Goal: Answer question/provide support: Share knowledge or assist other users

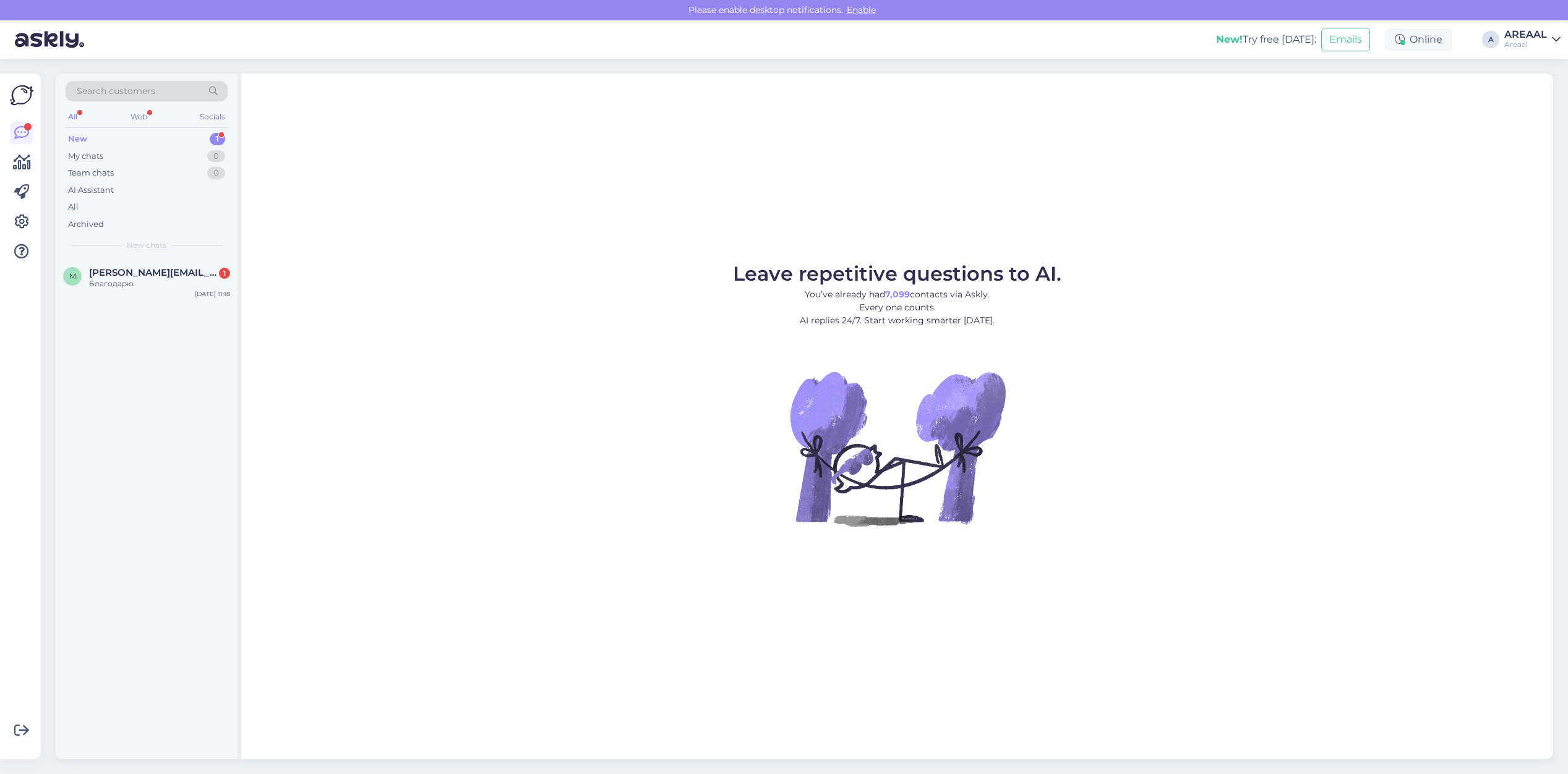
click at [214, 251] on div "New chats" at bounding box center [146, 245] width 162 height 11
click at [208, 267] on span "[PERSON_NAME][EMAIL_ADDRESS][DOMAIN_NAME]" at bounding box center [153, 273] width 129 height 11
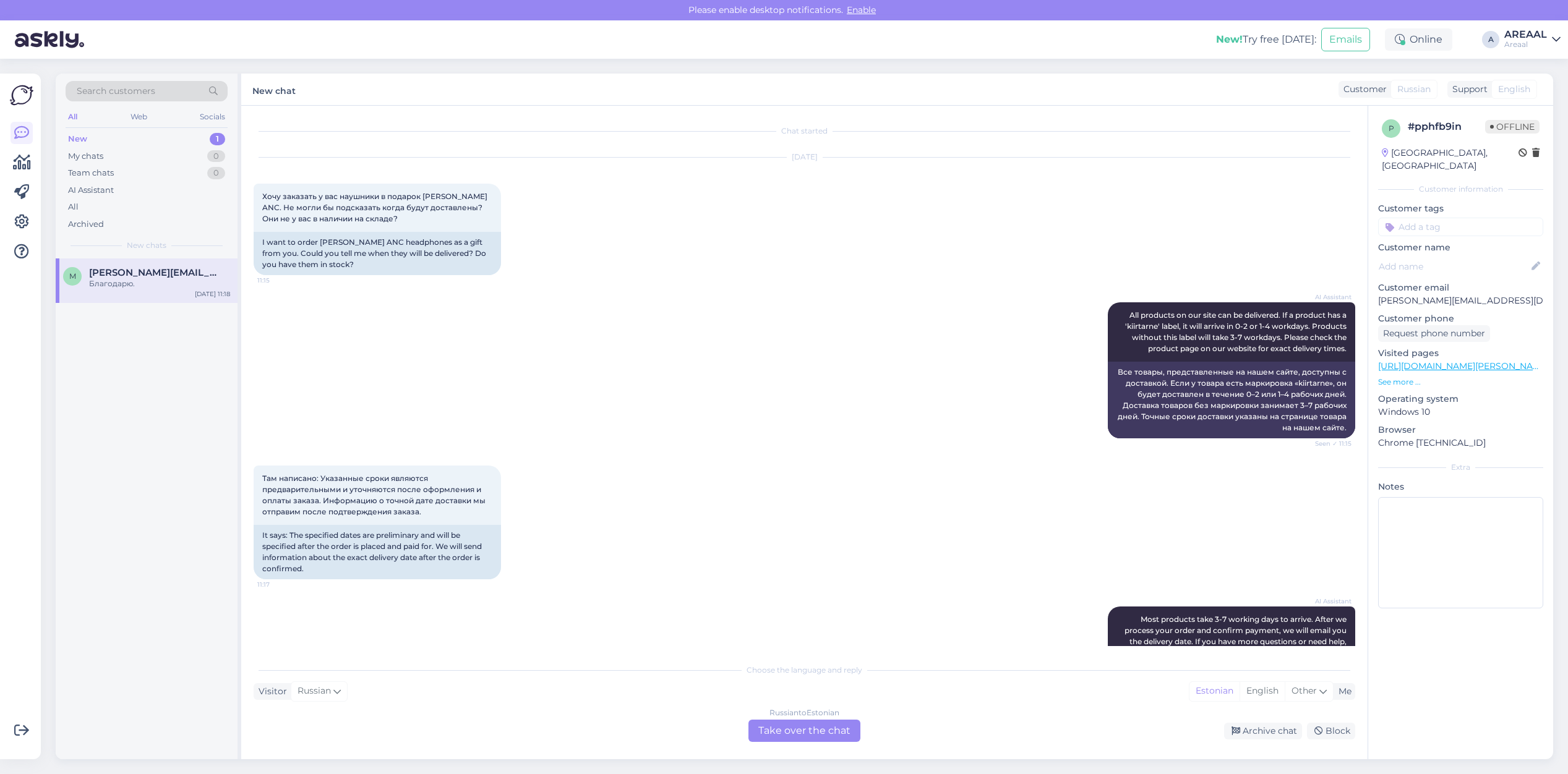
scroll to position [409, 0]
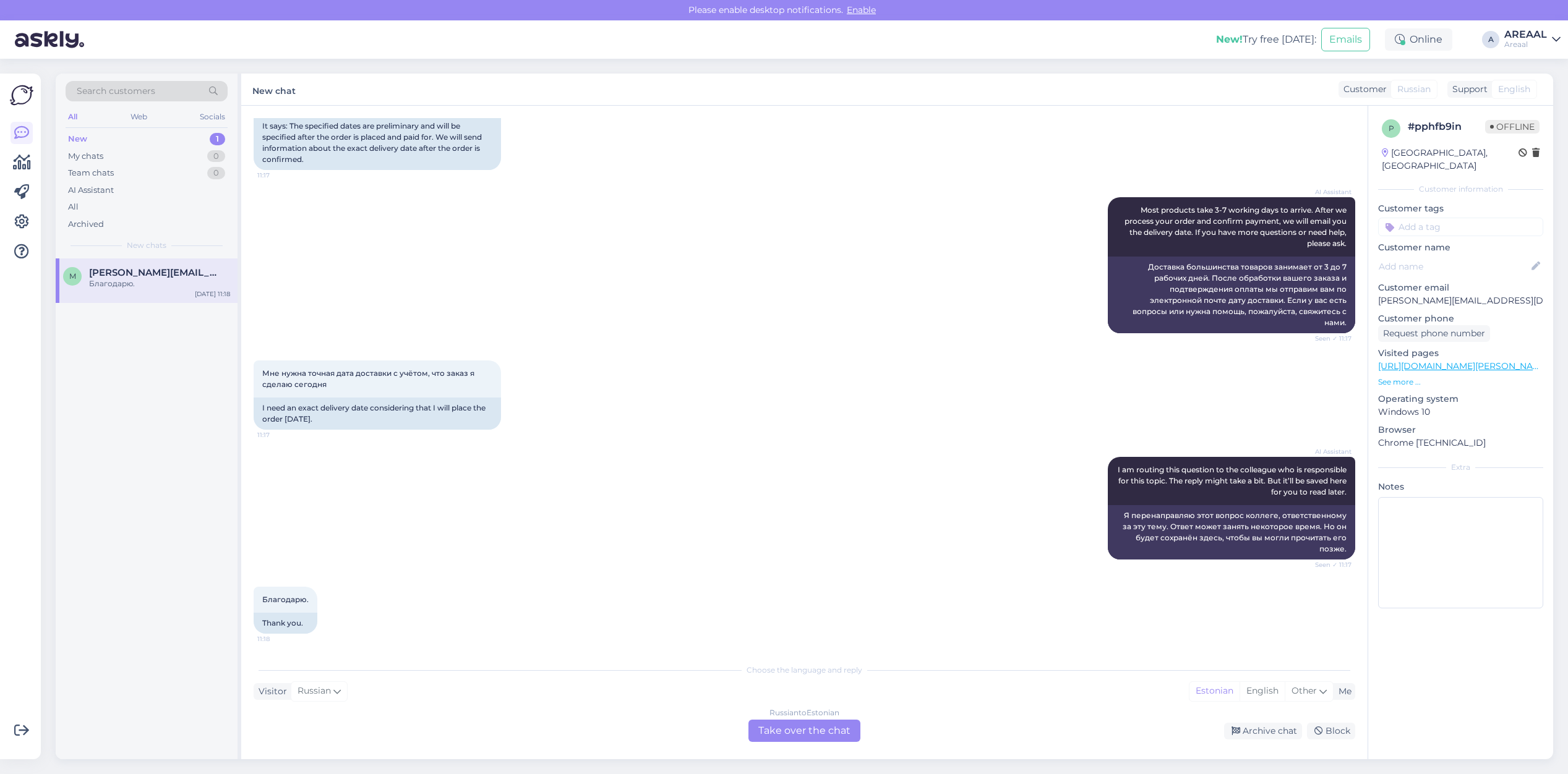
click at [795, 739] on div "Russian to Estonian Take over the chat" at bounding box center [805, 730] width 112 height 23
click at [787, 724] on div "Russian to Estonian Take over the chat" at bounding box center [805, 730] width 112 height 23
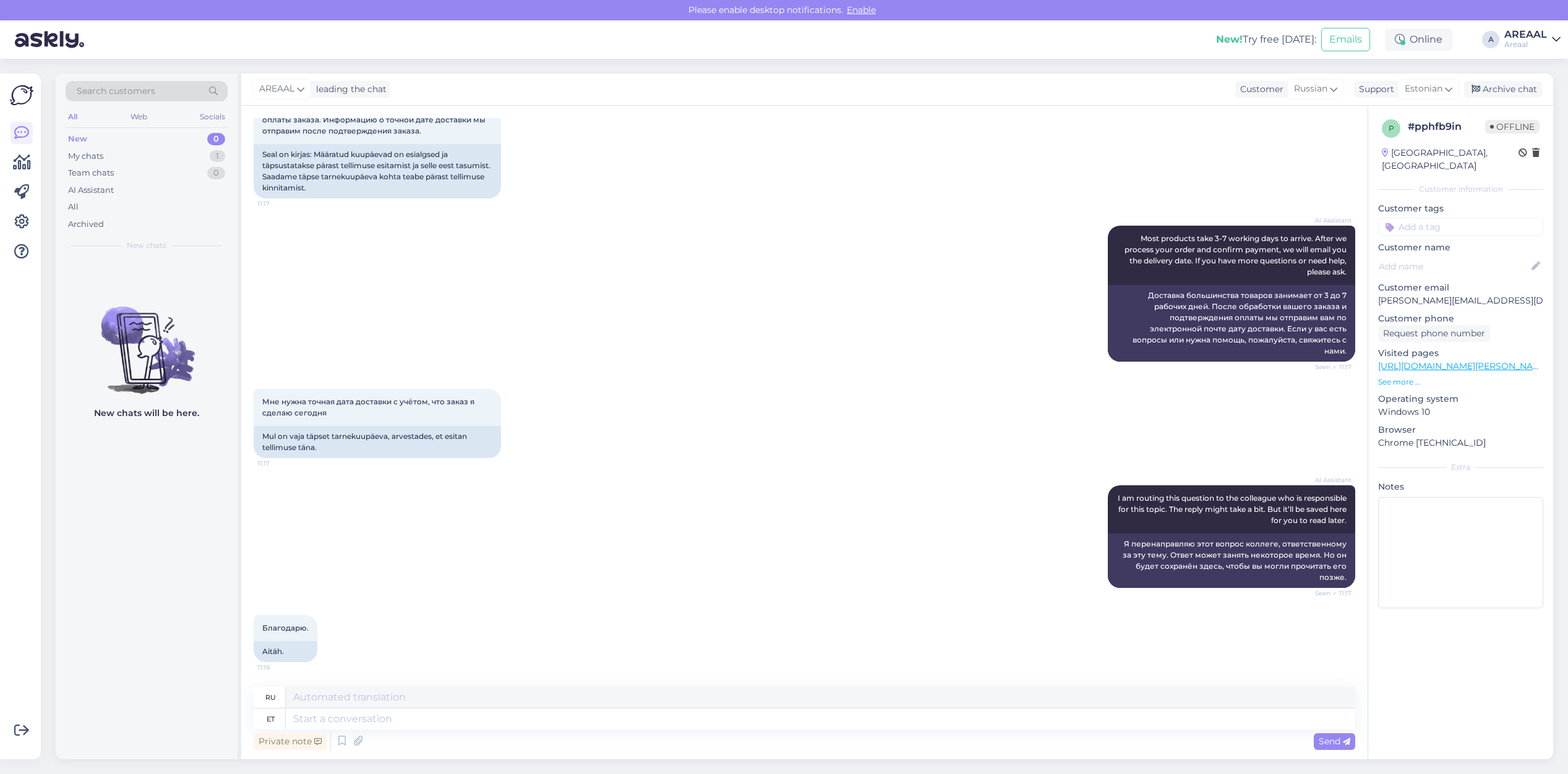
scroll to position [380, 0]
click at [787, 724] on textarea at bounding box center [820, 719] width 1069 height 21
click at [1427, 91] on span "Estonian" at bounding box center [1423, 89] width 38 height 14
type input "eng"
click at [1381, 141] on link "English" at bounding box center [1406, 144] width 136 height 20
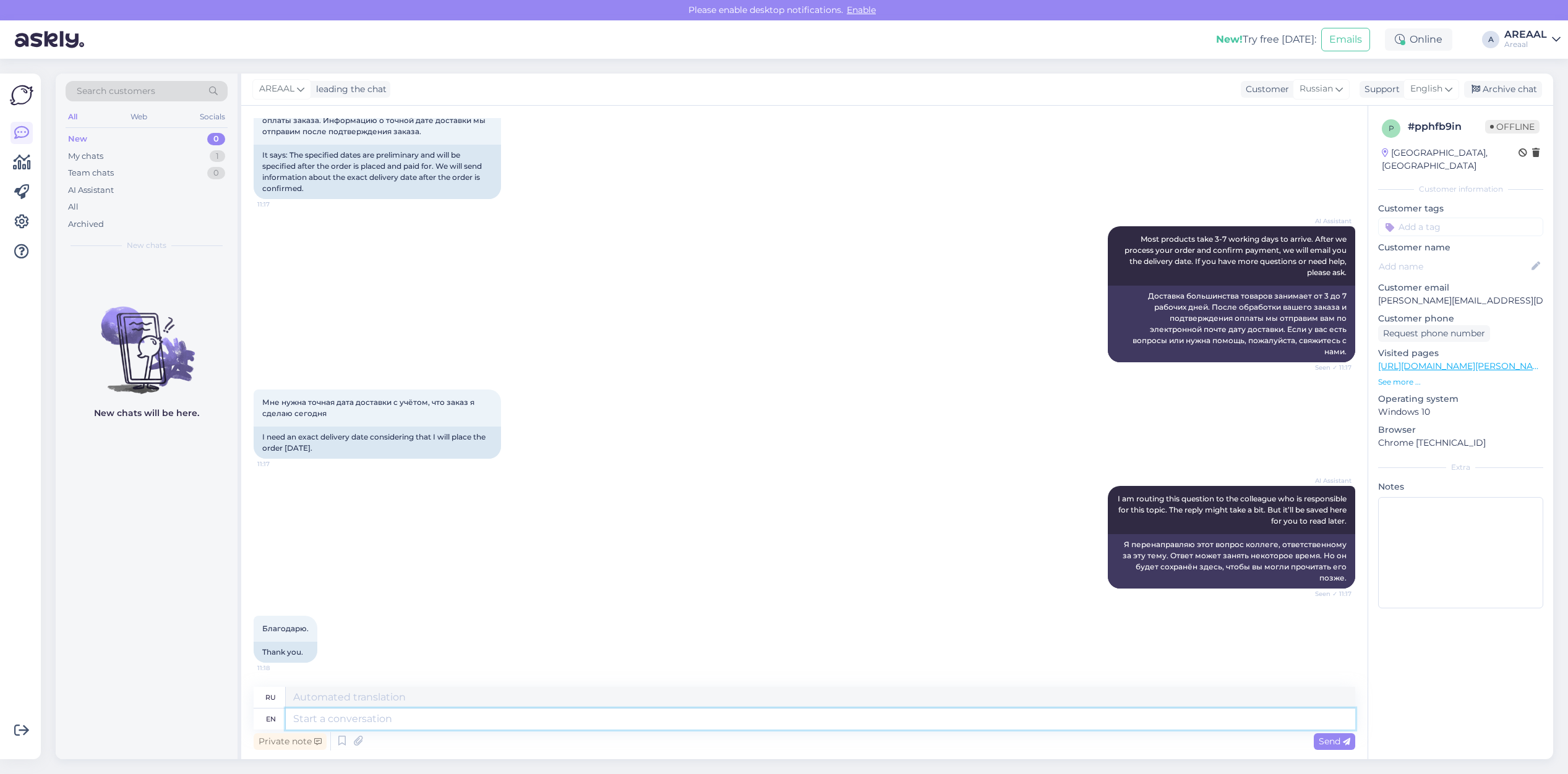
click at [1021, 724] on textarea at bounding box center [820, 719] width 1069 height 21
type textarea "Approximate de"
type textarea "Приблизительный"
type textarea "Approximate delivery time"
type textarea "Ориентировочная доставка"
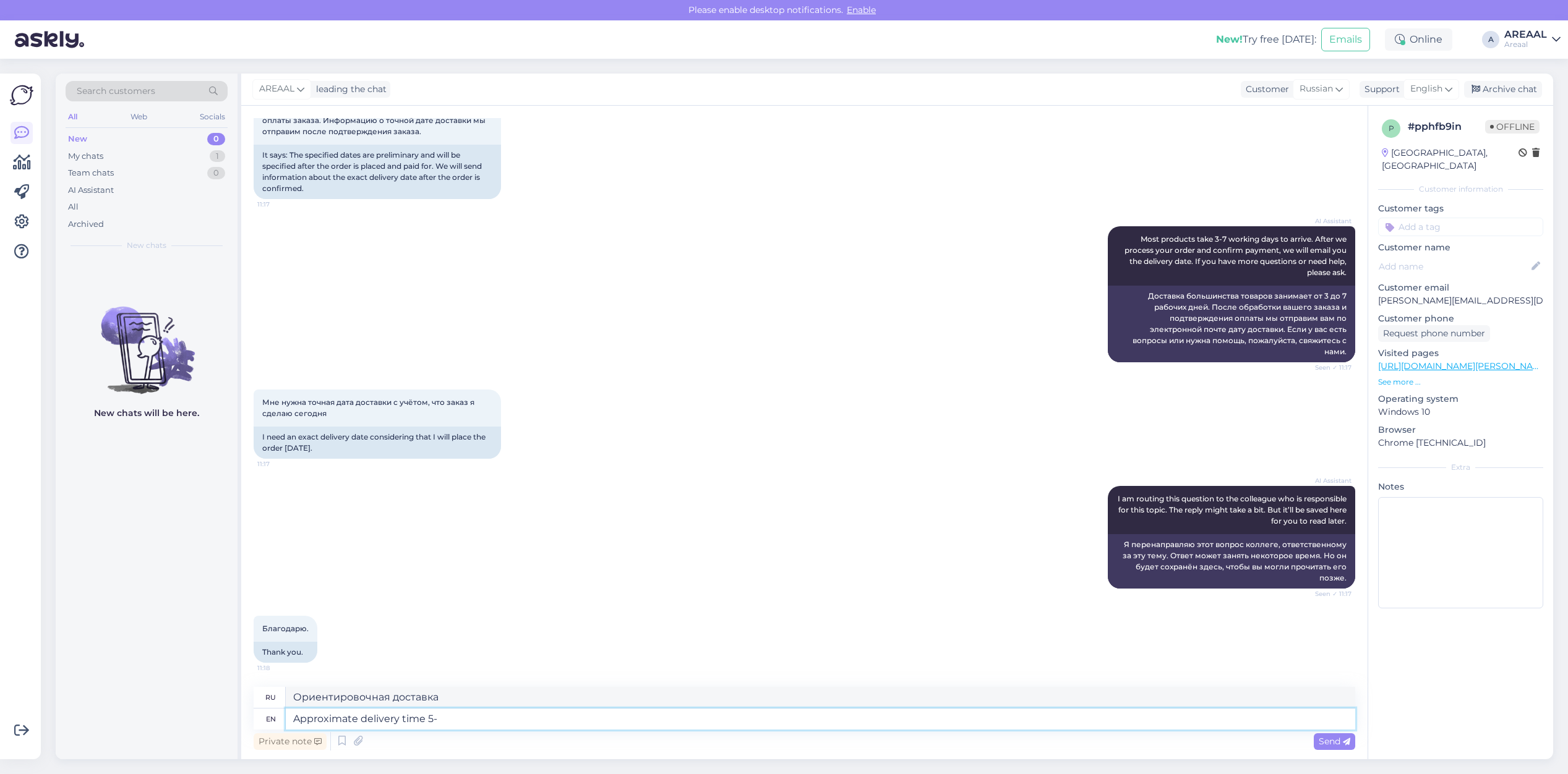
type textarea "Approximate delivery time 5-1"
type textarea "Примерное время доставки"
type textarea "Approximate delivery time 5-10 wo"
type textarea "Примерное время доставки 5-10"
type textarea "Approximate delivery time 5-10 working days"
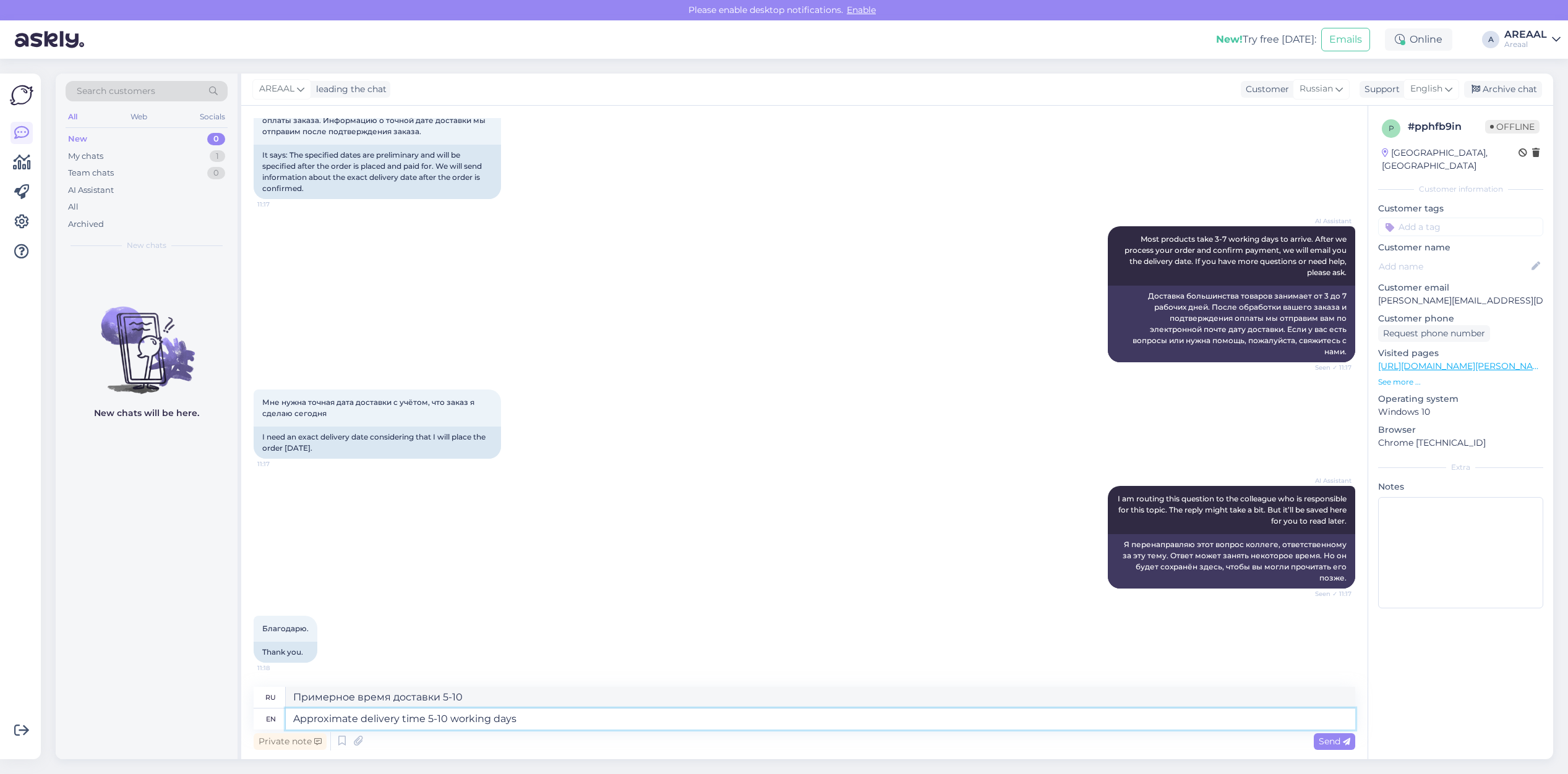
type textarea "Примерное время доставки 5-10 рабочих дней"
type textarea "Approximate delivery time 5-10 working days"
type textarea "Ориентировочный срок доставки 5-10 рабочих дней."
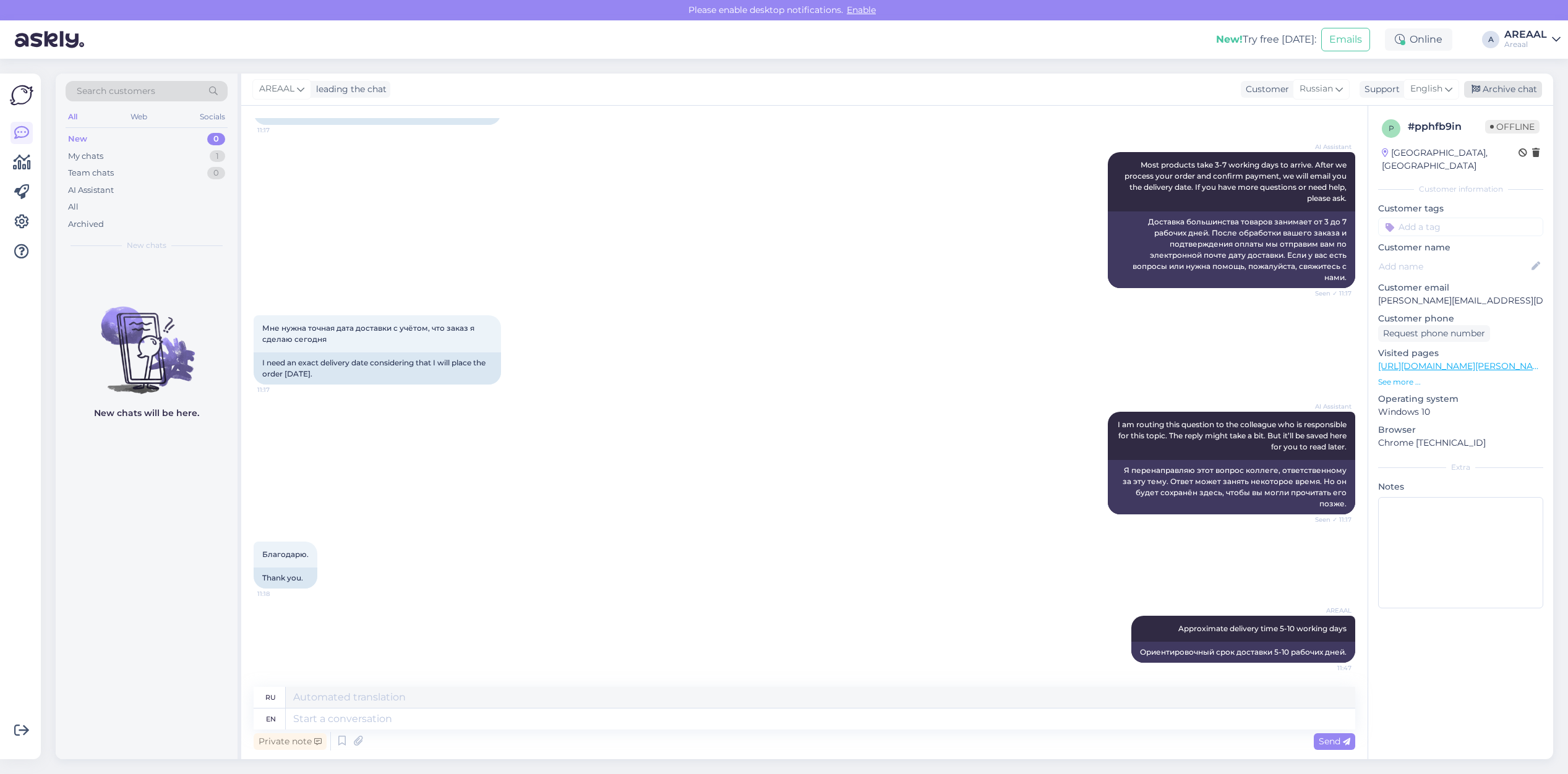
click at [1489, 94] on div "Archive chat" at bounding box center [1503, 89] width 78 height 17
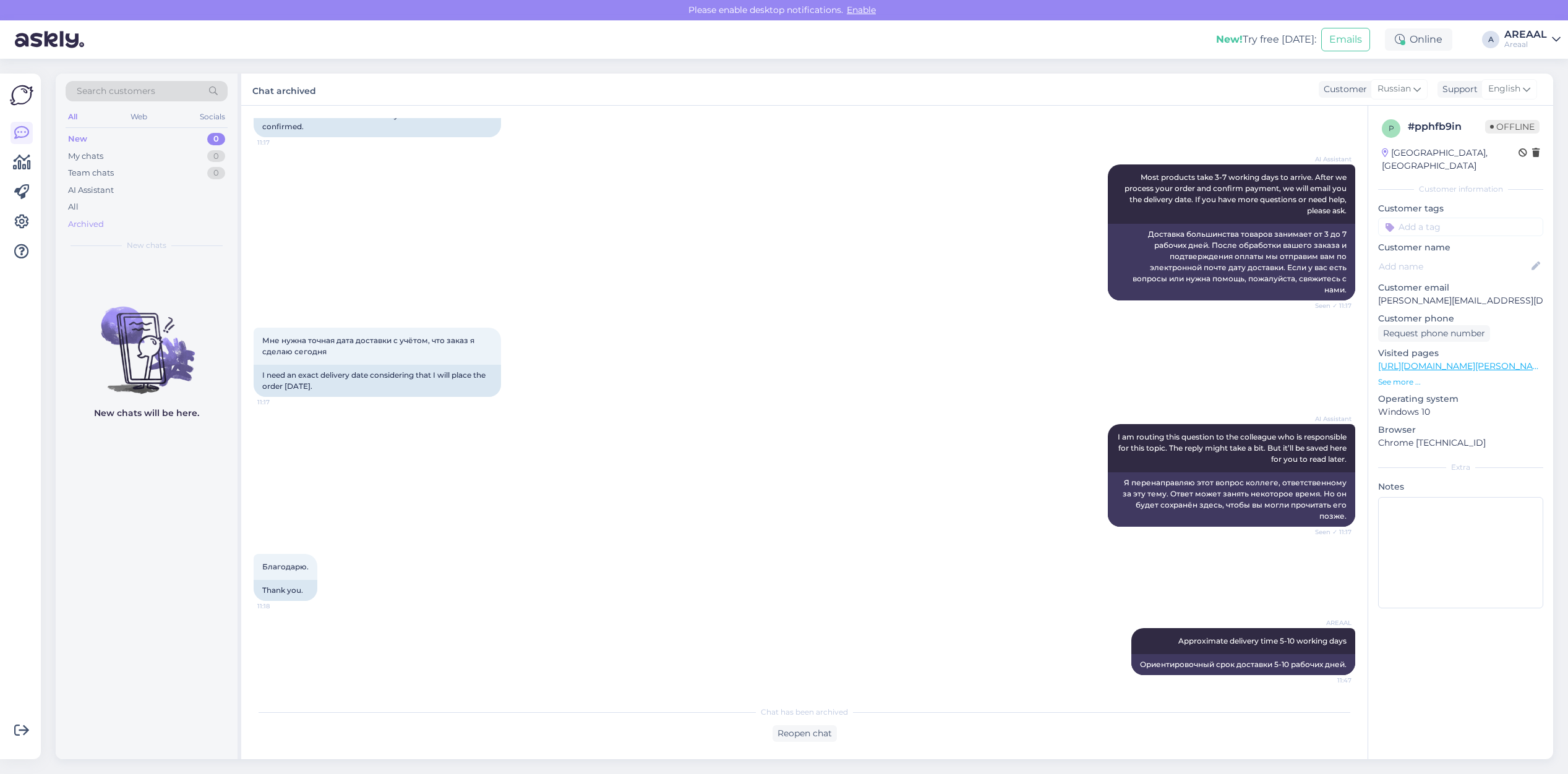
click at [140, 219] on div "Archived" at bounding box center [146, 225] width 162 height 17
click at [140, 211] on div "All" at bounding box center [146, 207] width 162 height 17
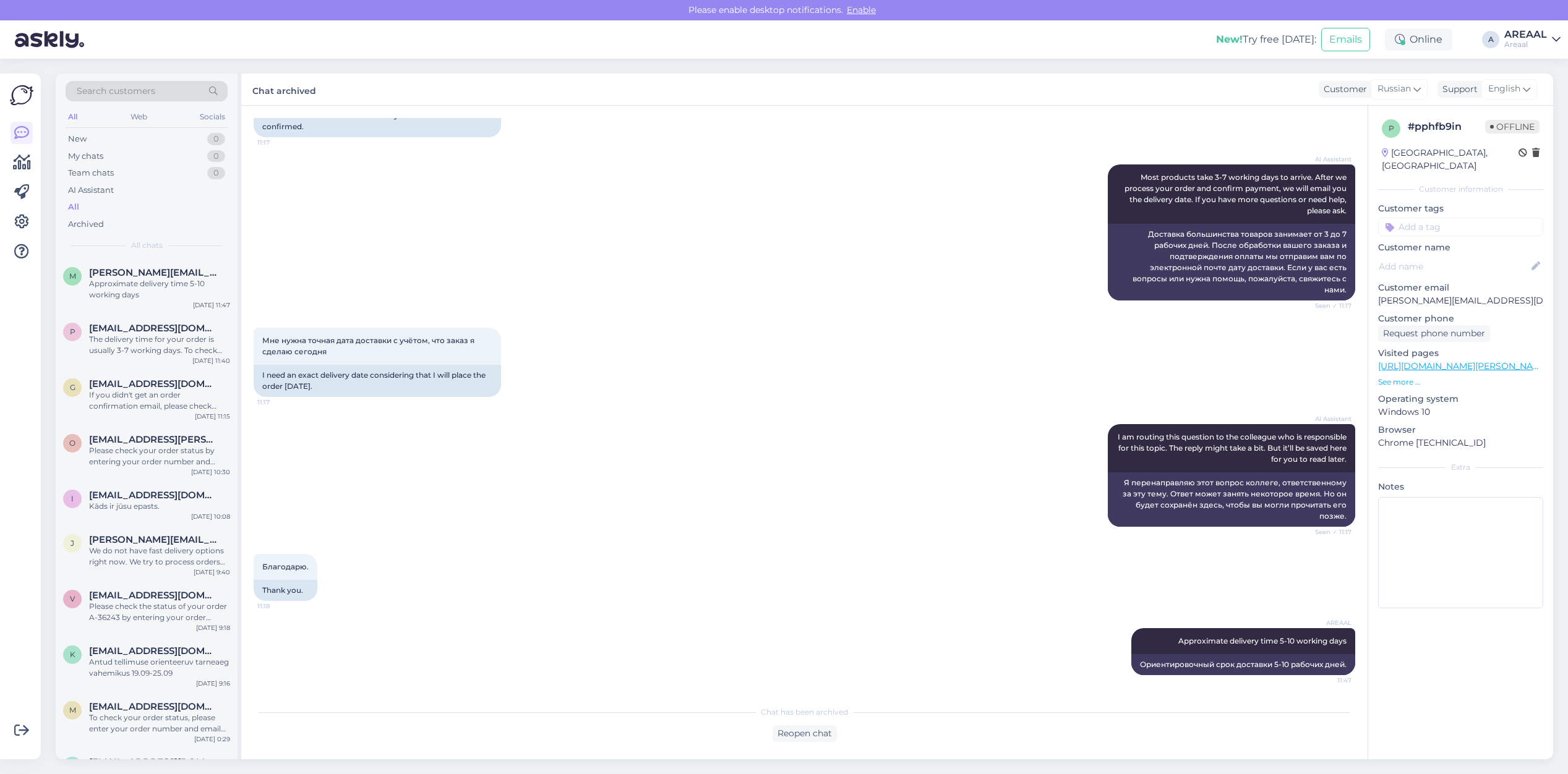
click at [164, 351] on div "The delivery time for your order is usually 3-7 working days. To check your ord…" at bounding box center [160, 344] width 141 height 23
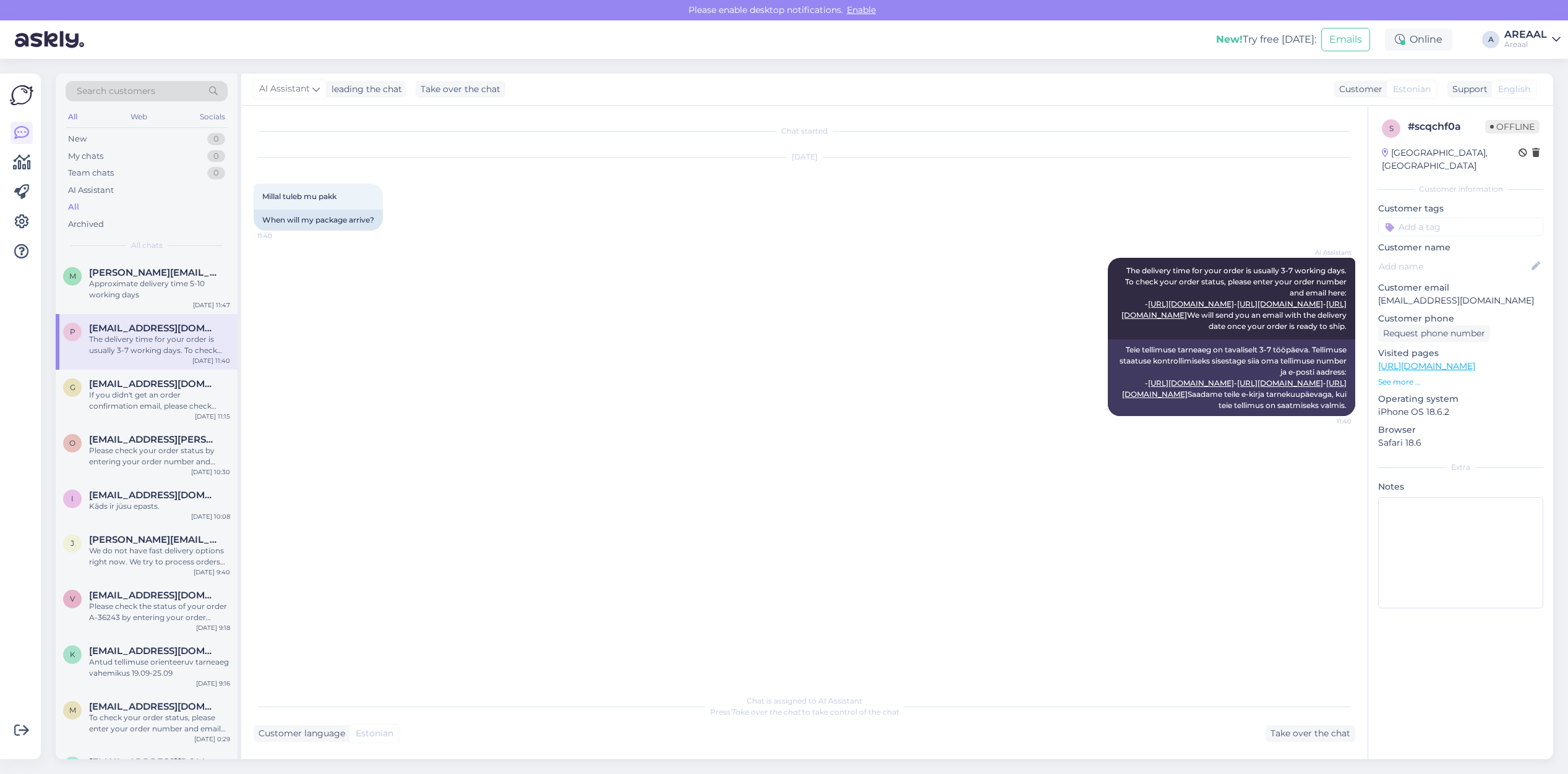
click at [608, 278] on div "AI Assistant The delivery time for your order is usually 3-7 working days. To c…" at bounding box center [804, 336] width 1101 height 185
click at [563, 365] on div "AI Assistant The delivery time for your order is usually 3-7 working days. To c…" at bounding box center [804, 336] width 1101 height 185
click at [193, 415] on div "g gerto.siiner@gmail.com If you didn't get an order confirmation email, please …" at bounding box center [147, 398] width 182 height 56
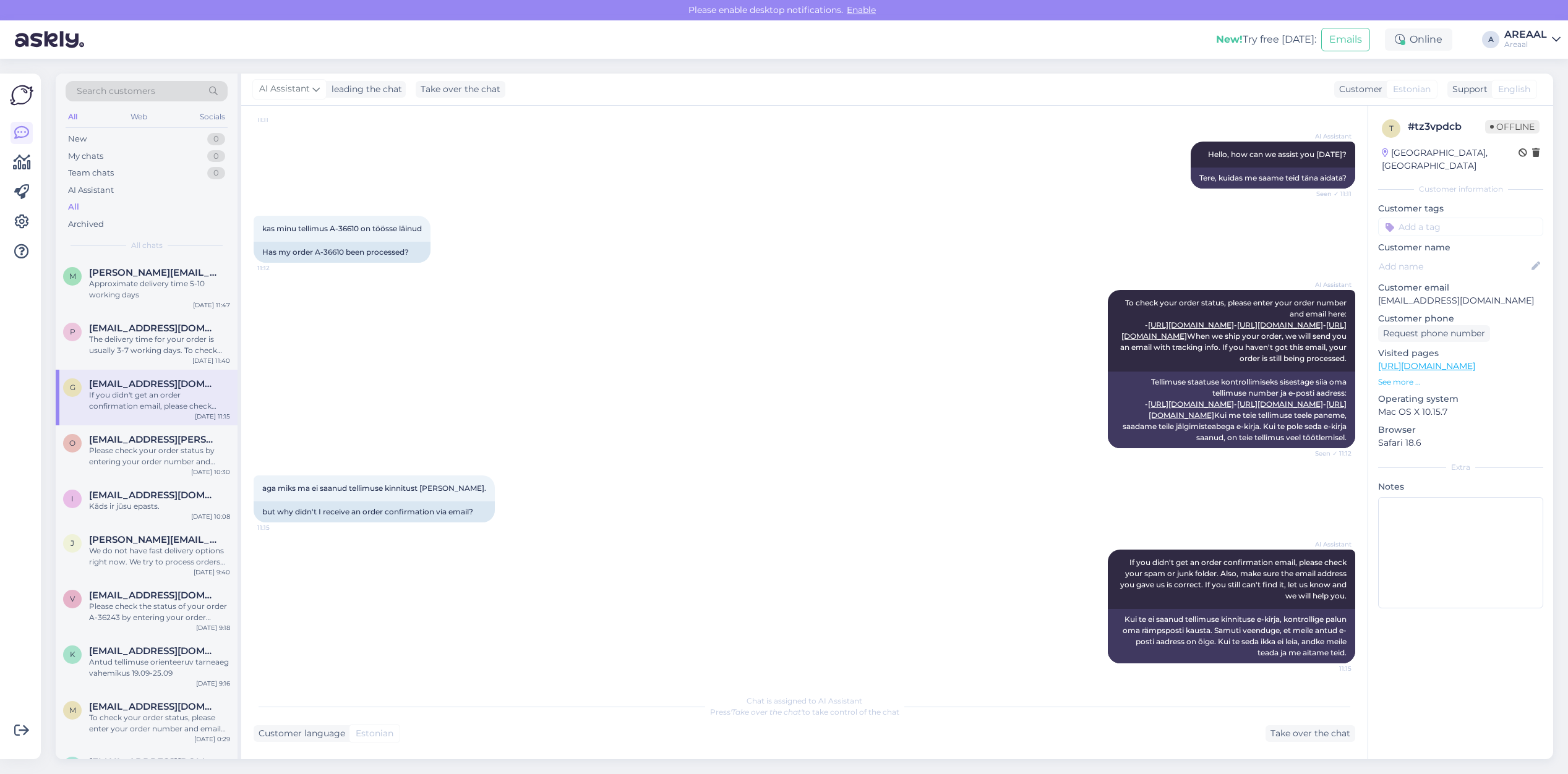
click at [452, 350] on div "AI Assistant To check your order status, please enter your order number and ema…" at bounding box center [804, 368] width 1101 height 185
click at [443, 347] on div "AI Assistant To check your order status, please enter your order number and ema…" at bounding box center [804, 368] width 1101 height 185
copy div "r A-36610"
copy div "A-36610"
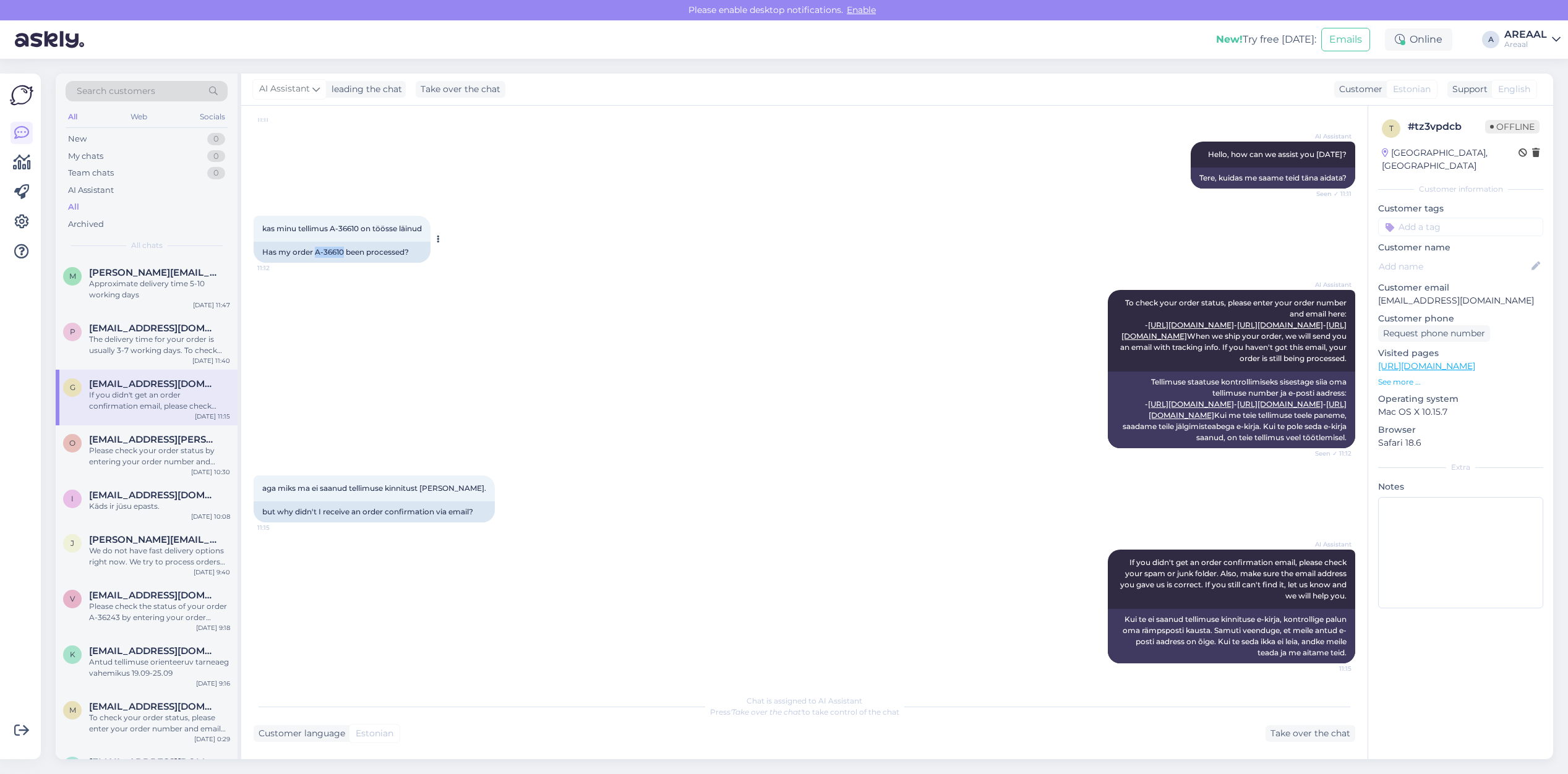
drag, startPoint x: 343, startPoint y: 183, endPoint x: 314, endPoint y: 186, distance: 29.2
click at [314, 242] on div "Has my order A-36610 been processed?" at bounding box center [342, 252] width 177 height 21
copy div "A-36610"
click at [852, 716] on span "Press 'Take over the chat' to take control of the chat" at bounding box center [805, 711] width 189 height 9
drag, startPoint x: 1247, startPoint y: 744, endPoint x: 1287, endPoint y: 746, distance: 40.0
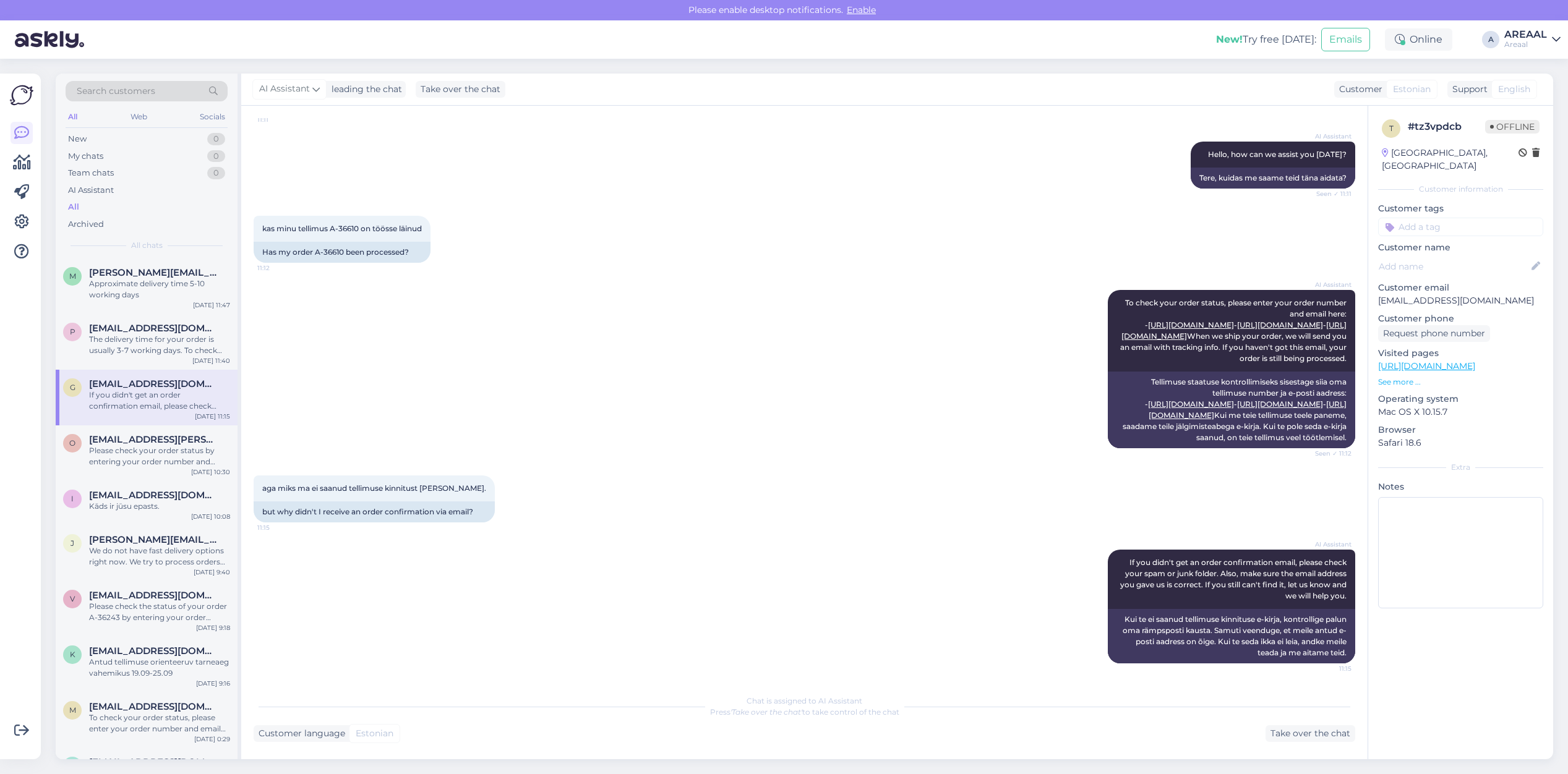
click at [1250, 745] on div "Chat started Sep 16 2025 Tere 11:11 Hello AI Assistant Hello, how can we assist…" at bounding box center [805, 432] width 1127 height 653
click at [1308, 743] on div "Chat started Sep 16 2025 Tere 11:11 Hello AI Assistant Hello, how can we assist…" at bounding box center [805, 432] width 1127 height 653
click at [1316, 734] on div "Take over the chat" at bounding box center [1310, 733] width 89 height 17
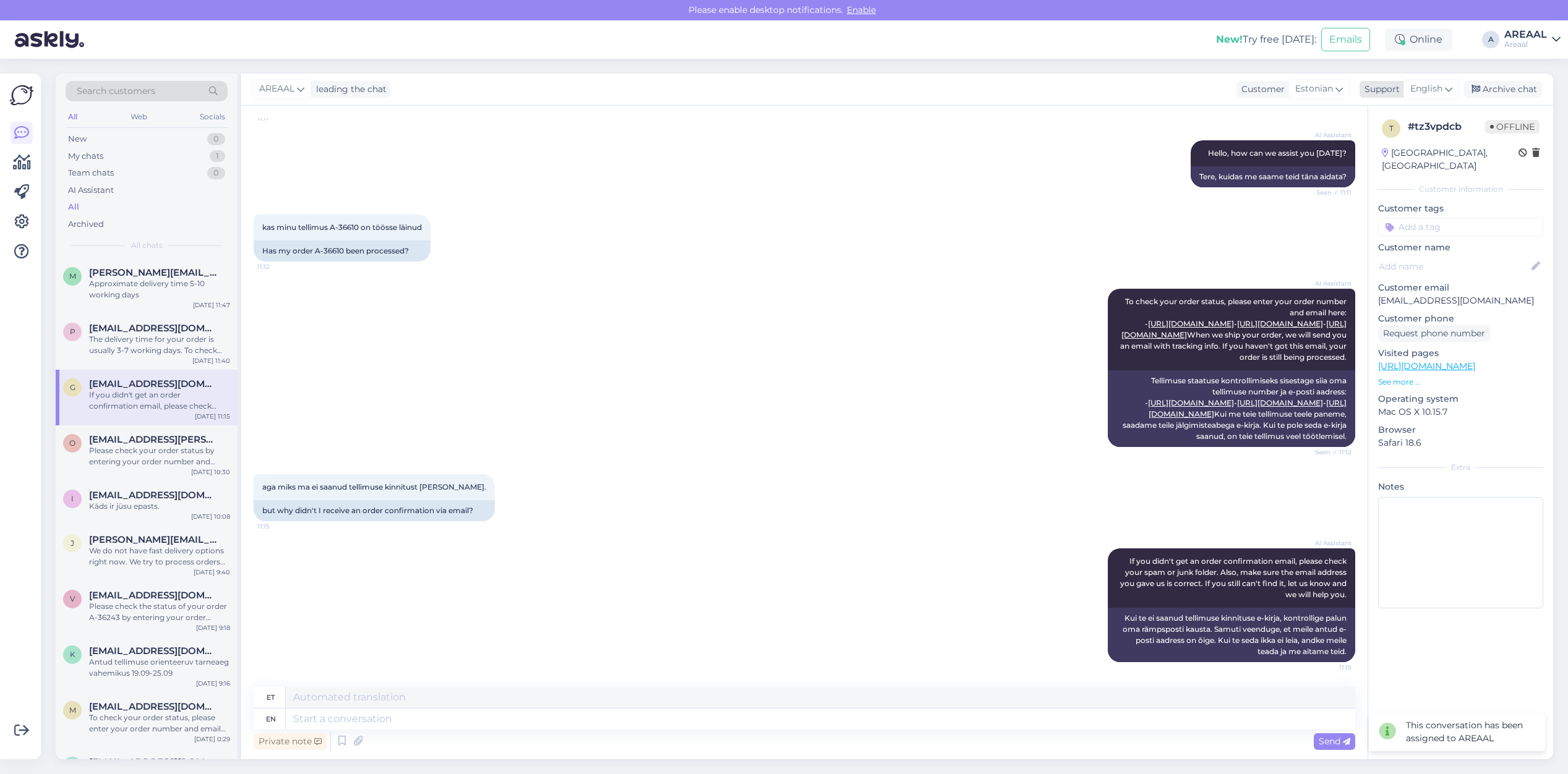
click at [1396, 73] on div "AREAAL leading the chat Customer Estonian Support English eng English Archive c…" at bounding box center [897, 89] width 1312 height 32
click at [1417, 90] on span "English" at bounding box center [1426, 89] width 32 height 14
click at [1396, 114] on input "eng" at bounding box center [1410, 116] width 116 height 19
type input "est"
click at [1394, 141] on link "Estonian" at bounding box center [1410, 144] width 136 height 20
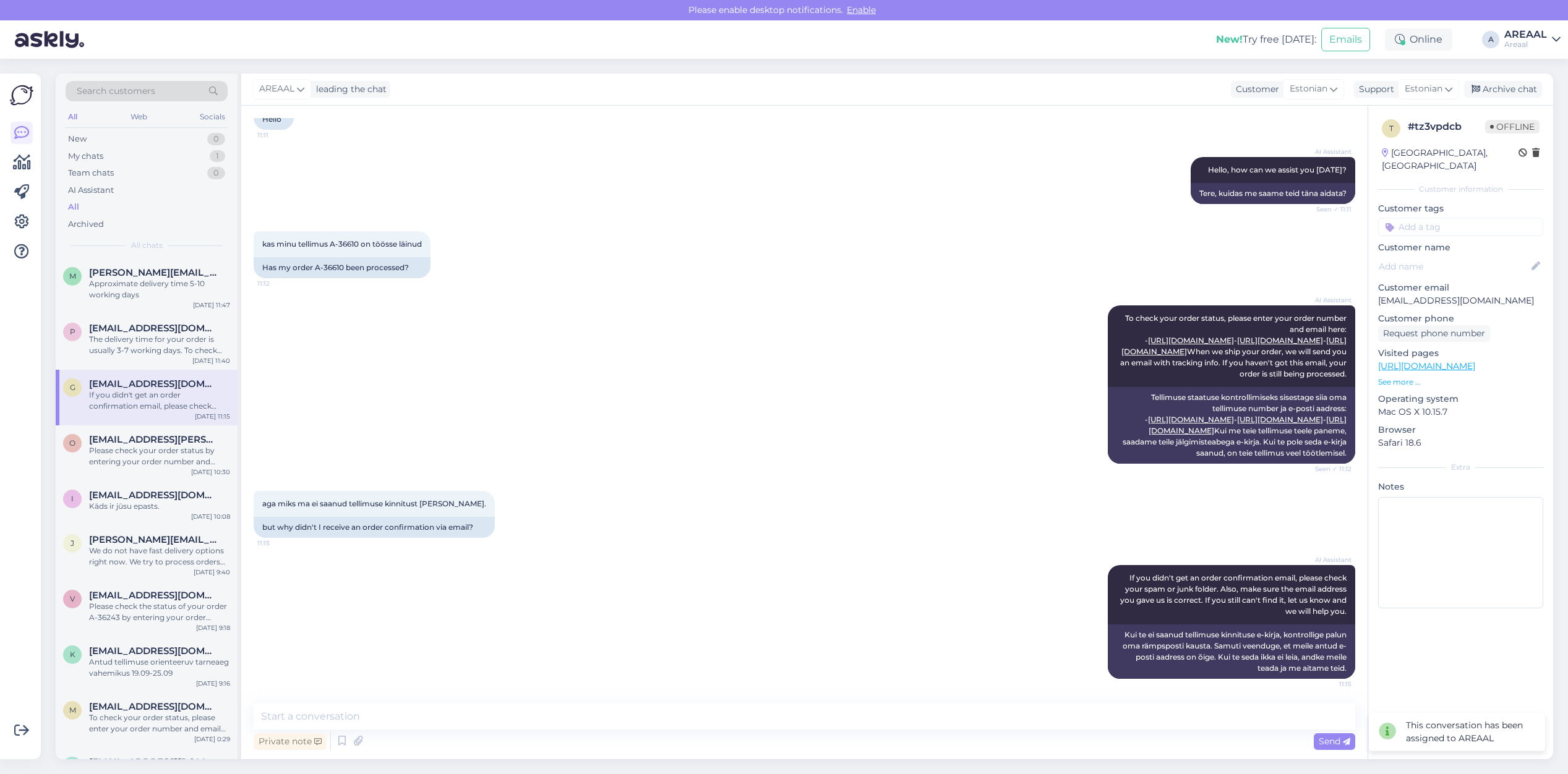
scroll to position [166, 0]
click at [697, 724] on textarea at bounding box center [804, 717] width 1101 height 26
type textarea "@Gmail puhul võite kontrollida rämpsposti kausta"
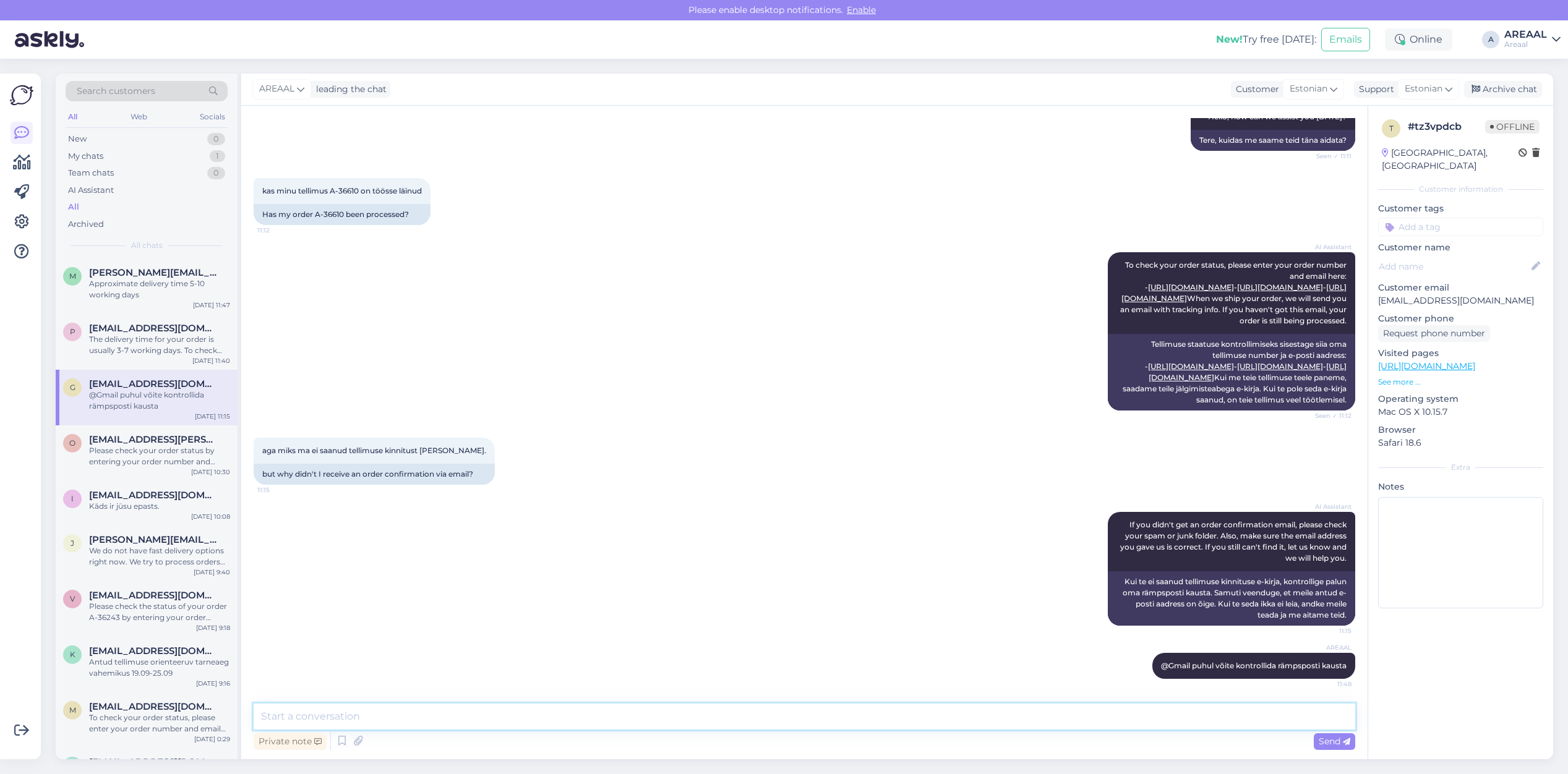
click at [387, 716] on textarea at bounding box center [804, 717] width 1101 height 26
type textarea "Edastame tellimuse kinnituse ka siin"
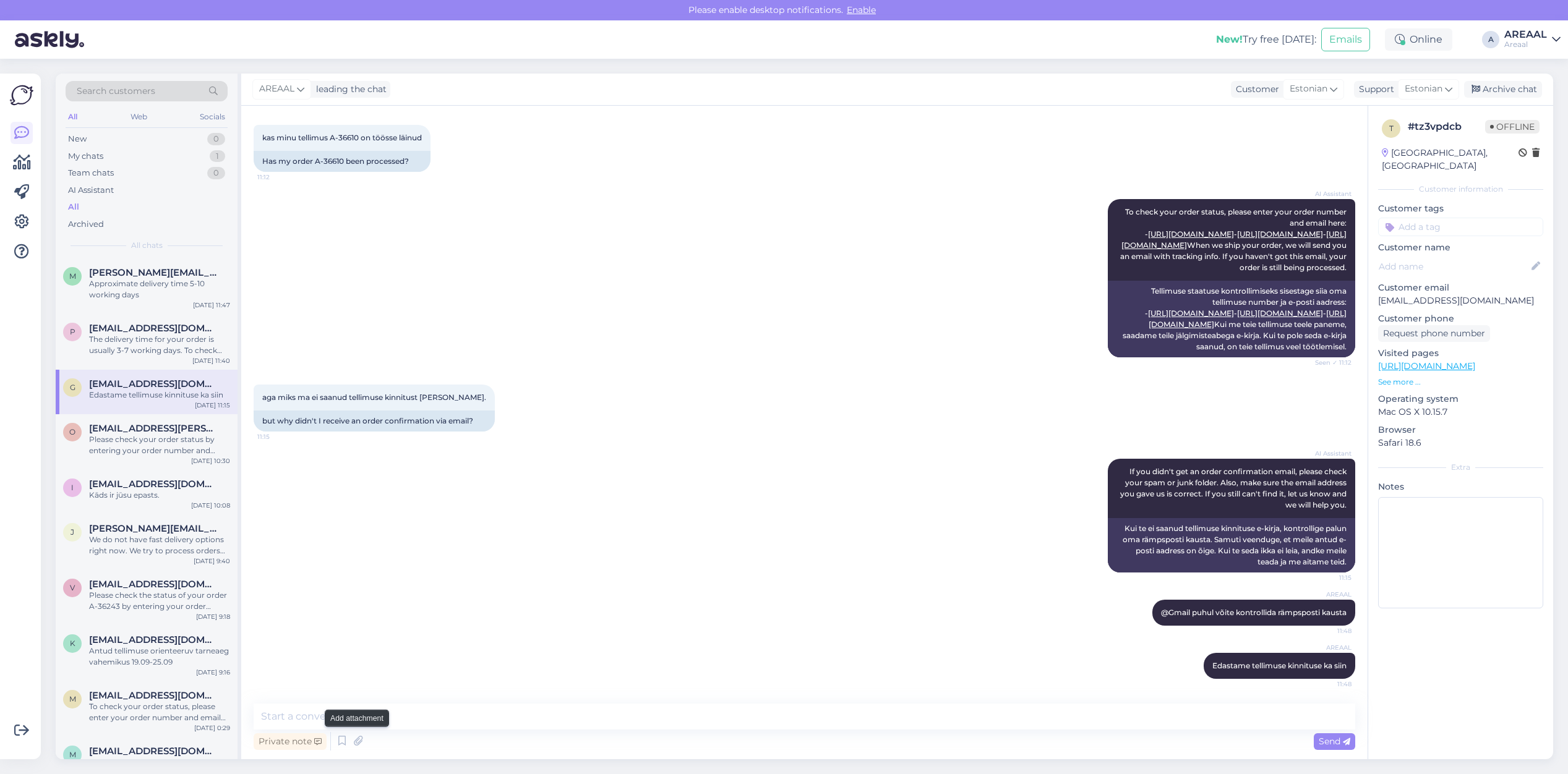
click at [359, 752] on div "Private note Send" at bounding box center [804, 741] width 1101 height 23
click at [363, 743] on icon at bounding box center [358, 741] width 17 height 19
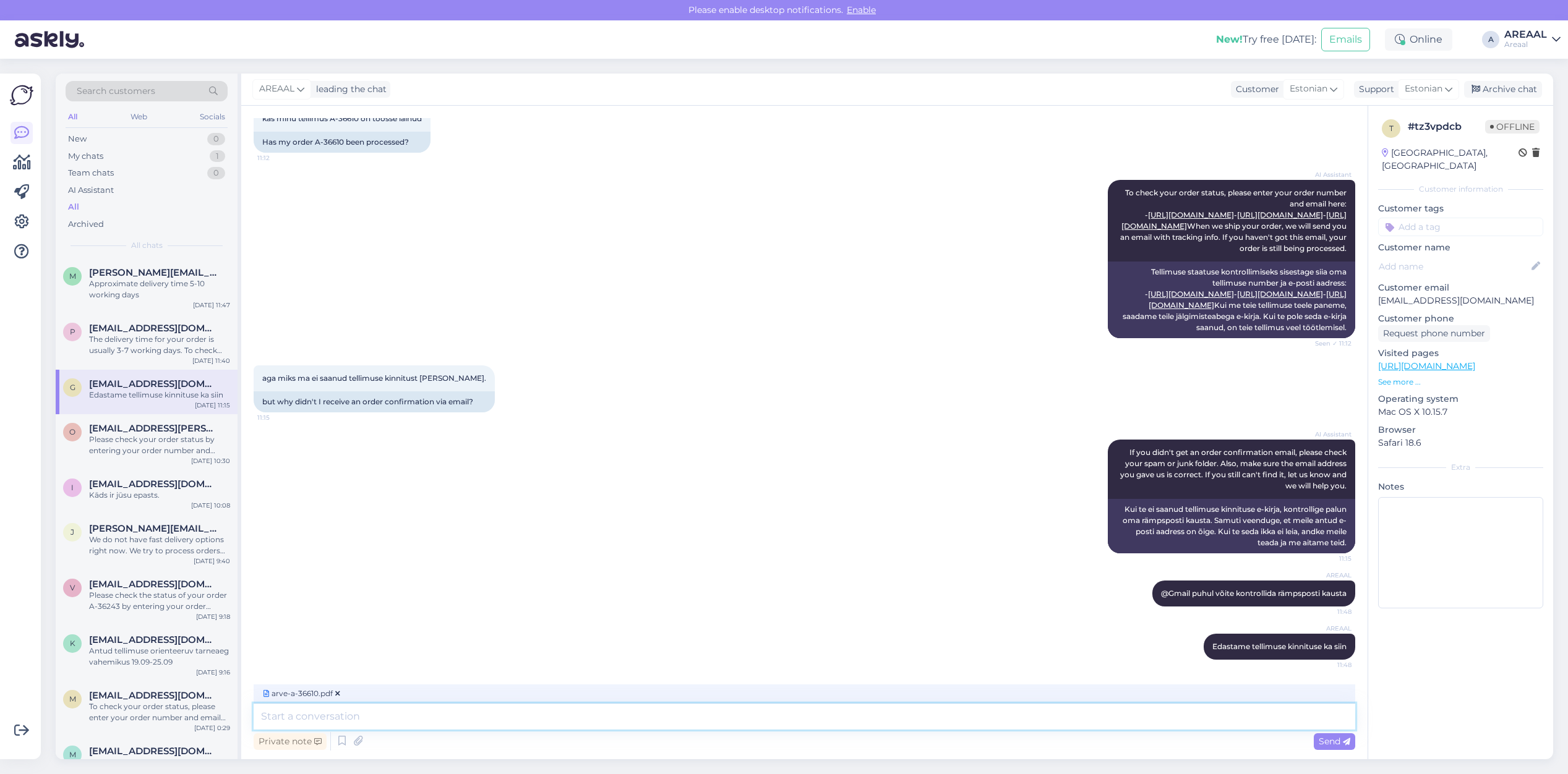
click at [566, 710] on textarea at bounding box center [804, 717] width 1101 height 26
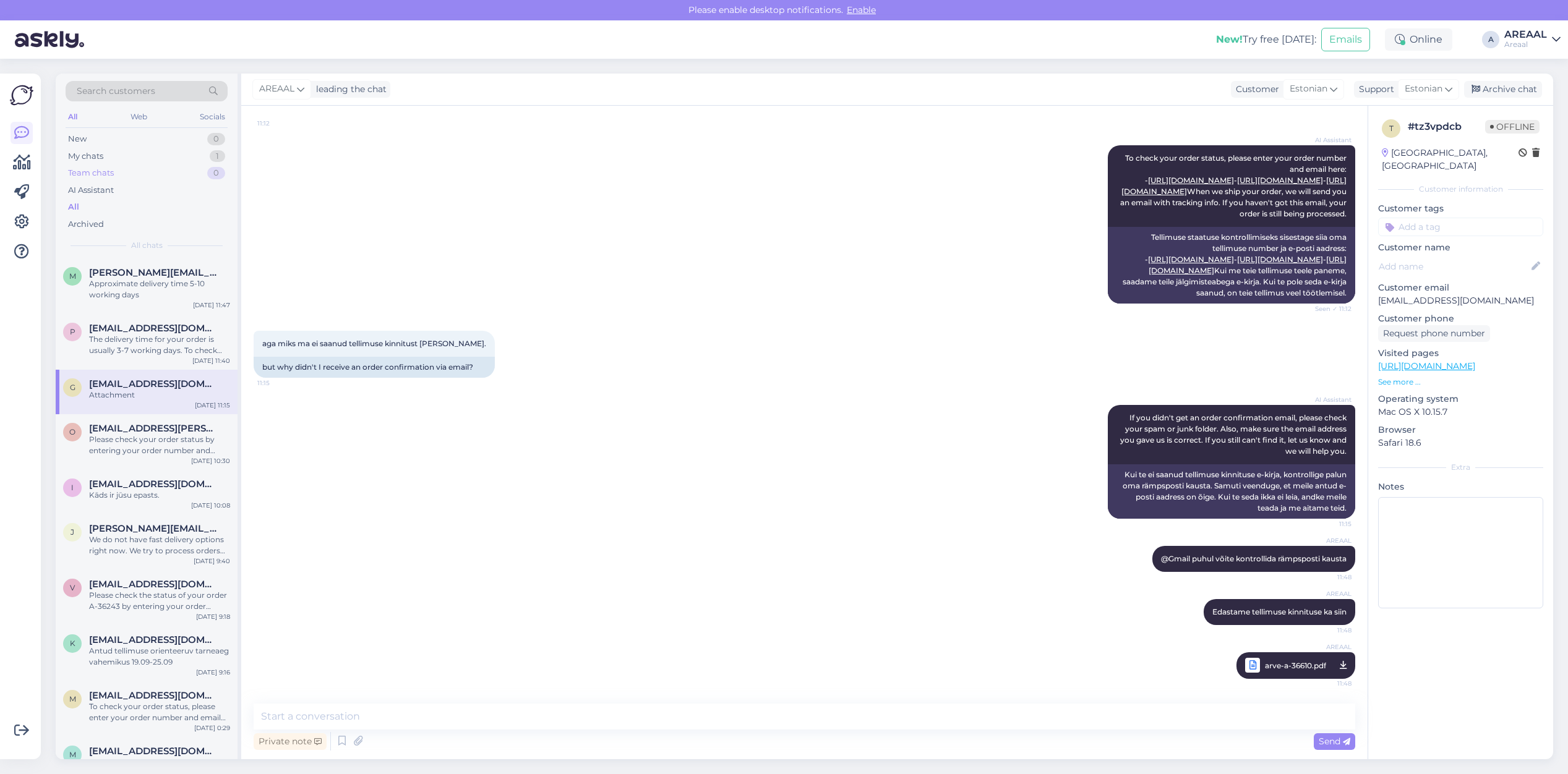
click at [212, 164] on div "Team chats 0" at bounding box center [146, 173] width 162 height 17
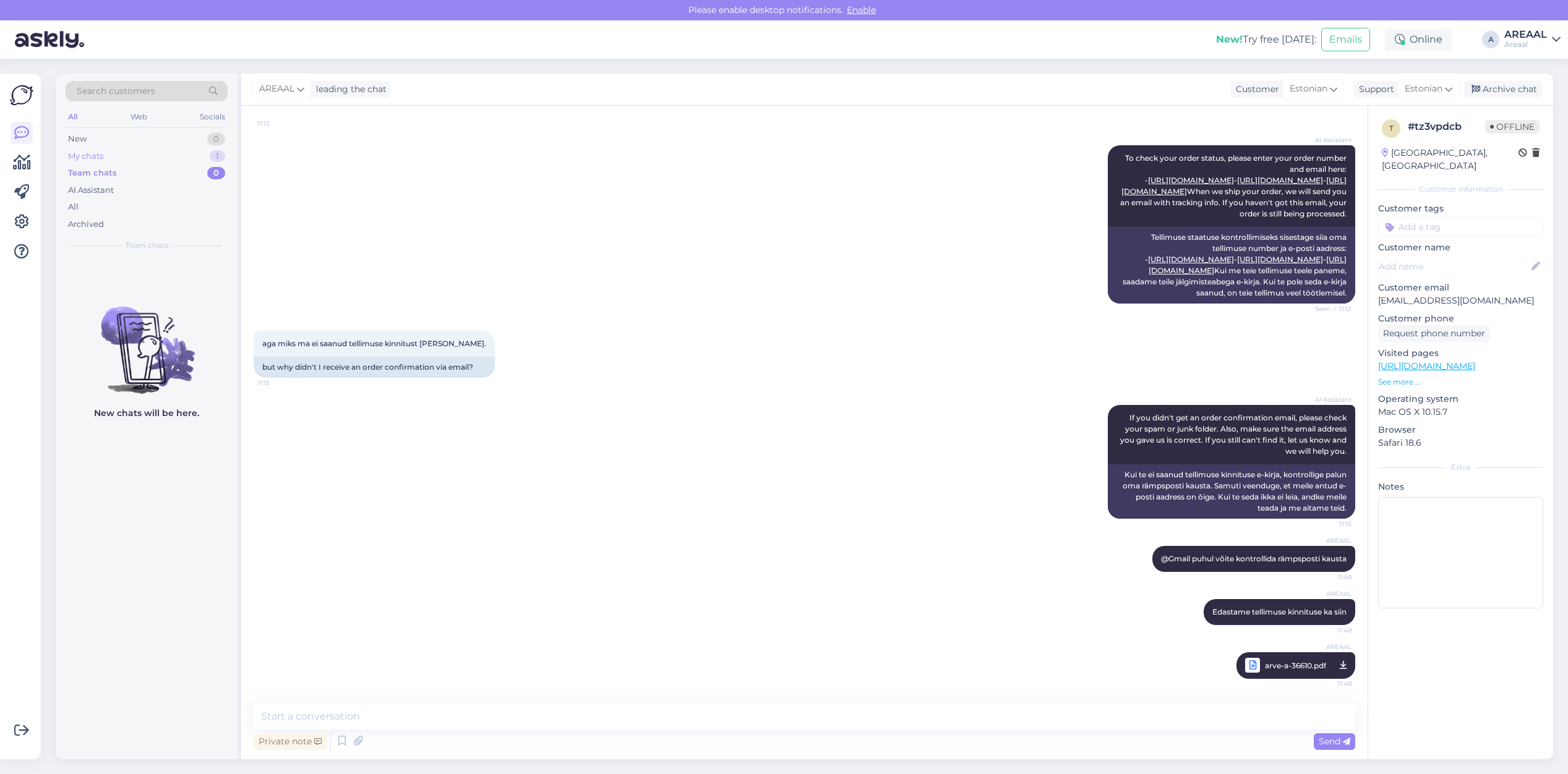
click at [212, 158] on div "1" at bounding box center [217, 156] width 15 height 12
click at [183, 304] on div "g gerto.siiner@gmail.com Attachment Sep 16 11:48" at bounding box center [147, 509] width 182 height 501
click at [198, 288] on div "Attachment" at bounding box center [160, 283] width 141 height 11
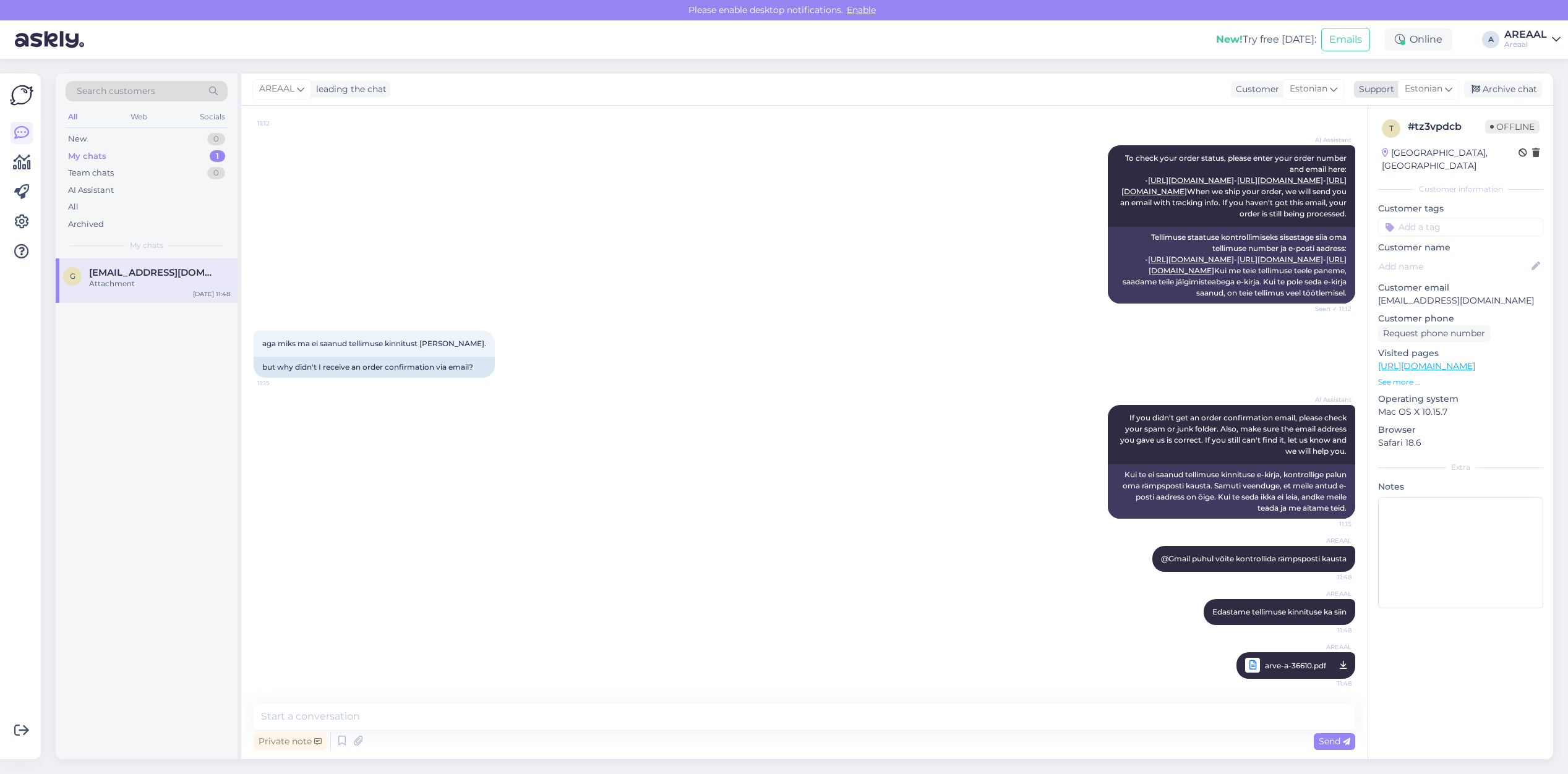
click at [1511, 91] on div "Archive chat" at bounding box center [1503, 89] width 78 height 17
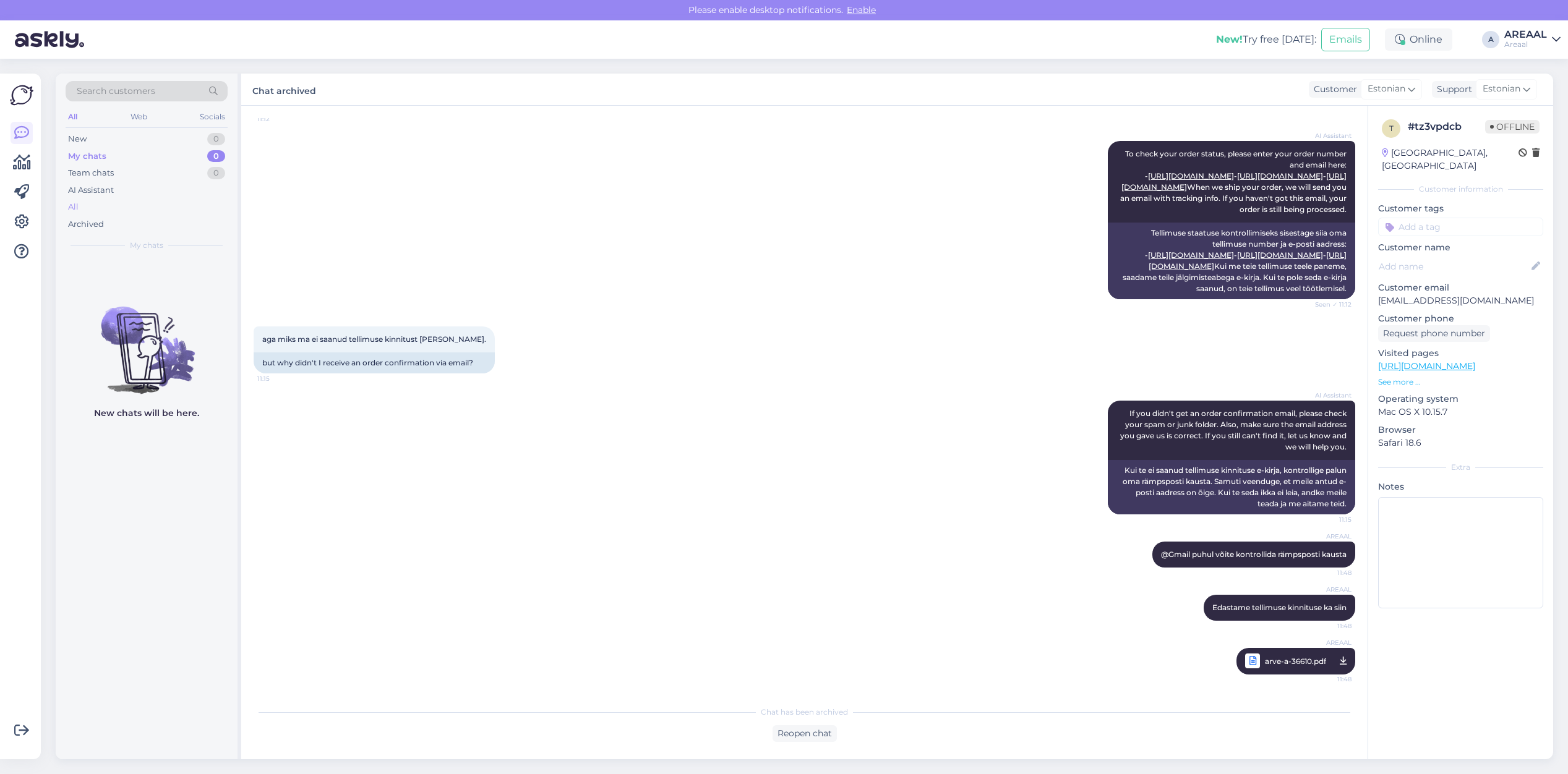
click at [89, 200] on div "All" at bounding box center [146, 207] width 162 height 17
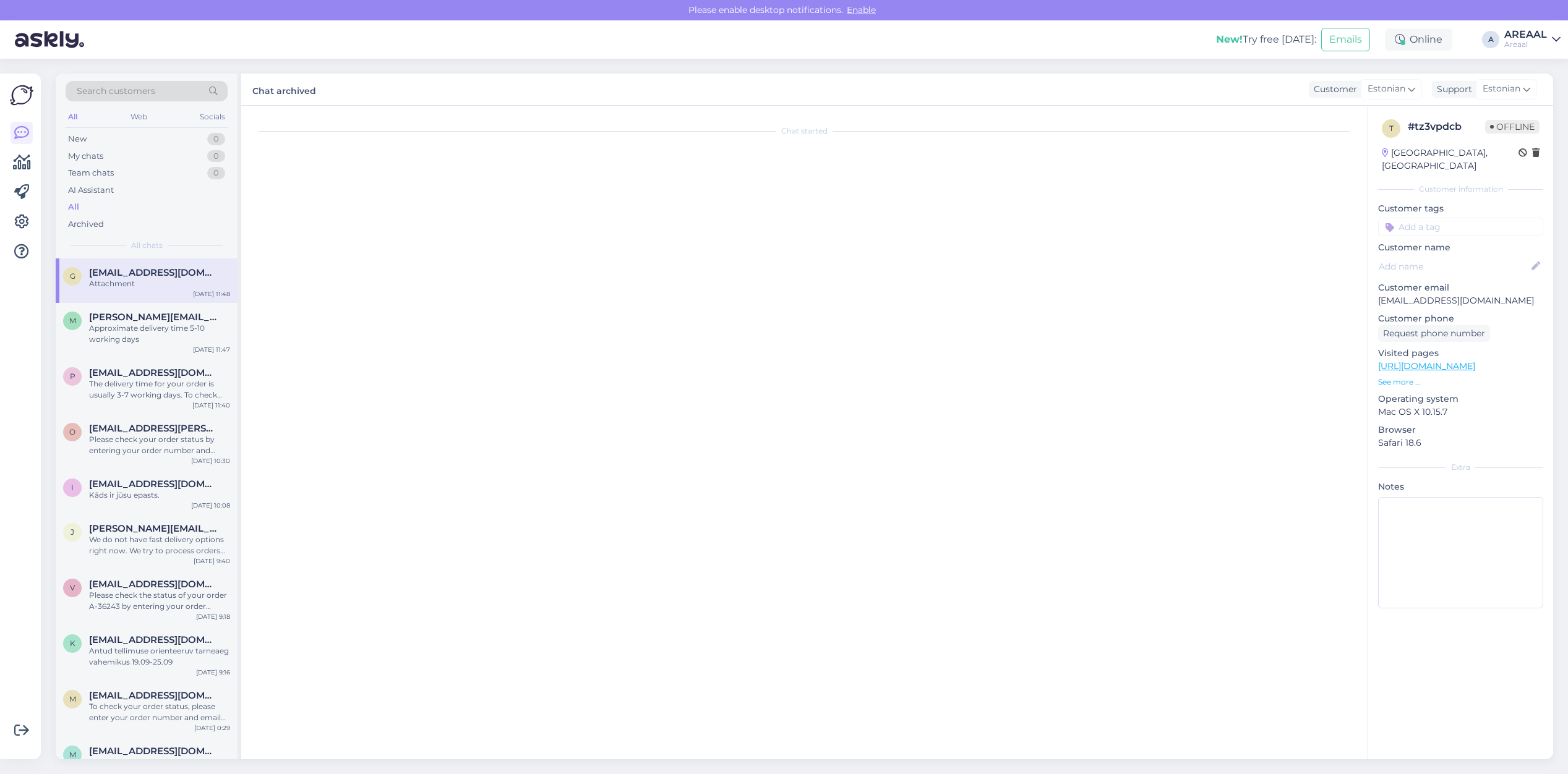
scroll to position [0, 0]
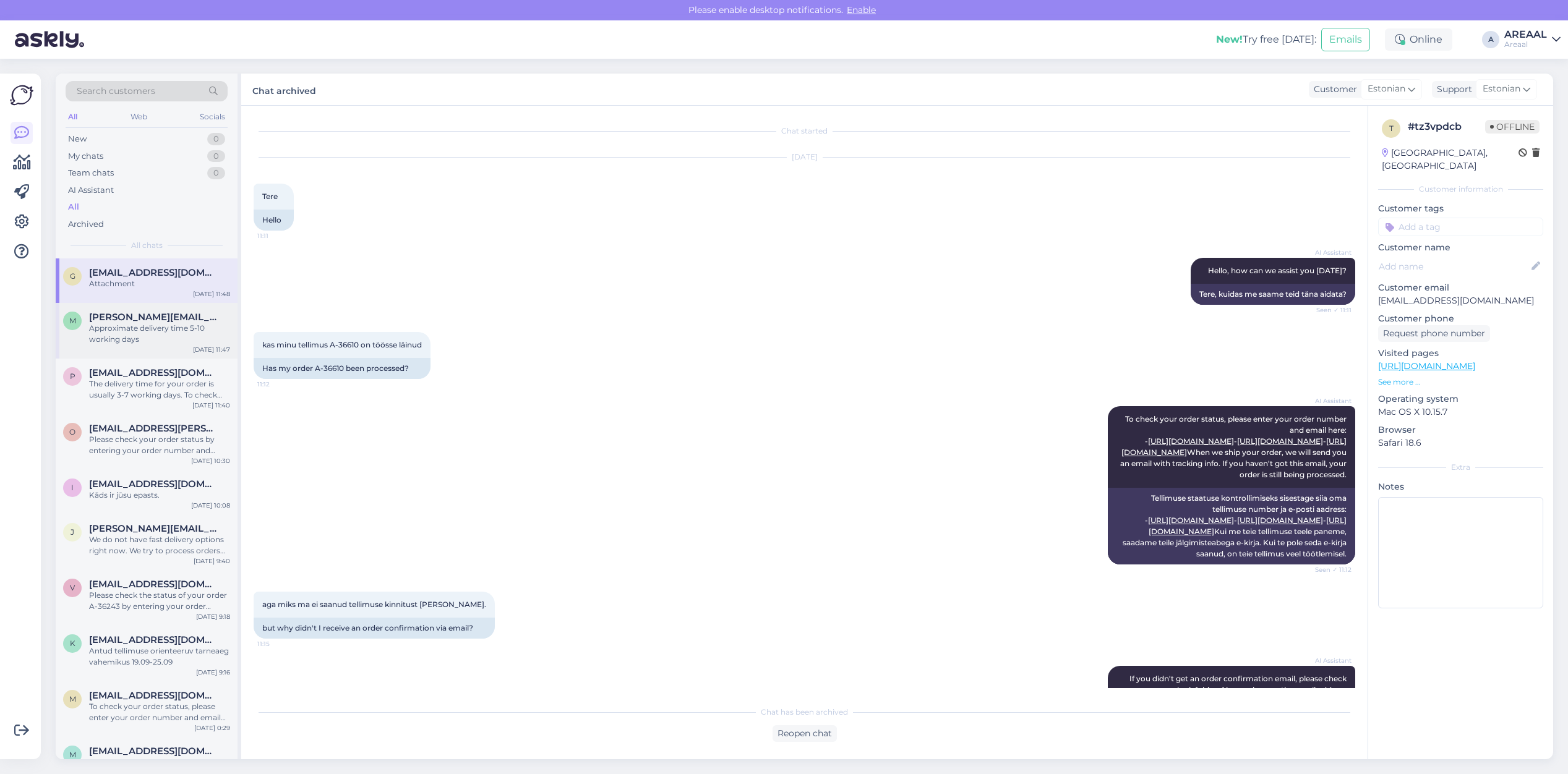
click at [152, 305] on div "m maria.horoseva1993@gmail.com Approximate delivery time 5-10 working days Sep …" at bounding box center [147, 331] width 182 height 56
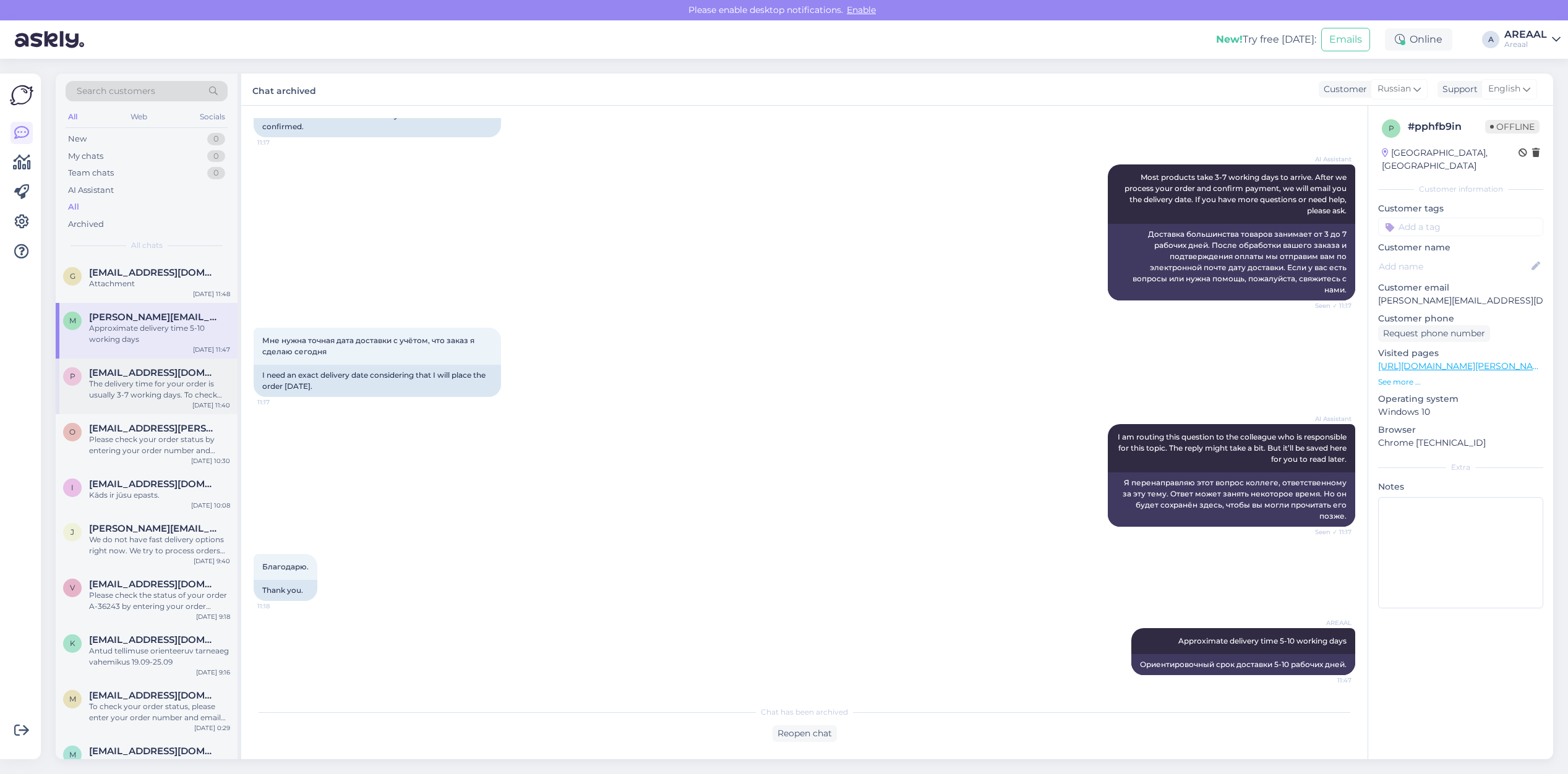
click at [140, 368] on span "Puskinkristofer@gmail.com" at bounding box center [153, 372] width 129 height 11
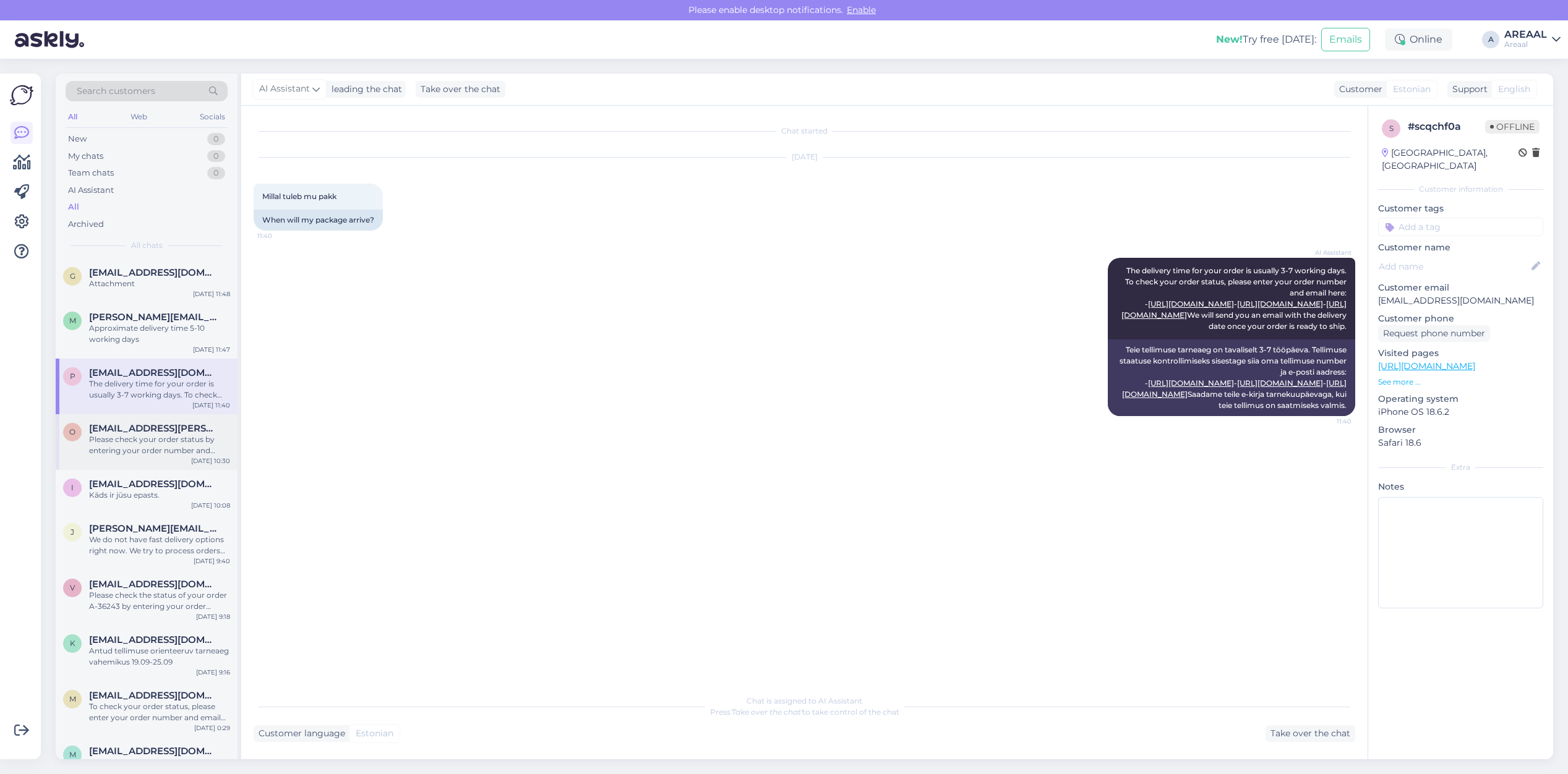
click at [140, 416] on div "o ots.rene@gmail.com Please check your order status by entering your order numb…" at bounding box center [147, 442] width 182 height 56
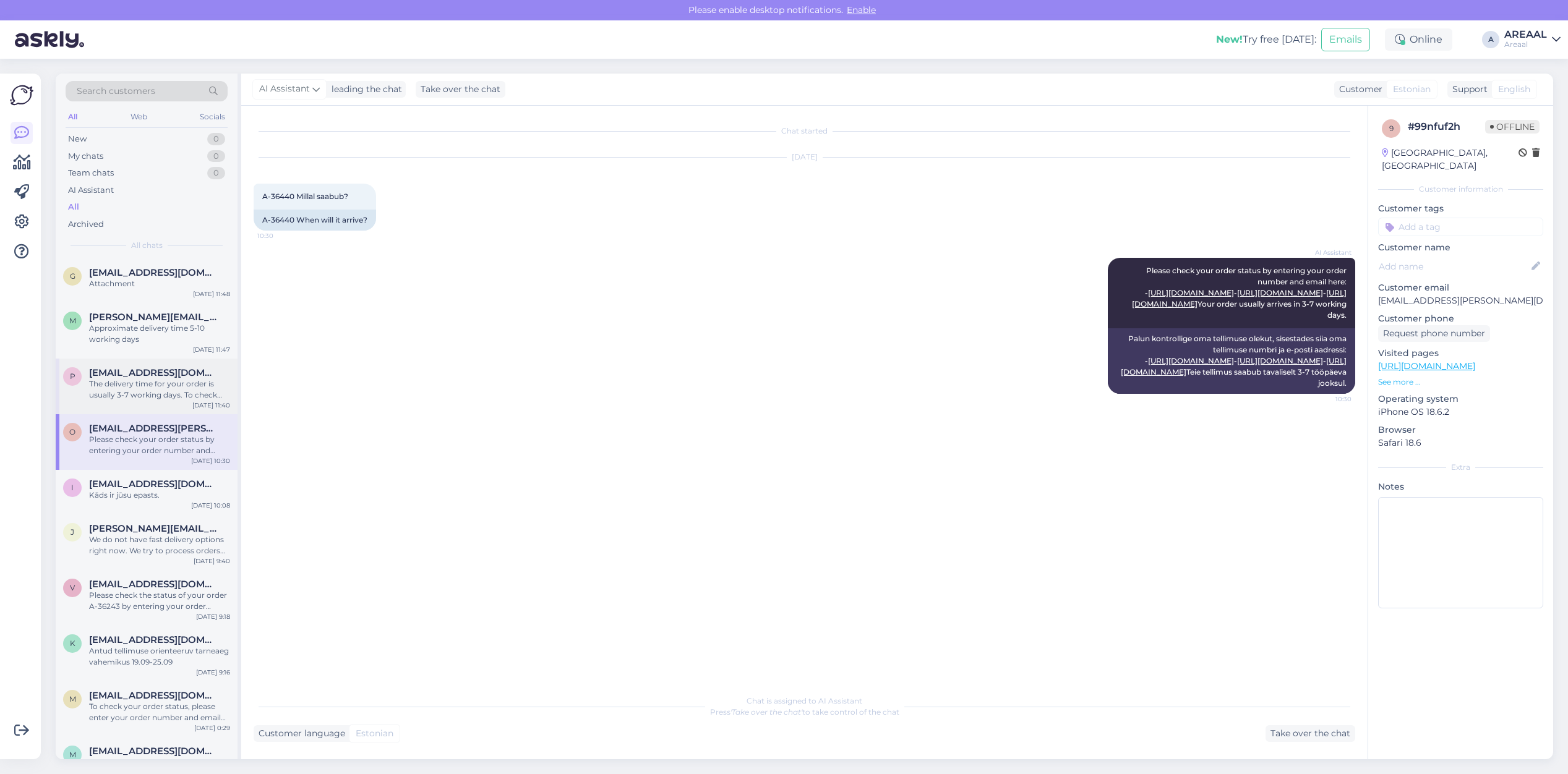
click at [144, 400] on div "P Puskinkristofer@gmail.com The delivery time for your order is usually 3-7 wor…" at bounding box center [147, 387] width 182 height 56
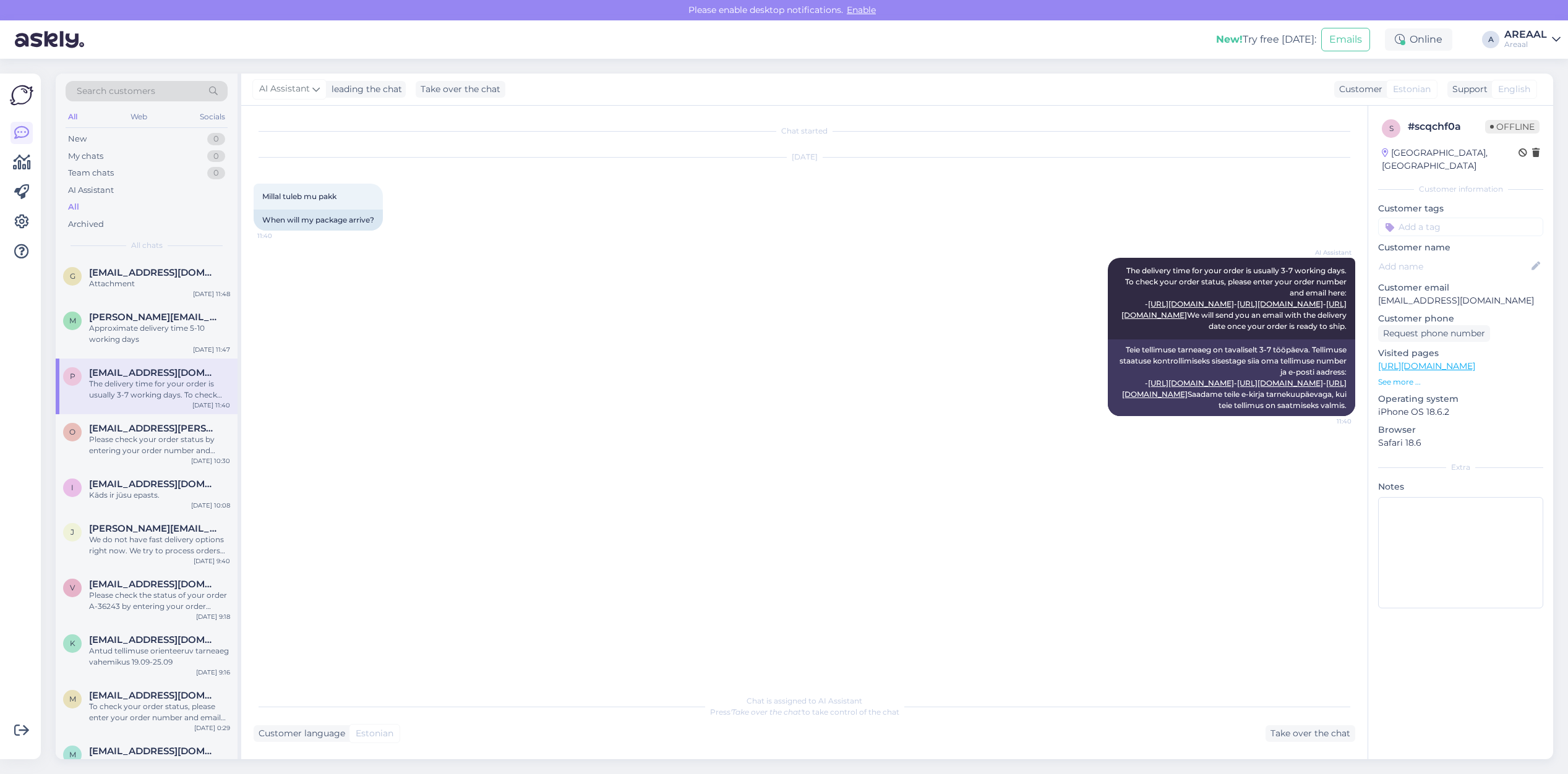
click at [1098, 579] on div "Chat started Sep 16 2025 Millal tuleb mu pakk 11:40 When will my package arrive…" at bounding box center [810, 398] width 1113 height 559
click at [861, 270] on div "AI Assistant The delivery time for your order is usually 3-7 working days. To c…" at bounding box center [804, 336] width 1101 height 185
click at [970, 292] on div "AI Assistant The delivery time for your order is usually 3-7 working days. To c…" at bounding box center [804, 336] width 1101 height 185
click at [193, 440] on div "Please check your order status by entering your order number and email here: - …" at bounding box center [160, 445] width 141 height 23
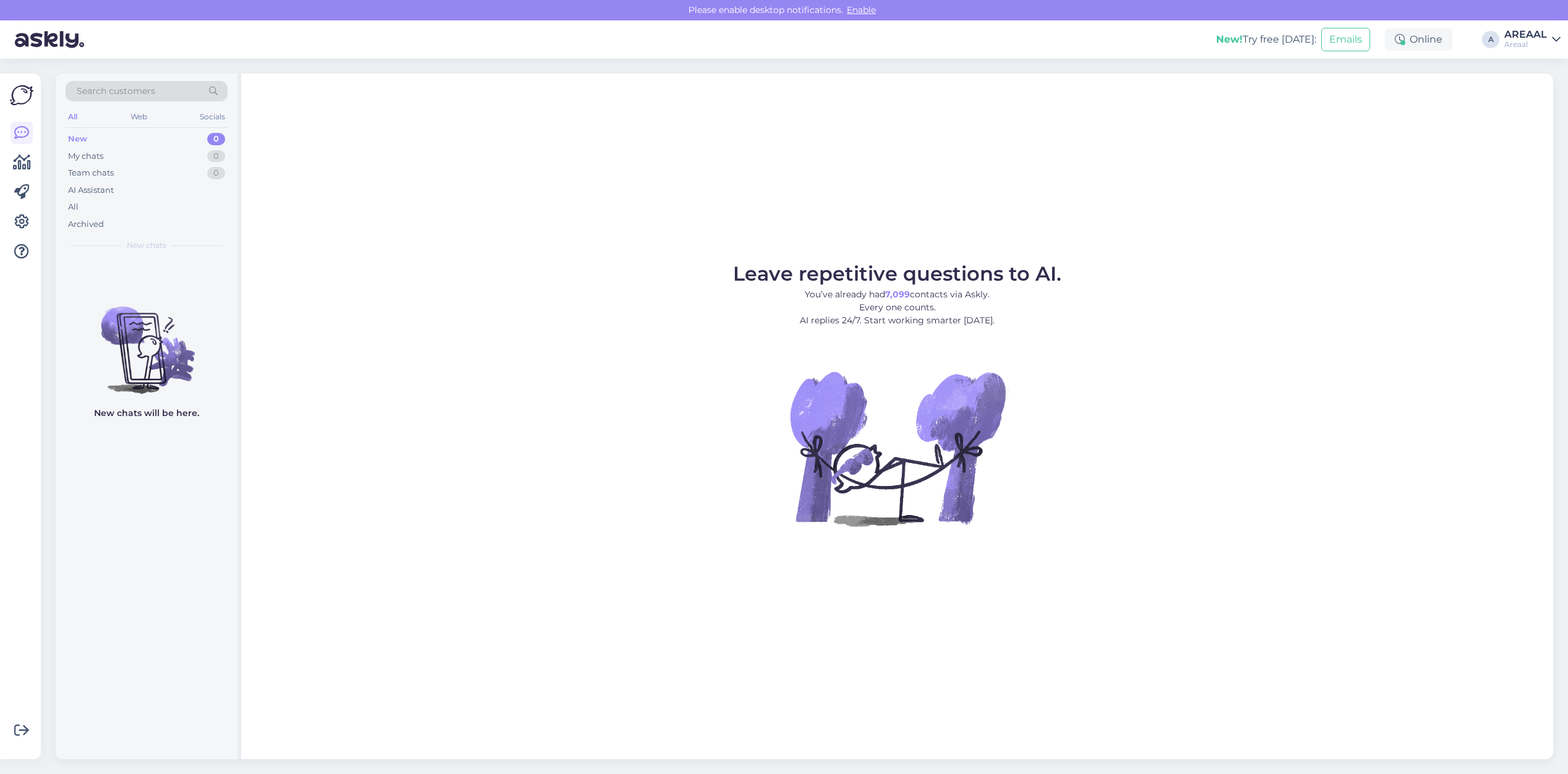
click at [1516, 38] on div "AREAAL" at bounding box center [1525, 35] width 43 height 10
click at [1532, 97] on button "Open" at bounding box center [1534, 95] width 35 height 19
click at [77, 200] on div "All" at bounding box center [146, 207] width 162 height 17
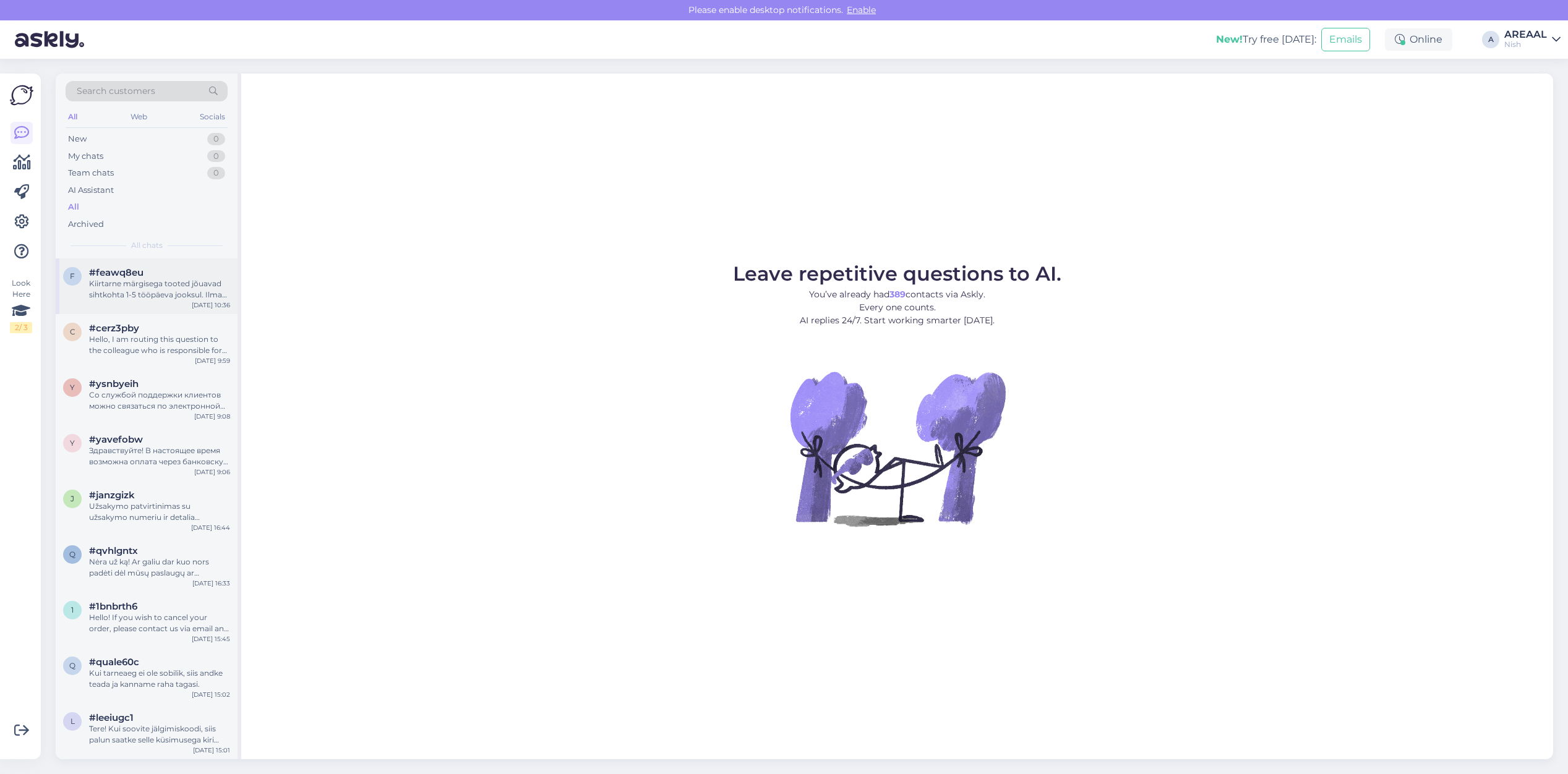
click at [116, 305] on div "f #feawq8eu Kiirtarne märgisega tooted jõuavad sihtkohta 1-5 tööpäeva jooksul. …" at bounding box center [147, 286] width 182 height 56
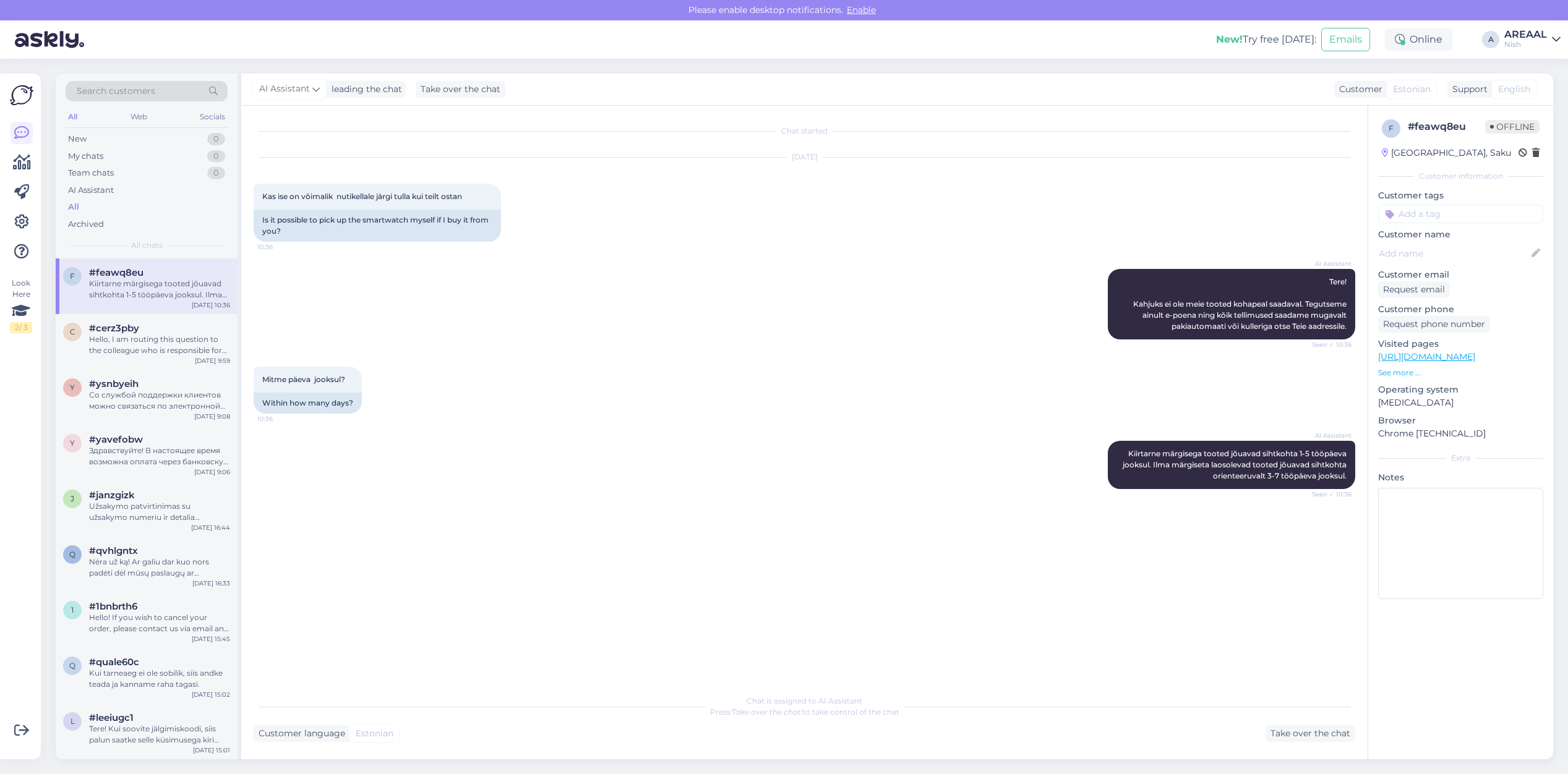
click at [1540, 30] on div "AREAAL" at bounding box center [1525, 35] width 43 height 10
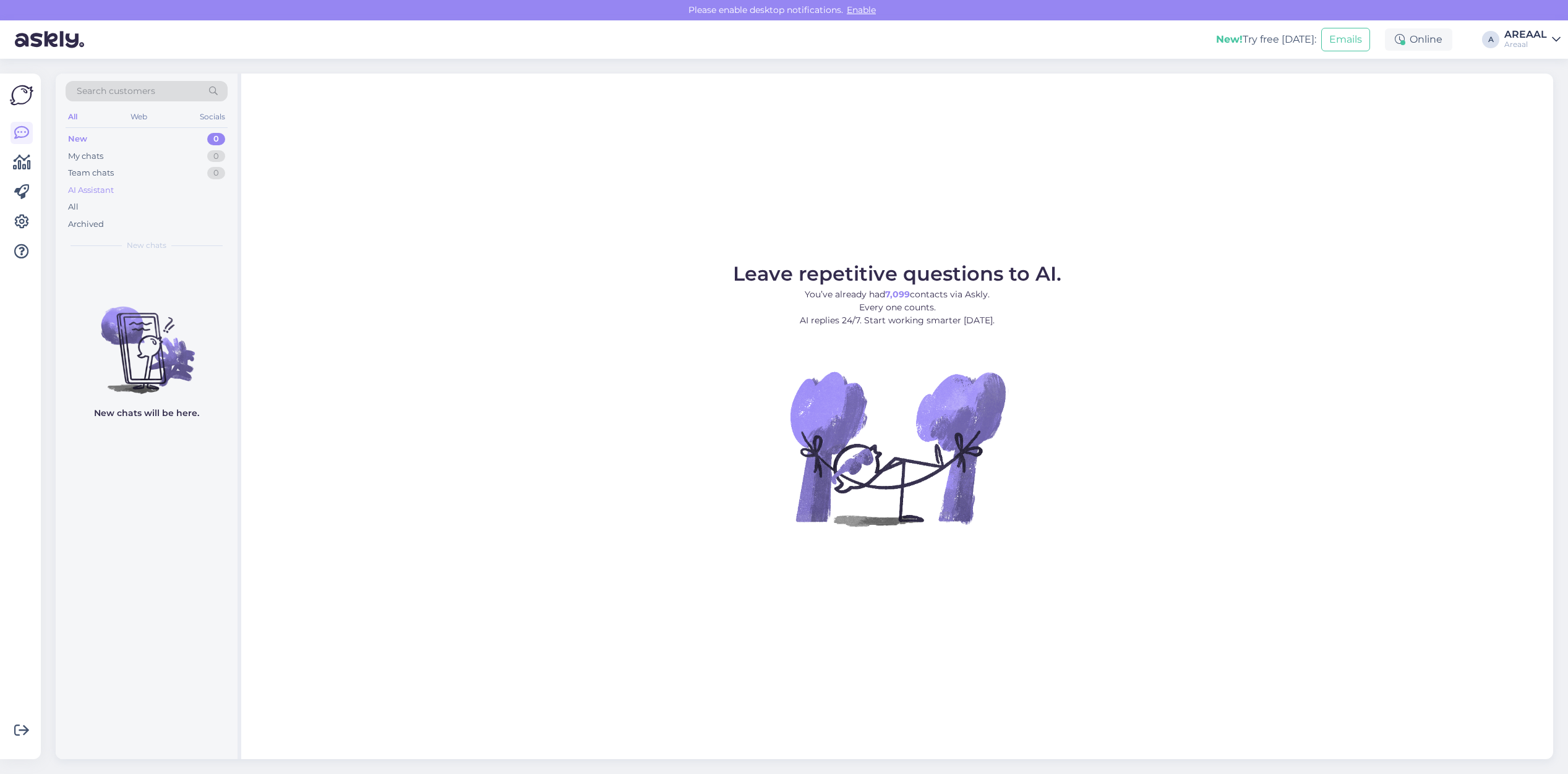
click at [150, 198] on div "AI Assistant" at bounding box center [146, 190] width 162 height 17
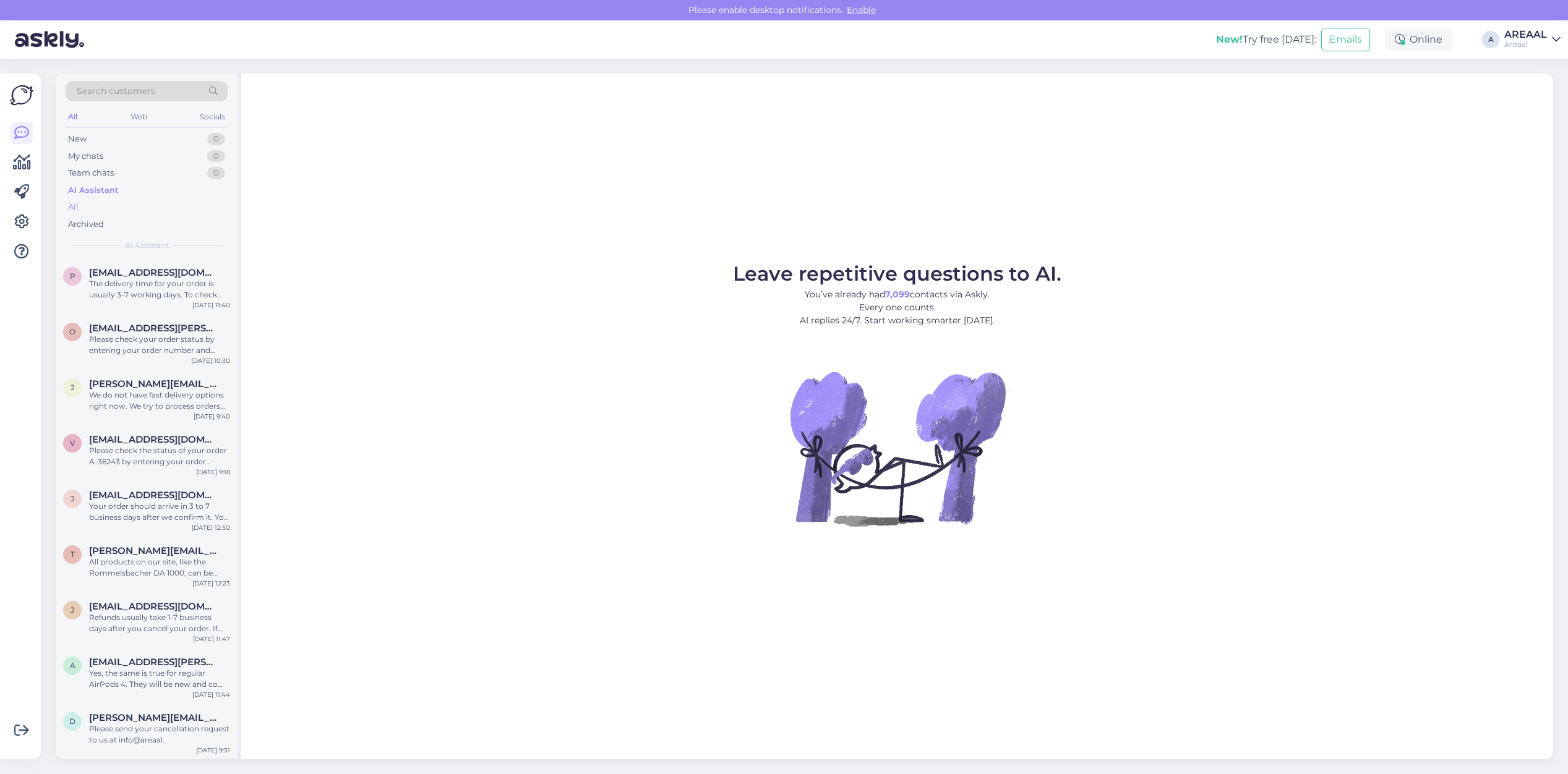
click at [148, 207] on div "All" at bounding box center [146, 207] width 162 height 17
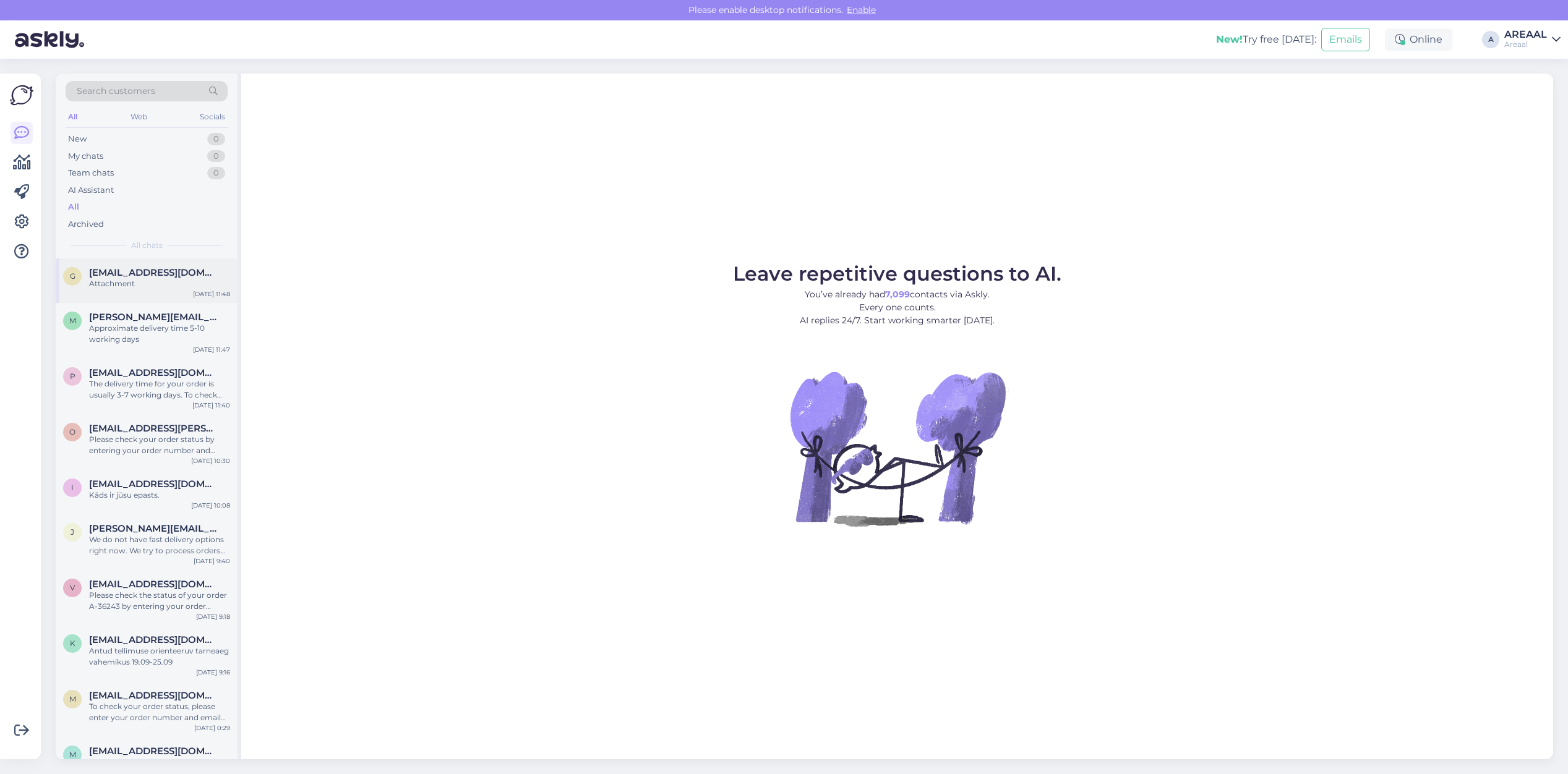
click at [180, 270] on span "gerto.siiner@gmail.com" at bounding box center [153, 273] width 129 height 11
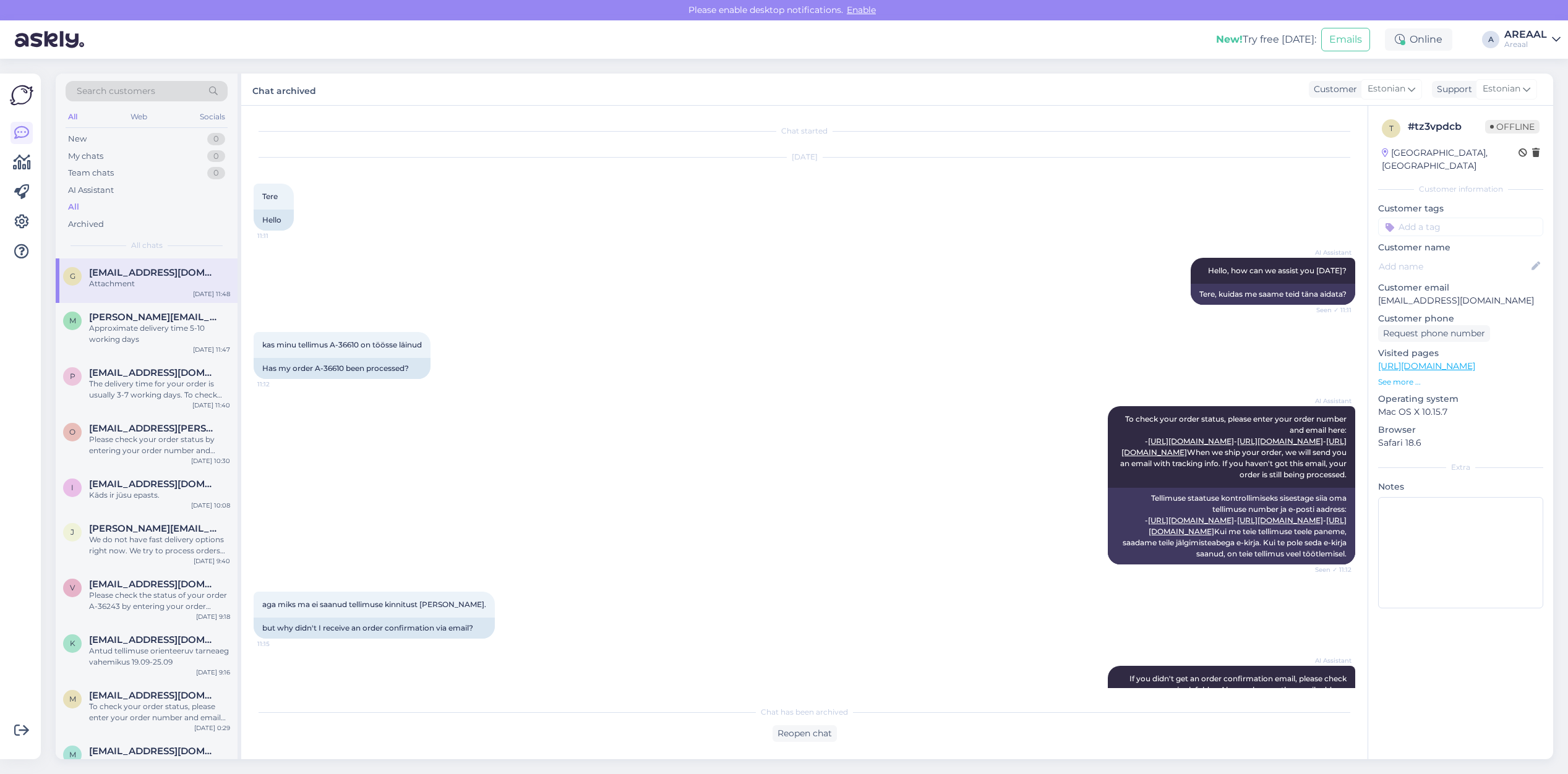
scroll to position [331, 0]
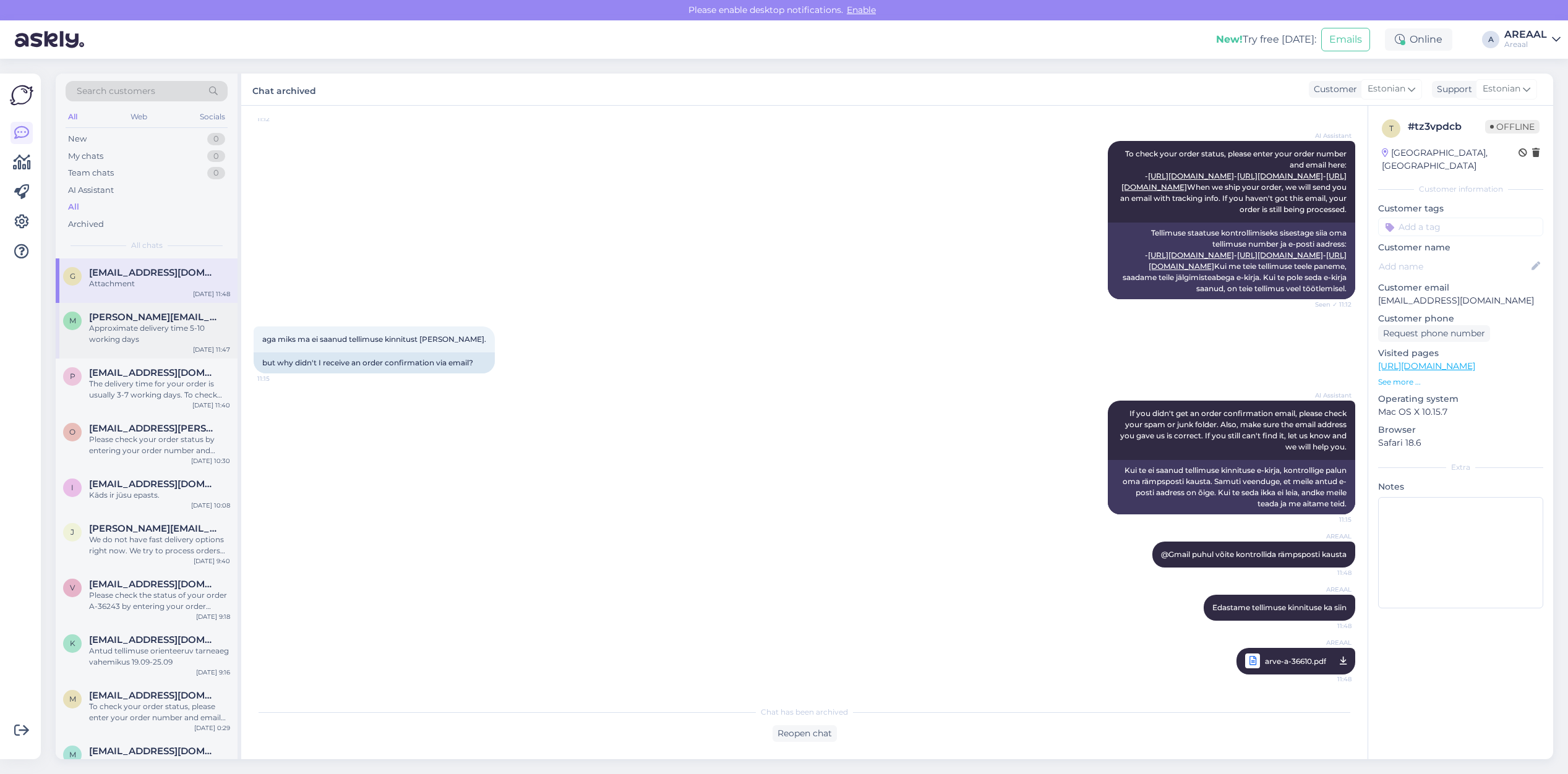
click at [114, 357] on div "m maria.horoseva1993@gmail.com Approximate delivery time 5-10 working days Sep …" at bounding box center [147, 331] width 182 height 56
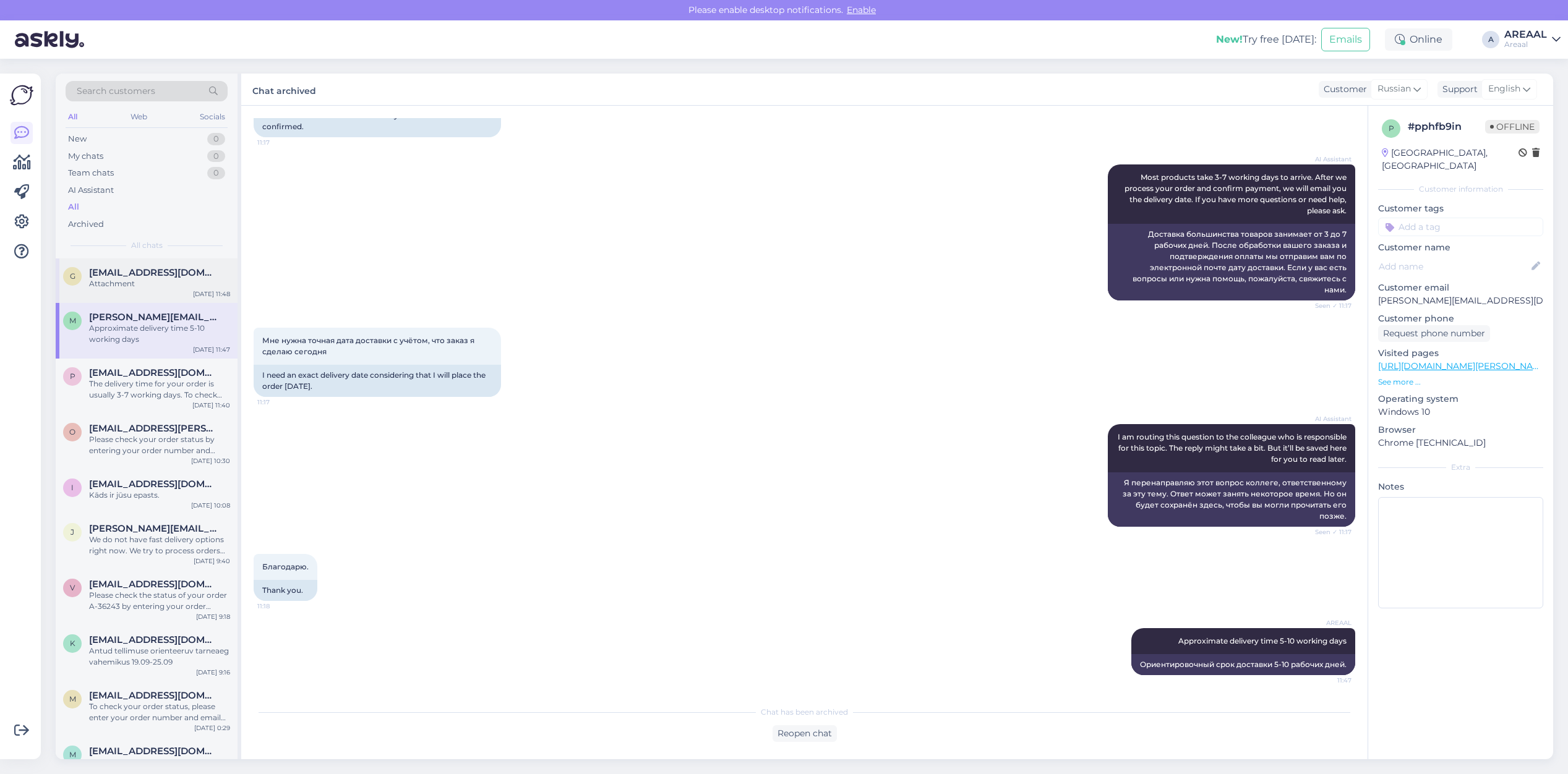
click at [153, 282] on div "Attachment" at bounding box center [160, 283] width 141 height 11
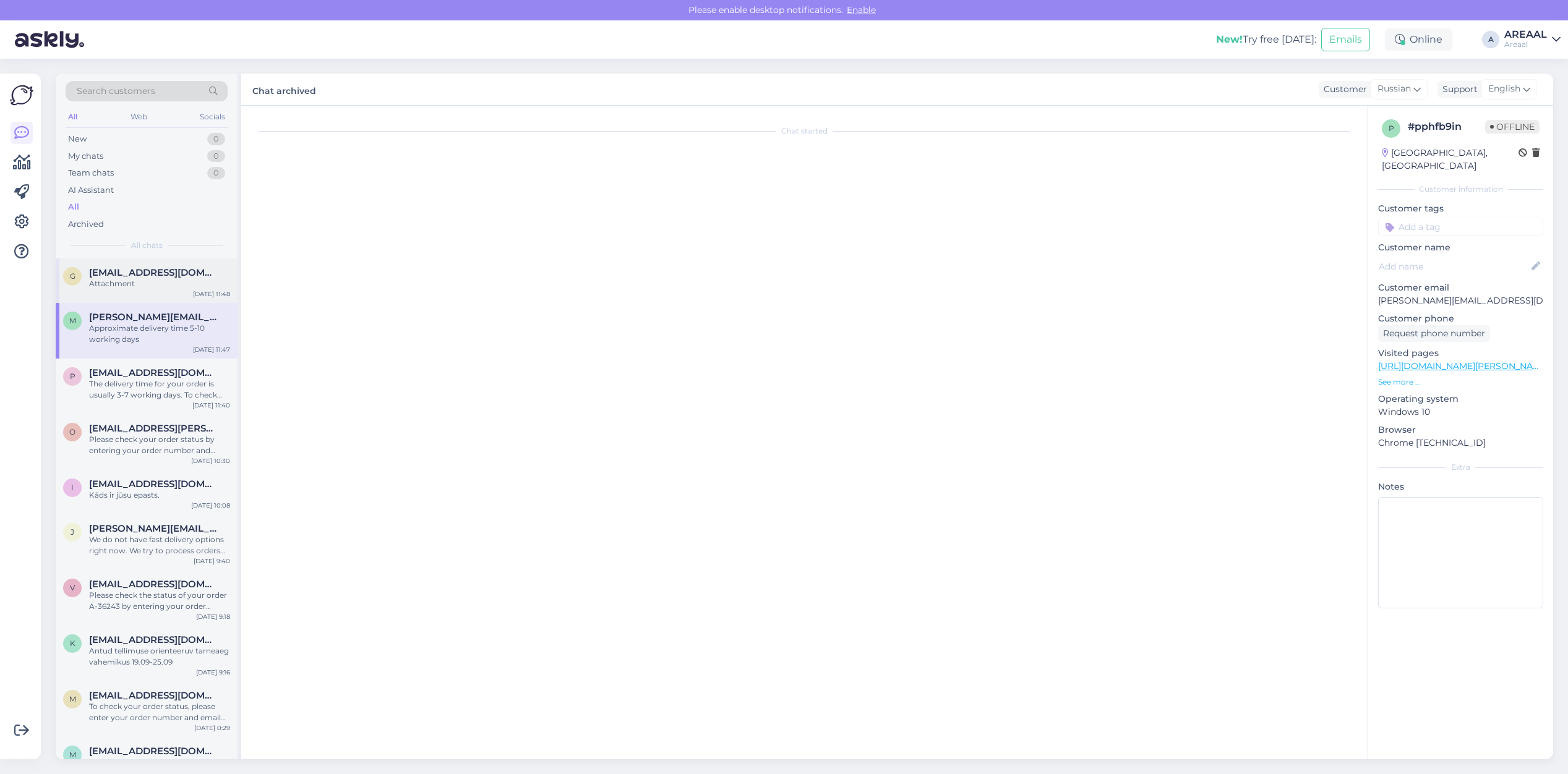
scroll to position [331, 0]
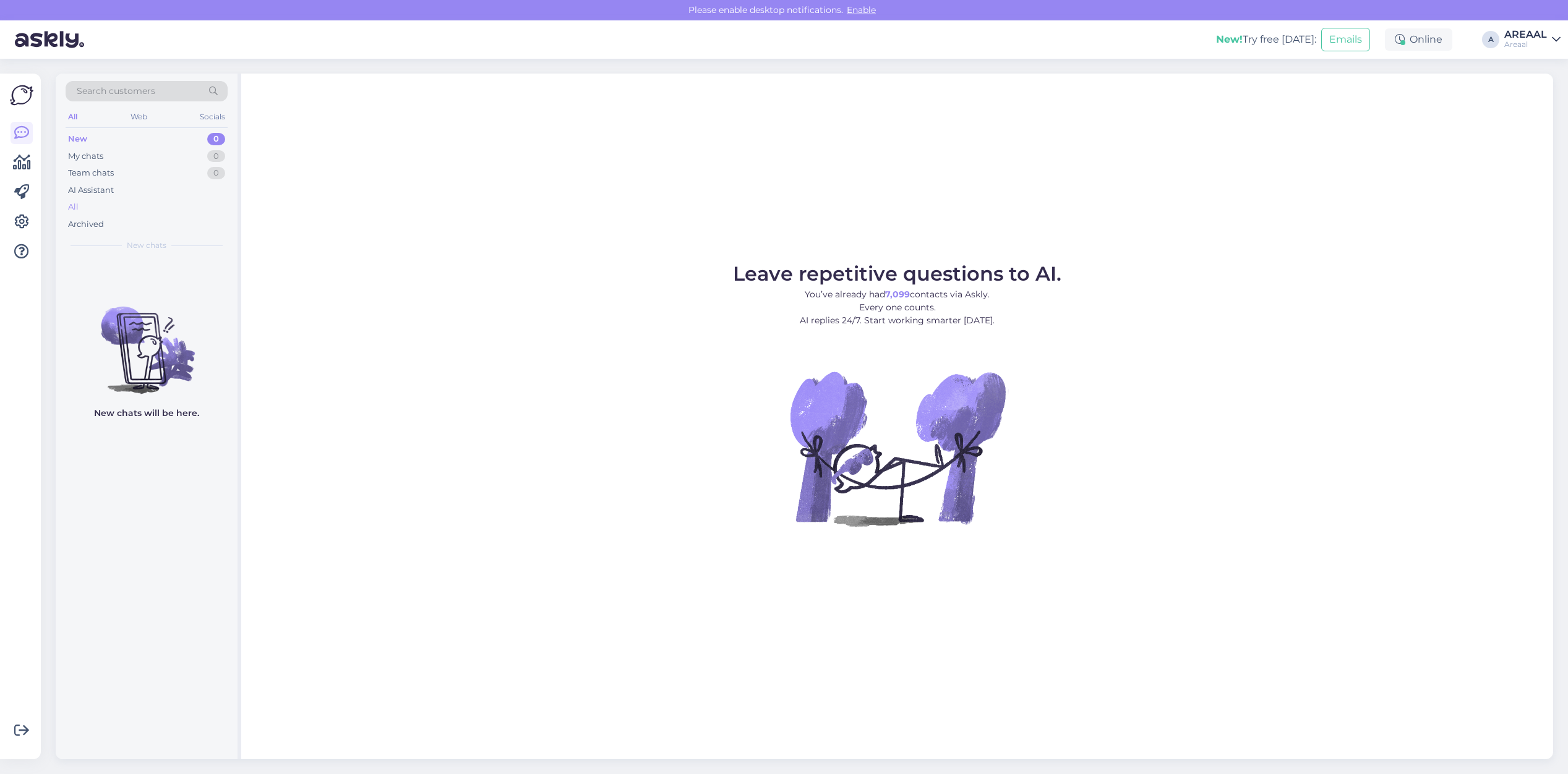
click at [136, 214] on div "All" at bounding box center [146, 207] width 162 height 17
drag, startPoint x: 0, startPoint y: 0, endPoint x: 199, endPoint y: 215, distance: 293.0
click at [199, 217] on div "Archived" at bounding box center [146, 225] width 162 height 17
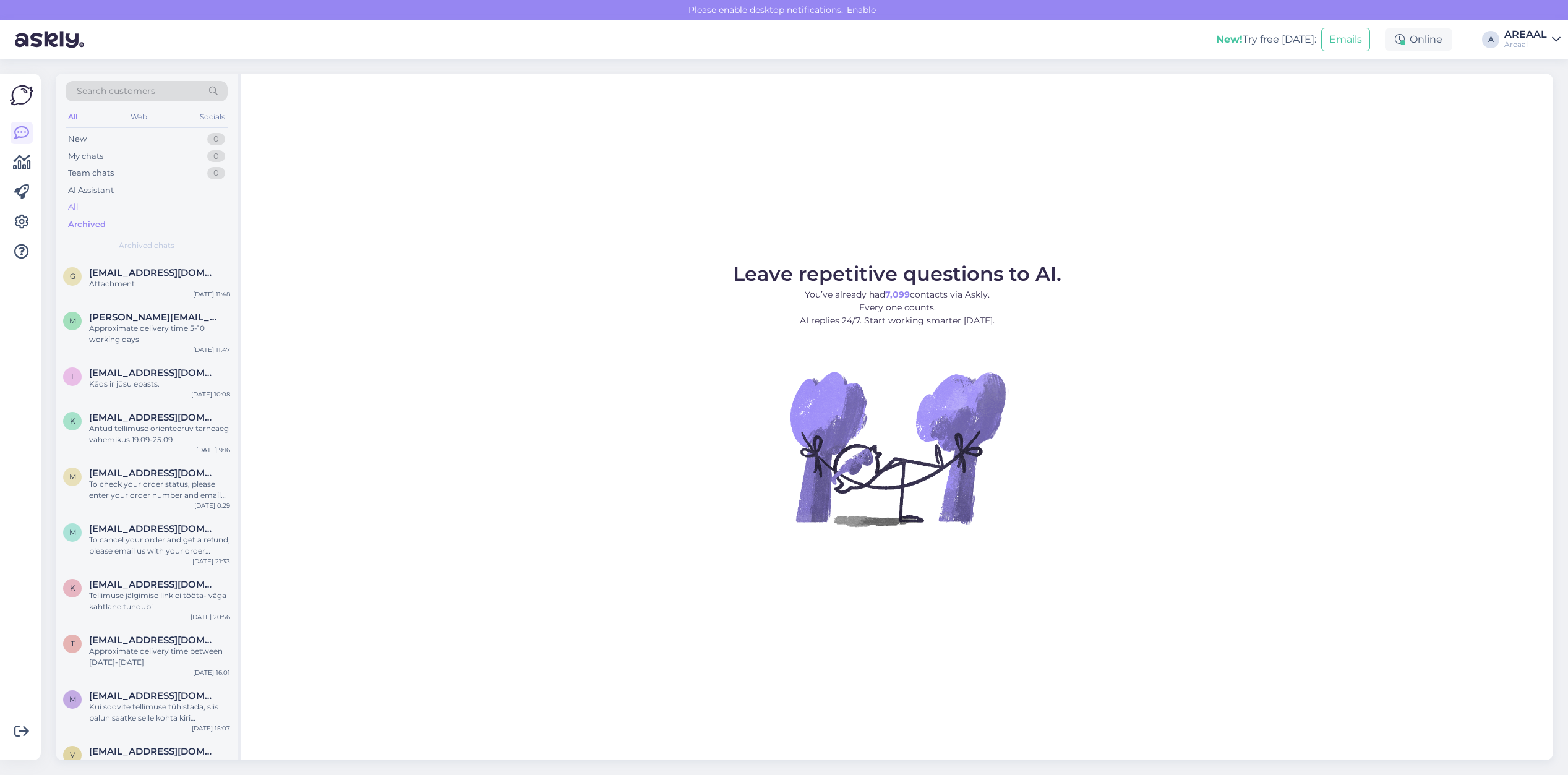
click at [201, 211] on div "All" at bounding box center [146, 207] width 162 height 17
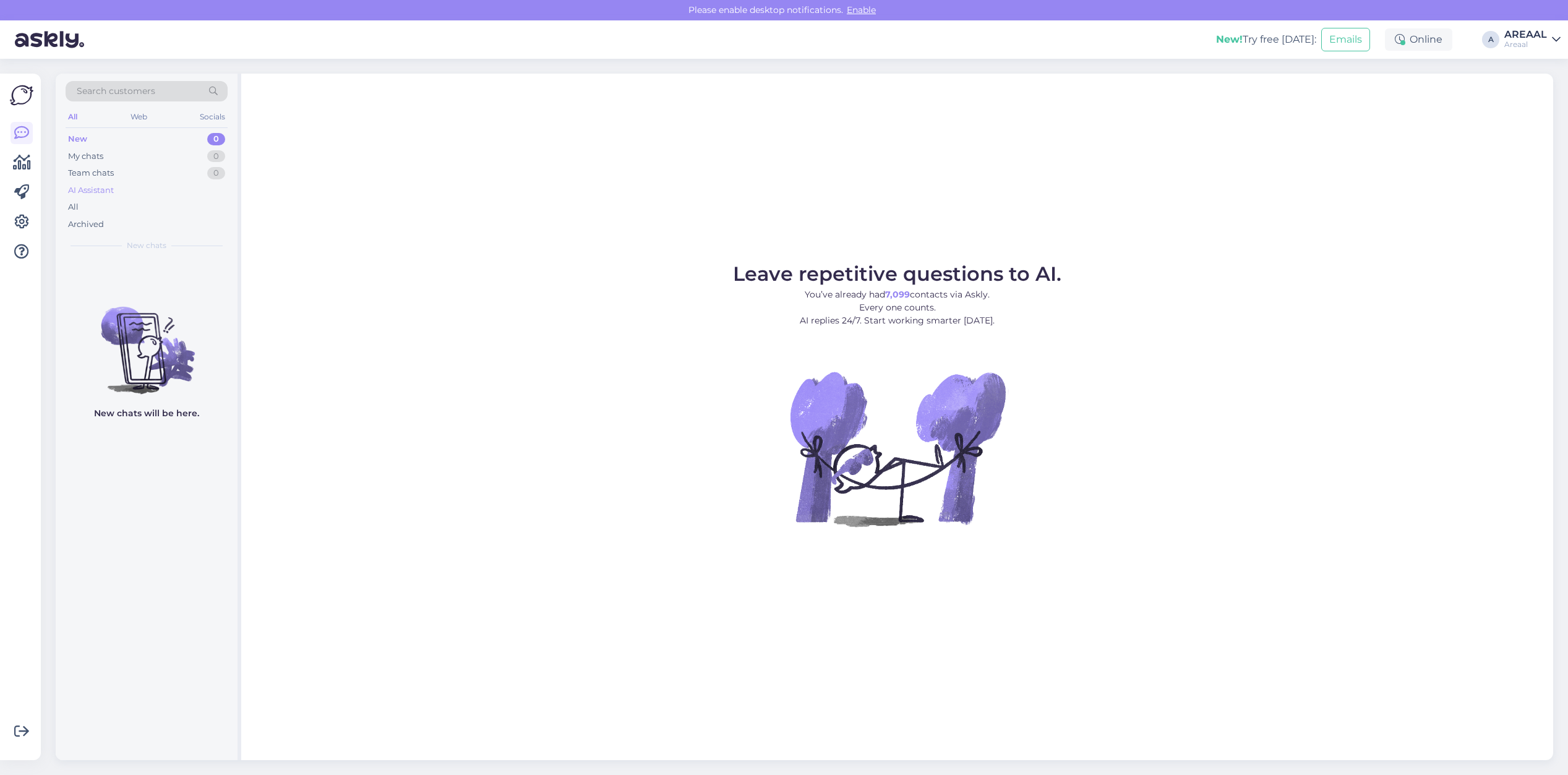
click at [116, 197] on div "AI Assistant" at bounding box center [146, 190] width 162 height 17
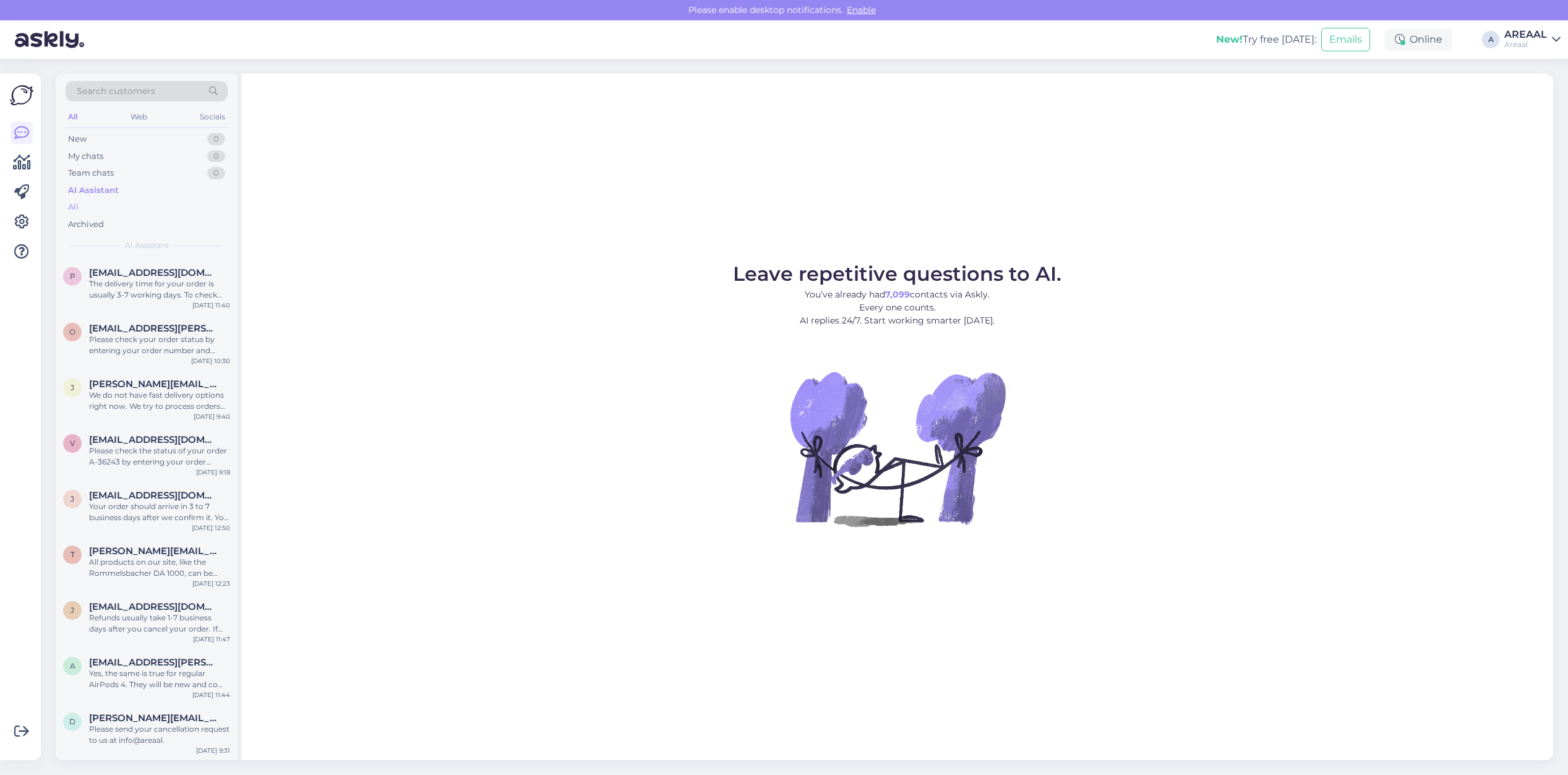
click at [110, 209] on div "All" at bounding box center [146, 207] width 162 height 17
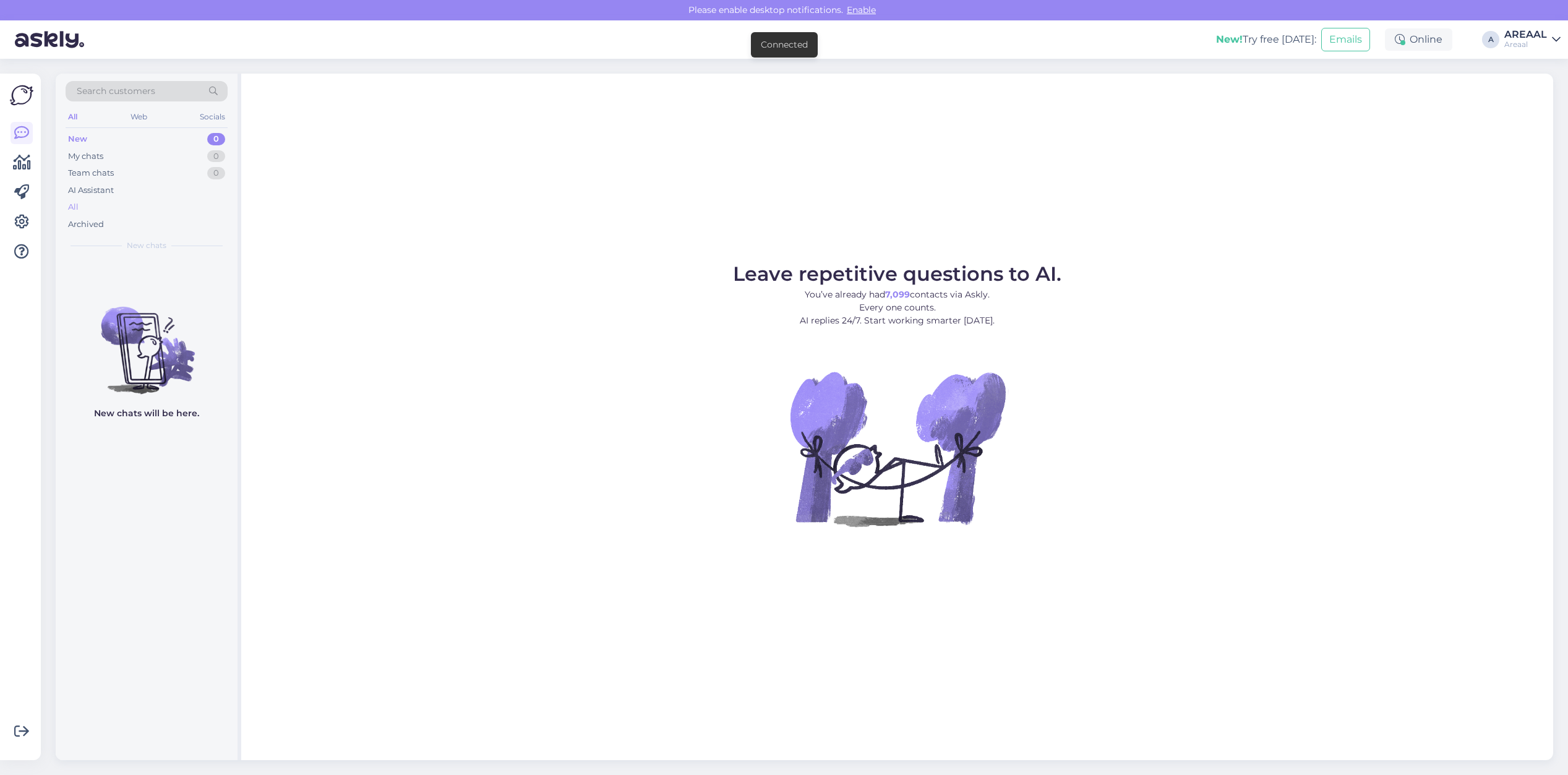
drag, startPoint x: 172, startPoint y: 182, endPoint x: 162, endPoint y: 202, distance: 22.4
click at [172, 185] on div "AI Assistant" at bounding box center [146, 190] width 162 height 17
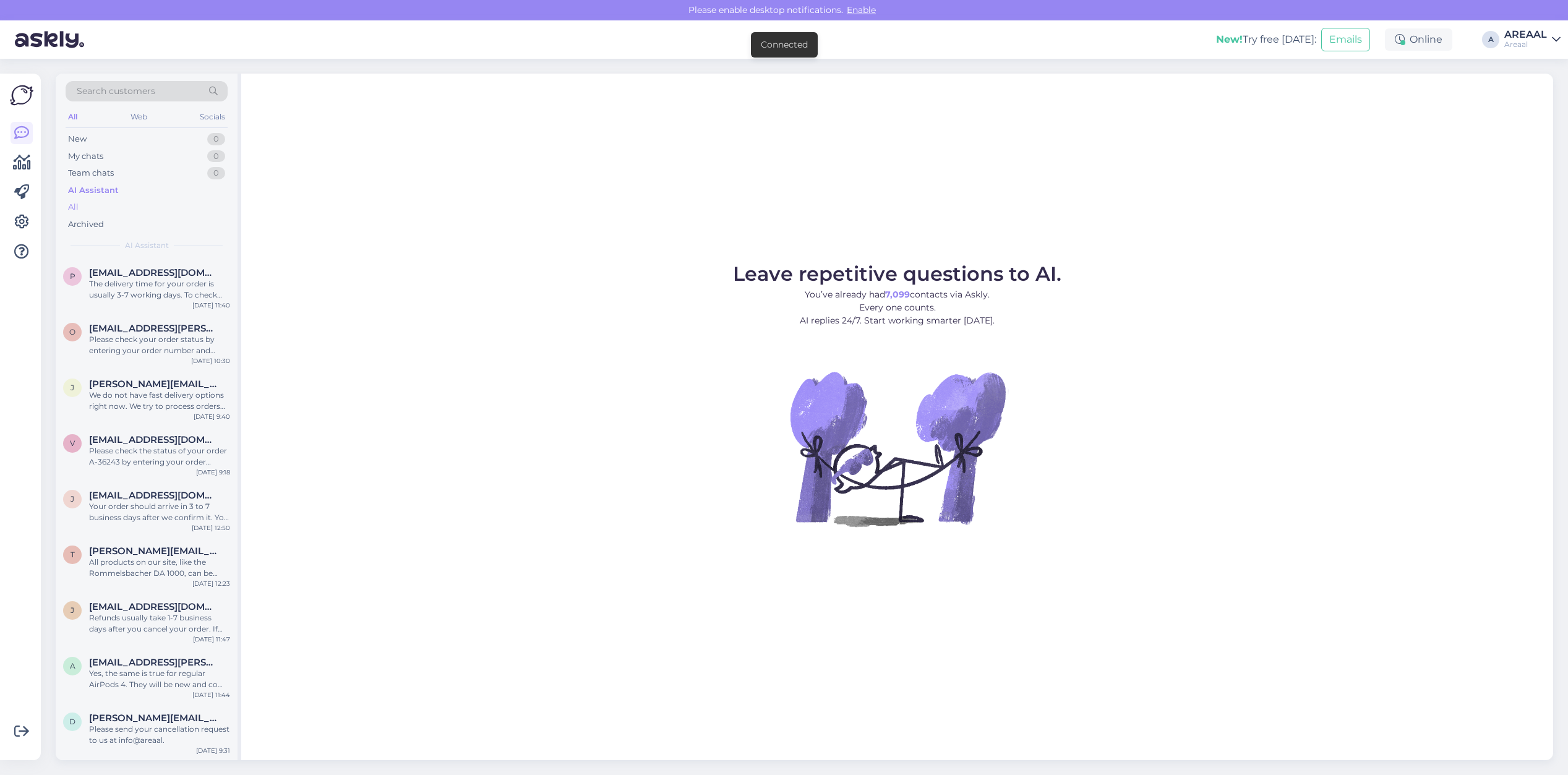
click at [162, 202] on div "All" at bounding box center [146, 207] width 162 height 17
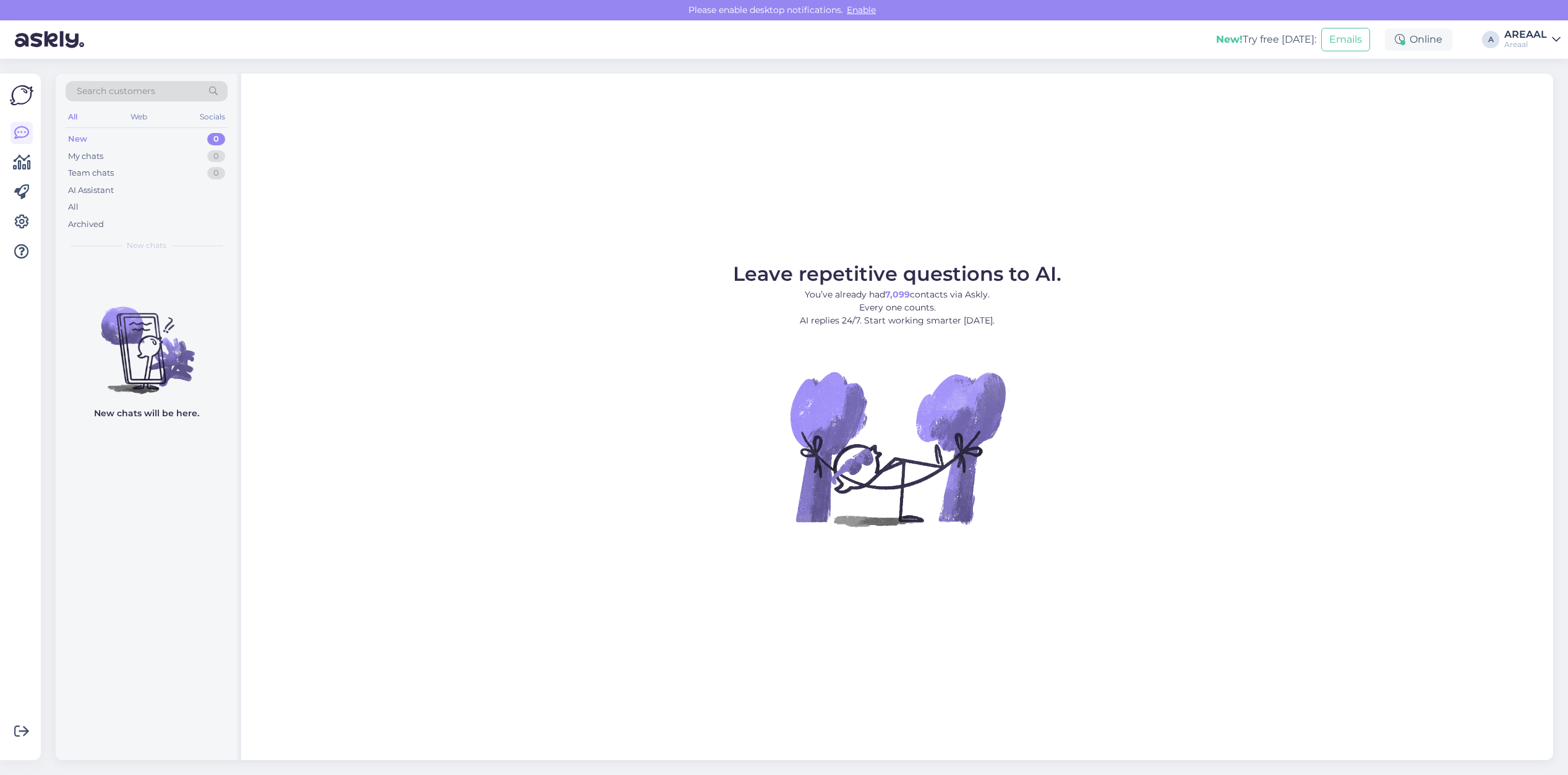
click at [133, 211] on div "All" at bounding box center [146, 207] width 162 height 17
click at [180, 276] on span "[EMAIL_ADDRESS][DOMAIN_NAME]" at bounding box center [153, 273] width 129 height 11
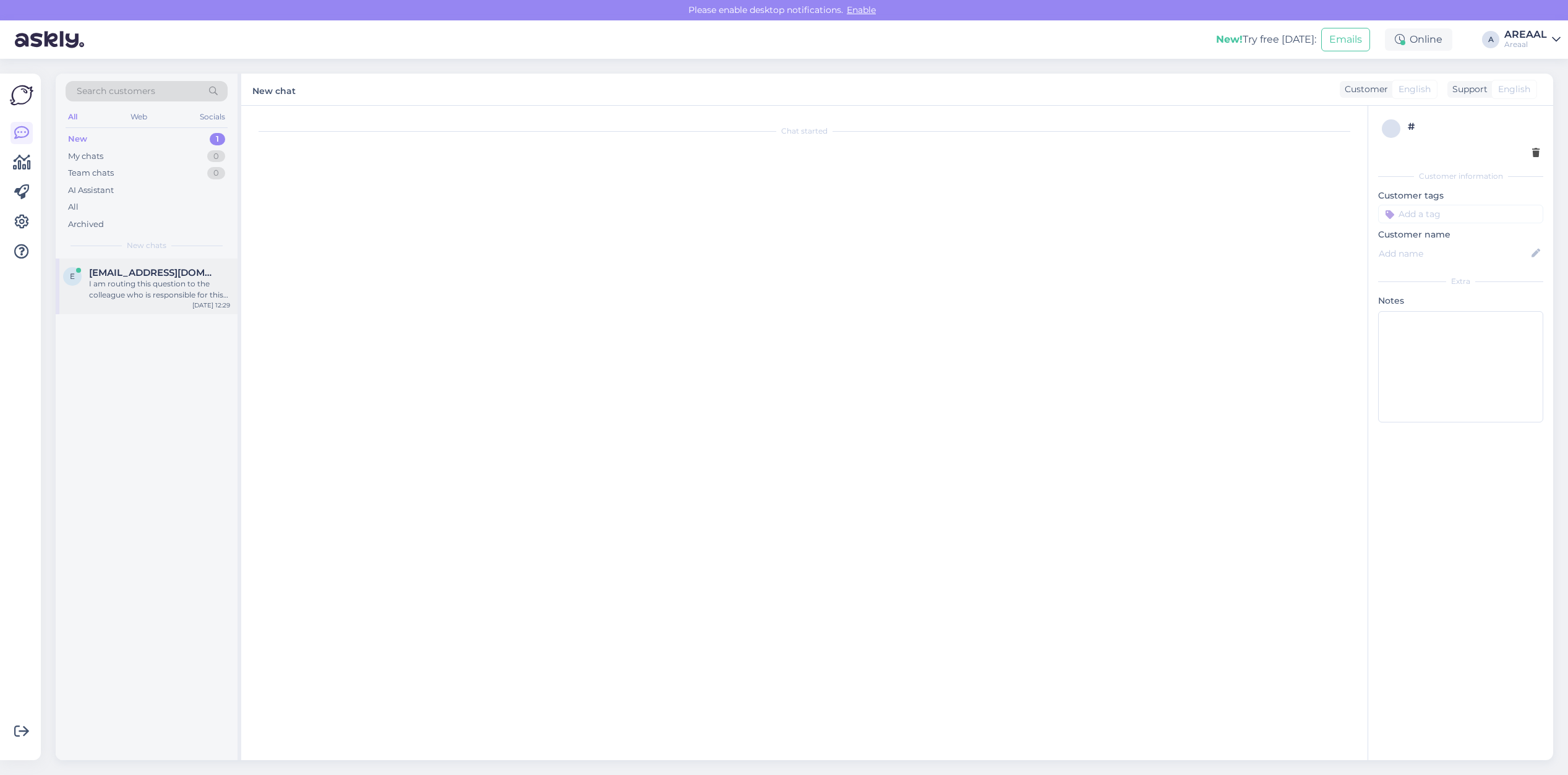
scroll to position [3210, 0]
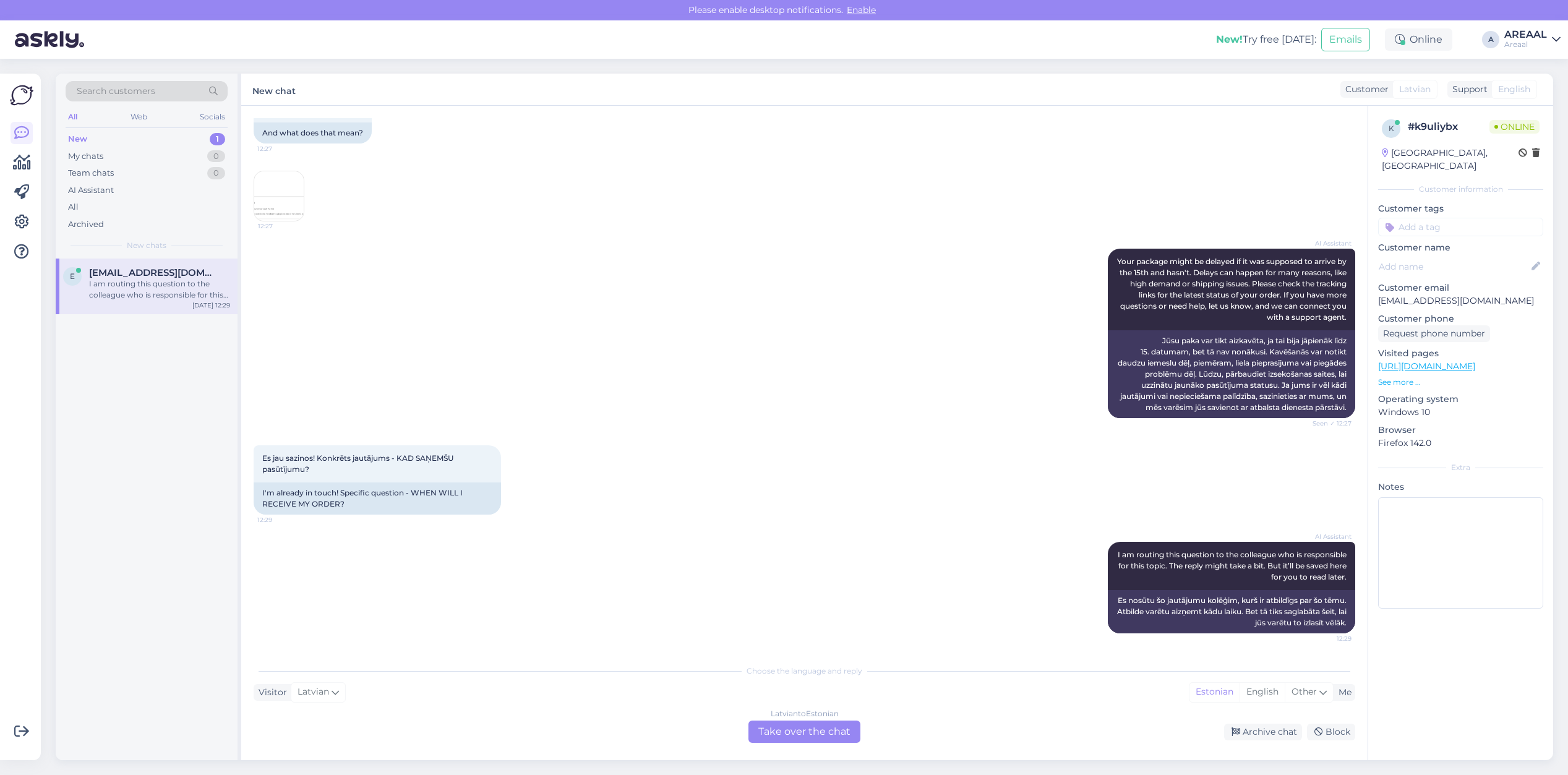
click at [614, 476] on div "Es jau sazinos! Konkrēts jautājums - KAD SAŅEMŠU pasūtījumu? 12:29 I'm already …" at bounding box center [804, 480] width 1101 height 97
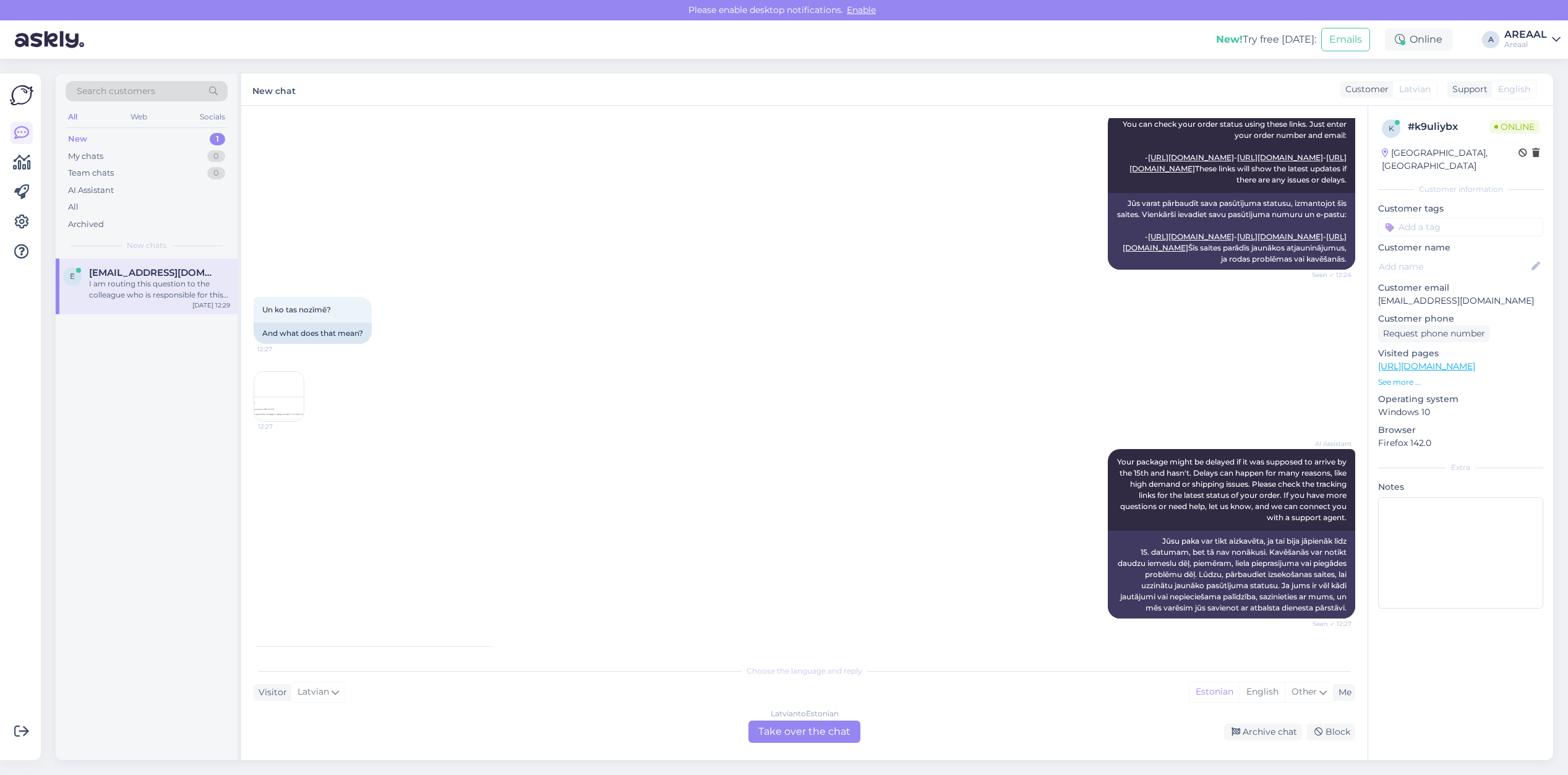
click at [286, 421] on img at bounding box center [279, 396] width 49 height 49
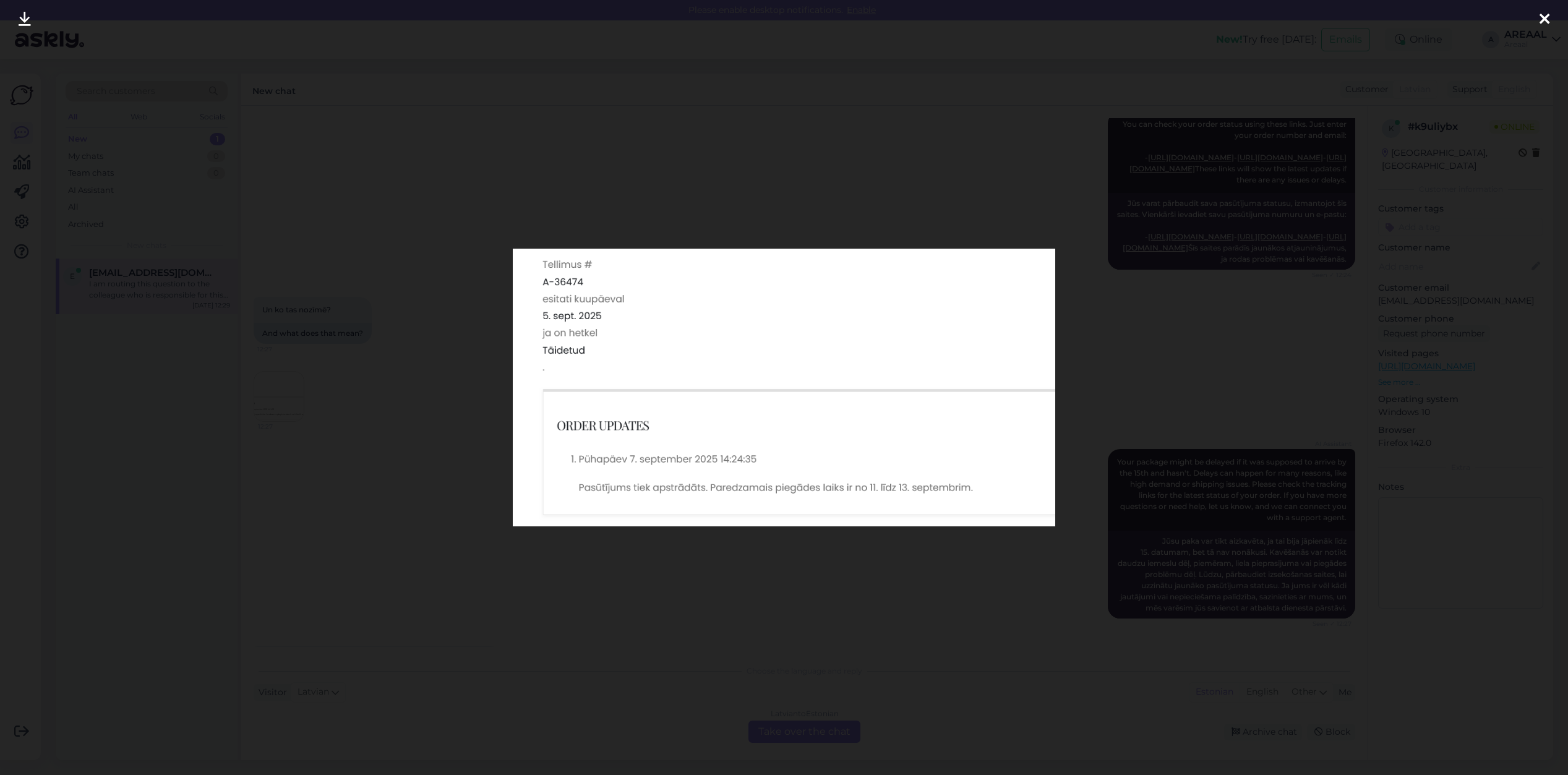
click at [421, 334] on div at bounding box center [784, 388] width 1568 height 775
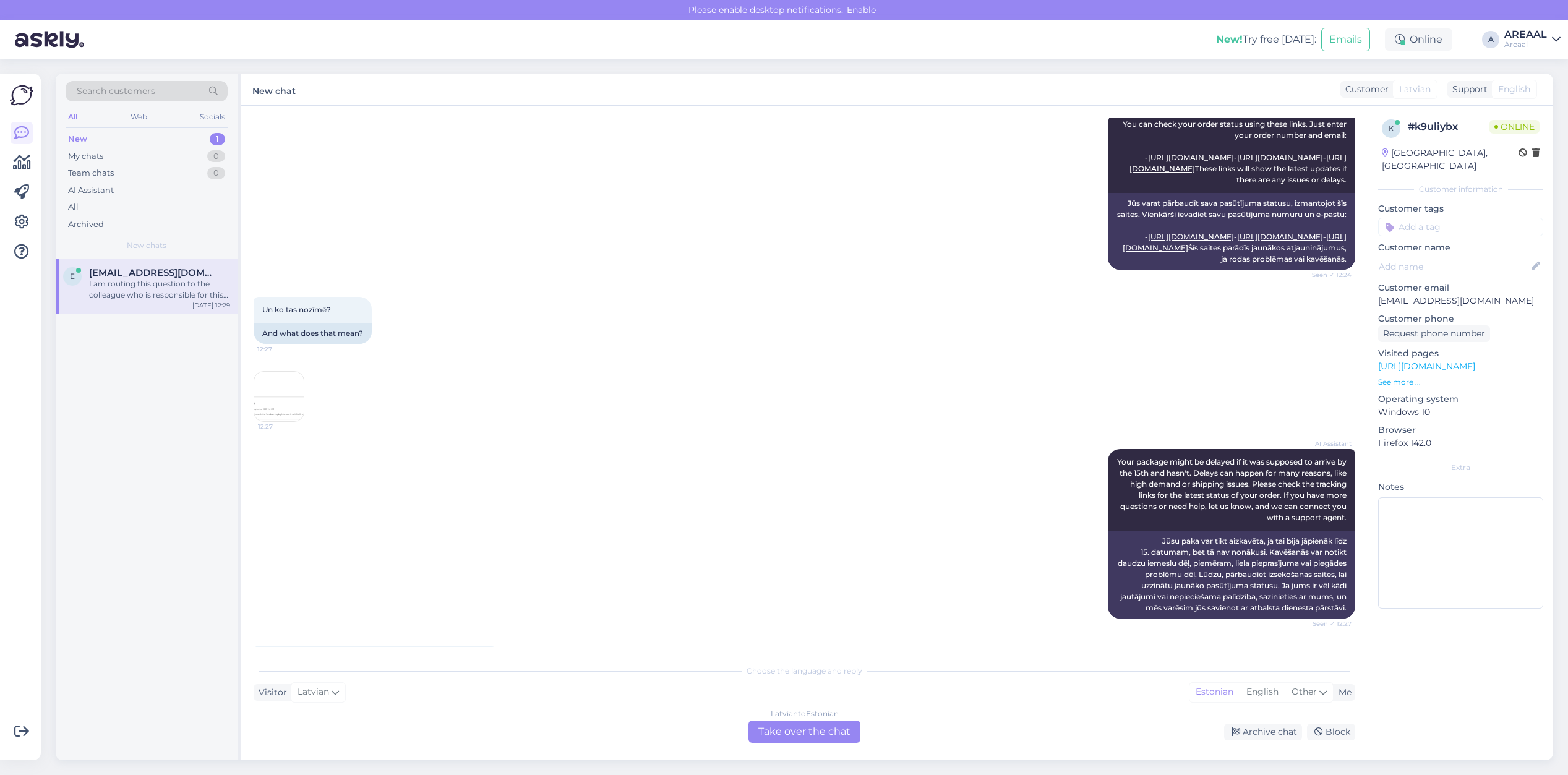
click at [251, 582] on div "Chat started [DATE] Labdien! Neatradu informāciju, kad prece tiks piegādāta. Pa…" at bounding box center [805, 433] width 1127 height 654
click at [288, 421] on img at bounding box center [279, 396] width 49 height 49
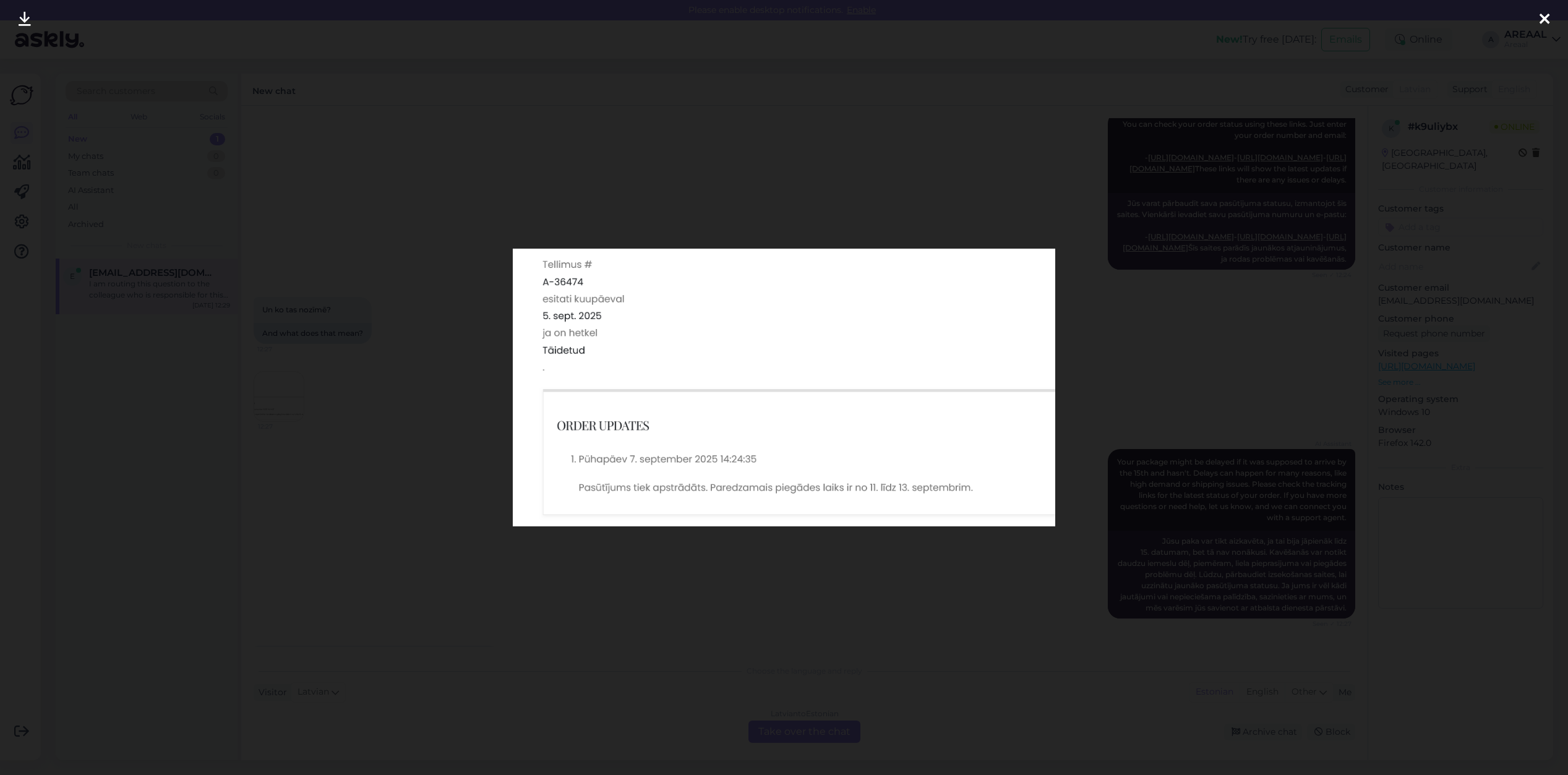
click at [442, 557] on div at bounding box center [784, 388] width 1568 height 775
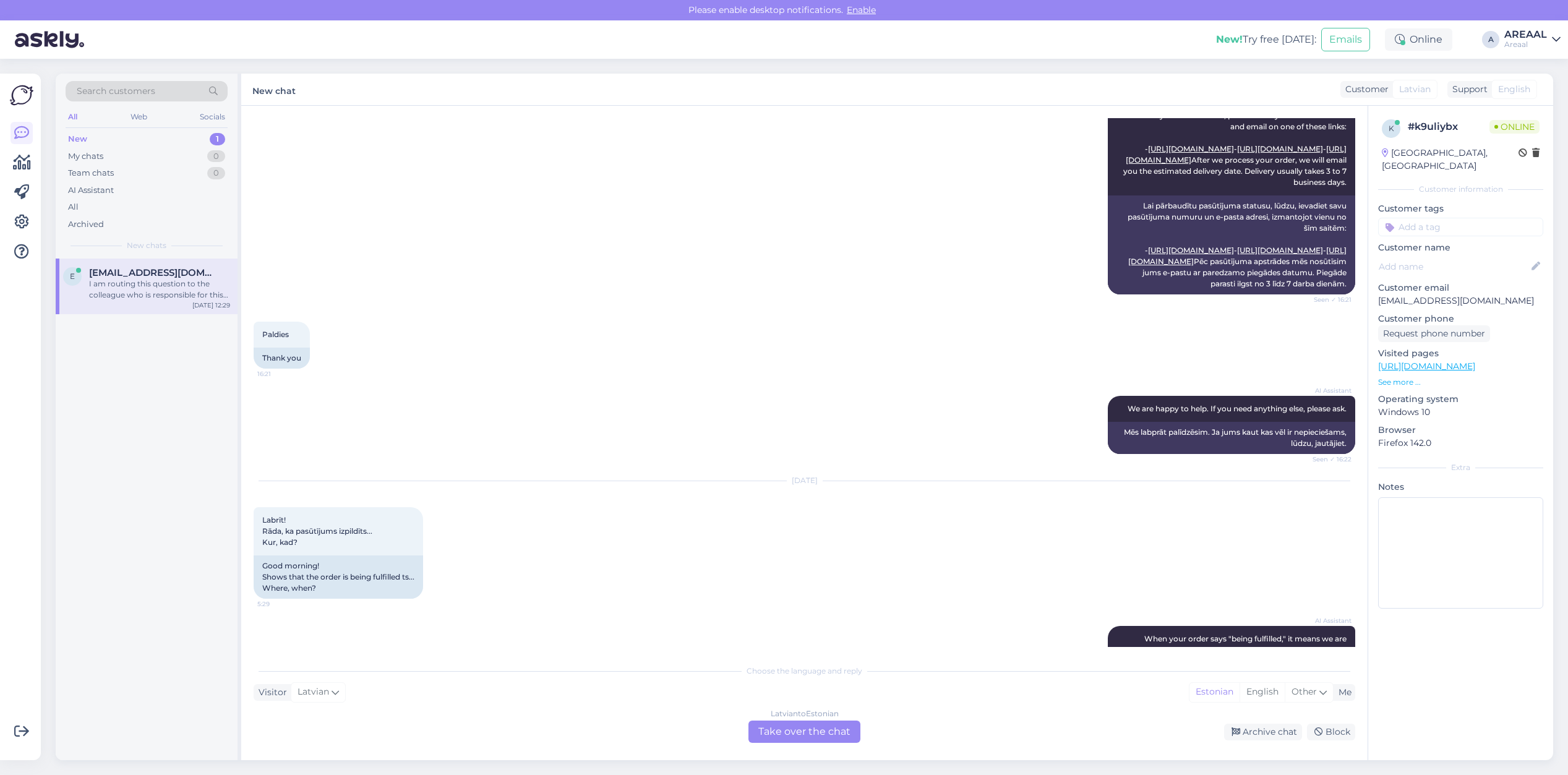
scroll to position [0, 0]
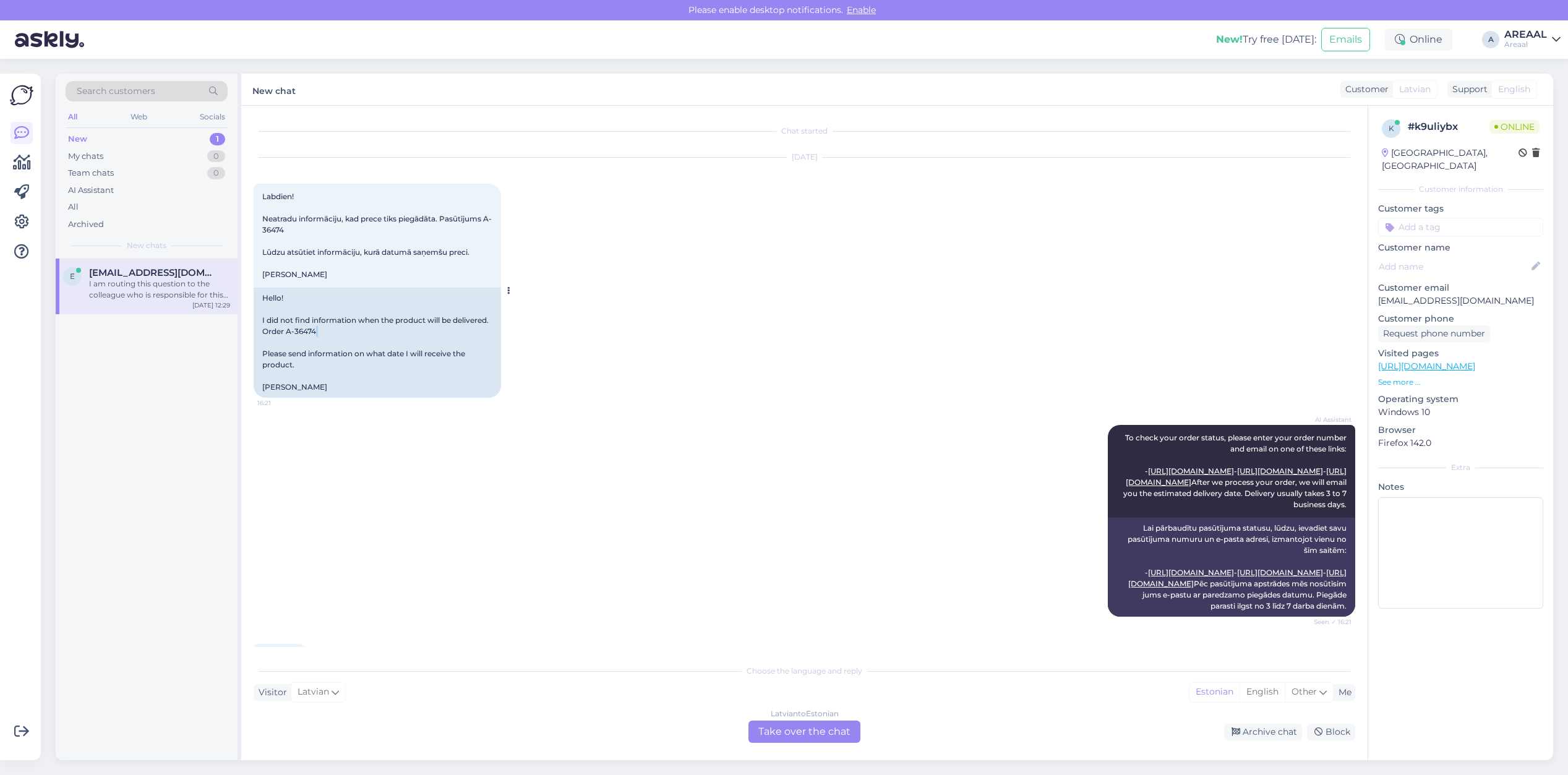
copy div
copy div "A-36474"
drag, startPoint x: 328, startPoint y: 329, endPoint x: 289, endPoint y: 332, distance: 39.1
click at [289, 332] on div "Hello! I did not find information when the product will be delivered. Order A-3…" at bounding box center [377, 342] width 247 height 110
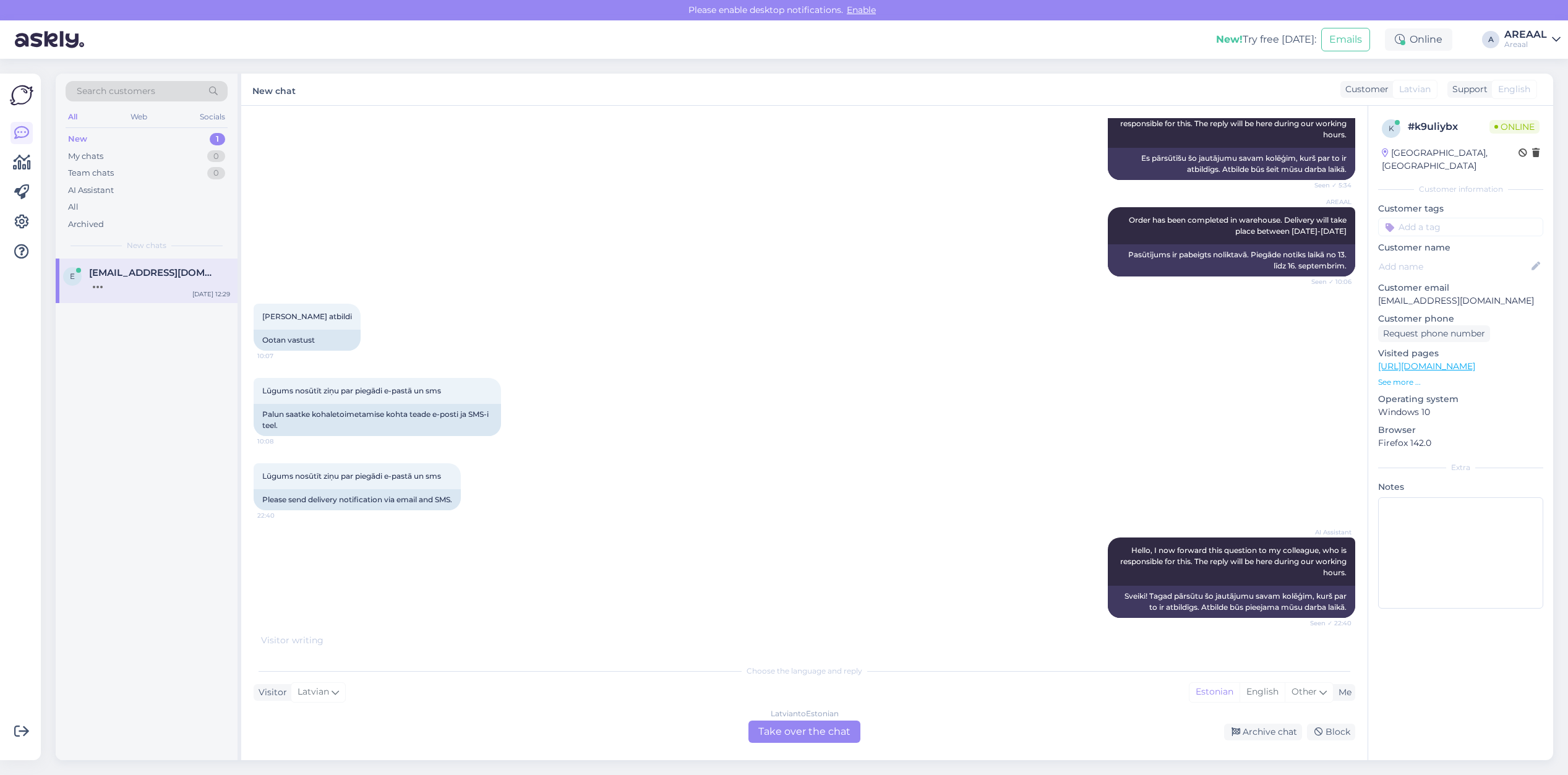
scroll to position [3223, 0]
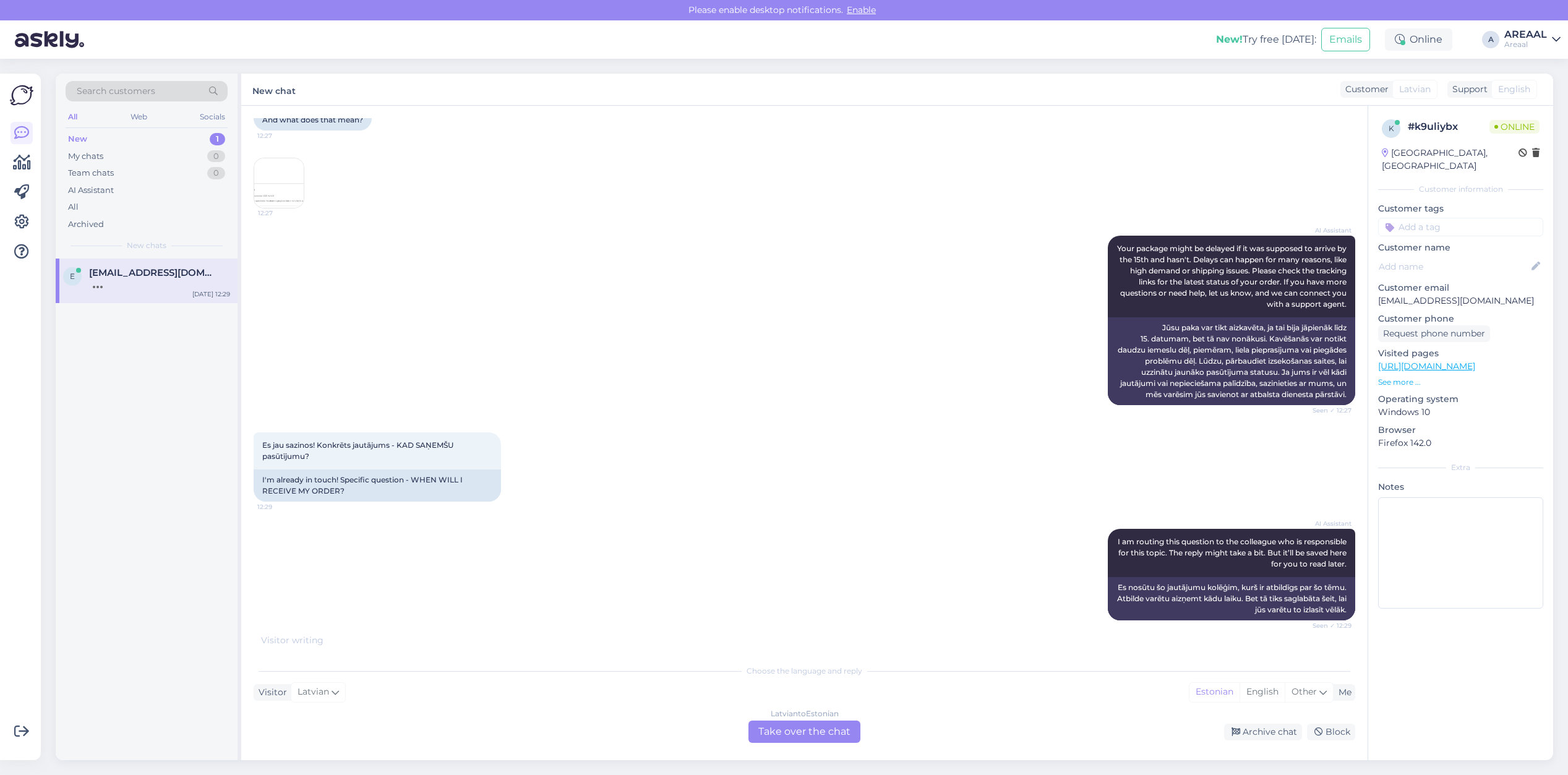
click at [944, 494] on div "Es jau sazinos! Konkrēts jautājums - KAD SAŅEMŠU pasūtījumu? 12:29 I'm already …" at bounding box center [804, 467] width 1101 height 97
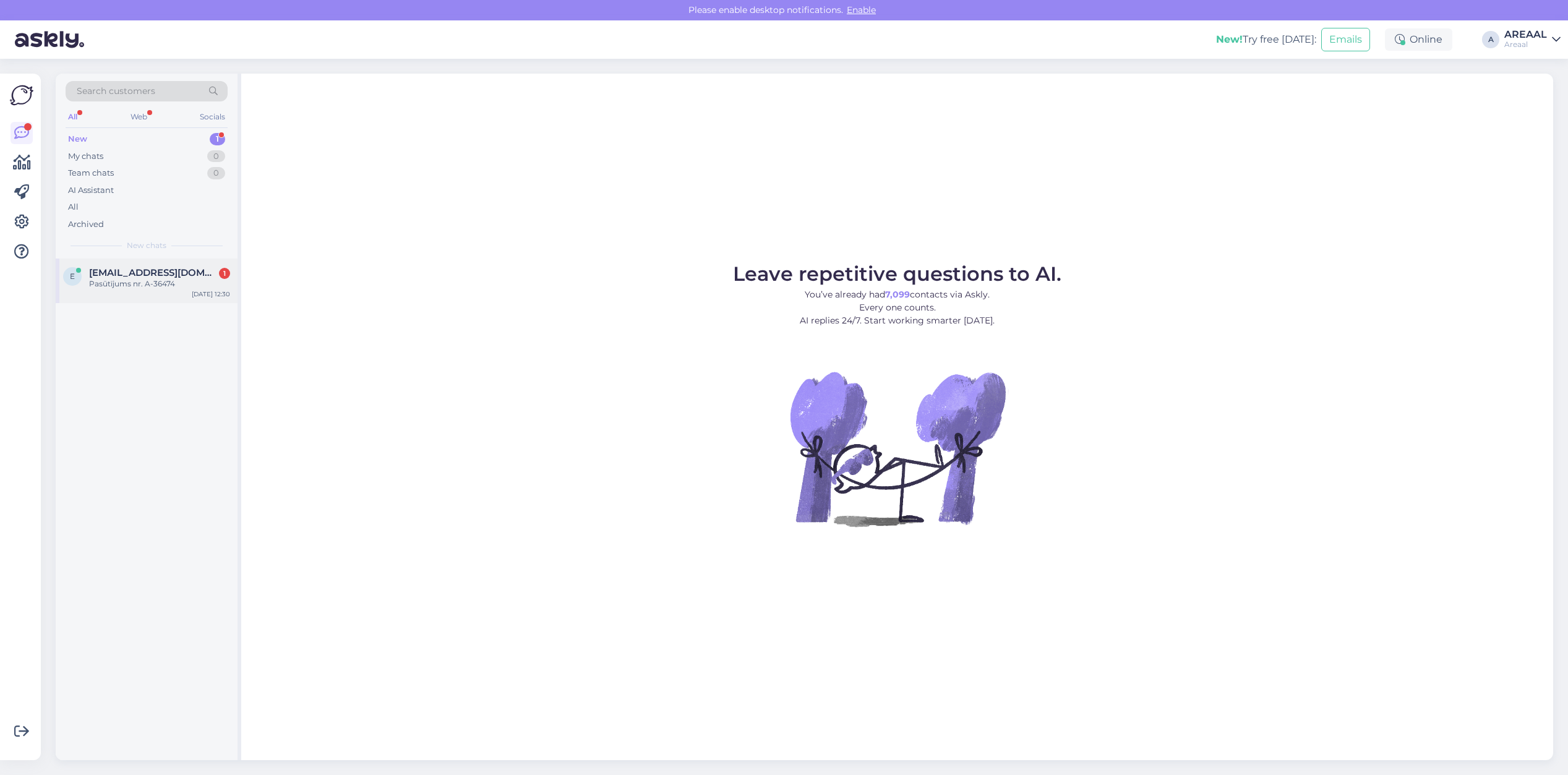
click at [81, 298] on div "e [EMAIL_ADDRESS][DOMAIN_NAME] 1 Pasūtījums nr. A-36474 [DATE] 12:30" at bounding box center [147, 281] width 182 height 44
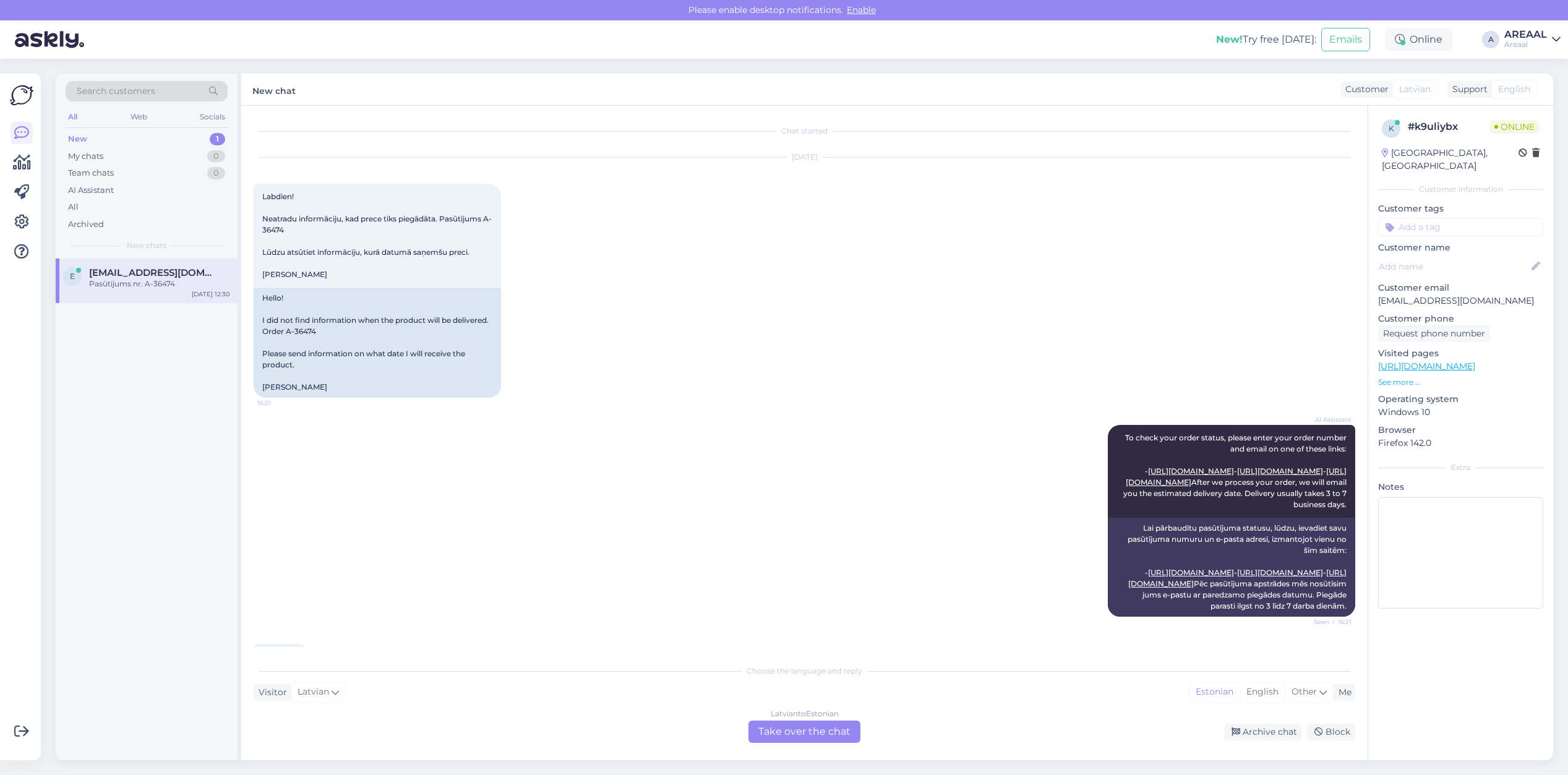
scroll to position [3362, 0]
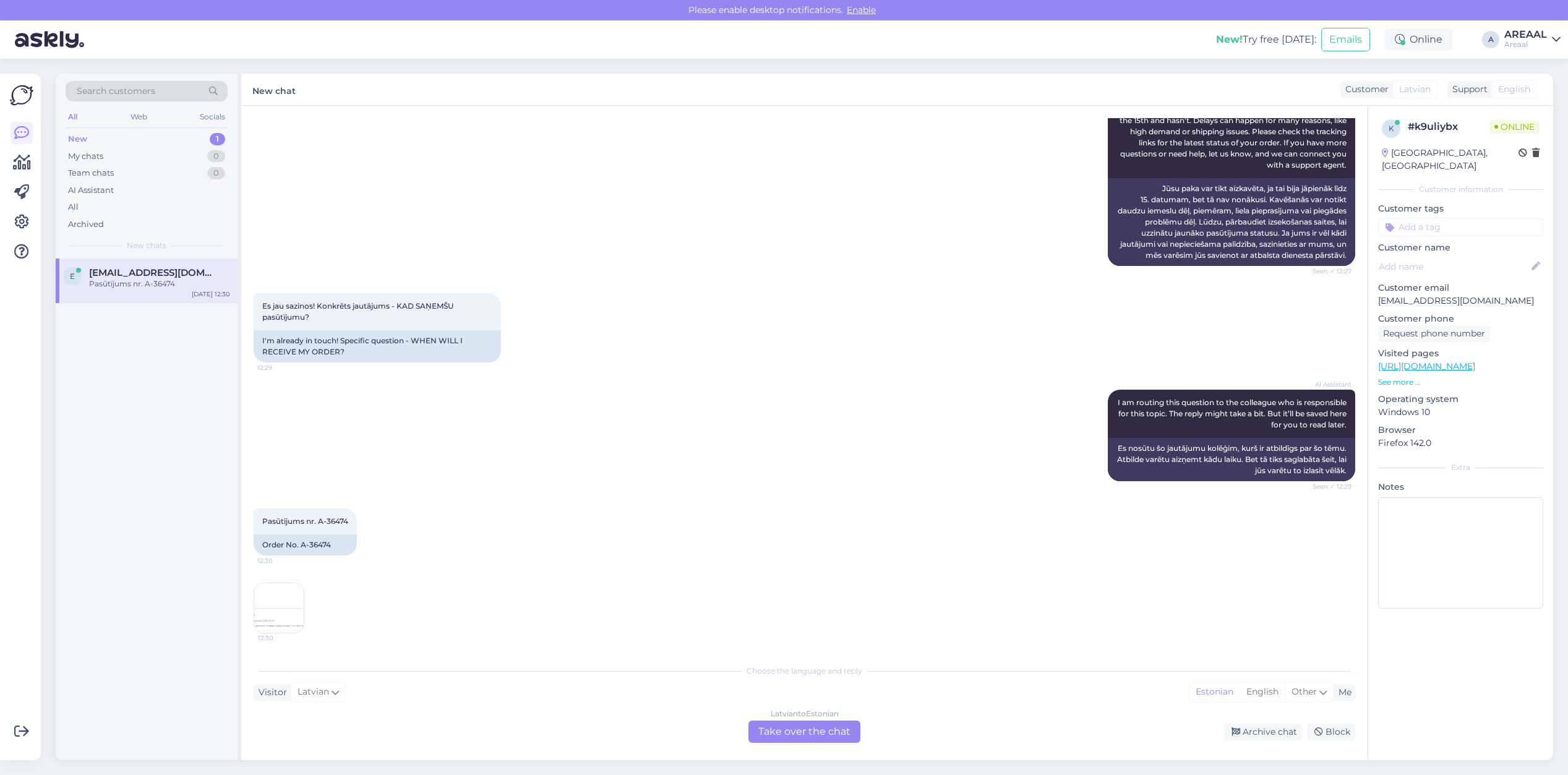
click at [752, 736] on div "Latvian to Estonian Take over the chat" at bounding box center [805, 731] width 112 height 23
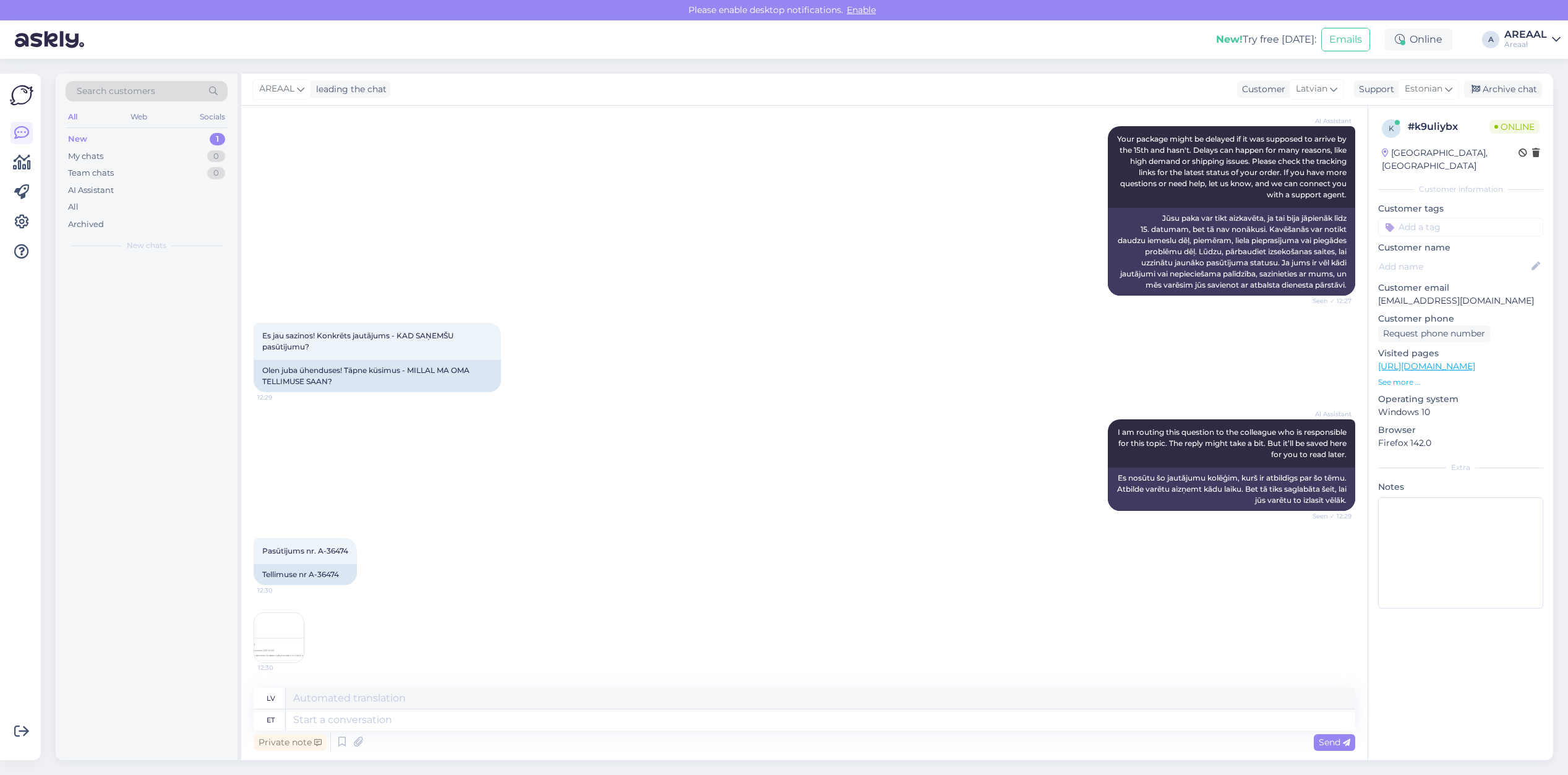
scroll to position [3333, 0]
click at [758, 721] on textarea at bounding box center [820, 720] width 1069 height 21
paste textarea "[URL][DOMAIN_NAME]"
type textarea "[URL][DOMAIN_NAME]"
click at [765, 694] on textarea at bounding box center [820, 698] width 1069 height 21
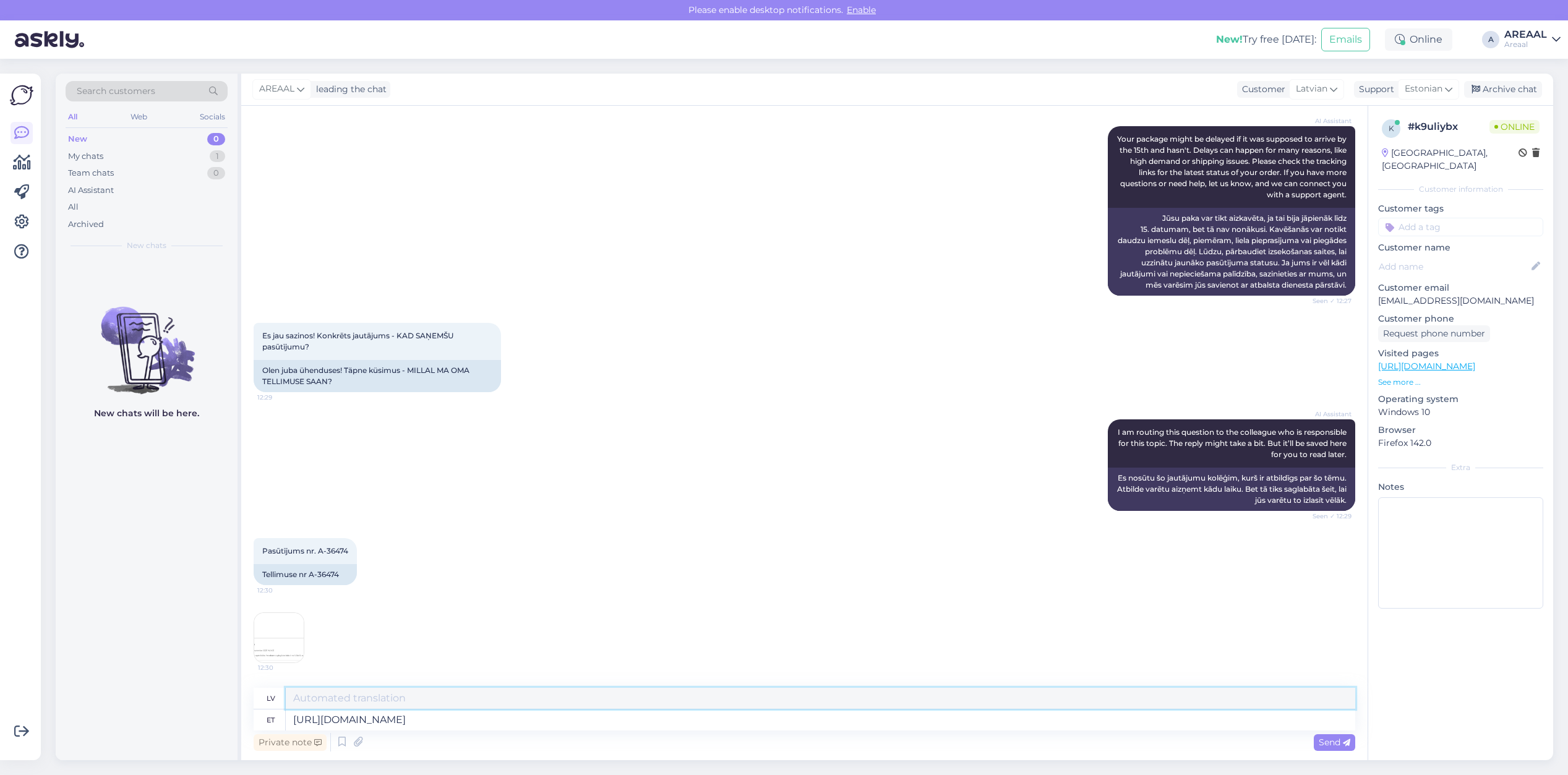
paste textarea "https://www.dpdgroup.com/ee/mydpd/my-parcels/incoming?parcelNumber=056055189144…"
type textarea "https://www.dpdgroup.com/ee/mydpd/my-parcels/incoming?parcelNumber=056055189144…"
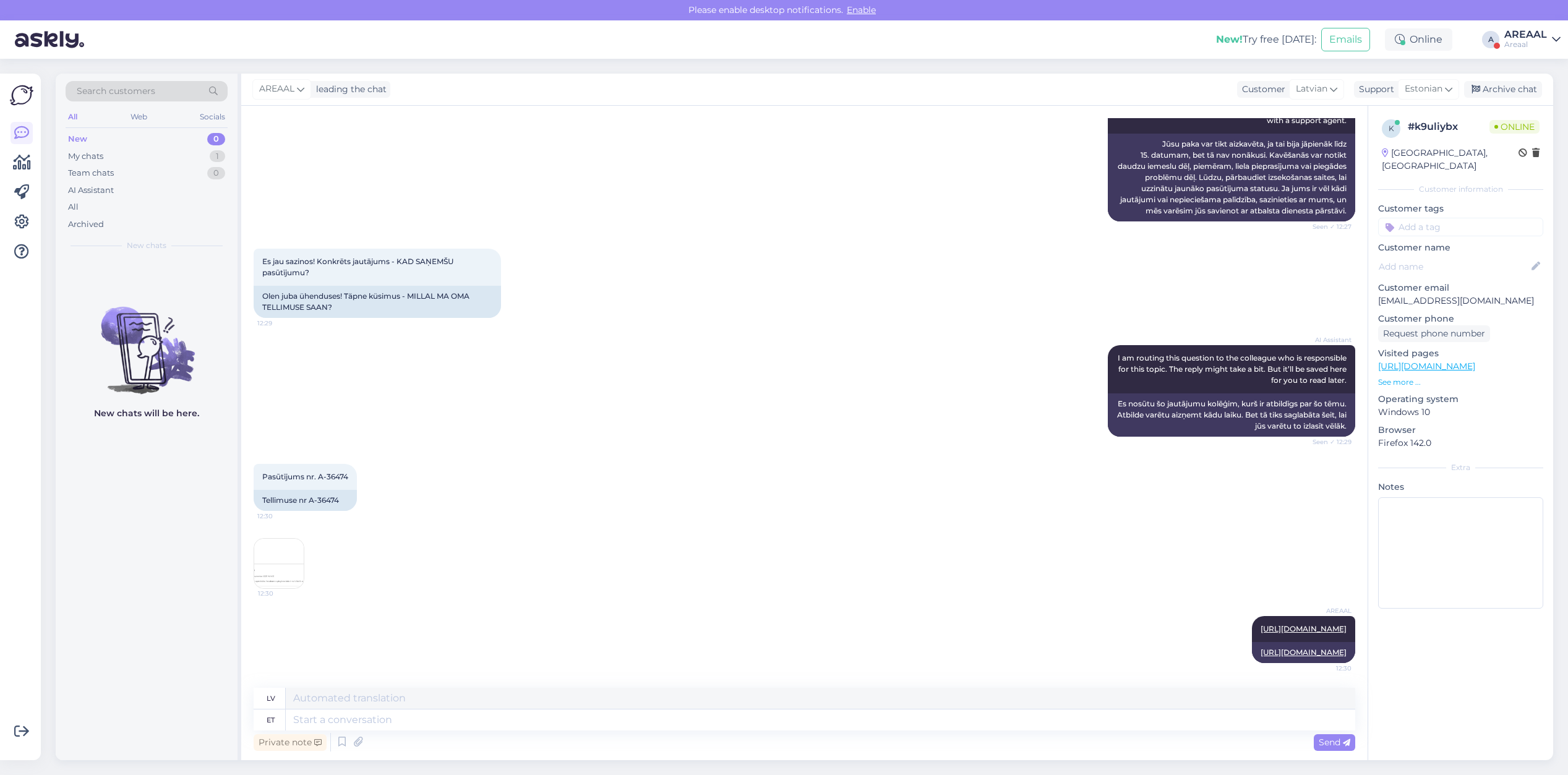
click at [1511, 41] on div "Areaal" at bounding box center [1525, 44] width 43 height 10
click at [1525, 94] on button "Open" at bounding box center [1534, 95] width 35 height 19
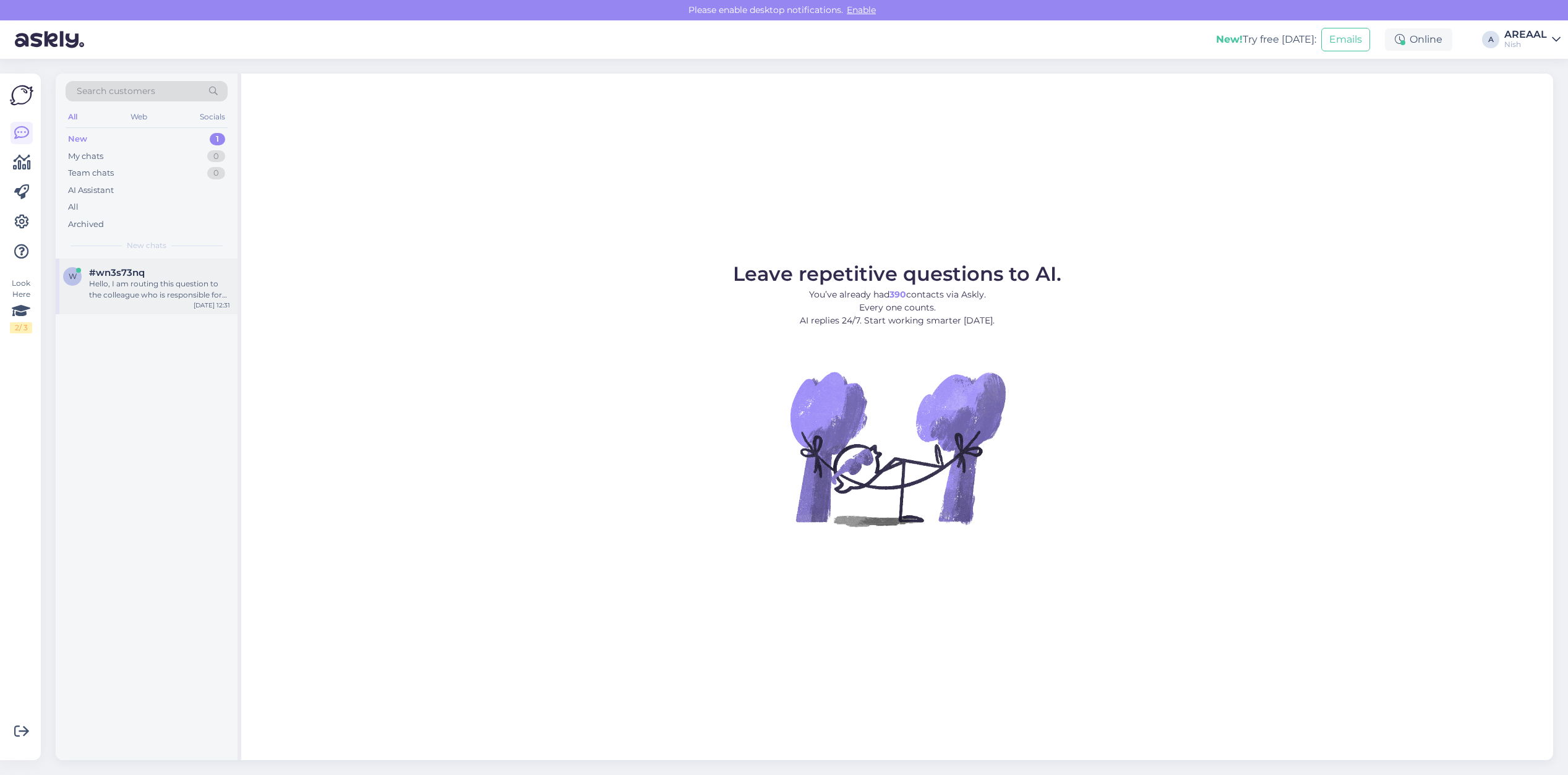
click at [171, 276] on div "#wn3s73nq" at bounding box center [160, 273] width 141 height 11
drag, startPoint x: 192, startPoint y: 255, endPoint x: 184, endPoint y: 276, distance: 22.5
click at [192, 255] on div "Search customers All Web Socials New 1 My chats 0 Team chats 0 AI Assistant All…" at bounding box center [147, 166] width 182 height 185
click at [181, 282] on div "спасибо буду ждать мне он очень нужен" at bounding box center [160, 289] width 141 height 23
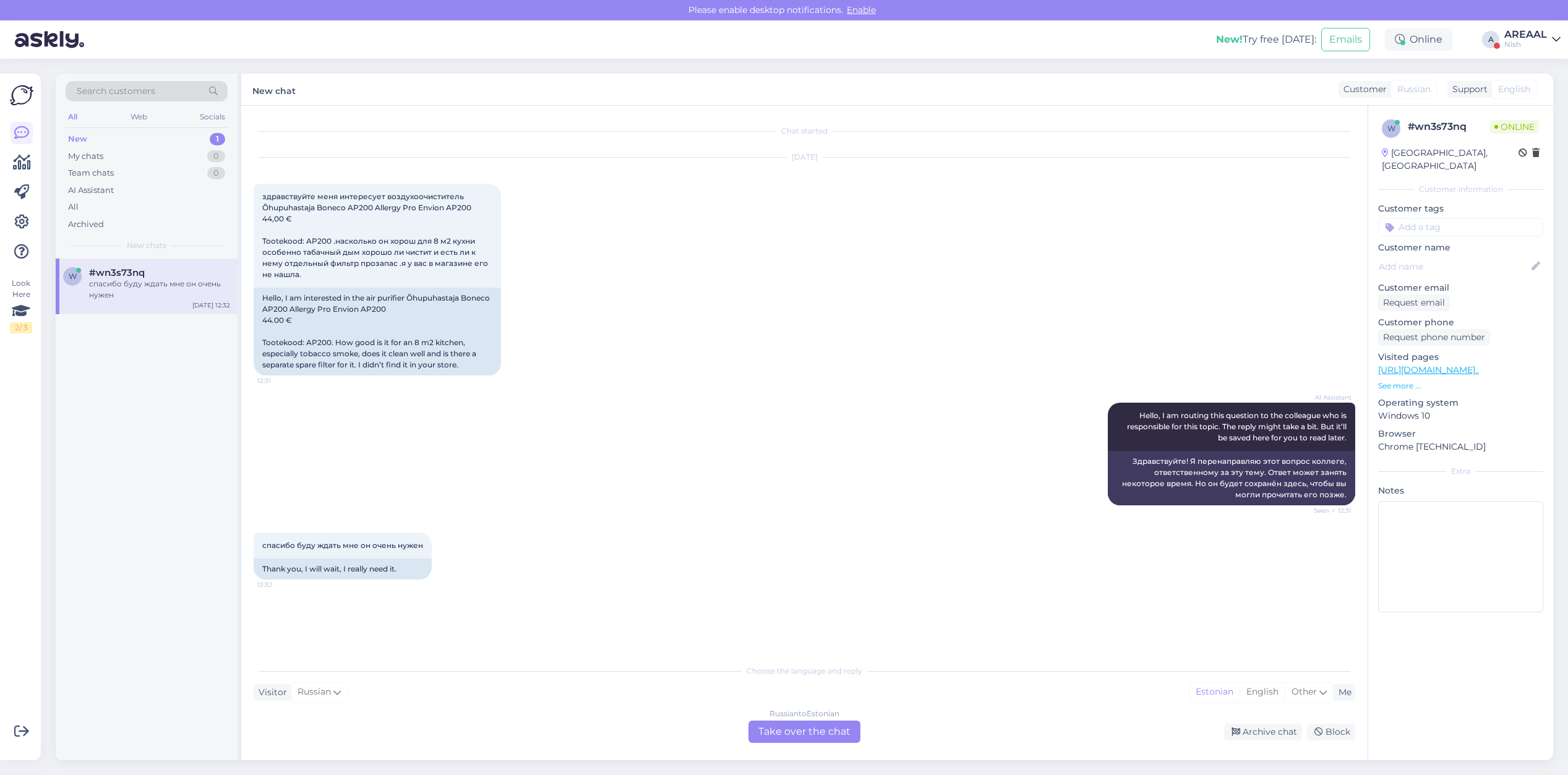
drag, startPoint x: 1542, startPoint y: 41, endPoint x: 1537, endPoint y: 48, distance: 8.6
click at [1542, 41] on div "Nish" at bounding box center [1525, 44] width 43 height 10
click at [1535, 77] on button "Open" at bounding box center [1534, 69] width 35 height 19
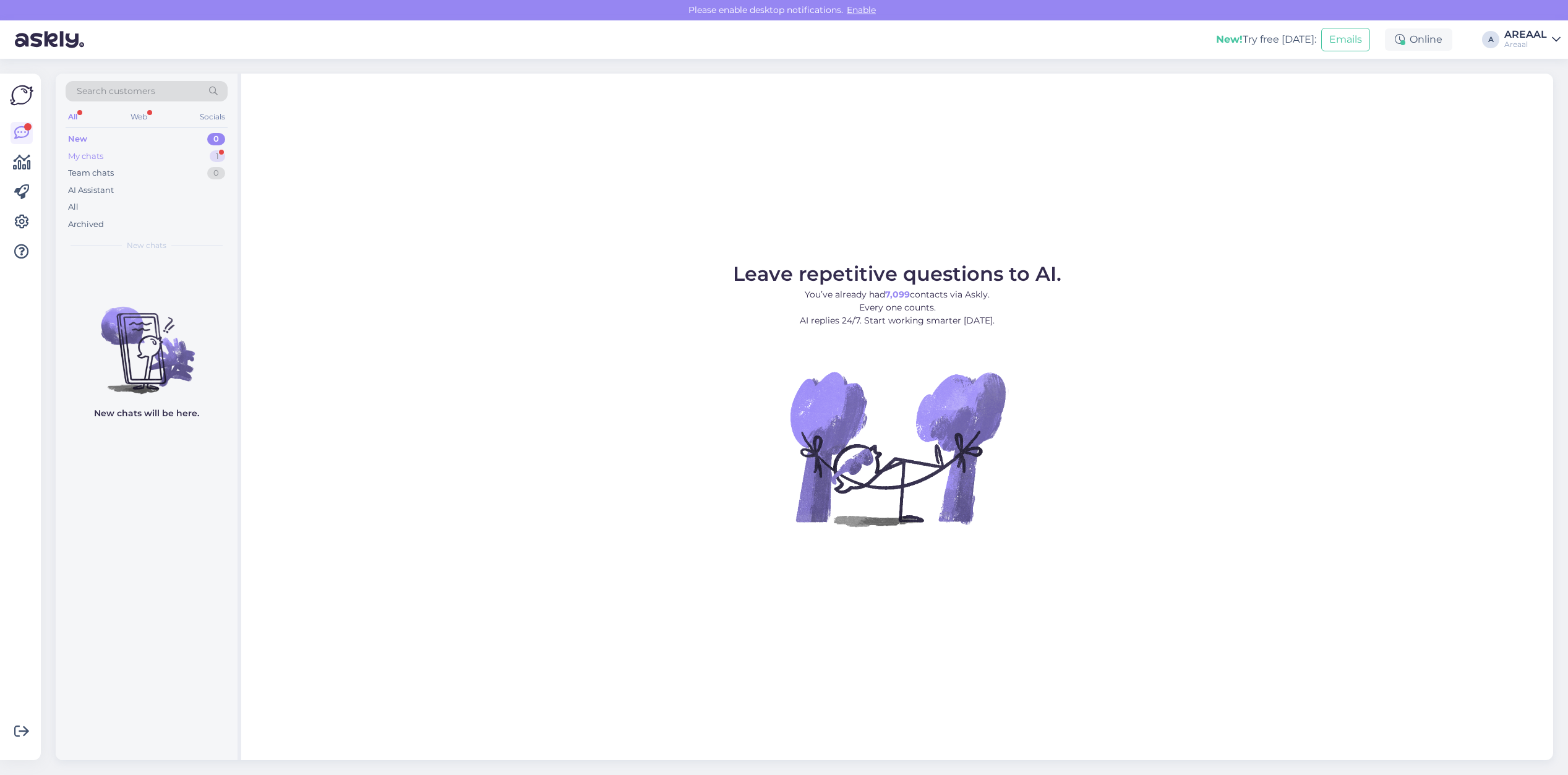
click at [217, 155] on div "1" at bounding box center [217, 156] width 15 height 12
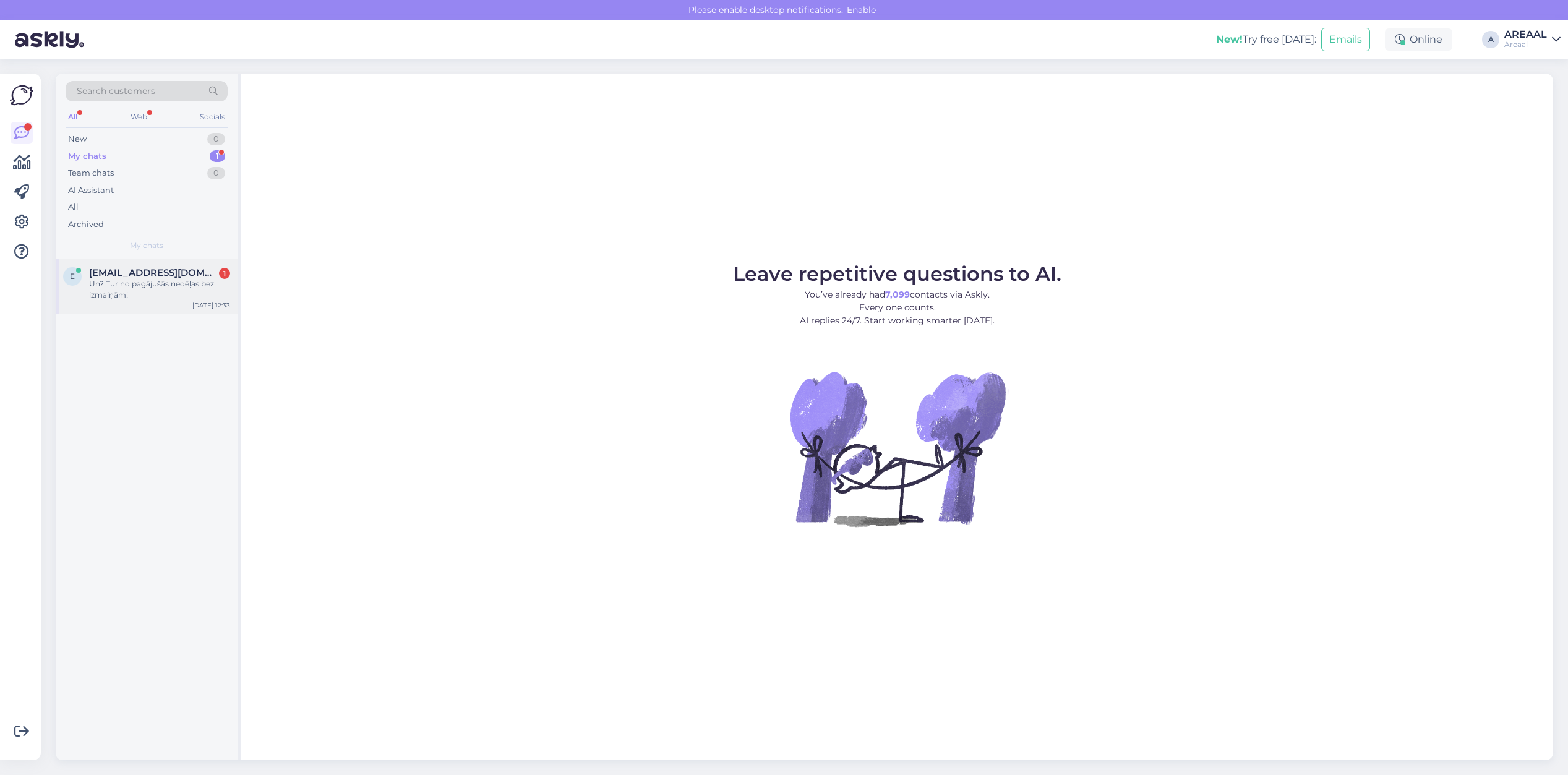
click at [182, 292] on div "Un? Tur no pagājušās nedēļas bez izmaiņām!" at bounding box center [160, 289] width 141 height 23
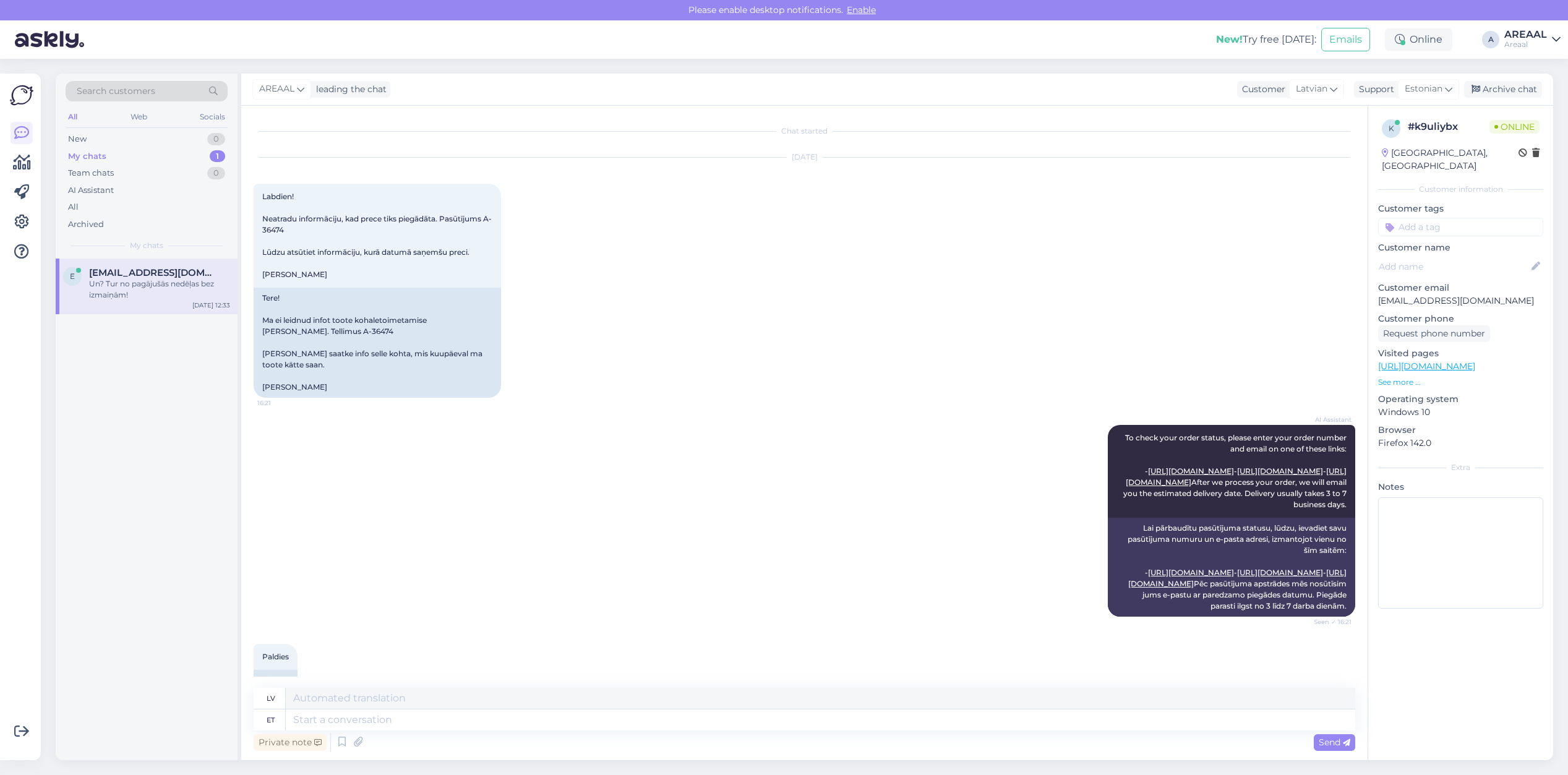
scroll to position [3503, 0]
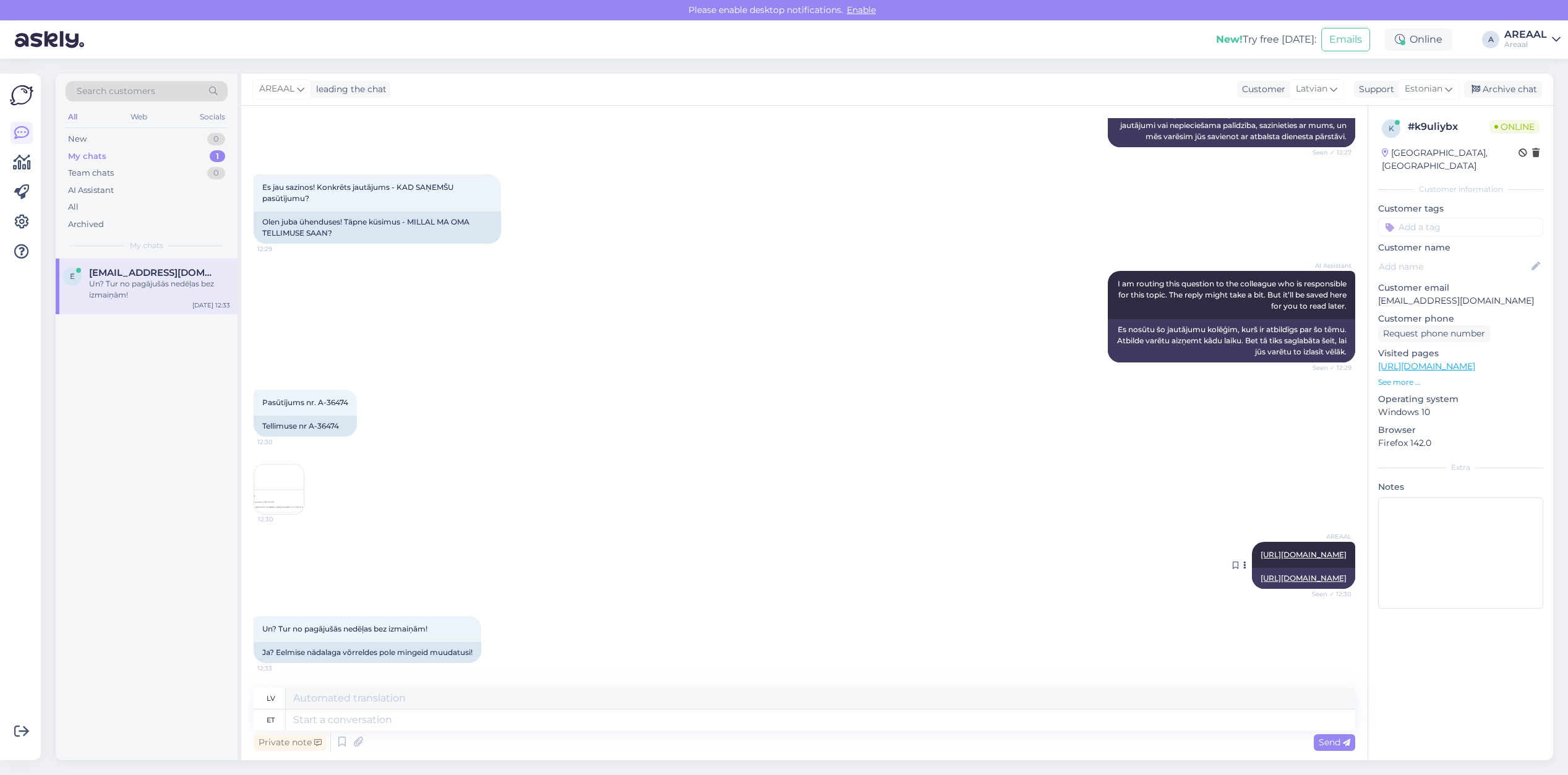
click at [1261, 550] on link "[URL][DOMAIN_NAME]" at bounding box center [1303, 554] width 86 height 9
click at [865, 728] on textarea at bounding box center [820, 720] width 1069 height 21
type textarea "Ksü"
type textarea "Pakk on"
type textarea "Iepakojums"
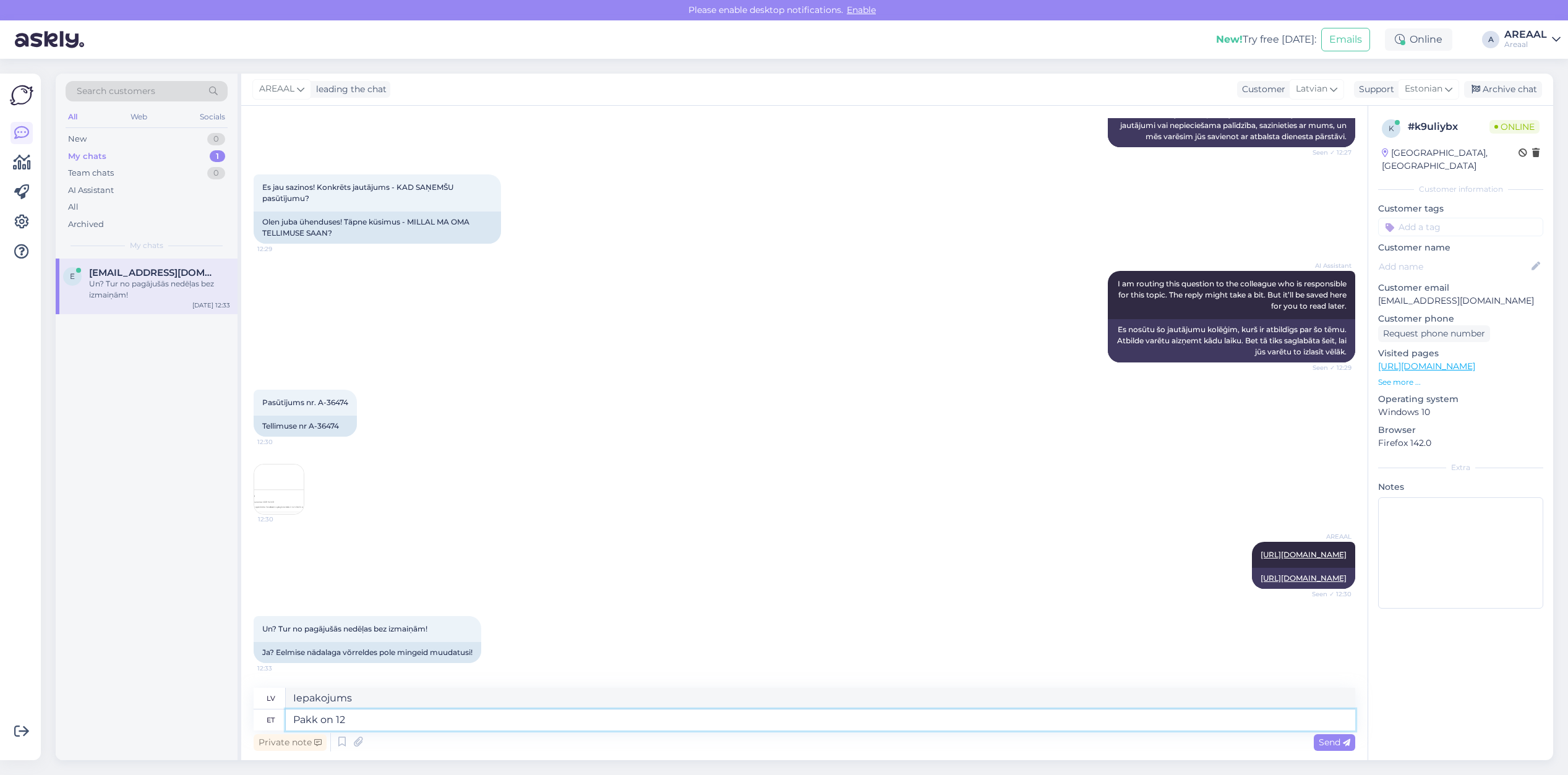
type textarea "Pakk on 12."
type textarea "Iepakojums ir"
type textarea "Pakk on 12.09 se"
type textarea "Paka ir 12.09"
type textarea "Pakk on 12.09 seisuga ant"
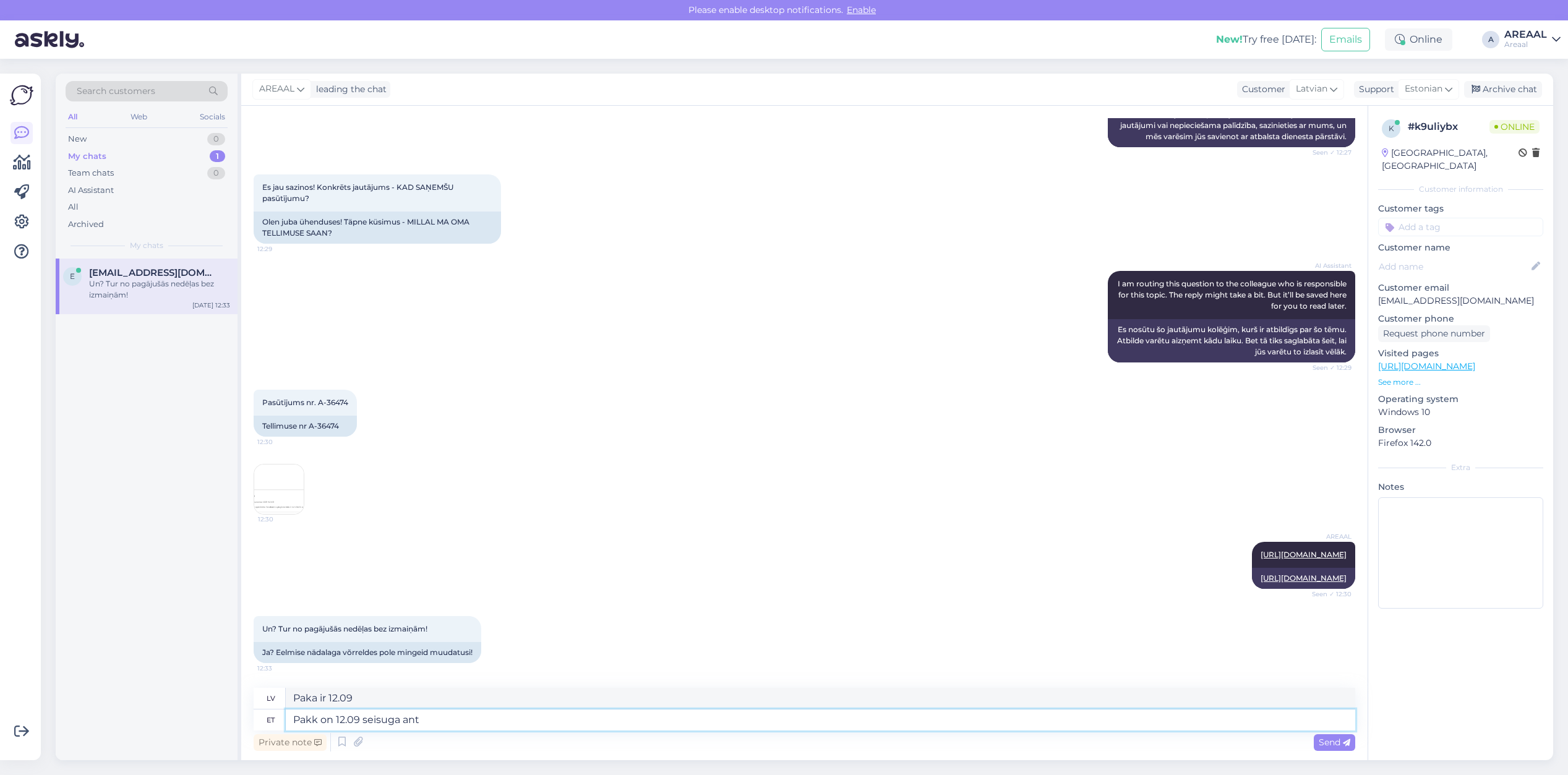
type textarea "Pakotne ir spēkā no 12.09 ."
type textarea "Pakk on 12.09 seisuga antud DP"
type textarea "Paciņa ir piegādāta 12.09 ."
type textarea "Pakk on 12.09 seisuga antud DPD'le."
type textarea "Sūtījums ir nodots DPD kopš 12.09 ."
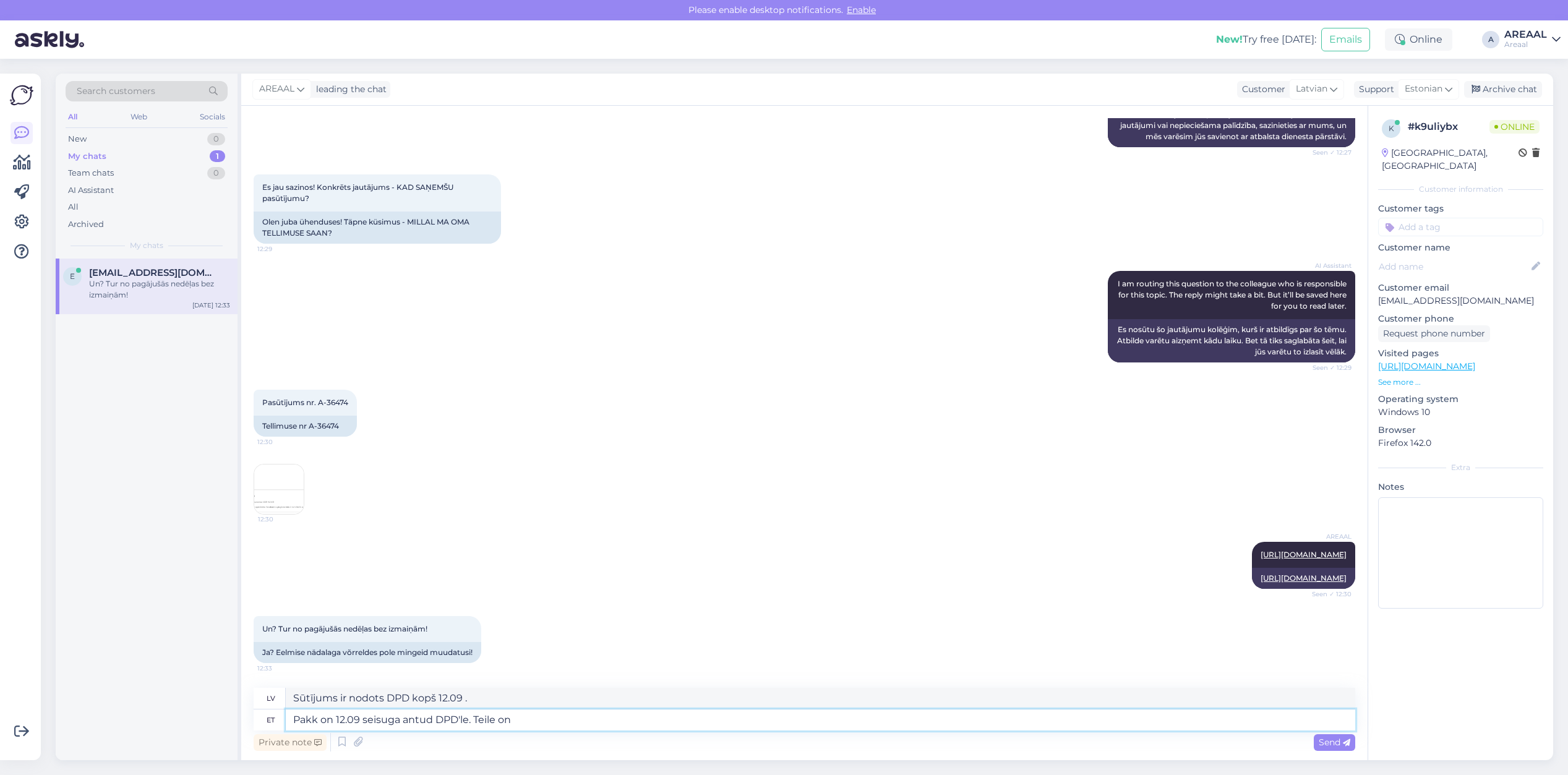
type textarea "Pakk on 12.09 seisuga antud DPD'le. Teile on e"
type textarea "Sūtījums ir nodots DPD, sākot ar 12.09 . Jums."
type textarea "Pakk on 12.09 seisuga antud DPD'le. Teile on ed"
type textarea "Sūtījums ir nodots DPD, sākot ar 12.09 . Jums ir"
type textarea "Pakk on 12.09 seisuga antud DPD'le. Teile on edastatud jälg"
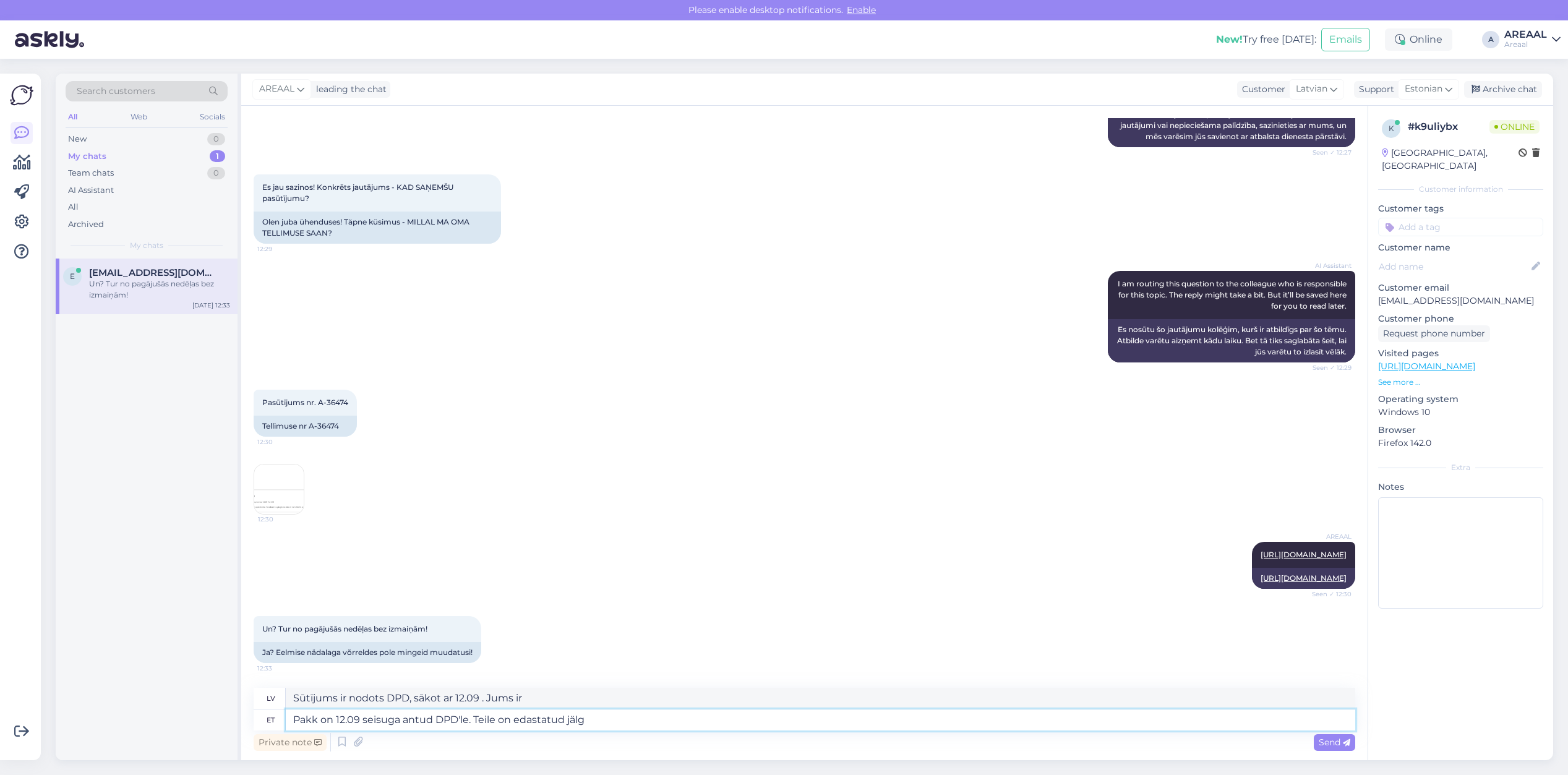
type textarea "Sūtījums ir nodots DPD, sākot ar 12.09 . Jūs esat informēts."
type textarea "Pakk on 12.09 seisuga antud DPD'le. Teile on edastatud jälgimiskood. Edas"
type textarea "Sūtījums ir nodots DPD 12.09 . Jums ir nosūtīts izsekošanas kods. Tālāk"
type textarea "Pakk on 12.09 seisuga antud DPD'le. Teile on edastatud jälgimiskood. Edaspidist"
type textarea "Sūtījums ir nodots DPD 12.09 . Jums ir nosūtīts izsekošanas kods. Turpmāk"
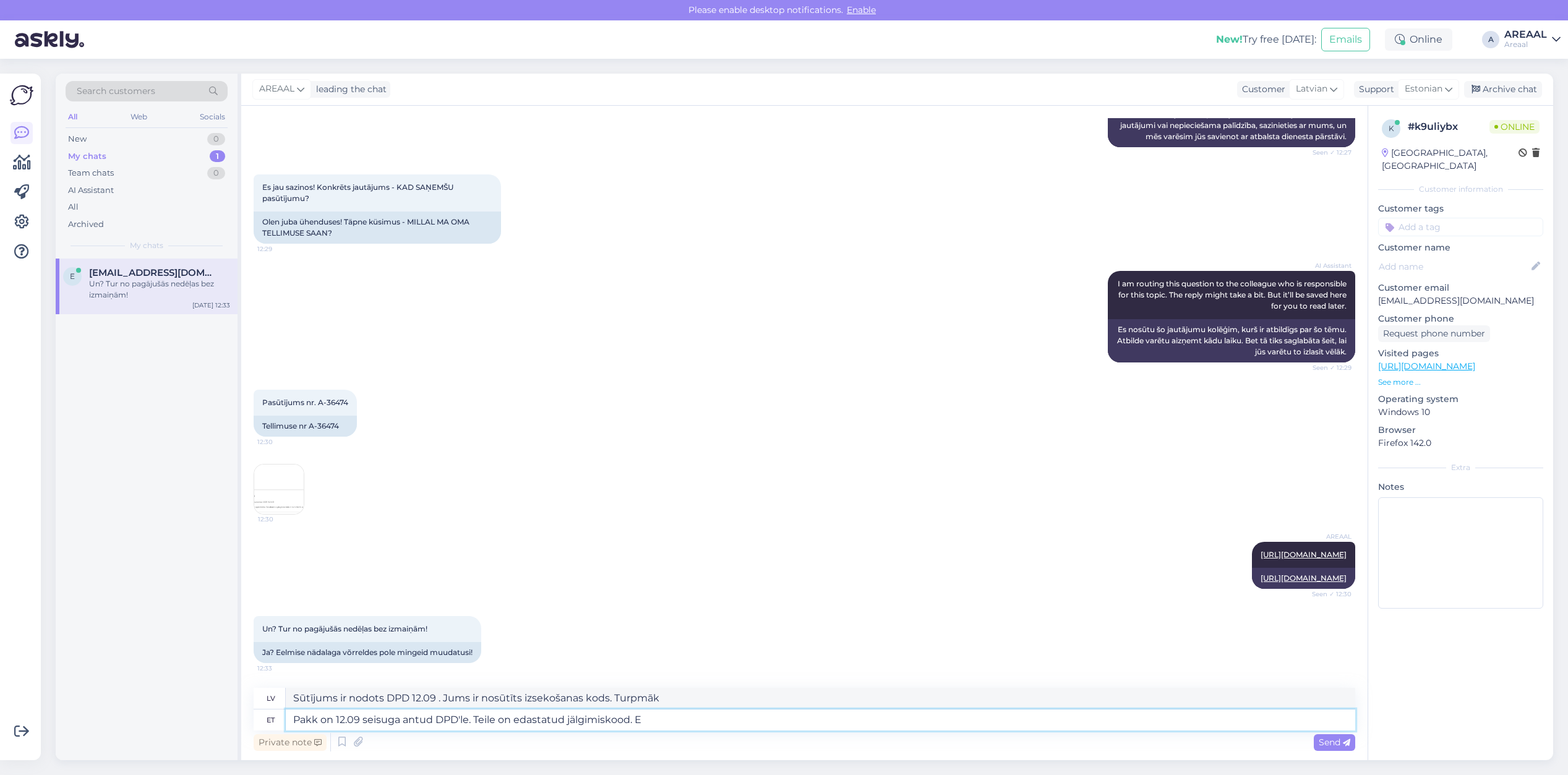
type textarea "Pakk on 12.09 seisuga antud DPD'le. Teile on edastatud jälgimiskood."
type textarea "Sūtījums ir nodots DPD 12.09 . Jums ir nosūtīts izsekošanas kods."
type textarea "Pakk on 12.09 seisuga antud DPD'le. Teile on edastatud jälgimiskood. Kui soovite"
type textarea "Sūtījums ir nodots DPD 12.09 . Jums ir nosūtīts izsekošanas kods. Ja"
type textarea "Pakk on 12.09 seisuga antud DPD'le. Teile on edastatud jälgimiskood. Kui soovit…"
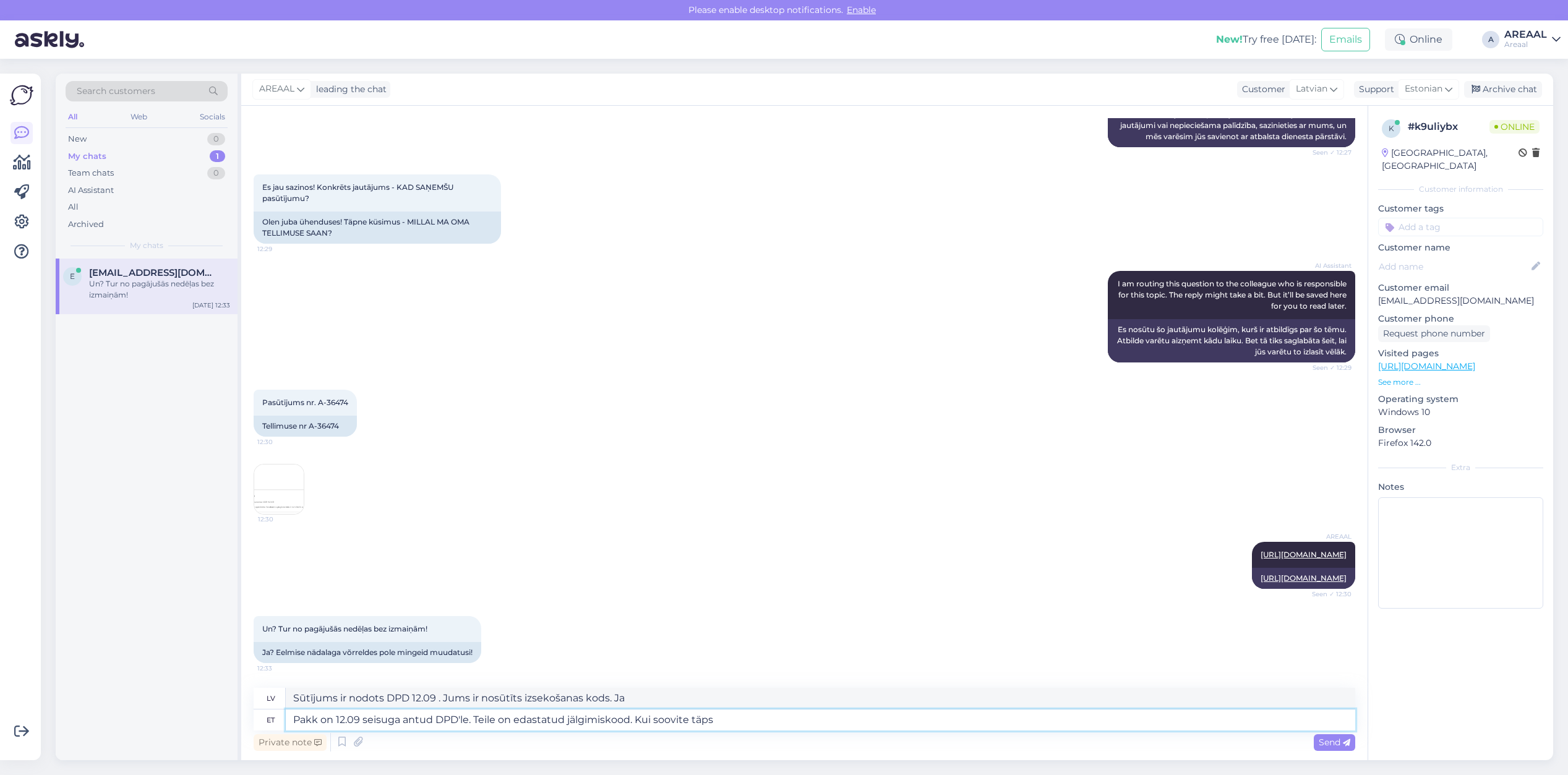
type textarea "Sūtījums ir nodots DPD 12.09 . Jums ir nosūtīts izsekošanas kods. Ja vēlaties"
type textarea "Pakk on 12.09 seisuga antud DPD'le. Teile on edastatud jälgimiskood. Kui soovit…"
type textarea "Sūtījums ir nodots DPD 12.09 . Jums ir nosūtīts izsekošanas kods. Ja vēlaties p…"
type textarea "Pakk on 12.09 seisuga antud DPD'le. Teile on edastatud jälgimiskood. Kui soovit…"
type textarea "Sūtījums ir nodots DPD 12.09 . Jums ir nosūtīts izsekošanas kods. Ja vēlaties p…"
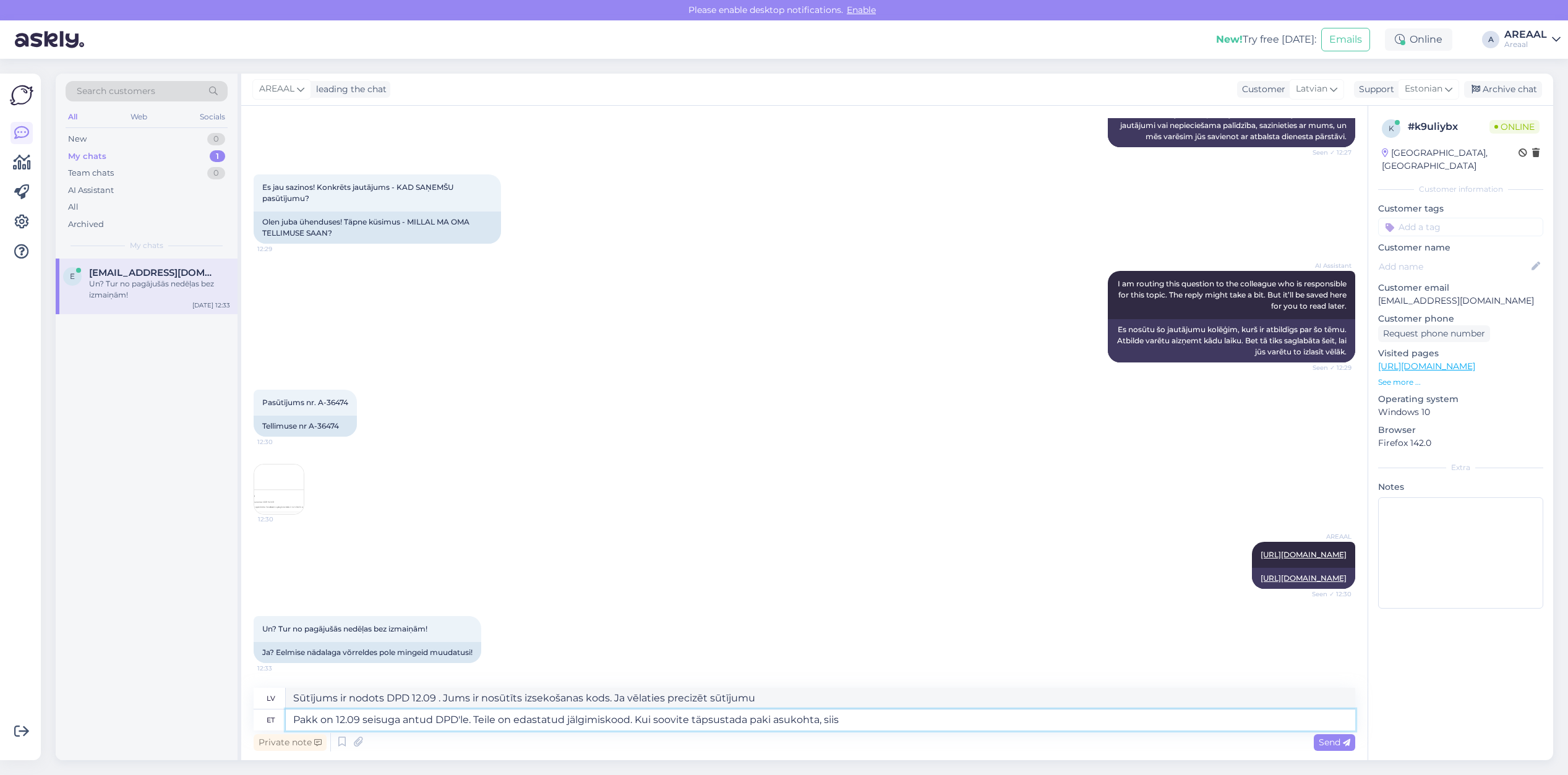
type textarea "Pakk on 12.09 seisuga antud DPD'le. Teile on edastatud jälgimiskood. Kui soovit…"
type textarea "Sūtījums ir nodots DPD 12.09 . Jums ir nosūtīts izsekošanas kods. Ja vēlaties n…"
type textarea "Pakk on 12.09 seisuga antud DPD'le. Teile on edastatud jälgimiskood. Kui soovit…"
type textarea "Sūtījums ir nodots DPD, sākot ar 12.09 . Jums ir nosūtīts izsekošanas kods. Ja …"
type textarea "Pakk on 12.09 seisuga antud DPD'le. Teile on edastatud jälgimiskood. Kui soovit…"
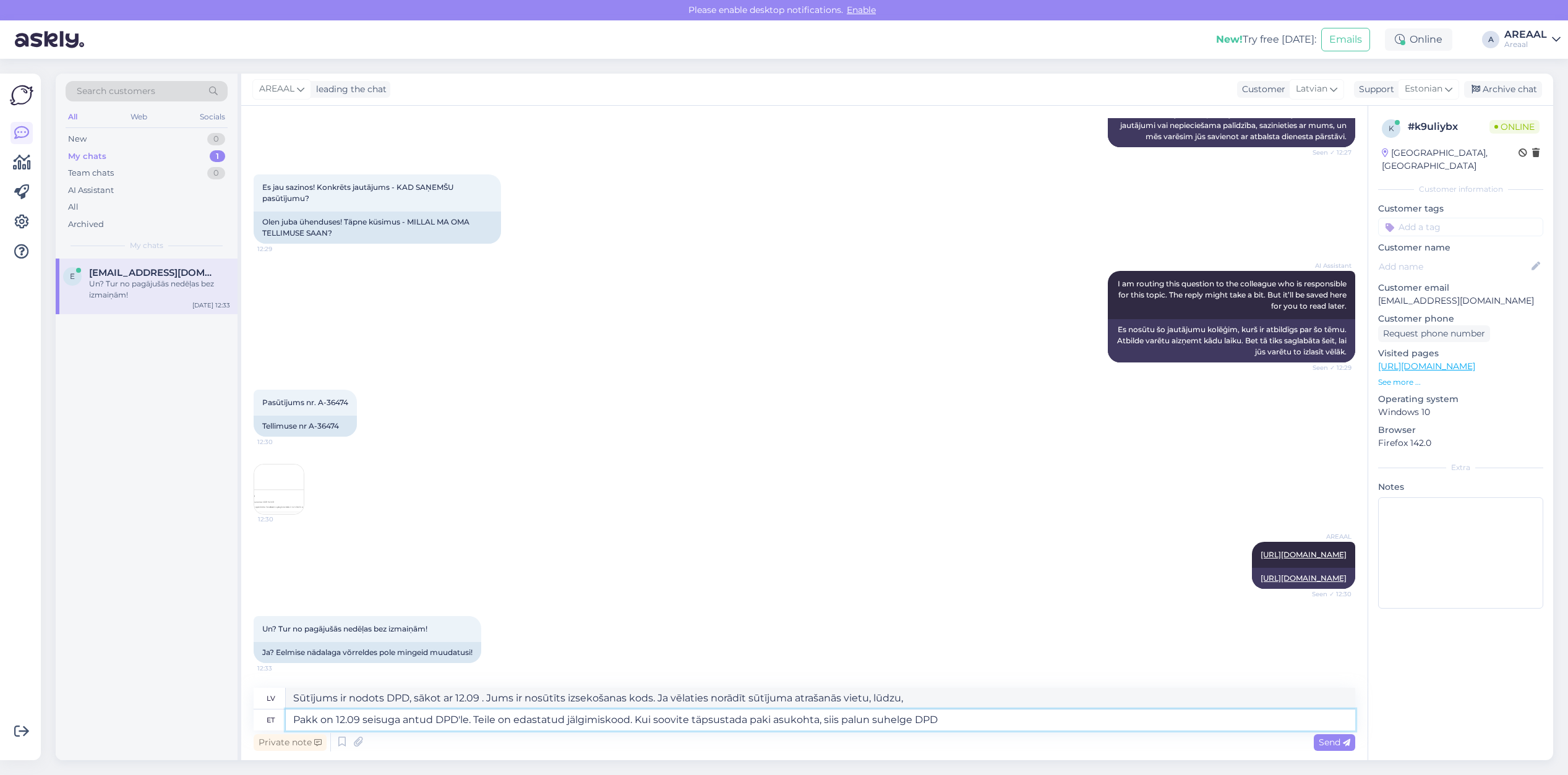
type textarea "Sūtījums ir nodots DPD, sākot ar 12.09 . Jums ir nosūtīts izsekošanas kods. Ja …"
type textarea "Pakk on 12.09 seisuga antud DPD'le. Teile on edastatud jälgimiskood. Kui soovit…"
type textarea "Sūtījums ir nodots DPD, sākot ar 12.09 . Jums ir nosūtīts izsekošanas kods. Ja …"
type textarea "Pakk on 12.09 seisuga antud DPD'le. Teile on edastatud jälgimiskood. Kui soovit…"
type textarea "Sūtījums ir nodots DPD, sākot ar 12.09 . Jums ir nosūtīts izsekošanas kods. Ja …"
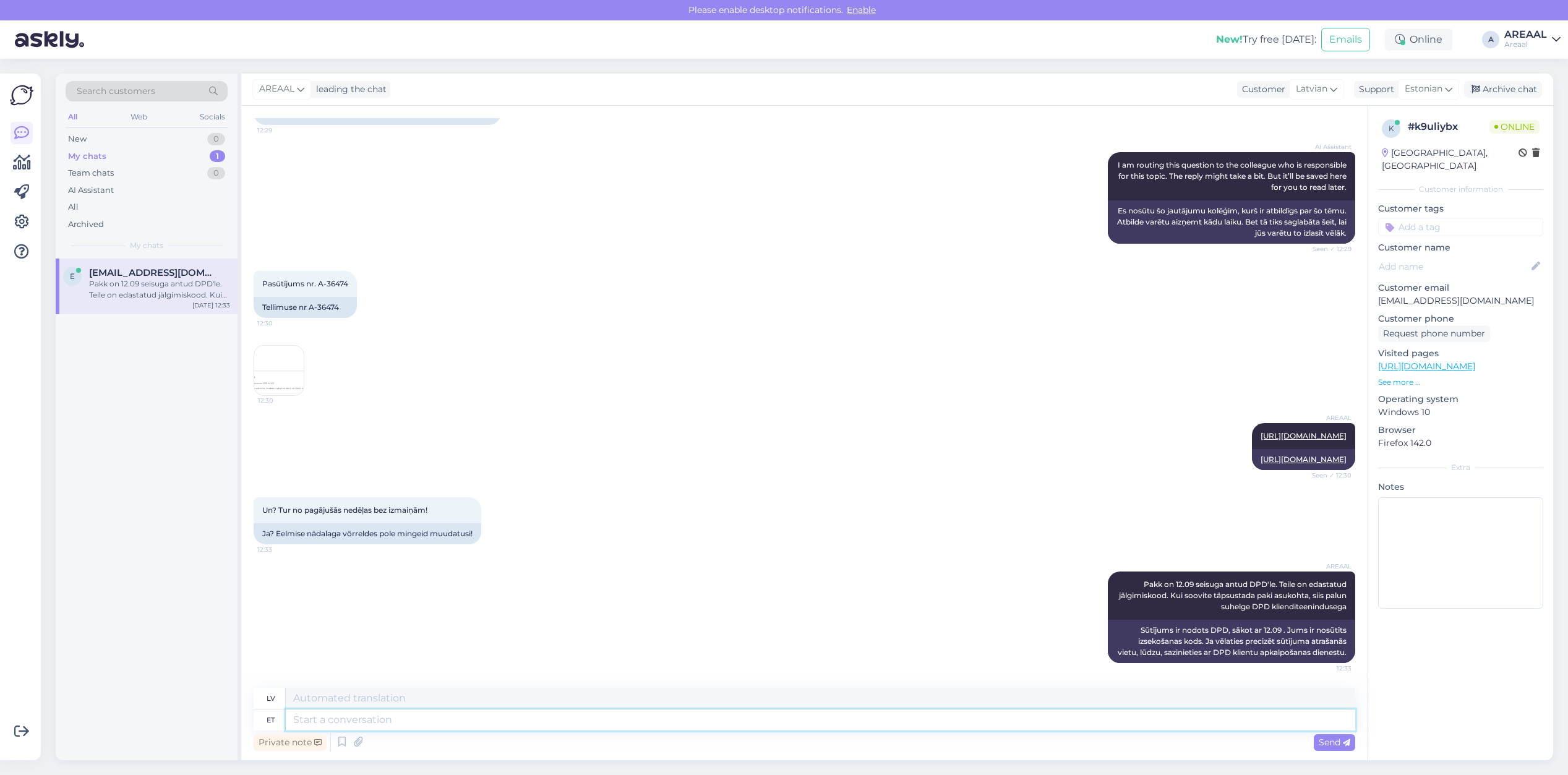
scroll to position [3633, 0]
click at [1050, 409] on div "AREAAL https://www.dpdgroup.com/ee/mydpd/my-parcels/incoming?parcelNumber=05605…" at bounding box center [804, 446] width 1101 height 74
click at [1228, 257] on div "Pasūtījums nr. A-36474 12:30 Tellimuse nr A-36474 12:30" at bounding box center [804, 333] width 1101 height 152
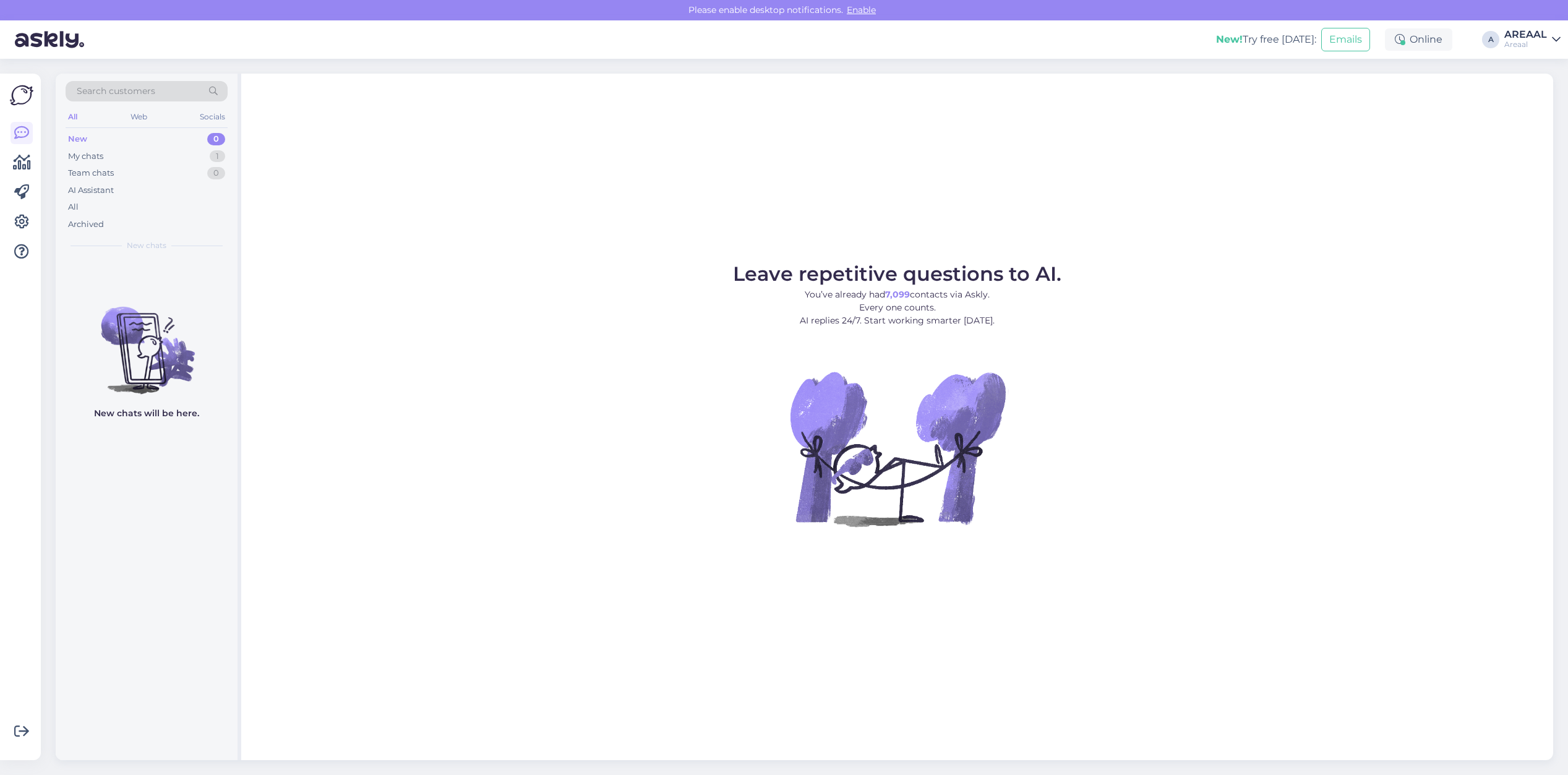
click at [185, 142] on div "New 0" at bounding box center [146, 140] width 162 height 17
click at [192, 151] on div "My chats 1" at bounding box center [146, 156] width 162 height 17
click at [167, 330] on div "e [EMAIL_ADDRESS][DOMAIN_NAME] Pakk on 12.09 seisuga antud DPD'le. Teile on eda…" at bounding box center [147, 510] width 182 height 502
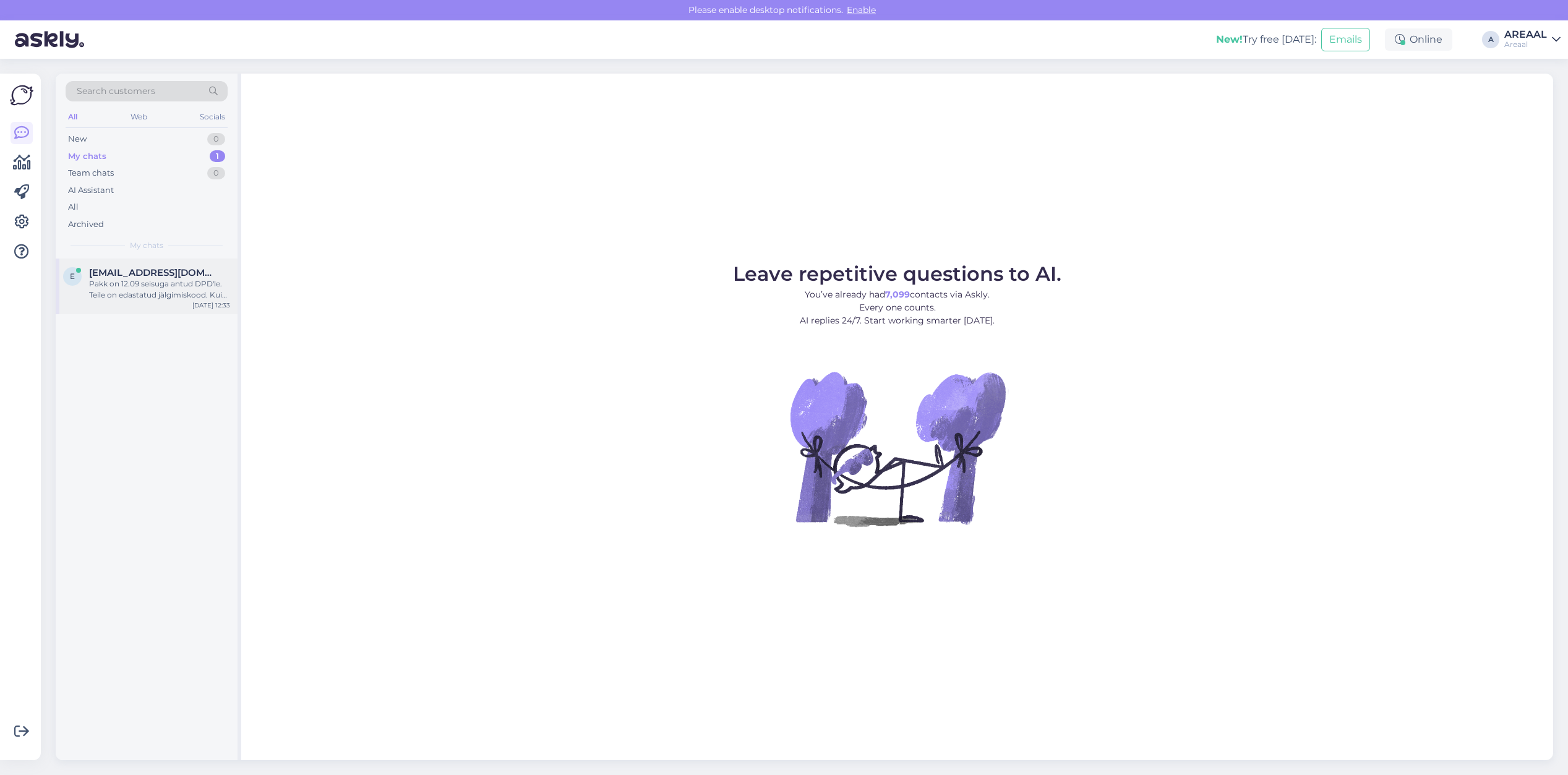
click at [163, 281] on div "Pakk on 12.09 seisuga antud DPD'le. Teile on edastatud jälgimiskood. Kui soovit…" at bounding box center [160, 289] width 141 height 23
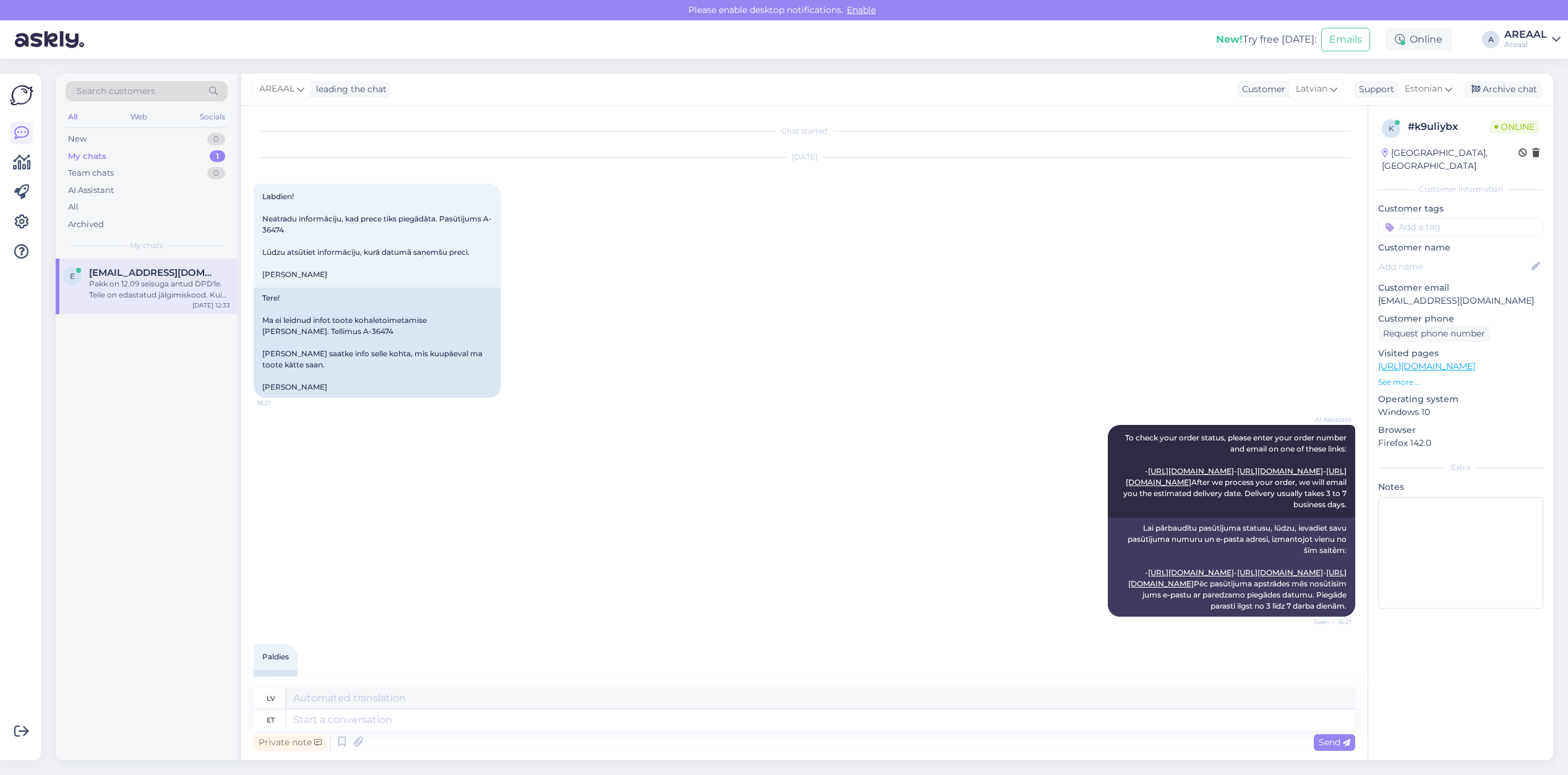
scroll to position [3633, 0]
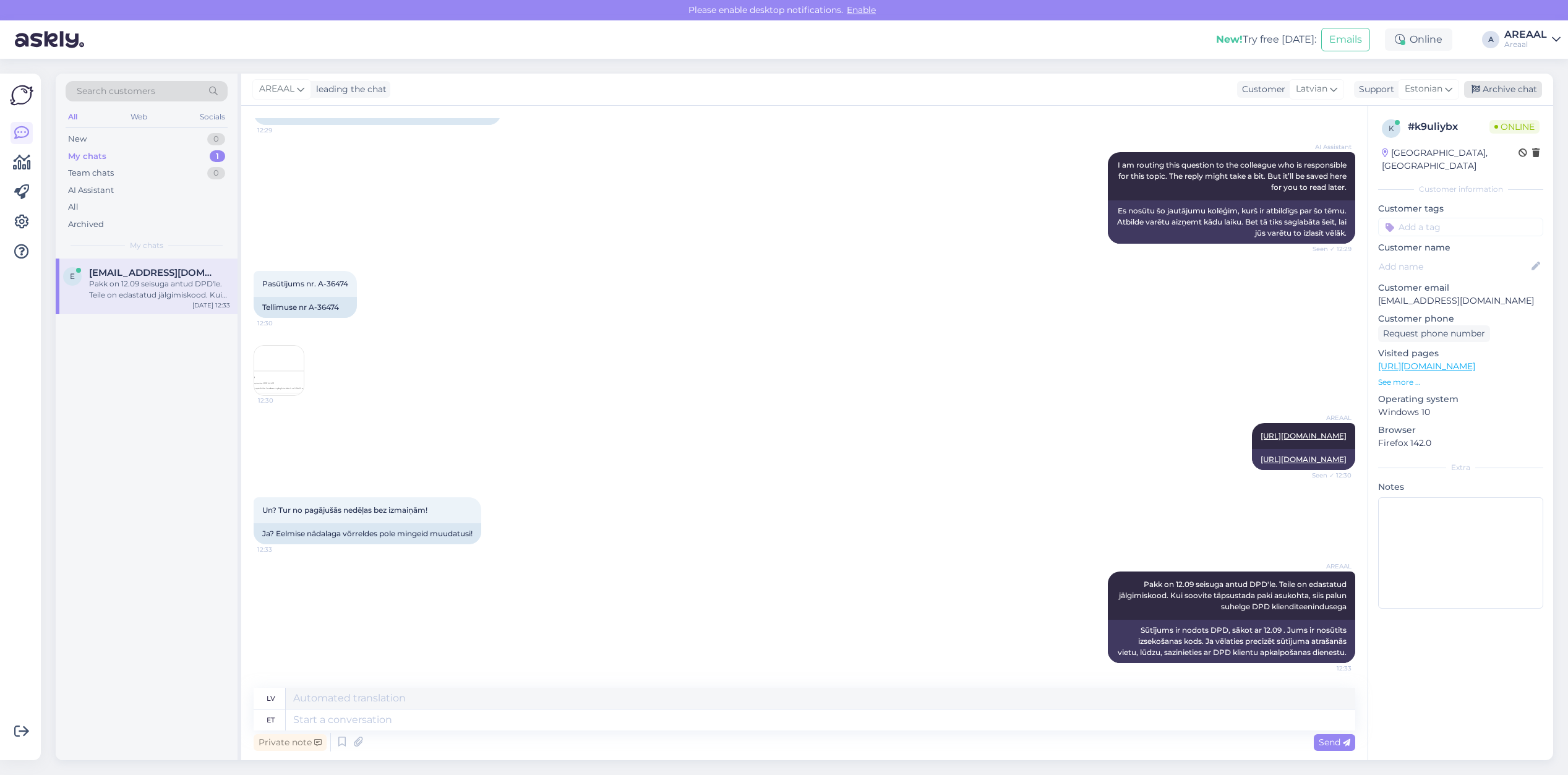
click at [1536, 81] on div "Archive chat" at bounding box center [1503, 89] width 78 height 17
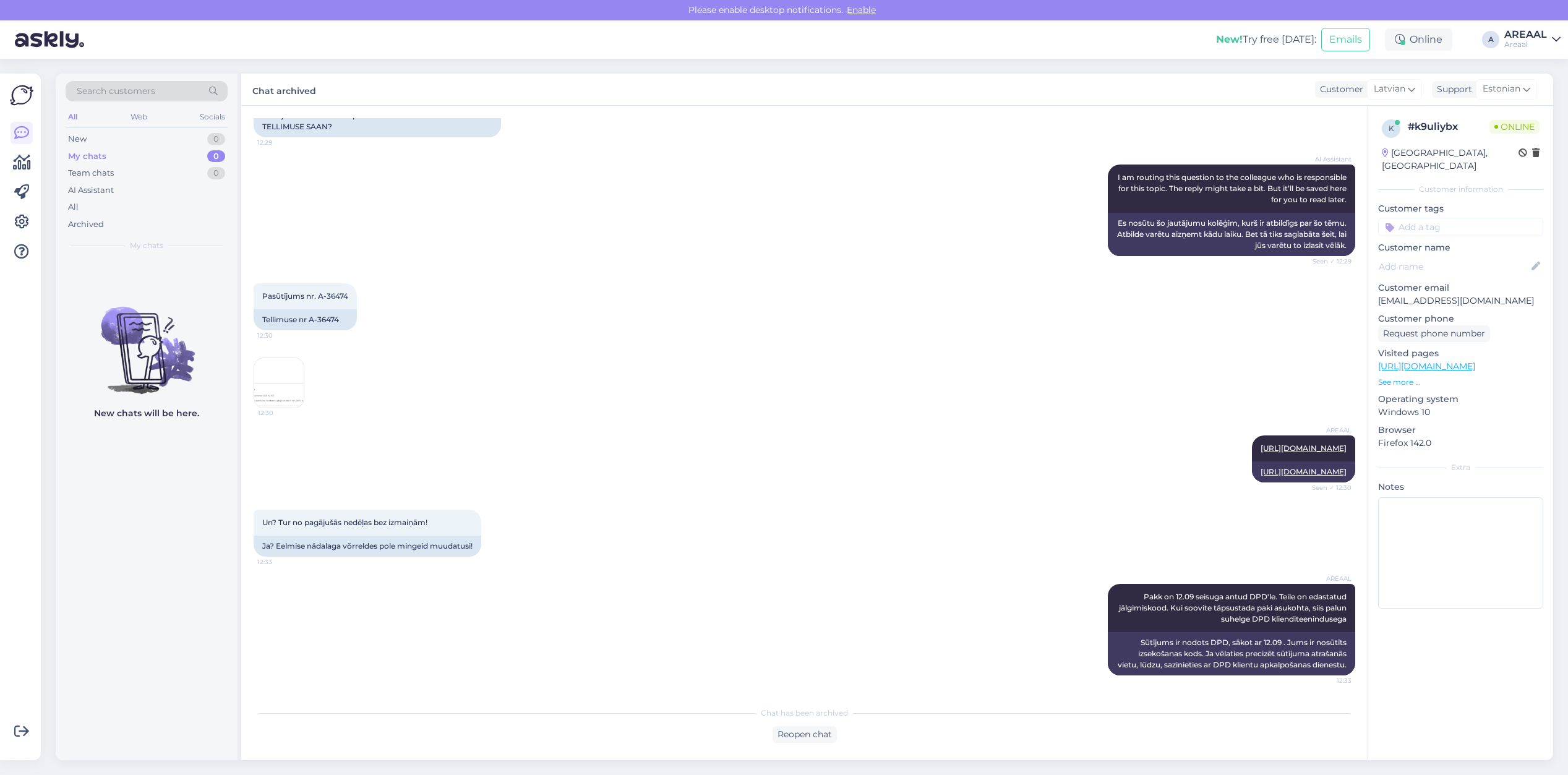
click at [1520, 40] on div "Areaal" at bounding box center [1525, 44] width 43 height 10
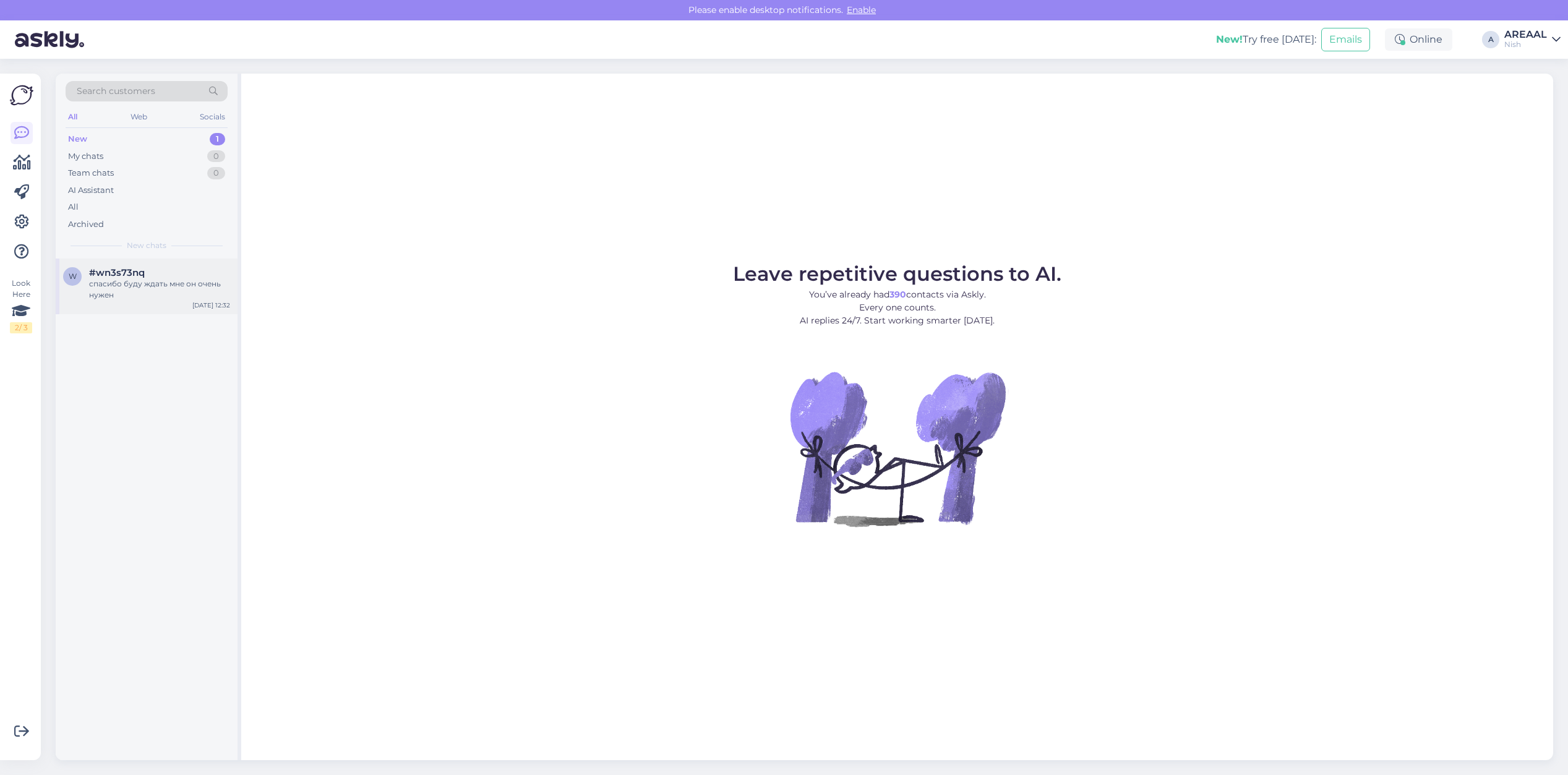
click at [158, 284] on div "спасибо буду ждать мне он очень нужен" at bounding box center [160, 289] width 141 height 23
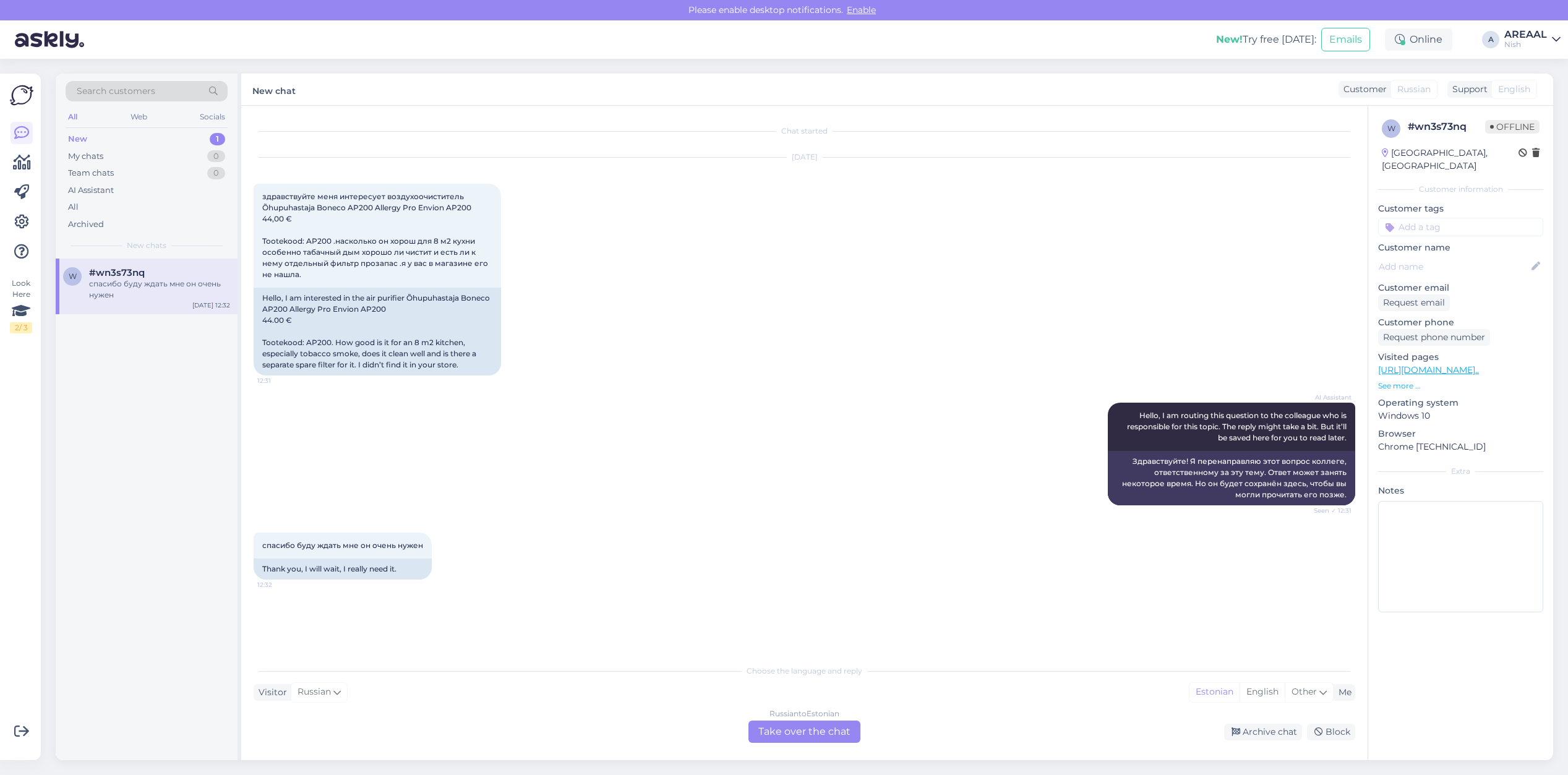
drag, startPoint x: 977, startPoint y: 300, endPoint x: 1040, endPoint y: 263, distance: 73.1
click at [977, 300] on div "[DATE] здравствуйте меня интересует воздухоочиститель Õhupuhastaja Boneco AP200…" at bounding box center [804, 266] width 1101 height 245
click at [1418, 89] on span "Russian" at bounding box center [1414, 89] width 33 height 13
click at [1508, 90] on span "English" at bounding box center [1514, 89] width 32 height 13
click at [773, 735] on div "Russian to Estonian Take over the chat" at bounding box center [805, 731] width 112 height 23
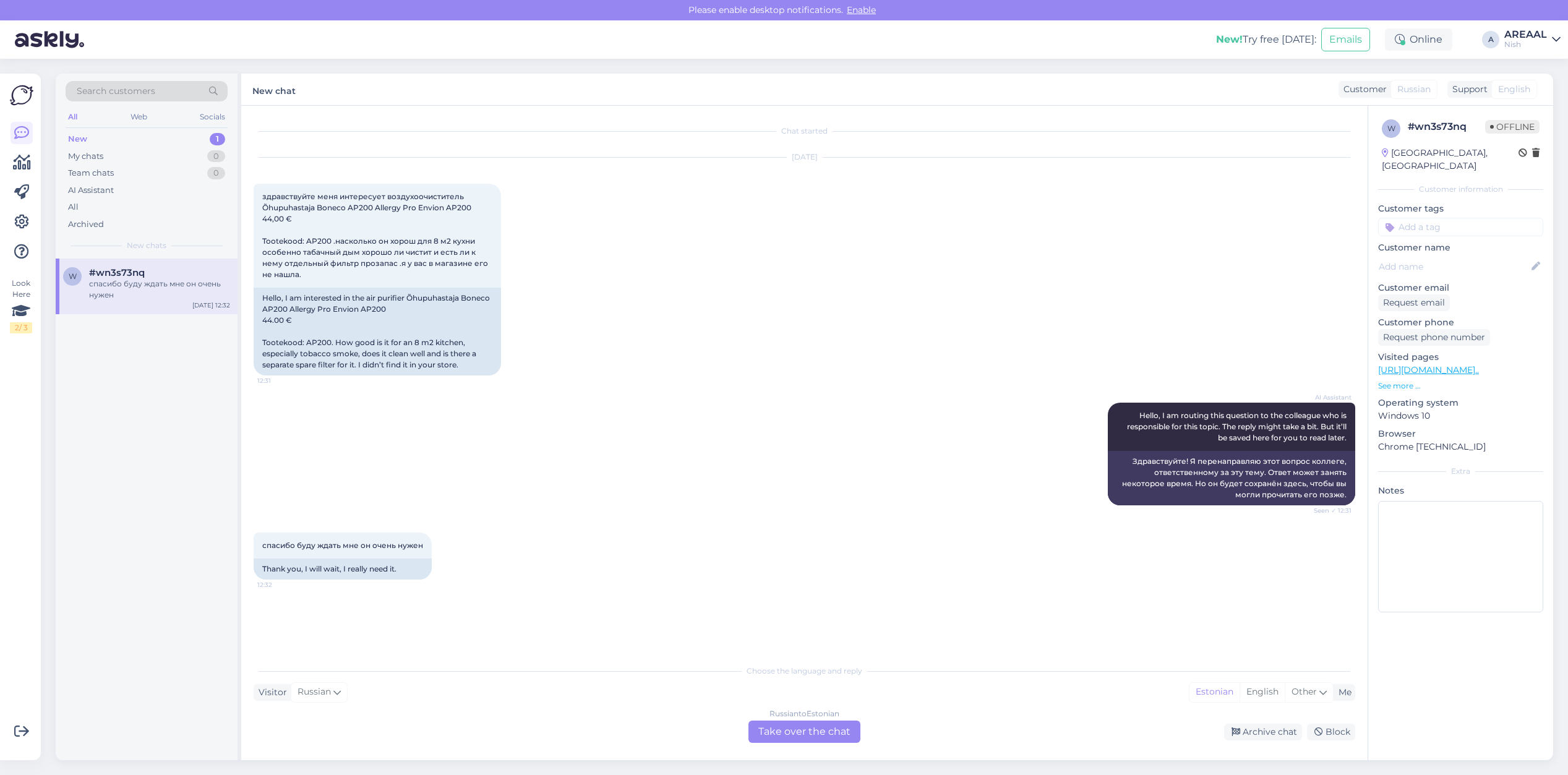
click at [744, 716] on div "Choose the language and reply Visitor Russian Me Estonian English Other Russian…" at bounding box center [804, 700] width 1101 height 85
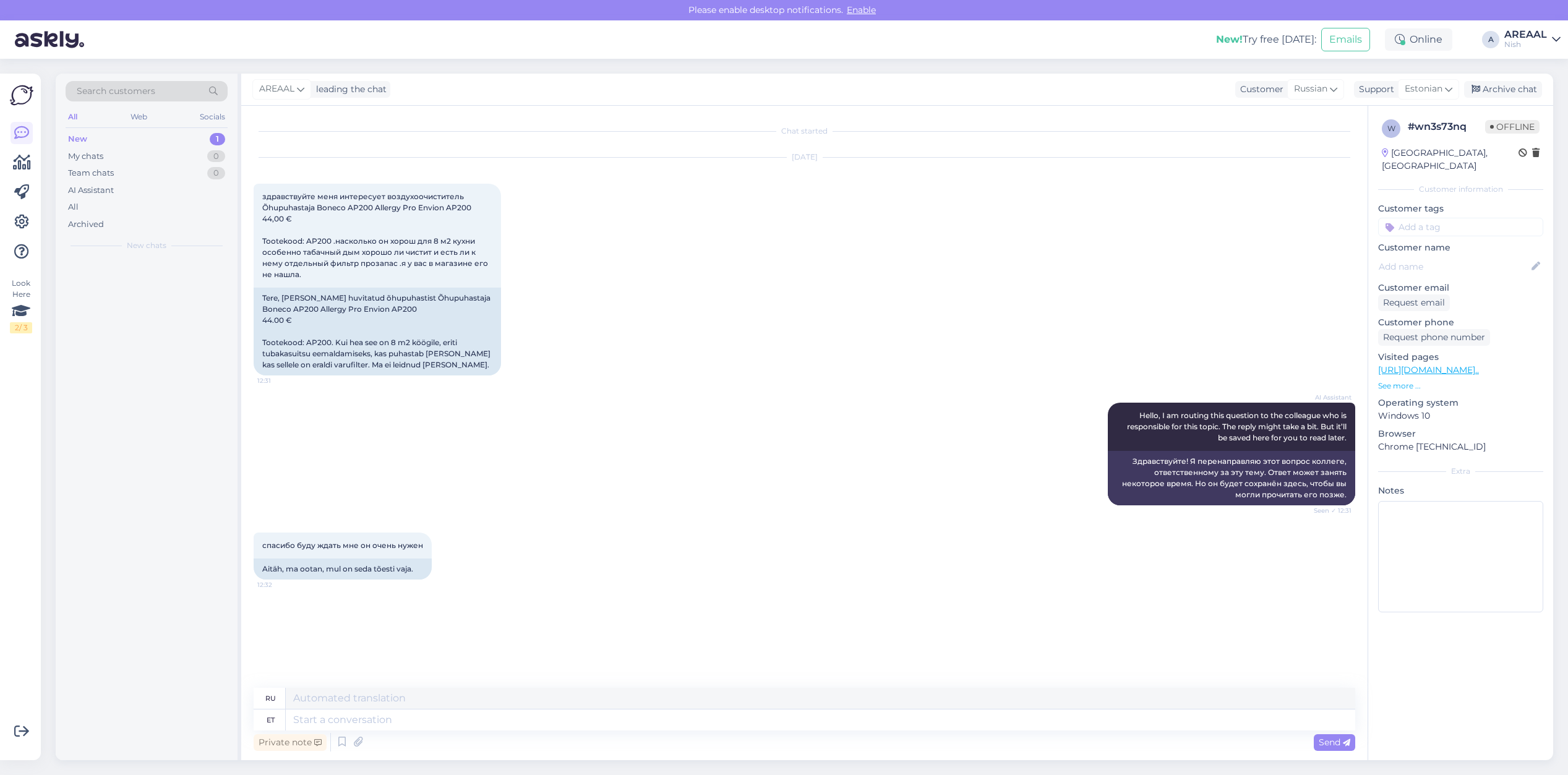
click at [824, 744] on div "Private note Send" at bounding box center [804, 742] width 1101 height 23
click at [795, 715] on textarea at bounding box center [820, 720] width 1069 height 21
paste textarea "The Boneco AP200 is suitable for smaller rooms, such as your 8 m² kitchen, and …"
type textarea "The Boneco AP200 is suitable for smaller rooms, such as your 8 m² kitchen, and …"
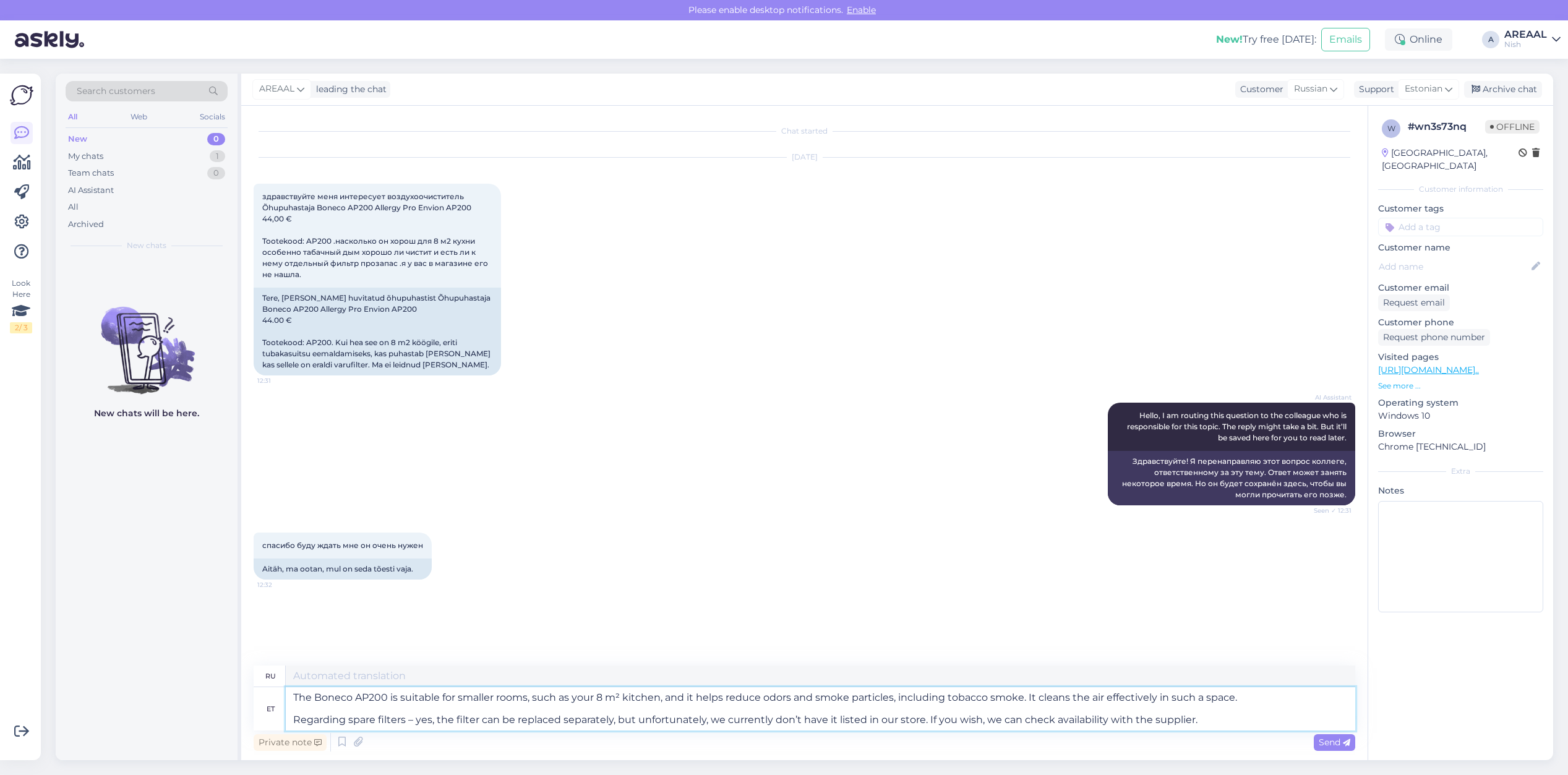
type textarea "Boneco AP200 подходит для небольших помещений, например, для кухни площадью 8 м…"
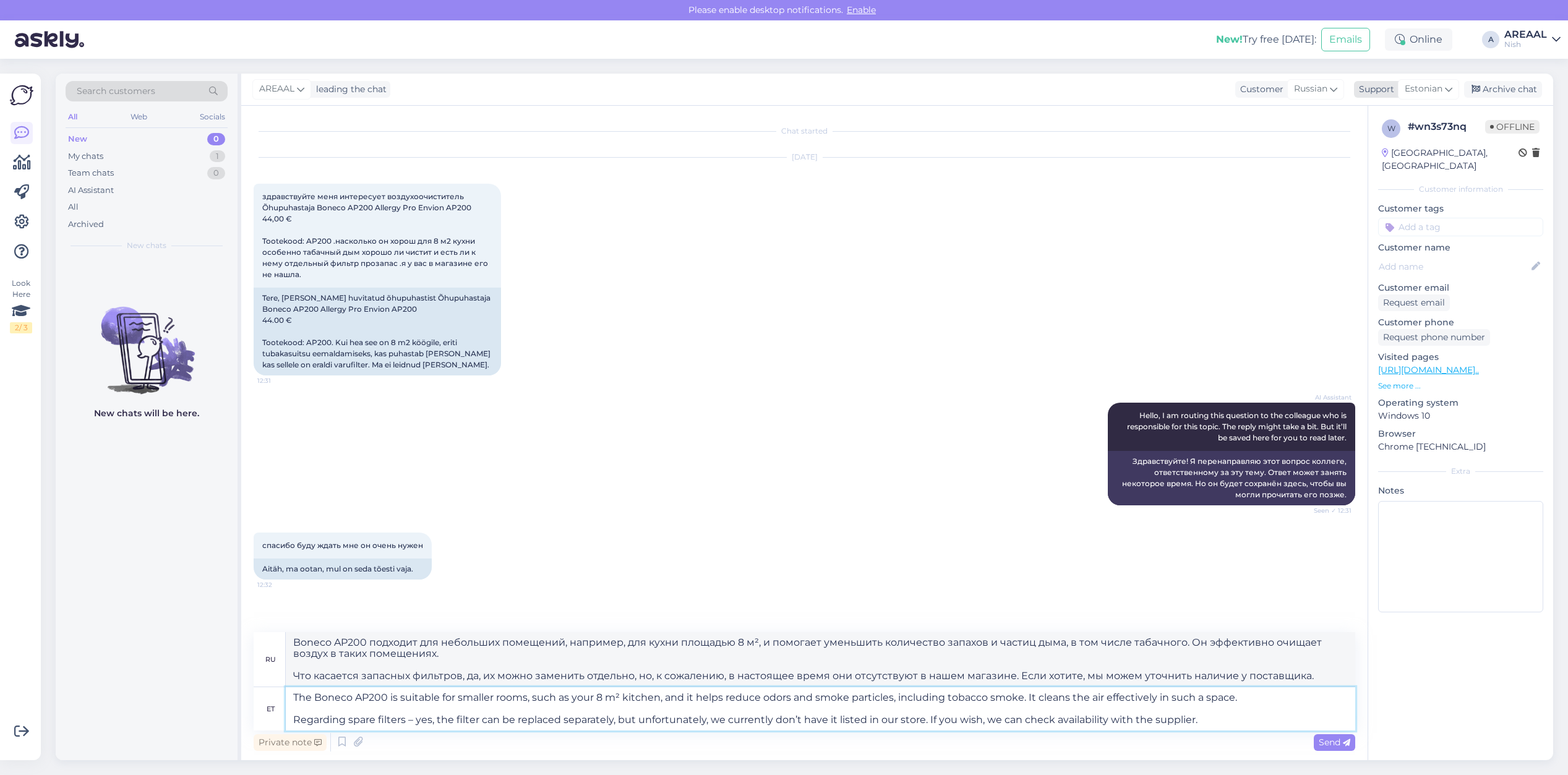
type textarea "The Boneco AP200 is suitable for smaller rooms, such as your 8 m² kitchen, and …"
click at [1404, 96] on span "Estonian" at bounding box center [1423, 89] width 38 height 14
type input "eng"
click at [1399, 143] on link "English" at bounding box center [1406, 144] width 136 height 20
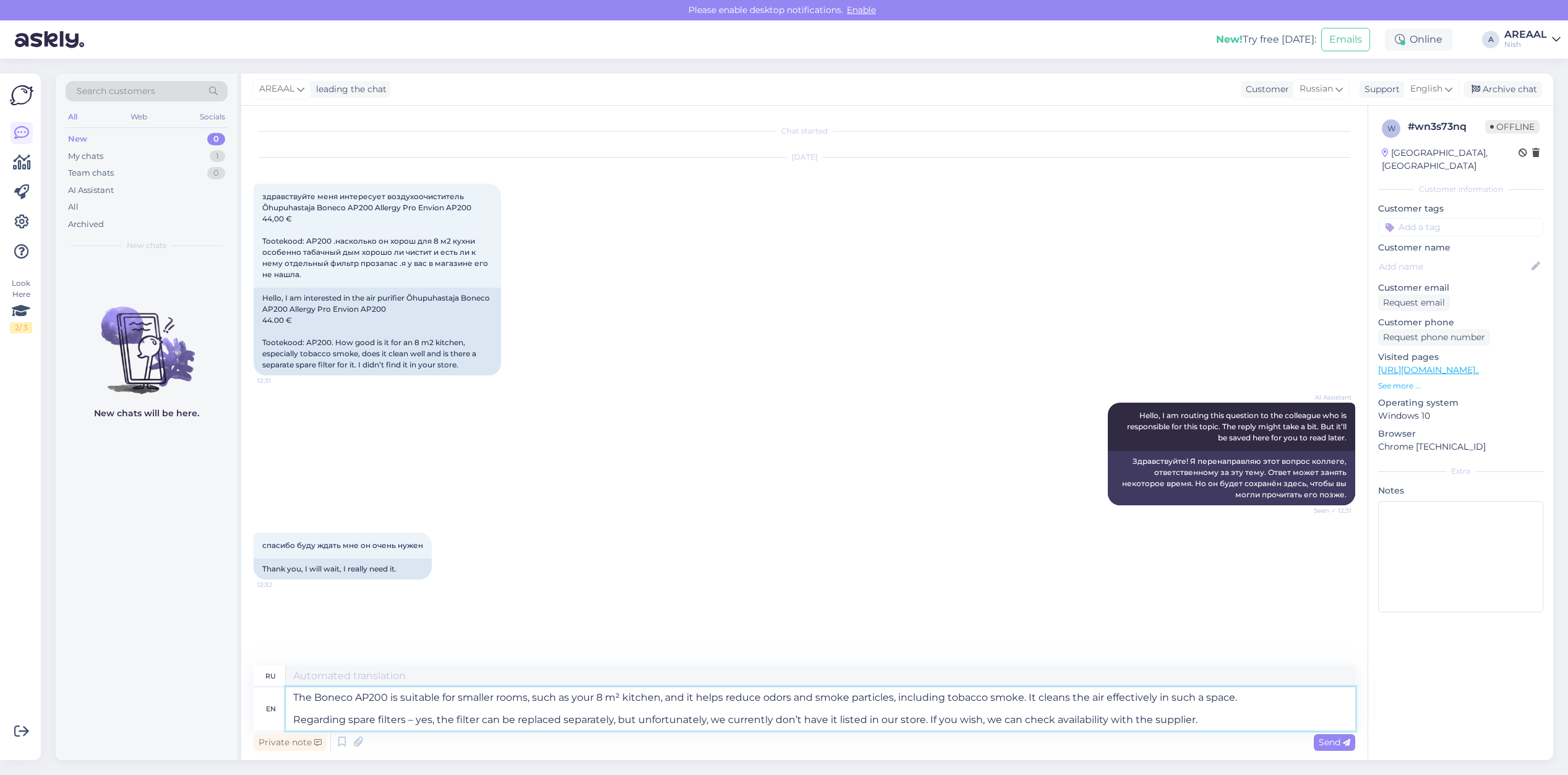
click at [687, 715] on textarea "The Boneco AP200 is suitable for smaller rooms, such as your 8 m² kitchen, and …" at bounding box center [820, 709] width 1069 height 44
type textarea "Boneco AP200 подходит для небольших помещений, например, для кухни площадью 8 м…"
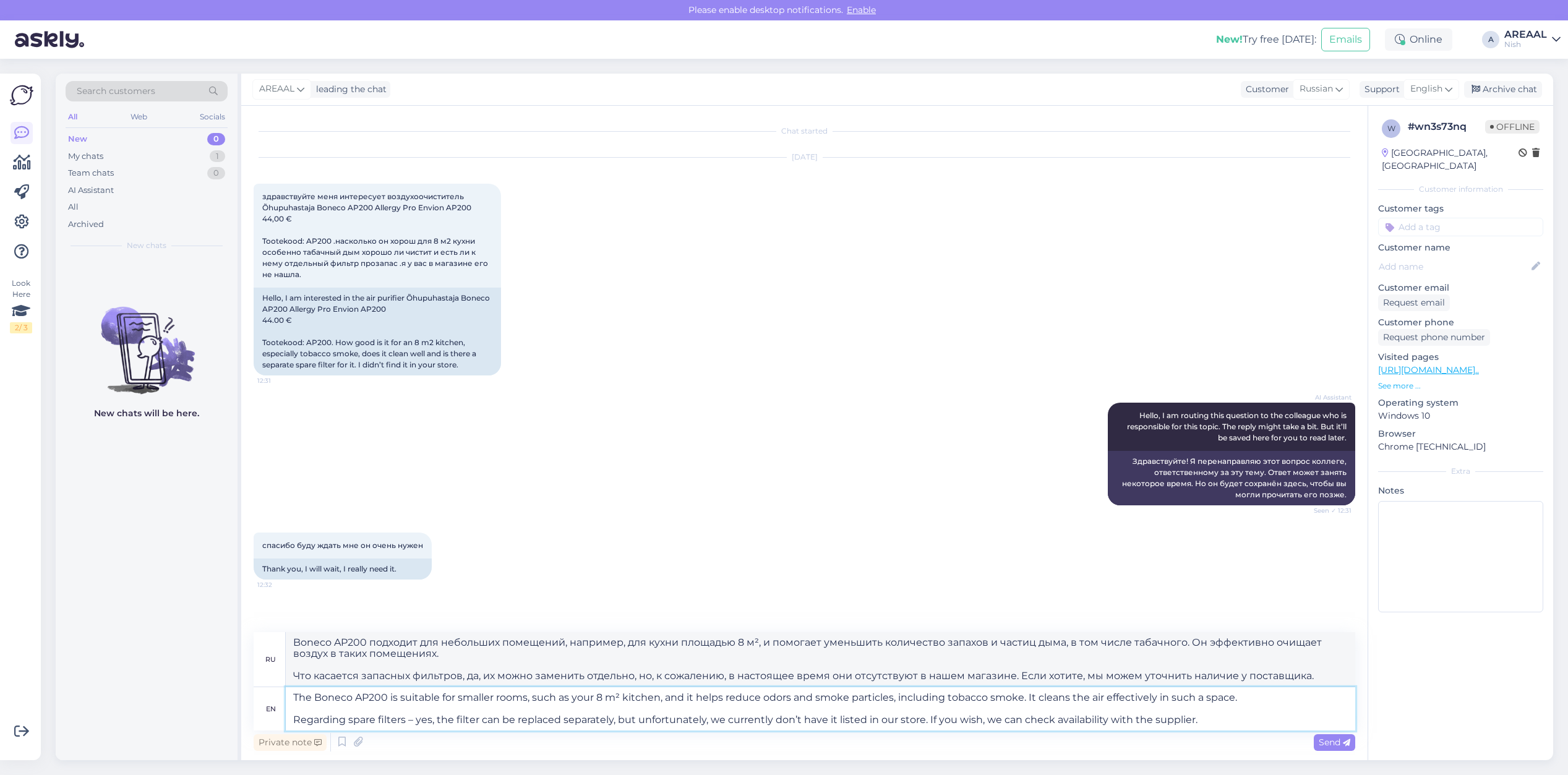
click at [1250, 704] on textarea "The Boneco AP200 is suitable for smaller rooms, such as your 8 m² kitchen, and …" at bounding box center [820, 709] width 1069 height 44
click at [1279, 691] on textarea "The Boneco AP200 is suitable for smaller rooms, such as your 8 m² kitchen, and …" at bounding box center [820, 709] width 1069 height 44
drag, startPoint x: 1282, startPoint y: 699, endPoint x: 1282, endPoint y: 734, distance: 35.0
click at [1282, 732] on div "ru Boneco AP200 подходит для небольших помещений, например, для кухни площадью …" at bounding box center [804, 694] width 1101 height 122
type textarea "The Boneco AP200 is suitable for smaller rooms, such as your 8 m² kitchen, and …"
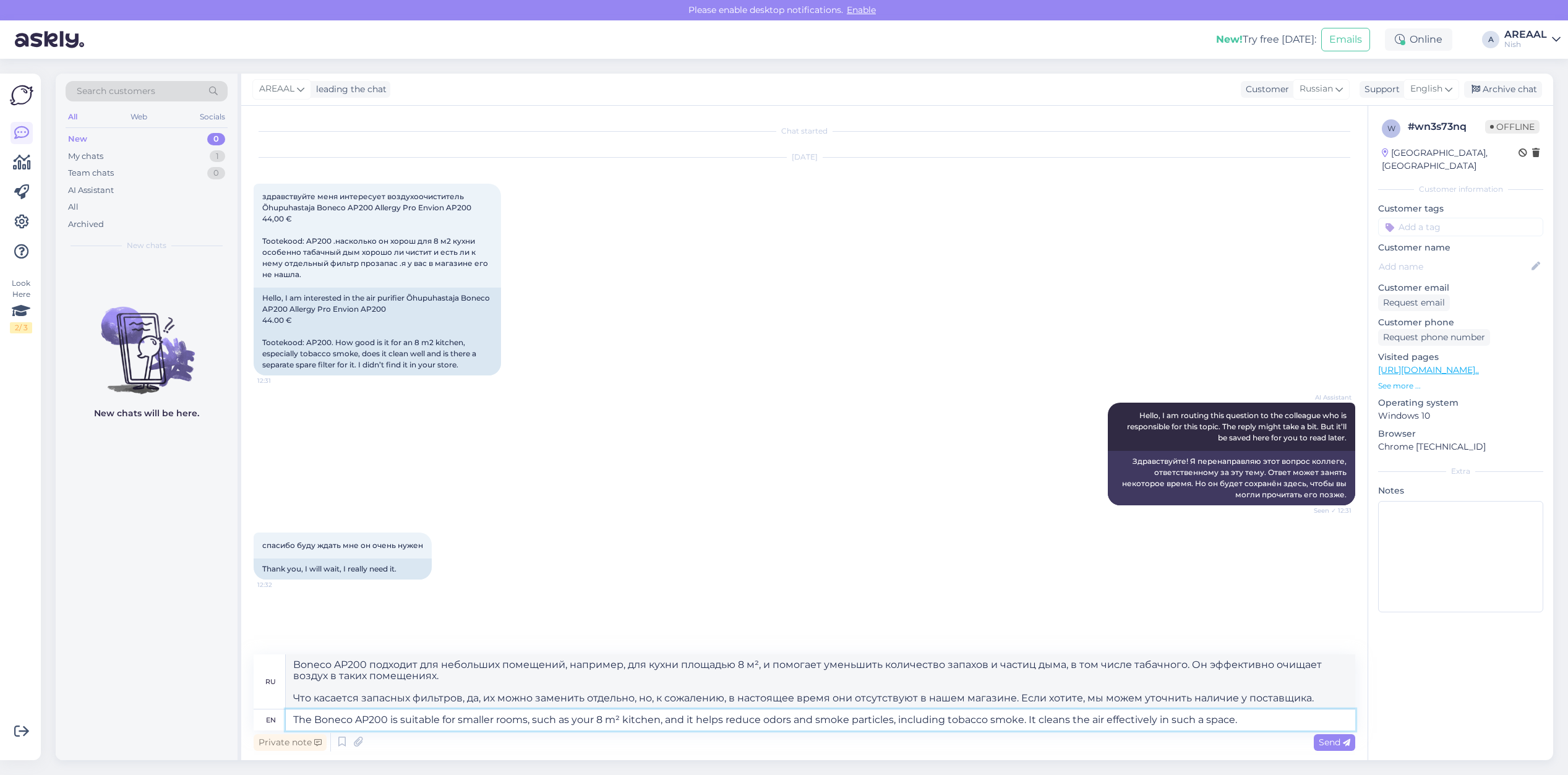
type textarea "Boneco AP200 подходит для небольших помещений, например, кухни площадью 8 м², и…"
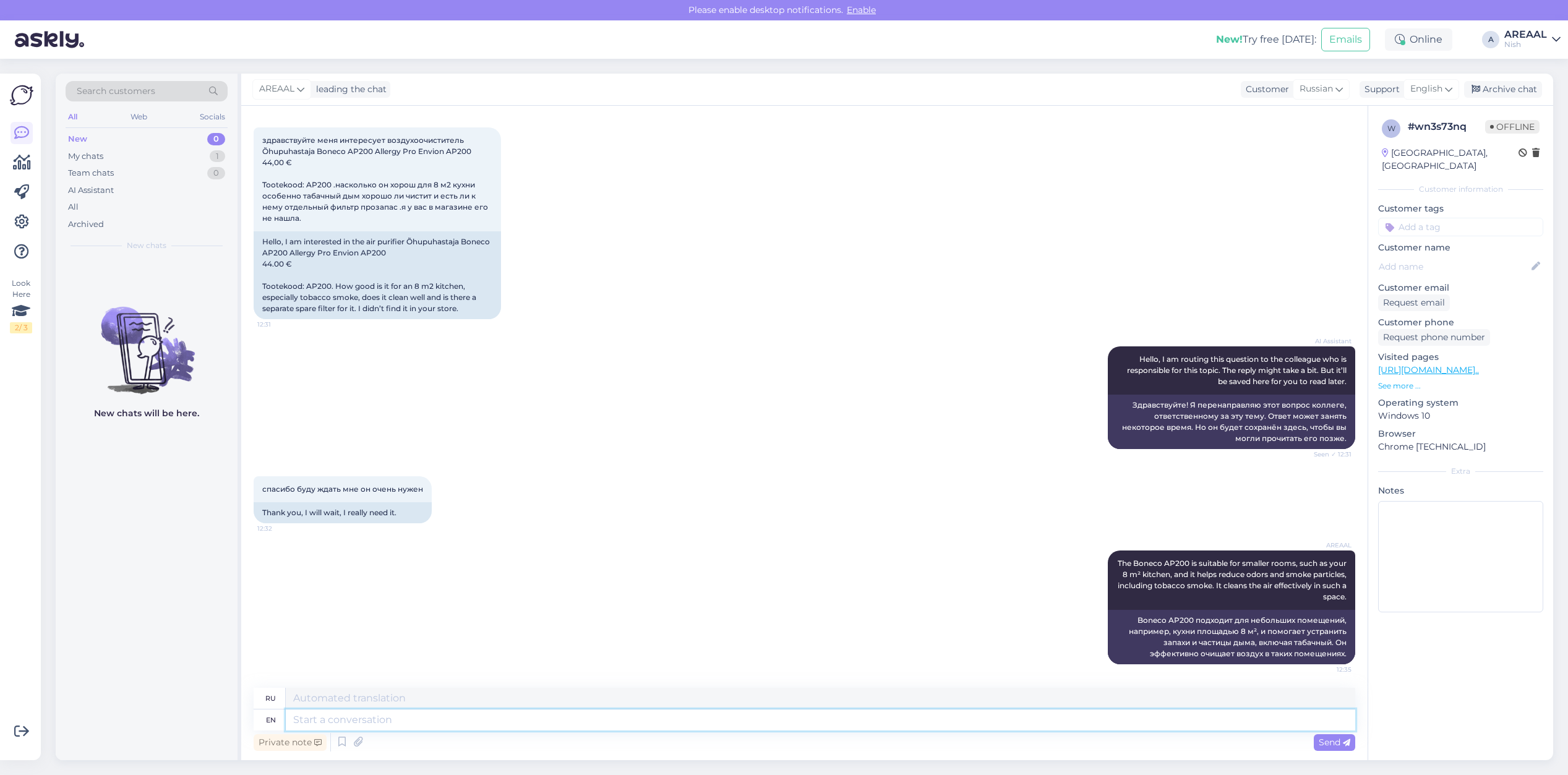
paste textarea "Regarding spare filters – yes, the filter can be replaced separately, but unfor…"
type textarea "Regarding spare filters – yes, the filter can be replaced separately, but unfor…"
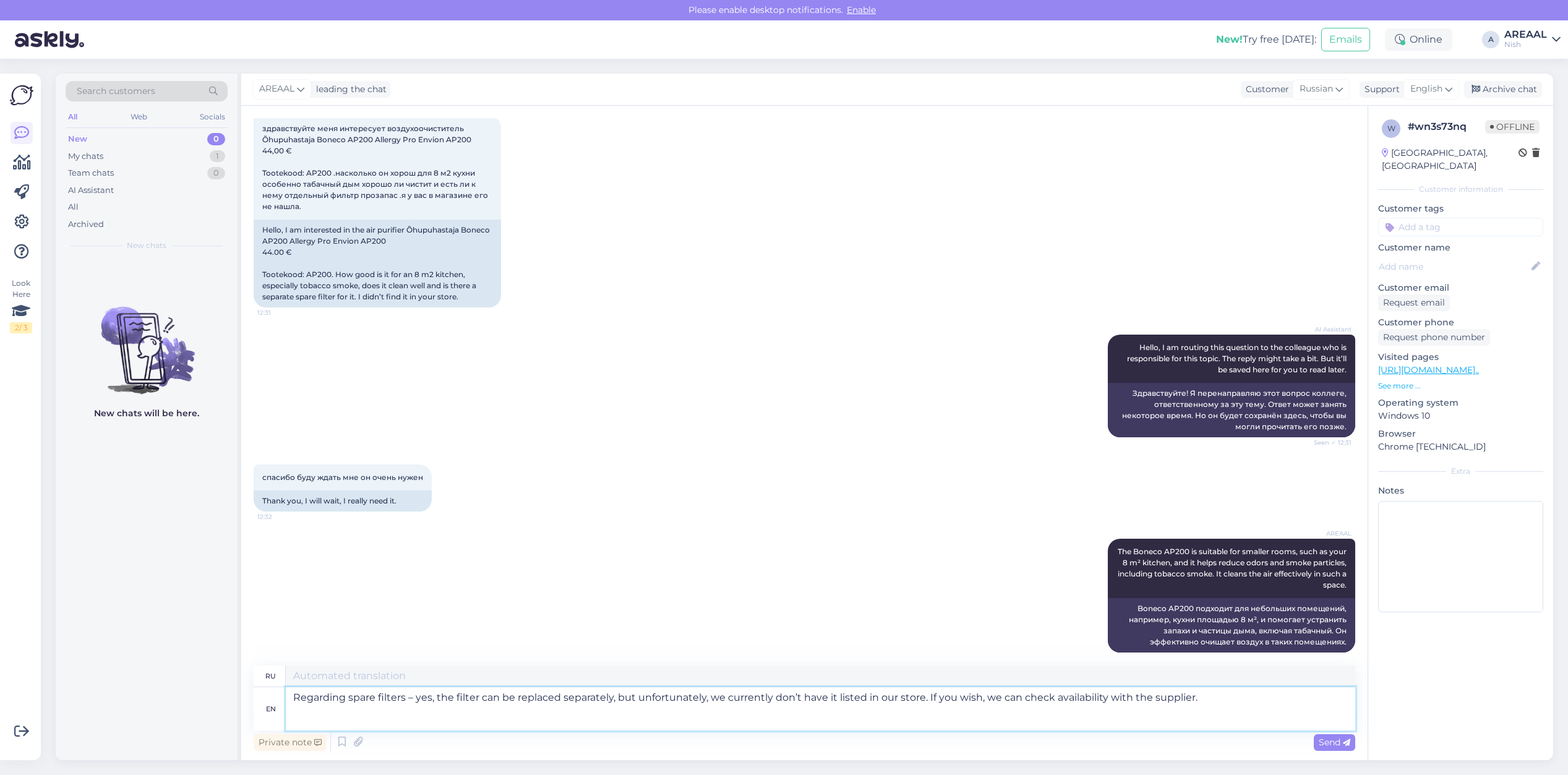
type textarea "Что касается запасных фильтров, да, фильтр можно заменить отдельно, но, к сожал…"
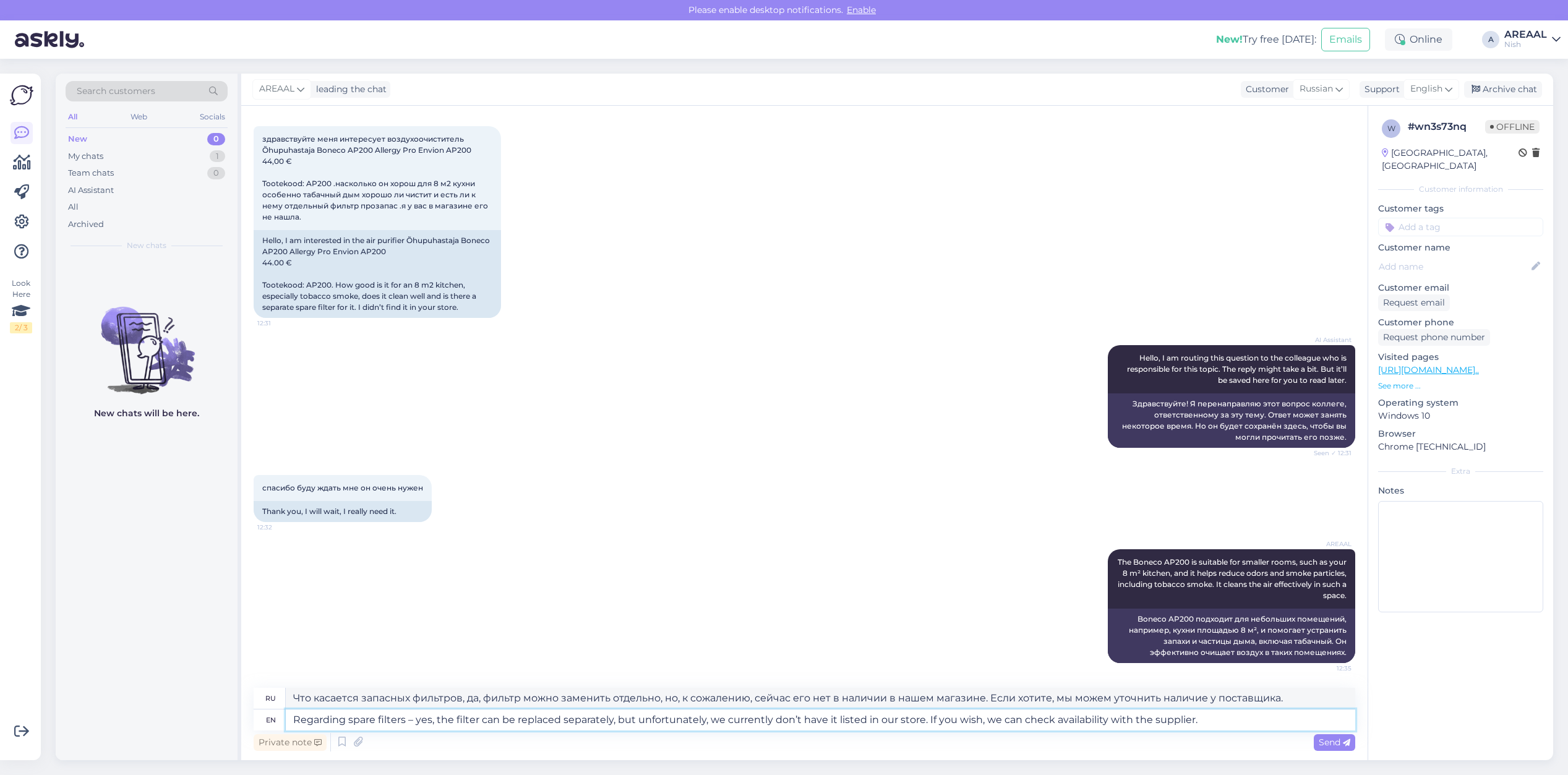
scroll to position [56, 0]
drag, startPoint x: 1245, startPoint y: 715, endPoint x: 927, endPoint y: 721, distance: 318.1
click at [927, 721] on textarea "Regarding spare filters – yes, the filter can be replaced separately, but unfor…" at bounding box center [820, 720] width 1069 height 21
type textarea "Regarding spare filters – yes, the filter can be replaced separately, but unfor…"
type textarea "Что касается запасных фильтров — да, фильтр можно заменить отдельно, но, к сожа…"
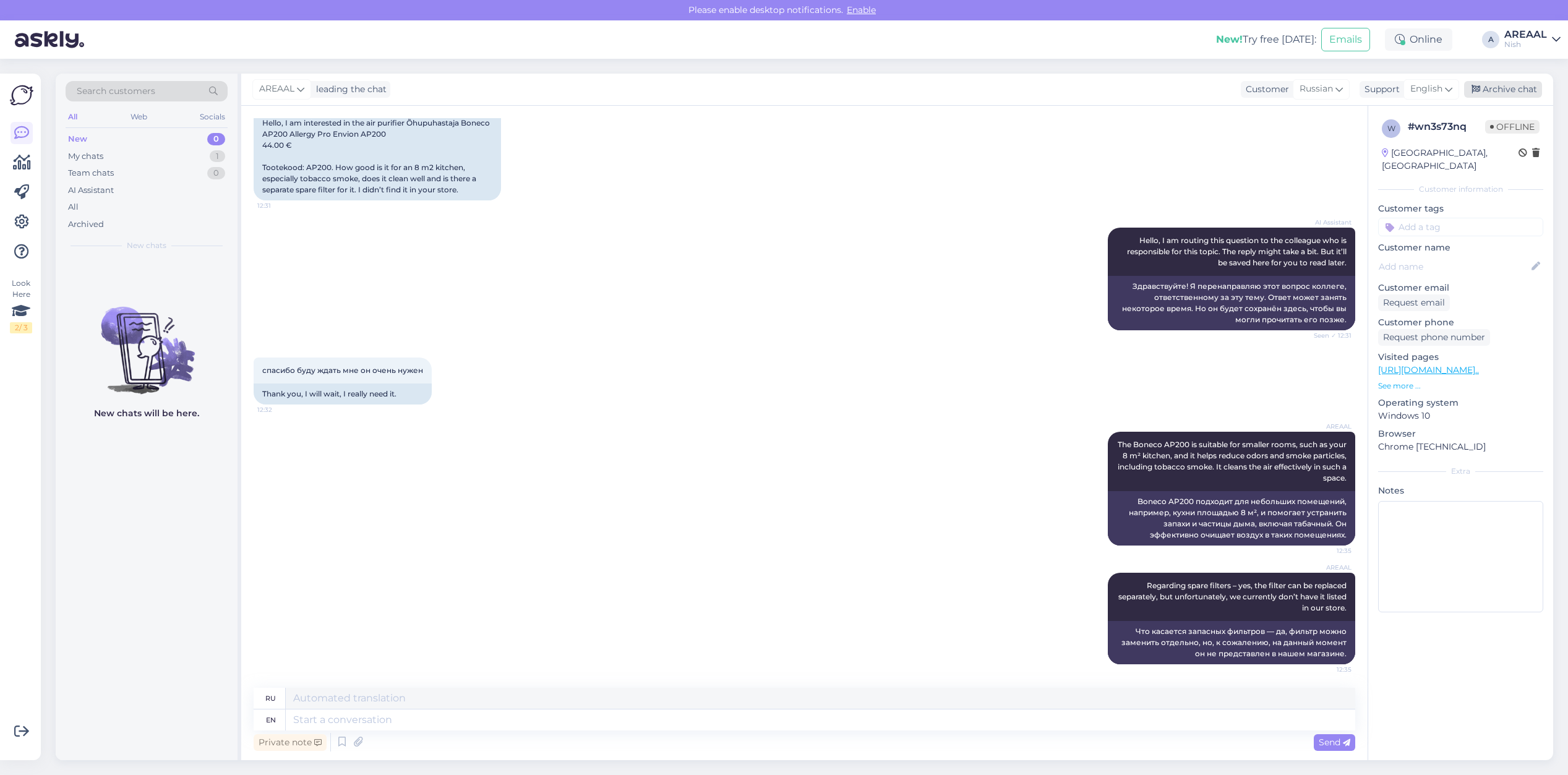
click at [1531, 81] on div "Archive chat" at bounding box center [1503, 89] width 78 height 17
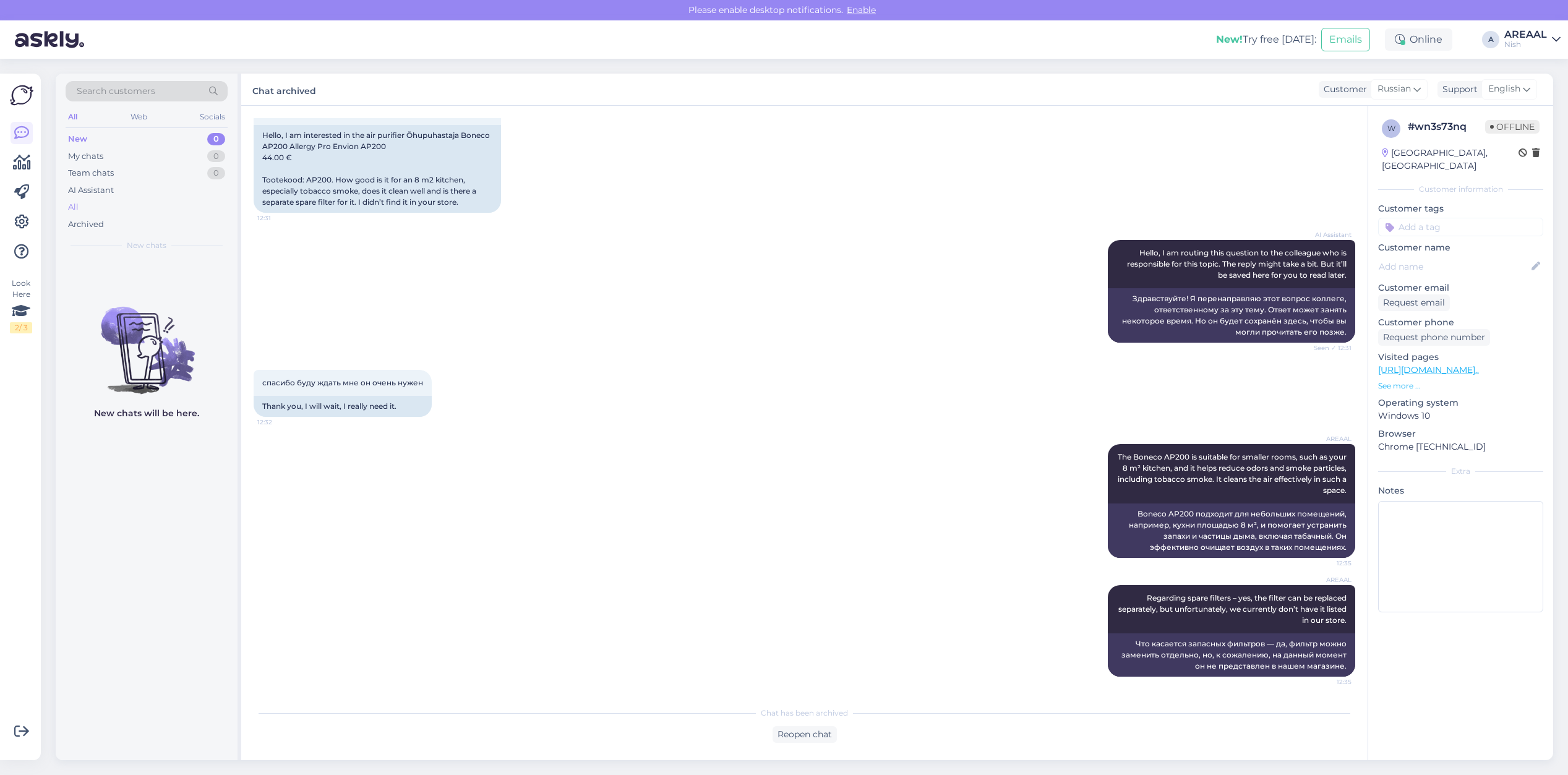
click at [177, 207] on div "All" at bounding box center [146, 207] width 162 height 17
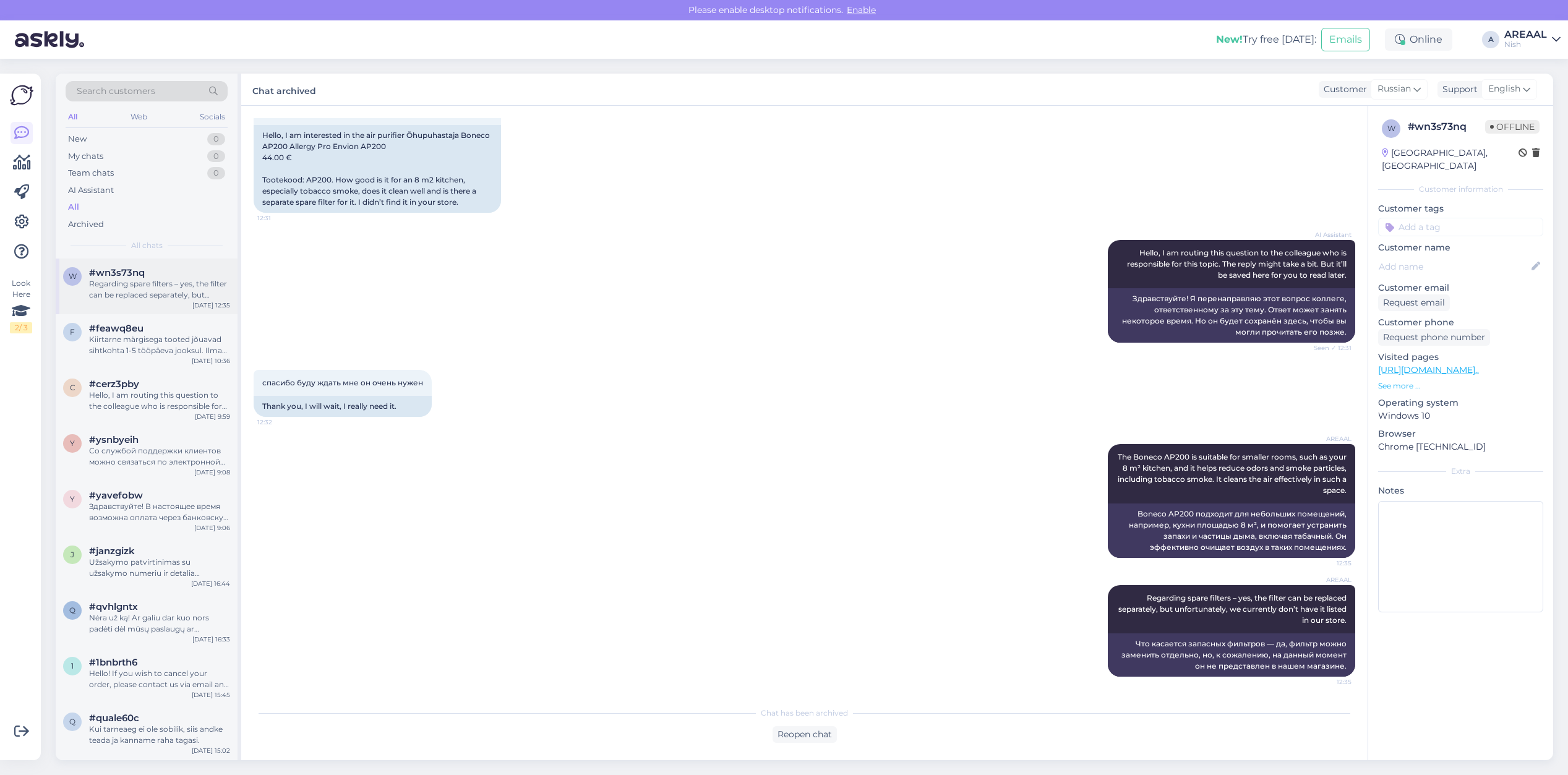
click at [158, 304] on div "w #wn3s73nq Regarding spare filters – yes, the filter can be replaced separatel…" at bounding box center [147, 286] width 182 height 56
click at [163, 347] on div "Kiirtarne märgisega tooted jõuavad sihtkohta 1-5 tööpäeva jooksul. Ilma märgise…" at bounding box center [160, 345] width 141 height 23
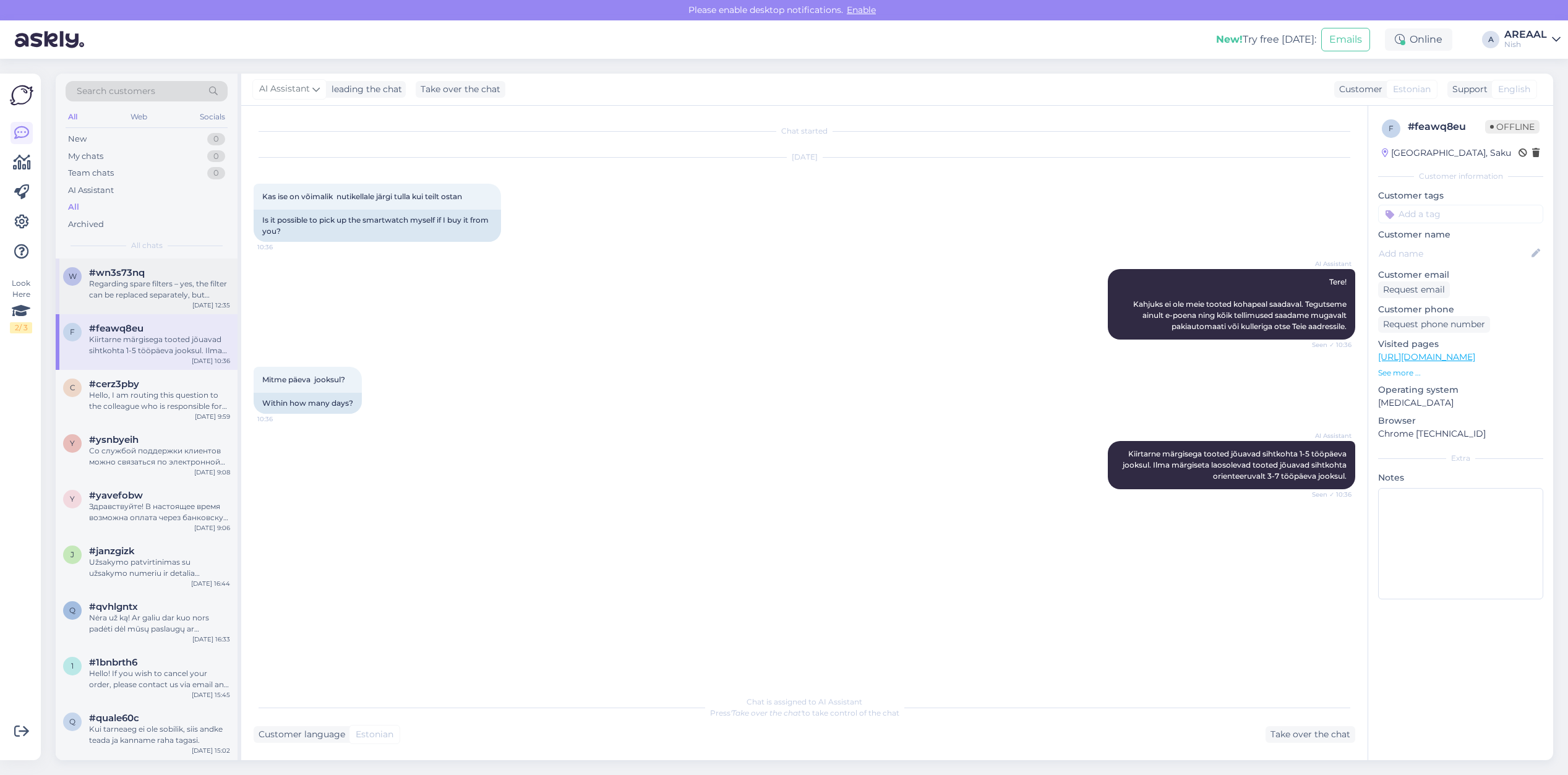
click at [174, 292] on div "Regarding spare filters – yes, the filter can be replaced separately, but unfor…" at bounding box center [160, 289] width 141 height 23
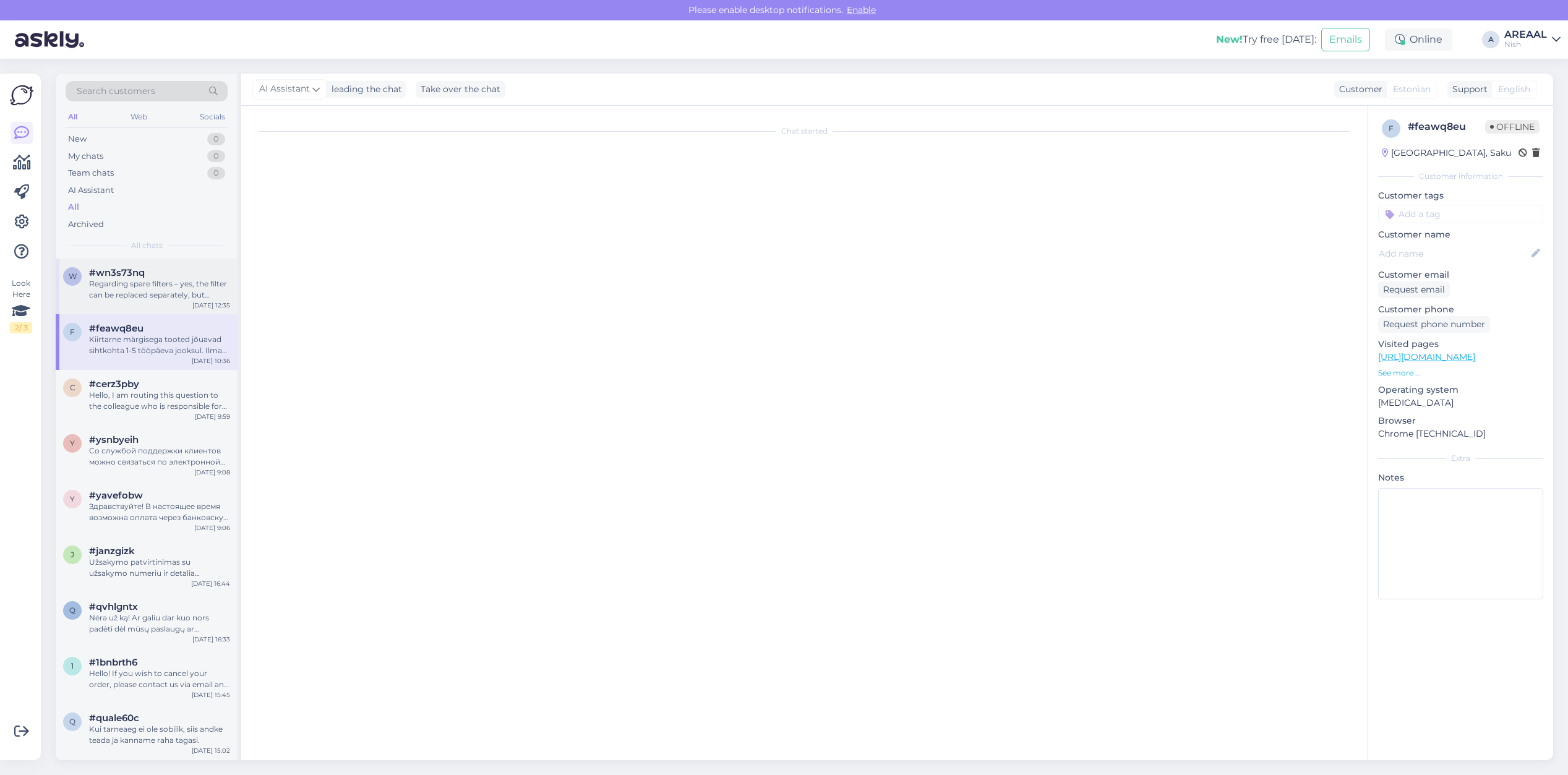
scroll to position [163, 0]
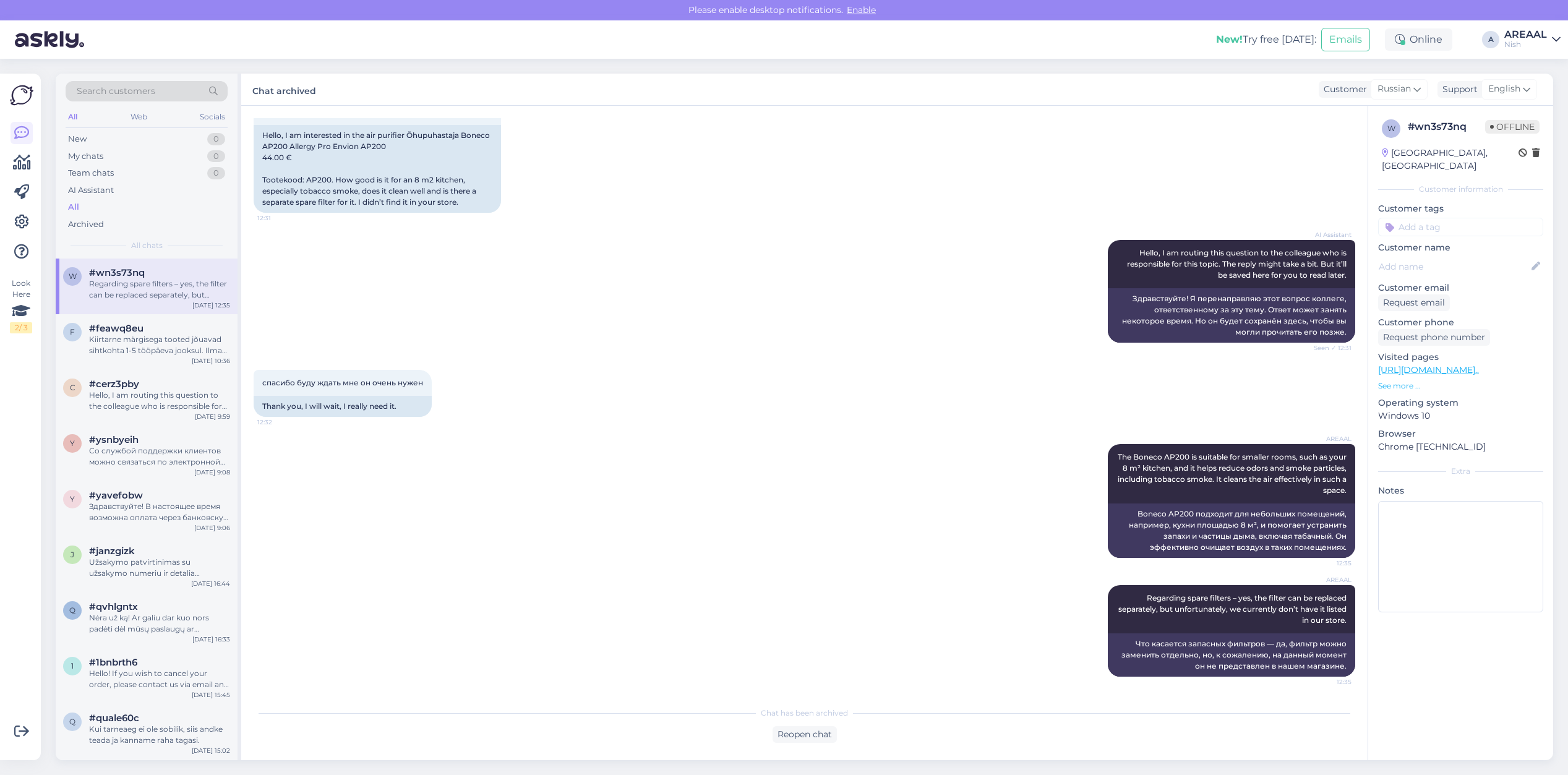
click at [1519, 39] on div "AREAAL" at bounding box center [1525, 35] width 43 height 10
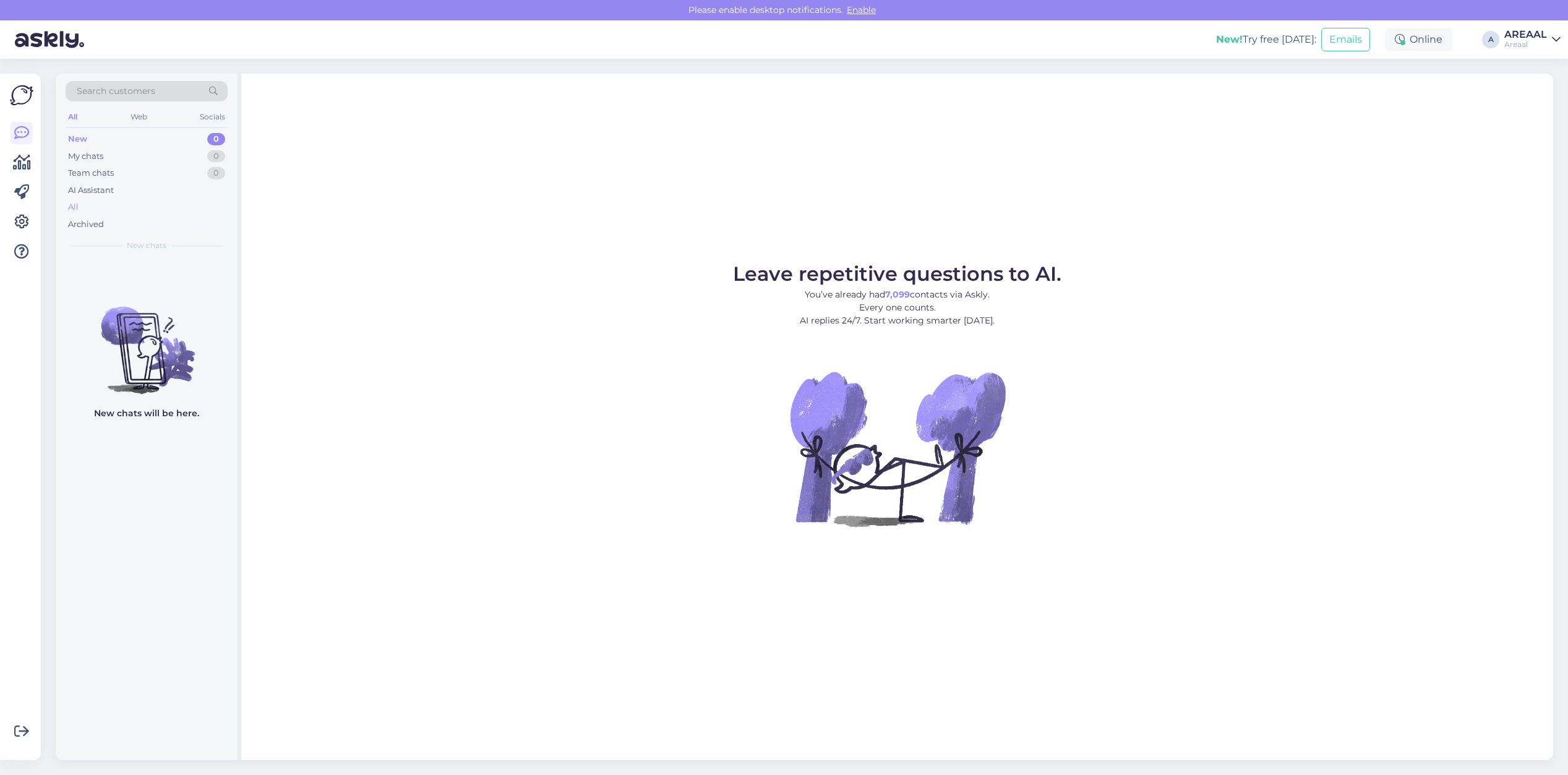
click at [141, 203] on div "All" at bounding box center [146, 207] width 162 height 17
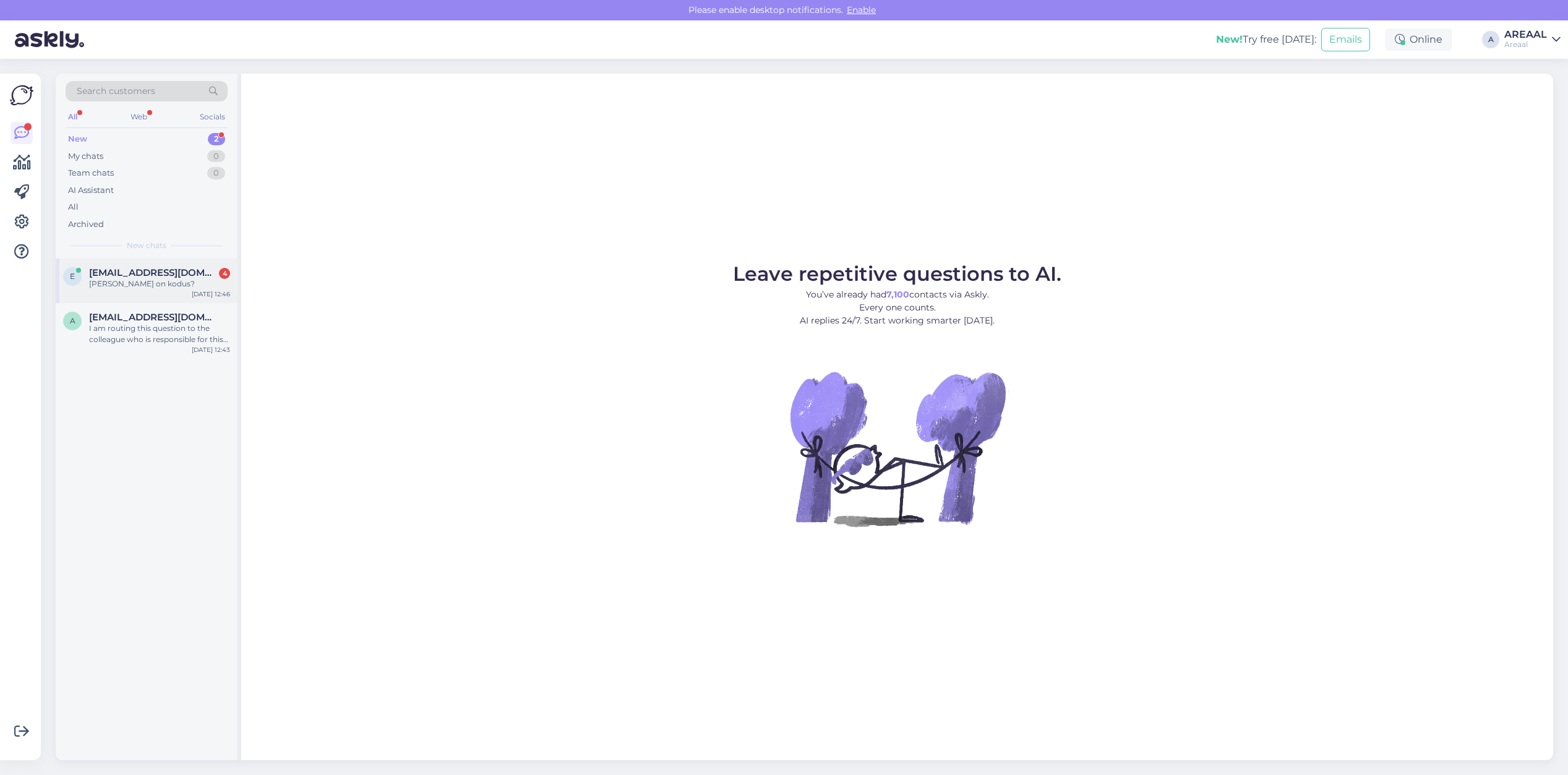
click at [203, 284] on div "[PERSON_NAME] on kodus?" at bounding box center [160, 284] width 141 height 11
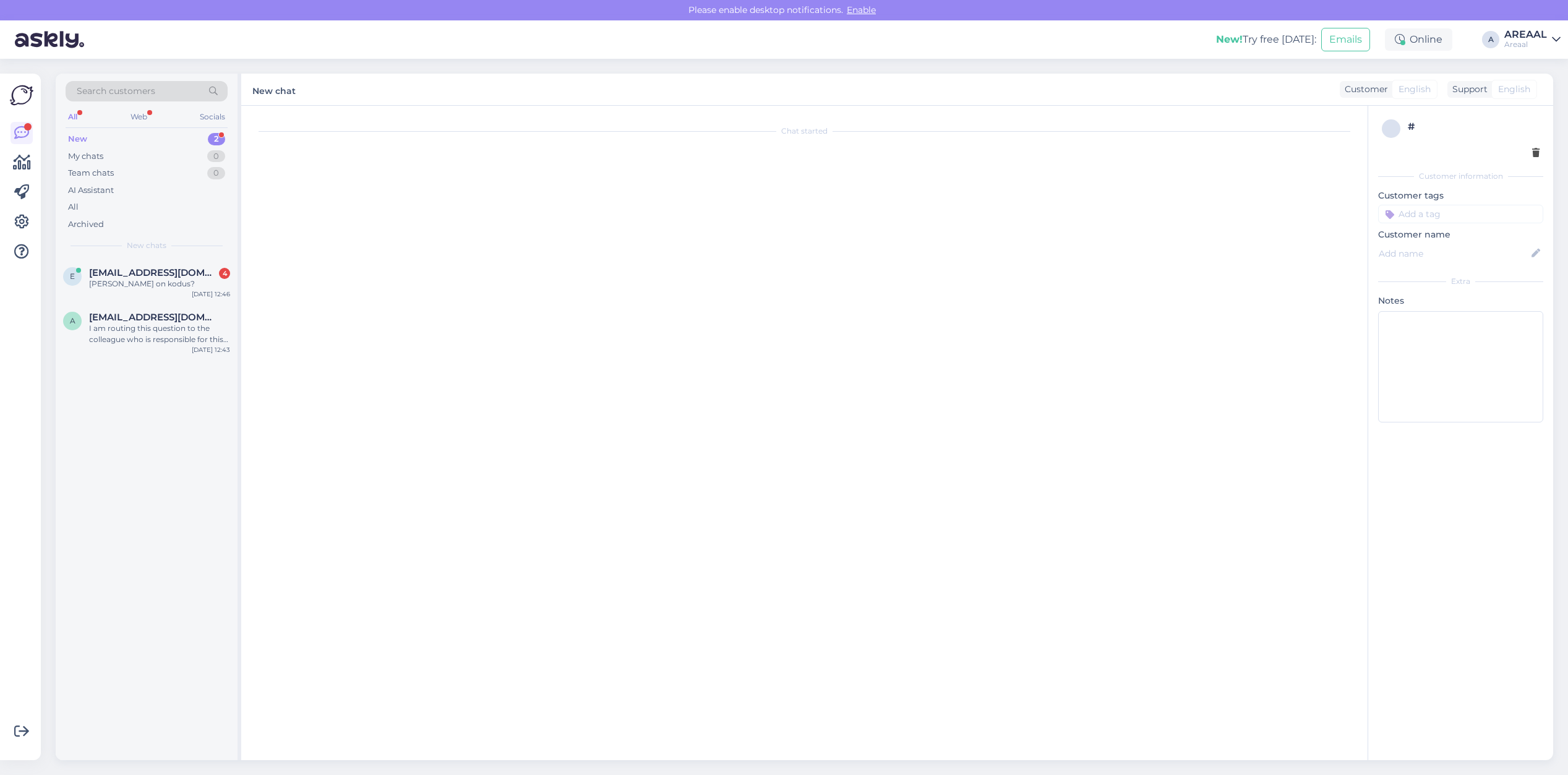
scroll to position [4353, 0]
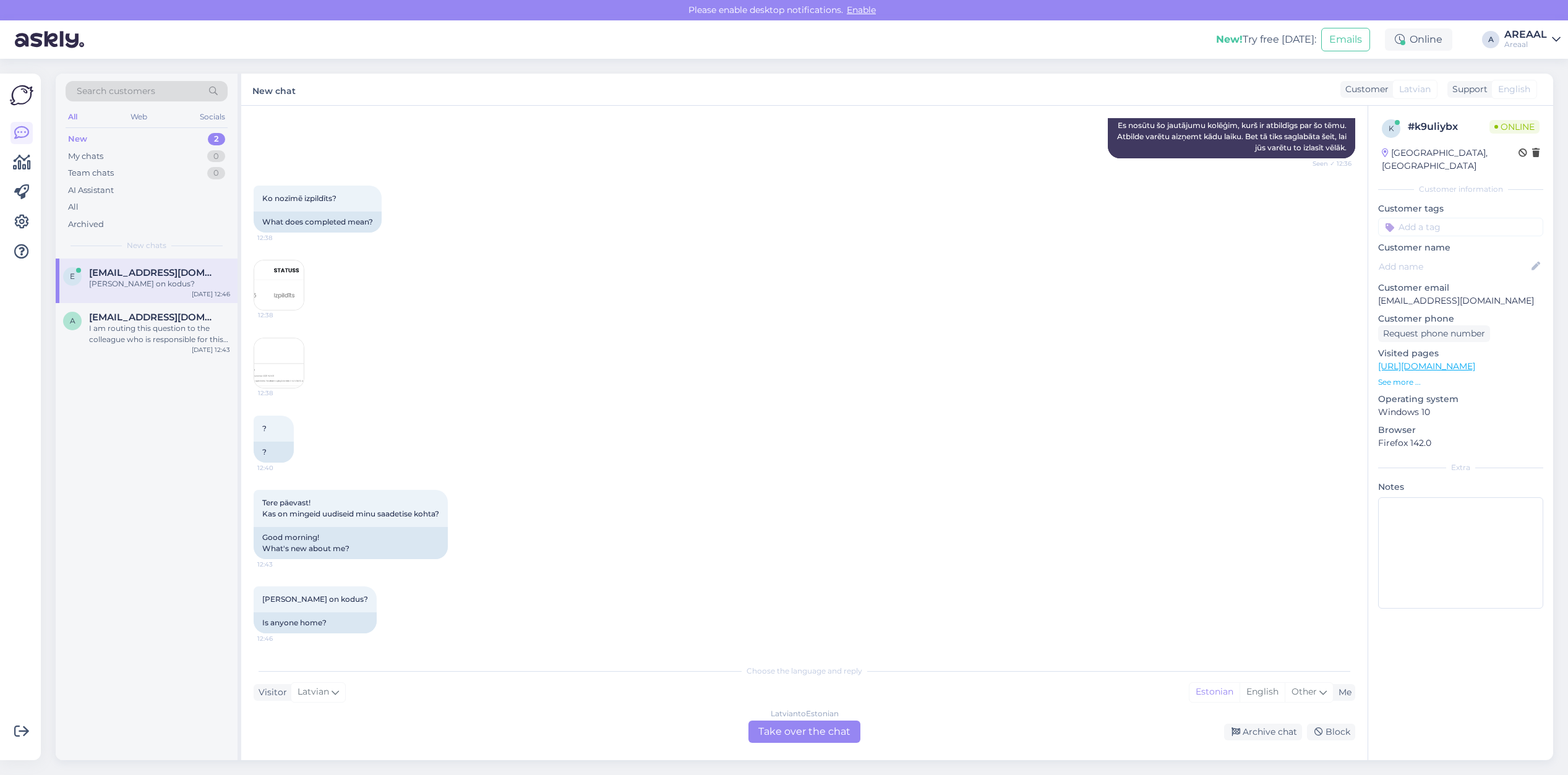
click at [267, 292] on img at bounding box center [279, 285] width 49 height 49
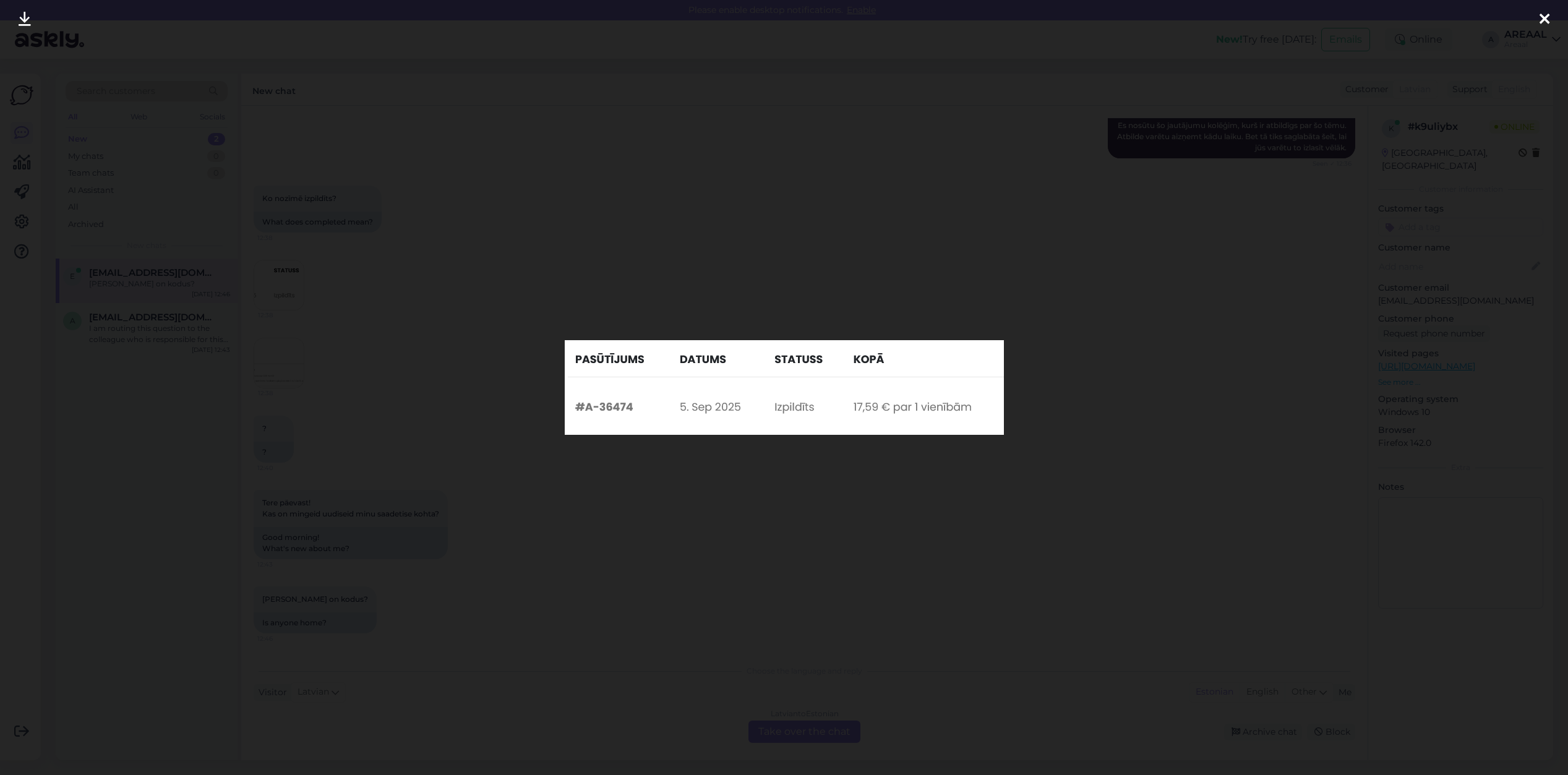
click at [533, 523] on div at bounding box center [784, 388] width 1568 height 775
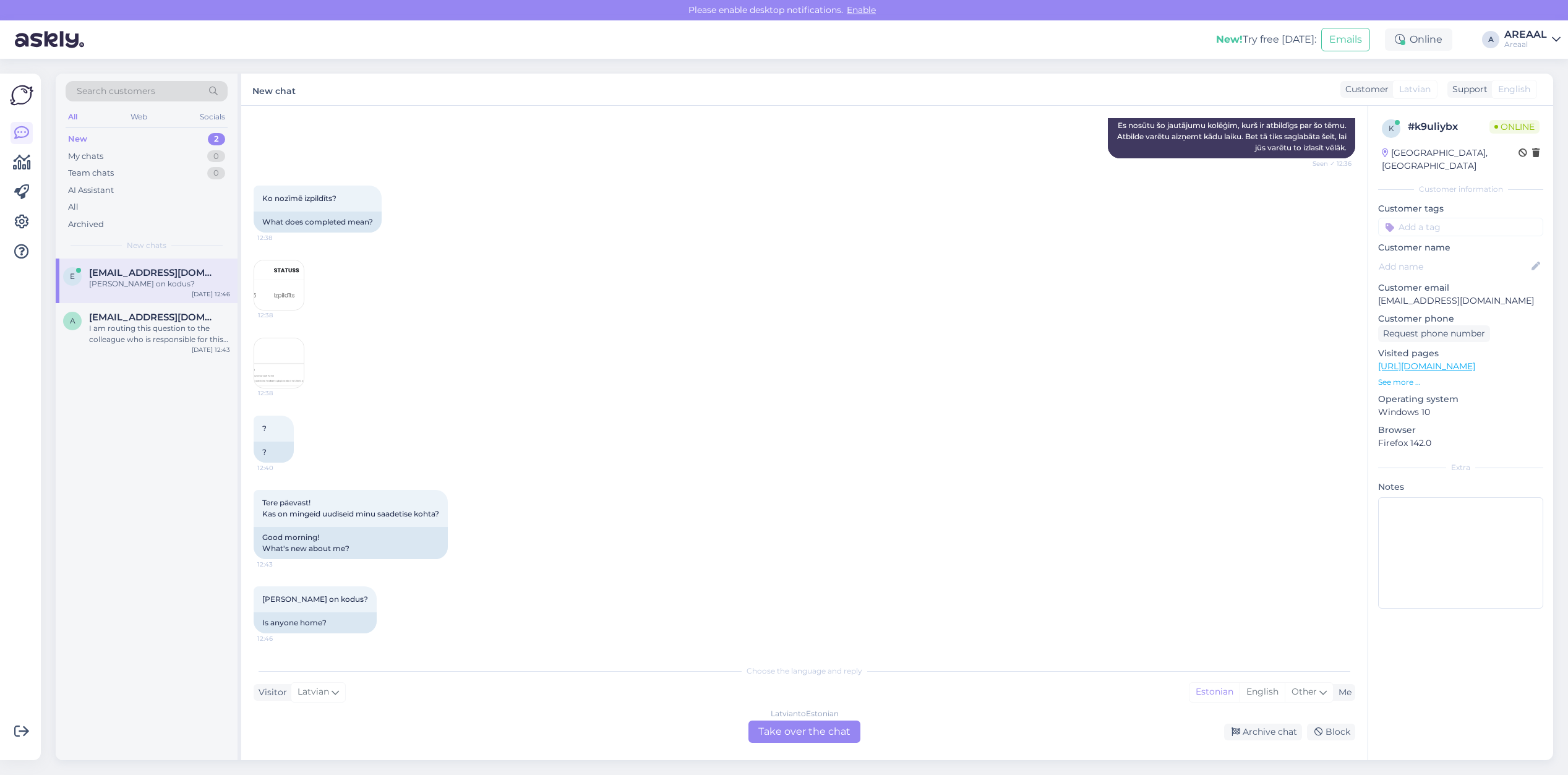
click at [471, 563] on div "Tere päevast! Kas on mingeid uudiseid minu saadetise kohta? 12:43 Good morning!…" at bounding box center [804, 524] width 1101 height 97
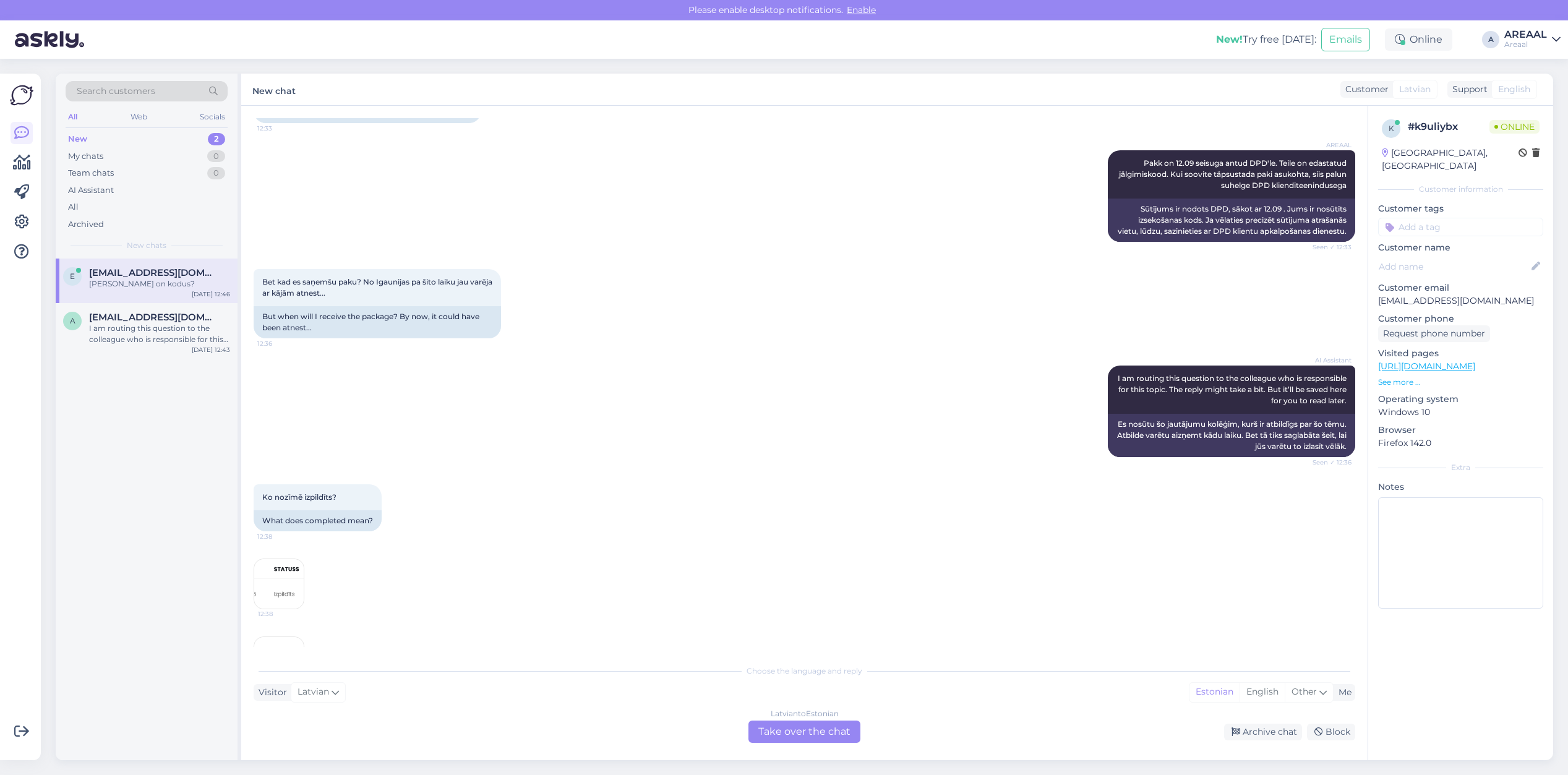
scroll to position [3812, 0]
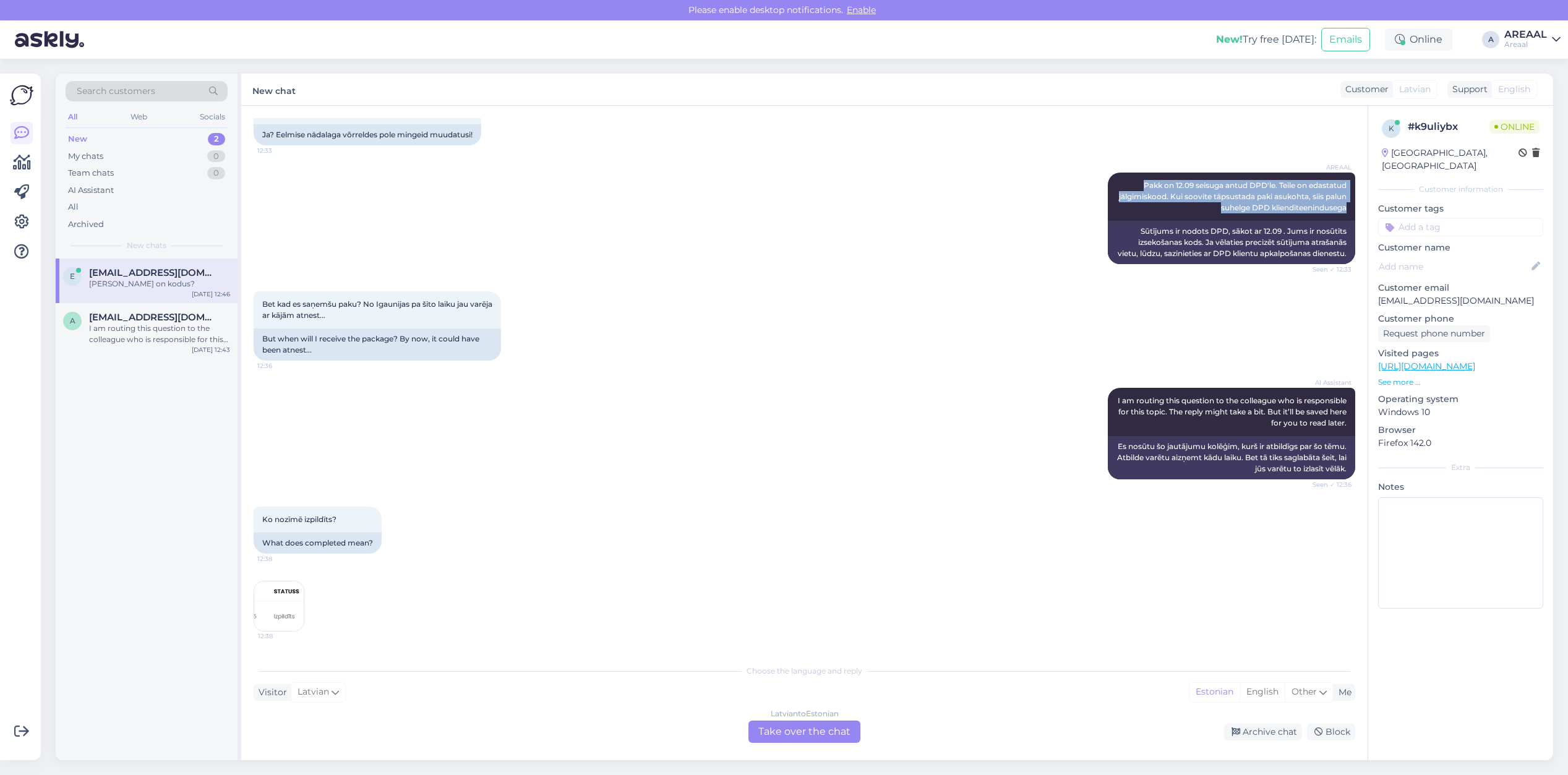
drag, startPoint x: 1159, startPoint y: 396, endPoint x: 1352, endPoint y: 425, distance: 195.2
click at [1352, 425] on div "Chat started [DATE] Labdien! Neatradu informāciju, kad prece tiks piegādāta. Pa…" at bounding box center [810, 383] width 1113 height 529
copy span "Pakk on 12.09 seisuga antud DPD'le. Teile on edastatud jälgimiskood. Kui soovit…"
click at [784, 732] on div "[DEMOGRAPHIC_DATA] to Estonian Take over the chat" at bounding box center [805, 731] width 112 height 23
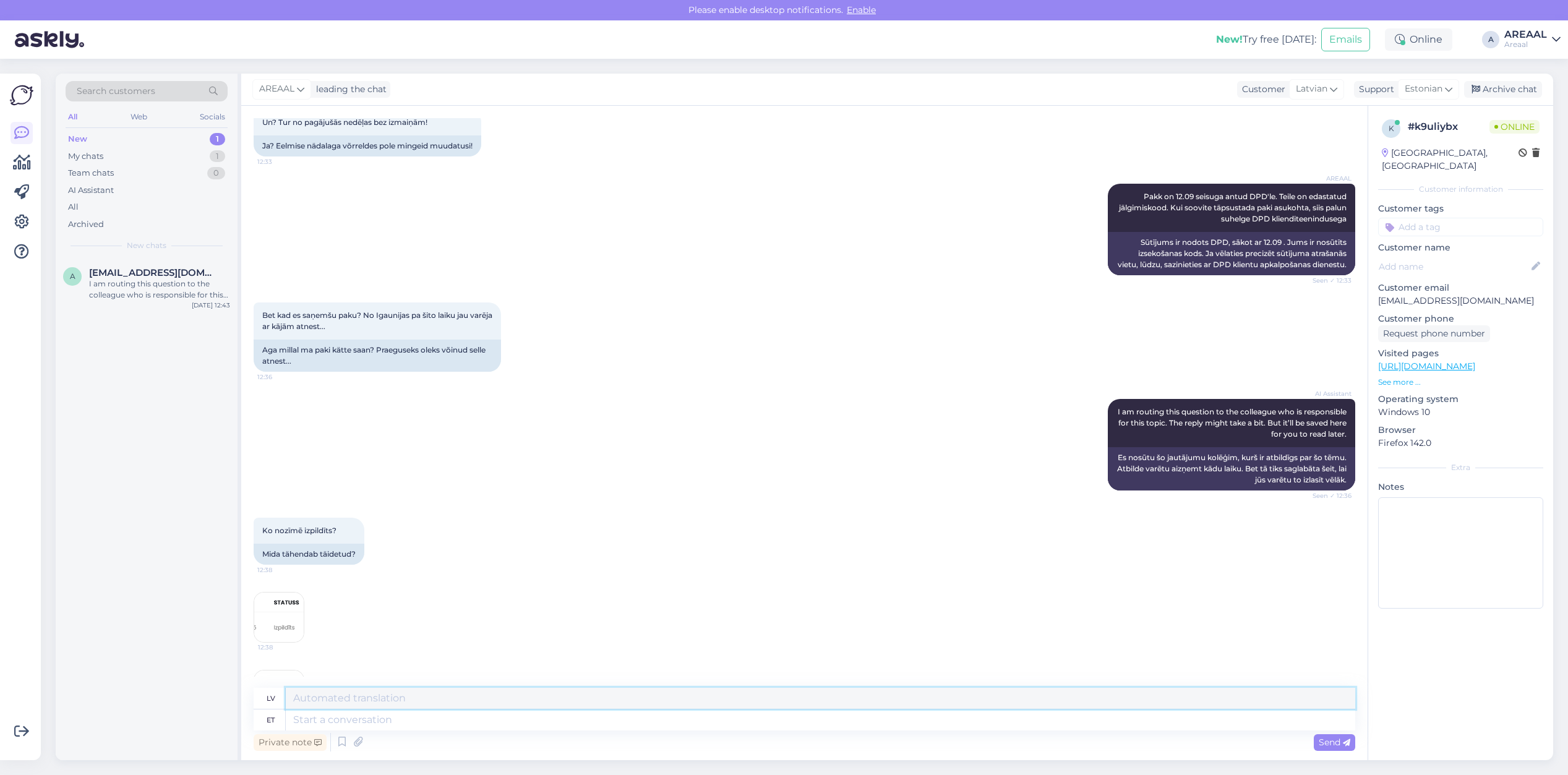
click at [778, 699] on textarea at bounding box center [820, 698] width 1069 height 21
click at [1411, 87] on span "Estonian" at bounding box center [1423, 89] width 38 height 14
type input "est"
click at [1367, 147] on link "Estonian" at bounding box center [1406, 144] width 136 height 20
click at [747, 719] on textarea at bounding box center [820, 720] width 1069 height 21
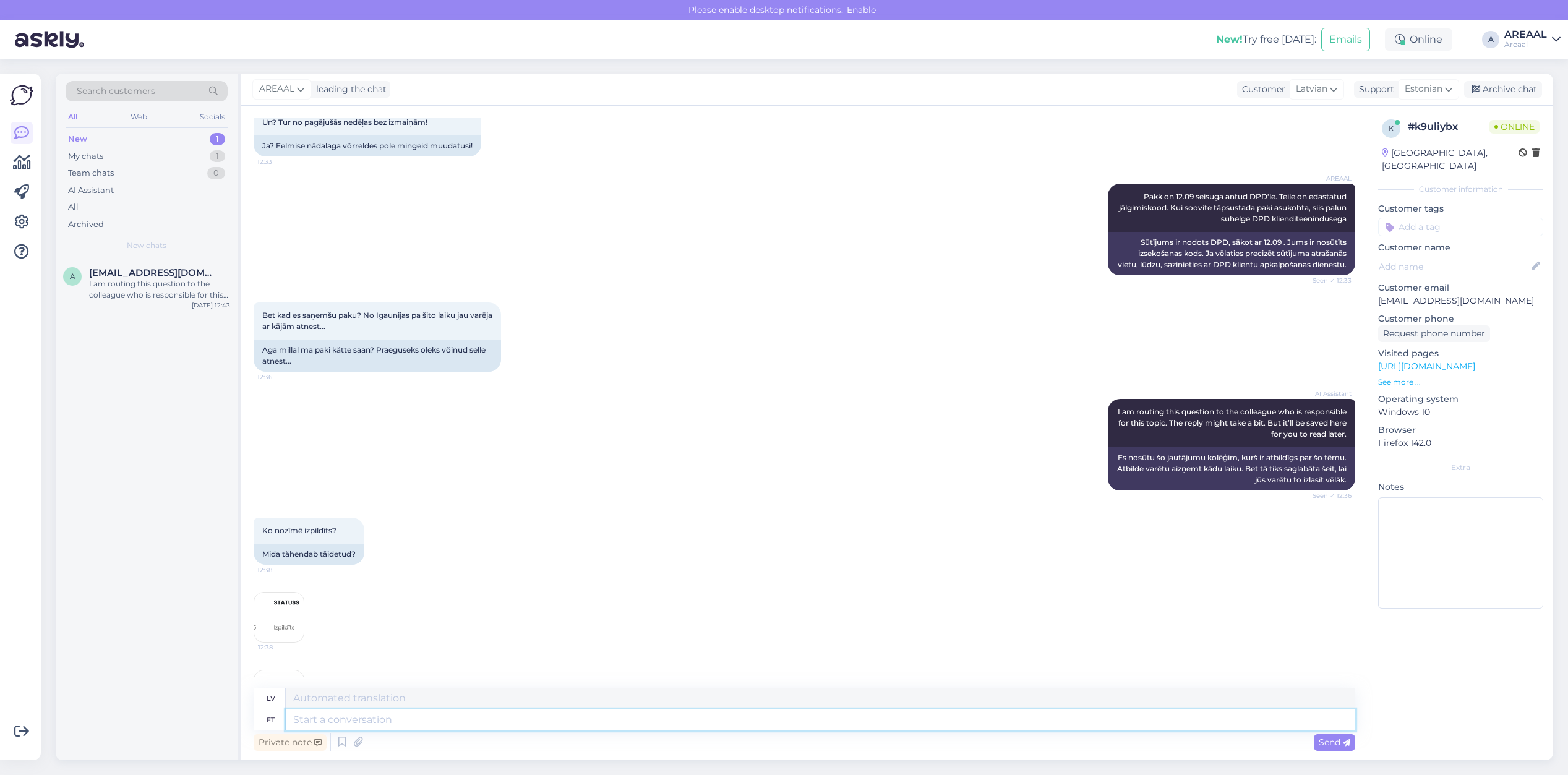
paste textarea "Pakk on 12.09 seisuga antud DPD'le. Teile on edastatud jälgimiskood. Kui soovit…"
type textarea "Pakk on 12.09 seisuga antud DPD'le. Teile on edastatud jälgimiskood. Kui soovit…"
type textarea "Sūtījums ir nodots DPD, sākot ar 12.09 . Jums ir nosūtīts izsekošanas kods. Ja …"
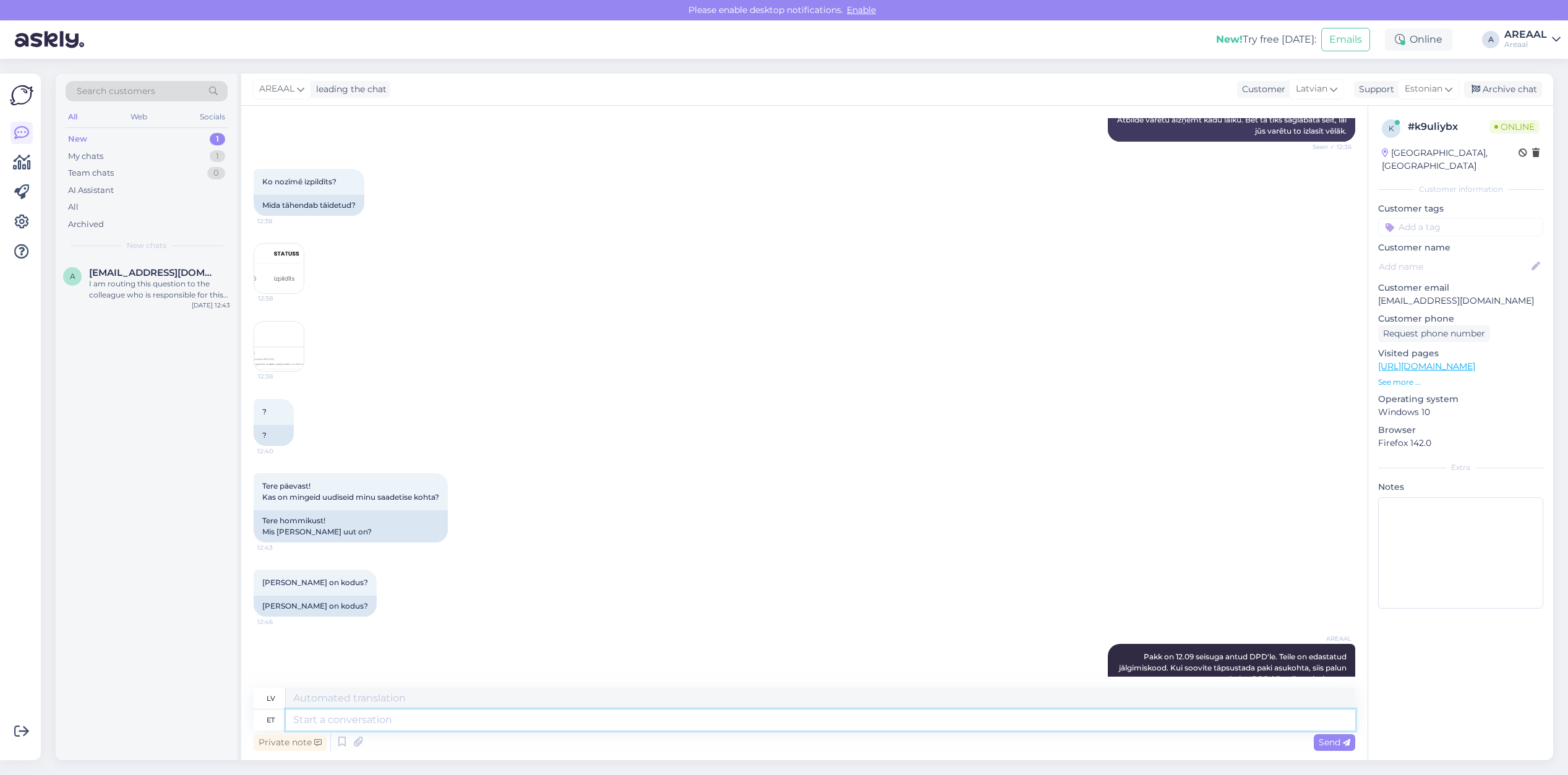
scroll to position [3604, 0]
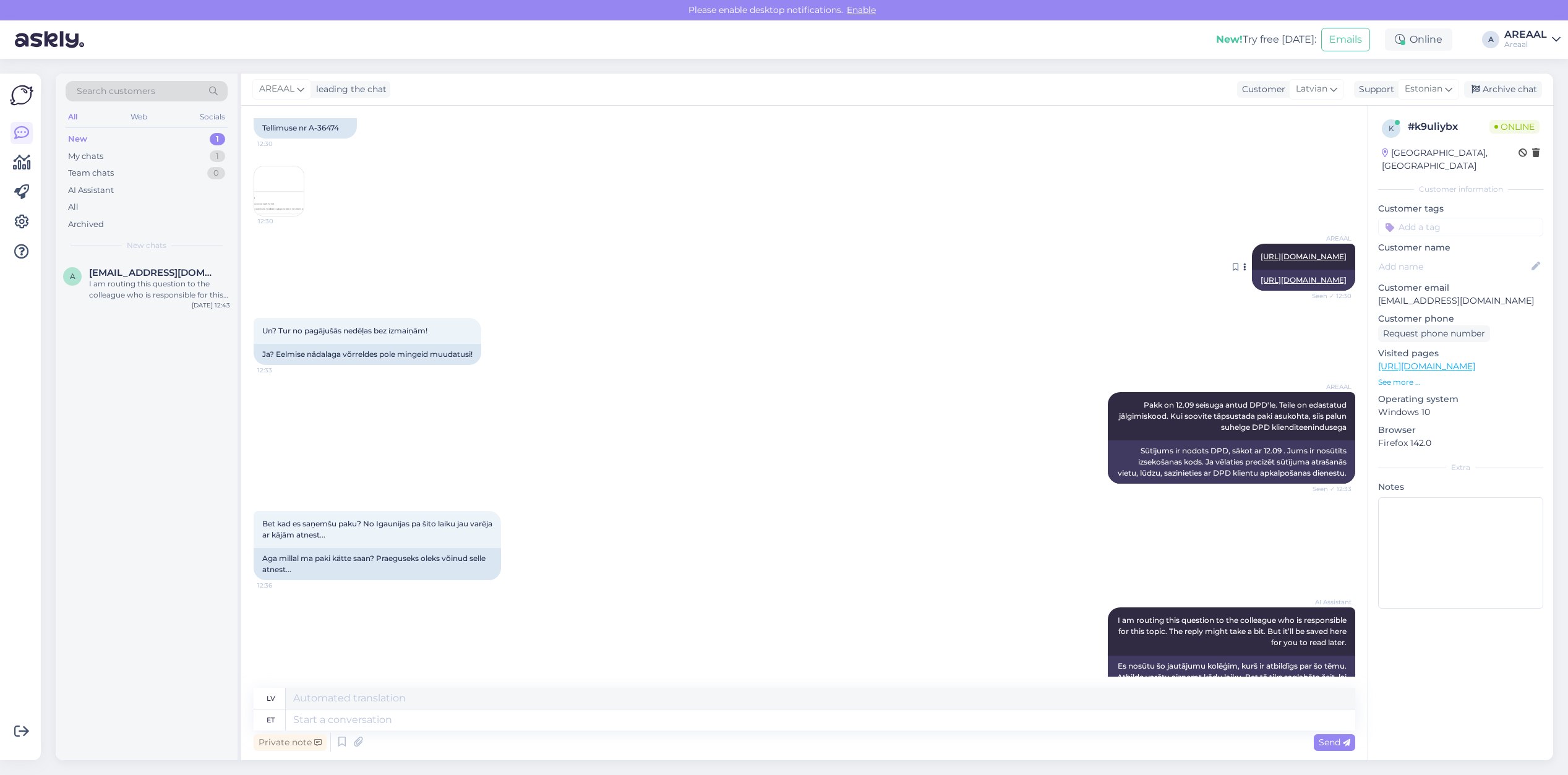
copy link "https://www.dpdgroup.com/ee/mydpd/my-parcels/incoming?parcelNumber=056055189"
copy link "https://www.dpdgroup.com/ee/mydpd/my-parcels/incoming?parcelNumber=05605518914"
copy link "[URL][DOMAIN_NAME]"
drag, startPoint x: 1159, startPoint y: 427, endPoint x: 1343, endPoint y: 453, distance: 185.8
click at [1343, 270] on div "AREAAL https://www.dpdgroup.com/ee/mydpd/my-parcels/incoming?parcelNumber=05605…" at bounding box center [1303, 257] width 103 height 26
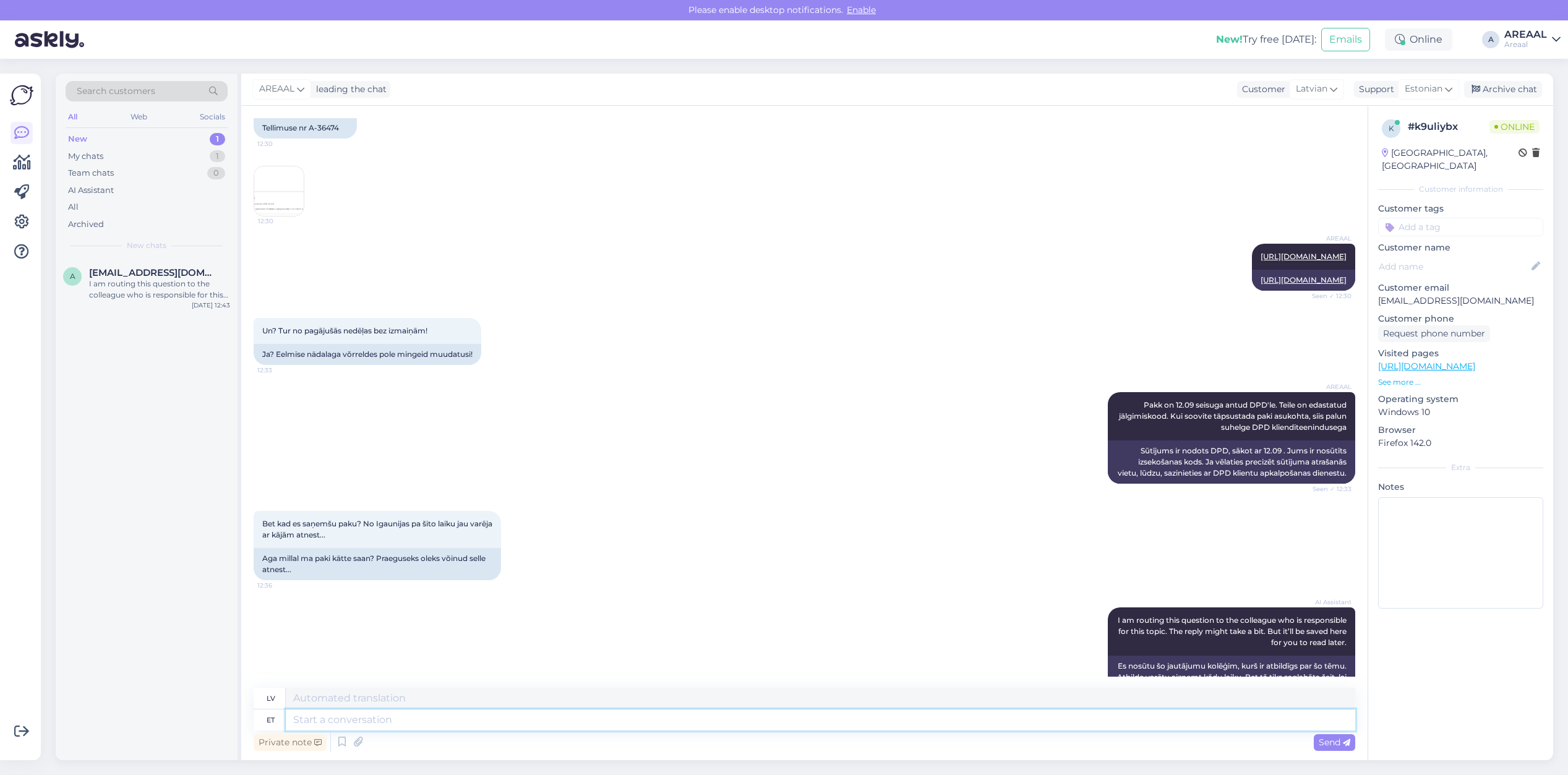
click at [447, 710] on textarea at bounding box center [820, 720] width 1069 height 21
paste textarea "[URL][DOMAIN_NAME]"
type textarea "[URL][DOMAIN_NAME]"
click at [431, 687] on div "Chat started Sep 5 2025 Labdien! Neatradu informāciju, kad prece tiks piegādāta…" at bounding box center [805, 433] width 1127 height 654
click at [453, 703] on textarea at bounding box center [820, 698] width 1069 height 21
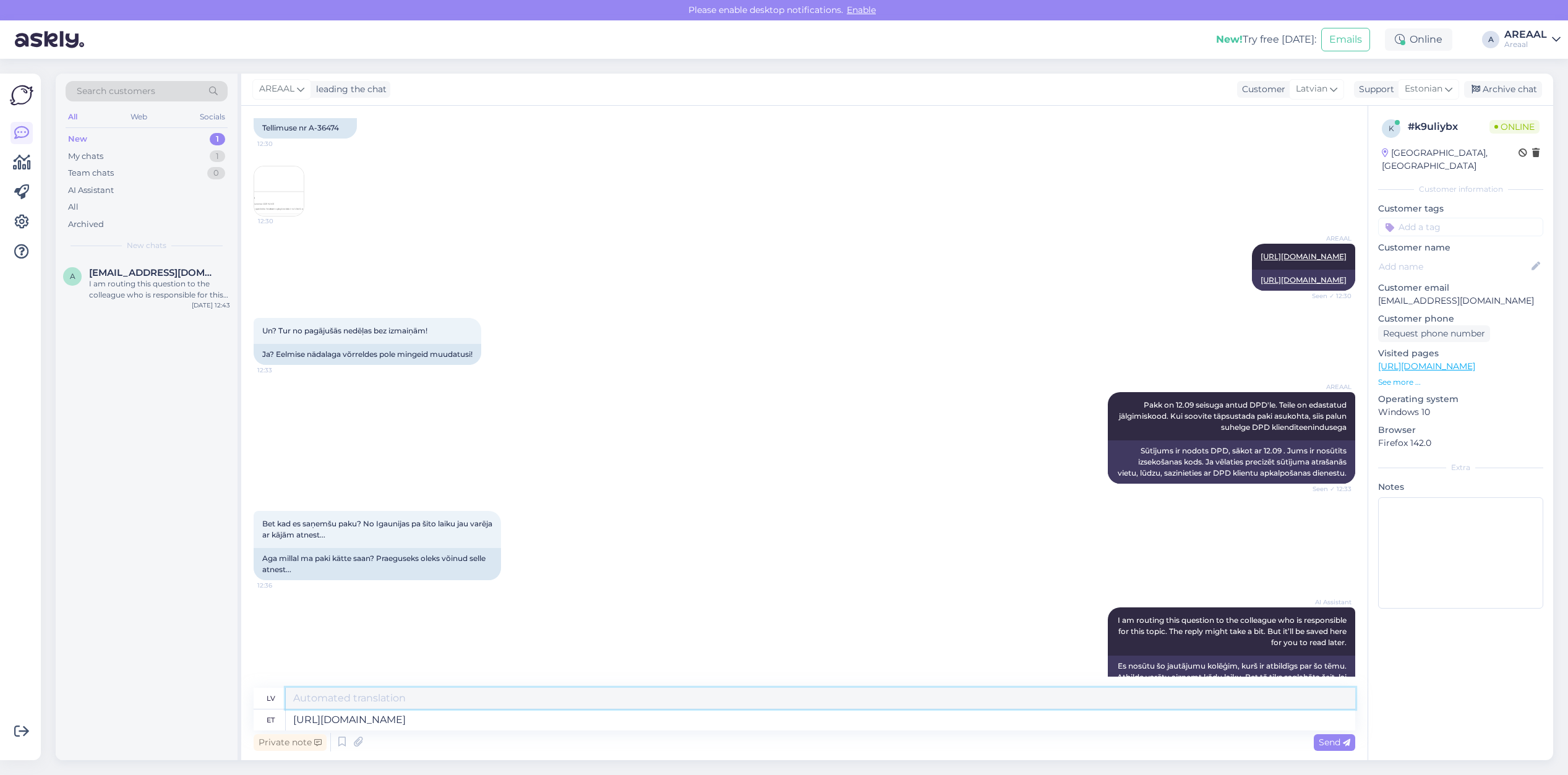
type textarea "[URL][DOMAIN_NAME]"
paste textarea
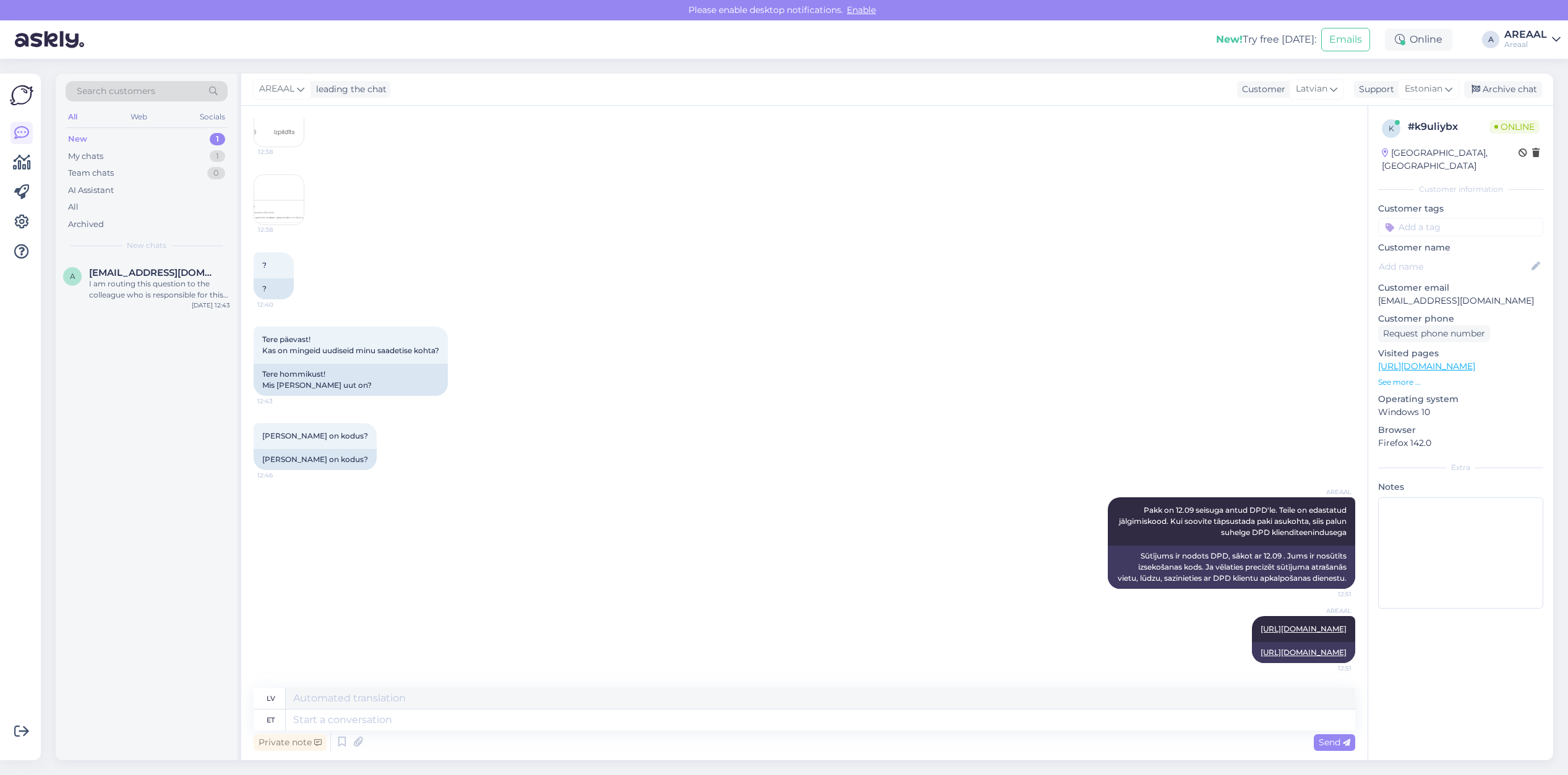
click at [1330, 313] on div "Tere päevast! Kas on mingeid uudiseid minu saadetise kohta? 12:43 Tere hommikus…" at bounding box center [804, 361] width 1101 height 97
click at [839, 257] on div "? 12:40 ?" at bounding box center [804, 276] width 1101 height 74
click at [158, 291] on div "I am routing this question to the colleague who is responsible for this topic. …" at bounding box center [160, 289] width 141 height 23
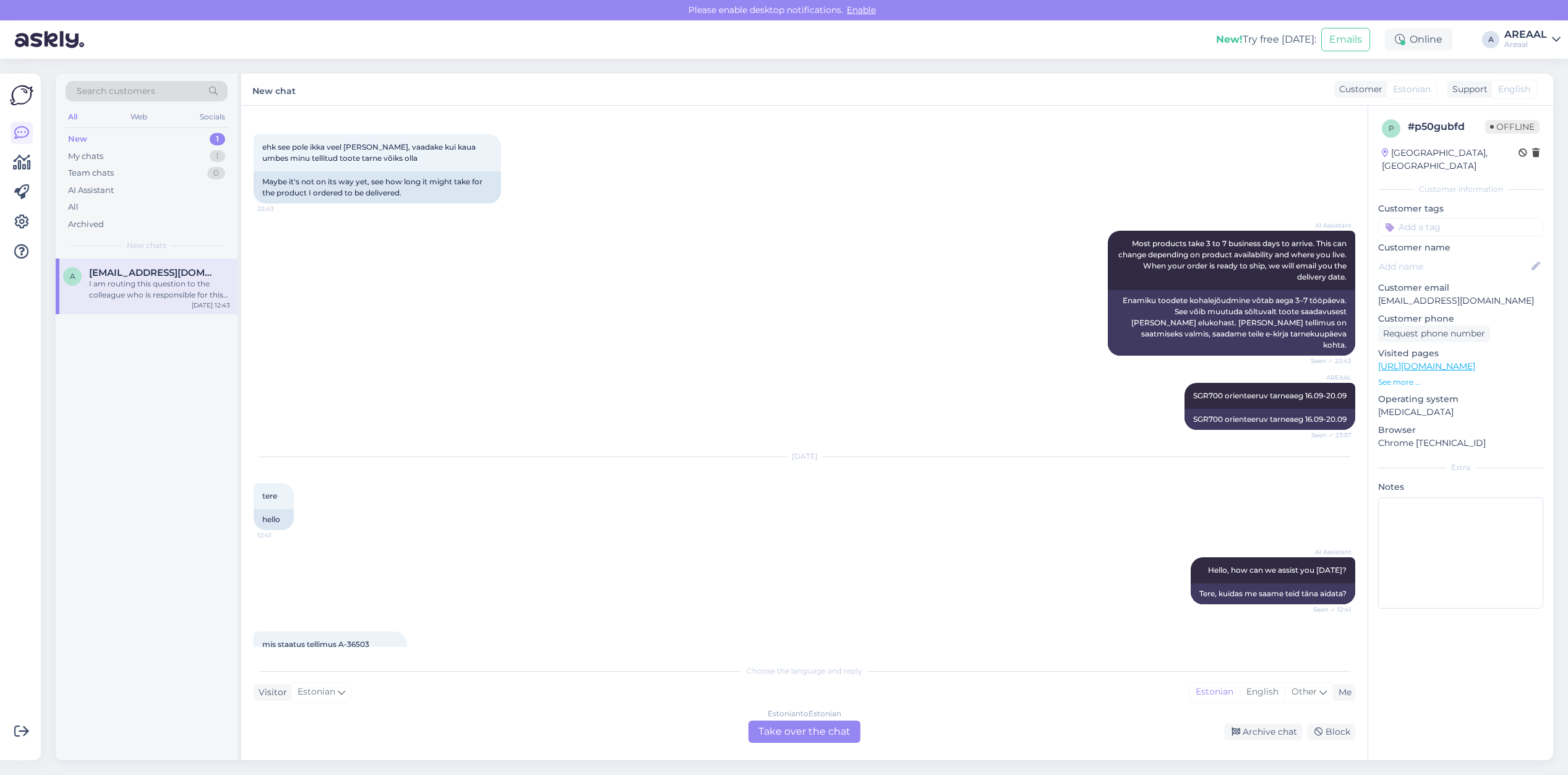
scroll to position [0, 0]
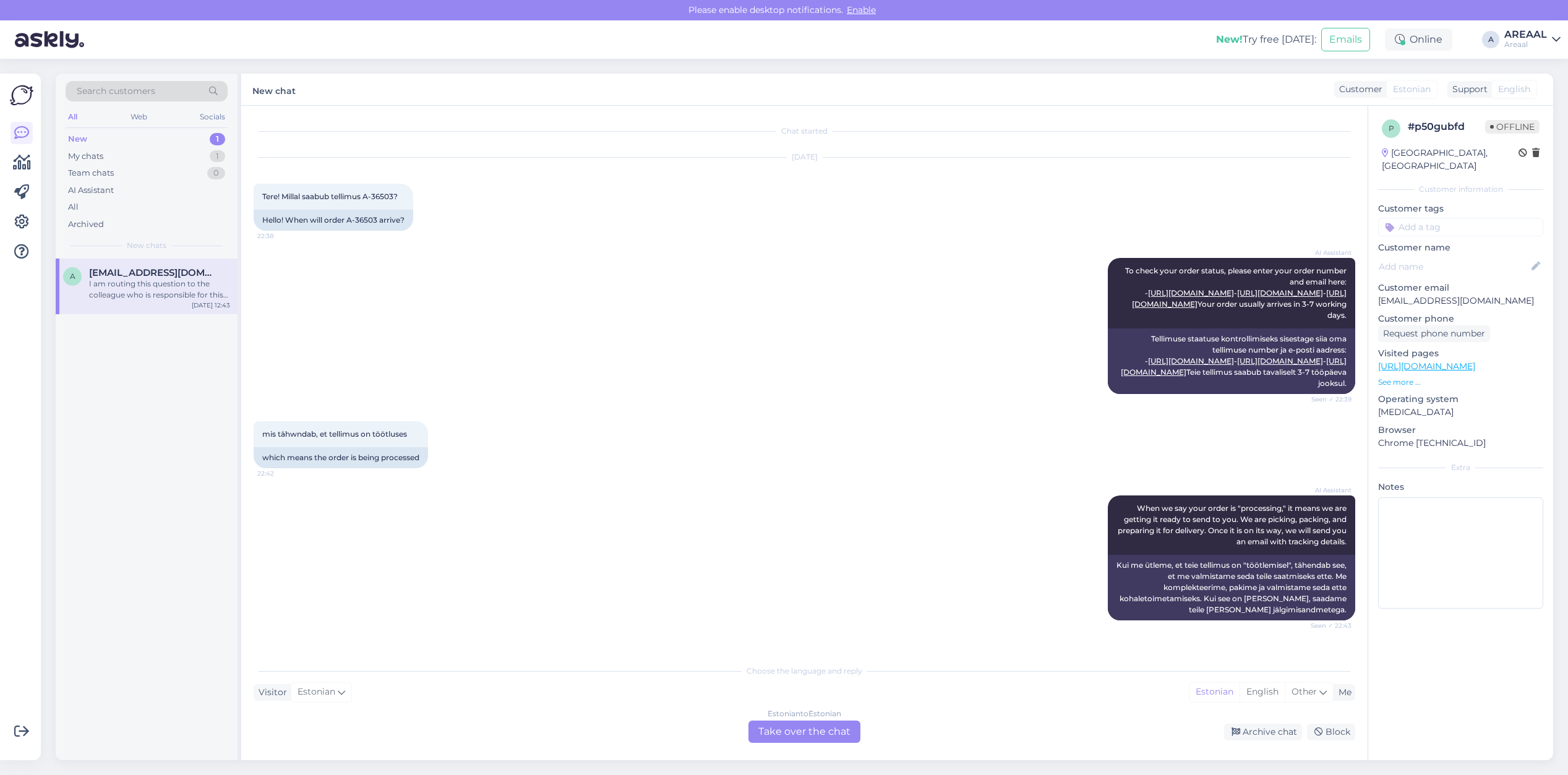
drag, startPoint x: 554, startPoint y: 159, endPoint x: 558, endPoint y: 416, distance: 257.0
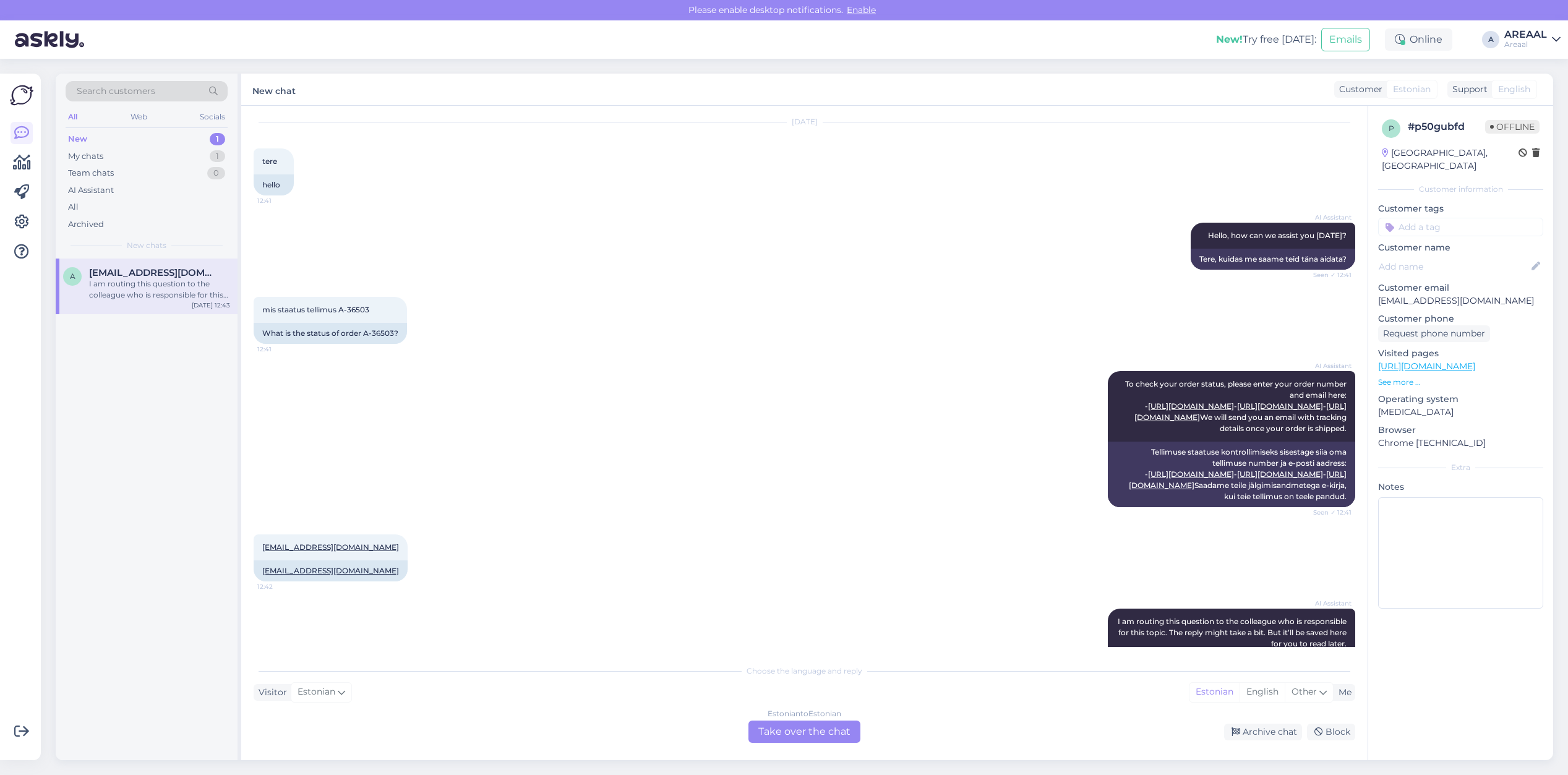
scroll to position [1013, 0]
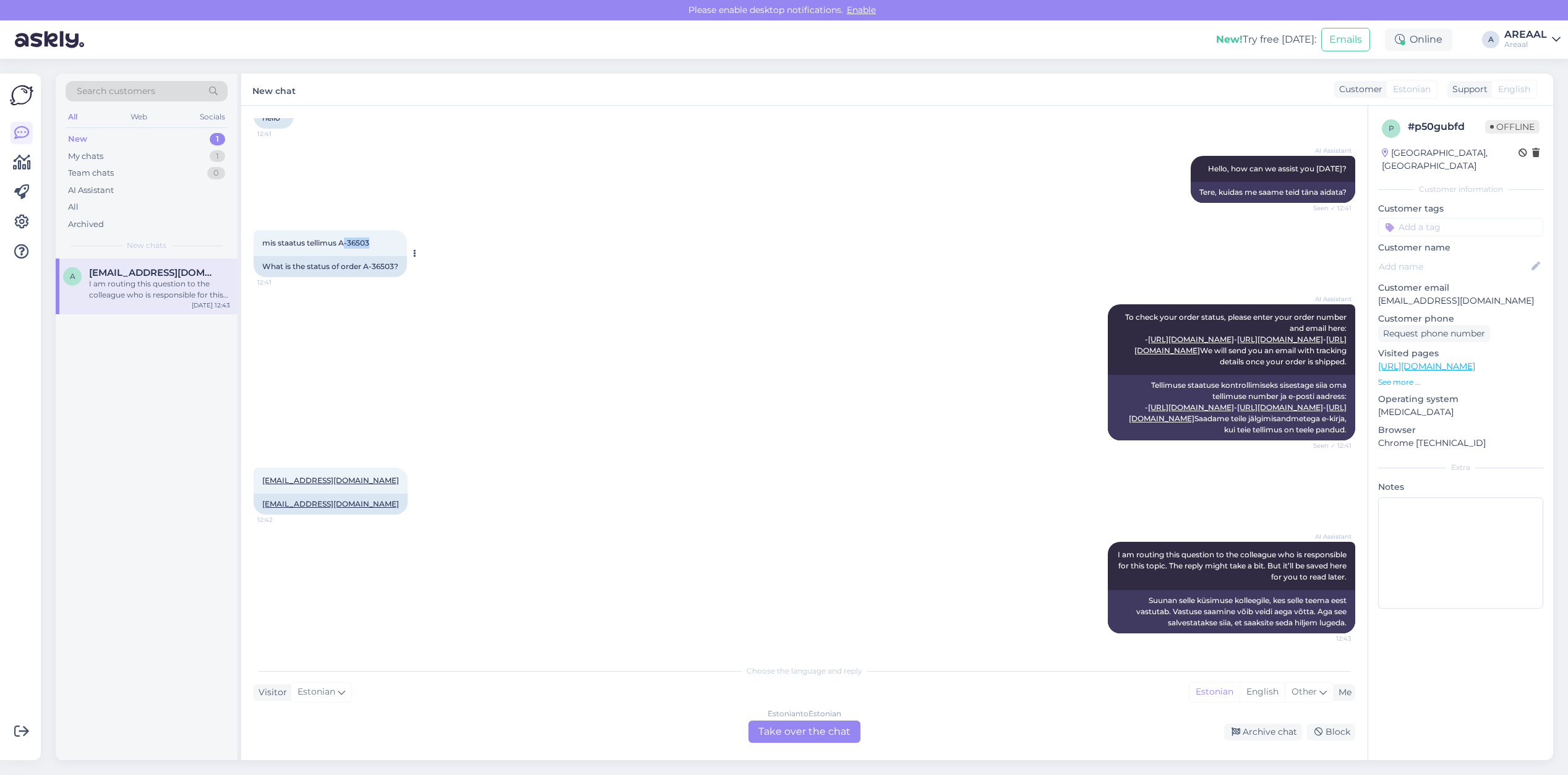
copy span "-36503"
copy span "A-36503"
drag, startPoint x: 379, startPoint y: 181, endPoint x: 533, endPoint y: 132, distance: 161.6
click at [339, 230] on div "mis staatus tellimus A-36503 12:41" at bounding box center [330, 244] width 153 height 26
click at [852, 718] on div "Choose the language and reply Visitor Estonian Me Estonian English Other Estoni…" at bounding box center [804, 700] width 1101 height 85
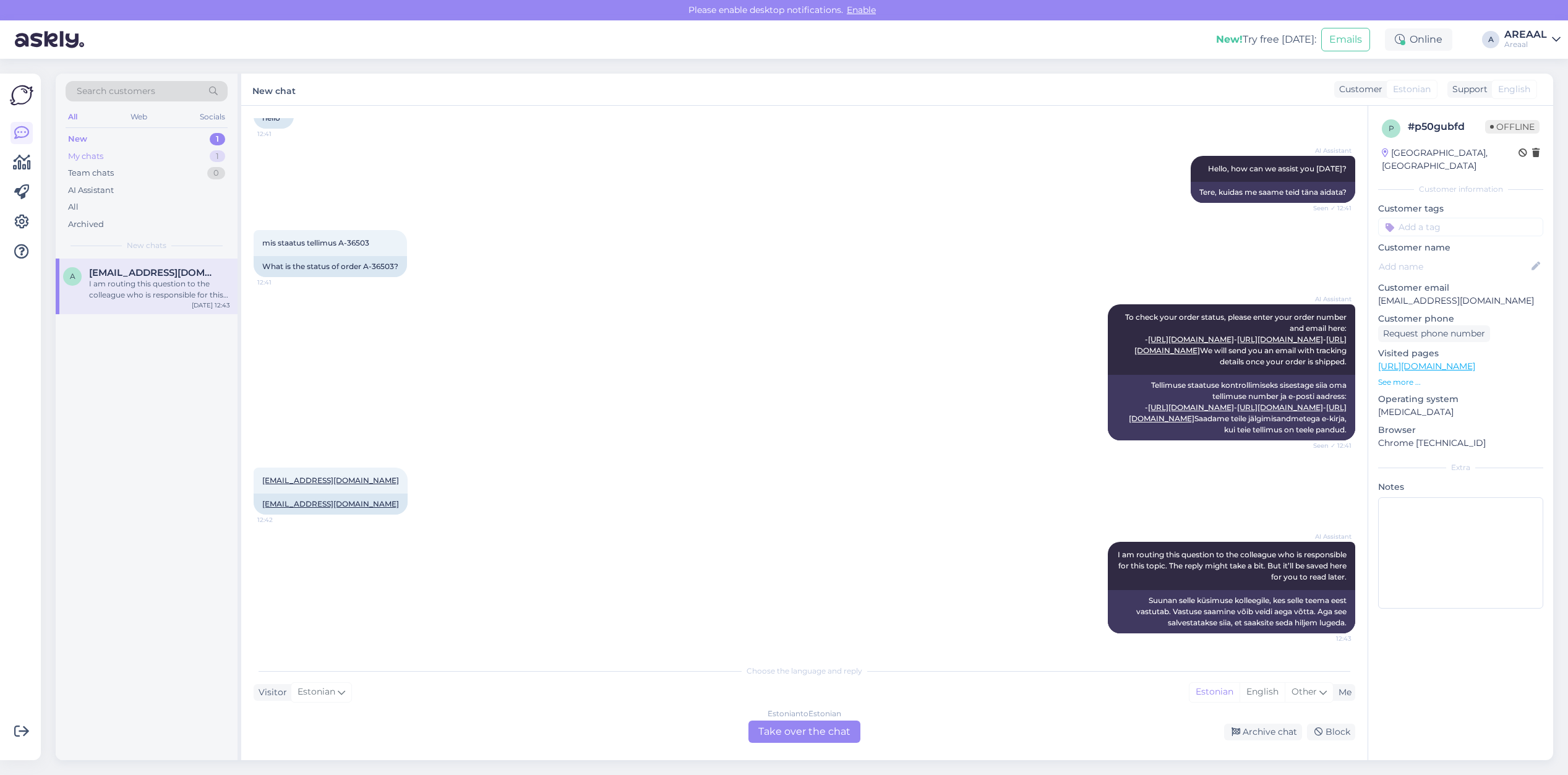
click at [201, 163] on div "My chats 1" at bounding box center [146, 156] width 162 height 17
click at [201, 158] on div "My chats 1" at bounding box center [146, 156] width 162 height 17
click at [156, 271] on span "ejietvisi@gmail.com" at bounding box center [153, 273] width 129 height 11
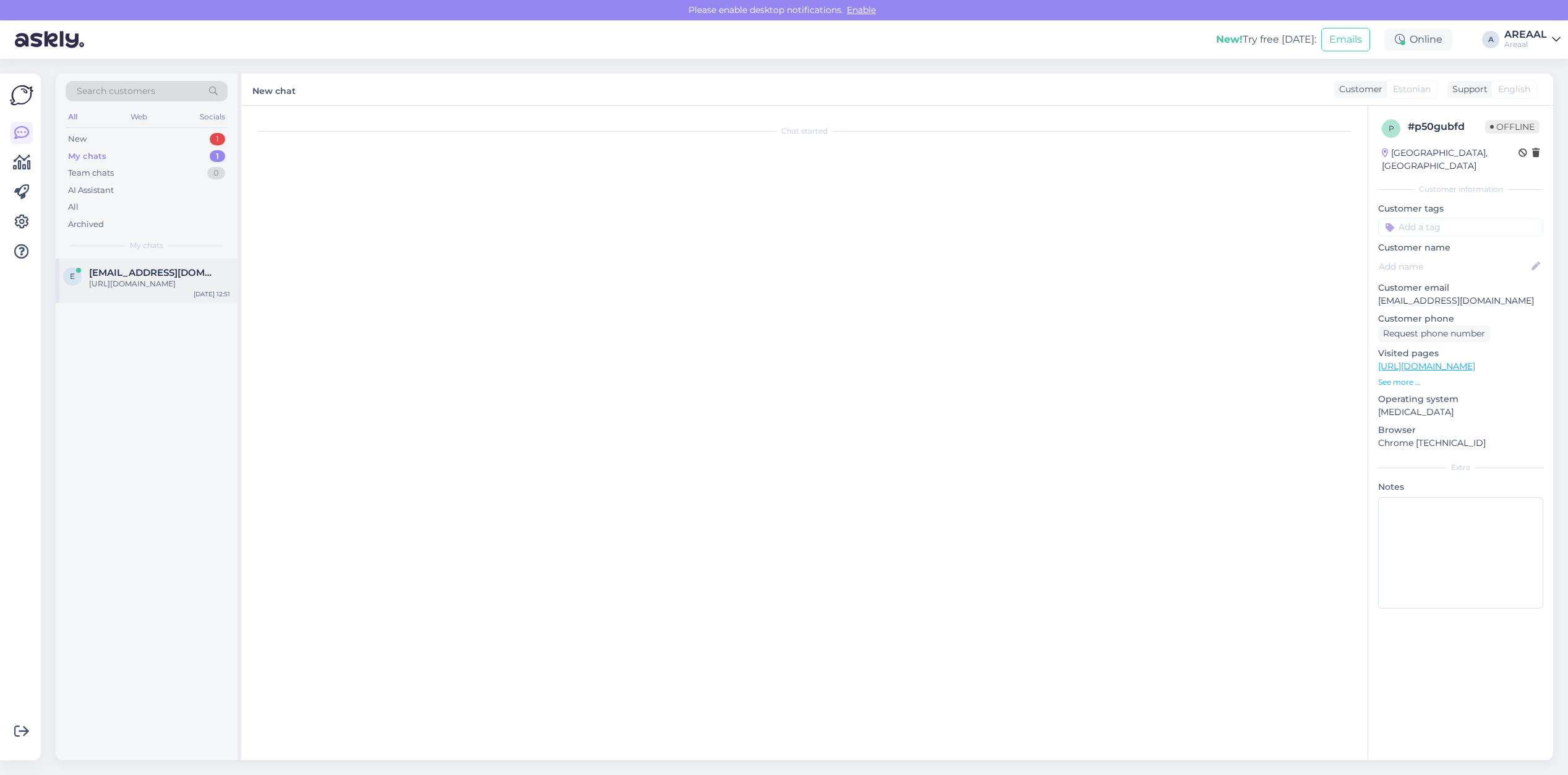
scroll to position [4550, 0]
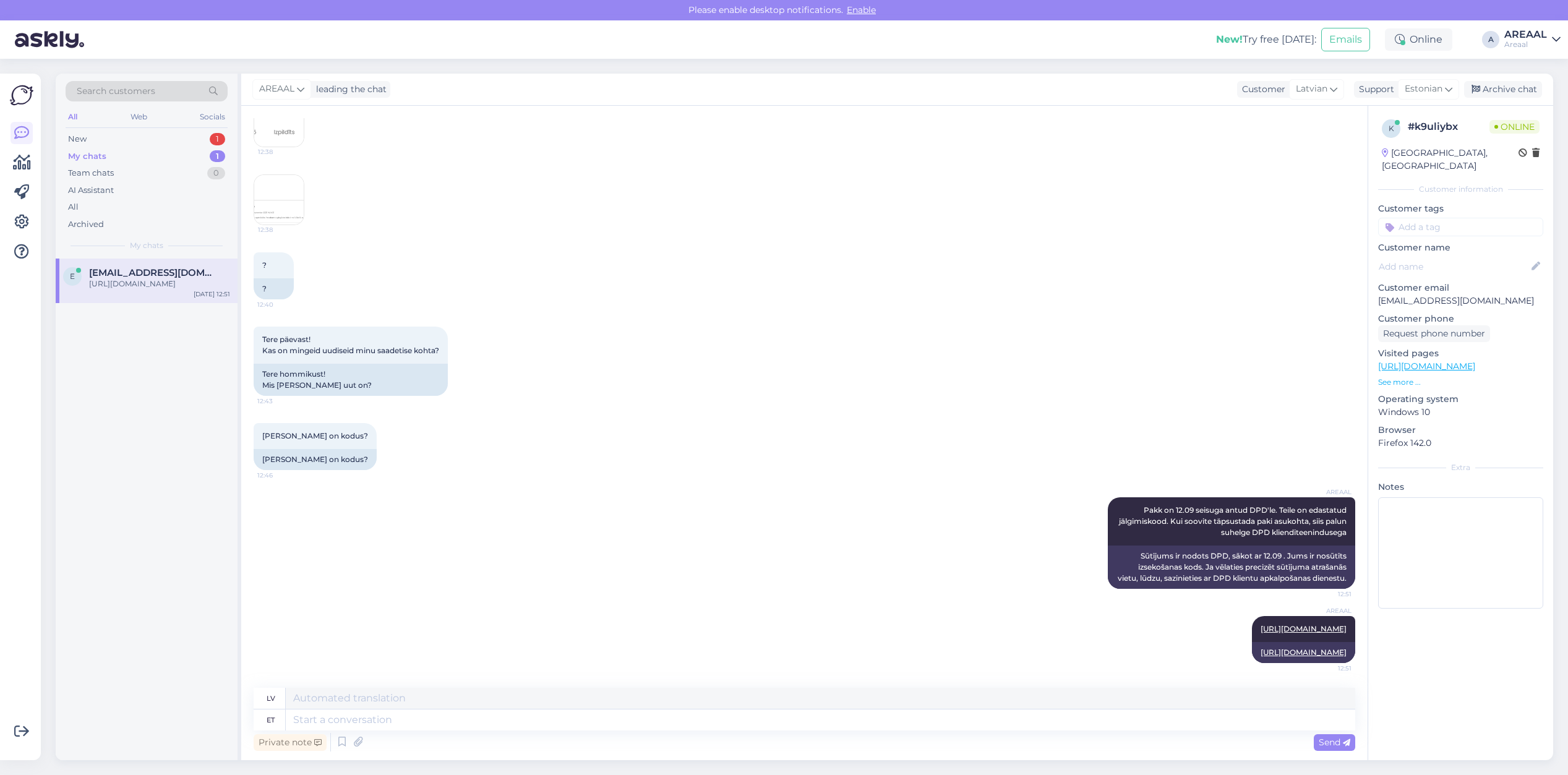
click at [1535, 31] on div "AREAAL" at bounding box center [1525, 35] width 43 height 10
click at [1536, 93] on button "Open" at bounding box center [1534, 95] width 35 height 19
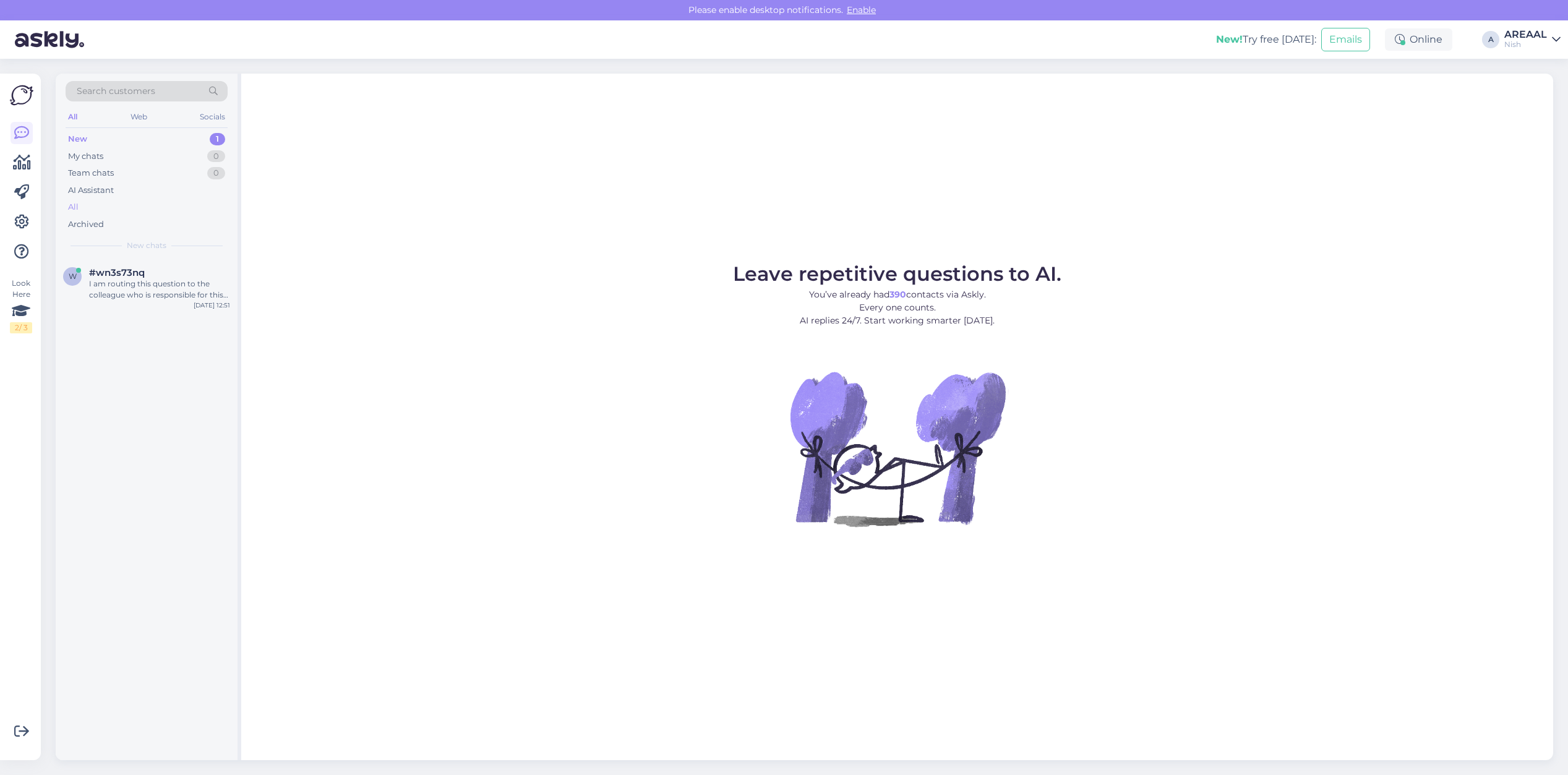
click at [196, 212] on div "All" at bounding box center [146, 207] width 162 height 17
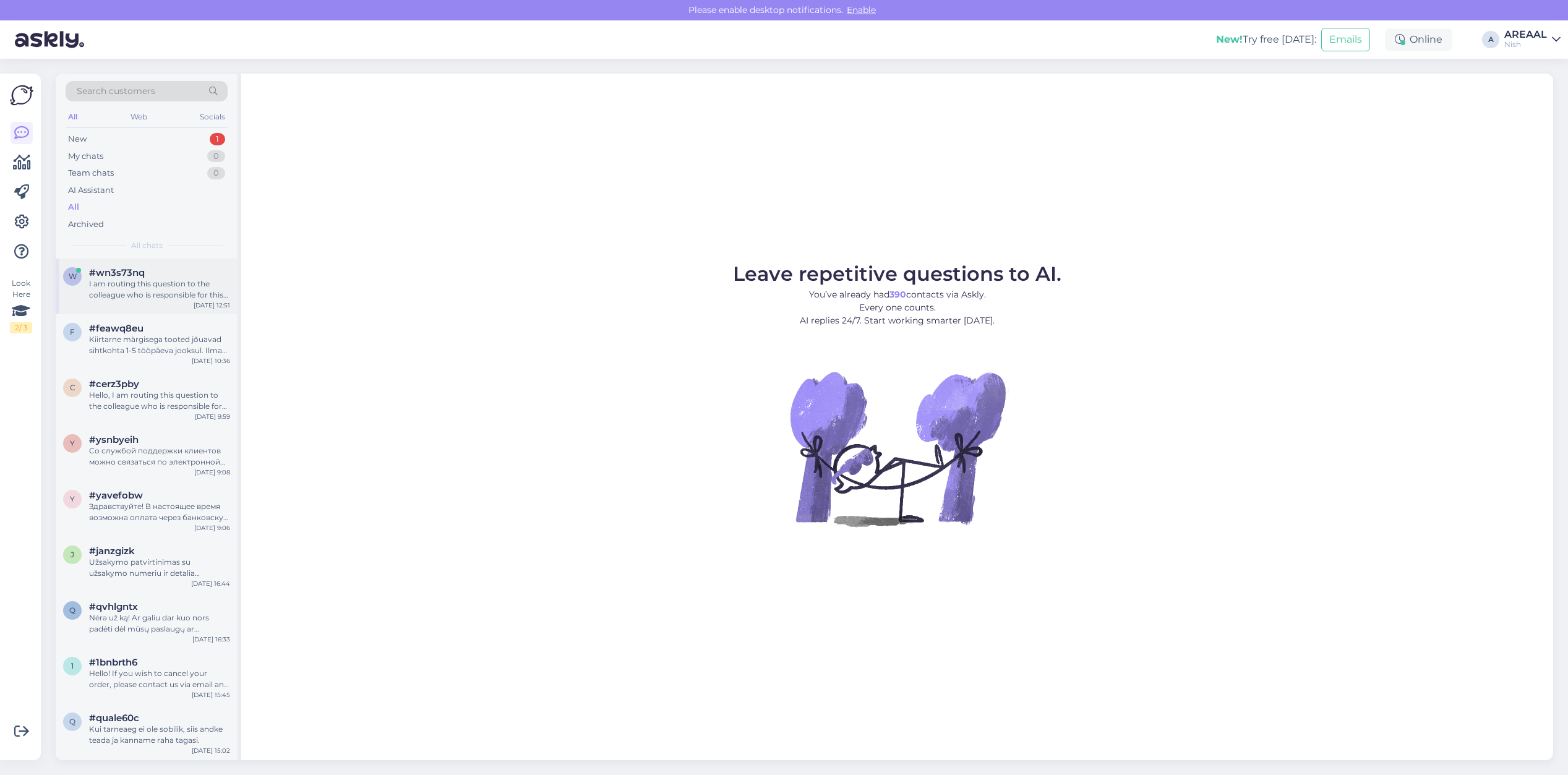
click at [185, 280] on div "I am routing this question to the colleague who is responsible for this topic. …" at bounding box center [160, 289] width 141 height 23
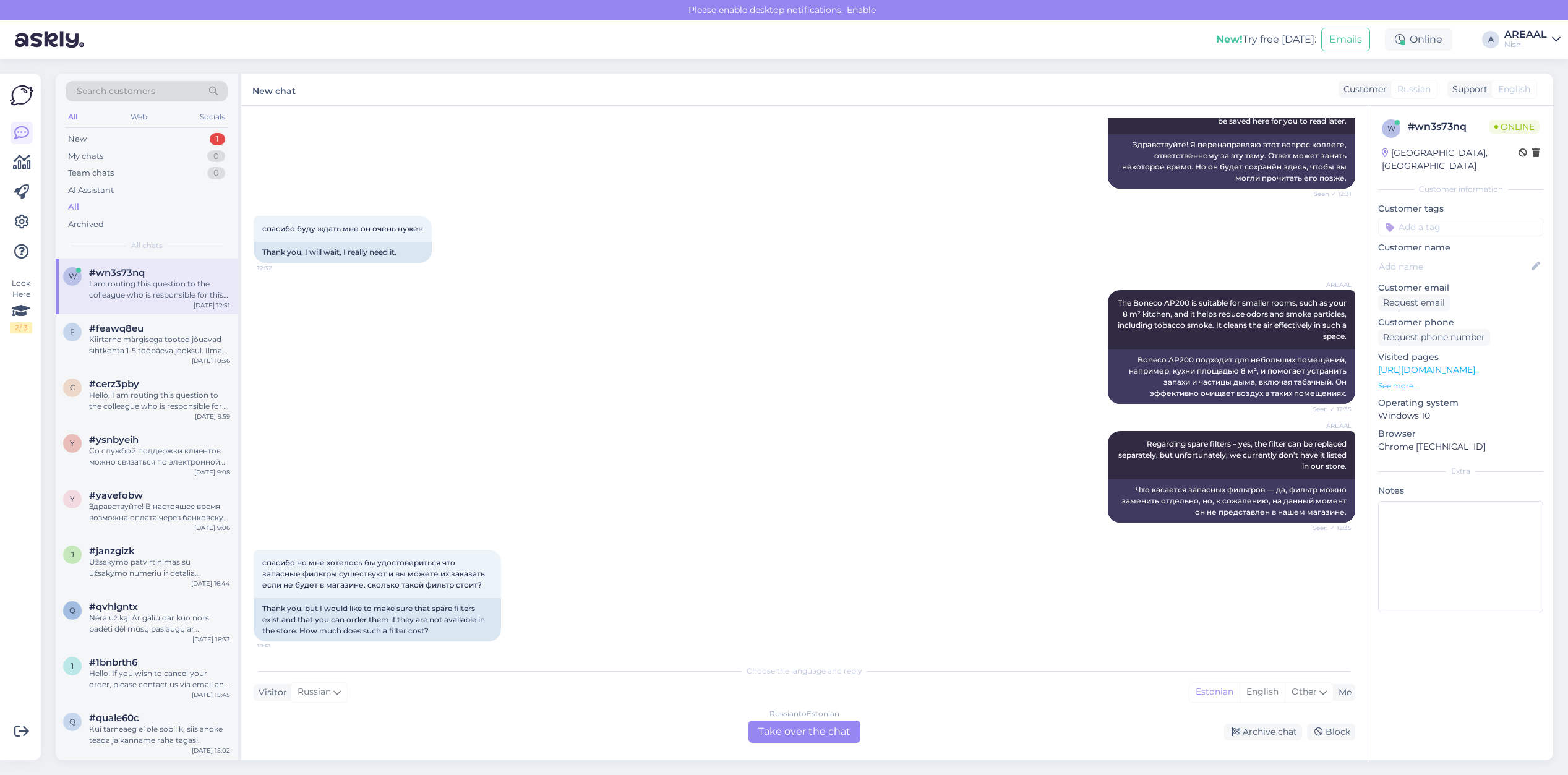
scroll to position [453, 0]
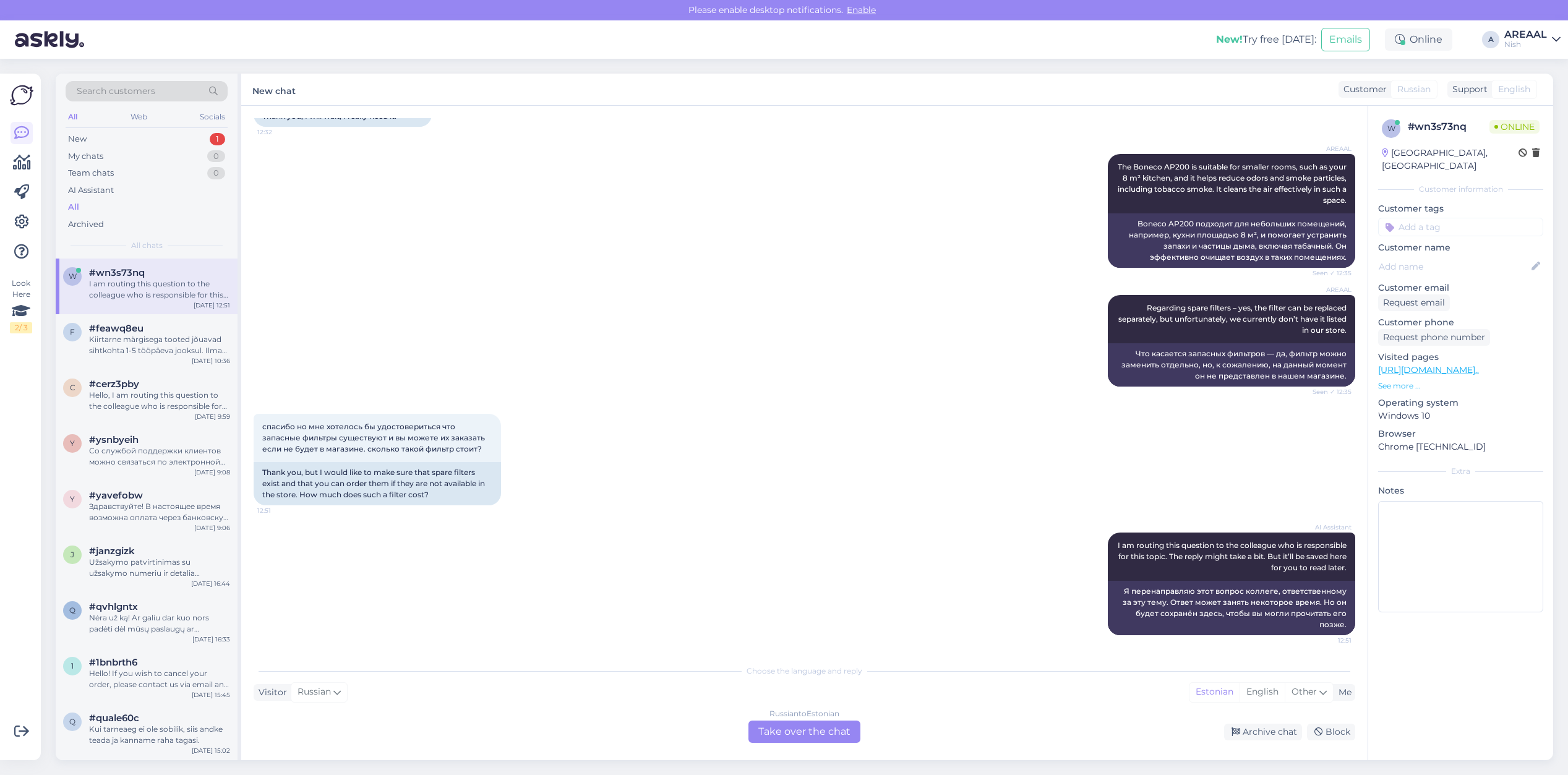
click at [821, 718] on div "Russian to Estonian" at bounding box center [805, 713] width 70 height 11
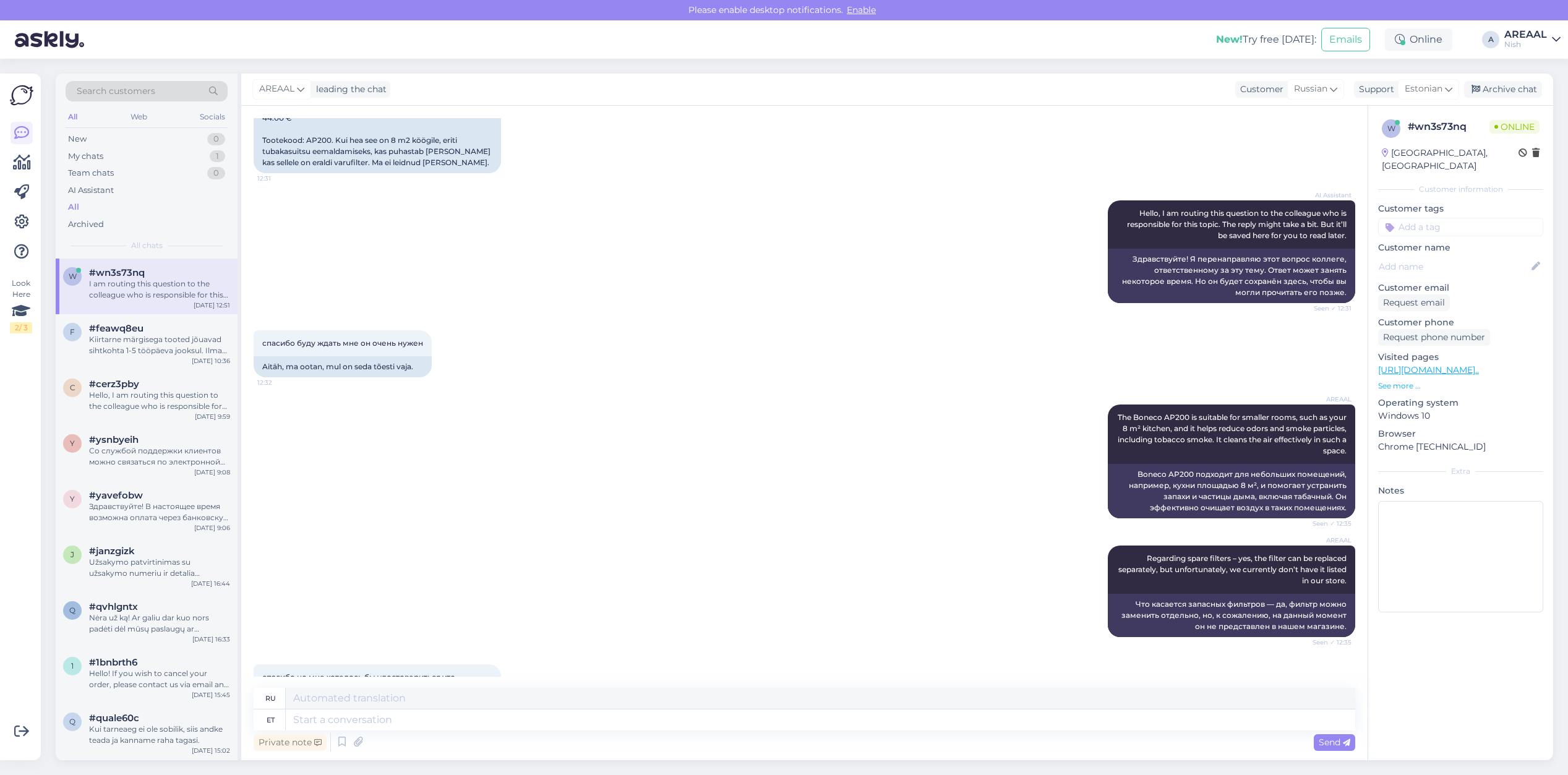
scroll to position [0, 0]
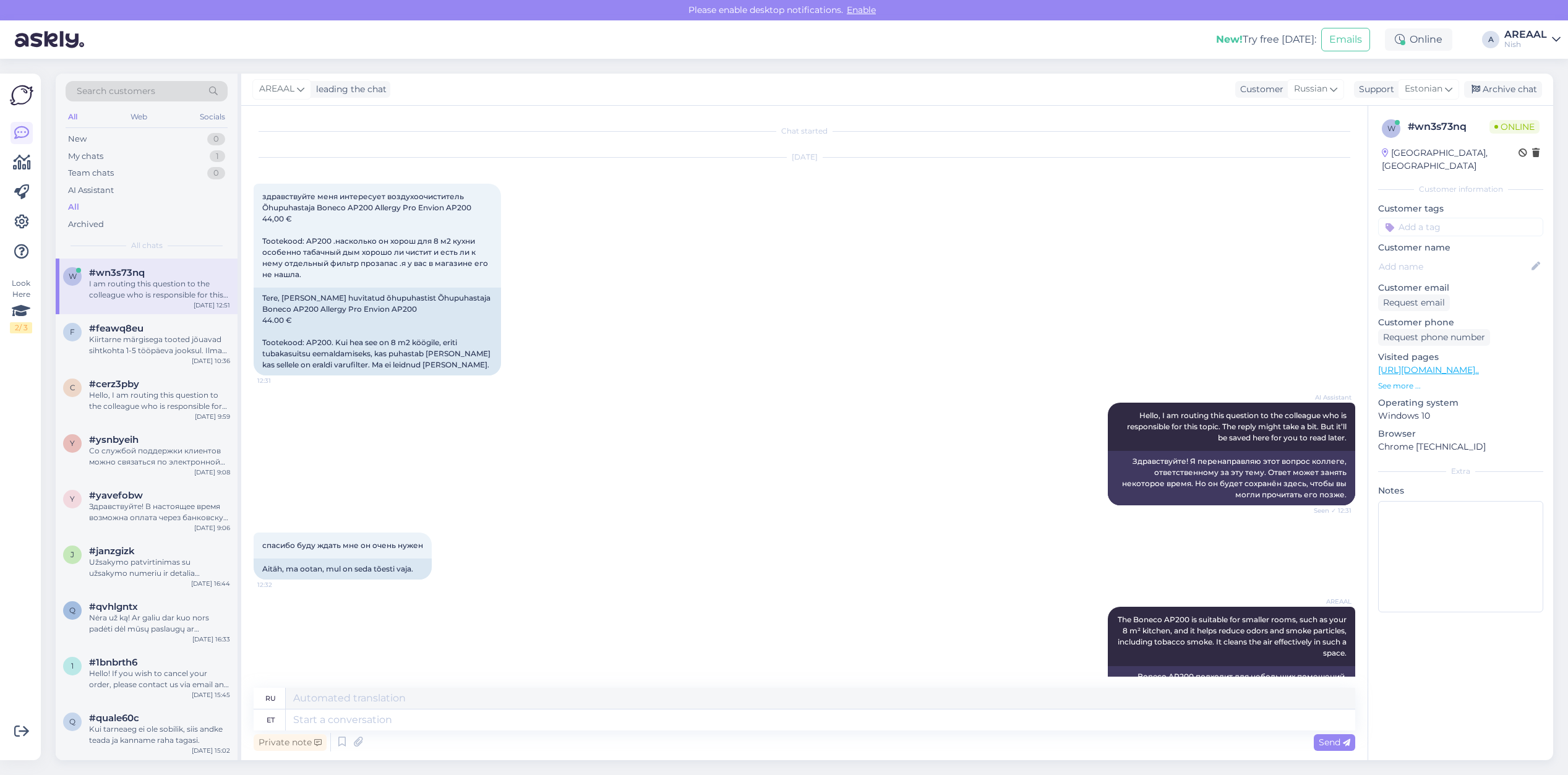
click at [651, 491] on div "AI Assistant Hello, I am routing this question to the colleague who is responsi…" at bounding box center [804, 454] width 1101 height 130
click at [1534, 87] on div "Archive chat" at bounding box center [1503, 89] width 78 height 17
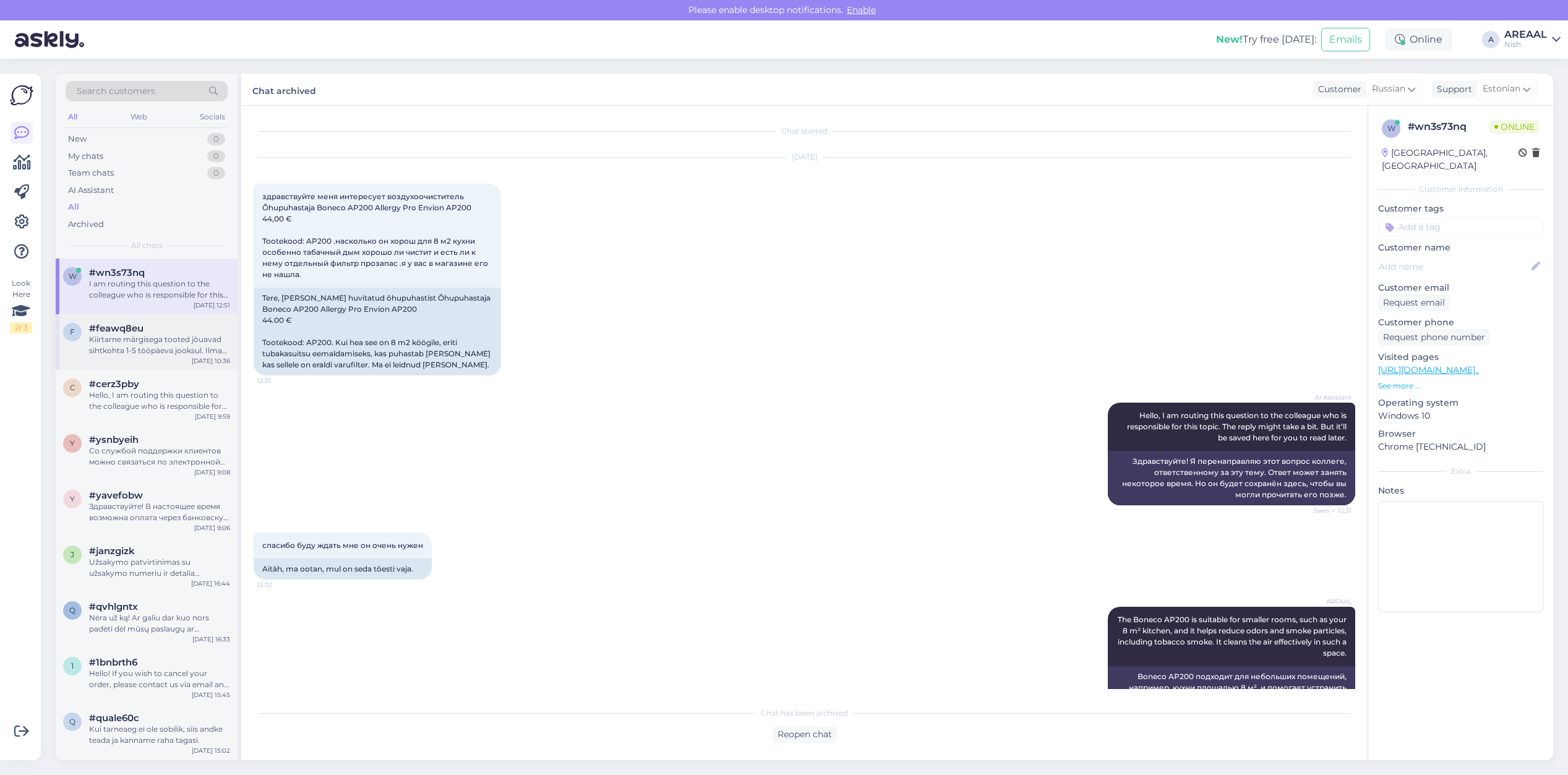
click at [124, 347] on div "Kiirtarne märgisega tooted jõuavad sihtkohta 1-5 tööpäeva jooksul. Ilma märgise…" at bounding box center [160, 345] width 141 height 23
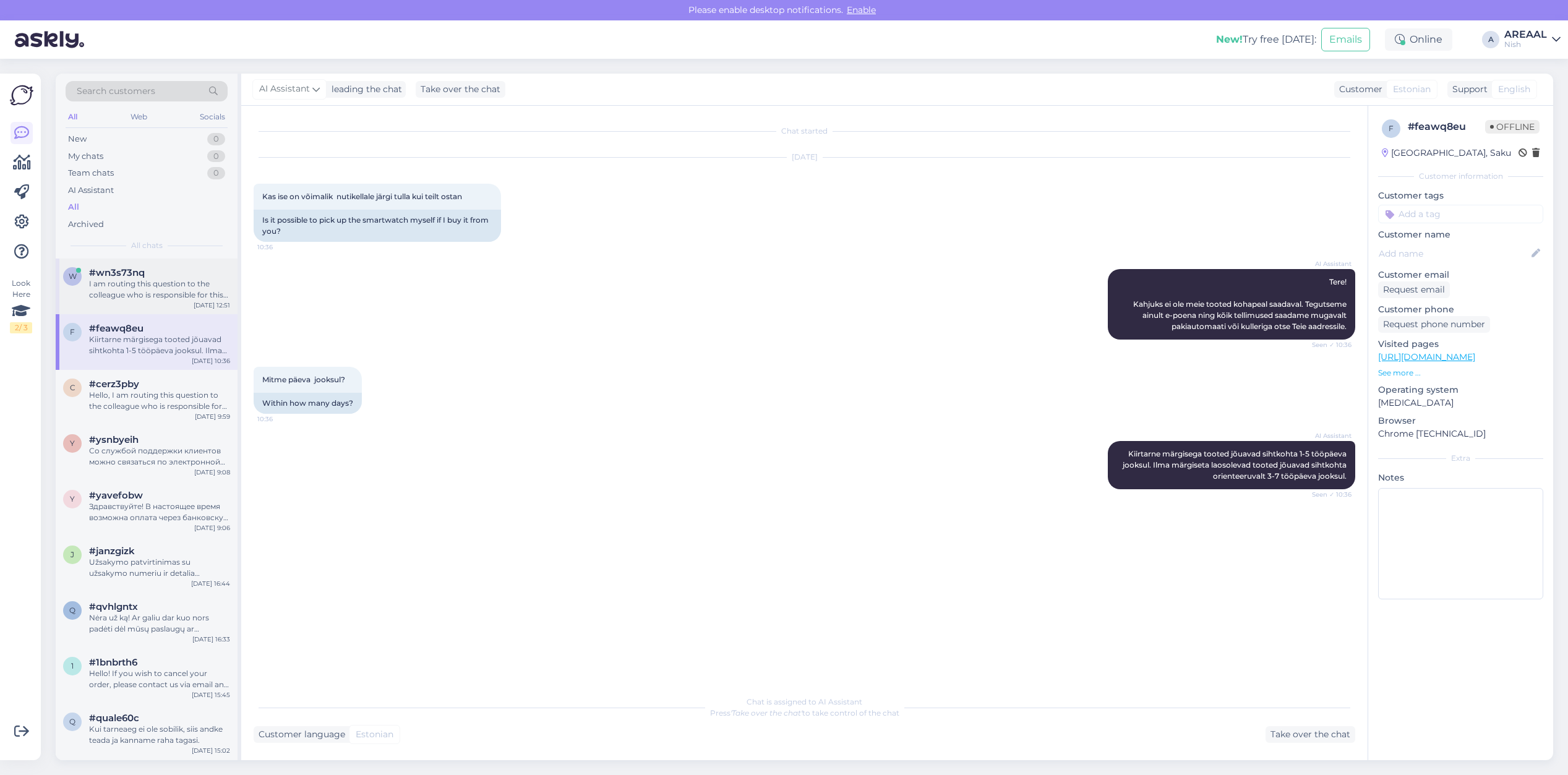
click at [158, 281] on div "I am routing this question to the colleague who is responsible for this topic. …" at bounding box center [160, 289] width 141 height 23
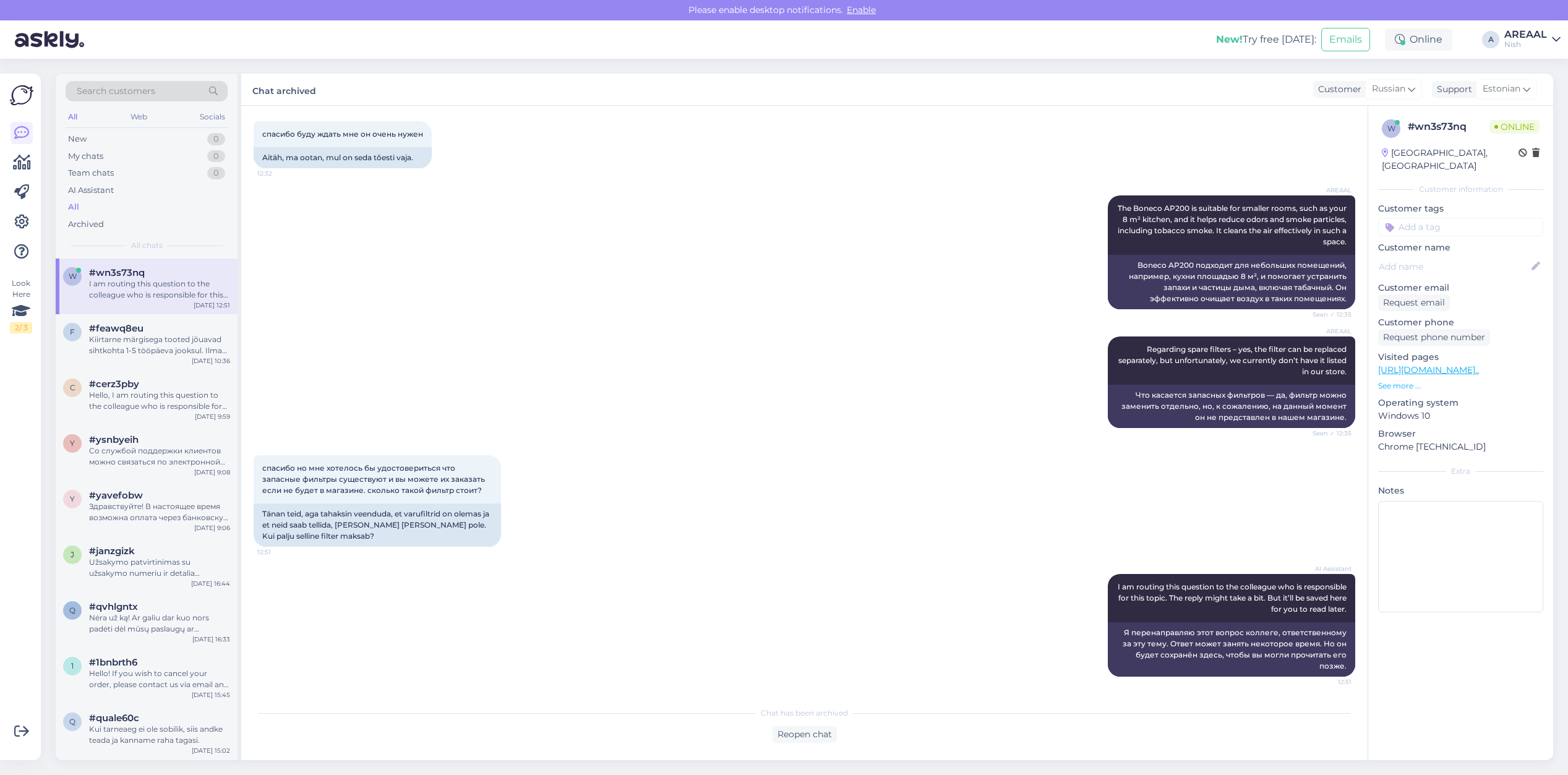
click at [1534, 49] on div "New! Try free today: Emails Online A AREAAL Nish" at bounding box center [784, 39] width 1568 height 39
click at [1536, 72] on div "Search customers All Web Socials New 0 My chats 0 Team chats 0 AI Assistant All…" at bounding box center [808, 417] width 1520 height 716
click at [1522, 41] on div "Nish" at bounding box center [1525, 44] width 43 height 10
click at [1532, 71] on button "Open" at bounding box center [1534, 69] width 35 height 19
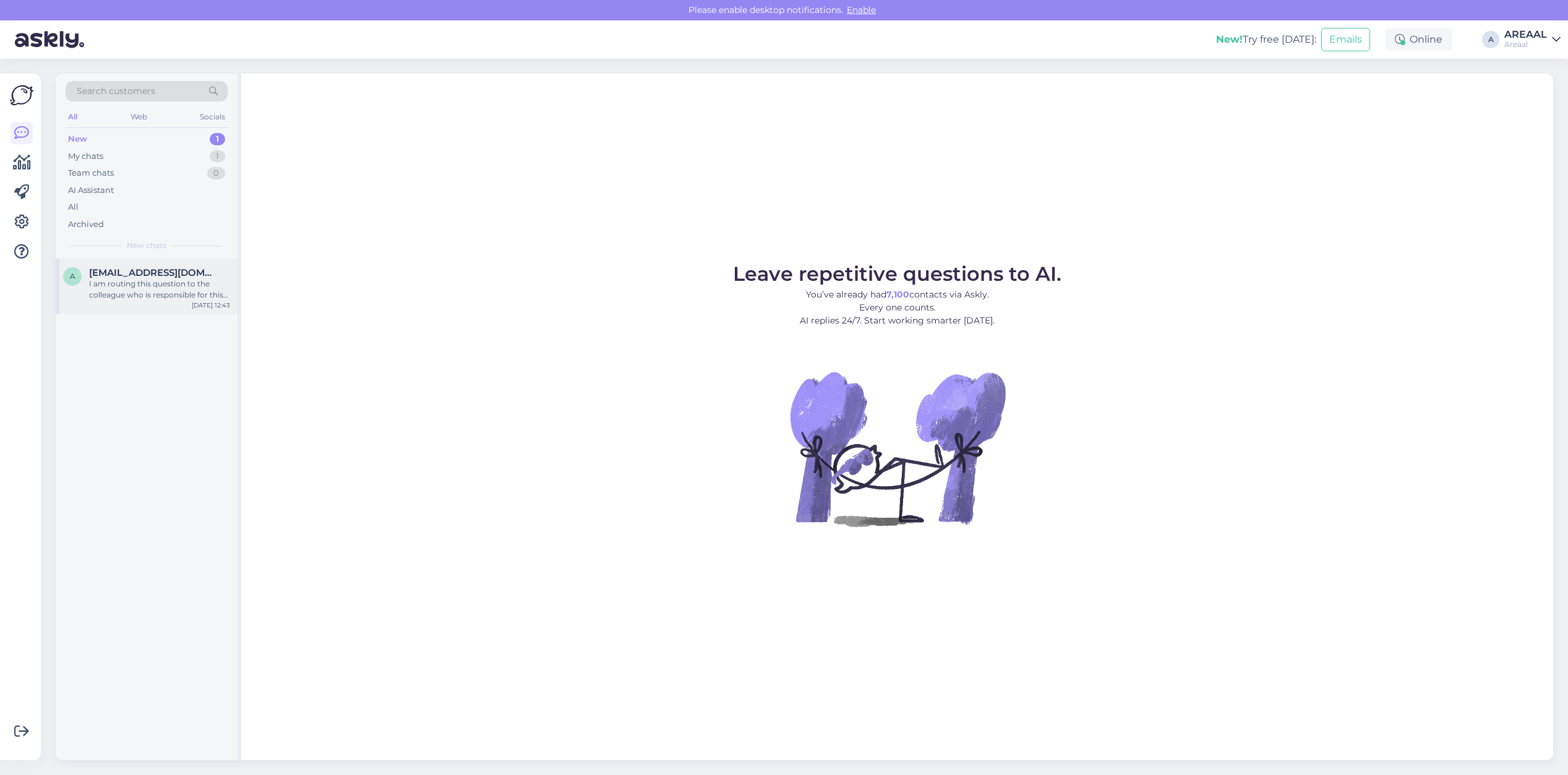
click at [234, 271] on div "a aasorgmarie@gmail.com I am routing this question to the colleague who is resp…" at bounding box center [147, 286] width 182 height 56
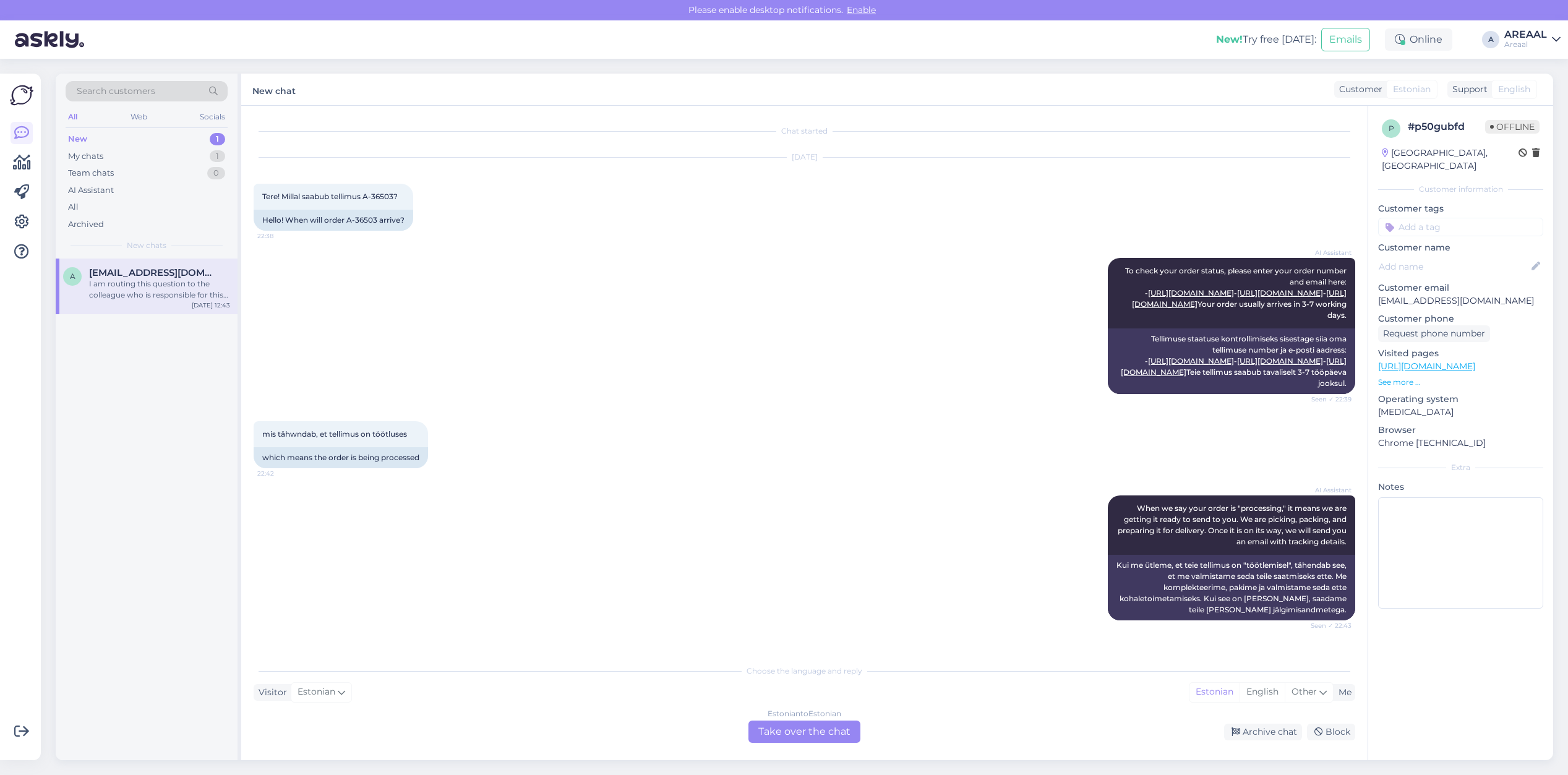
scroll to position [1013, 0]
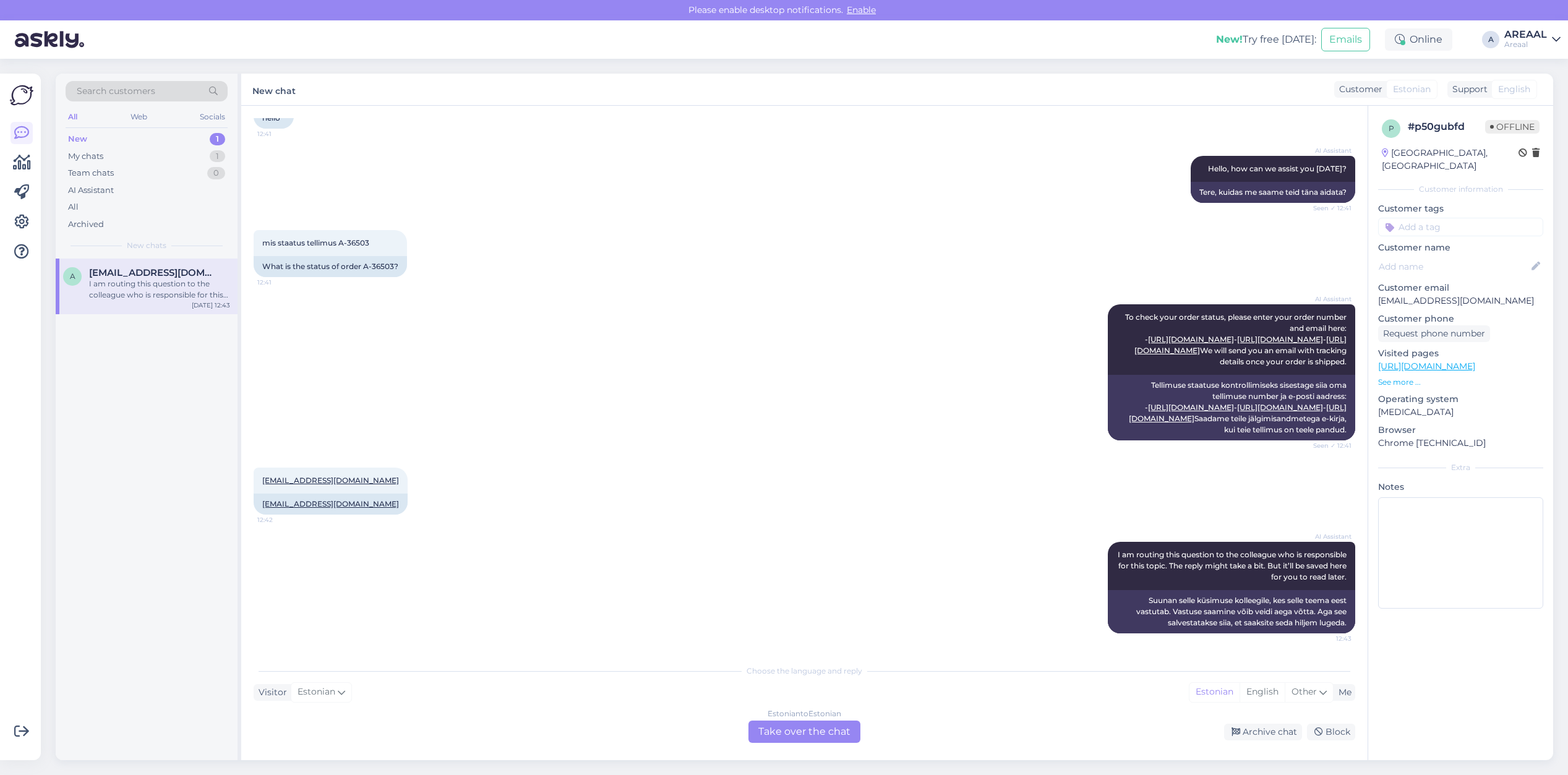
click at [794, 727] on div "Estonian to Estonian Take over the chat" at bounding box center [805, 731] width 112 height 23
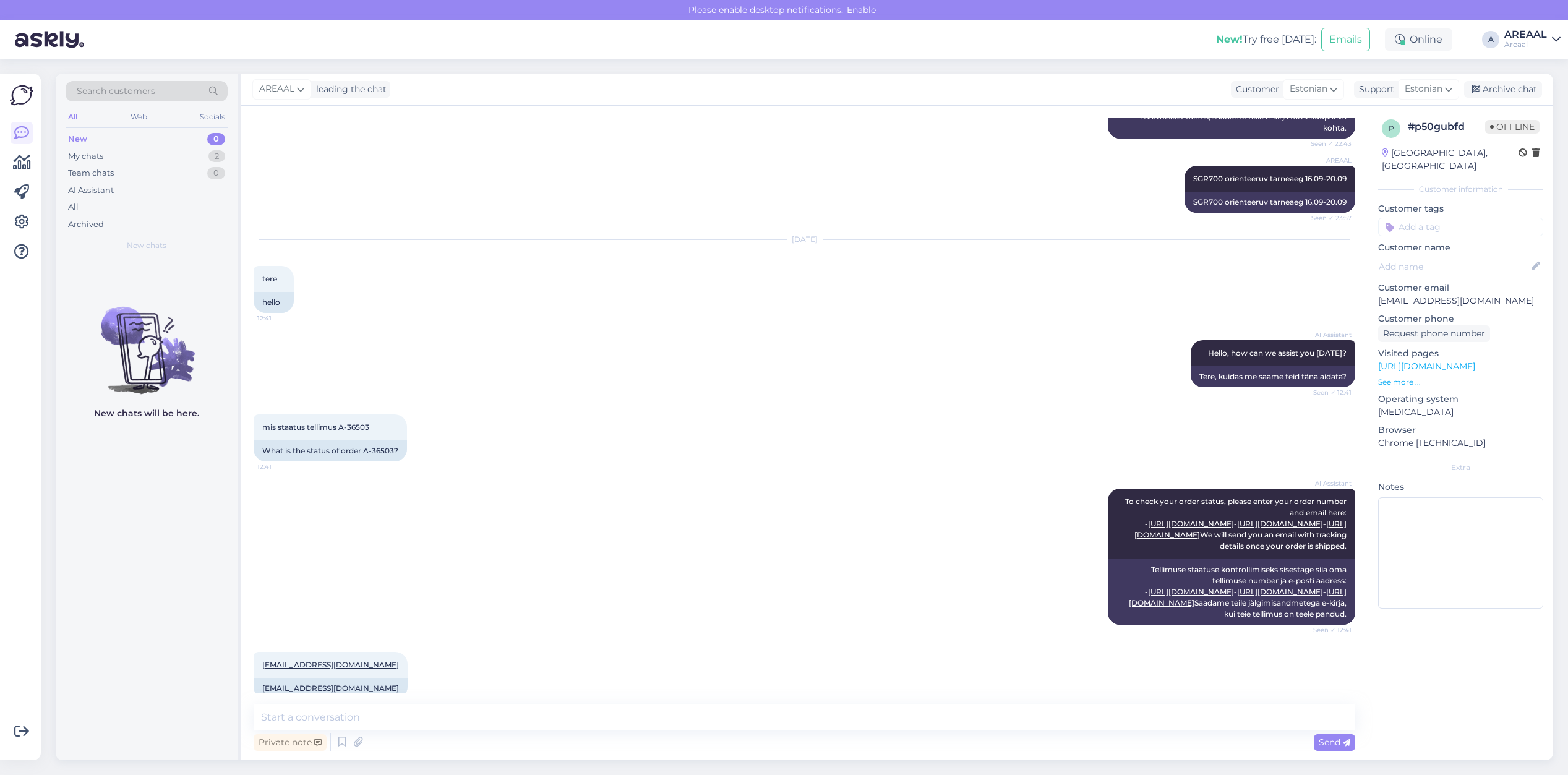
scroll to position [967, 0]
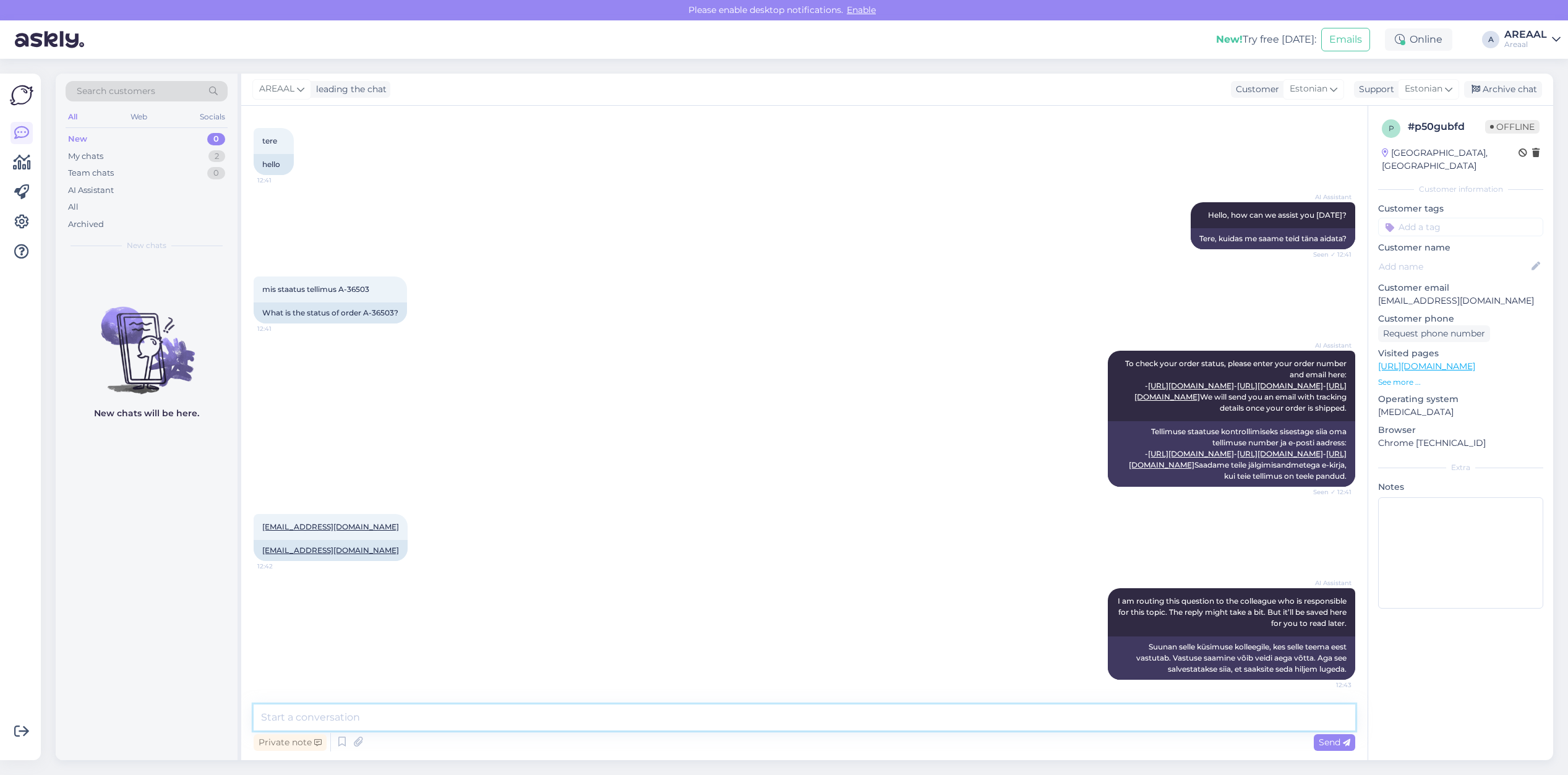
click at [757, 728] on textarea at bounding box center [804, 718] width 1101 height 26
type textarea "Orienteeruv tarneaeg 19.09 - 20.09"
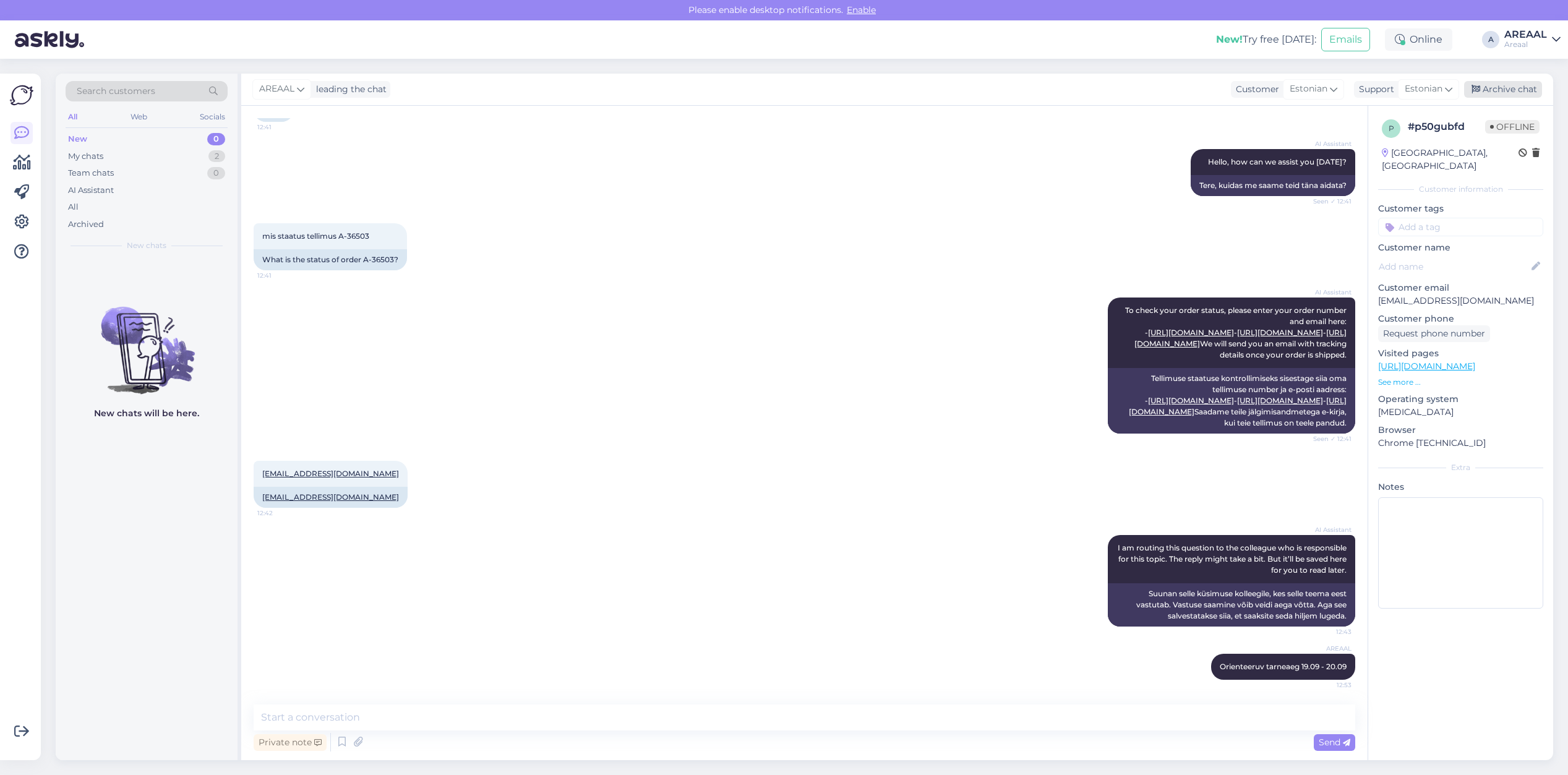
click at [1511, 90] on div "Archive chat" at bounding box center [1503, 89] width 78 height 17
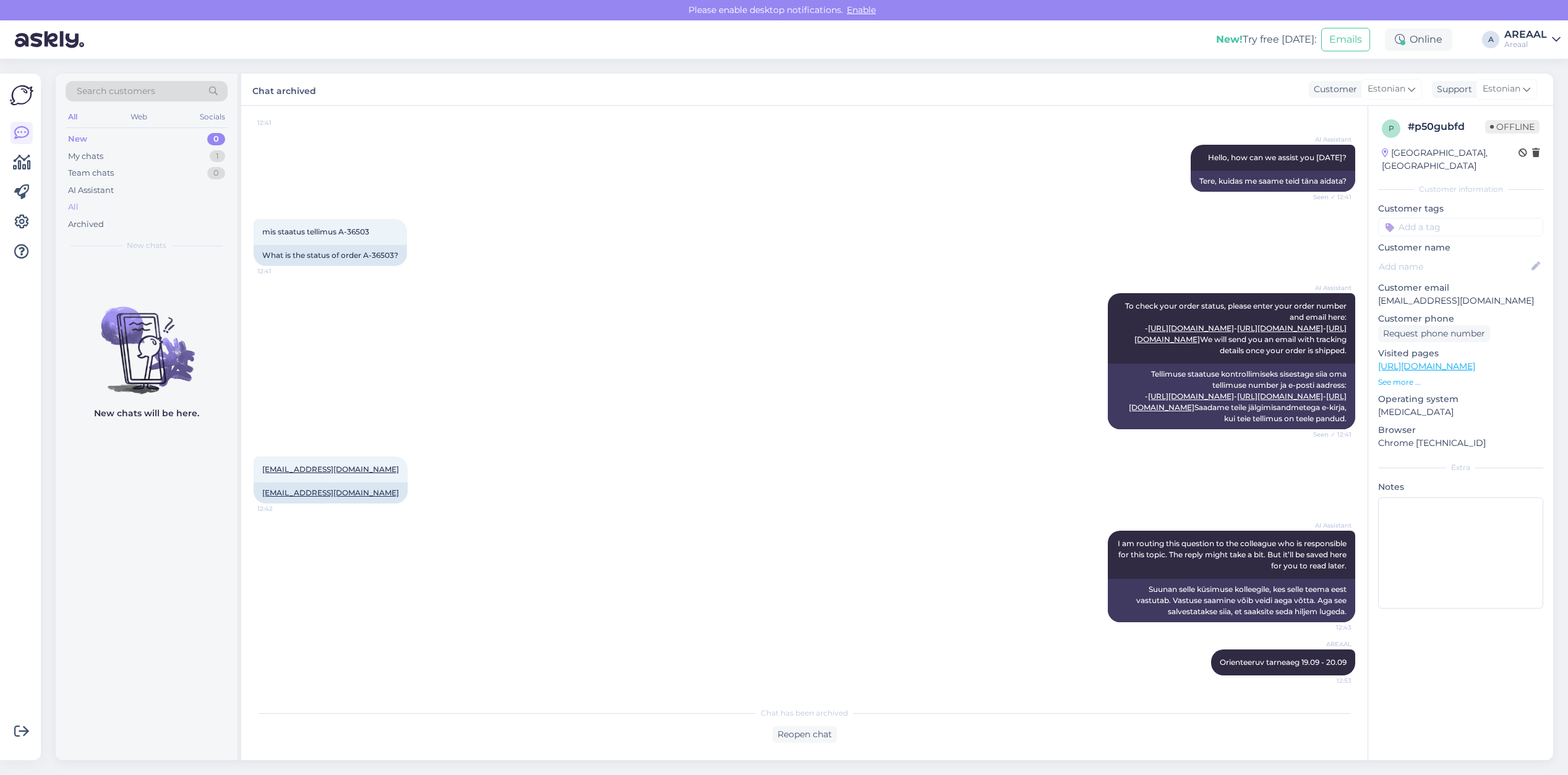
click at [128, 209] on div "All" at bounding box center [146, 207] width 162 height 17
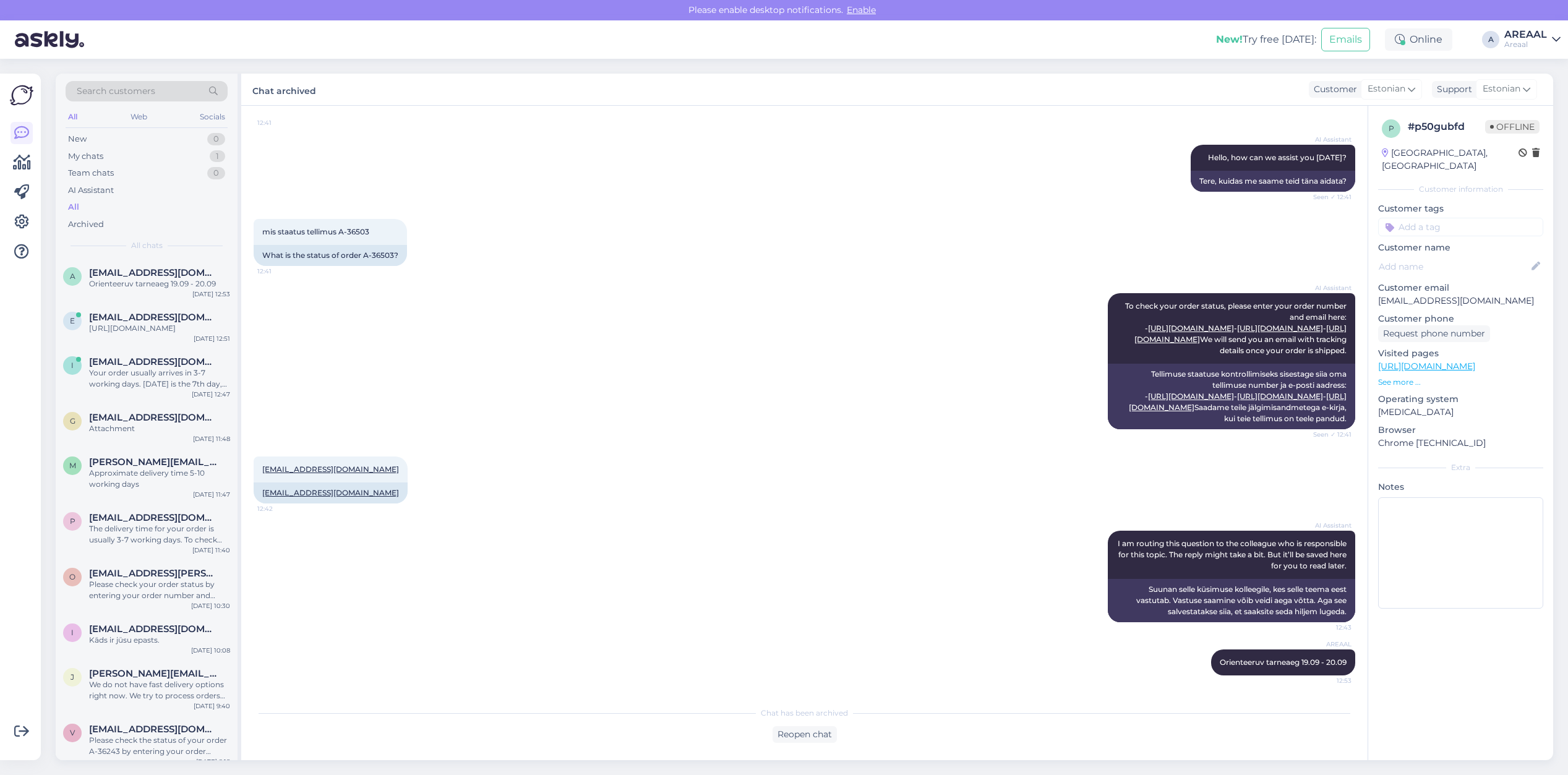
click at [134, 303] on div "e ejietvisi@gmail.com https://www.dpdgroup.com/ee/mydpd/my-parcels/incoming?par…" at bounding box center [147, 325] width 182 height 44
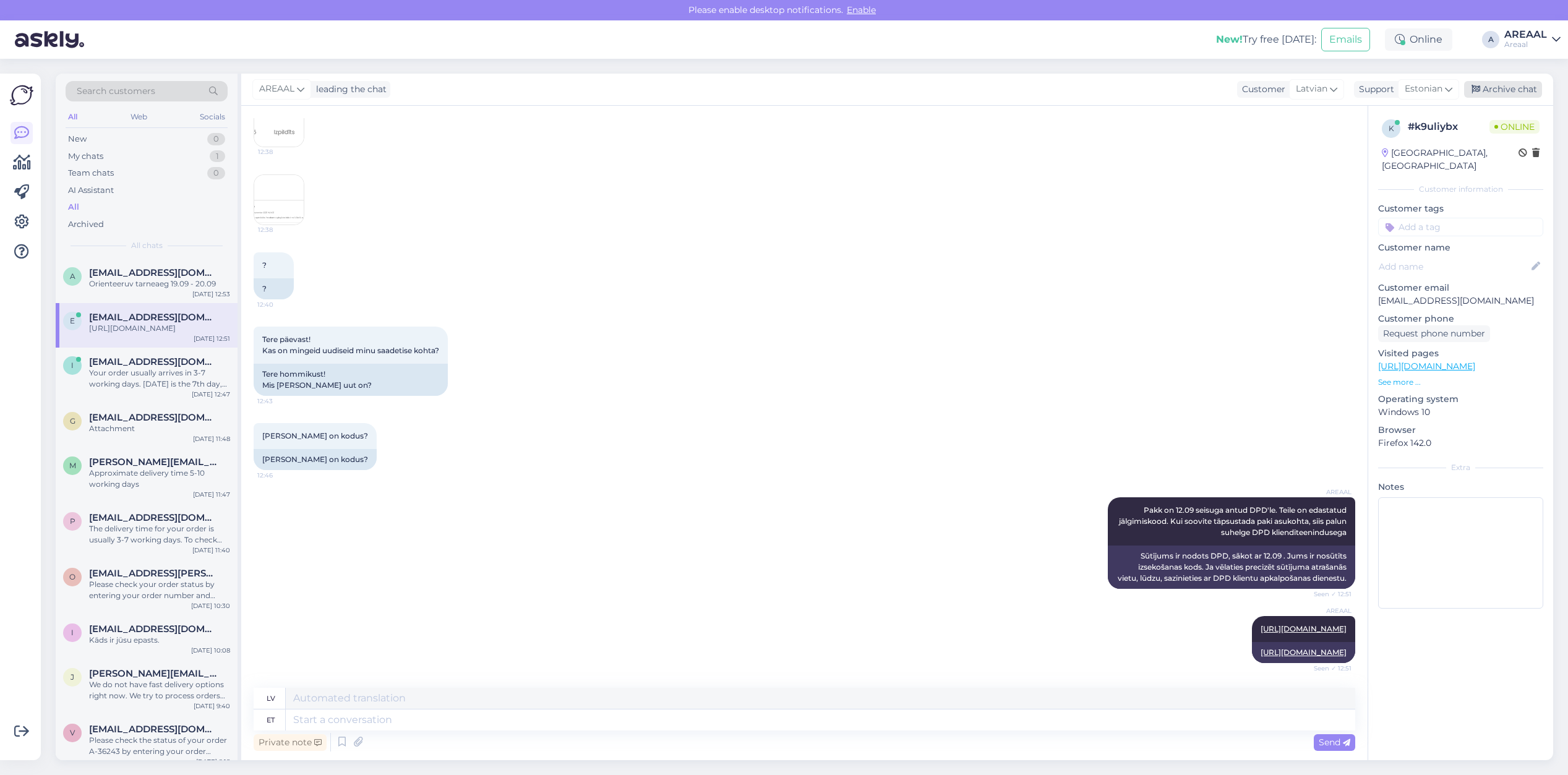
click at [1527, 87] on div "Archive chat" at bounding box center [1503, 89] width 78 height 17
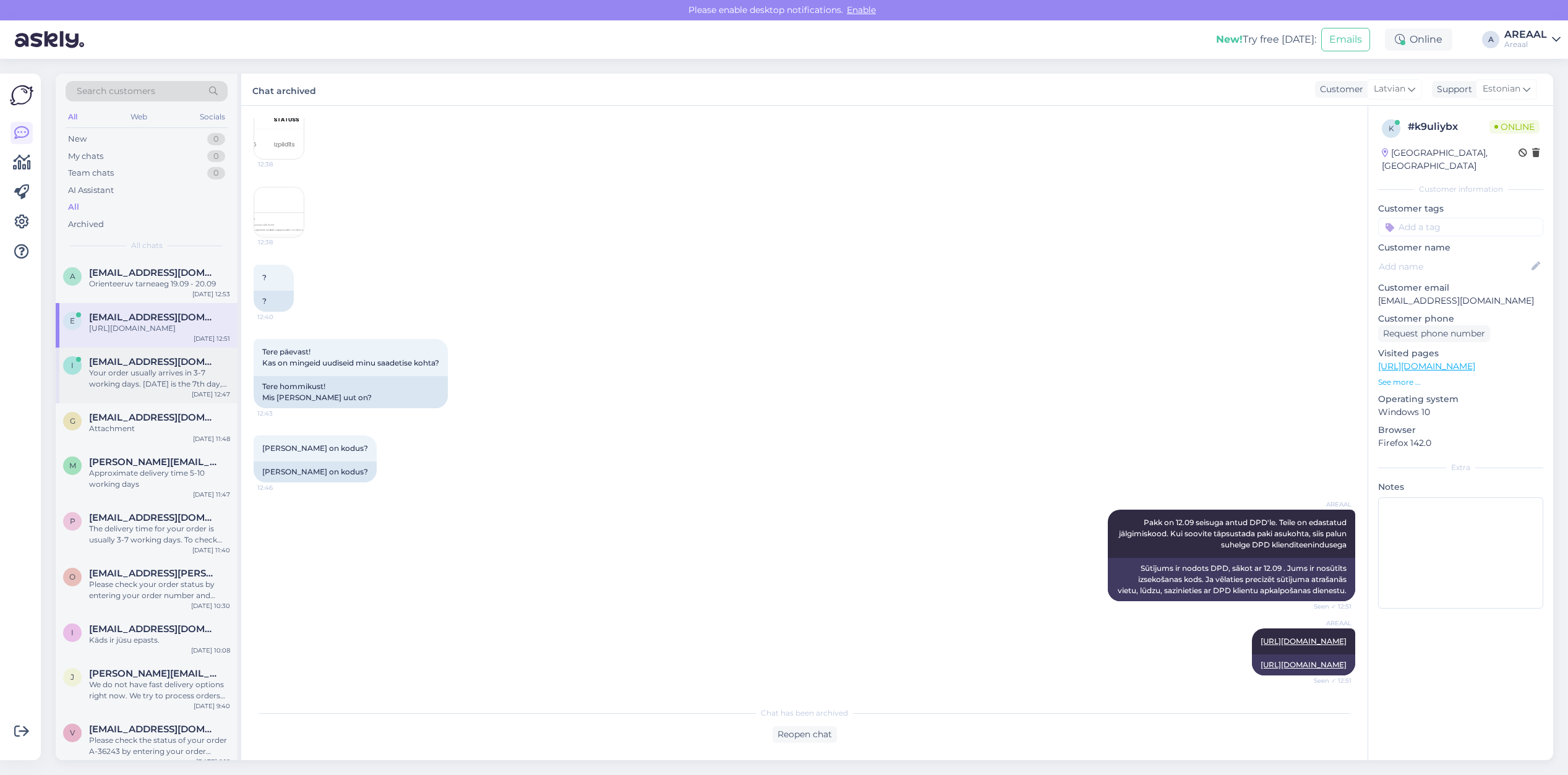
click at [57, 388] on div "i info@areaal.ee Your order usually arrives in 3-7 working days. Today is the 7…" at bounding box center [147, 375] width 182 height 56
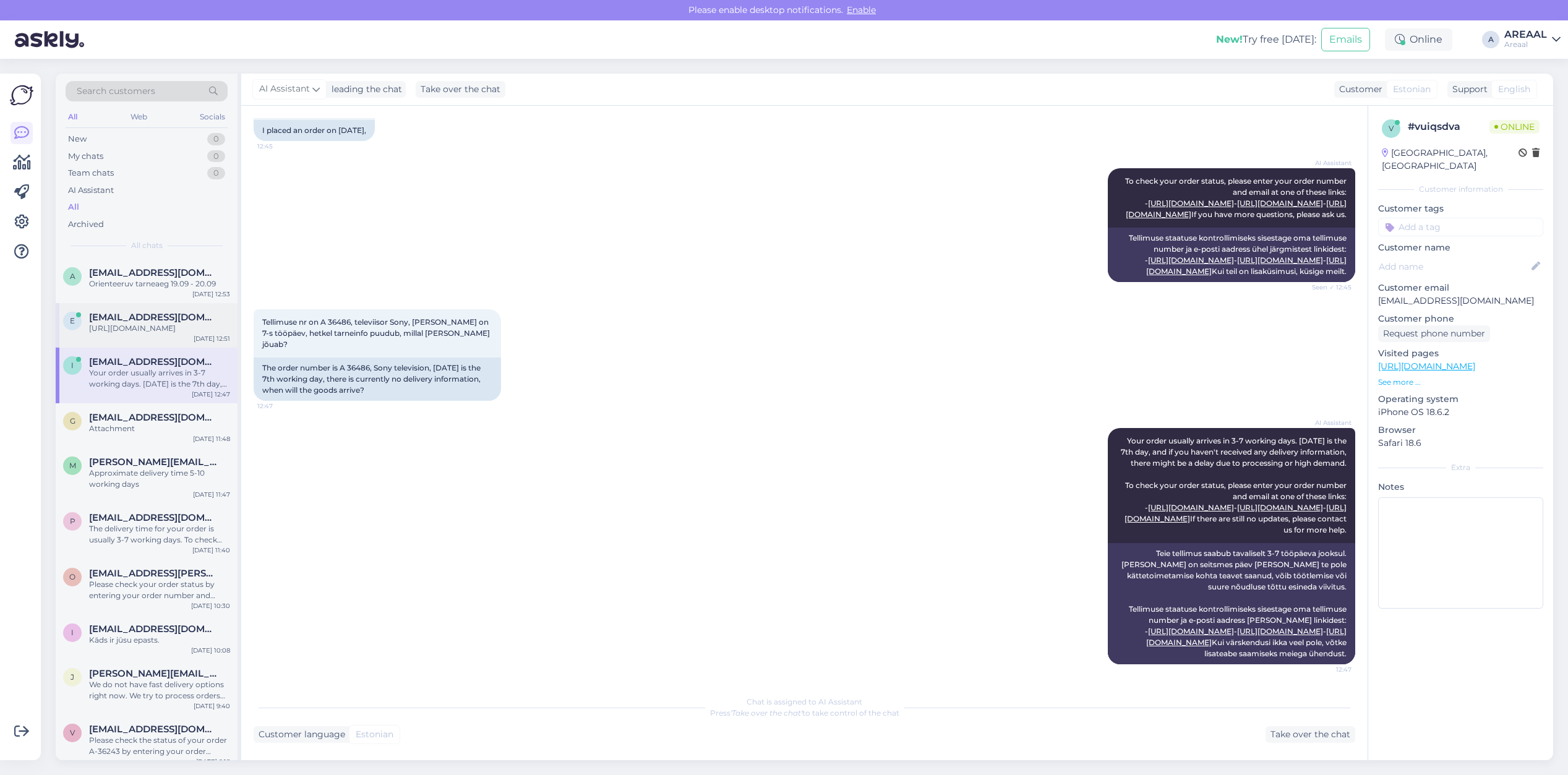
click at [128, 334] on div "https://www.dpdgroup.com/ee/mydpd/my-parcels/incoming?parcelNumber=056055189144…" at bounding box center [160, 328] width 141 height 11
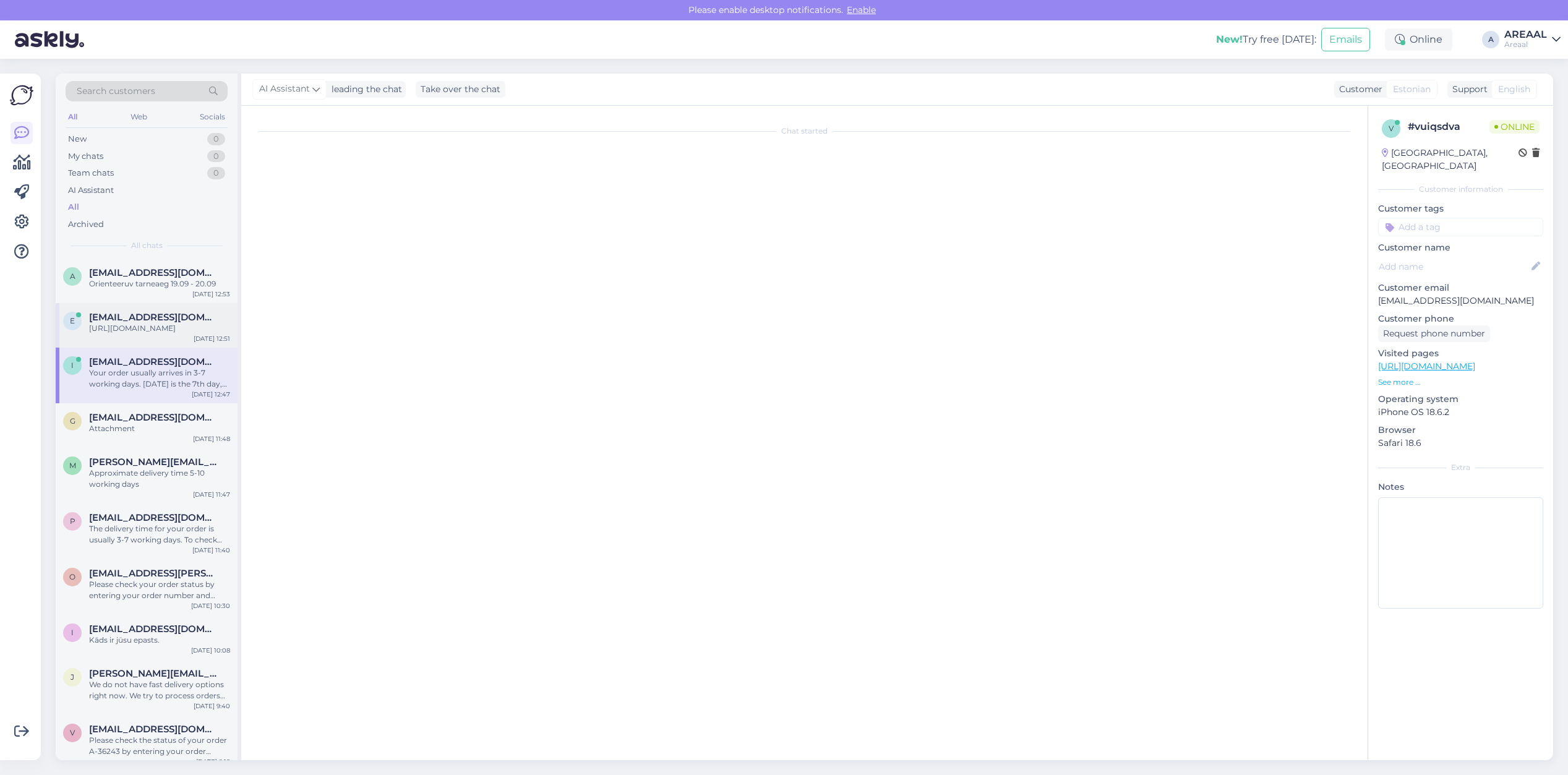
scroll to position [4538, 0]
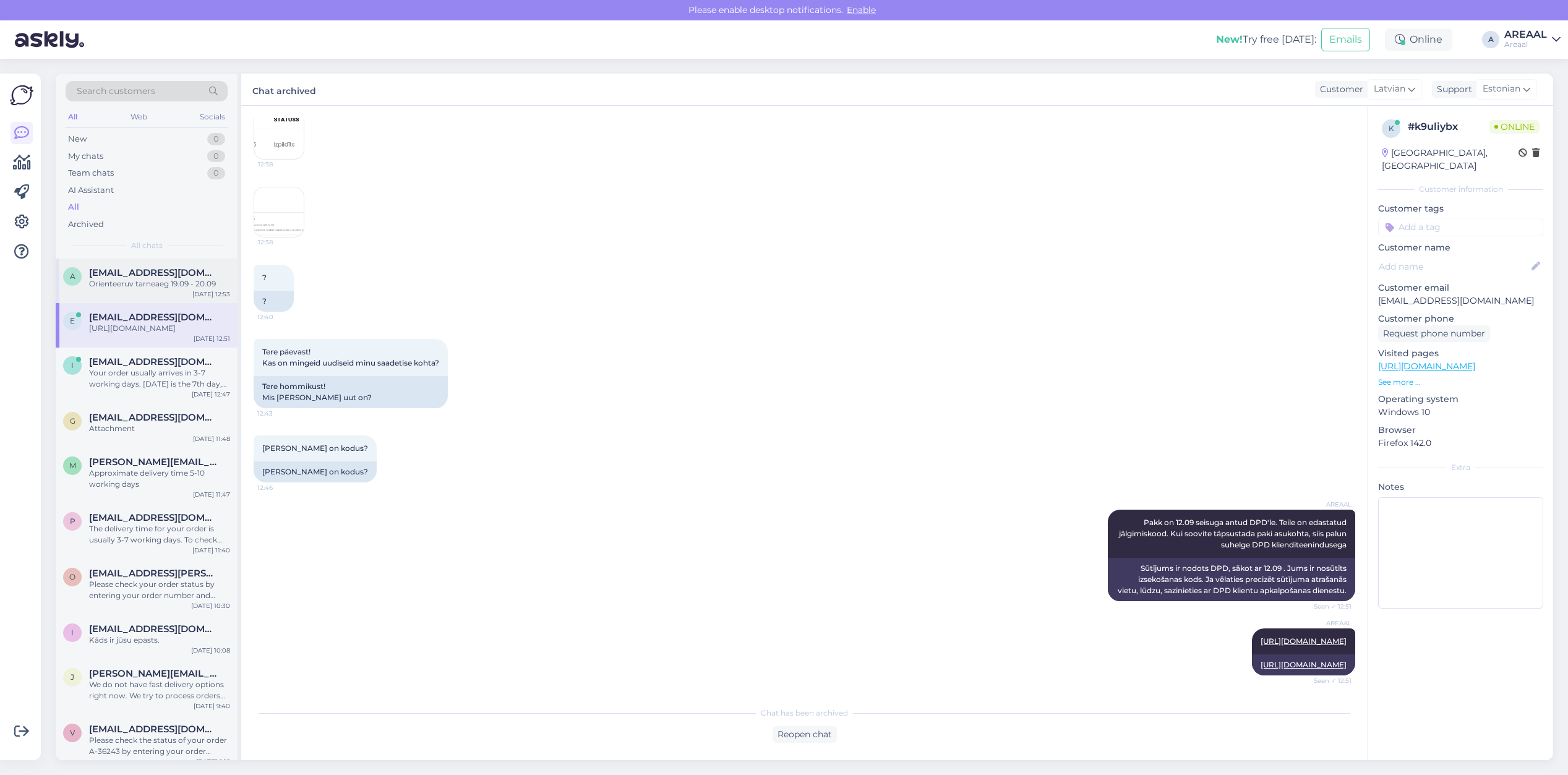
click at [173, 298] on div "a aasorgmarie@gmail.com Orienteeruv tarneaeg 19.09 - 20.09 Sep 16 12:53" at bounding box center [147, 281] width 182 height 44
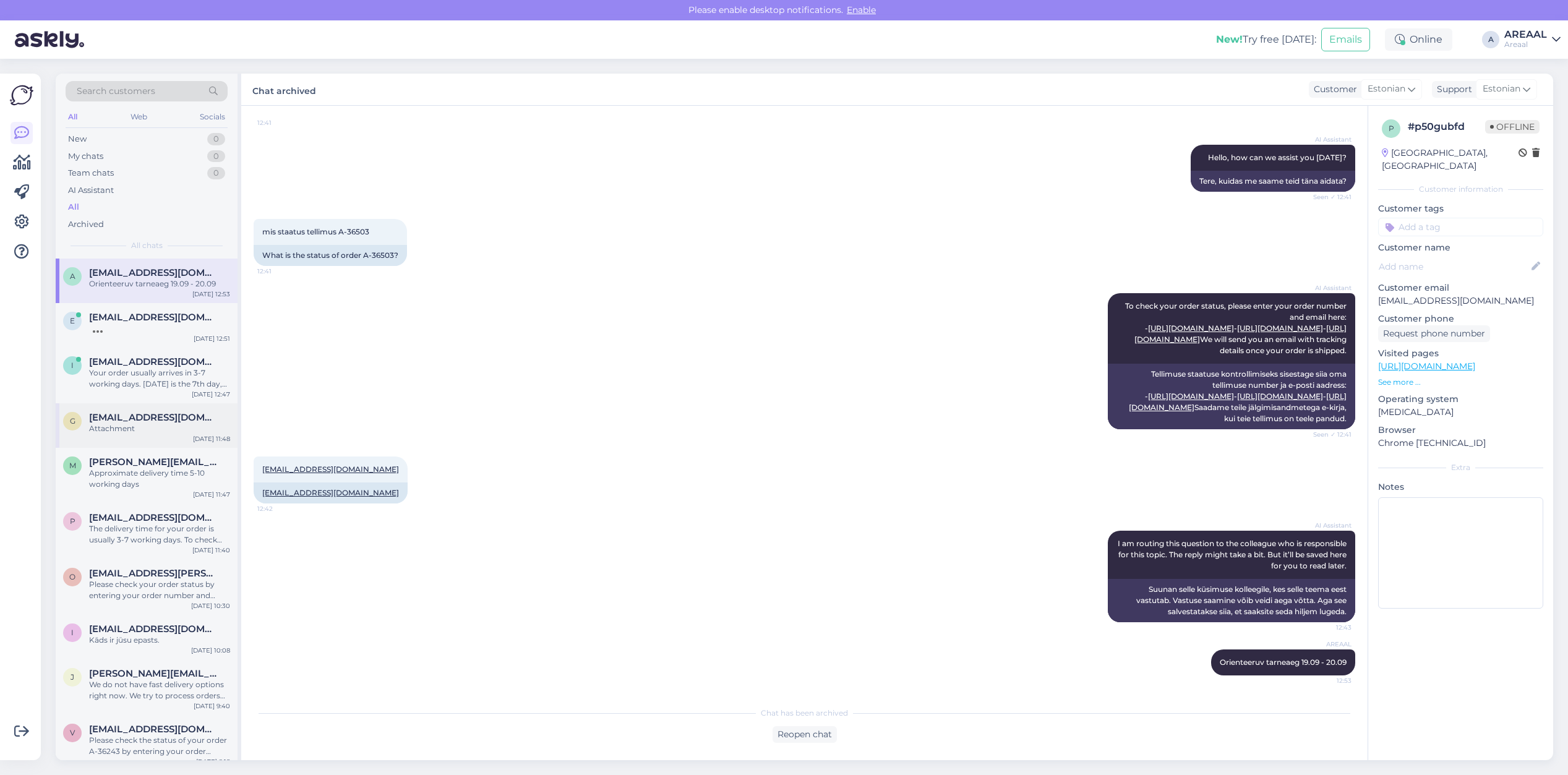
click at [175, 413] on span "gerto.siiner@gmail.com" at bounding box center [153, 417] width 129 height 11
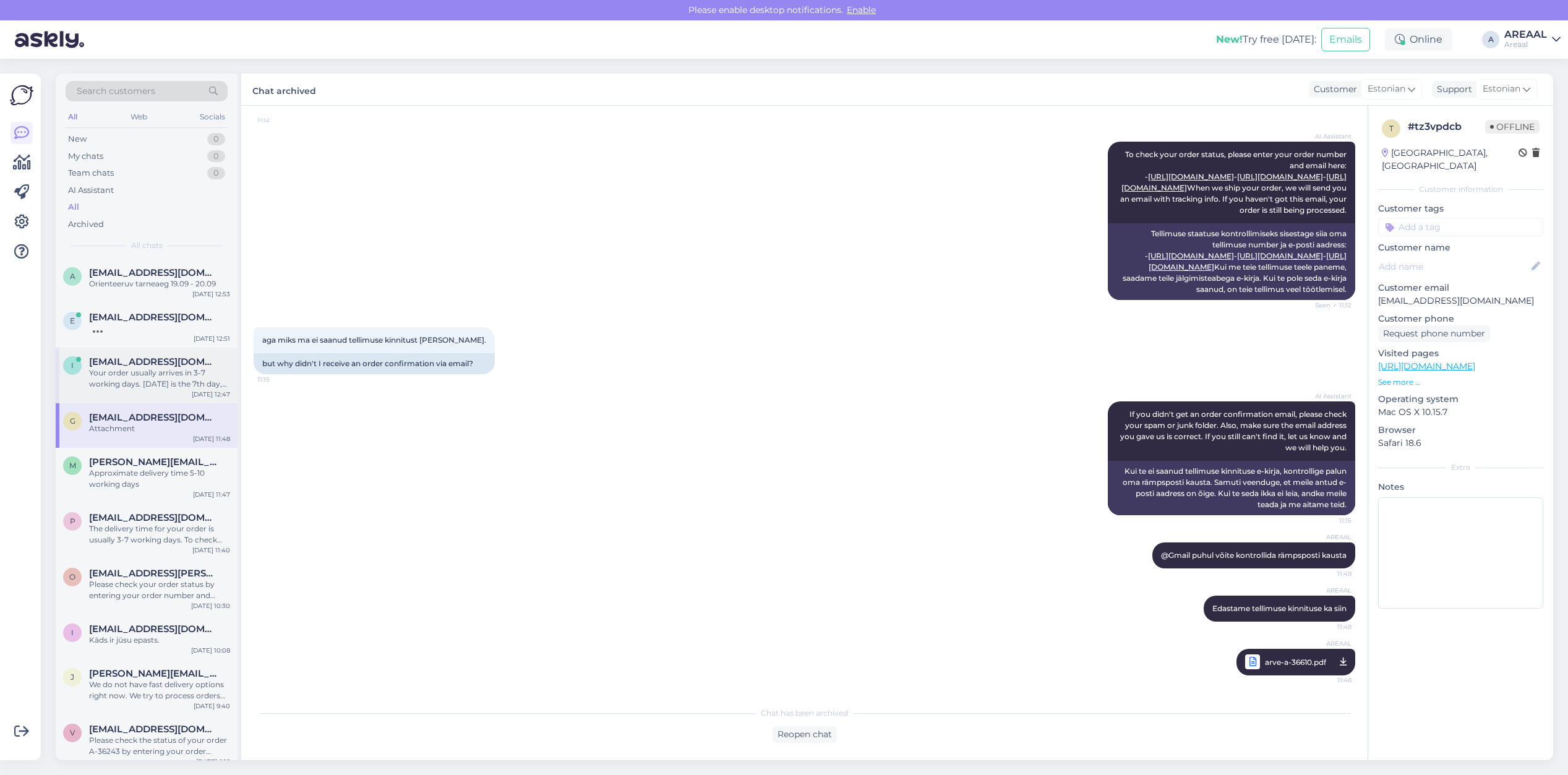
click at [177, 366] on div "info@areaal.ee" at bounding box center [160, 361] width 141 height 11
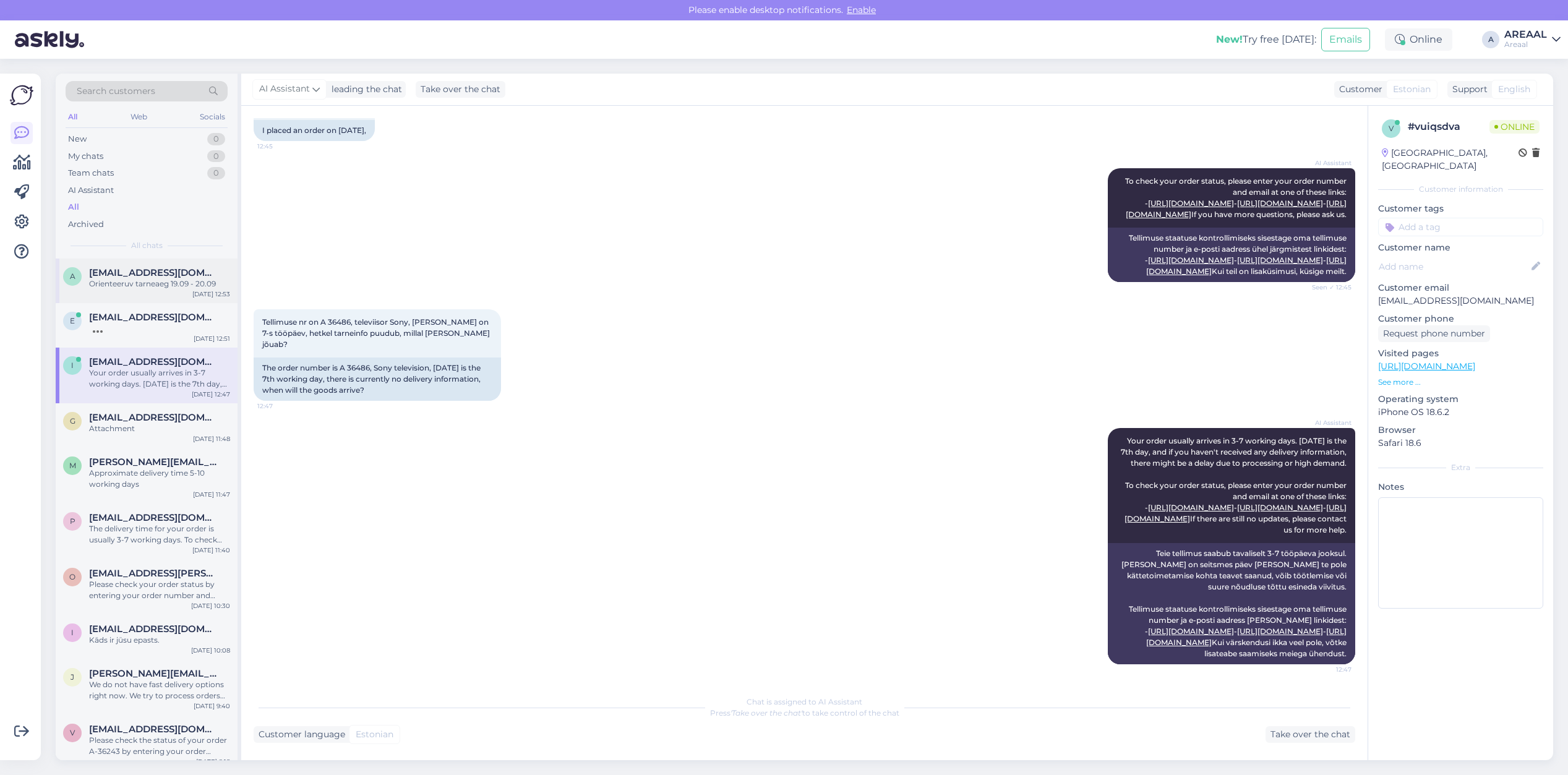
click at [184, 280] on div "Orienteeruv tarneaeg 19.09 - 20.09" at bounding box center [160, 284] width 141 height 11
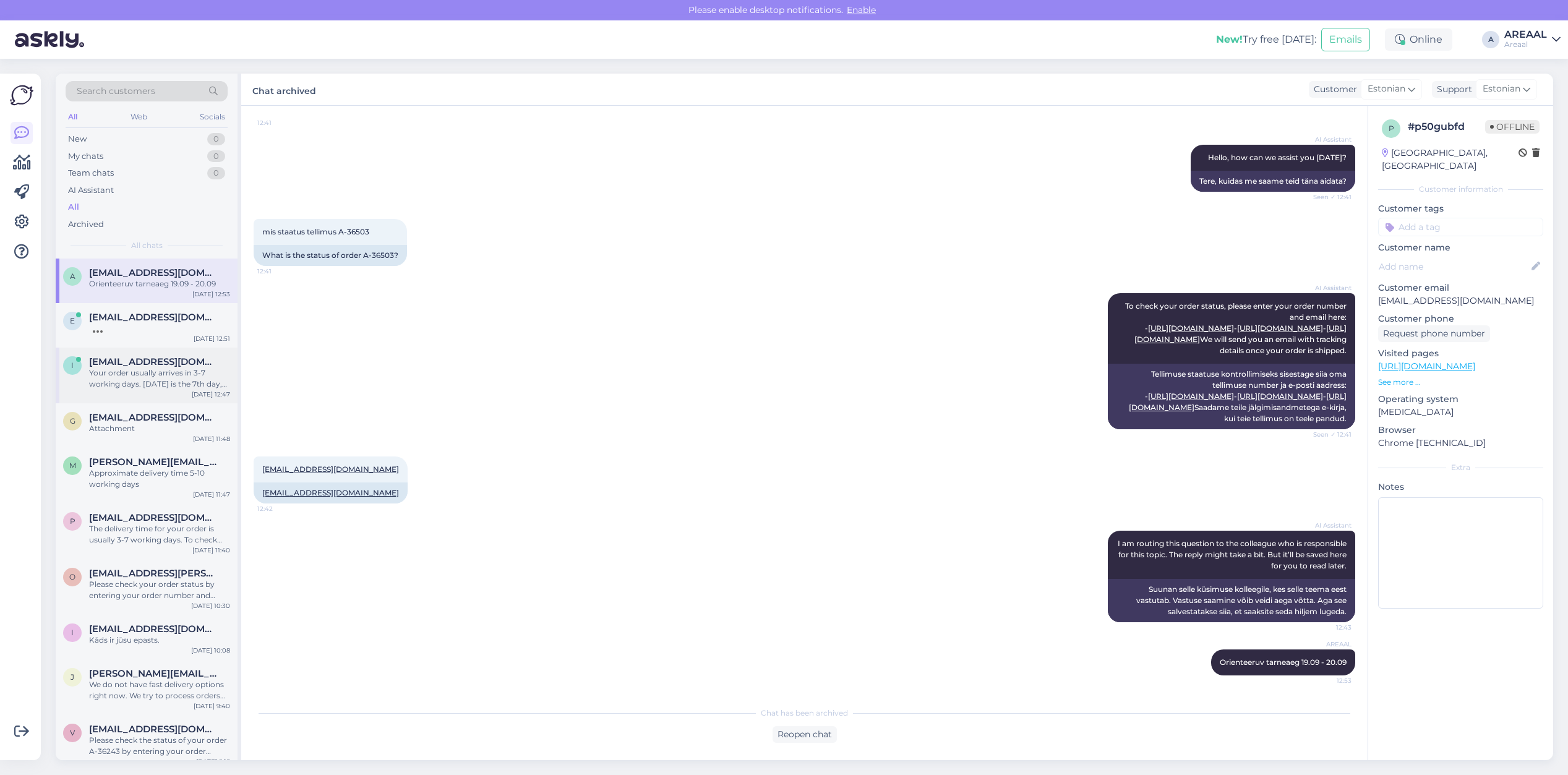
click at [174, 385] on div "Your order usually arrives in 3-7 working days. Today is the 7th day, and if yo…" at bounding box center [160, 378] width 141 height 23
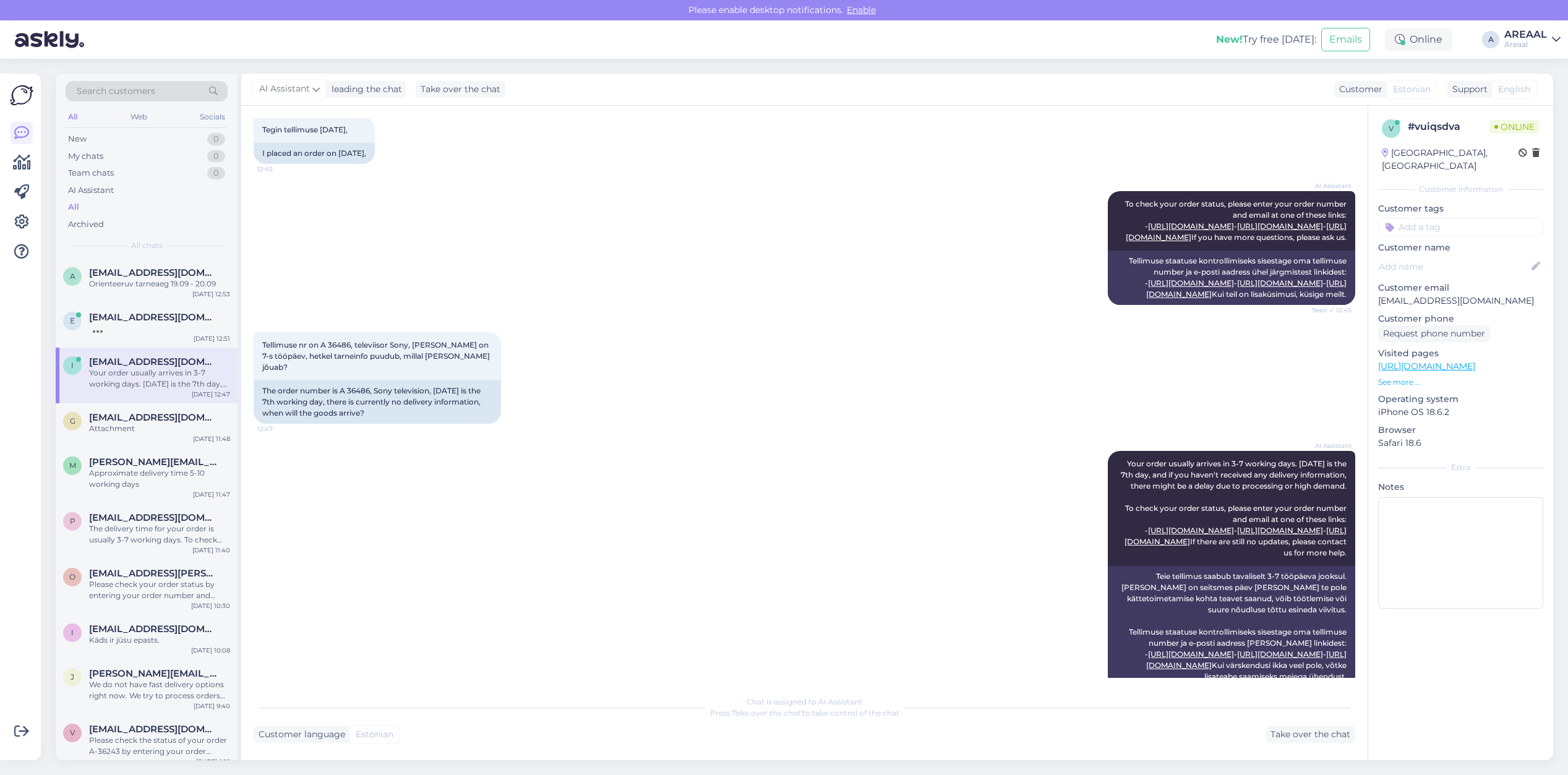
scroll to position [348, 0]
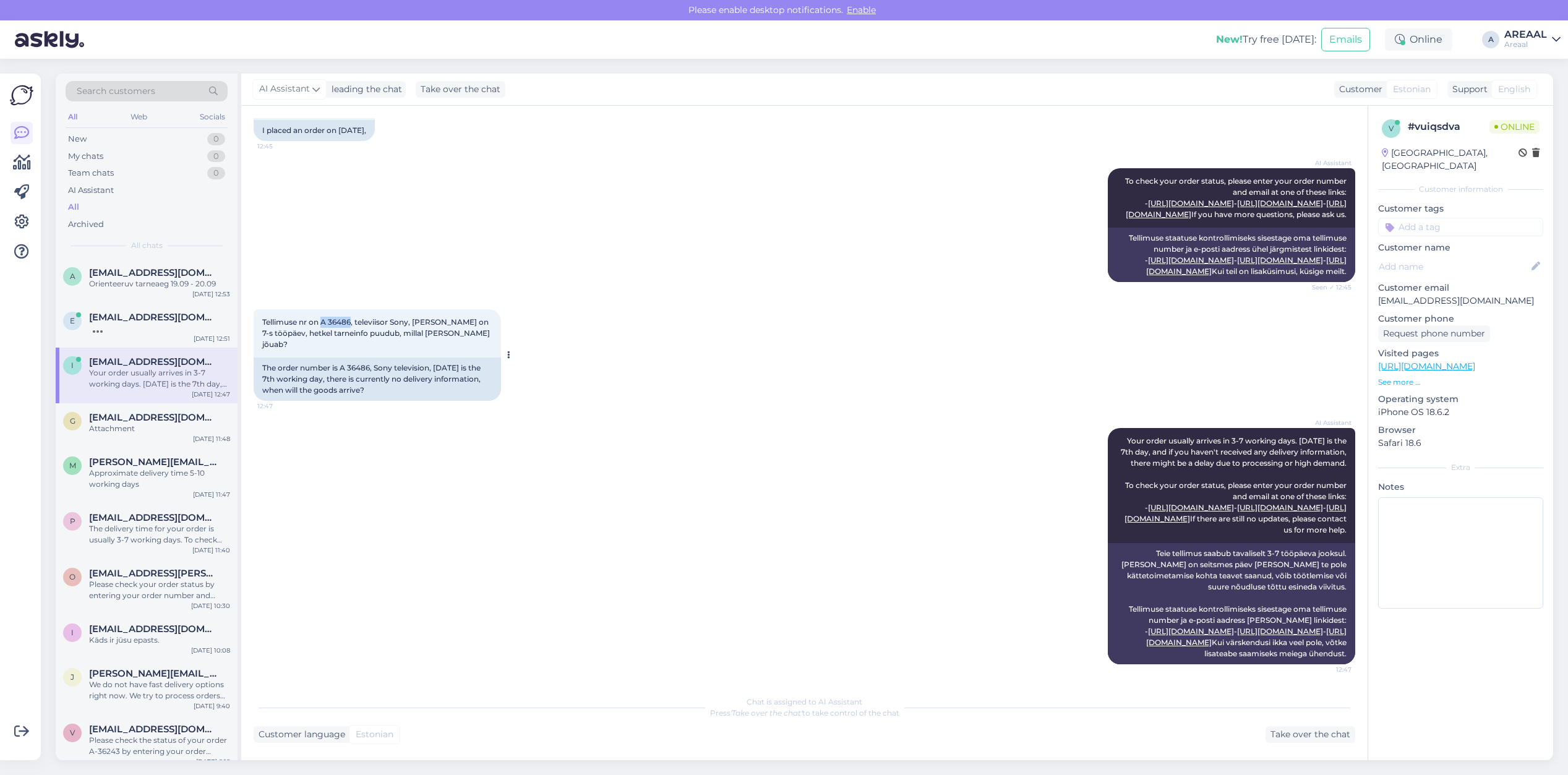
drag, startPoint x: 323, startPoint y: 276, endPoint x: 350, endPoint y: 280, distance: 27.3
click at [350, 318] on span "Tellimuse nr on A 36486, televiisor Sony, täna on 7-s tööpäev, hetkel tarneinfo…" at bounding box center [377, 333] width 230 height 31
click at [345, 309] on div "Tellimuse nr on A 36486, televiisor Sony, täna on 7-s tööpäev, hetkel tarneinfo…" at bounding box center [377, 333] width 247 height 48
click at [340, 309] on div "Tellimuse nr on A 36486, televiisor Sony, täna on 7-s tööpäev, hetkel tarneinfo…" at bounding box center [377, 333] width 247 height 48
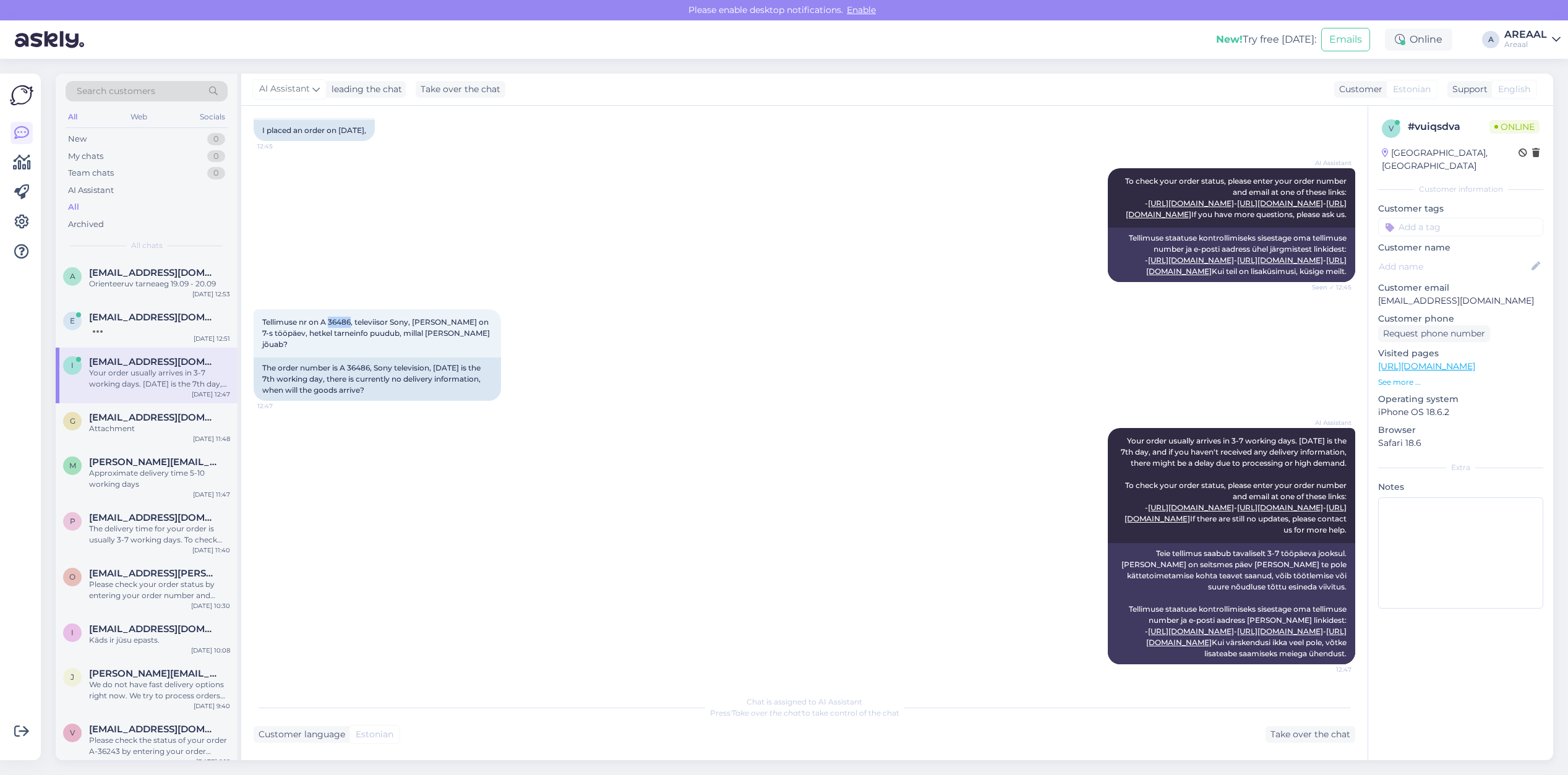
copy span "36486"
click at [1321, 731] on div "Take over the chat" at bounding box center [1310, 734] width 89 height 17
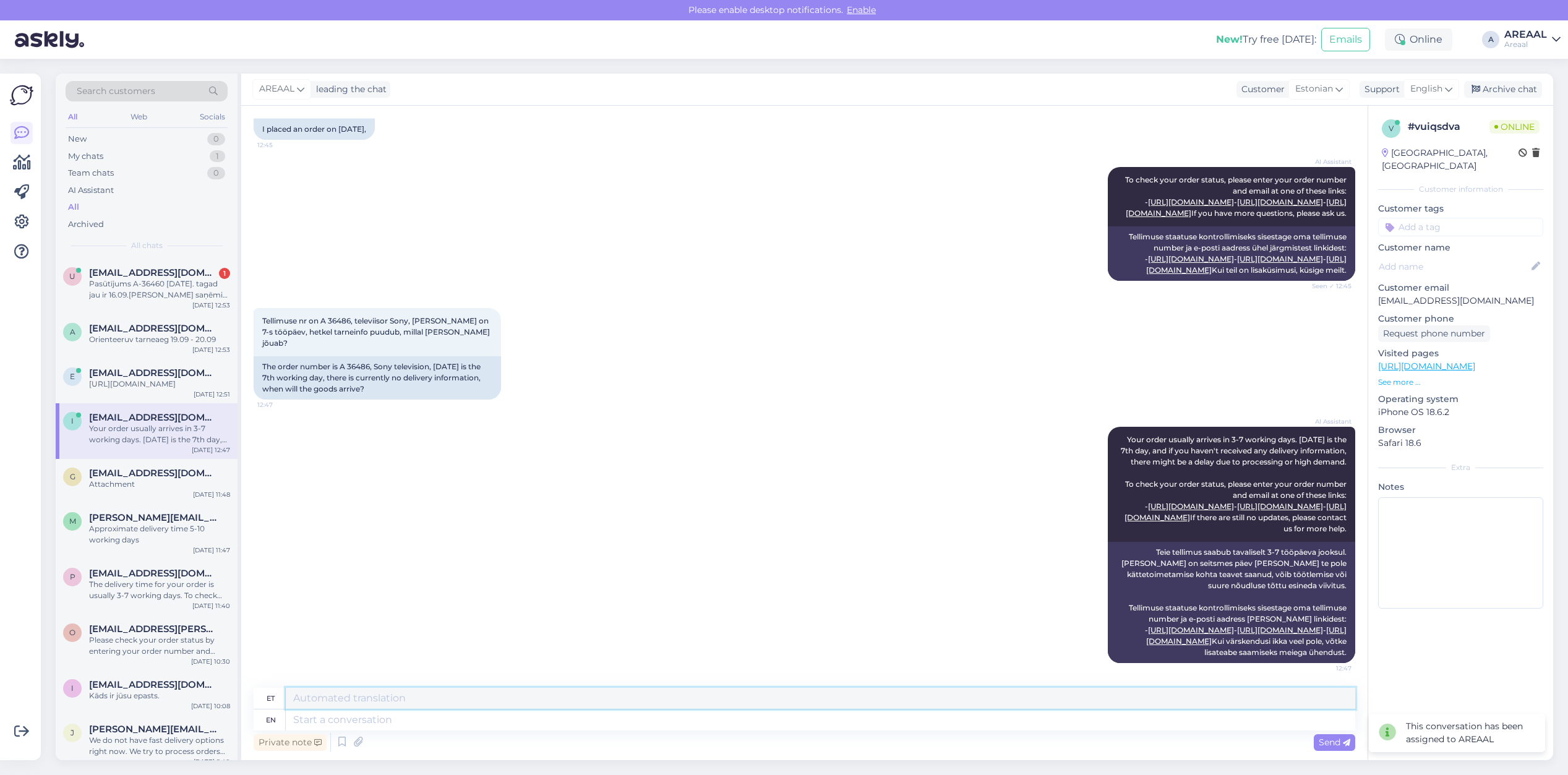
click at [537, 694] on textarea at bounding box center [820, 698] width 1069 height 21
click at [536, 715] on textarea at bounding box center [820, 720] width 1069 height 21
click at [1392, 97] on div "AREAAL leading the chat Customer Estonian Support English Archive chat" at bounding box center [897, 89] width 1312 height 32
click at [1401, 90] on div "Support English" at bounding box center [1409, 89] width 100 height 17
type input "est"
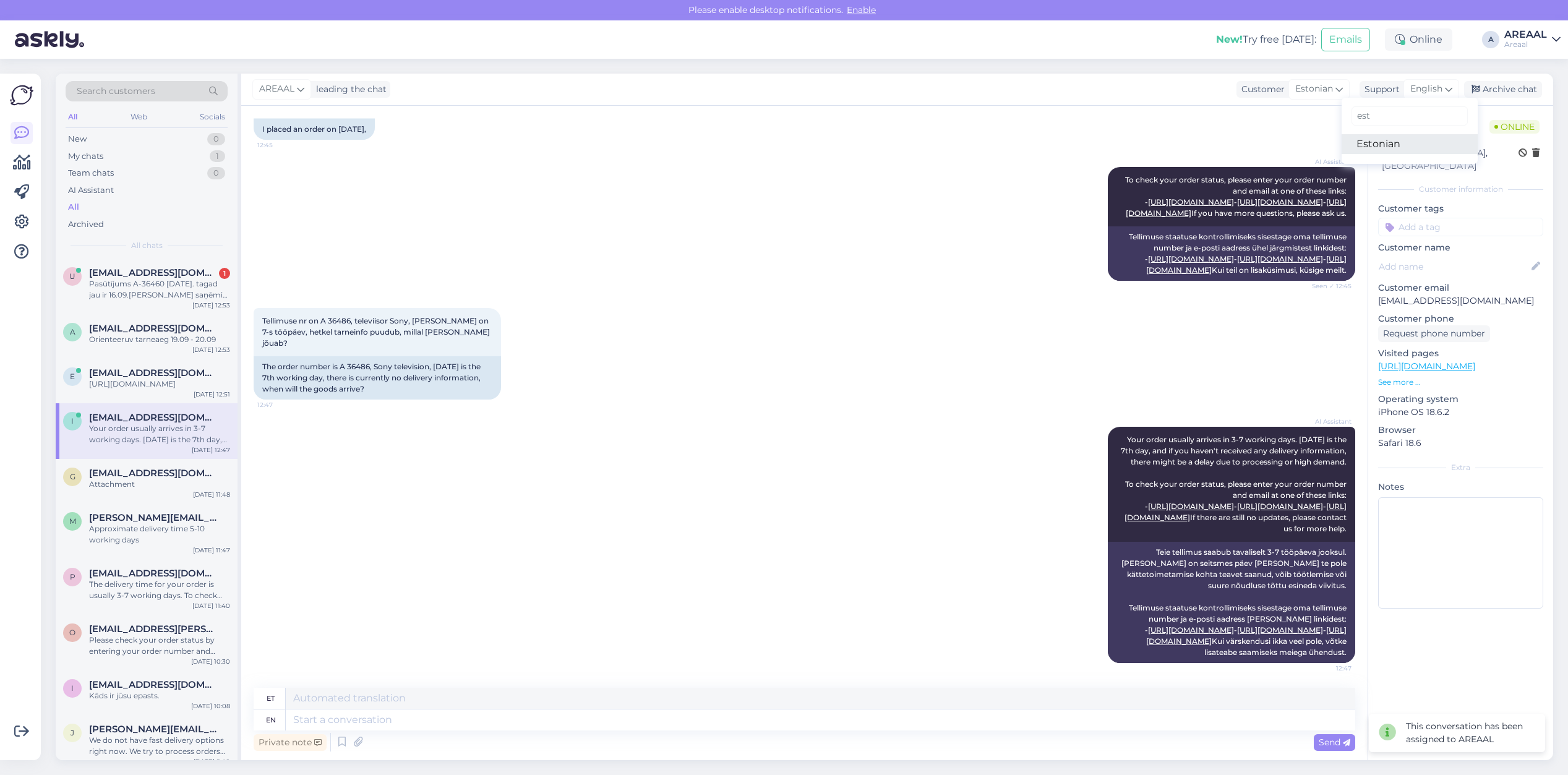
click at [1390, 138] on link "Estonian" at bounding box center [1410, 144] width 136 height 20
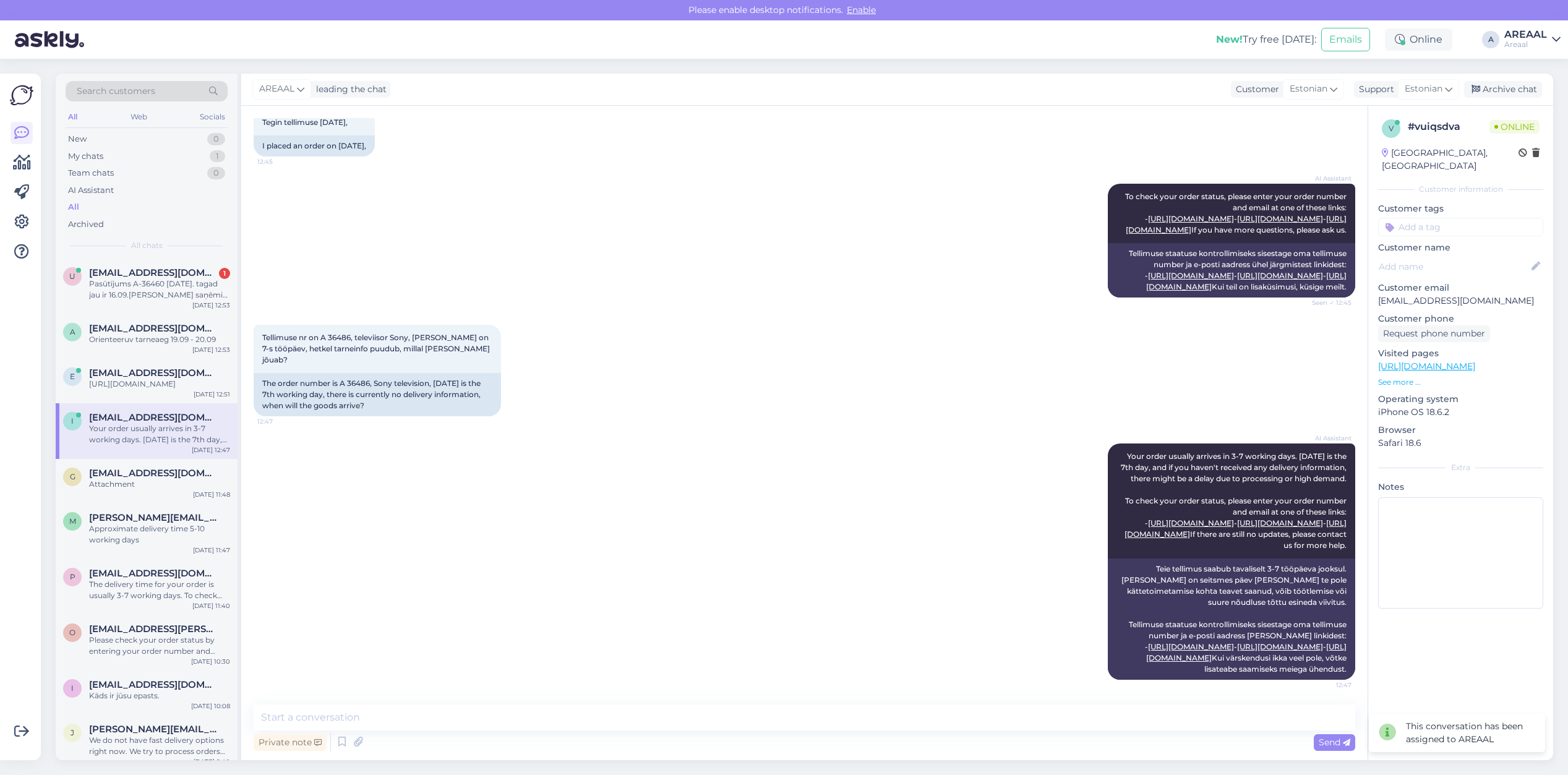
click at [900, 703] on div "Chat started Sep 16 2025 Tere, 12:44 Hello, AI Assistant Hello, how can we assi…" at bounding box center [805, 433] width 1127 height 654
click at [895, 710] on textarea at bounding box center [804, 718] width 1101 height 26
type textarea "Antud mudelile orienteeruv tarneaeg alates tellimuse vormistamisest 2-3 nädalat"
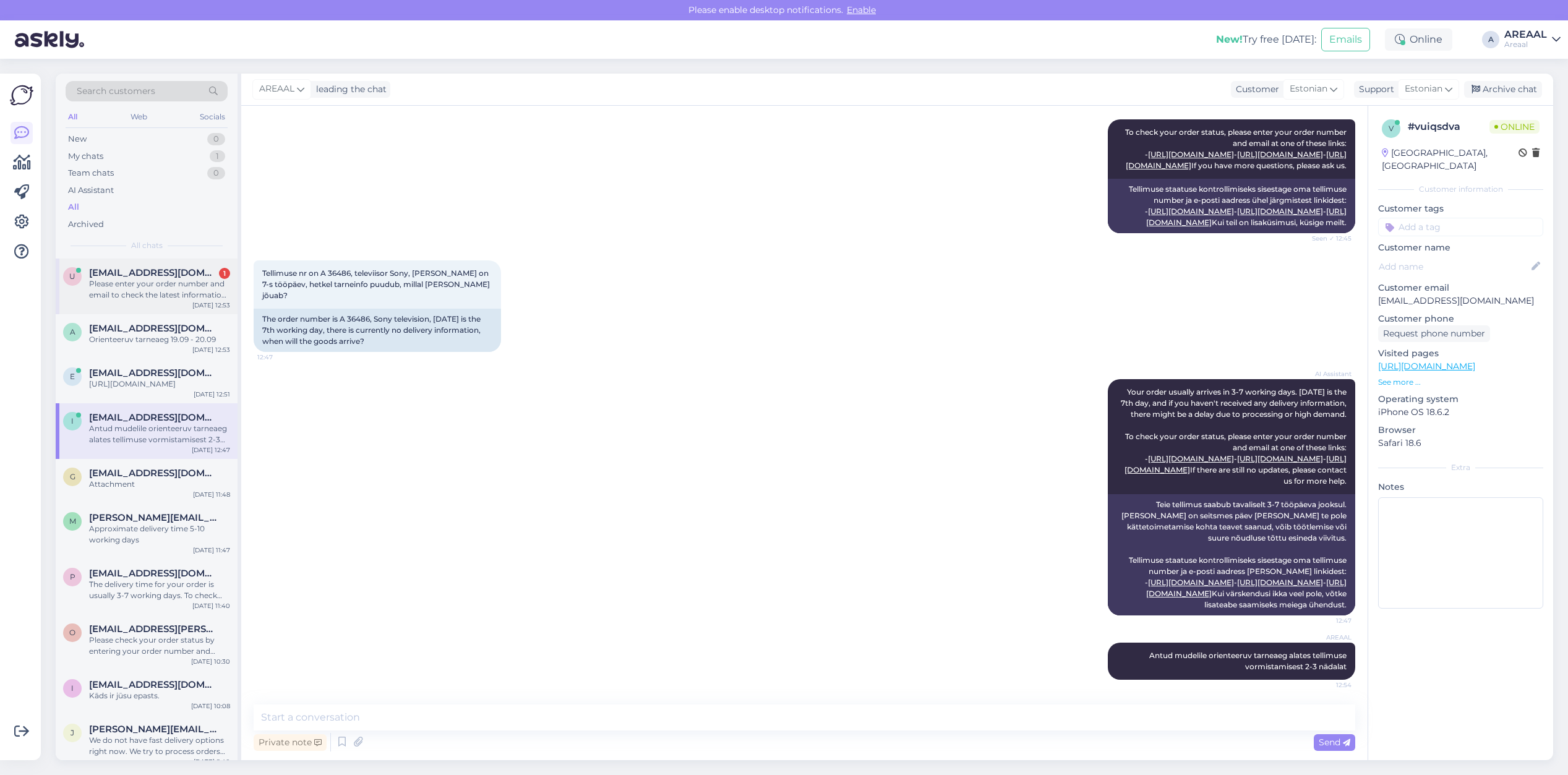
click at [100, 279] on div "Please enter your order number and email to check the latest information on you…" at bounding box center [160, 289] width 141 height 23
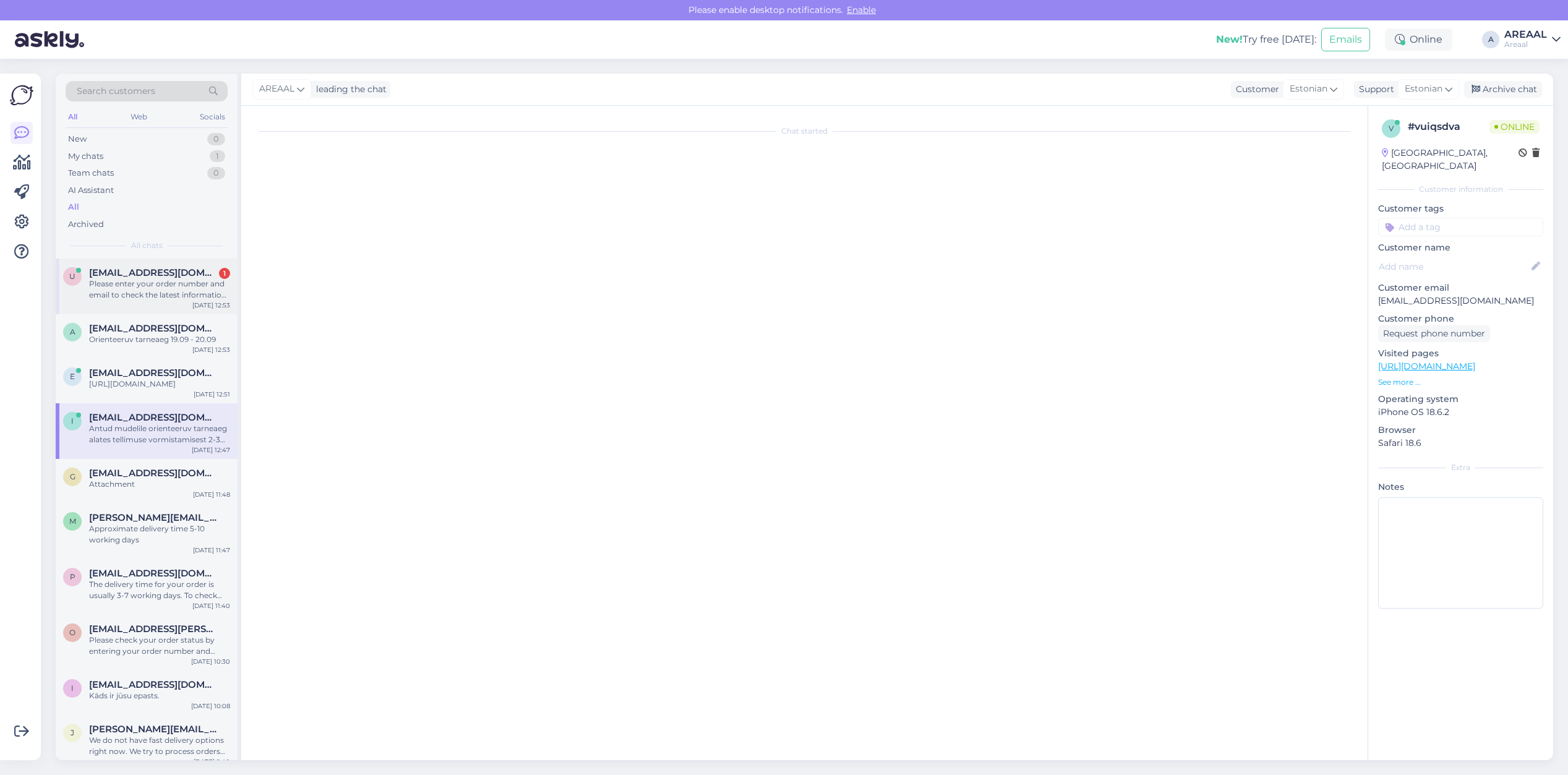
scroll to position [0, 0]
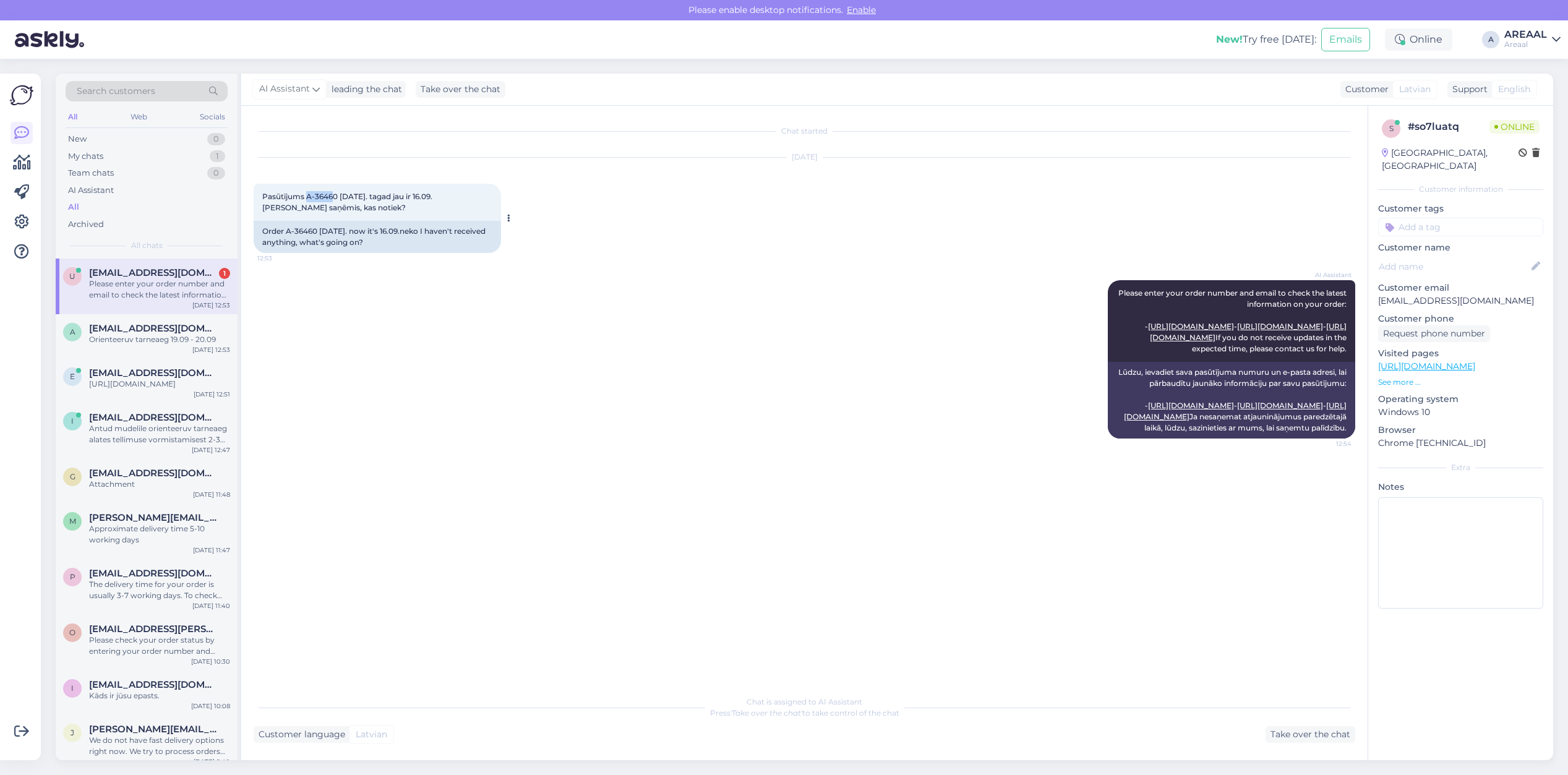
copy span "A-3646"
drag, startPoint x: 334, startPoint y: 195, endPoint x: 307, endPoint y: 195, distance: 27.0
click at [307, 195] on span "Pasūtījums A-36460 [DATE]. tagad jau ir 16.09.[PERSON_NAME] saņēmis, kas notiek?" at bounding box center [347, 202] width 170 height 20
drag, startPoint x: 307, startPoint y: 196, endPoint x: 326, endPoint y: 196, distance: 19.0
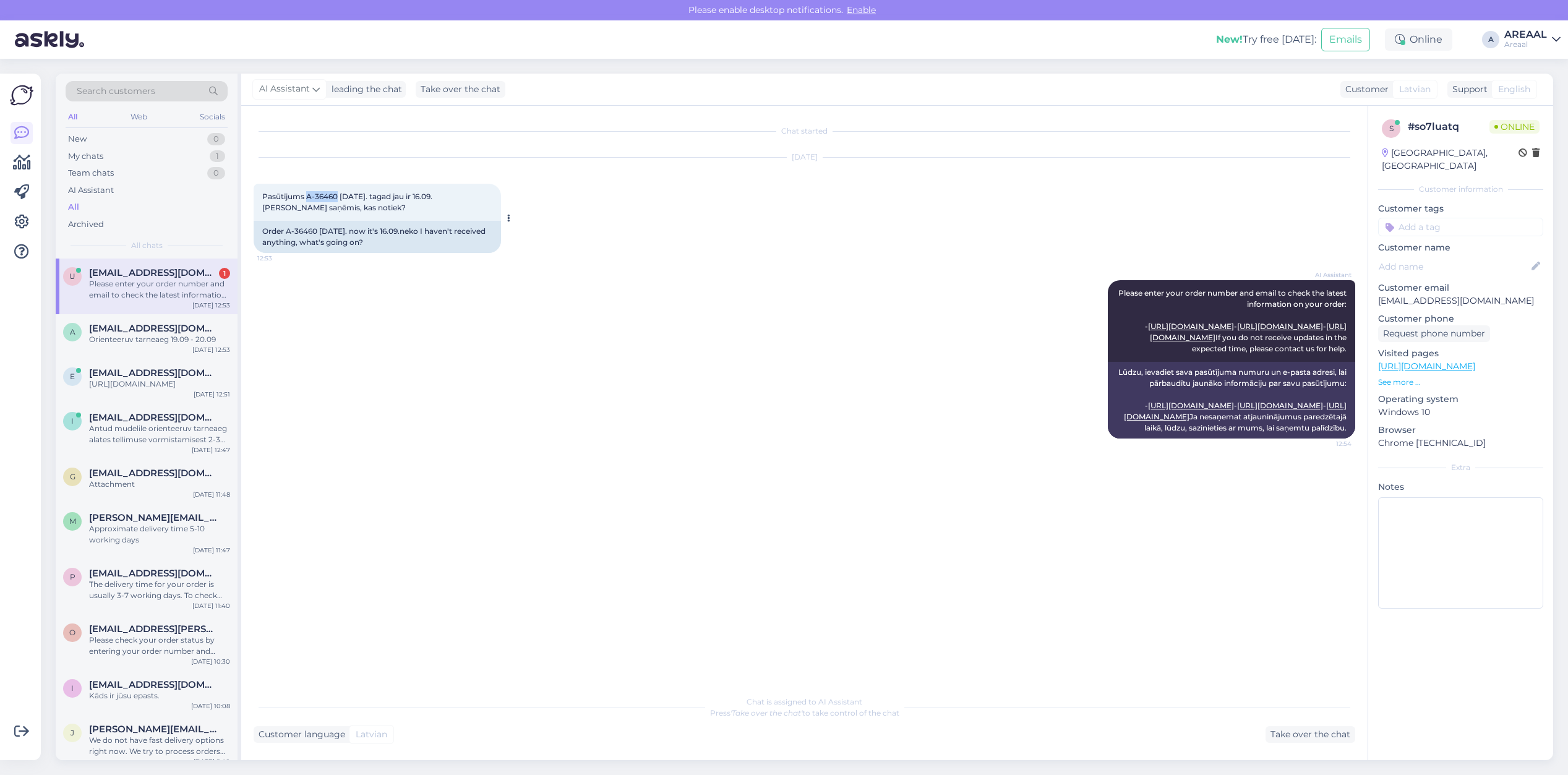
click at [326, 196] on span "Pasūtījums A-36460 [DATE]. tagad jau ir 16.09.[PERSON_NAME] saņēmis, kas notiek?" at bounding box center [347, 202] width 170 height 20
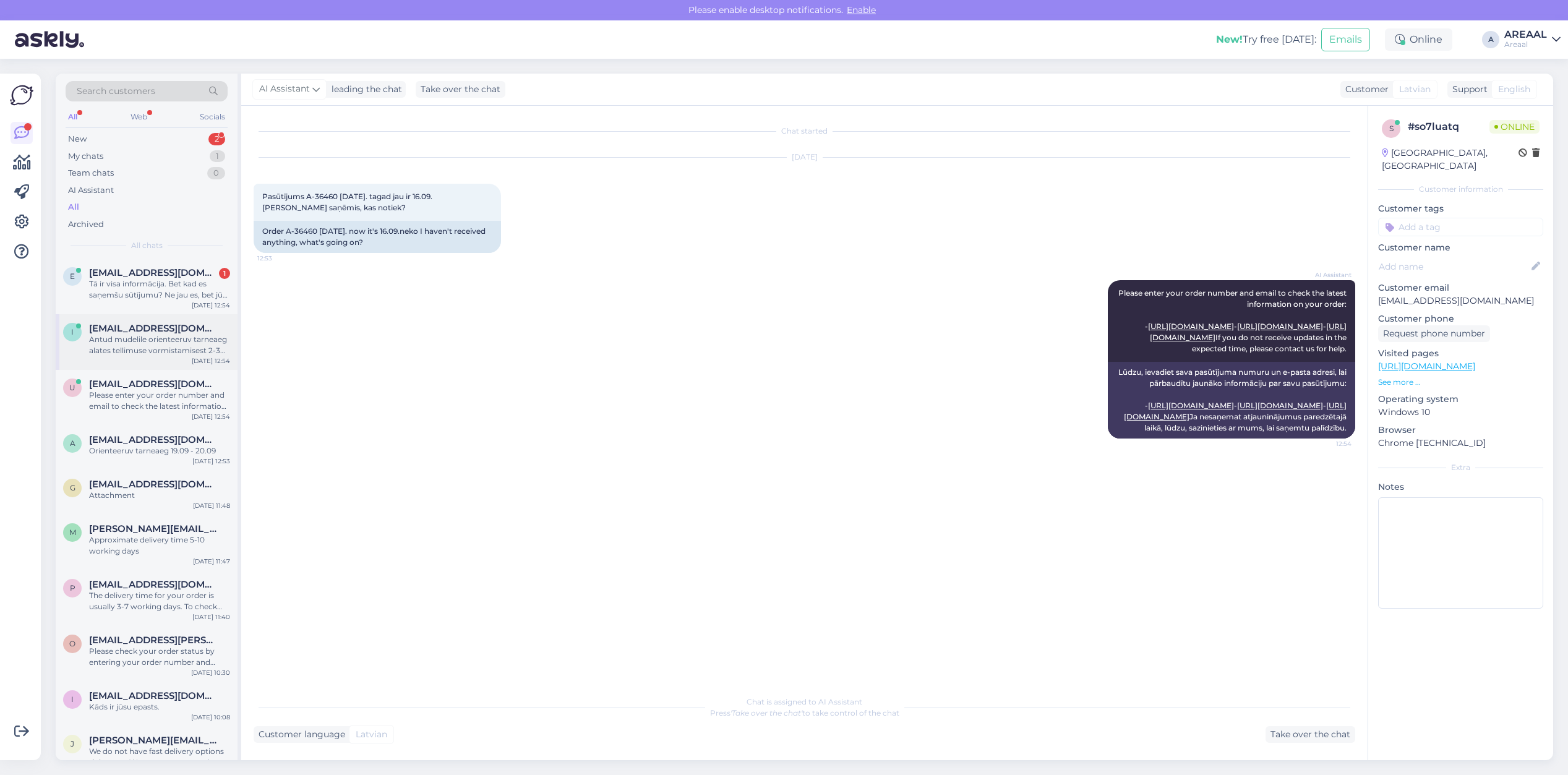
click at [178, 324] on div "info@areaal.ee" at bounding box center [160, 328] width 141 height 11
click at [190, 294] on div "Tā ir visa informācija. Bet kad es saņemšu sūtījumu? Ne jau es, bet jūs strādāj…" at bounding box center [160, 289] width 141 height 23
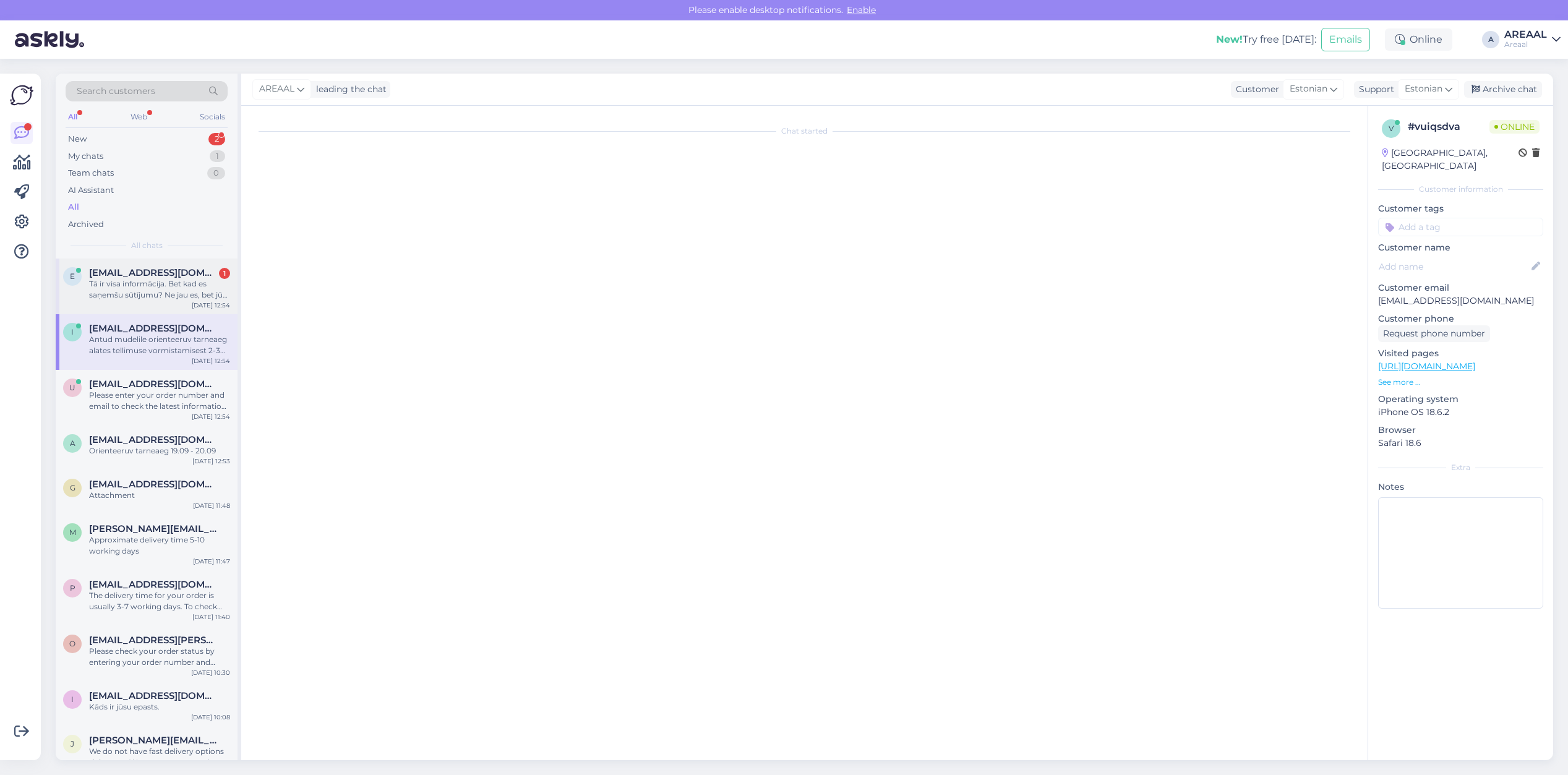
scroll to position [4754, 0]
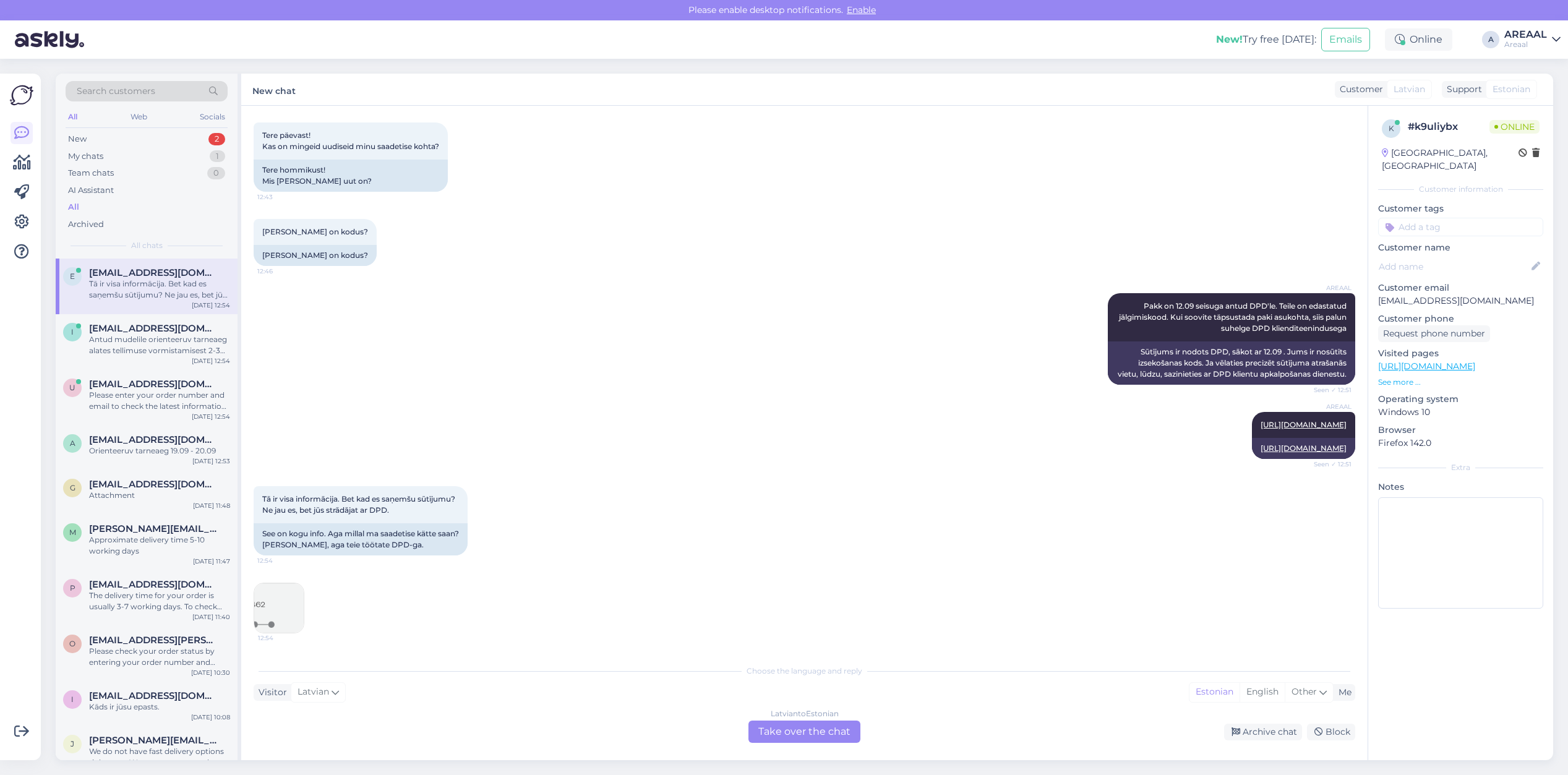
click at [300, 600] on img at bounding box center [279, 608] width 49 height 49
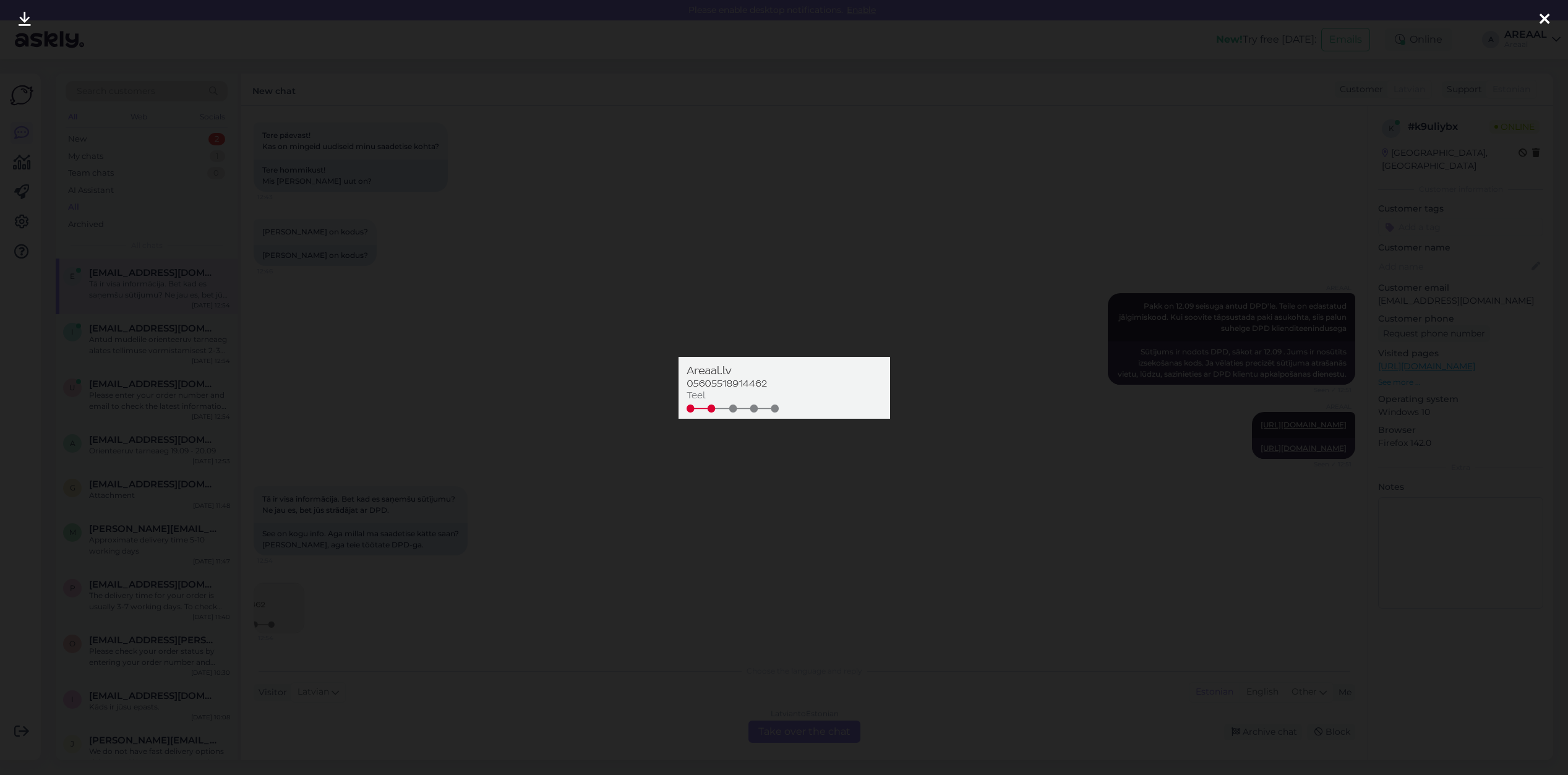
click at [667, 573] on div at bounding box center [784, 388] width 1568 height 775
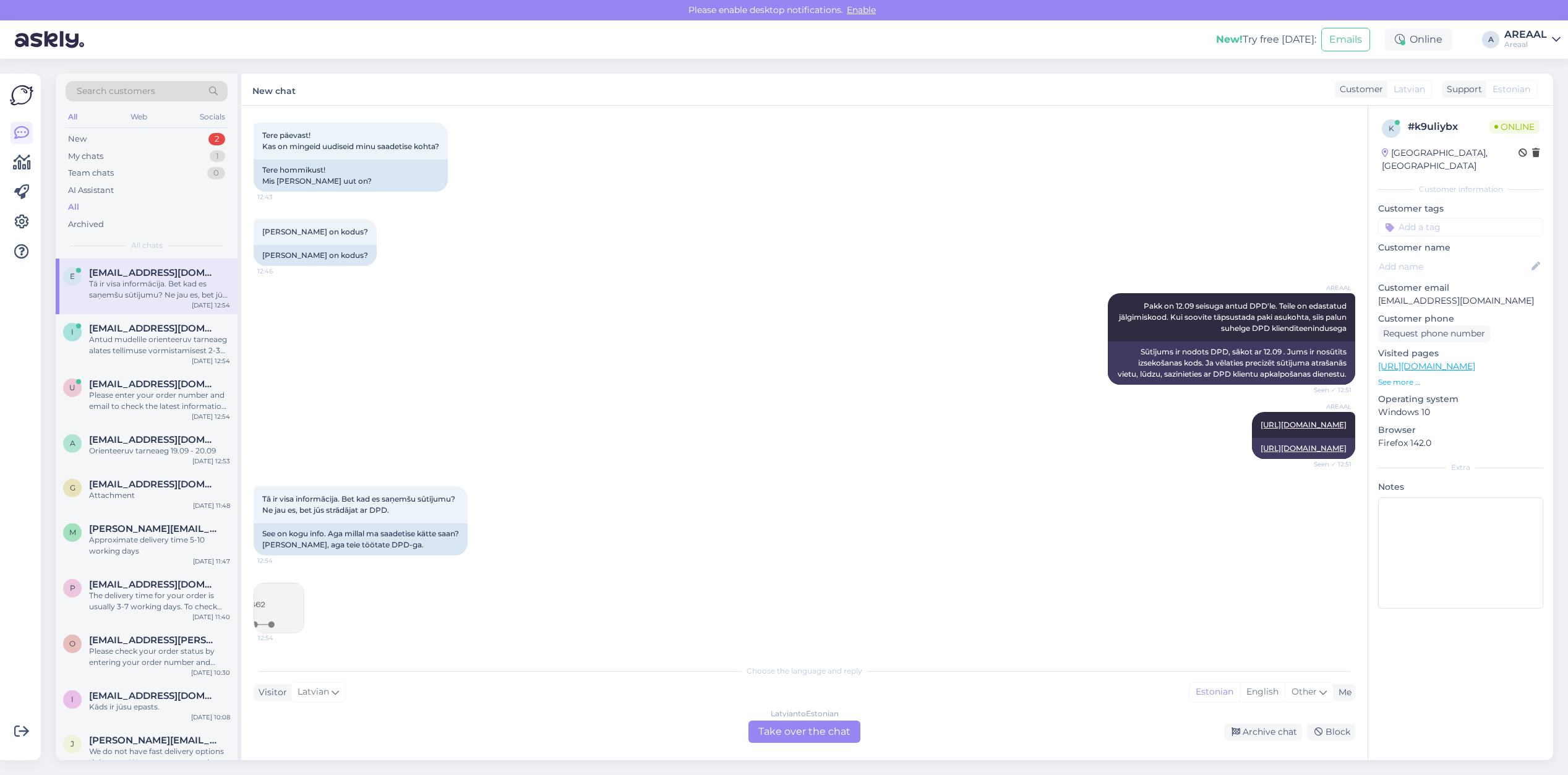
click at [276, 629] on img at bounding box center [279, 608] width 49 height 49
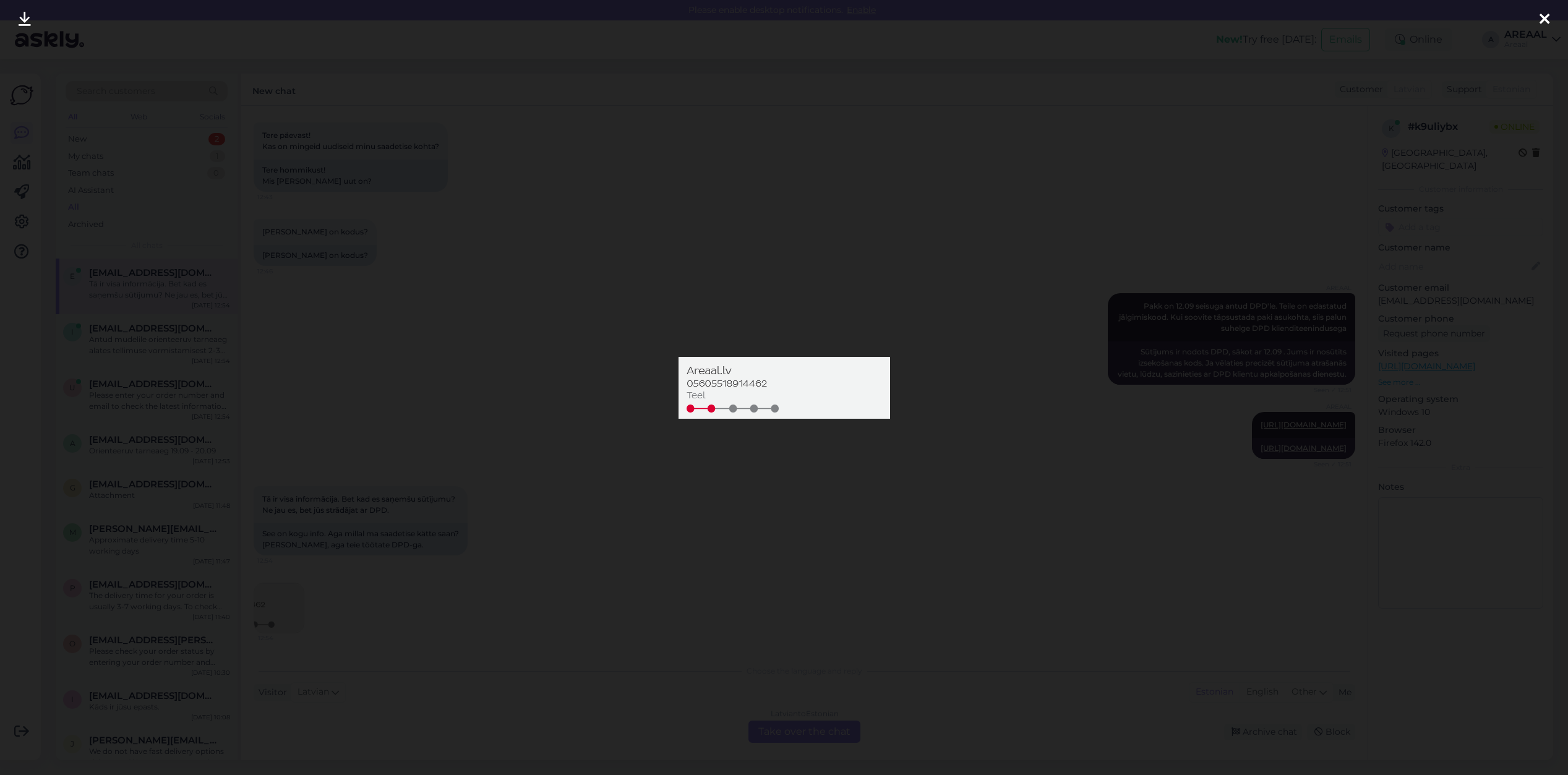
click at [693, 593] on div at bounding box center [784, 388] width 1568 height 775
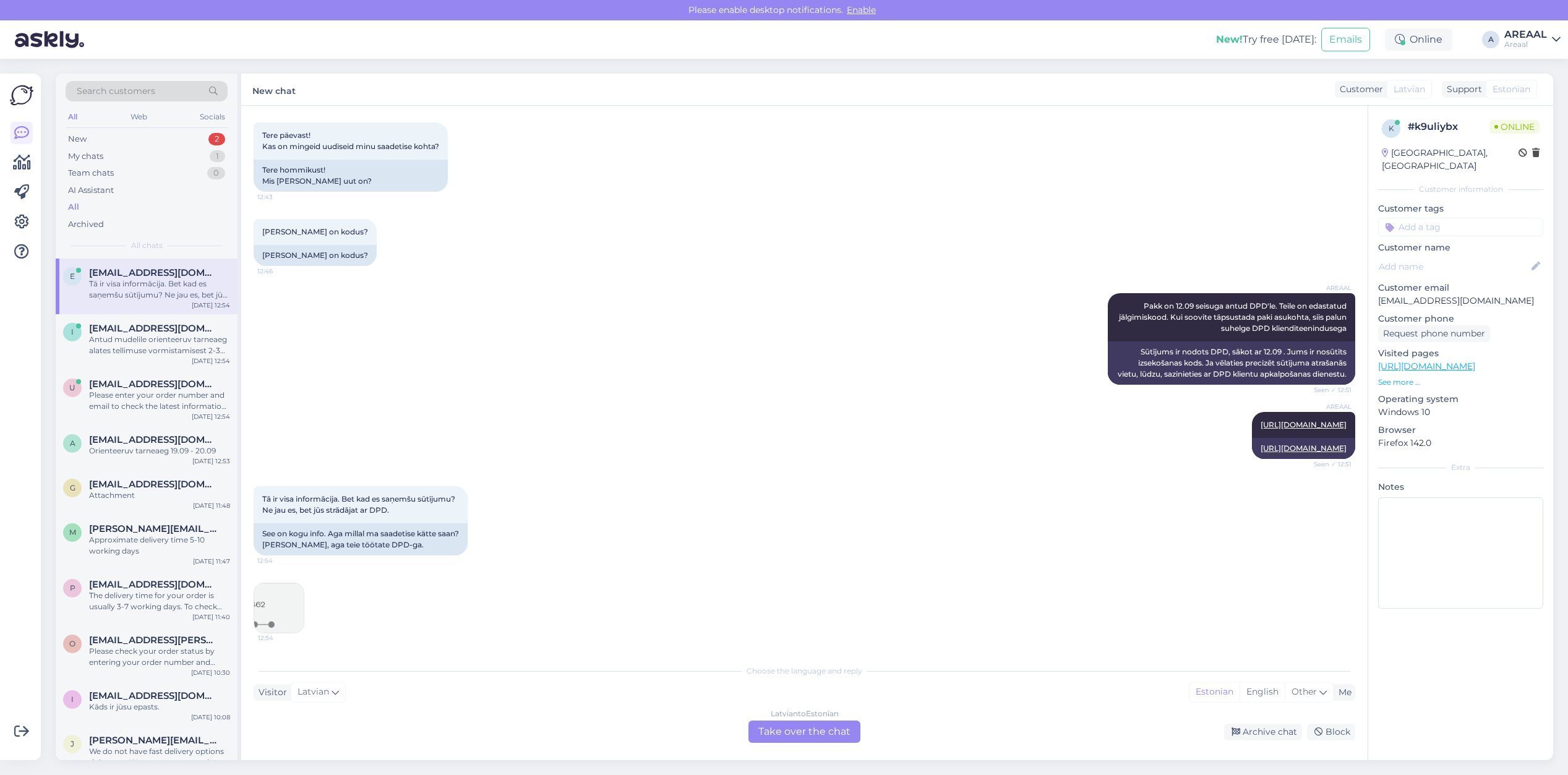
click at [821, 731] on div "Latvian to Estonian Take over the chat" at bounding box center [805, 731] width 112 height 23
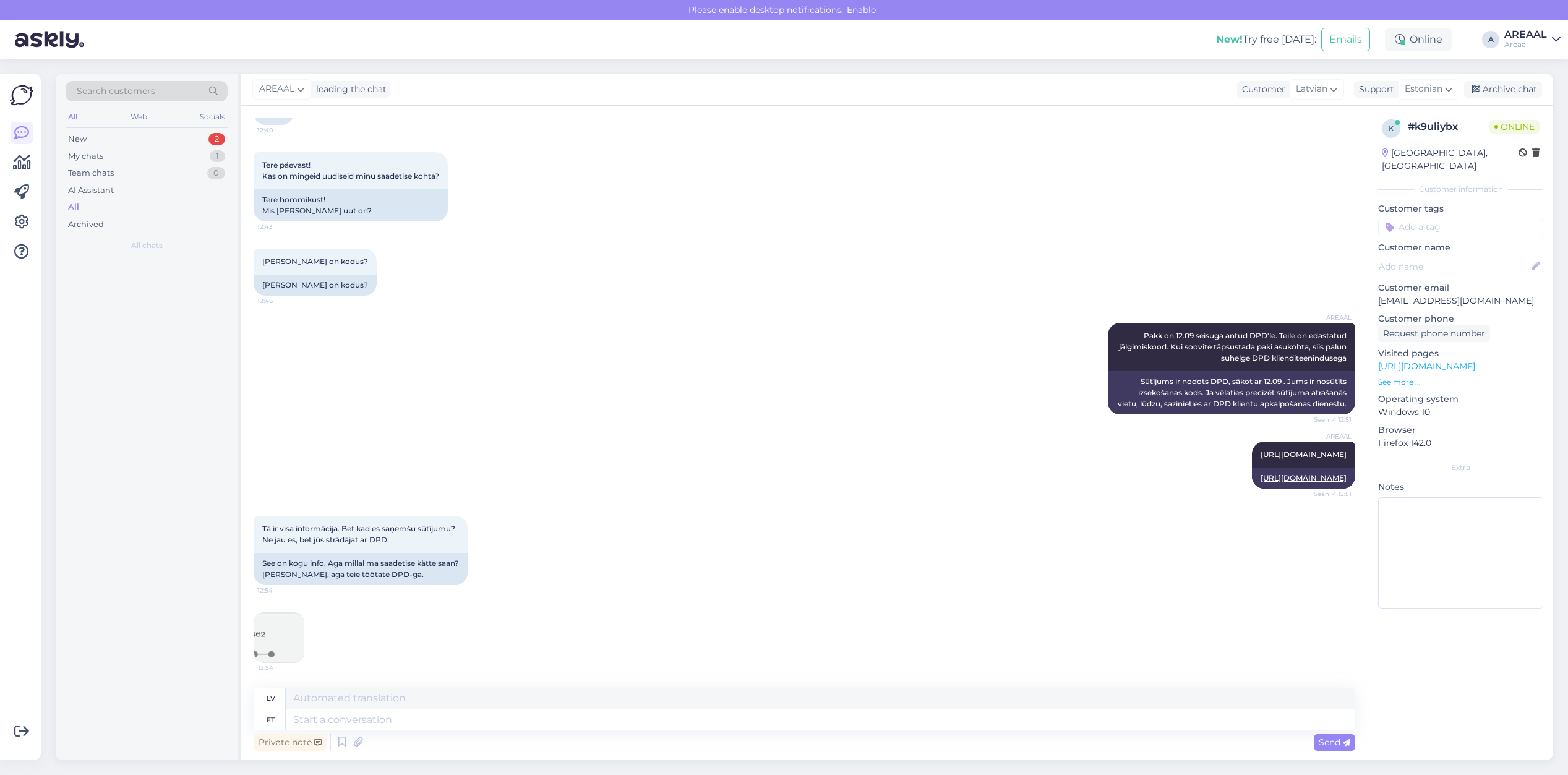
scroll to position [4724, 0]
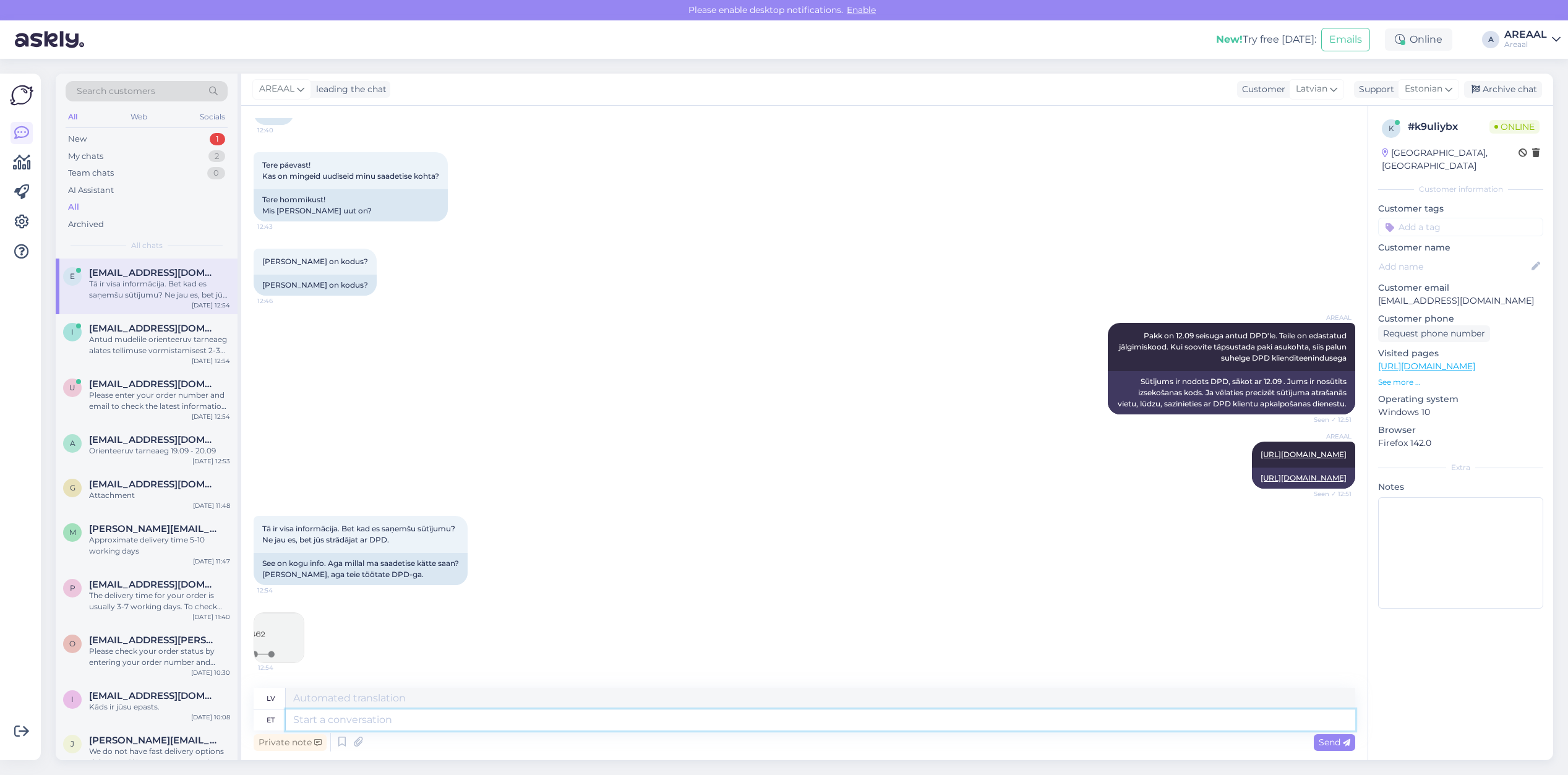
click at [816, 726] on textarea at bounding box center [820, 720] width 1069 height 21
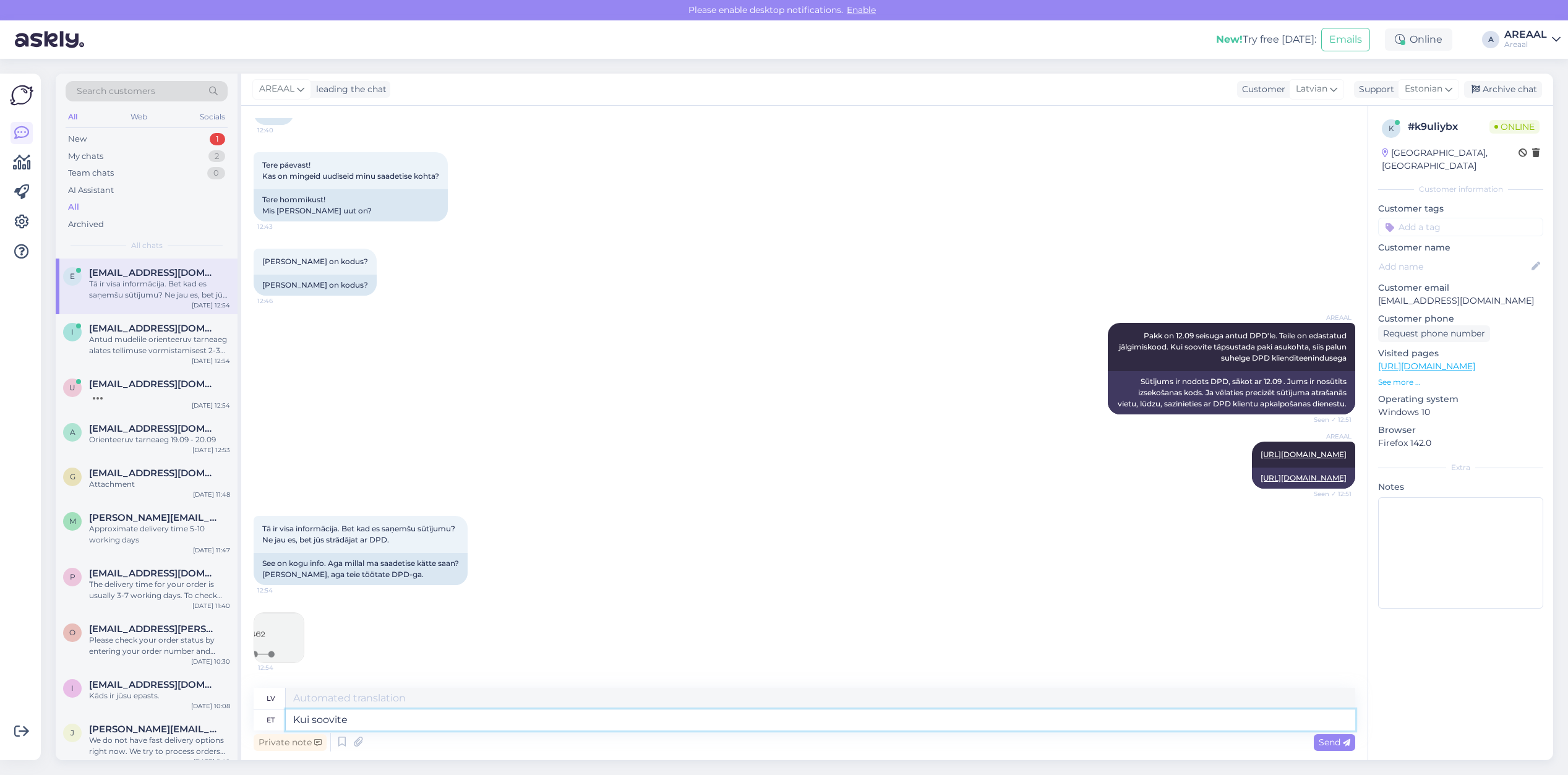
type textarea "Kui soovite t"
type textarea "Ja"
type textarea "Kui soovite te"
type textarea "Ja vēlaties"
type textarea "Kui soovite teada mill"
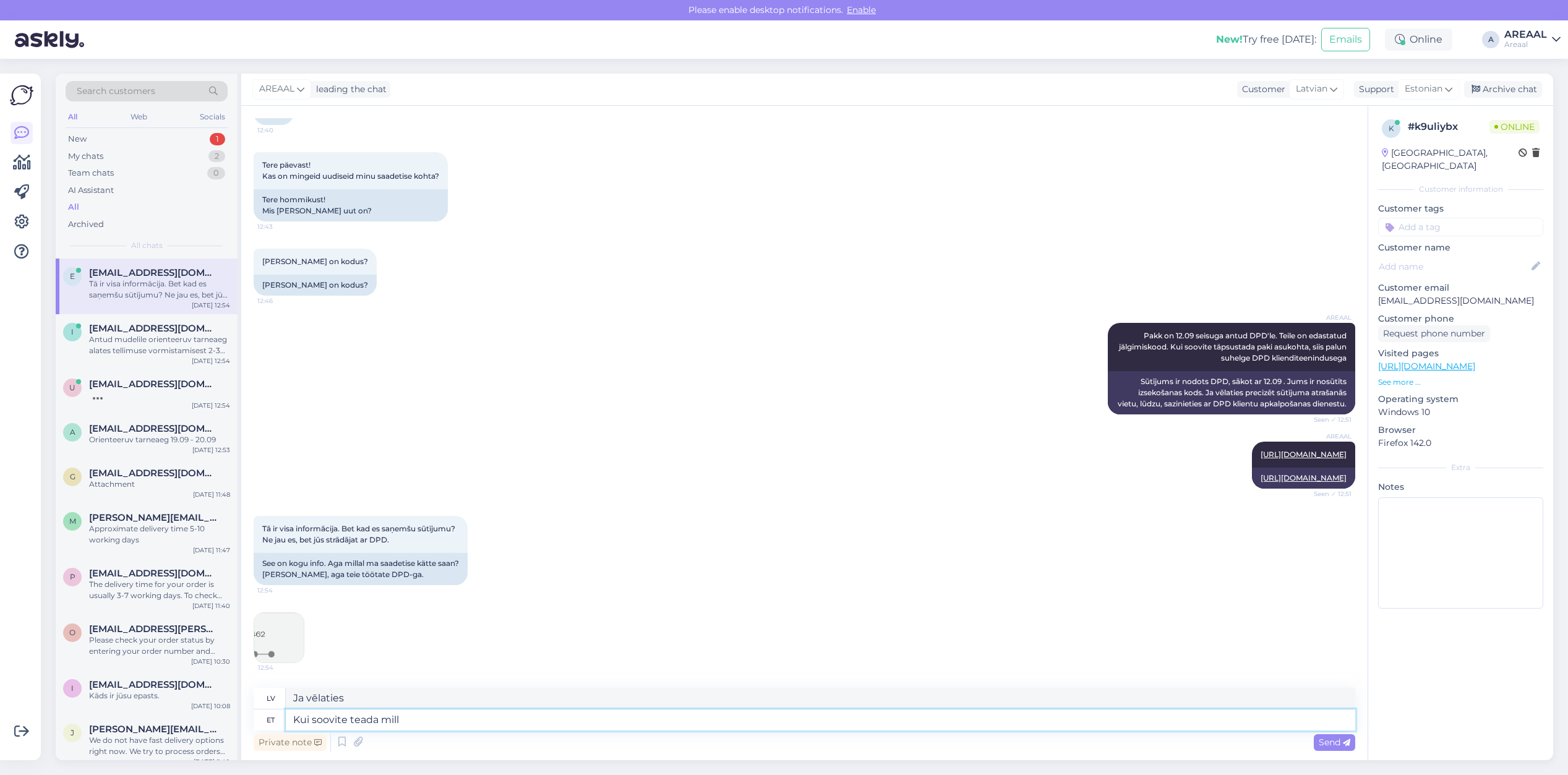
type textarea "Ja vēlaties zināt"
type textarea "Kui soovite teada millal DPD"
type textarea "Ja vēlaties uzzināt, kad DPD"
type textarea "Kui soovite teada millal DPD kauba kohal"
type textarea "Ja vēlaties uzzināt, kad DPD piegādās jūsu preces"
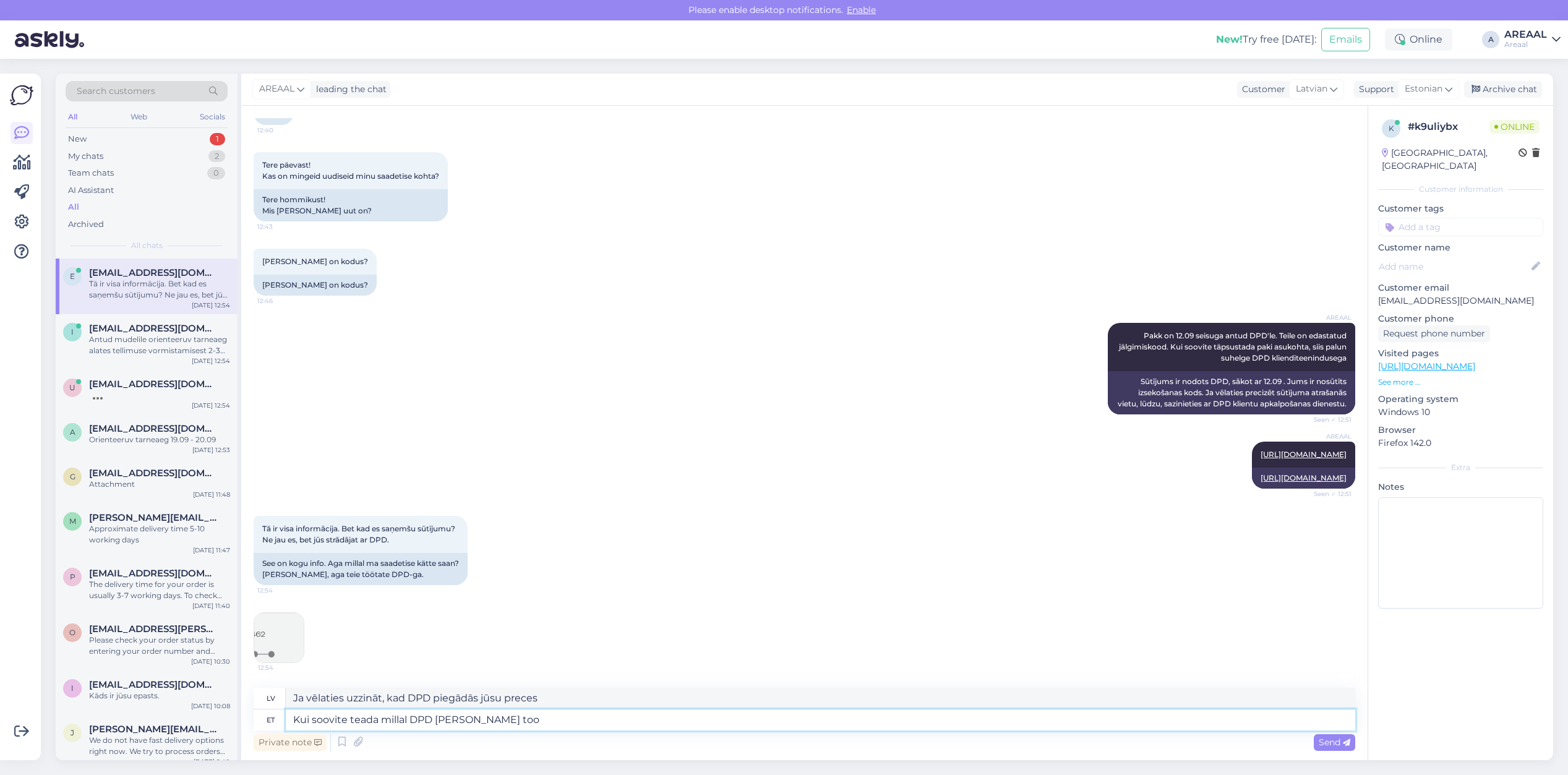
type textarea "Kui soovite teada millal DPD kauba kohale to"
type textarea "Ja vēlaties uzzināt, kad DPD piegādās preces"
type textarea "Kui soovite teada millal DPD"
type textarea "Ja vēlaties uzzināt, kad DPD"
type textarea "Kui soovite teada millal"
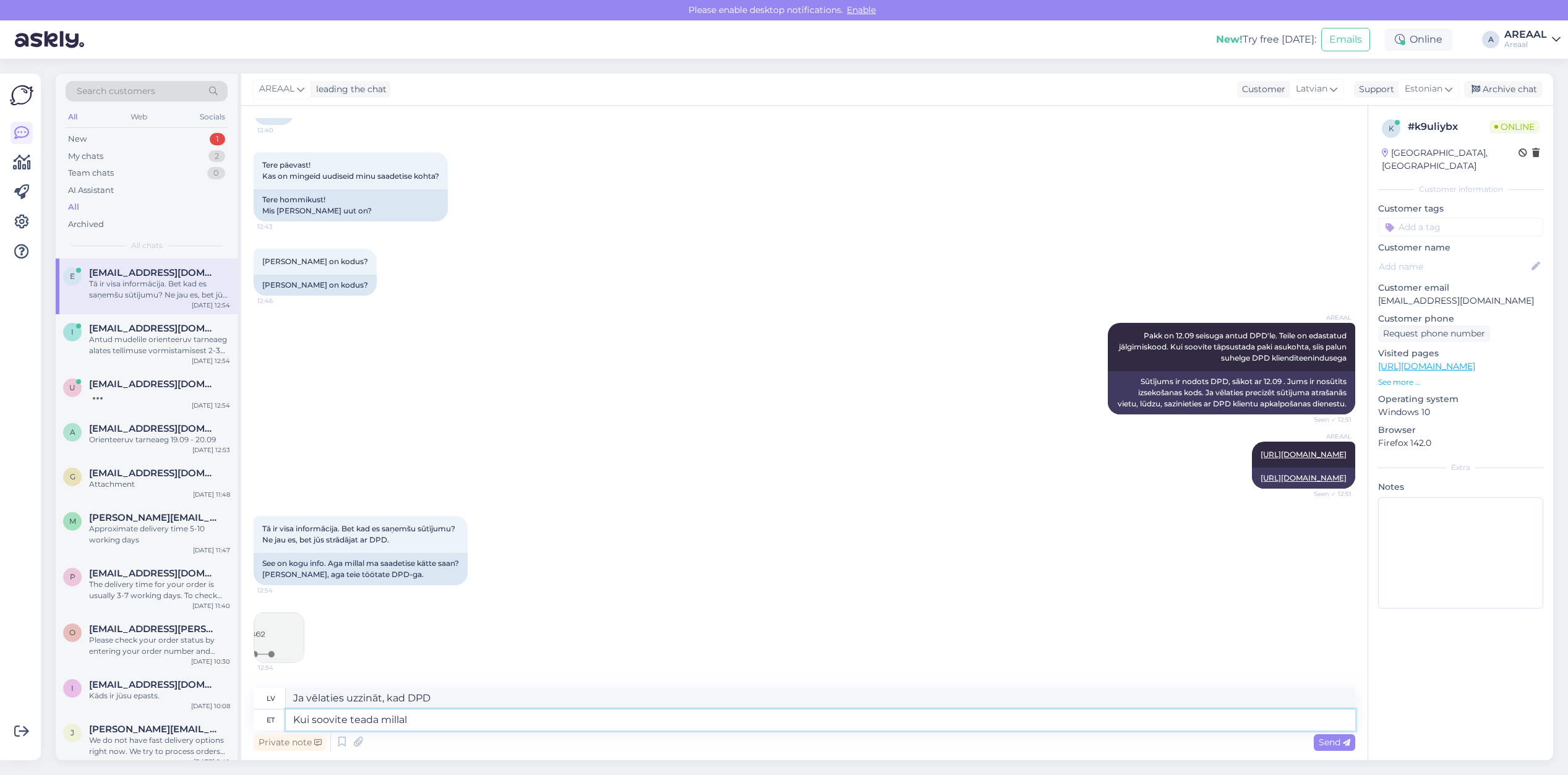
type textarea "Ja vēlaties zināt, kad"
type textarea "Kui soovite teada millal kaup kohale"
type textarea "Ja vēlaties uzzināt, kad preces"
type textarea "Kui soovite teada millal kaup kohale jõua"
type textarea "Ja vēlaties uzzināt, kad preces tiks piegādātas"
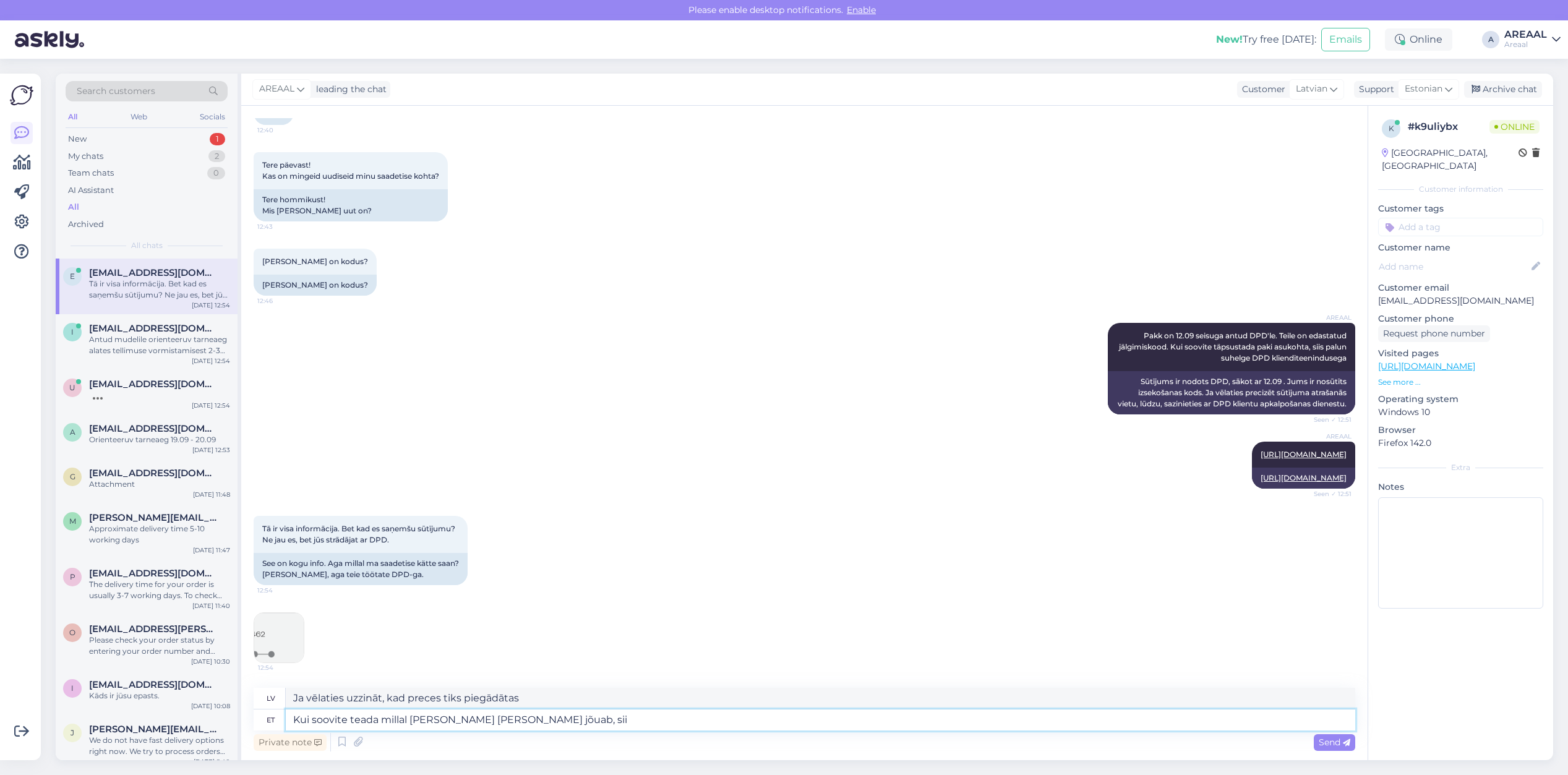
type textarea "Kui soovite teada millal kaup kohale jõuab, sii"
type textarea "Ja vēlaties uzzināt, kad preces pienāks,"
type textarea "Kui soovite teada millal kaup kohale jõuab, sii skü"
type textarea "Ja vēlaties uzzināt, kad preces tiks piegādātas, noklikšķiniet šeit"
type textarea "Kui soovite teada millal kaup kohale jõuab, siis küsi"
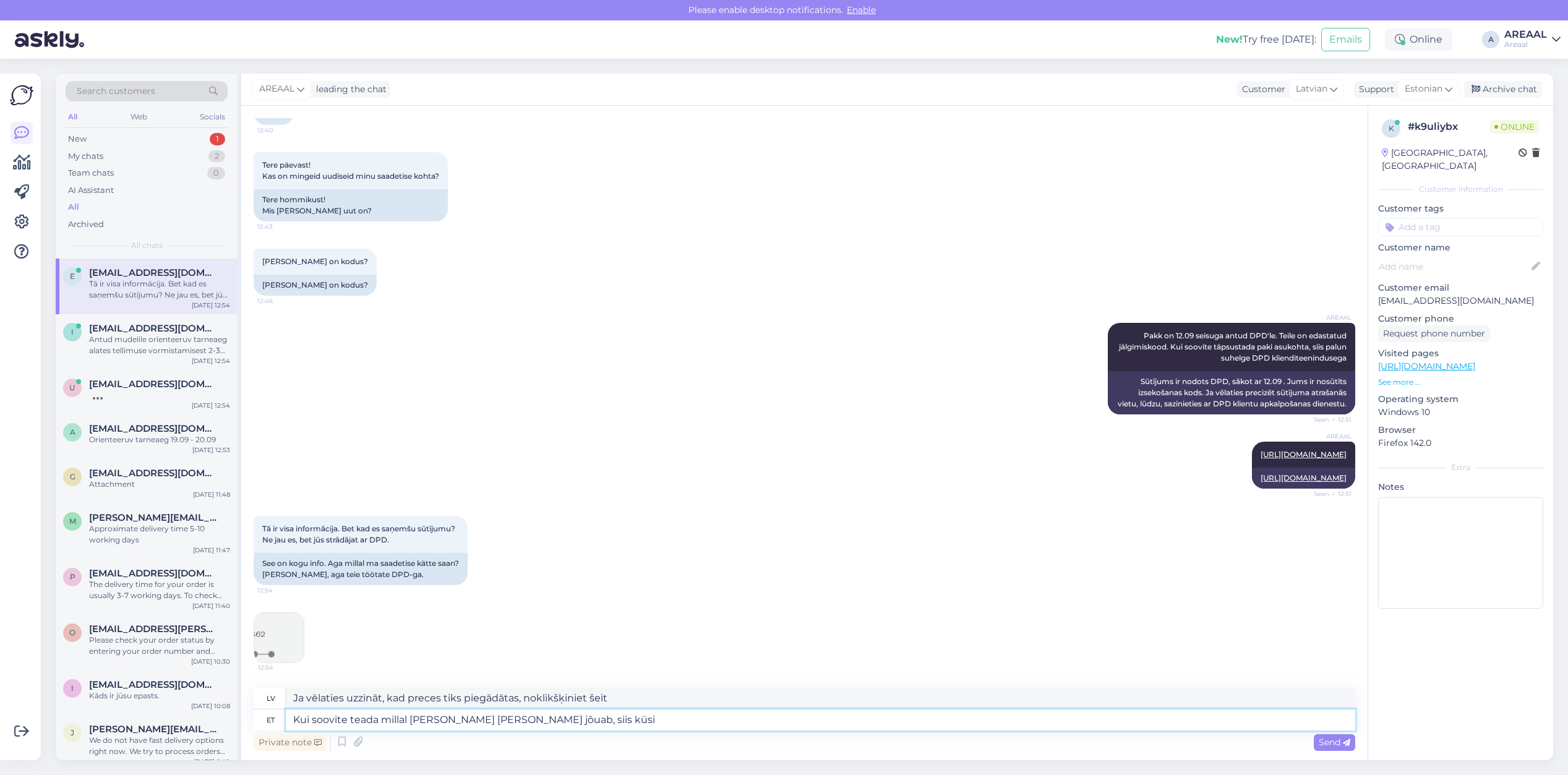
type textarea "Ja vēlaties uzzināt, kad preces pienāks, tad"
type textarea "Kui soovite teada millal kaup kohale jõuab, siis küsige DPD"
type textarea "Ja vēlaties uzzināt, kad preces tiks piegādātas, lūdzu, jautājiet"
type textarea "Kui soovite teada millal kaup kohale jõuab, siis küsige DPD Käes"
type textarea "Ja vēlaties uzzināt, kad preces pienāks, jautājiet DPD."
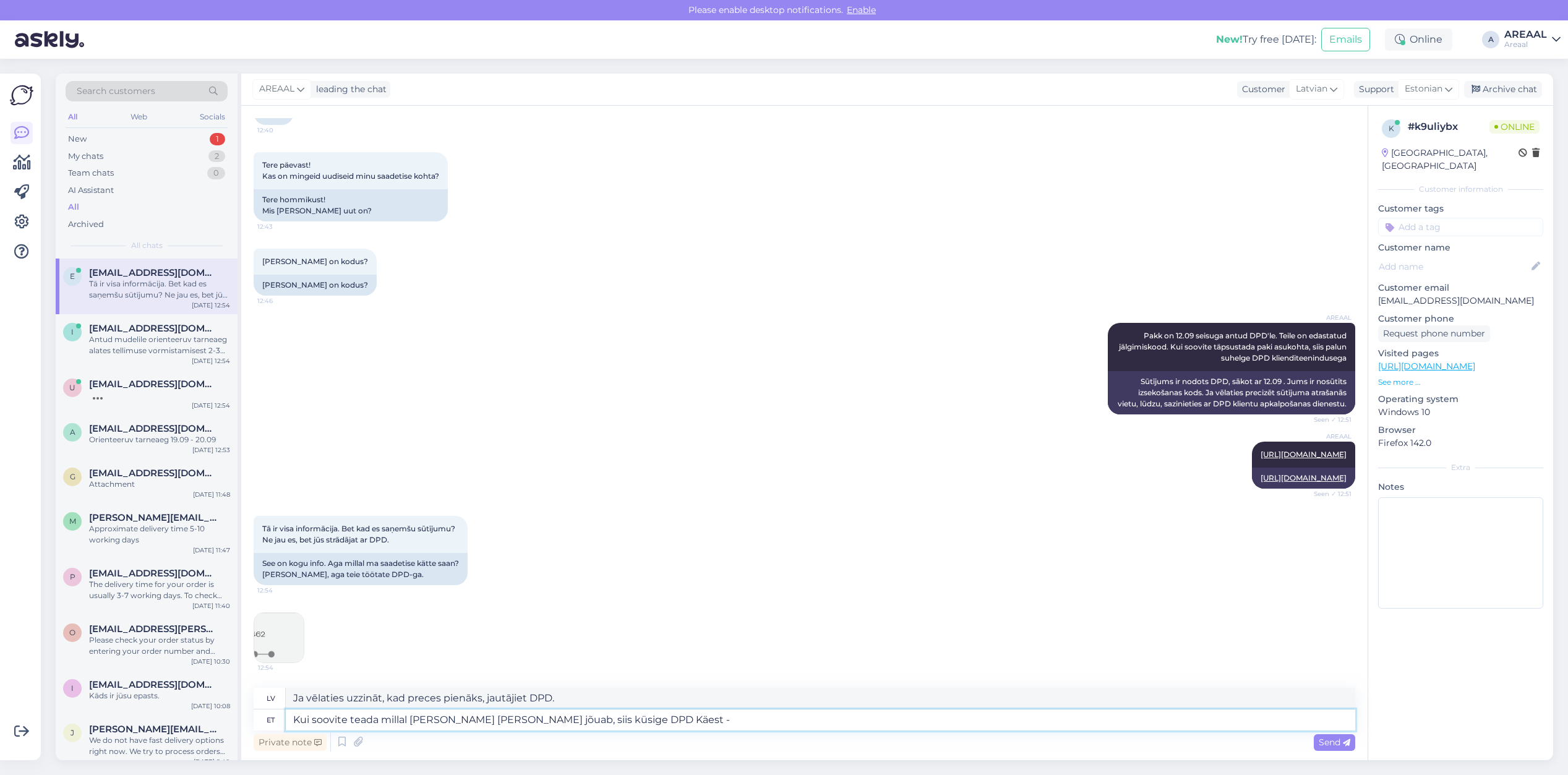
type textarea "Kui soovite teada millal kaup kohale jõuab, siis küsige DPD Käest -"
type textarea "Ja vēlaties uzzināt, kad preces tiks piegādātas, jautājiet DPD Käest."
type textarea "Kui soovite teada millal kaup kohale jõuab, siis küsige DPD Käest"
type textarea "Ja vēlaties uzzināt, kad preces tiks piegādātas, jautājiet DPD Käest -"
type textarea "Kui soovite teada millal kaup kohale jõuab, siis küsige DPD Käes"
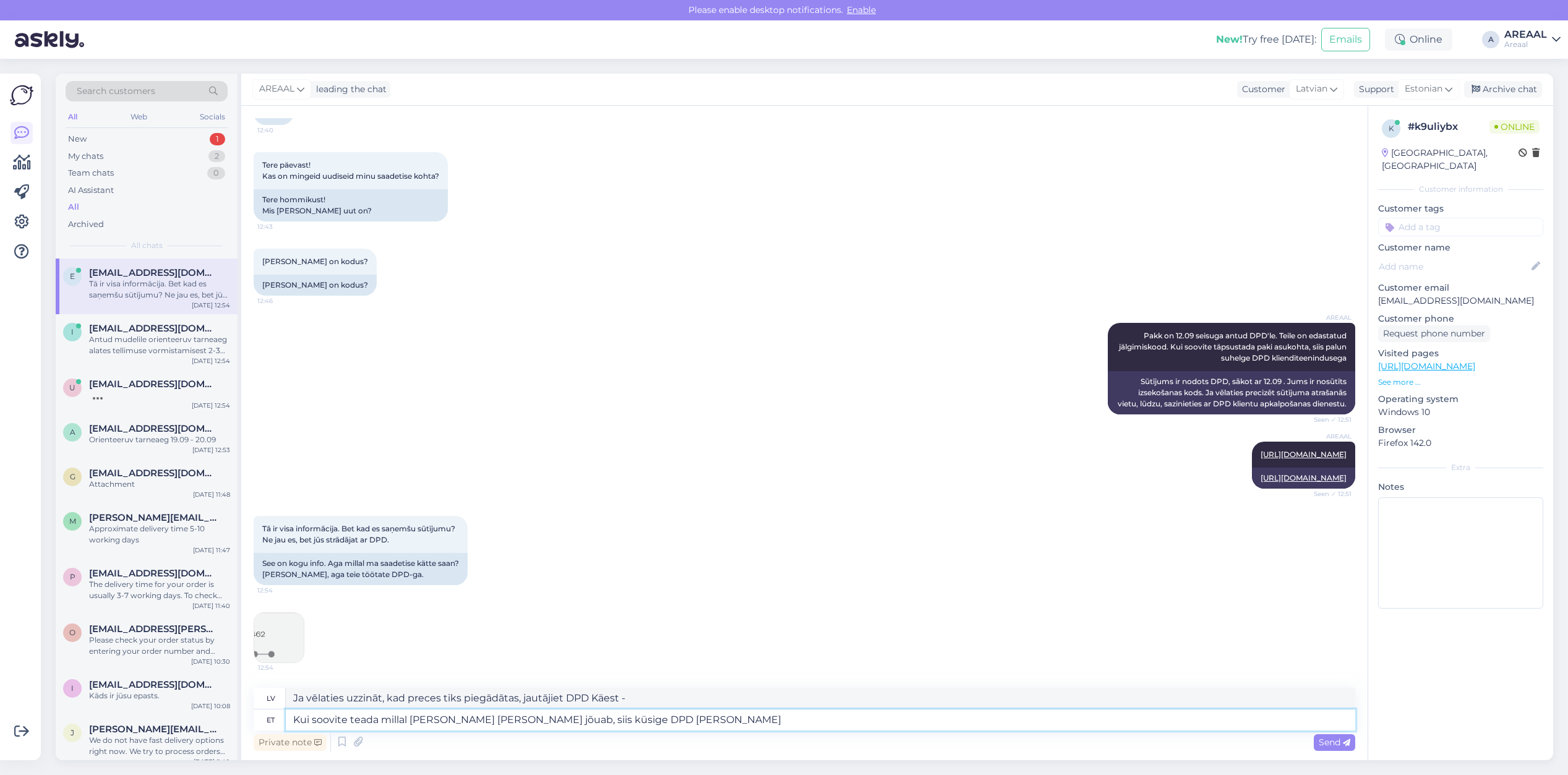
type textarea "Ja vēlaties uzzināt, kad preces tiks piegādātas, jautājiet DPD Käest."
type textarea "Kui soovite teada millal kaup kohale jõuab, siis küsige DPD käe"
type textarea "Ja vēlaties uzzināt, kad preces pienāks, jautājiet DPD."
type textarea "Kui soovite teada millal kaup kohale jõuab, siis küsige DPD käest"
type textarea "Ja vēlaties uzzināt, kad jūsu preces tiks piegādātas, jautājiet DPD."
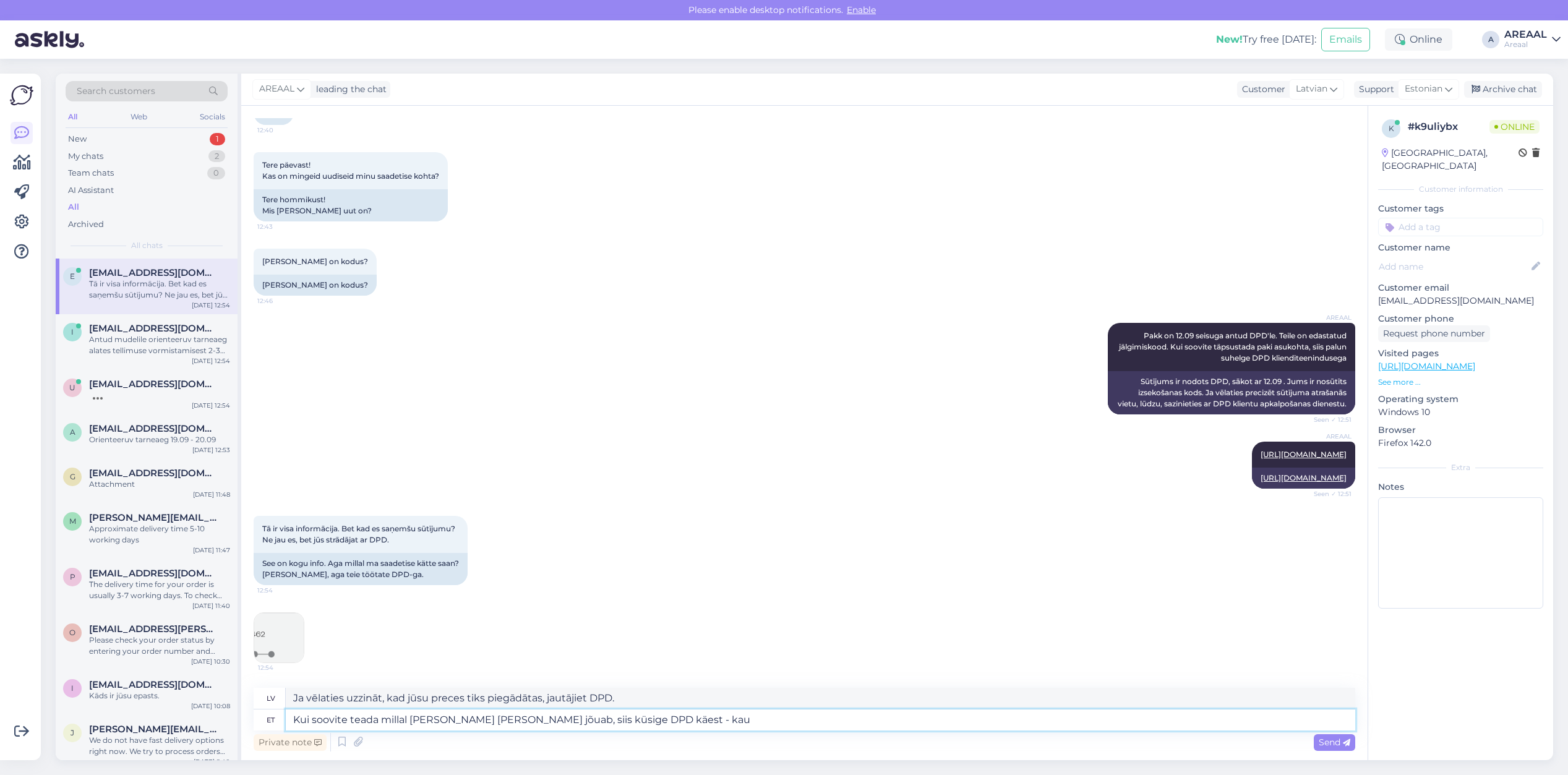
type textarea "Kui soovite teada millal kaup kohale jõuab, siis küsige DPD käest - kaup"
type textarea "Ja vēlaties uzzināt, kad jūsu preces tiks piegādātas, jautājiet DPD -"
type textarea "Kui soovite teada millal kaup kohale jõuab, siis küsige DPD käest - kaup on e"
type textarea "Ja vēlaties uzzināt, kad preces pienāks, jautājiet DPD — preces"
type textarea "Kui soovite teada millal kaup kohale jõuab, siis küsige DPD käest - kaup on eda"
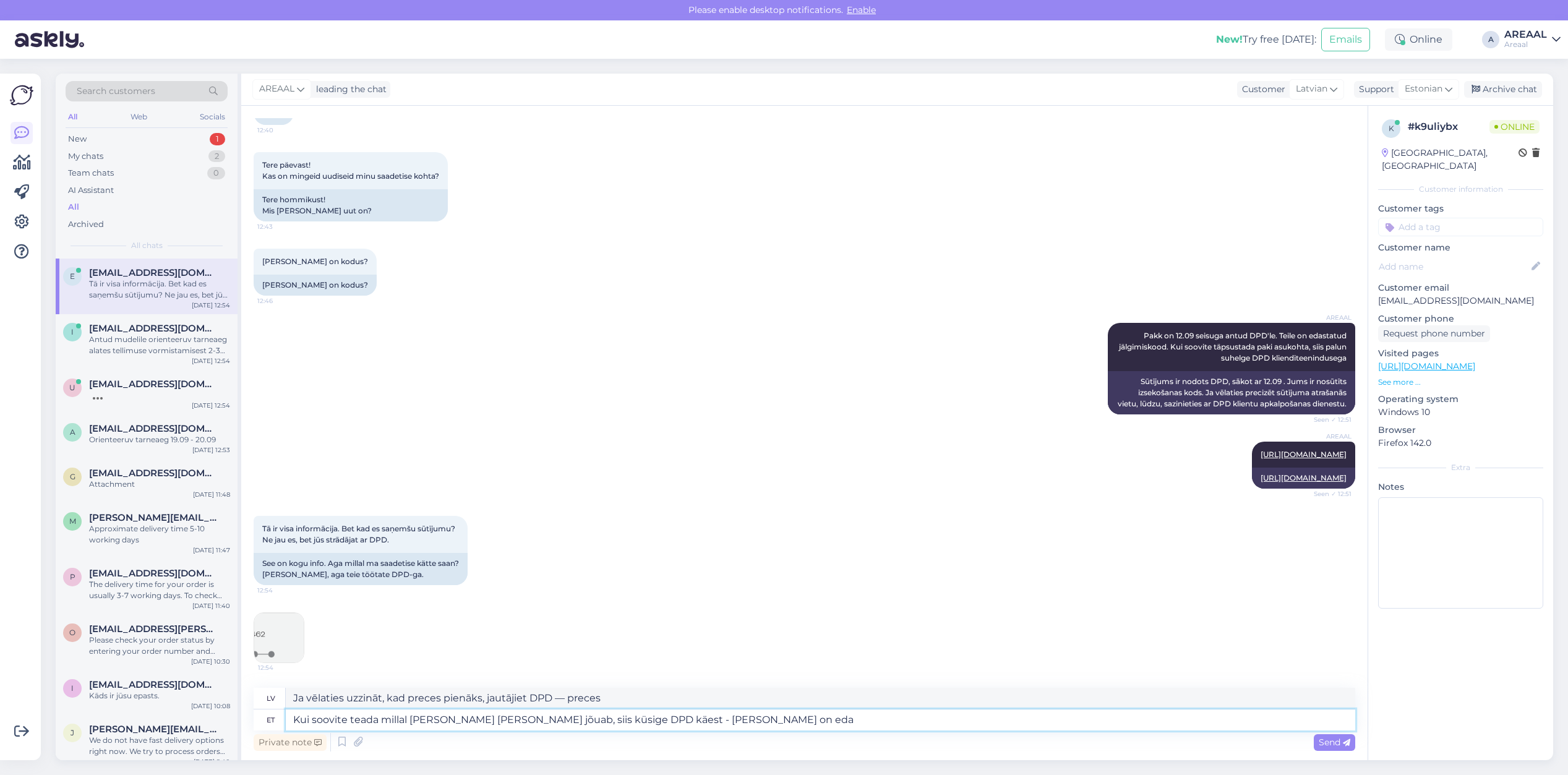
type textarea "Ja vēlaties uzzināt, kad preces pienāks, jautājiet DPD — preces ir"
type textarea "Kui soovite teada millal kaup kohale jõuab, siis küsige DPD käest - kaup on eda…"
type textarea "Ja vēlaties uzzināt, kad preces pienāks, jautājiet DPD — preces ir piegādātas."
type textarea "Kui soovite teada millal kaup kohale jõuab, siis küsige DPD käest - kaup on eda…"
type textarea "Ja vēlaties uzzināt, kad preces pienāks, lūdzu, jautājiet DPD — preces ir pārsū…"
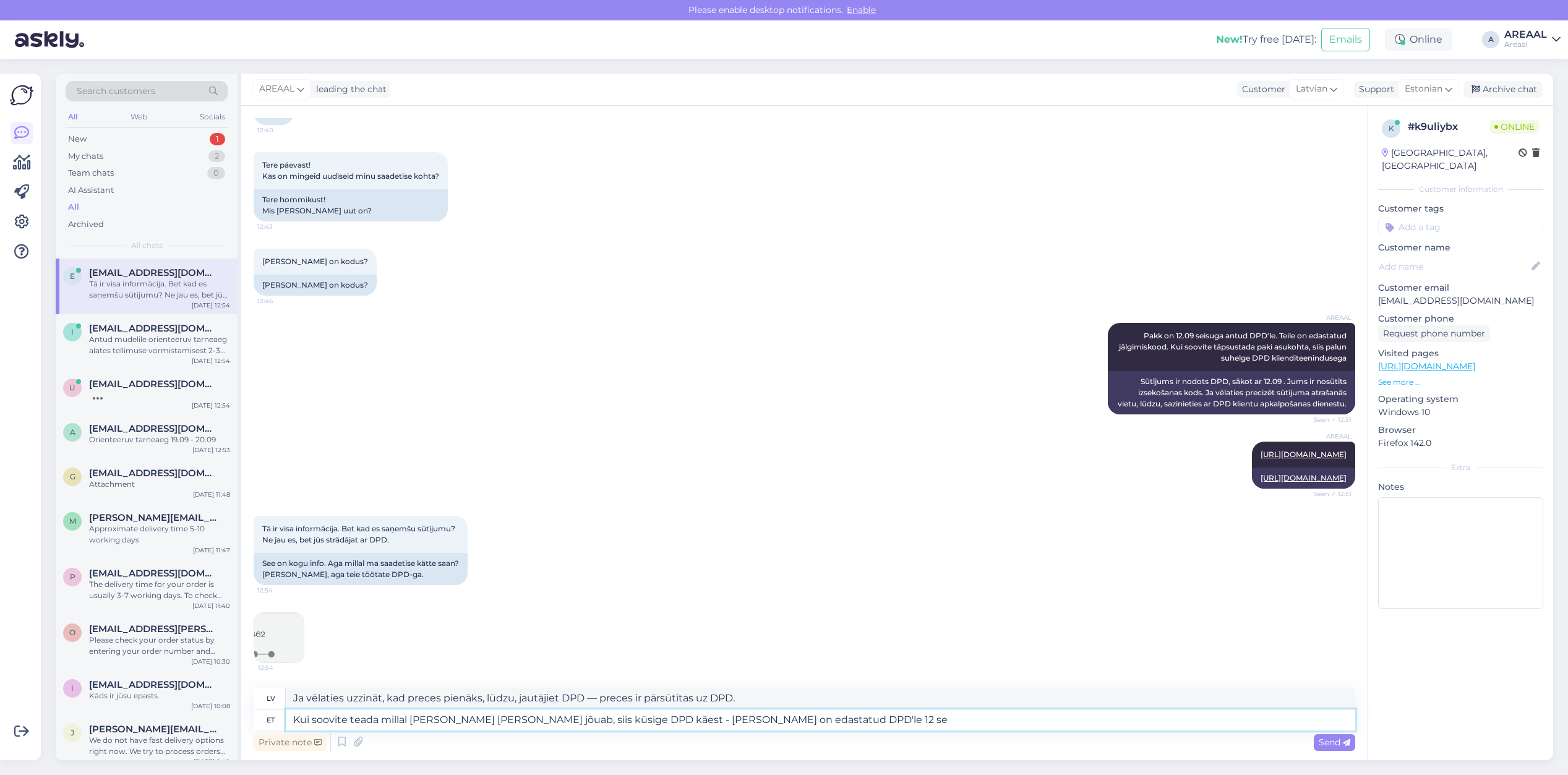
type textarea "Kui soovite teada millal kaup kohale jõuab, siis küsige DPD käest - kaup on eda…"
type textarea "Ja vēlaties uzzināt, kad preces pienāks, jautājiet DPD — preces ir pārsūtītas u…"
type textarea "Kui soovite teada millal kaup kohale jõuab, siis küsige DPD käest - kaup on eda…"
type textarea "Ja vēlaties uzzināt, kad preces pienāks, lūdzu, jautājiet DPD - preces DPD tika…"
type textarea "Kui soovite teada millal kaup kohale jõuab, siis küsige DPD käest - kaup on eda…"
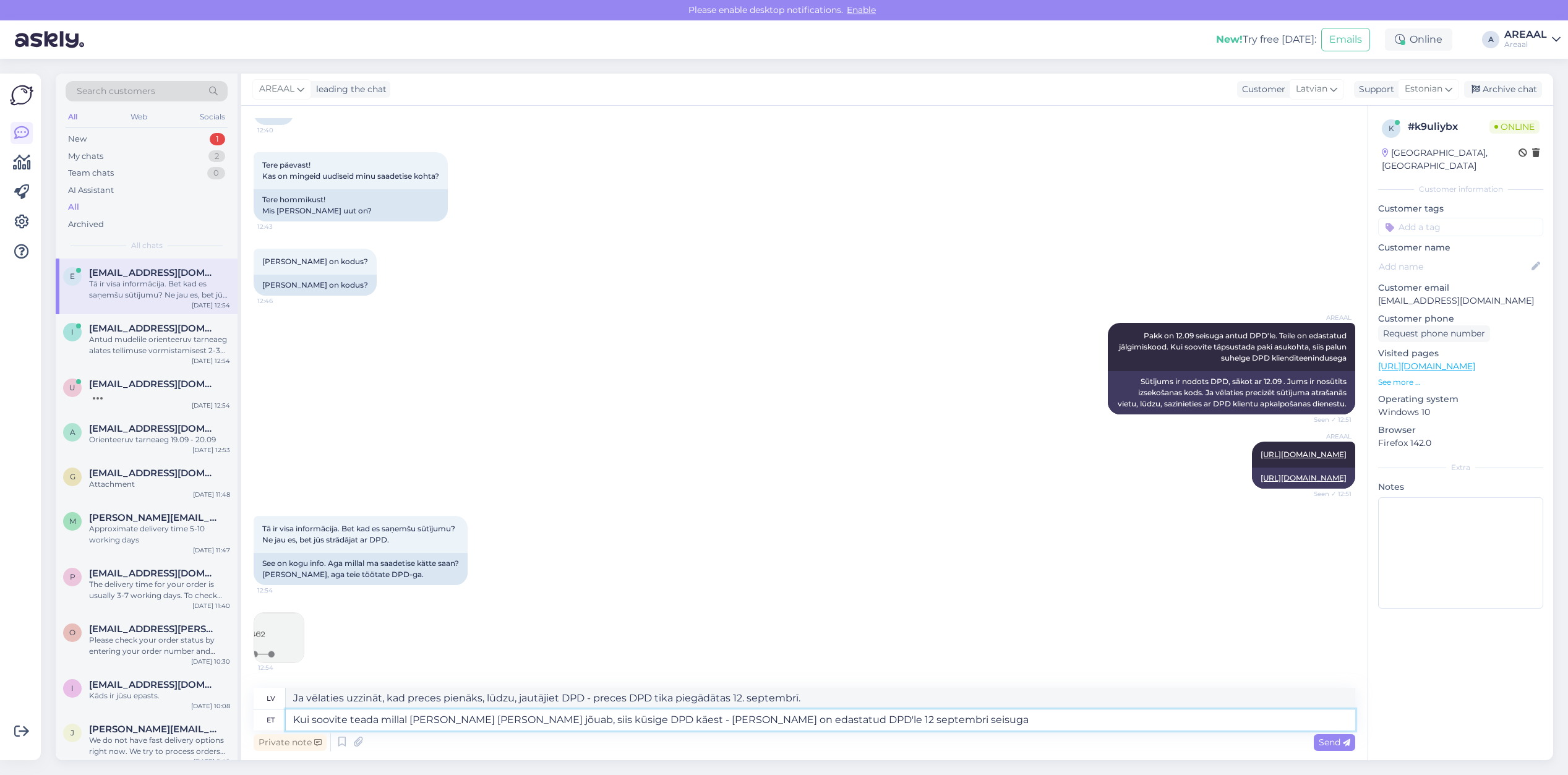
type textarea "Ja vēlaties uzzināt, kad preces pienāks, lūdzu, jautājiet DPD - preces DPD ir p…"
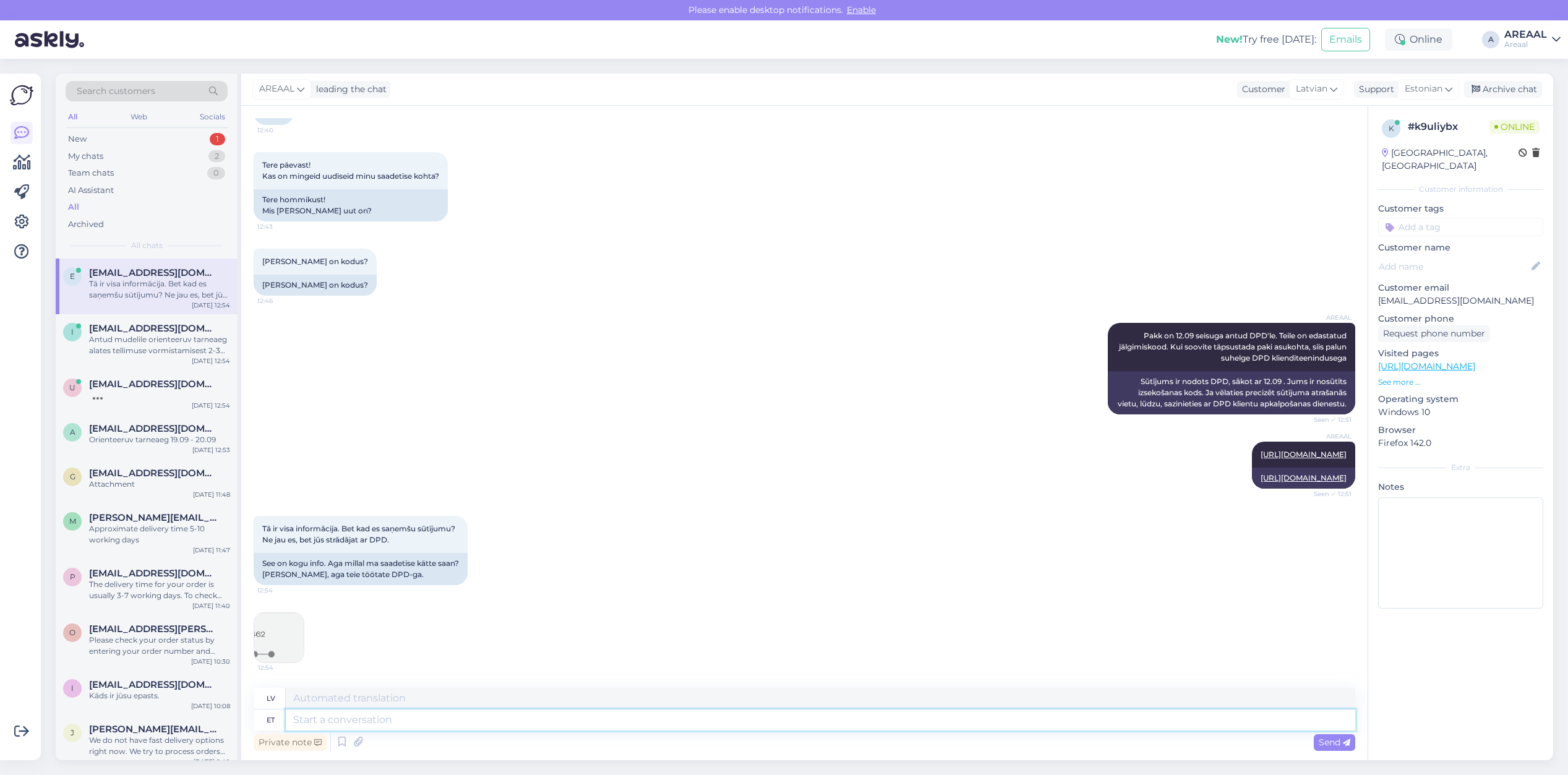
scroll to position [4821, 0]
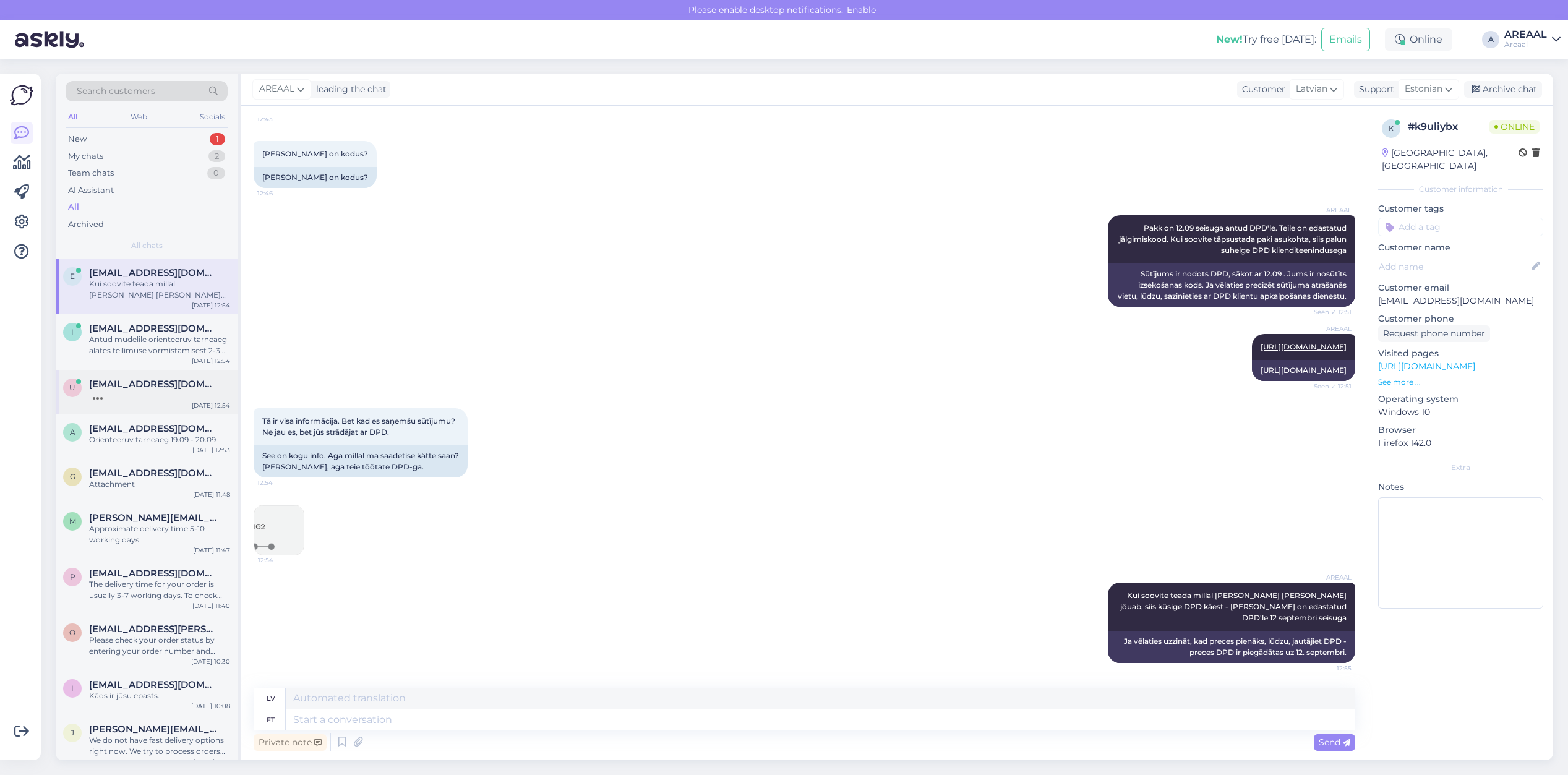
click at [193, 388] on div "[EMAIL_ADDRESS][DOMAIN_NAME]" at bounding box center [160, 384] width 141 height 11
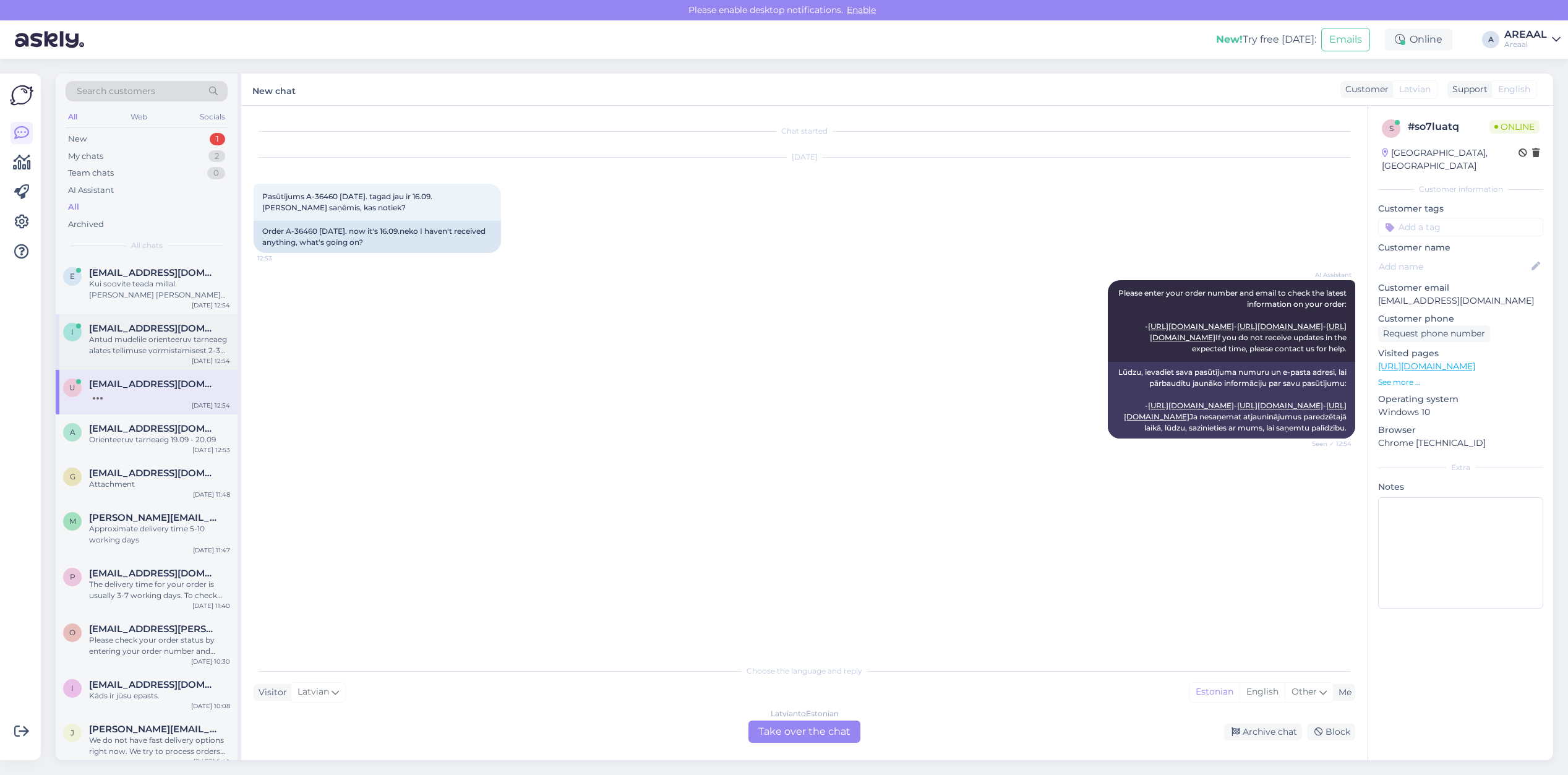
click at [186, 337] on div "Antud mudelile orienteeruv tarneaeg alates tellimuse vormistamisest 2-3 nädalat" at bounding box center [160, 345] width 141 height 23
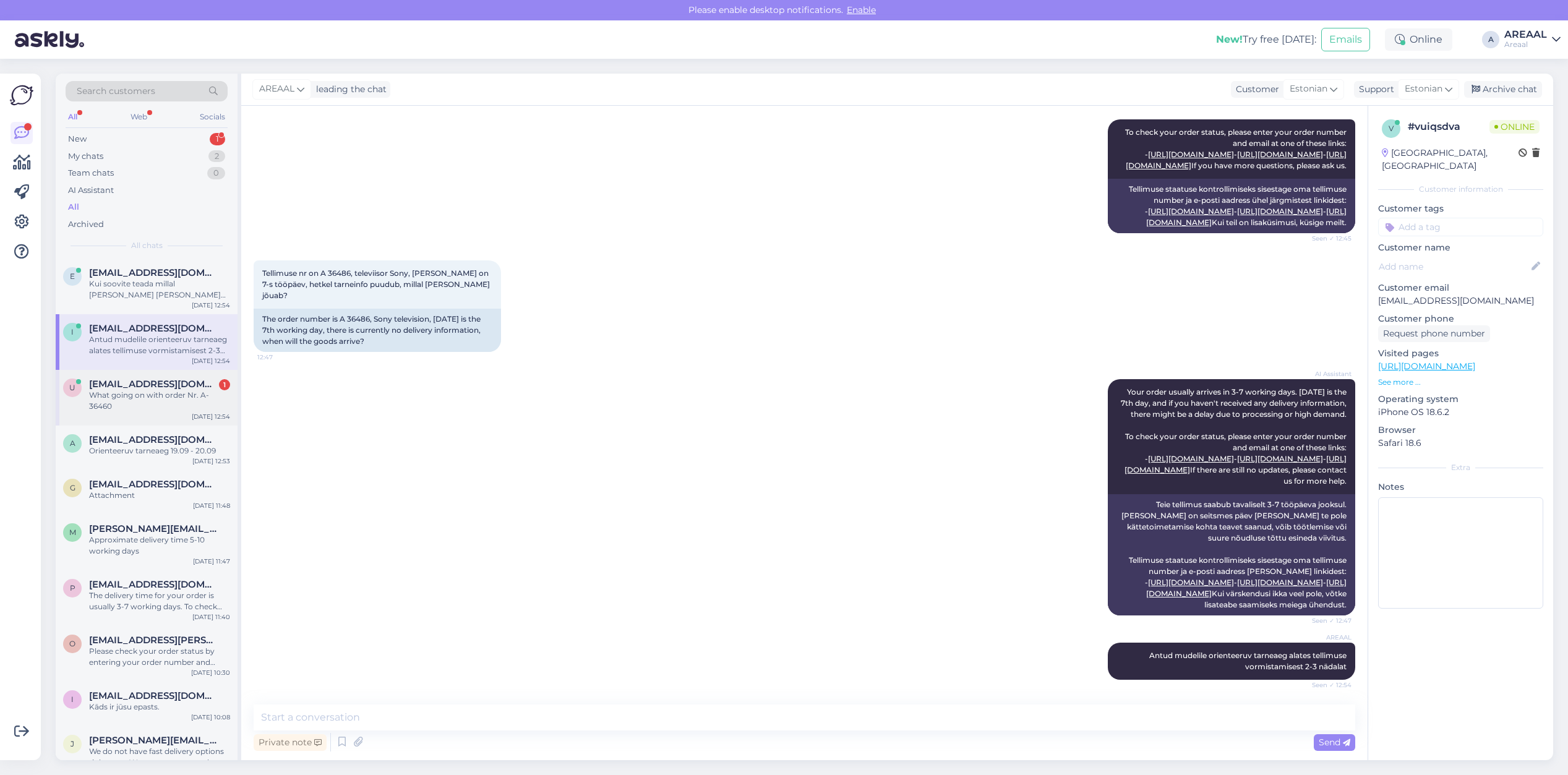
click at [165, 382] on span "[EMAIL_ADDRESS][DOMAIN_NAME]" at bounding box center [153, 384] width 129 height 11
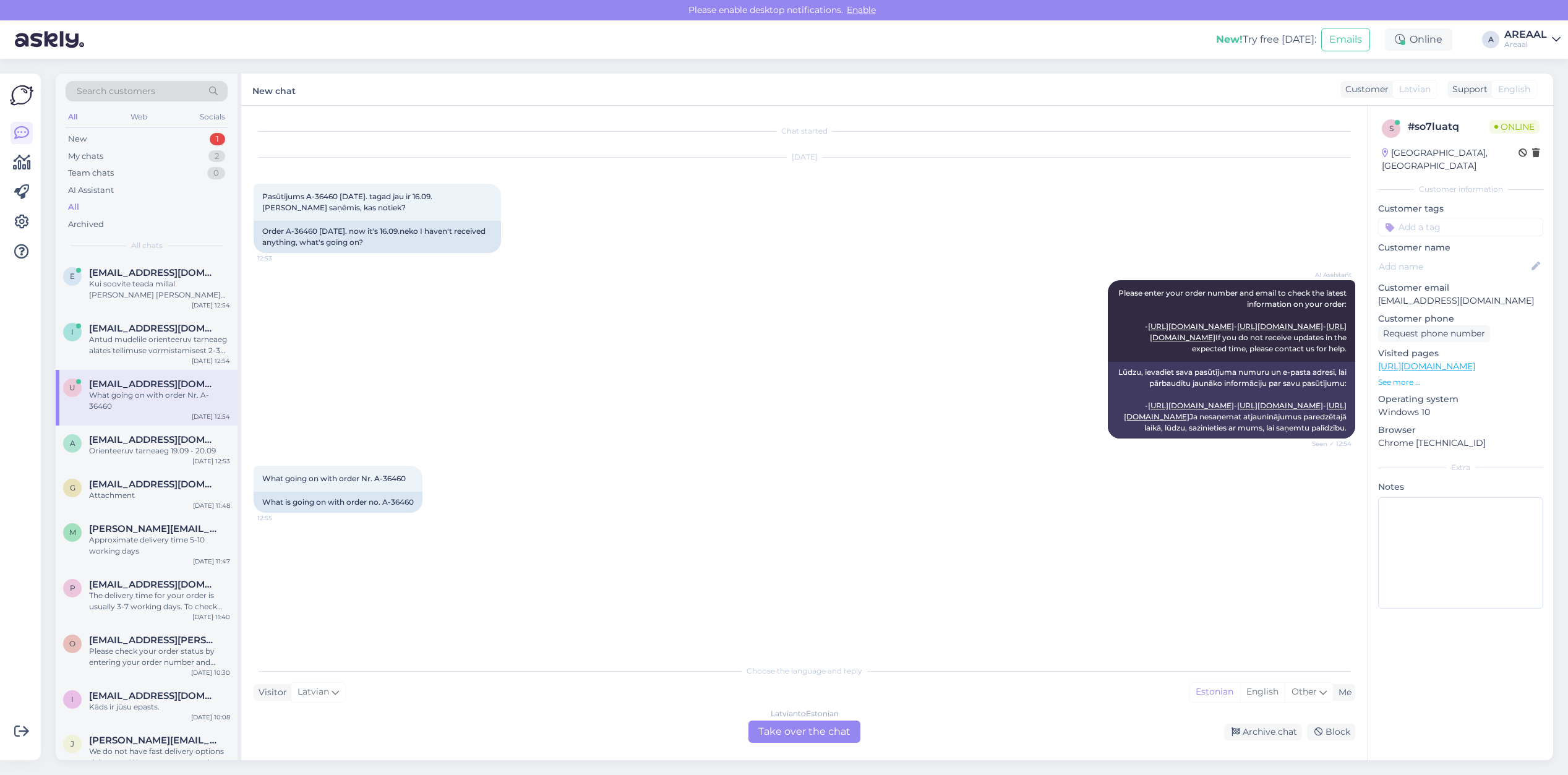
scroll to position [0, 0]
click at [851, 736] on div "Latvian to Estonian Take over the chat" at bounding box center [805, 731] width 112 height 23
click at [842, 728] on div "Latvian to Estonian Take over the chat" at bounding box center [805, 731] width 112 height 23
click at [842, 727] on div "Latvian to Estonian Take over the chat" at bounding box center [805, 731] width 112 height 23
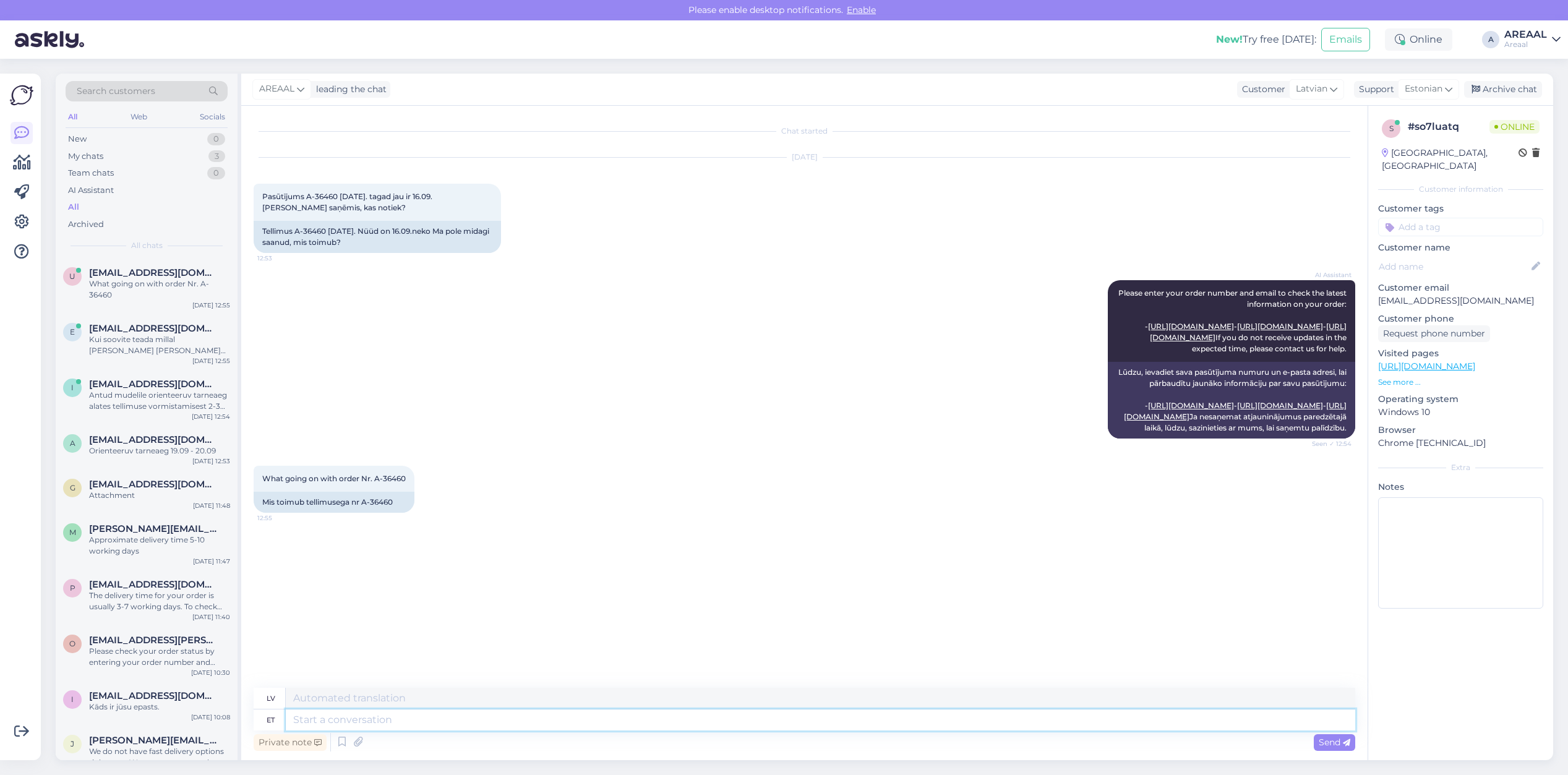
click at [840, 718] on textarea at bounding box center [820, 720] width 1069 height 21
click at [1451, 88] on icon at bounding box center [1449, 89] width 7 height 14
click at [1380, 119] on input "est" at bounding box center [1407, 116] width 116 height 19
type input "eng"
click at [1393, 144] on link "English" at bounding box center [1406, 144] width 136 height 20
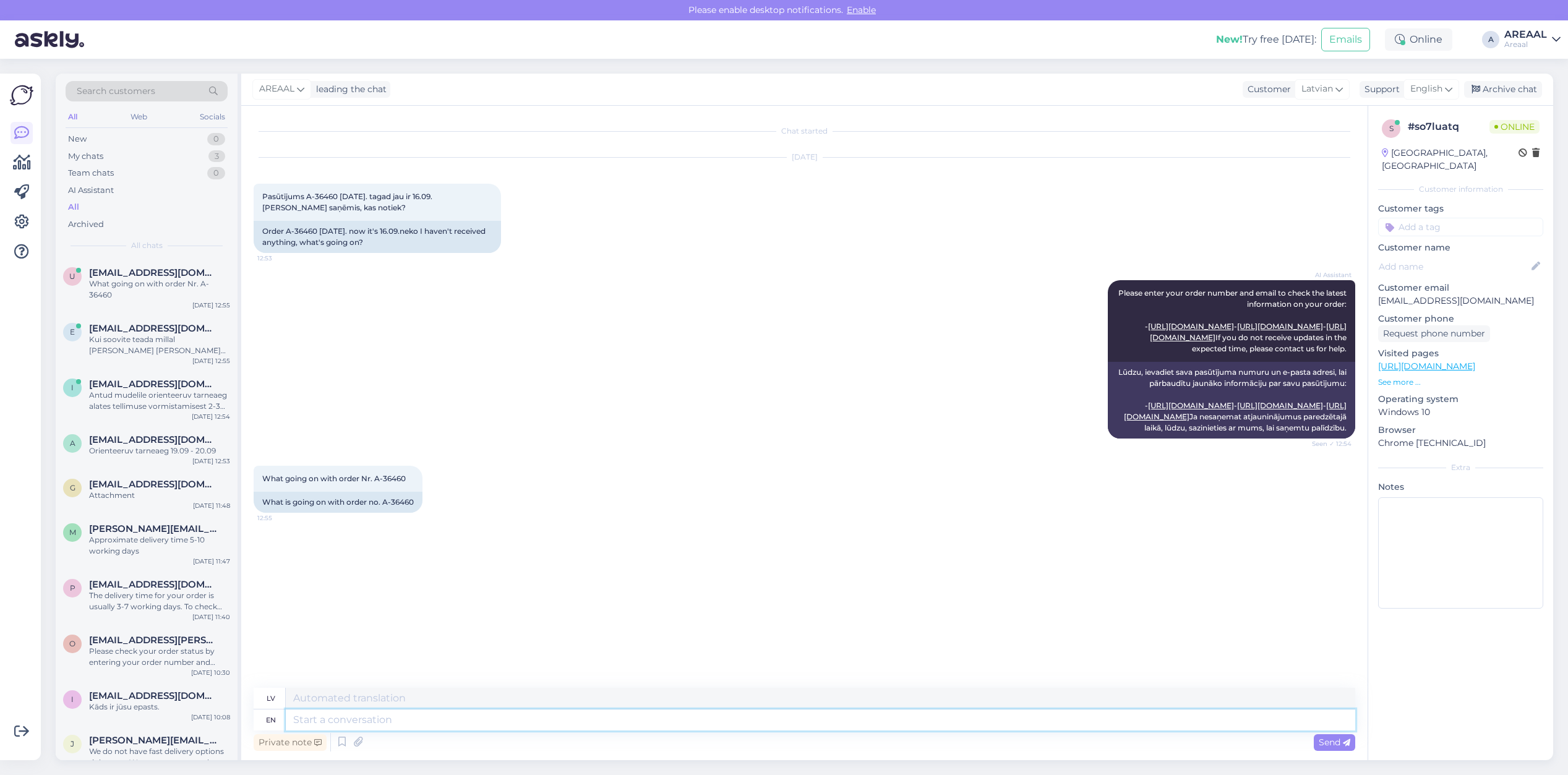
drag, startPoint x: 1011, startPoint y: 723, endPoint x: 1018, endPoint y: 724, distance: 7.1
click at [1011, 722] on textarea at bounding box center [820, 720] width 1069 height 21
type textarea "Arivval"
type textarea "Arrival t"
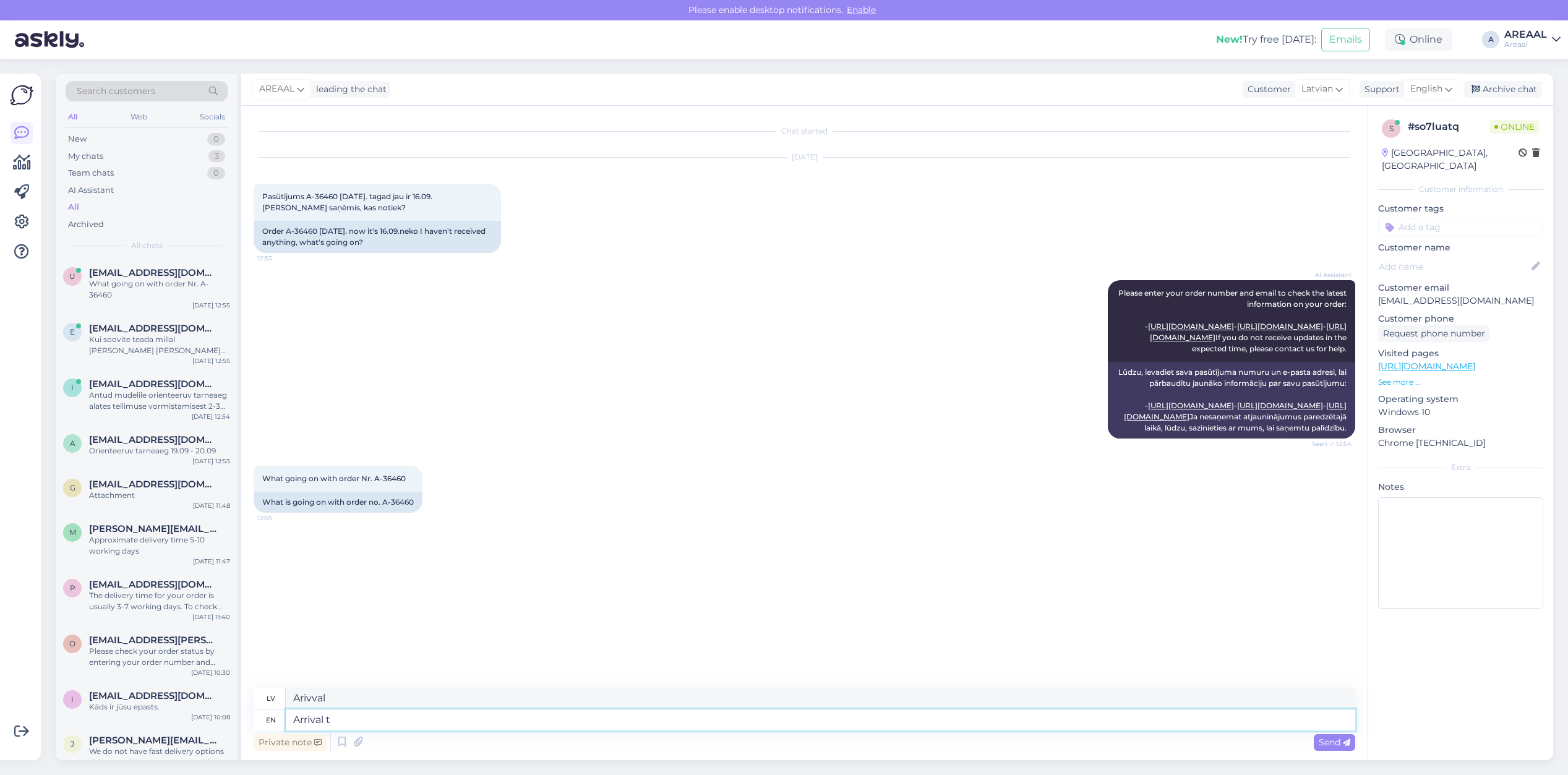
type textarea "Ierašanās"
type textarea "Arrival to ware"
type textarea "Ierašanās uz"
type textarea "Arrival to warehouse"
type textarea "Ierašanās noliktavā"
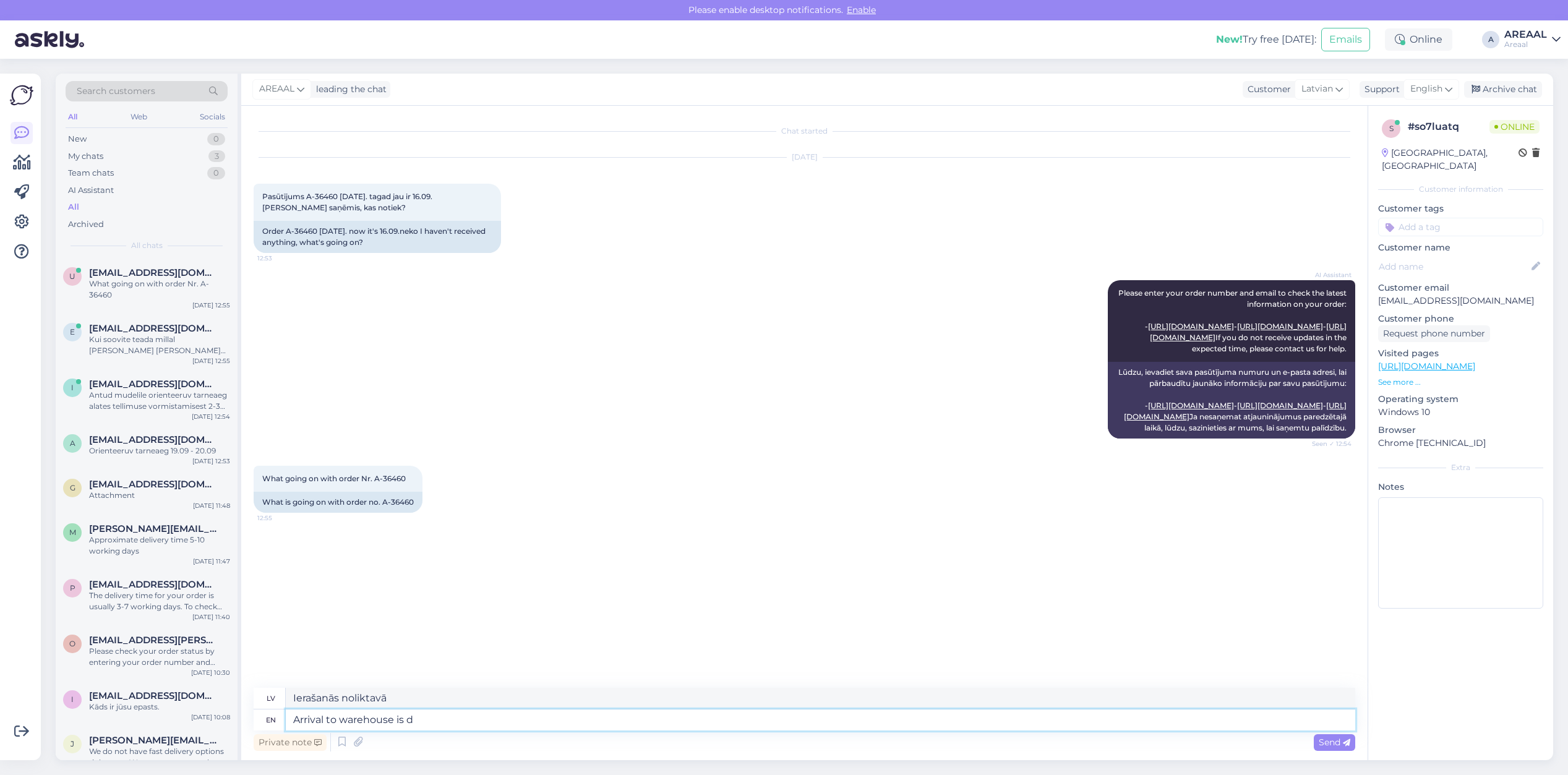
type textarea "Arrival to warehouse is de"
type textarea "Ierašanās noliktavā"
type textarea "Arrival to warehouse is delayed. Ap"
type textarea "Piegāde noliktavā aizkavējas."
type textarea "Arrival to warehouse is delayed. Approximate deli"
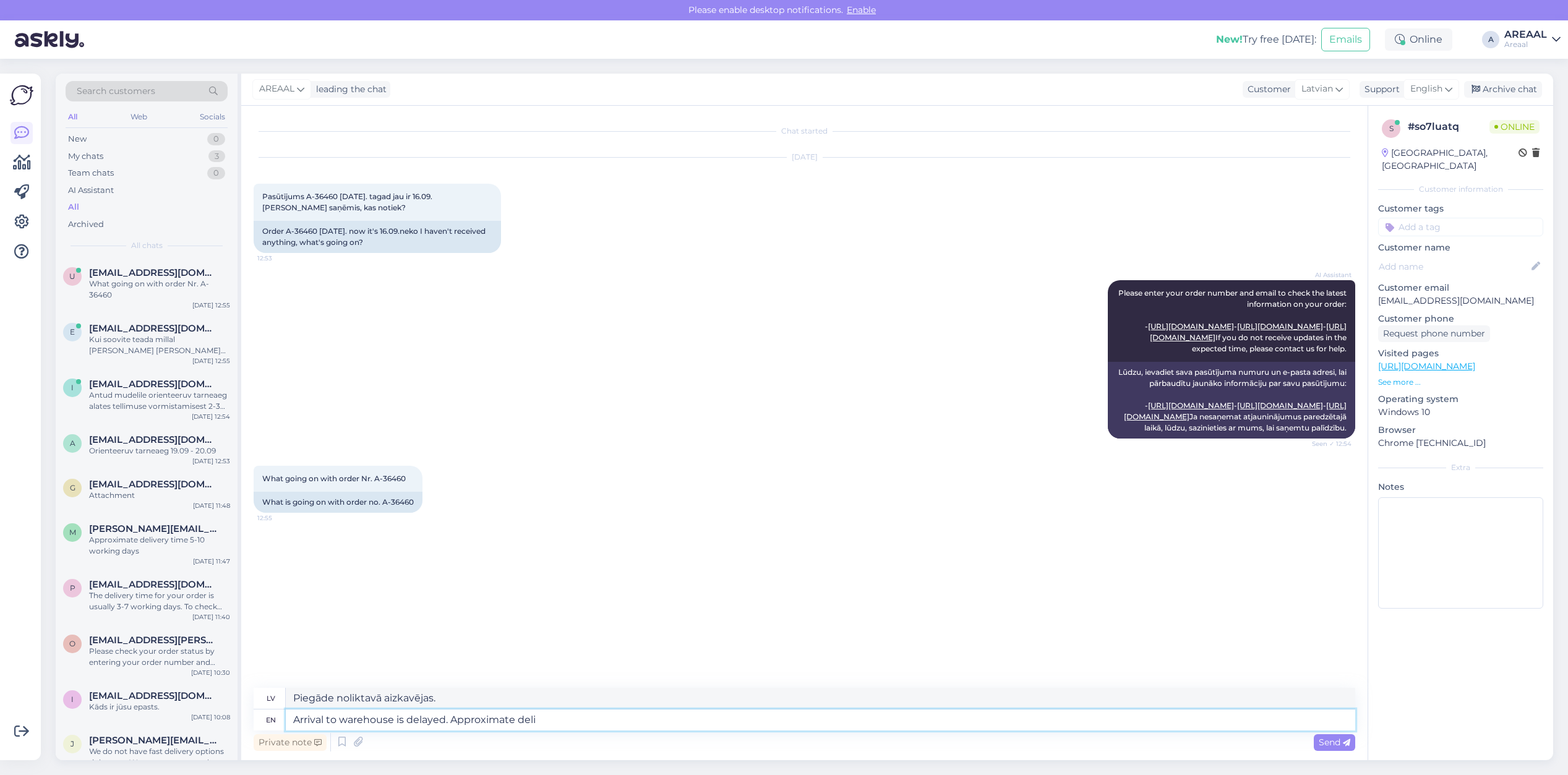
type textarea "Ierašanās noliktavā kavējas. Aptuvenais laiks"
type textarea "Arrival to warehouse is delayed. Approximate delivery it"
type textarea "Ierašanās noliktavā kavējas. Aptuvenais piegādes laiks."
type textarea "Arrival to warehouse is delayed. Approximate delivery time betw"
type textarea "Piegāde noliktavā aizkavējas. Aptuvenais piegādes laiks."
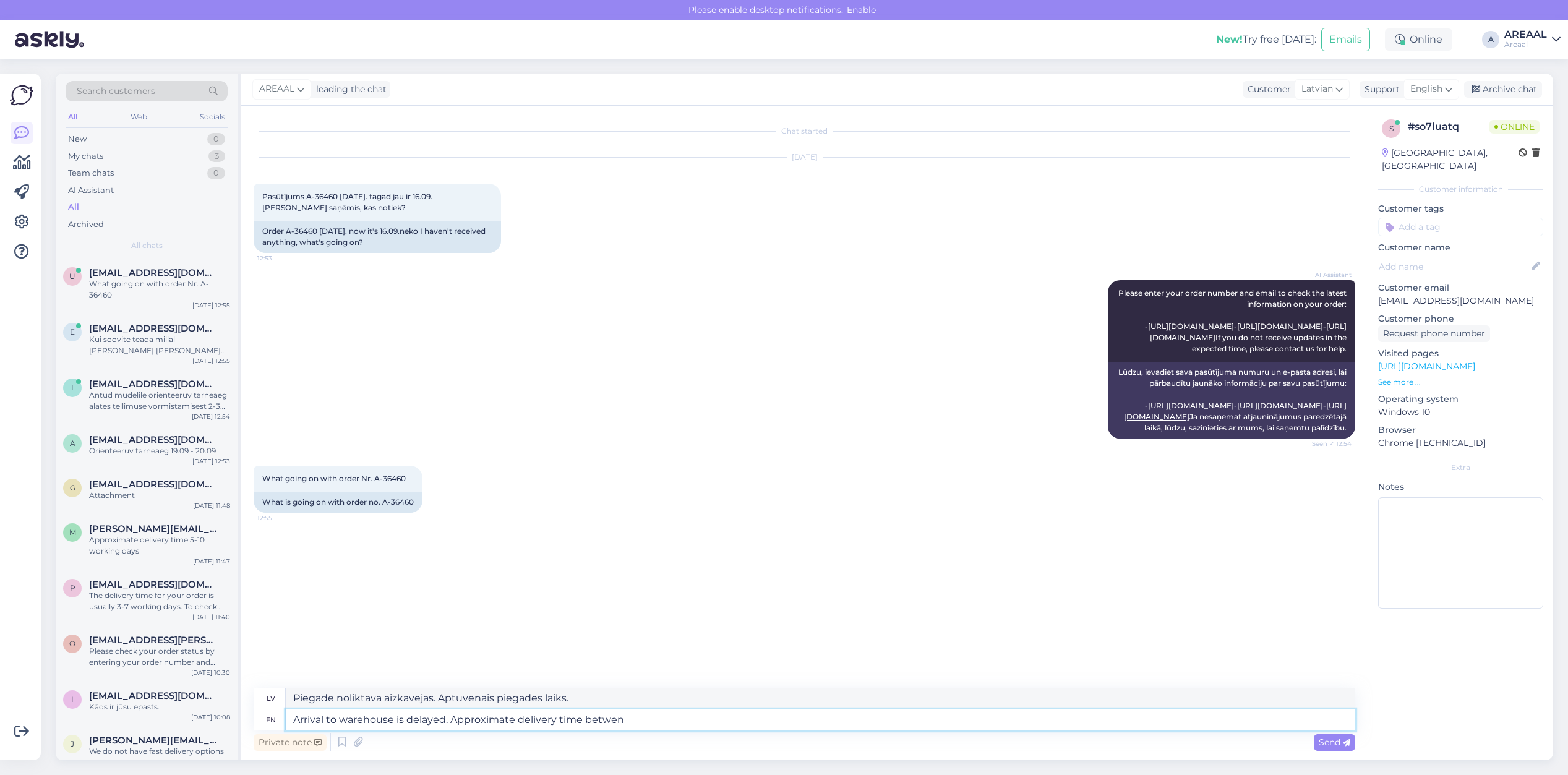
type textarea "Arrival to warehouse is delayed. Approximate delivery time betwen 1"
type textarea "Piegāde noliktavā aizkavējas. Aptuvenais piegādes laiks starp"
type textarea "Arrival to warehouse is delayed. Approximate delivery time between 18-"
type textarea "Ierašanās noliktavā aizkavējas. Aptuvenais piegādes laiks no plkst."
type textarea "Arrival to warehouse is delayed. Approximate delivery time between 18-24 se"
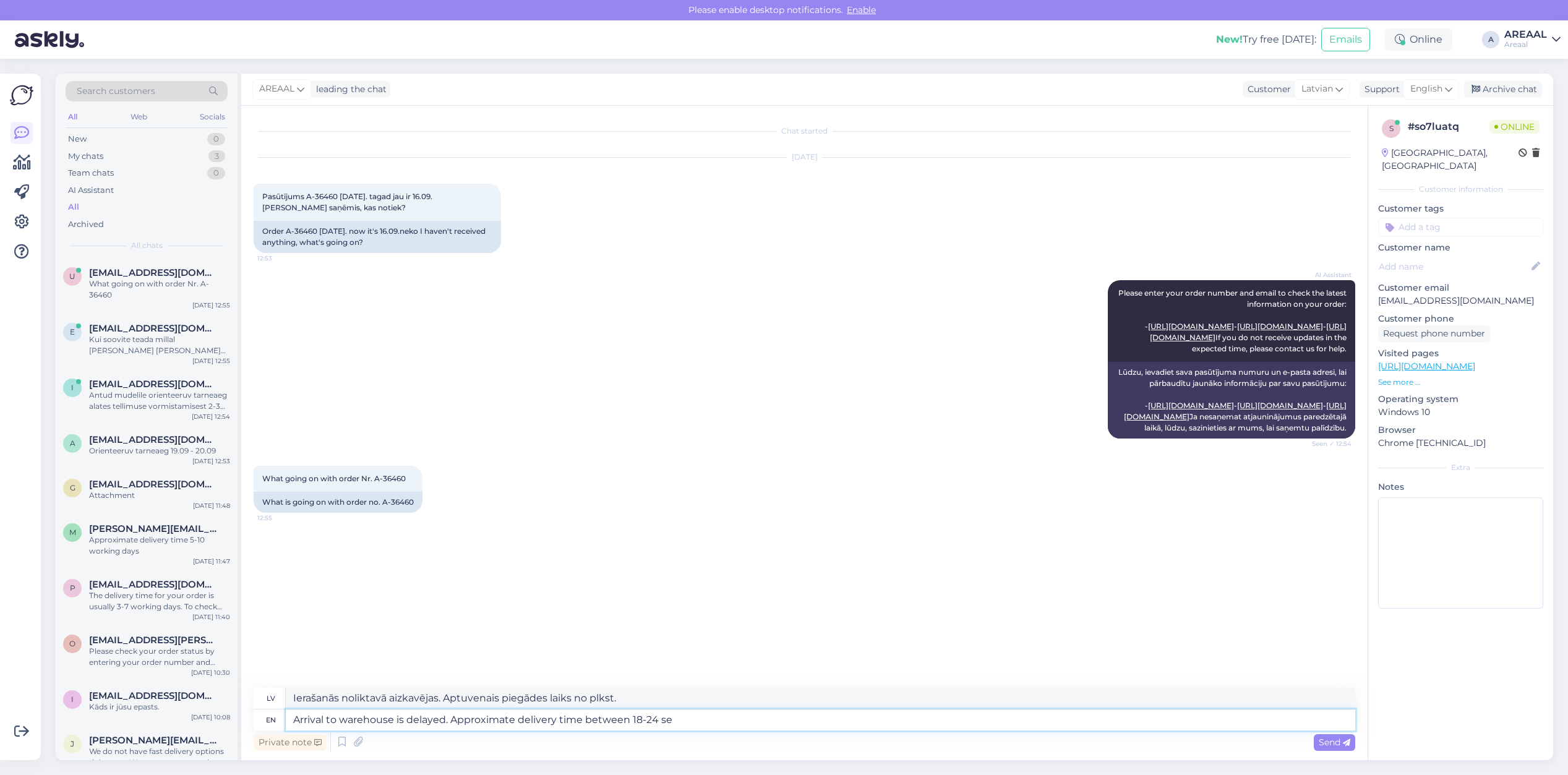
type textarea "Piegāde noliktavā aizkavējas. Aptuvenais piegādes laiks ir no plkst. 18.00 līdz…"
type textarea "Arrival to warehouse is delayed. Approximate delivery time between 18-24 septem…"
type textarea "Piegāde noliktavā aizkavējas. Aptuvenais piegādes laiks no 18. līdz 24. septemb…"
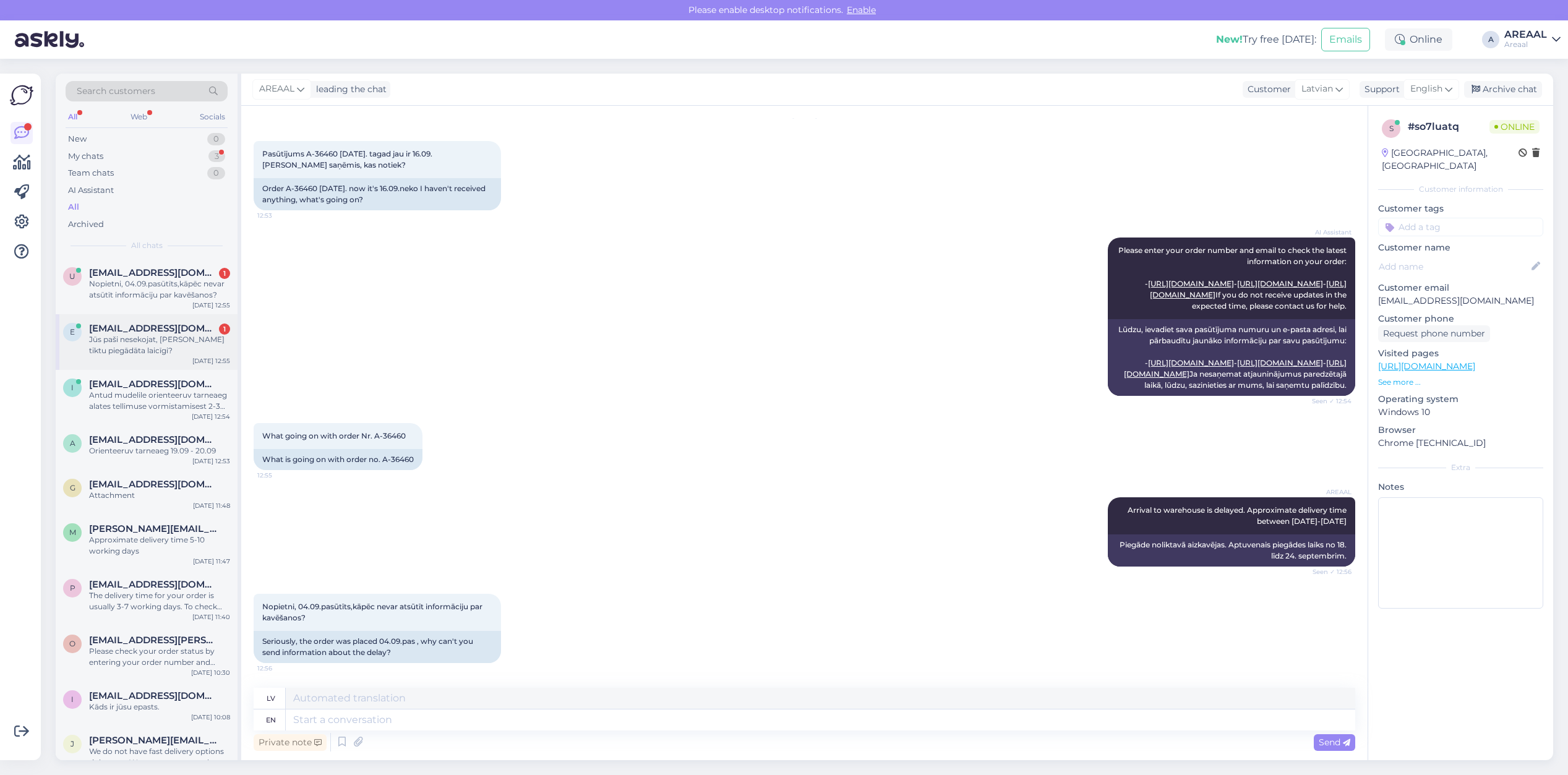
click at [222, 329] on div "1" at bounding box center [224, 329] width 11 height 11
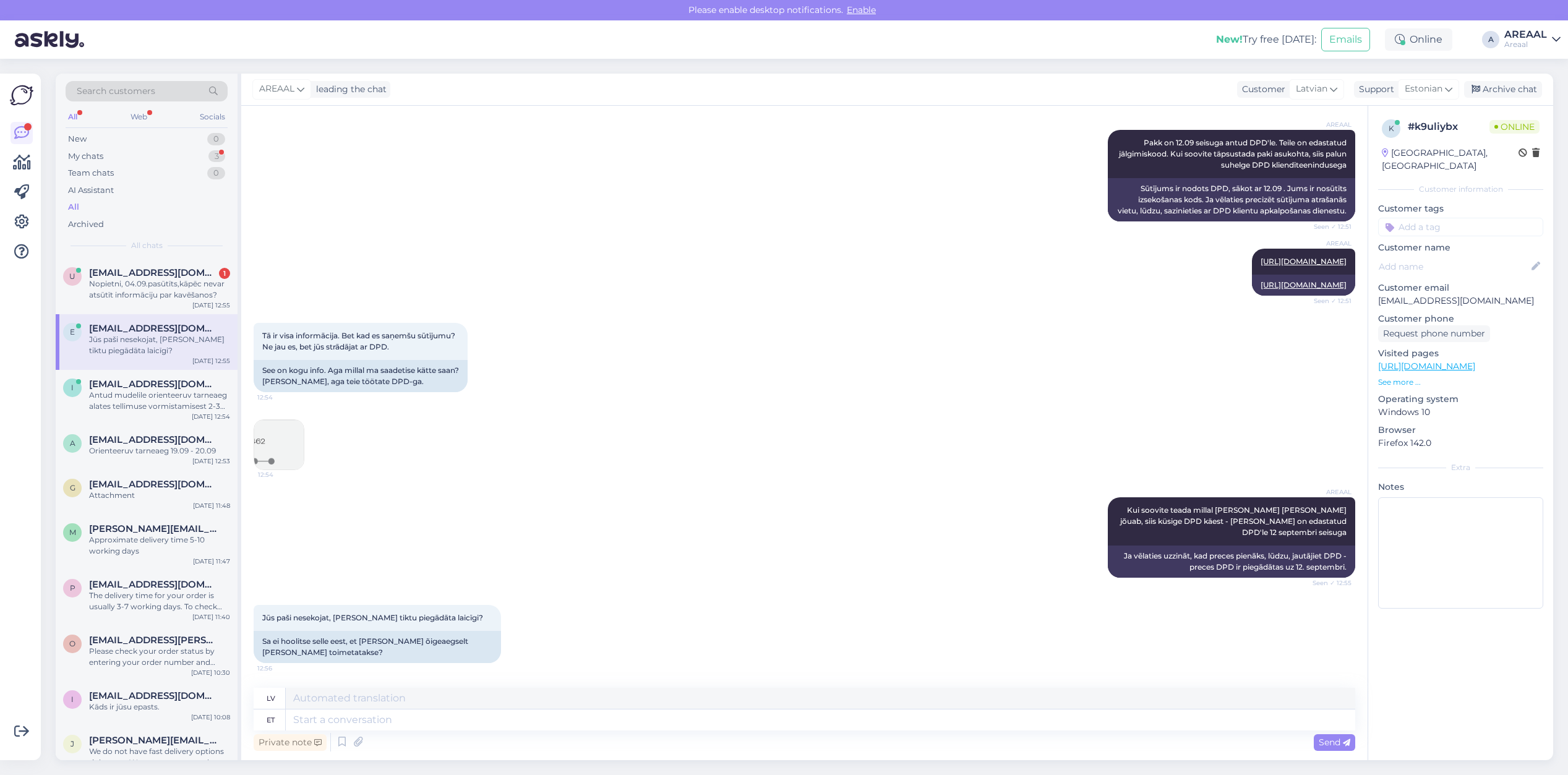
scroll to position [4907, 0]
click at [430, 702] on textarea at bounding box center [820, 698] width 1069 height 21
click at [431, 712] on textarea at bounding box center [820, 720] width 1069 height 21
click at [162, 282] on div "Nopietni, 04.09.pasūtīts,kāpēc nevar atsūtīt informāciju par kavēšanos?" at bounding box center [160, 289] width 141 height 23
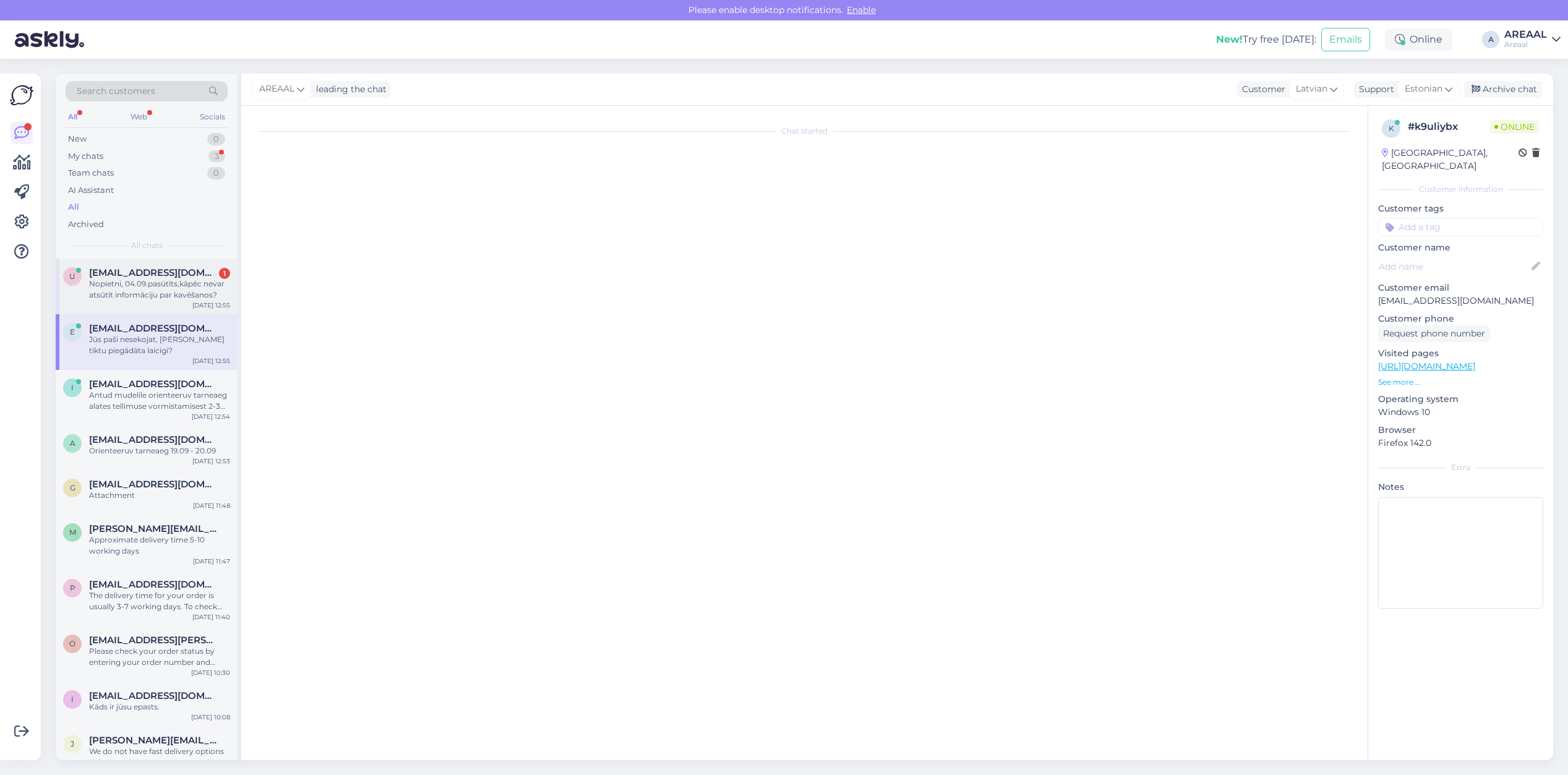
scroll to position [108, 0]
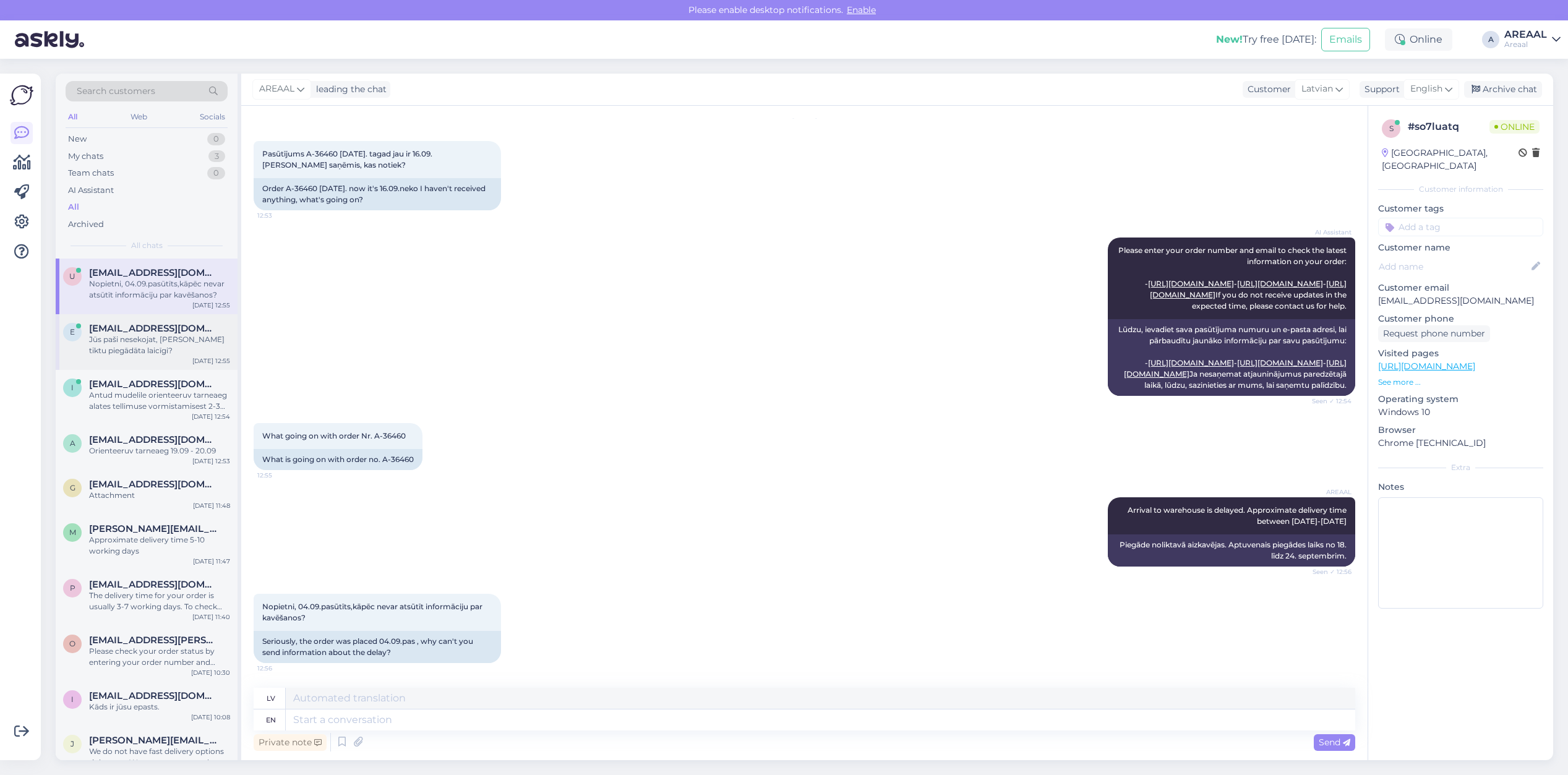
click at [141, 338] on div "Jūs paši nesekojat, lai prece tiktu piegādāta laicīgi?" at bounding box center [160, 345] width 141 height 23
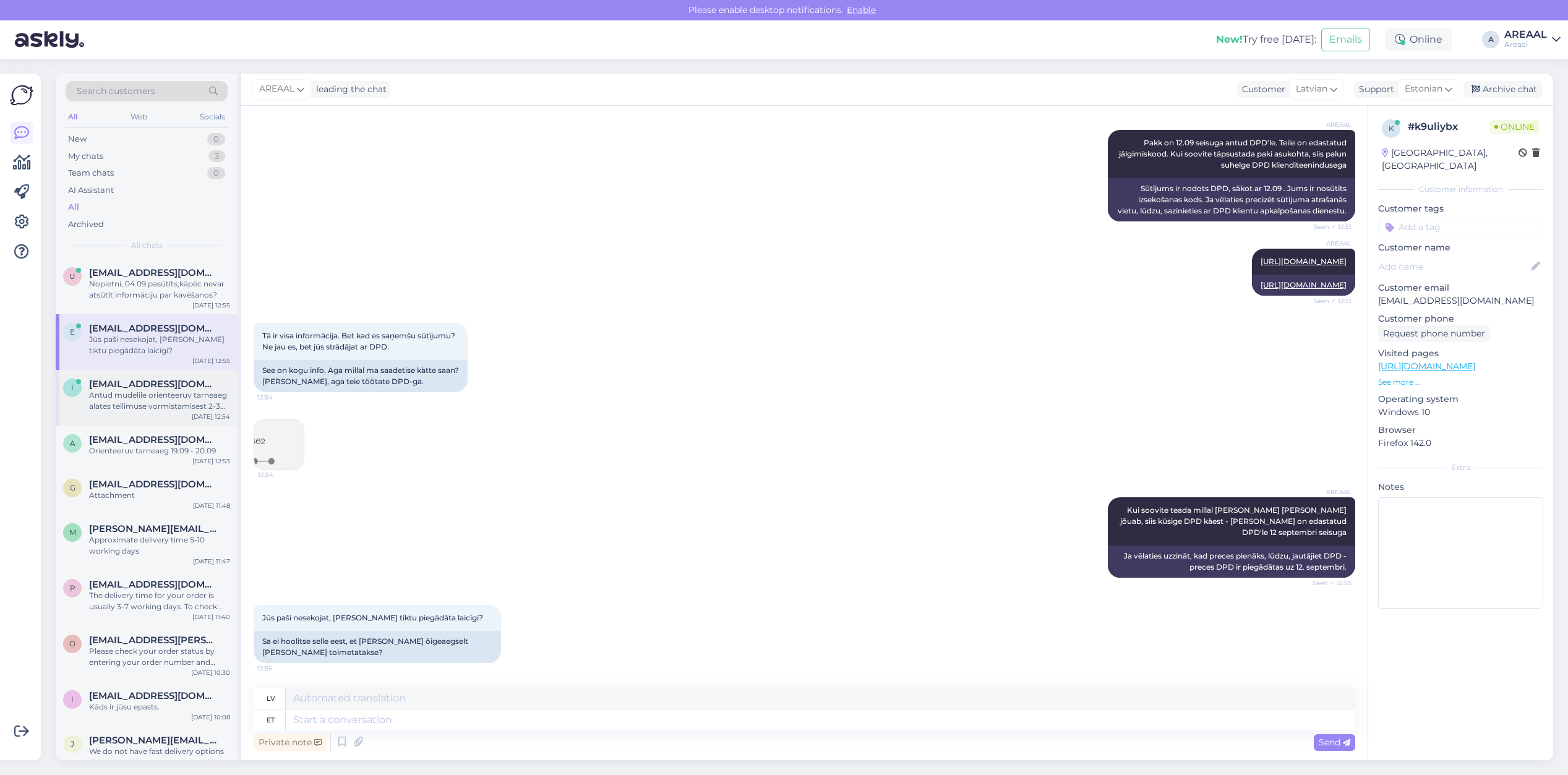
click at [146, 379] on span "[EMAIL_ADDRESS][DOMAIN_NAME]" at bounding box center [153, 384] width 129 height 11
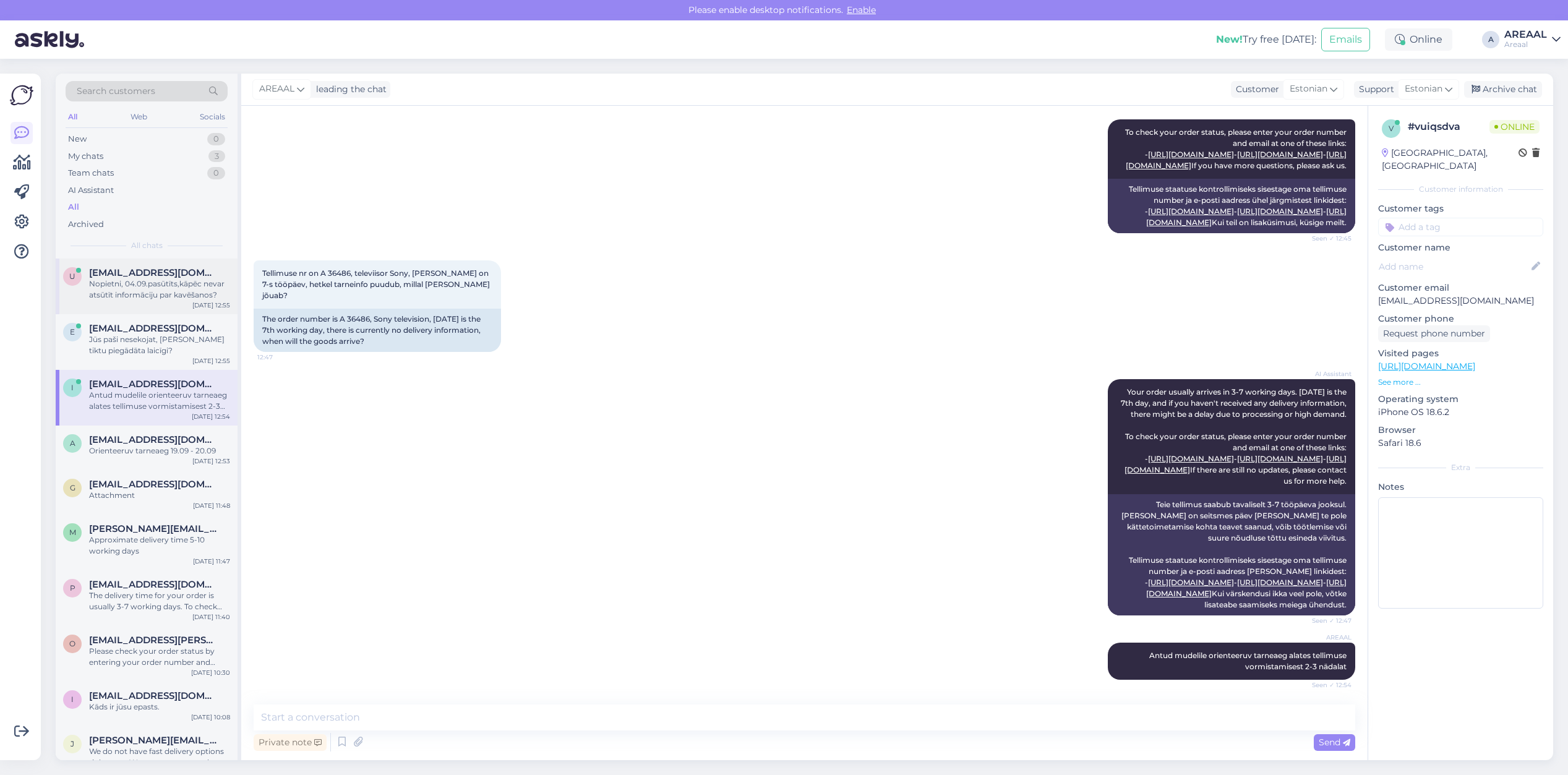
click at [143, 307] on div "u uldishb@inbox.lv Nopietni, 04.09.pasūtīts,kāpēc nevar atsūtīt informāciju par…" at bounding box center [147, 286] width 182 height 56
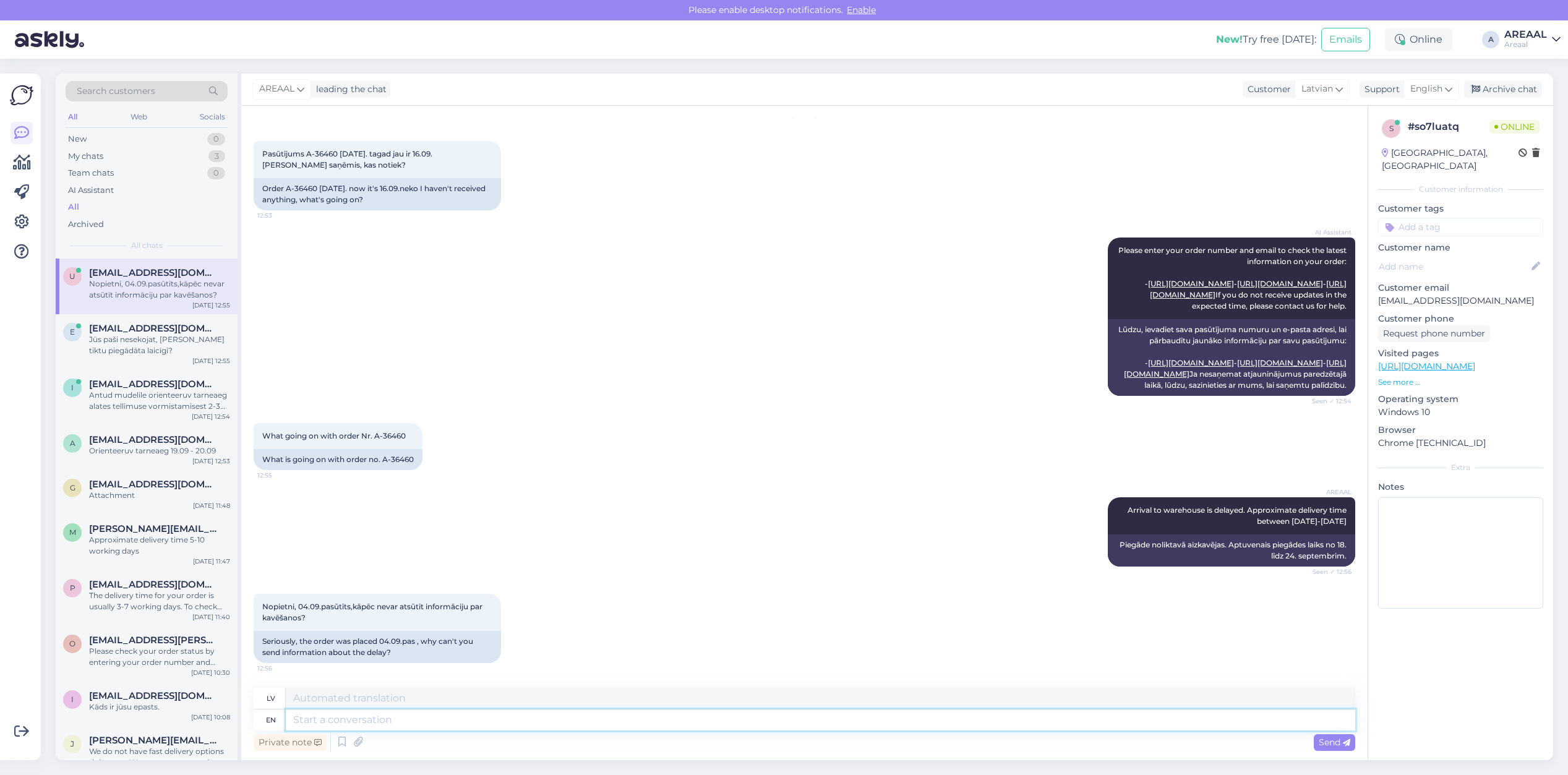
click at [459, 713] on textarea at bounding box center [820, 720] width 1069 height 21
type textarea "We re"
type textarea "Mēs"
type textarea "We rei"
click at [77, 372] on div "i info@areaal.ee Antud mudelile orienteeruv tarneaeg alates tellimuse vormistam…" at bounding box center [147, 398] width 182 height 56
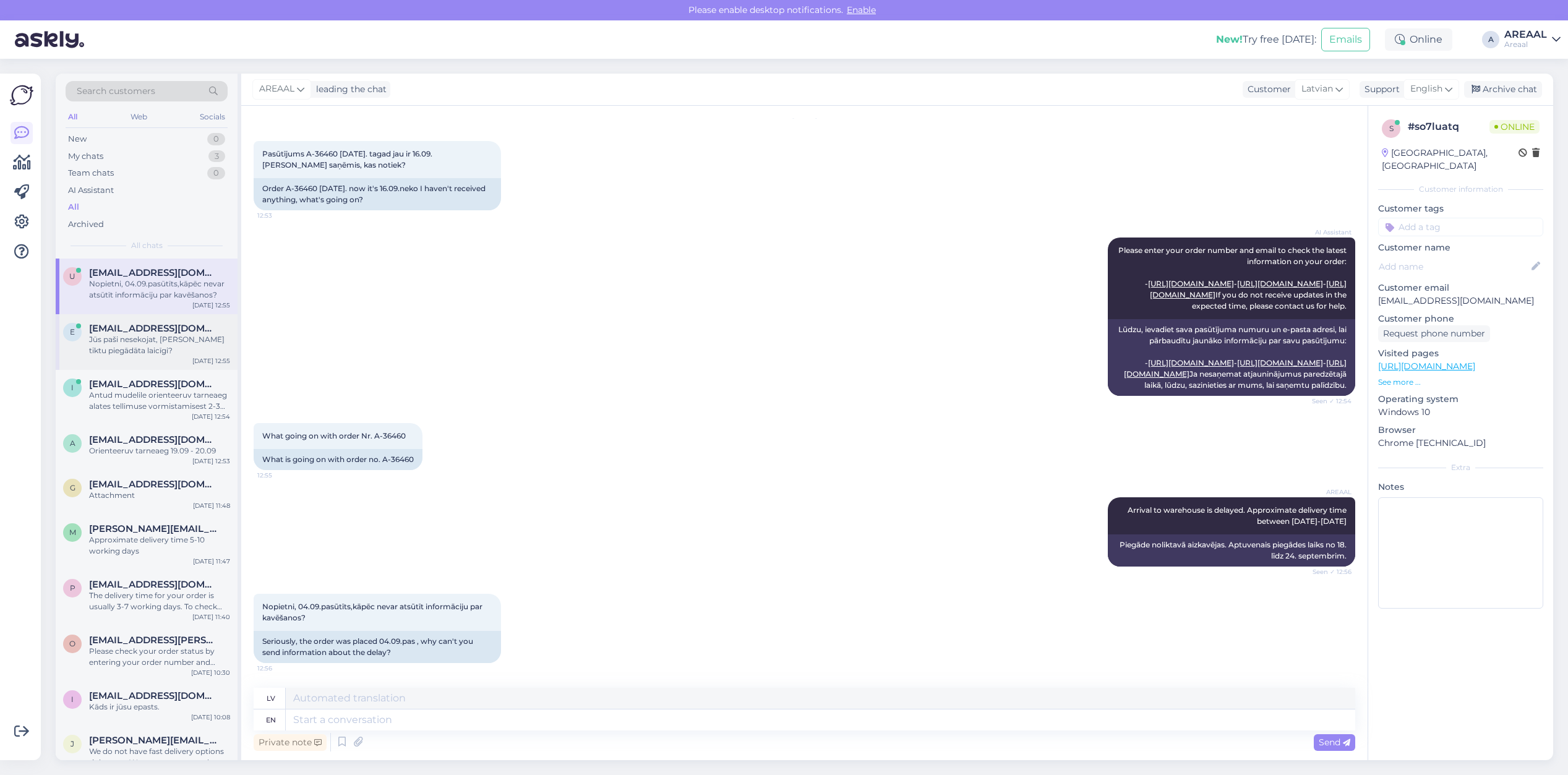
scroll to position [396, 0]
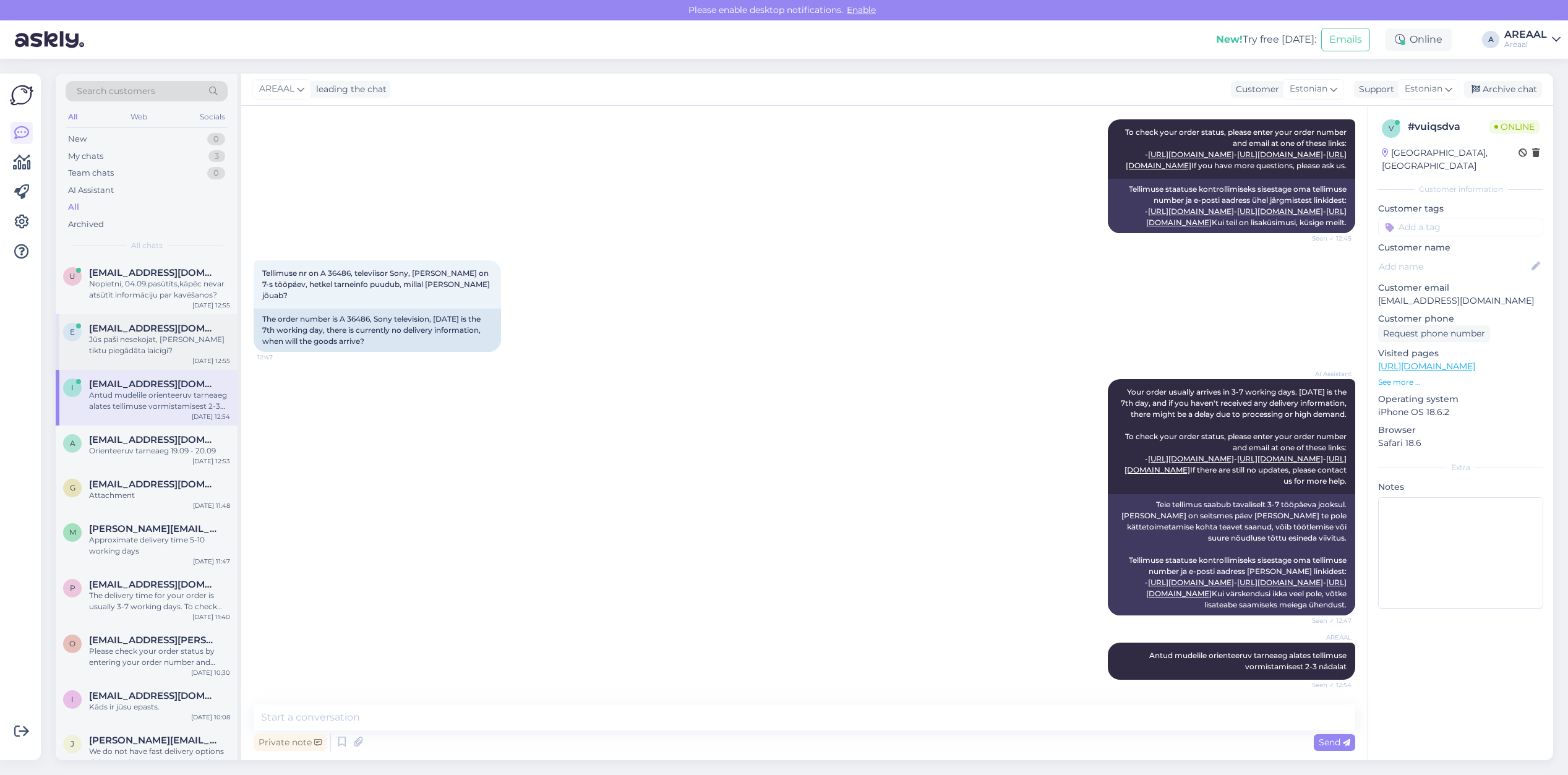
click at [79, 350] on div "e ejietvisi@gmail.com Jūs paši nesekojat, lai prece tiktu piegādāta laicīgi?" at bounding box center [147, 340] width 167 height 33
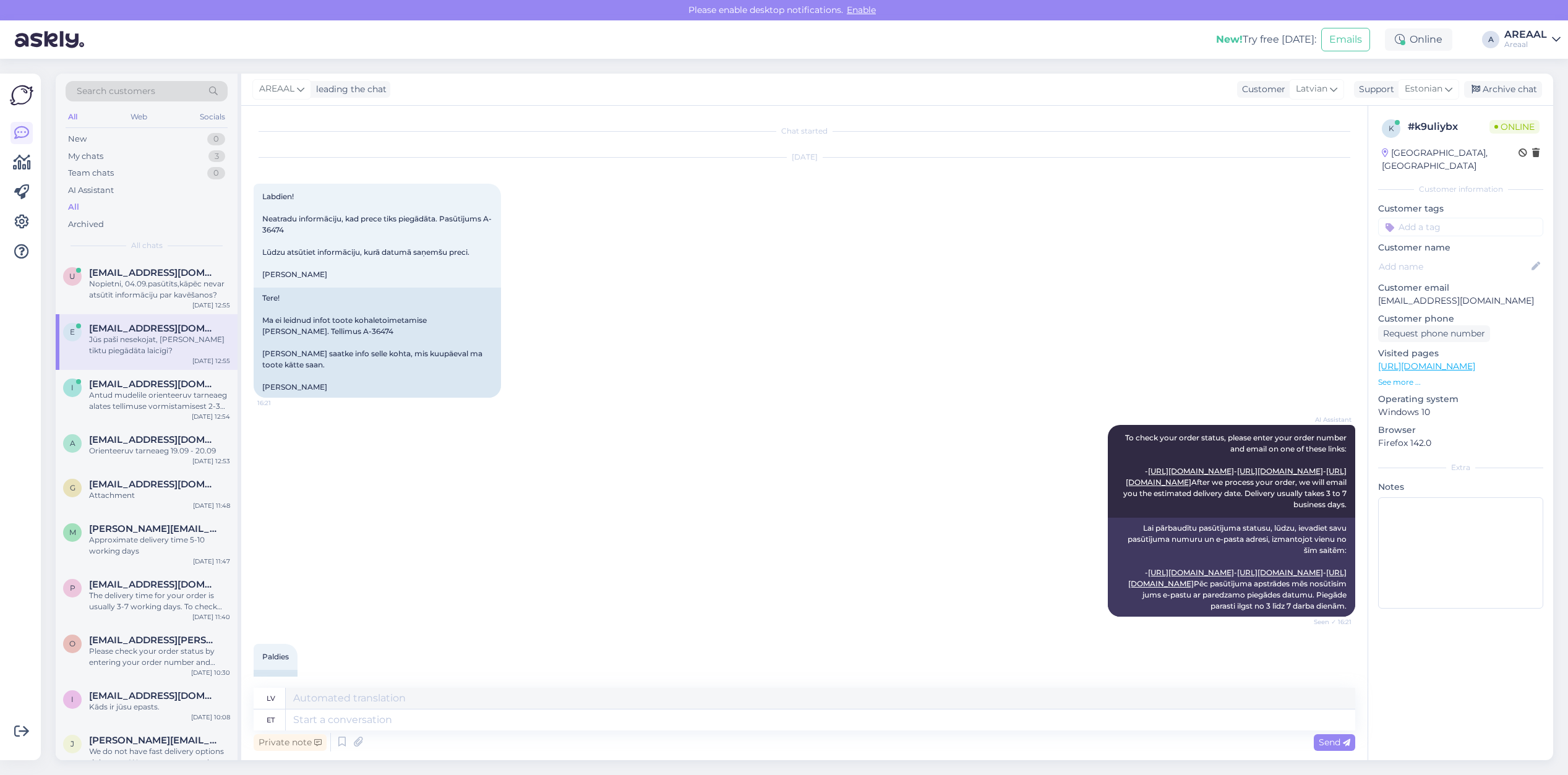
scroll to position [4907, 0]
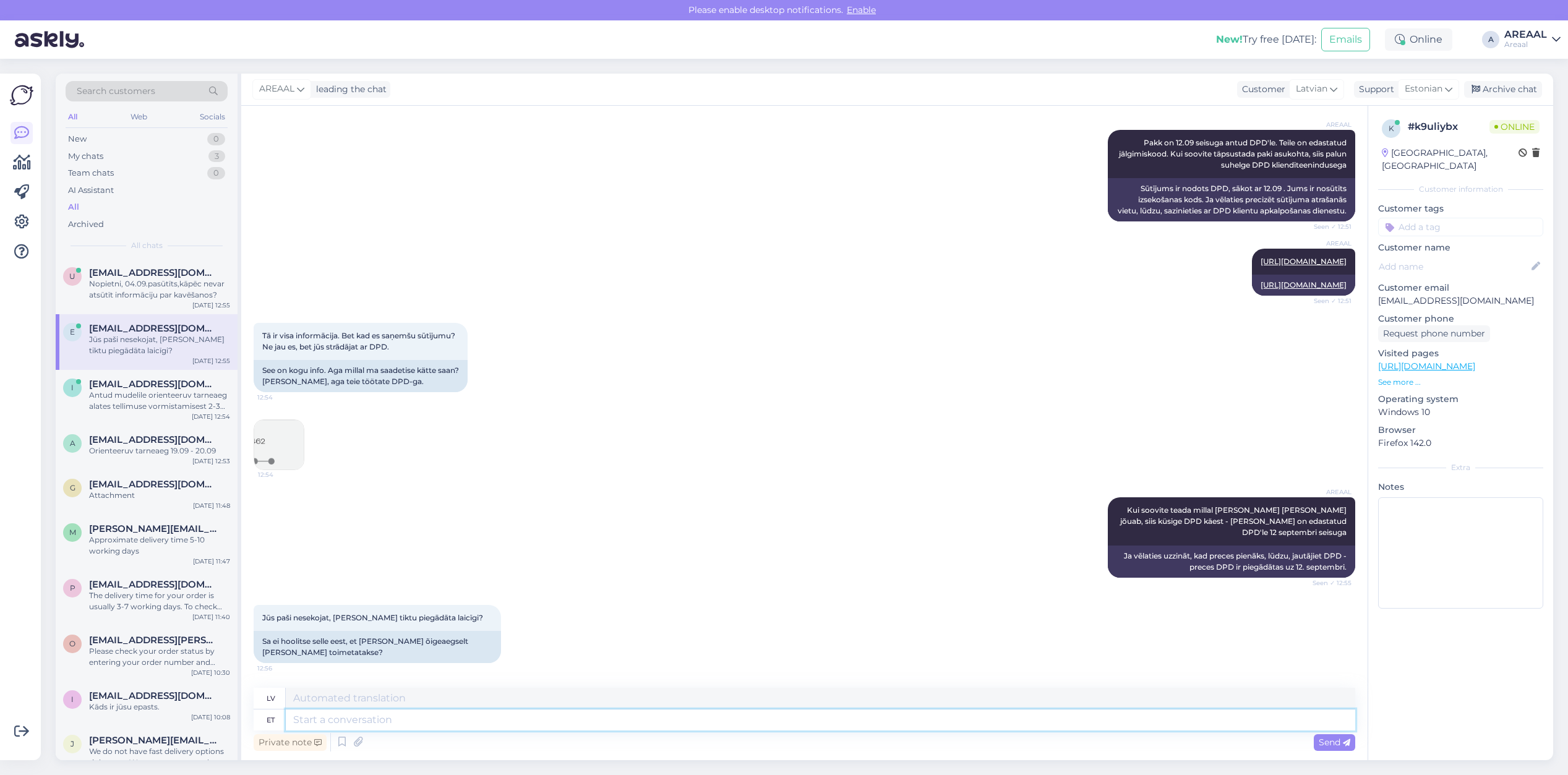
click at [504, 715] on textarea at bounding box center [820, 720] width 1069 height 21
type textarea "Oleme e"
type textarea "Mēs esam"
type textarea "Oleme edastanud kaup"
type textarea "Mēs esam pārsūtījuši tālāk"
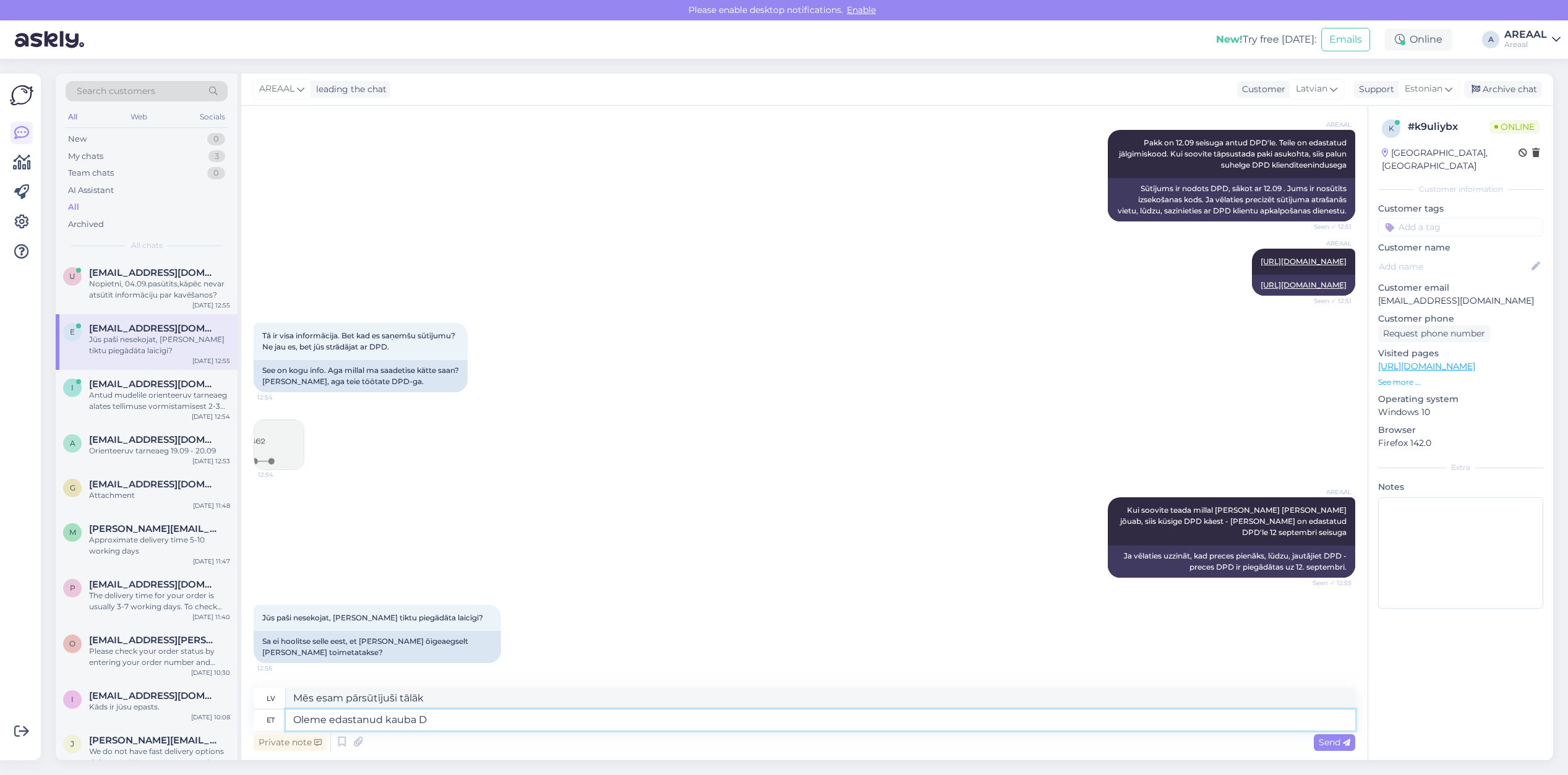
type textarea "Oleme edastanud kauba DP"
type textarea "Mēs esam piegādājuši preces."
type textarea "Oleme edastanud kauba DPD'le - m"
type textarea "Esam nosūtījuši preces uz DPD."
type textarea "Oleme edastanud kauba DPD'le - meil"
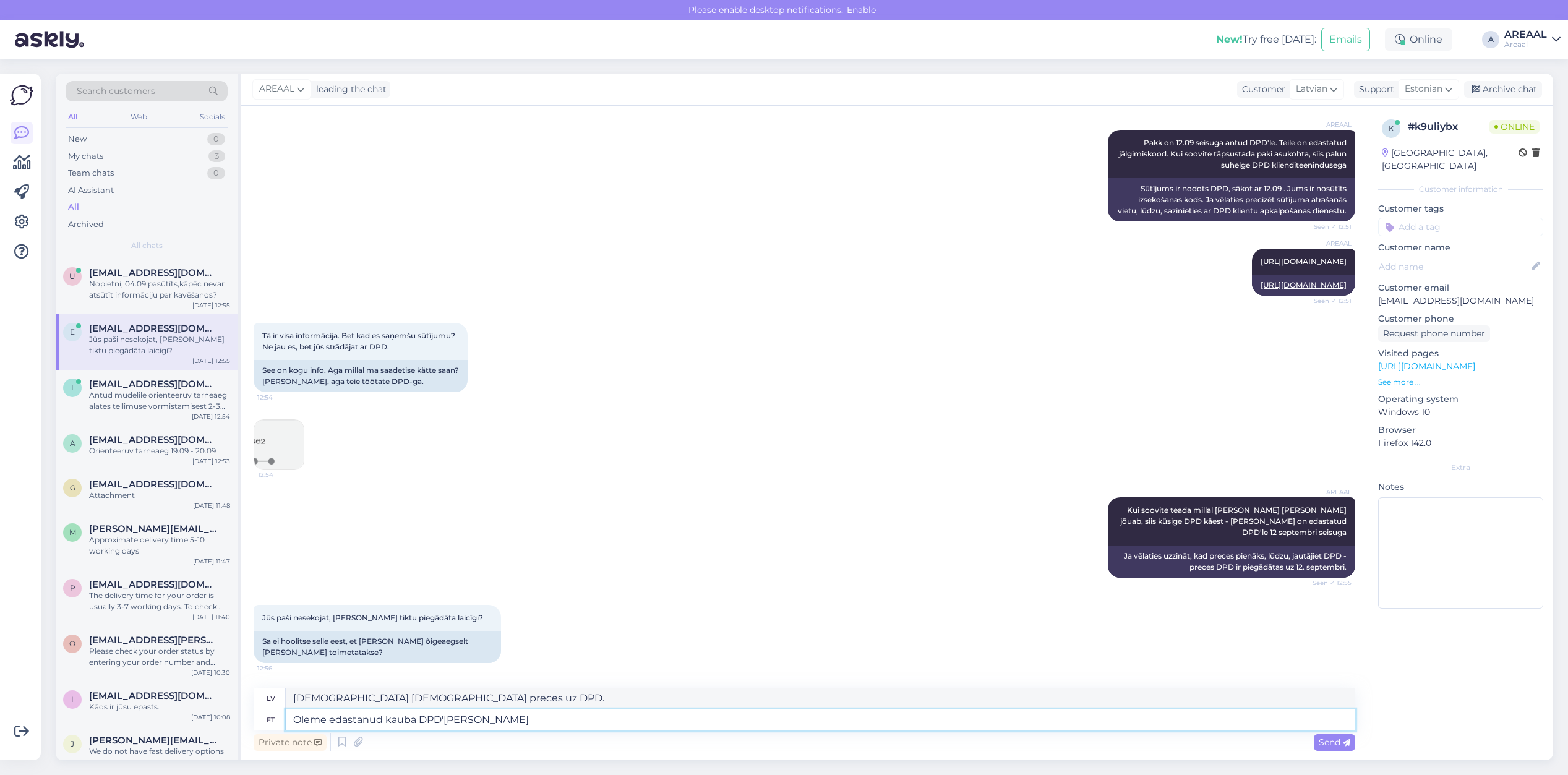
type textarea "Mēs esam nosūtījuši preces uz DPD -"
type textarea "Oleme edastanud kauba DPD'le - meil ei o"
type textarea "Mēs esam nosūtījuši preces uz DPD - mums ir"
type textarea "Oleme edastanud kauba DPD'le - meil ei ole ka"
type textarea "Mēs esam nosūtījuši preces uz DPD — mums tādas nav."
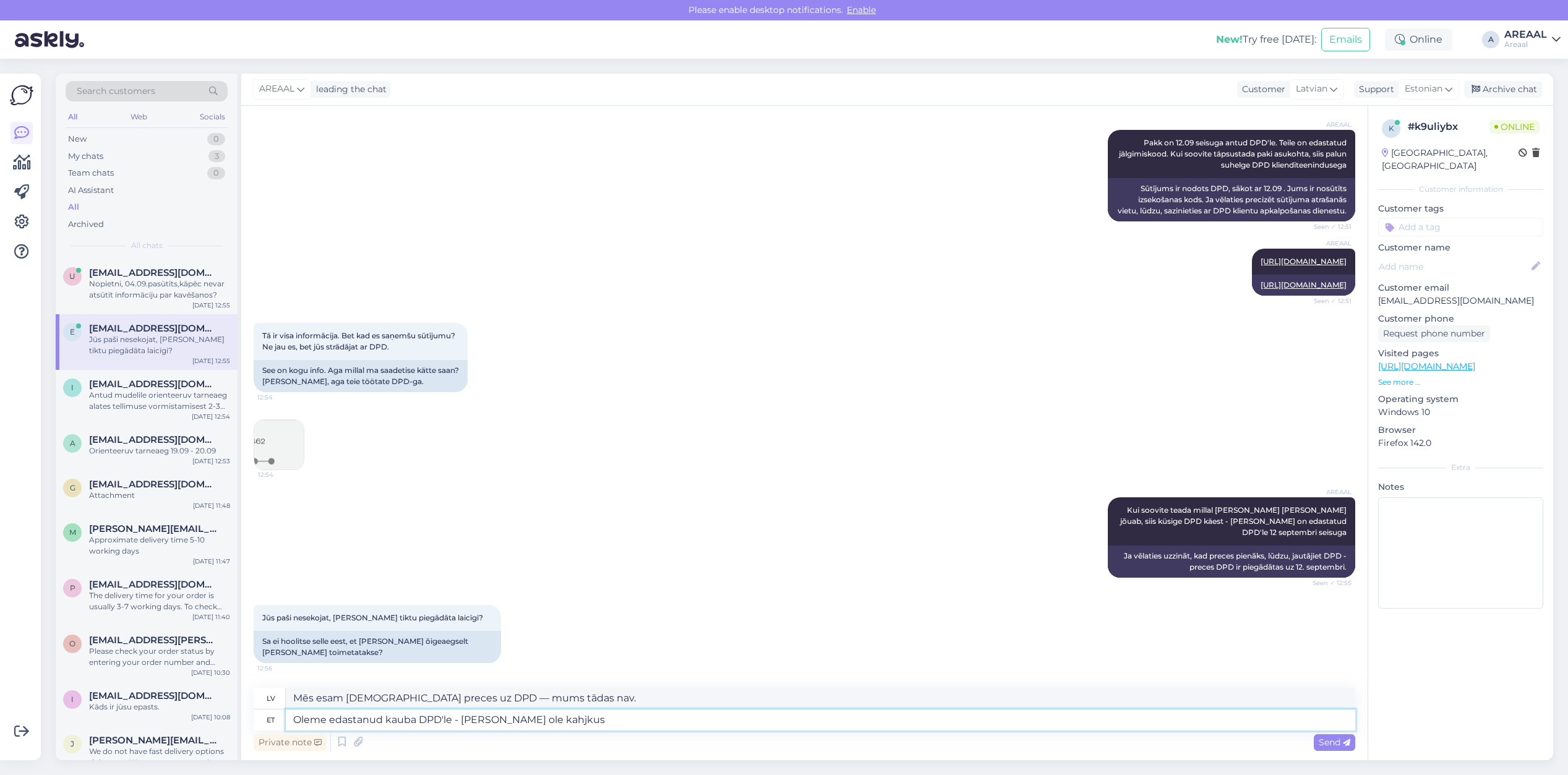
type textarea "Oleme edastanud kauba DPD'le - meil ei ole kahjkus"
type textarea "Esam nosūtījuši preces uz DPD - mums nav sūdzību."
type textarea "Oleme edastanud kauba DPD'le - meil ei ole kahjuks võimali"
type textarea "Esam nosūtījuši preces uz DPD — diemžēl mums tādas nav."
type textarea "Oleme edastanud kauba DPD'le - meil ei ole kahjuks võimalik rohk"
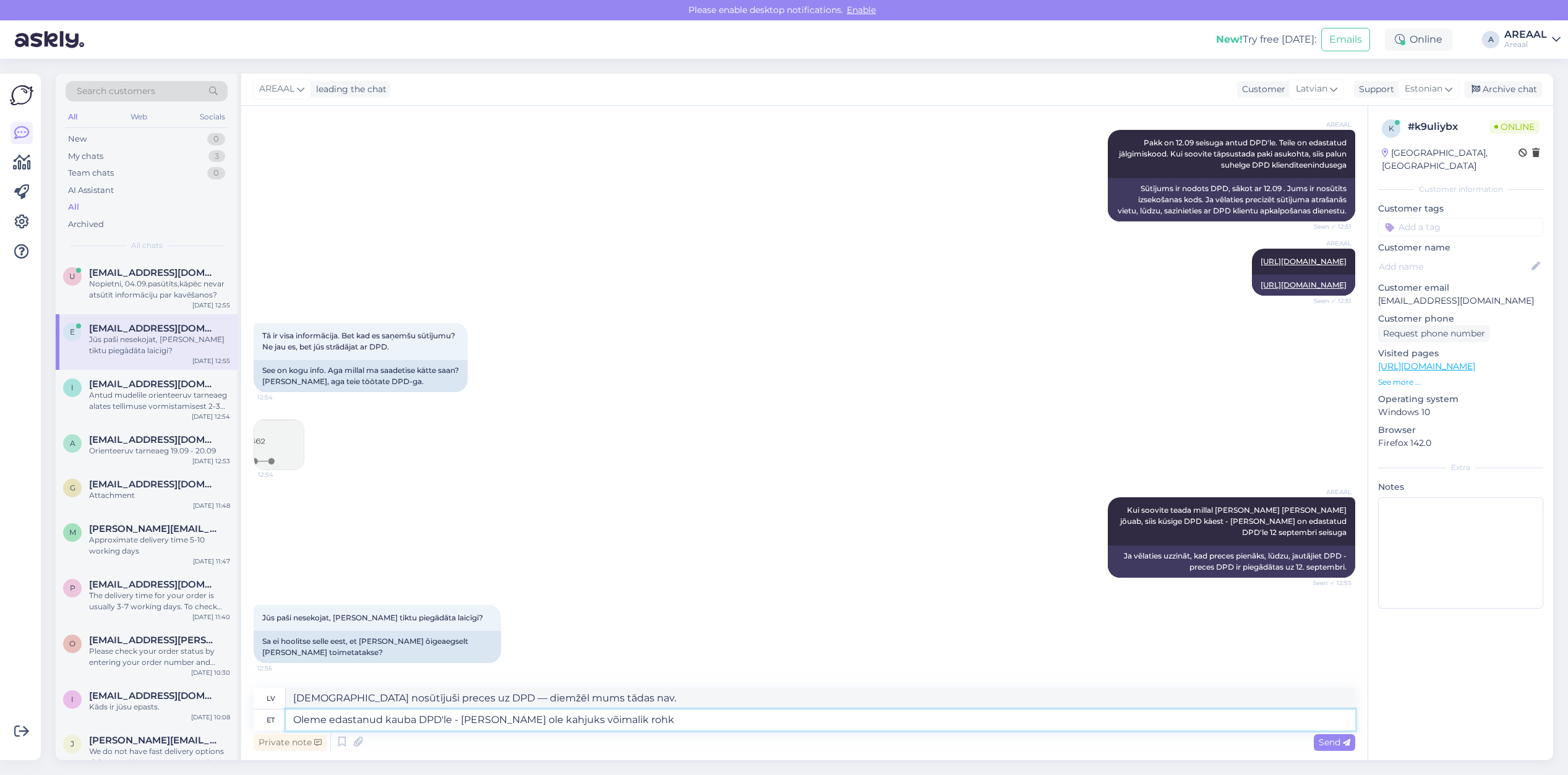
type textarea "Esam nosūtījuši preces uz DPD — diemžēl nevaram"
type textarea "Oleme edastanud kauba DPD'le - meil ei ole kahjuks võimalik rohkem"
type textarea "Esam nosūtījuši preces uz DPD — diemžēl vairāk neko nevaram izdarīt."
type textarea "Oleme edastanud kauba DPD'le - meil ei ole kahjuks võimalik rohkem midagi teha"
type textarea "Esam nosūtījuši preces uz DPD — diemžēl neko vairāk nevaram darīt."
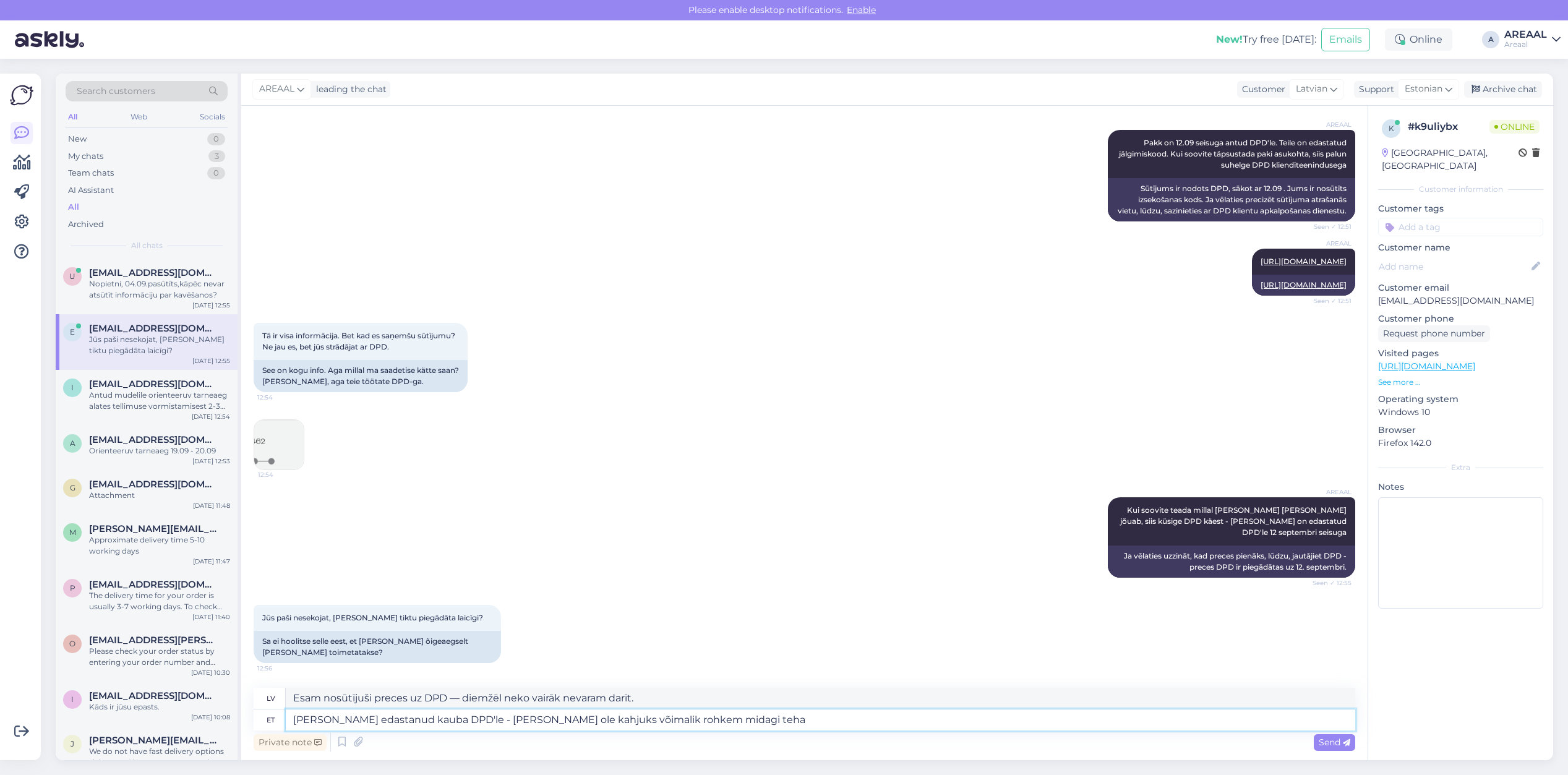
drag, startPoint x: 454, startPoint y: 718, endPoint x: 743, endPoint y: 710, distance: 289.1
click at [743, 710] on textarea "Oleme edastanud kauba DPD'le - meil ei ole kahjuks võimalik rohkem midagi teha" at bounding box center [820, 720] width 1069 height 21
type textarea "Oleme edastanud kauba DPD'le"
type textarea "Esam nosūtījuši preces uz DPD."
type textarea "Oleme edastanud kauba DPD'le"
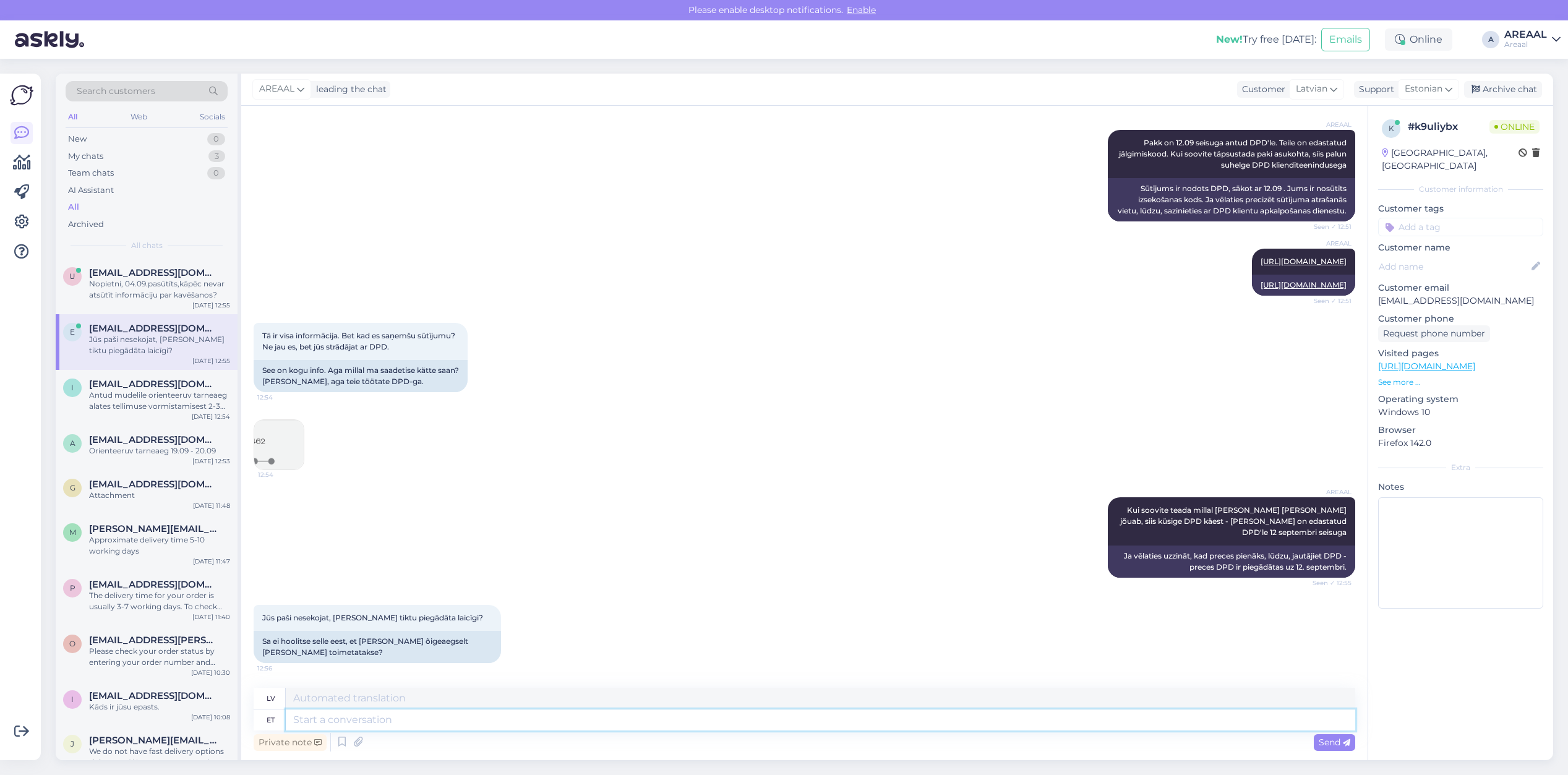
scroll to position [4981, 0]
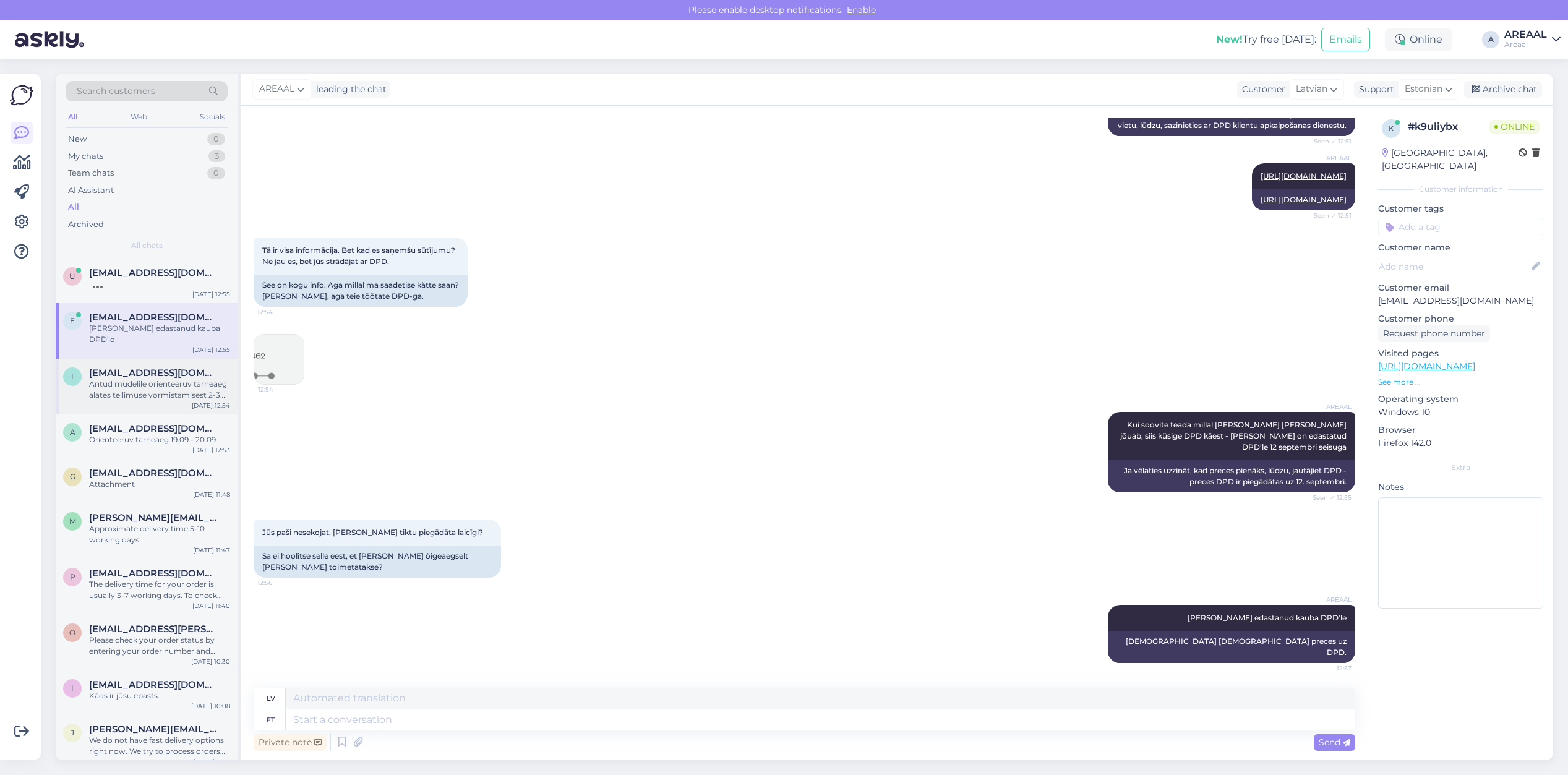
click at [164, 367] on div "[EMAIL_ADDRESS][DOMAIN_NAME]" at bounding box center [160, 372] width 141 height 11
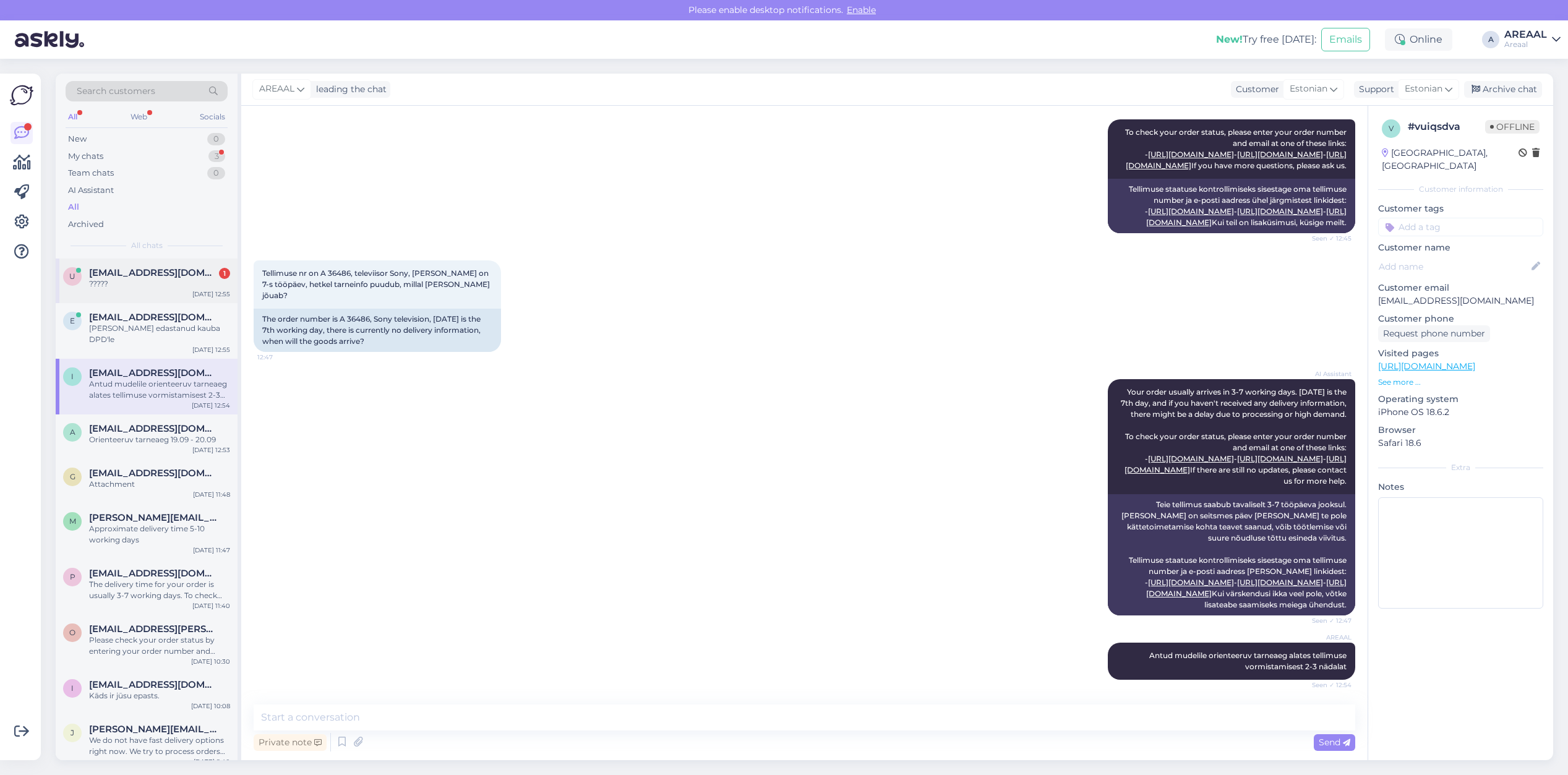
click at [198, 291] on div "Sep 16 12:55" at bounding box center [212, 294] width 38 height 9
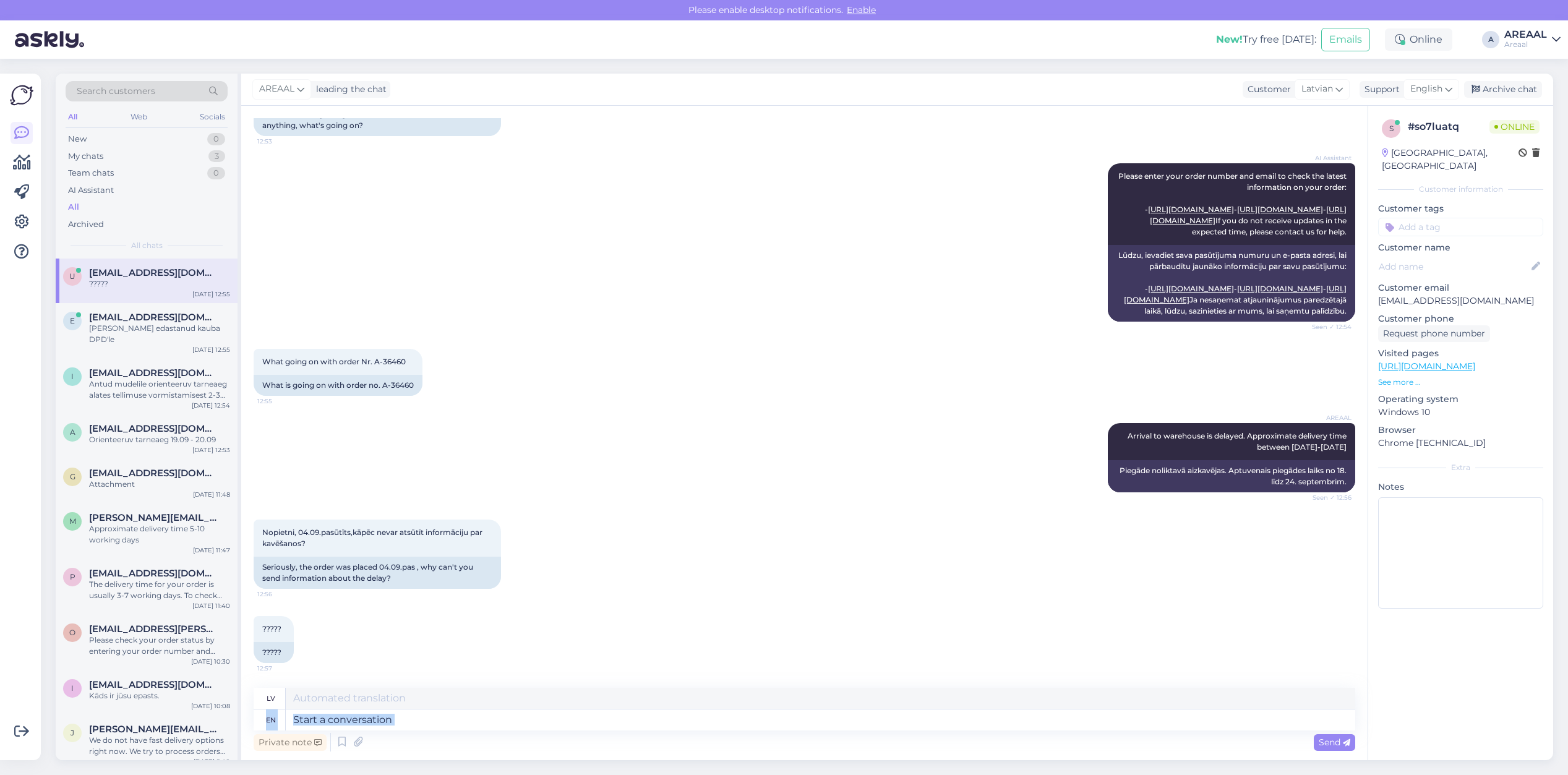
drag, startPoint x: 510, startPoint y: 732, endPoint x: 504, endPoint y: 720, distance: 13.4
click at [508, 728] on div "lv en Private note Send" at bounding box center [804, 720] width 1101 height 66
click at [502, 718] on textarea at bounding box center [820, 720] width 1069 height 21
type textarea "If this"
type textarea "Ja"
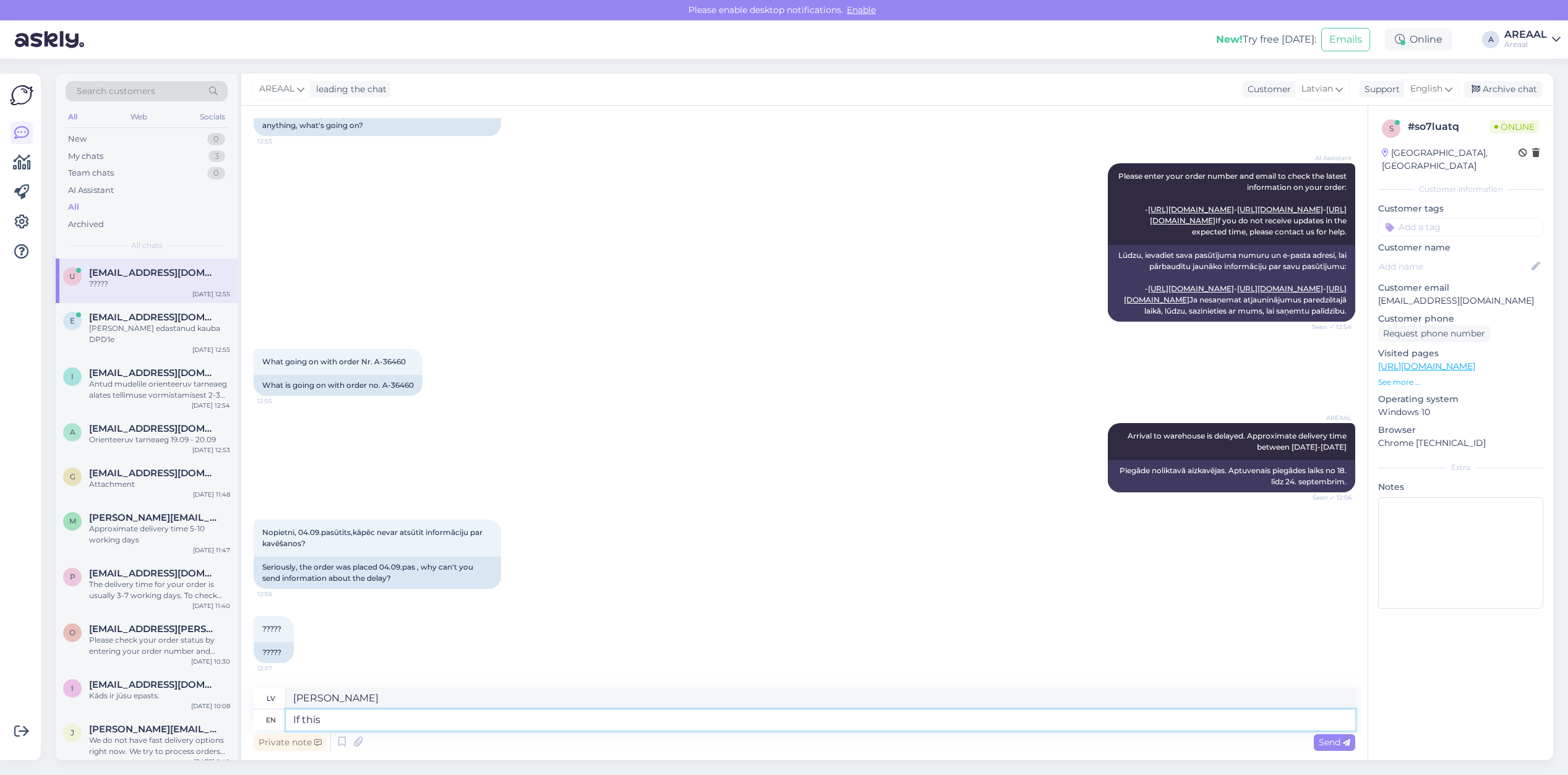
type textarea "If this"
type textarea "Ja šis"
type textarea "If the dfel"
type textarea "Ja"
type textarea "If the delivery t"
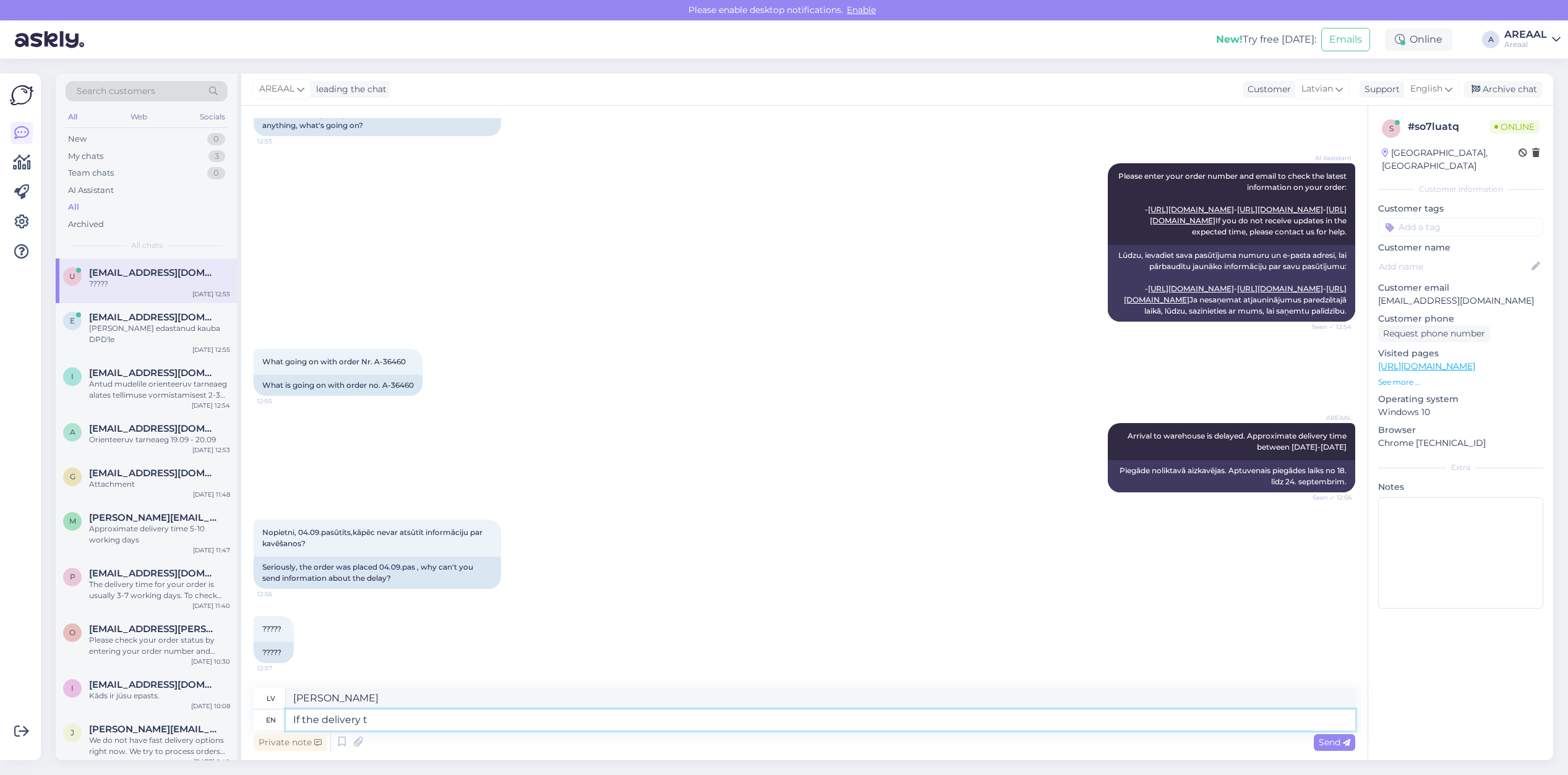
type textarea "Ja piegāde"
type textarea "If the delivery time doesn't su"
type textarea "Ja piegādes laiks"
type textarea "If the delivery time doesn't suit"
type textarea "Ja piegādes laiks nav"
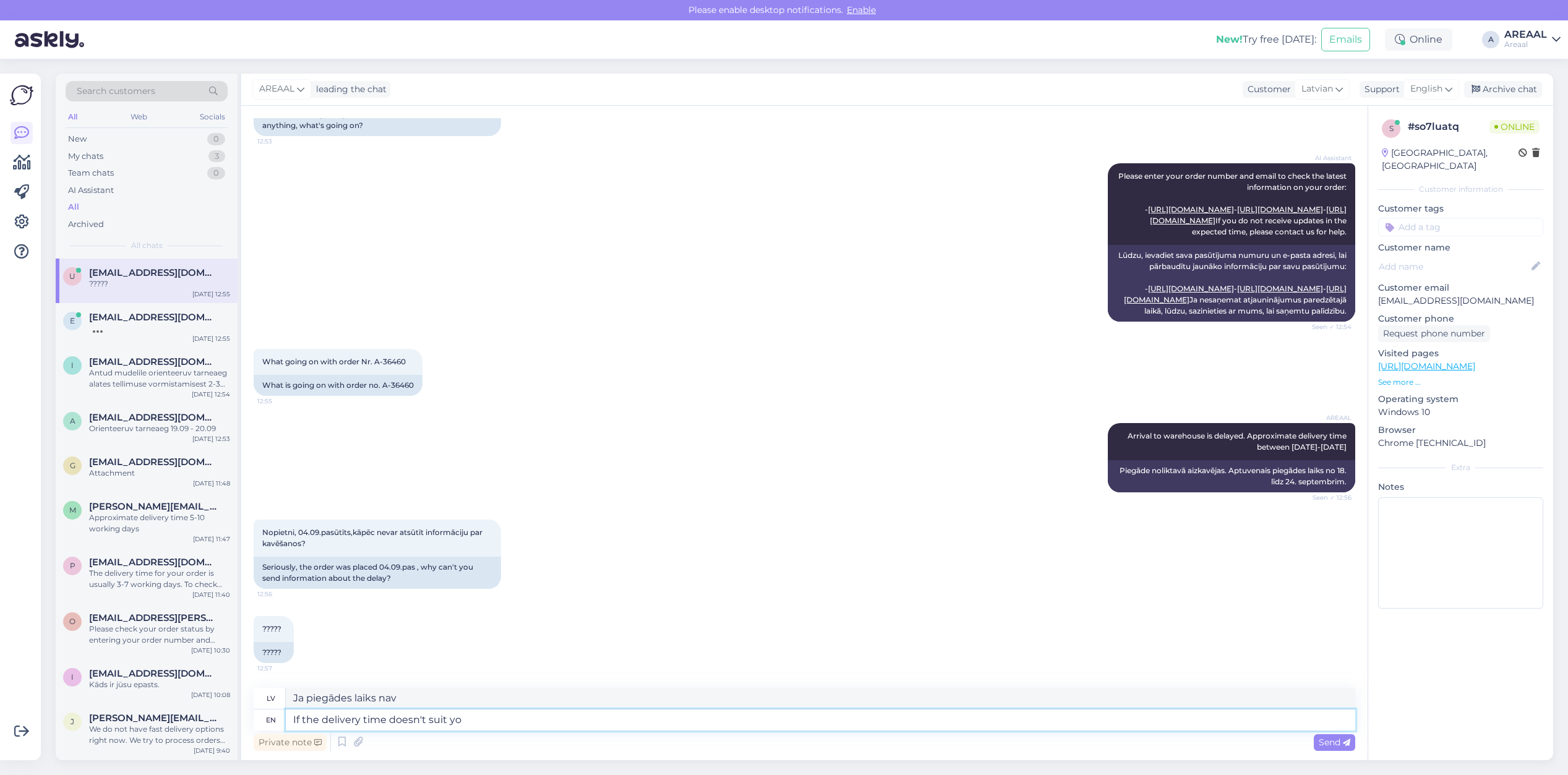
type textarea "If the delivery time doesn't suit you"
type textarea "Ja piegādes laiks neder"
type textarea "If the delivery time doesn't suit you, pleas"
type textarea "Ja piegādes laiks Jums neder,"
type textarea "If the delivery time doesn't suit you, please let"
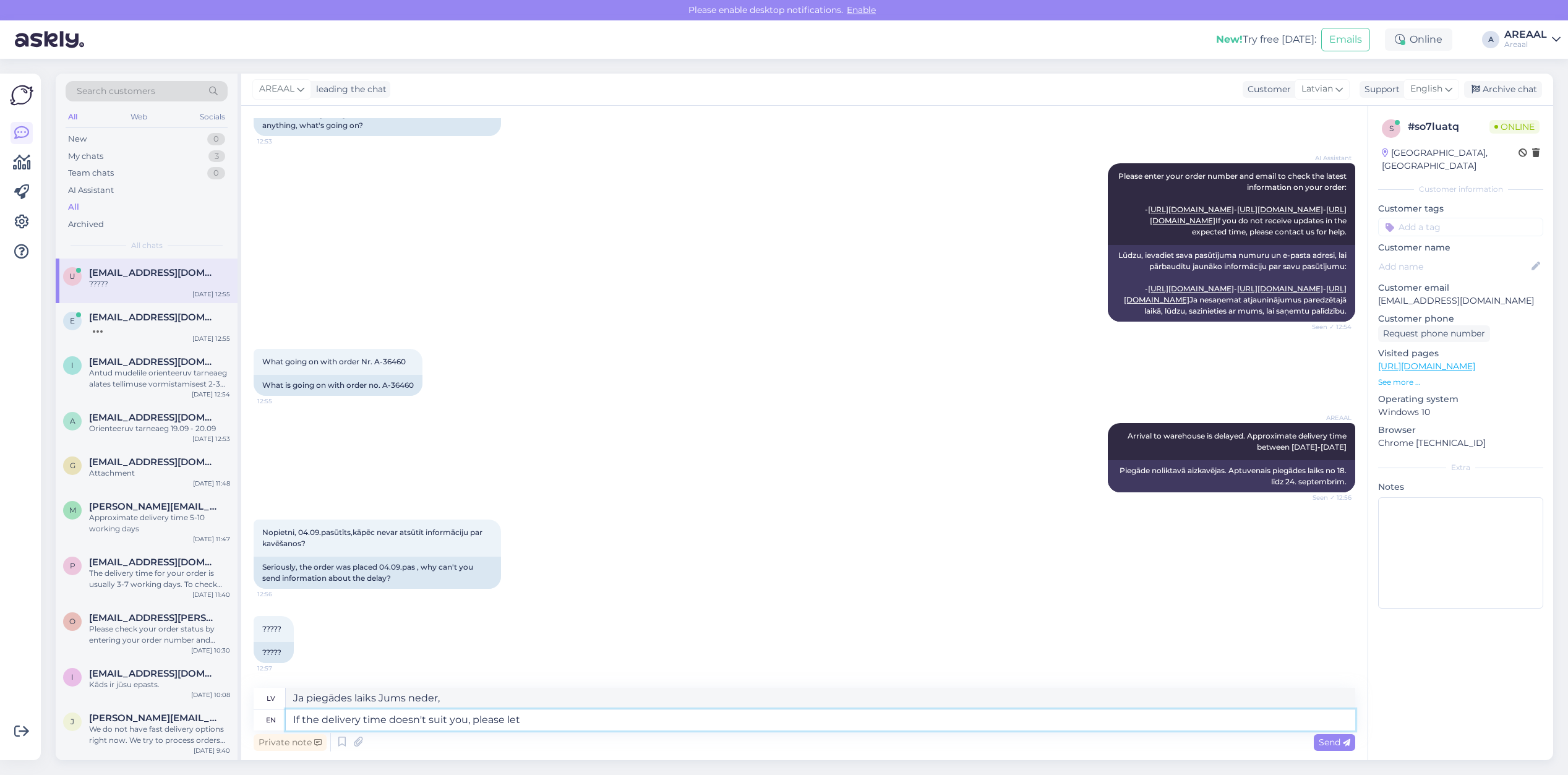
type textarea "Ja piegādes laiks Jums neder, lūdzu"
type textarea "If the delivery time doesn't suit you, please let us k"
type textarea "Ja piegādes laiks Jums neder, lūdzu, dariet to zināmu"
type textarea "If the delivery time doesn't suit you, please let us kno"
type textarea "Ja piegādes laiks Jums neder, lūdzu, informējiet mūs"
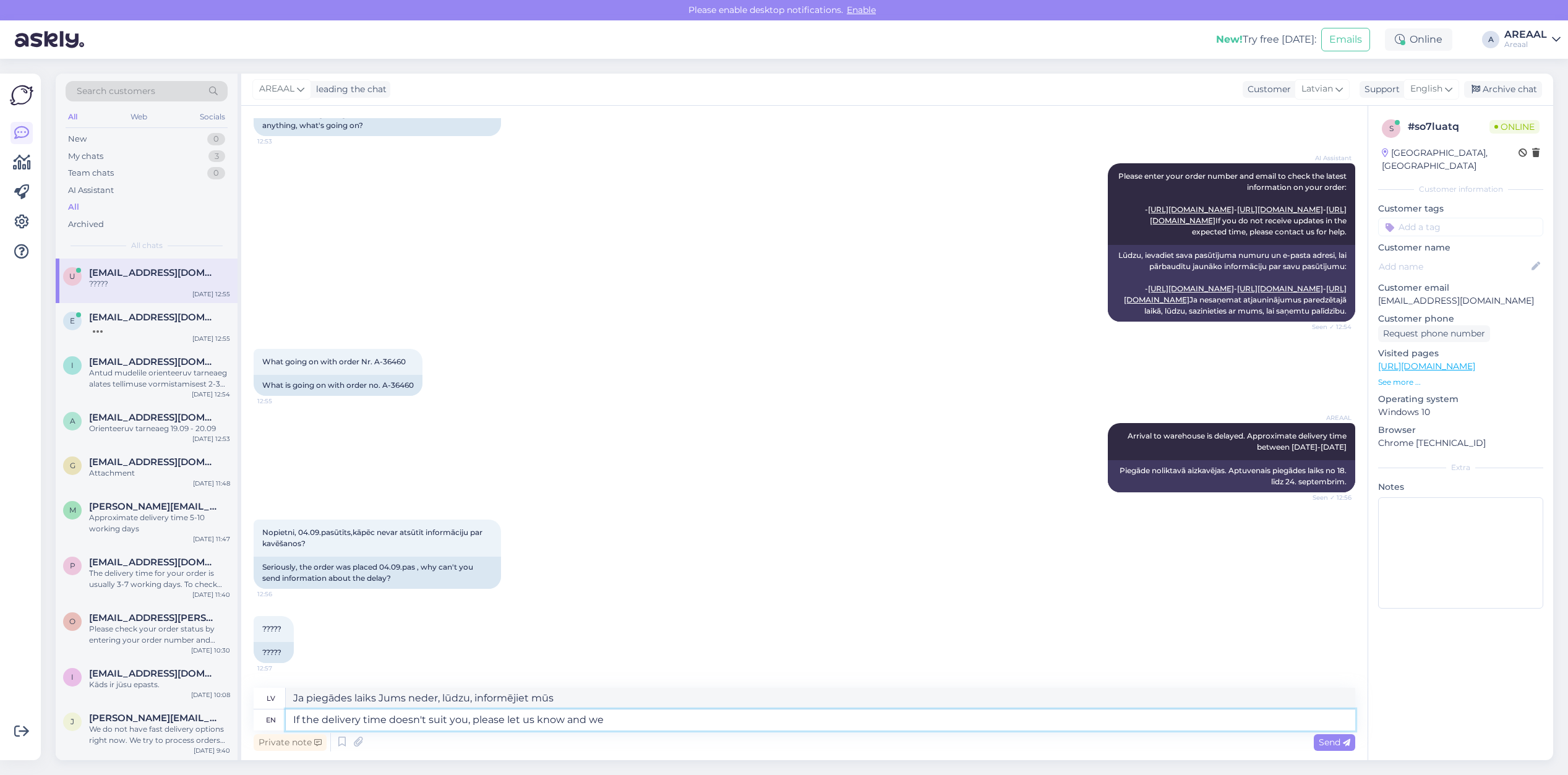
type textarea "If the delivery time doesn't suit you, please let us know and we"
type textarea "Ja piegādes laiks Jums neder, lūdzu, informējiet mūs un"
type textarea "If the delivery time doesn't suit you, please let us know and we wil"
type textarea "Ja piegādes laiks Jums neder, lūdzu, informējiet mūs, un mēs"
type textarea "If the delivery time doesn't suit you, please let us know and we will refu"
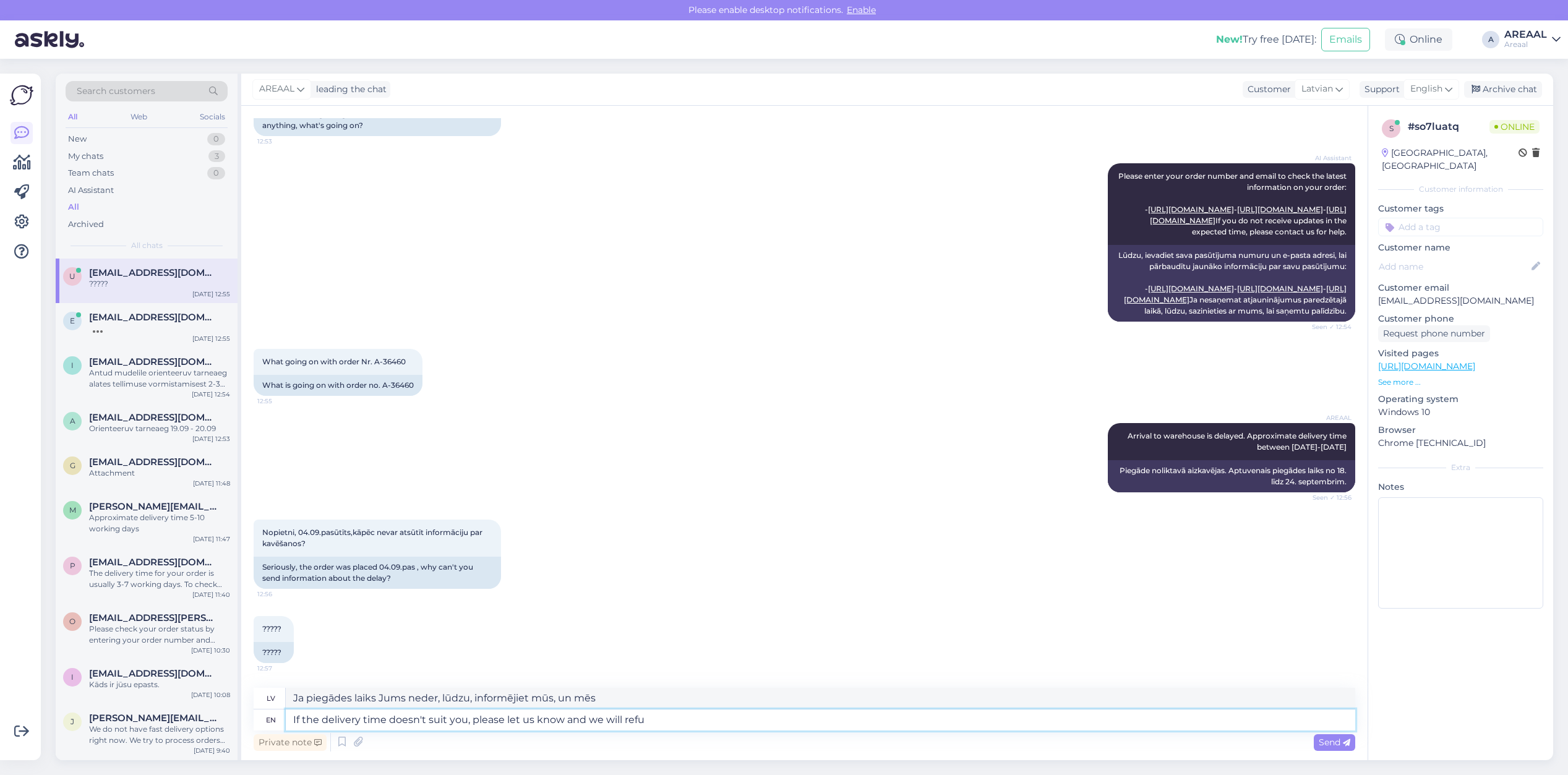
type textarea "Ja piegādes laiks Jums neder, lūdzu, informējiet mūs, un mēs to izdarīsim."
type textarea "If the delivery time doesn't suit you, please let us know and we will refund the"
type textarea "Ja piegādes laiks Jums neder, lūdzu, paziņojiet mums, un mēs atgriezīsim naudu"
type textarea "If the delivery time doesn't suit you, please let us know and we will refund th…"
type textarea "Ja piegādes laiks Jums neder, lūdzu, informējiet mūs, un mēs atgriezīsim naudu"
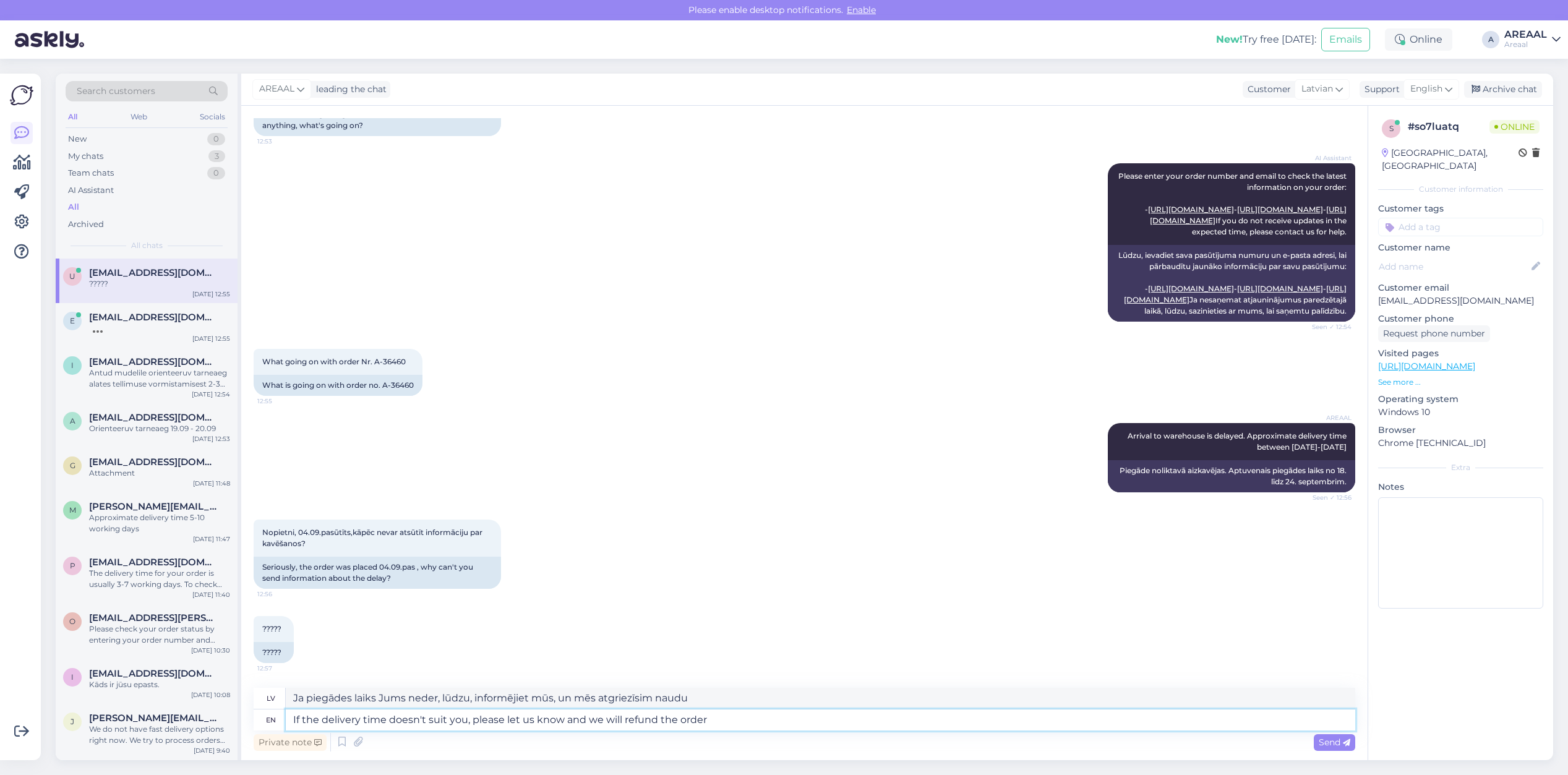
type textarea "If the delivery time doesn't suit you, please let us know and we will refund th…"
type textarea "Ja piegādes laiks Jums neder, lūdzu, informējiet mūs, un mēs atgriezīsim pasūtī…"
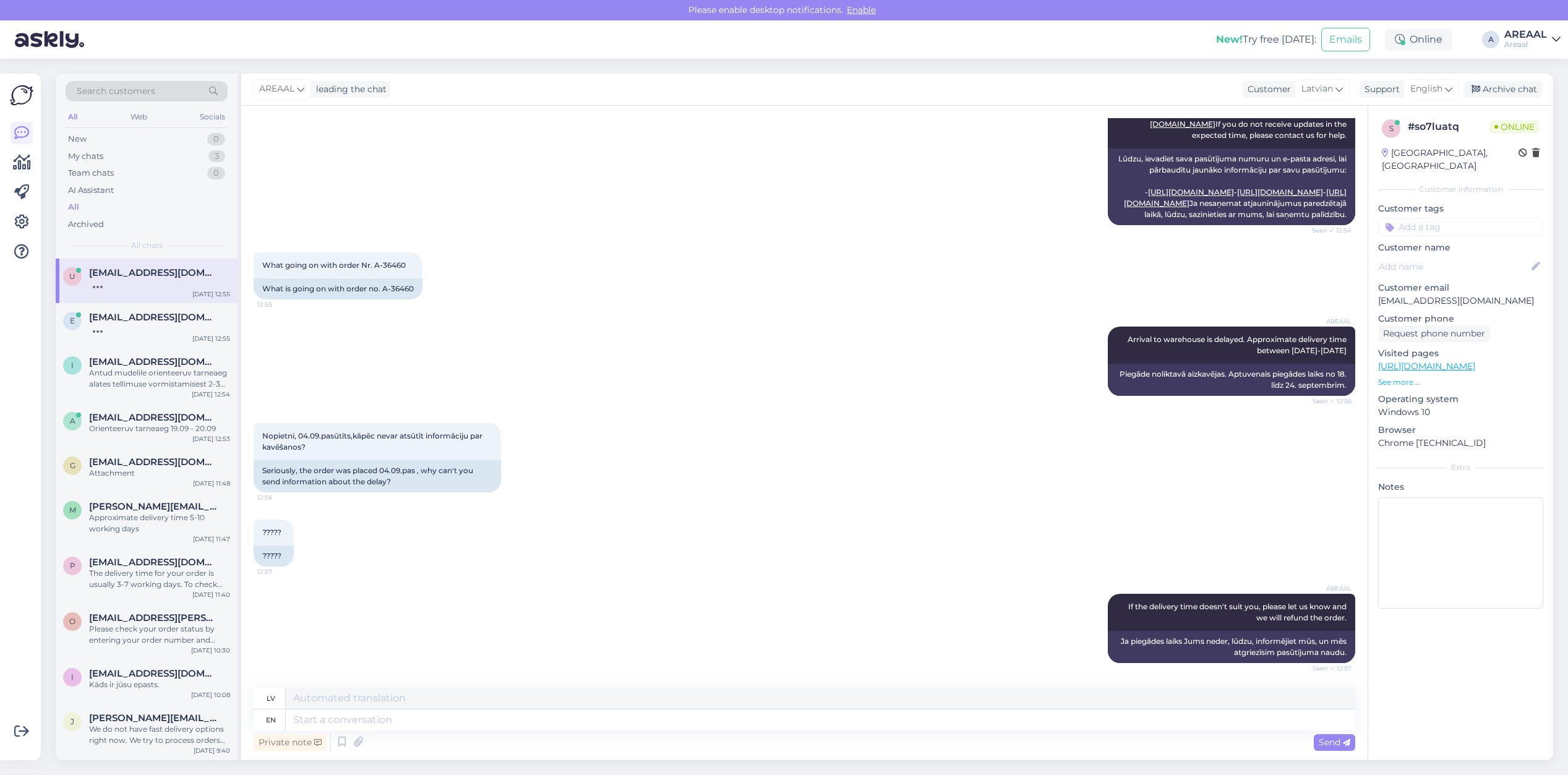
click at [728, 340] on div "AREAAL Arrival to warehouse is delayed. Approximate delivery time between 18-24…" at bounding box center [804, 361] width 1101 height 97
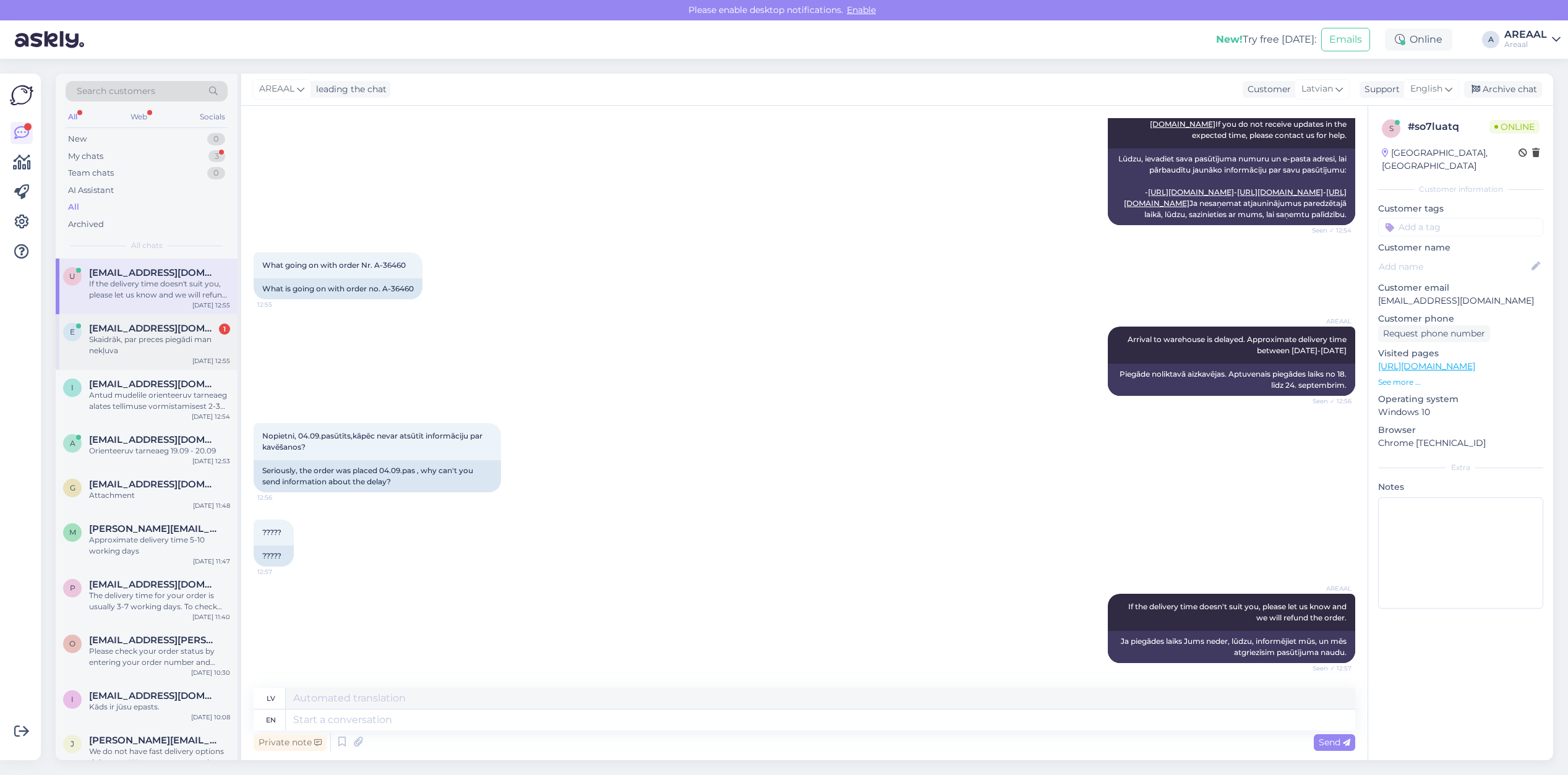
click at [190, 353] on div "Skaidrāk, par preces piegādi man nekļuva" at bounding box center [160, 345] width 141 height 23
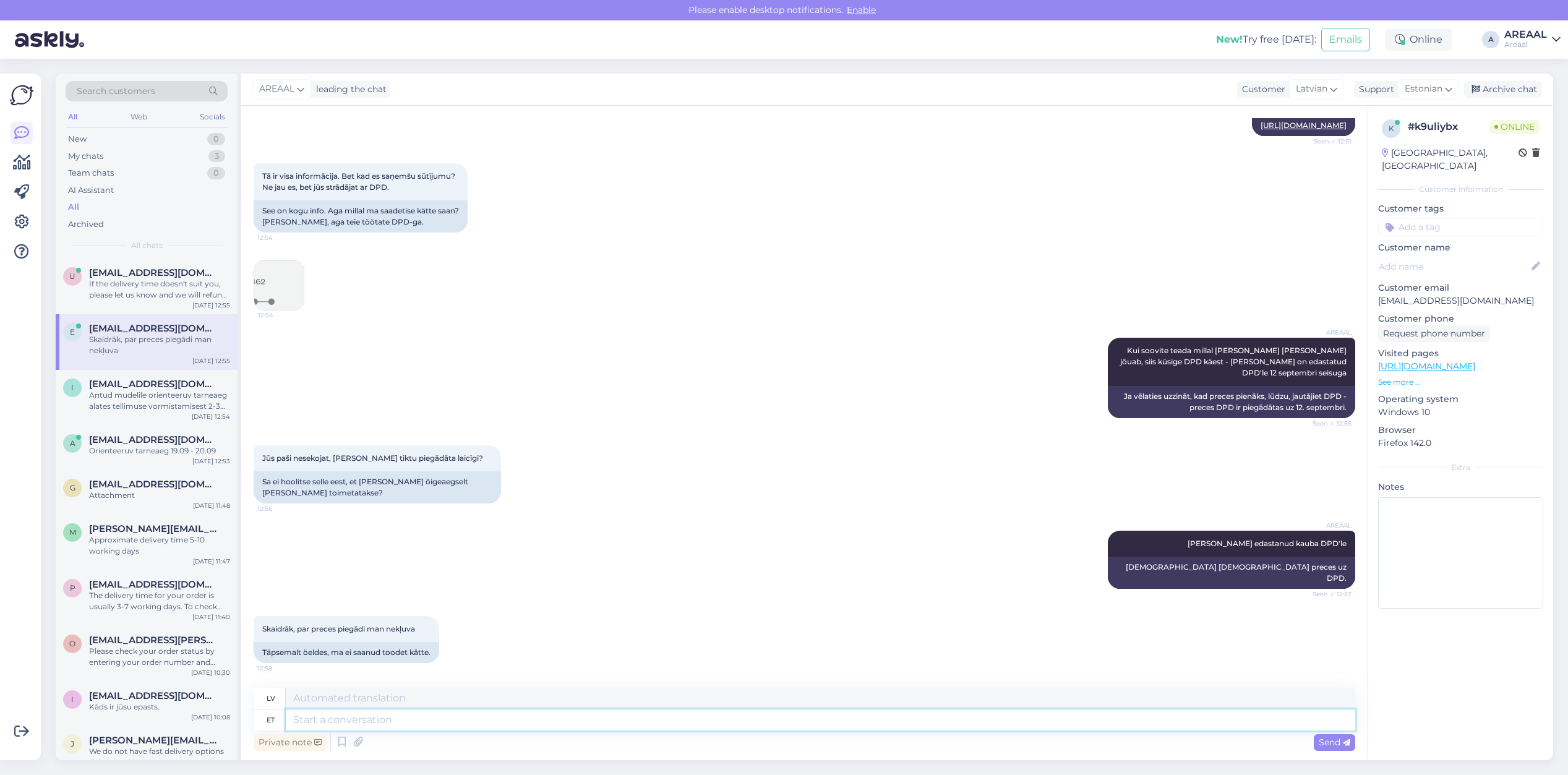
click at [561, 723] on textarea at bounding box center [820, 720] width 1069 height 21
drag, startPoint x: 1155, startPoint y: 249, endPoint x: 1353, endPoint y: 271, distance: 199.2
click at [1353, 271] on div "Chat started Sep 5 2025 Labdien! Neatradu informāciju, kad prece tiks piegādāta…" at bounding box center [810, 398] width 1113 height 558
copy link "https://www.dpdgroup.com/ee/mydpd/my-parcels/incoming?parcelNumber=056055189144…"
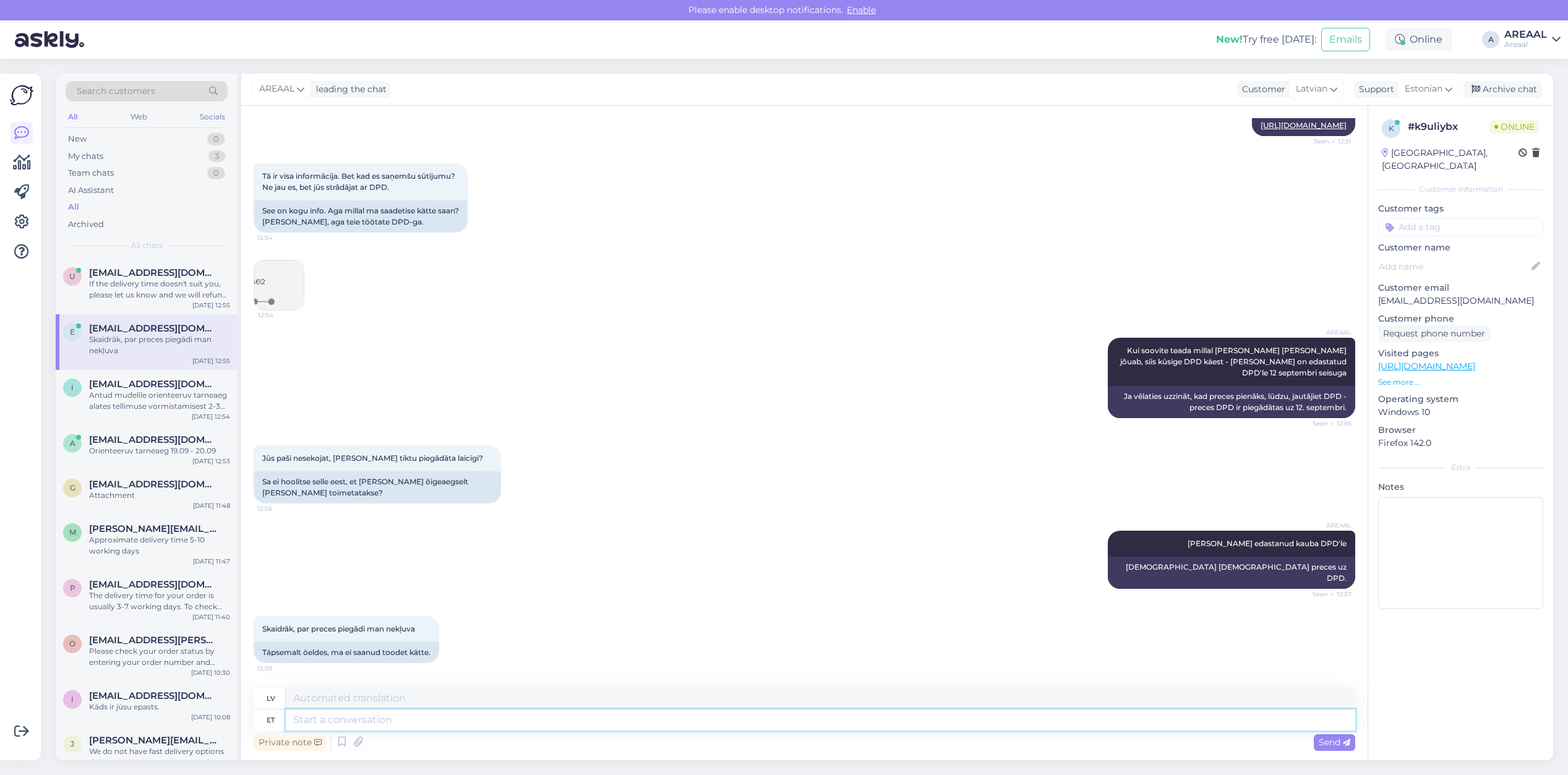
click at [1024, 712] on textarea at bounding box center [820, 720] width 1069 height 21
paste textarea "https://www.dpdgroup.com/ee/mydpd/my-parcels/incoming?parcelNumber=056055189144…"
type textarea "https://www.dpdgroup.com/ee/mydpd/my-parcels/incoming?parcelNumber=056055189144…"
click at [944, 695] on textarea at bounding box center [820, 698] width 1069 height 21
type textarea "https://www.dpdgroup.com/ee/mydpd/my-parcels/incoming?parcelNumber=056055189144…"
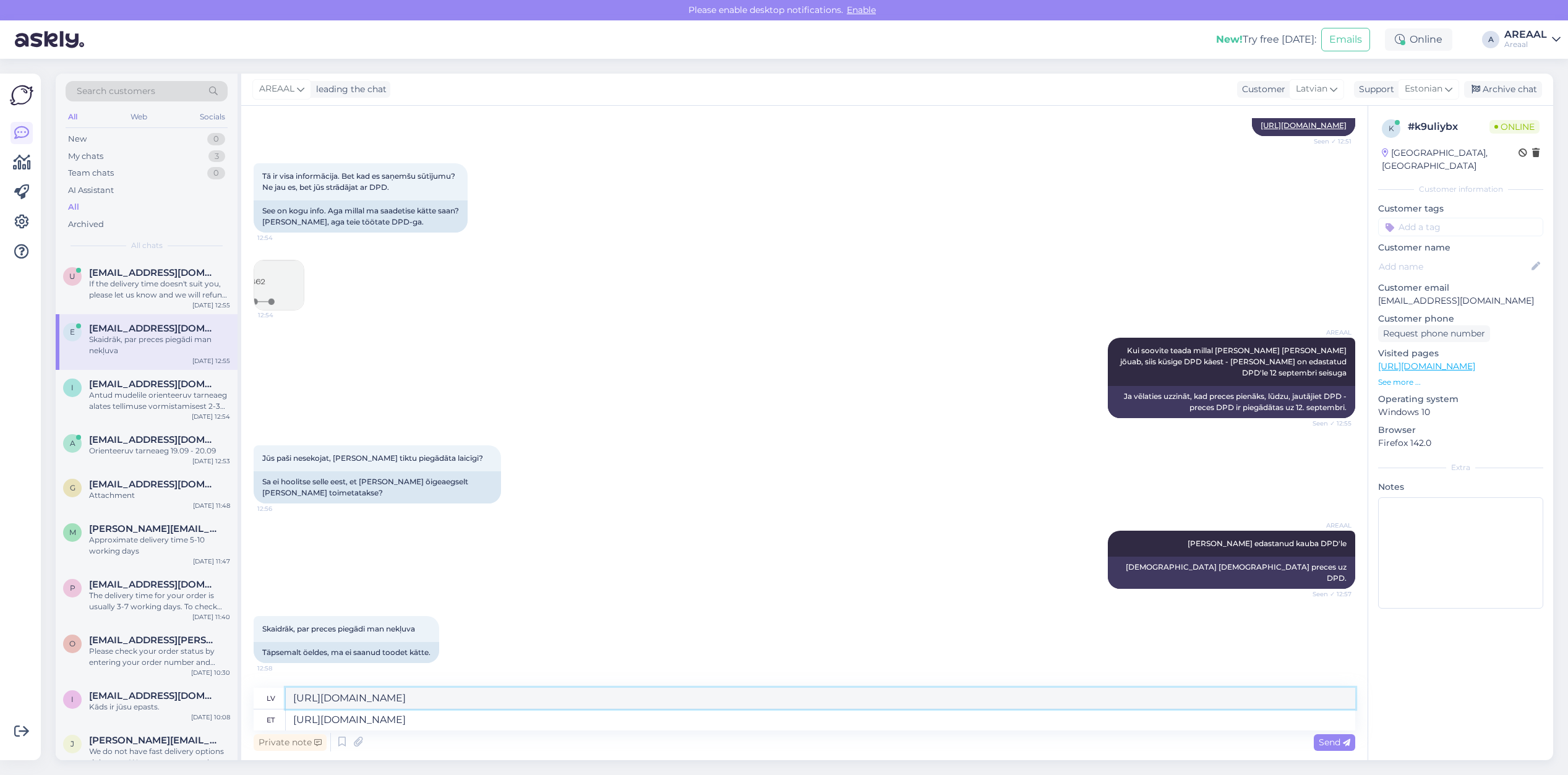
paste textarea
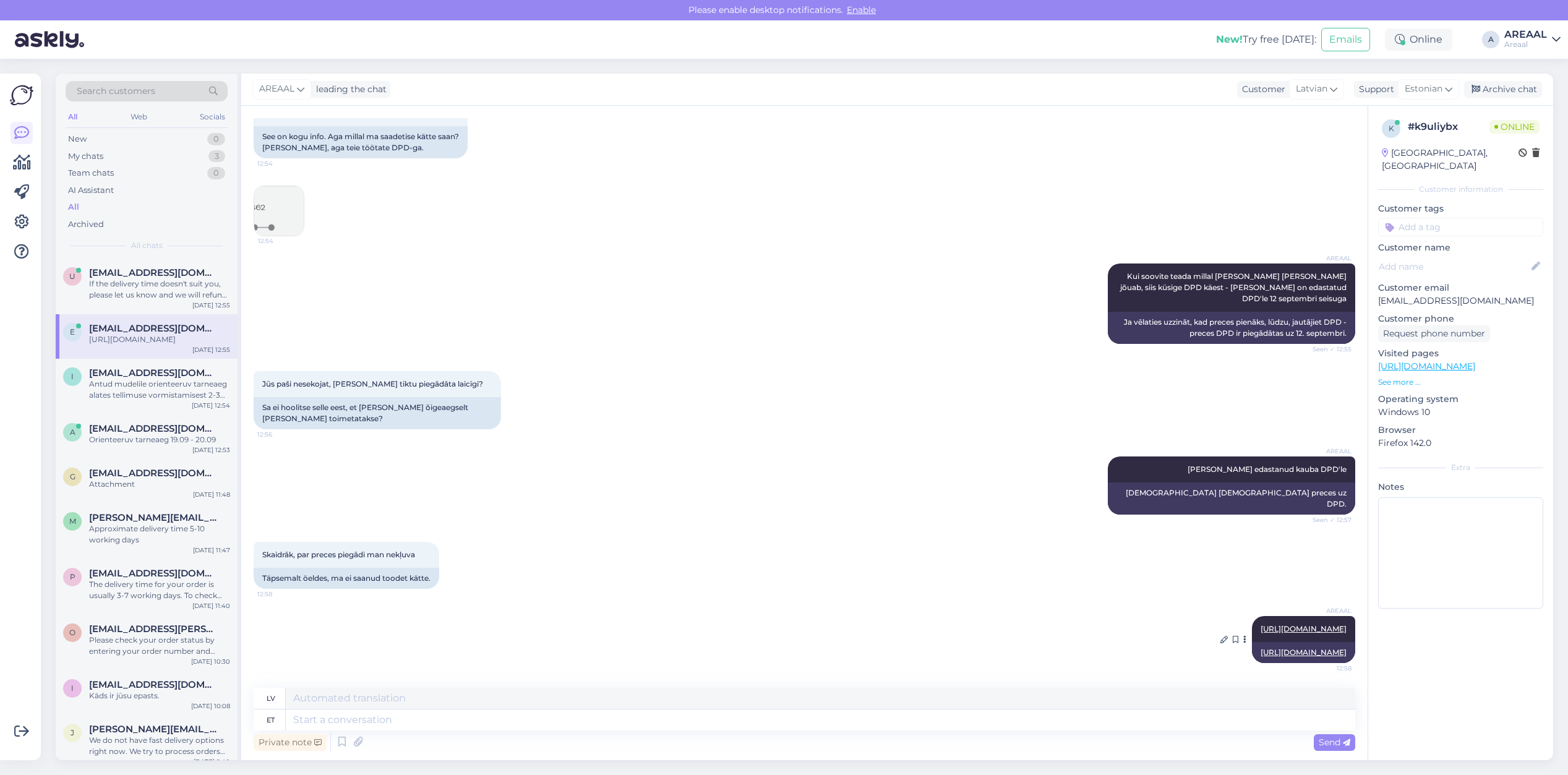
click at [1267, 625] on link "https://www.dpdgroup.com/ee/mydpd/my-parcels/incoming?parcelNumber=056055189144…" at bounding box center [1303, 629] width 86 height 9
click at [1007, 319] on div "AREAAL Kui soovite teada millal kaup kohale jõuab, siis küsige DPD käest - kaup…" at bounding box center [804, 304] width 1101 height 108
click at [201, 155] on div "My chats 3" at bounding box center [146, 156] width 162 height 17
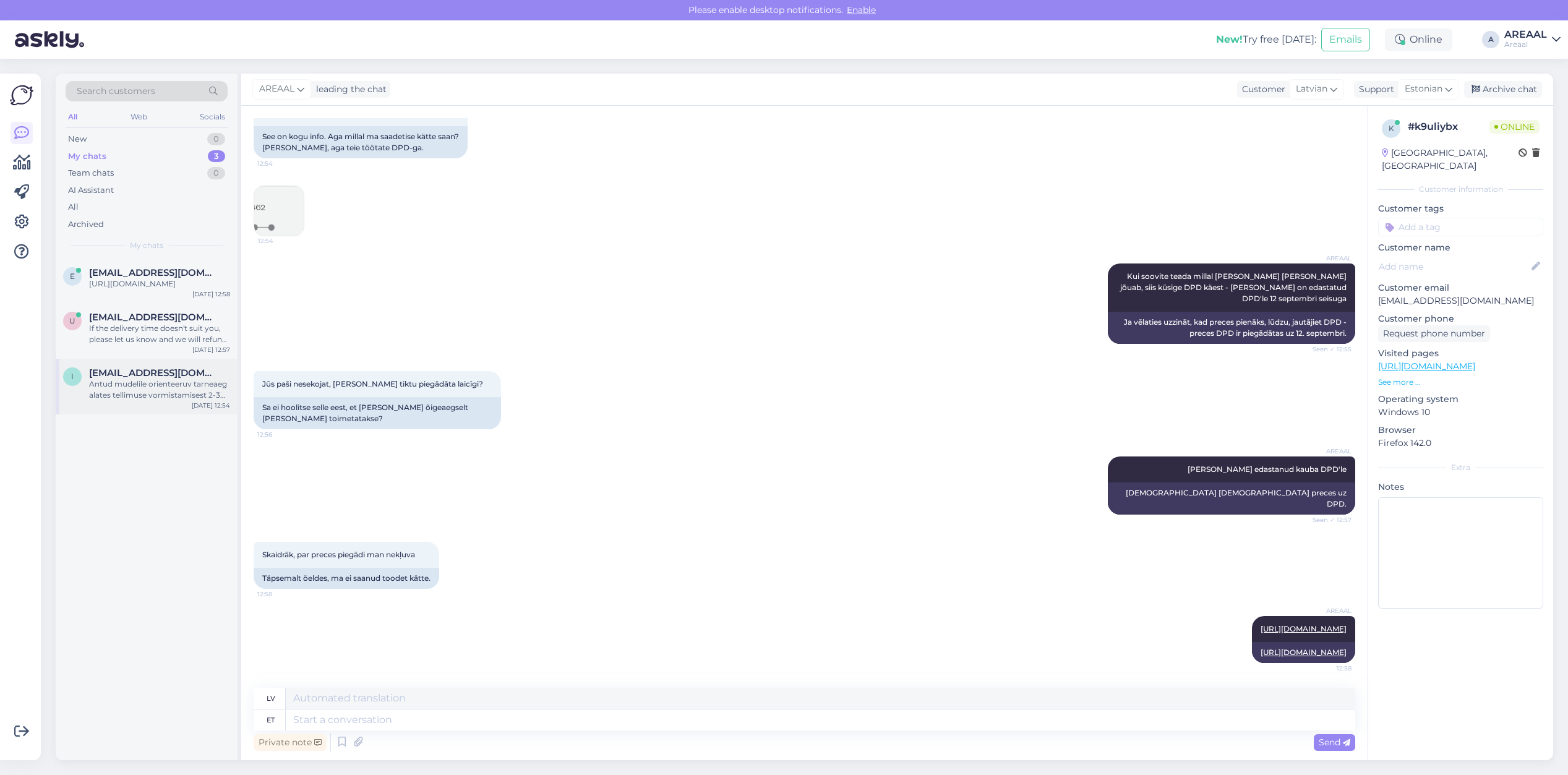
click at [186, 392] on div "Antud mudelile orienteeruv tarneaeg alates tellimuse vormistamisest 2-3 nädalat" at bounding box center [160, 390] width 141 height 23
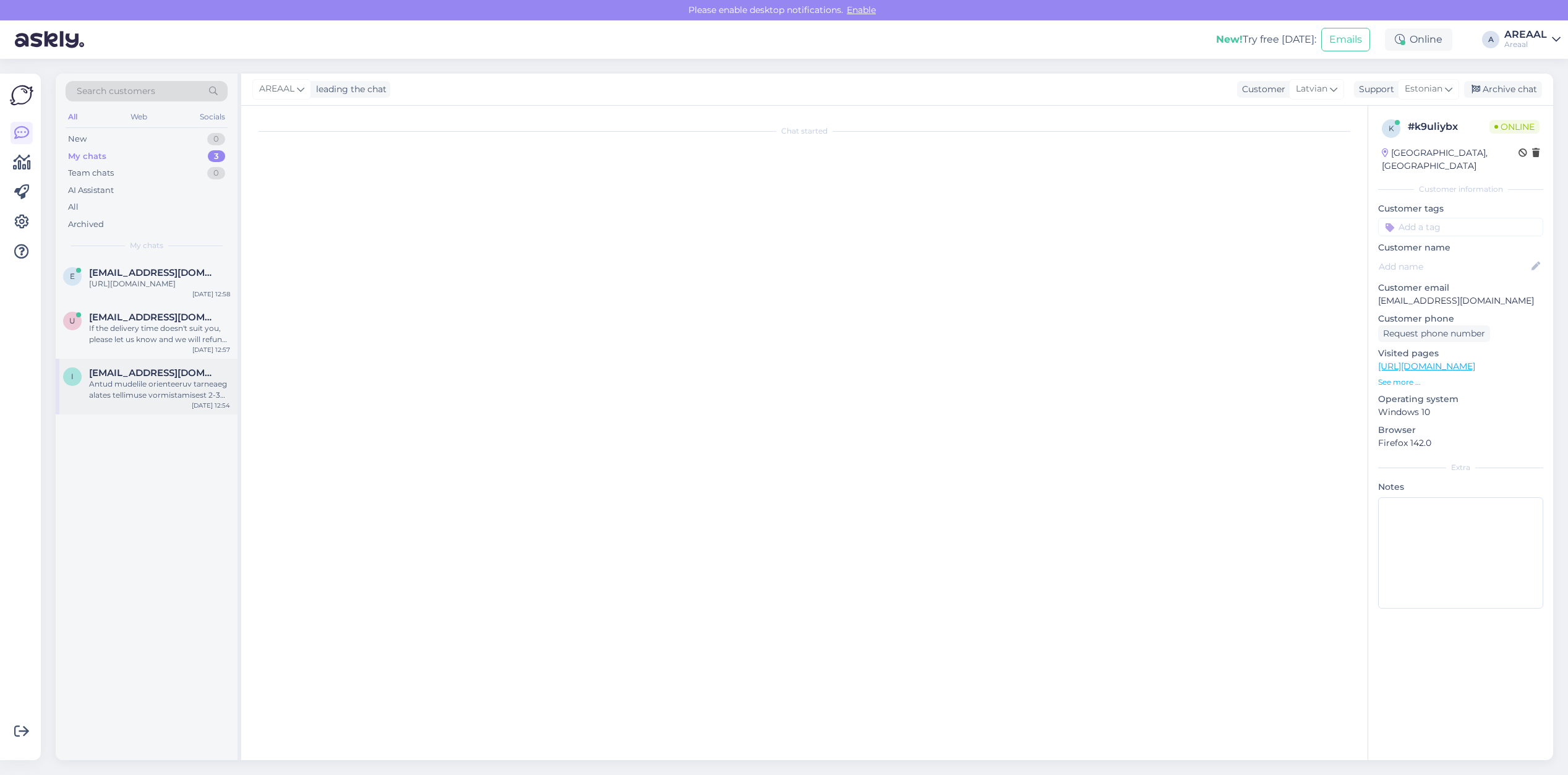
scroll to position [396, 0]
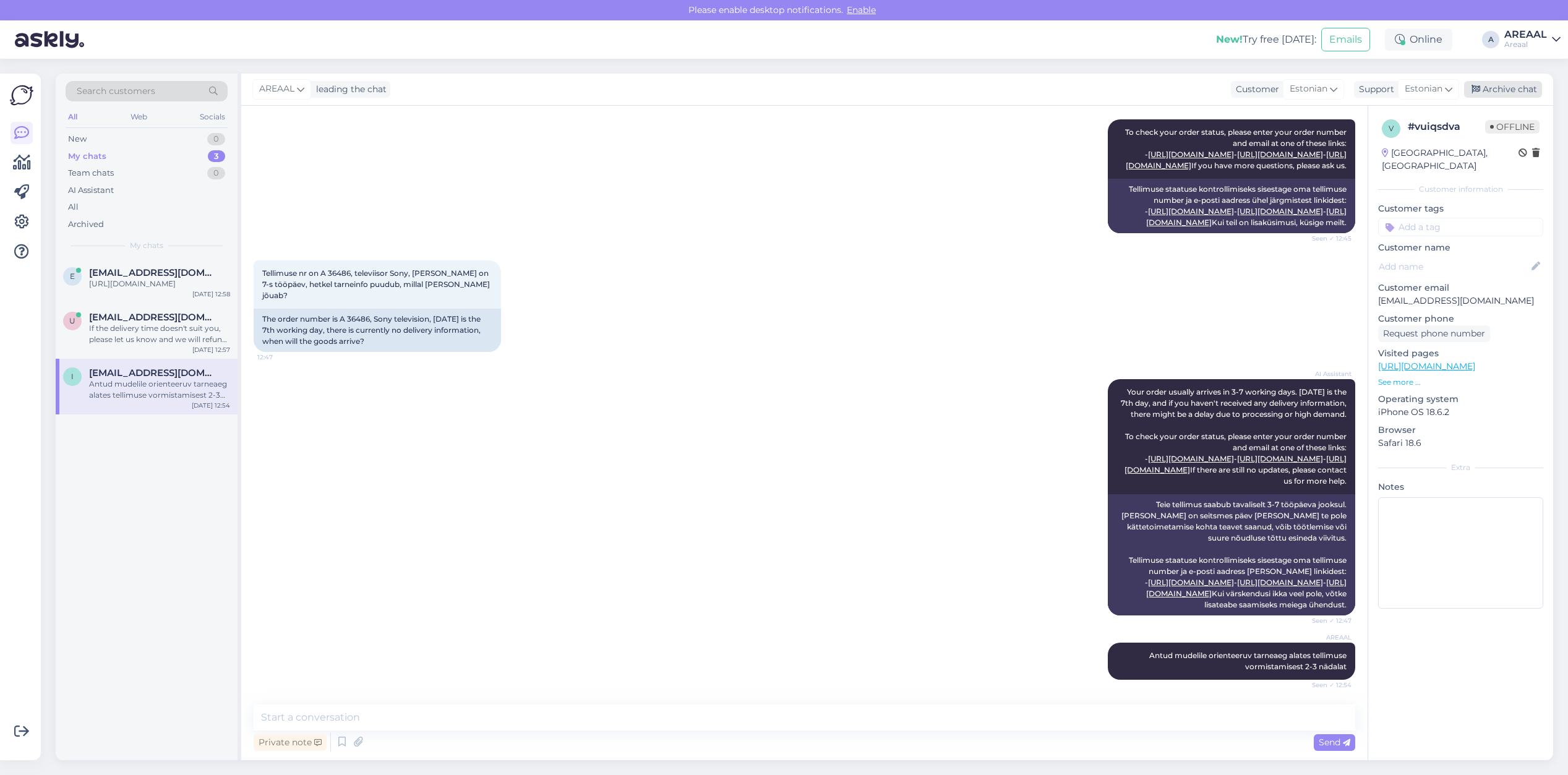
click at [1529, 90] on div "Archive chat" at bounding box center [1503, 89] width 78 height 17
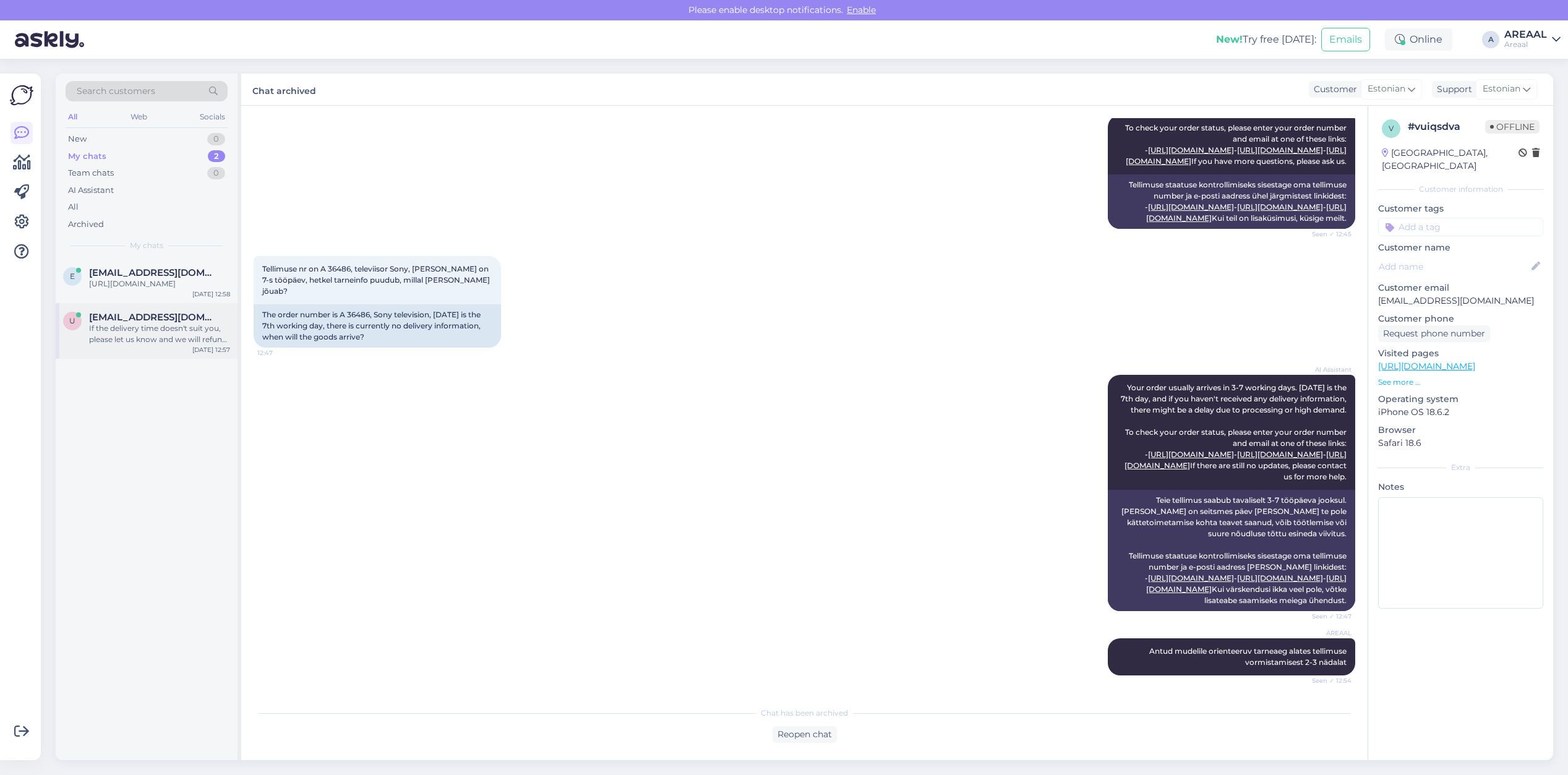
click at [197, 341] on div "If the delivery time doesn't suit you, please let us know and we will refund th…" at bounding box center [160, 334] width 141 height 23
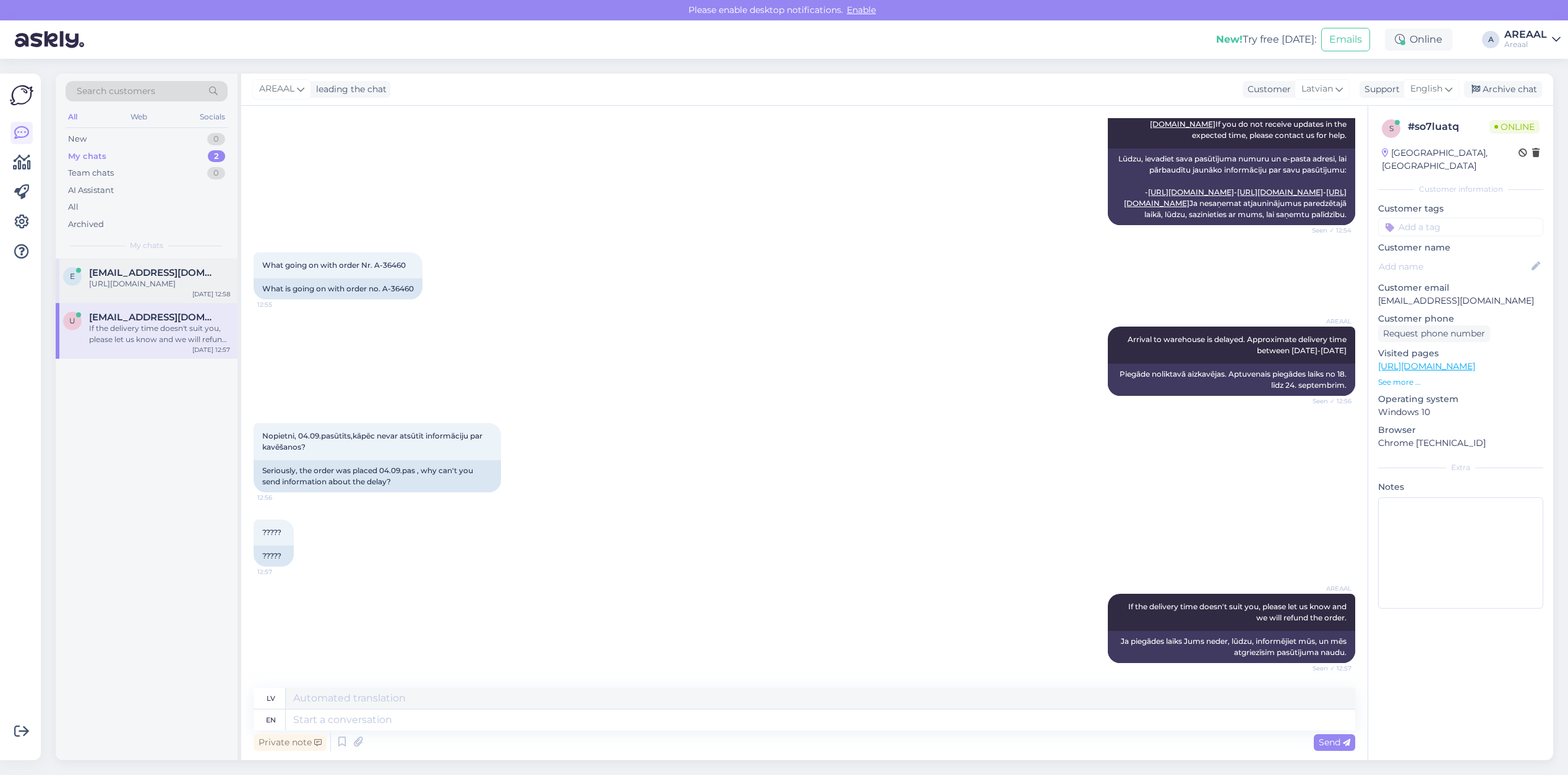
click at [181, 271] on span "[EMAIL_ADDRESS][DOMAIN_NAME]" at bounding box center [153, 273] width 129 height 11
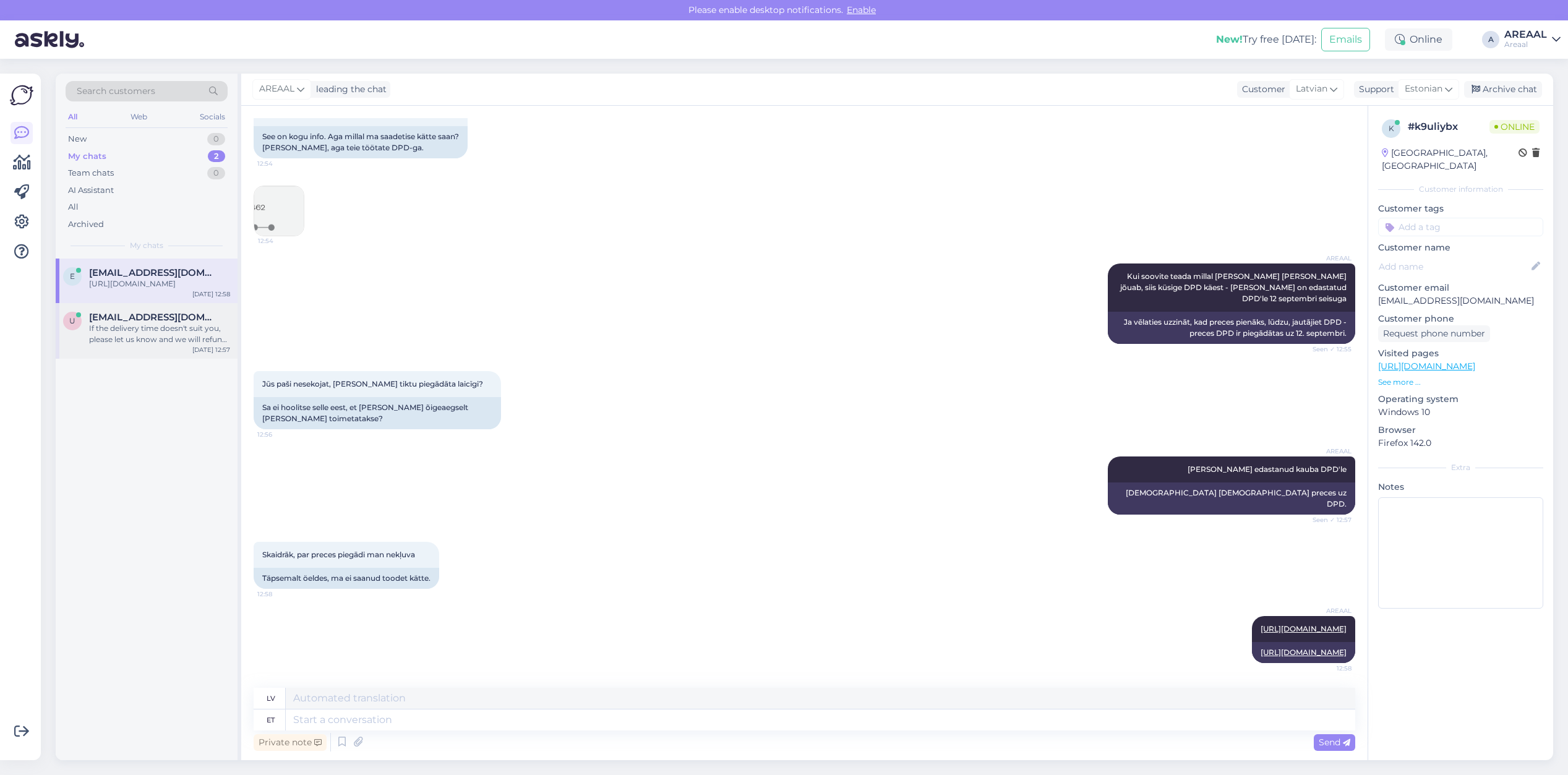
click at [180, 323] on div "[EMAIL_ADDRESS][DOMAIN_NAME]" at bounding box center [160, 317] width 141 height 11
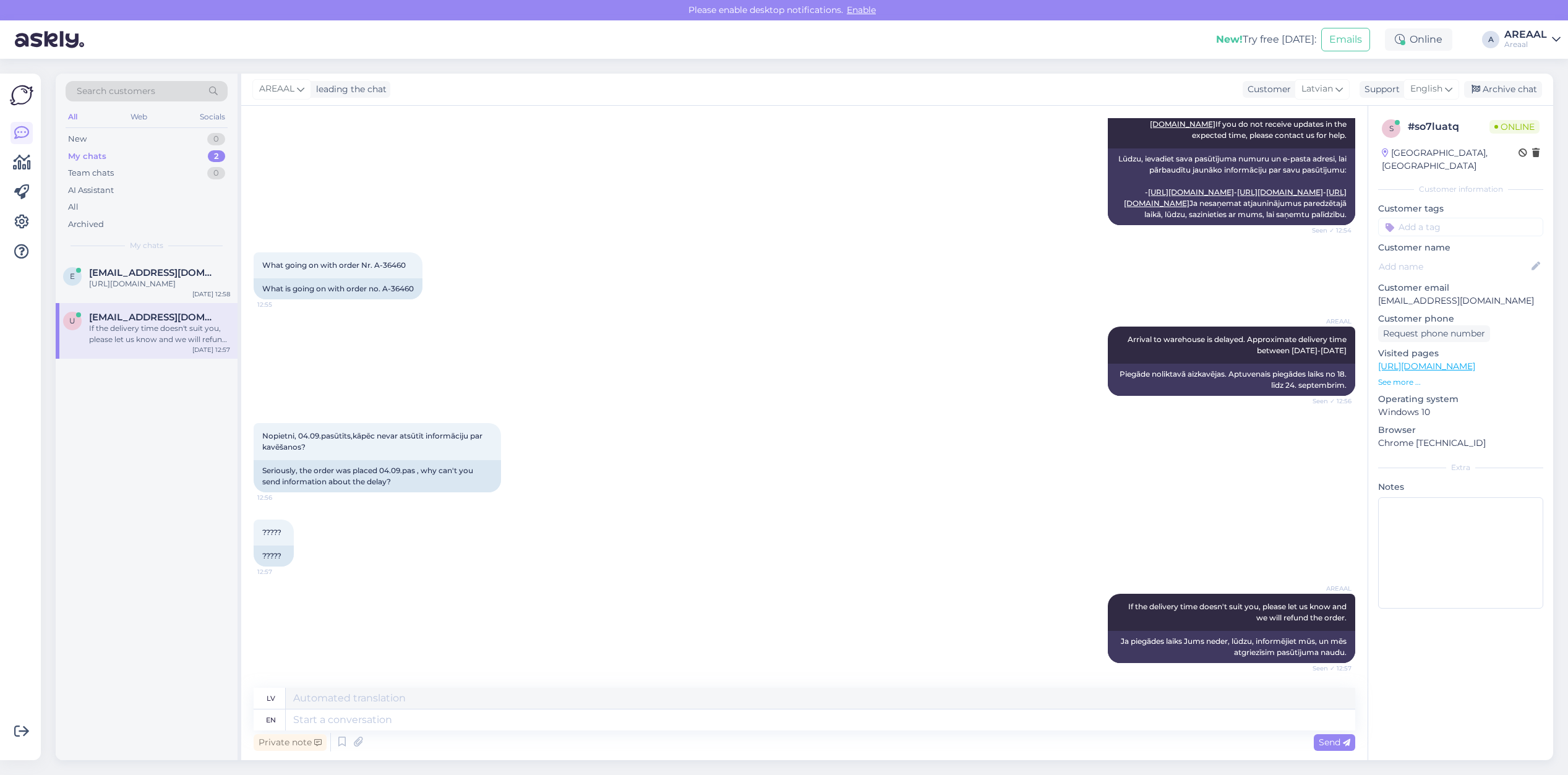
click at [898, 297] on div "What going on with order Nr. A-36460 12:55 What is going on with order no. A-36…" at bounding box center [804, 276] width 1101 height 74
click at [172, 268] on span "[EMAIL_ADDRESS][DOMAIN_NAME]" at bounding box center [153, 273] width 129 height 11
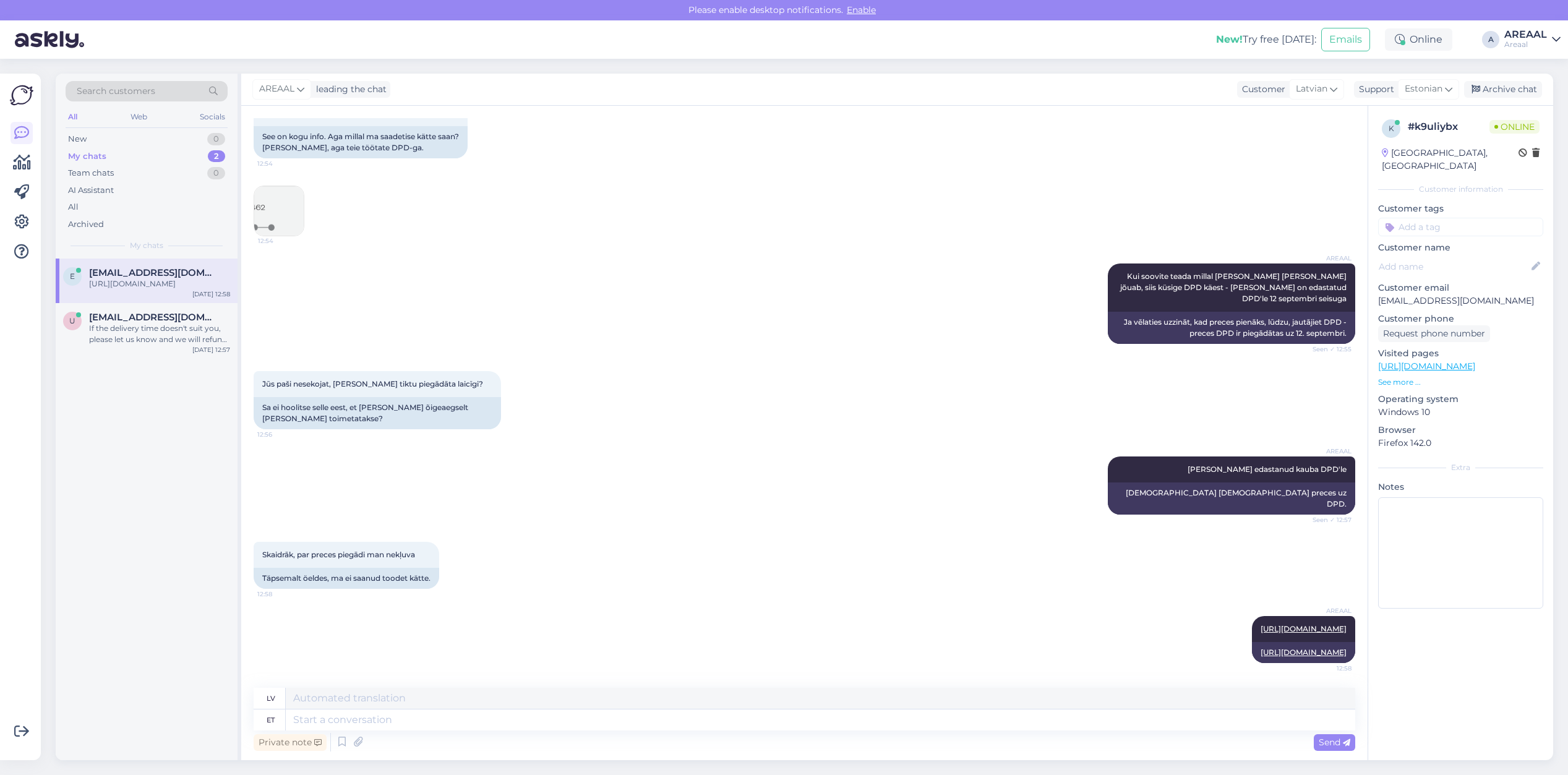
click at [673, 246] on div "Tā ir visa informācija. Bet kad es saņemšu sūtījumu? Ne jau es, bet jūs strādāj…" at bounding box center [804, 163] width 1101 height 174
click at [546, 454] on div "AREAAL Oleme edastanud kauba DPD'le Seen ✓ 12:57 Esam nosūtījuši preces uz DPD." at bounding box center [804, 485] width 1101 height 85
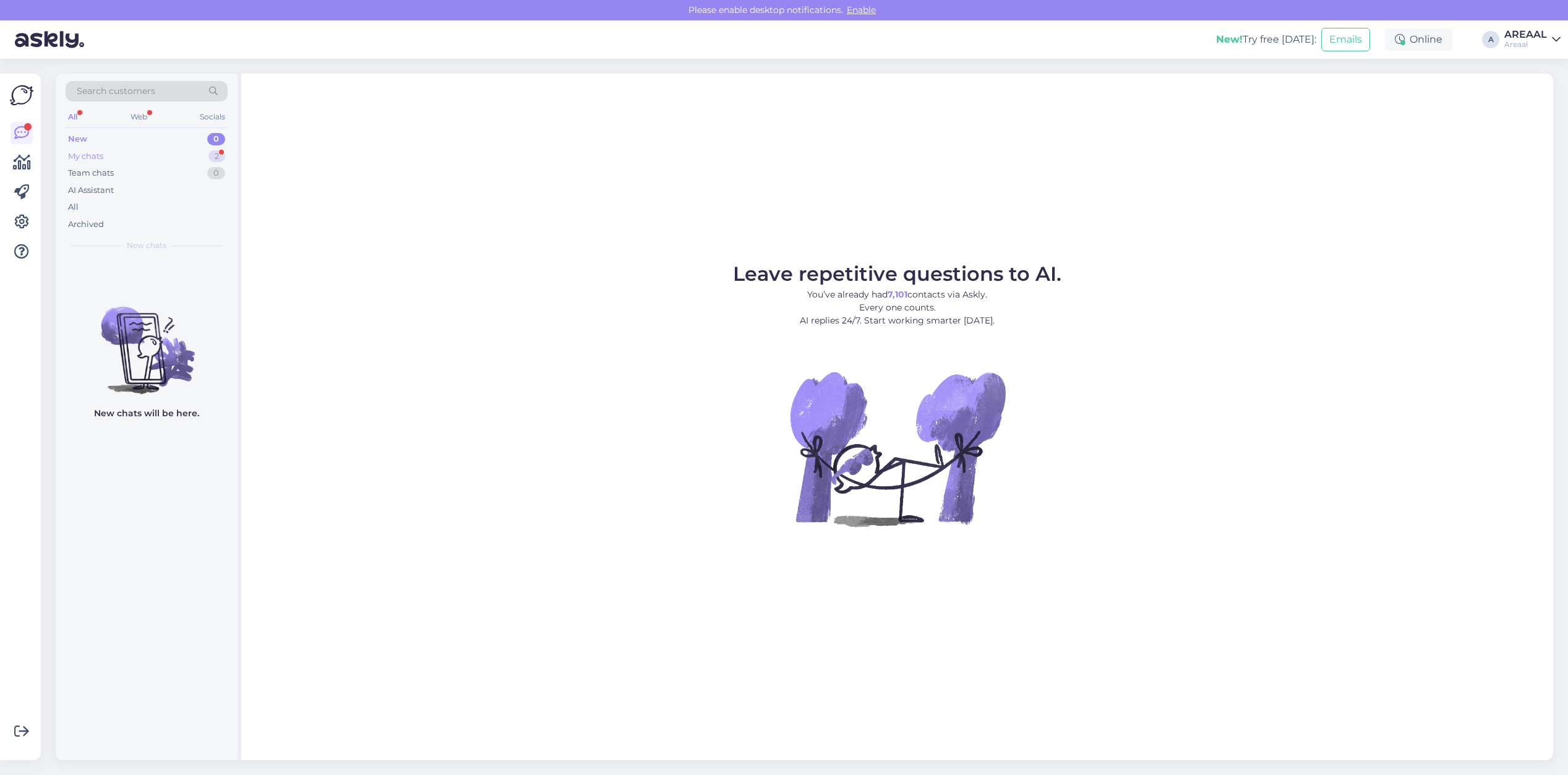
click at [208, 163] on div "My chats 2" at bounding box center [146, 156] width 162 height 17
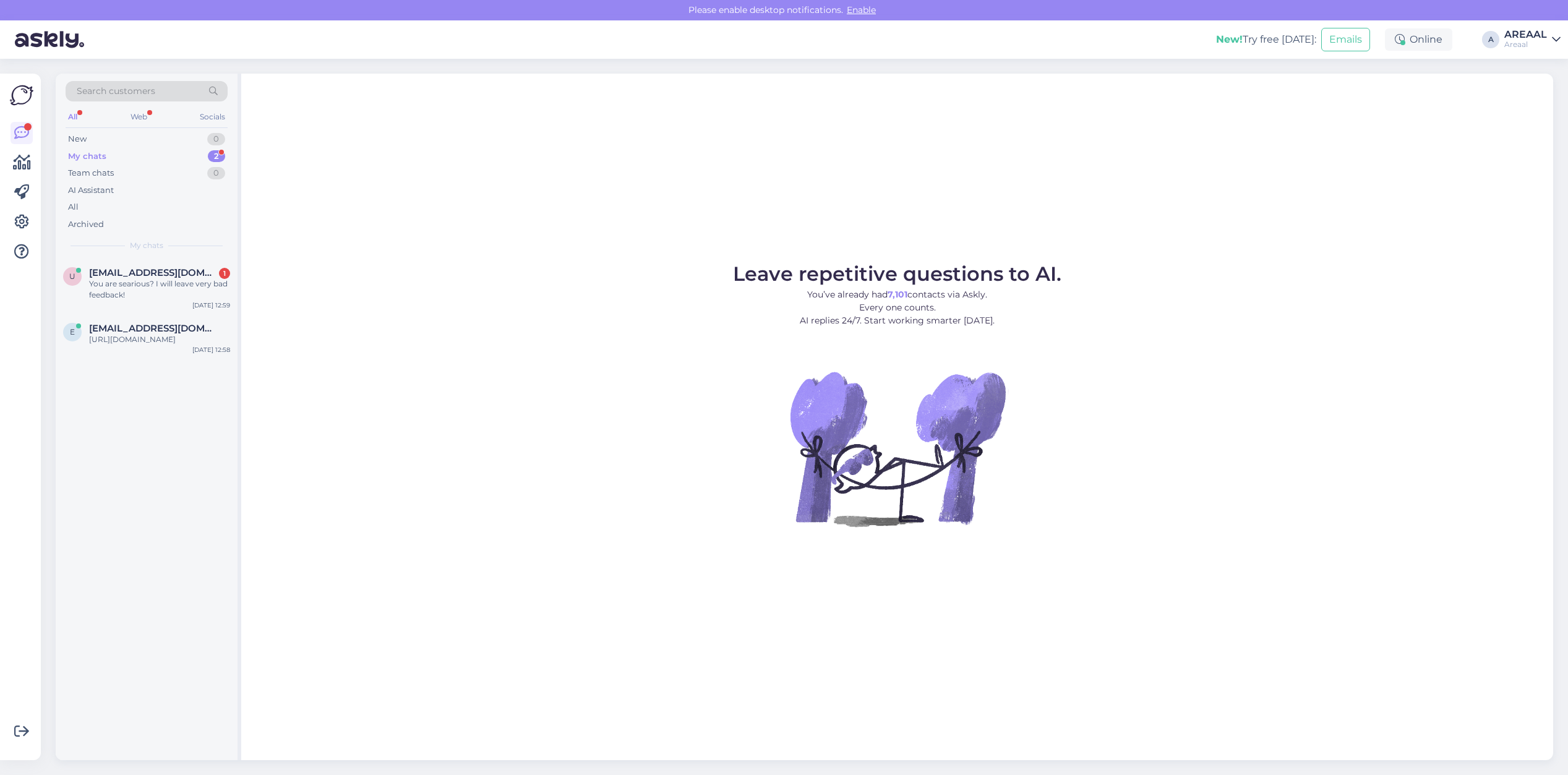
click at [208, 156] on div "2" at bounding box center [217, 156] width 17 height 12
click at [160, 272] on span "[EMAIL_ADDRESS][DOMAIN_NAME]" at bounding box center [153, 273] width 129 height 11
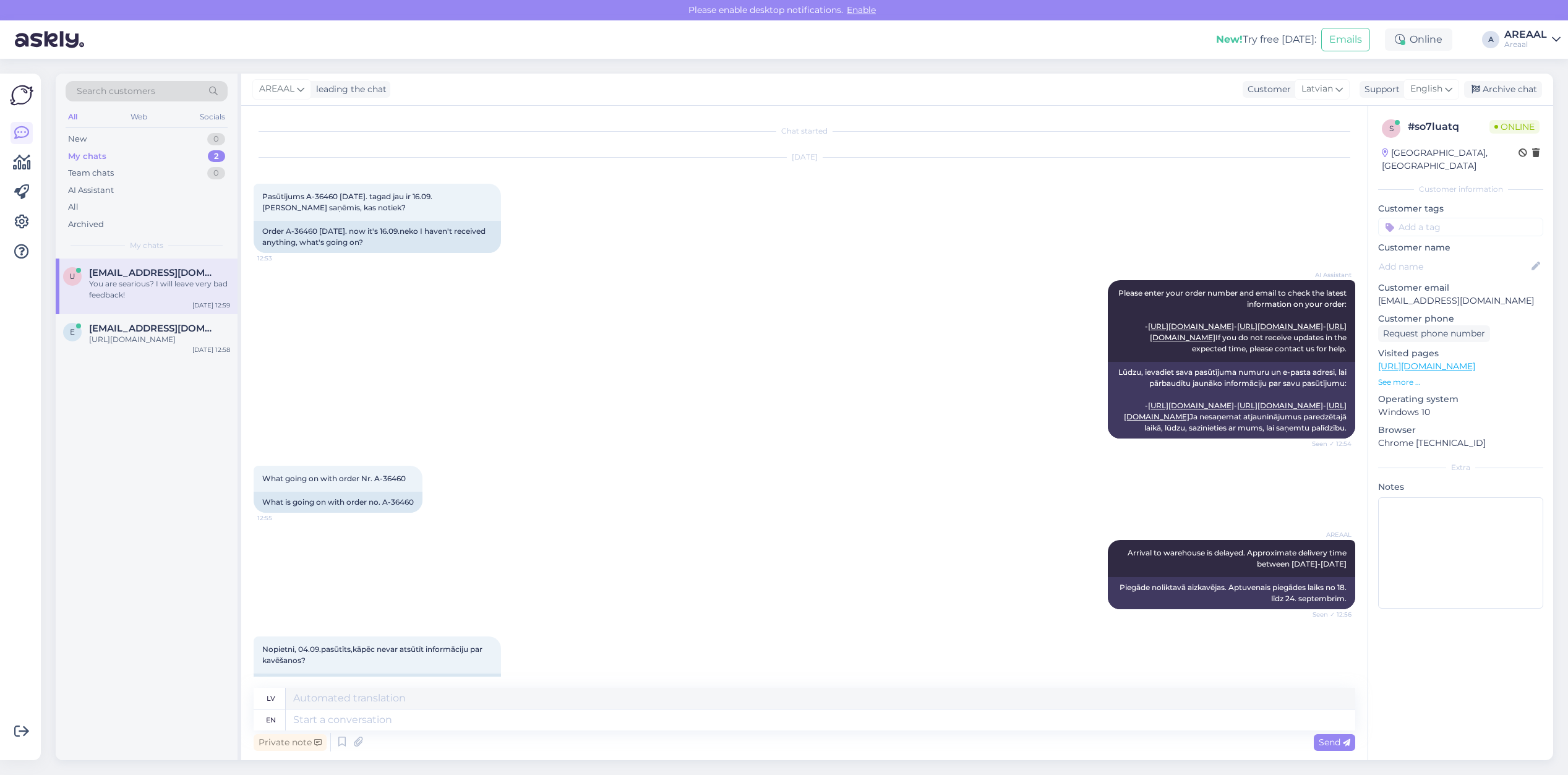
scroll to position [353, 0]
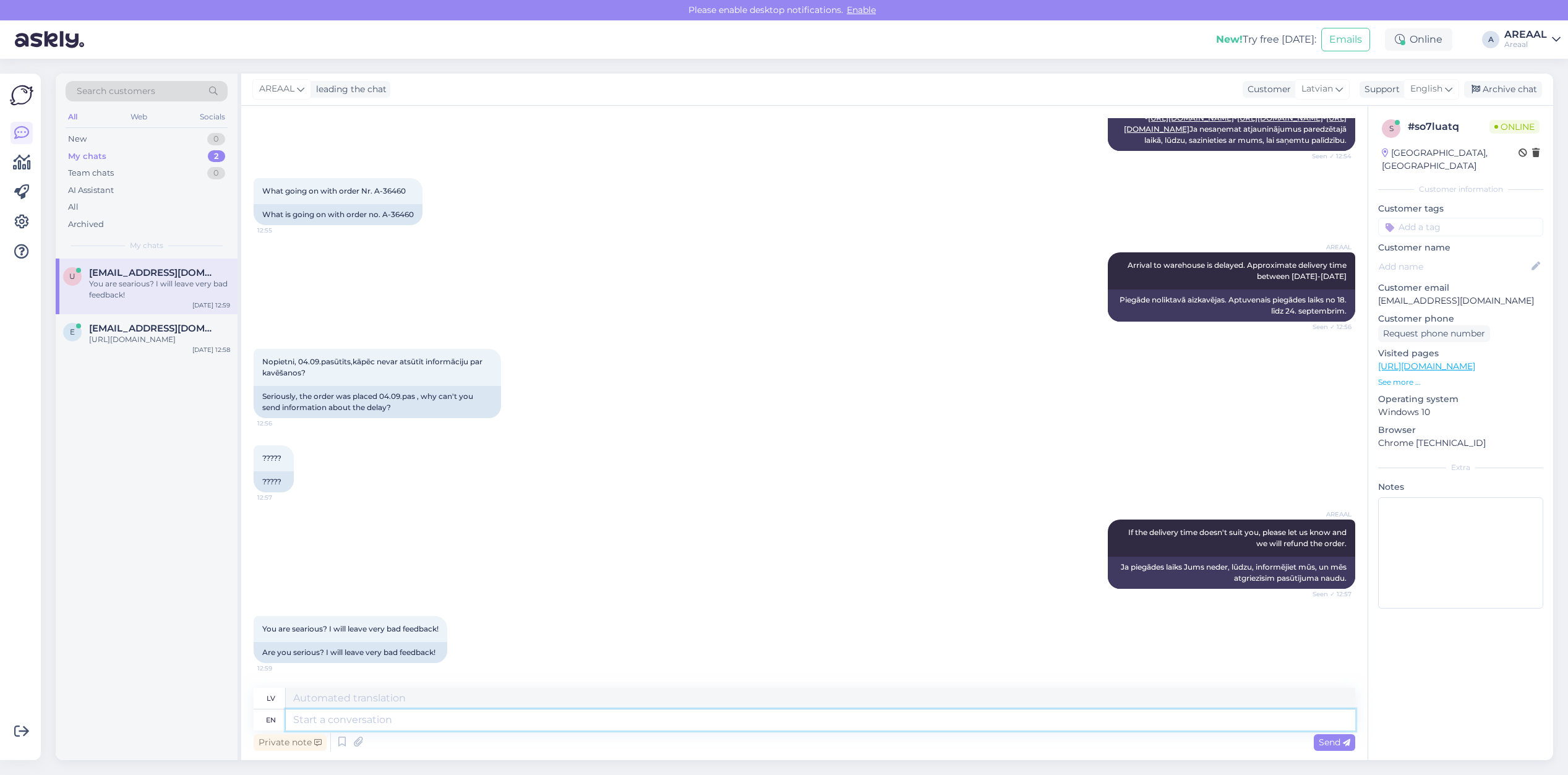
click at [540, 720] on textarea at bounding box center [820, 720] width 1069 height 21
drag, startPoint x: 1111, startPoint y: 260, endPoint x: 1344, endPoint y: 280, distance: 233.9
click at [1344, 280] on div "Chat started [DATE] Pasūtījums A-36460 [DATE]. tagad jau ir 16.09.[PERSON_NAME]…" at bounding box center [810, 398] width 1113 height 558
copy span "Arrival to warehouse is delayed. Approximate delivery time between [DATE]-[DATE]"
click at [1151, 725] on textarea at bounding box center [820, 720] width 1069 height 21
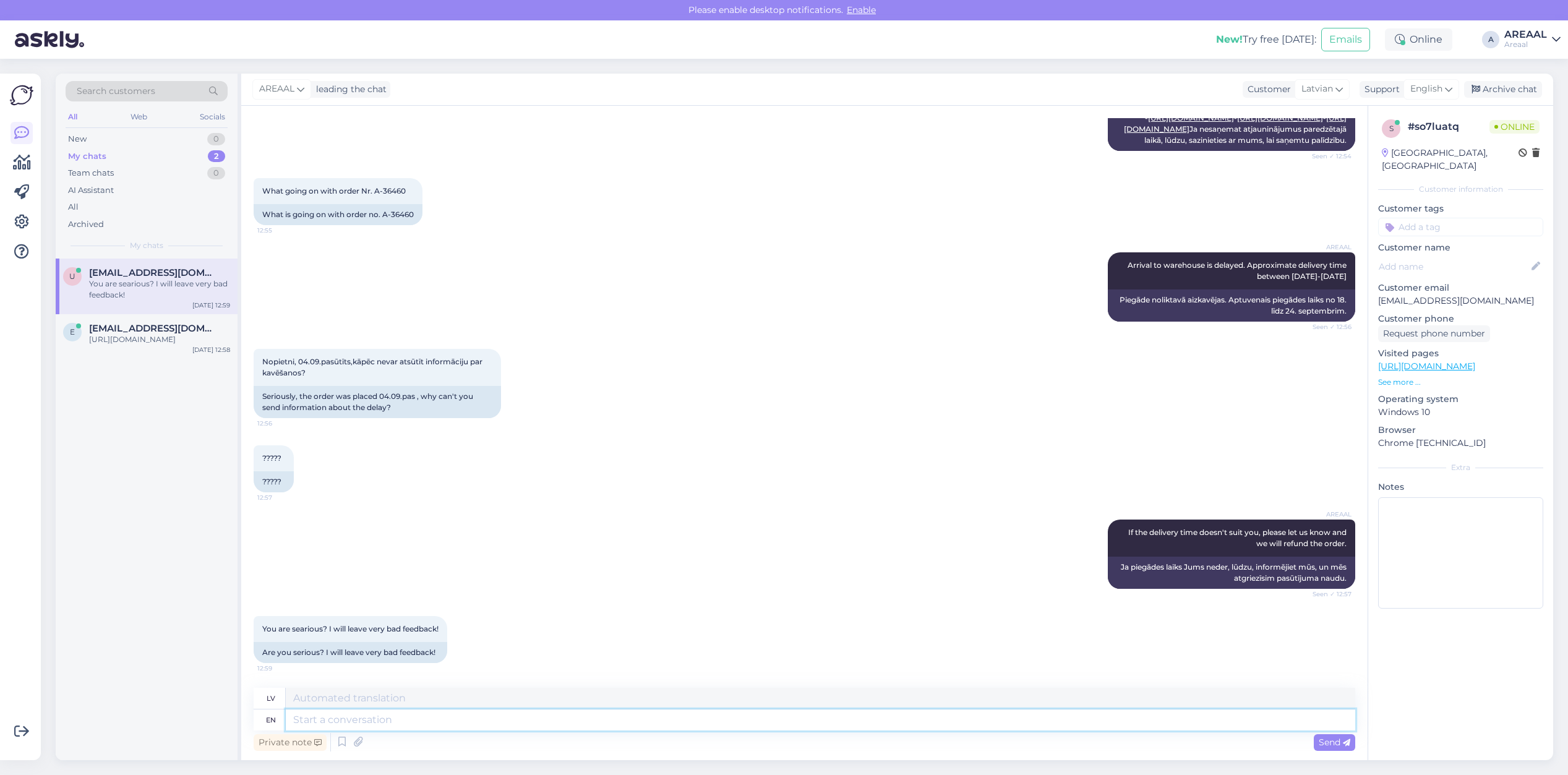
paste textarea "Arrival to warehouse is delayed. Approximate delivery time between [DATE]-[DATE]"
type textarea "Arrival to warehouse is delayed. Approximate delivery time between [DATE]-[DATE]"
type textarea "Piegāde noliktavā aizkavējas. Aptuvenais piegādes laiks no 18. līdz 24. septemb…"
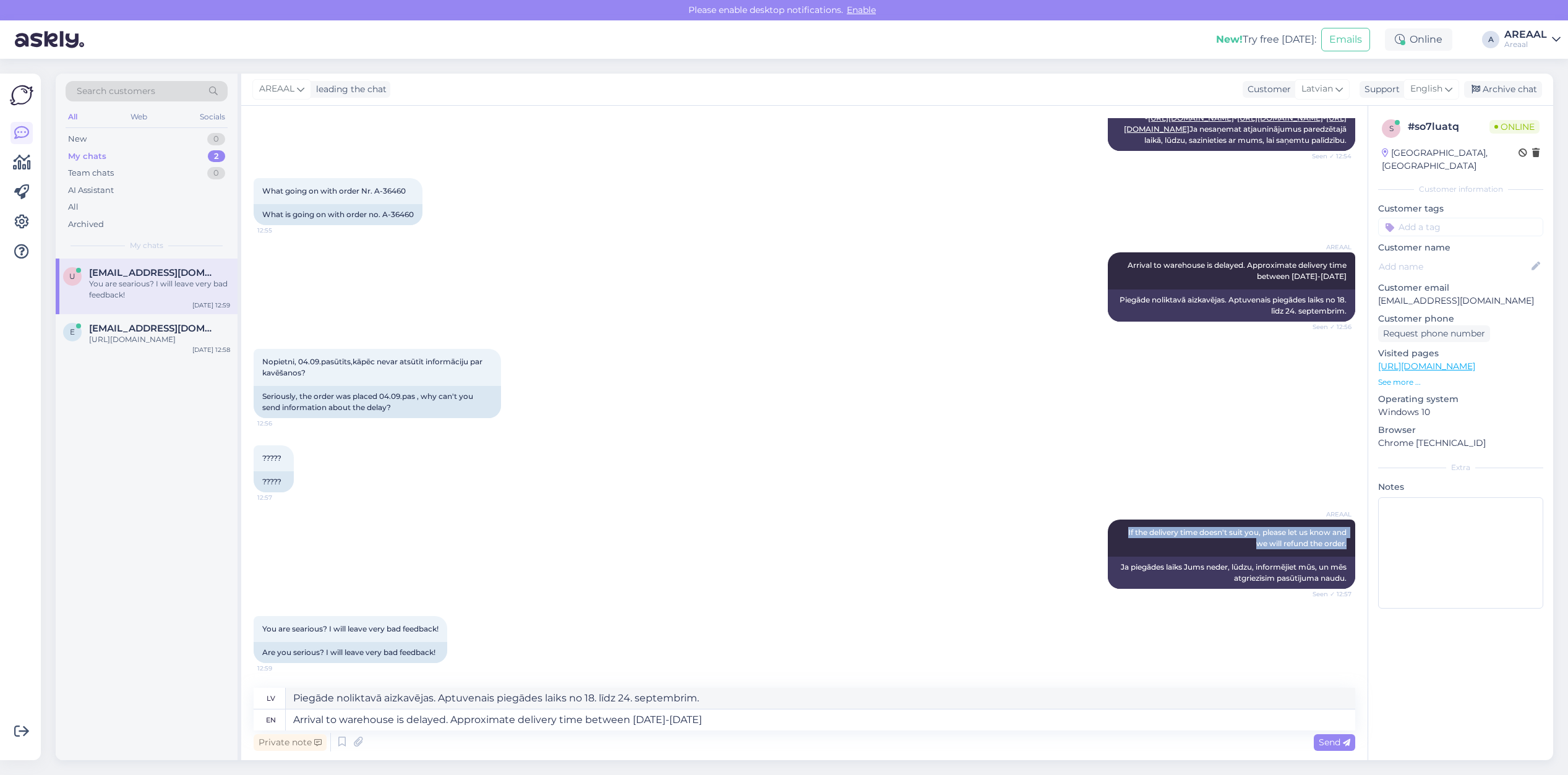
drag, startPoint x: 1164, startPoint y: 533, endPoint x: 1350, endPoint y: 546, distance: 186.5
click at [1350, 546] on div "Chat started [DATE] Pasūtījums A-36460 [DATE]. tagad jau ir 16.09.[PERSON_NAME]…" at bounding box center [810, 398] width 1113 height 558
copy span "If the delivery time doesn't suit you, please let us know and we will refund th…"
click at [795, 719] on textarea "Arrival to warehouse is delayed. Approximate delivery time between [DATE]-[DATE]" at bounding box center [820, 720] width 1069 height 21
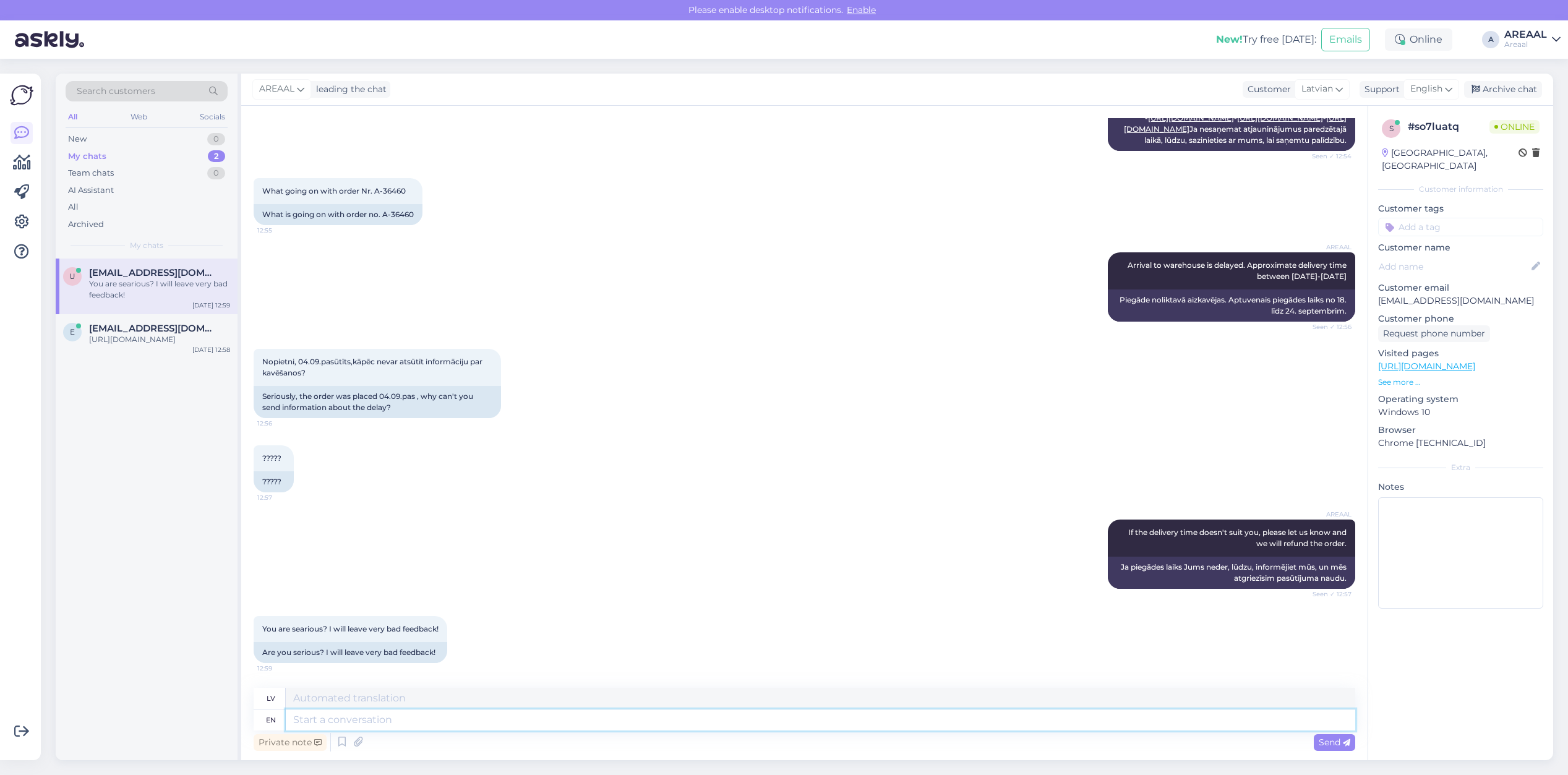
scroll to position [450, 0]
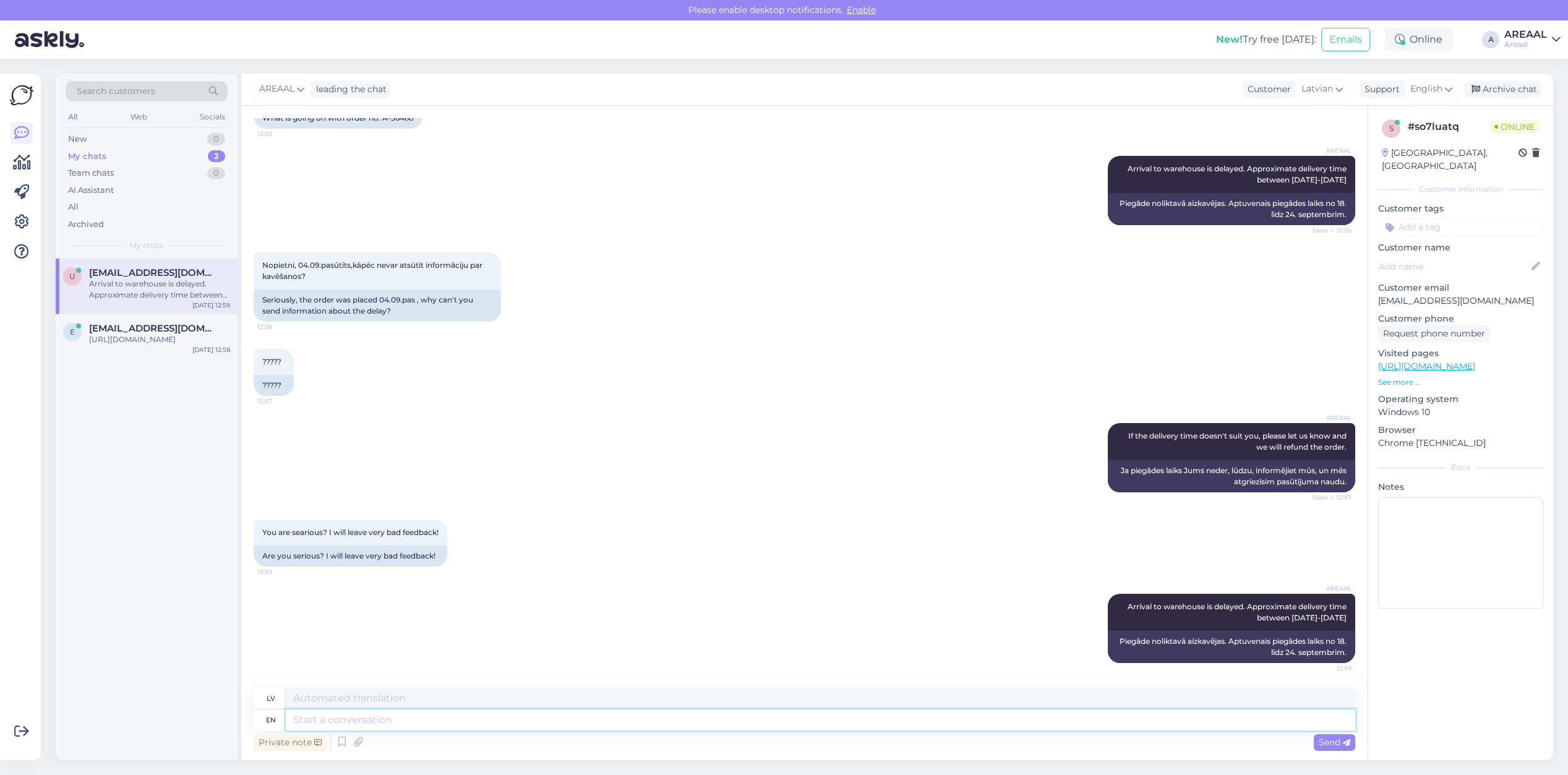
drag, startPoint x: 795, startPoint y: 719, endPoint x: 796, endPoint y: 710, distance: 9.1
click at [796, 710] on textarea at bounding box center [820, 720] width 1069 height 21
paste textarea "If the delivery time doesn't suit you, please let us know and we will refund th…"
type textarea "If the delivery time doesn't suit you, please let us know and we will refund th…"
type textarea "Ja piegādes laiks Jums neder, lūdzu, informējiet mūs, un mēs atgriezīsim pasūtī…"
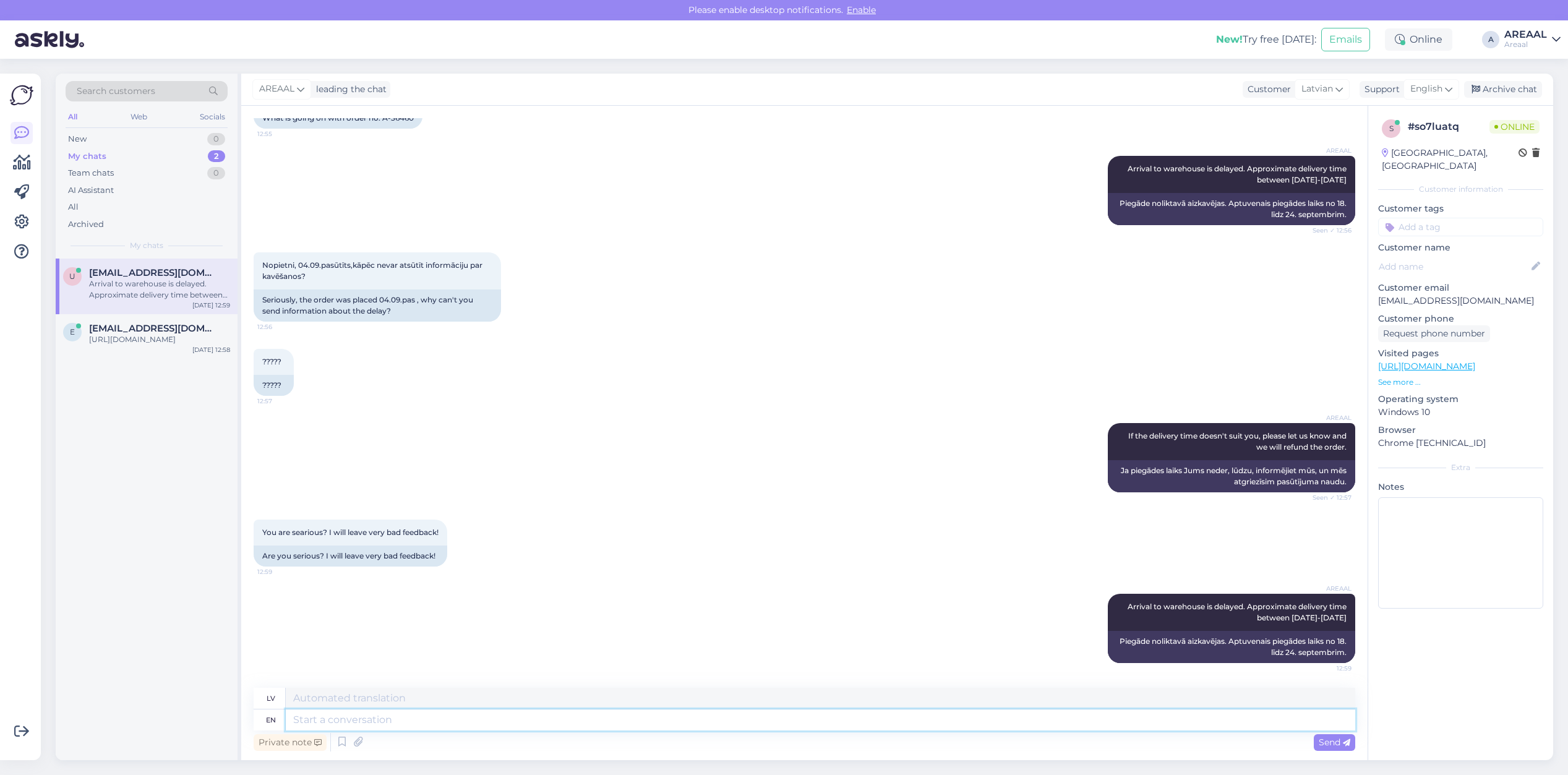
scroll to position [546, 0]
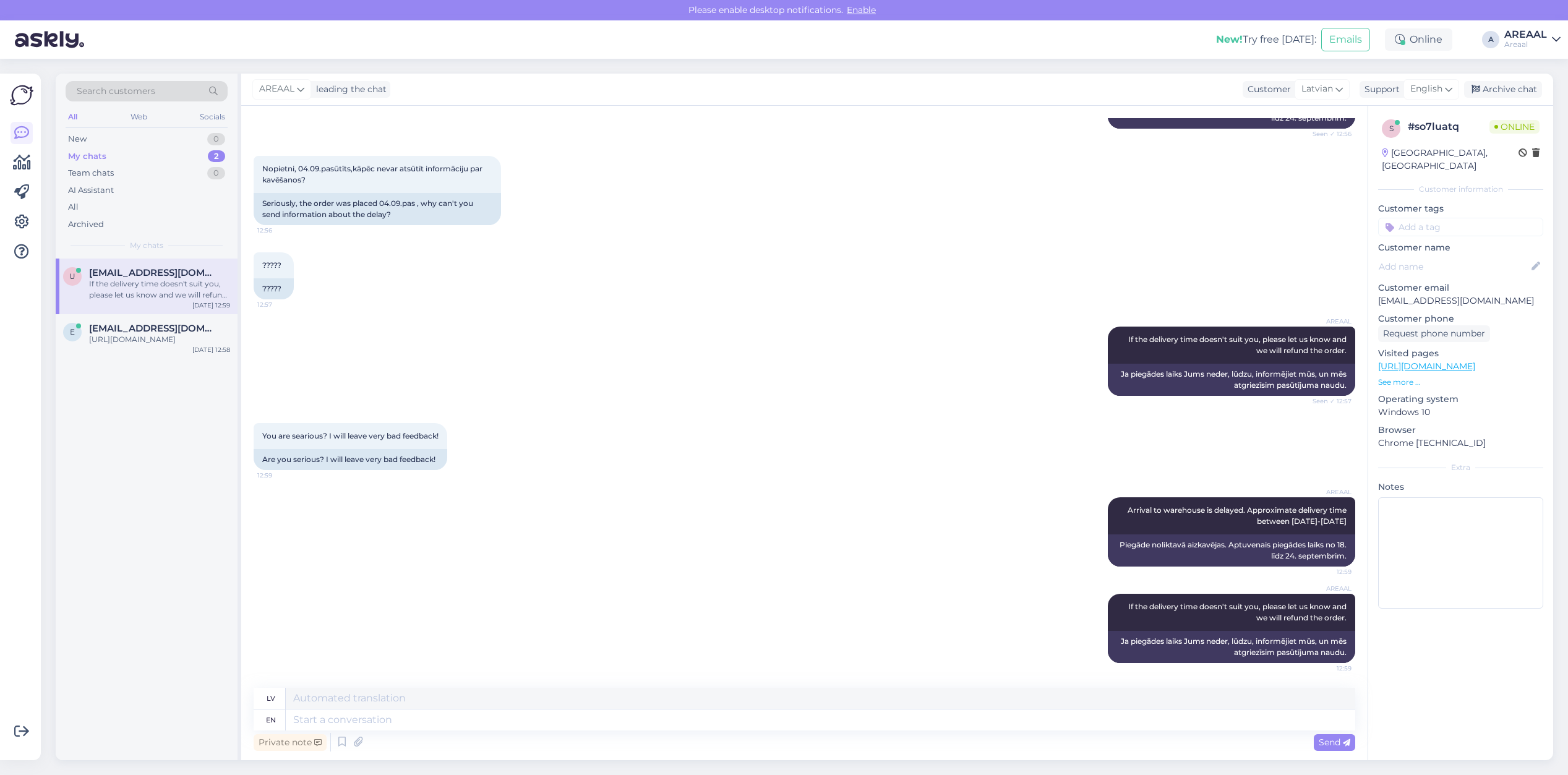
click at [756, 439] on div "You are searious? I will leave very bad feedback! 12:59 Are you serious? I will…" at bounding box center [804, 446] width 1101 height 74
click at [807, 718] on textarea at bounding box center [820, 720] width 1069 height 21
click at [744, 419] on div "You are searious? I will leave very bad feedback! 12:59 Are you serious? I will…" at bounding box center [804, 446] width 1101 height 74
click at [758, 407] on div "AREAAL If the delivery time doesn't suit you, please let us know and we will re…" at bounding box center [804, 361] width 1101 height 97
click at [190, 338] on div at bounding box center [160, 339] width 141 height 11
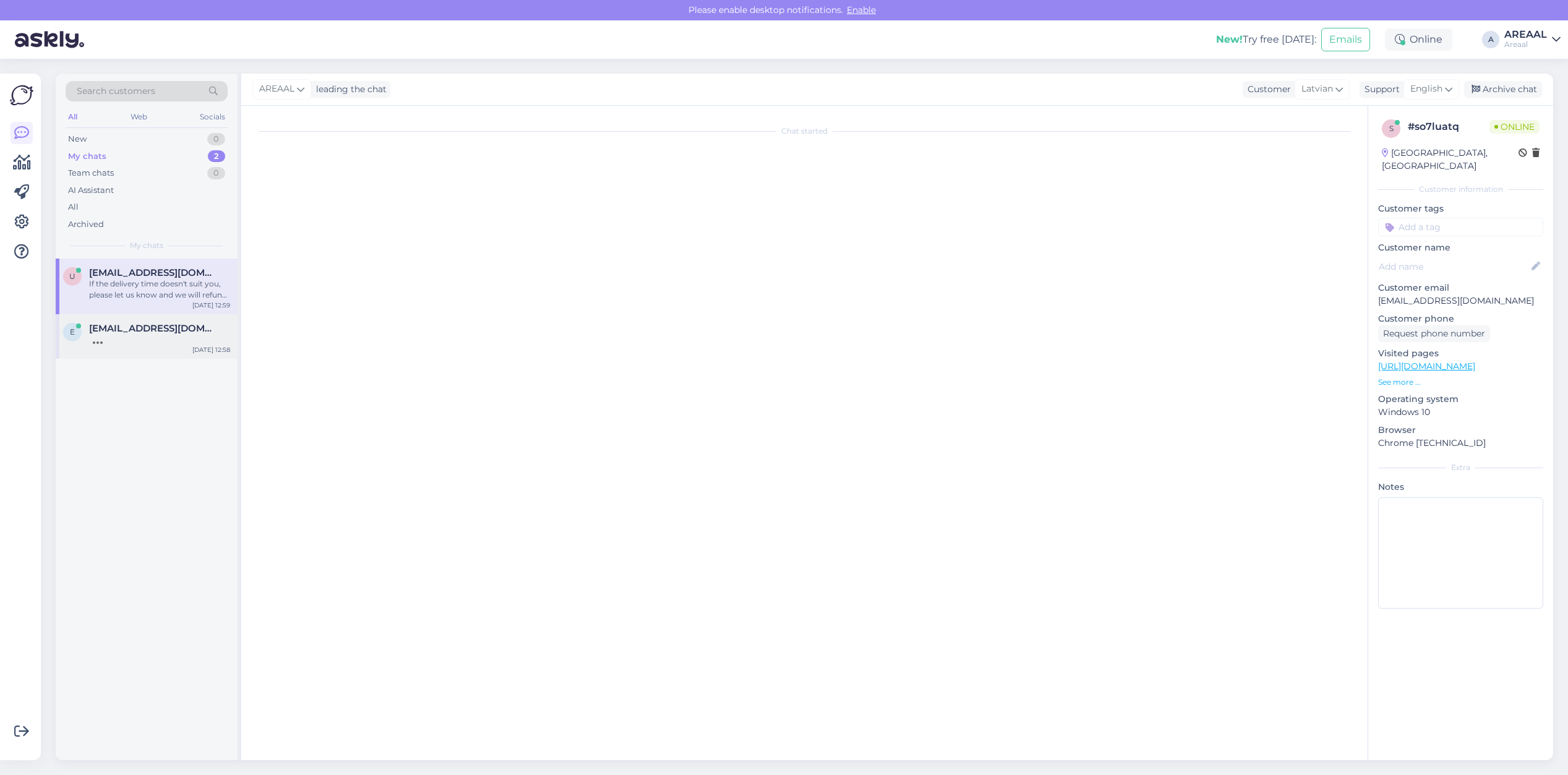
scroll to position [5152, 0]
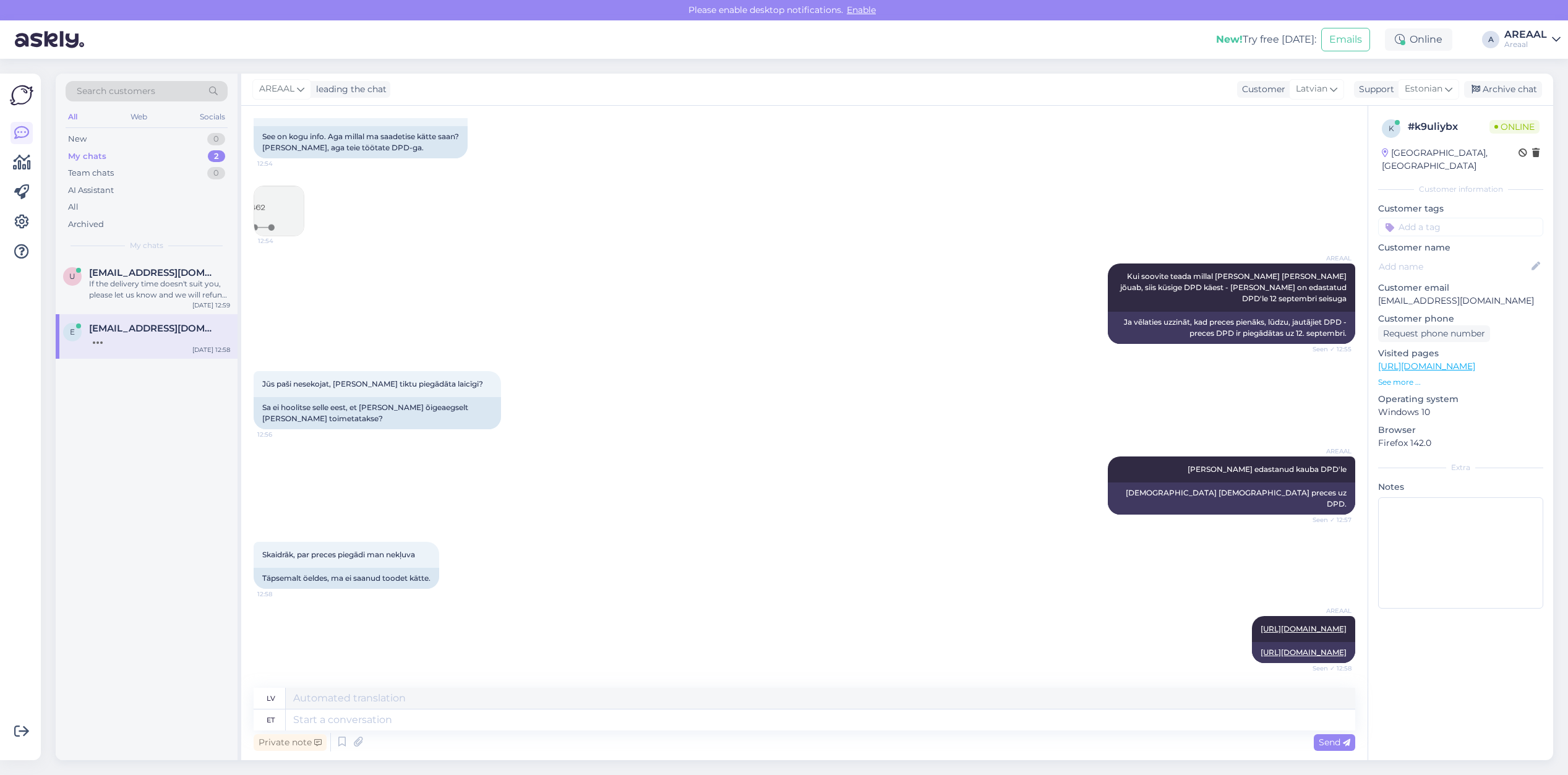
click at [579, 396] on div "Jūs paši nesekojat, lai prece tiktu piegādāta laicīgi? 12:56 Sa ei hoolitse sel…" at bounding box center [804, 400] width 1101 height 85
drag, startPoint x: 534, startPoint y: 565, endPoint x: 520, endPoint y: 585, distance: 24.4
click at [550, 488] on div "AREAAL Oleme edastanud kauba DPD'le Seen ✓ 12:57 Esam nosūtījuši preces uz DPD." at bounding box center [804, 485] width 1101 height 85
click at [193, 269] on div "[EMAIL_ADDRESS][DOMAIN_NAME]" at bounding box center [160, 273] width 141 height 11
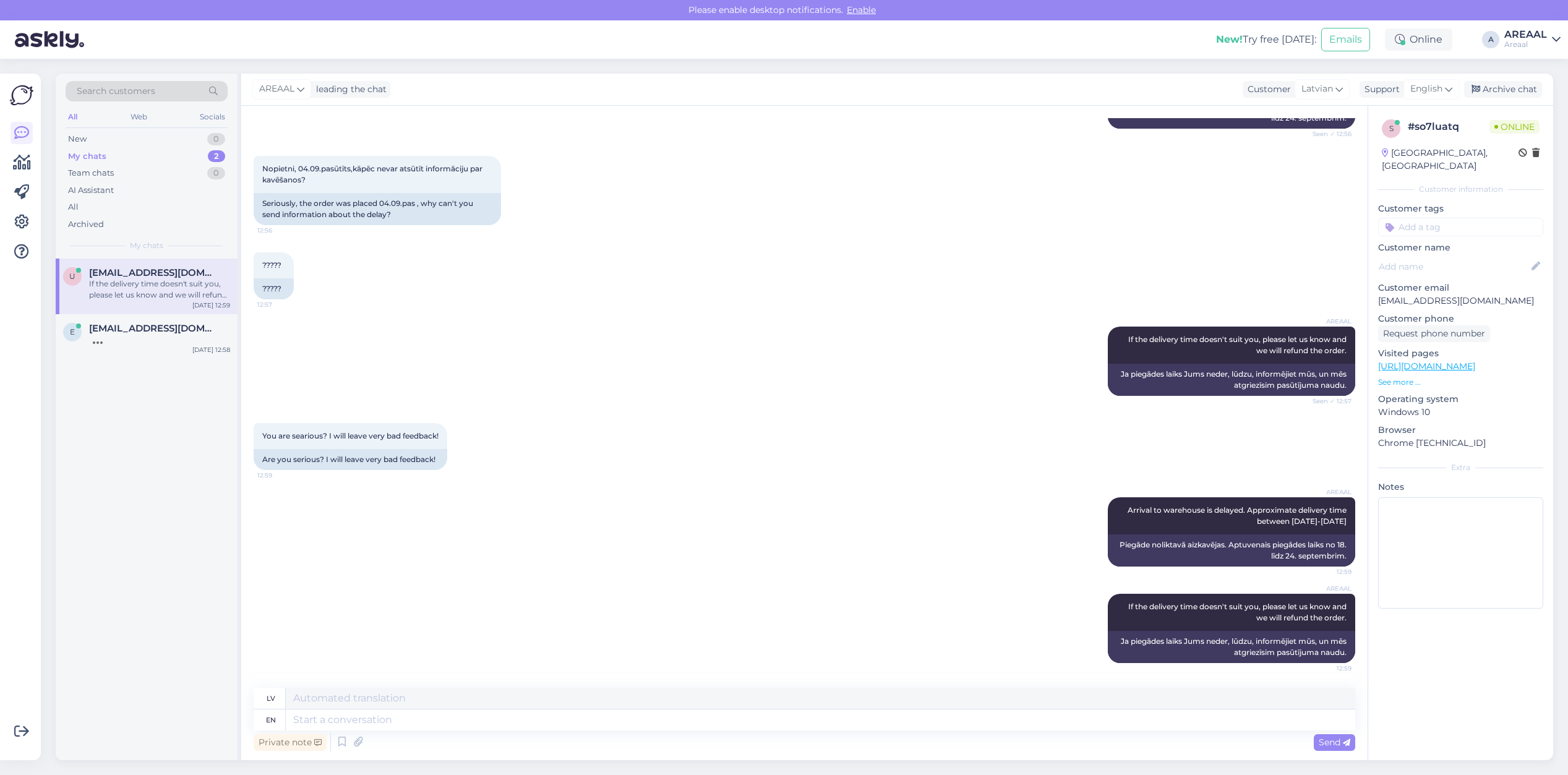
click at [712, 205] on div "Nopietni, 04.09.pasūtīts,kāpēc nevar atsūtīt informāciju par kavēšanos? 12:56 S…" at bounding box center [804, 190] width 1101 height 97
click at [932, 313] on div "????? 12:57 ?????" at bounding box center [804, 276] width 1101 height 74
click at [705, 263] on div "????? 12:57 ?????" at bounding box center [804, 276] width 1101 height 74
click at [173, 359] on div "e ejietvisi@gmail.com https://www.dpdgroup.com/ee/mydpd/my-parcels/incoming?par…" at bounding box center [147, 336] width 182 height 44
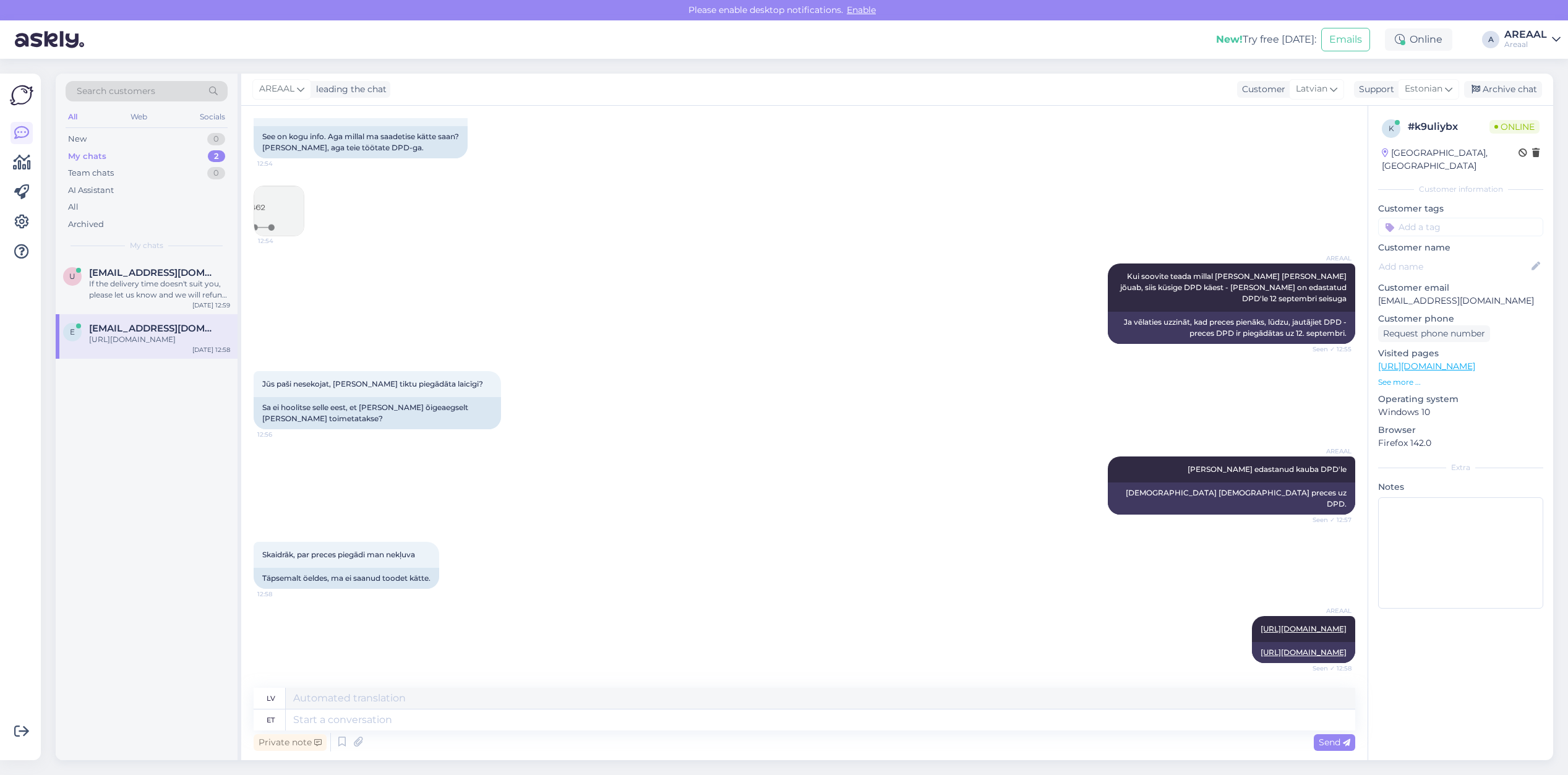
scroll to position [5248, 0]
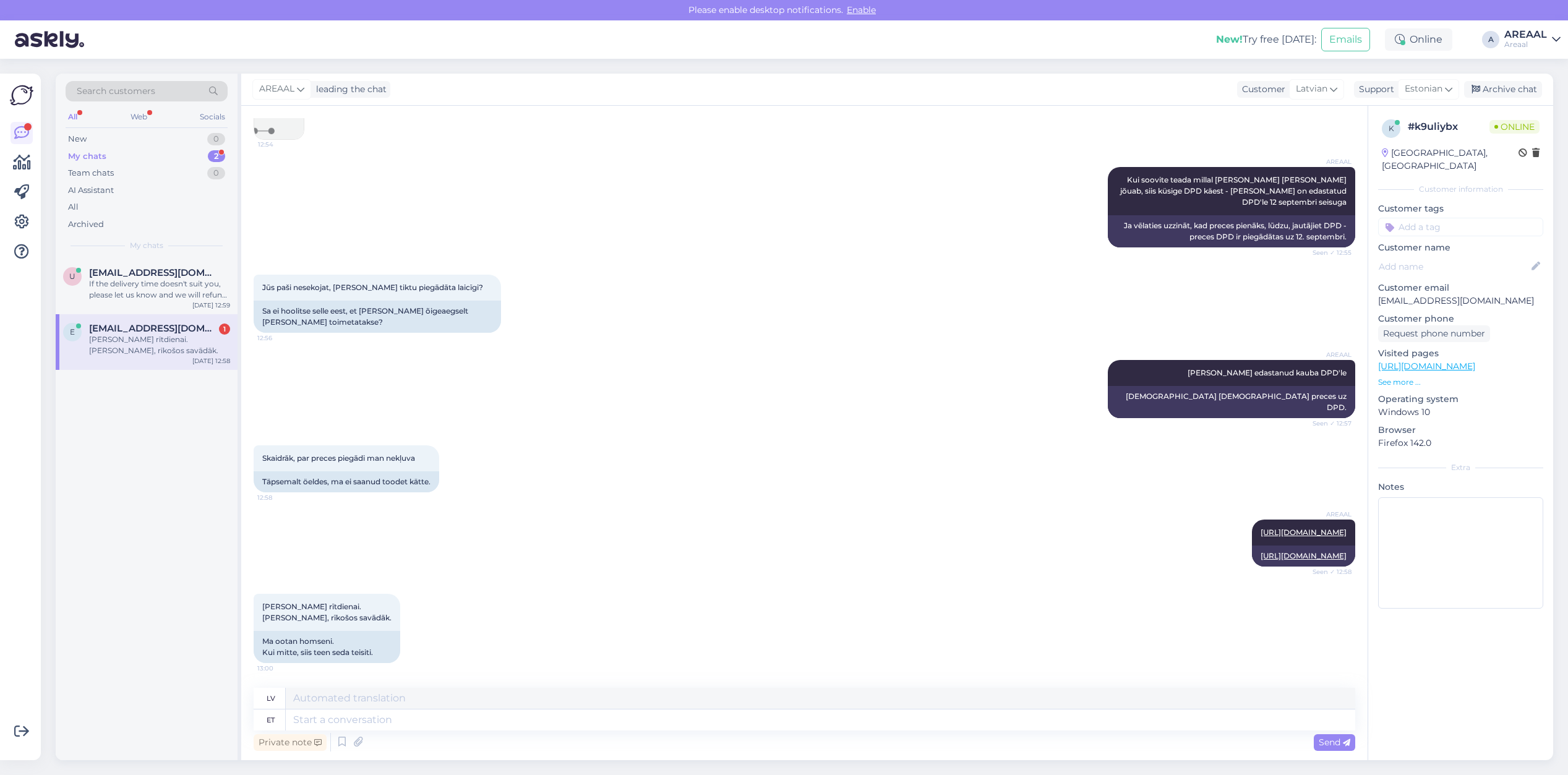
click at [483, 735] on div "Private note Send" at bounding box center [804, 742] width 1101 height 23
click at [476, 713] on textarea at bounding box center [820, 720] width 1069 height 21
copy span "Ja nebūs, rīkošos savādāk."
drag, startPoint x: 369, startPoint y: 616, endPoint x: 262, endPoint y: 610, distance: 107.2
click at [262, 610] on div "Gaidu līdz rītdienai. Ja nebūs, rīkošos savādāk. 13:00" at bounding box center [327, 612] width 147 height 37
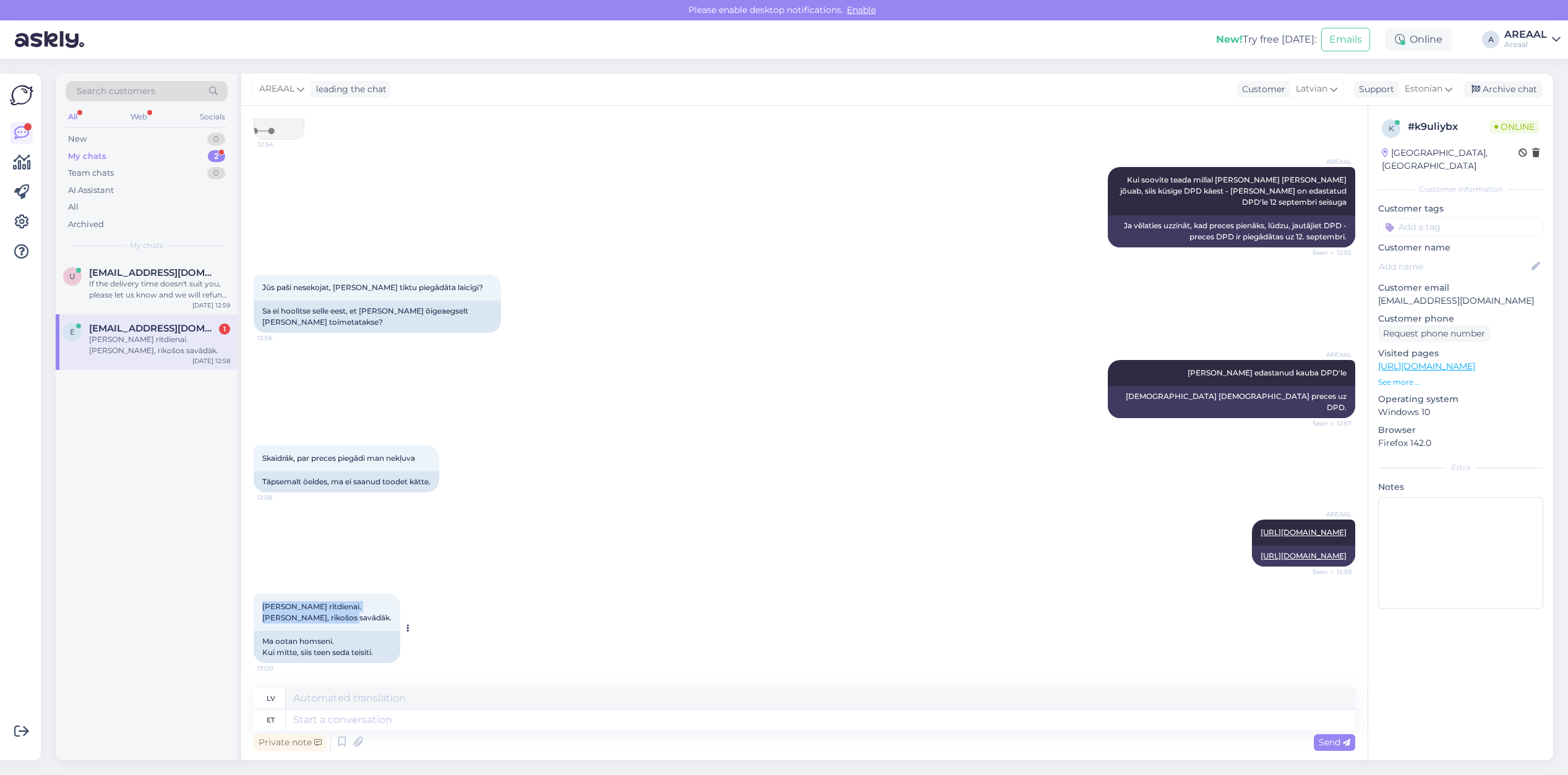
copy span "Gaidu līdz rītdienai. Ja nebūs, rīkošos savādāk."
click at [502, 732] on div "Private note Send" at bounding box center [804, 742] width 1101 height 23
click at [503, 719] on textarea at bounding box center [820, 720] width 1069 height 21
type textarea "Great."
type textarea "Lieliski."
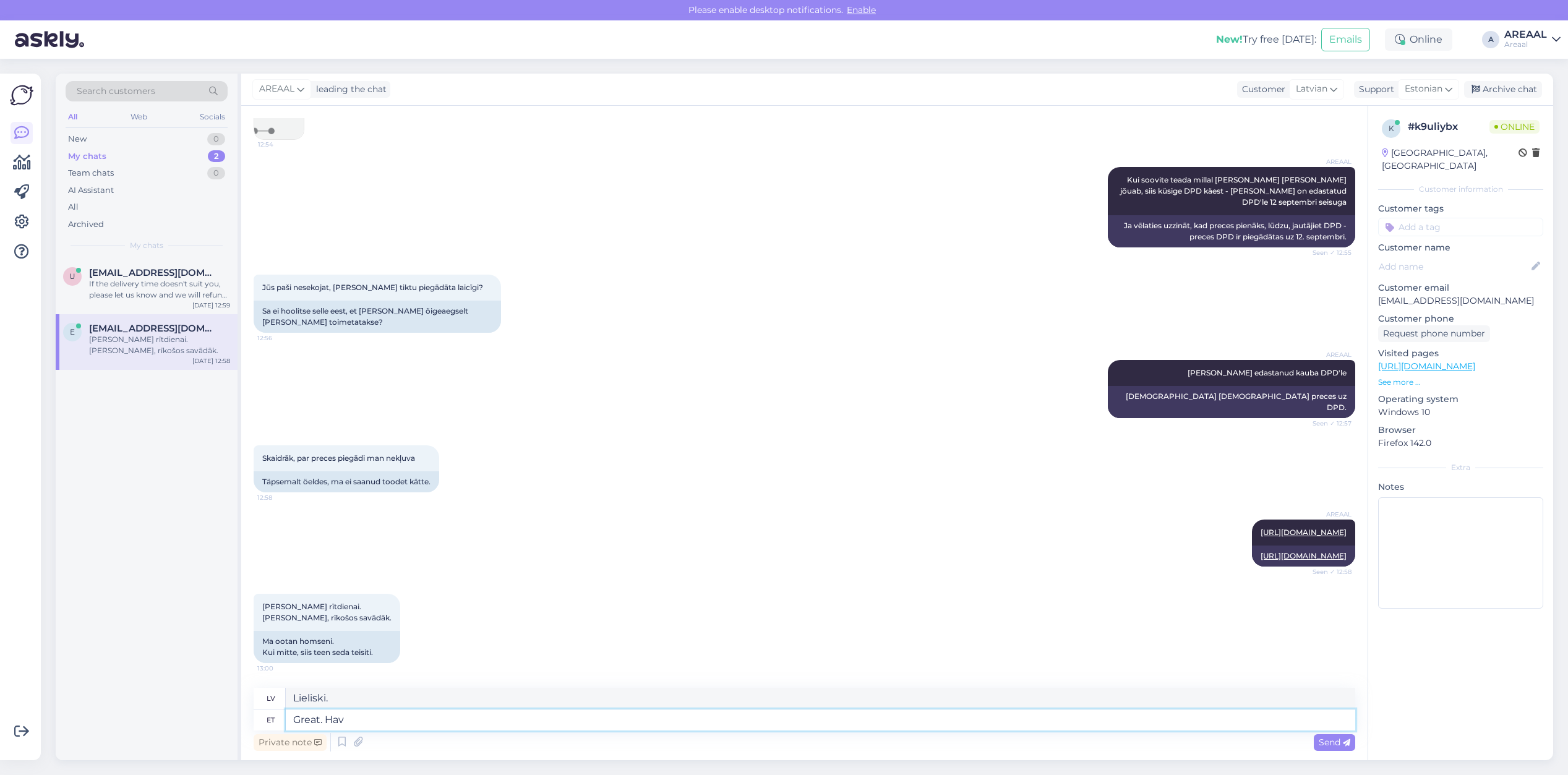
type textarea "Great. Have"
click at [1420, 79] on div "Estonian" at bounding box center [1428, 89] width 61 height 20
type input "eng"
click at [1391, 141] on link "English" at bounding box center [1406, 144] width 136 height 20
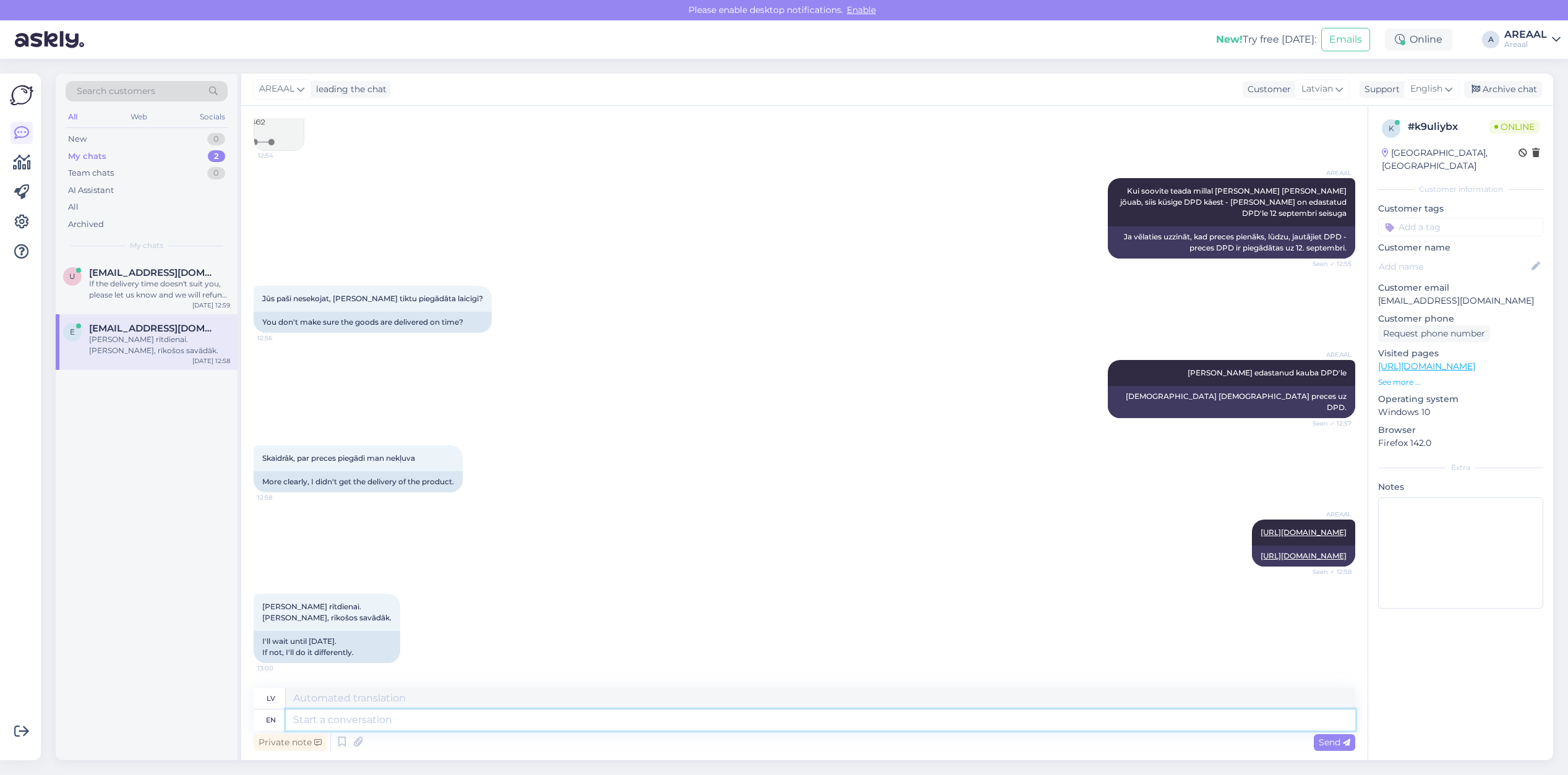
click at [890, 710] on textarea at bounding box center [820, 720] width 1069 height 21
type textarea "Great."
type textarea "Lieliski."
type textarea "Great. Have a ni"
type textarea "Lieliski. Ir"
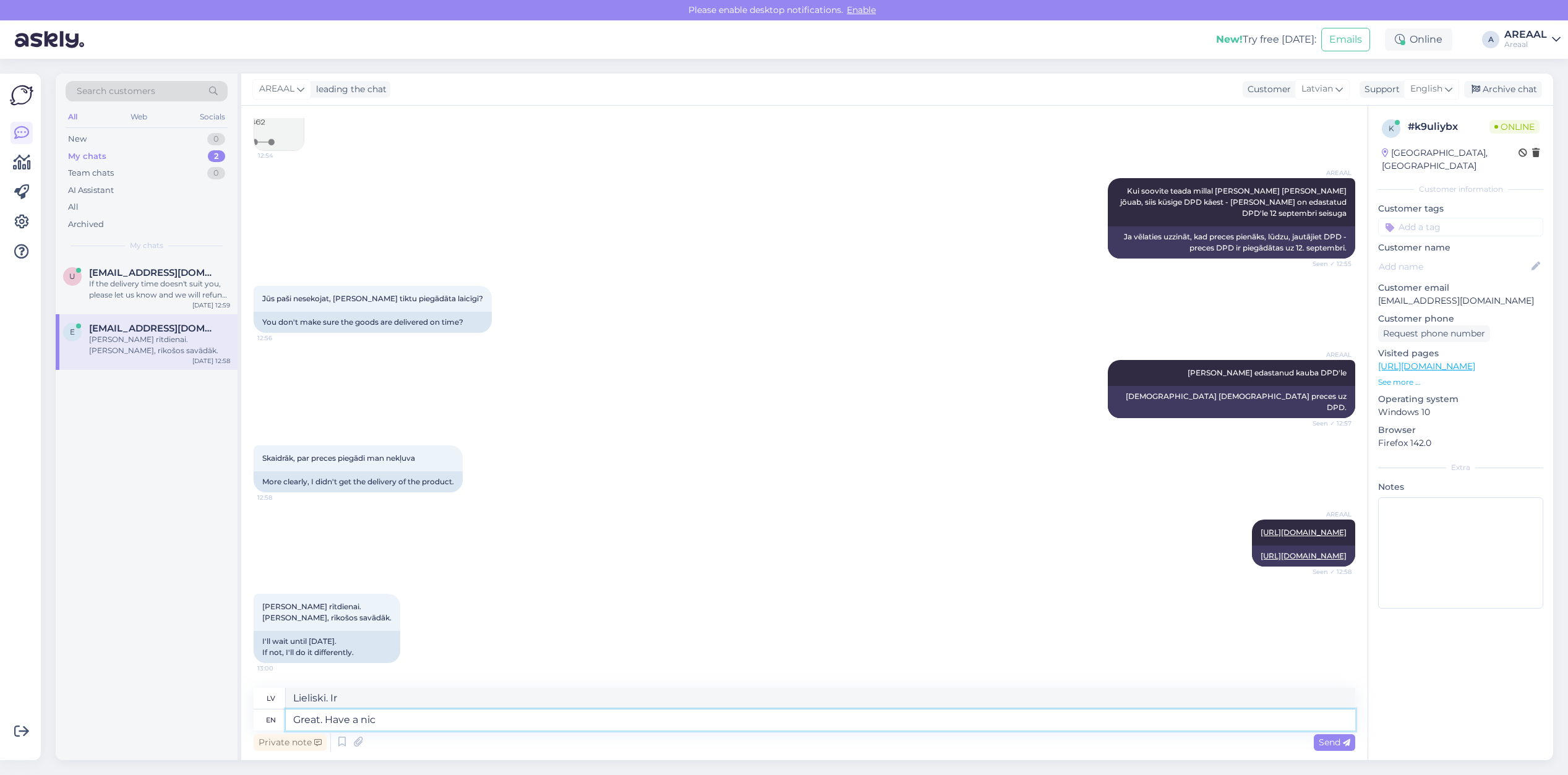
type textarea "Great. Have a nice"
type textarea "Lieliski. Iegūstiet"
type textarea "Great. Have a nice day"
type textarea "Lieliski. Lai jauka diena"
type textarea "Great. Have a nice day"
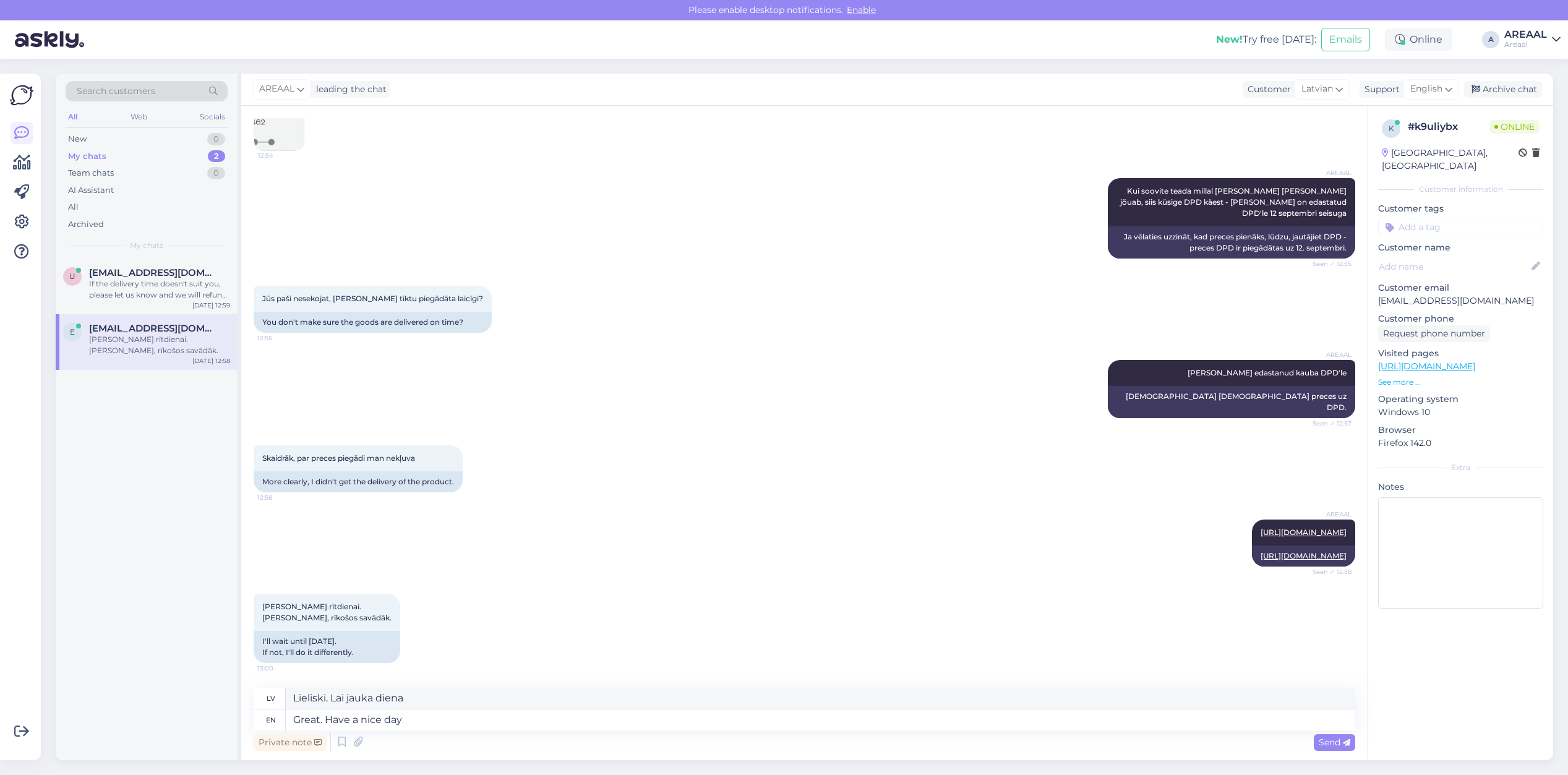
click at [896, 667] on div "Gaidu līdz rītdienai. Ja nebūs, rīkošos savādāk. 13:00 I'll wait until tomorrow…" at bounding box center [804, 628] width 1101 height 97
click at [889, 685] on div "Chat started Sep 5 2025 Labdien! Neatradu informāciju, kad prece tiks piegādāta…" at bounding box center [805, 433] width 1127 height 654
click at [888, 691] on textarea "Lieliski. Lai jauka diena" at bounding box center [820, 698] width 1069 height 21
click at [824, 710] on textarea "Great. Have a nice day" at bounding box center [820, 720] width 1069 height 21
click at [827, 716] on textarea "Great. Have a nice day" at bounding box center [820, 720] width 1069 height 21
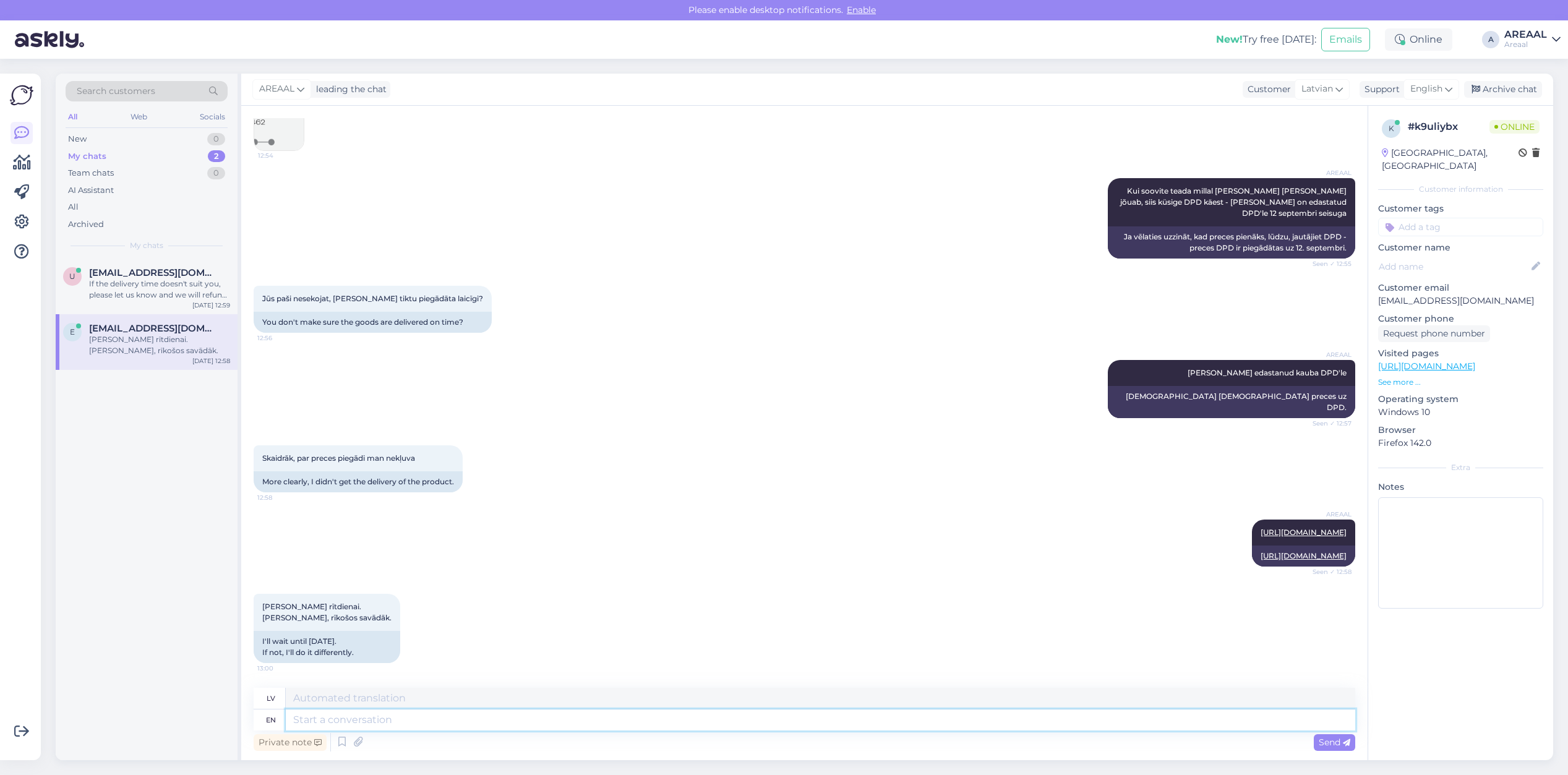
scroll to position [5311, 0]
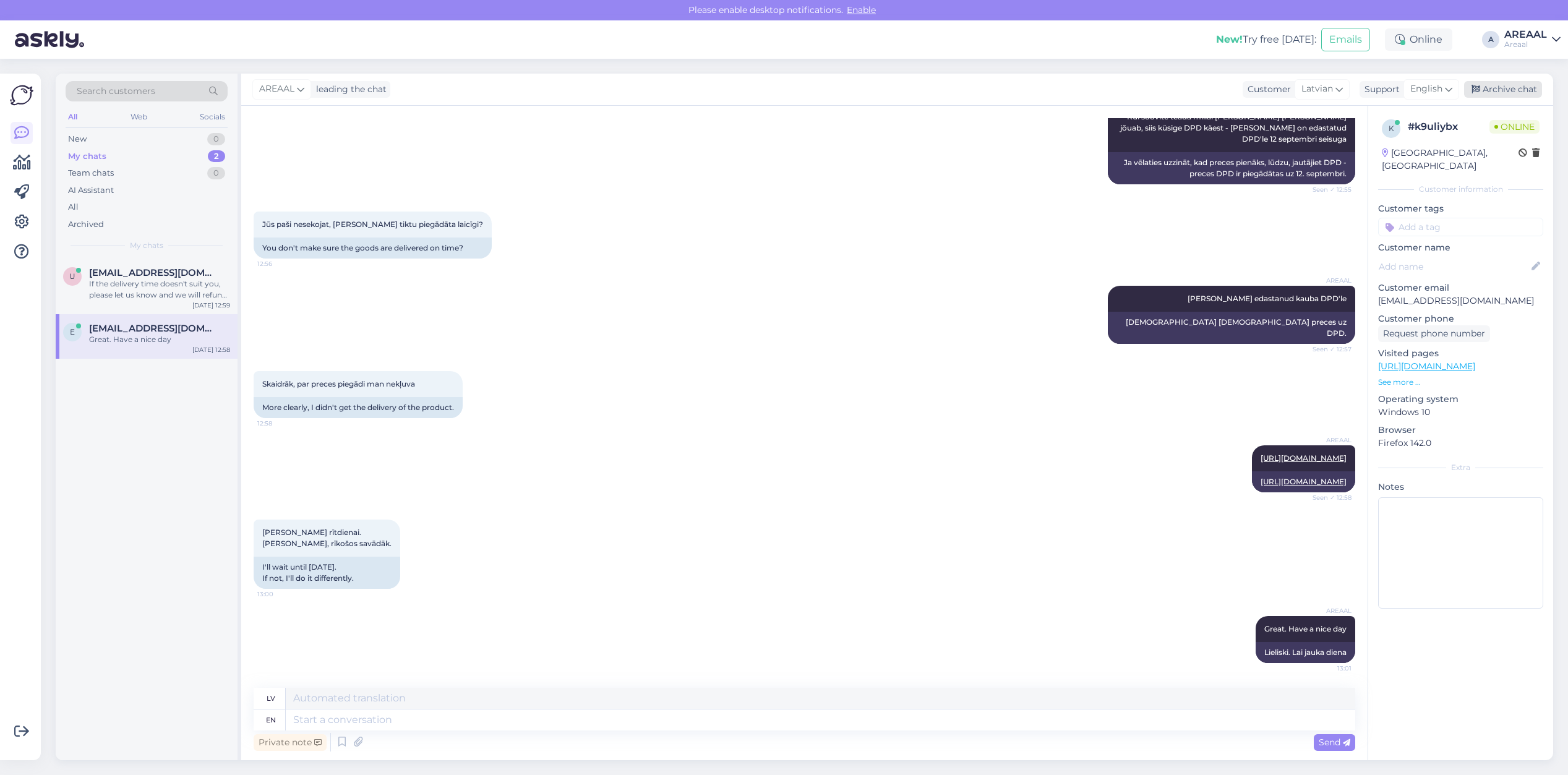
click at [1513, 97] on div "Archive chat" at bounding box center [1503, 89] width 78 height 17
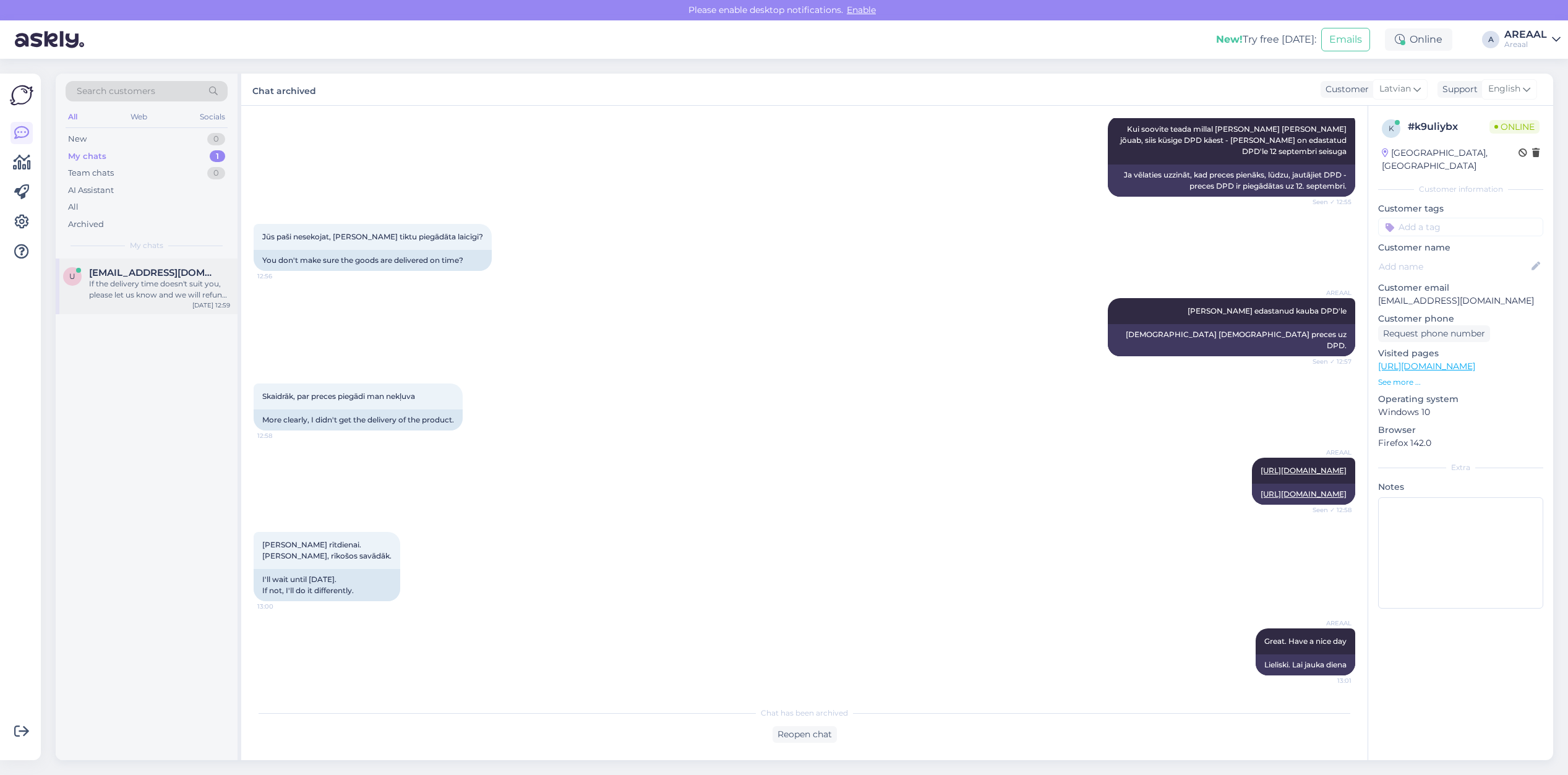
click at [161, 284] on div "If the delivery time doesn't suit you, please let us know and we will refund th…" at bounding box center [160, 289] width 141 height 23
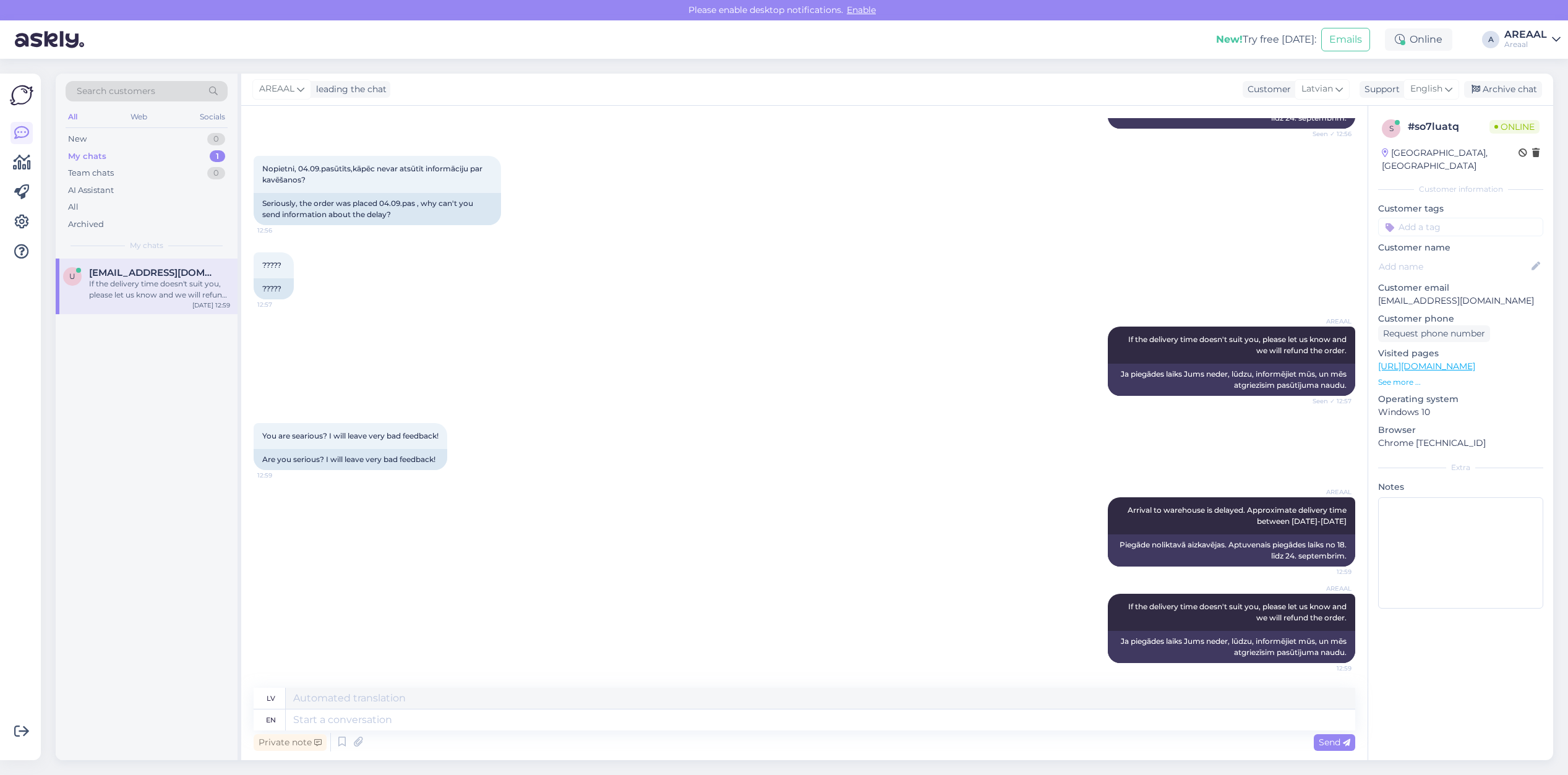
click at [965, 326] on div "AREAAL If the delivery time doesn't suit you, please let us know and we will re…" at bounding box center [804, 361] width 1101 height 97
click at [1045, 301] on div "????? 12:57 ?????" at bounding box center [804, 276] width 1101 height 74
click at [1471, 598] on div "Notes" at bounding box center [1460, 546] width 165 height 132
click at [789, 289] on div "????? 12:57 ?????" at bounding box center [804, 276] width 1101 height 74
click at [800, 258] on div "????? 12:57 ?????" at bounding box center [804, 276] width 1101 height 74
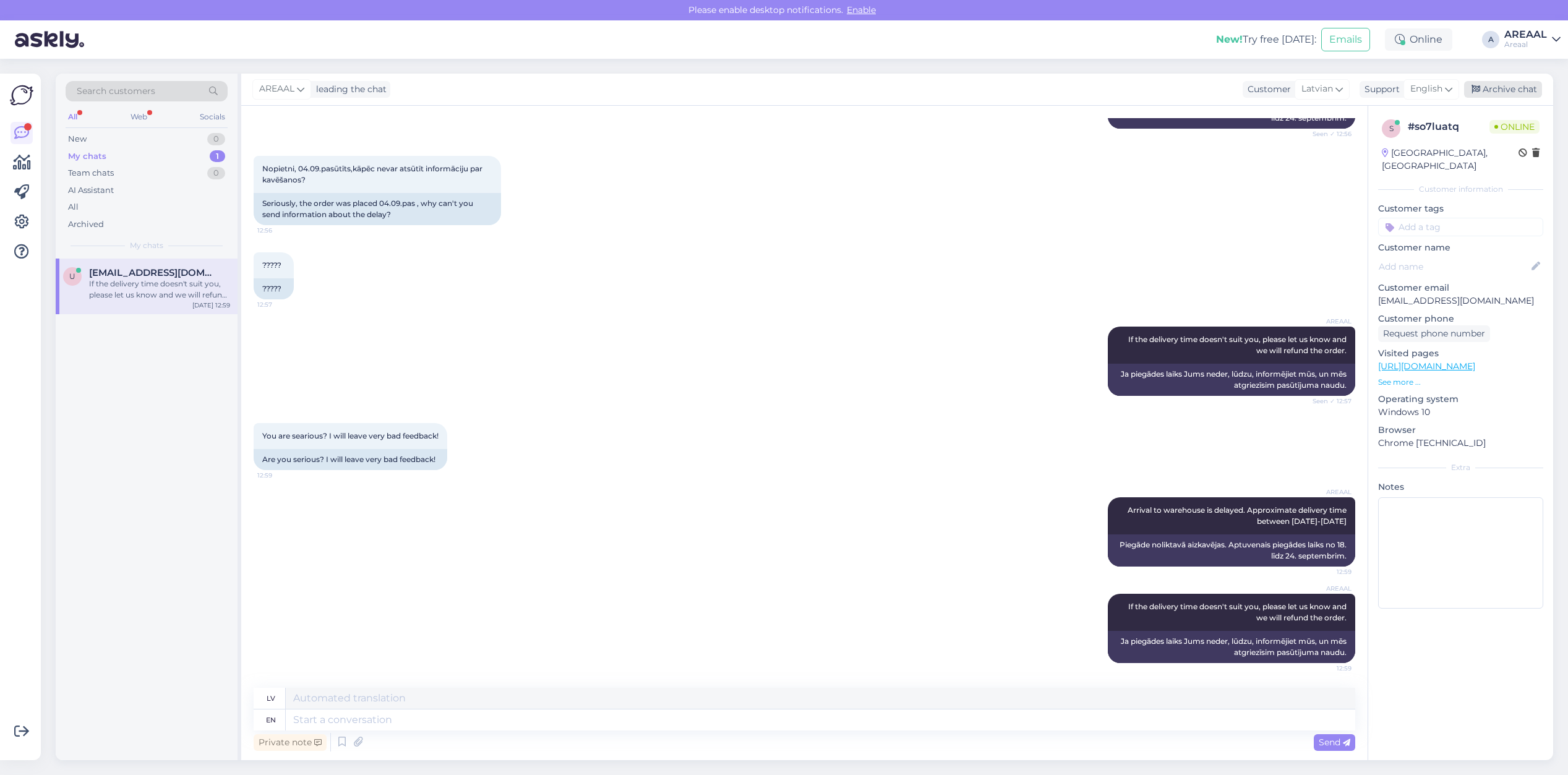
click at [1504, 89] on div "Archive chat" at bounding box center [1503, 89] width 78 height 17
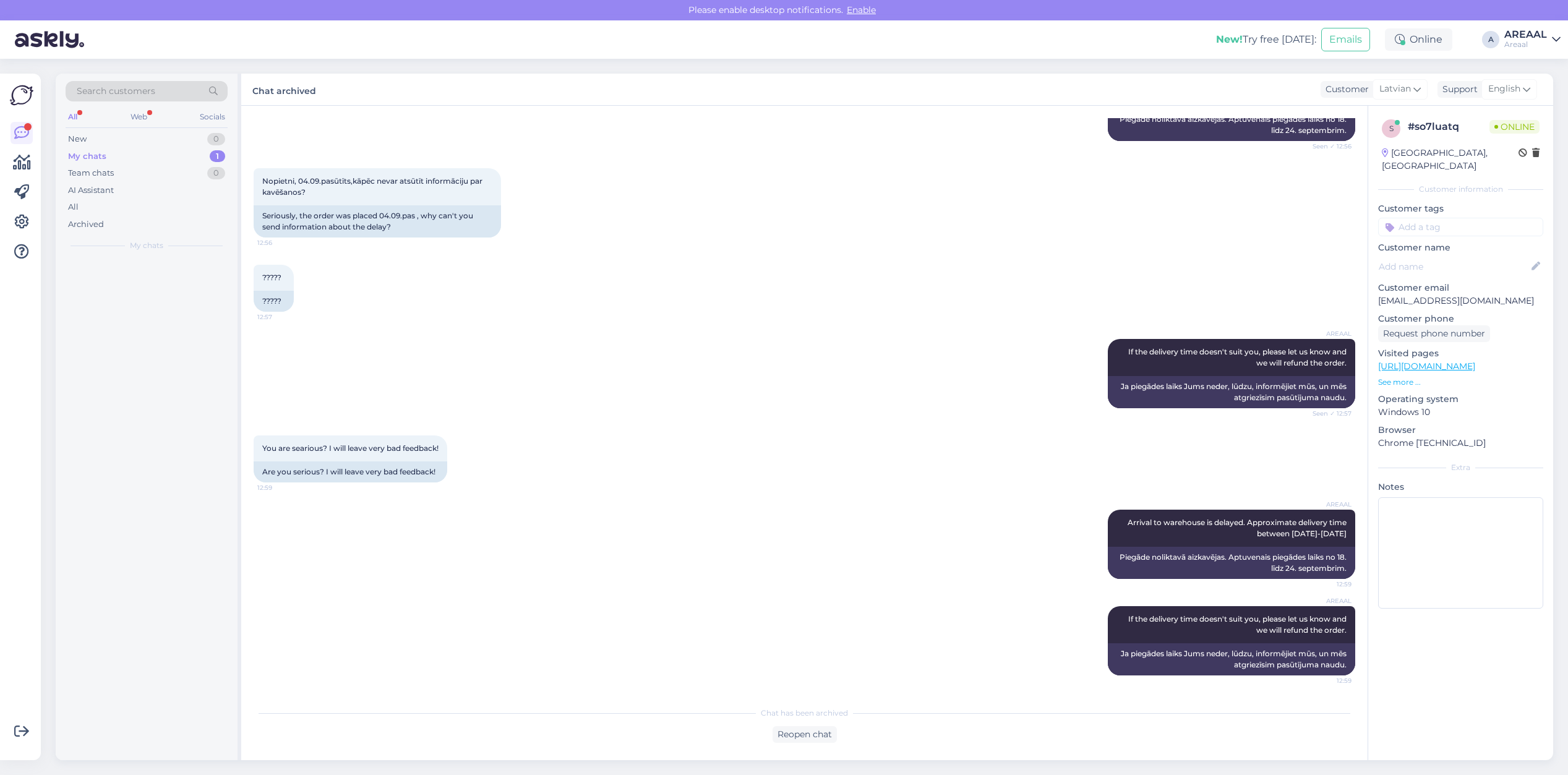
scroll to position [533, 0]
click at [118, 201] on div "All" at bounding box center [146, 207] width 162 height 17
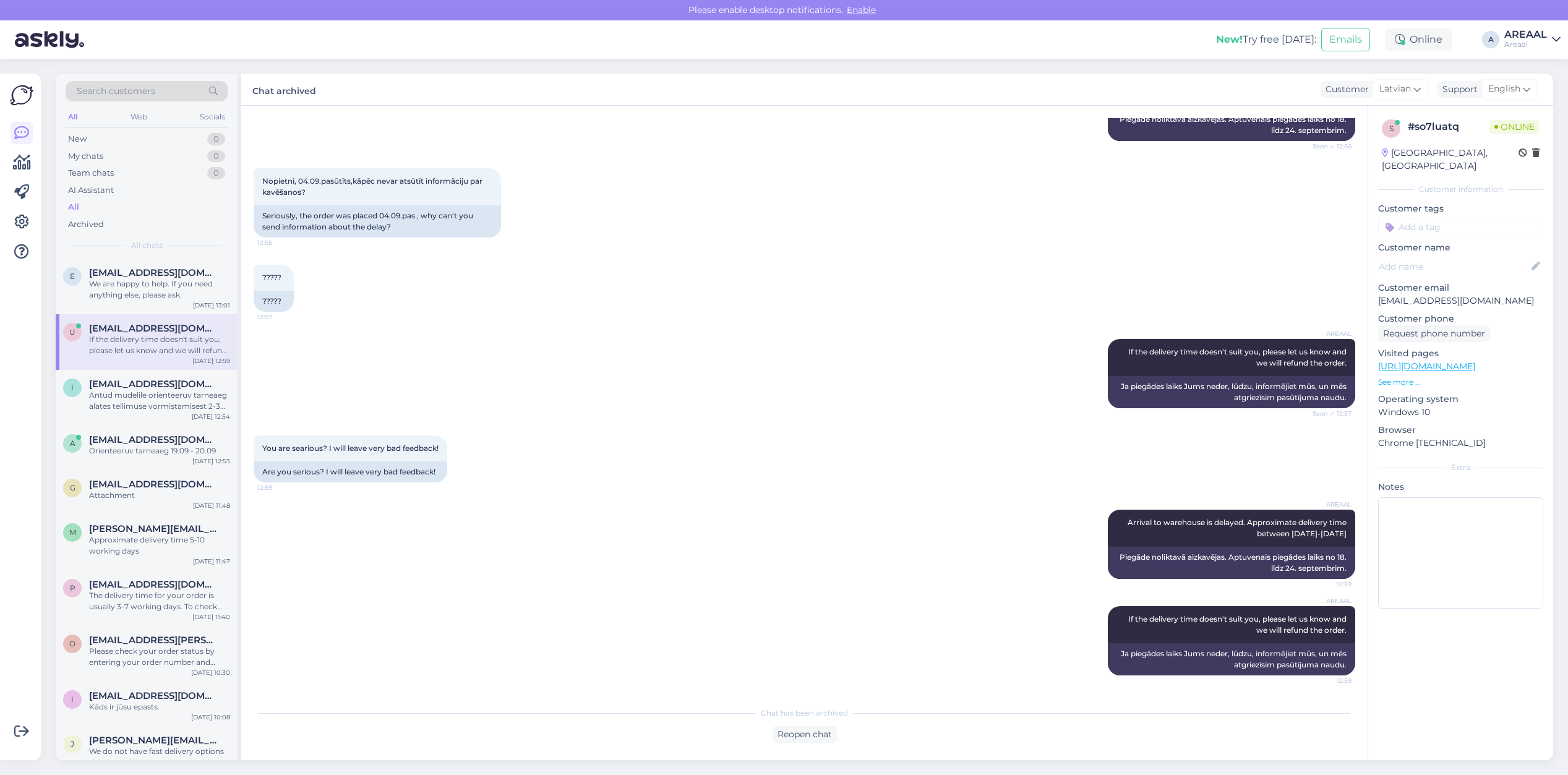
drag, startPoint x: 965, startPoint y: 350, endPoint x: 964, endPoint y: 341, distance: 9.1
click at [965, 350] on div "AREAAL If the delivery time doesn't suit you, please let us know and we will re…" at bounding box center [804, 374] width 1101 height 97
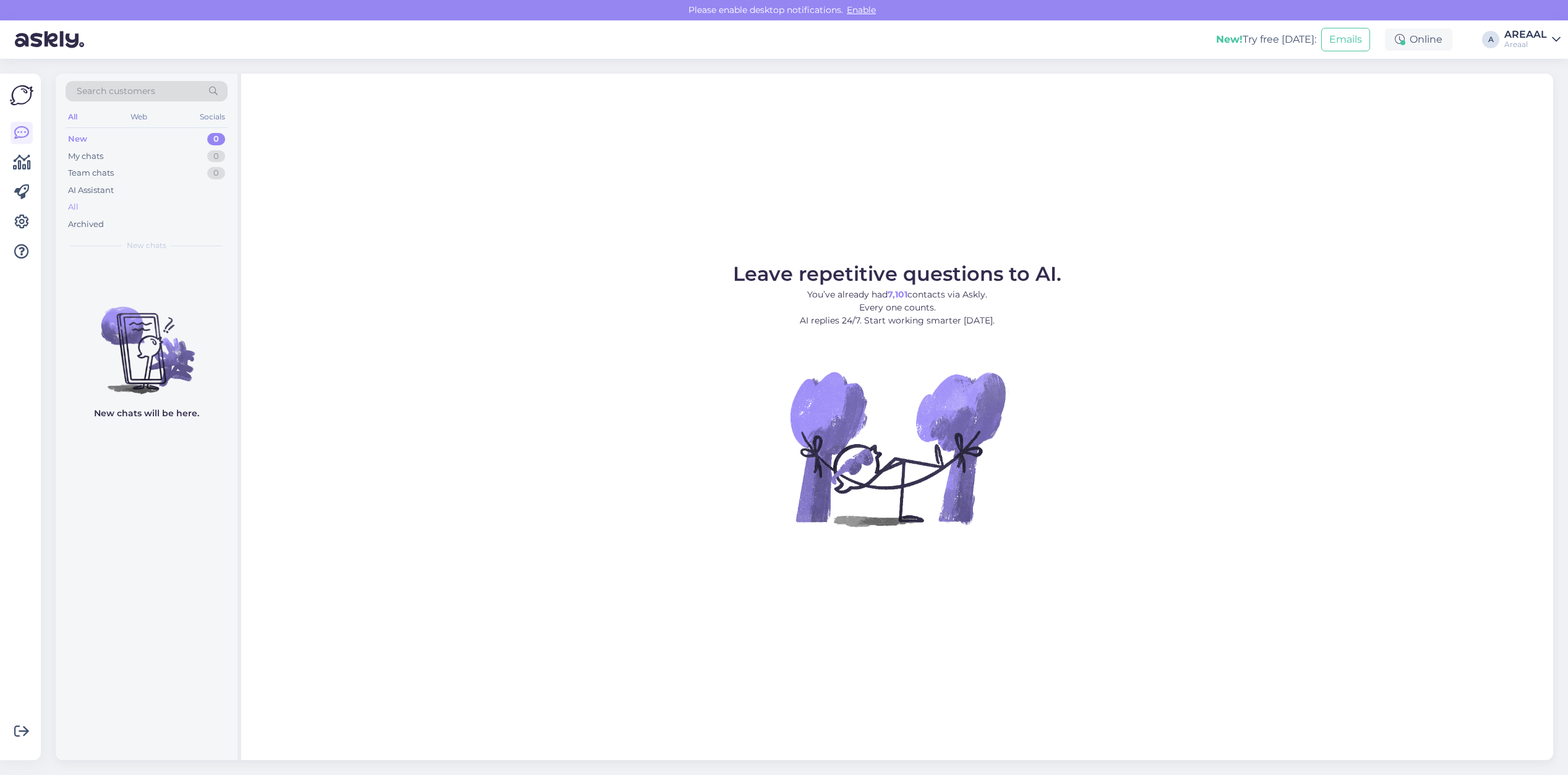
click at [130, 212] on div "All" at bounding box center [146, 207] width 162 height 17
click at [140, 259] on div "u [EMAIL_ADDRESS][DOMAIN_NAME] 2 Obligāti ielikšu pie sūdzībām Igaunijas soiāla…" at bounding box center [147, 286] width 182 height 56
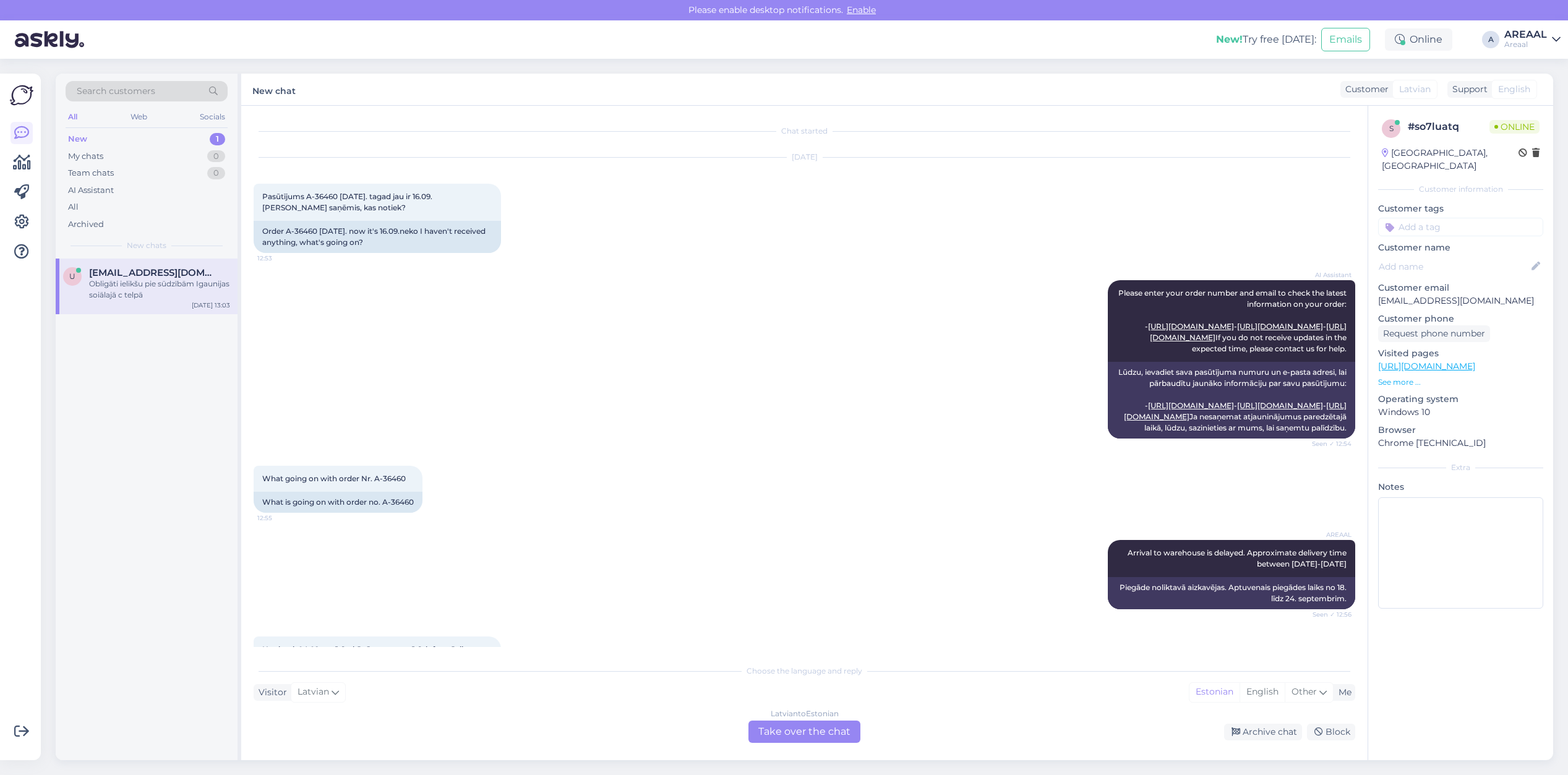
scroll to position [928, 0]
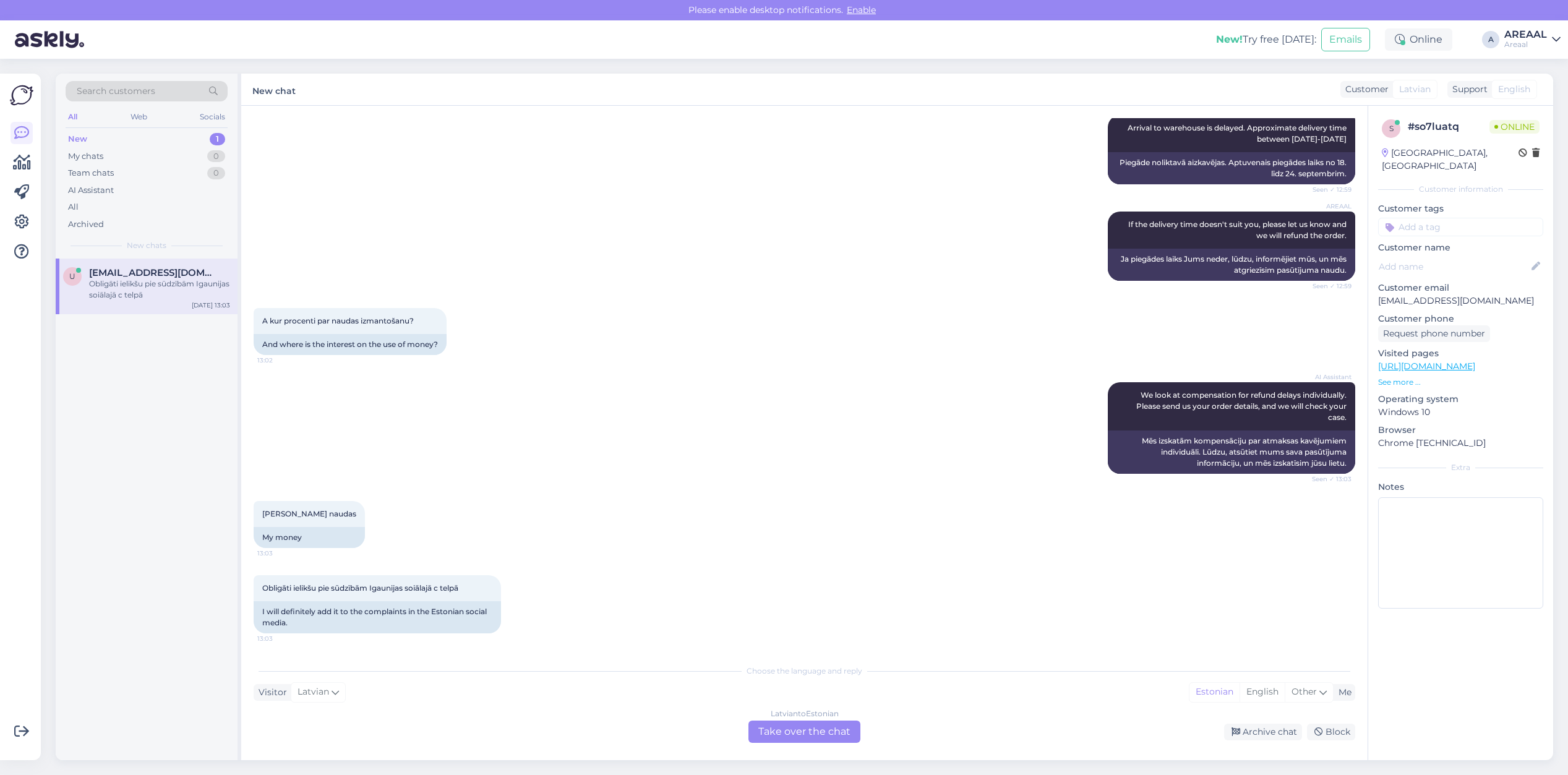
click at [755, 500] on div "[PERSON_NAME] naudas 13:03 My money" at bounding box center [804, 525] width 1101 height 74
click at [811, 731] on div "[DEMOGRAPHIC_DATA] to Estonian Take over the chat" at bounding box center [805, 731] width 112 height 23
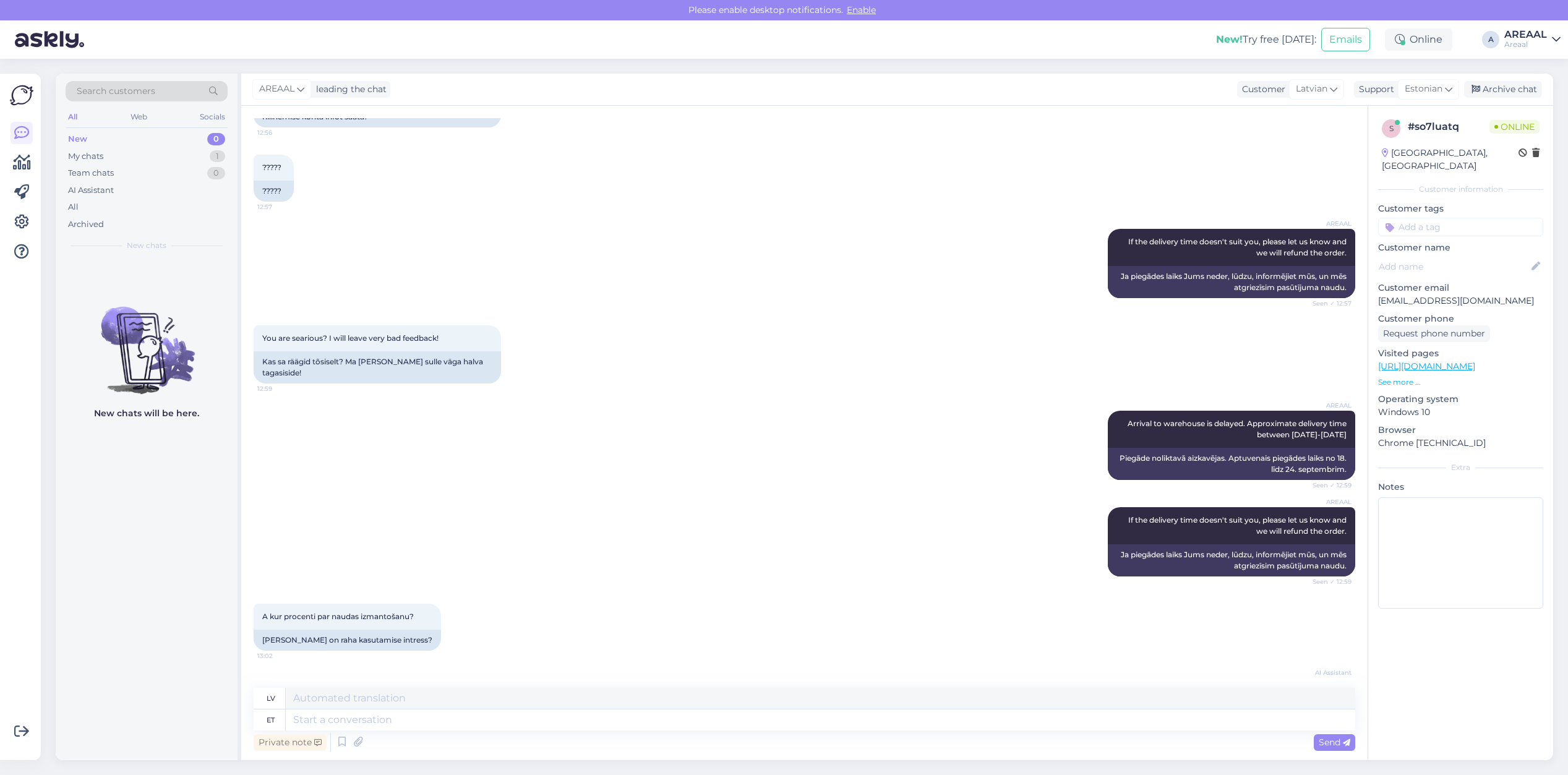
scroll to position [888, 0]
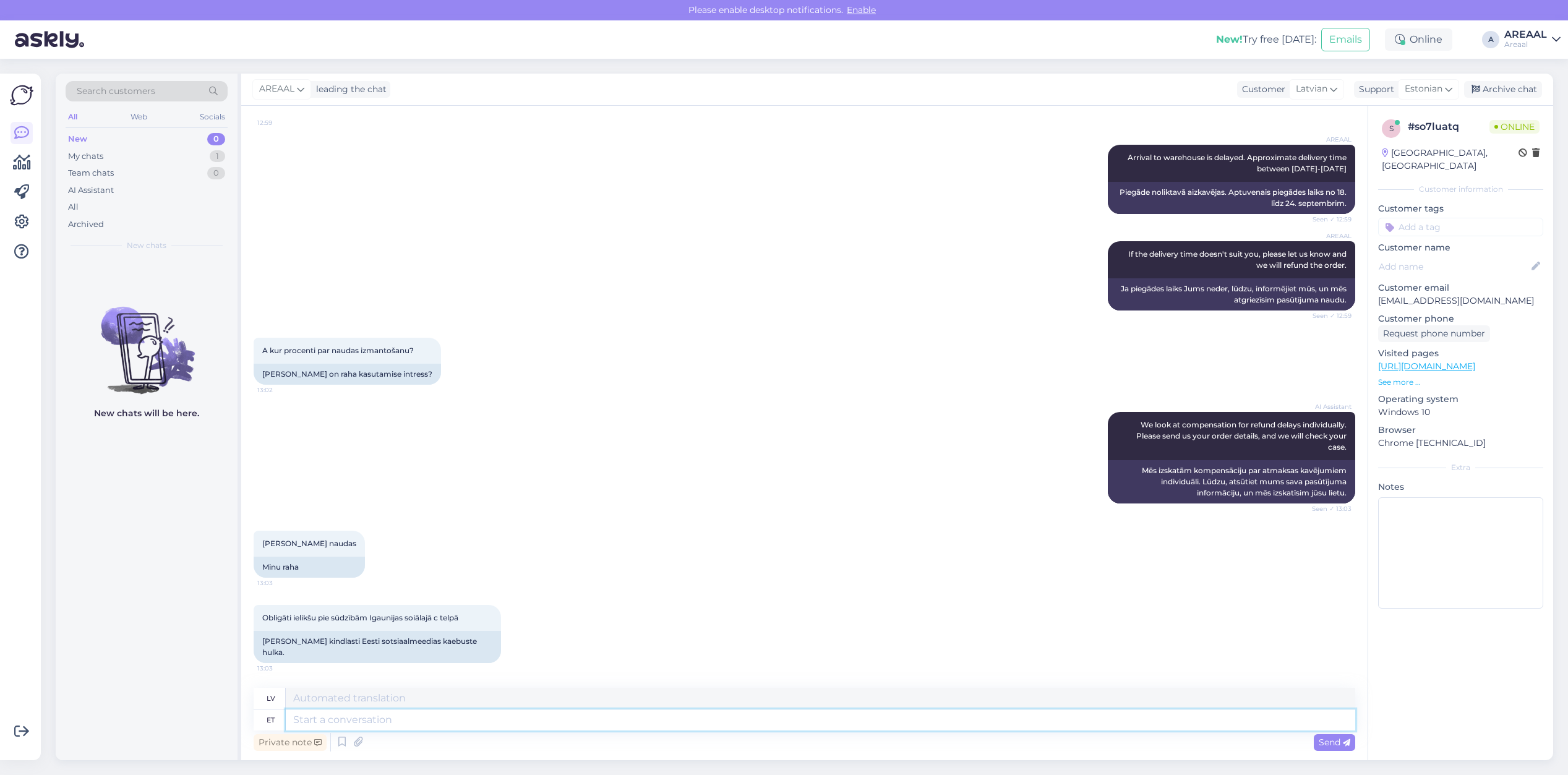
click at [573, 719] on textarea at bounding box center [820, 720] width 1069 height 21
type textarea "Tellimus o"
type textarea "Pasūtījums"
type textarea "Tellimus on tühis"
type textarea "Pasūtījums ir"
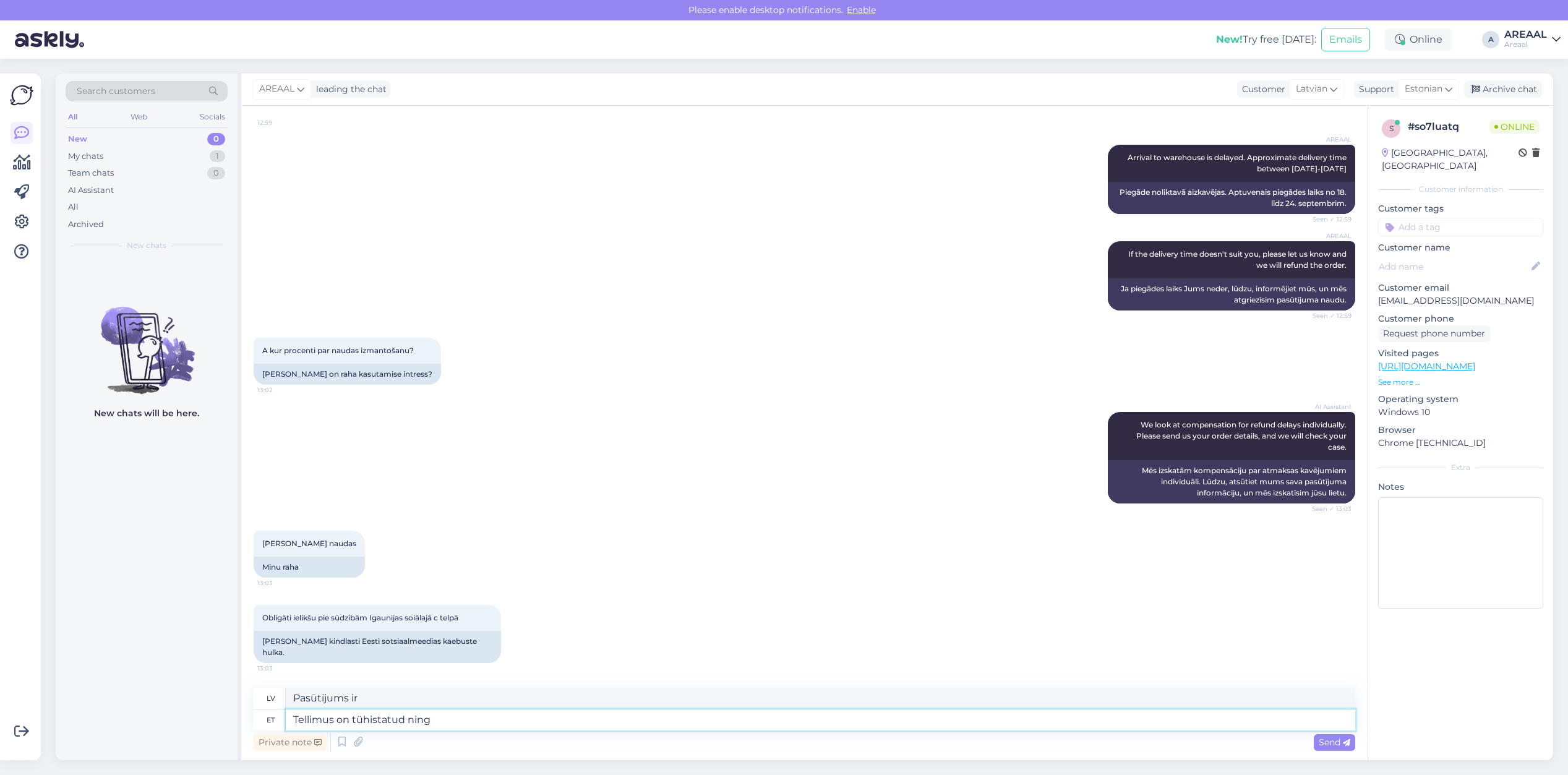
type textarea "Tellimus on tühistatud ning"
type textarea "Pasūtījums ir atcelts."
type textarea "Tellimus on tühistatud ning taga"
type textarea "Pasūtījums ir atcelts un"
type textarea "[PERSON_NAME] on tühistatud ning tagasikanne s"
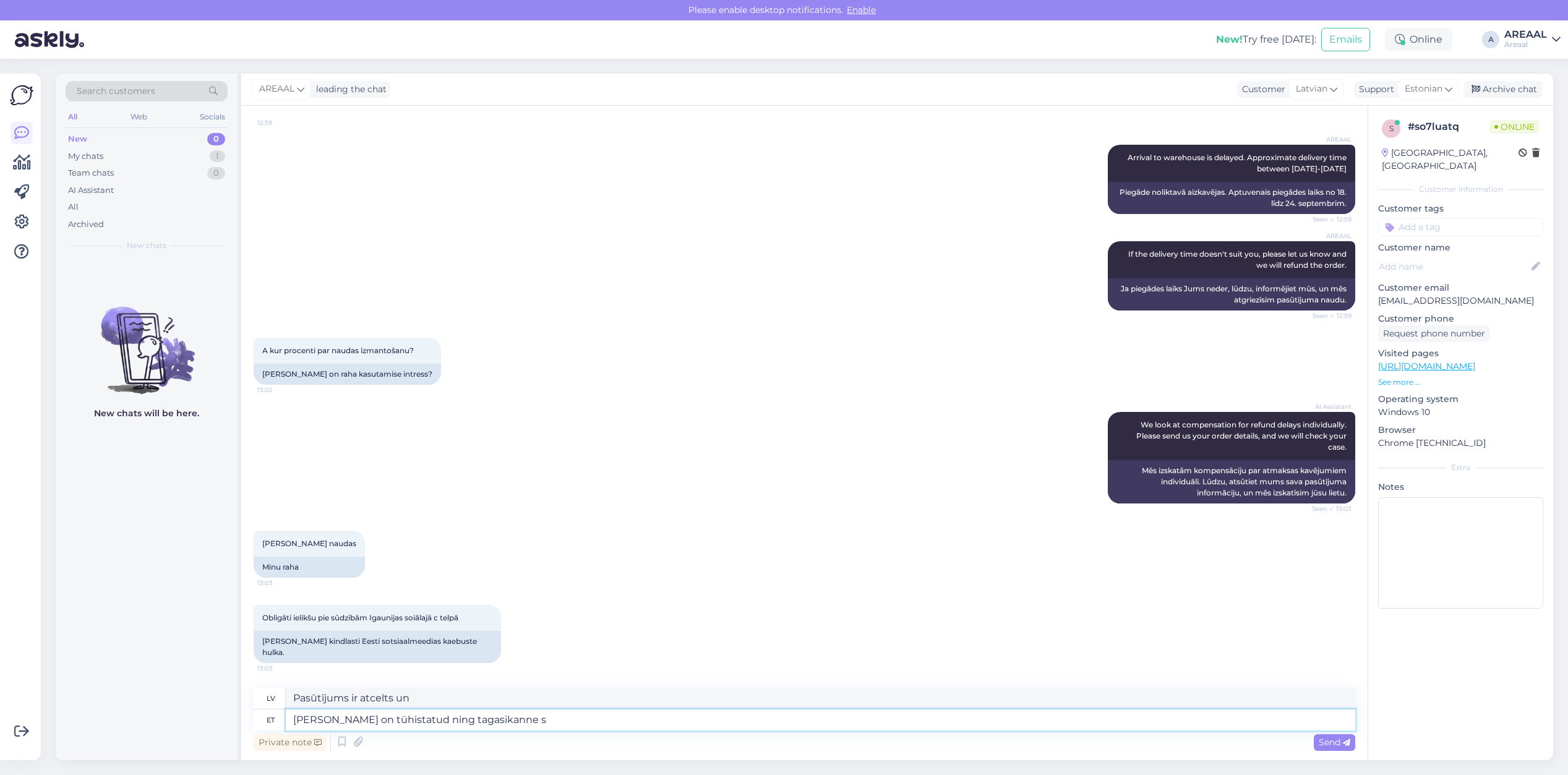
type textarea "Pasūtījums ir atcelts, un ir izsniegta atmaksa."
type textarea "[PERSON_NAME] on tühistatud ning tagasikanne sooritatud"
type textarea "Pasūtījums ir atcelts, un nauda ir atmaksāta."
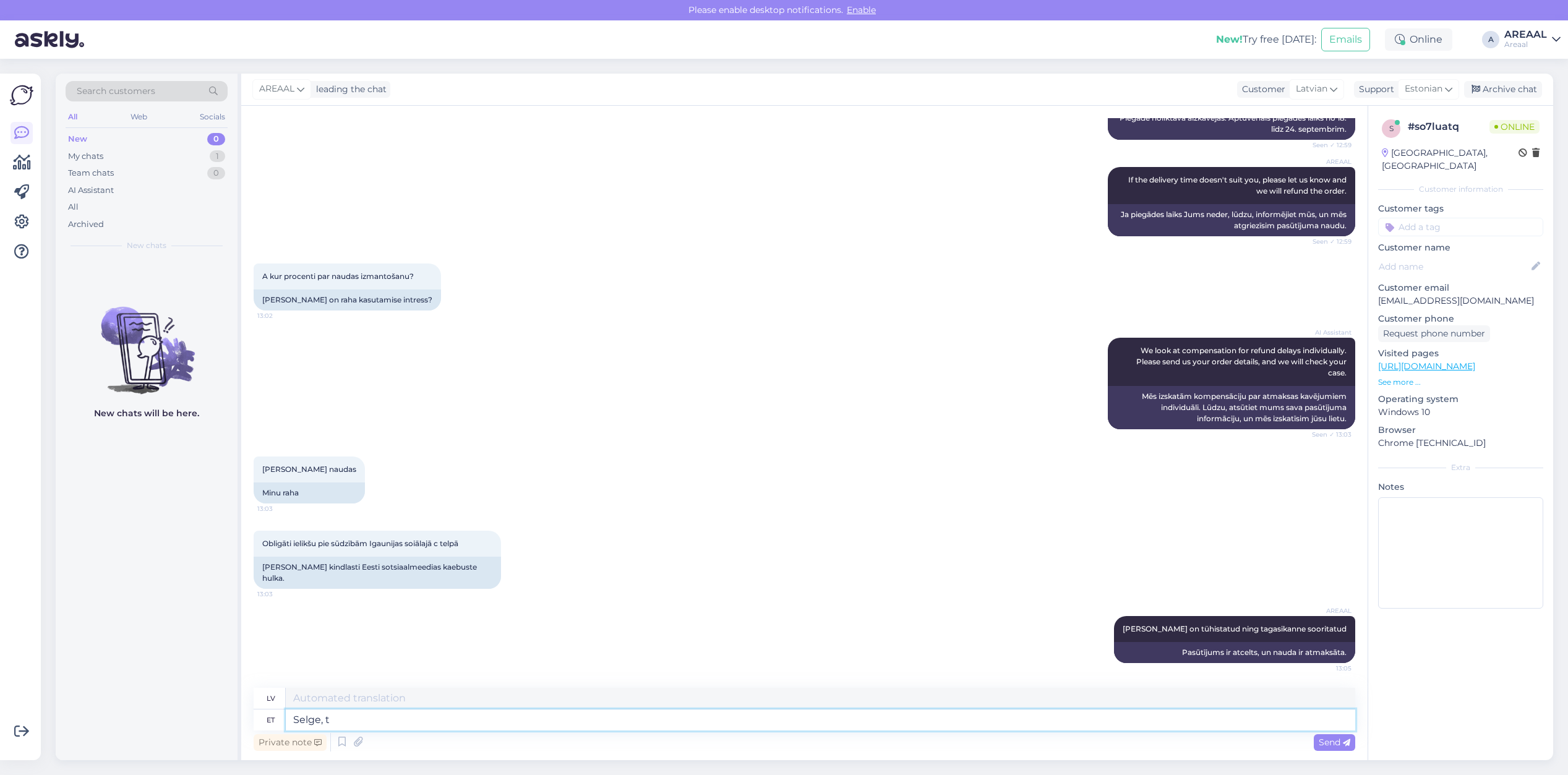
type textarea "Selge, te"
type textarea "Skaidrs,"
type textarea "Selge, teeme ni"
type textarea "Labi, darīsim to."
type textarea "Selge, teeme nii"
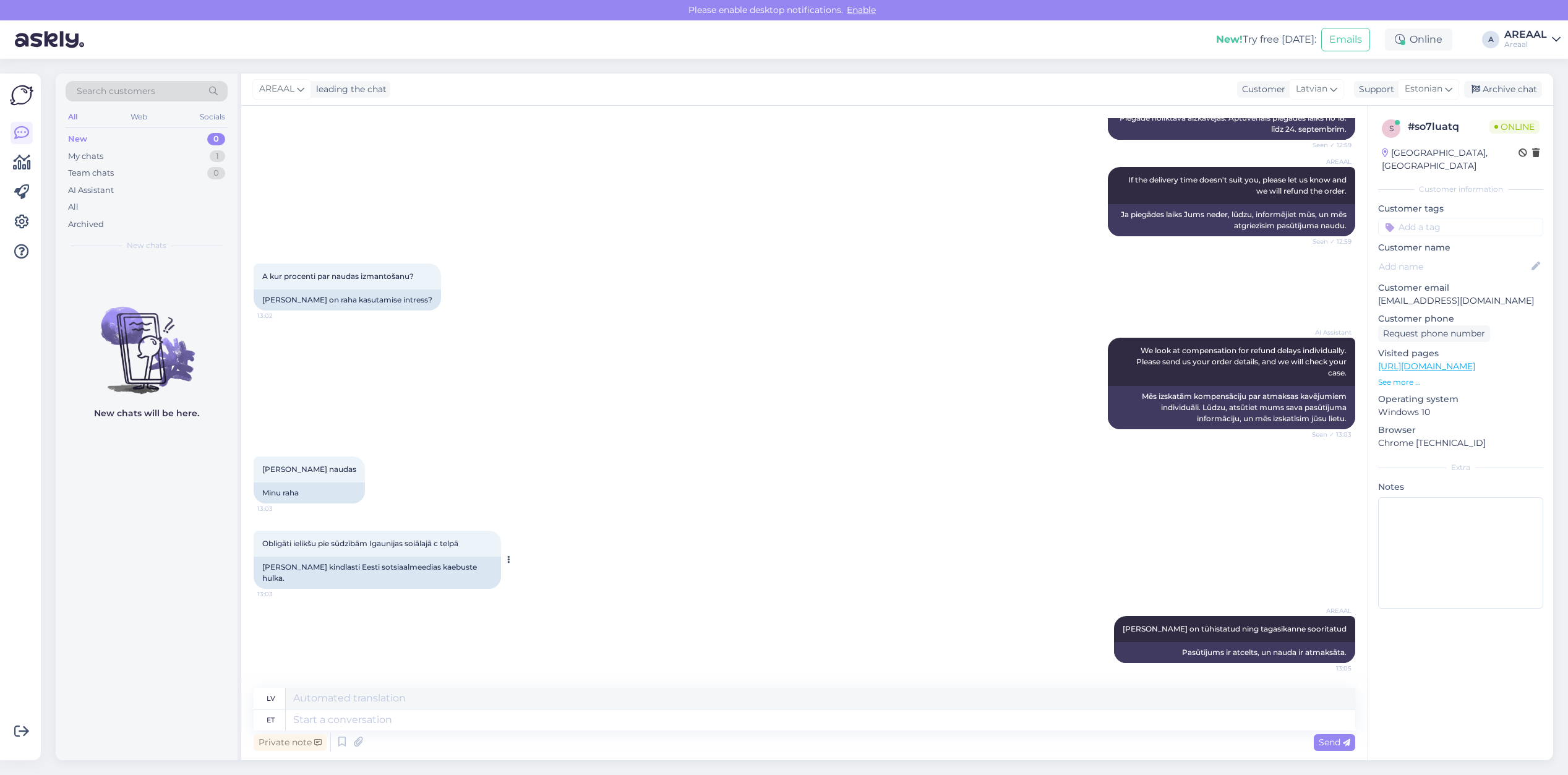
click at [441, 548] on span "Obligāti ielikšu pie sūdzībām Igaunijas soiālajā c telpā" at bounding box center [361, 543] width 196 height 9
copy div "Obligāti ielikšu pie sūdzībām Igaunijas soiālajā c telpā 13:03"
click at [827, 164] on div "AREAAL If the delivery time doesn't suit you, please let us know and we will re…" at bounding box center [804, 201] width 1101 height 97
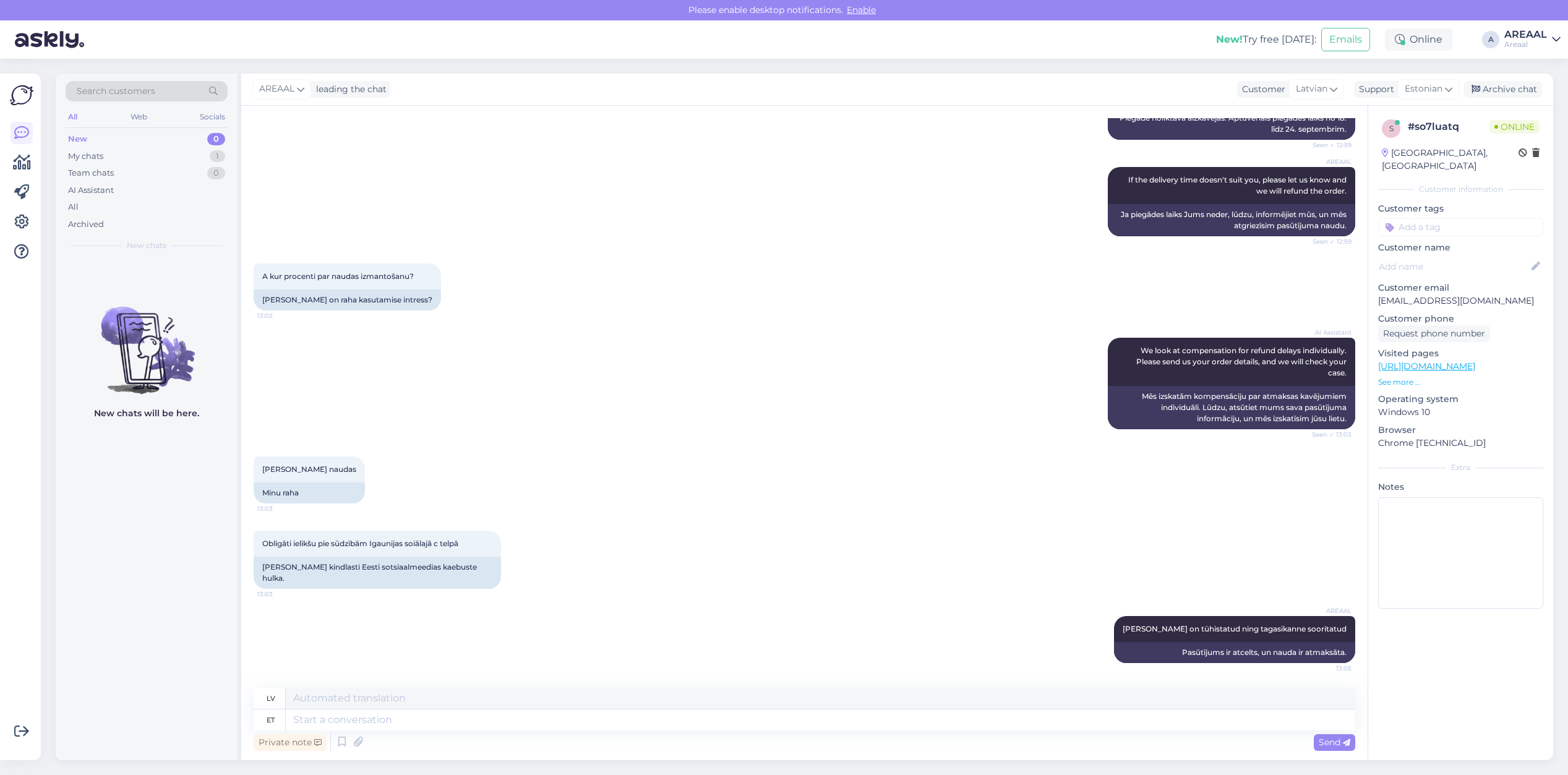
click at [1015, 291] on div "A kur procenti par naudas izmantošanu? 13:02 [PERSON_NAME] on raha kasutamise i…" at bounding box center [804, 287] width 1101 height 74
click at [893, 316] on div "A kur procenti par naudas izmantošanu? 13:02 [PERSON_NAME] on raha kasutamise i…" at bounding box center [804, 287] width 1101 height 74
click at [901, 324] on div "A kur procenti par naudas izmantošanu? 13:02 [PERSON_NAME] on raha kasutamise i…" at bounding box center [804, 287] width 1101 height 74
click at [903, 305] on div "A kur procenti par naudas izmantošanu? 13:02 [PERSON_NAME] on raha kasutamise i…" at bounding box center [804, 287] width 1101 height 74
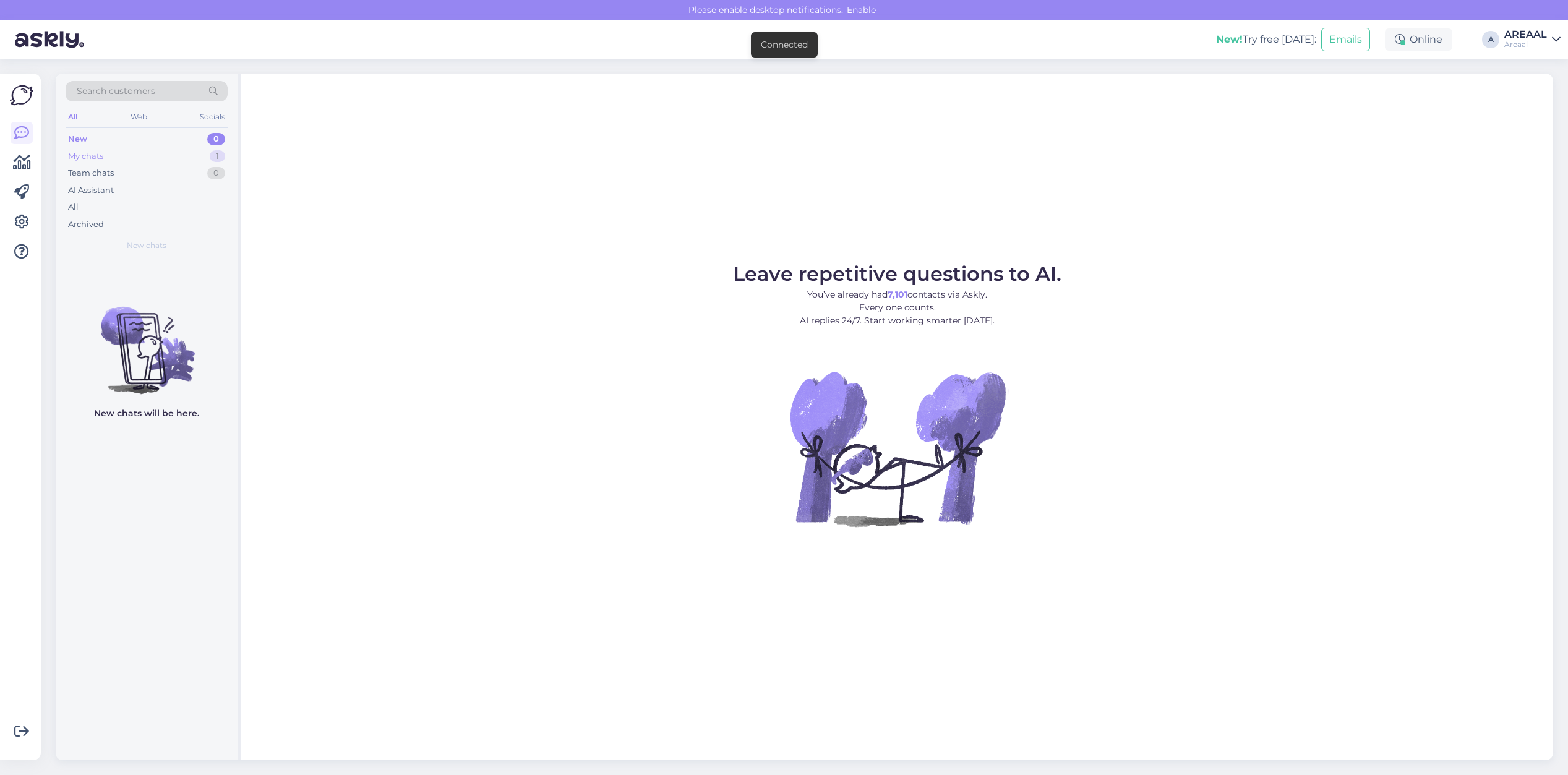
click at [198, 150] on div "My chats 1" at bounding box center [146, 156] width 162 height 17
click at [182, 244] on div "My chats" at bounding box center [146, 245] width 162 height 11
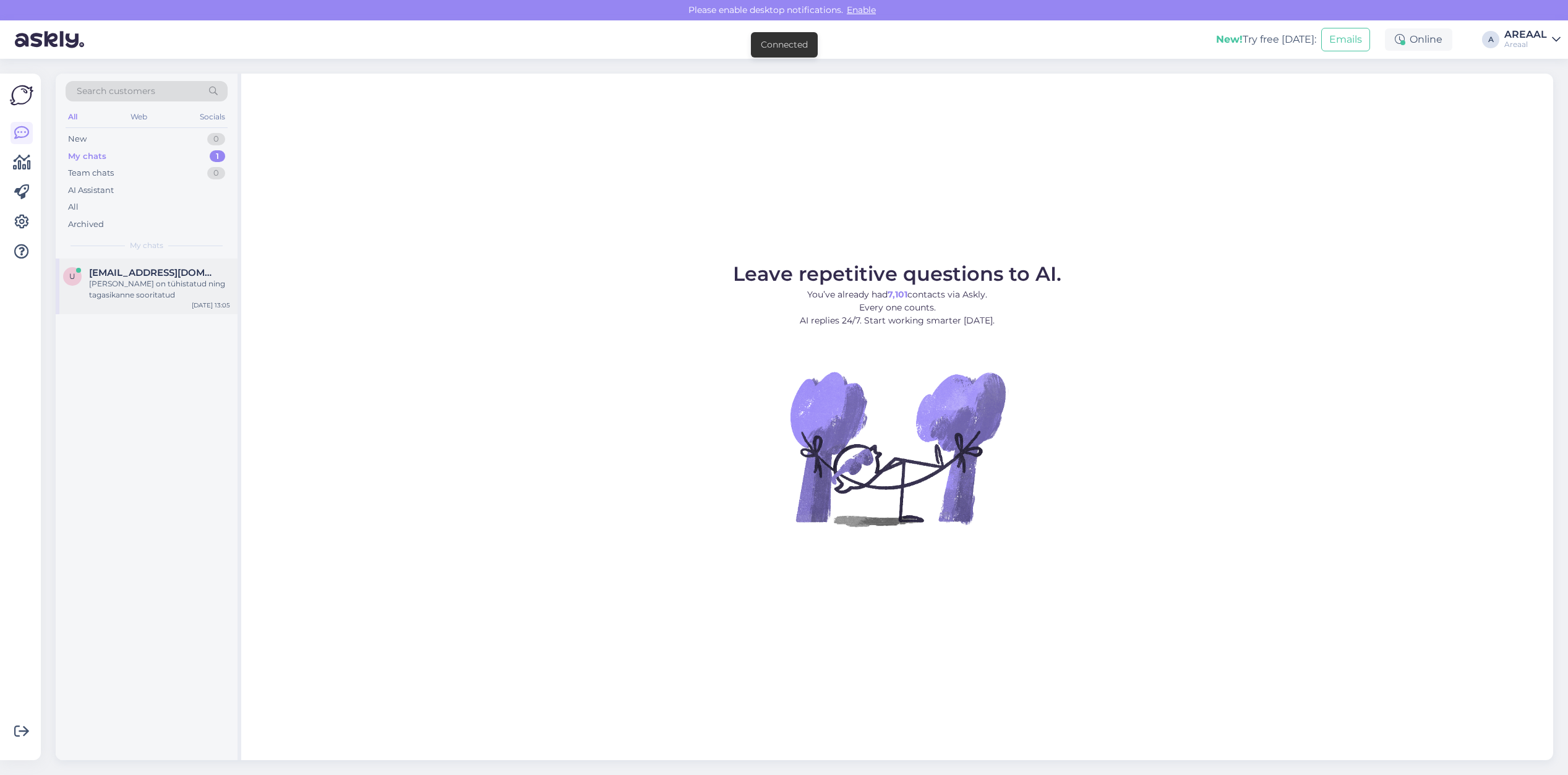
click at [180, 261] on div "u [EMAIL_ADDRESS][DOMAIN_NAME] Tellimus on tühistatud ning tagasikanne sooritat…" at bounding box center [147, 286] width 182 height 56
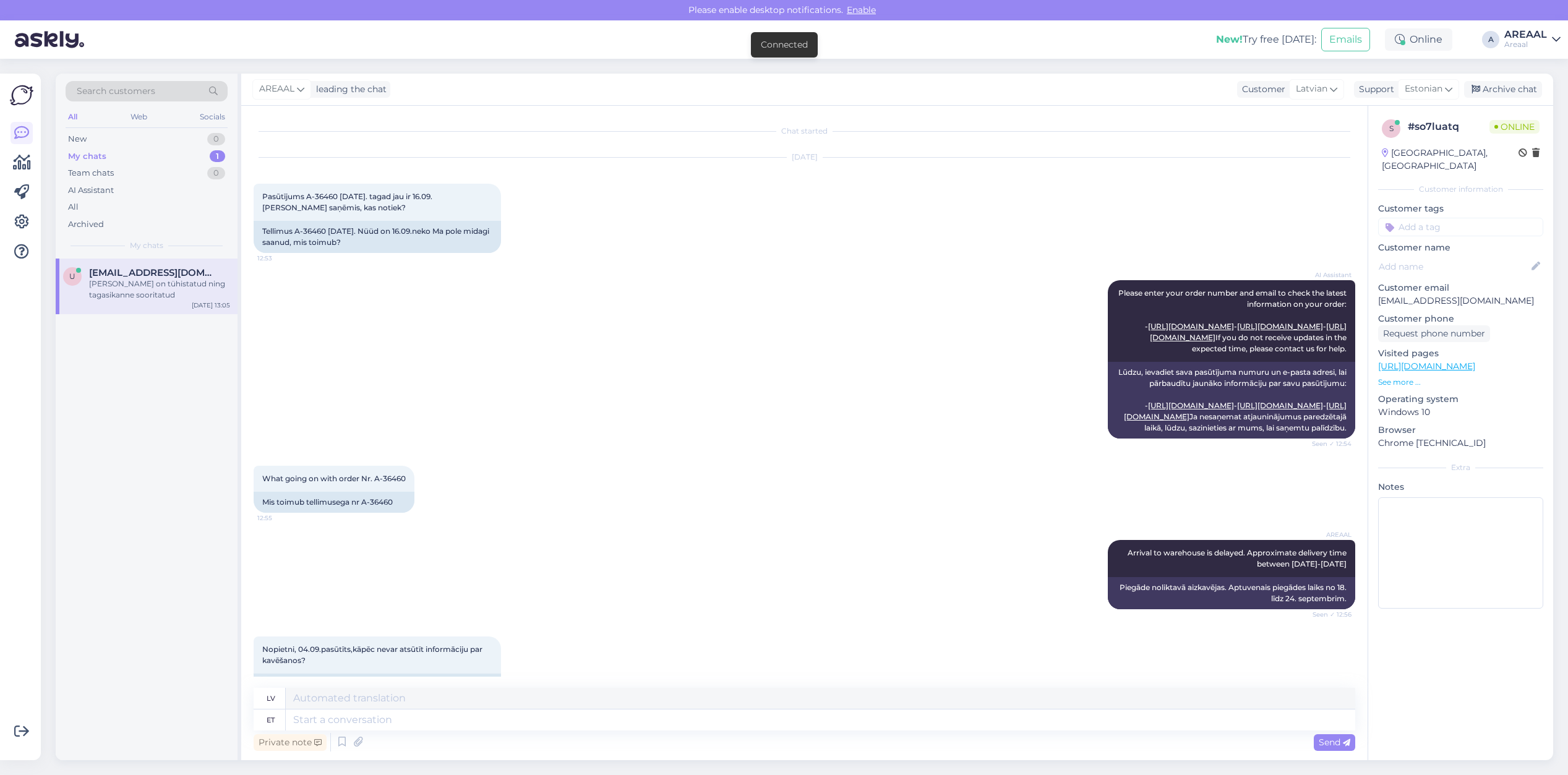
scroll to position [962, 0]
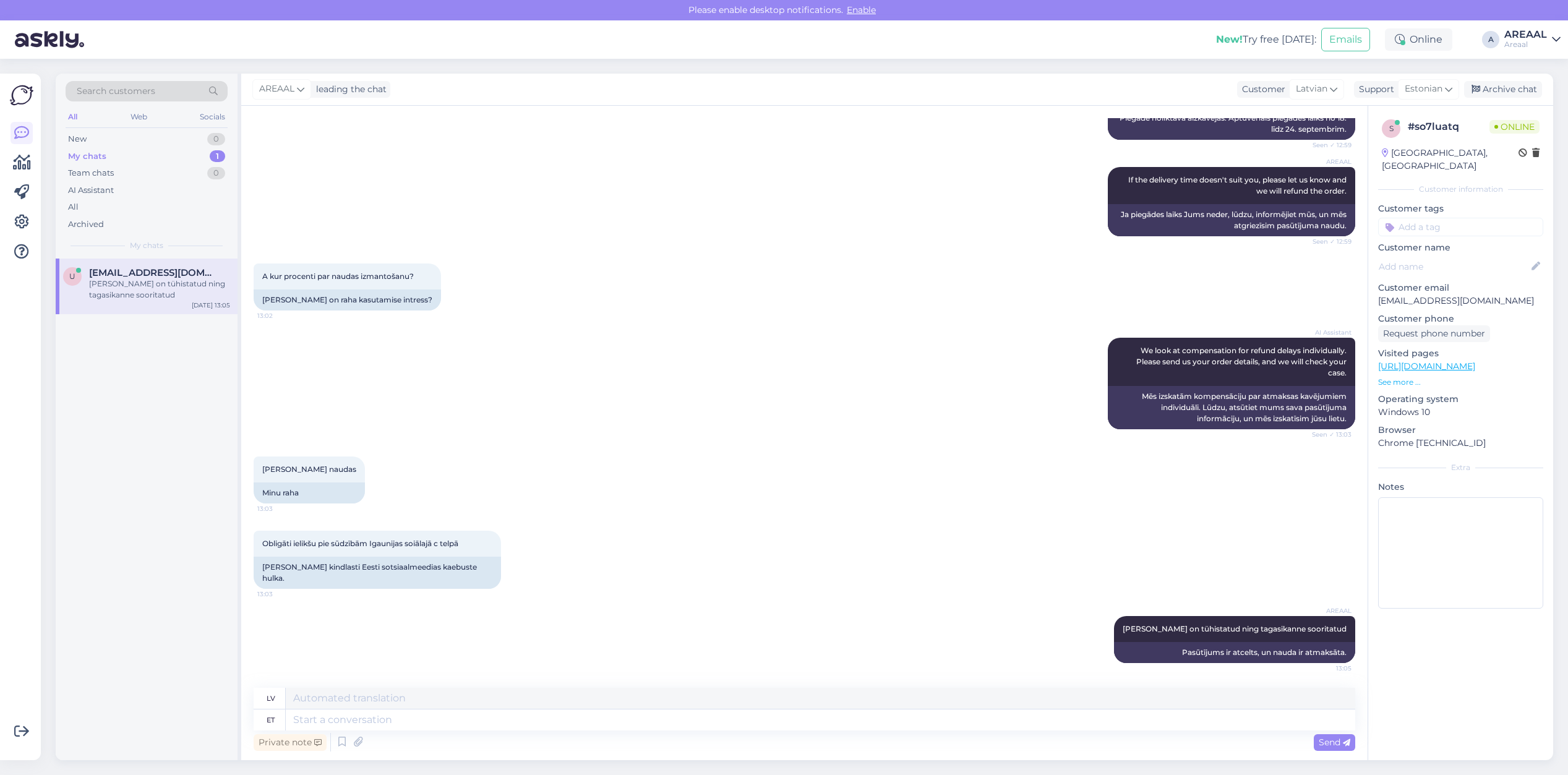
click at [470, 343] on div "AI Assistant We look at compensation for refund delays individually. Please sen…" at bounding box center [804, 383] width 1101 height 119
drag, startPoint x: 512, startPoint y: 741, endPoint x: 520, endPoint y: 738, distance: 8.5
click at [513, 737] on div "Private note Send" at bounding box center [804, 742] width 1101 height 23
click at [520, 734] on div "Private note Send" at bounding box center [804, 742] width 1101 height 23
click at [521, 719] on textarea at bounding box center [820, 720] width 1069 height 21
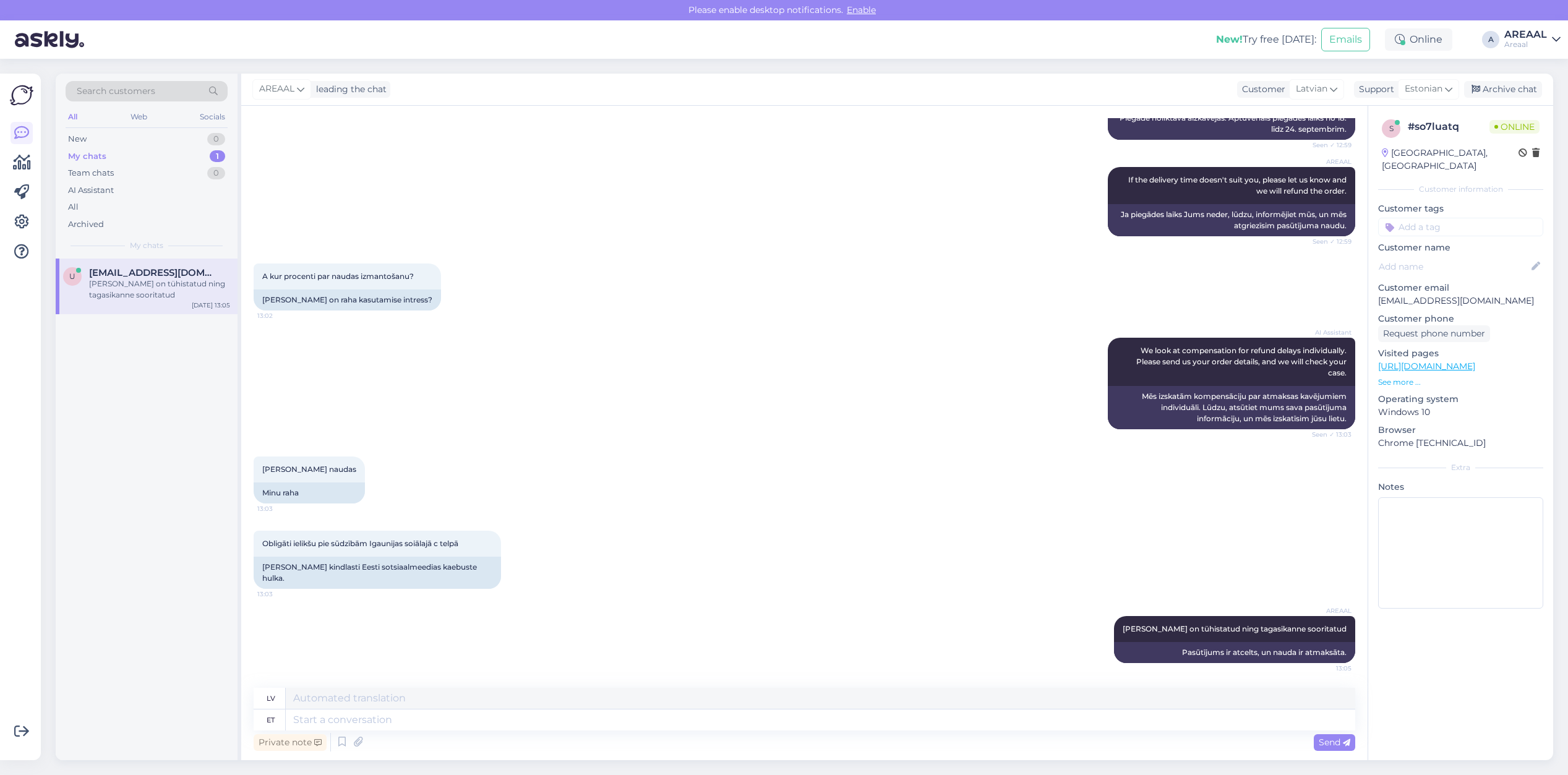
click at [579, 278] on div "A kur procenti par naudas izmantošanu? 13:02 [PERSON_NAME] on raha kasutamise i…" at bounding box center [804, 287] width 1101 height 74
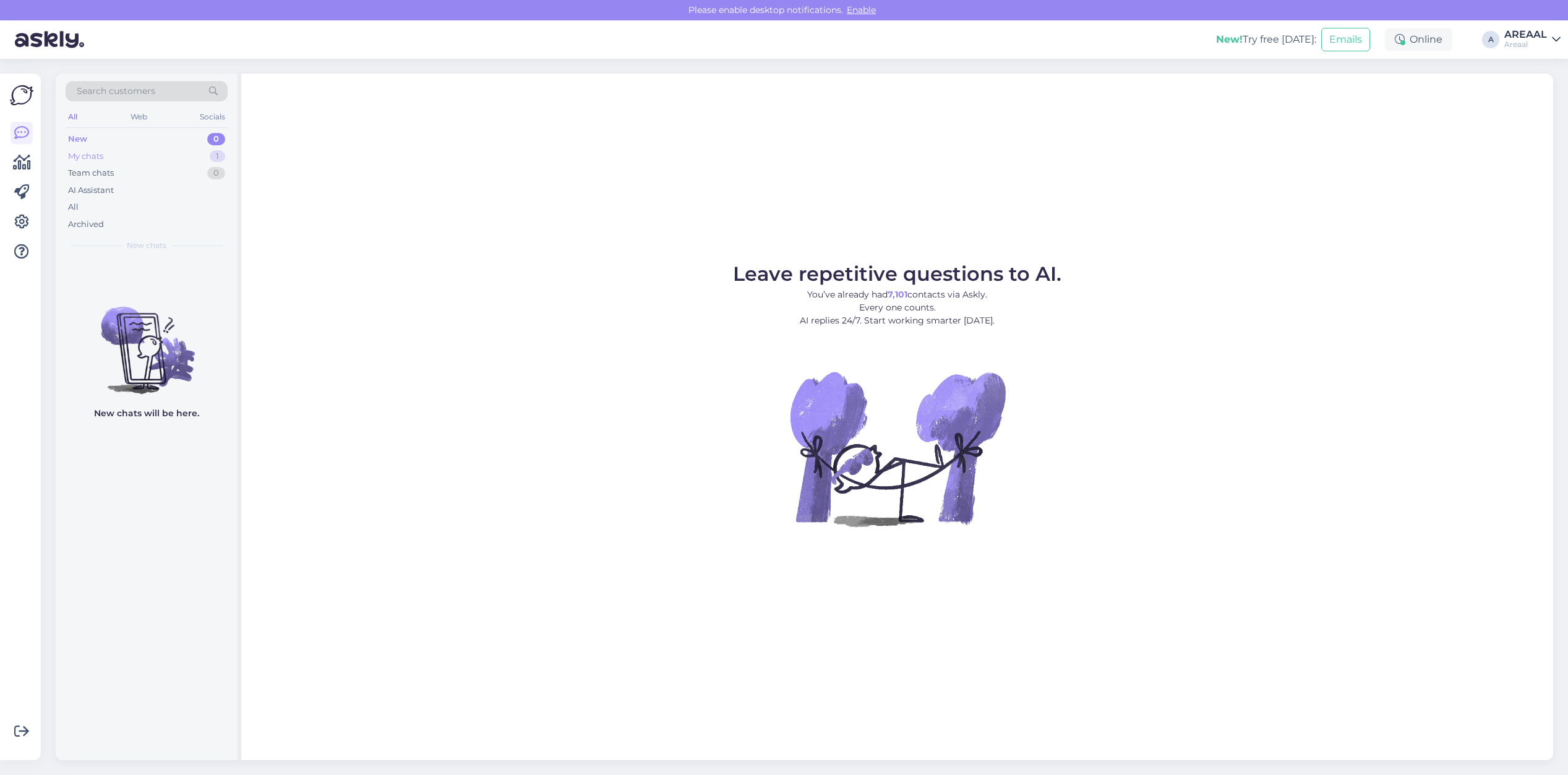
click at [223, 156] on div "1" at bounding box center [217, 156] width 15 height 12
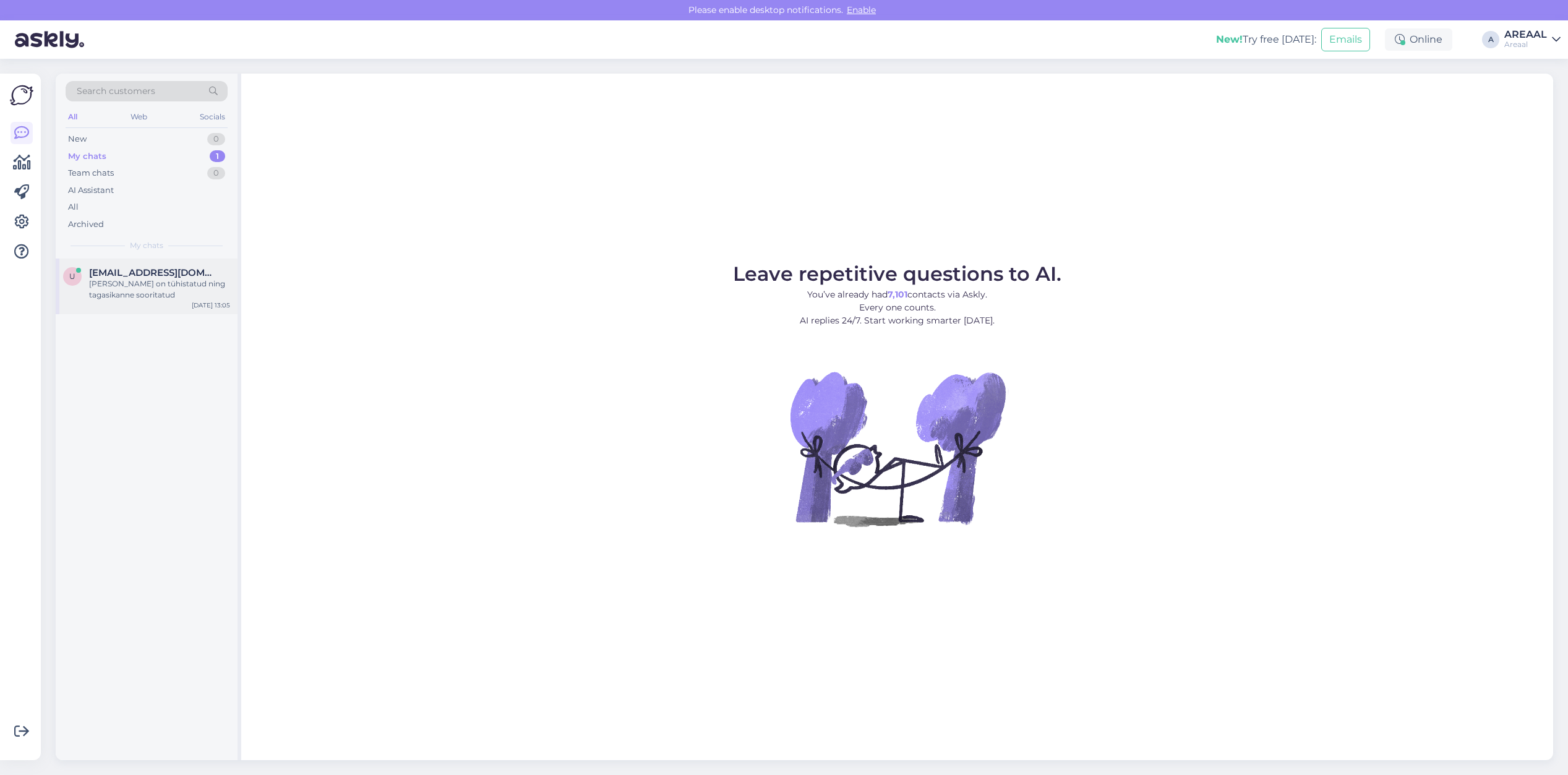
click at [177, 269] on div "[EMAIL_ADDRESS][DOMAIN_NAME]" at bounding box center [160, 273] width 141 height 11
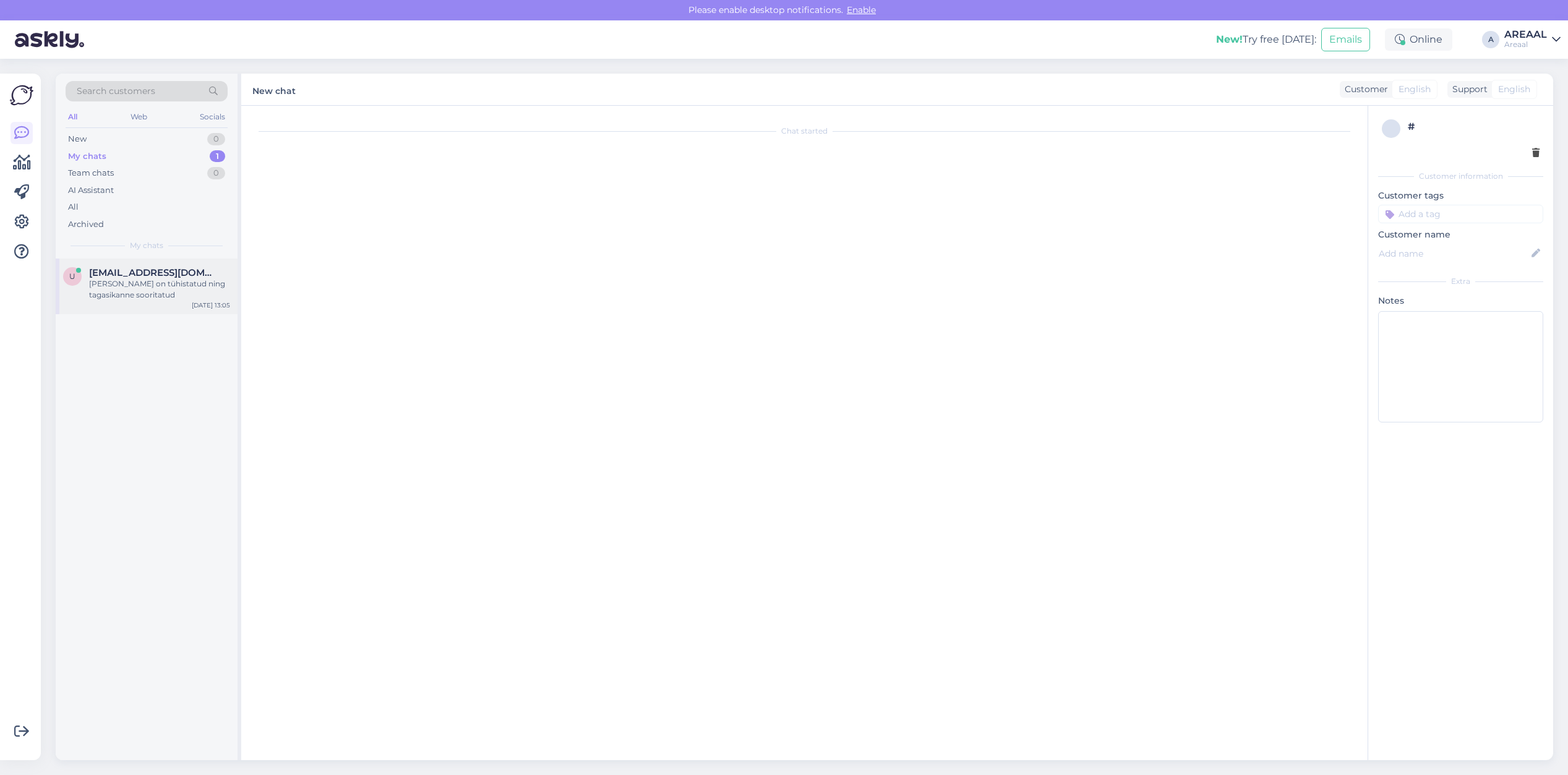
scroll to position [962, 0]
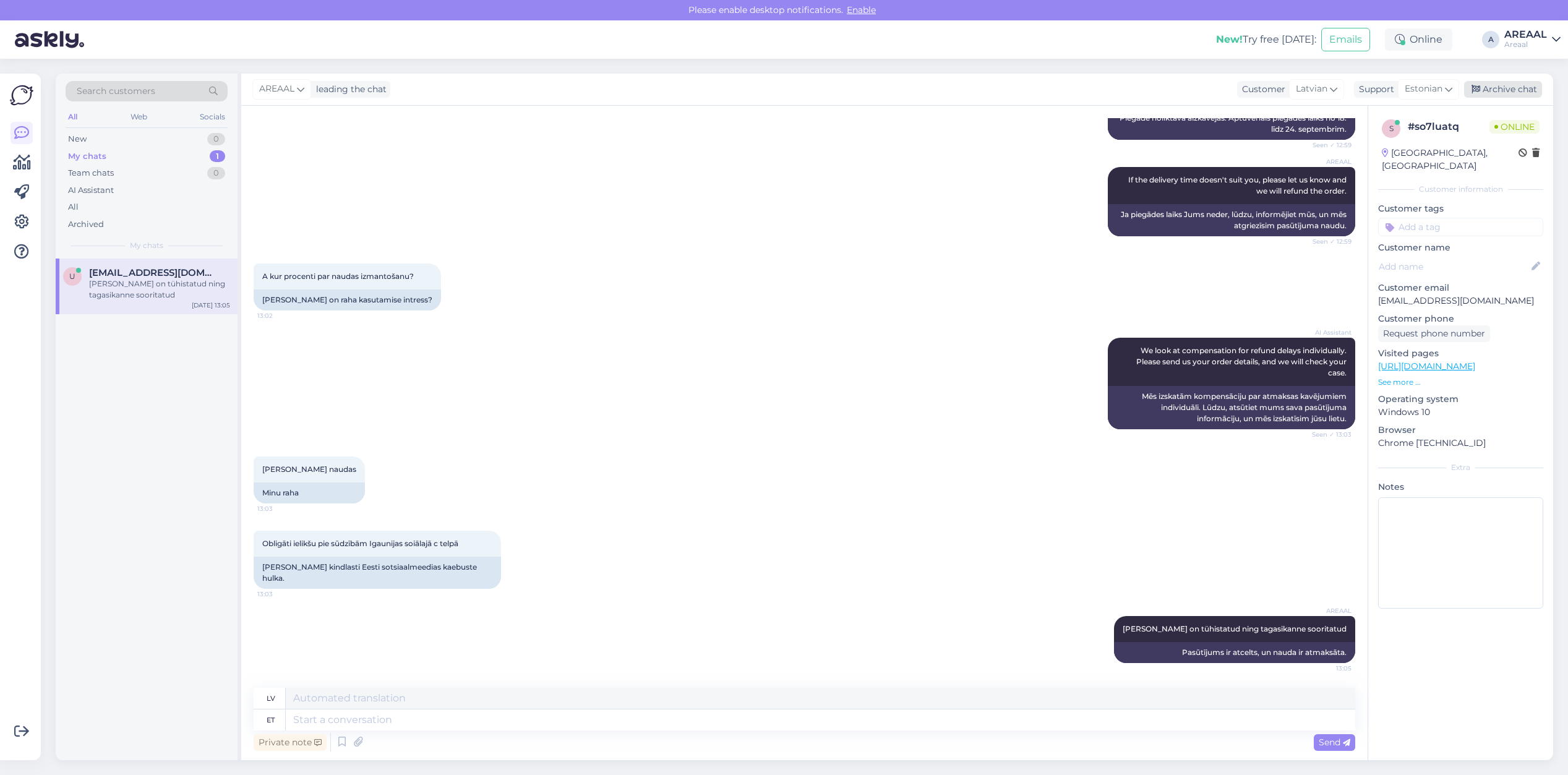
click at [1510, 87] on div "Archive chat" at bounding box center [1503, 89] width 78 height 17
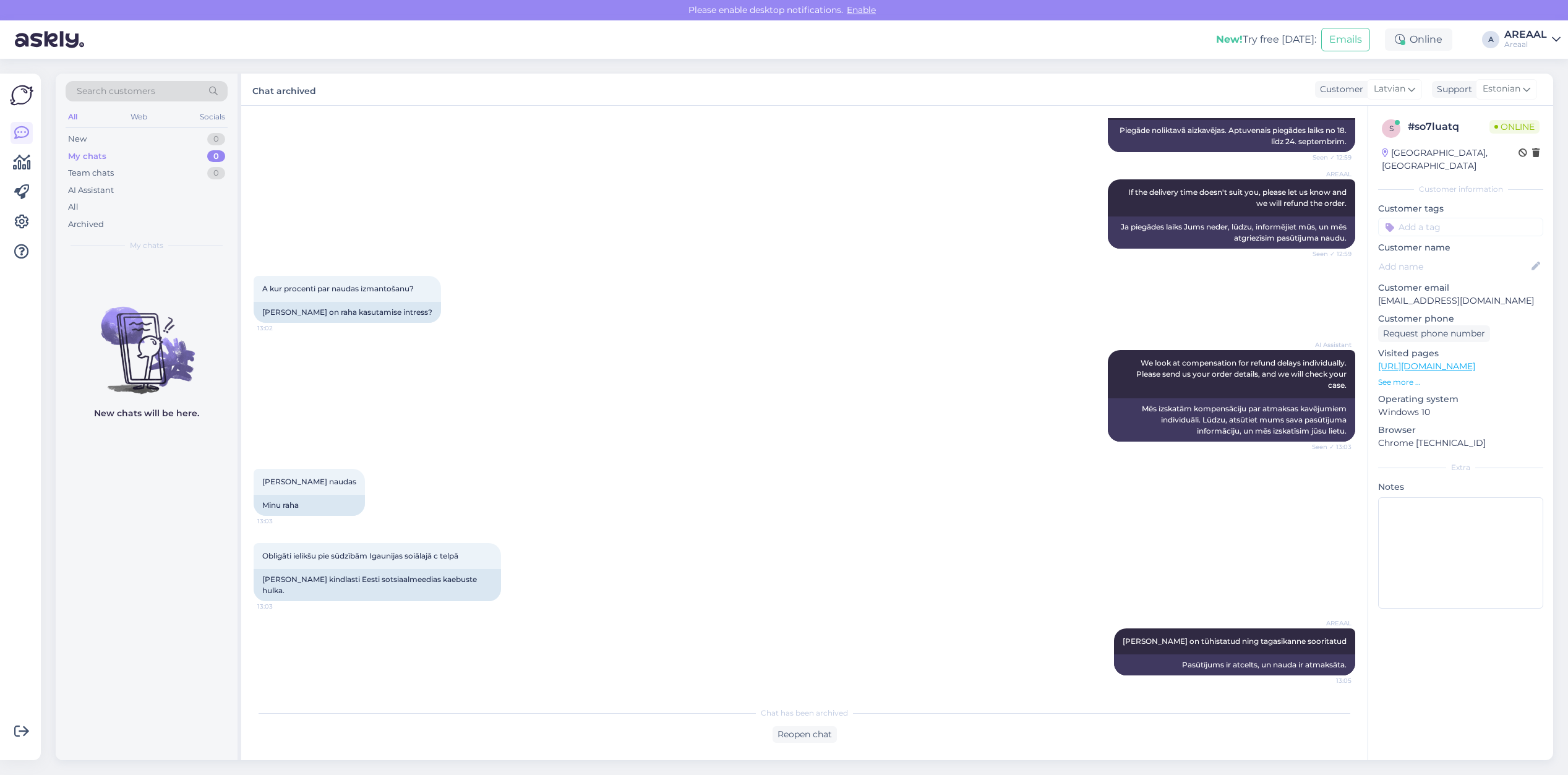
click at [929, 262] on div "AREAAL If the delivery time doesn't suit you, please let us know and we will re…" at bounding box center [804, 214] width 1101 height 97
click at [1002, 280] on div "A kur procenti par naudas izmantošanu? 13:02 Ja kus on raha kasutamise intress?" at bounding box center [804, 300] width 1101 height 74
click at [886, 306] on div "A kur procenti par naudas izmantošanu? 13:02 Ja kus on raha kasutamise intress?" at bounding box center [804, 300] width 1101 height 74
click at [599, 245] on div "AREAAL If the delivery time doesn't suit you, please let us know and we will re…" at bounding box center [804, 214] width 1101 height 97
click at [401, 569] on div "Obligāti ielikšu pie sūdzībām Igaunijas soiālajā c telpā 13:03" at bounding box center [377, 556] width 247 height 26
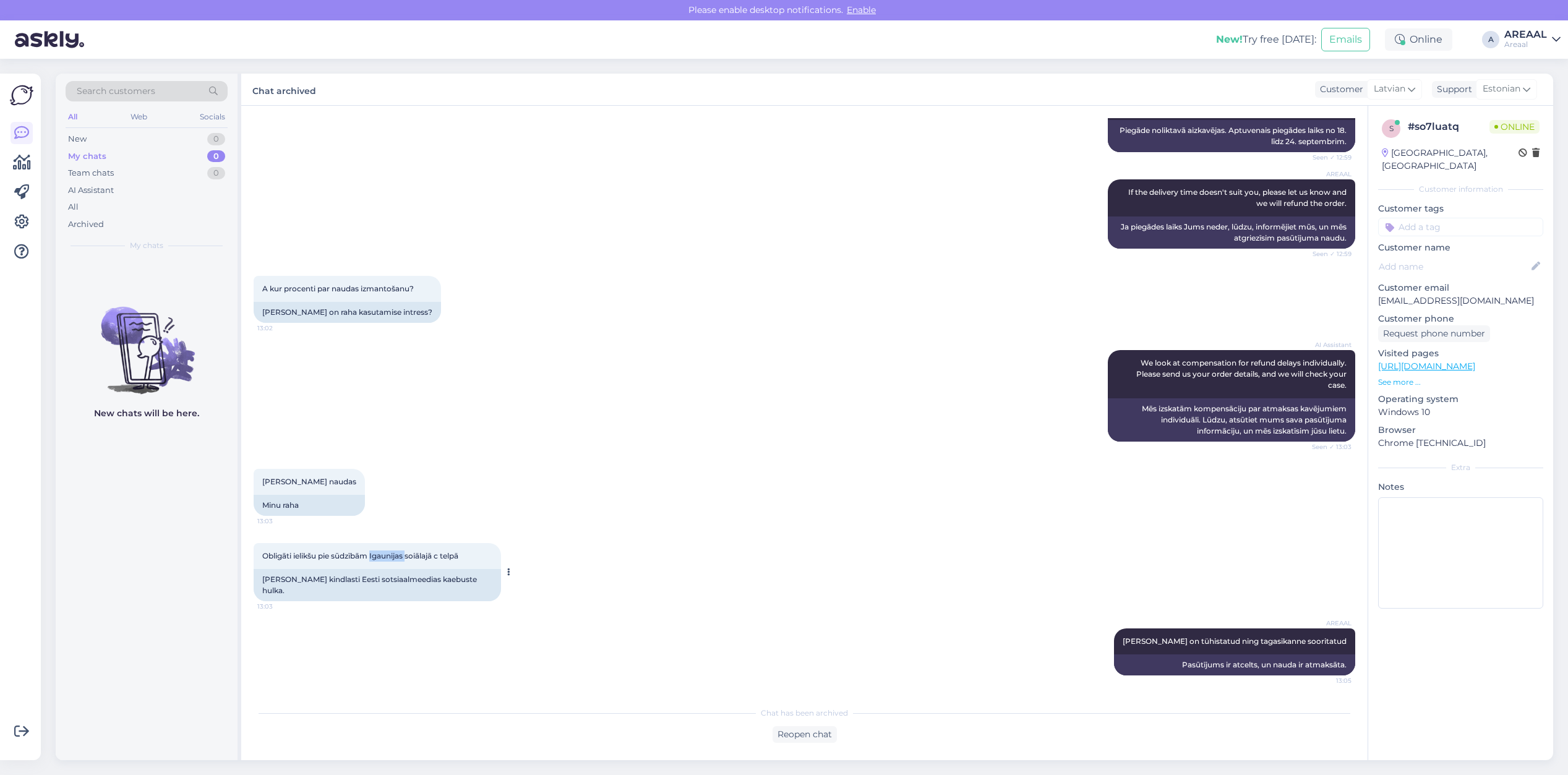
click at [401, 569] on div "Obligāti ielikšu pie sūdzībām Igaunijas soiālajā c telpā 13:03" at bounding box center [377, 556] width 247 height 26
copy div "Obligāti ielikšu pie sūdzībām Igaunijas soiālajā c telpā 13:03"
click at [808, 406] on div "AI Assistant We look at compensation for refund delays individually. Please sen…" at bounding box center [804, 395] width 1101 height 119
click at [812, 332] on div "A kur procenti par naudas izmantošanu? 13:02 Ja kus on raha kasutamise intress?" at bounding box center [804, 300] width 1101 height 74
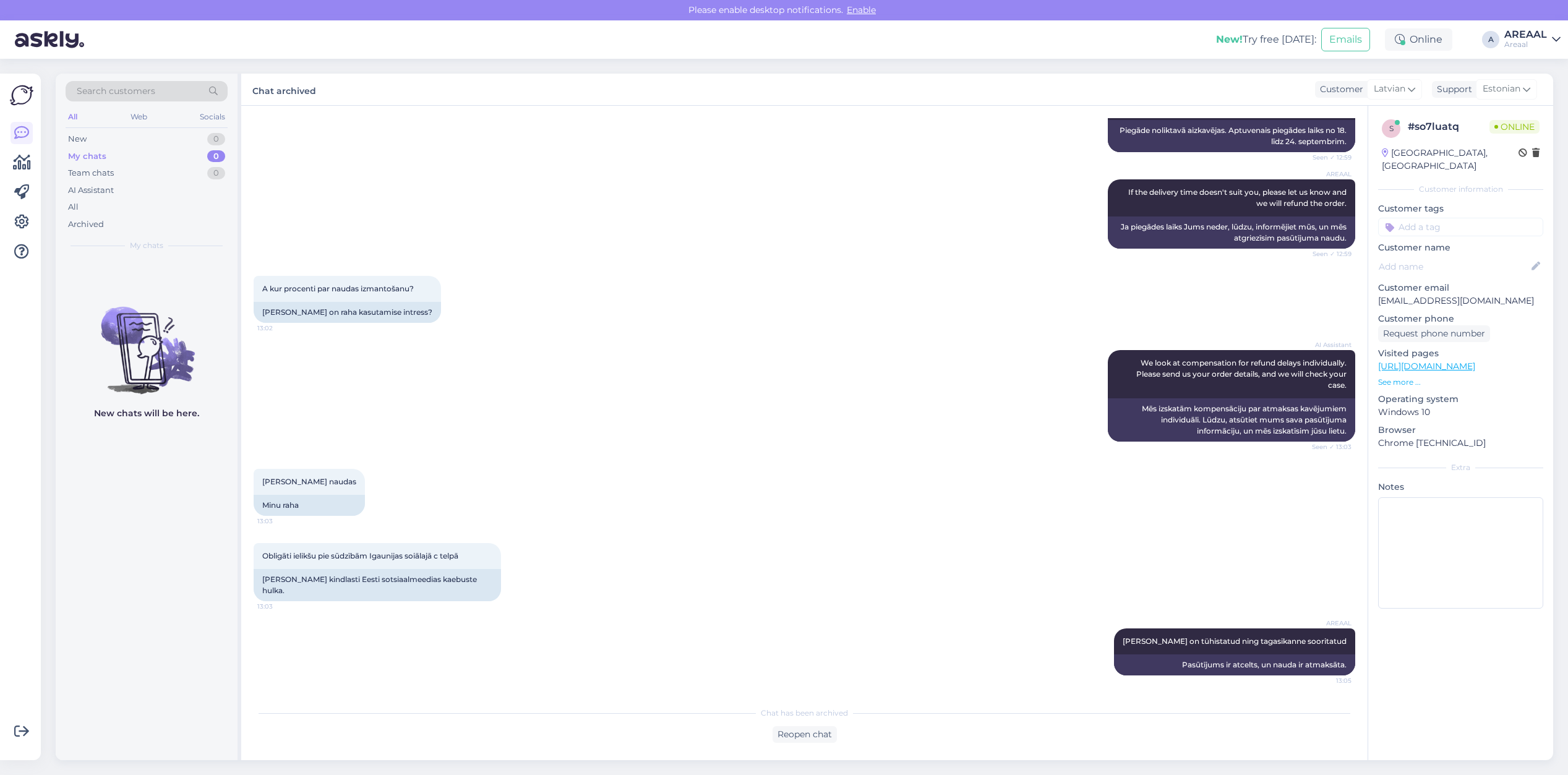
click at [869, 455] on div "AI Assistant We look at compensation for refund delays individually. Please sen…" at bounding box center [804, 395] width 1101 height 119
drag, startPoint x: 180, startPoint y: 175, endPoint x: 180, endPoint y: 187, distance: 12.0
click at [180, 180] on div "Team chats 0" at bounding box center [146, 173] width 162 height 17
click at [174, 202] on div "All" at bounding box center [146, 207] width 162 height 17
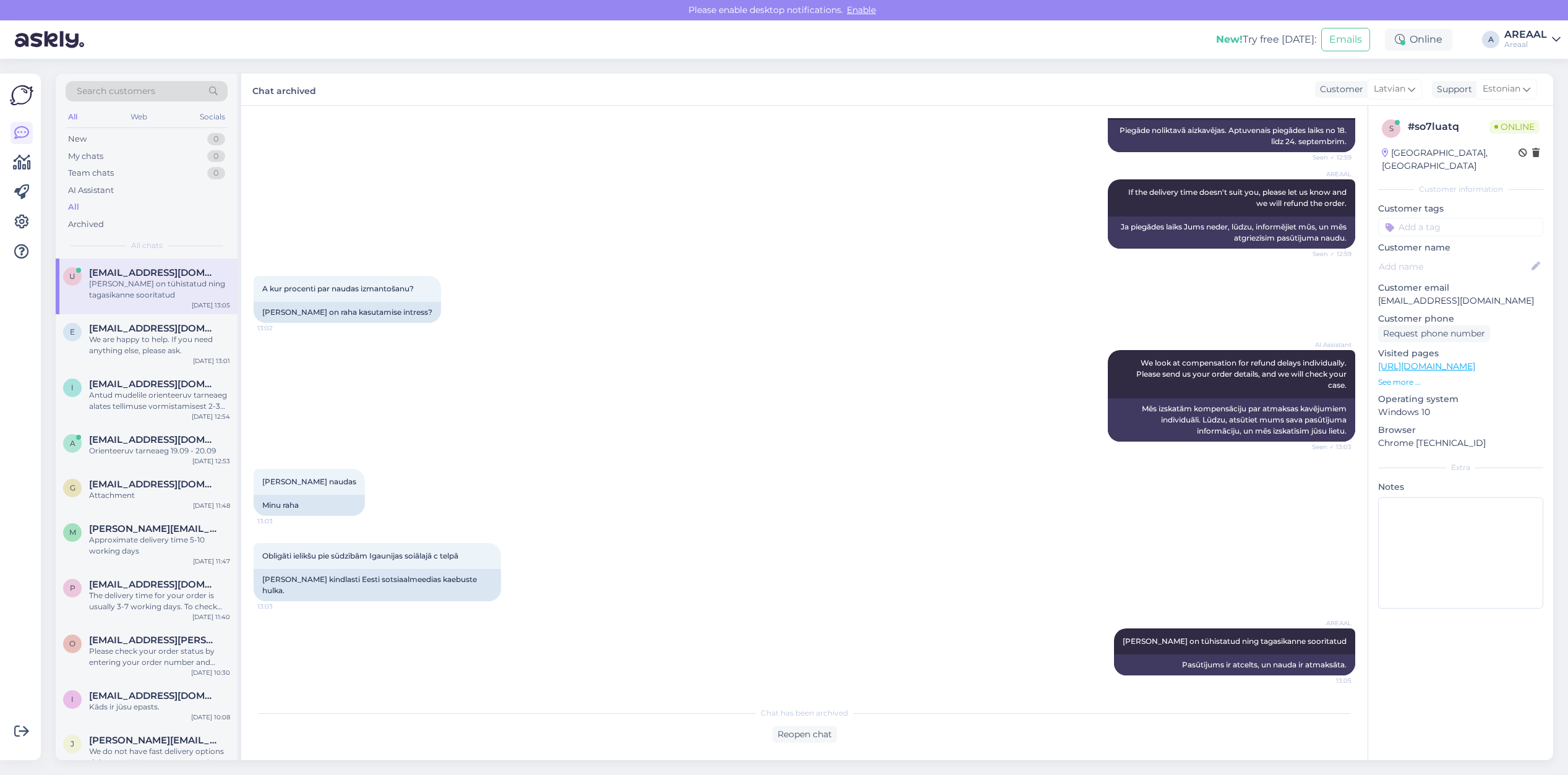
click at [182, 308] on div "u uldishb@inbox.lv Tellimus on tühistatud ning tagasikanne sooritatud Sep 16 13…" at bounding box center [147, 286] width 182 height 56
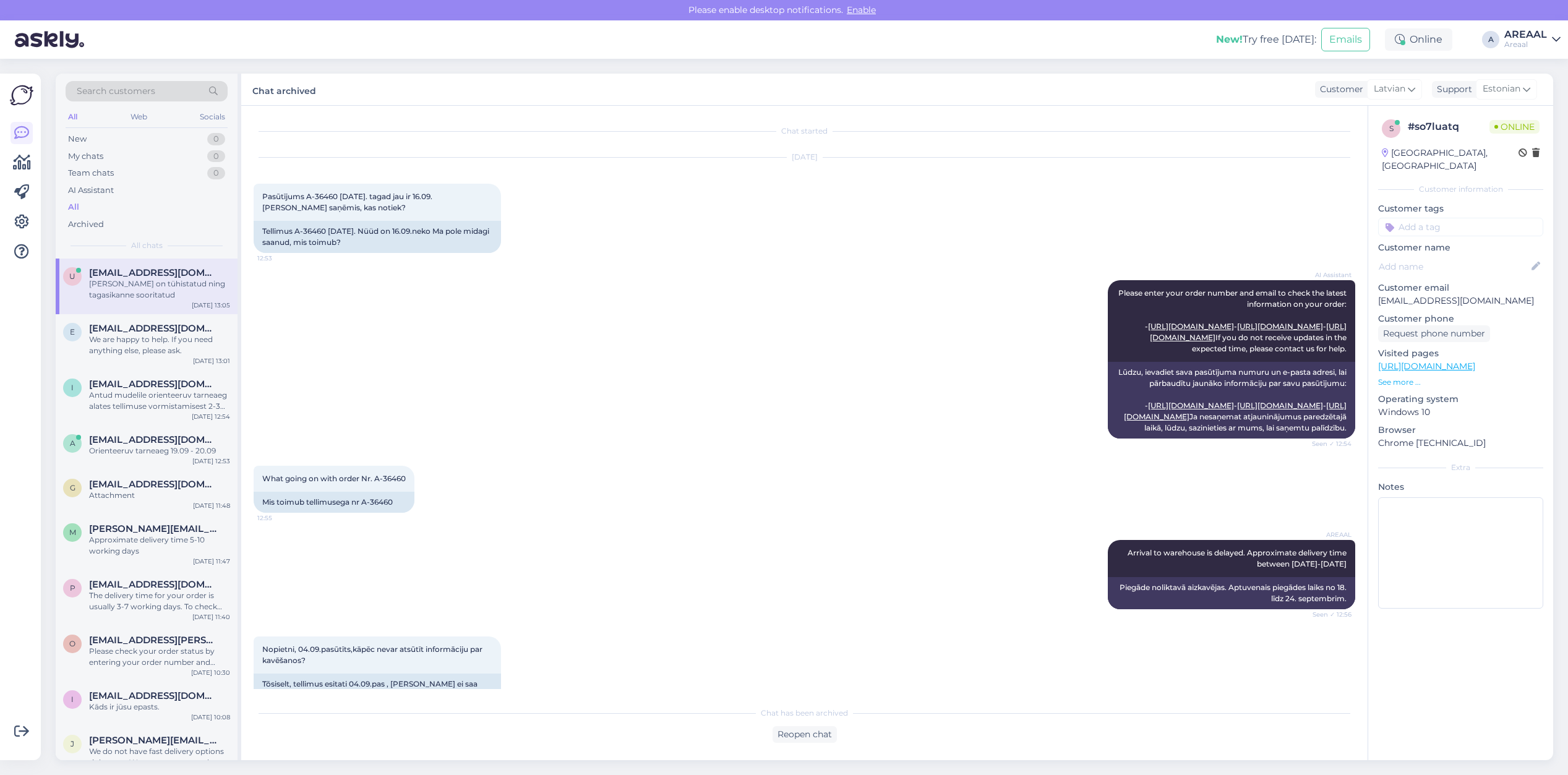
click at [599, 240] on div "Sep 16 2025 Pasūtījums A-36460 04.09.2025. tagad jau ir 16.09.neko neesmu saņēm…" at bounding box center [804, 205] width 1101 height 122
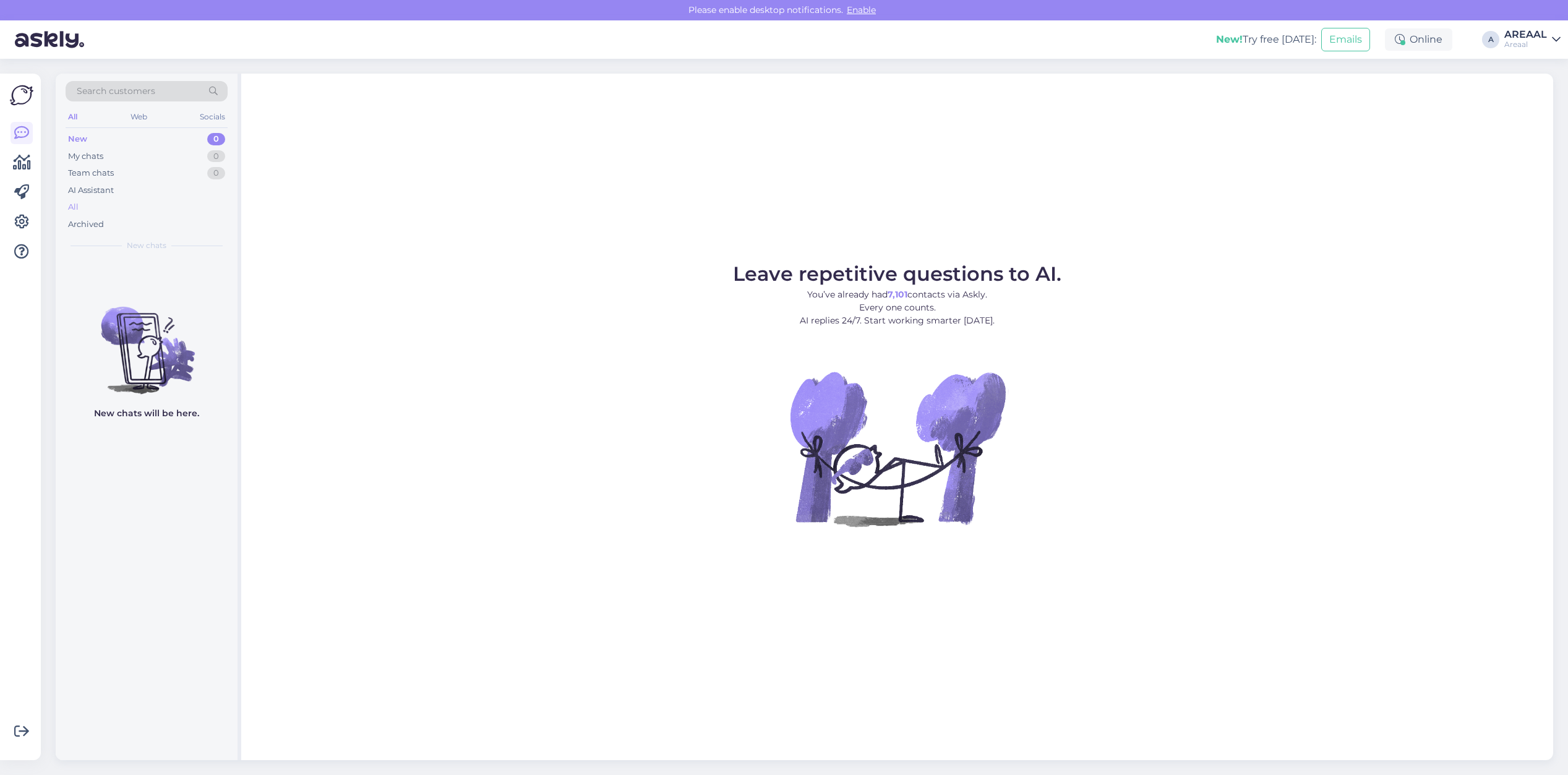
click at [156, 203] on div "All" at bounding box center [146, 207] width 162 height 17
click at [151, 206] on div "All" at bounding box center [146, 207] width 162 height 17
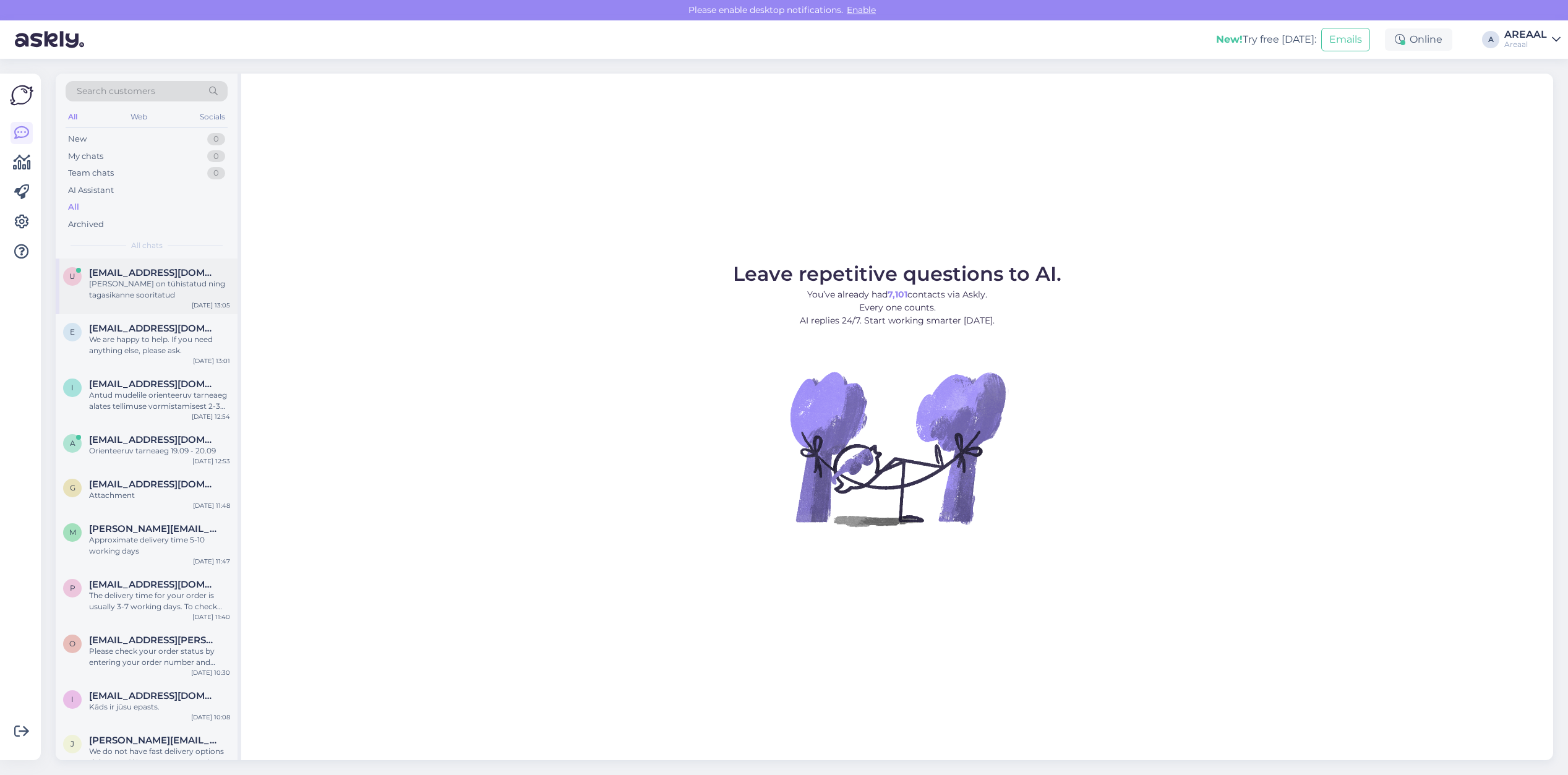
click at [169, 272] on span "uldishb@inbox.lv" at bounding box center [153, 273] width 129 height 11
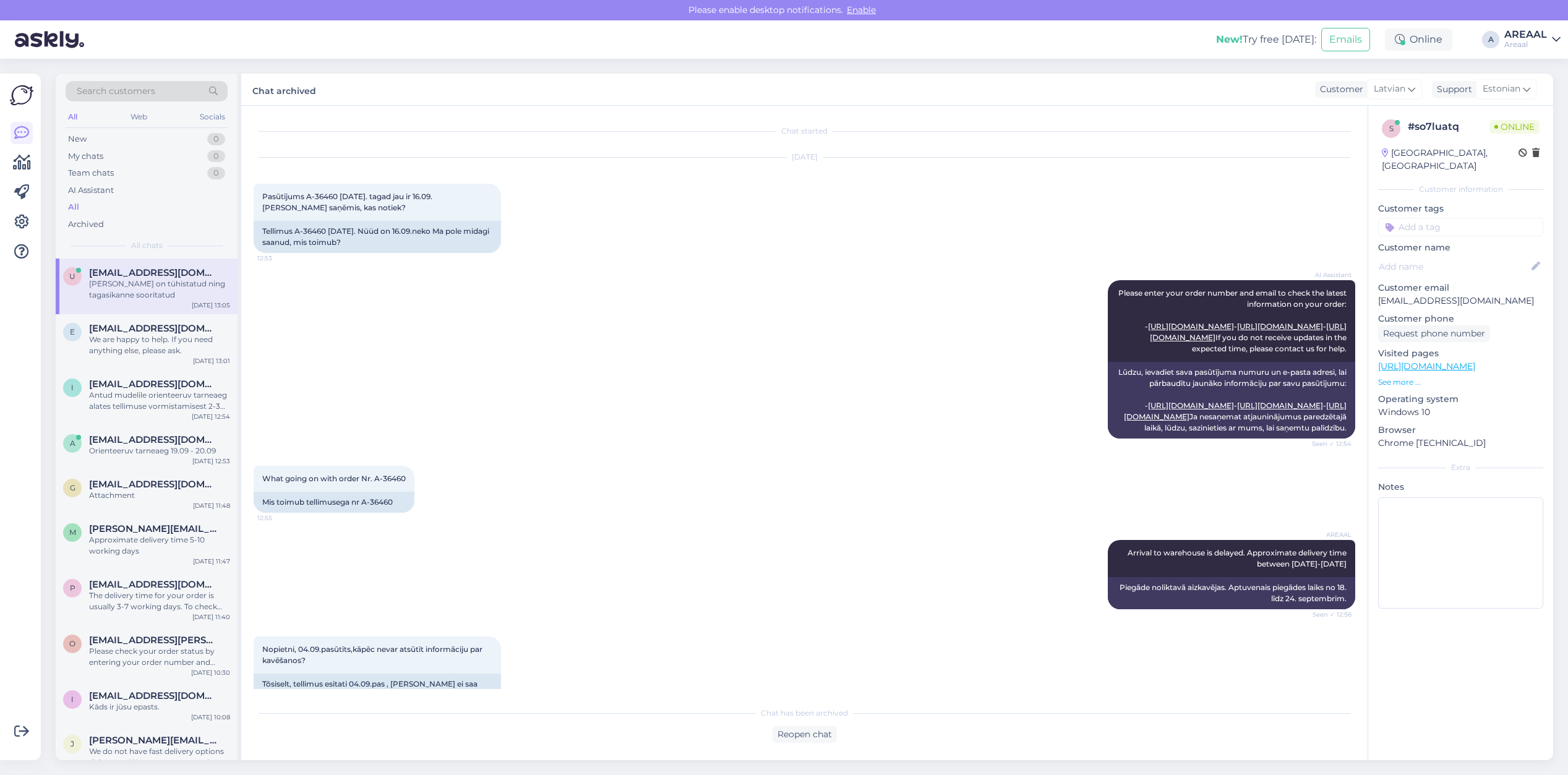
scroll to position [949, 0]
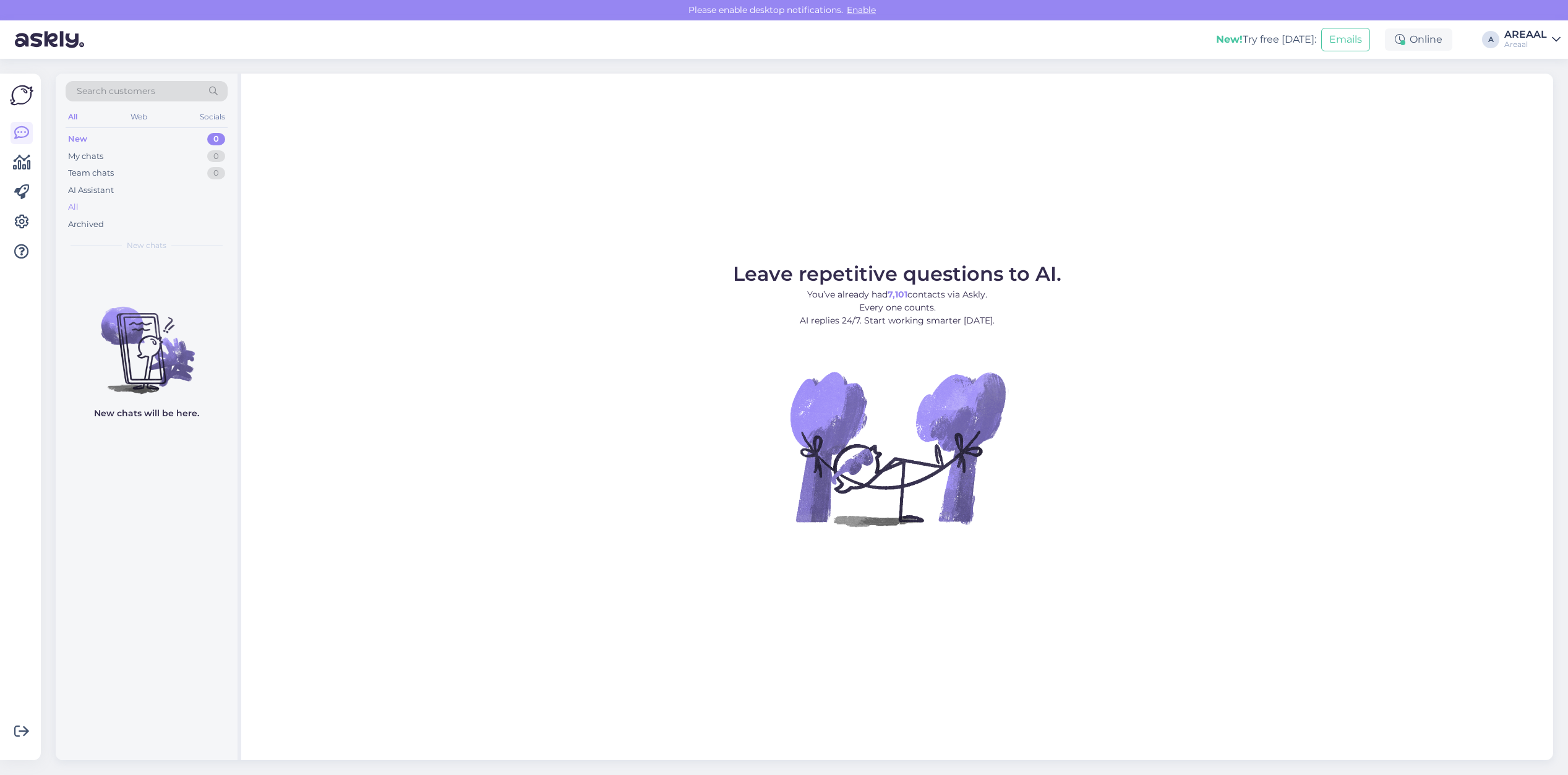
click at [196, 202] on div "All" at bounding box center [146, 207] width 162 height 17
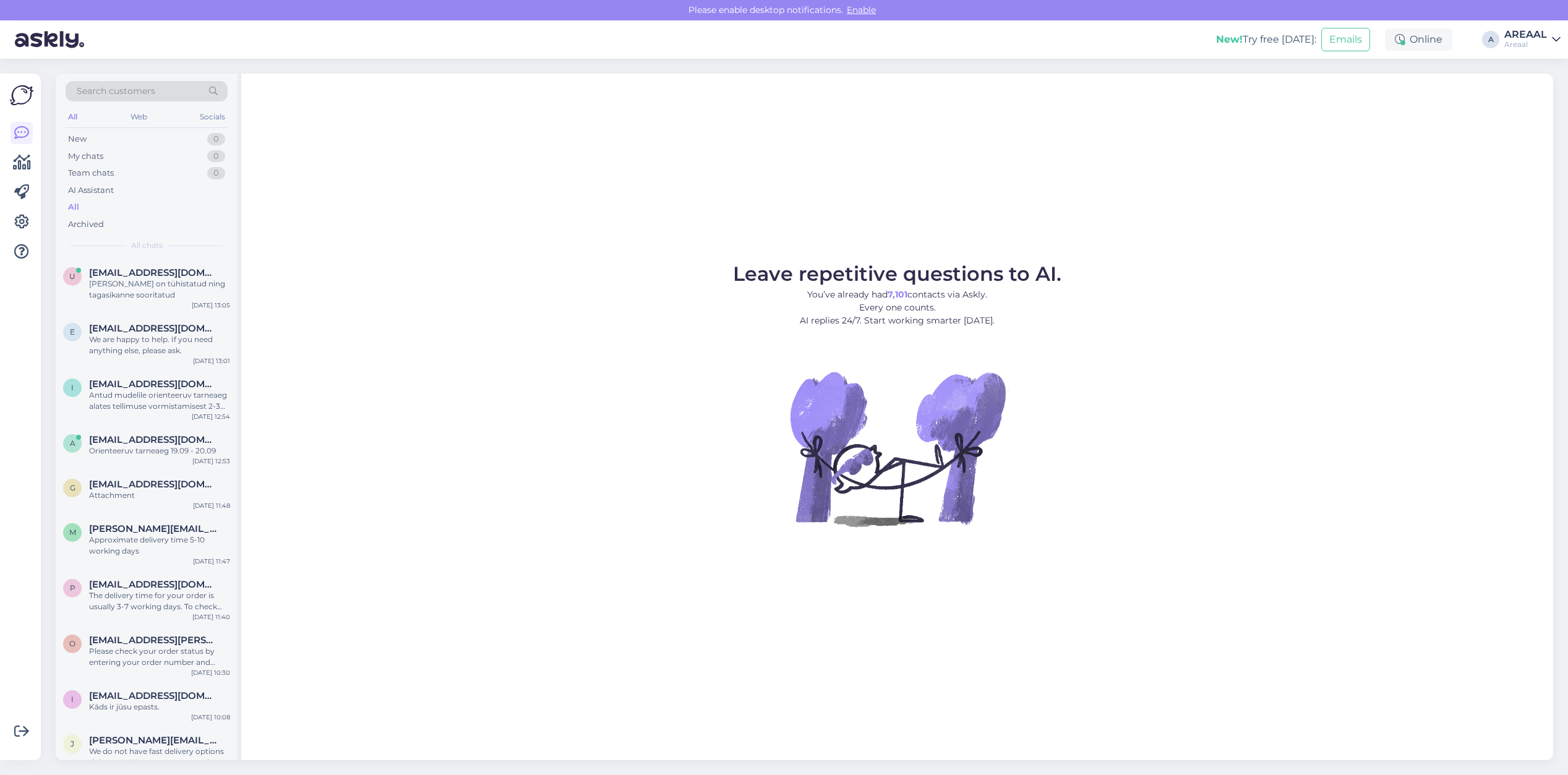
click at [1552, 41] on icon at bounding box center [1556, 40] width 9 height 10
click at [1533, 99] on button "Open" at bounding box center [1534, 95] width 35 height 19
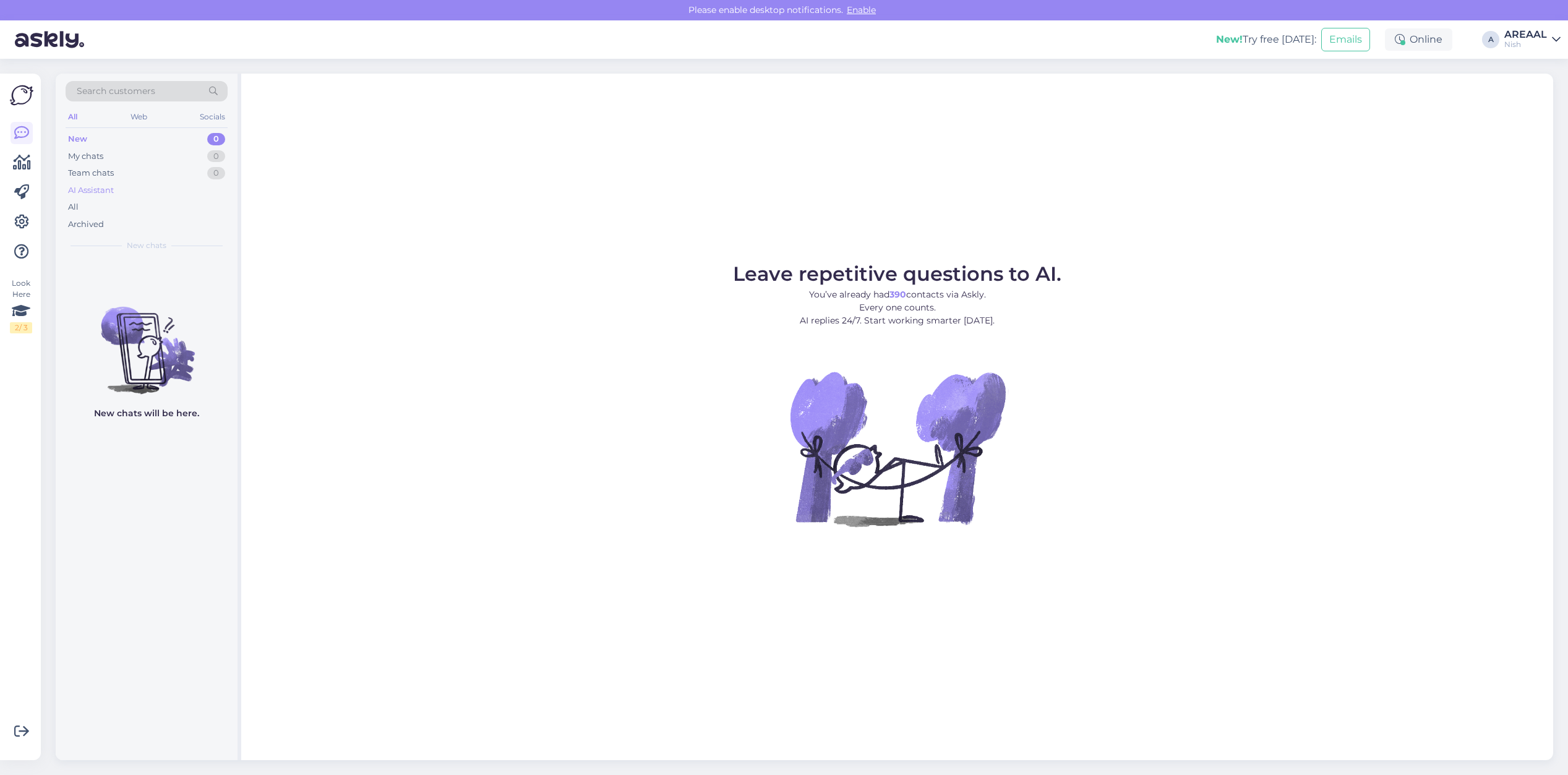
click at [114, 196] on div "AI Assistant" at bounding box center [91, 190] width 46 height 12
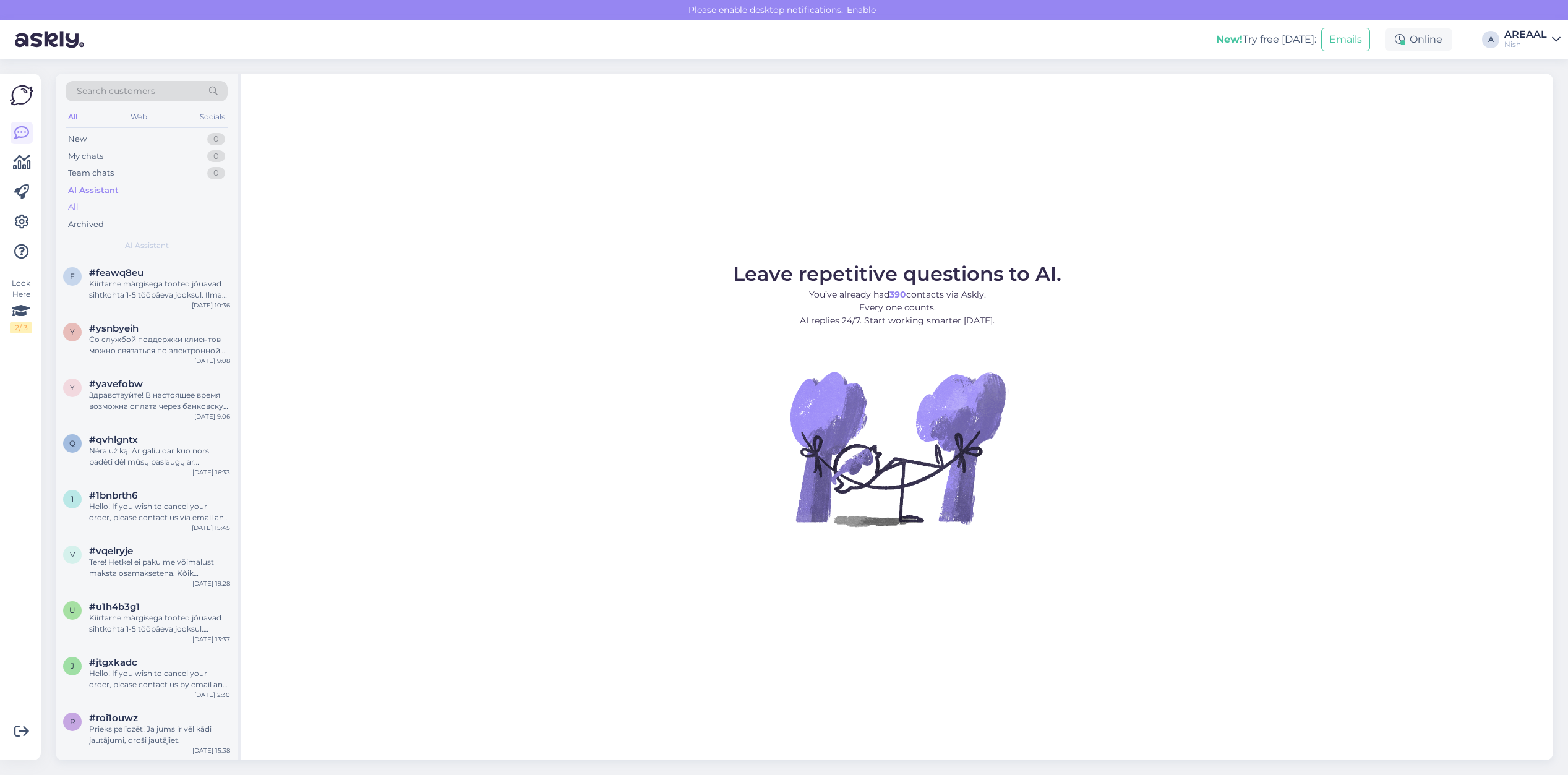
click at [118, 206] on div "All" at bounding box center [146, 207] width 162 height 17
click at [137, 282] on div "I am routing this question to the colleague who is responsible for this topic. …" at bounding box center [160, 289] width 141 height 23
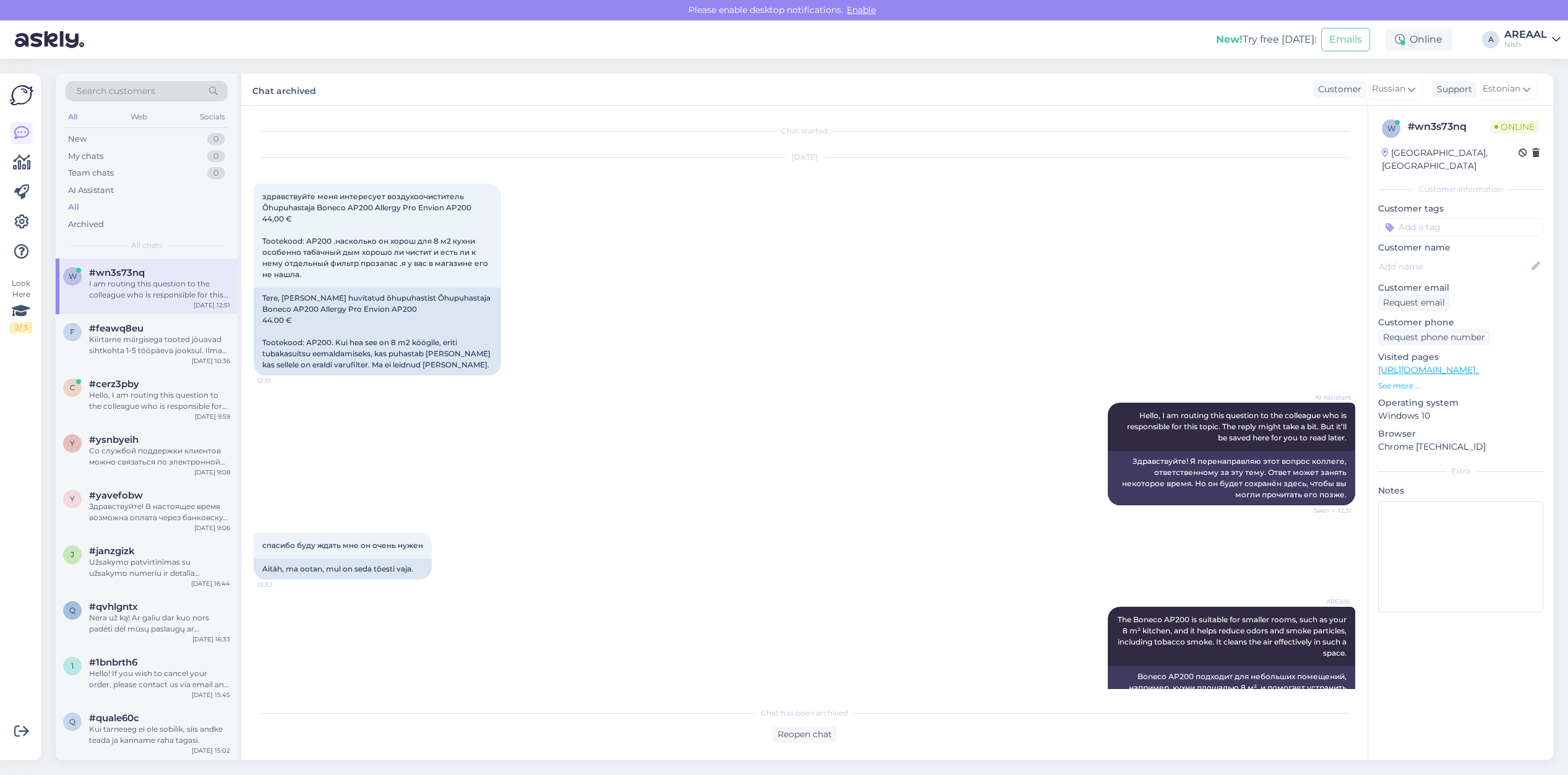
scroll to position [411, 0]
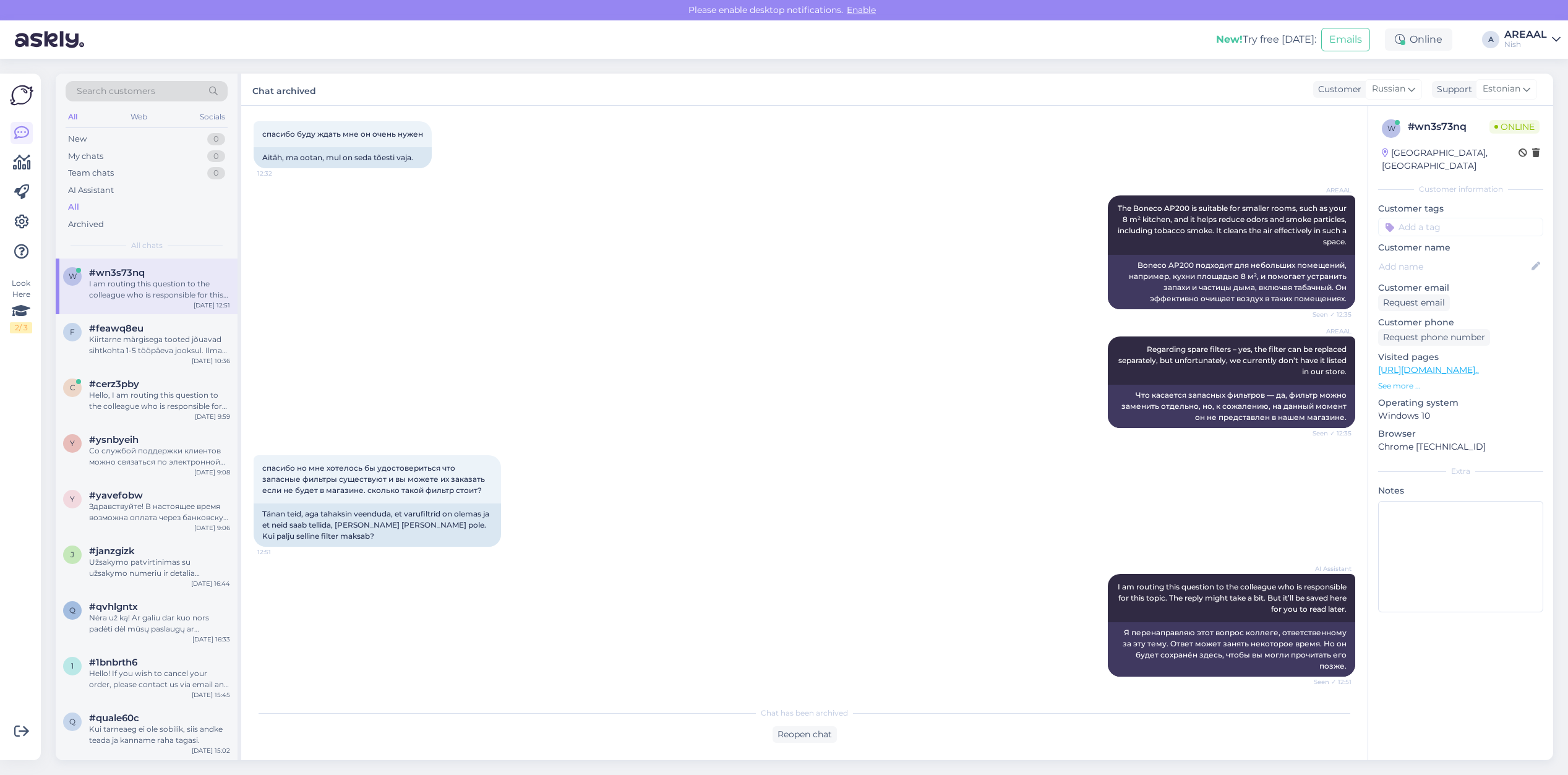
click at [1553, 35] on icon at bounding box center [1556, 40] width 9 height 10
click at [1553, 72] on div "Areaal Open" at bounding box center [1484, 69] width 151 height 27
click at [1542, 66] on button "Open" at bounding box center [1534, 69] width 35 height 19
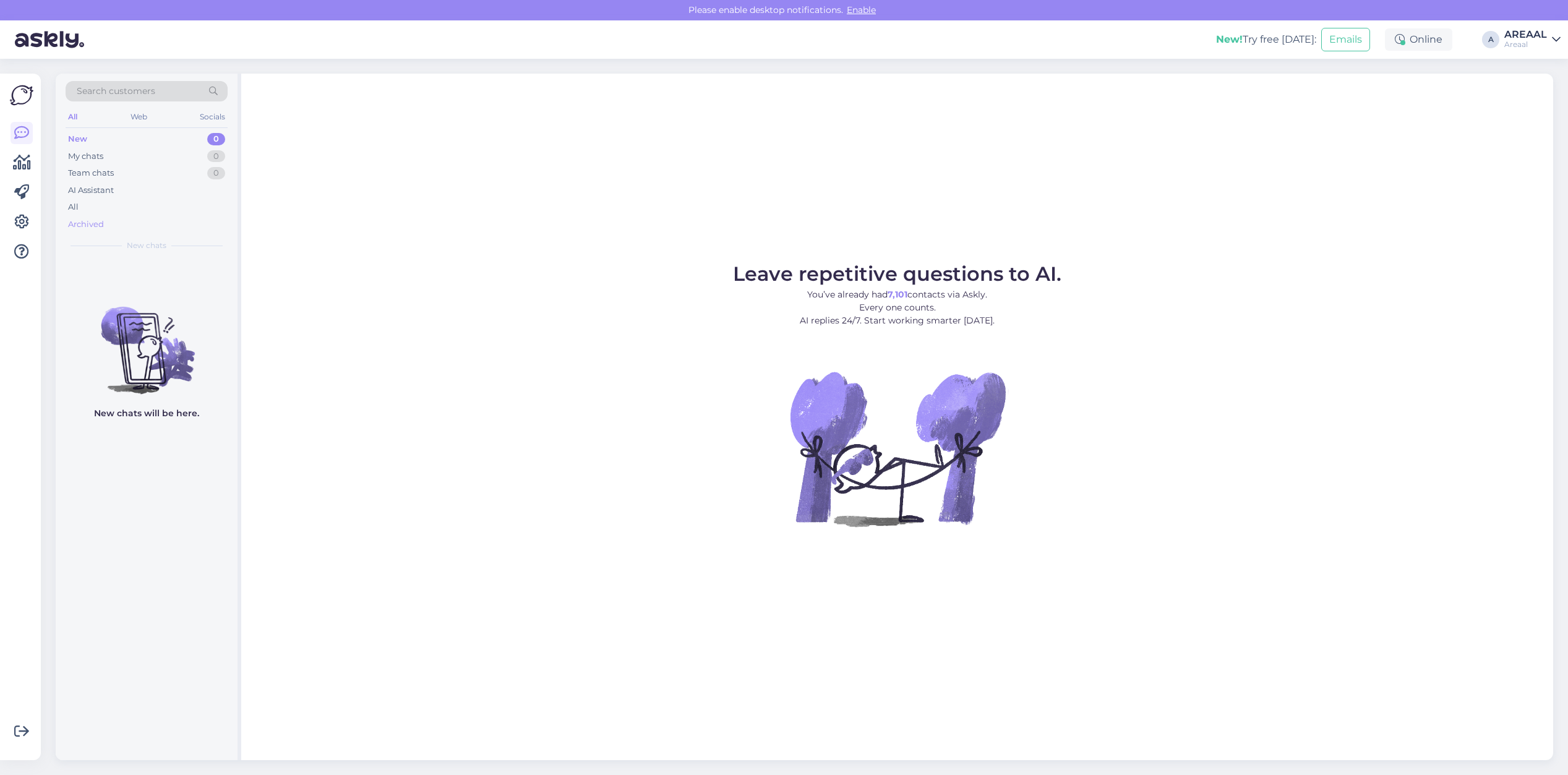
click at [171, 218] on div "Archived" at bounding box center [146, 225] width 162 height 17
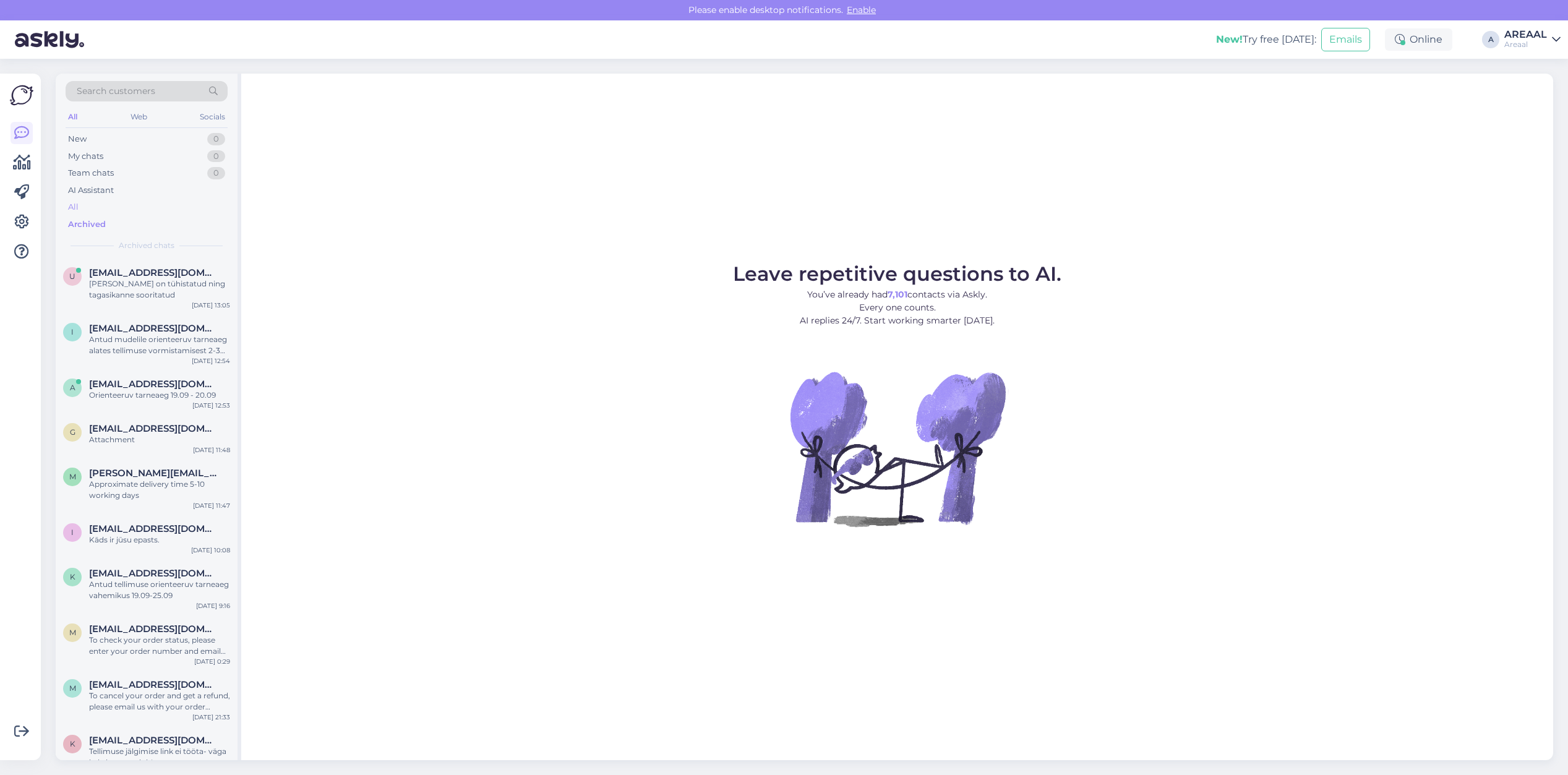
click at [159, 209] on div "All" at bounding box center [146, 207] width 162 height 17
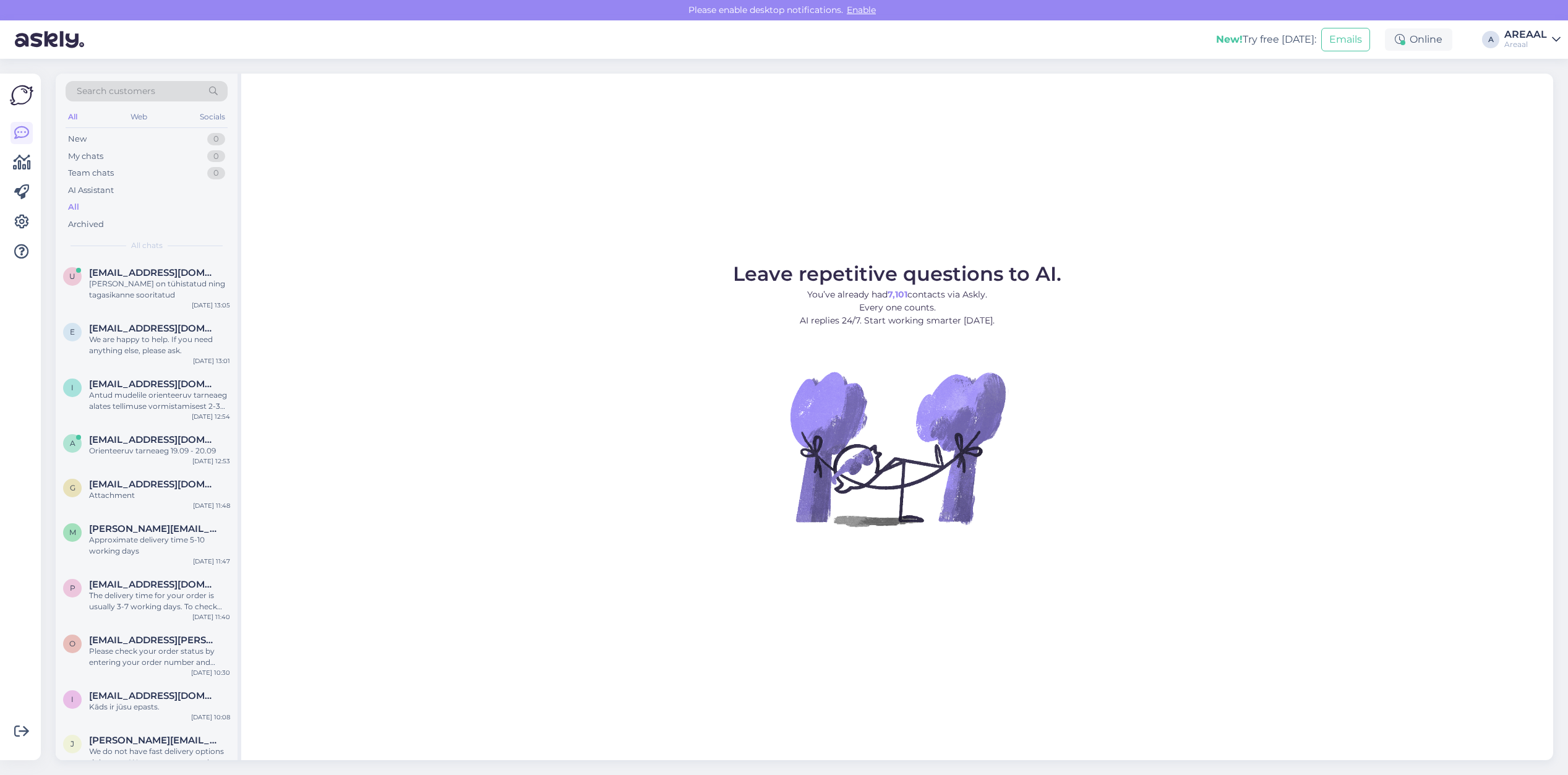
click at [142, 284] on div "[PERSON_NAME] on tühistatud ning tagasikanne sooritatud" at bounding box center [160, 289] width 141 height 23
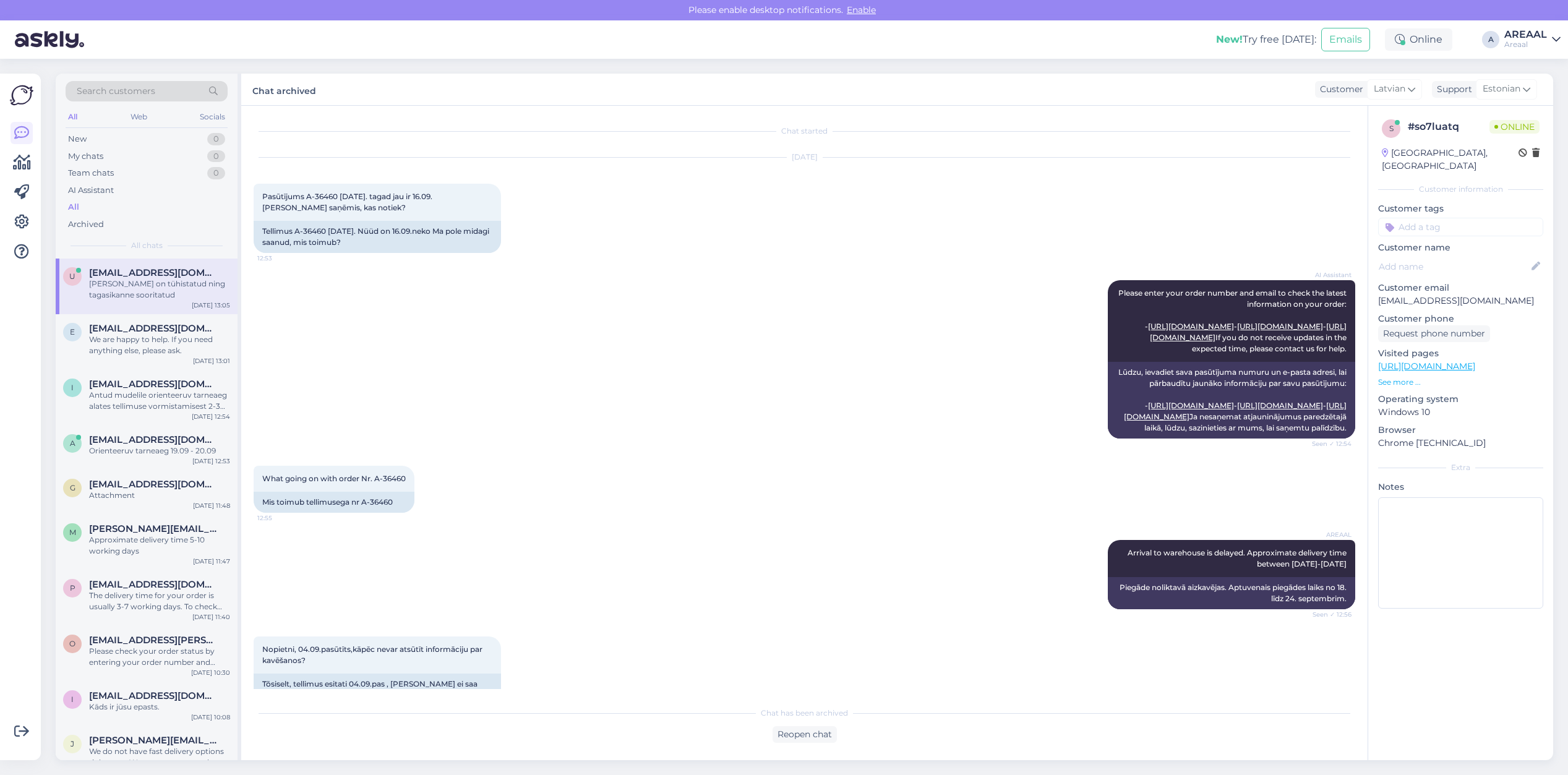
scroll to position [949, 0]
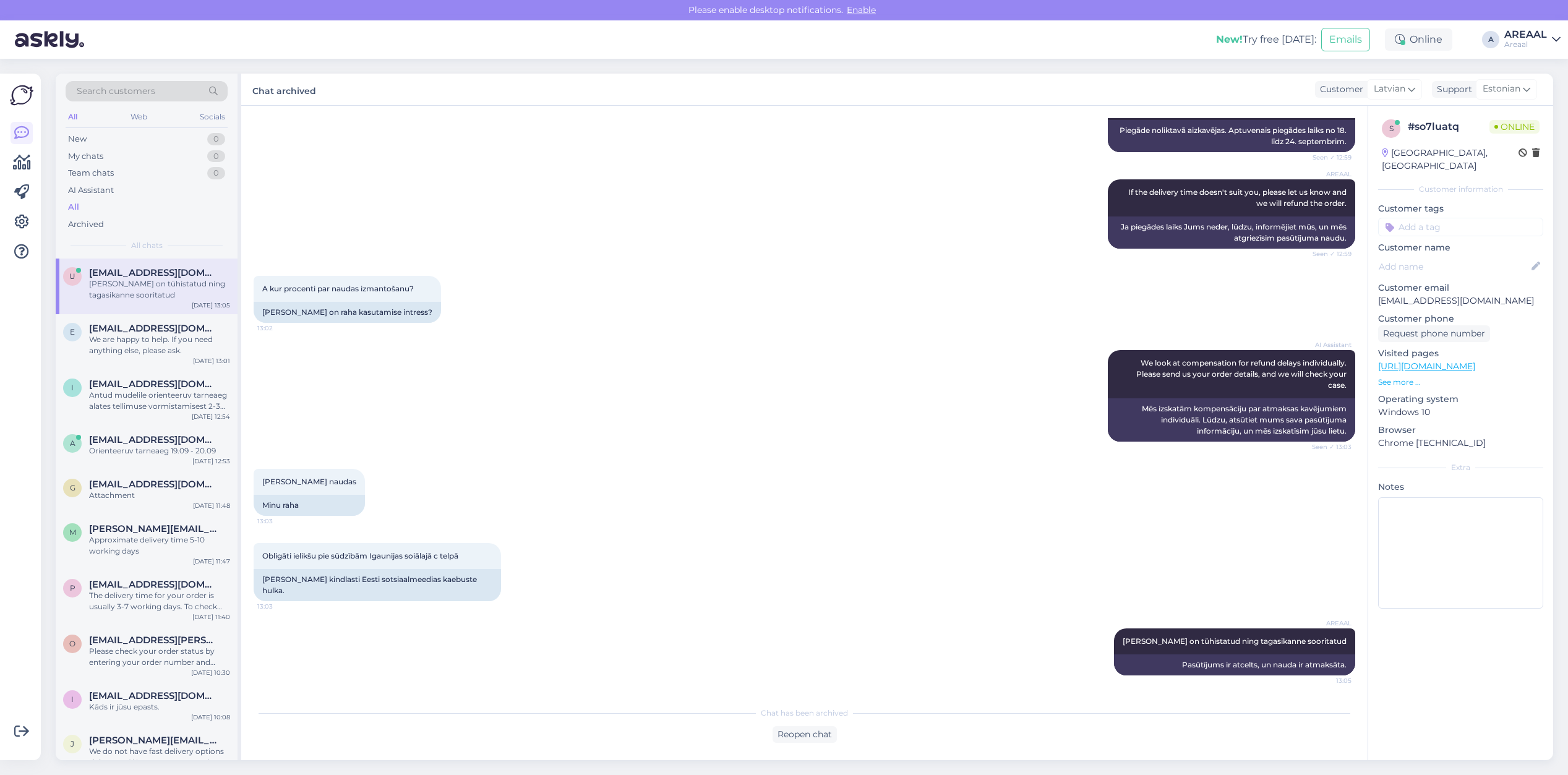
click at [946, 397] on div "AI Assistant We look at compensation for refund delays individually. Please sen…" at bounding box center [804, 395] width 1101 height 119
click at [933, 361] on div "AI Assistant We look at compensation for refund delays individually. Please sen…" at bounding box center [804, 395] width 1101 height 119
click at [794, 299] on div "A kur procenti par naudas izmantošanu? 13:02 Ja kus on raha kasutamise intress?" at bounding box center [804, 300] width 1101 height 74
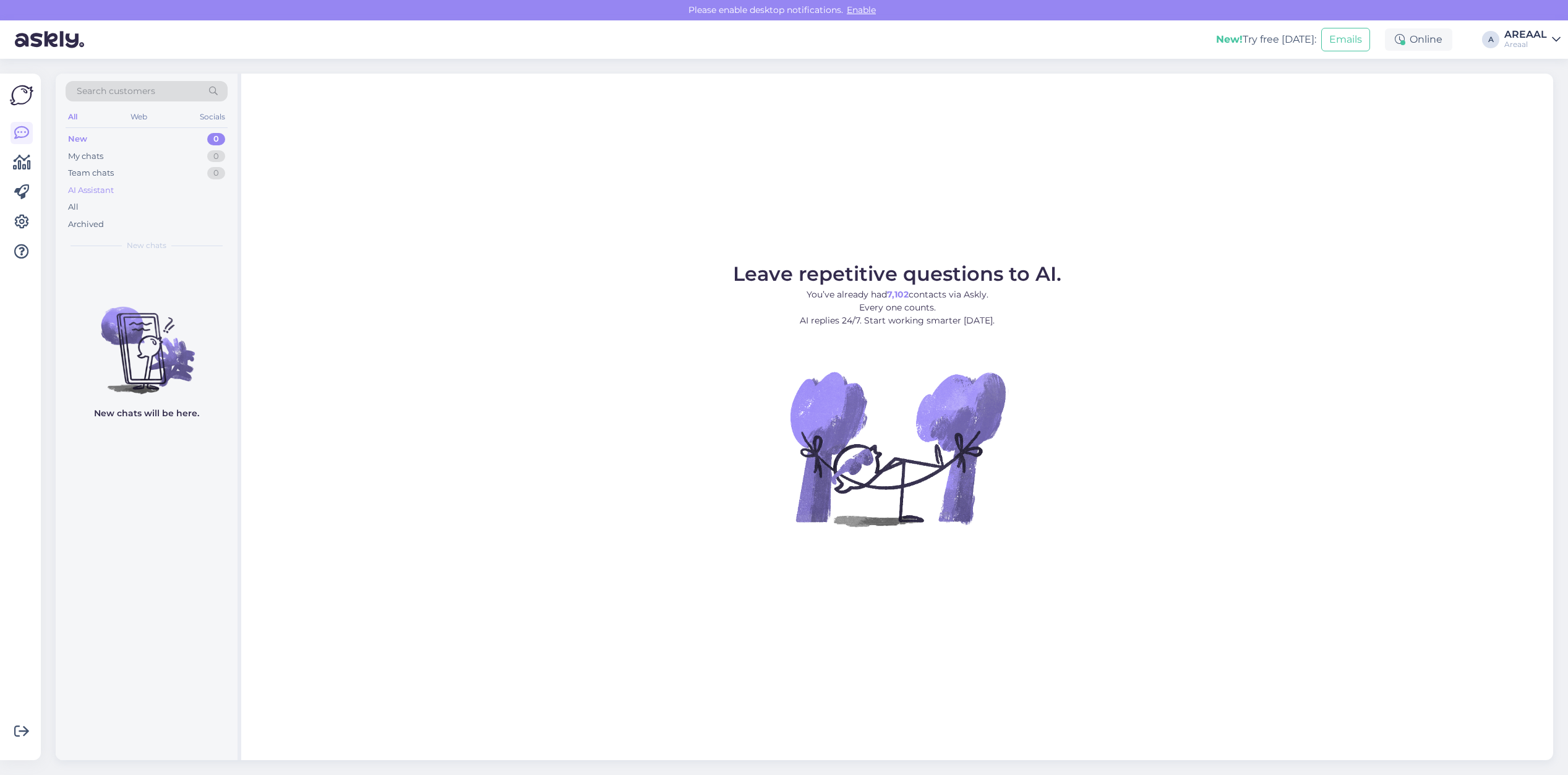
click at [110, 196] on div "AI Assistant" at bounding box center [91, 190] width 46 height 12
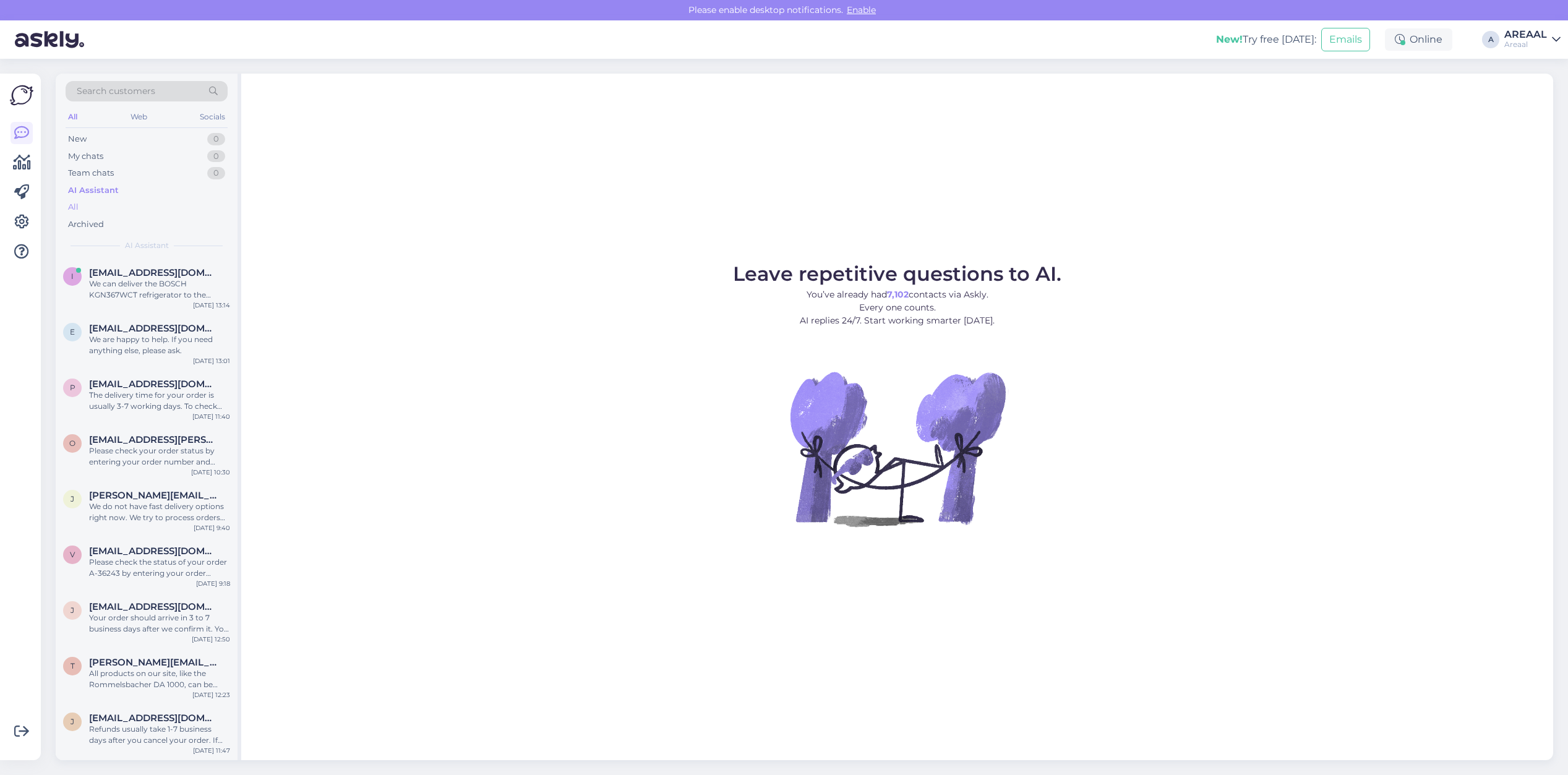
click at [109, 206] on div "All" at bounding box center [146, 207] width 162 height 17
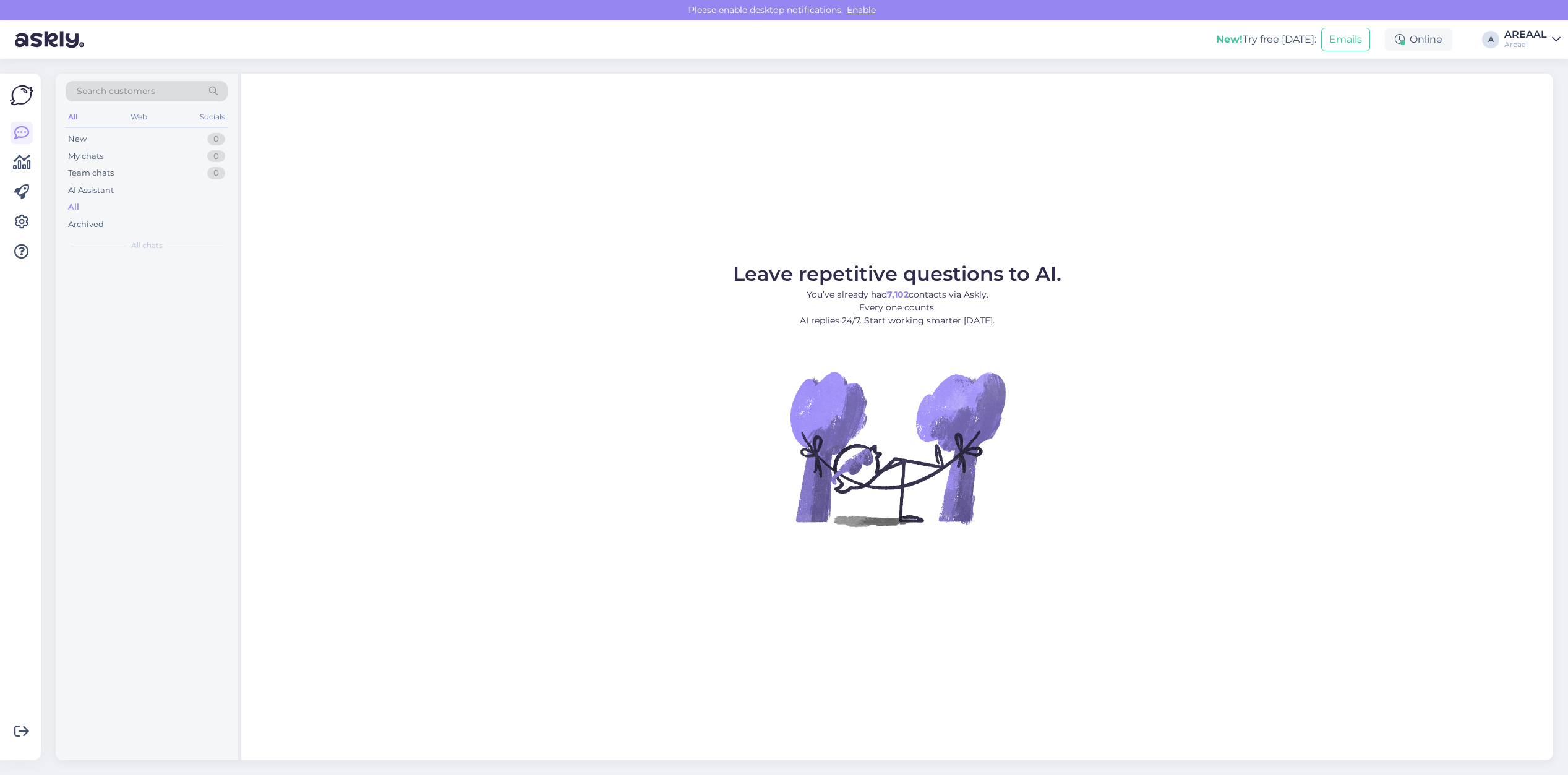
click at [125, 279] on div at bounding box center [147, 510] width 182 height 502
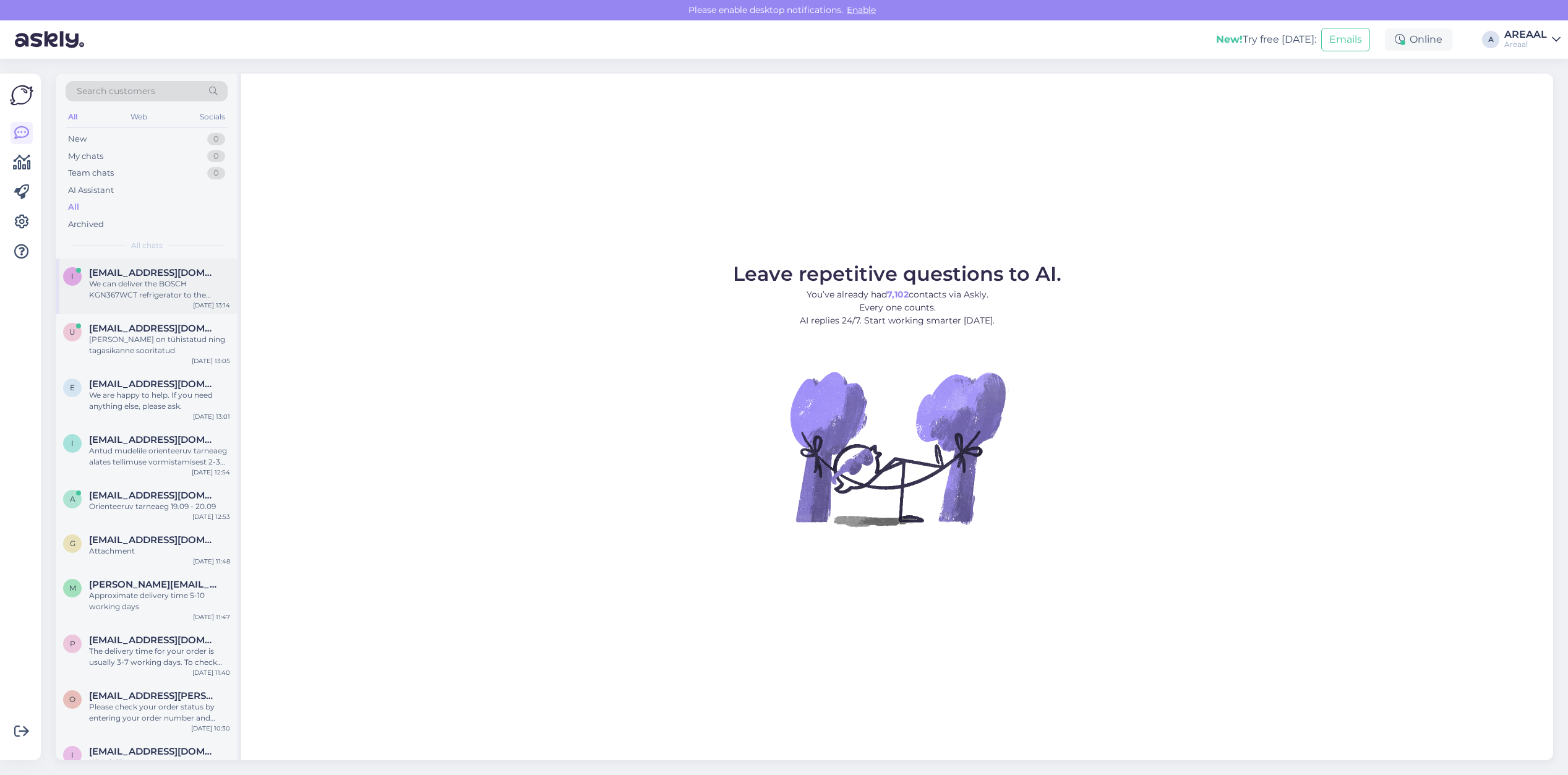
click at [195, 301] on div "We can deliver the BOSCH KGN367WCT refrigerator to the entrance of your buildin…" at bounding box center [160, 289] width 141 height 23
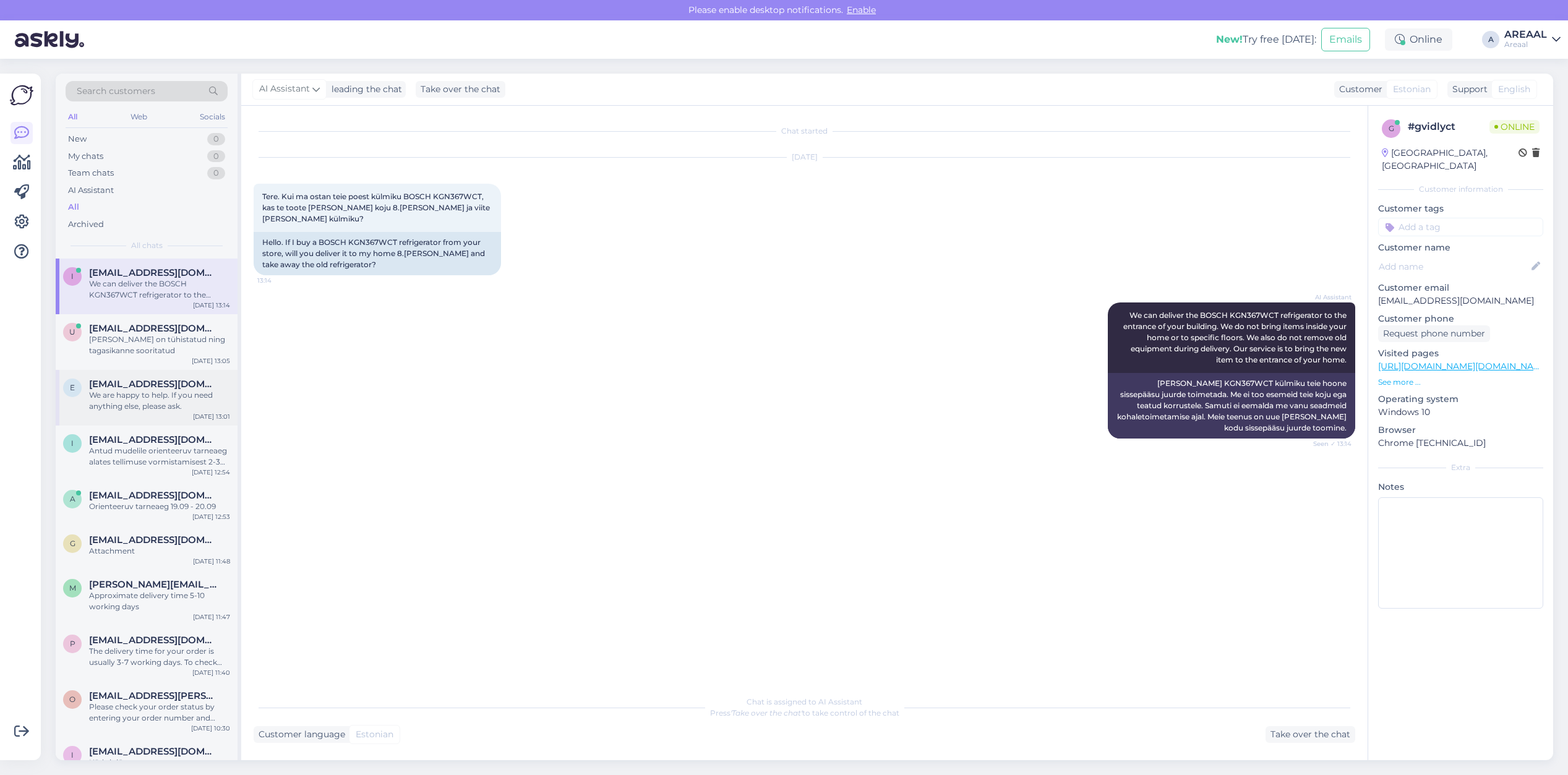
click at [177, 379] on span "[EMAIL_ADDRESS][DOMAIN_NAME]" at bounding box center [153, 384] width 129 height 11
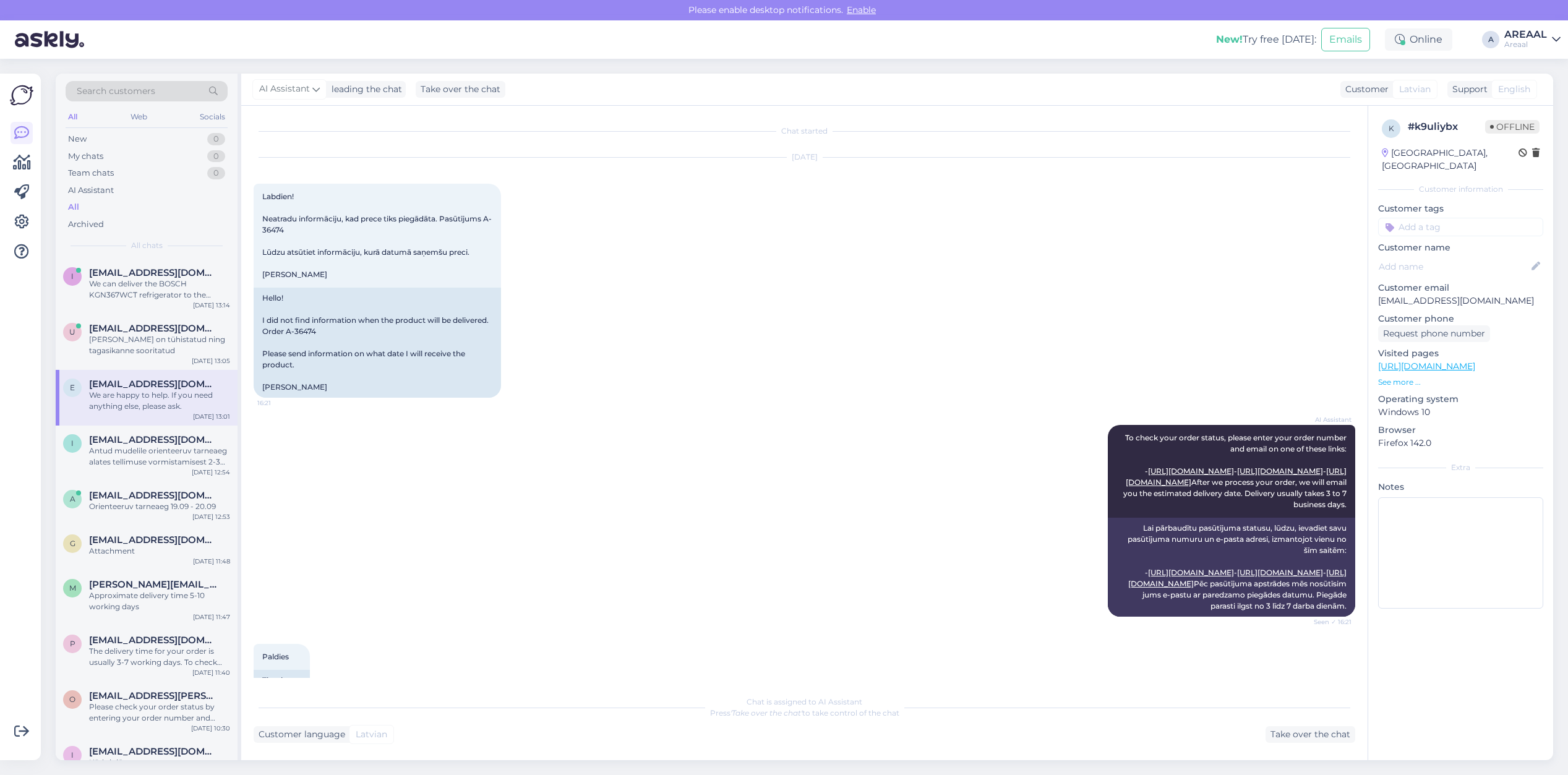
scroll to position [5469, 0]
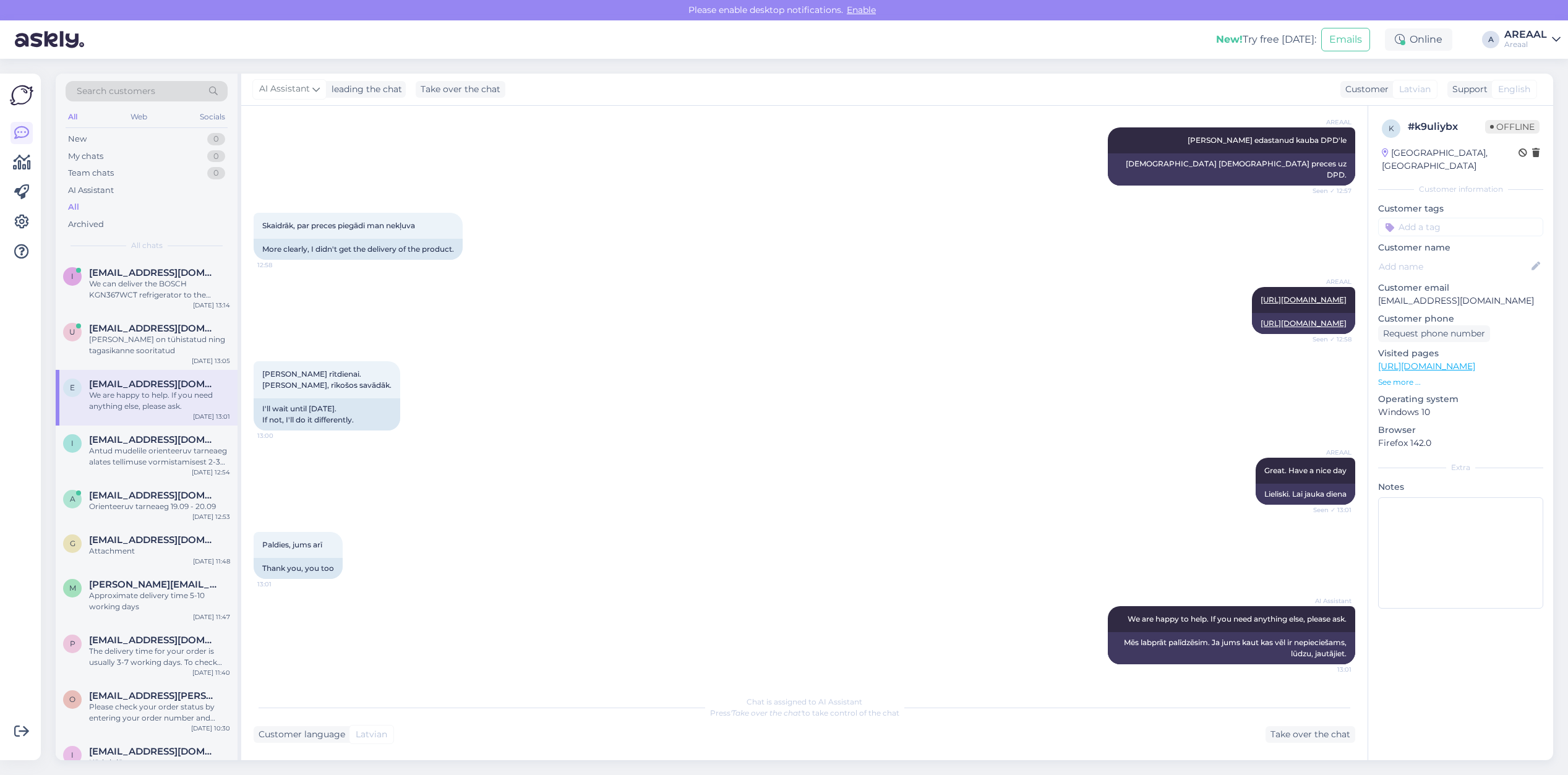
click at [174, 370] on div "e ejietvisi@gmail.com We are happy to help. If you need anything else, please a…" at bounding box center [147, 398] width 182 height 56
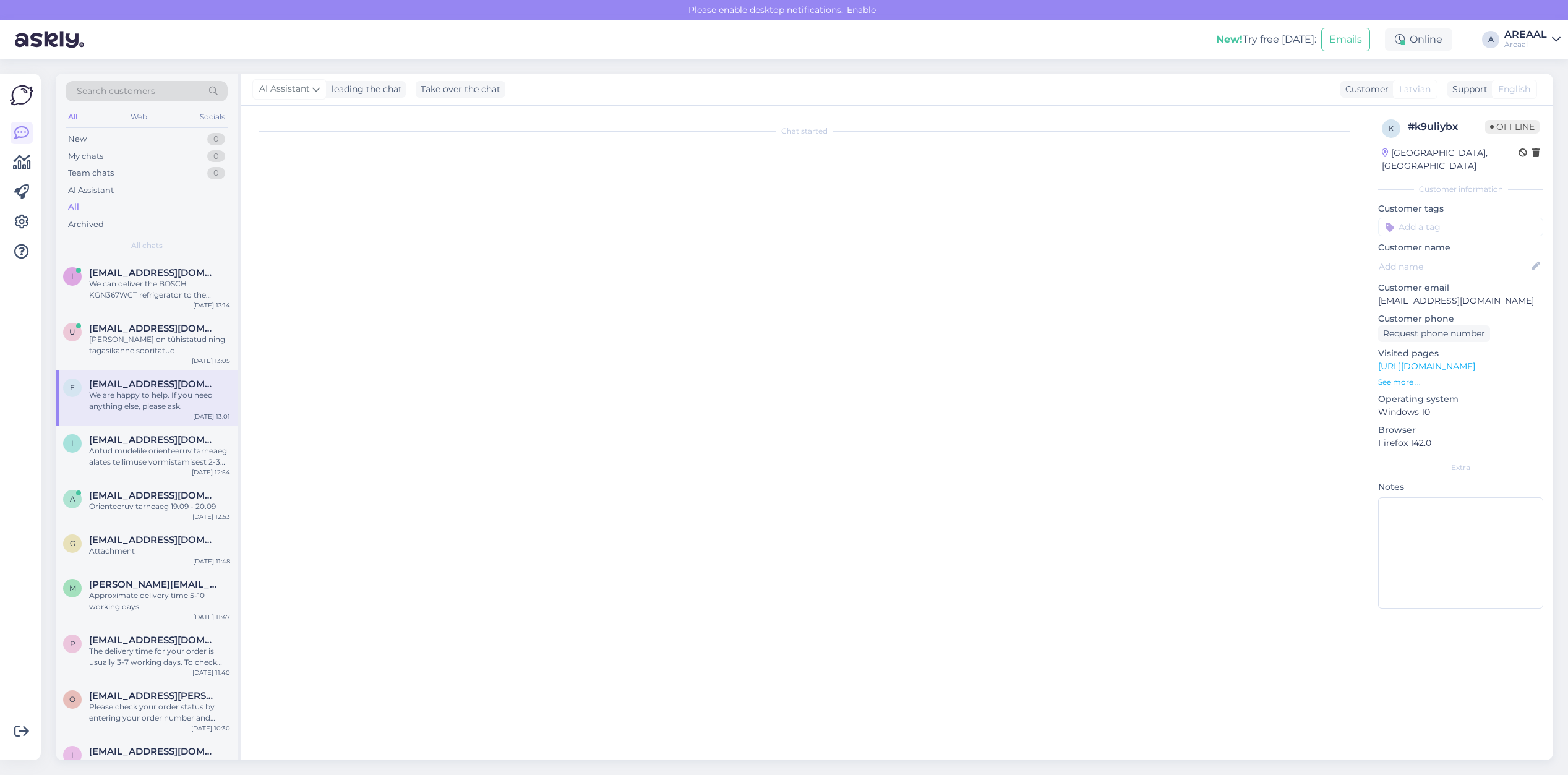
scroll to position [0, 0]
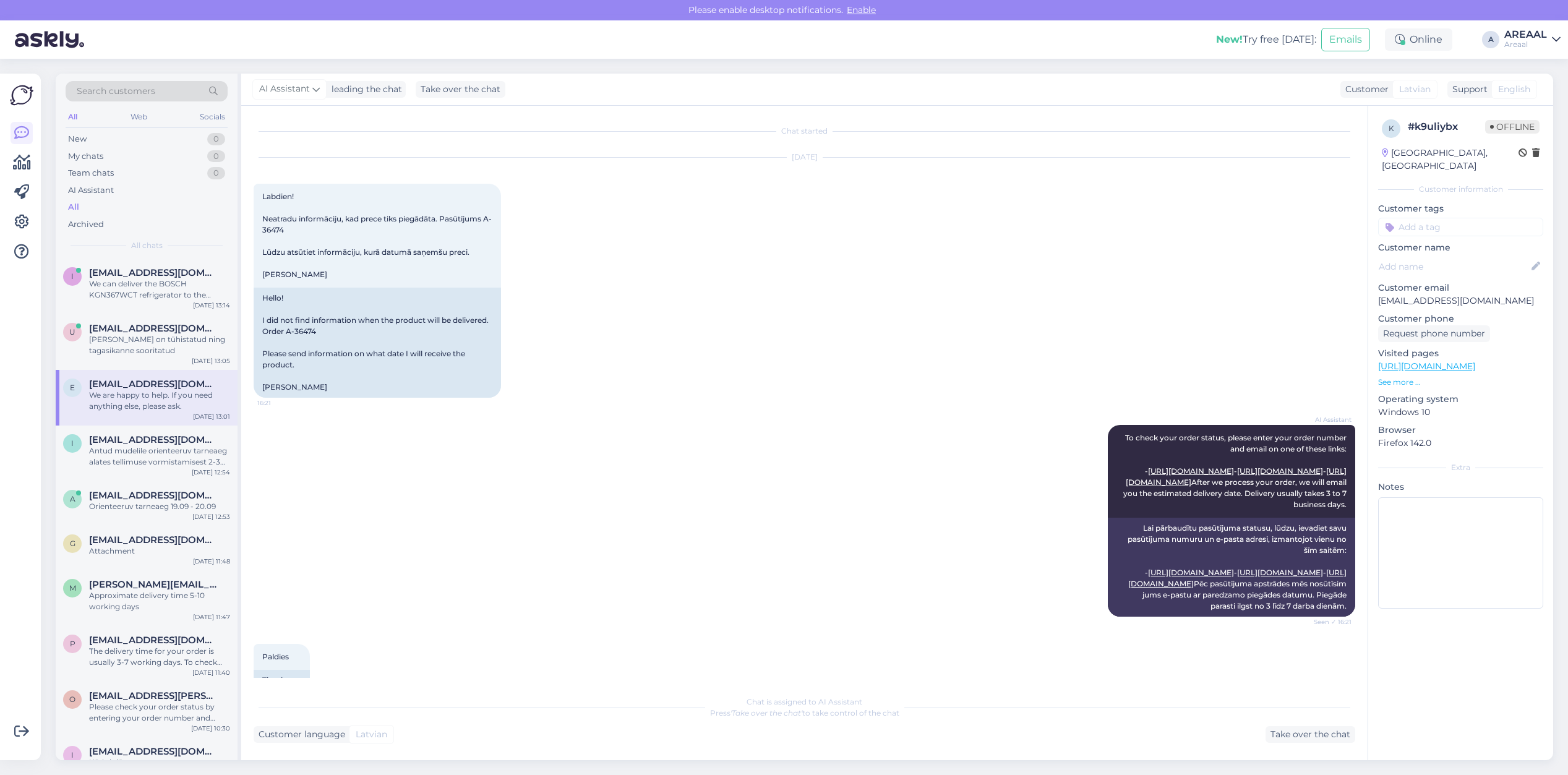
click at [1437, 294] on p "[EMAIL_ADDRESS][DOMAIN_NAME]" at bounding box center [1460, 301] width 165 height 13
click at [170, 353] on div "[PERSON_NAME] on tühistatud ning tagasikanne sooritatud" at bounding box center [160, 345] width 141 height 23
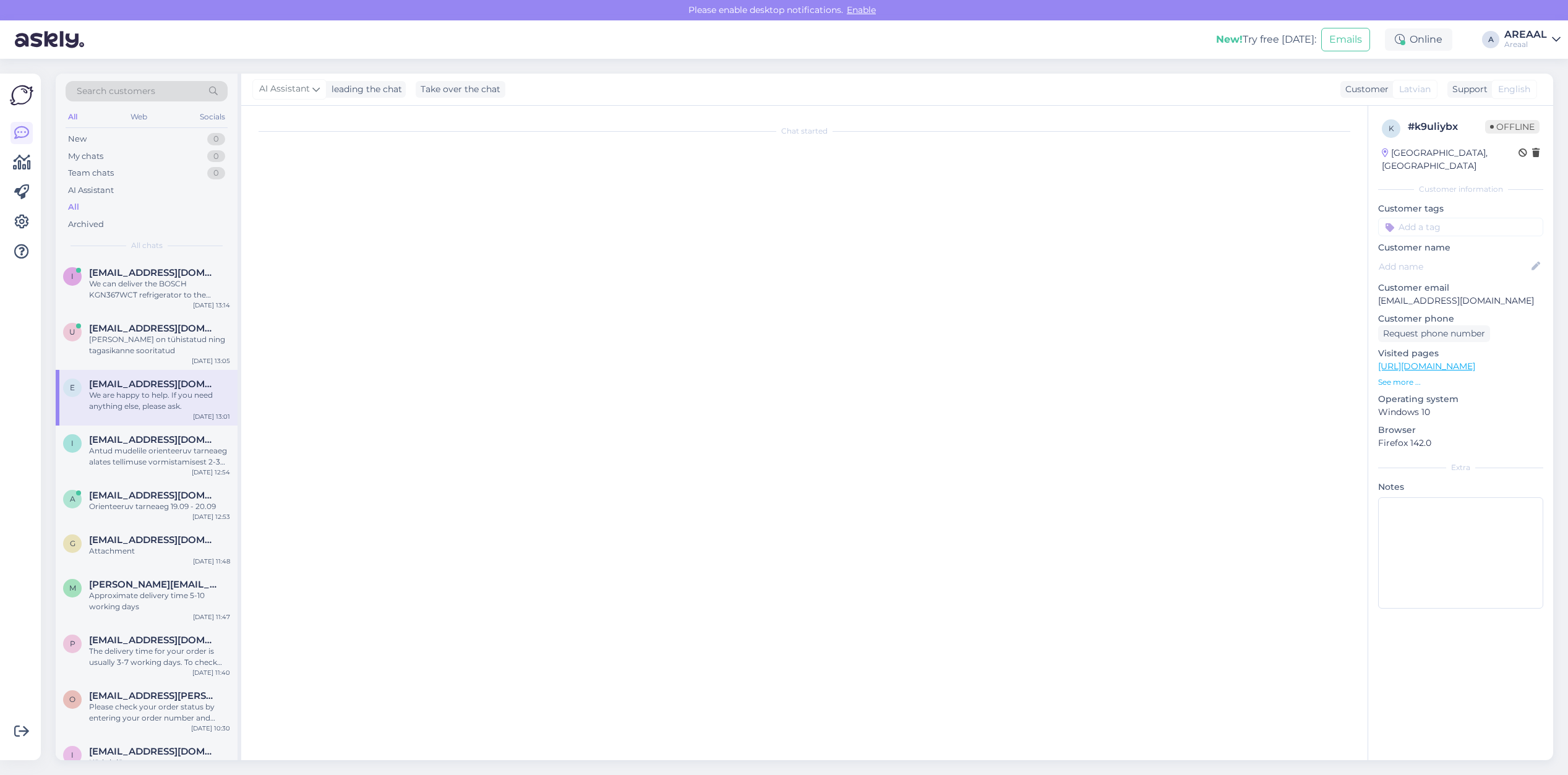
scroll to position [949, 0]
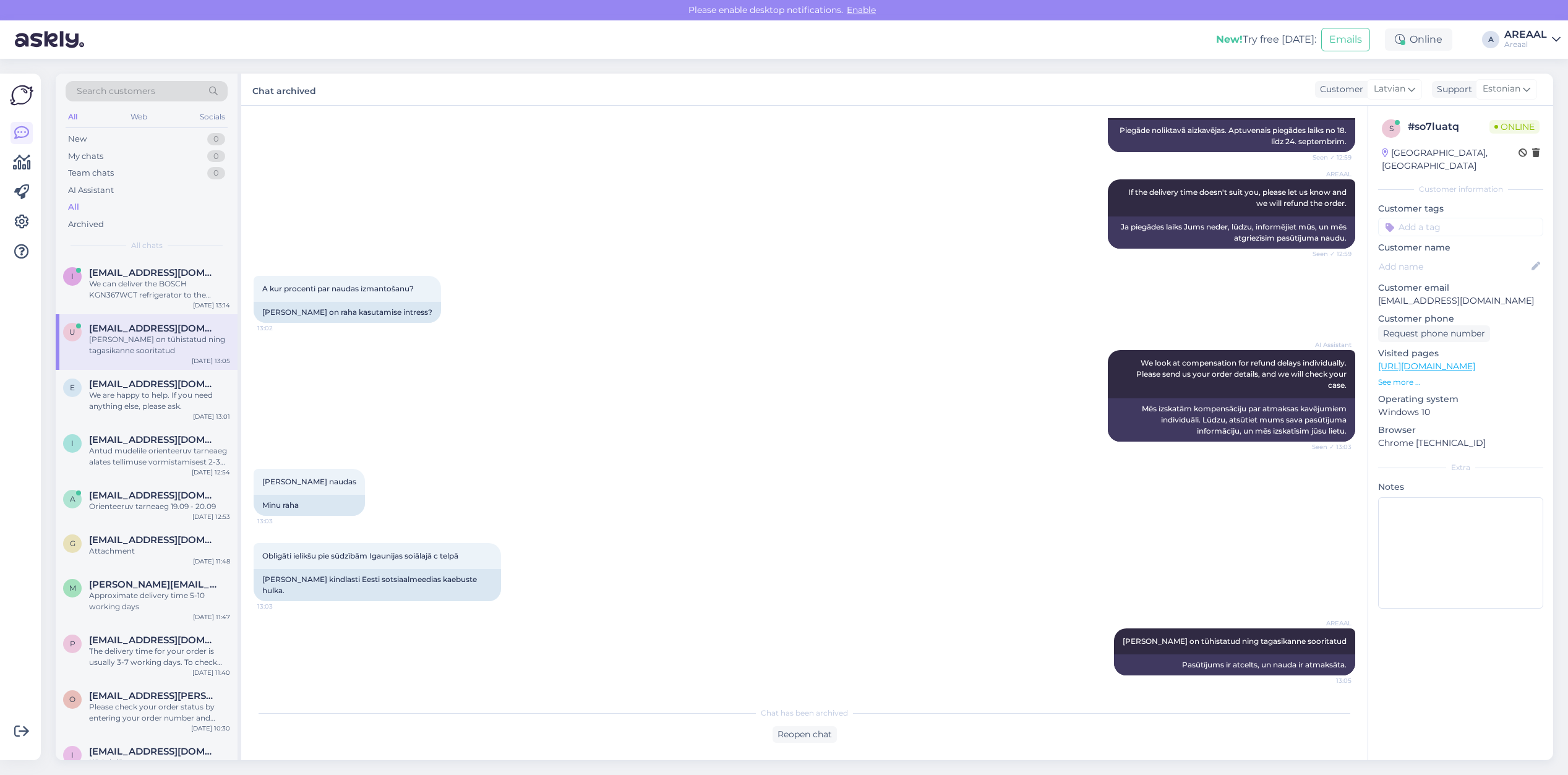
click at [1440, 294] on p "[EMAIL_ADDRESS][DOMAIN_NAME]" at bounding box center [1460, 301] width 165 height 13
copy p "inbox"
click at [1440, 294] on p "[EMAIL_ADDRESS][DOMAIN_NAME]" at bounding box center [1460, 301] width 165 height 13
copy p "[EMAIL_ADDRESS][DOMAIN_NAME]"
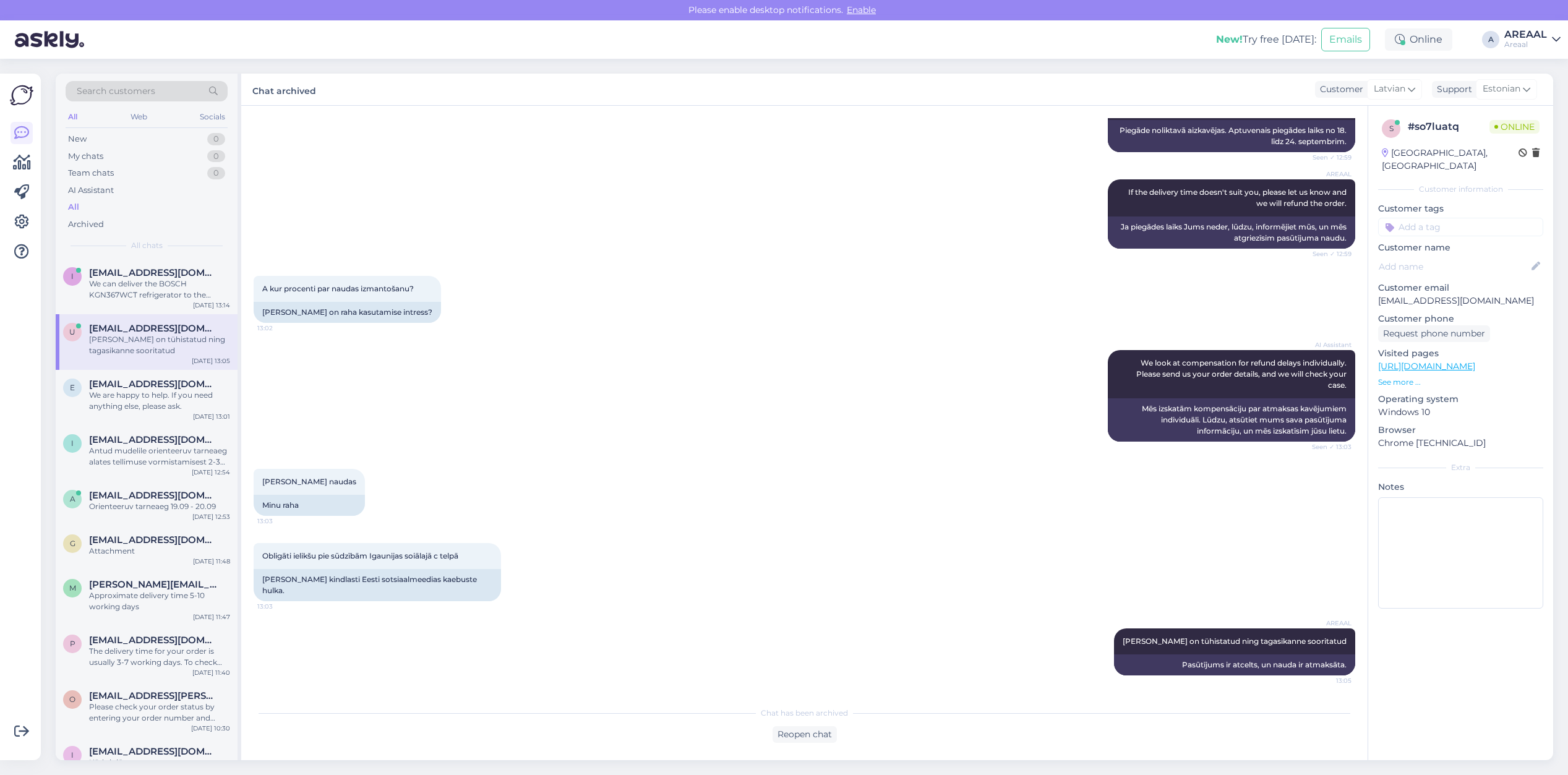
click at [774, 319] on div "A kur procenti par naudas izmantošanu? 13:02 Ja kus on raha kasutamise intress?" at bounding box center [804, 300] width 1101 height 74
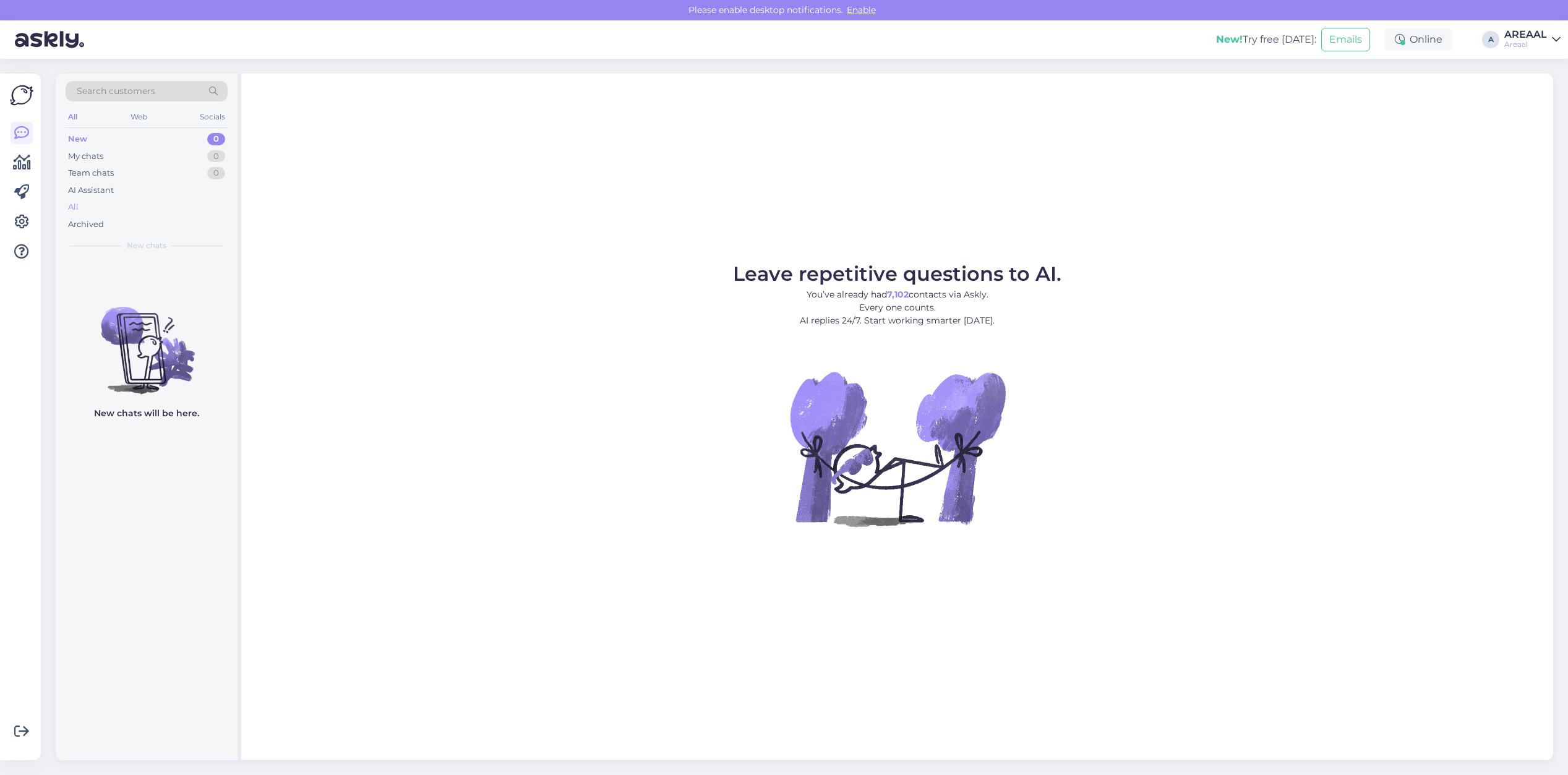
click at [185, 206] on div "All" at bounding box center [146, 207] width 162 height 17
click at [121, 210] on div "All" at bounding box center [146, 207] width 162 height 17
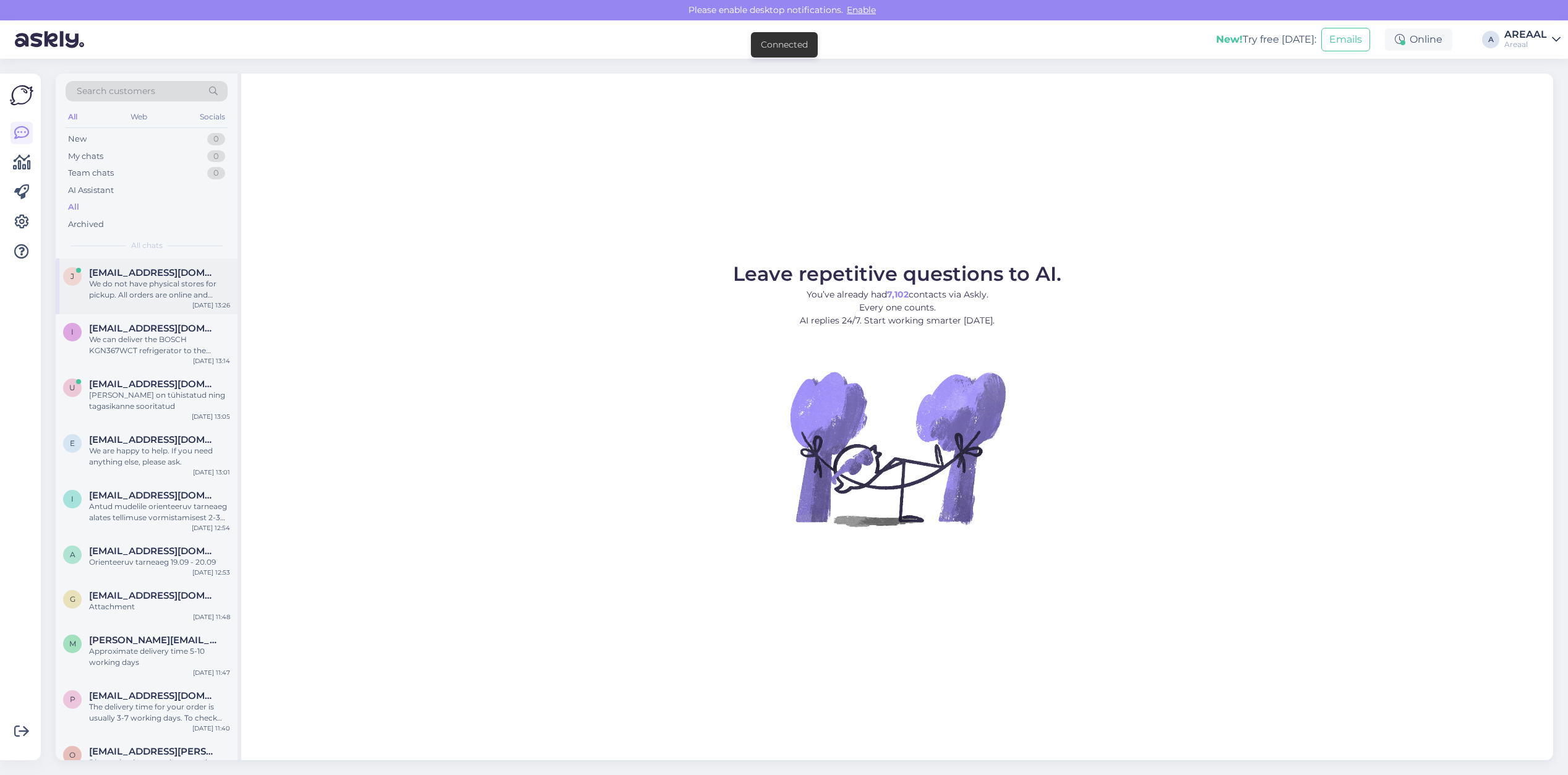
click at [158, 285] on div "We do not have physical stores for pickup. All orders are online and delivered …" at bounding box center [160, 289] width 141 height 23
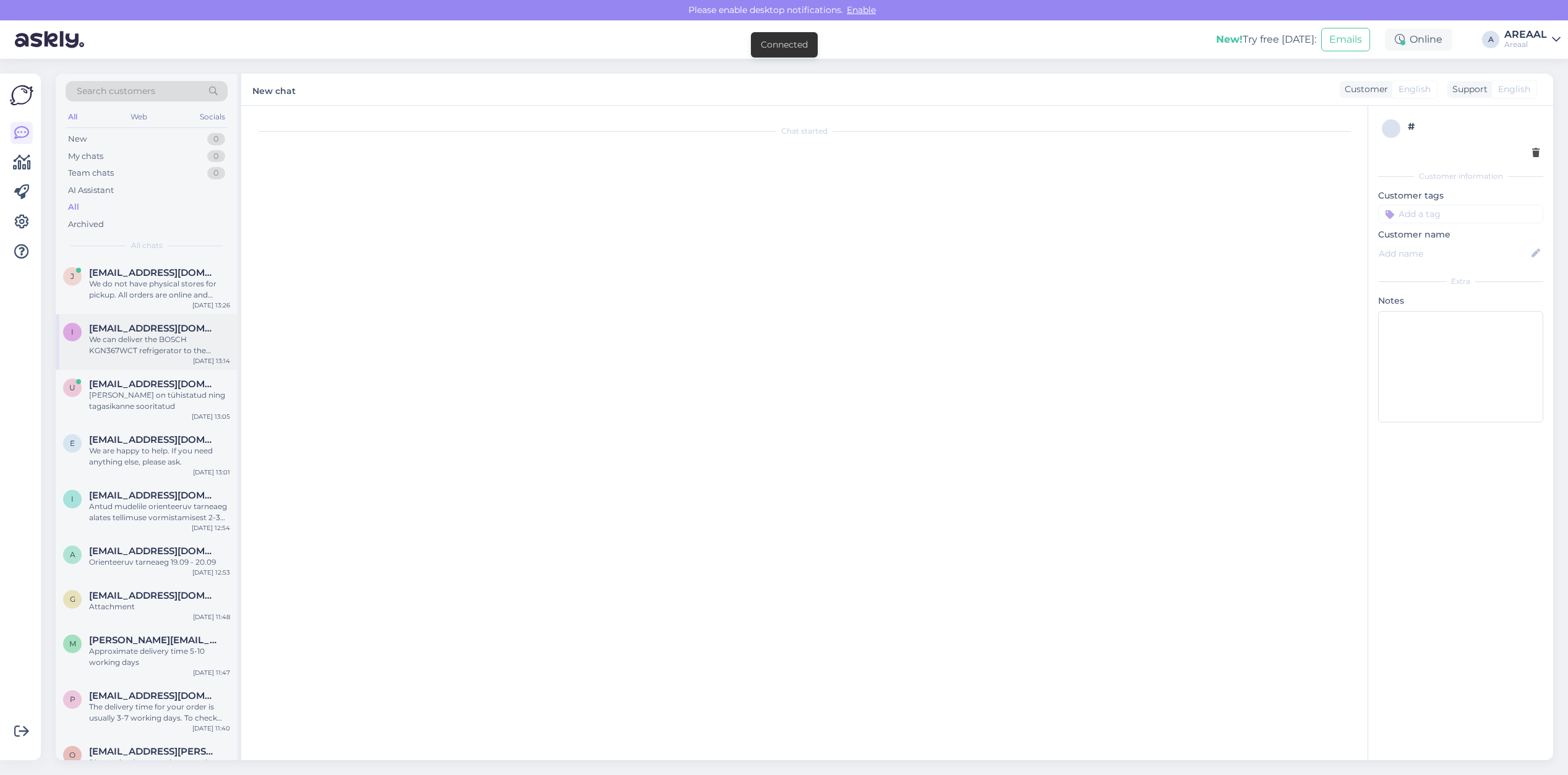
click at [168, 339] on div "We can deliver the BOSCH KGN367WCT refrigerator to the entrance of your buildin…" at bounding box center [160, 345] width 141 height 23
click at [167, 280] on div "We do not have physical stores for pickup. All orders are online and delivered …" at bounding box center [160, 289] width 141 height 23
click at [185, 335] on div "We can deliver the BOSCH KGN367WCT refrigerator to the entrance of your buildin…" at bounding box center [160, 345] width 141 height 23
click at [177, 292] on div "We do not have physical stores for pickup. All orders are online and delivered …" at bounding box center [160, 289] width 141 height 23
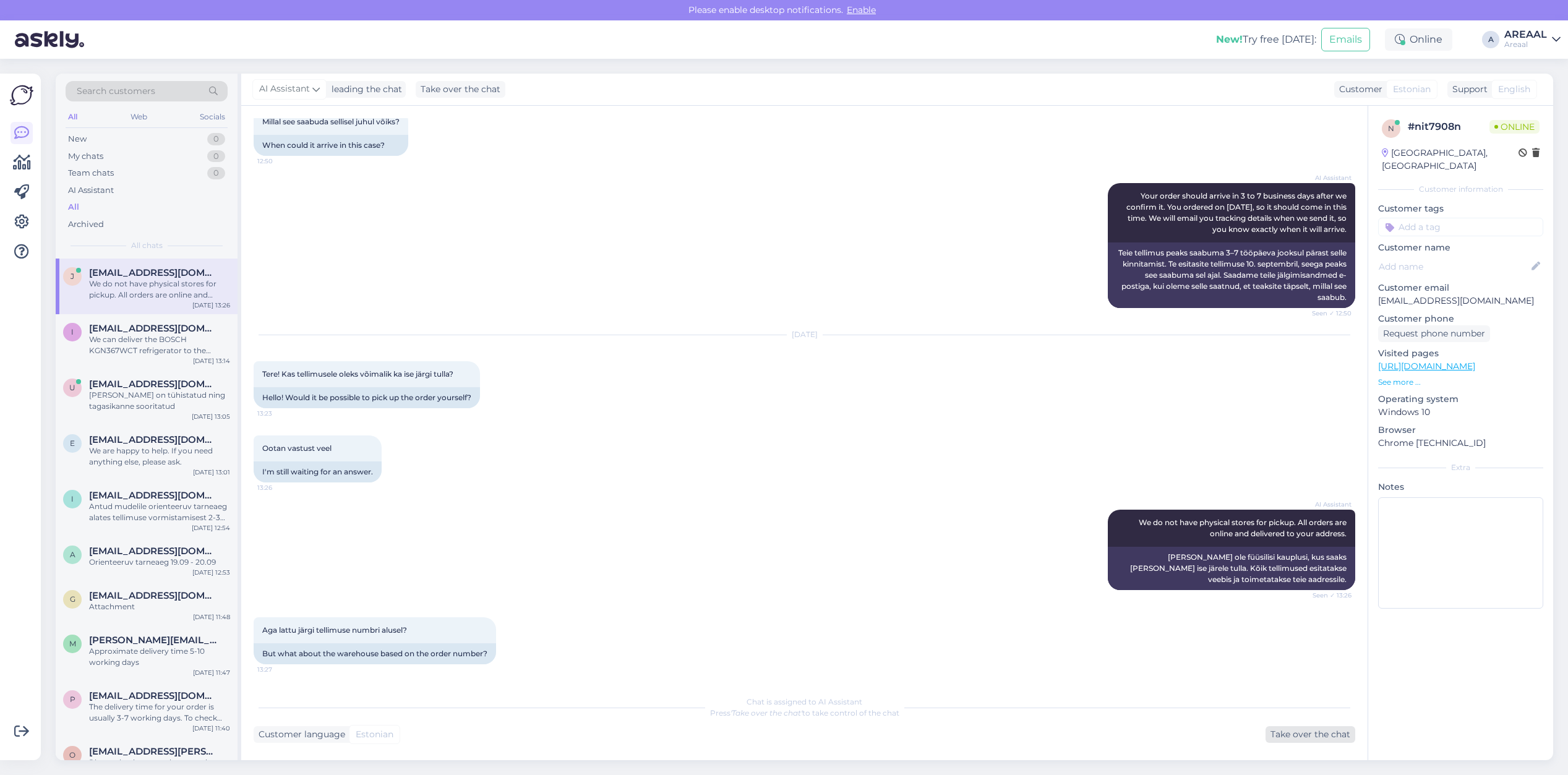
click at [1311, 731] on div "Take over the chat" at bounding box center [1310, 734] width 89 height 17
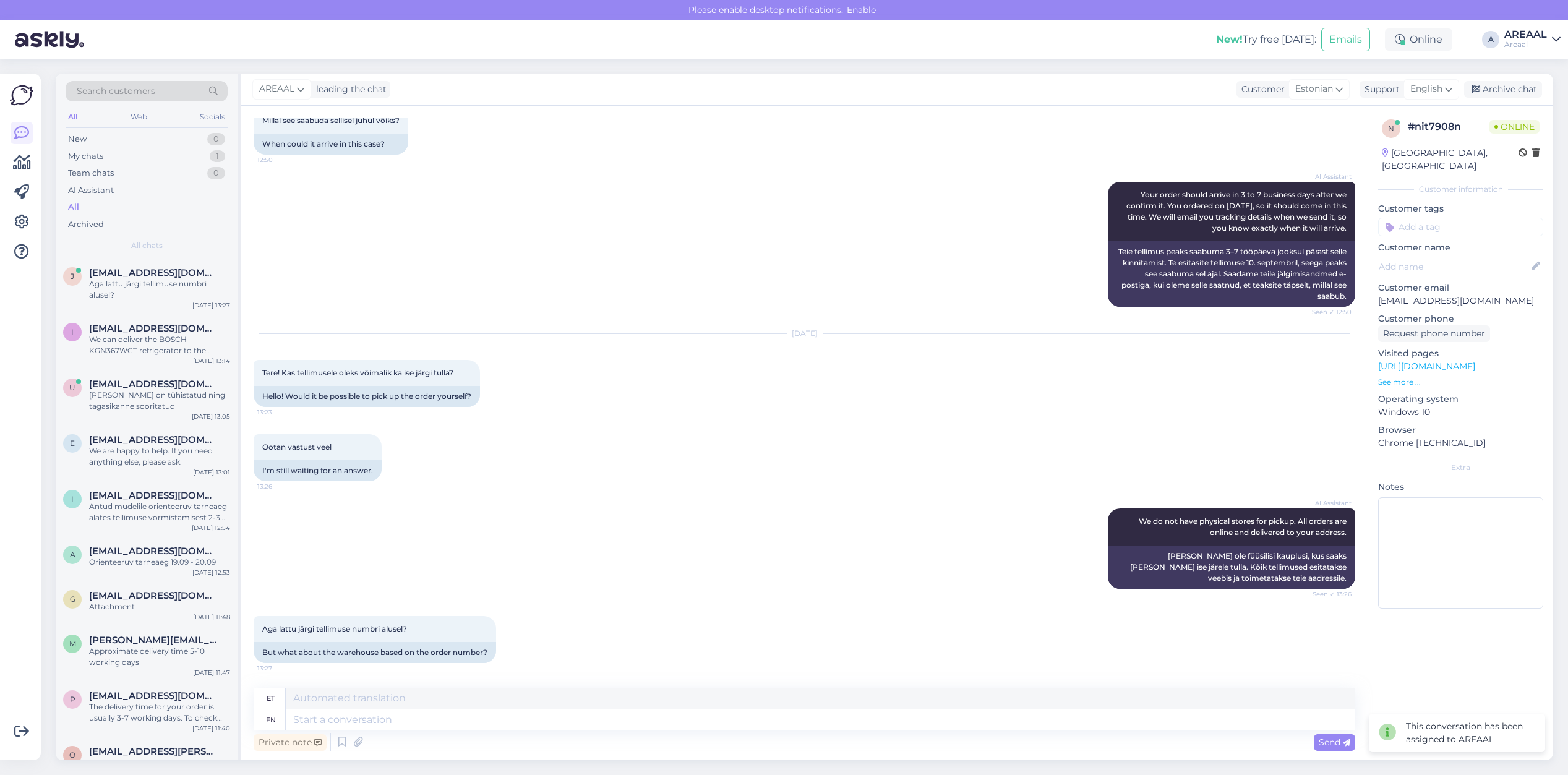
click at [1121, 715] on textarea at bounding box center [820, 720] width 1069 height 21
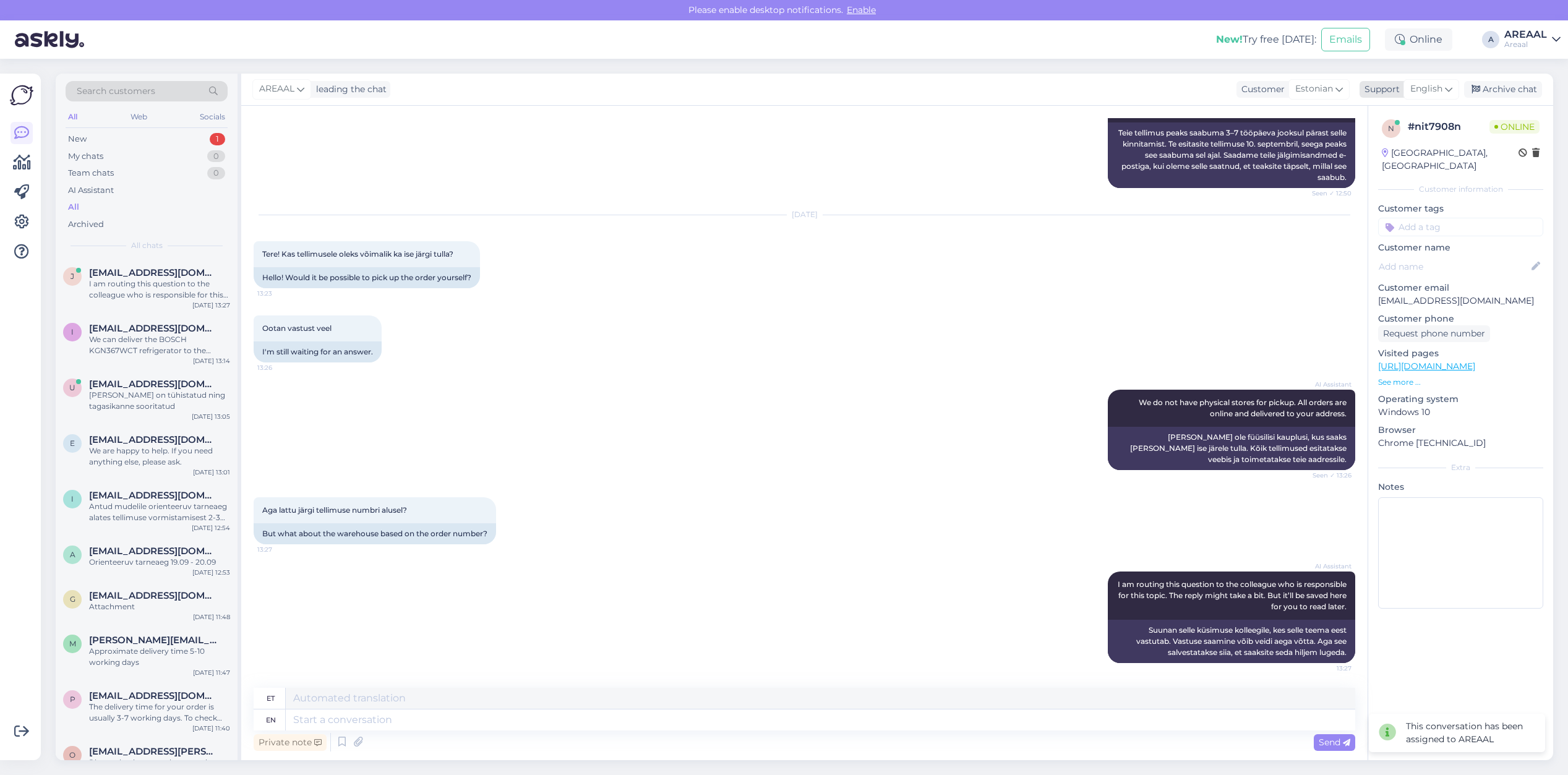
click at [1401, 89] on div "Support English" at bounding box center [1409, 89] width 100 height 17
type input "est"
click at [1383, 141] on link "Estonian" at bounding box center [1410, 144] width 136 height 20
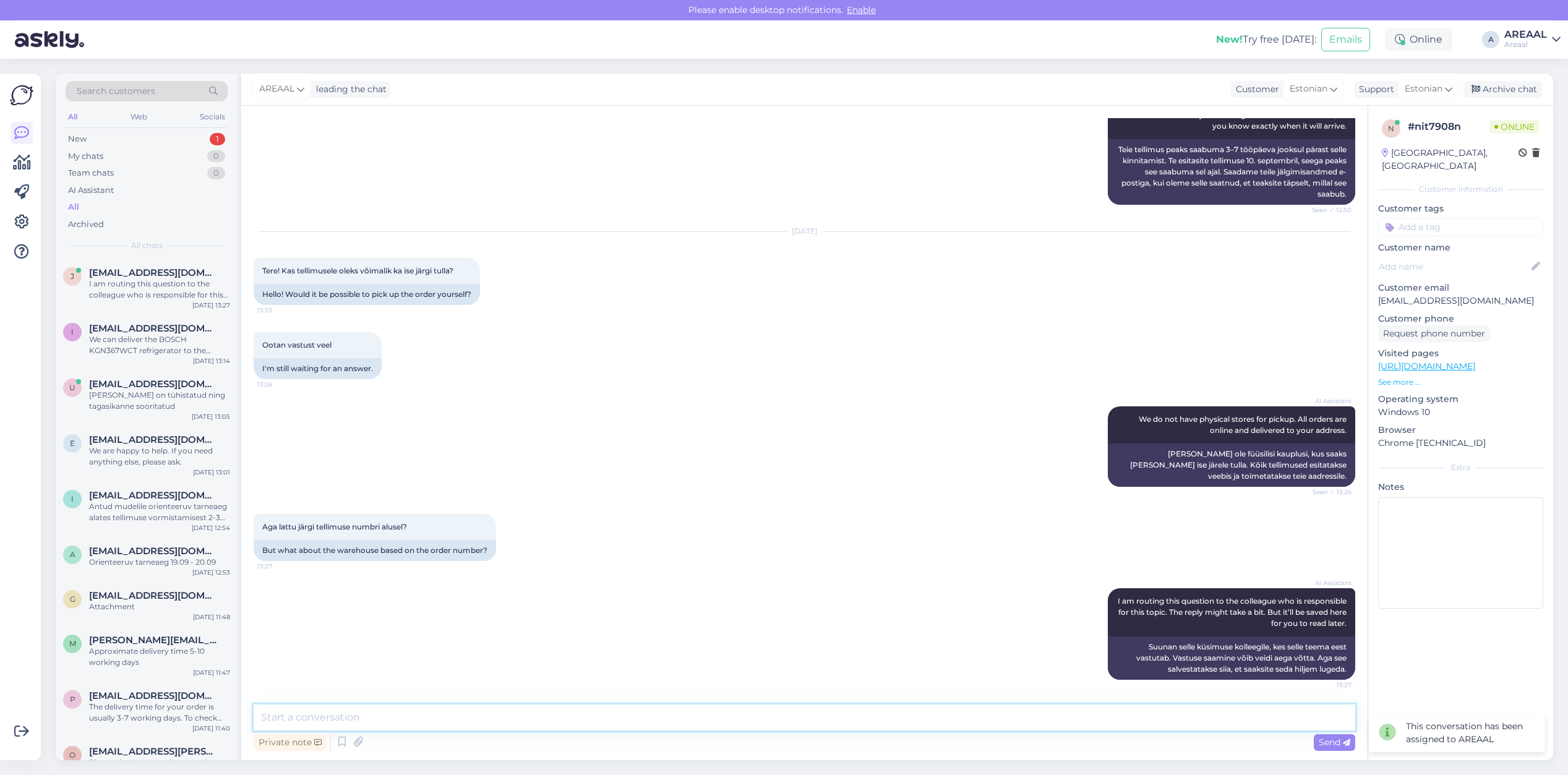
click at [883, 726] on textarea at bounding box center [804, 718] width 1101 height 26
type textarea "Kaup tuleb Saksamaa laost, kahjuks ei ole võimalik järele tulla"
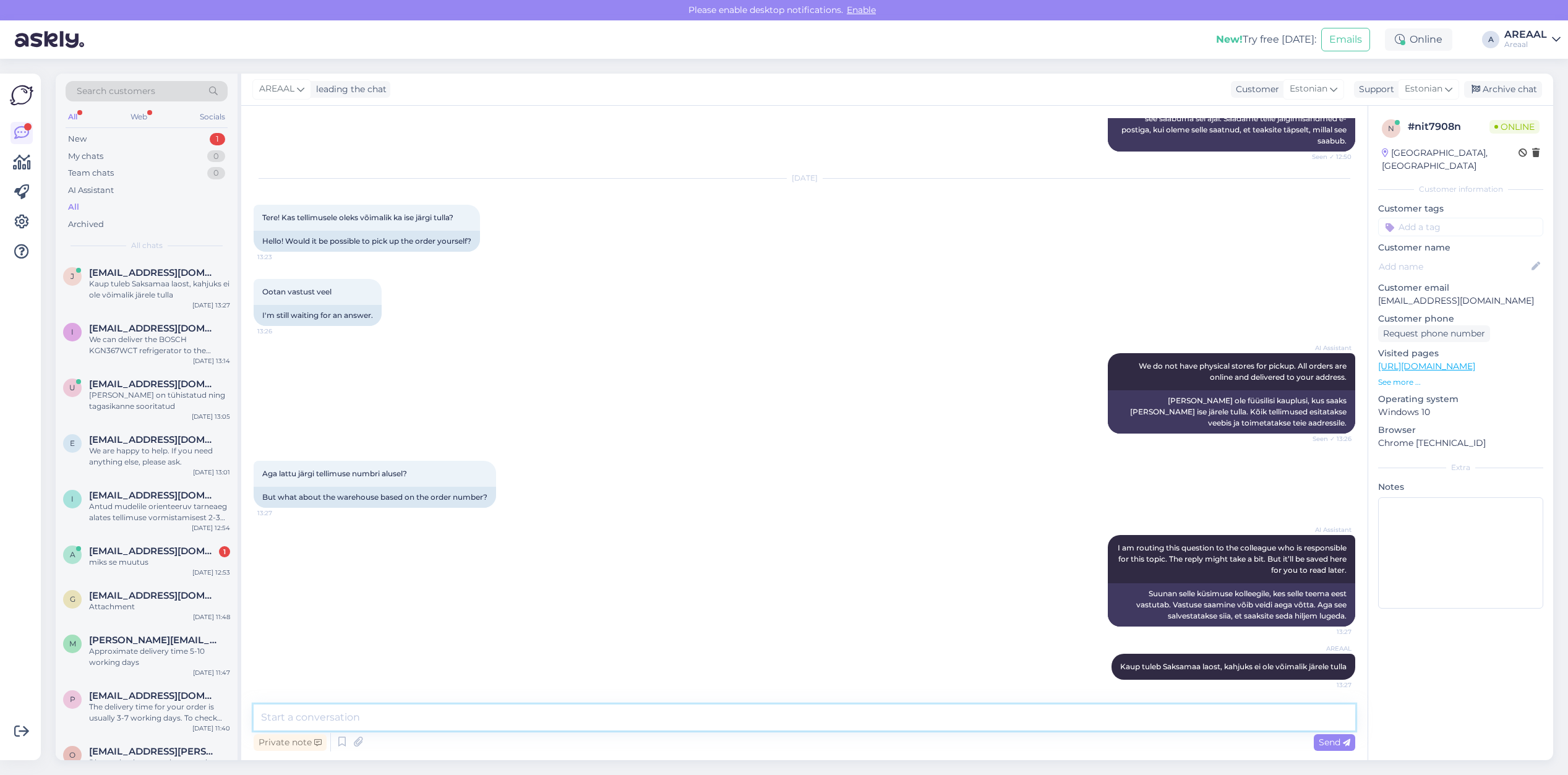
click at [895, 728] on textarea at bounding box center [804, 718] width 1101 height 26
click at [783, 571] on div "AI Assistant I am routing this question to the colleague who is responsible for…" at bounding box center [804, 580] width 1101 height 119
click at [164, 554] on span "[EMAIL_ADDRESS][DOMAIN_NAME]" at bounding box center [153, 551] width 129 height 11
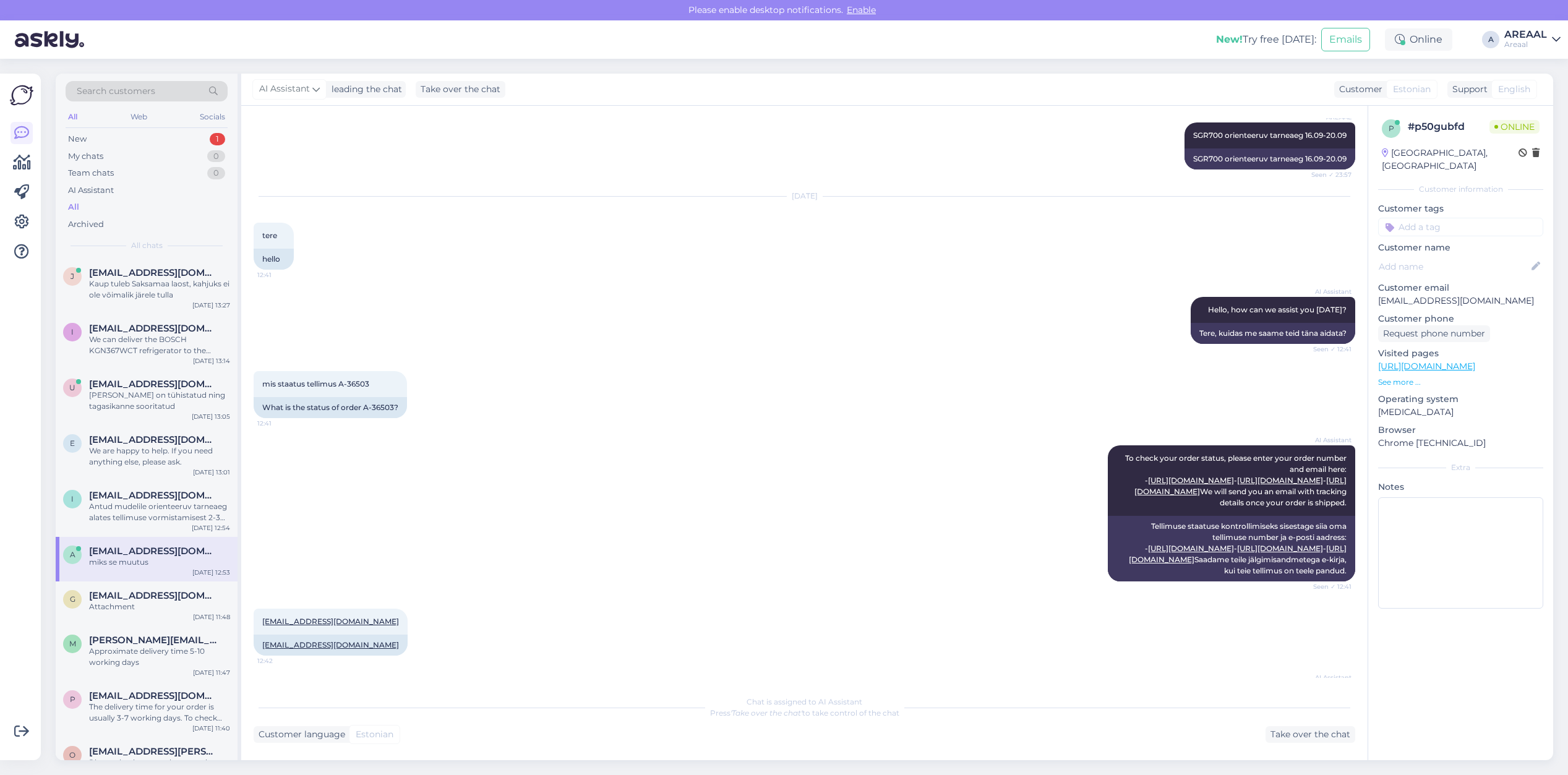
scroll to position [1109, 0]
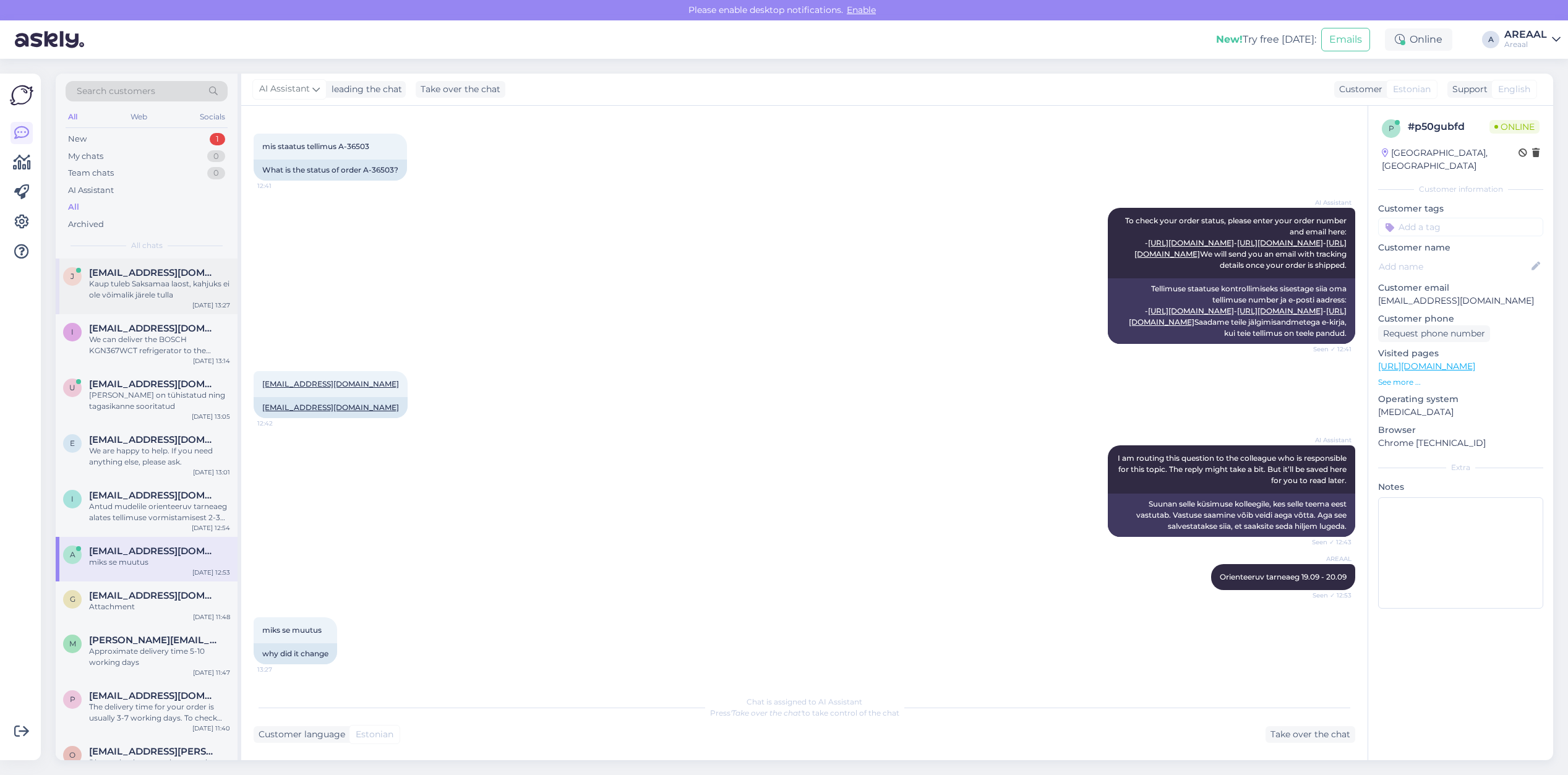
click at [172, 276] on span "[EMAIL_ADDRESS][DOMAIN_NAME]" at bounding box center [153, 273] width 129 height 11
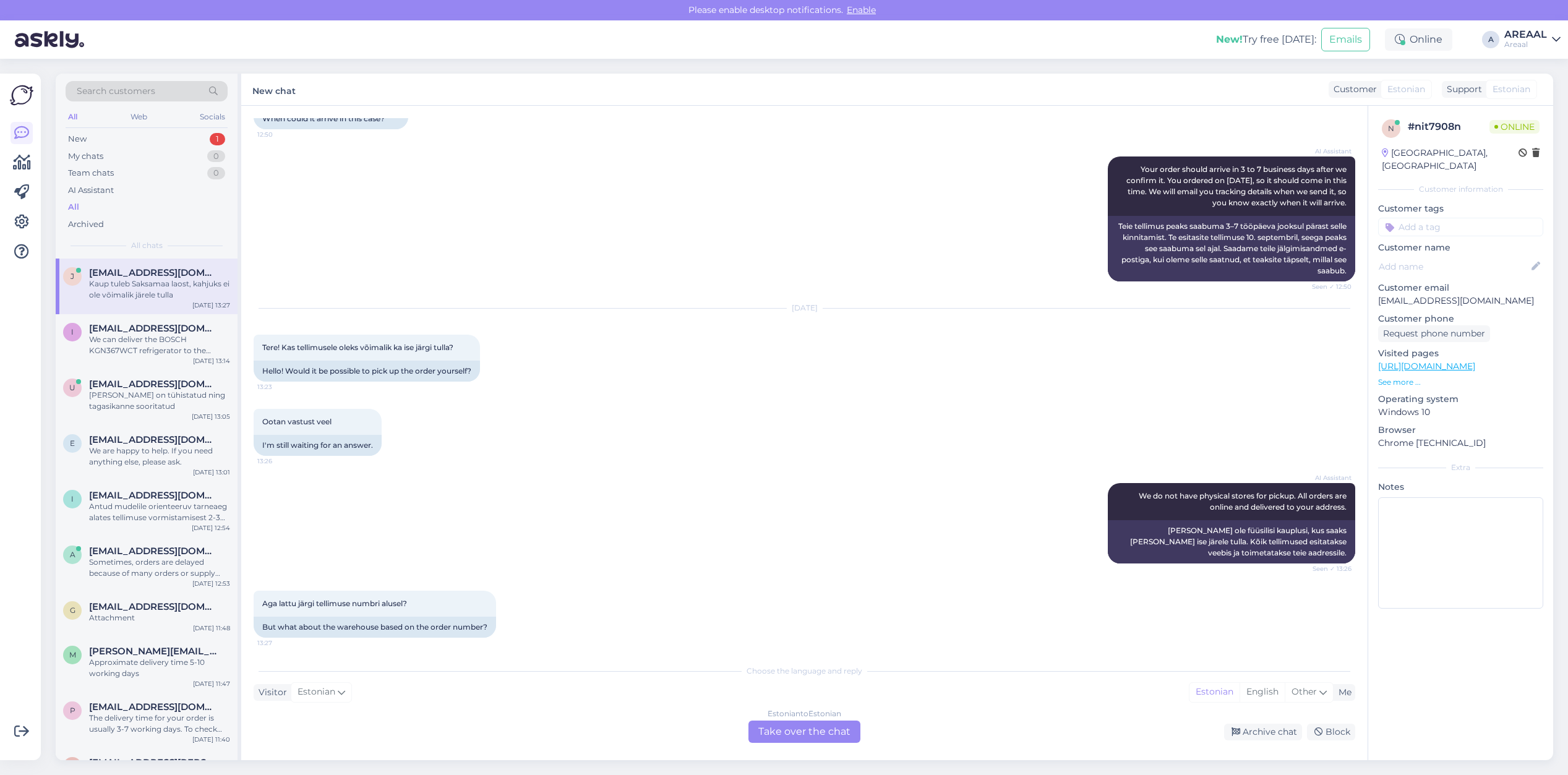
scroll to position [569, 0]
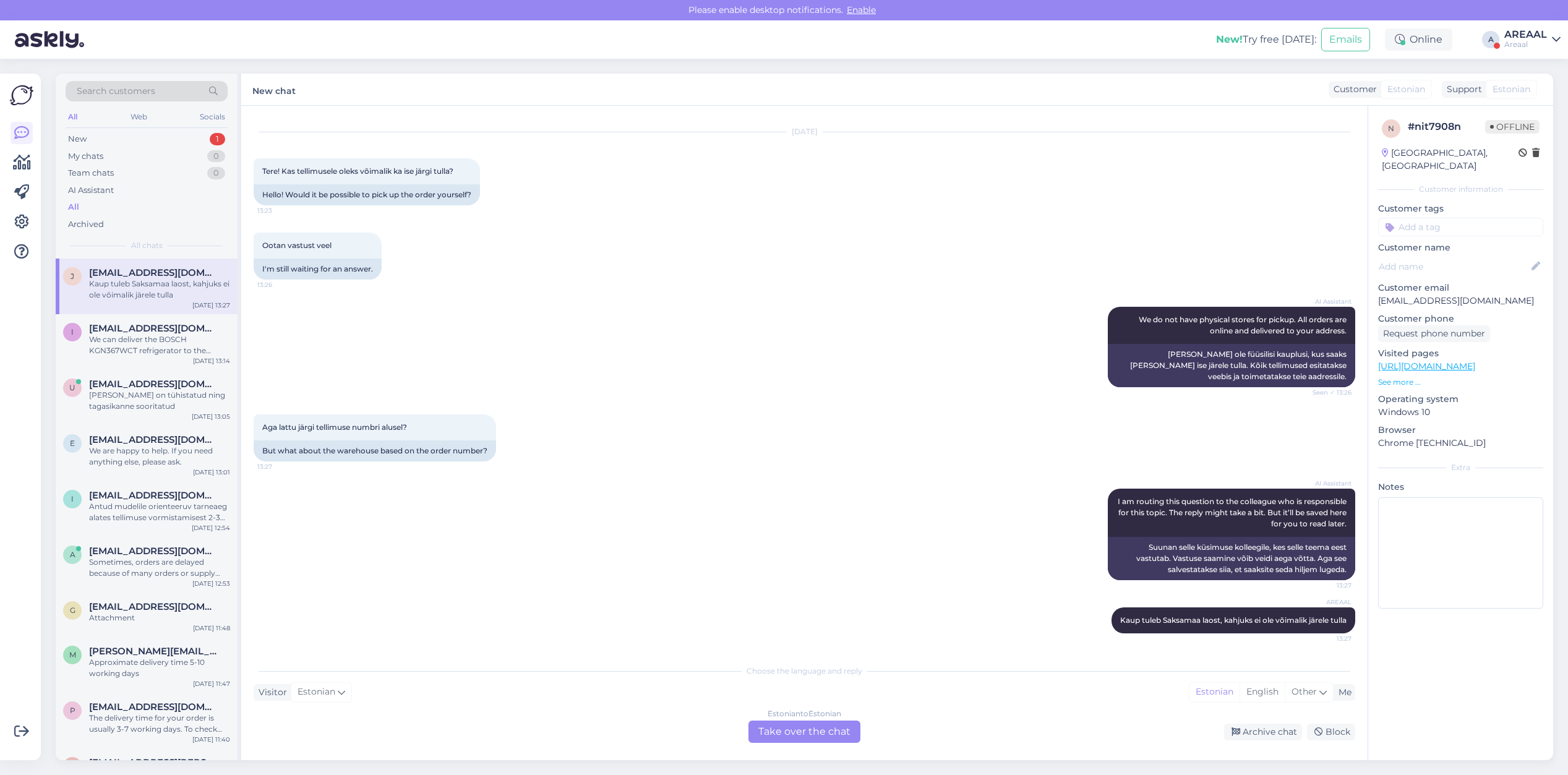
click at [676, 310] on div "AI Assistant We do not have physical stores for pickup. All orders are online a…" at bounding box center [804, 347] width 1101 height 108
click at [659, 295] on div "AI Assistant We do not have physical stores for pickup. All orders are online a…" at bounding box center [804, 347] width 1101 height 108
drag, startPoint x: 1519, startPoint y: 28, endPoint x: 1521, endPoint y: 42, distance: 14.1
click at [1519, 30] on div "AREAAL" at bounding box center [1525, 35] width 43 height 10
click at [1535, 86] on button "Open" at bounding box center [1534, 95] width 35 height 19
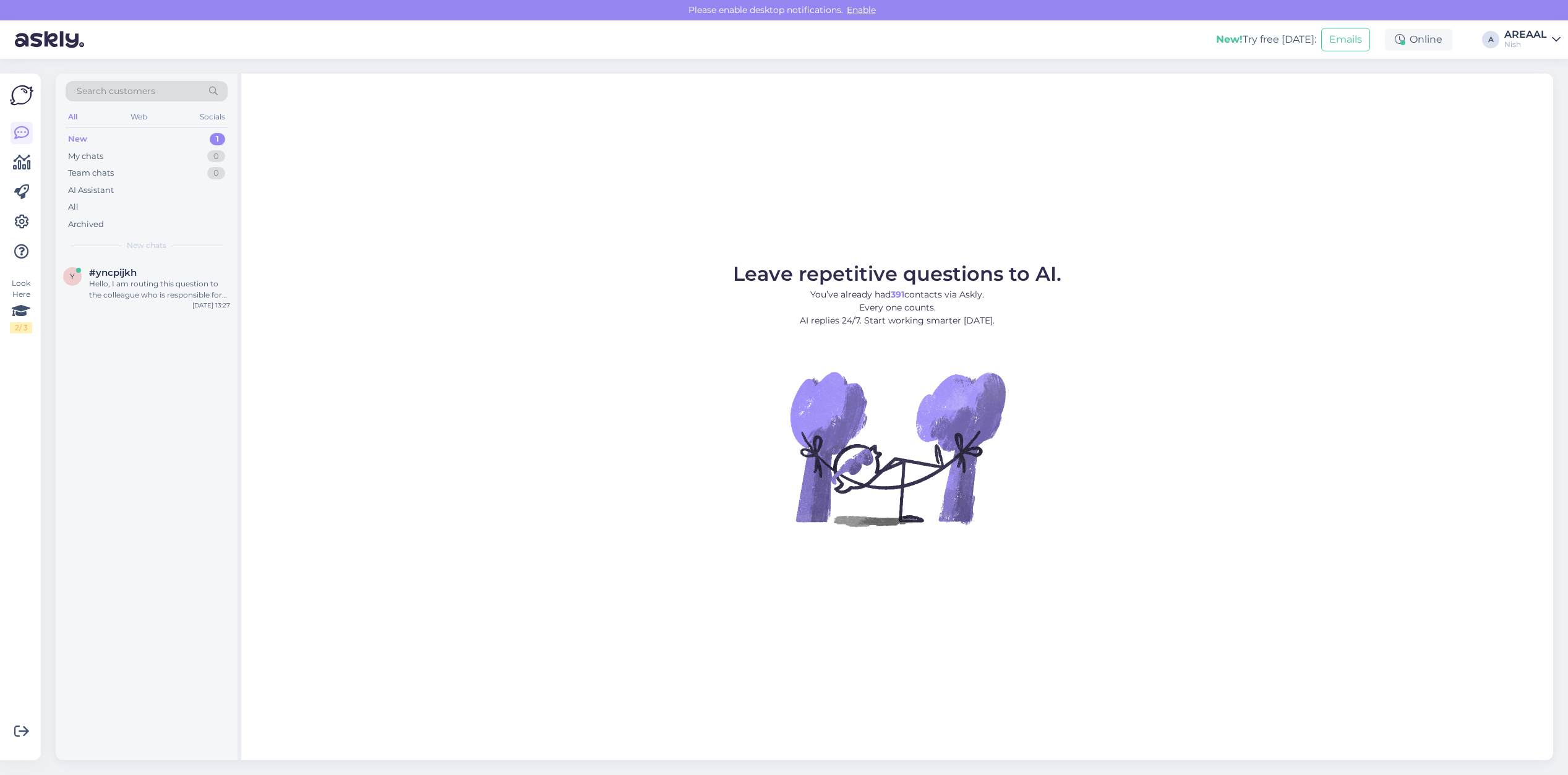
click at [162, 252] on div "Search customers All Web Socials New 1 My chats 0 Team chats 0 AI Assistant All…" at bounding box center [147, 166] width 182 height 185
click at [159, 273] on div "#yncpijkh" at bounding box center [160, 273] width 141 height 11
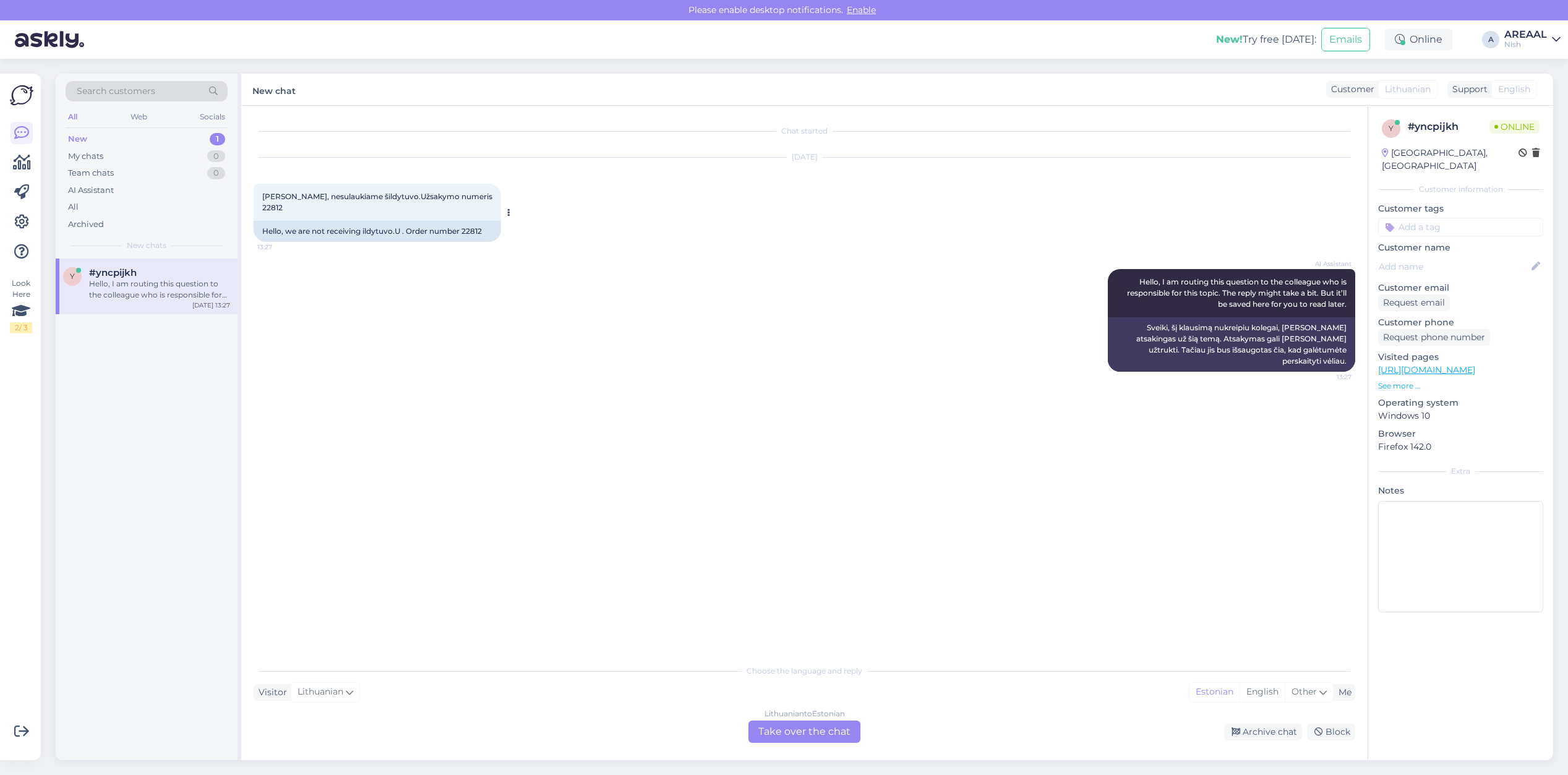
click at [471, 225] on div "Hello, we are not receiving ildytuvo.U . Order number 22812" at bounding box center [377, 231] width 247 height 21
copy div "22812"
click at [799, 719] on div "Lithuanian to Estonian" at bounding box center [805, 713] width 81 height 11
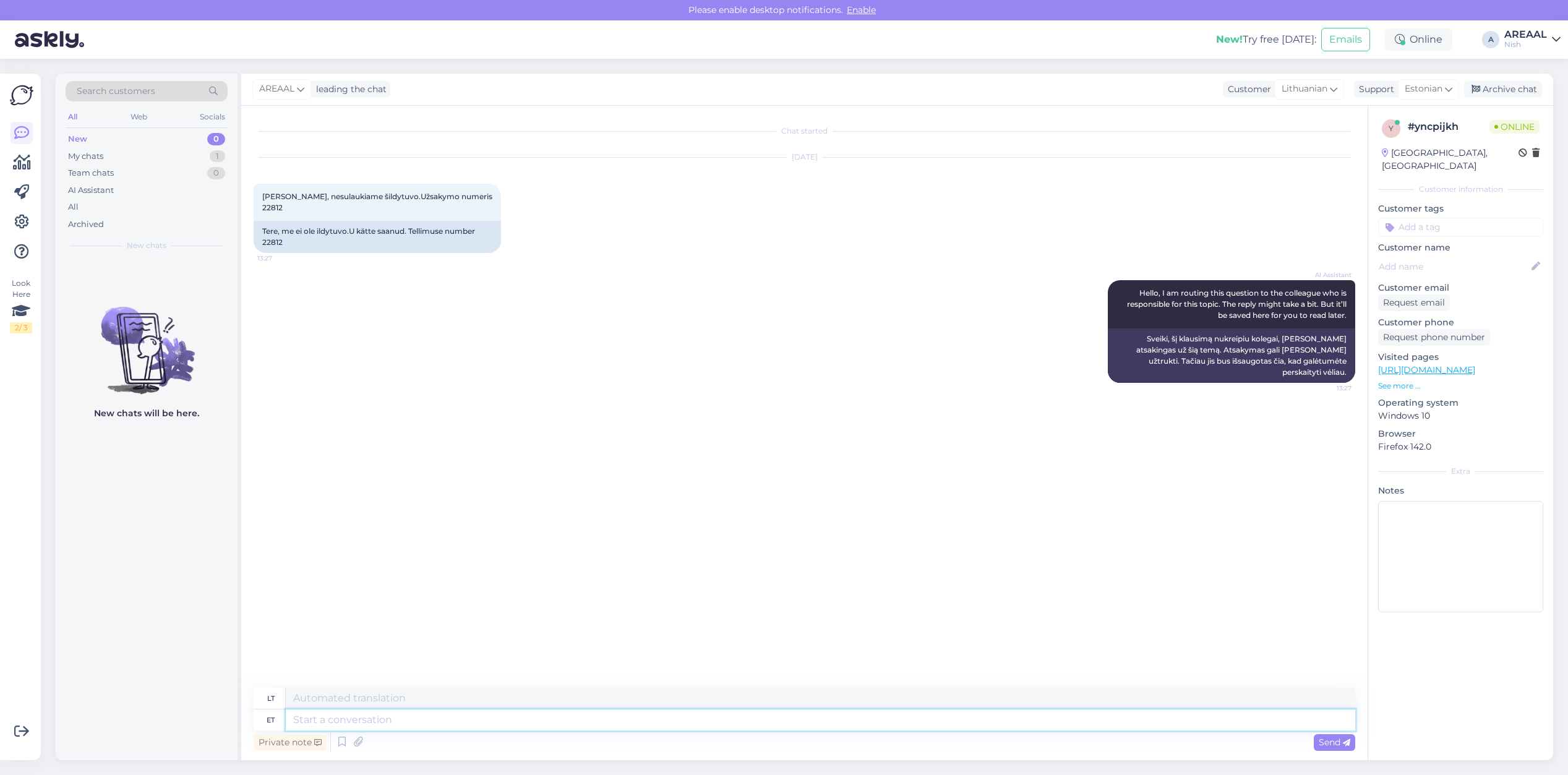
click at [635, 722] on textarea at bounding box center [820, 720] width 1069 height 21
click at [669, 403] on div "Chat started Sep 16 2025 Sveiki, nesulaukiame šildytuvo.Užsakymo numeris 22812 …" at bounding box center [810, 398] width 1113 height 558
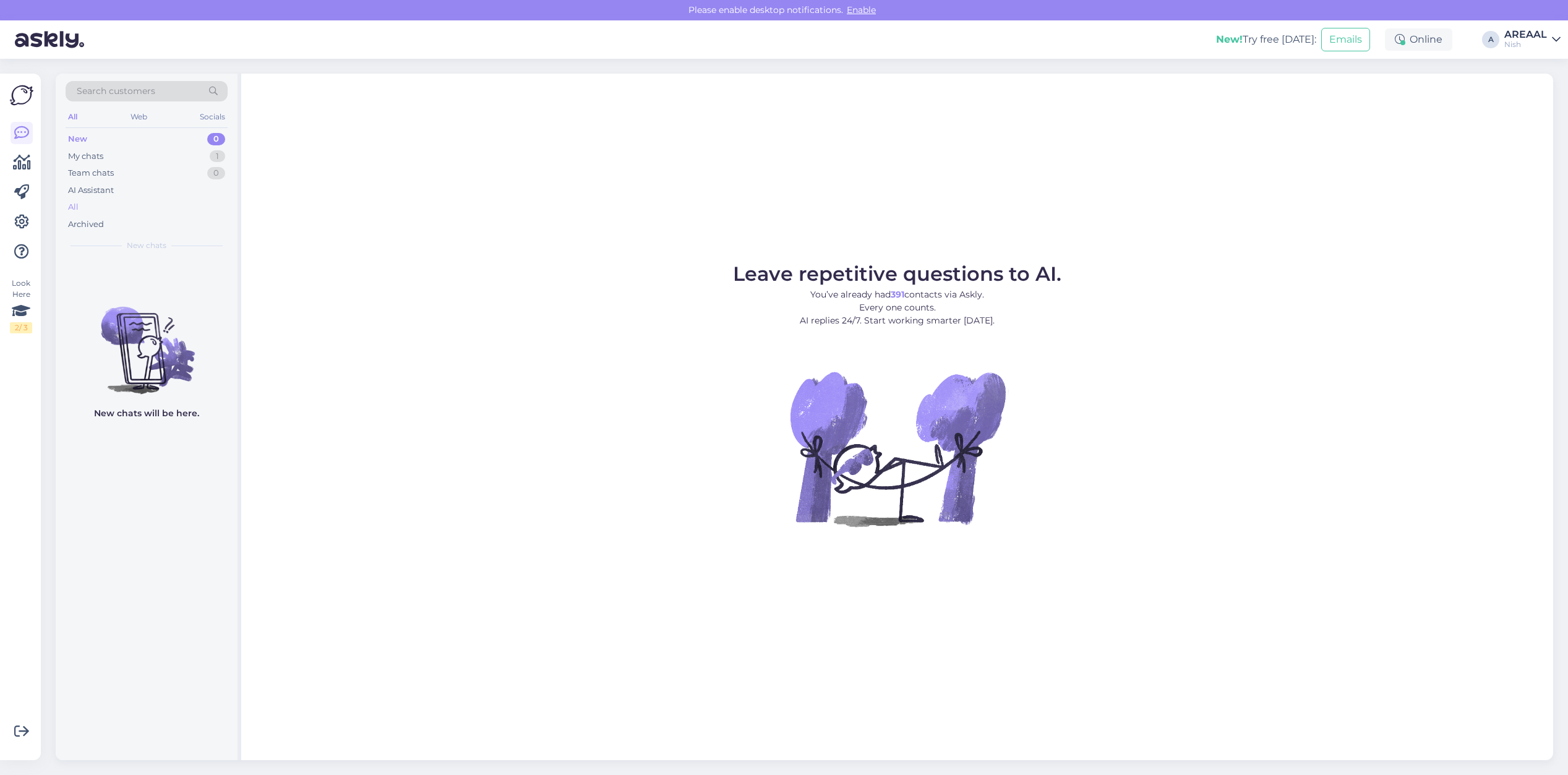
click at [168, 206] on div "All" at bounding box center [146, 207] width 162 height 17
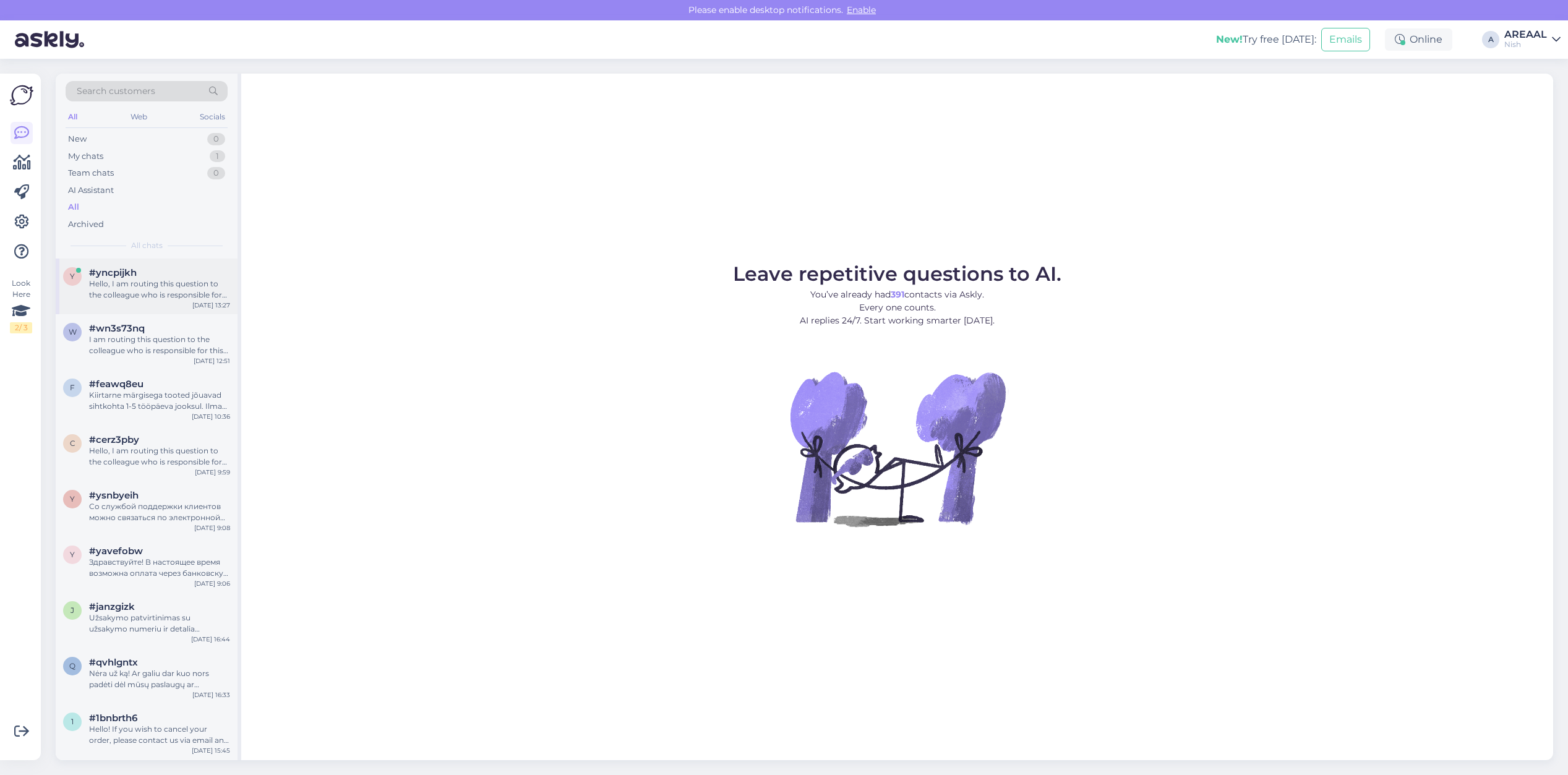
click at [187, 288] on div "Hello, I am routing this question to the colleague who is responsible for this …" at bounding box center [160, 289] width 141 height 23
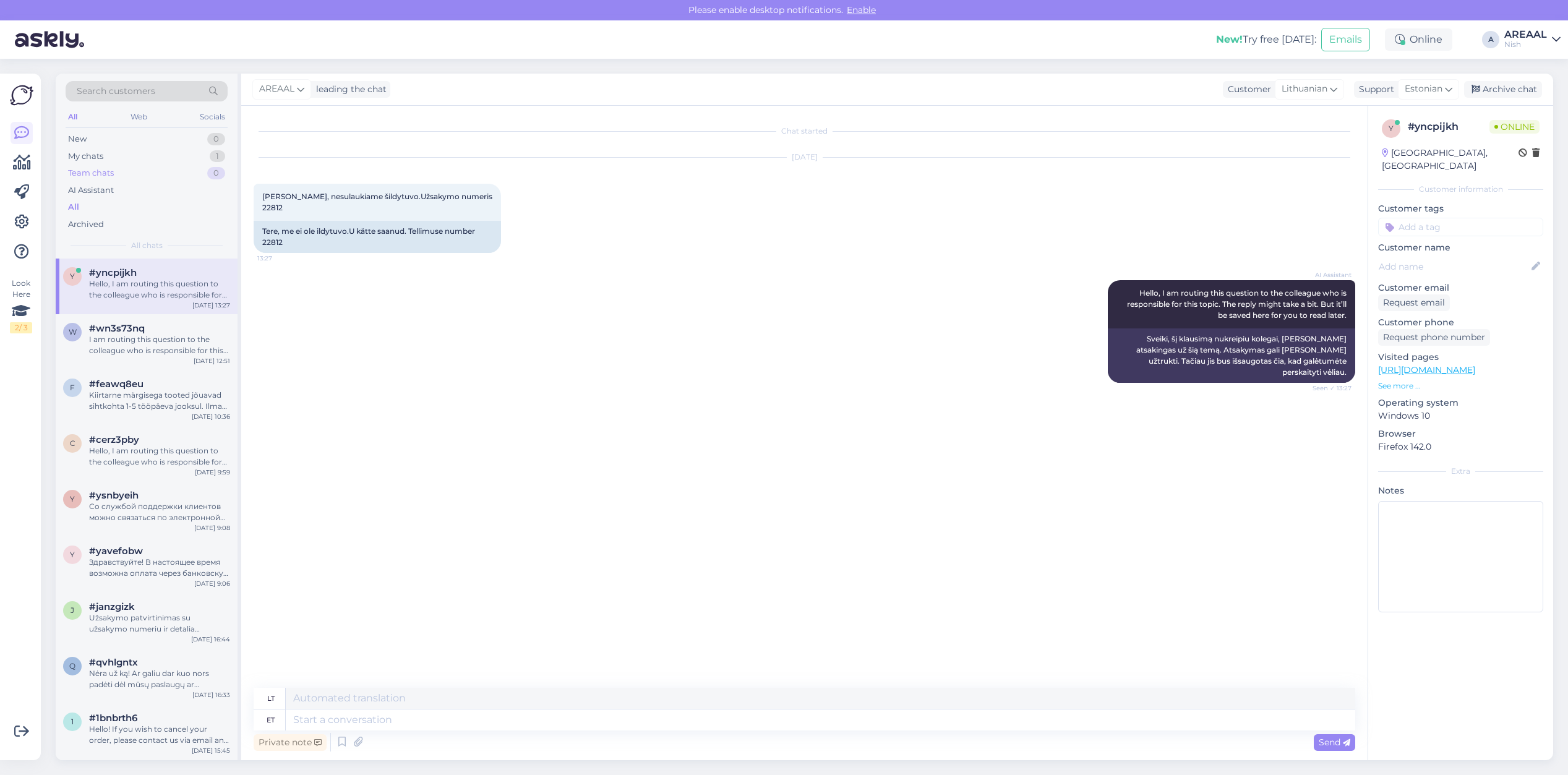
click at [188, 164] on div "Team chats 0" at bounding box center [146, 173] width 162 height 17
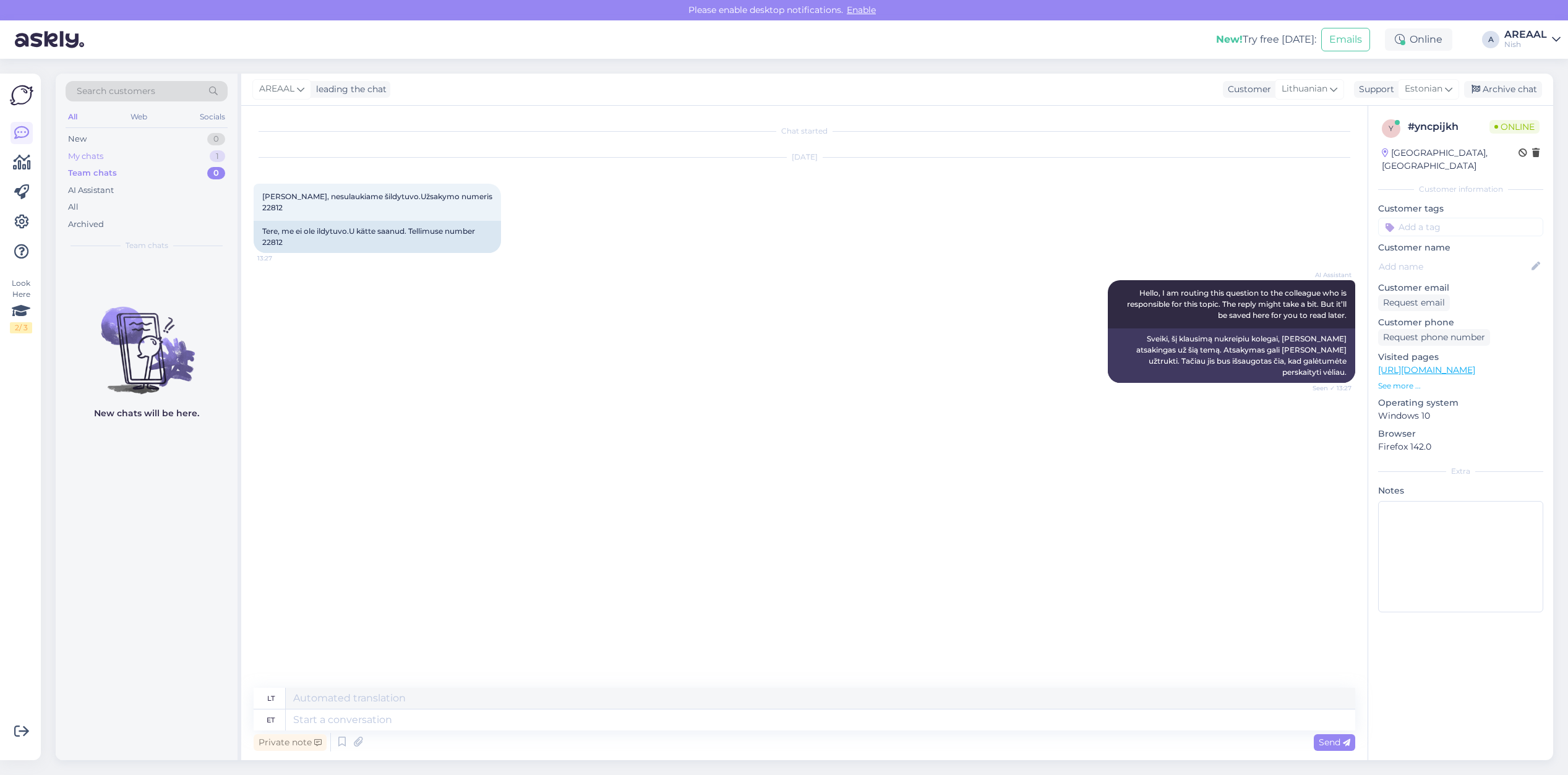
click at [189, 158] on div "My chats 1" at bounding box center [146, 156] width 162 height 17
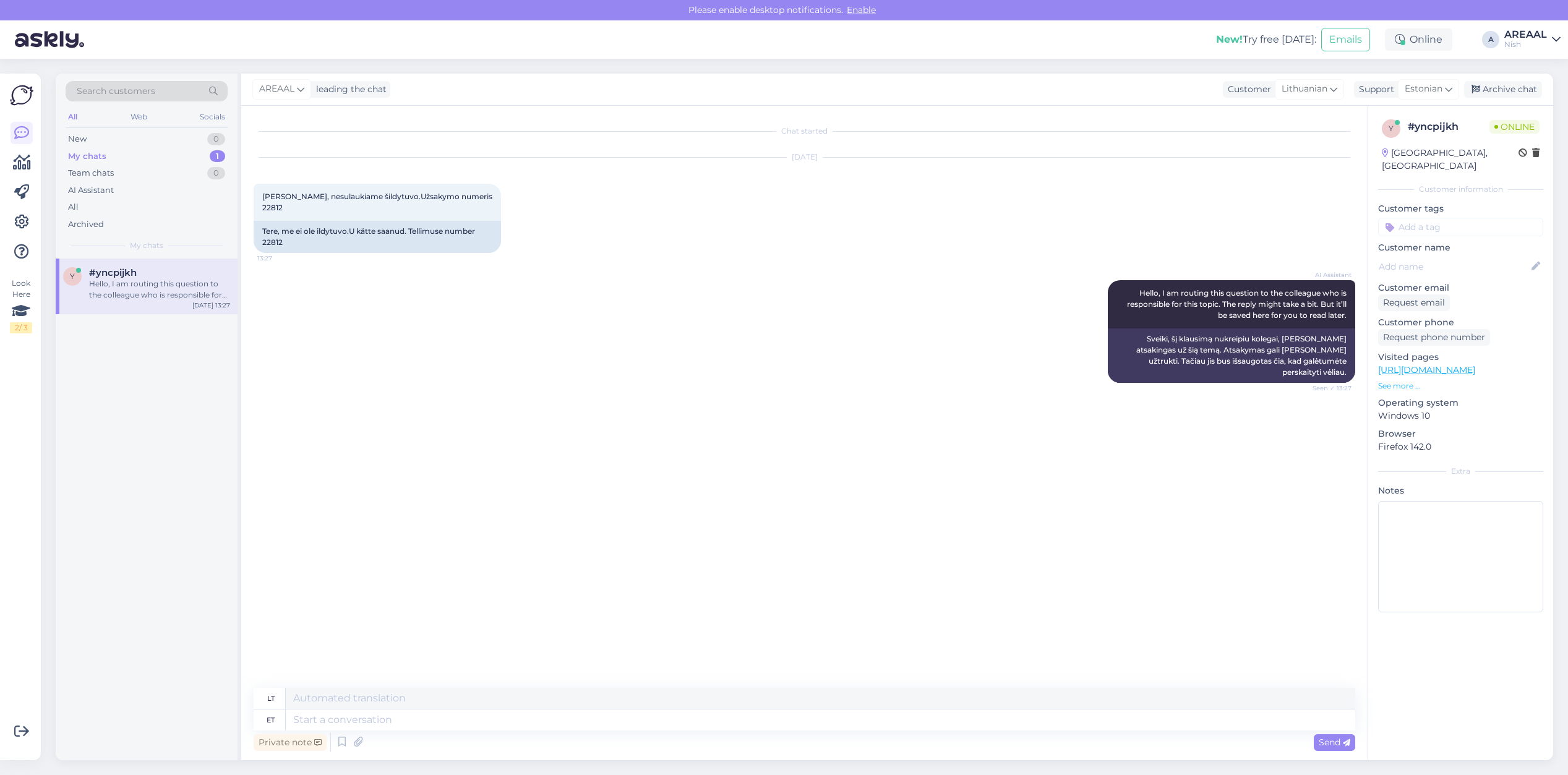
click at [158, 326] on div "y #yncpijkh Hello, I am routing this question to the colleague who is responsib…" at bounding box center [147, 510] width 182 height 502
click at [159, 304] on div "y #yncpijkh Hello, I am routing this question to the colleague who is responsib…" at bounding box center [147, 286] width 182 height 56
click at [1510, 82] on div "Archive chat" at bounding box center [1503, 89] width 78 height 17
click at [1503, 40] on div "New! Try free [DATE]: Emails Online A AREAAL Nish" at bounding box center [784, 39] width 1568 height 39
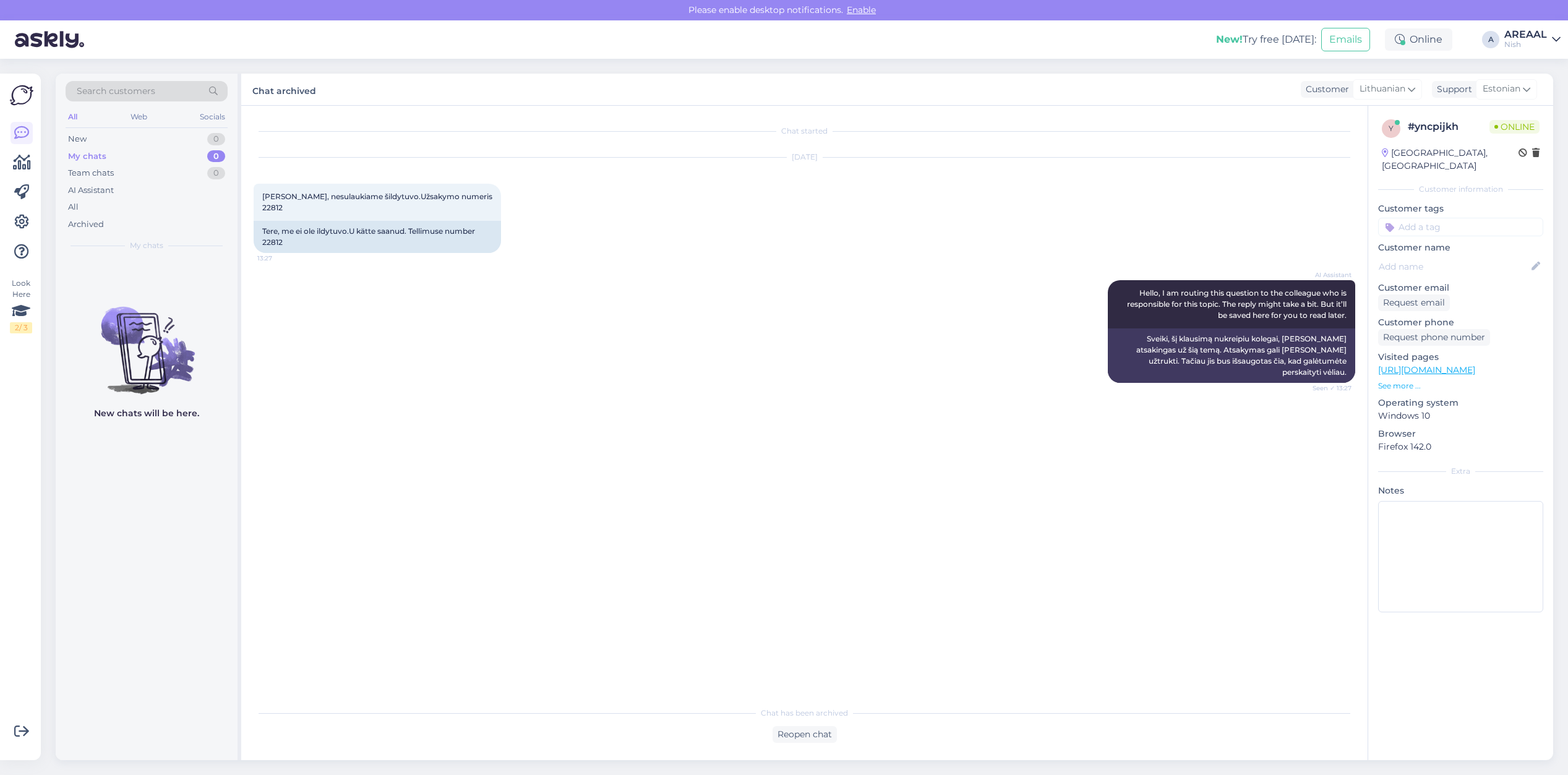
click at [1532, 37] on div "AREAAL" at bounding box center [1525, 35] width 43 height 10
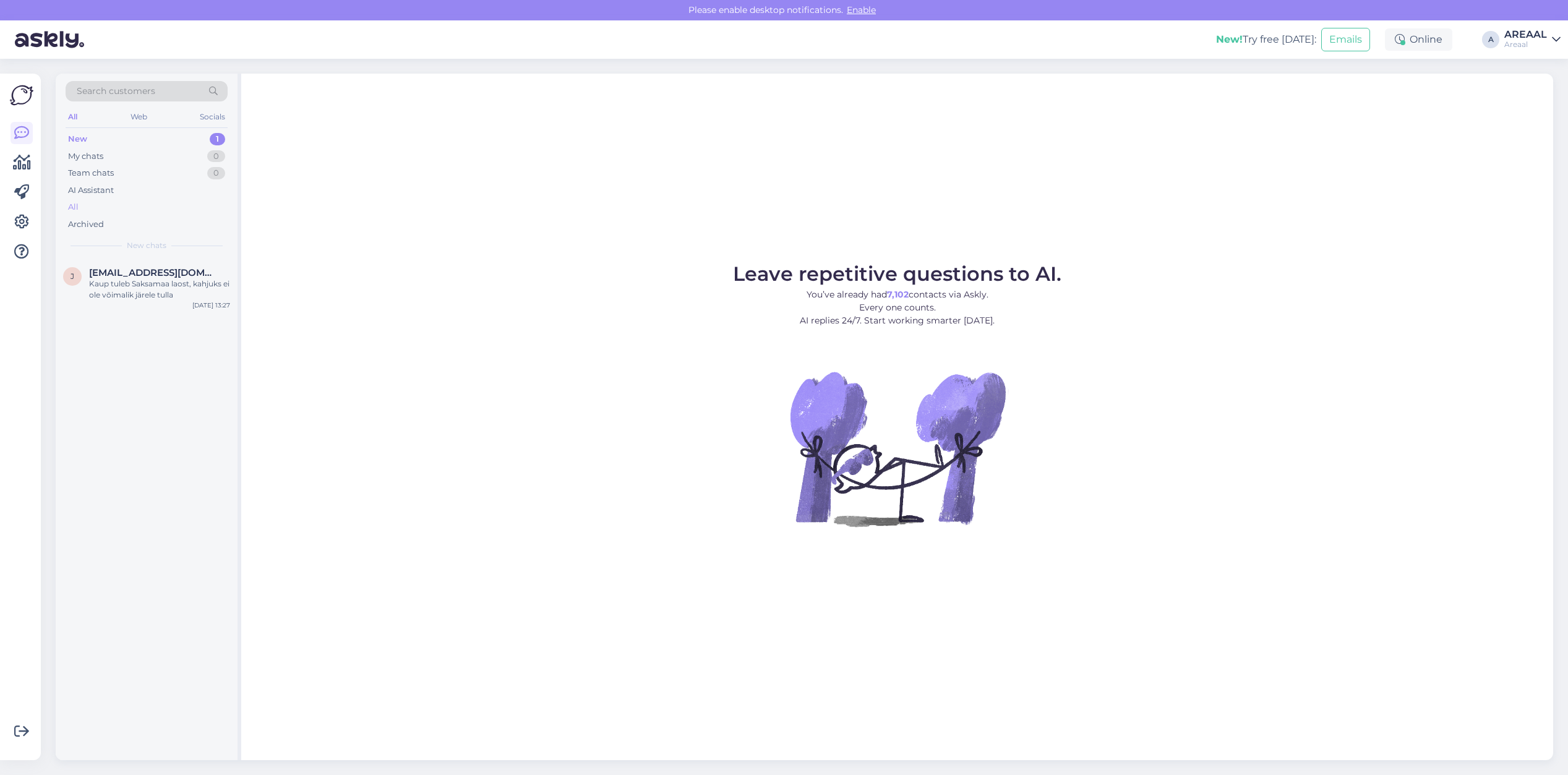
click at [141, 199] on div "All" at bounding box center [146, 207] width 162 height 17
click at [138, 210] on div "All" at bounding box center [146, 207] width 162 height 17
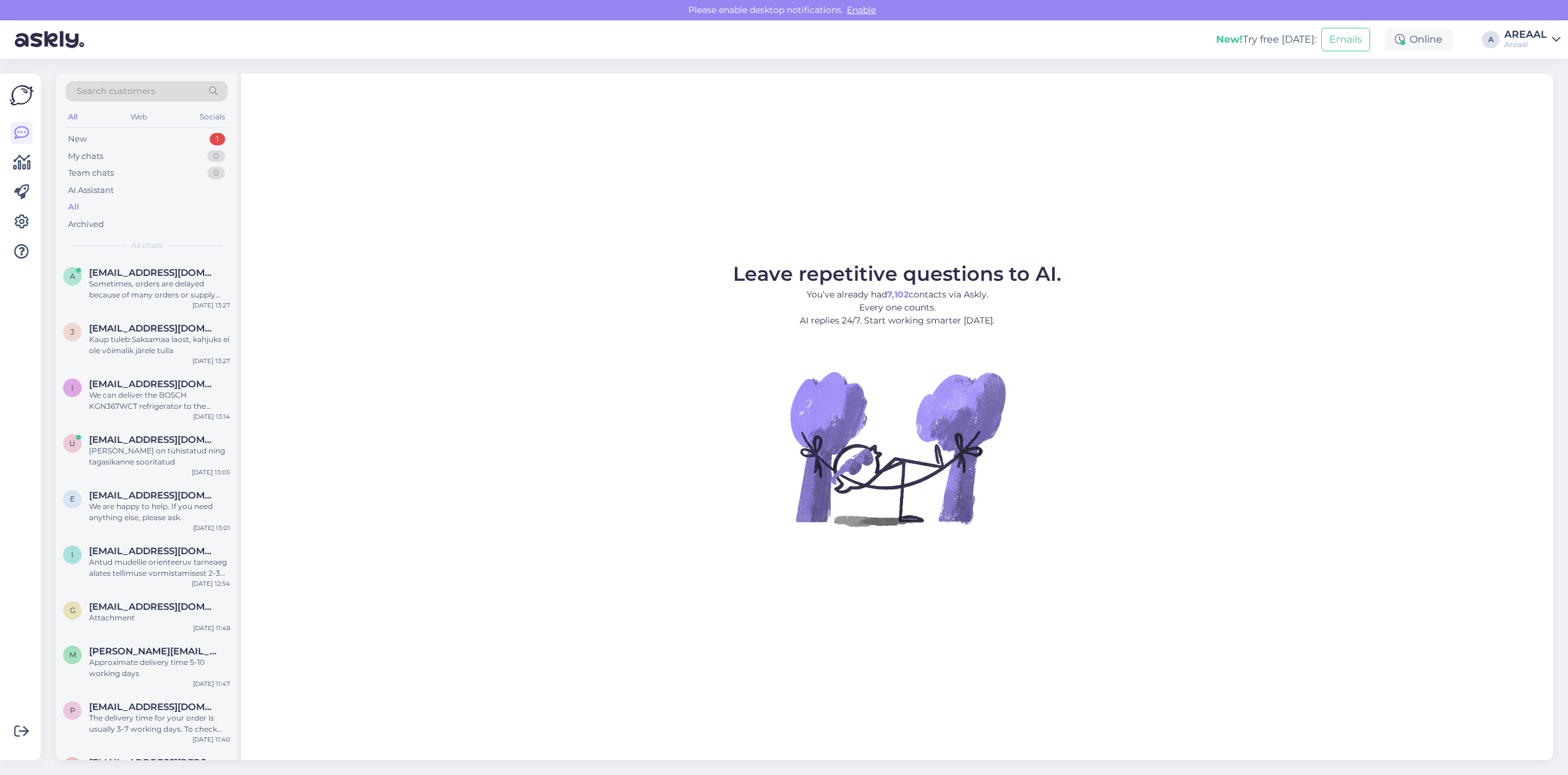
click at [155, 284] on div "Sometimes, orders are delayed because of many orders or supply problems. We are…" at bounding box center [160, 289] width 141 height 23
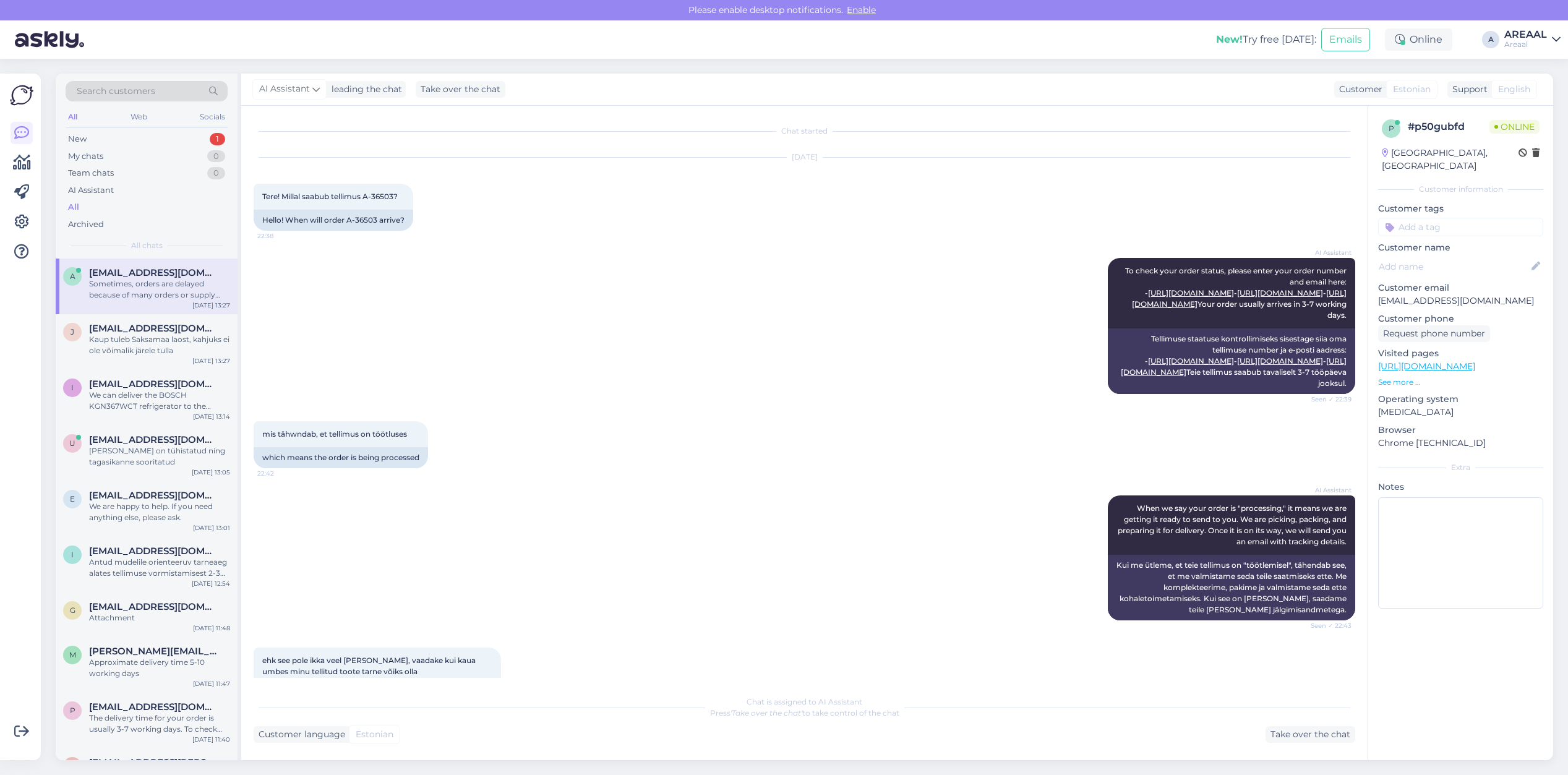
scroll to position [1250, 0]
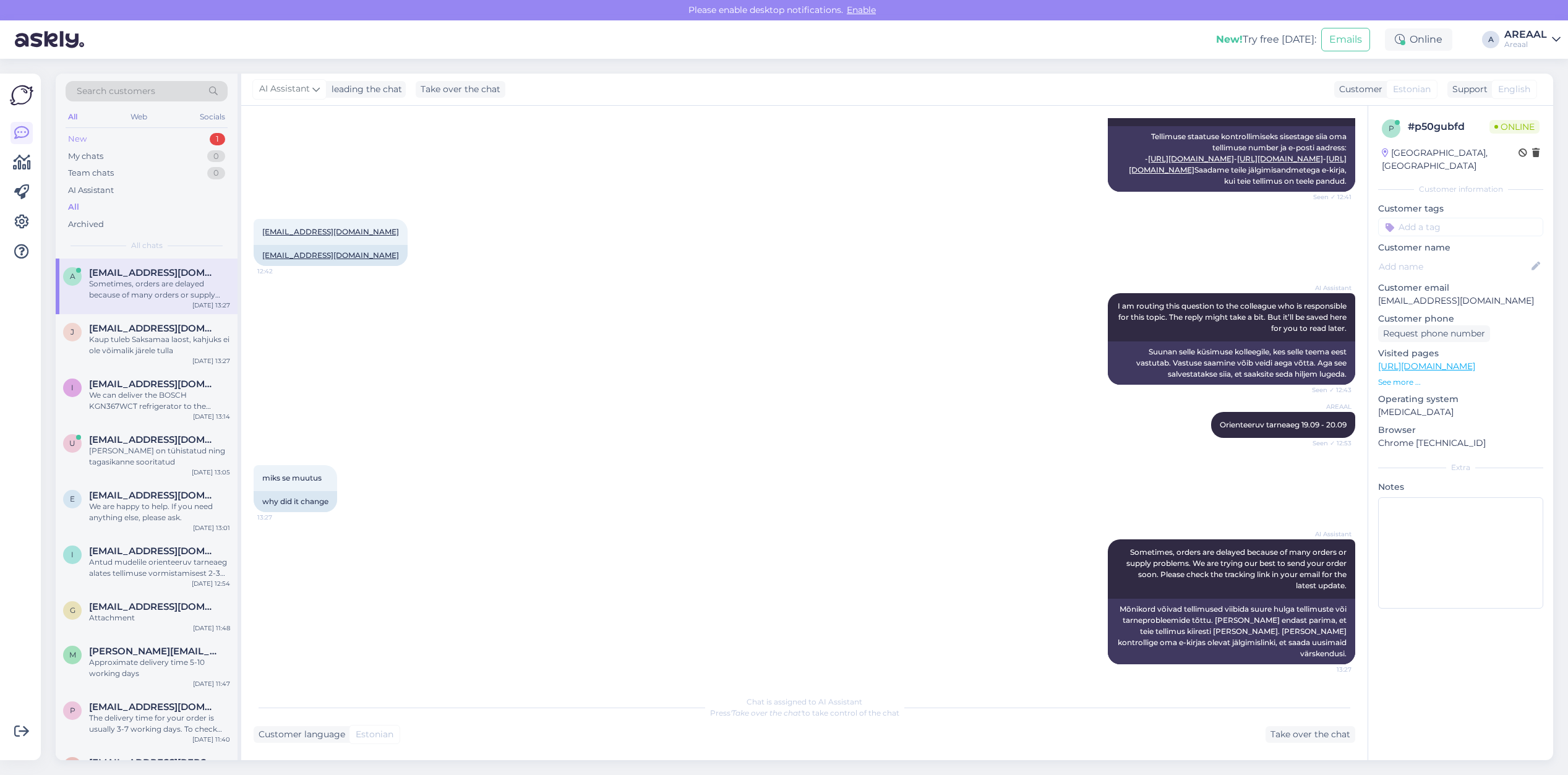
click at [214, 143] on div "1" at bounding box center [217, 139] width 15 height 12
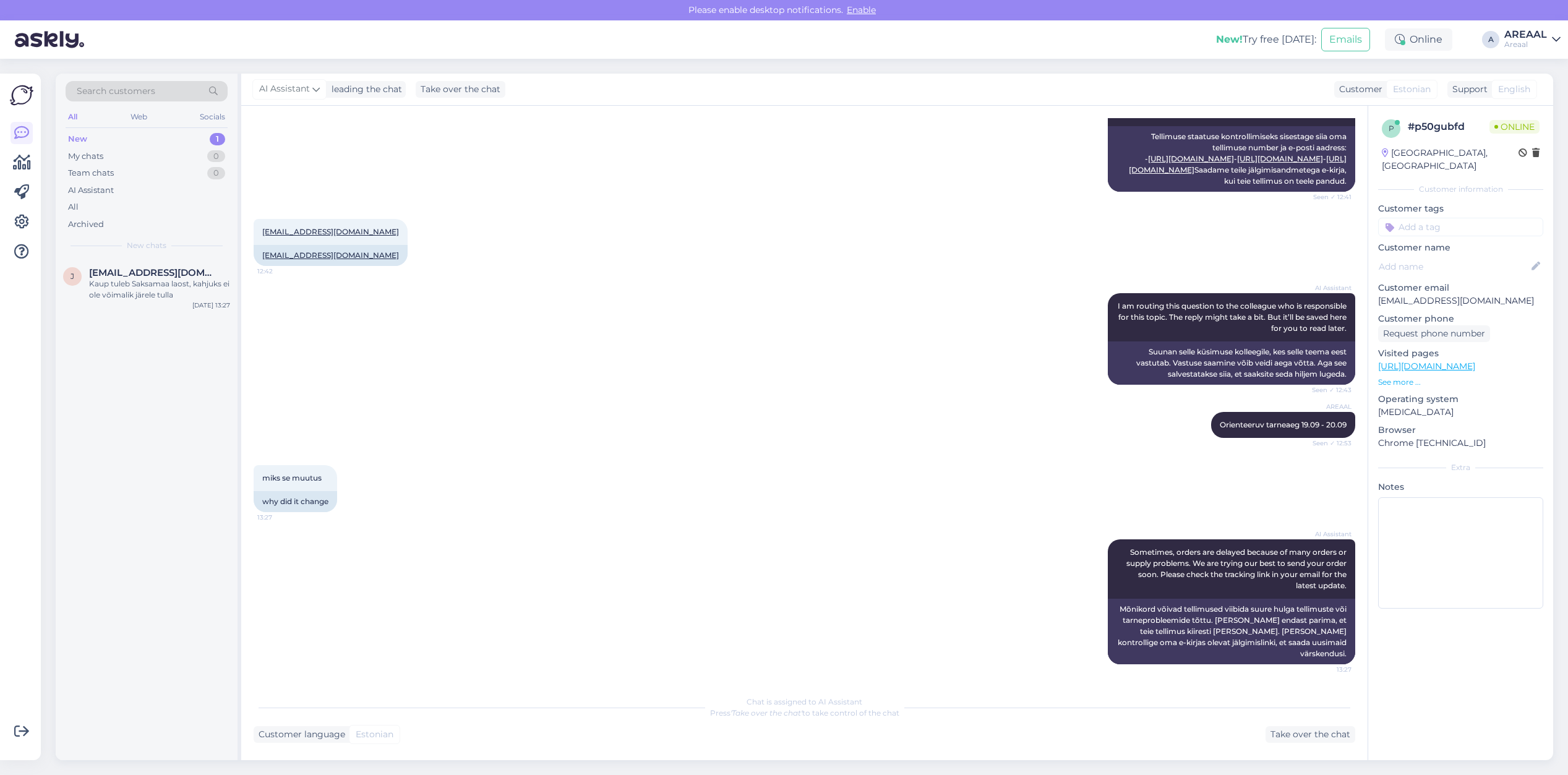
click at [214, 139] on div "1" at bounding box center [217, 139] width 15 height 12
click at [149, 311] on div "j [EMAIL_ADDRESS][DOMAIN_NAME] [PERSON_NAME] tuleb Saksamaa laost, kahjuks ei o…" at bounding box center [147, 286] width 182 height 56
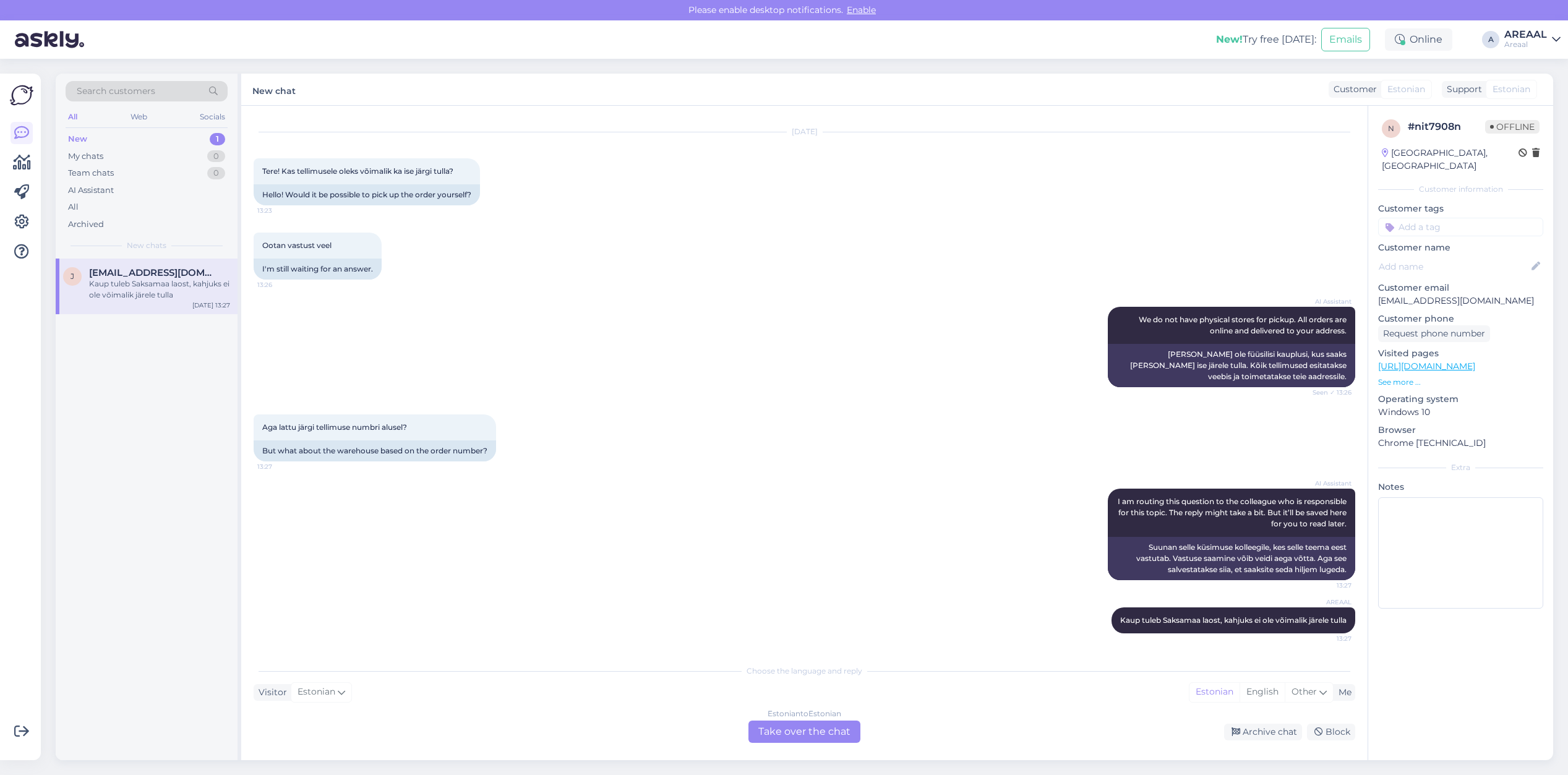
click at [1257, 744] on div "Chat started [DATE] Tere! Mida tähendab teie kodulehel tellimuse jälgimise all,…" at bounding box center [805, 433] width 1127 height 654
click at [1257, 734] on div "Archive chat" at bounding box center [1263, 732] width 78 height 17
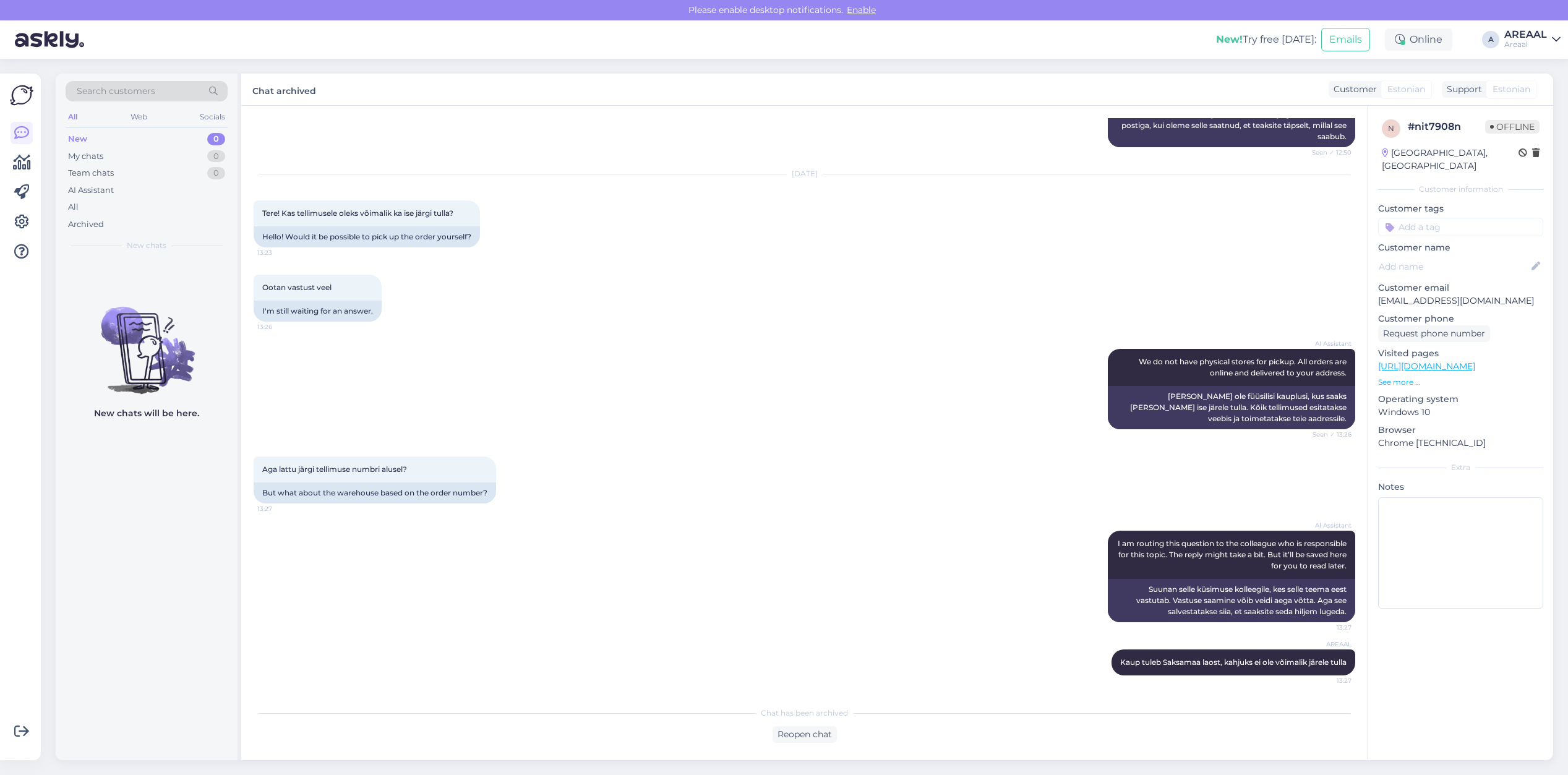
click at [824, 317] on div "Ootan vastust veel 13:26 I'm still waiting for an answer." at bounding box center [804, 298] width 1101 height 74
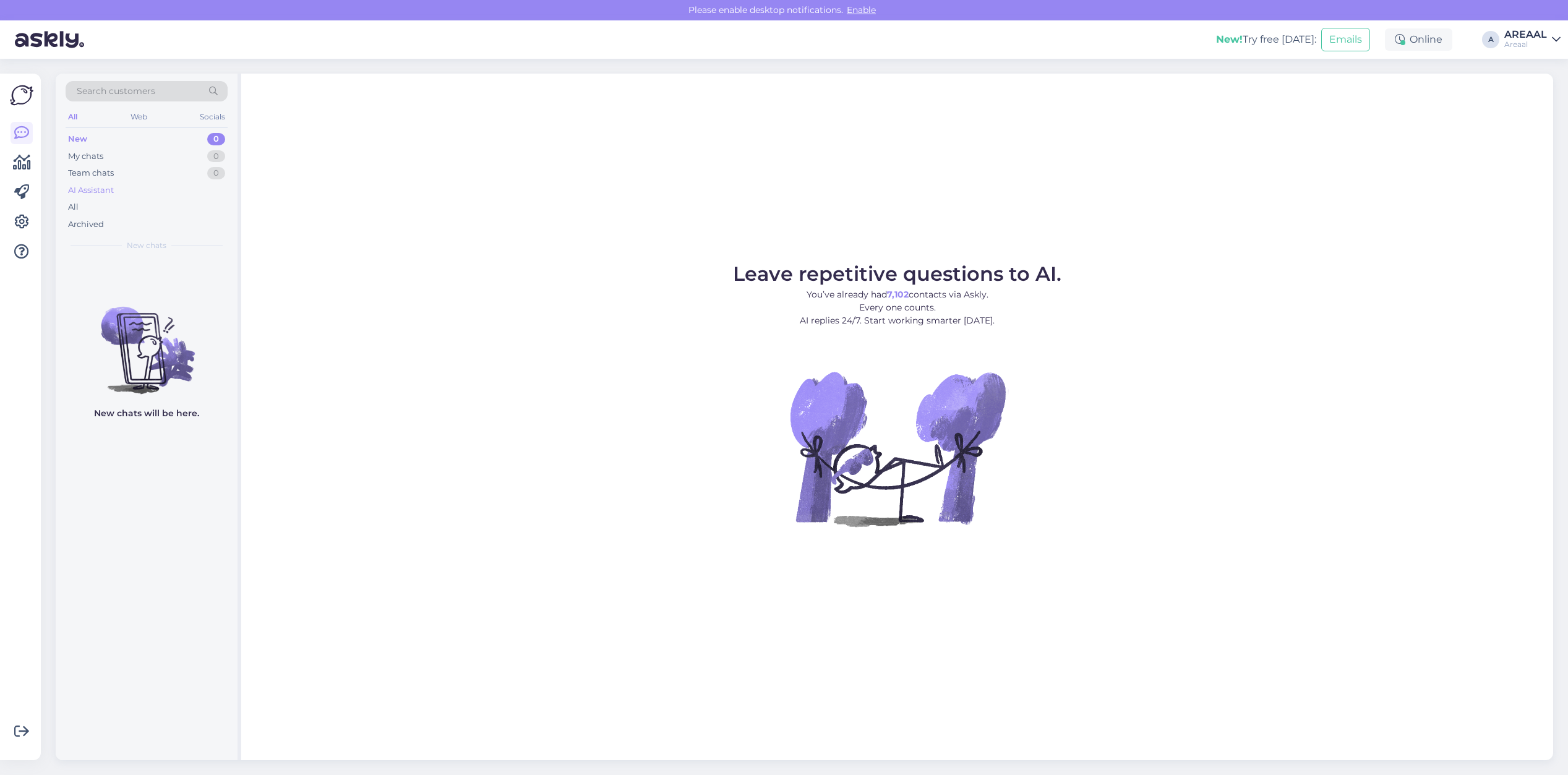
click at [168, 189] on div "AI Assistant" at bounding box center [146, 190] width 162 height 17
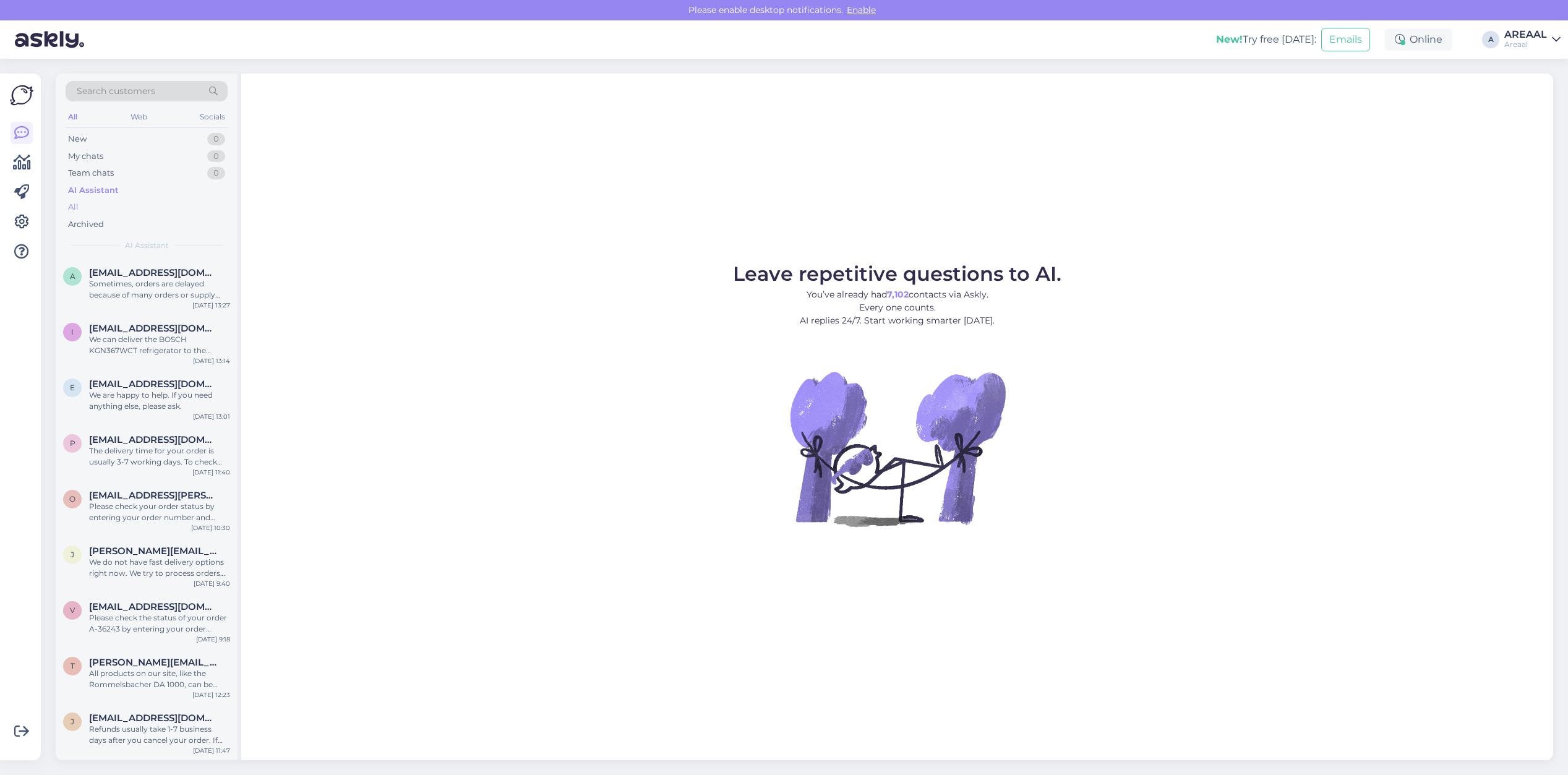
click at [160, 206] on div "All" at bounding box center [146, 207] width 162 height 17
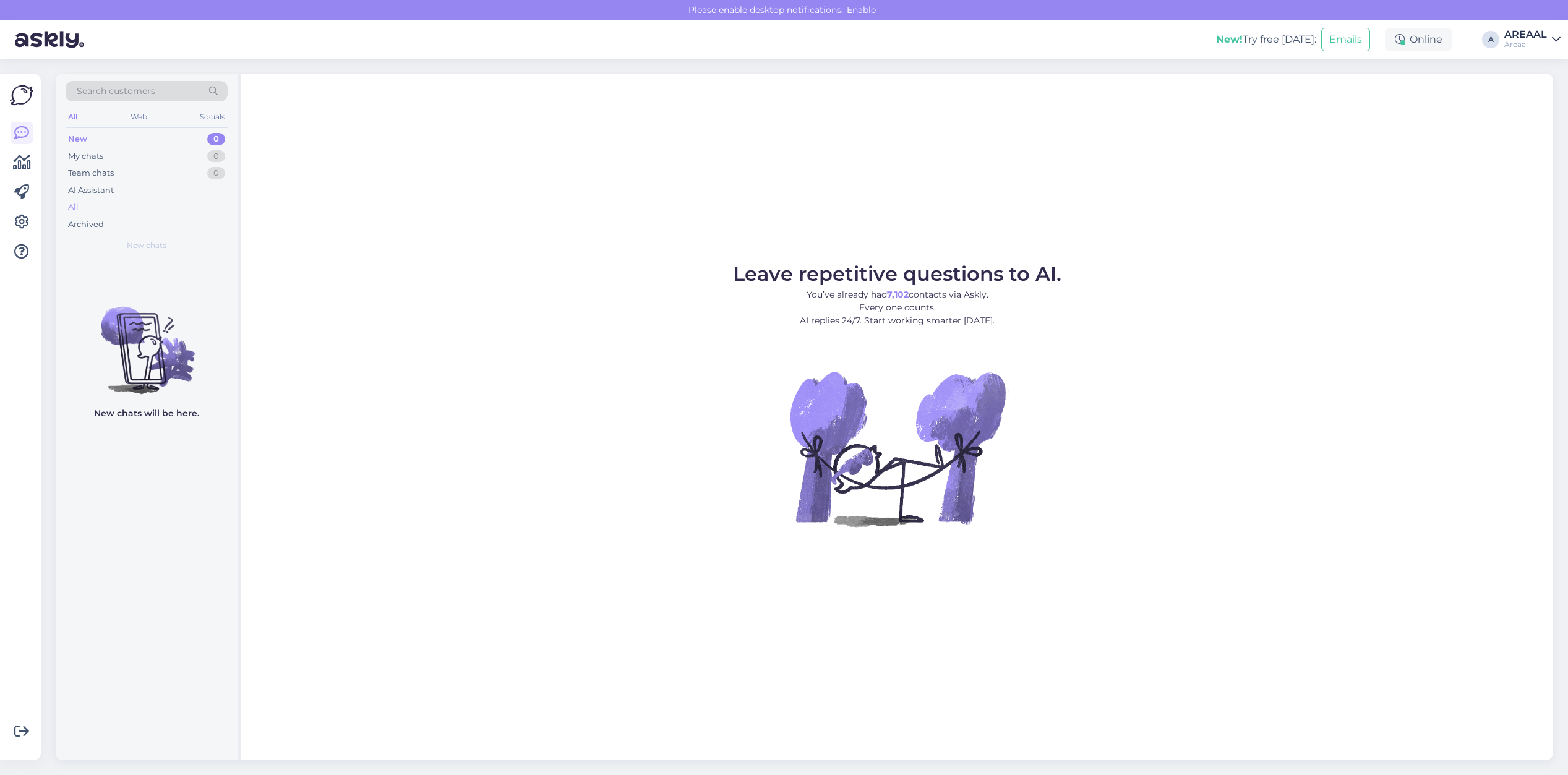
click at [118, 211] on div "All" at bounding box center [146, 207] width 162 height 17
click at [1523, 25] on div "New! Try free [DATE]: Emails Online A AREAAL Areaal" at bounding box center [784, 39] width 1568 height 39
click at [1529, 49] on div "New! Try free today: Emails Online A AREAAL Areaal" at bounding box center [784, 39] width 1568 height 39
click at [1524, 32] on div "AREAAL" at bounding box center [1525, 35] width 43 height 10
click at [1524, 84] on div "Nish Open" at bounding box center [1484, 95] width 151 height 27
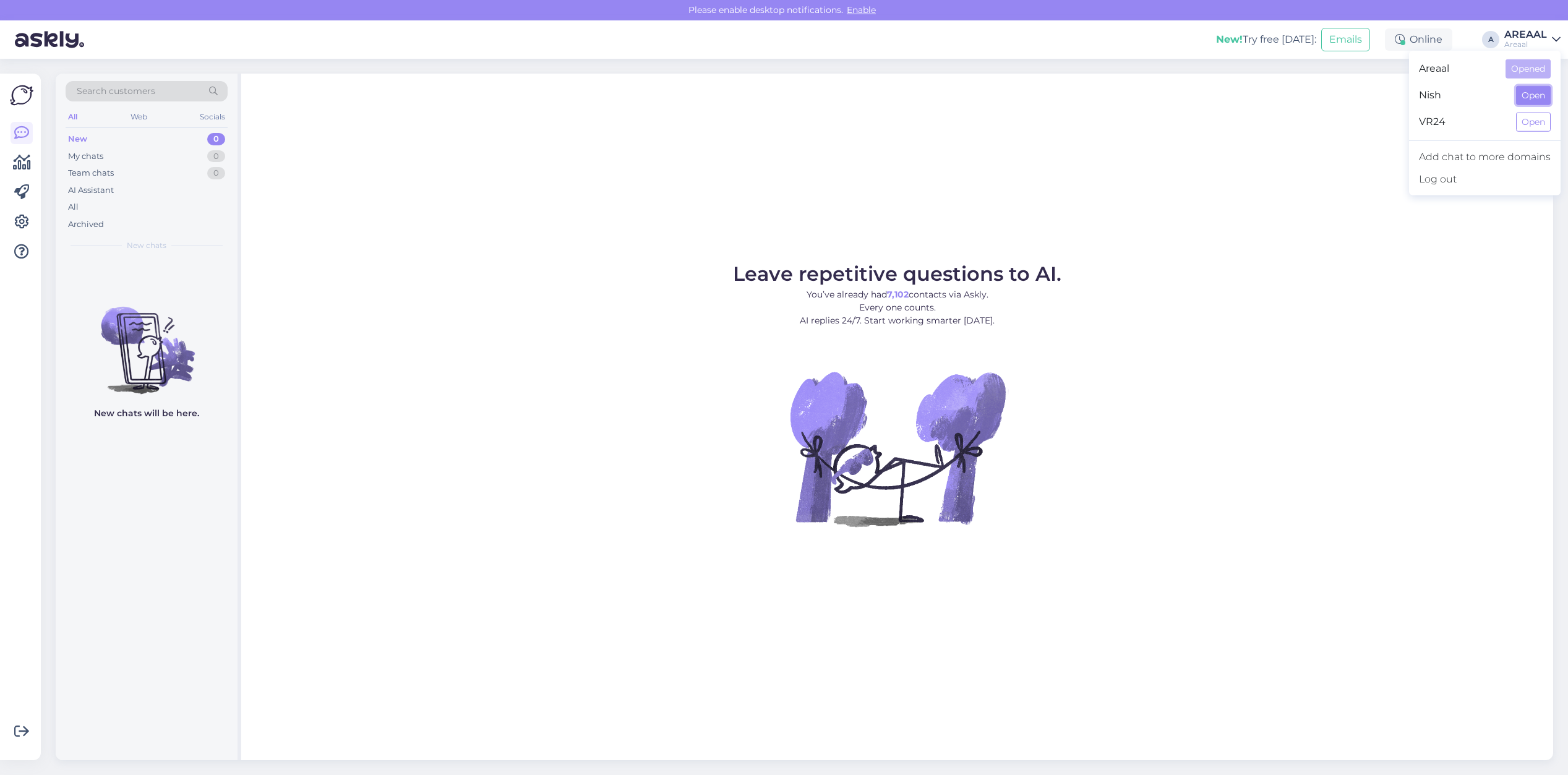
click at [1531, 89] on button "Open" at bounding box center [1534, 95] width 35 height 19
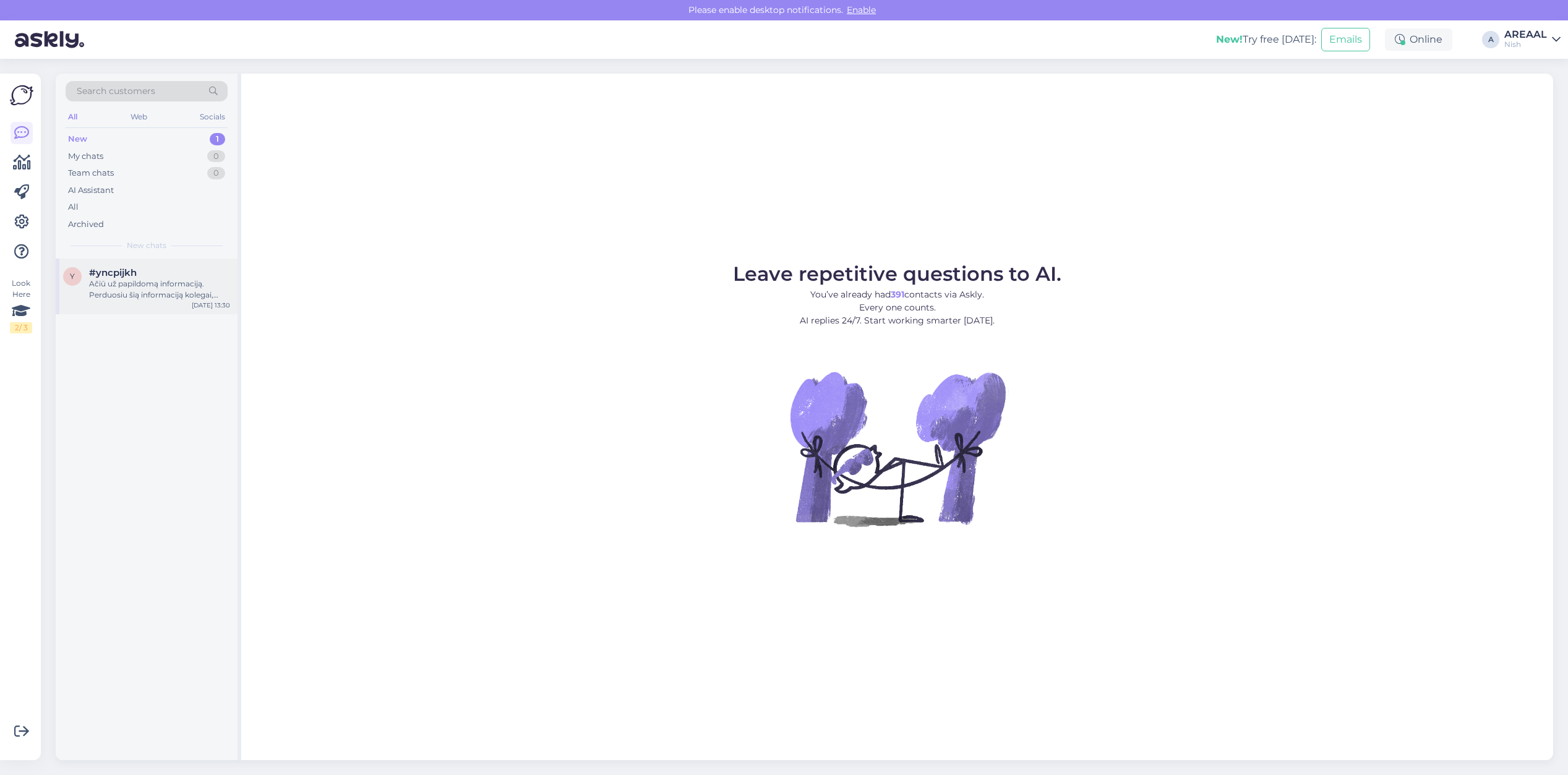
click at [150, 296] on div "Ačiū už papildomą informaciją. Perduosiu šią informaciją kolegai, kuris nagrinė…" at bounding box center [160, 289] width 141 height 23
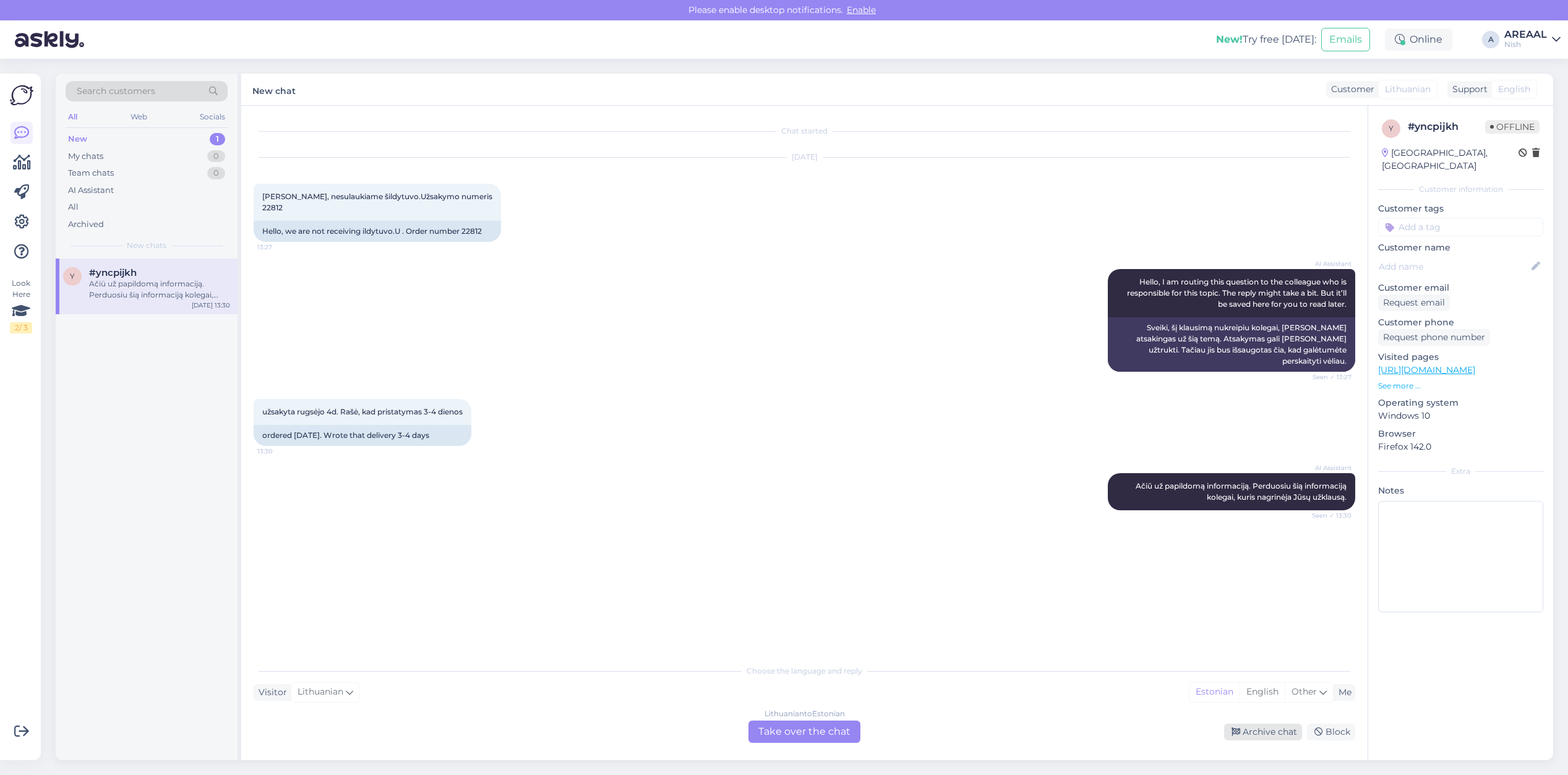
click at [1256, 736] on div "Archive chat" at bounding box center [1263, 732] width 78 height 17
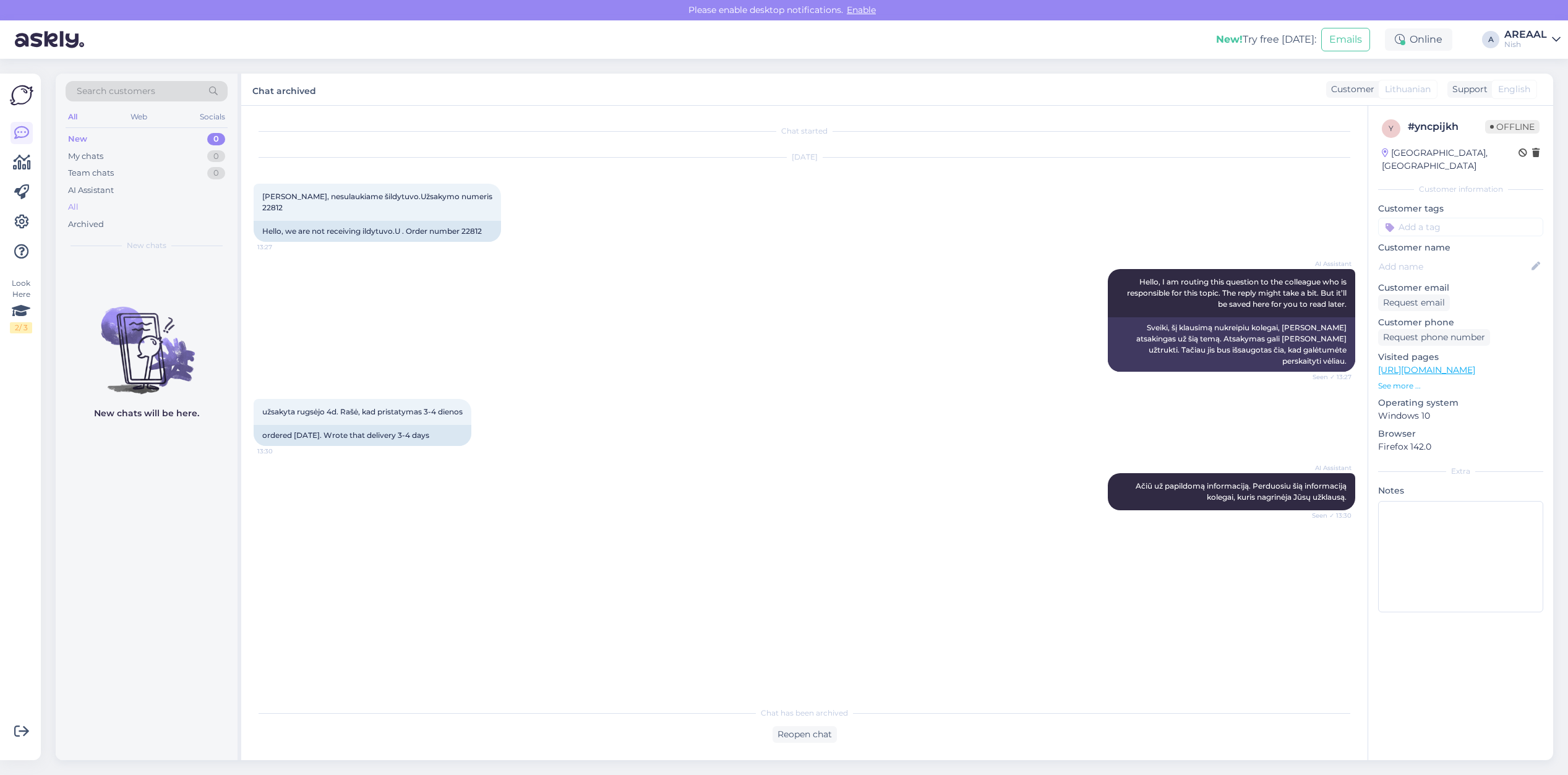
click at [121, 214] on div "All" at bounding box center [146, 207] width 162 height 17
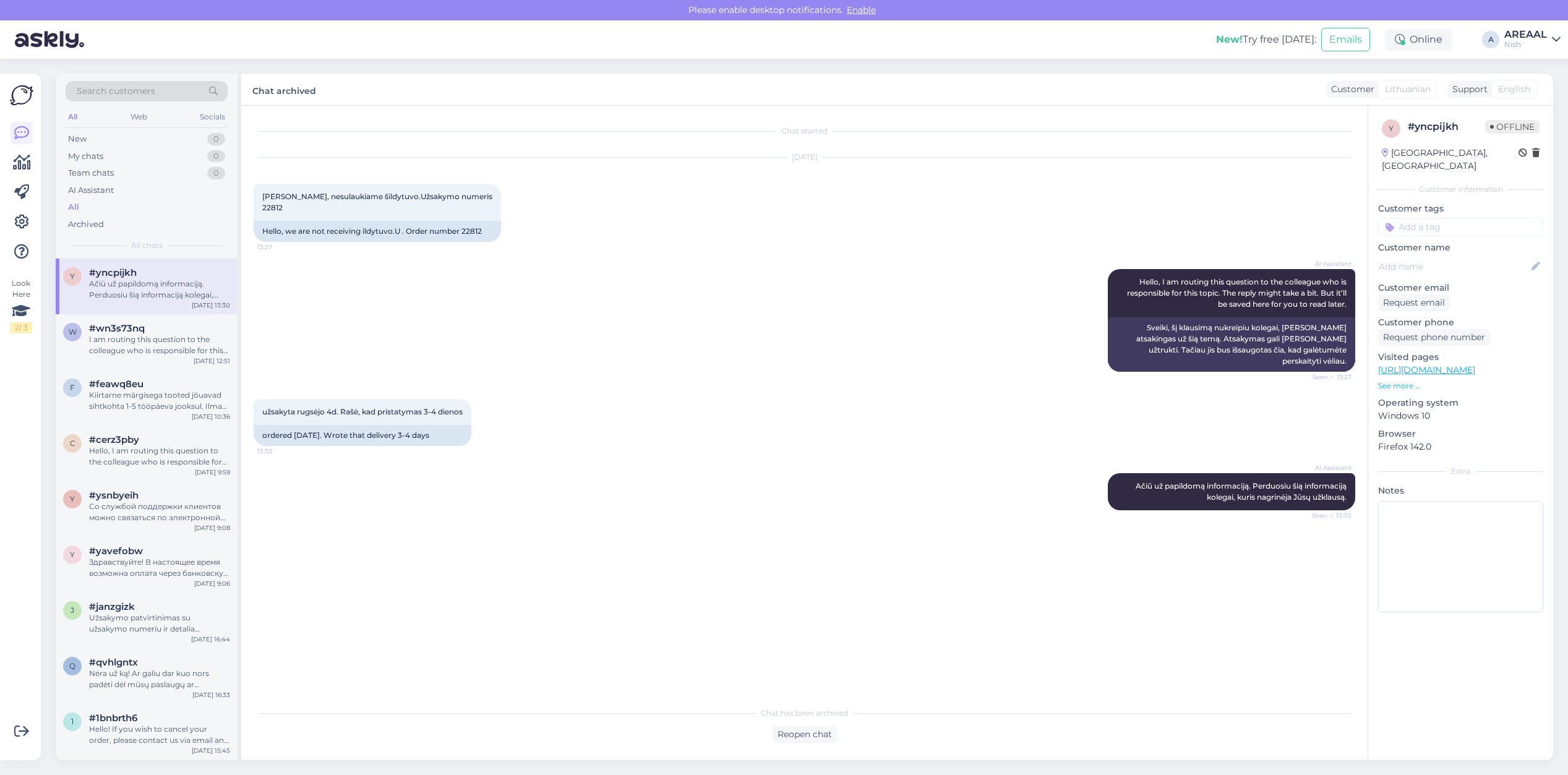
click at [1526, 31] on div "AREAAL" at bounding box center [1525, 35] width 43 height 10
click at [1533, 71] on button "Open" at bounding box center [1534, 69] width 35 height 19
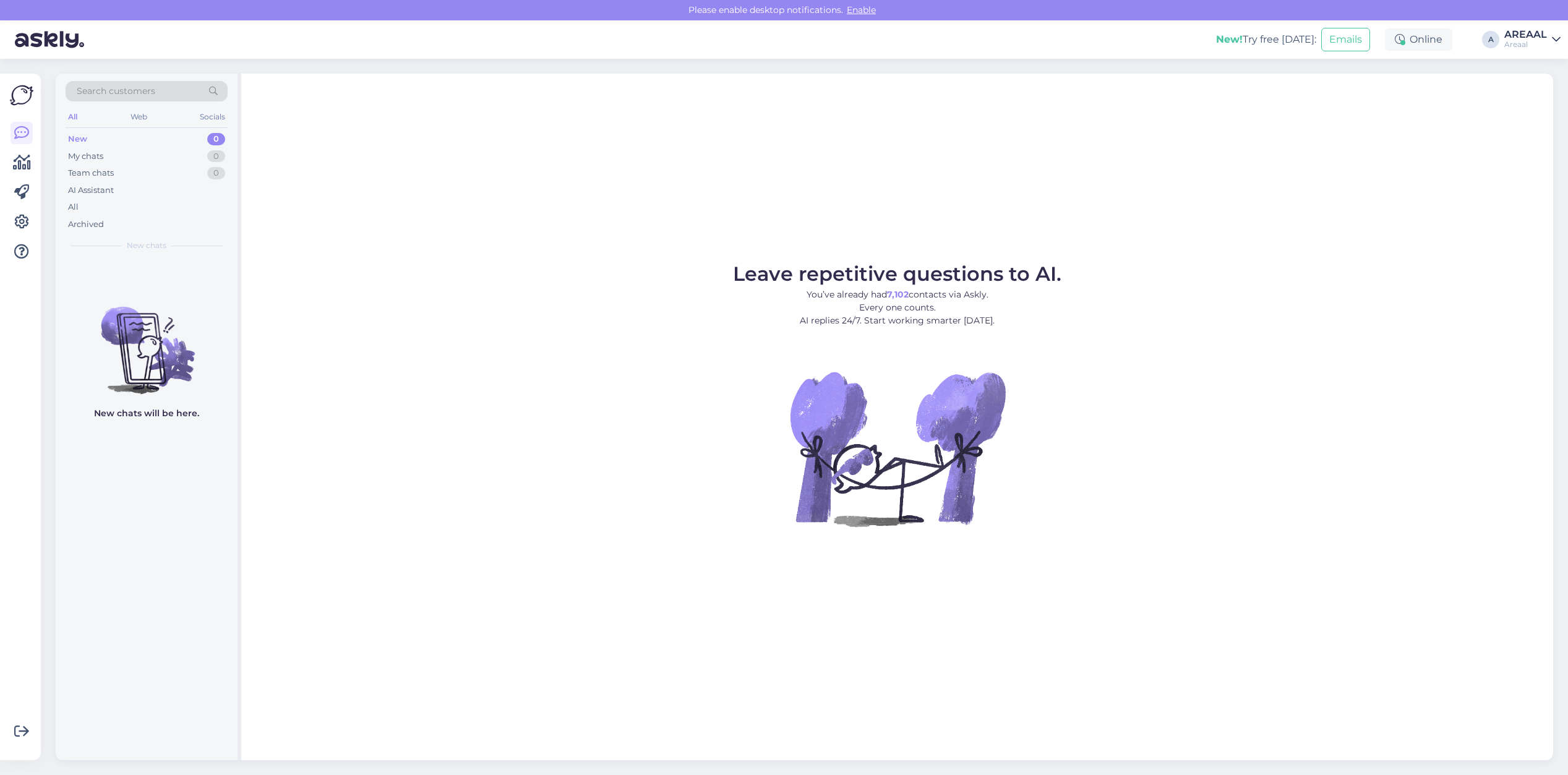
click at [1067, 217] on div "Leave repetitive questions to AI. You’ve already had 7,102 contacts via Askly. …" at bounding box center [897, 417] width 1312 height 687
click at [109, 217] on div "Archived" at bounding box center [146, 225] width 162 height 17
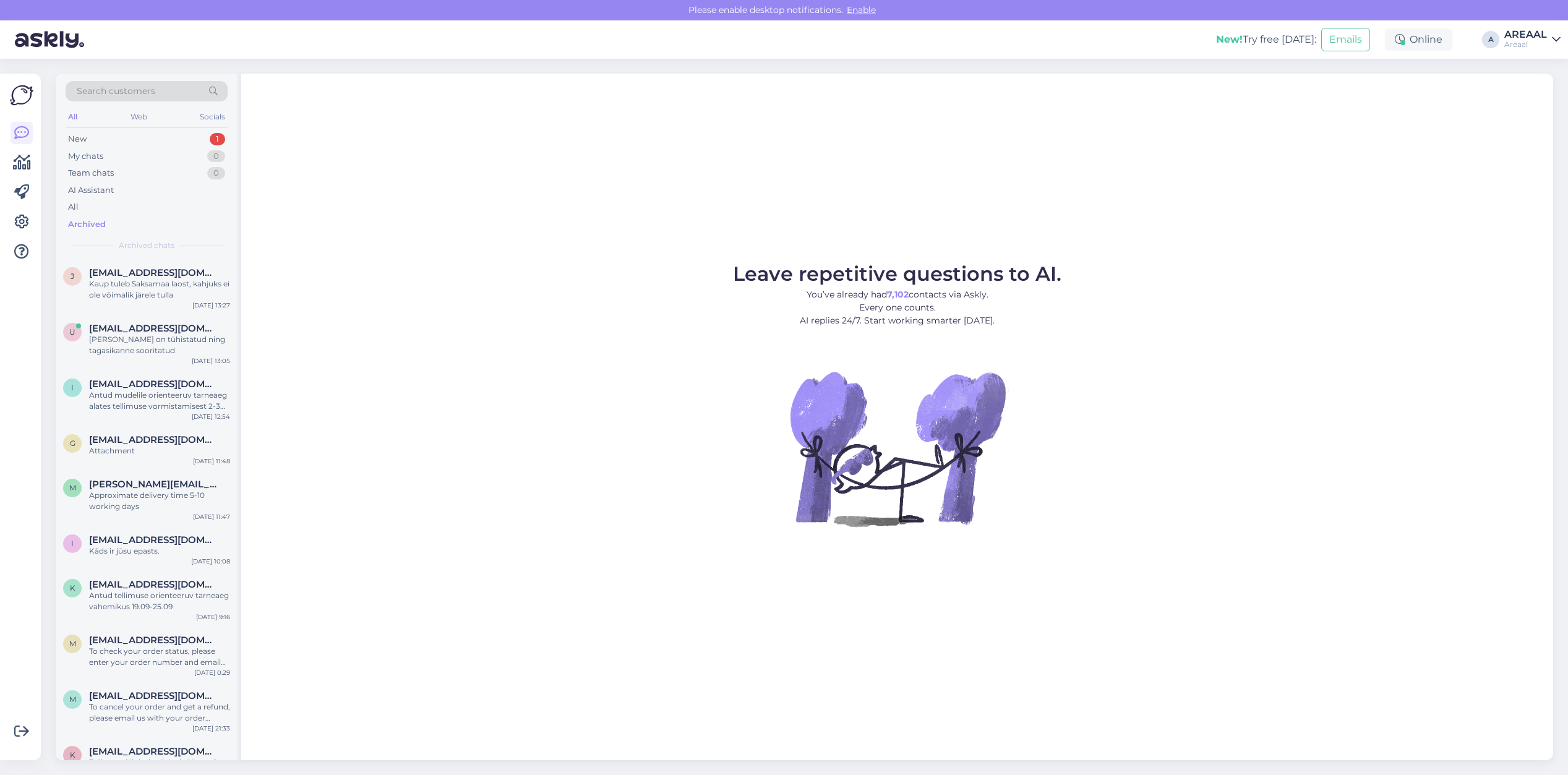
click at [134, 273] on span "[EMAIL_ADDRESS][DOMAIN_NAME]" at bounding box center [153, 273] width 129 height 11
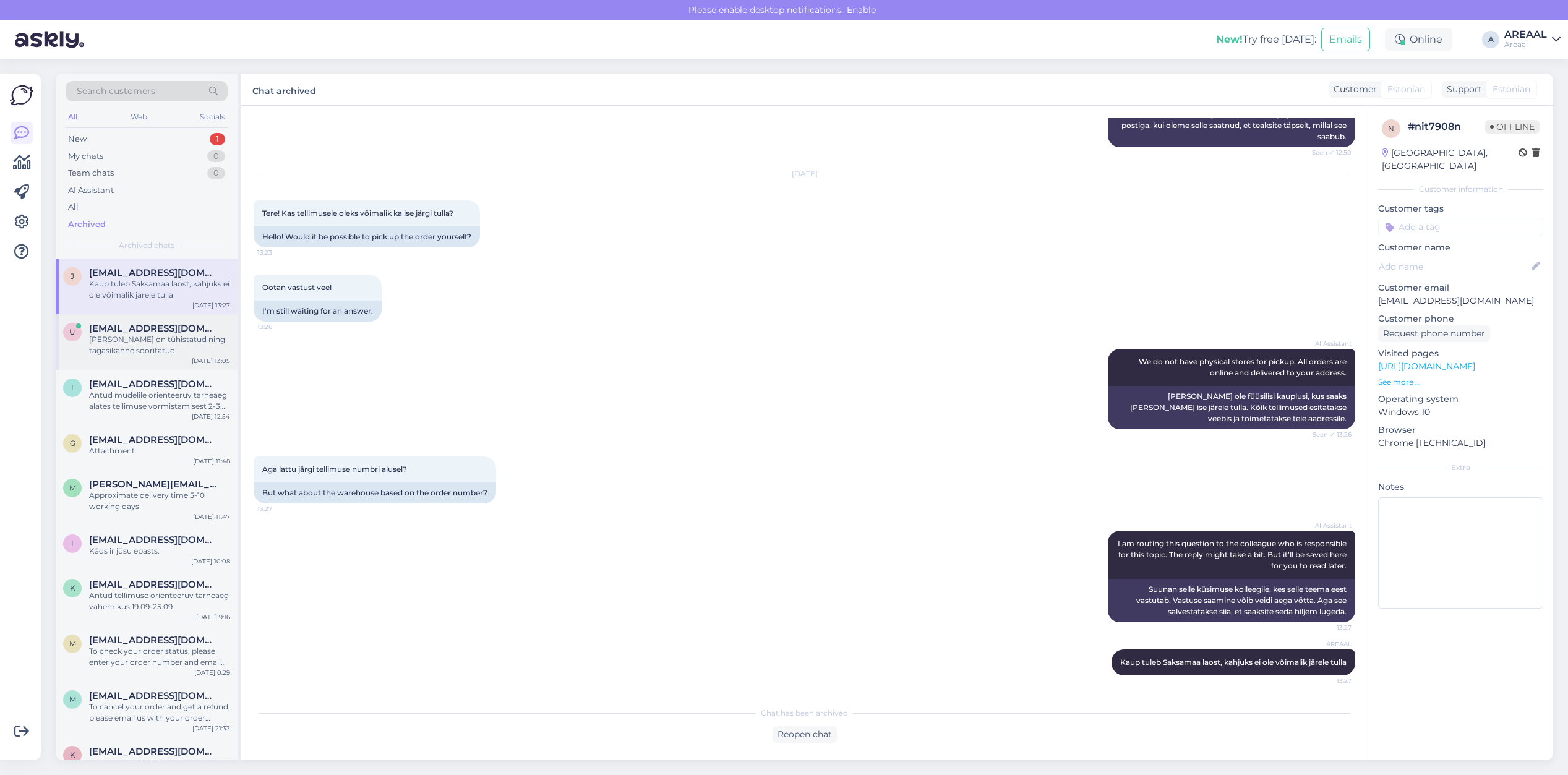
click at [148, 321] on div "u [EMAIL_ADDRESS][DOMAIN_NAME] Tellimus on tühistatud ning tagasikanne sooritat…" at bounding box center [147, 342] width 182 height 56
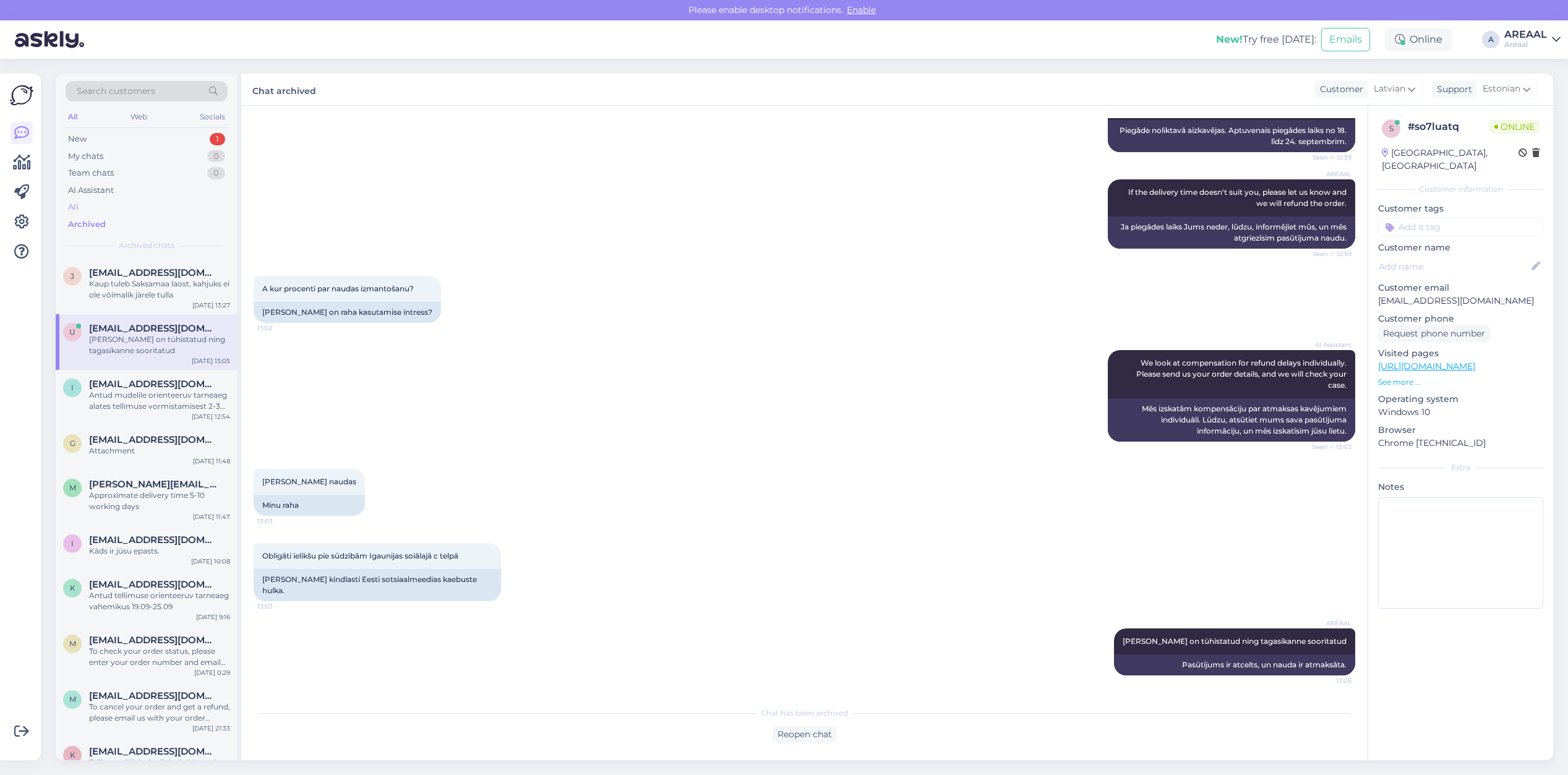
click at [121, 202] on div "All" at bounding box center [146, 207] width 162 height 17
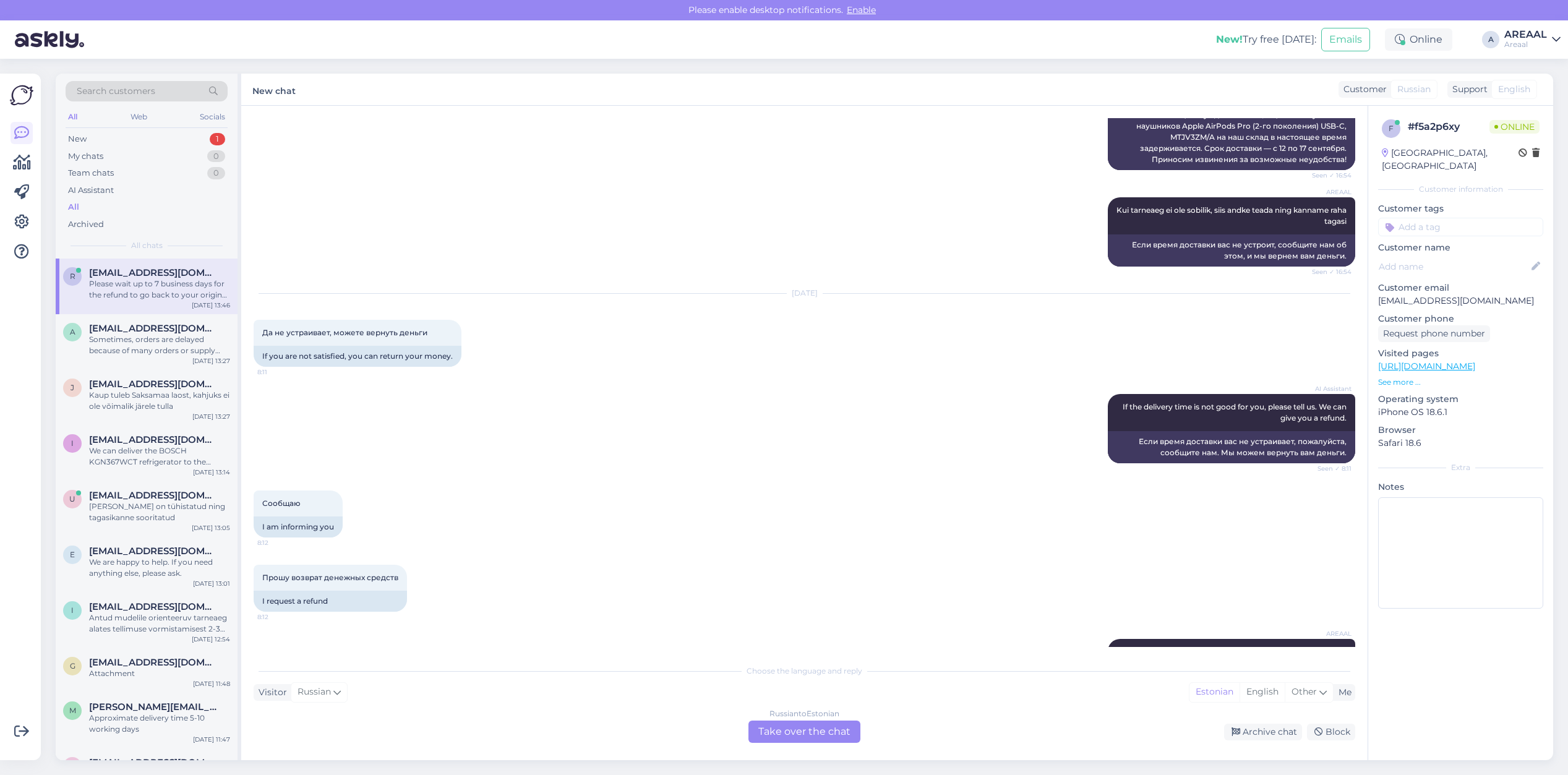
scroll to position [796, 0]
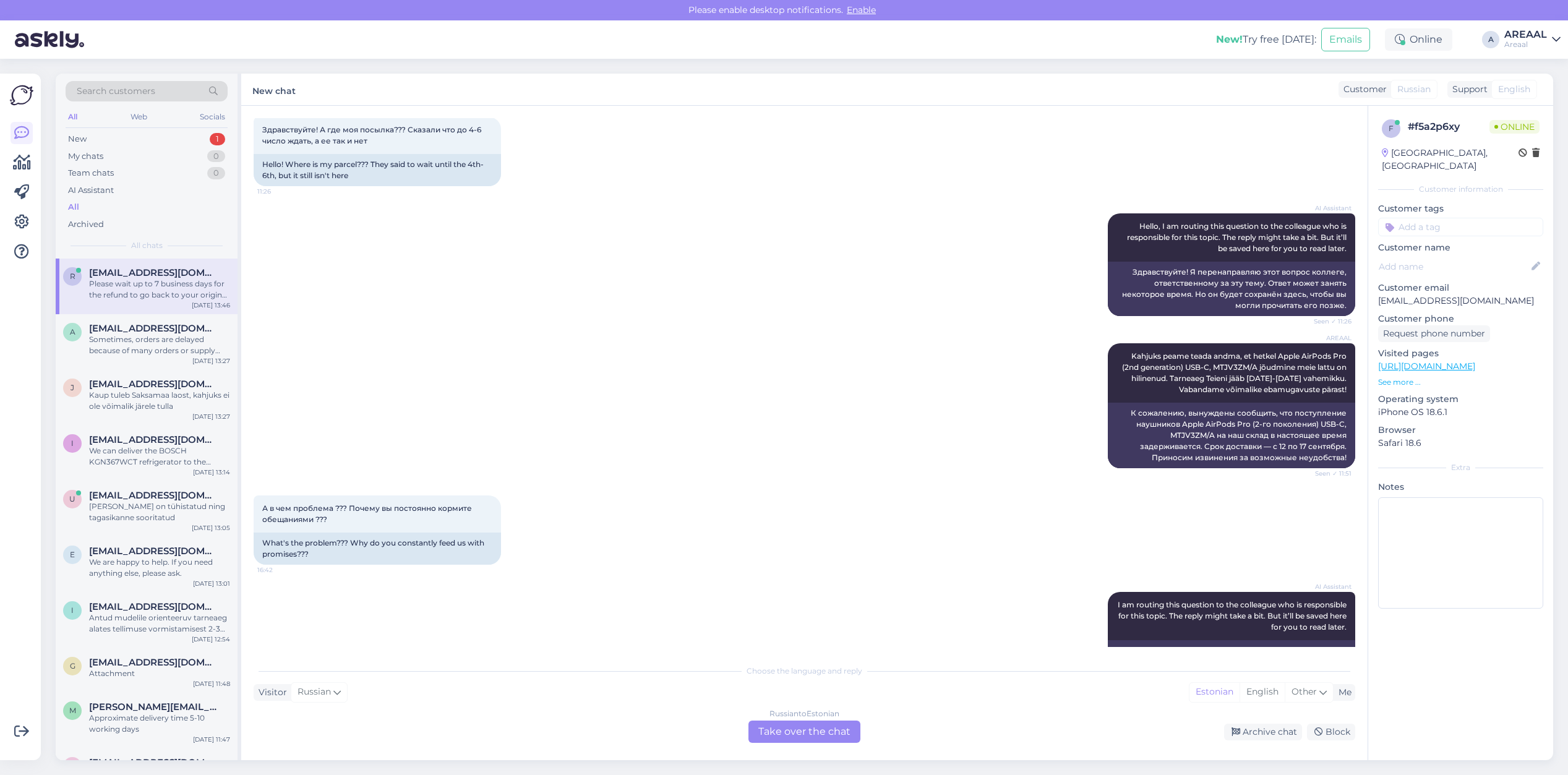
click at [1442, 294] on p "ratkelite@gmail.com" at bounding box center [1460, 301] width 165 height 13
copy p "ratkelite@gmail.com"
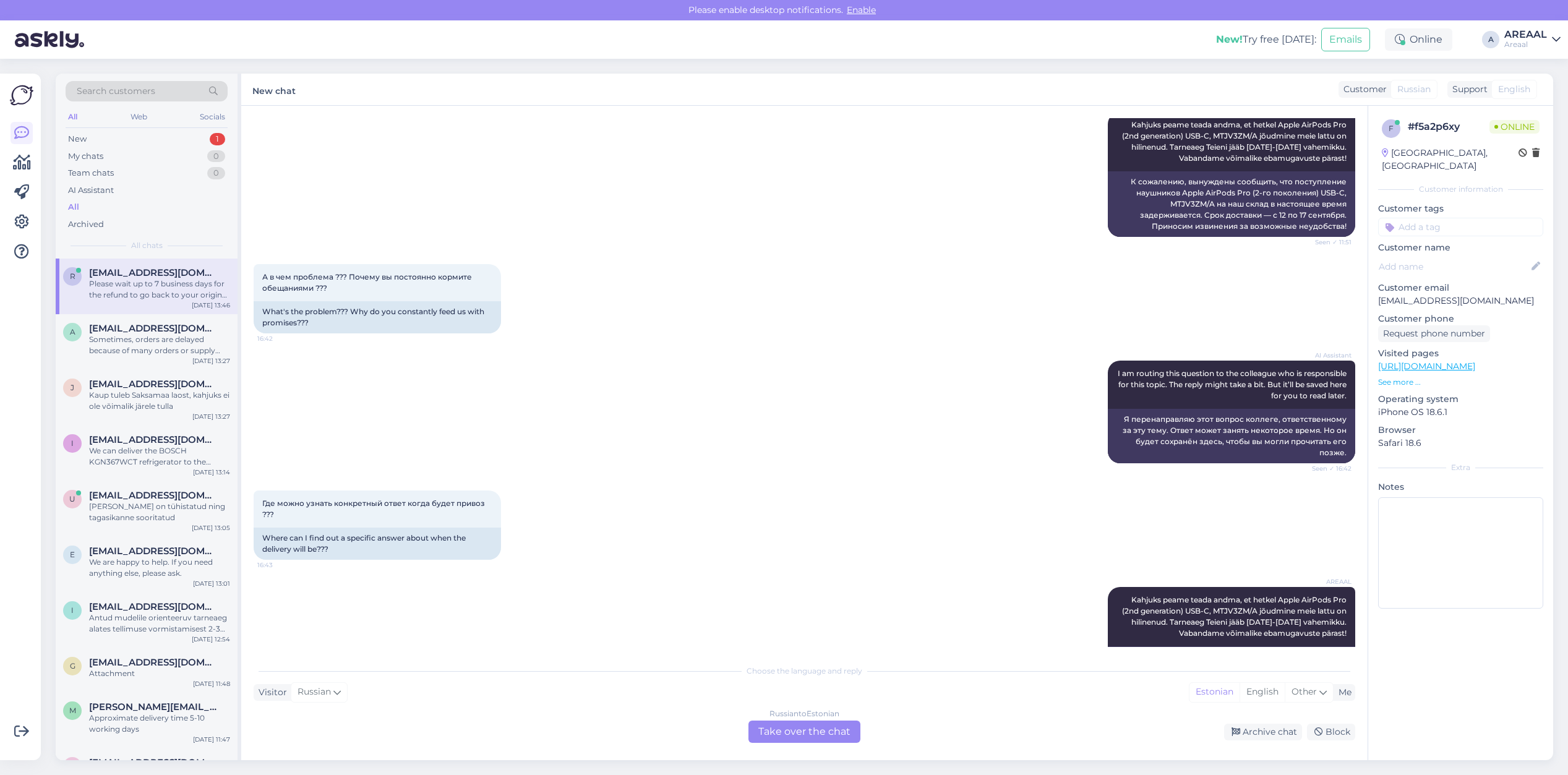
scroll to position [2342, 0]
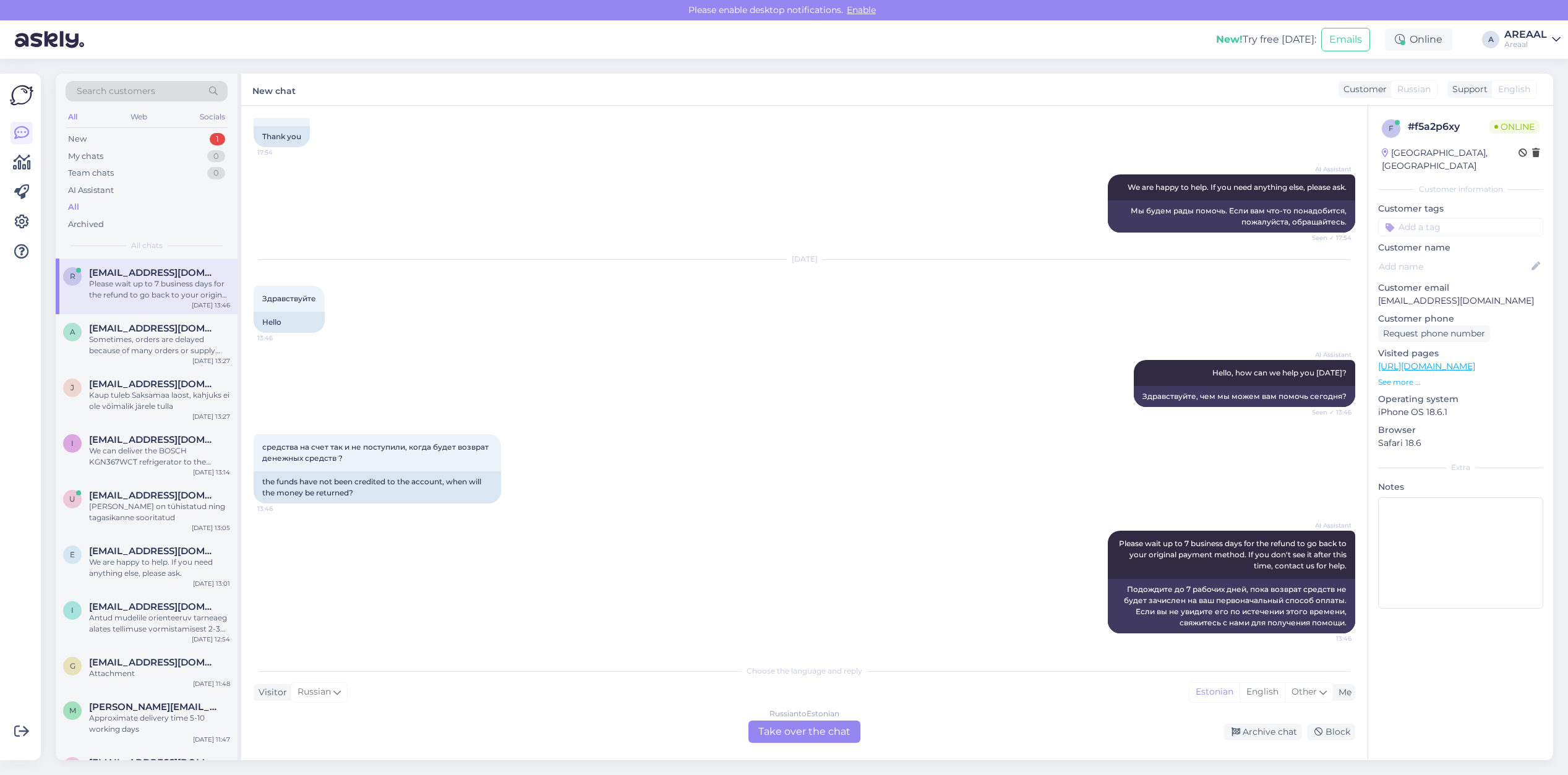
click at [771, 737] on div "Russian to Estonian Take over the chat" at bounding box center [805, 731] width 112 height 23
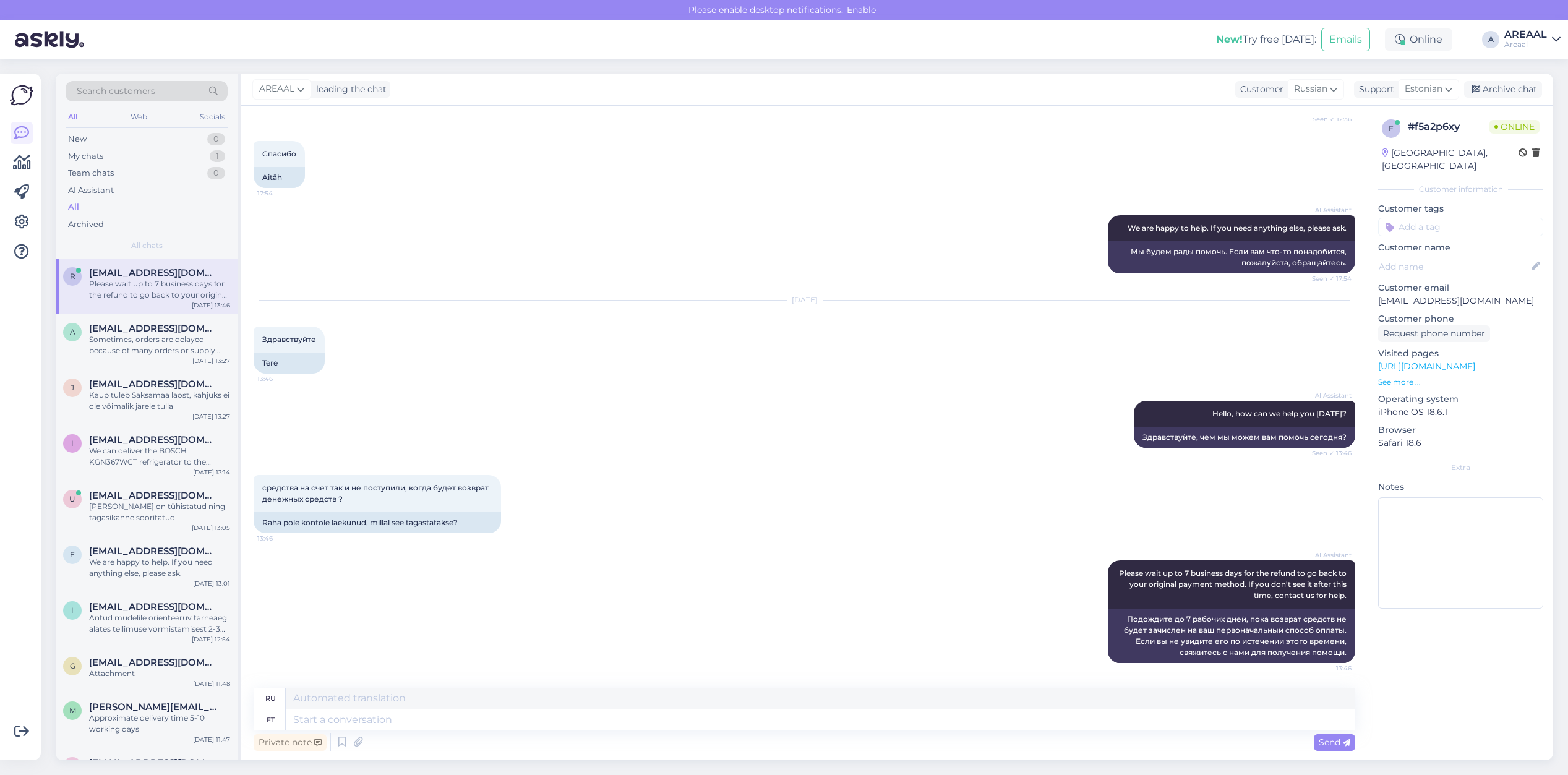
click at [840, 733] on div "Private note Send" at bounding box center [804, 742] width 1101 height 23
click at [839, 710] on textarea at bounding box center [820, 720] width 1069 height 21
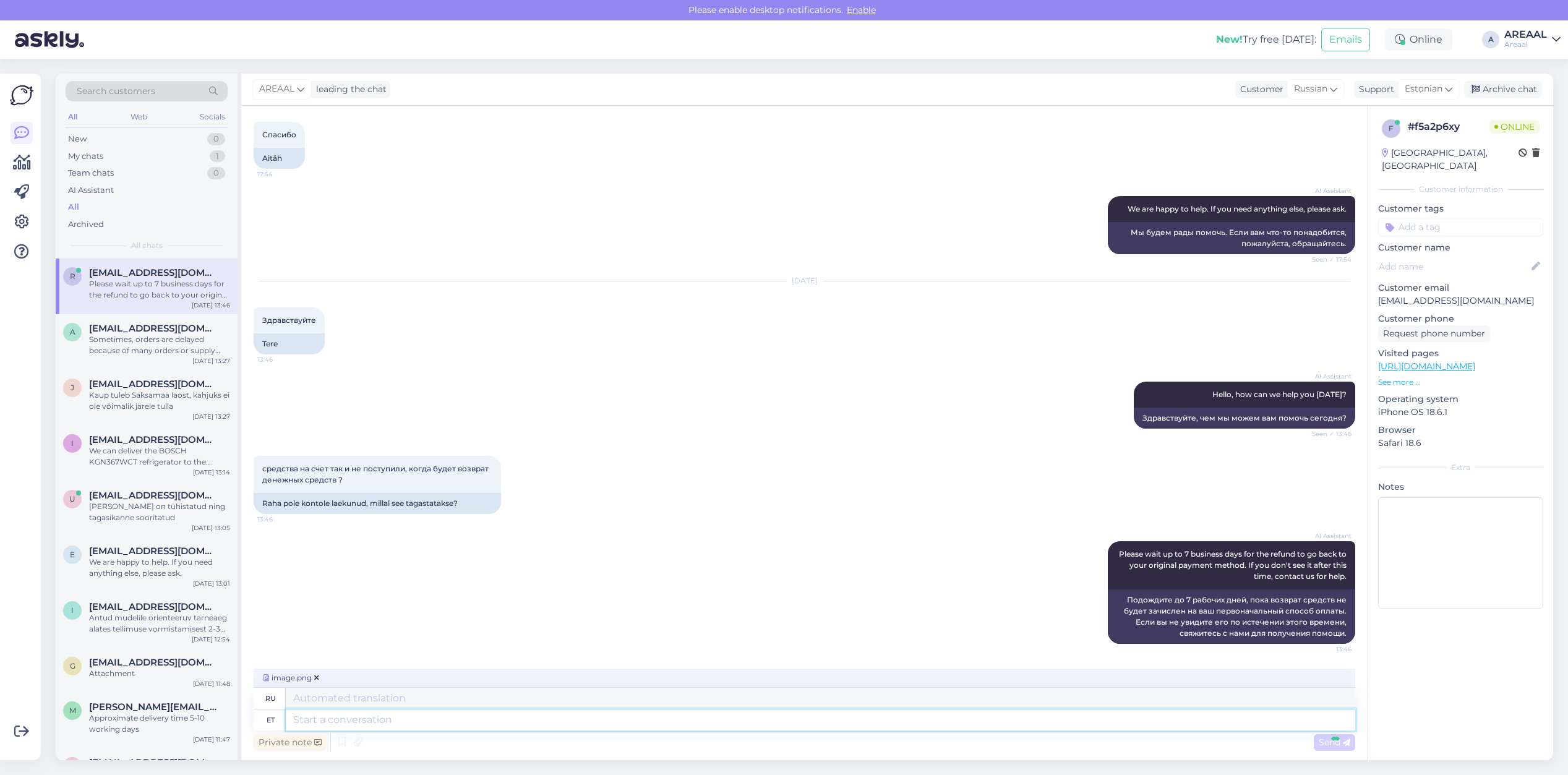
scroll to position [2392, 0]
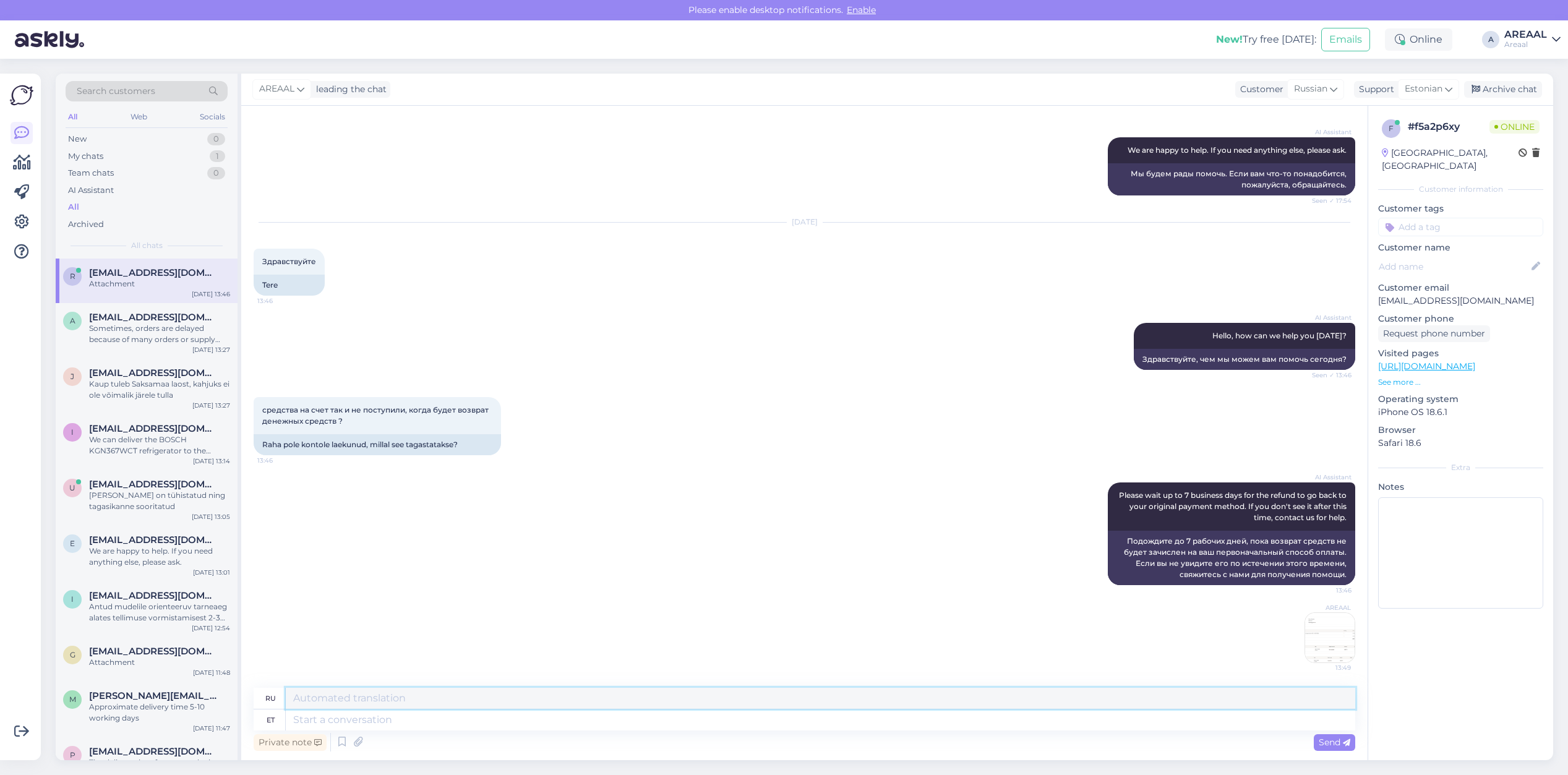
click at [1135, 707] on textarea at bounding box center [820, 698] width 1069 height 21
click at [1143, 724] on textarea at bounding box center [820, 720] width 1069 height 21
paste textarea "[URL][DOMAIN_NAME]"
type textarea "[URL][DOMAIN_NAME]"
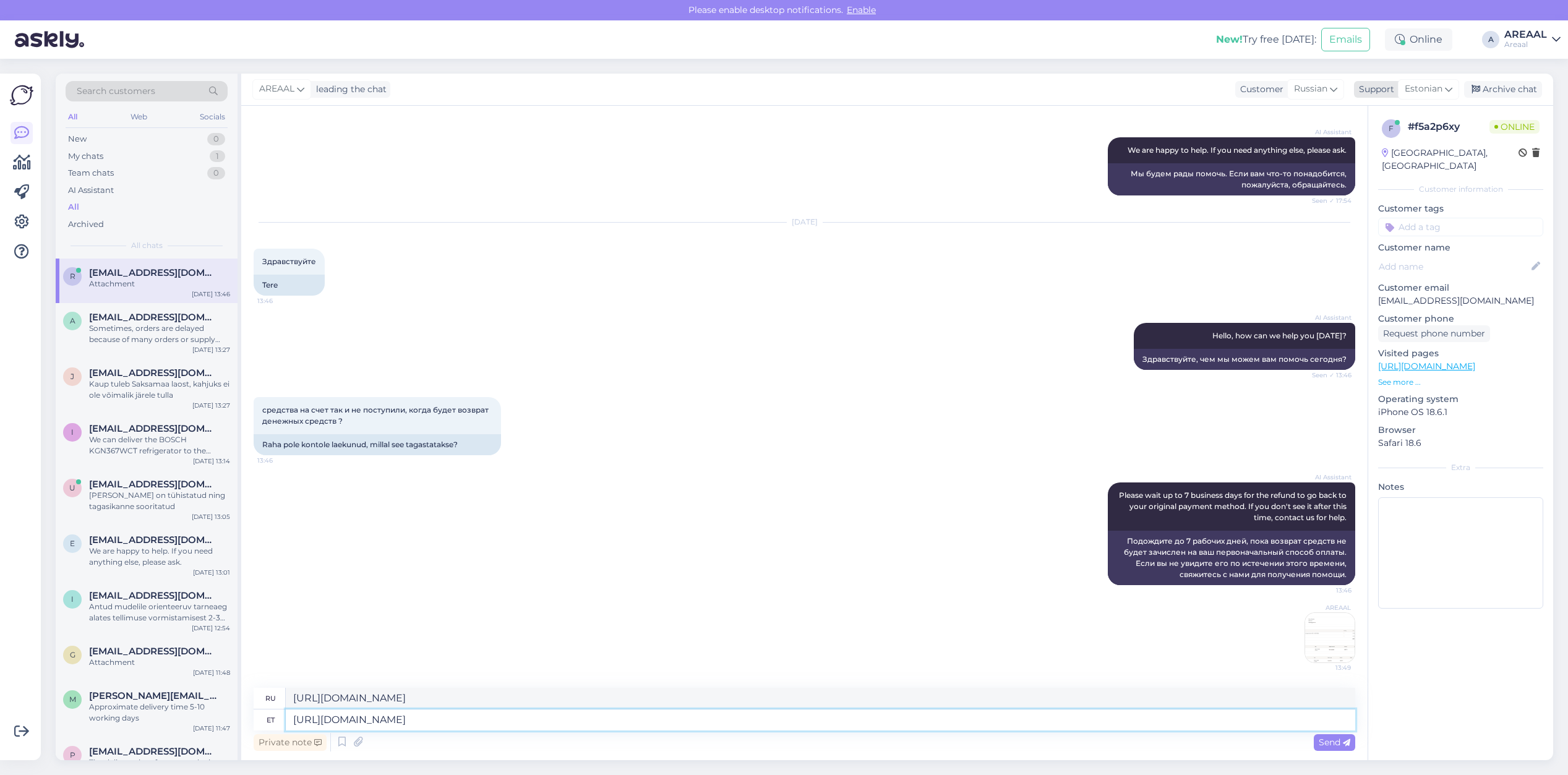
type textarea "[URL][DOMAIN_NAME]"
click at [1418, 89] on span "Estonian" at bounding box center [1423, 89] width 38 height 14
type input "est"
click at [1388, 141] on link "Estonian" at bounding box center [1406, 144] width 136 height 20
click at [919, 719] on textarea "[URL][DOMAIN_NAME]" at bounding box center [820, 720] width 1069 height 21
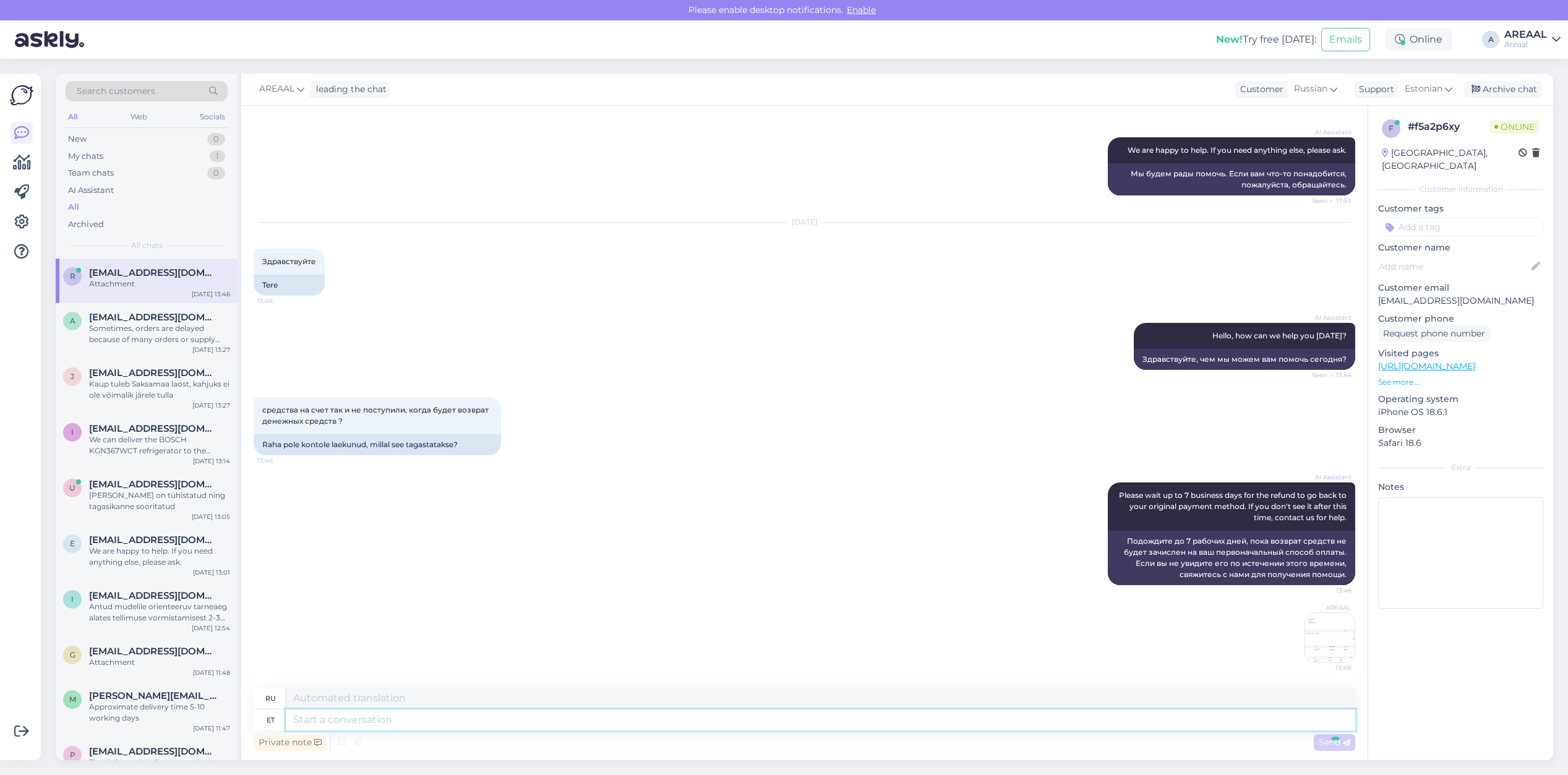
scroll to position [2488, 0]
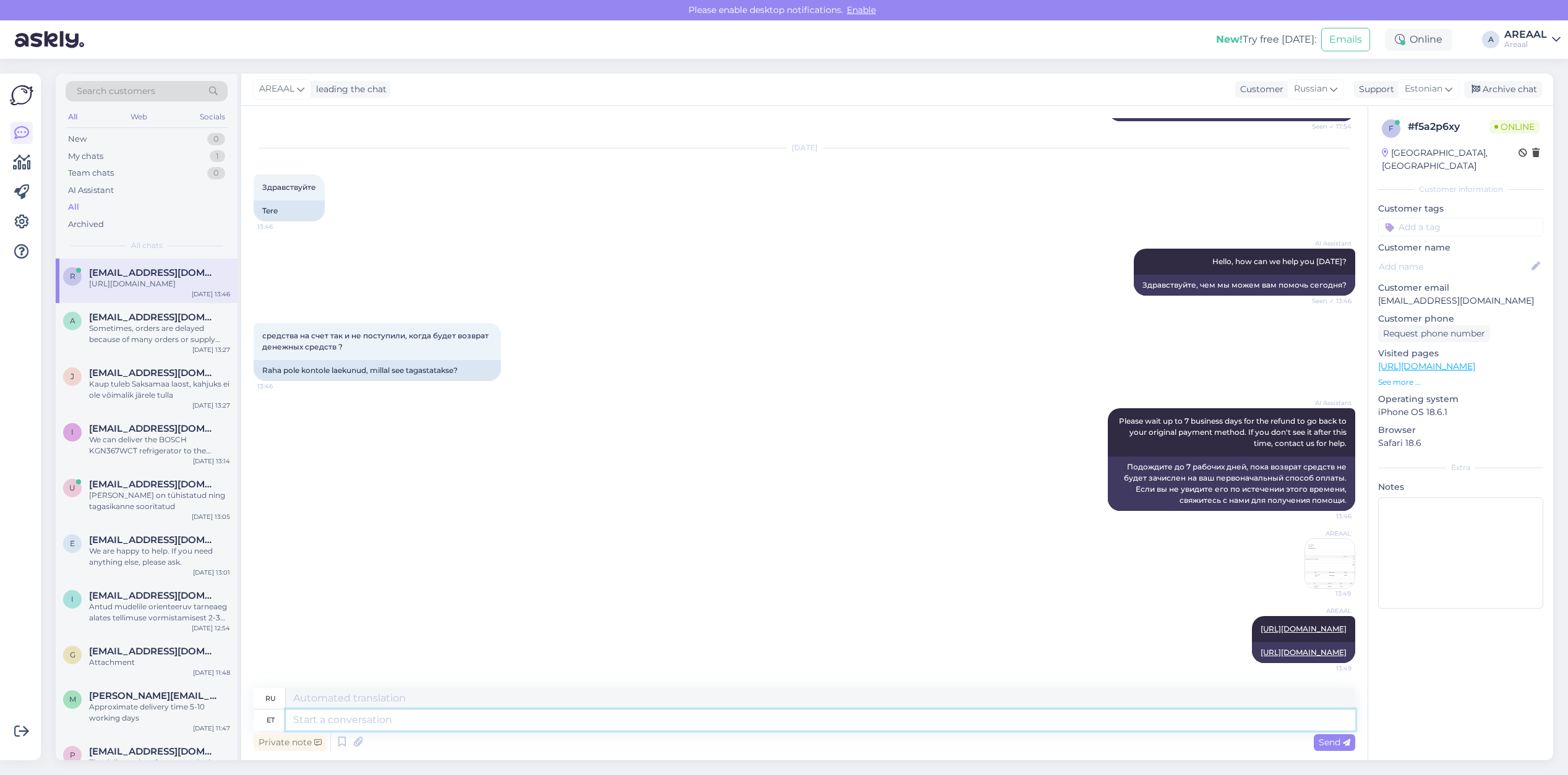
click at [1140, 712] on textarea at bounding box center [820, 720] width 1069 height 21
type textarea "Transcation U"
type textarea "Сделка"
paste textarea "5cb711a6-9d54-4a8f-8bde-7f14a41de5cf"
type textarea "Transcation UUID: 5cb711a6-9d54-4a8f-8bde-7f14a41de5cf"
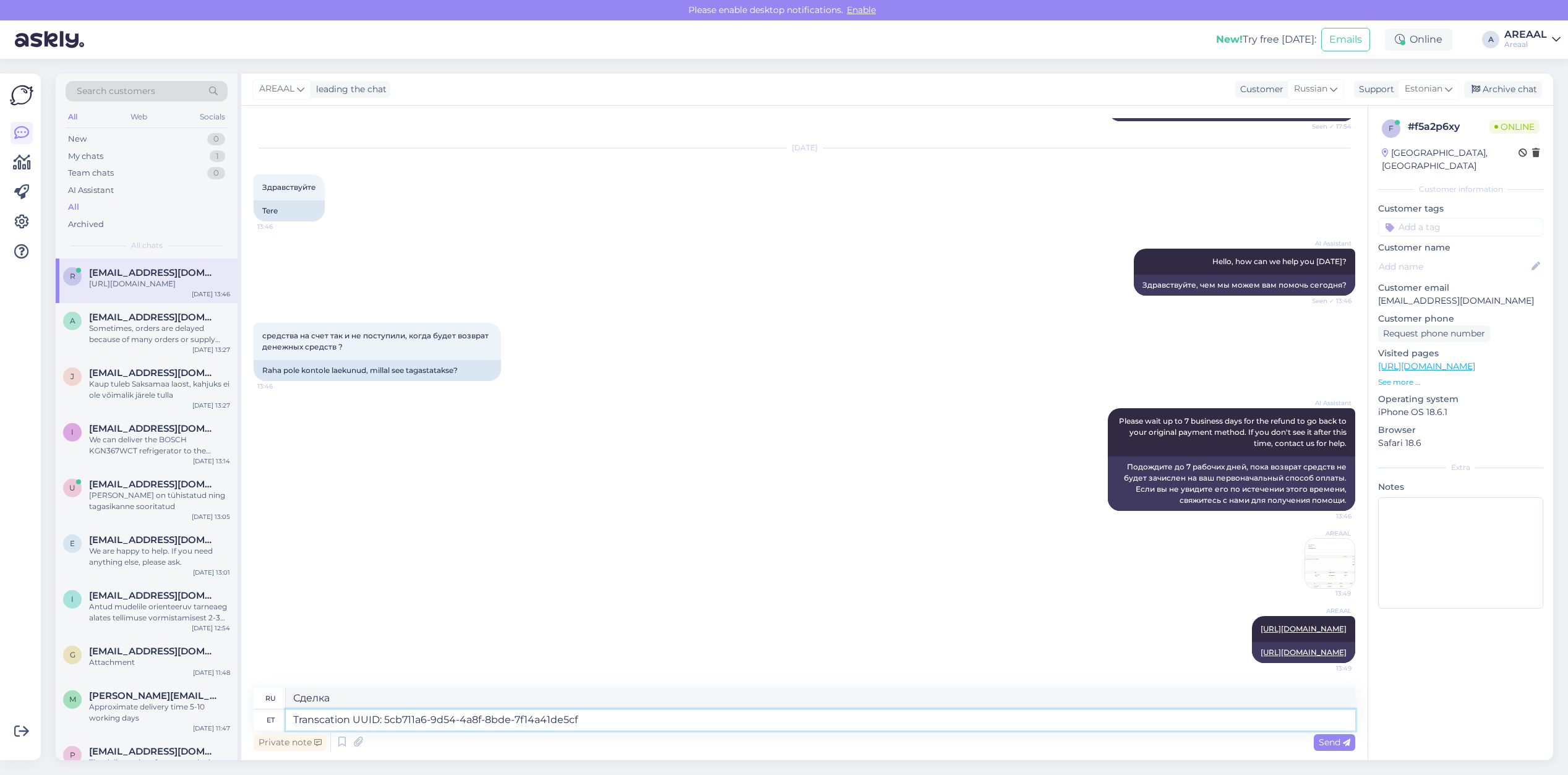
type textarea "UUID транзакции:"
type textarea "Transcation UUID: 5cb711a6-9d54-4a8f-8bde-7f14a41de5cf. I"
type textarea "UUID транзакции: 5cb711a6-9d54-4a8f-8bde-7f14a41de5cf."
type textarea "Transcation UUID: 5cb711a6-9d54-4a8f-8bde-7f14a41de5cf. If you"
type textarea "UUID транзакции: 5cb711a6-9d54-4a8f-8bde-7f14a41de5cf. Если"
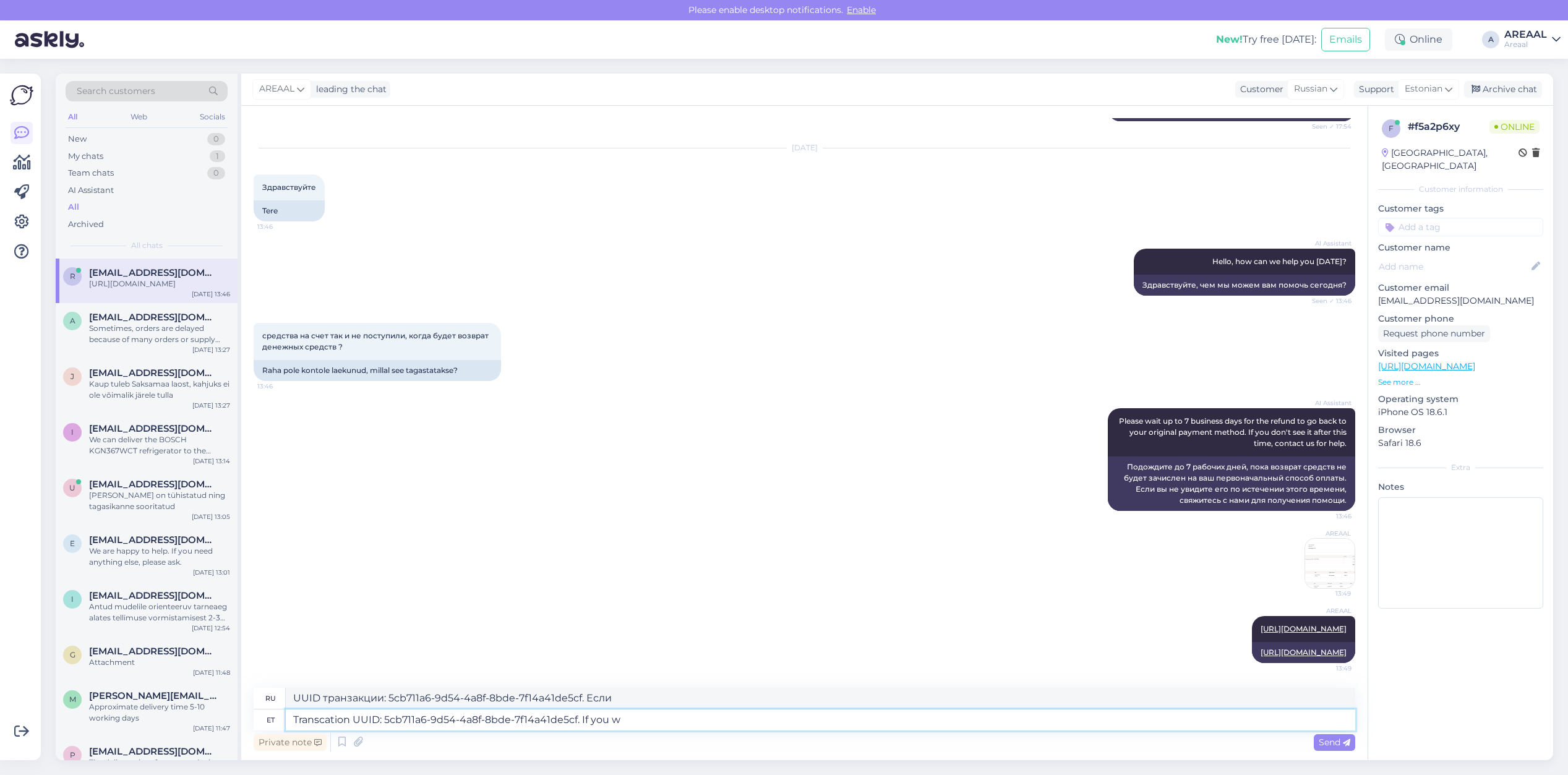
type textarea "Transcation UUID: 5cb711a6-9d54-4a8f-8bde-7f14a41de5cf. If you wi"
type textarea "UUID транзакции: 5cb711a6-9d54-4a8f-8bde-7f14a41de5cf. Если вы"
type textarea "Transcation UUID: 5cb711a6-9d54-4a8f-8bde-7f14a41de5cf. If you wish"
type textarea "UUID транзакции: 5cb711a6-9d54-4a8f-8bde-7f14a41de5cf. Если хотите"
type textarea "Transcation UUID: 5cb711a6-9d54-4a8f-8bde-7f14a41de5cf."
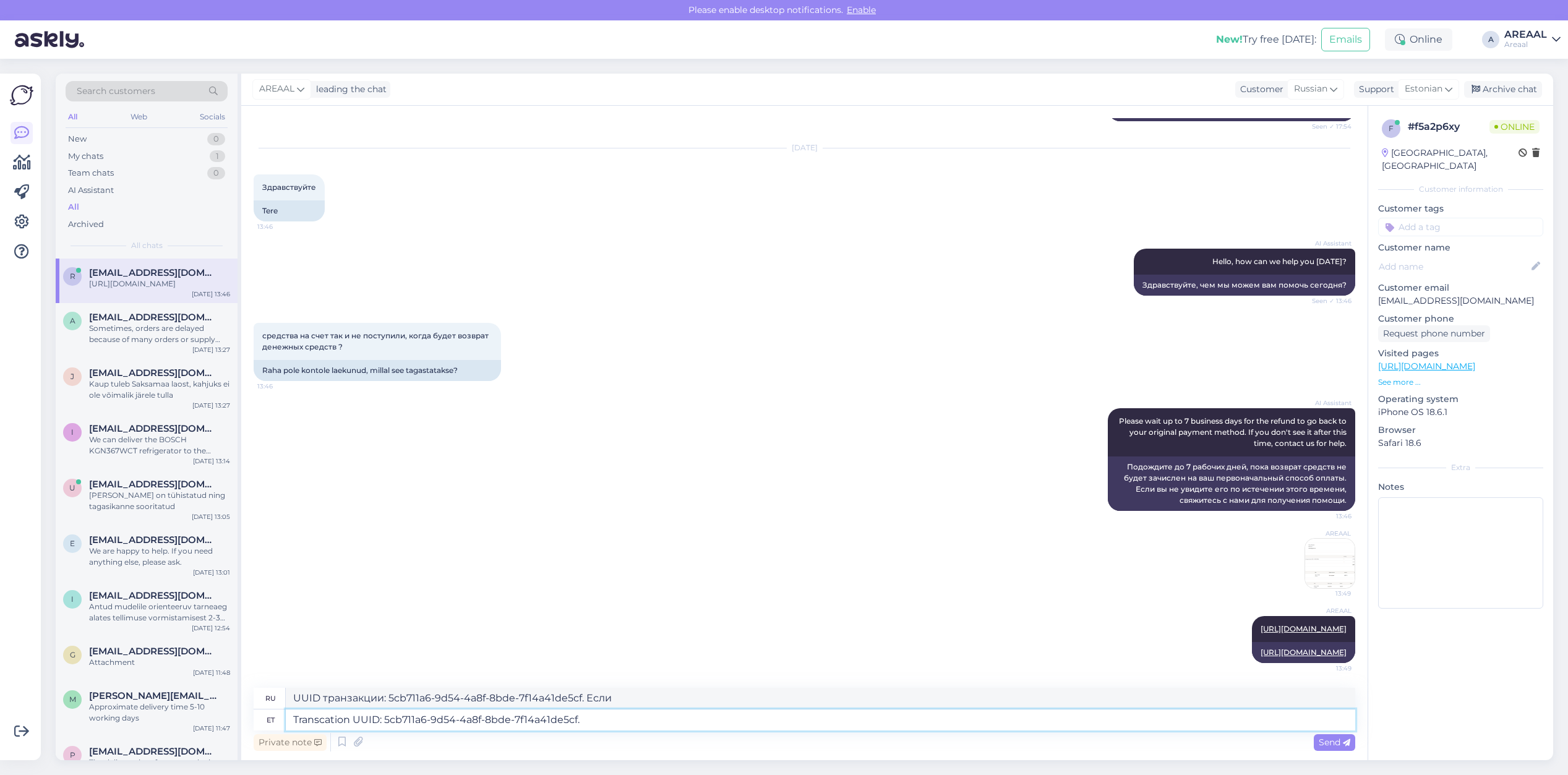
type textarea "UUID транзакции: 5cb711a6-9d54-4a8f-8bde-7f14a41de5cf."
type textarea "Transcation UUID: 5cb711a6-9d54-4a8f-8bde-7f14a41de5cf"
type textarea "UUID транзакции: 5cb711a6-9d54-4a8f-8bde-7f14a41de5cf"
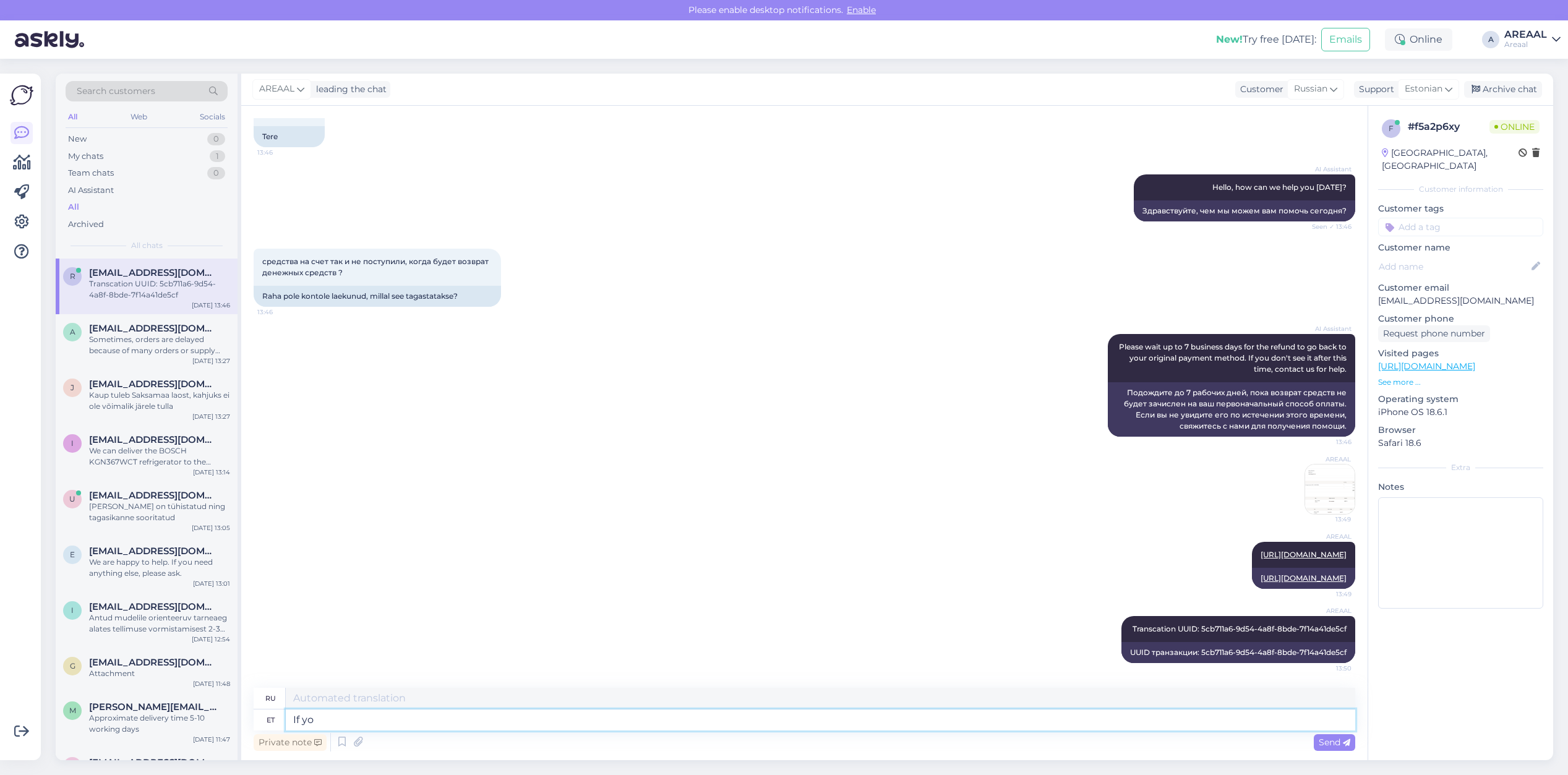
type textarea "If you"
type textarea "Если"
type textarea "If you wi"
type textarea "Если ты"
type textarea "If you wish you c"
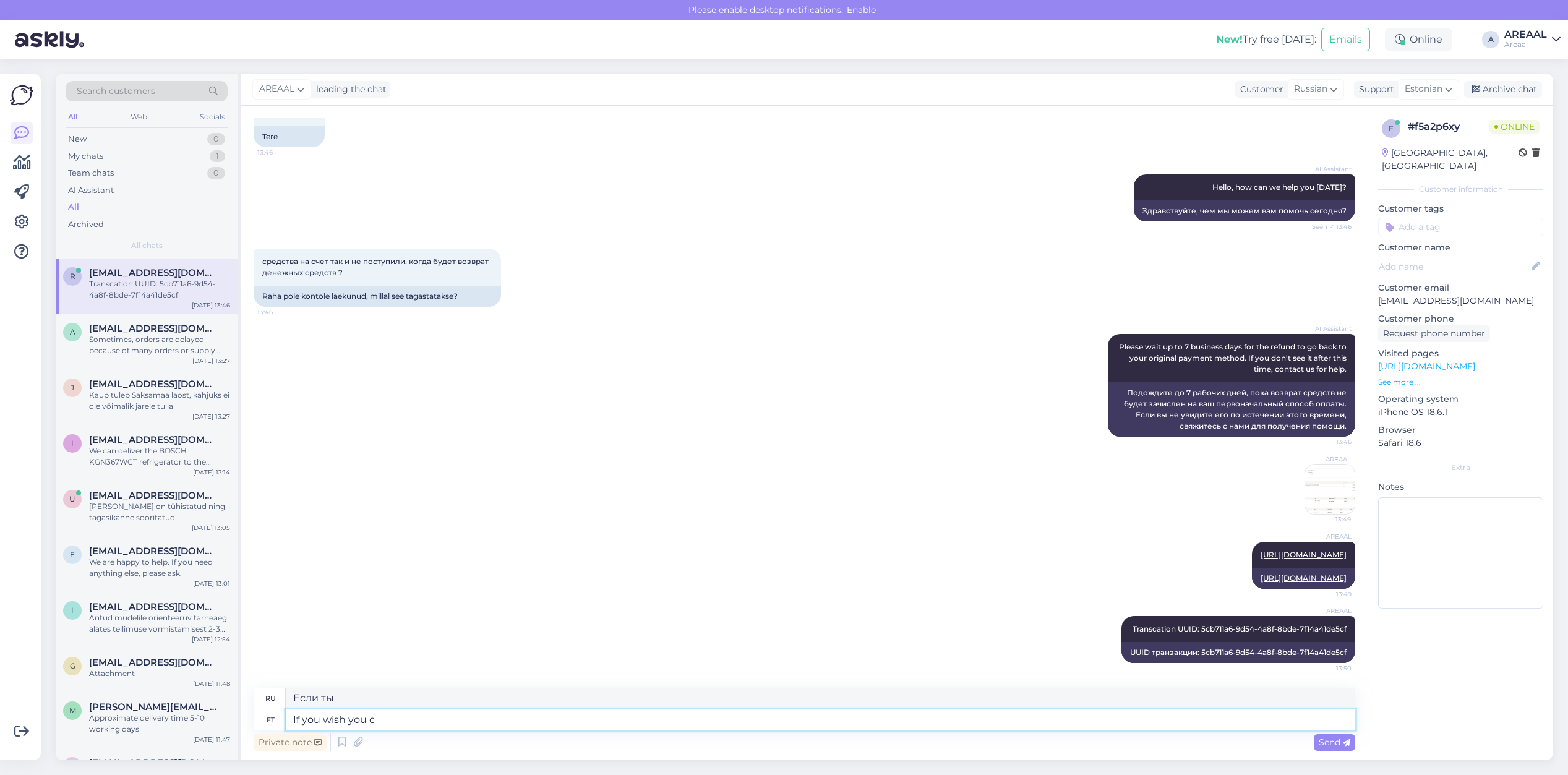
type textarea "Если хочешь"
type textarea "If you wish you can as"
type textarea "Если хочешь, можешь"
type textarea "If you wish you can ask your"
type textarea "Если хотите, можете спросить."
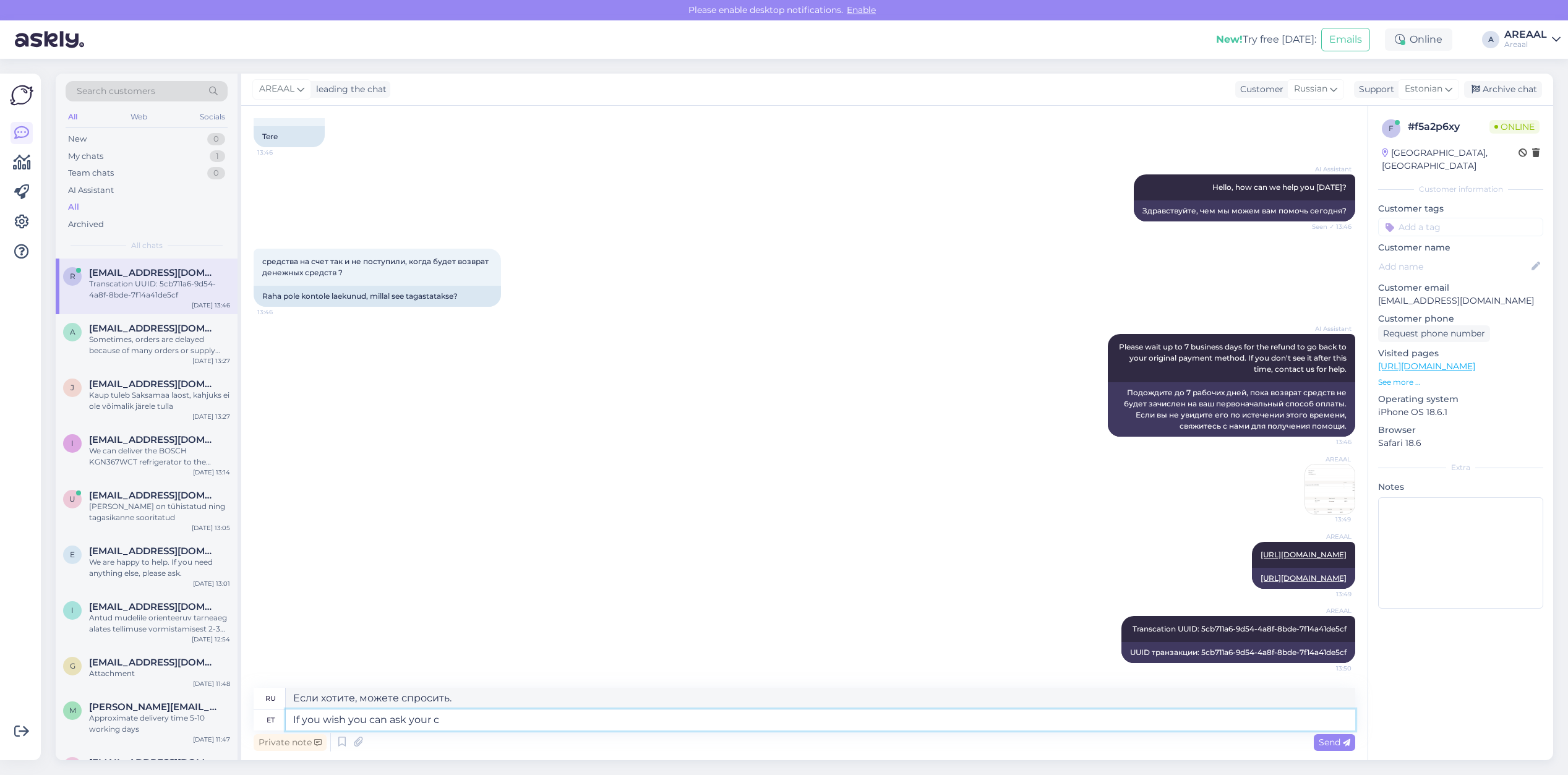
type textarea "If you wish you can ask your ca"
type textarea "Если вы хотите, вы можете спросить своего"
type textarea "If you wish you can ask your card"
type textarea "Если хотите, можете попросить вашу карту."
click at [952, 734] on div "Private note Send" at bounding box center [804, 742] width 1101 height 23
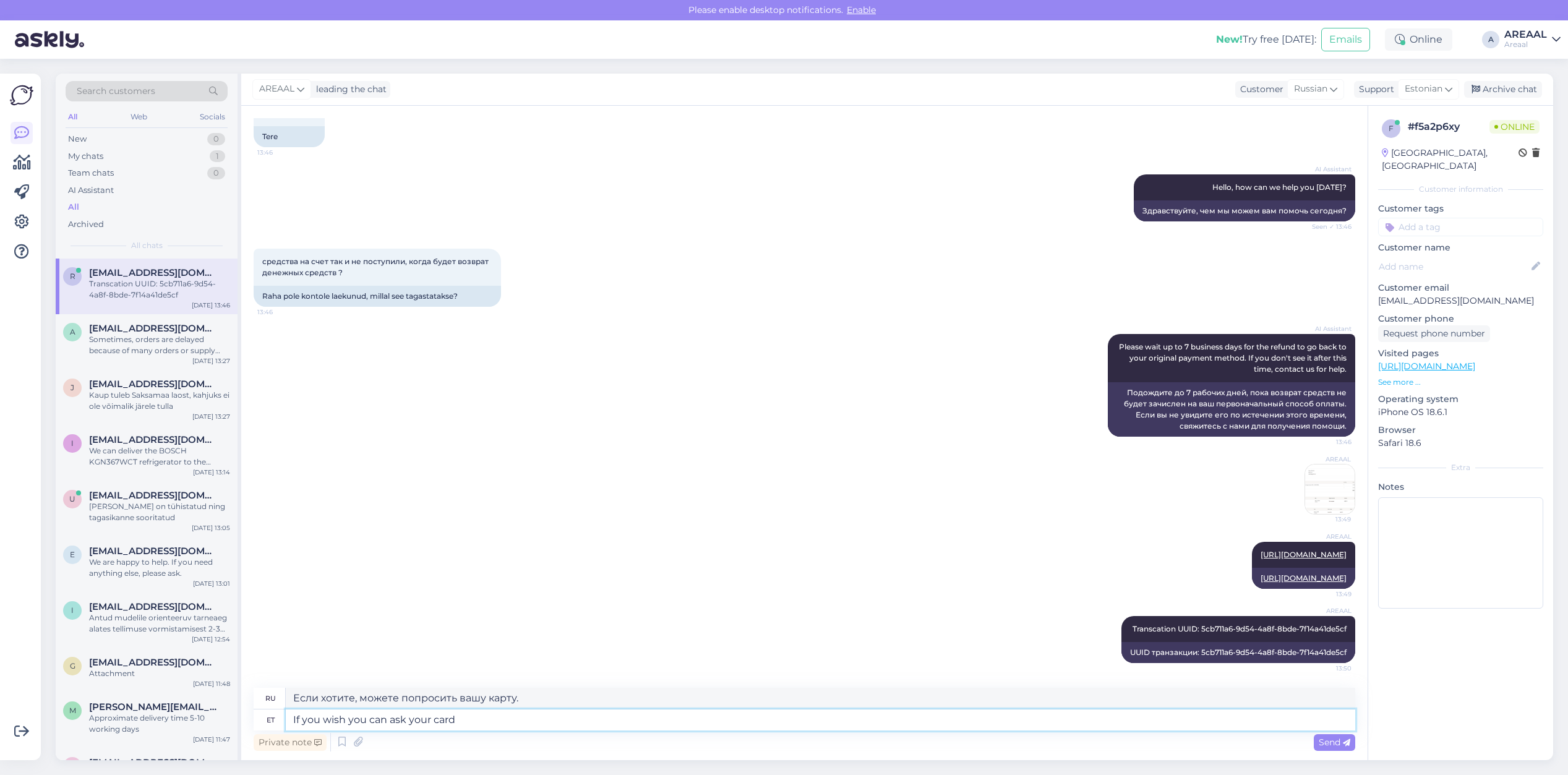
click at [965, 716] on textarea "If you wish you can ask your card" at bounding box center [820, 720] width 1069 height 21
type textarea "If you wish you can ask your card iossuer"
type textarea "Если вы хотите, вы можете обратиться к эмитенту вашей карты"
type textarea "If you wish you can ask your card issuer when the"
type textarea "Если вы хотите, вы можете спросить у эмитента вашей карты, когда"
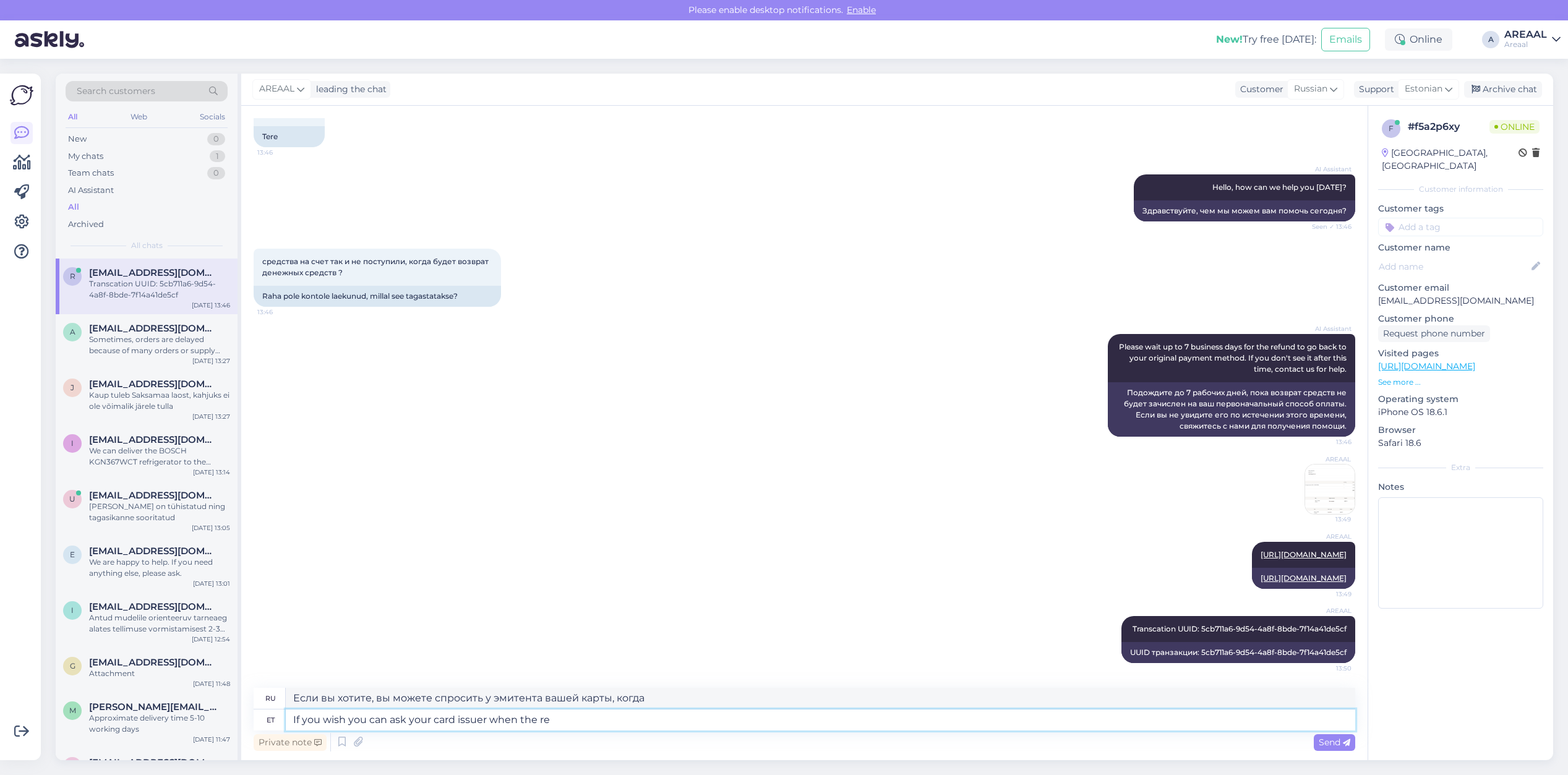
type textarea "If you wish you can ask your card issuer when the ref"
type textarea "Если вы хотите, вы можете спросить эмитента вашей карты, когда"
type textarea "If you wish you can ask your card issuer when the refund shoul"
type textarea "Если вы хотите, вы можете узнать у эмитента вашей карты, когда будет произведен…"
type textarea "If you wish you can ask your card issuer when the refund should arr"
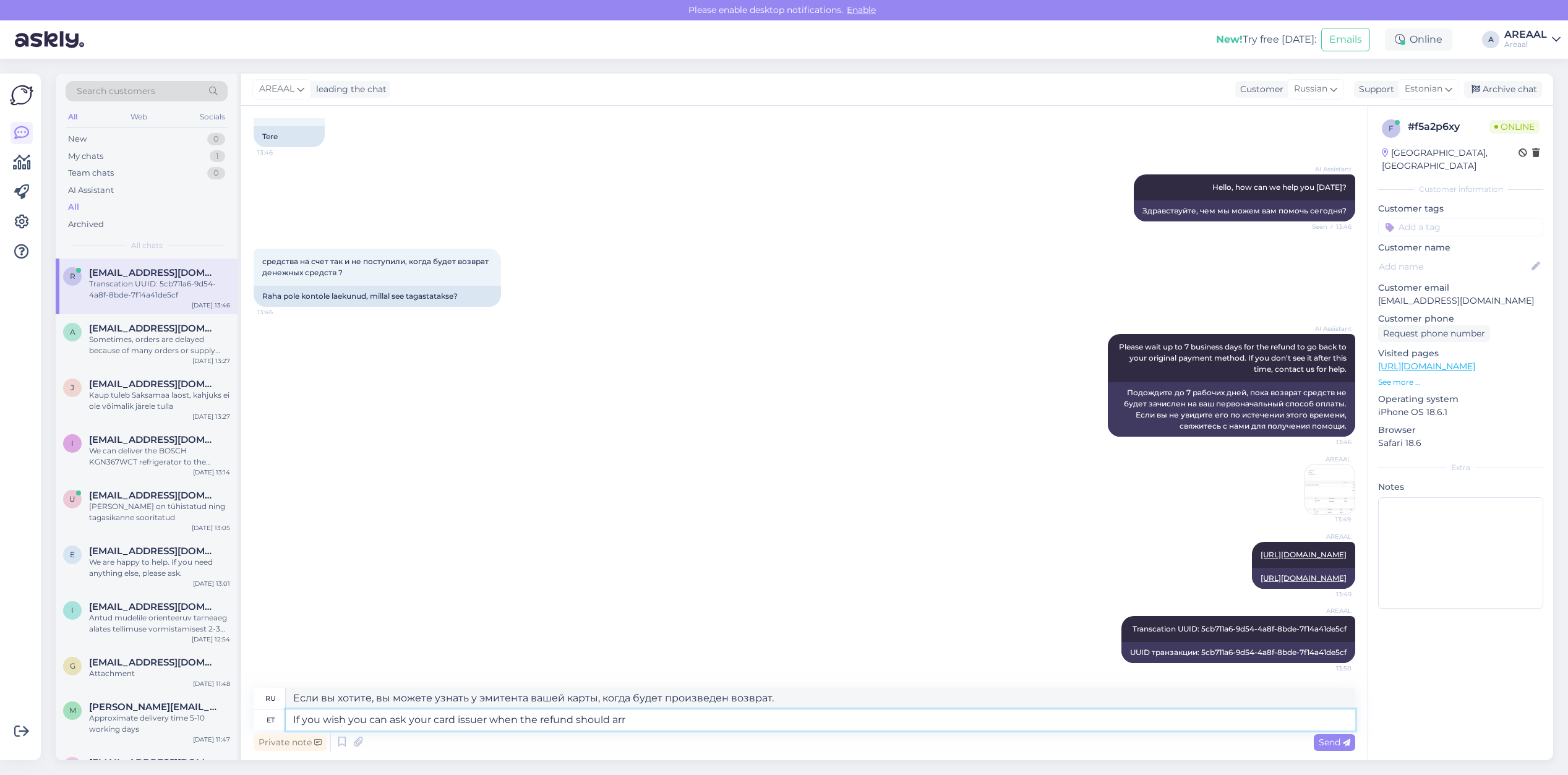
type textarea "Если вы хотите, вы можете узнать у эмитента вашей карты, когда должен быть прои…"
type textarea "If you wish you can ask your card issuer when the refund should arrive."
type textarea "При желании вы можете узнать у эмитента вашей карты, когда должен поступить воз…"
copy span "Transcation UUID: 5cb711a6-9d54-4a8f-8bde-7f14a41de5cf"
drag, startPoint x: 1117, startPoint y: 624, endPoint x: 1351, endPoint y: 631, distance: 234.1
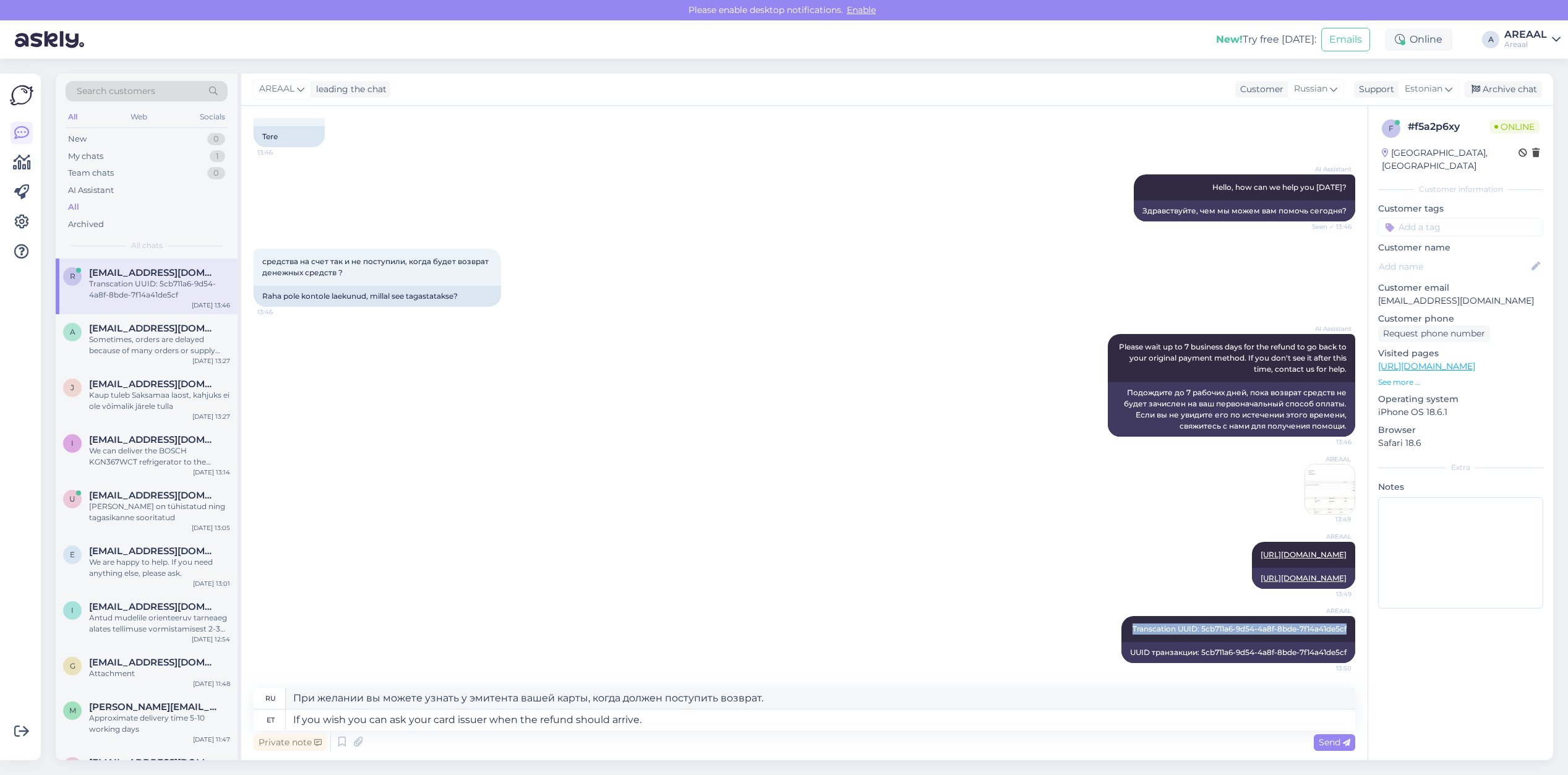
click at [1351, 631] on div "Chat started Aug 21 2025 Здравствуйте! Хотела бы узнать, когда подтвердят заказ…" at bounding box center [810, 398] width 1113 height 558
click at [1188, 716] on textarea "If you wish you can ask your card issuer when the refund should arrive." at bounding box center [820, 720] width 1069 height 21
paste textarea "Transcation UUID: 5cb711a6-9d54-4a8f-8bde-7f14a41de5cf"
type textarea "If you wish you can ask your card issuer when the refund should arrive. Transca…"
type textarea "При желании вы можете уточнить у эмитента вашей карты, когда должен поступить в…"
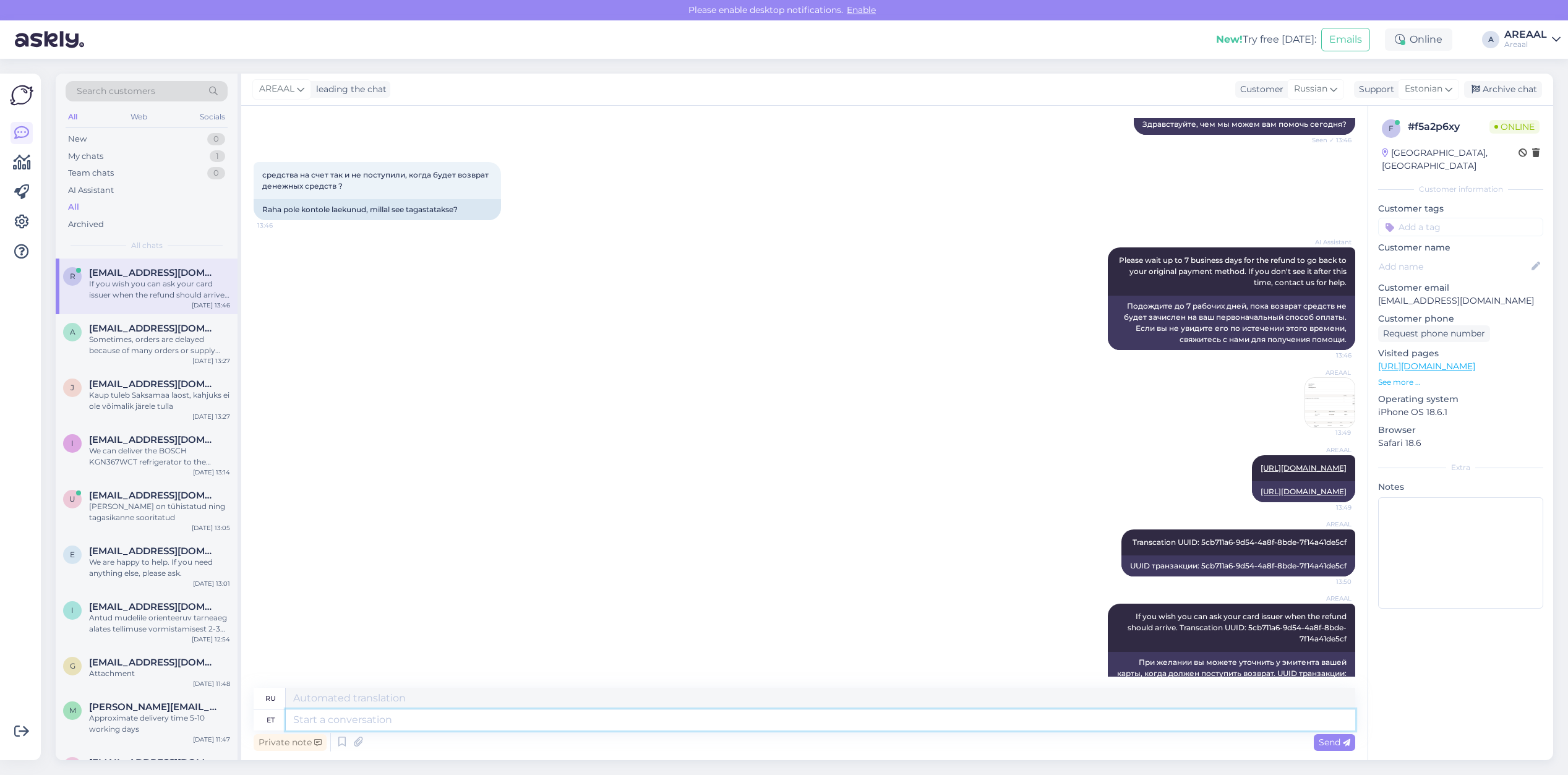
scroll to position [2682, 0]
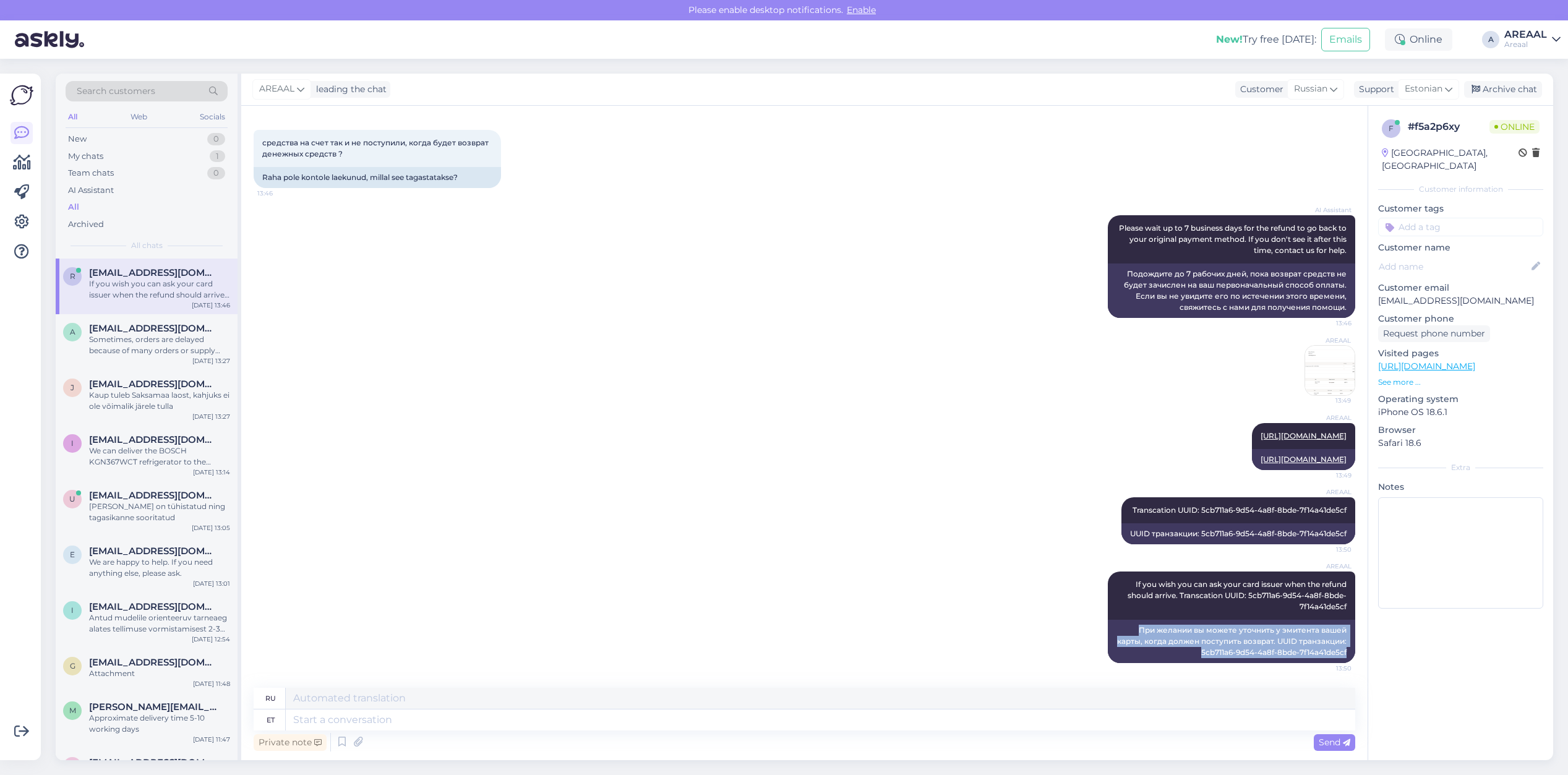
copy div "При желании вы можете уточнить у эмитента вашей карты, когда должен поступить в…"
drag, startPoint x: 1112, startPoint y: 632, endPoint x: 1346, endPoint y: 659, distance: 235.6
click at [1346, 659] on div "Chat started Aug 21 2025 Здравствуйте! Хотела бы узнать, когда подтвердят заказ…" at bounding box center [810, 398] width 1113 height 558
click at [1025, 356] on div "AREAAL 13:49" at bounding box center [804, 370] width 1101 height 78
click at [965, 347] on div "AREAAL 13:49" at bounding box center [804, 370] width 1101 height 78
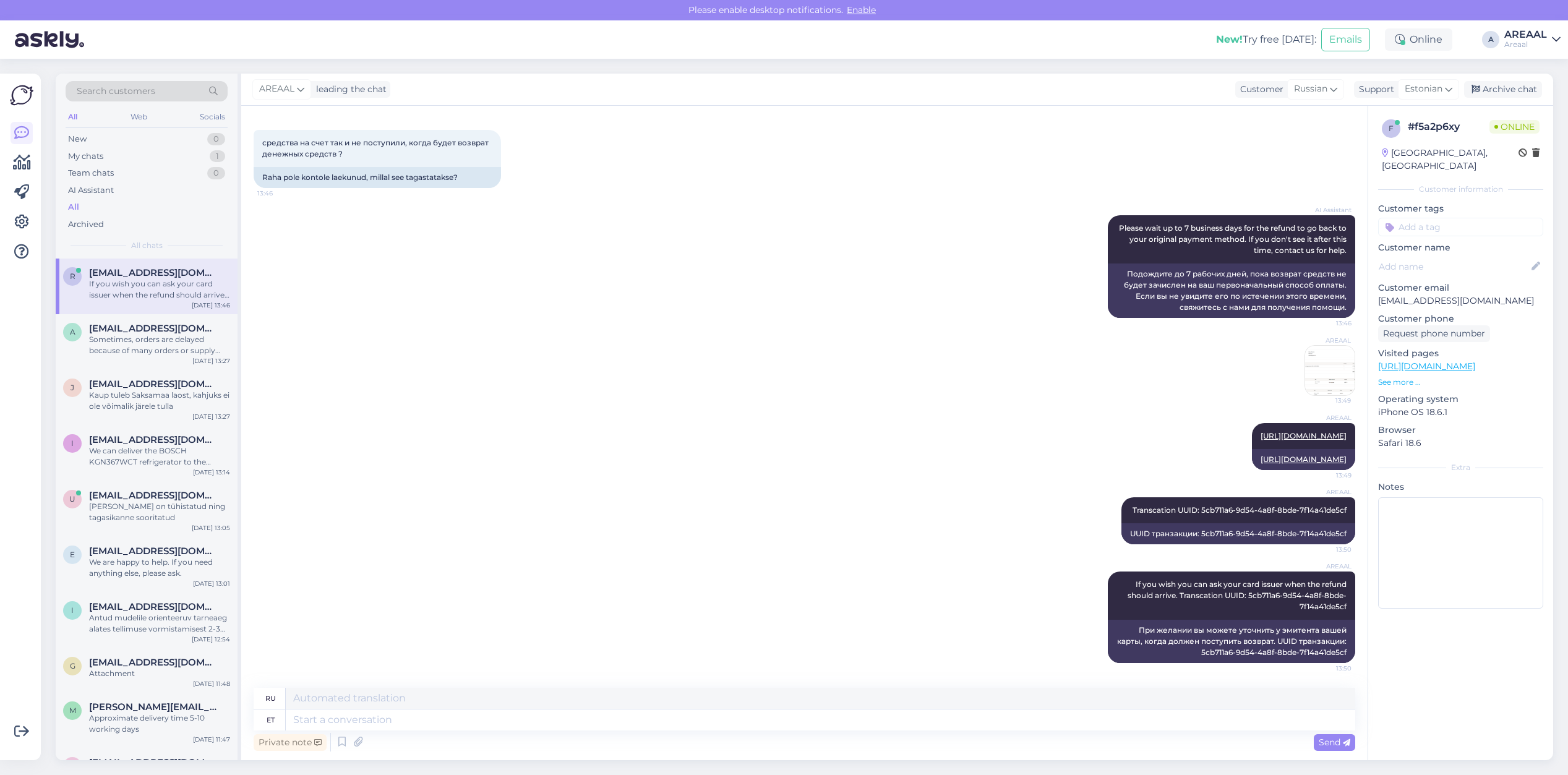
click at [799, 243] on div "AI Assistant Please wait up to 7 business days for the refund to go back to you…" at bounding box center [804, 266] width 1101 height 130
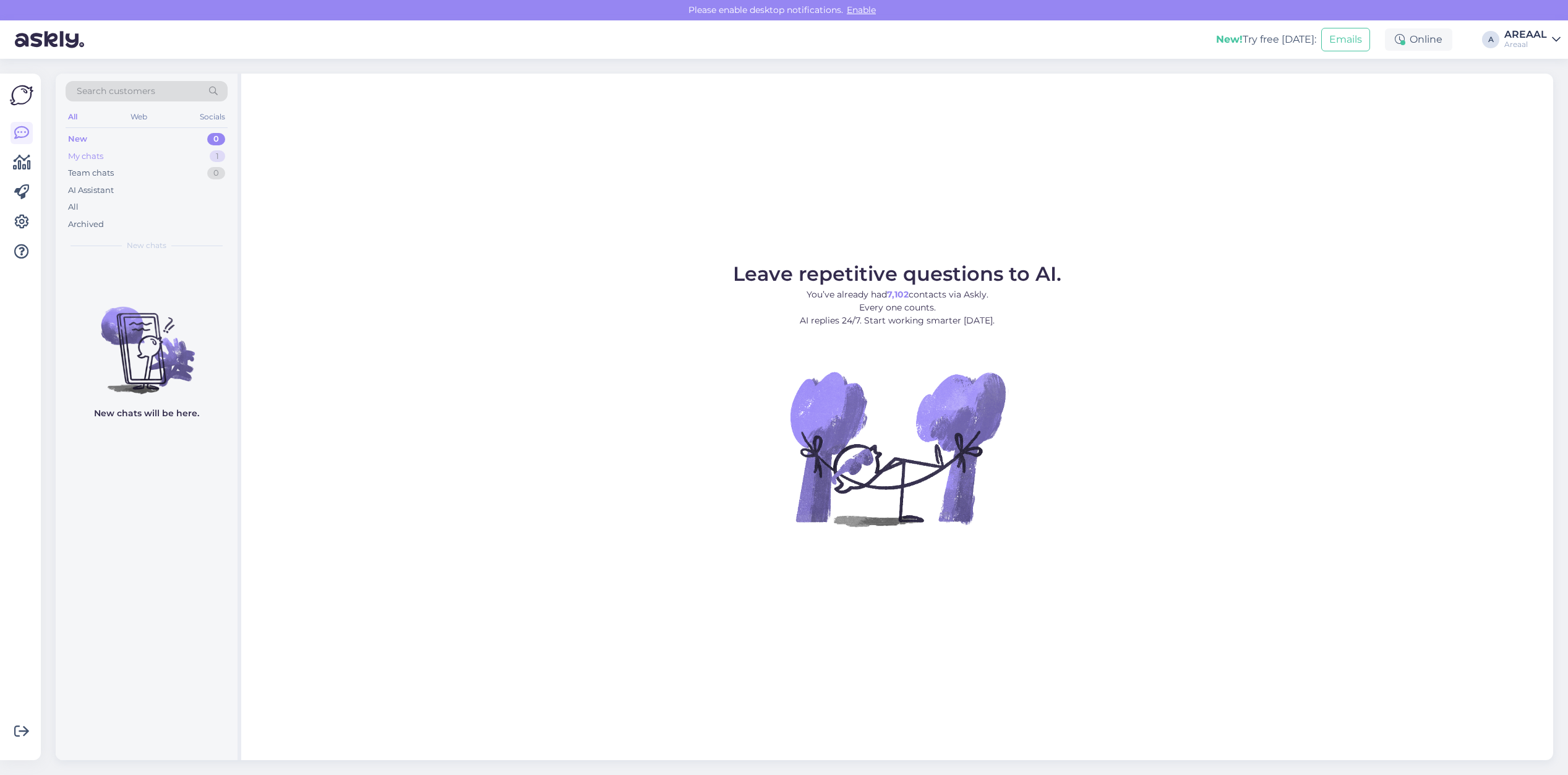
click at [202, 160] on div "My chats 1" at bounding box center [146, 156] width 162 height 17
click at [192, 277] on div "[EMAIL_ADDRESS][DOMAIN_NAME]" at bounding box center [160, 273] width 141 height 11
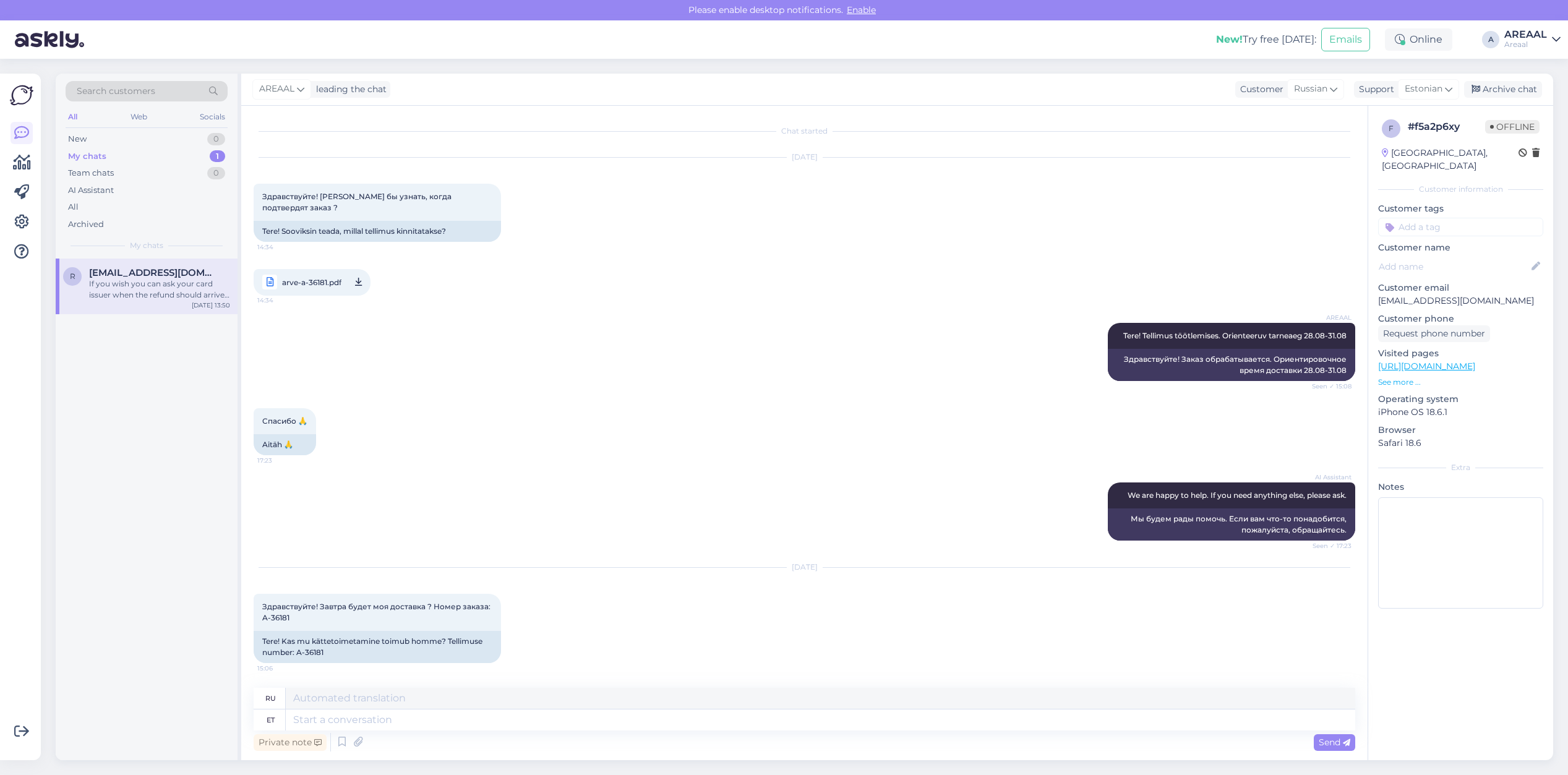
scroll to position [2681, 0]
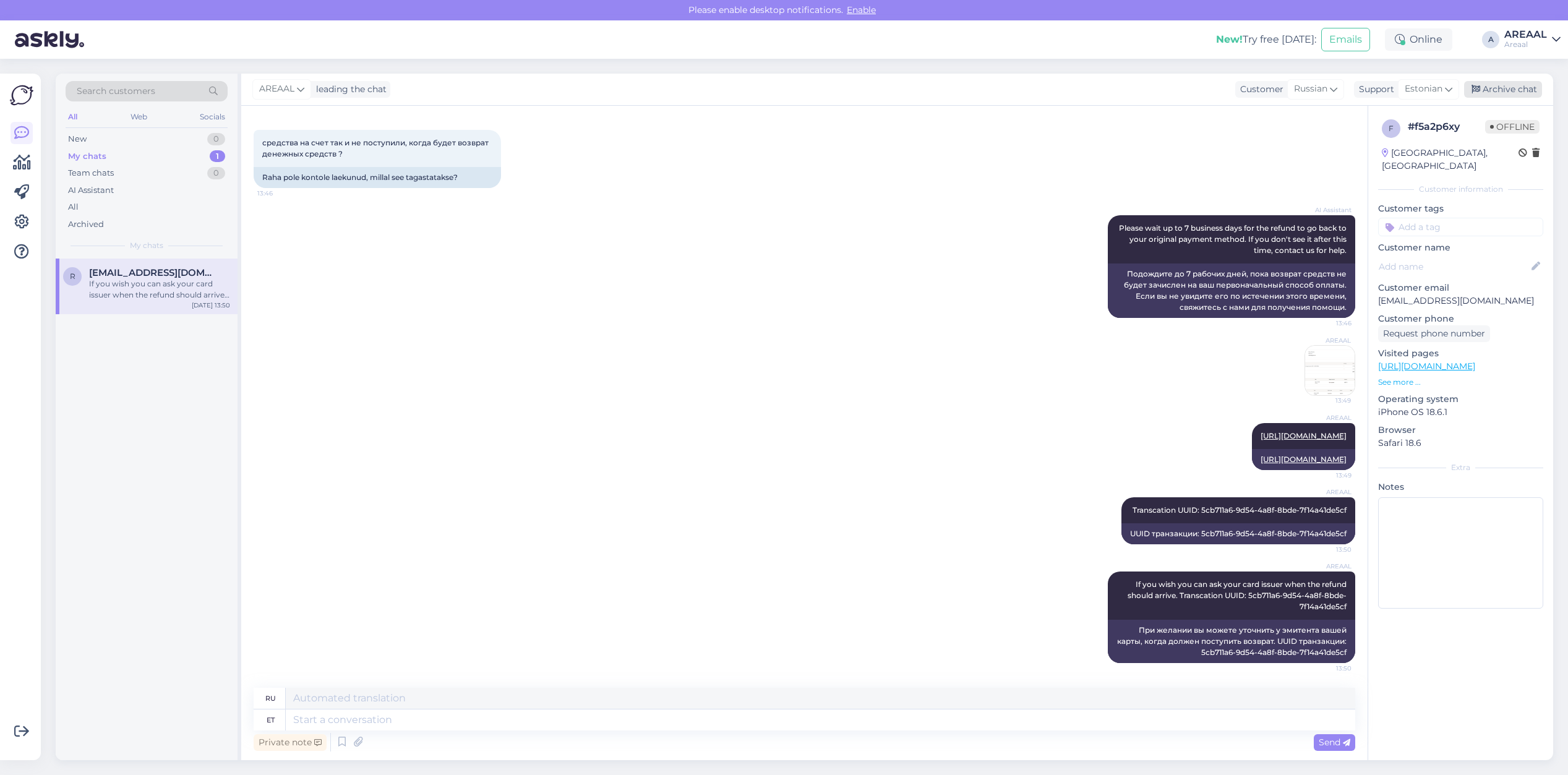
click at [1524, 85] on div "Archive chat" at bounding box center [1503, 89] width 78 height 17
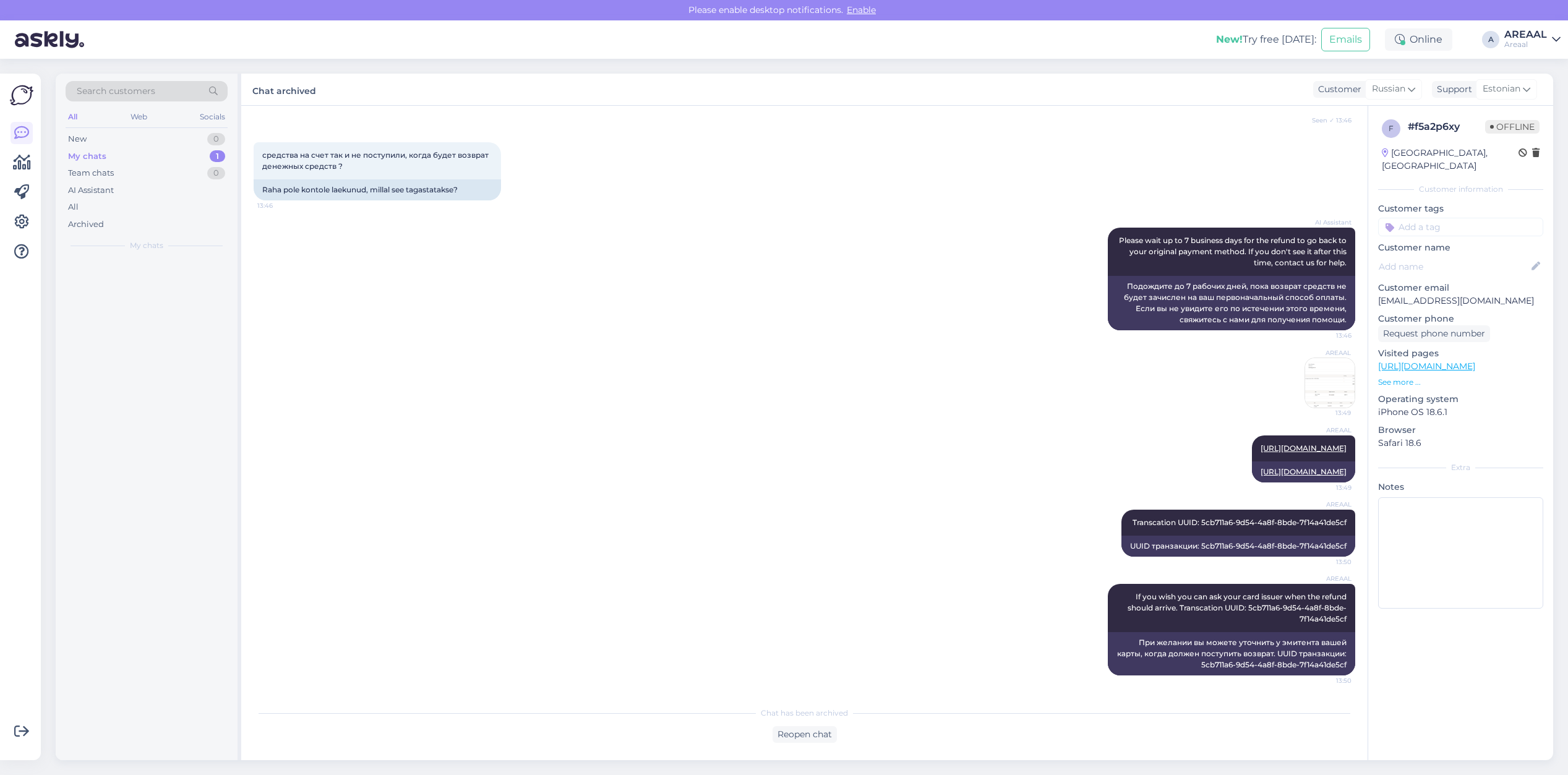
scroll to position [2670, 0]
click at [147, 214] on div "All" at bounding box center [146, 207] width 162 height 17
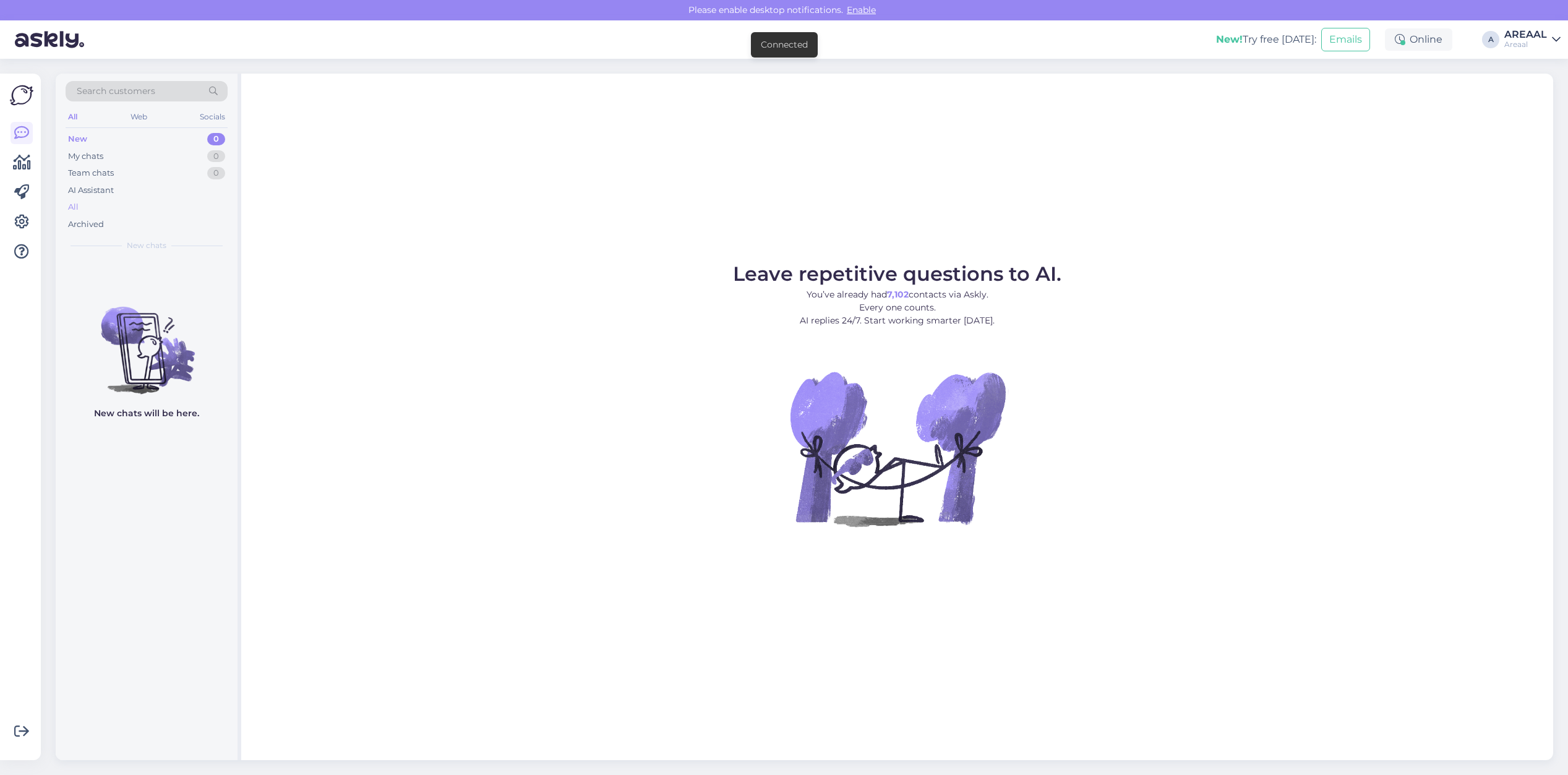
click at [223, 210] on div "All" at bounding box center [146, 207] width 162 height 17
click at [138, 214] on div "All" at bounding box center [146, 207] width 162 height 17
click at [143, 195] on div "AI Assistant" at bounding box center [146, 190] width 162 height 17
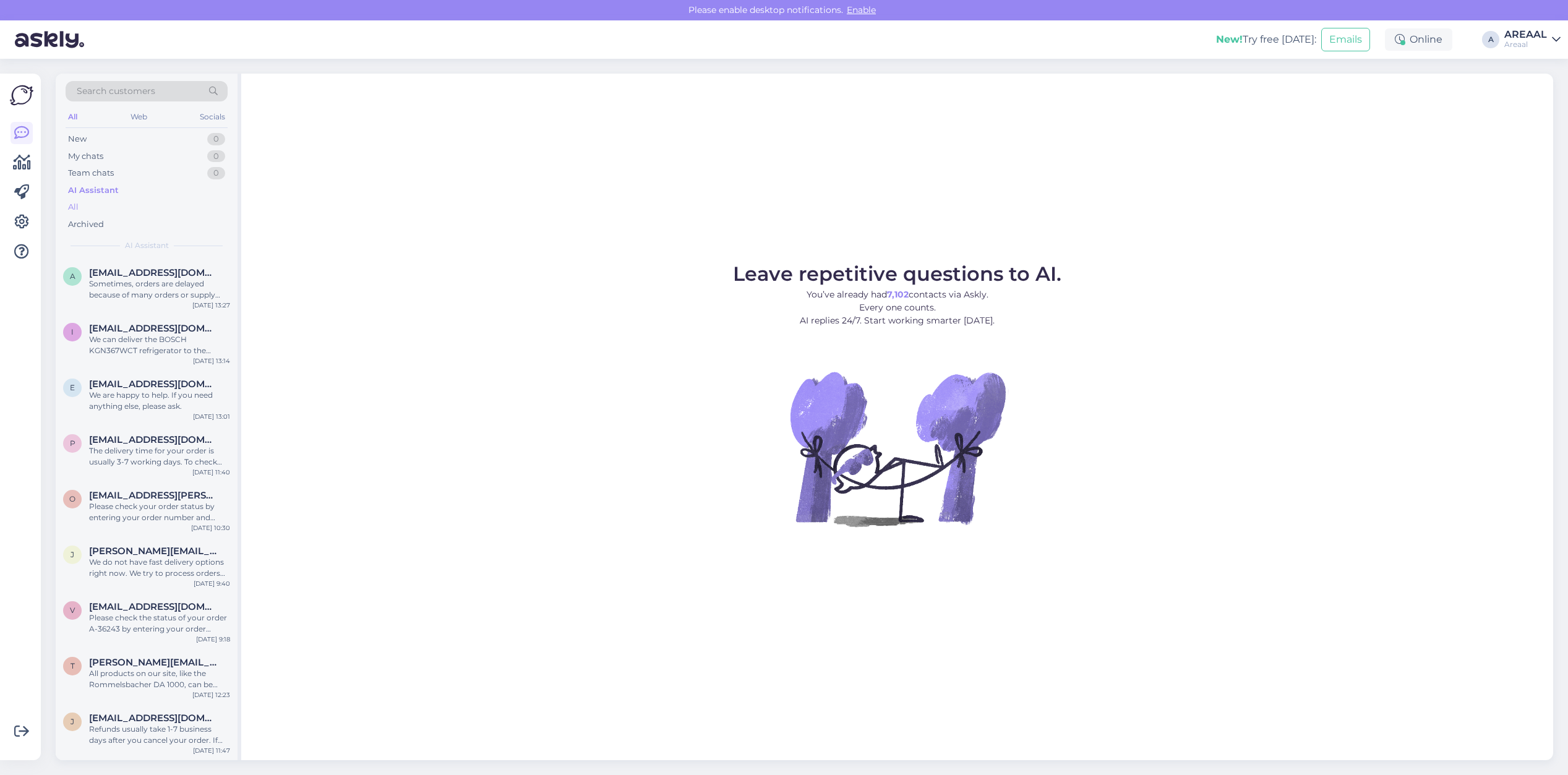
click at [138, 207] on div "All" at bounding box center [146, 207] width 162 height 17
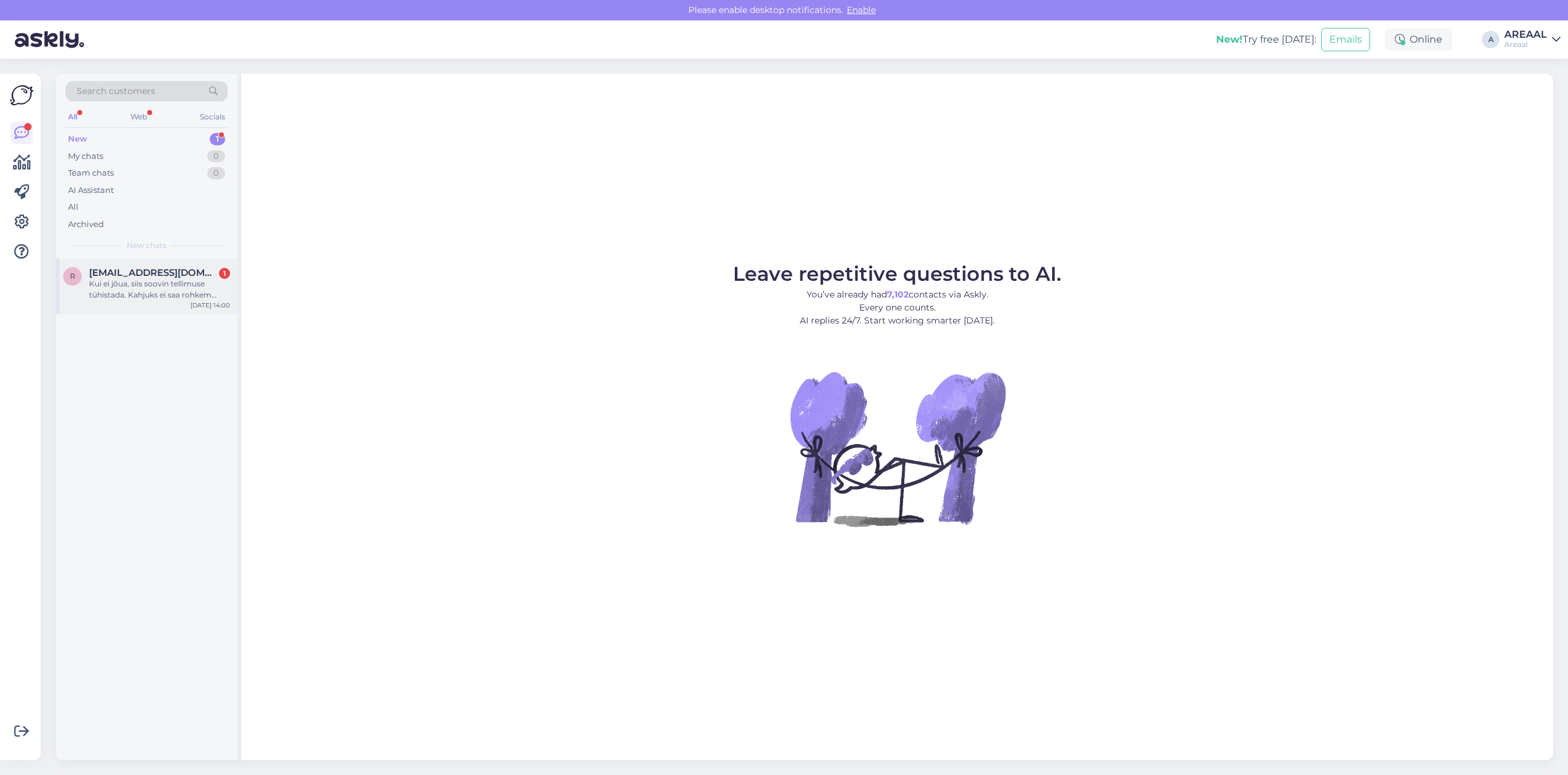
click at [177, 276] on span "[EMAIL_ADDRESS][DOMAIN_NAME]" at bounding box center [153, 273] width 129 height 11
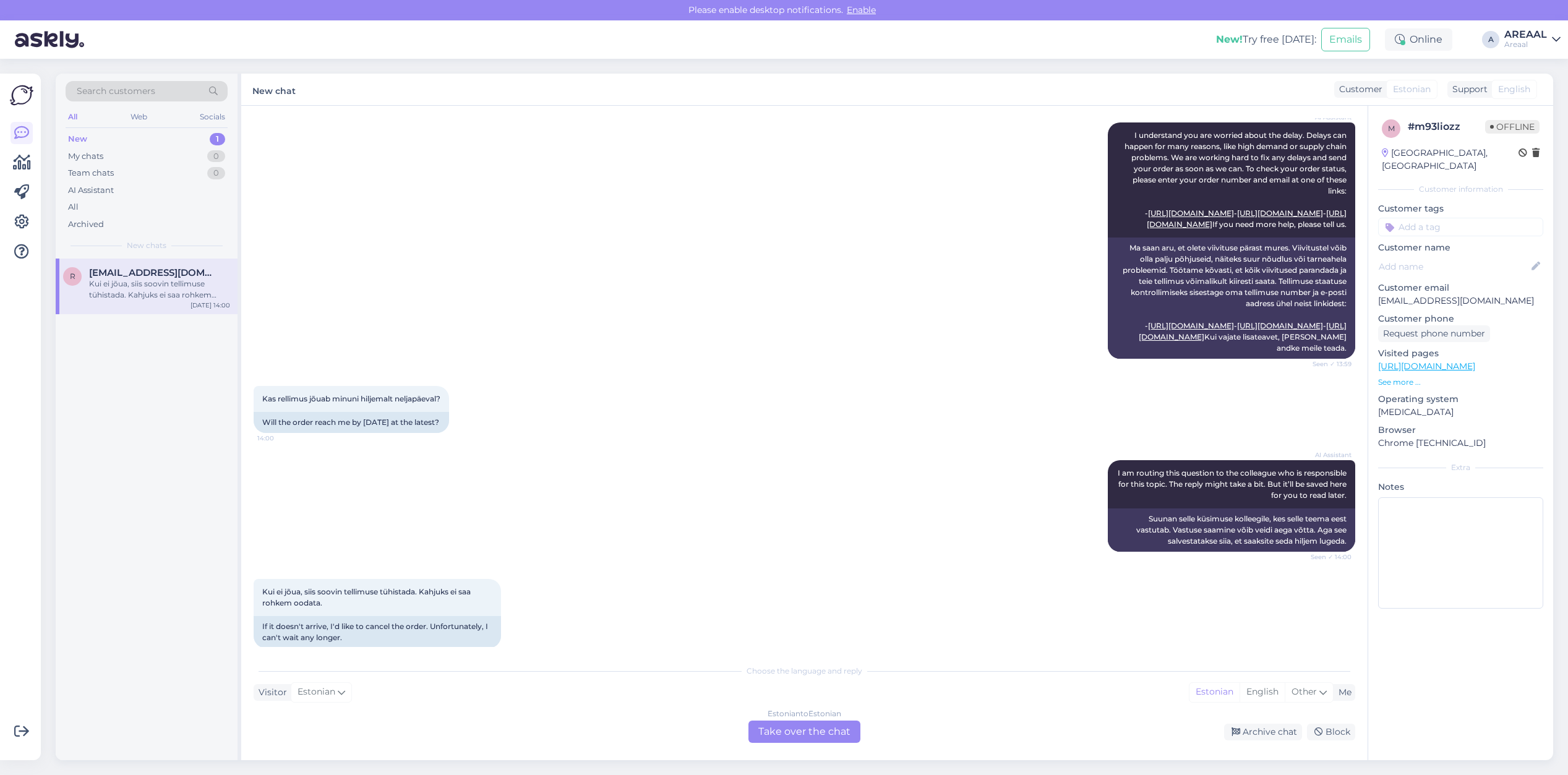
scroll to position [1591, 0]
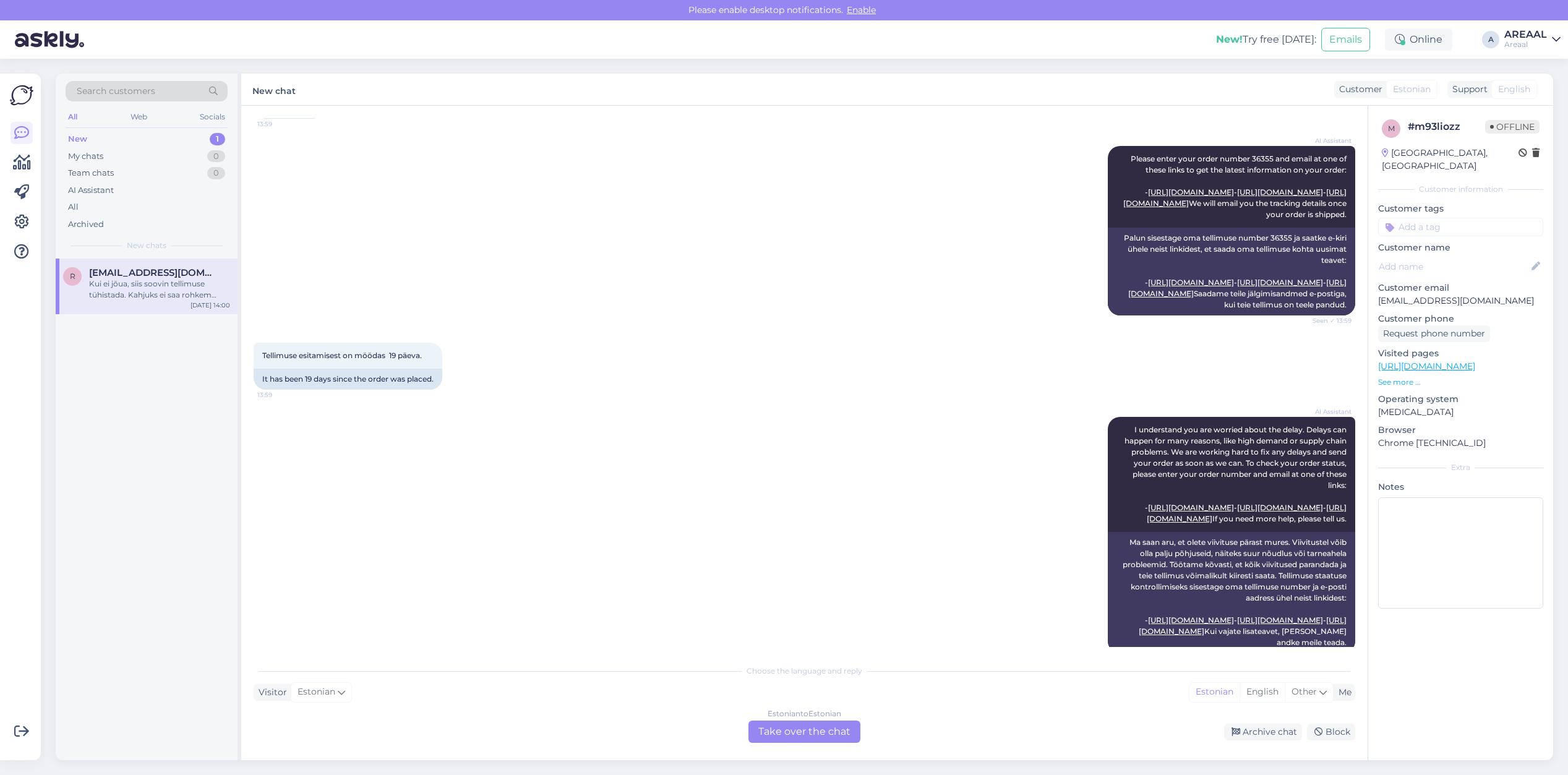
click at [326, 119] on div at bounding box center [330, 95] width 11 height 47
click at [818, 713] on div "Estonian to Estonian" at bounding box center [804, 713] width 73 height 11
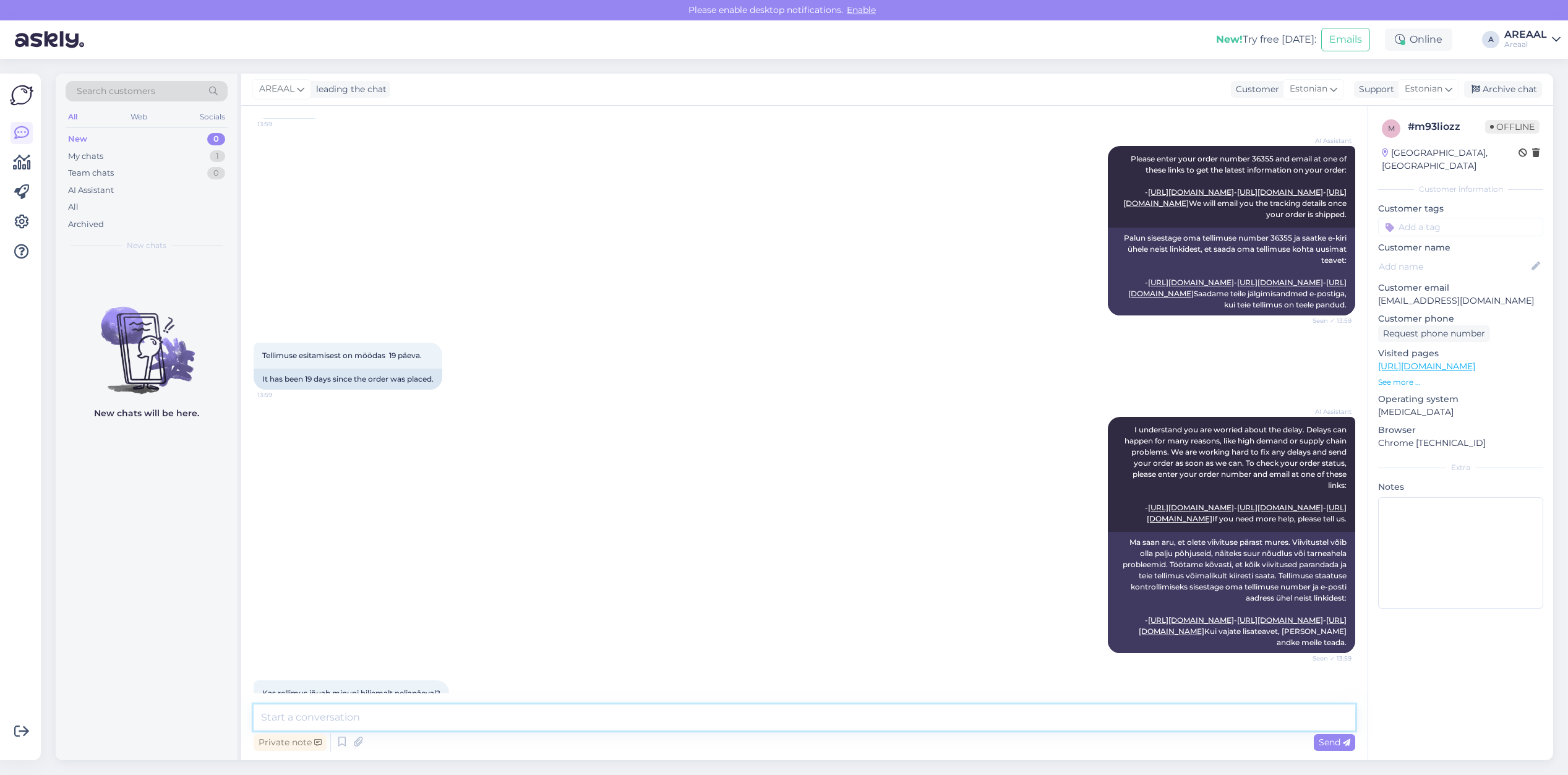
click at [799, 724] on textarea at bounding box center [804, 718] width 1101 height 26
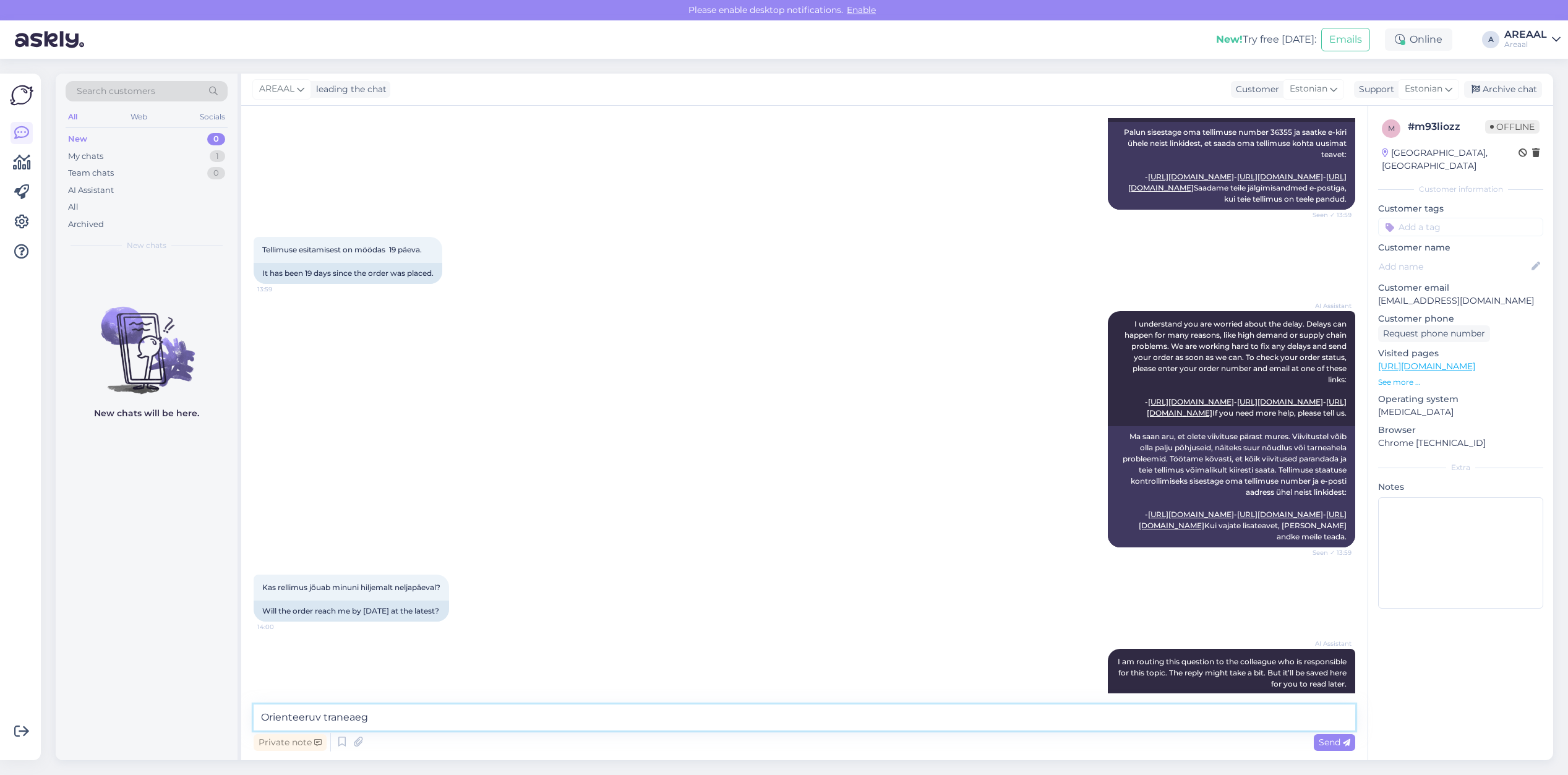
scroll to position [2163, 0]
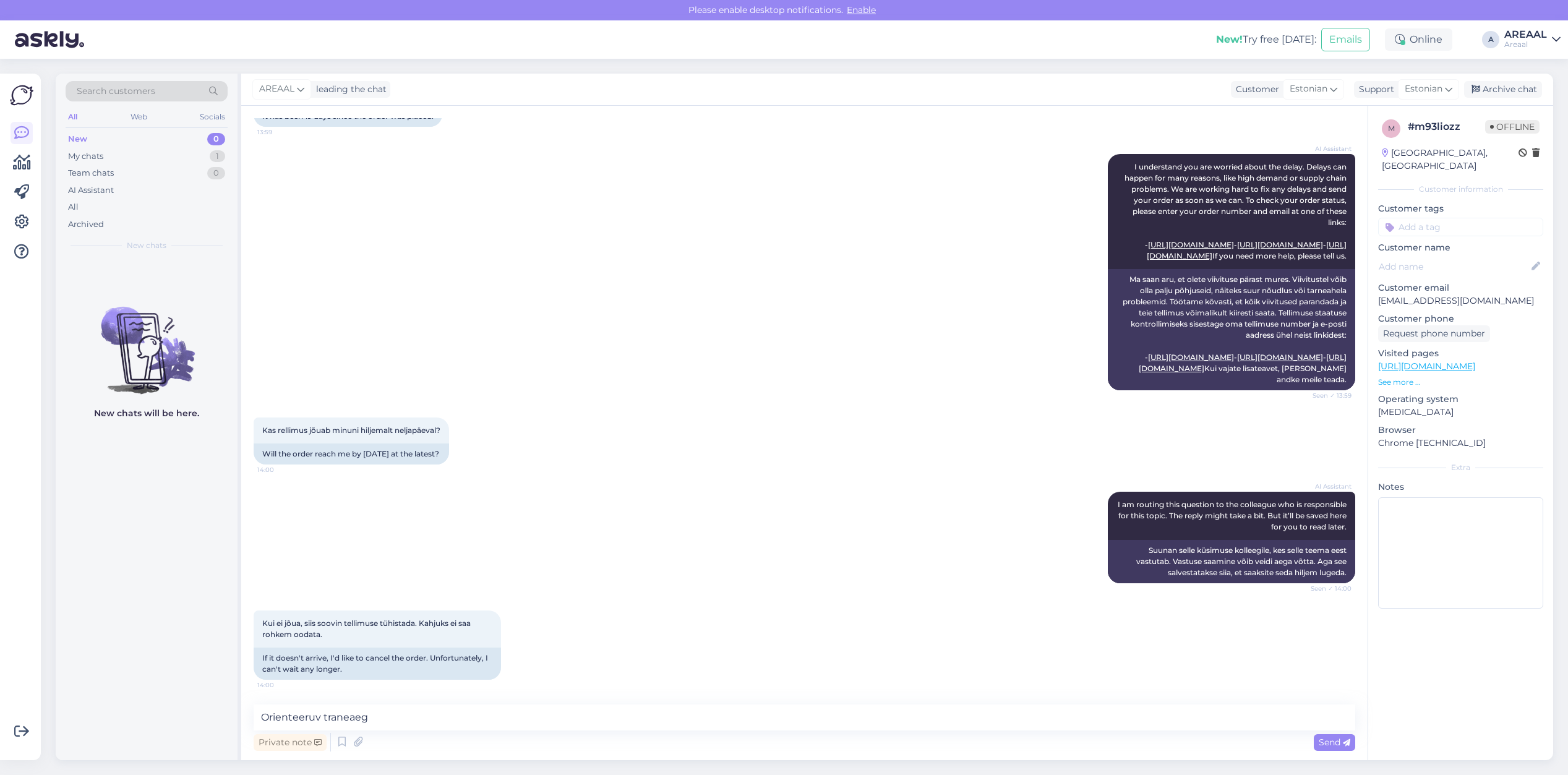
click at [623, 736] on div "Private note Send" at bounding box center [804, 742] width 1101 height 23
click at [632, 718] on textarea "Orienteeruv traneaeg" at bounding box center [804, 718] width 1101 height 26
type textarea "Orienteeruv traneaeg vahemikus 18-20 september"
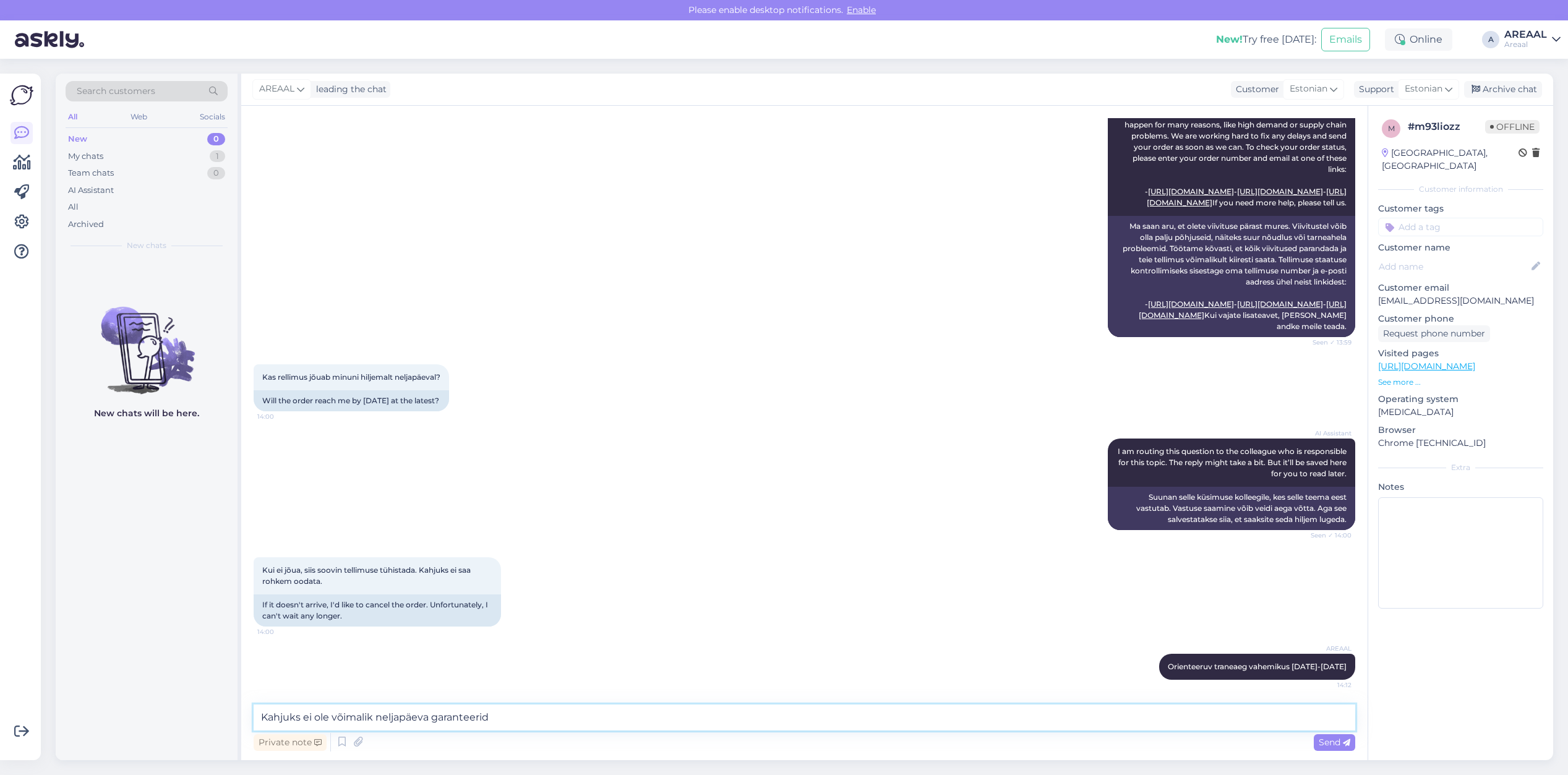
type textarea "Kahjuks ei ole võimalik neljapäeva garanteerida"
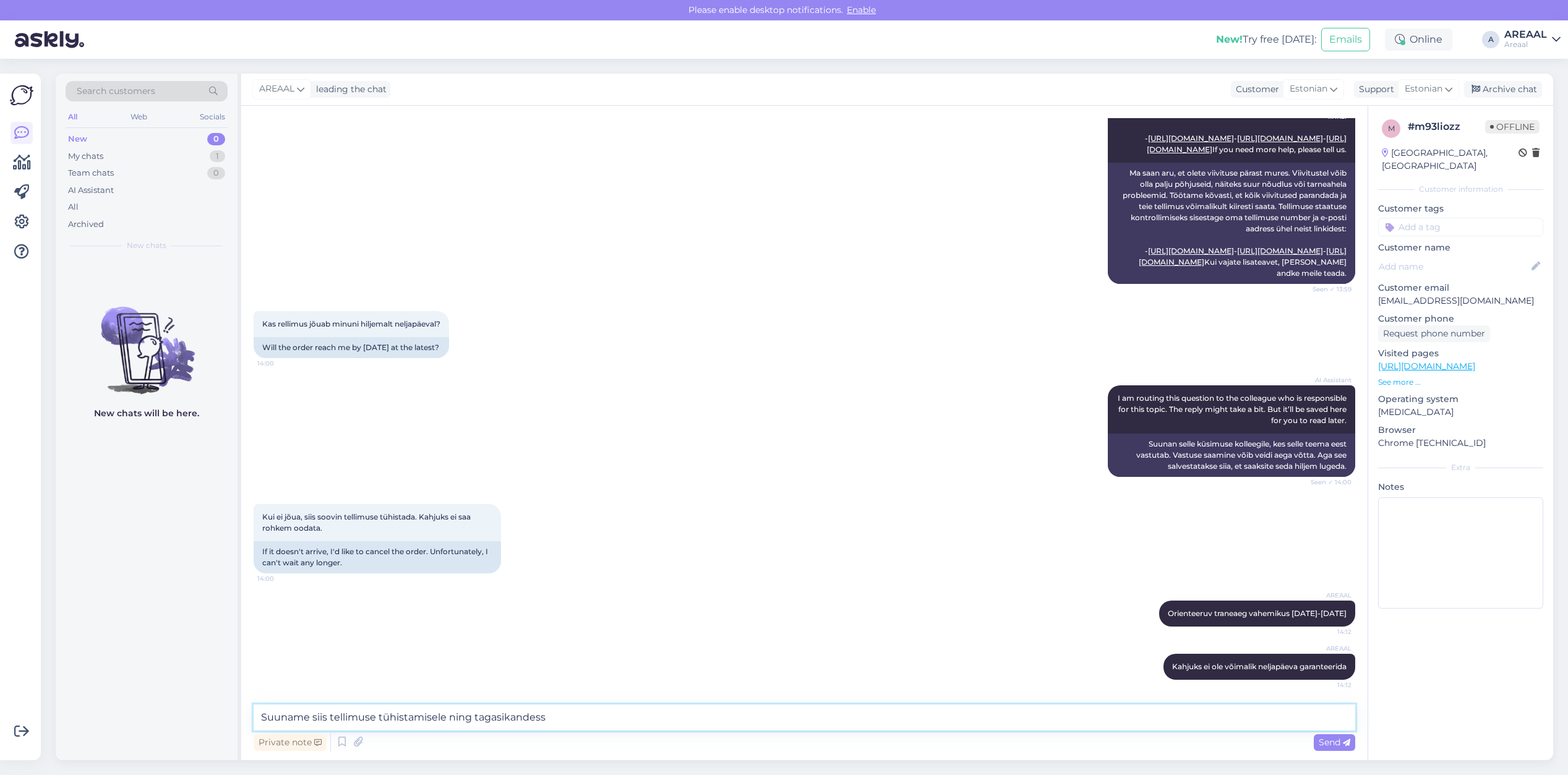
type textarea "Suuname siis tellimuse tühistamisele ning tagasikandesse"
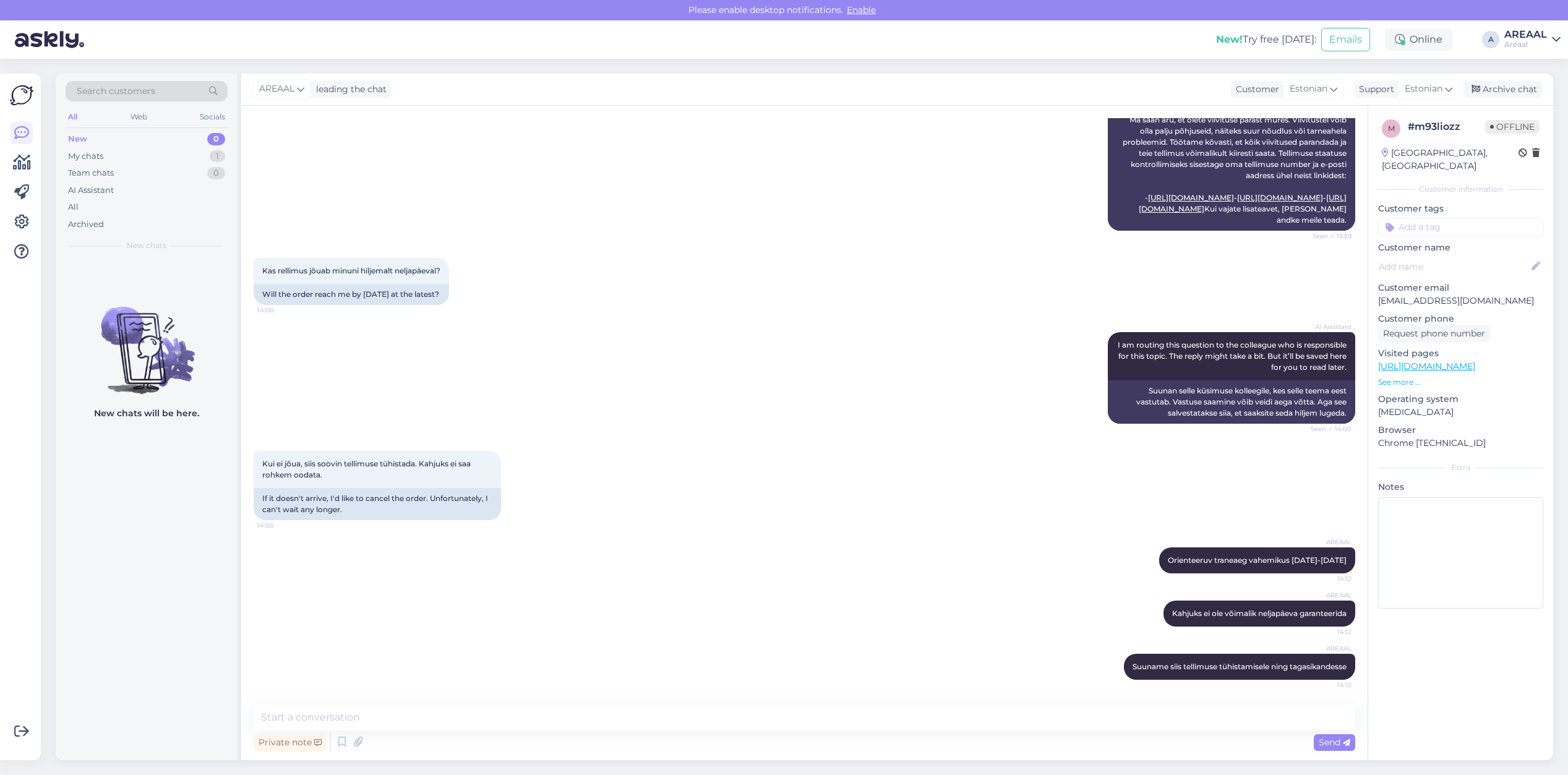
click at [743, 273] on div "Kas rellimus jõuab minuni hiljemalt neljapäeval? 14:00 Will the order reach me …" at bounding box center [804, 281] width 1101 height 74
click at [1500, 88] on div "Archive chat" at bounding box center [1503, 89] width 78 height 17
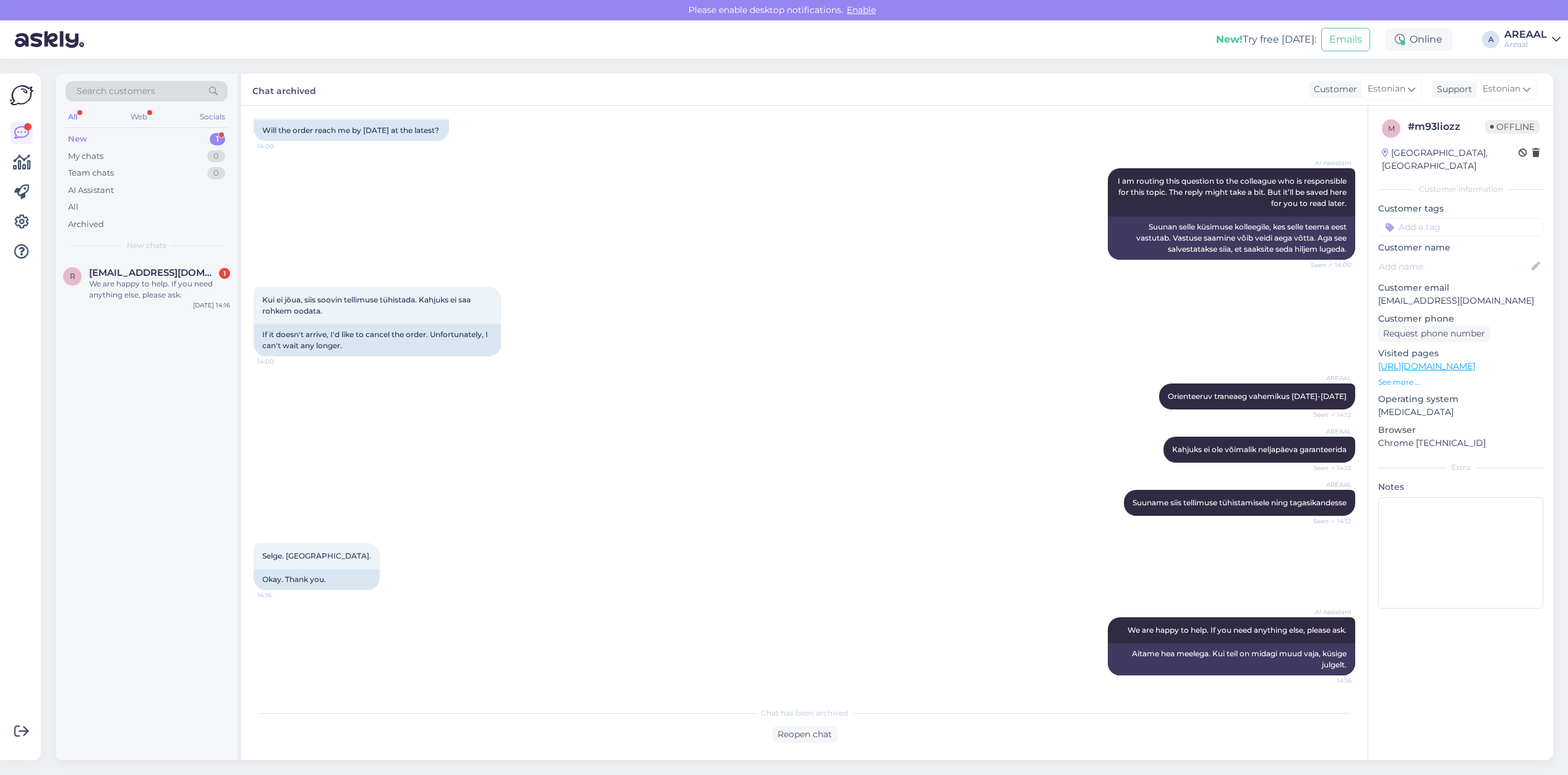
scroll to position [2486, 0]
click at [150, 277] on span "ristofuchs@gmail.com" at bounding box center [153, 273] width 129 height 11
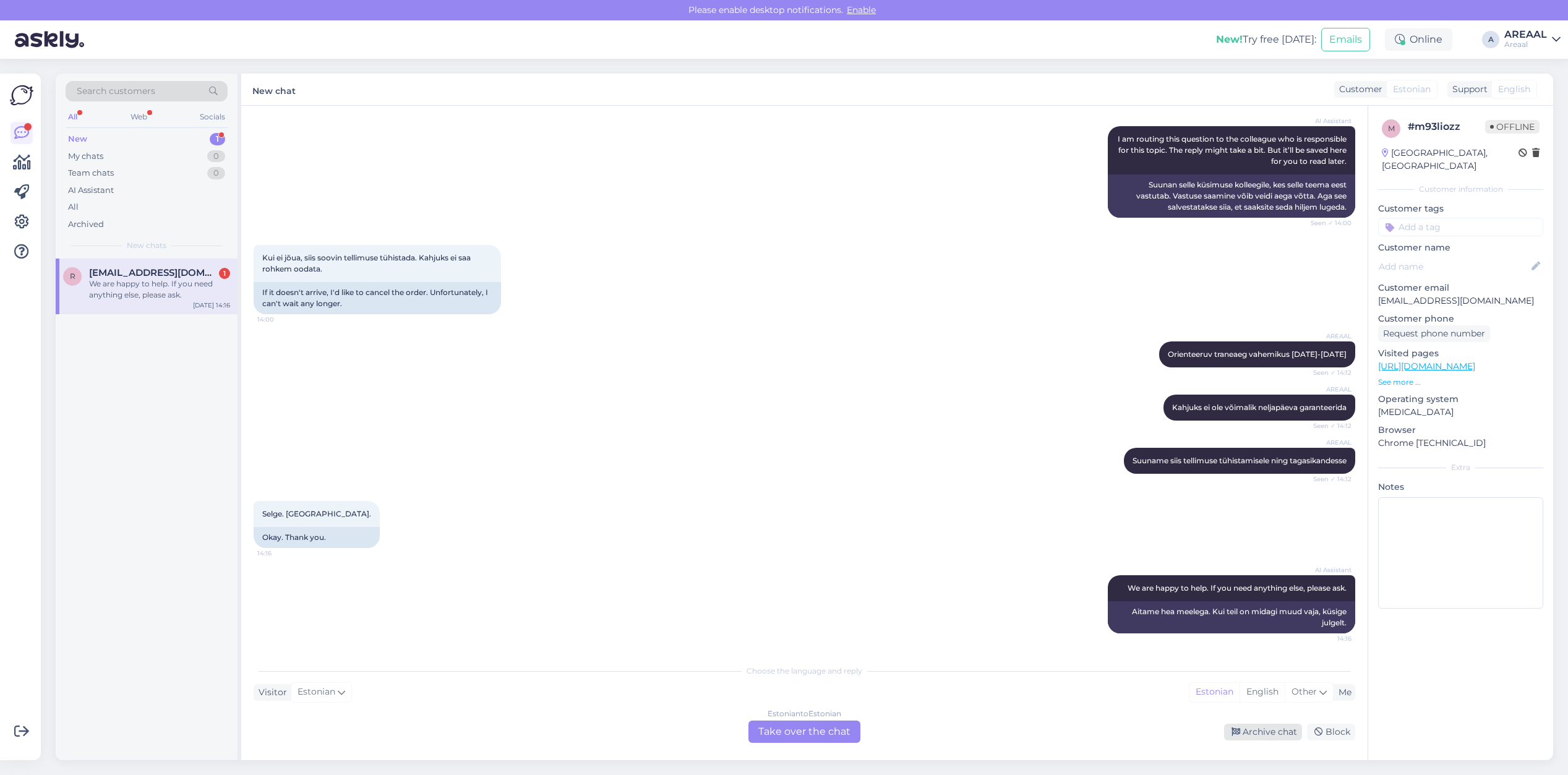
drag, startPoint x: 1233, startPoint y: 723, endPoint x: 1245, endPoint y: 728, distance: 13.0
click at [1238, 727] on div "Estonian to Estonian Take over the chat Archive chat Block" at bounding box center [804, 731] width 1101 height 23
click at [1245, 728] on div "Archive chat" at bounding box center [1263, 732] width 78 height 17
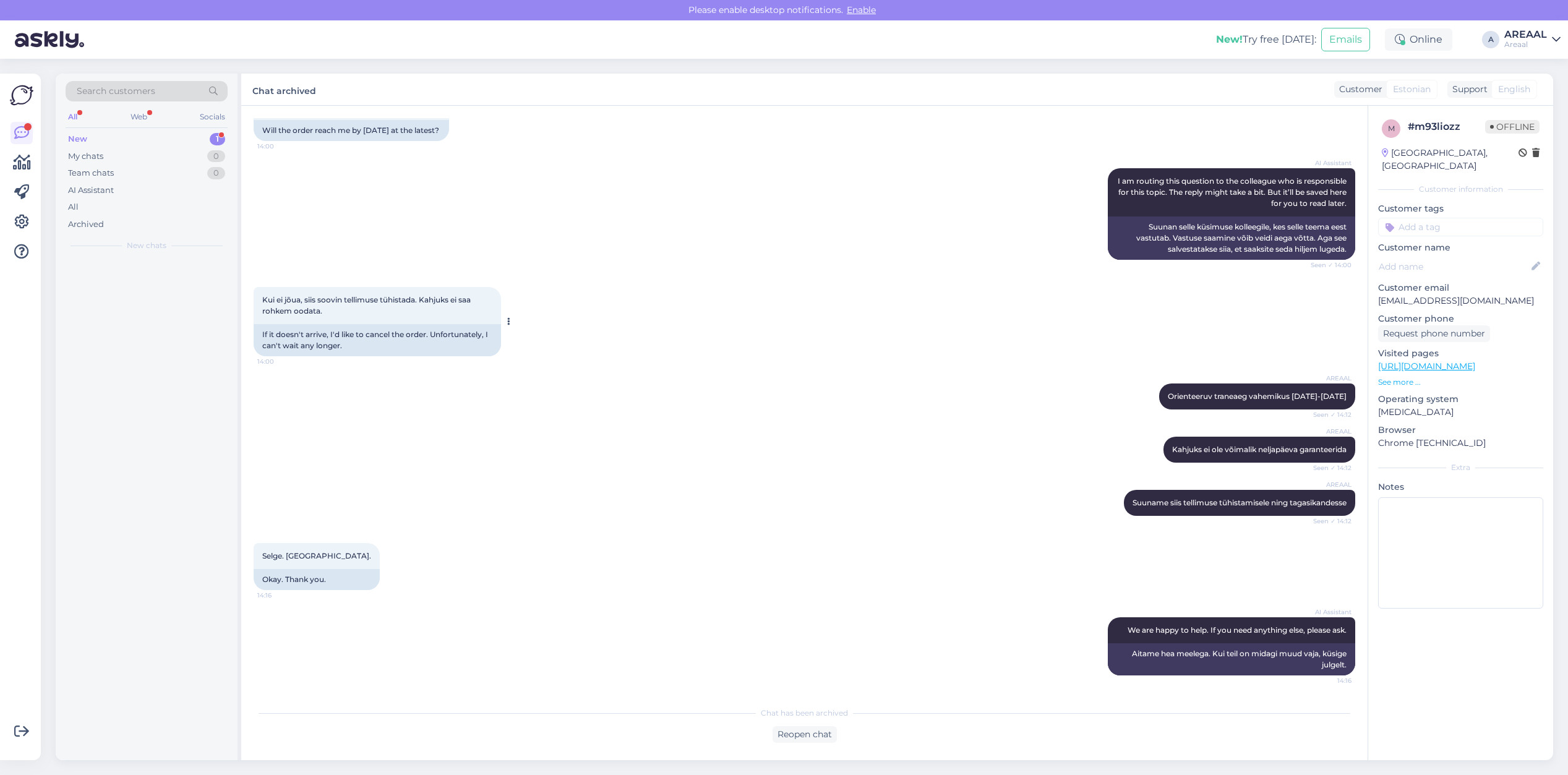
scroll to position [2486, 0]
click at [158, 206] on div "All" at bounding box center [146, 207] width 162 height 17
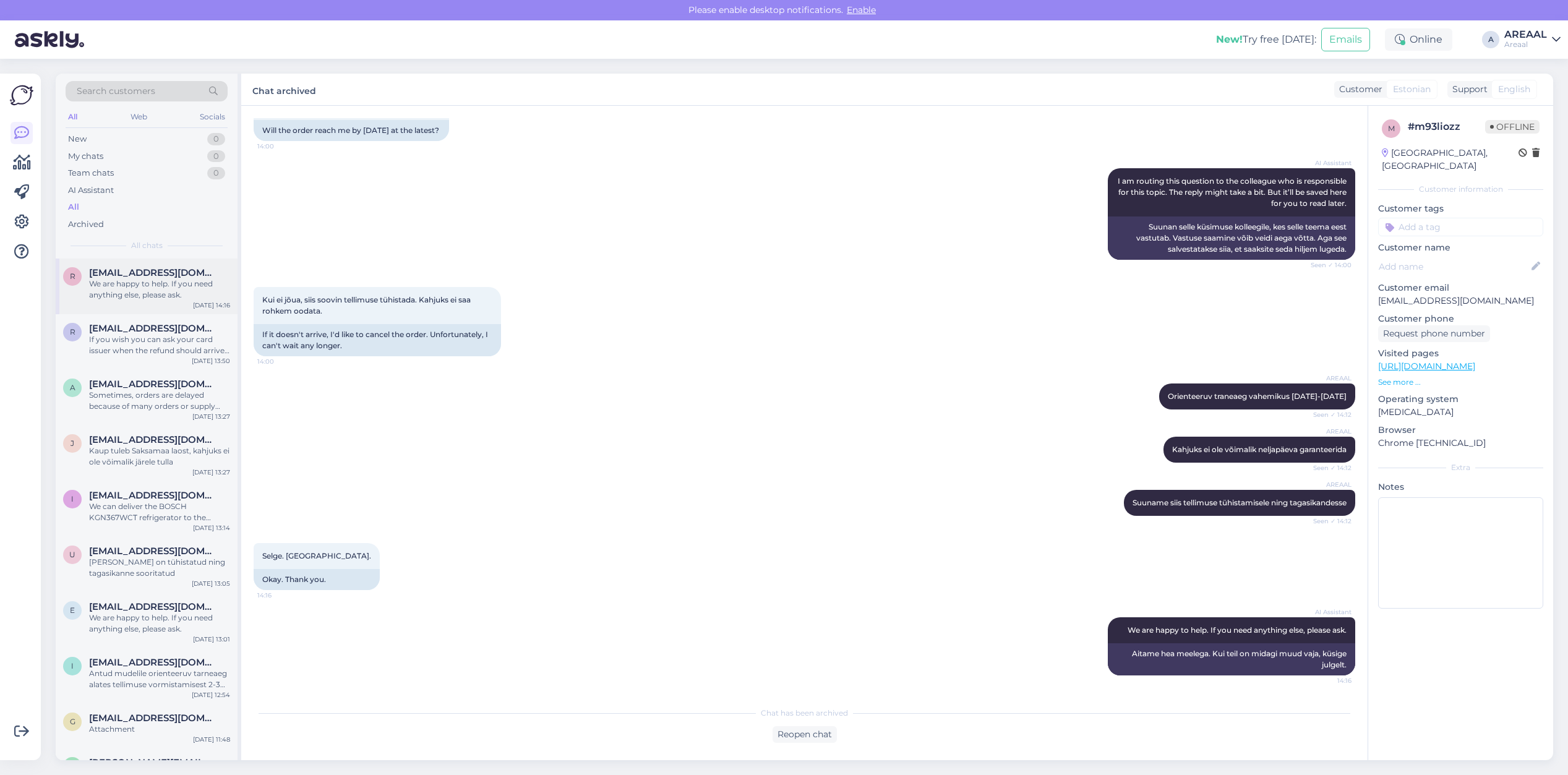
click at [150, 282] on div "We are happy to help. If you need anything else, please ask." at bounding box center [160, 289] width 141 height 23
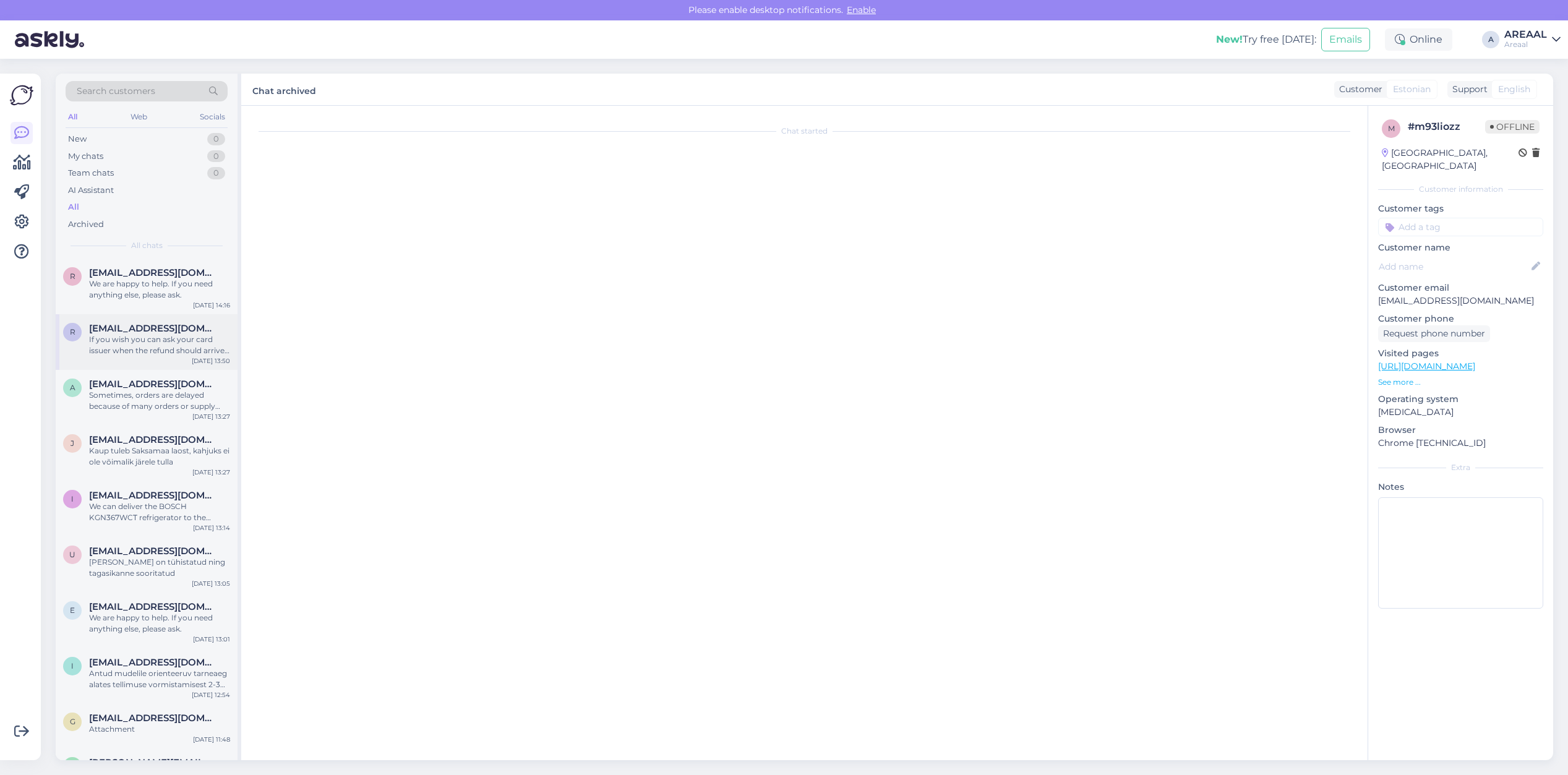
click at [156, 334] on div "If you wish you can ask your card issuer when the refund should arrive. Transca…" at bounding box center [160, 345] width 141 height 23
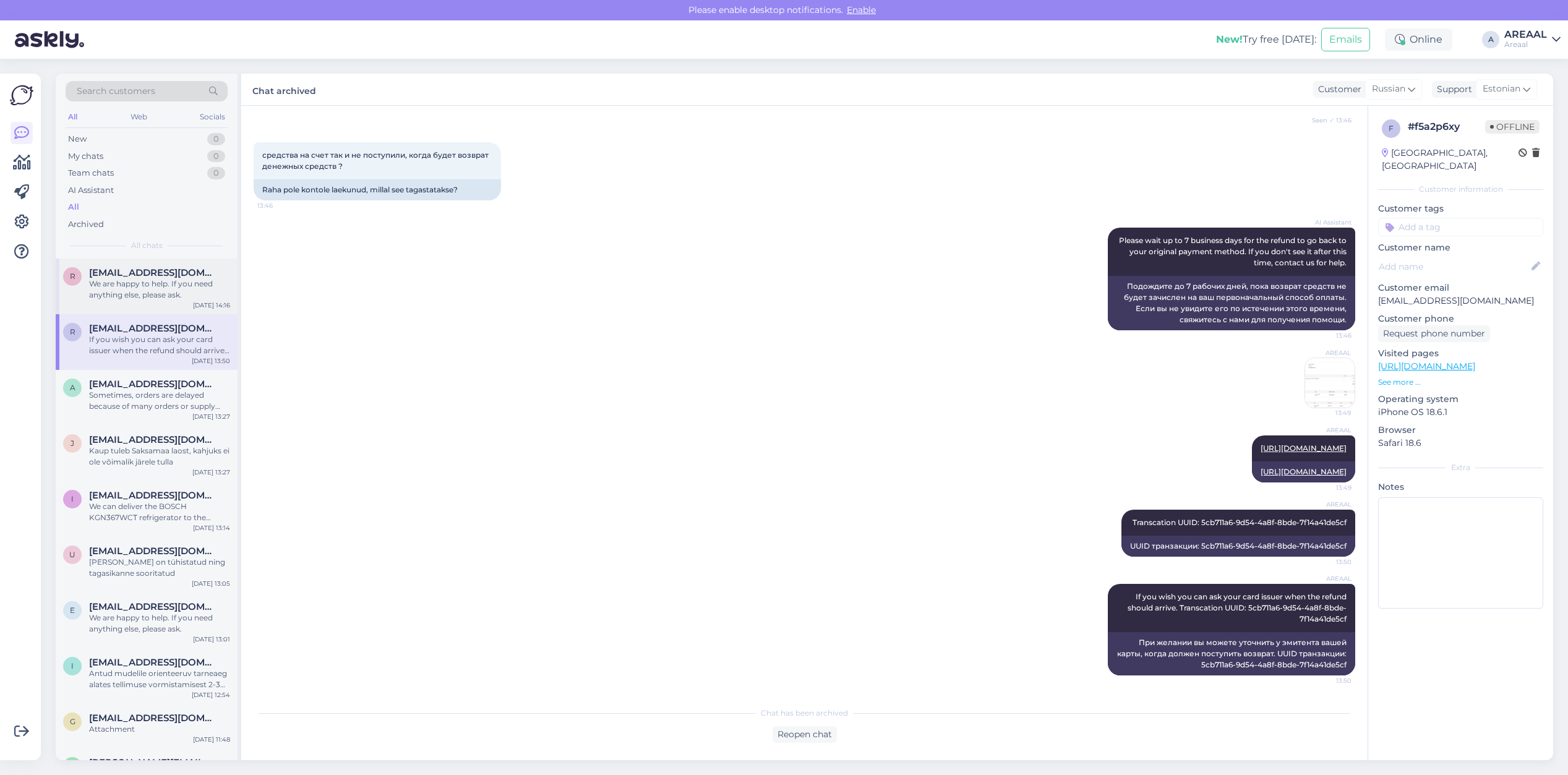
click at [159, 292] on div "We are happy to help. If you need anything else, please ask." at bounding box center [160, 289] width 141 height 23
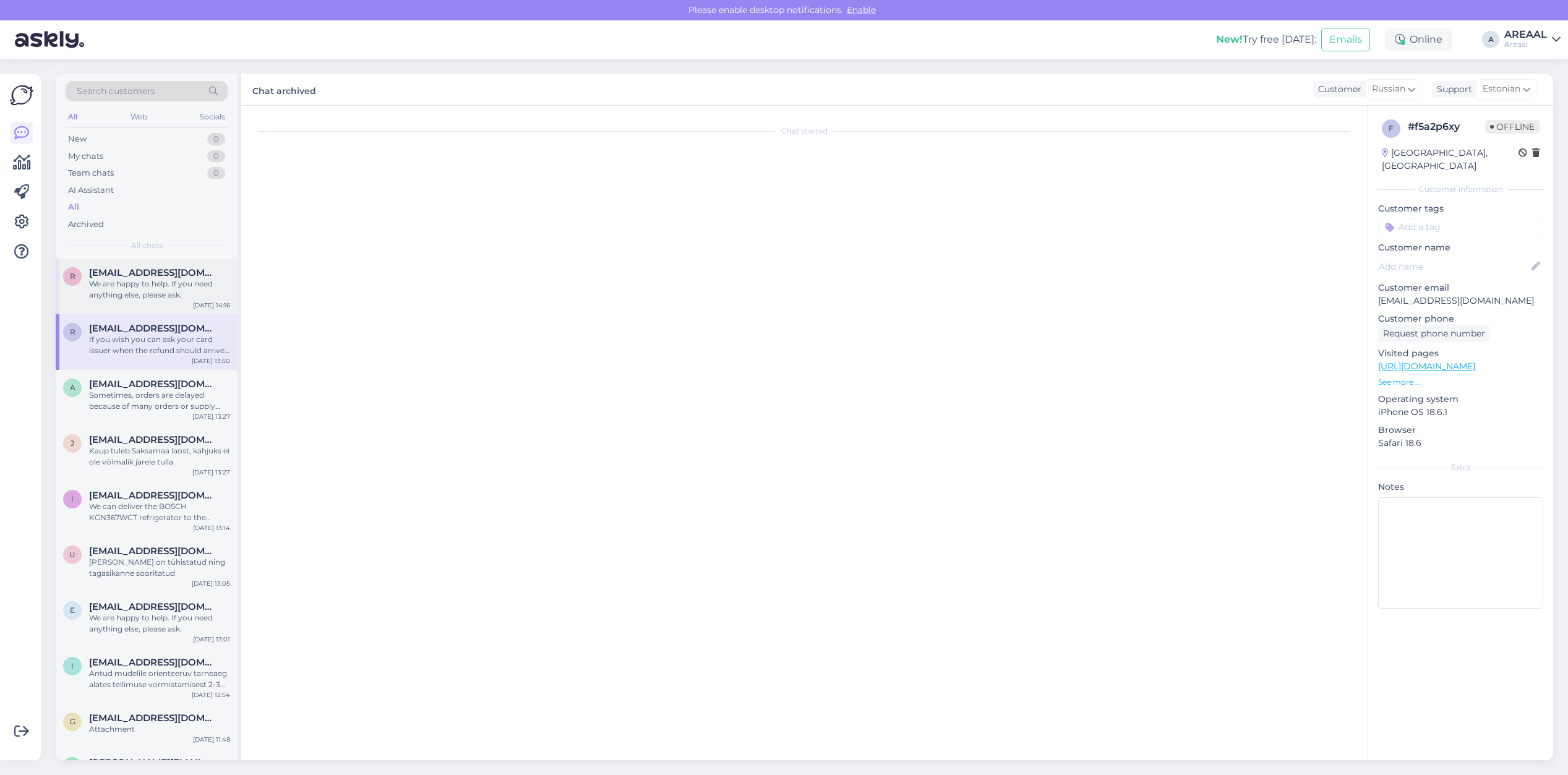
scroll to position [2486, 0]
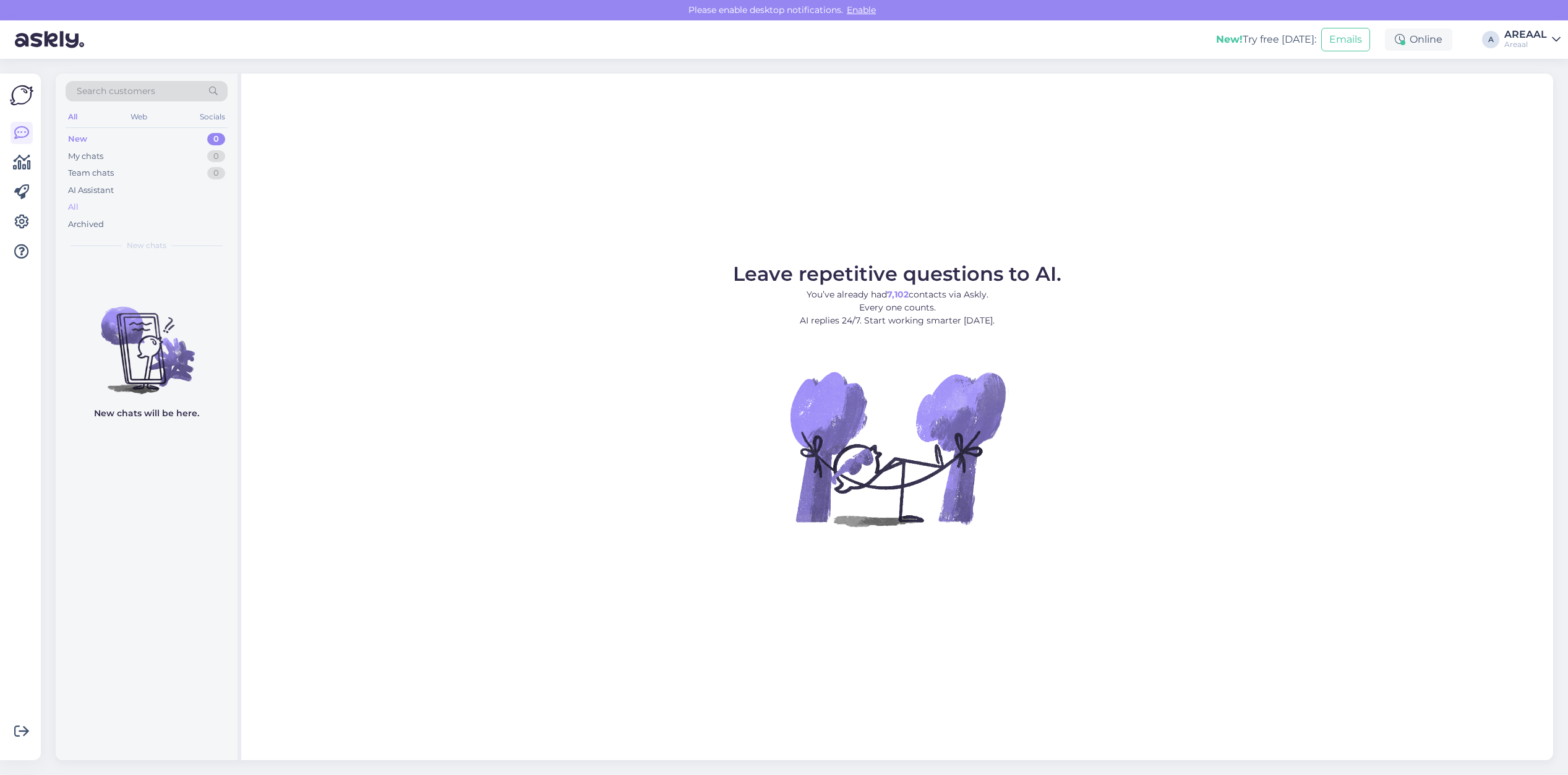
click at [200, 205] on div "All" at bounding box center [146, 207] width 162 height 17
click at [206, 208] on div "All" at bounding box center [146, 207] width 162 height 17
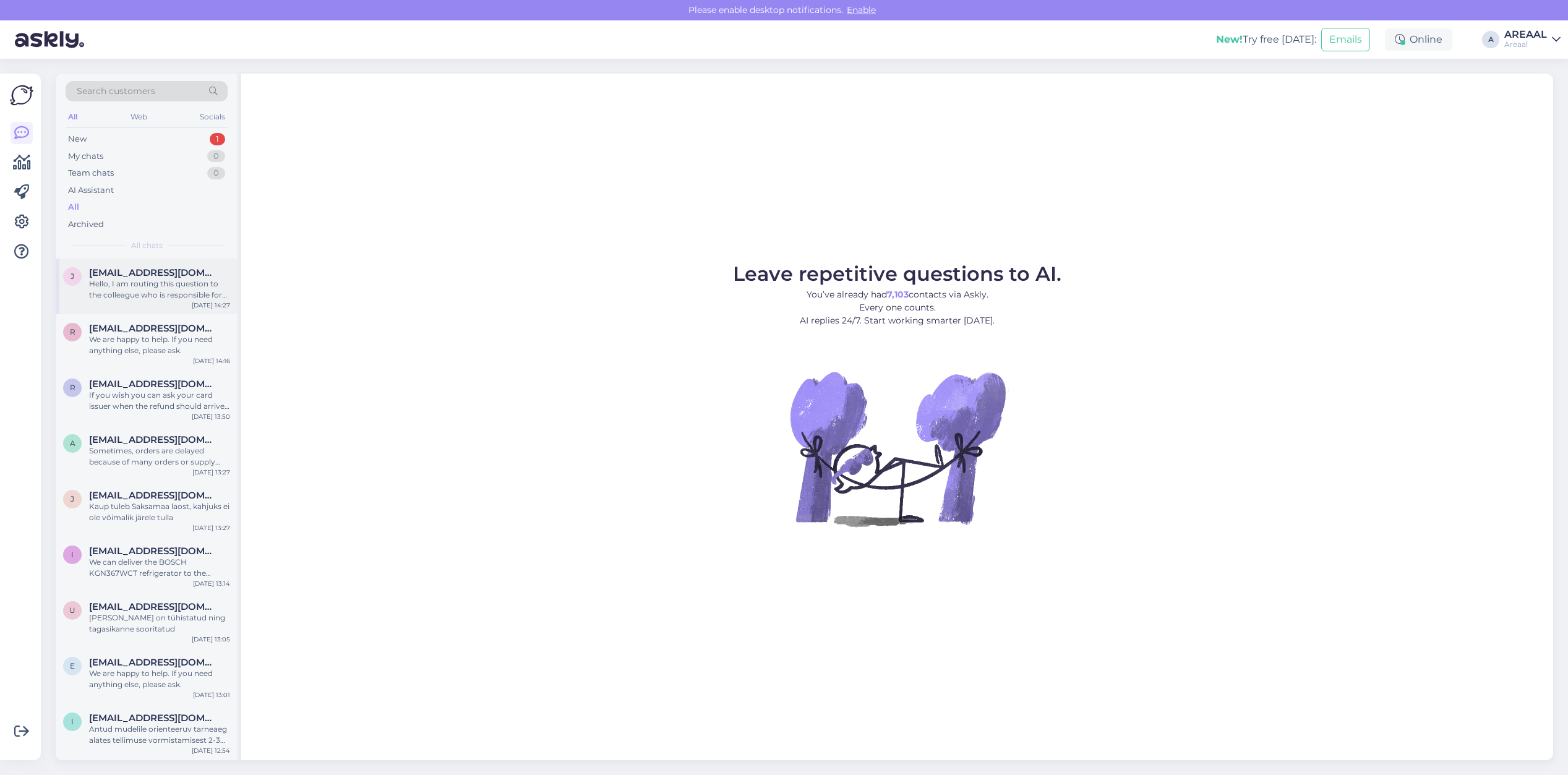
click at [156, 300] on div "Hello, I am routing this question to the colleague who is responsible for this …" at bounding box center [160, 289] width 141 height 23
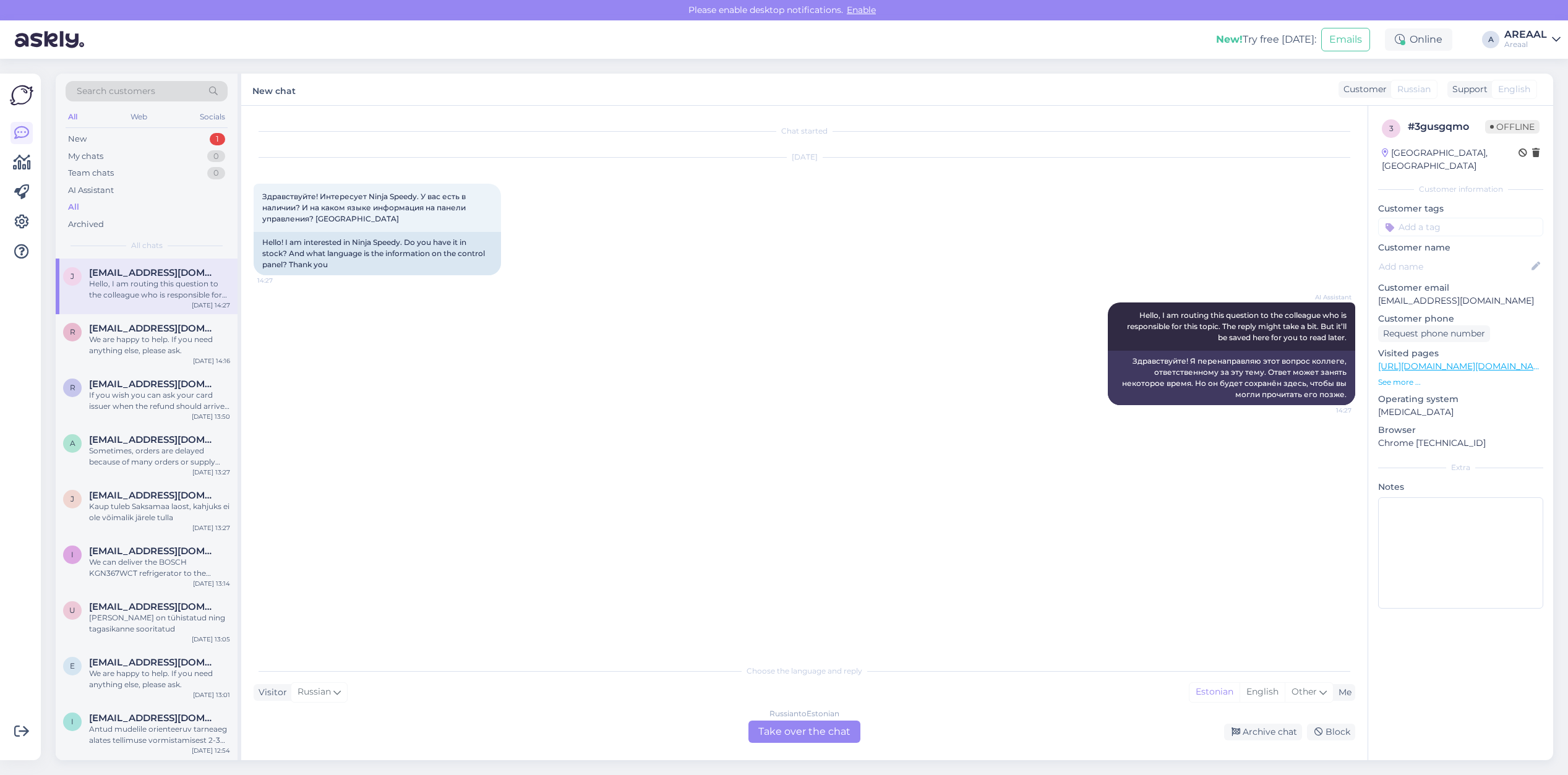
click at [1516, 362] on div "Visited pages https://areaal.lv/ninja-speedi-5-7-l-peleka-multivaramais-katls-o…" at bounding box center [1460, 367] width 165 height 41
click at [1516, 361] on link "https://areaal.lv/ninja-speedi-5-7-l-peleka-multivaramais-katls-on400eu/?utm_so…" at bounding box center [1501, 366] width 246 height 11
click at [440, 345] on div "AI Assistant Hello, I am routing this question to the colleague who is responsi…" at bounding box center [804, 353] width 1101 height 130
drag, startPoint x: 792, startPoint y: 734, endPoint x: 786, endPoint y: 730, distance: 7.2
click at [789, 733] on div "Russian to Estonian Take over the chat" at bounding box center [805, 731] width 112 height 23
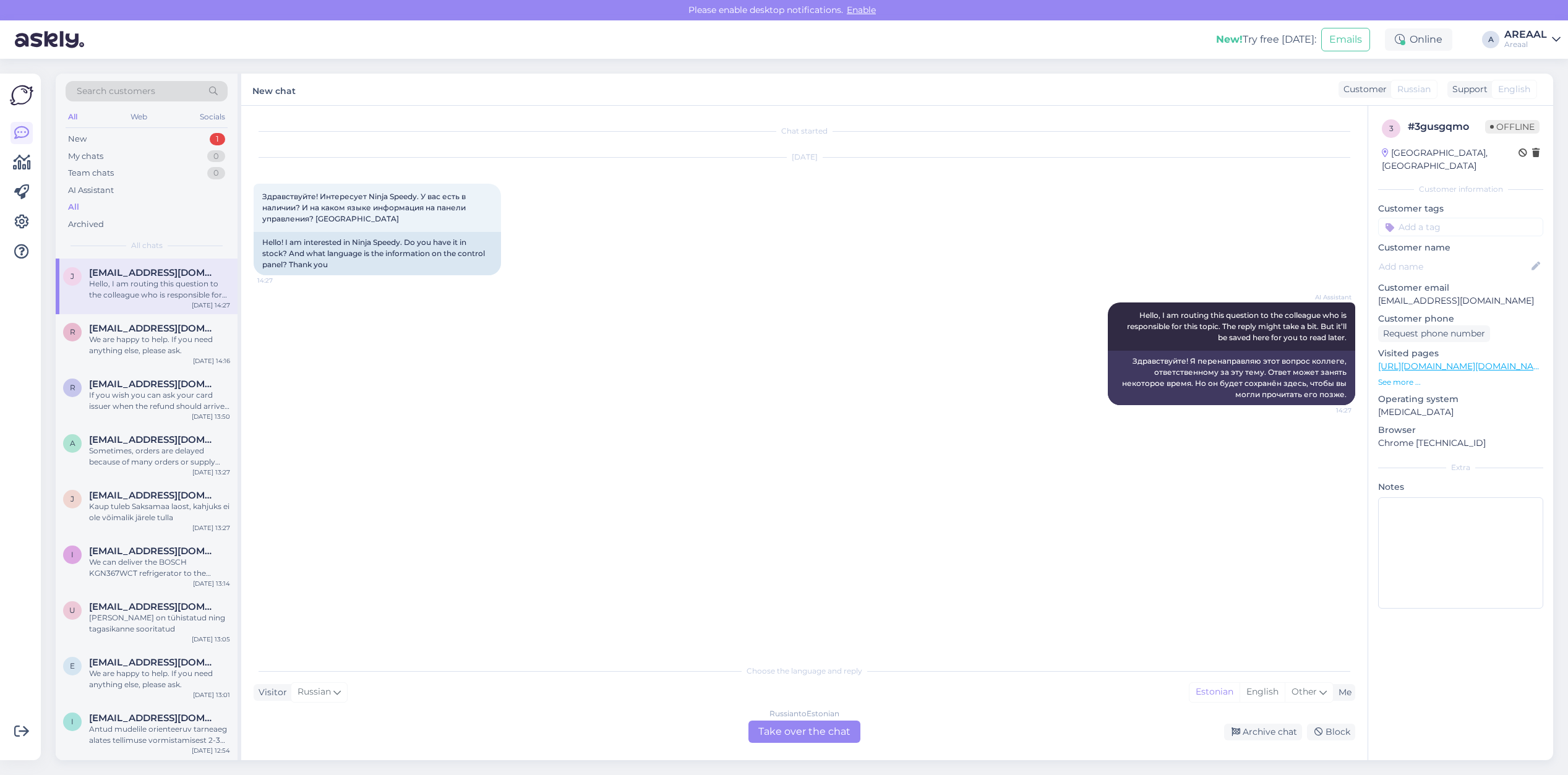
click at [770, 723] on div "Russian to Estonian Take over the chat" at bounding box center [805, 731] width 112 height 23
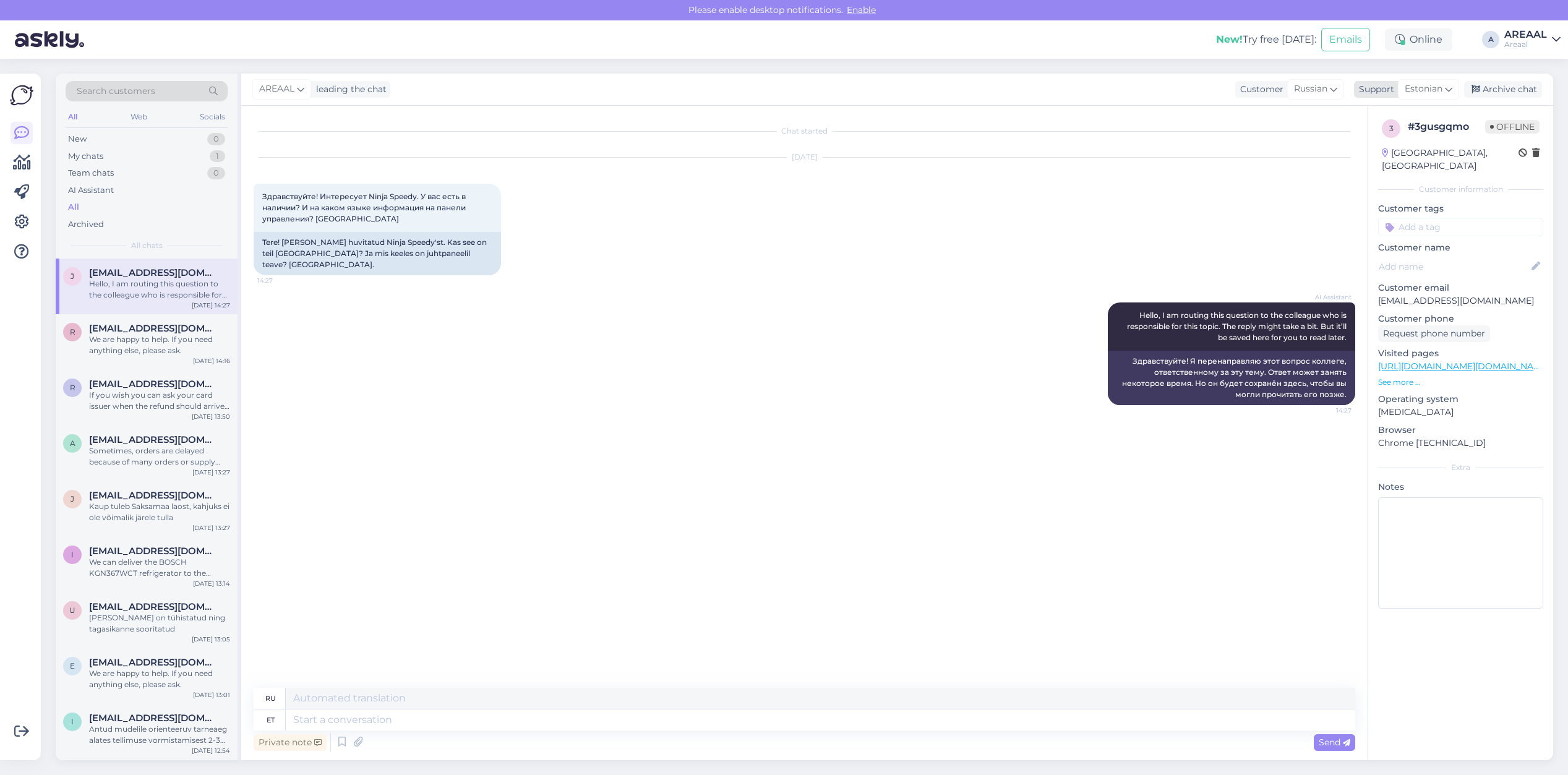
click at [1412, 84] on span "Estonian" at bounding box center [1423, 89] width 38 height 14
type input "eng"
click at [1443, 147] on link "English" at bounding box center [1406, 144] width 136 height 20
click at [643, 719] on textarea at bounding box center [820, 720] width 1069 height 21
type textarea "Yes, th"
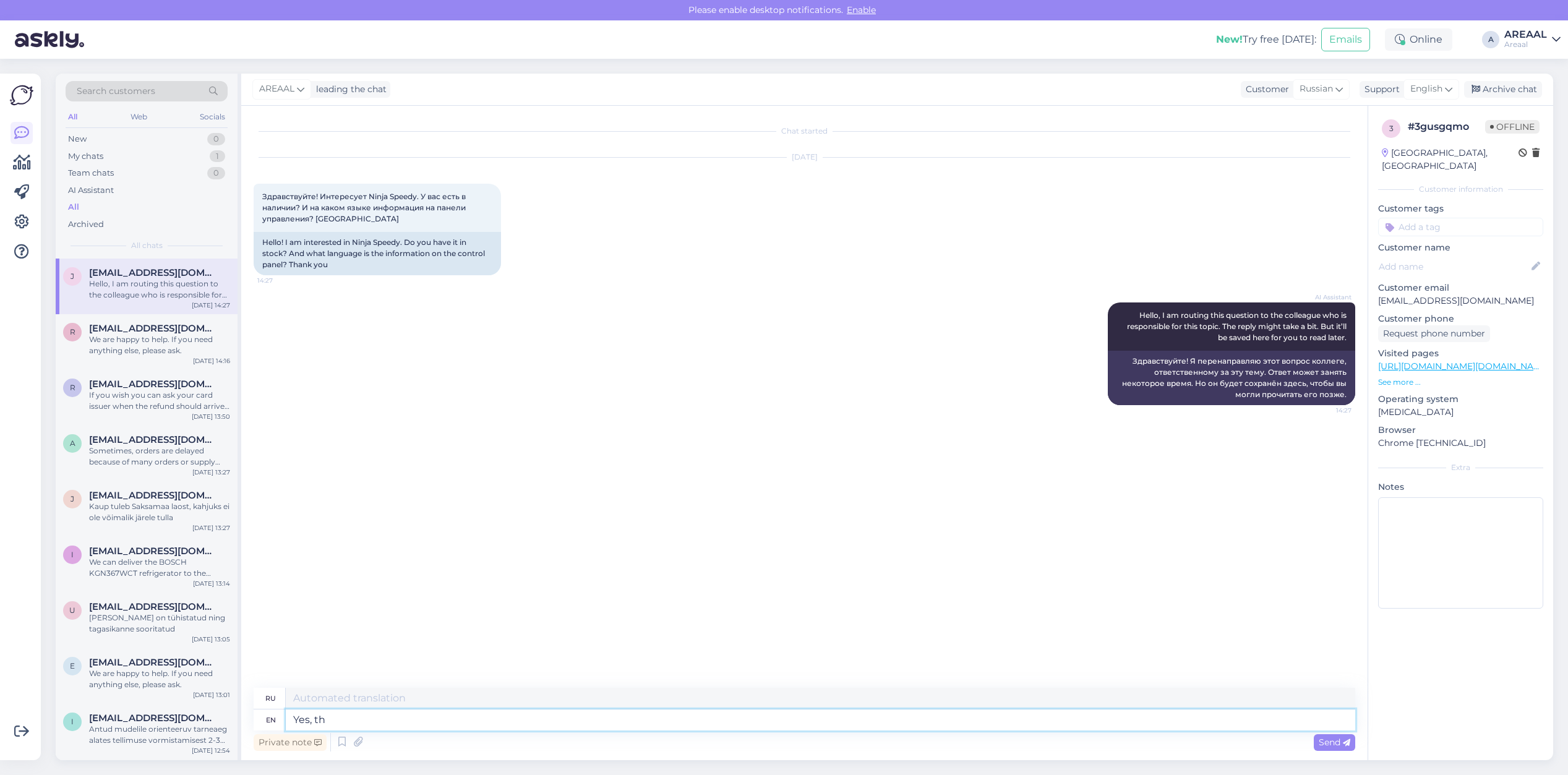
type textarea "Да,"
type textarea "Yes, the product is"
type textarea "Да, продукт"
type textarea "Yes, the product is a"
type textarea "Да, продукт есть"
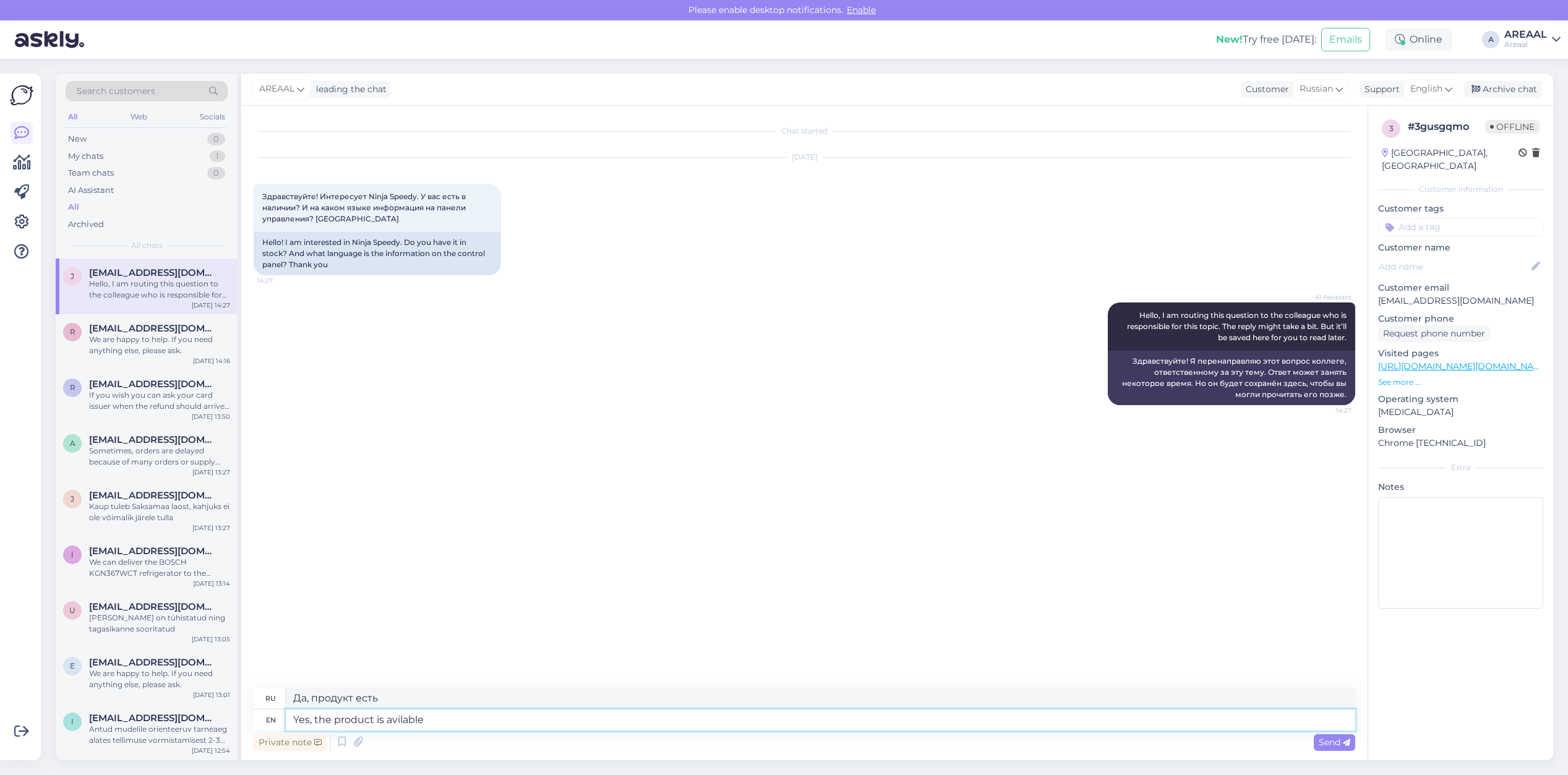
type textarea "Yes, the product is avilable f"
type textarea "Да, продукт доступен."
type textarea "Yes, the product is avilable for o"
type textarea "Да, продукт доступен для"
type textarea "Yes, the product is avil"
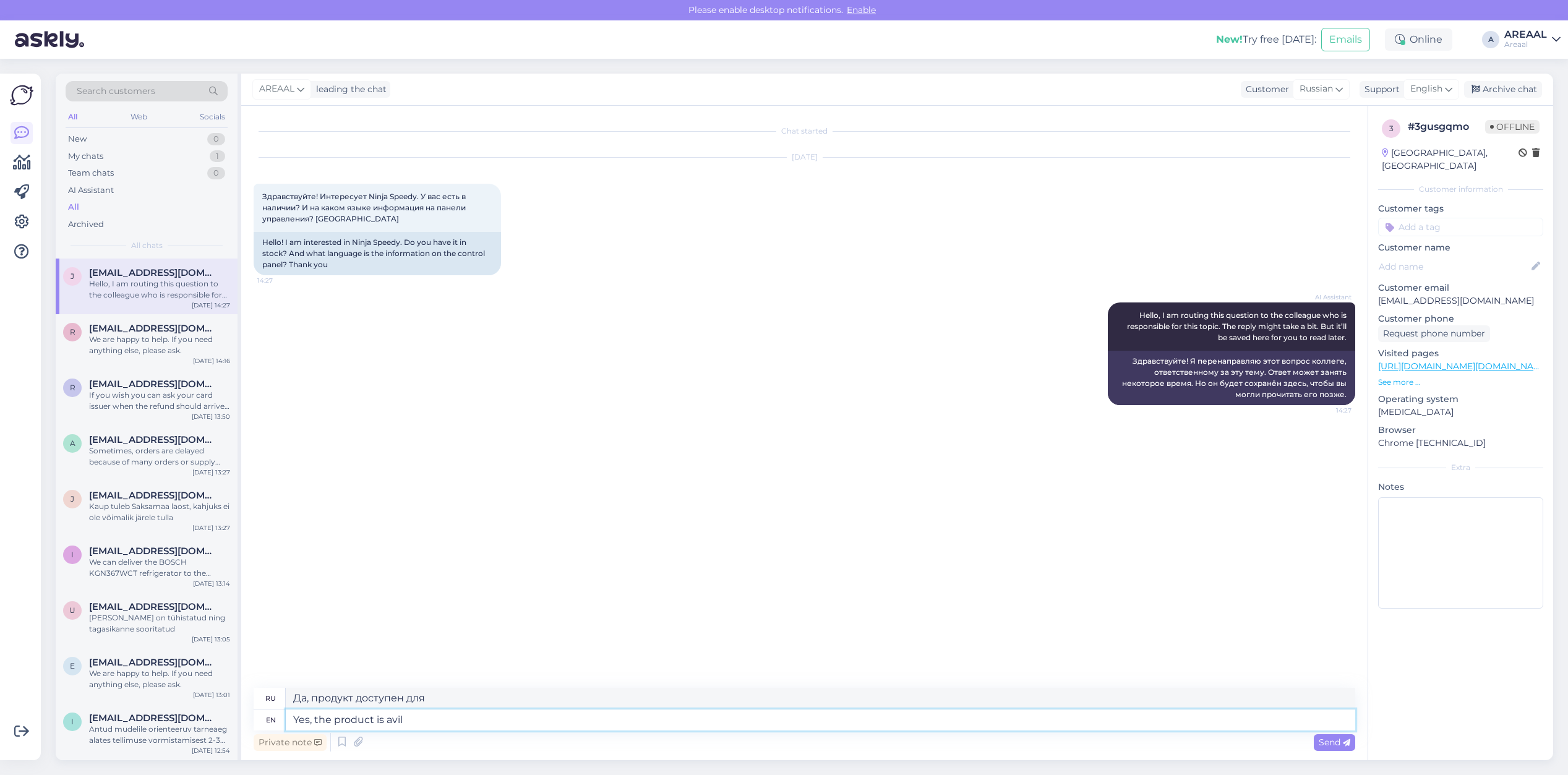
type textarea "Да, продукт доступен."
type textarea "Yes, the product is available o"
type textarea "Да, товар доступен."
type textarea "Yes, the product is available for order"
type textarea "Да, продукт доступен для"
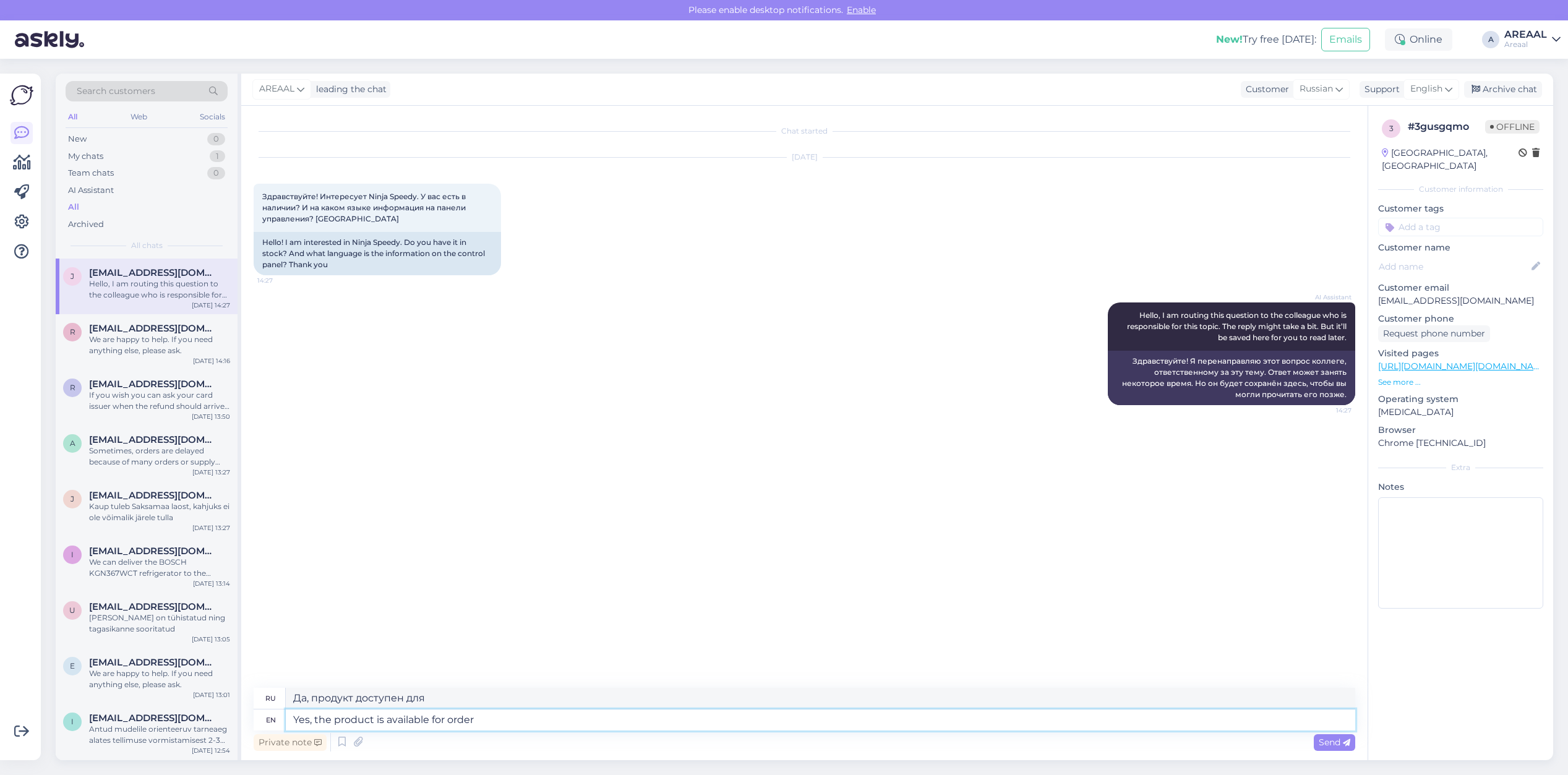
type textarea "Yes, the product is available for order."
type textarea "Да, товар доступен для заказа."
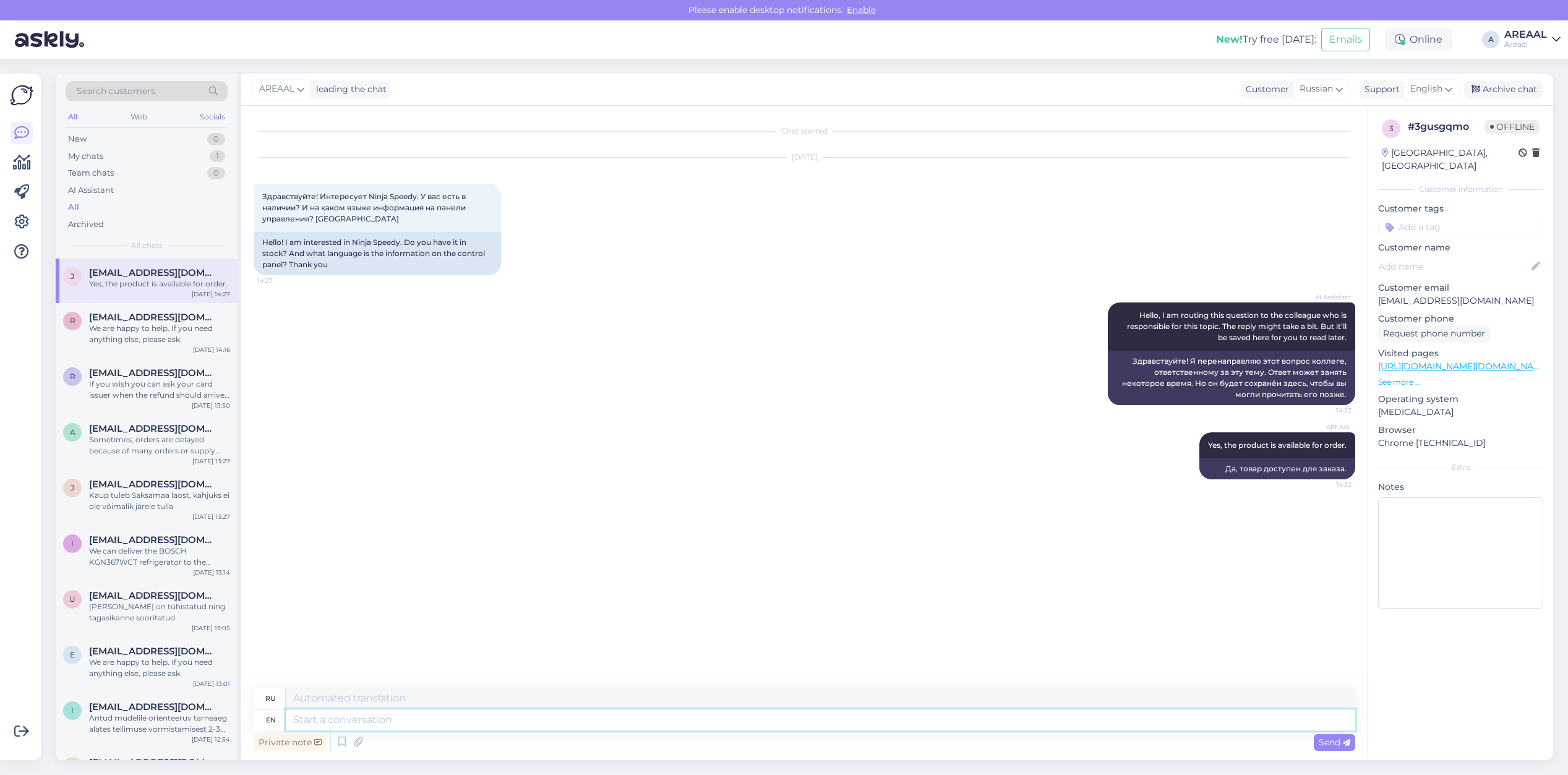
paste textarea "The control panel information is in English."
type textarea "The control panel information is in English."
type textarea "Информация на панели управления представлена на английском языке."
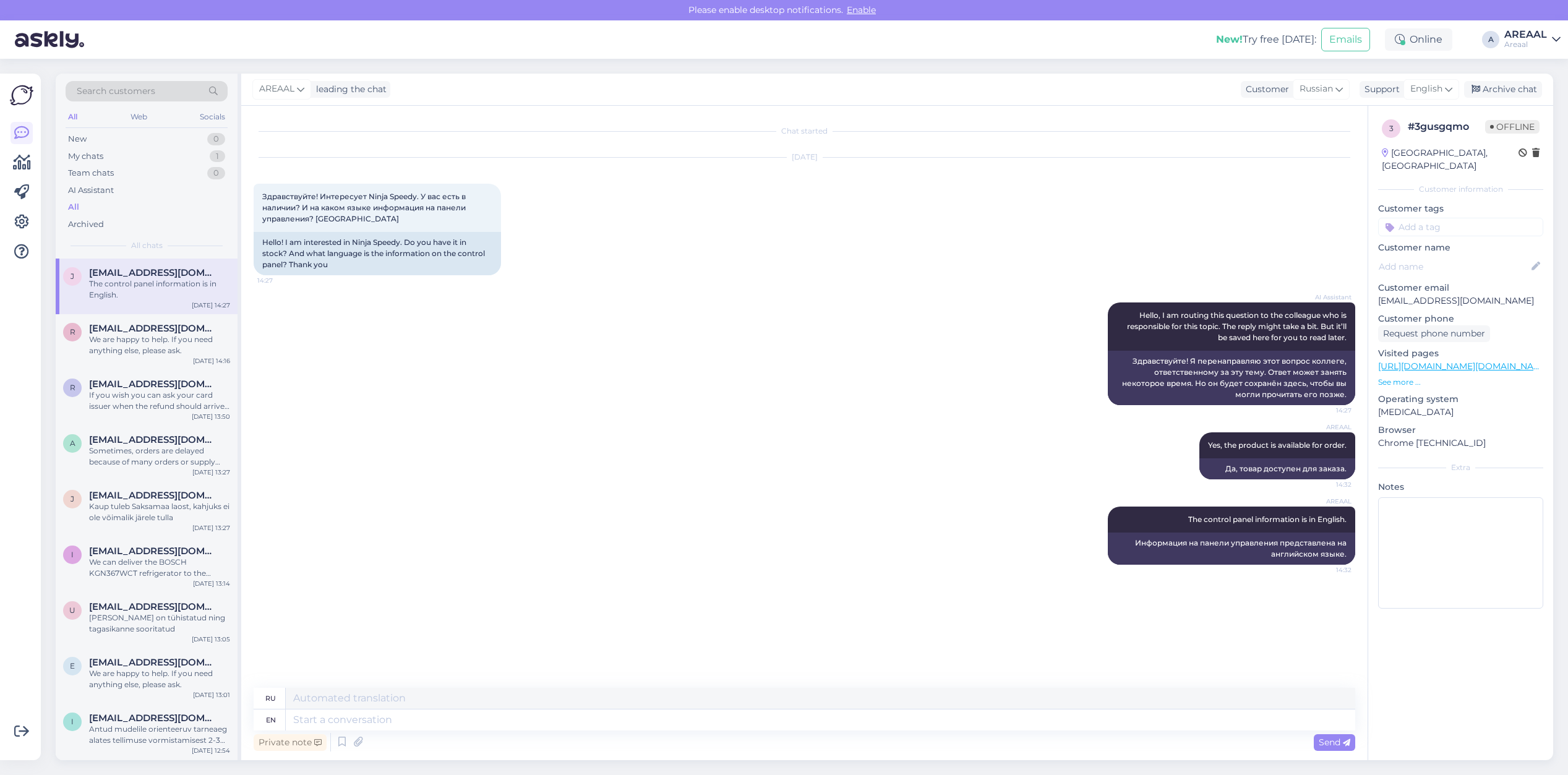
click at [866, 162] on div "Sep 16 2025" at bounding box center [804, 156] width 1101 height 11
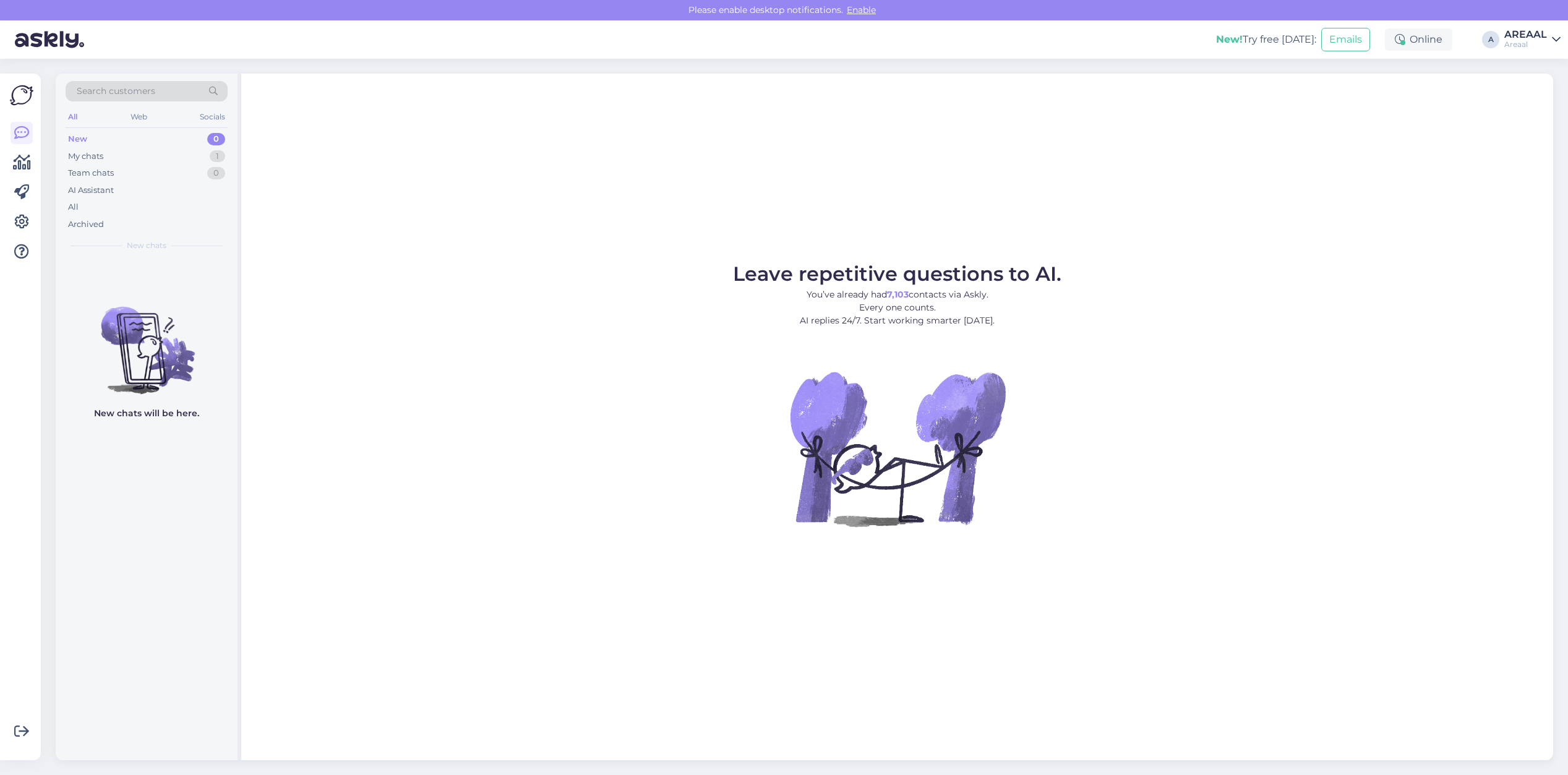
click at [237, 148] on div "Search customers All Web Socials New 0 My chats 1 Team chats 0 AI Assistant All…" at bounding box center [147, 166] width 182 height 185
click at [209, 152] on div "My chats 1" at bounding box center [146, 156] width 162 height 17
click at [173, 314] on div "j jelena.fironova@gmail.com The control panel information is in English. Sep 16…" at bounding box center [147, 510] width 182 height 502
click at [172, 303] on div "j jelena.fironova@gmail.com The control panel information is in English. Sep 16…" at bounding box center [147, 286] width 182 height 56
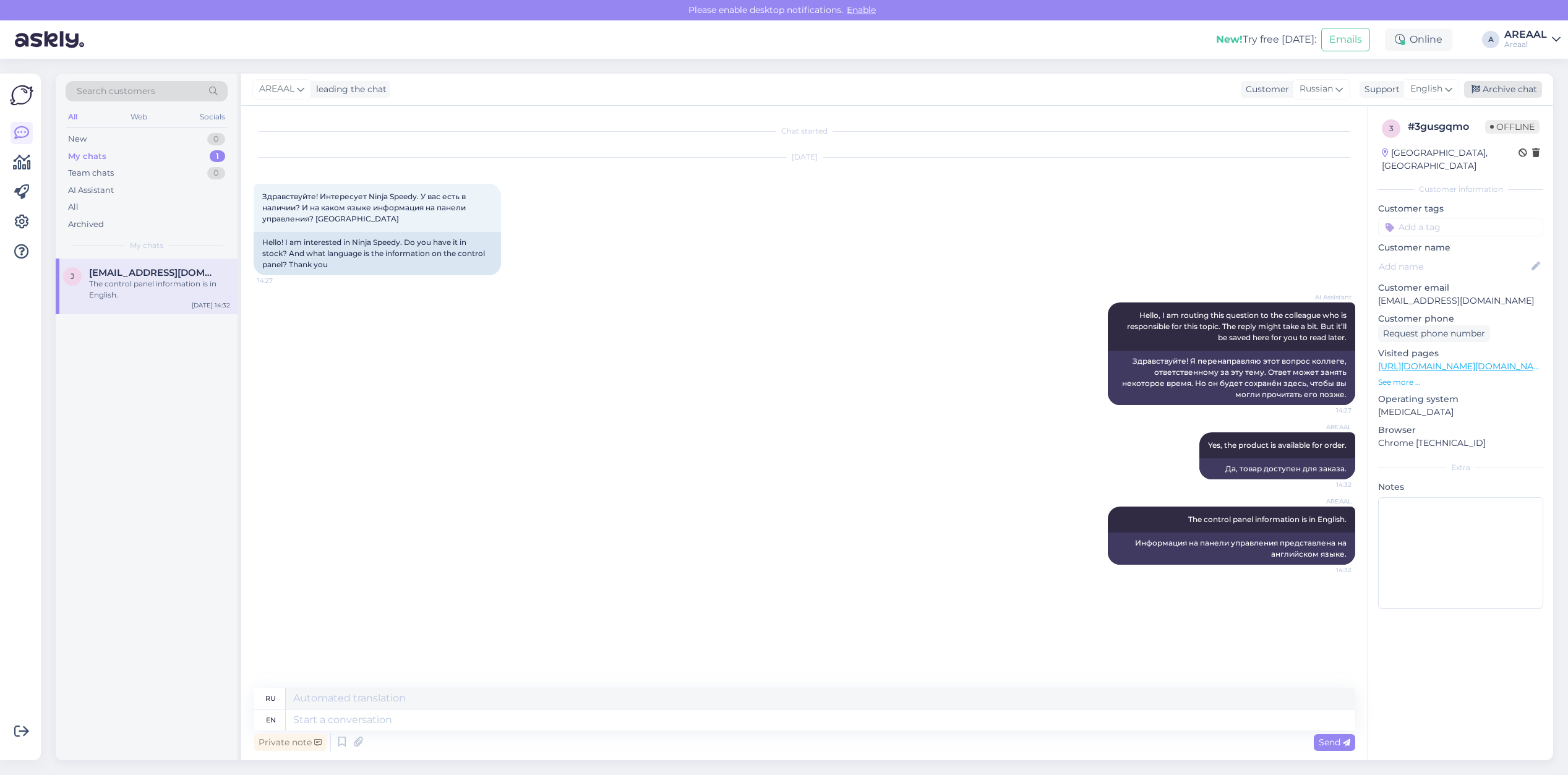
click at [1516, 89] on div "Archive chat" at bounding box center [1503, 89] width 78 height 17
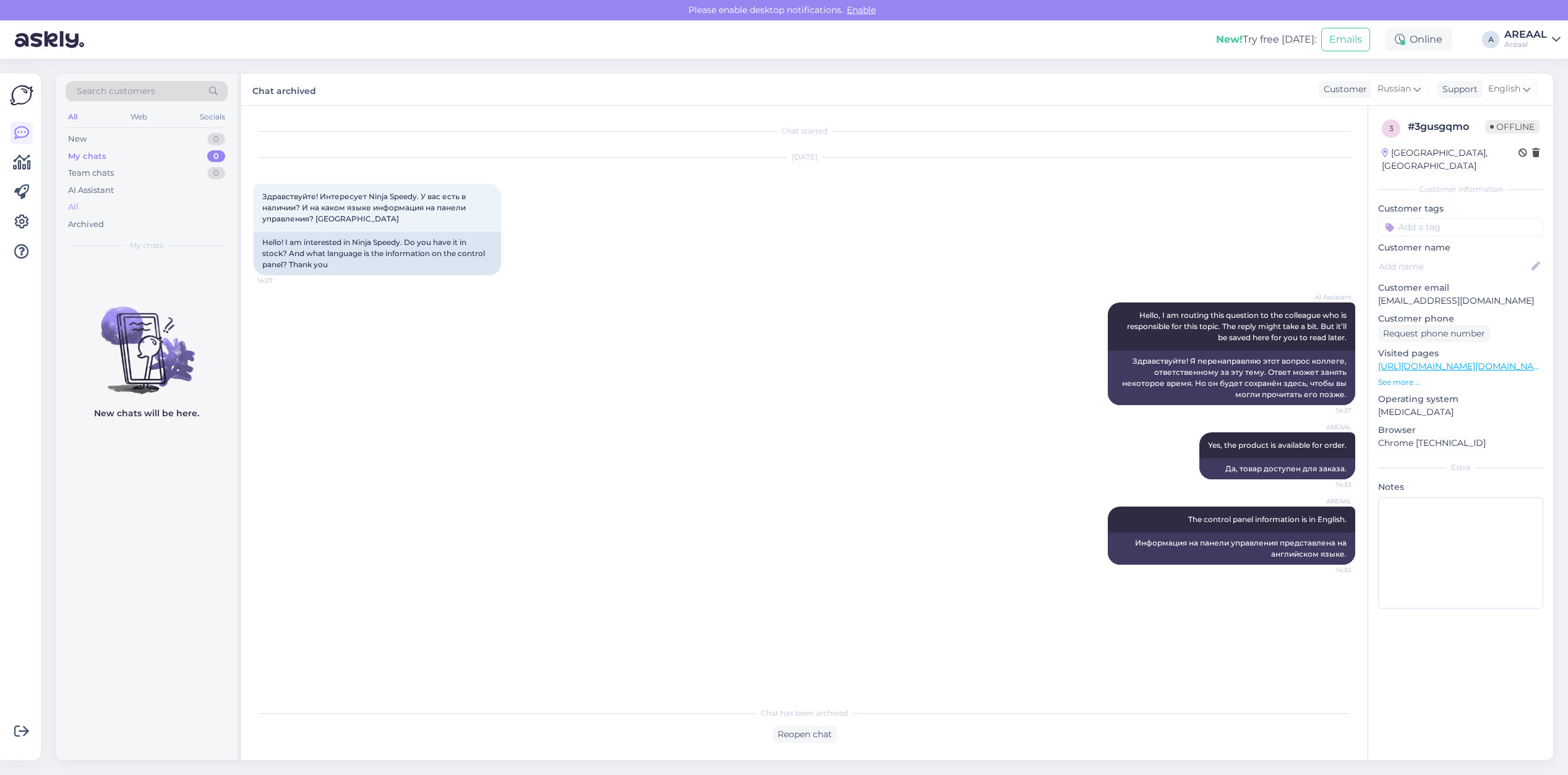
click at [118, 209] on div "All" at bounding box center [146, 207] width 162 height 17
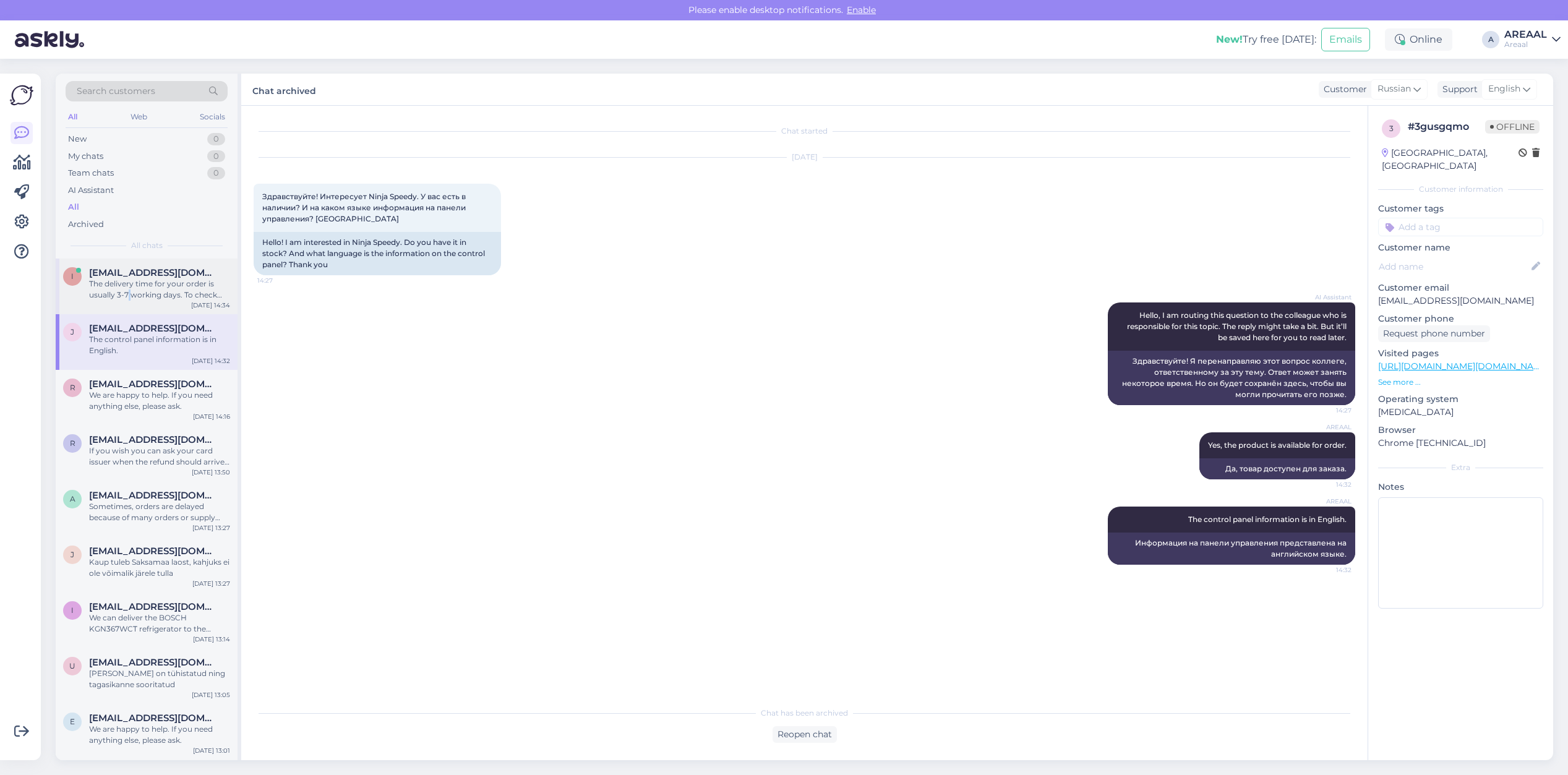
click at [129, 301] on div "The delivery time for your order is usually 3-7 working days. To check your ord…" at bounding box center [160, 289] width 141 height 23
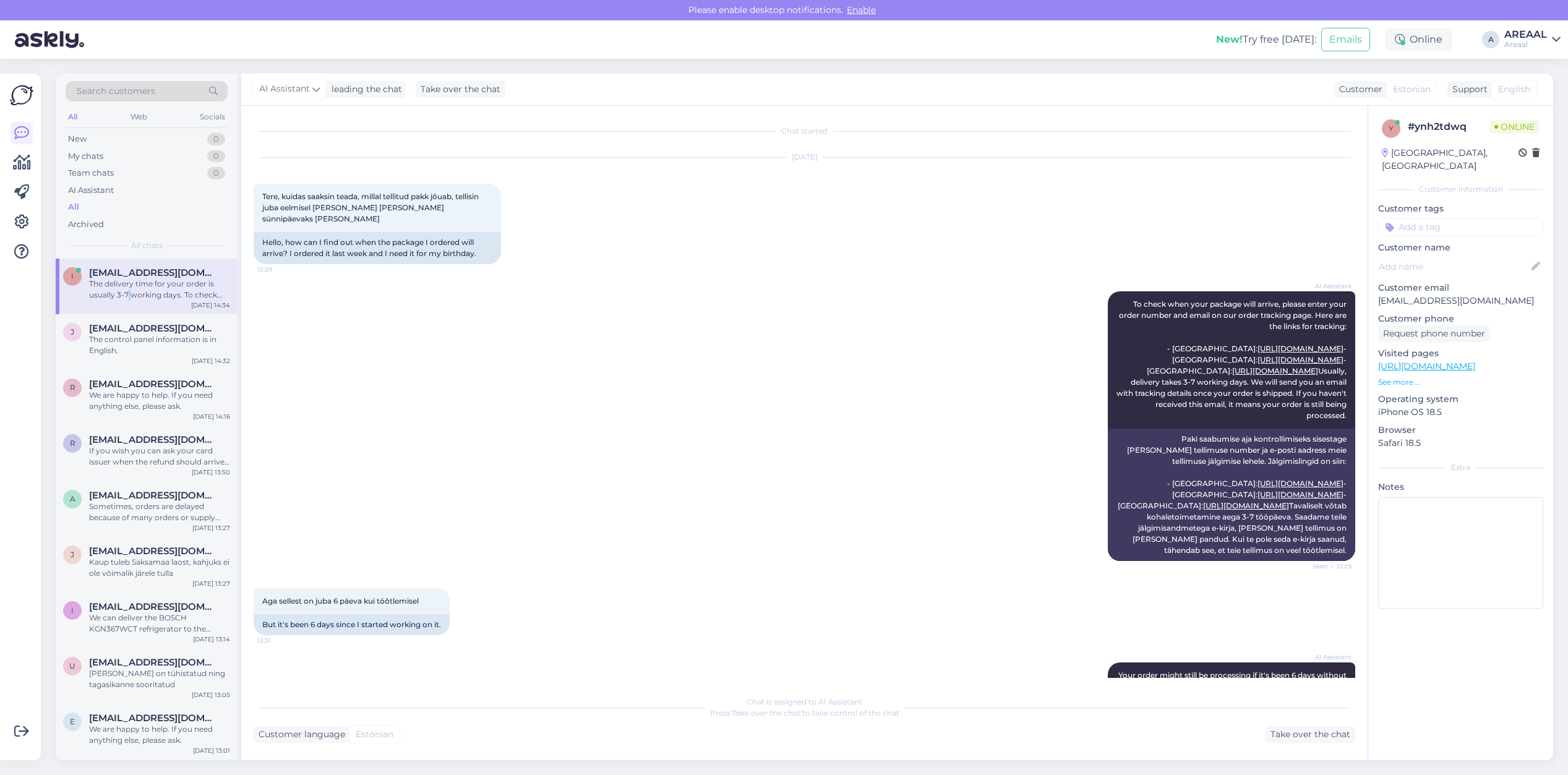
scroll to position [486, 0]
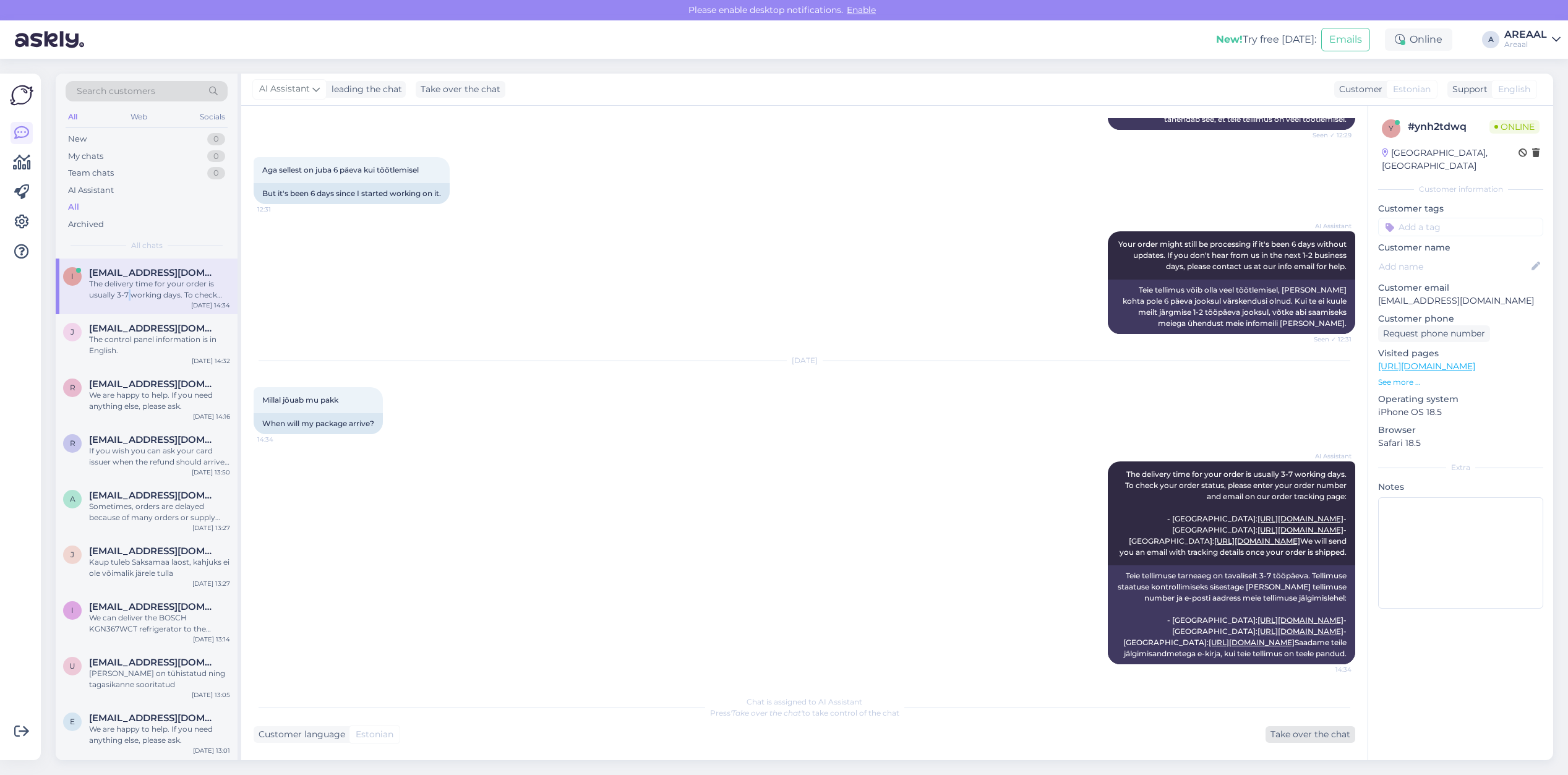
click at [1280, 741] on div "Take over the chat" at bounding box center [1310, 734] width 89 height 17
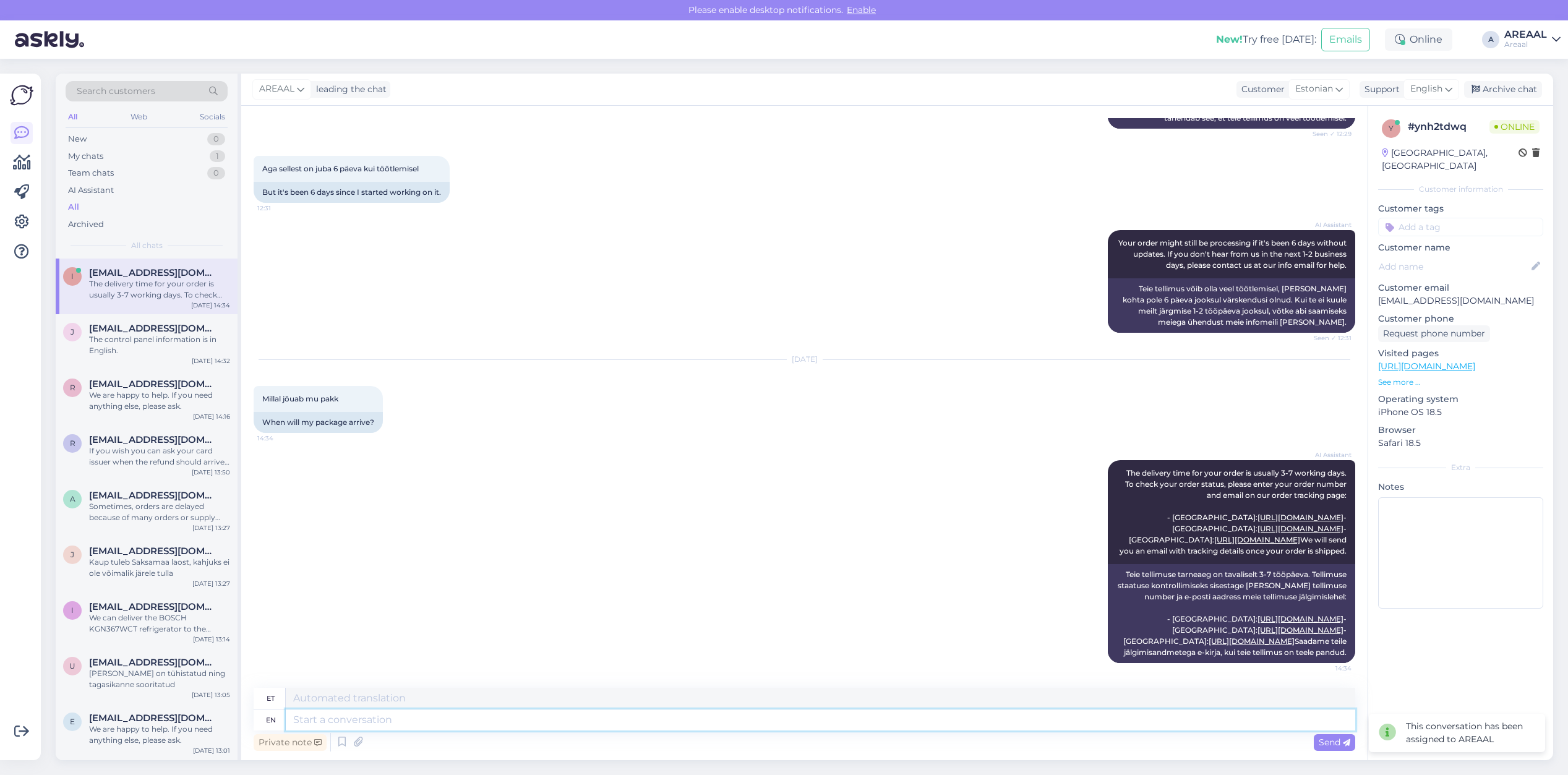
click at [1254, 728] on textarea at bounding box center [820, 720] width 1069 height 21
click at [1433, 85] on span "English" at bounding box center [1426, 89] width 32 height 14
type input "est"
click at [1363, 148] on link "Estonian" at bounding box center [1410, 144] width 136 height 20
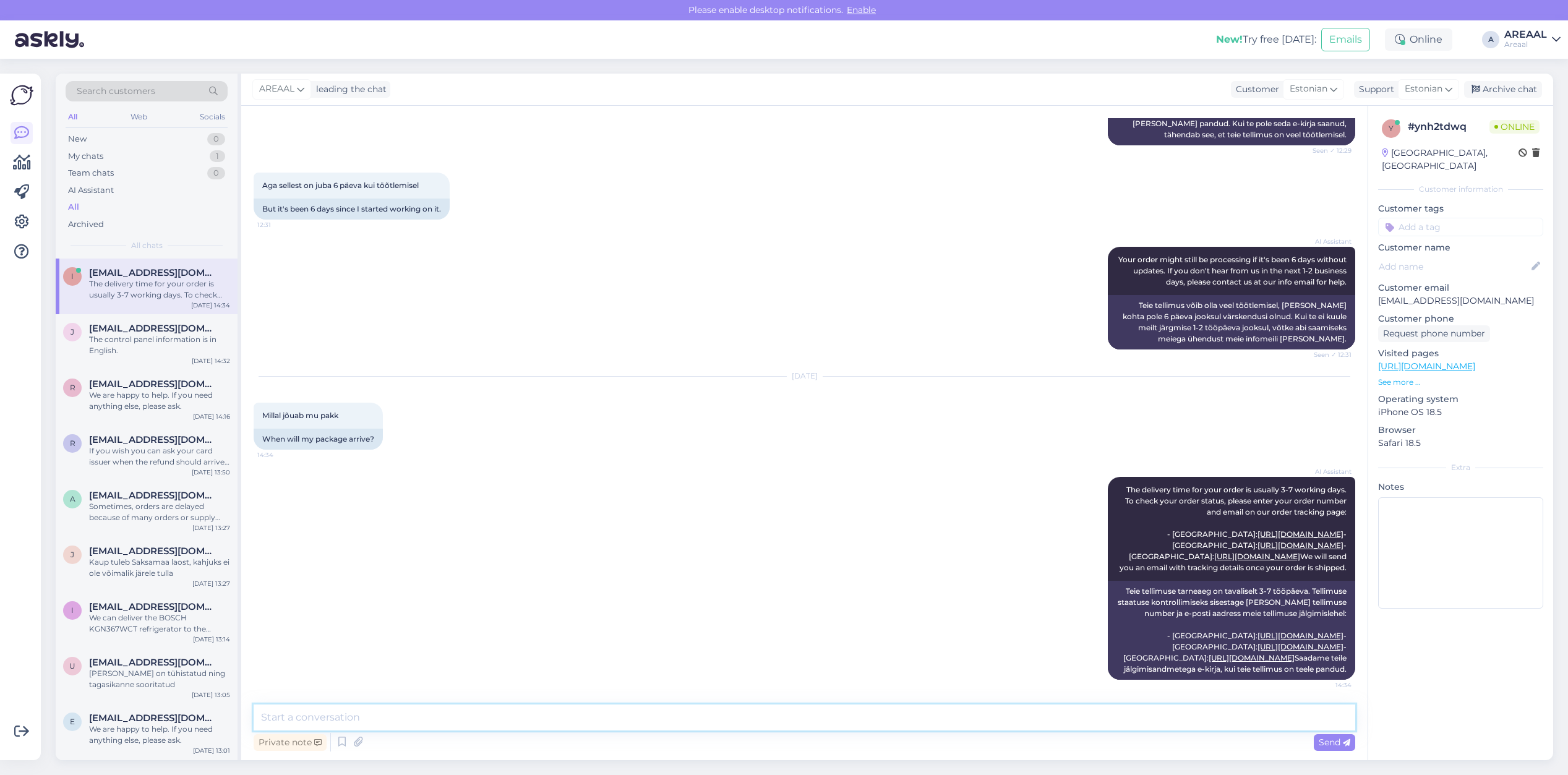
click at [536, 722] on textarea at bounding box center [804, 718] width 1101 height 26
type textarea "Antud toote tarneaeg vahemikus 19.09 - 26.09"
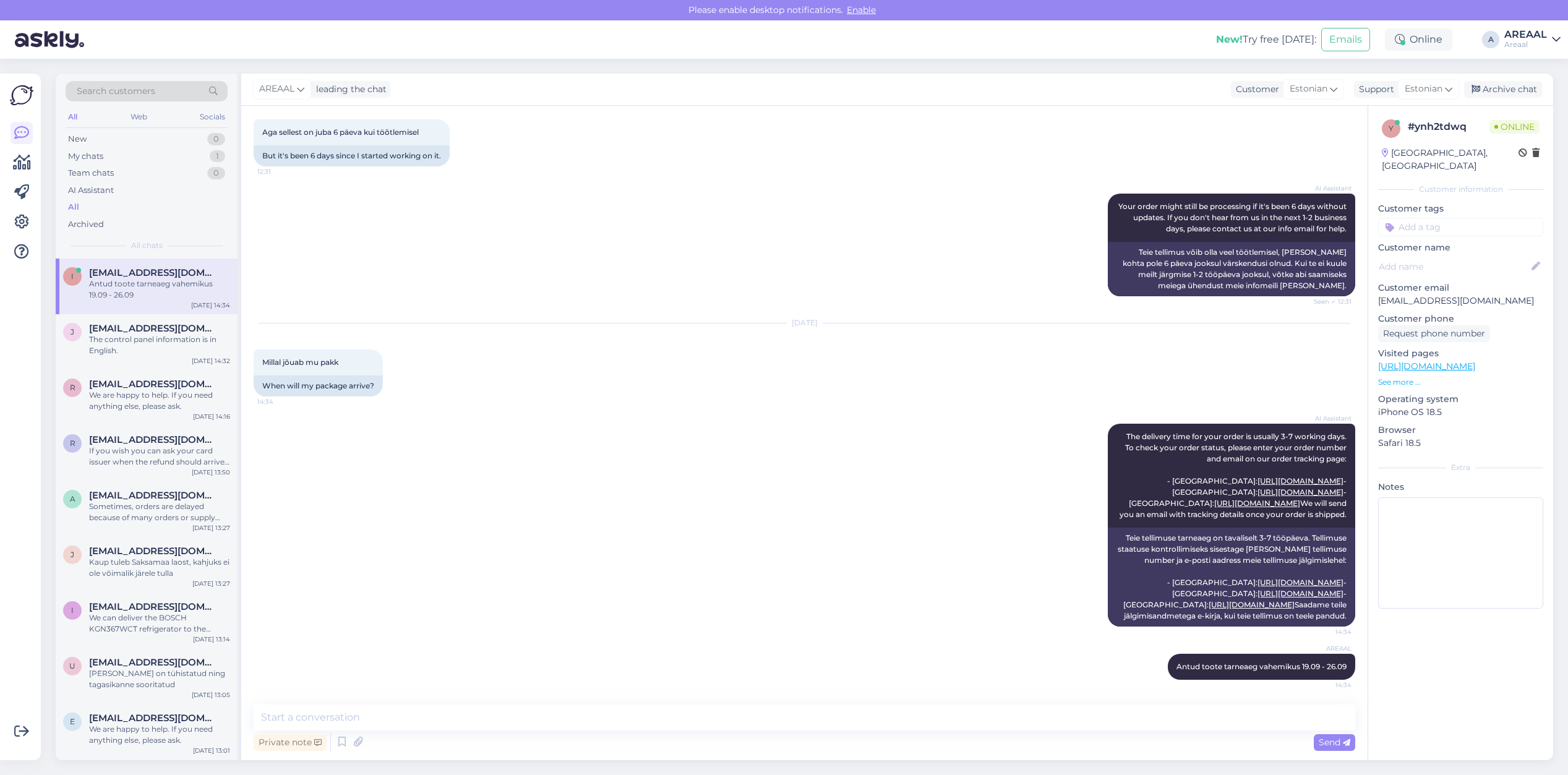
click at [635, 417] on div "AI Assistant The delivery time for your order is usually 3-7 working days. To c…" at bounding box center [804, 525] width 1101 height 230
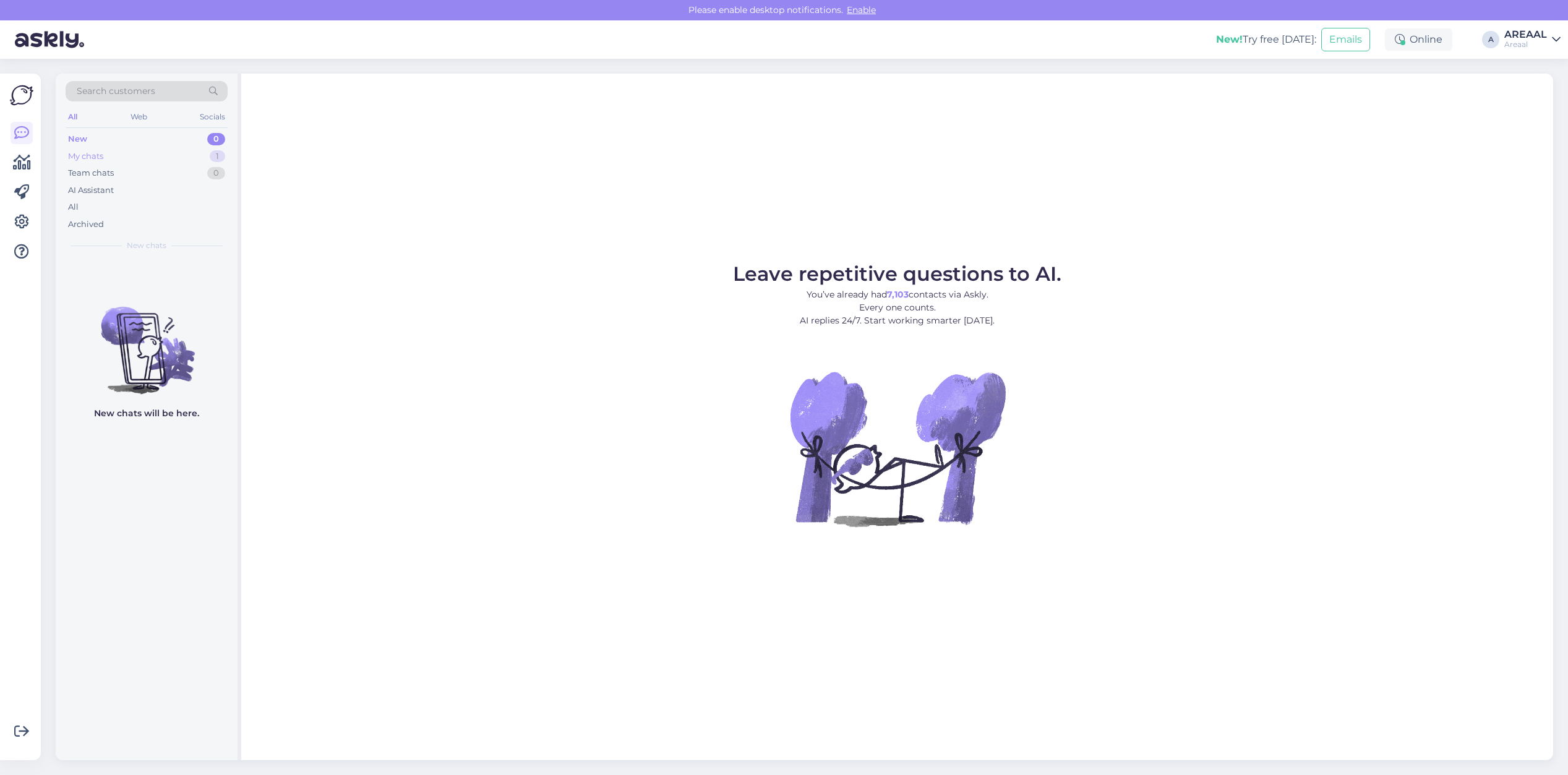
click at [193, 164] on div "My chats 1" at bounding box center [146, 156] width 162 height 17
click at [182, 153] on div "My chats 1" at bounding box center [146, 156] width 162 height 17
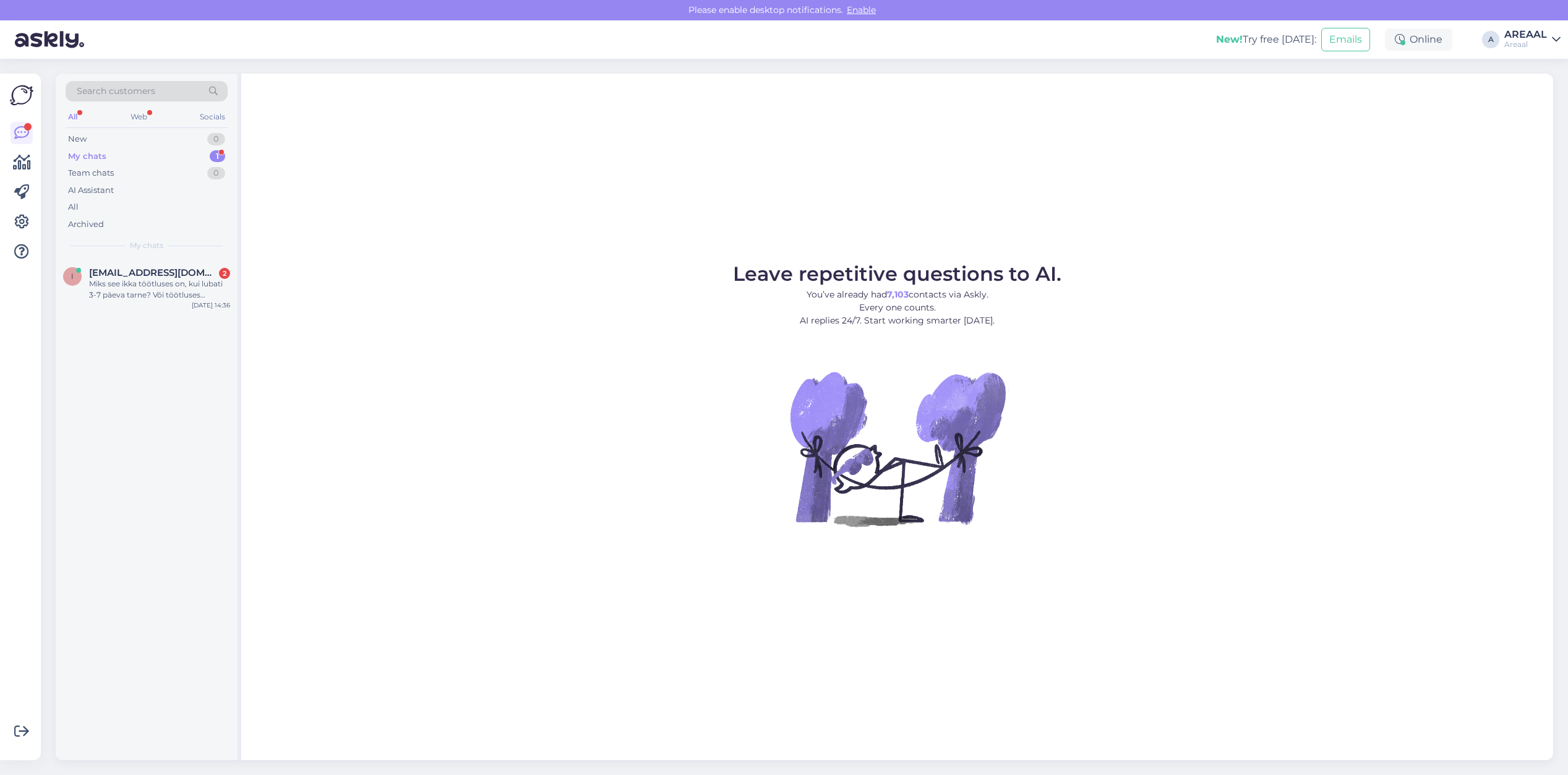
click at [402, 188] on div "Leave repetitive questions to AI. You’ve already had 7,103 contacts via Askly. …" at bounding box center [897, 417] width 1312 height 687
click at [226, 283] on div "Miks see ikka töötluses on, kui lubati 3-7 päeva tarne? Või töötluses tähendab,…" at bounding box center [160, 289] width 141 height 23
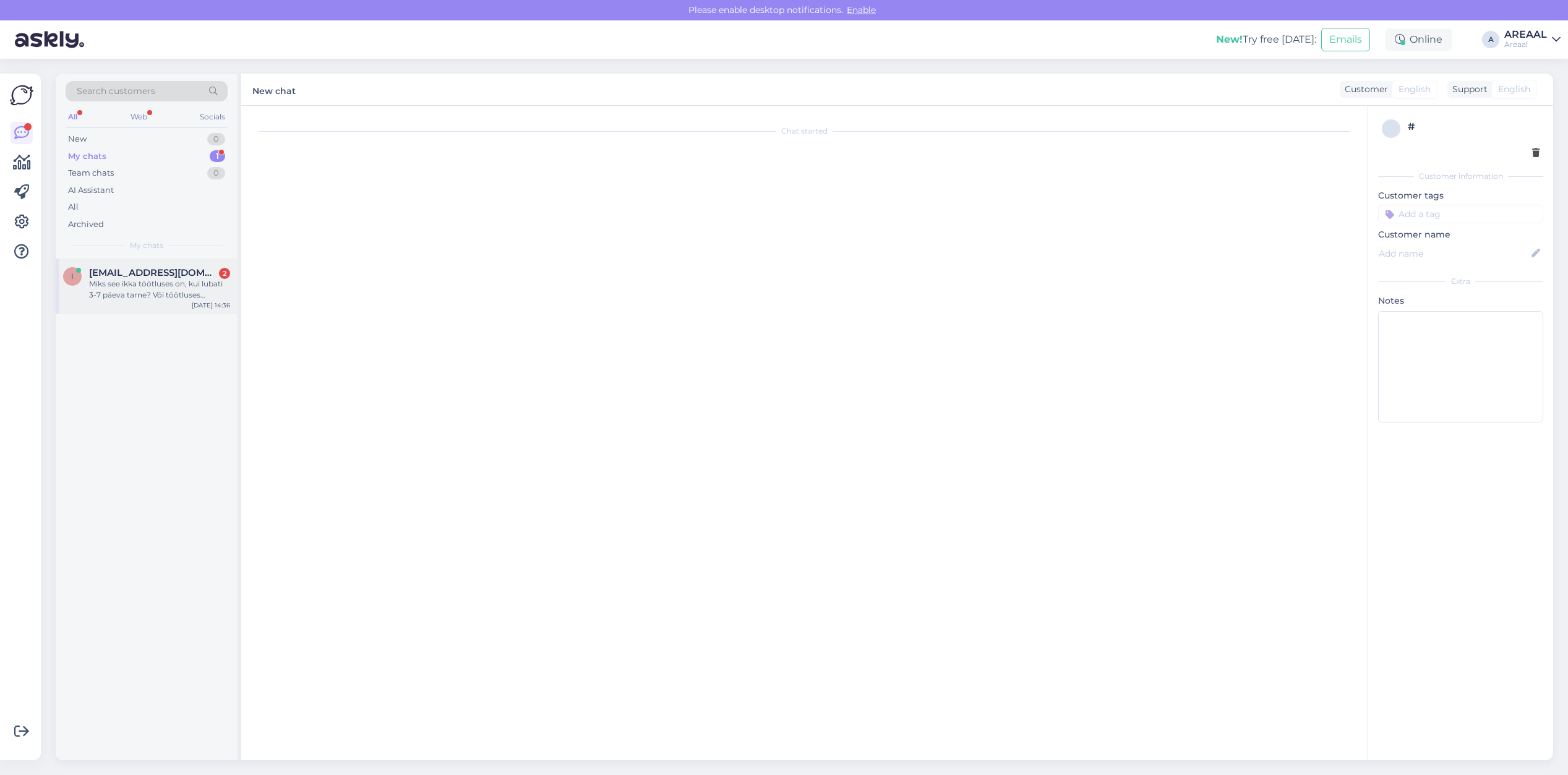
scroll to position [666, 0]
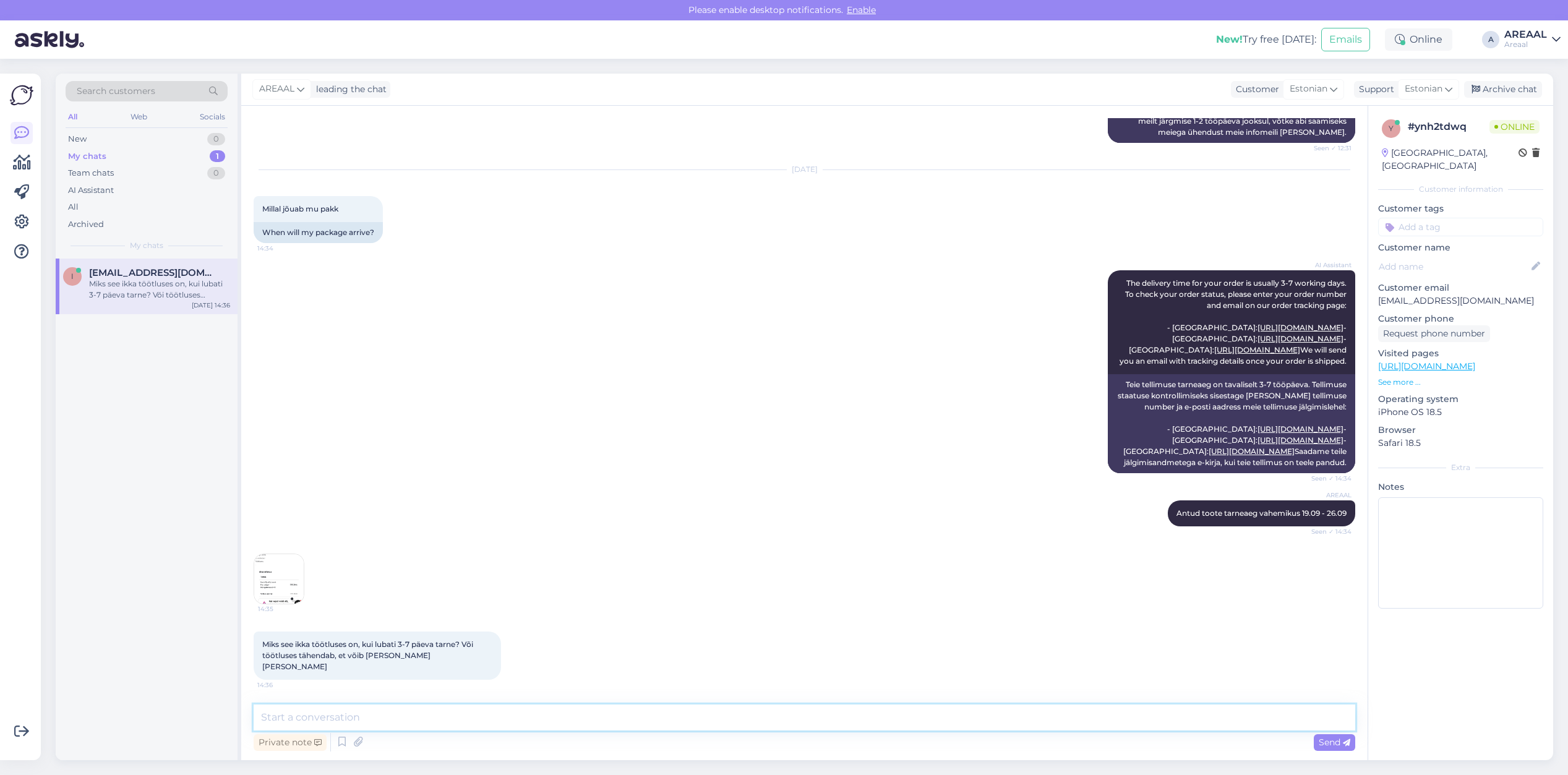
click at [664, 720] on textarea at bounding box center [804, 718] width 1101 height 26
click at [1099, 715] on textarea at bounding box center [804, 718] width 1101 height 26
type textarea "Suhtlesime Teiega kirja [PERSON_NAME] täpselt [PERSON_NAME]"
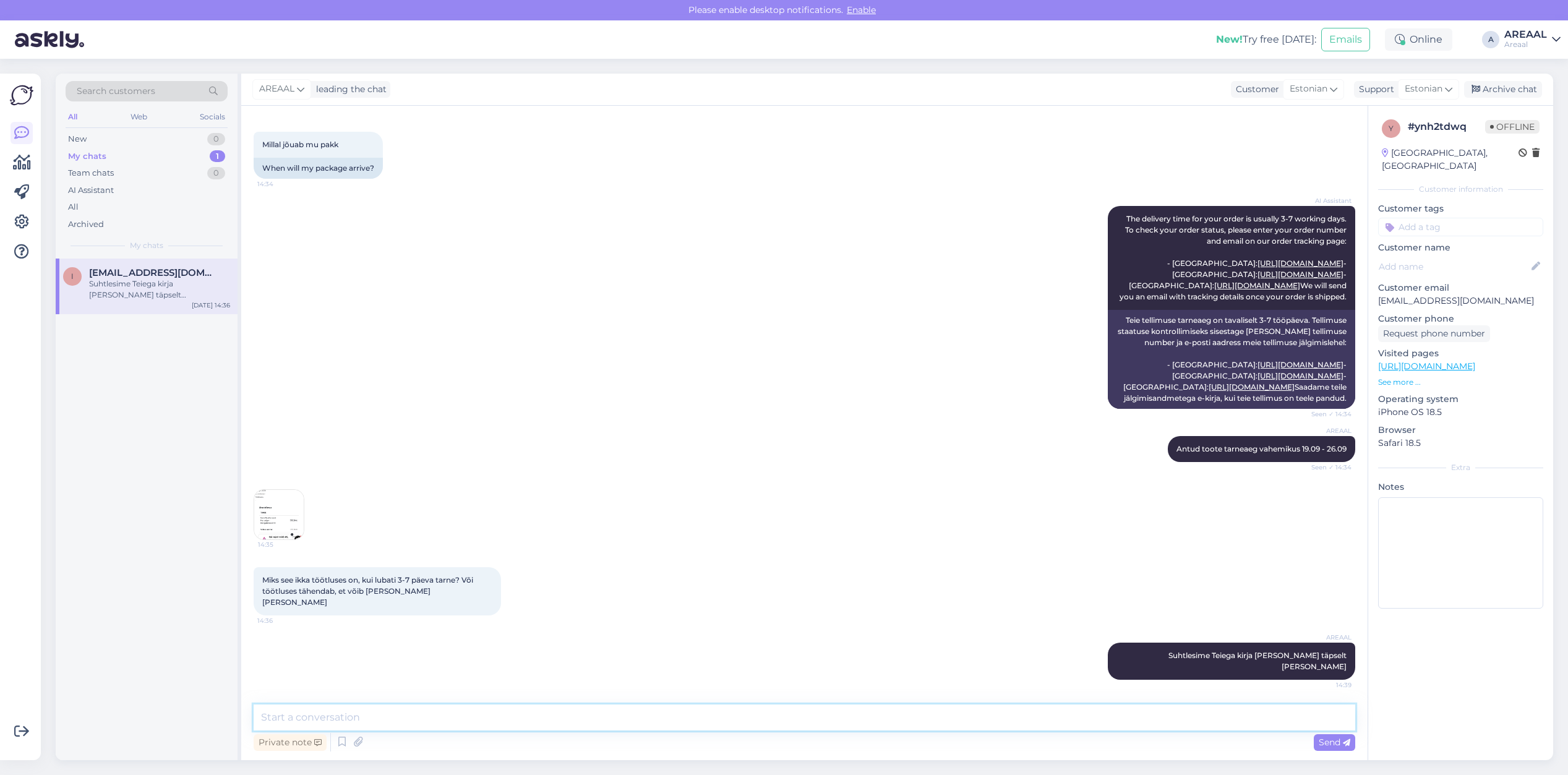
click at [1123, 715] on textarea at bounding box center [804, 718] width 1101 height 26
paste textarea "Meie tarnetingimustes kehtib 7 tööpäevane tarneaeg ainult laosolevatele toodete…"
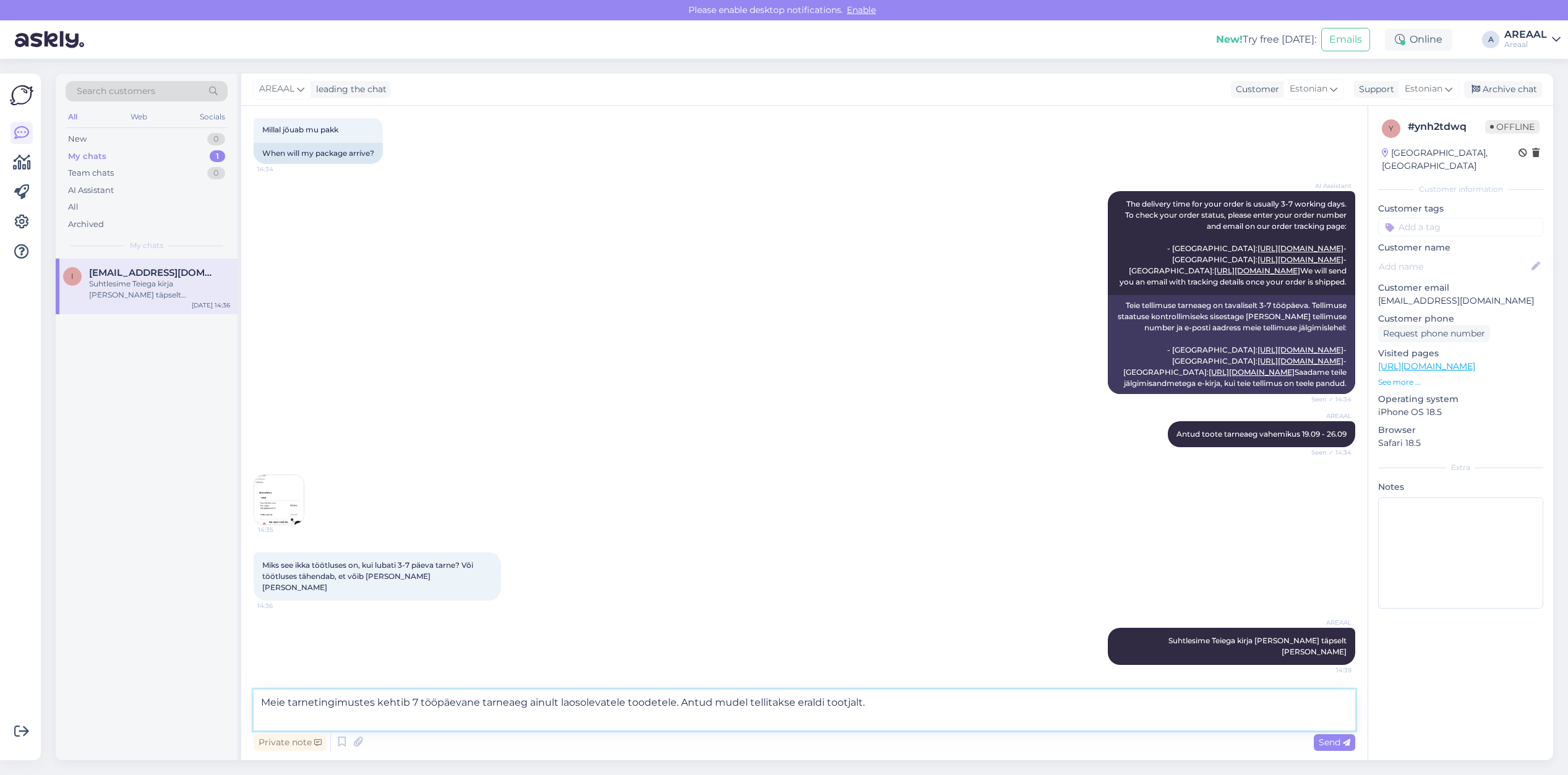
type textarea "Meie tarnetingimustes kehtib 7 tööpäevane tarneaeg ainult laosolevatele toodete…"
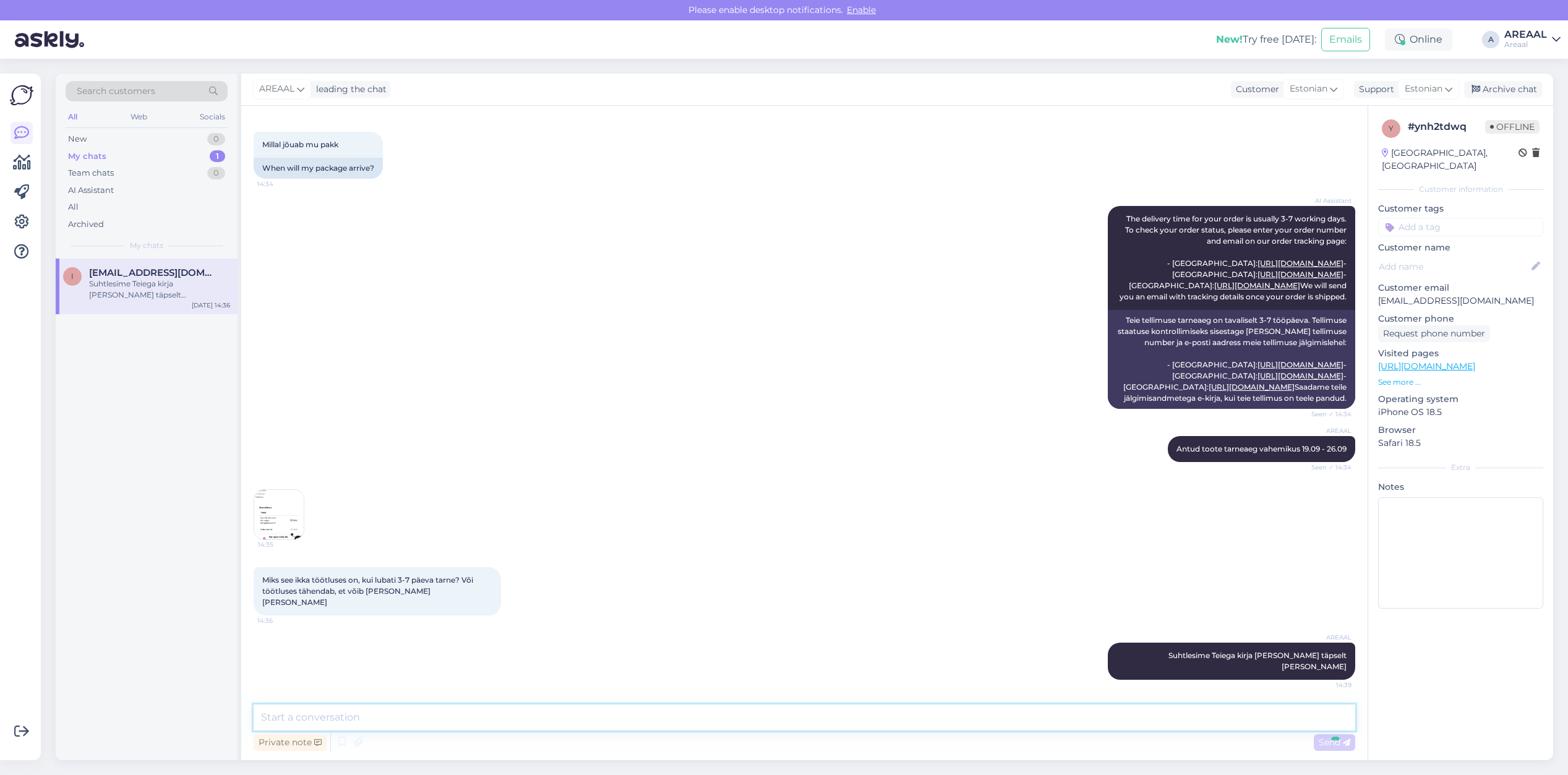
scroll to position [794, 0]
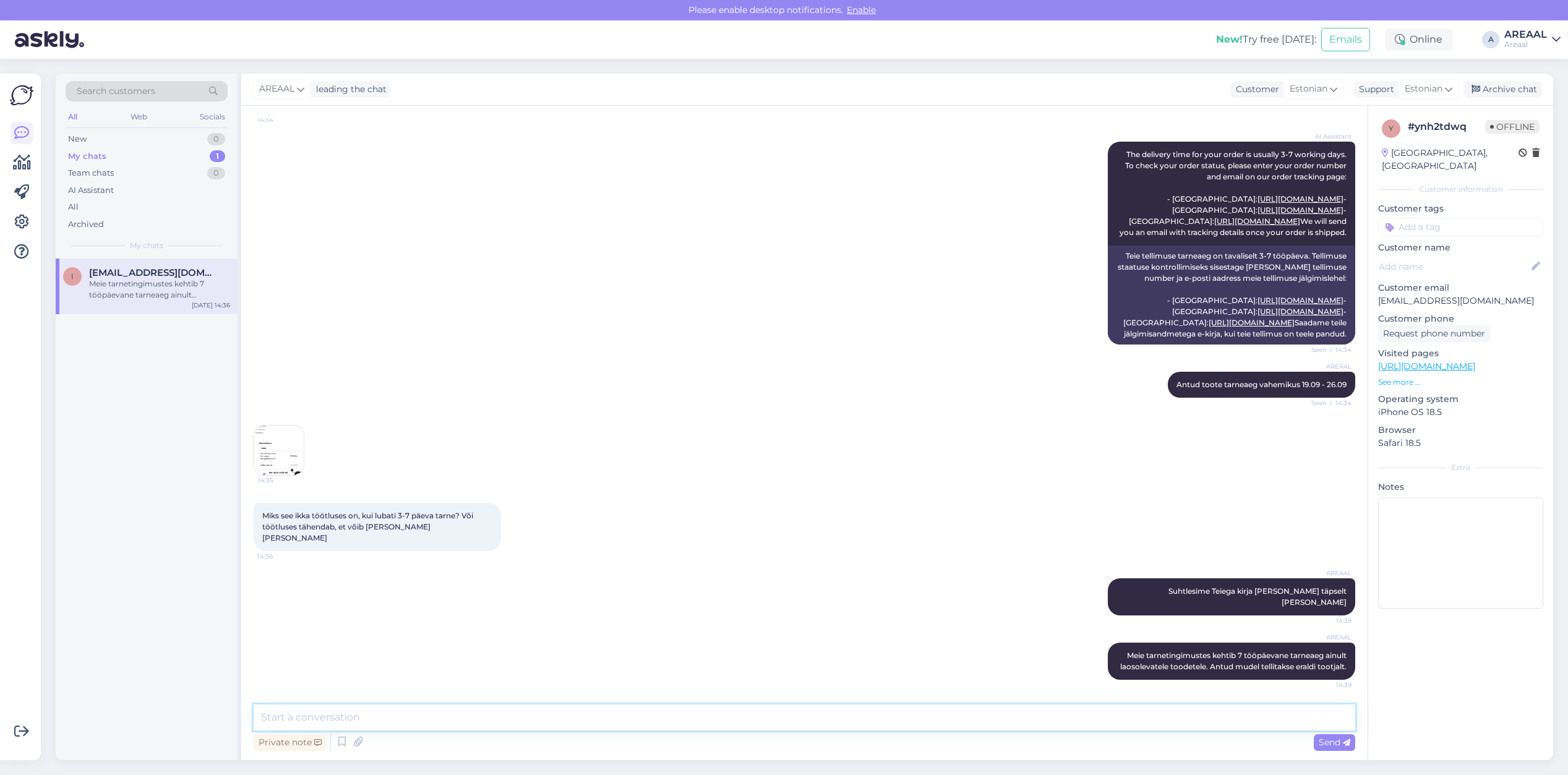
click at [885, 723] on textarea at bounding box center [804, 718] width 1101 height 26
paste textarea "Kodulehel on kohaletoimetamise info all lisatud: [PERSON_NAME] on esialgsed nin…"
type textarea "Kodulehel on kohaletoimetamise info all lisatud: [PERSON_NAME] on esialgsed nin…"
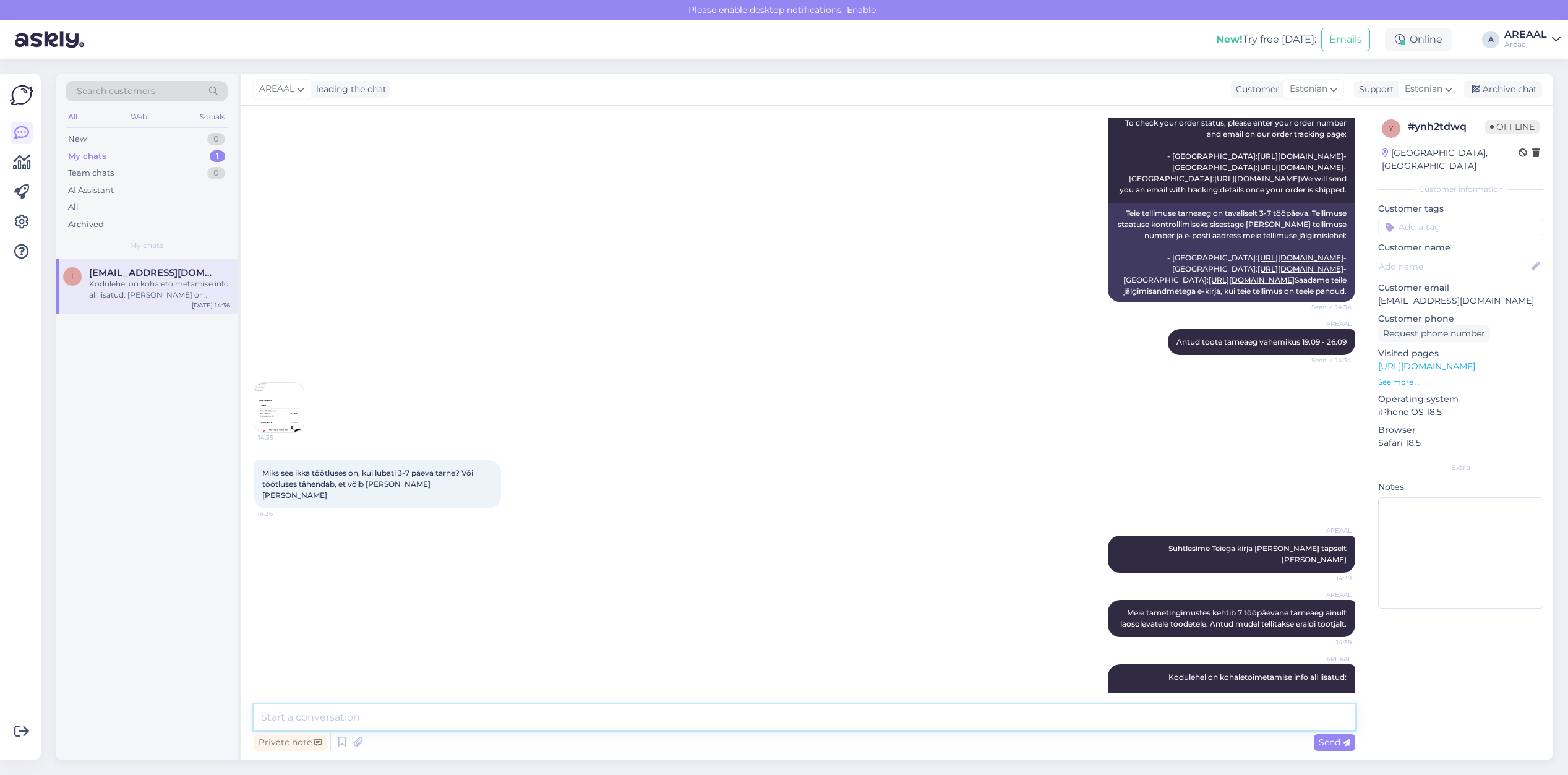
scroll to position [891, 0]
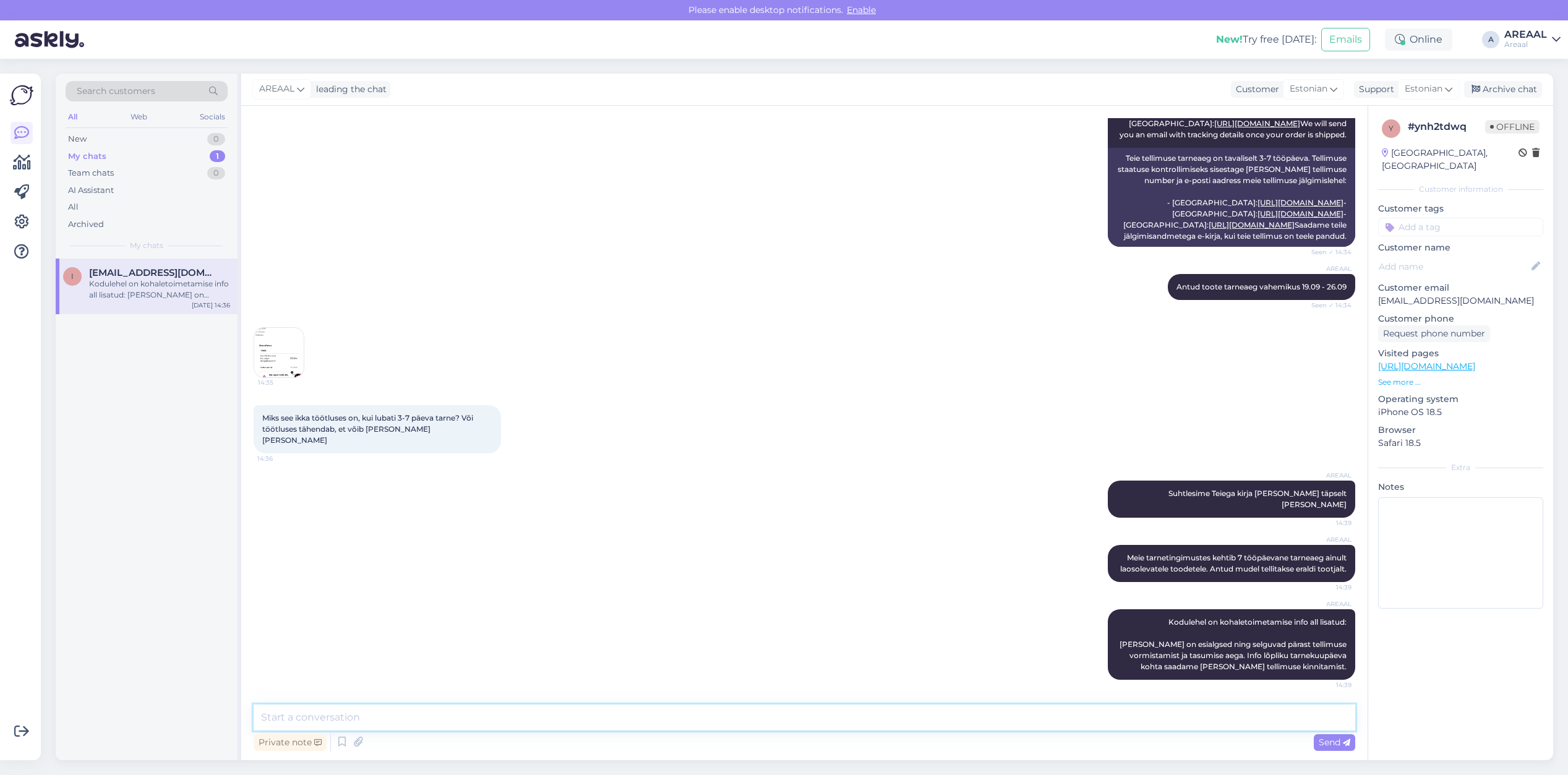
click at [1210, 712] on textarea at bounding box center [804, 718] width 1101 height 26
click at [1194, 292] on span "Antud toote tarneaeg vahemikus 19.09 - 26.09" at bounding box center [1261, 286] width 170 height 9
click at [1065, 696] on div "Chat started Sep 11 2025 Tere, kuidas saaksin teada, millal tellitud pakk jõuab…" at bounding box center [805, 433] width 1127 height 654
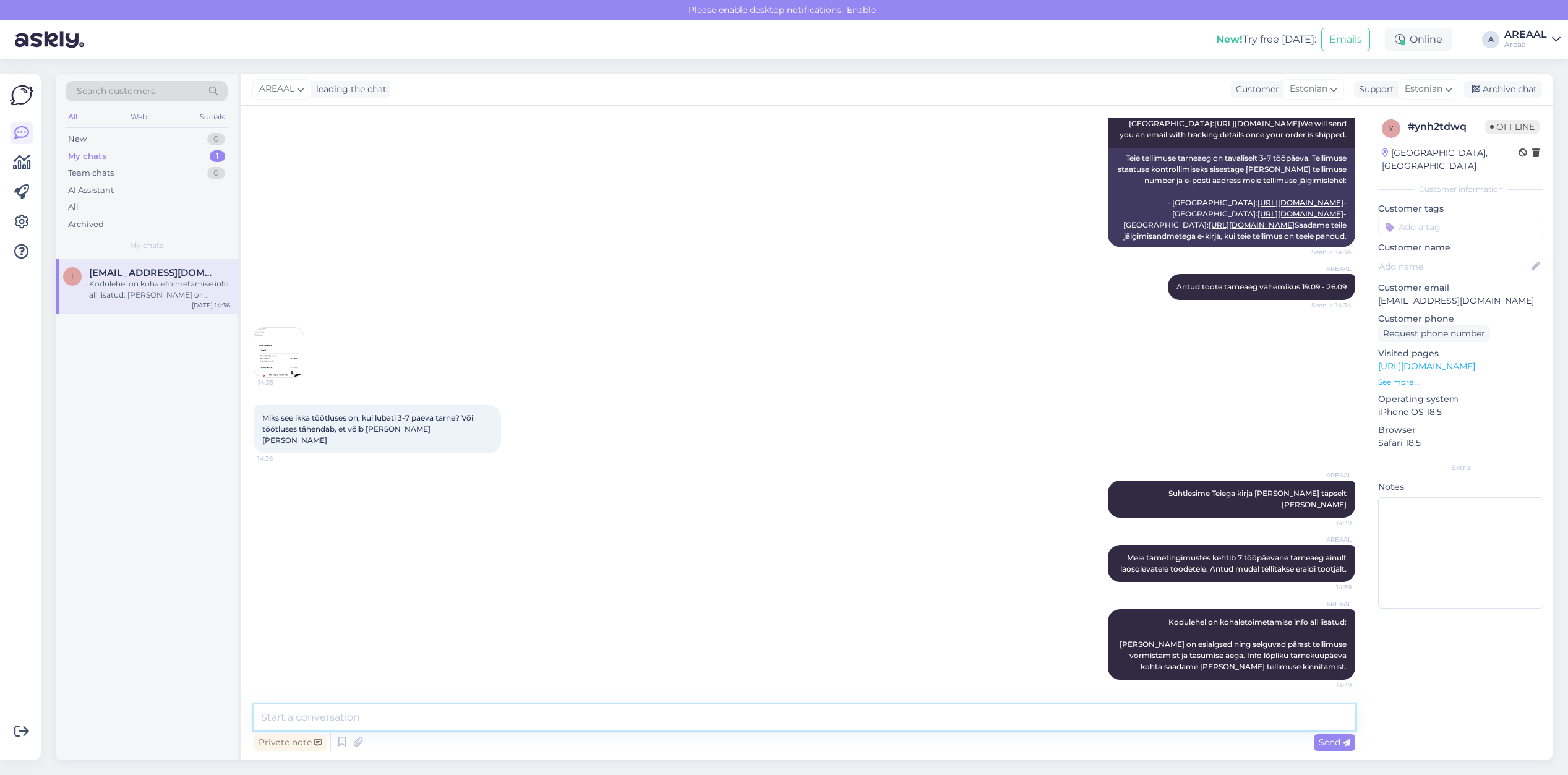
click at [1058, 706] on textarea at bounding box center [804, 718] width 1101 height 26
type textarea "Tellimus"
type textarea "Oleme kirja [PERSON_NAME] edastanud info, et tarneaeg on 2-3 nädalat"
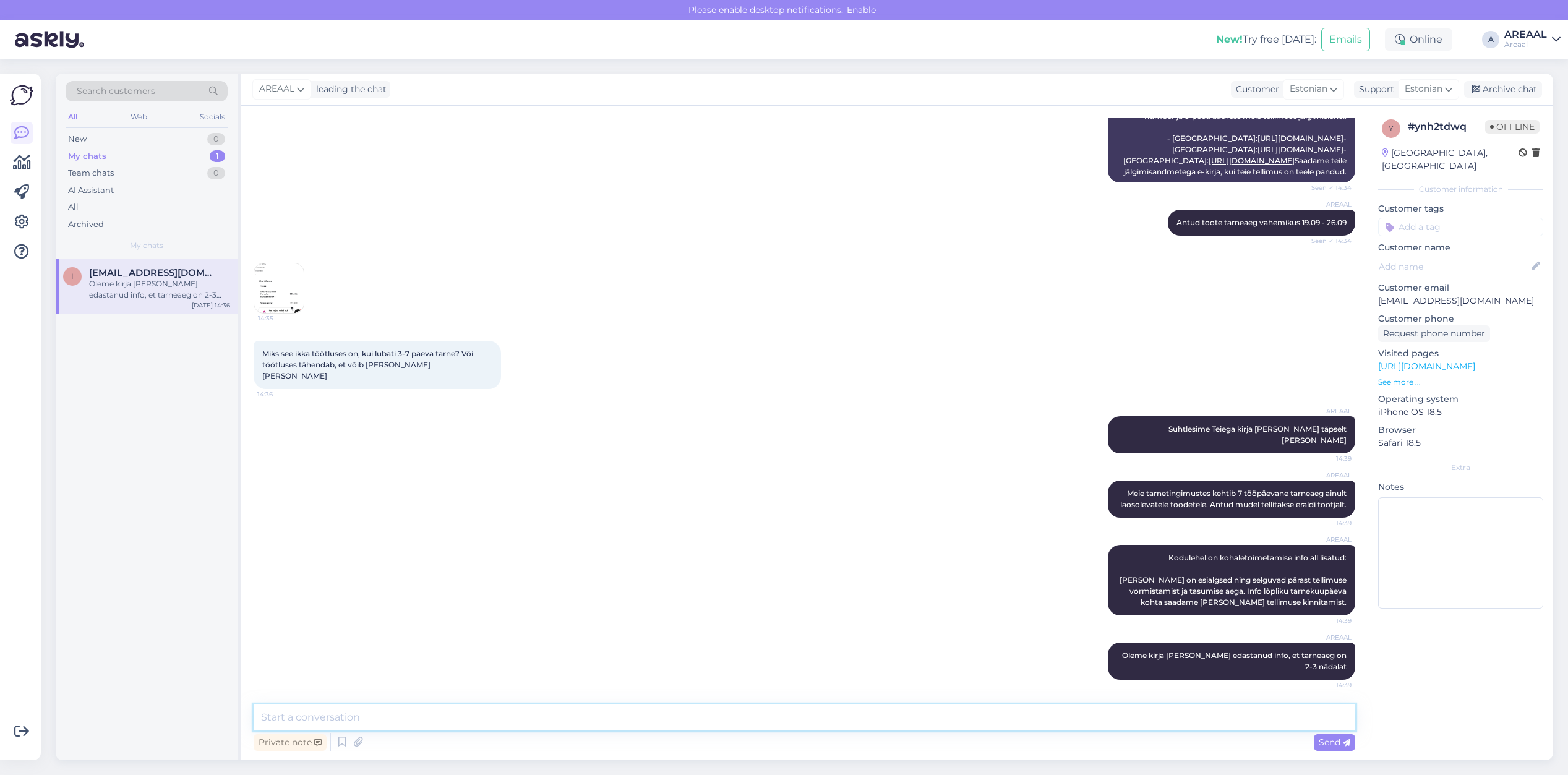
type textarea "O"
type textarea "Kui tarneaeg ei ole sobilik, siis andke teada ja kanname raha tagasi"
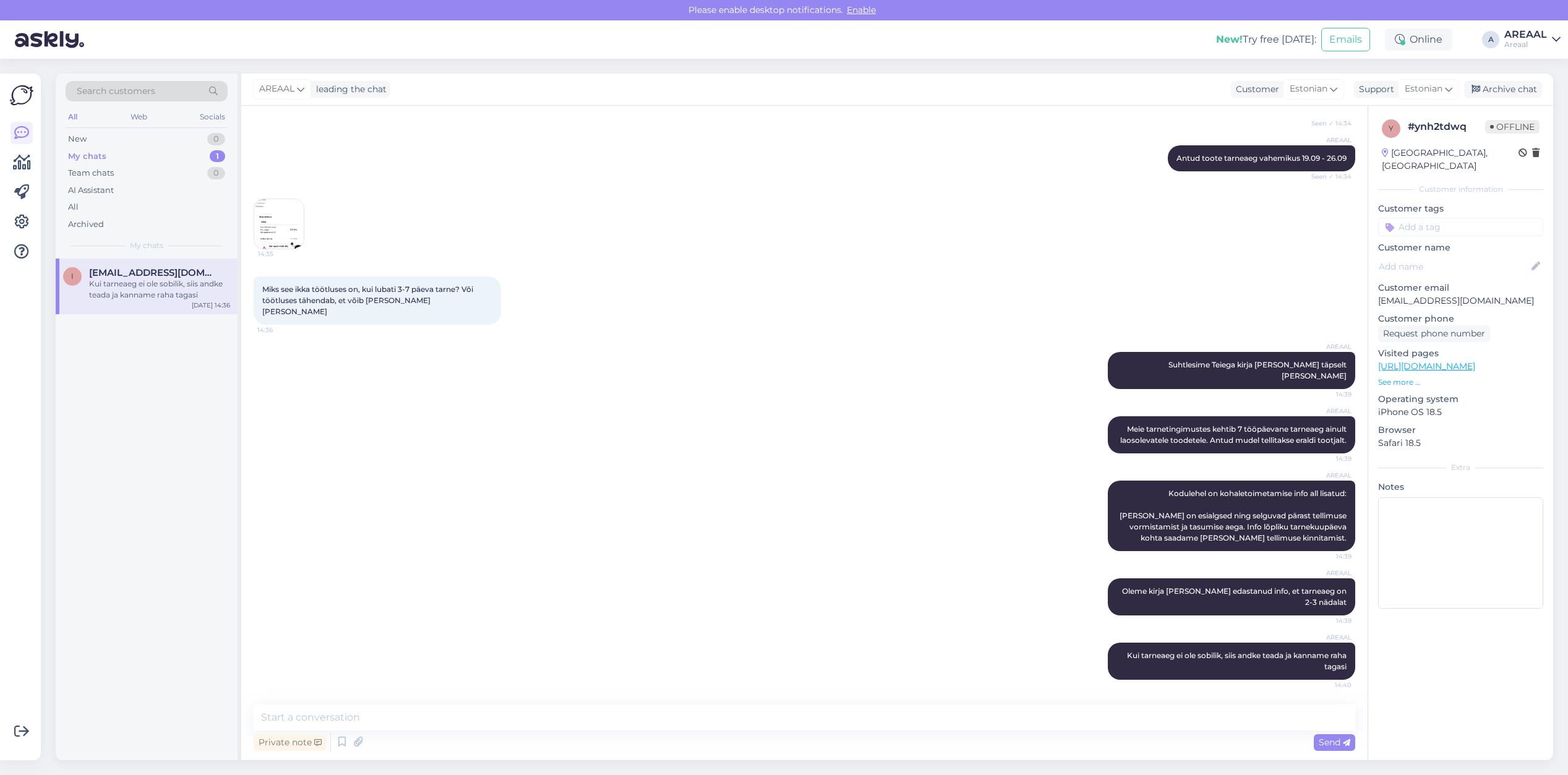
drag, startPoint x: 938, startPoint y: 289, endPoint x: 944, endPoint y: 285, distance: 7.2
click at [938, 289] on div "Miks see ikka töötluses on, kui lubati 3-7 päeva tarne? Või töötluses tähendab,…" at bounding box center [804, 301] width 1101 height 76
click at [693, 338] on div "Miks see ikka töötluses on, kui lubati 3-7 päeva tarne? Või töötluses tähendab,…" at bounding box center [804, 301] width 1101 height 76
click at [773, 289] on div "Miks see ikka töötluses on, kui lubati 3-7 päeva tarne? Või töötluses tähendab,…" at bounding box center [804, 301] width 1101 height 76
click at [768, 263] on div "14:35" at bounding box center [804, 223] width 1101 height 78
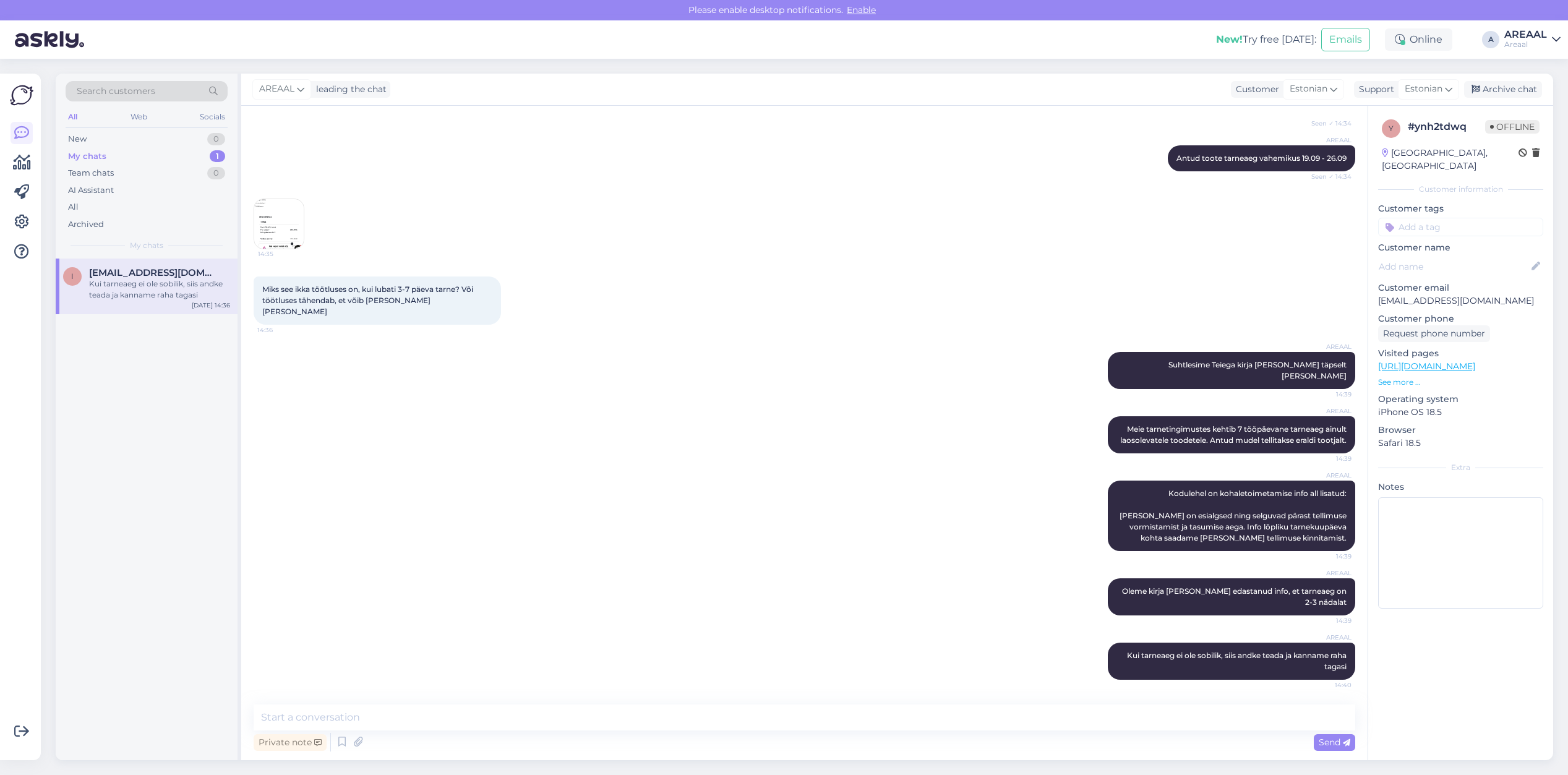
click at [768, 263] on div "14:35" at bounding box center [804, 223] width 1101 height 78
click at [131, 210] on div "All" at bounding box center [146, 207] width 162 height 17
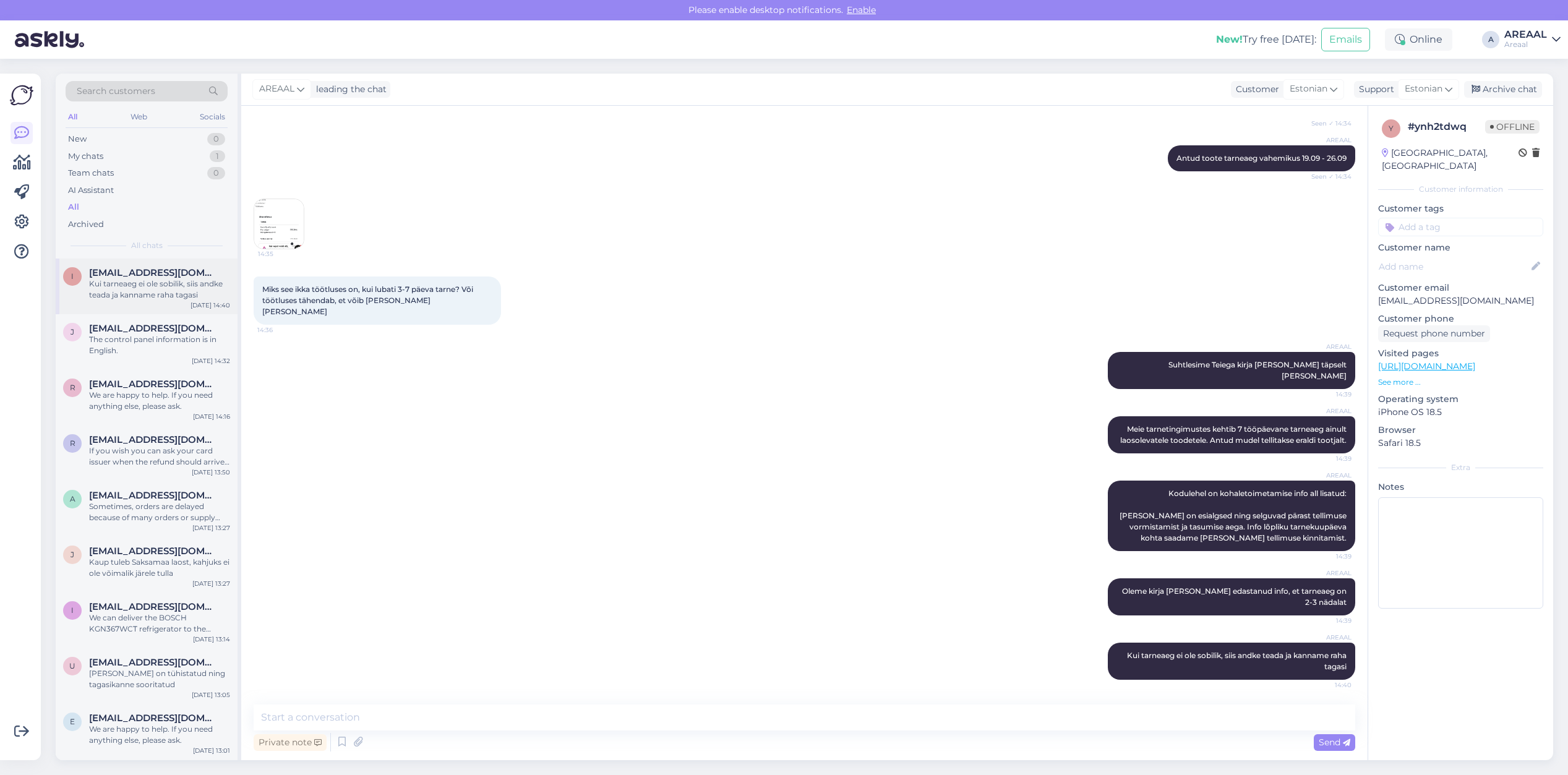
click at [141, 272] on span "[EMAIL_ADDRESS][DOMAIN_NAME]" at bounding box center [153, 273] width 129 height 11
click at [805, 263] on div "14:35" at bounding box center [804, 223] width 1101 height 78
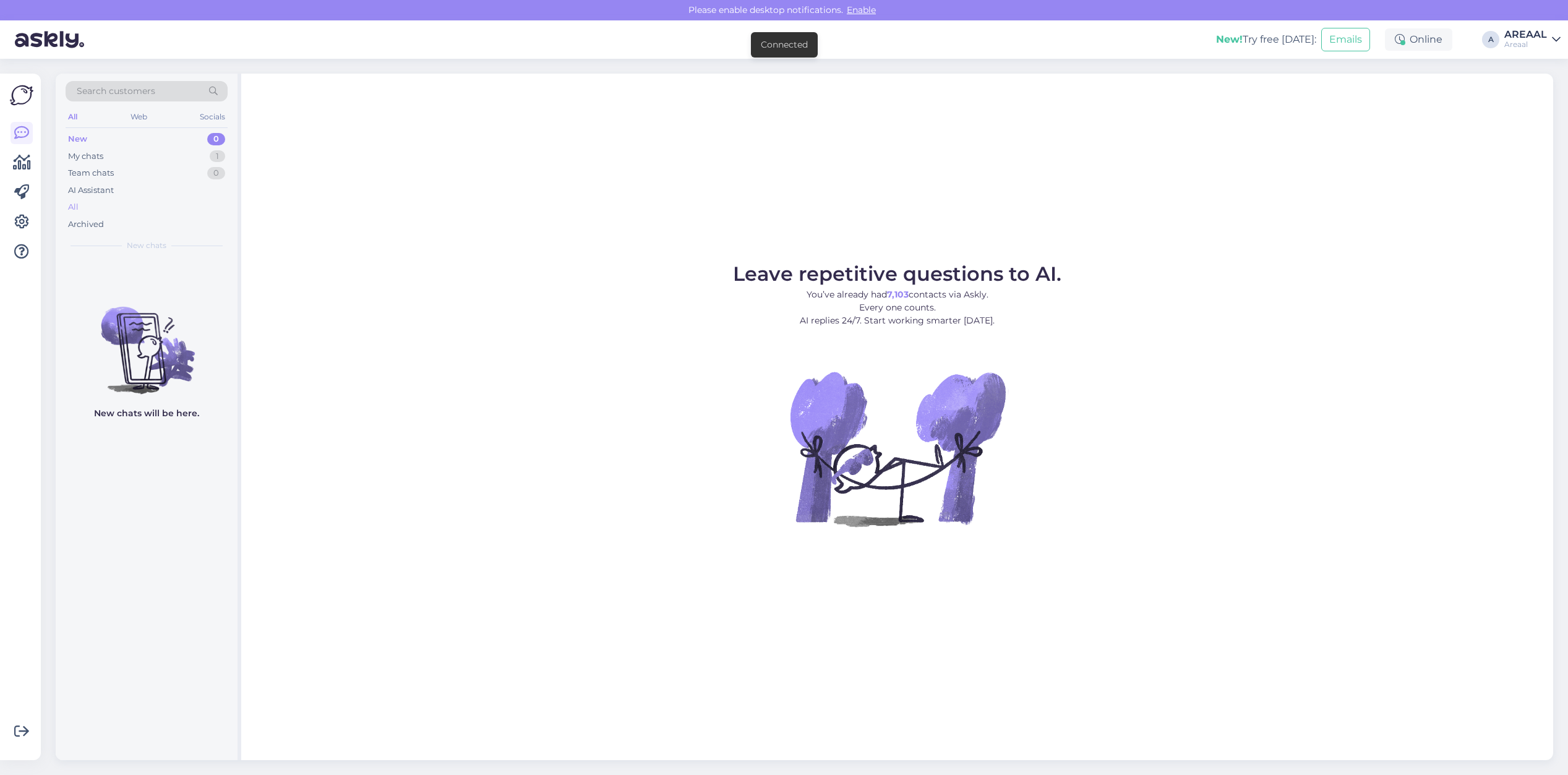
click at [137, 214] on div "All" at bounding box center [146, 207] width 162 height 17
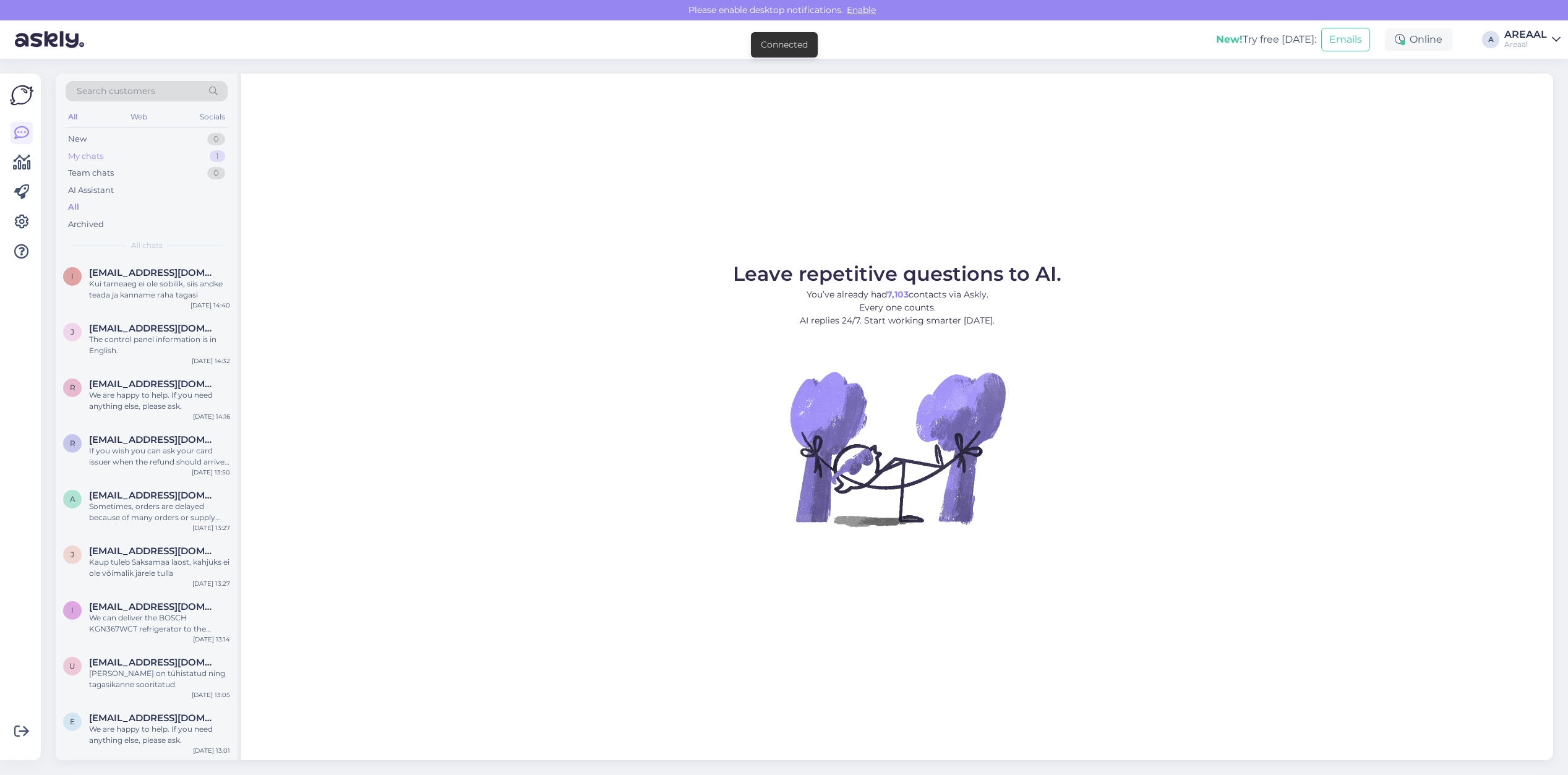
click at [199, 162] on div "My chats 1" at bounding box center [146, 156] width 162 height 17
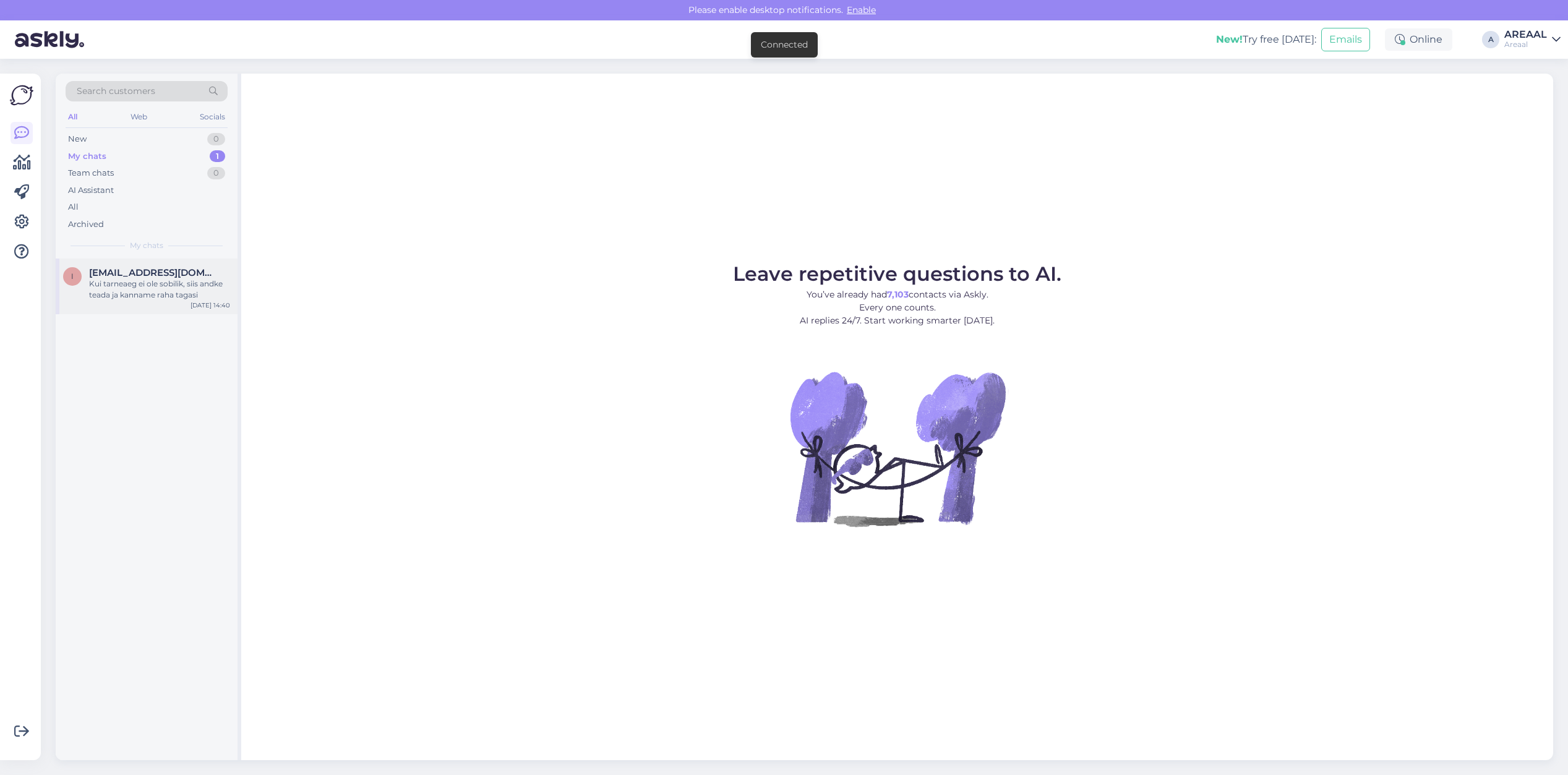
click at [182, 283] on div "Kui tarneaeg ei ole sobilik, siis andke teada ja kanname raha tagasi" at bounding box center [160, 289] width 141 height 23
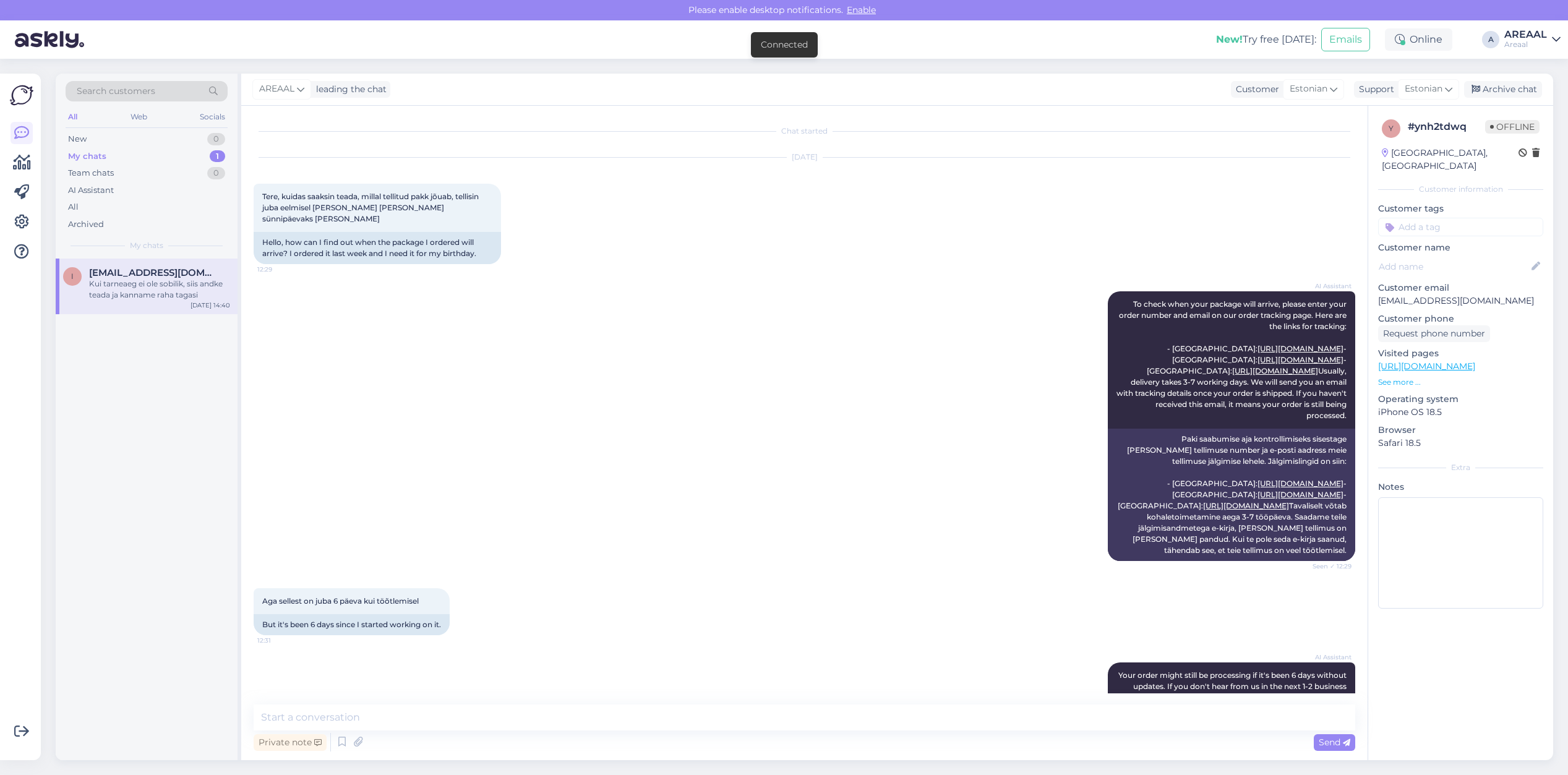
scroll to position [1009, 0]
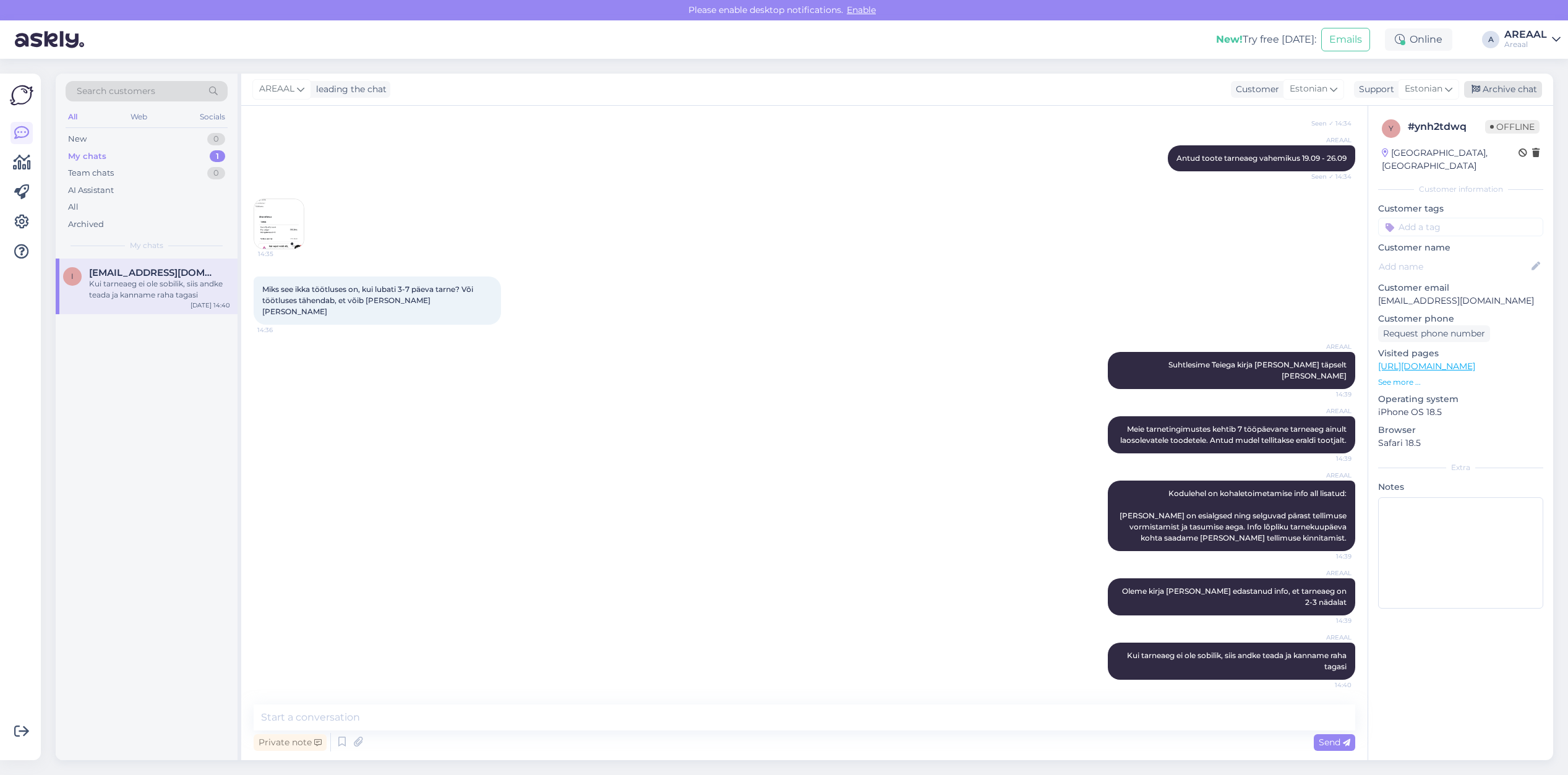
click at [1508, 94] on div "Archive chat" at bounding box center [1503, 89] width 78 height 17
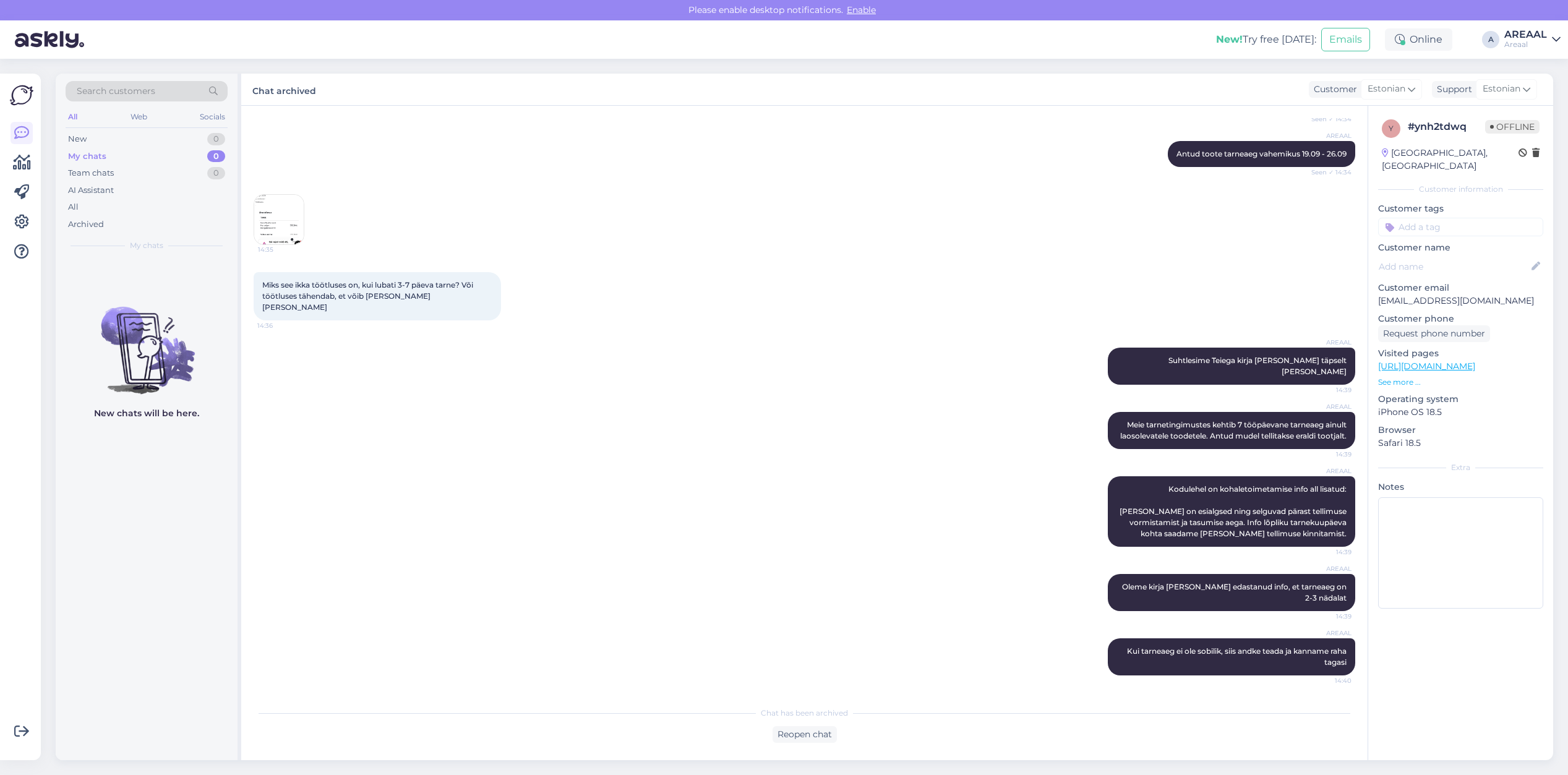
click at [886, 259] on div "14:35" at bounding box center [804, 219] width 1101 height 78
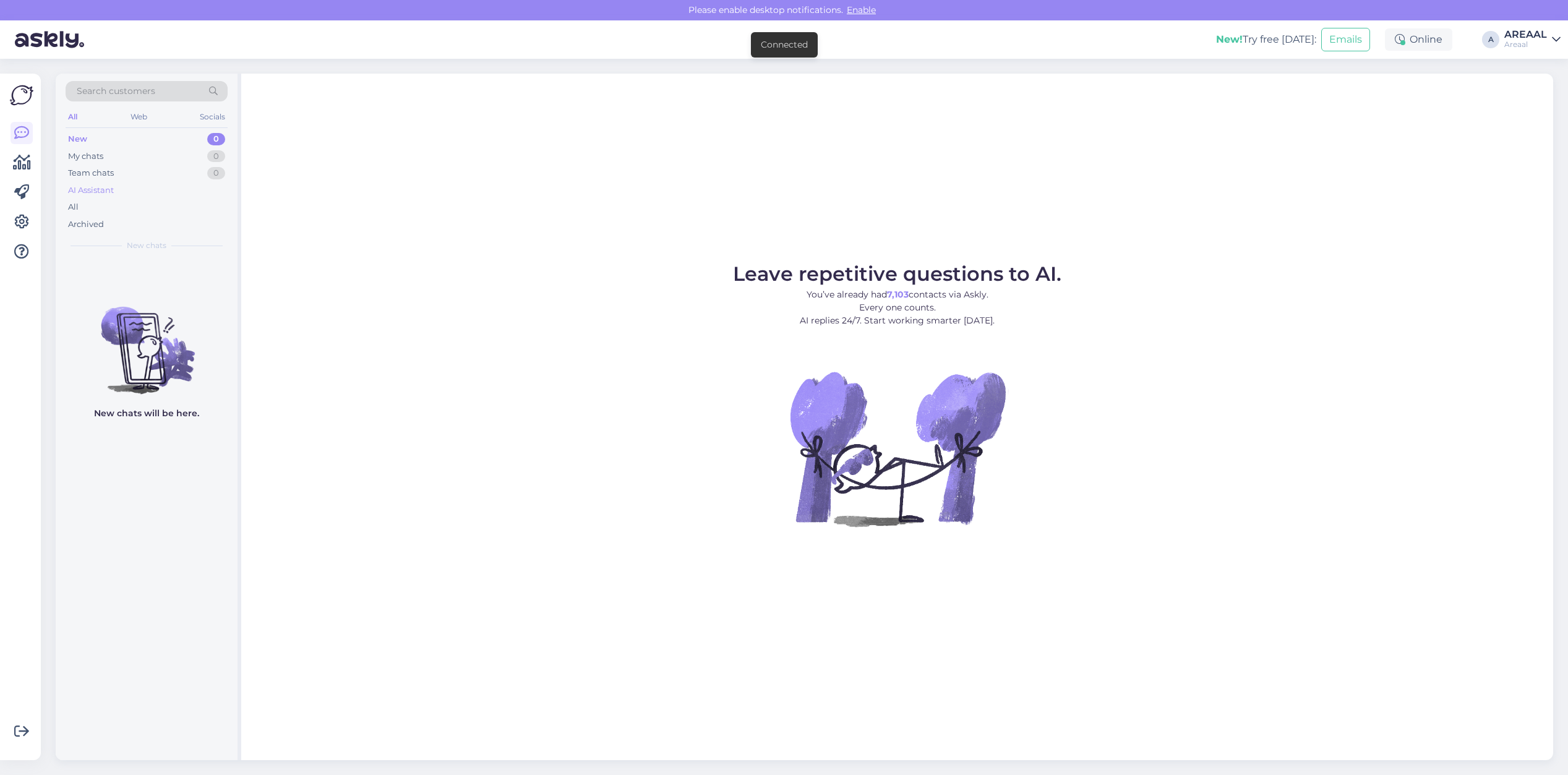
click at [190, 198] on div "AI Assistant" at bounding box center [146, 190] width 162 height 17
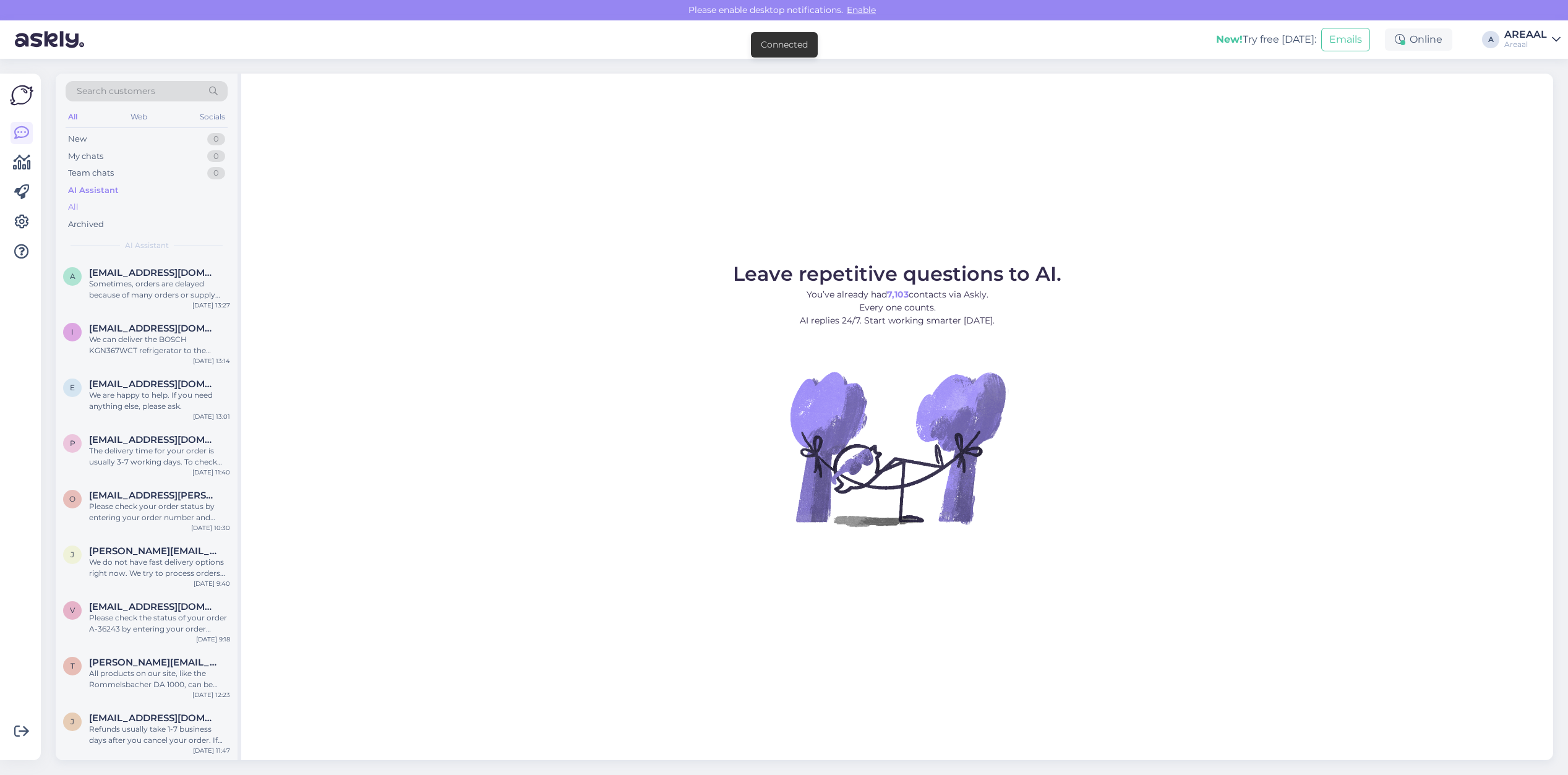
click at [189, 207] on div "All" at bounding box center [146, 207] width 162 height 17
click at [1523, 30] on div "AREAAL" at bounding box center [1525, 35] width 43 height 10
click at [1545, 96] on button "Open" at bounding box center [1534, 95] width 35 height 19
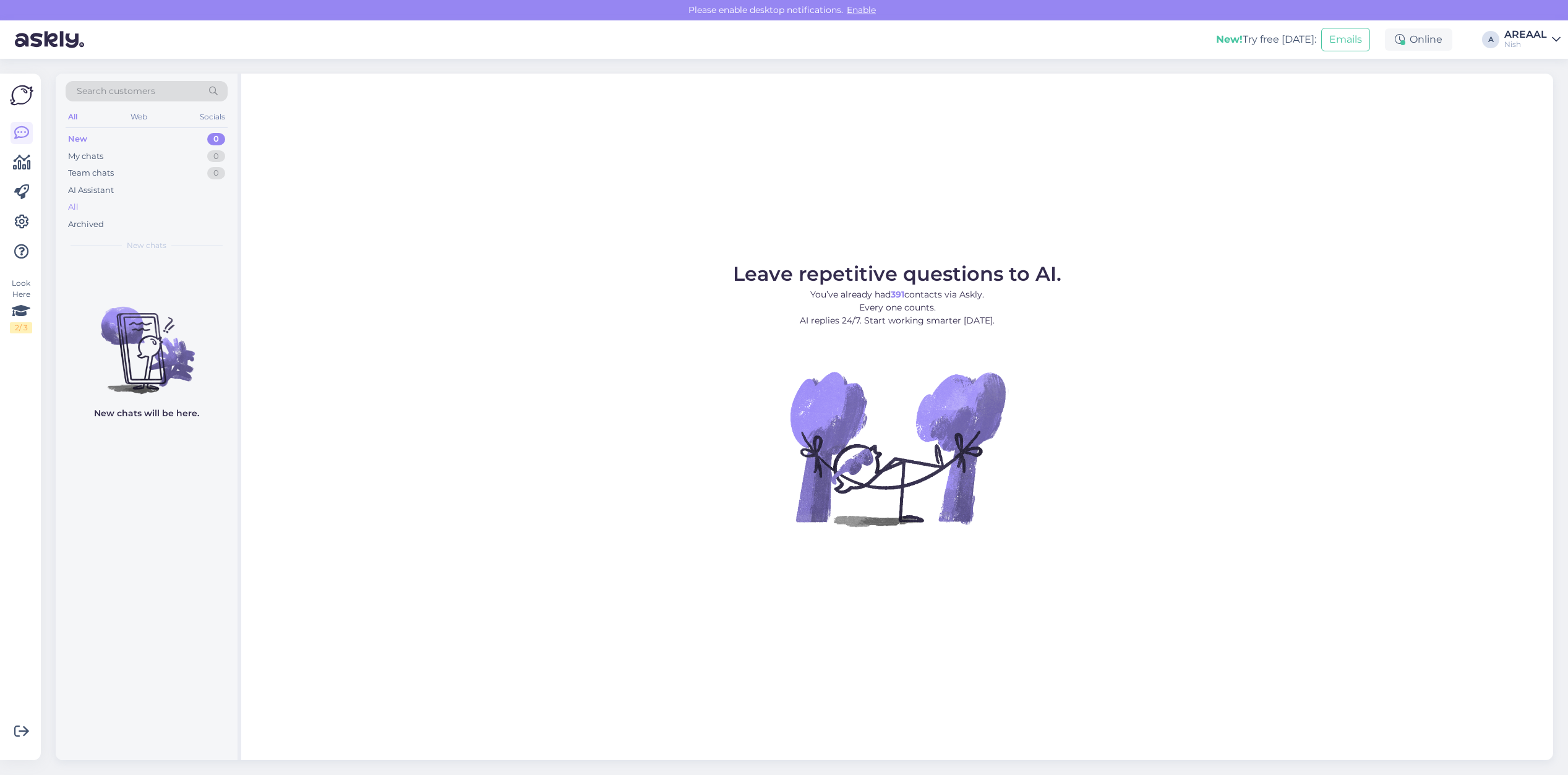
click at [141, 199] on div "All" at bounding box center [146, 207] width 162 height 17
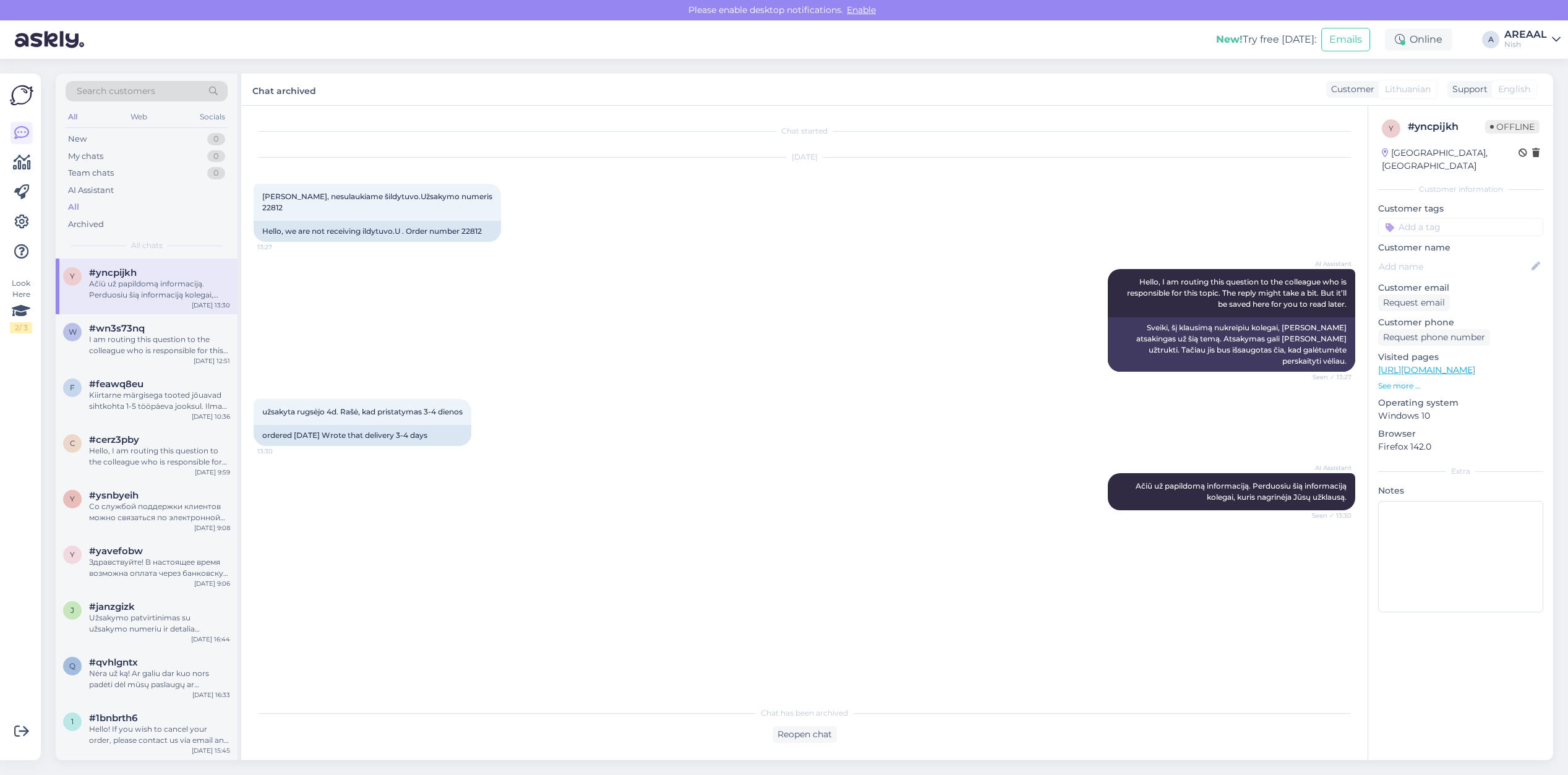
click at [1533, 44] on div "Nish" at bounding box center [1525, 44] width 43 height 10
click at [1532, 66] on button "Open" at bounding box center [1534, 69] width 35 height 19
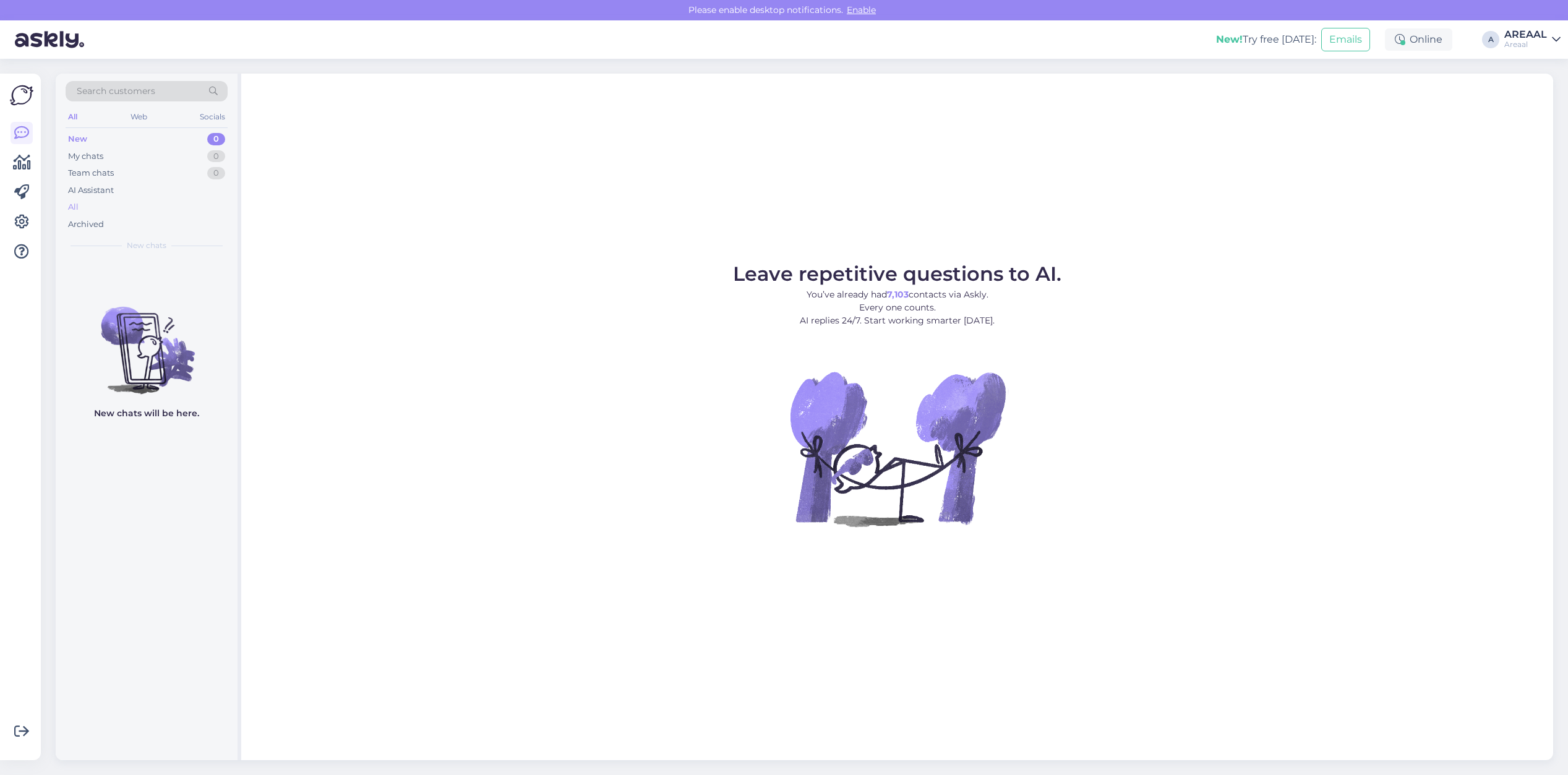
click at [97, 209] on div "All" at bounding box center [146, 207] width 162 height 17
click at [175, 199] on div "All" at bounding box center [146, 207] width 162 height 17
click at [110, 209] on div "All" at bounding box center [146, 207] width 162 height 17
click at [146, 217] on div "Archived" at bounding box center [146, 225] width 162 height 17
click at [144, 202] on div "All" at bounding box center [146, 207] width 162 height 17
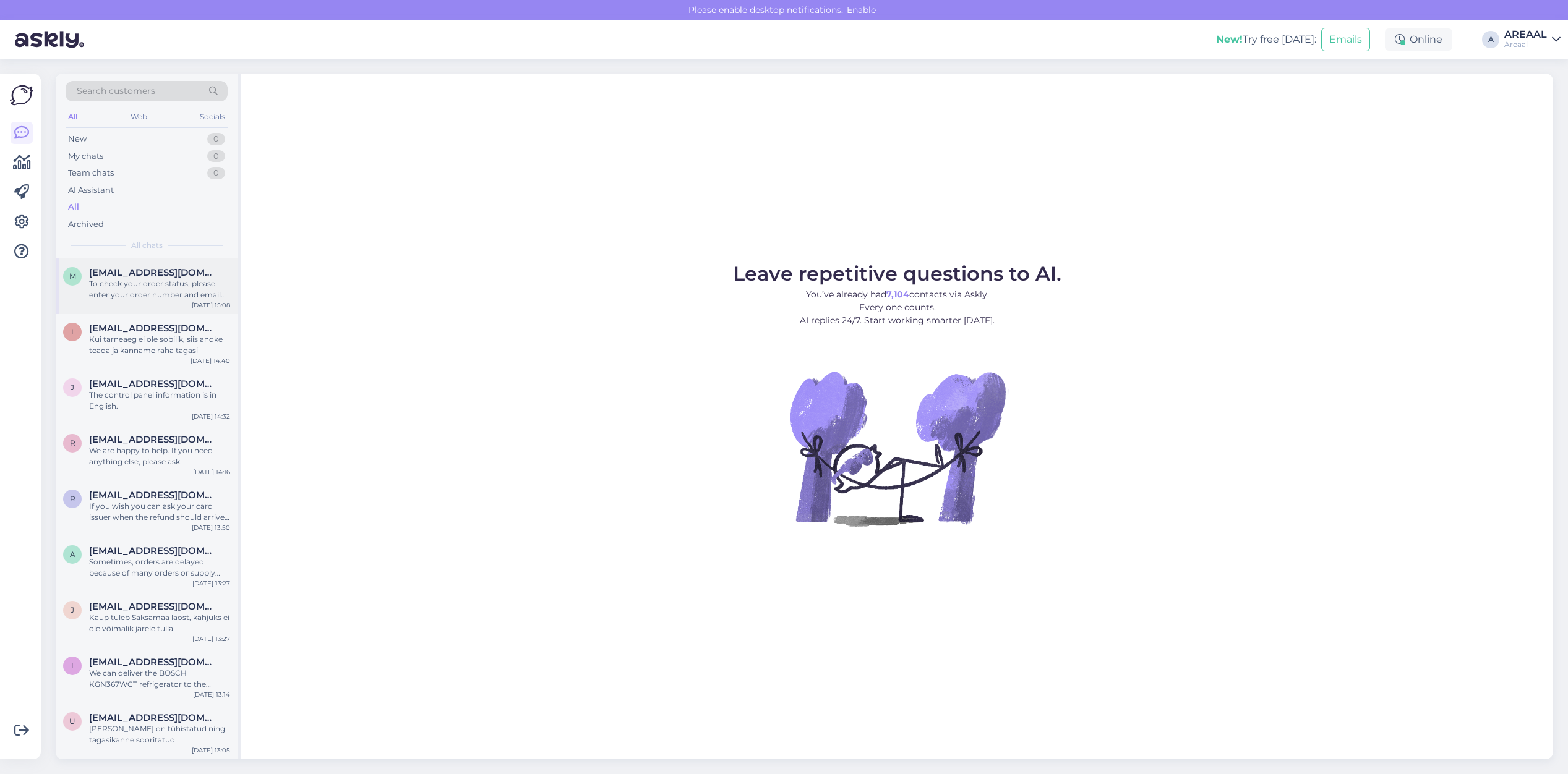
click at [138, 279] on div "To check your order status, please enter your order number and email here: - [U…" at bounding box center [160, 289] width 141 height 23
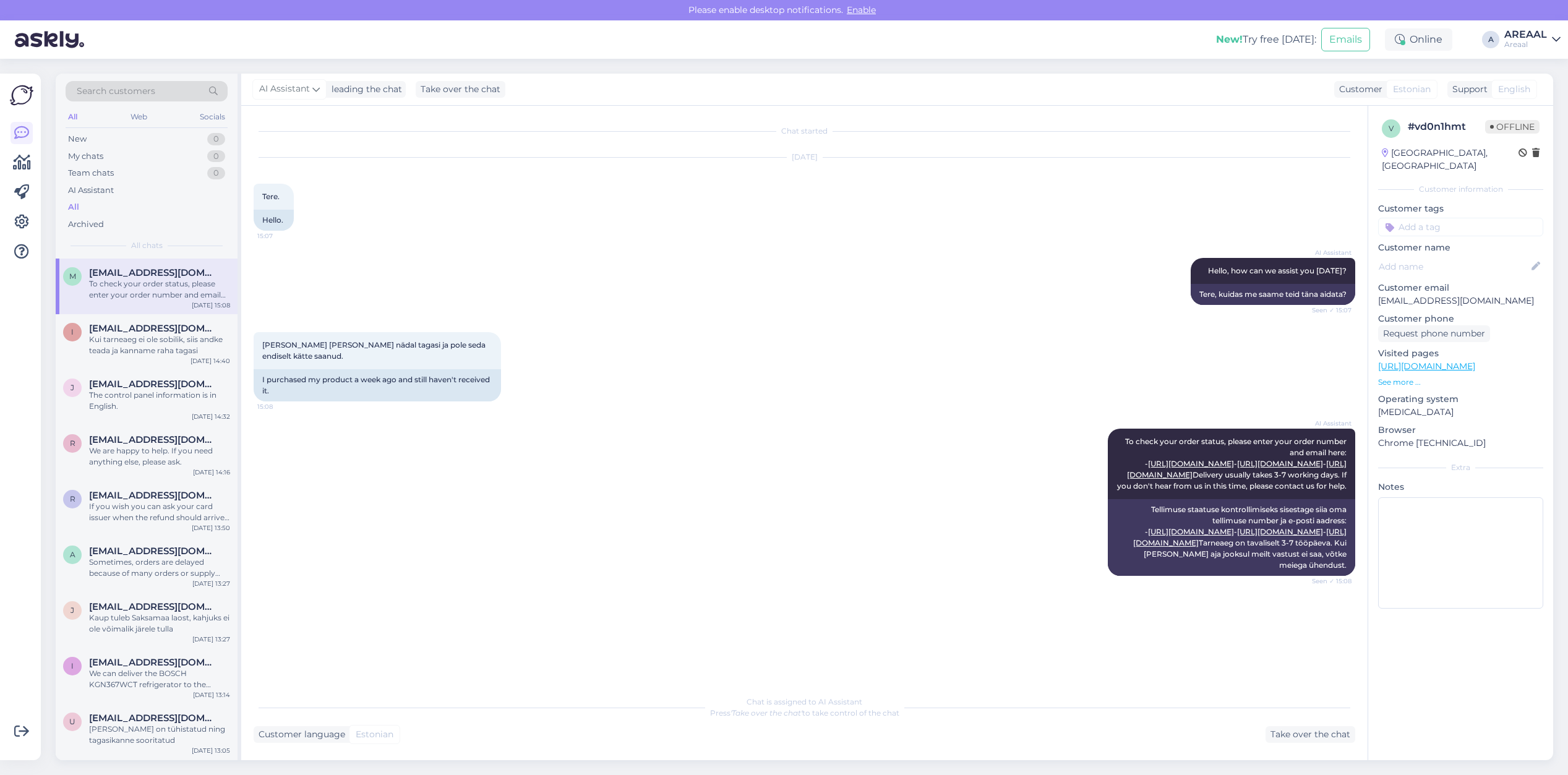
drag, startPoint x: 608, startPoint y: 318, endPoint x: 610, endPoint y: 326, distance: 8.2
click at [608, 318] on div "[PERSON_NAME] [PERSON_NAME] nädal tagasi ja pole seda endiselt kätte saanud. 15…" at bounding box center [804, 366] width 1101 height 97
click at [873, 699] on span "Chat is assigned to AI Assistant Press 'Take over the chat' to take control of …" at bounding box center [805, 707] width 189 height 23
click at [1261, 725] on div "Chat is assigned to AI Assistant Press 'Take over the chat' to take control of …" at bounding box center [804, 716] width 1101 height 54
click at [1269, 745] on div "Chat started [DATE] Tere. 15:07 Hello. AI Assistant Hello, how can we assist yo…" at bounding box center [805, 433] width 1127 height 654
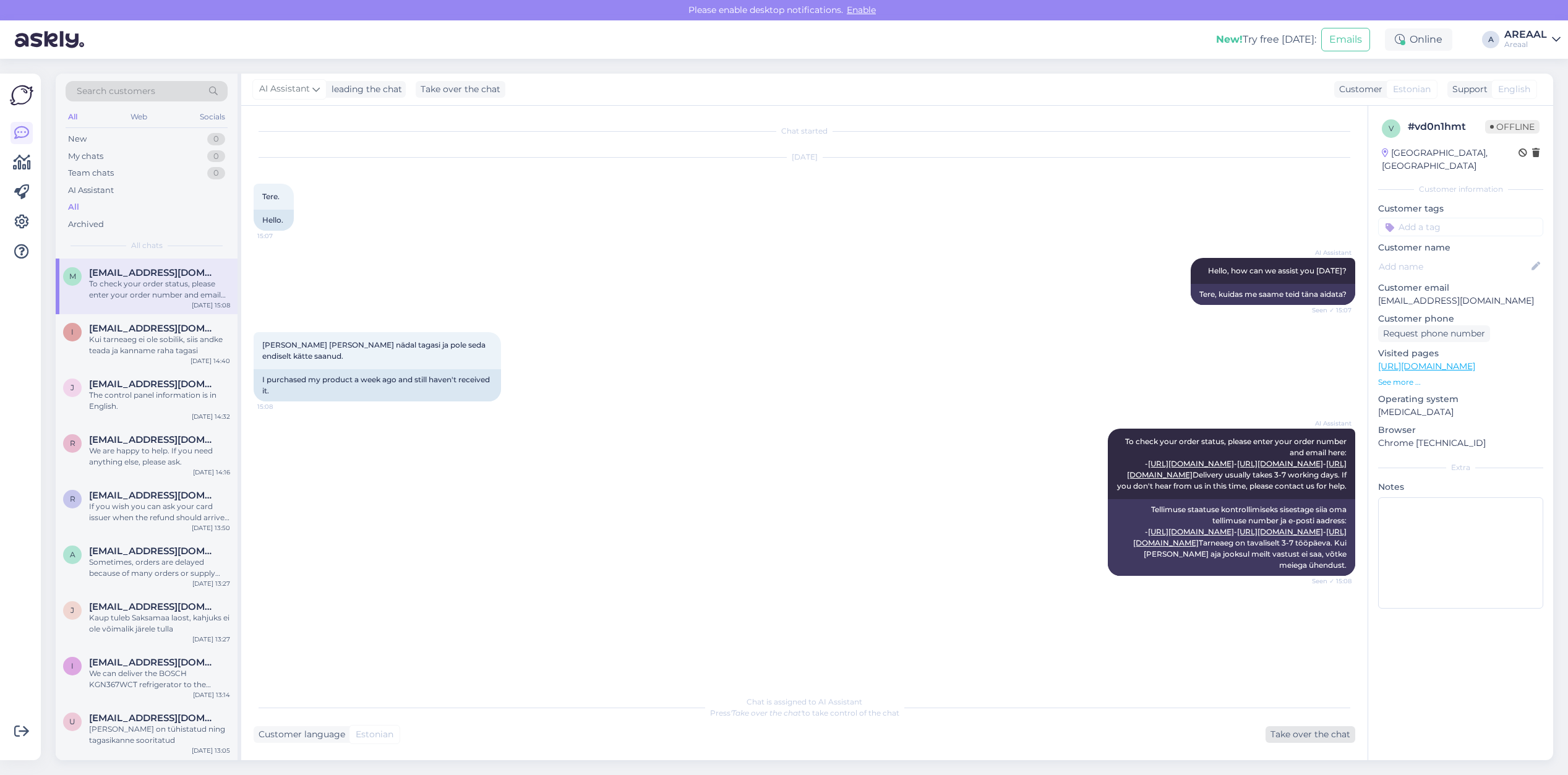
click at [1287, 730] on div "Take over the chat" at bounding box center [1310, 734] width 89 height 17
click at [1284, 731] on div "Private note Send" at bounding box center [804, 742] width 1101 height 23
click at [1446, 97] on div "English" at bounding box center [1431, 89] width 56 height 20
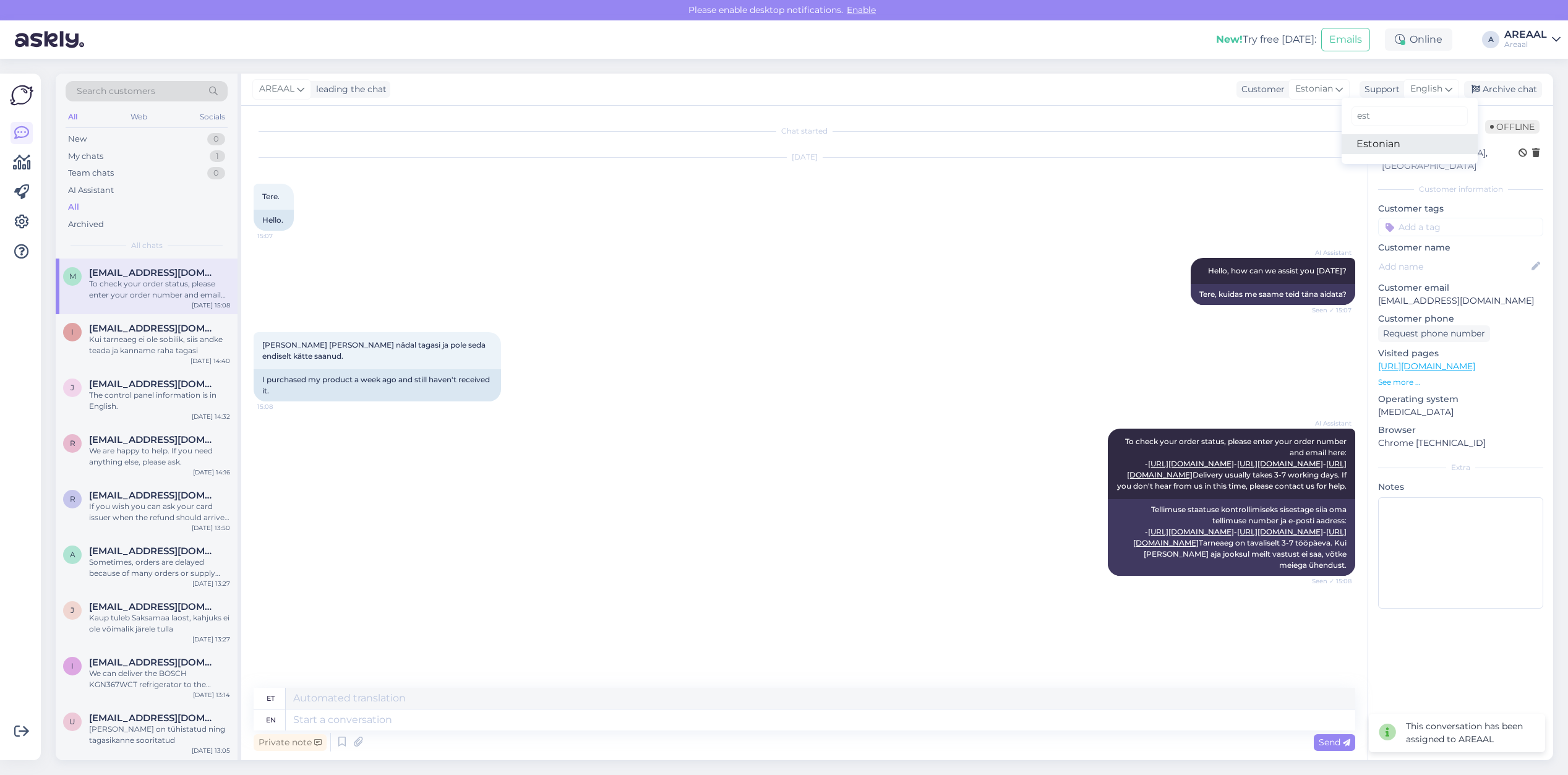
type input "est"
drag, startPoint x: 1396, startPoint y: 144, endPoint x: 1324, endPoint y: 185, distance: 82.9
click at [1396, 144] on link "Estonian" at bounding box center [1410, 144] width 136 height 20
click at [691, 702] on div "Chat started [DATE] Tere. 15:07 Hello. AI Assistant Hello, how can we assist yo…" at bounding box center [805, 433] width 1127 height 654
click at [653, 712] on textarea at bounding box center [804, 718] width 1101 height 26
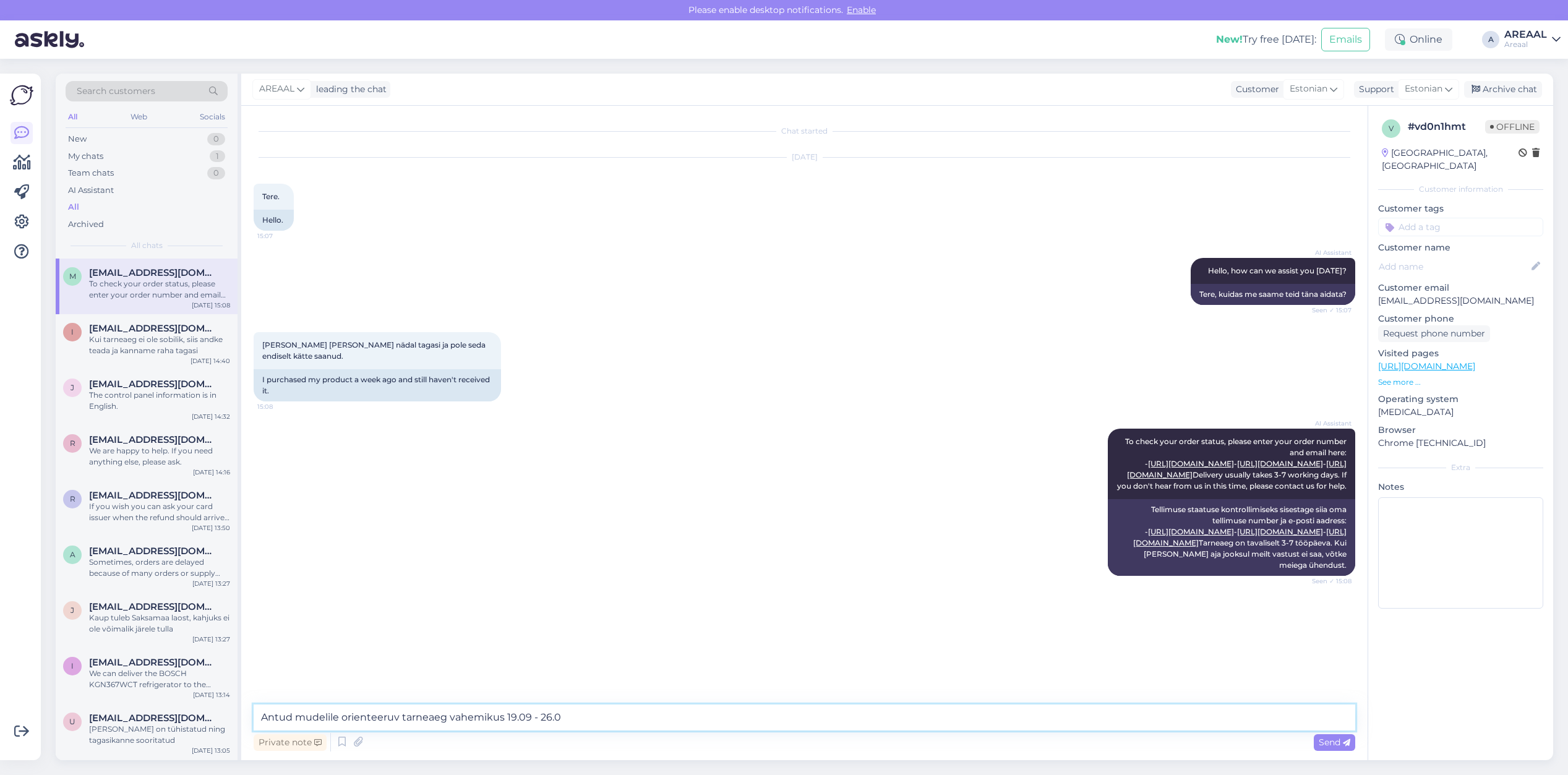
type textarea "Antud mudelile orienteeruv tarneaeg vahemikus 19.09 - 26.09"
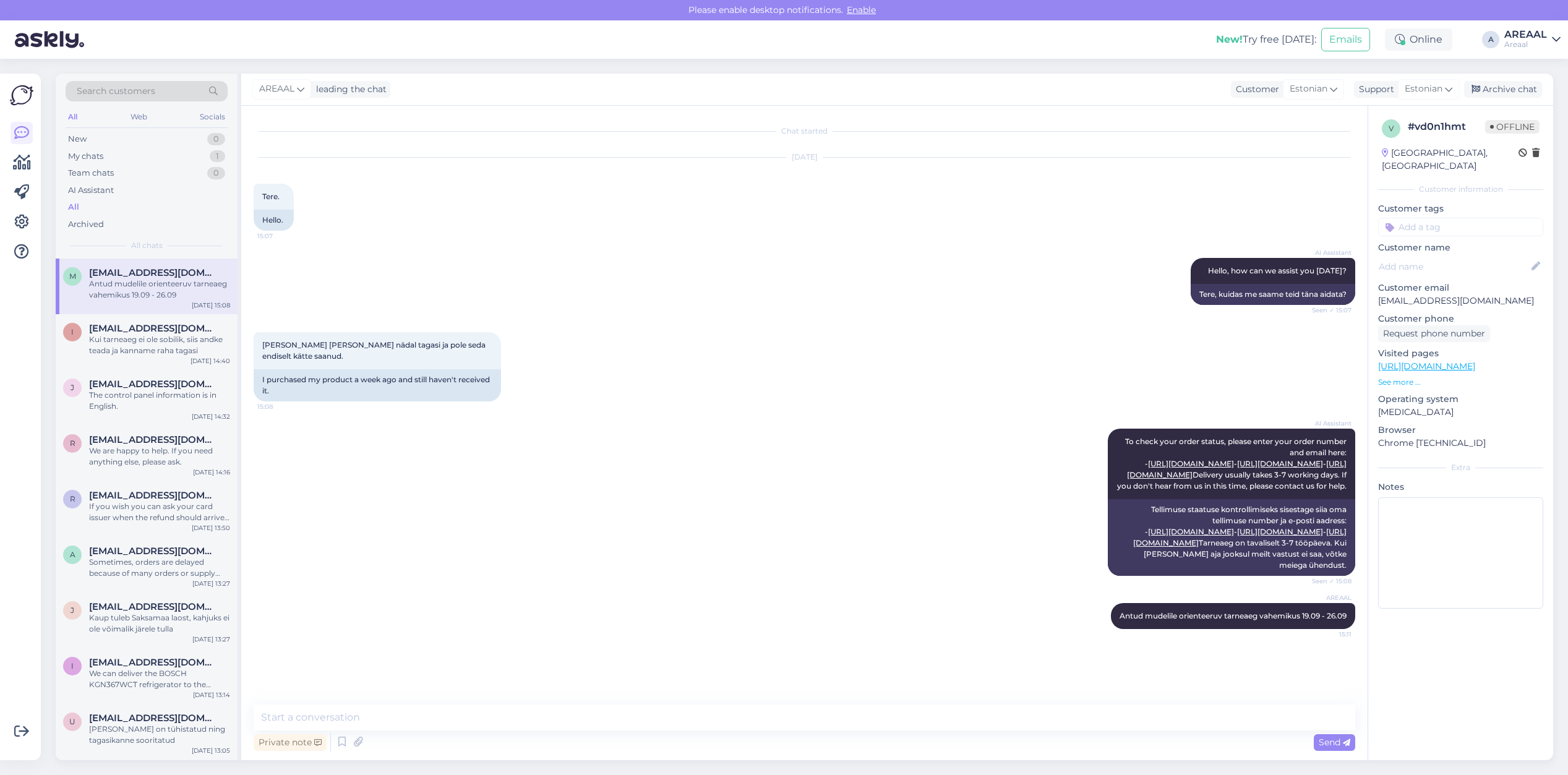
click at [427, 487] on div "AI Assistant To check your order status, please enter your order number and ema…" at bounding box center [804, 502] width 1101 height 174
click at [637, 395] on div "Ostsin oma toote nädal tagasi ja pole seda endiselt kätte saanud. 15:08 I purch…" at bounding box center [804, 366] width 1101 height 97
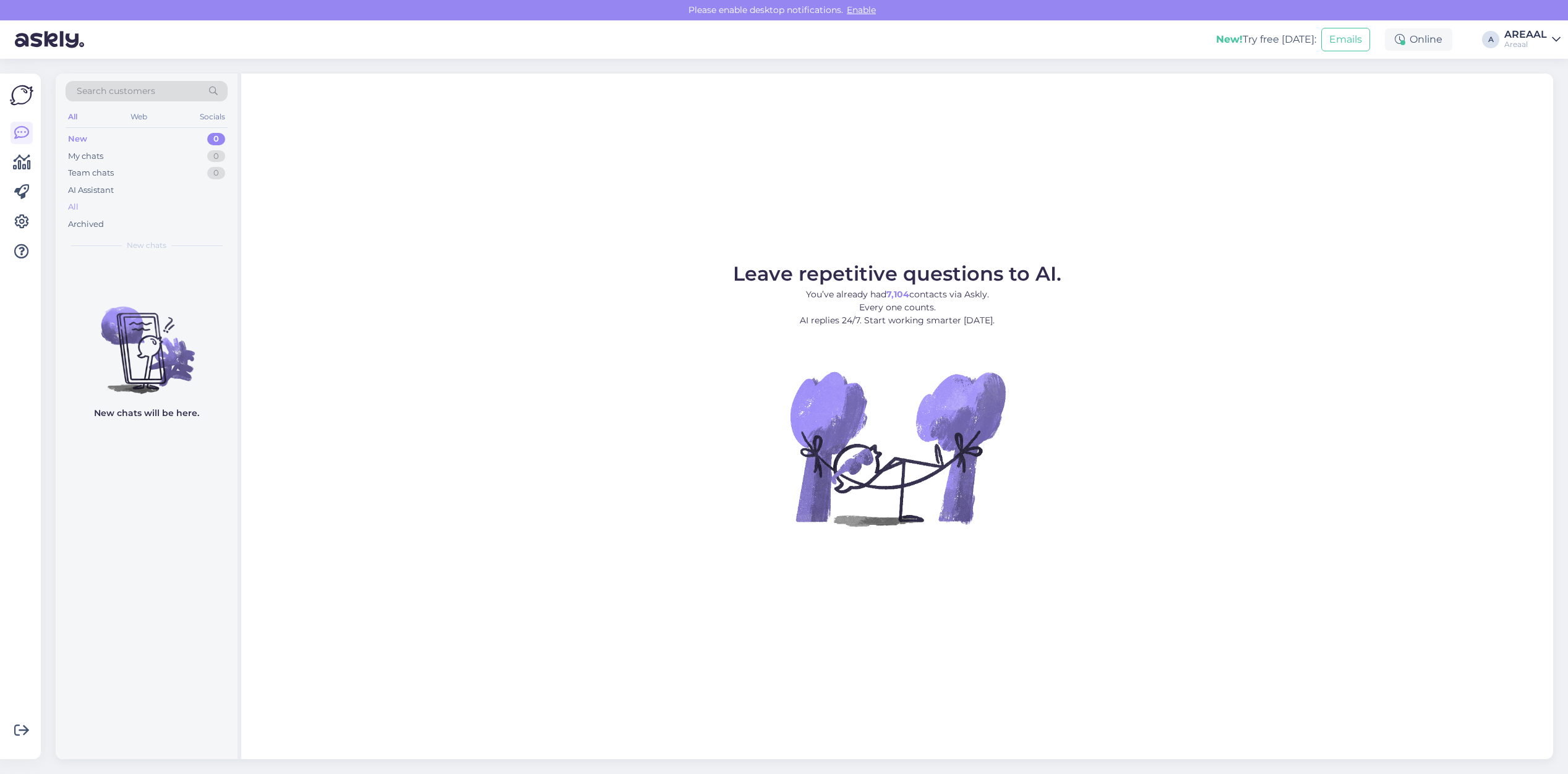
click at [132, 203] on div "All" at bounding box center [146, 207] width 162 height 17
click at [187, 217] on div "Archived" at bounding box center [146, 225] width 162 height 17
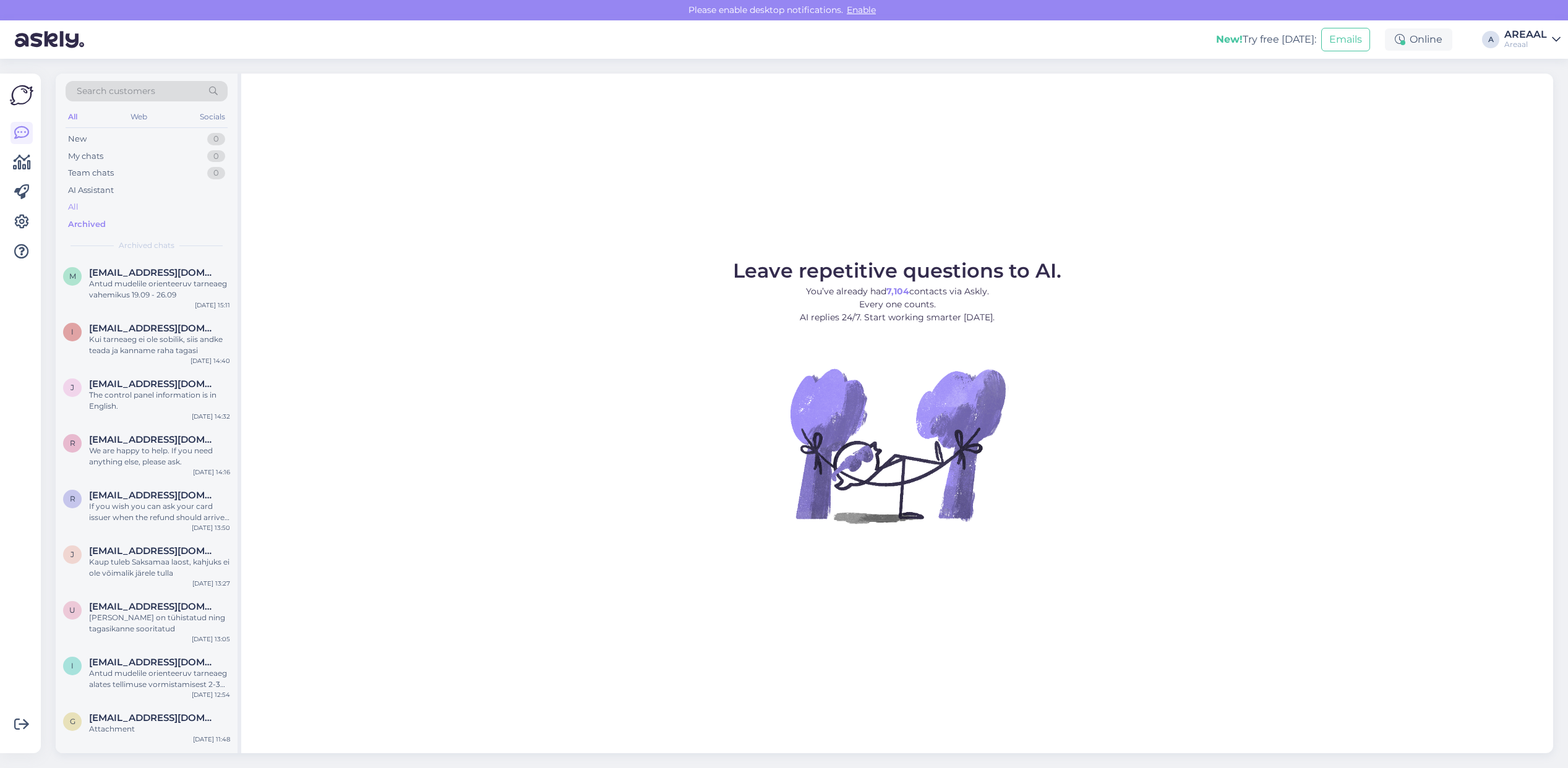
click at [187, 207] on div "All" at bounding box center [146, 207] width 162 height 17
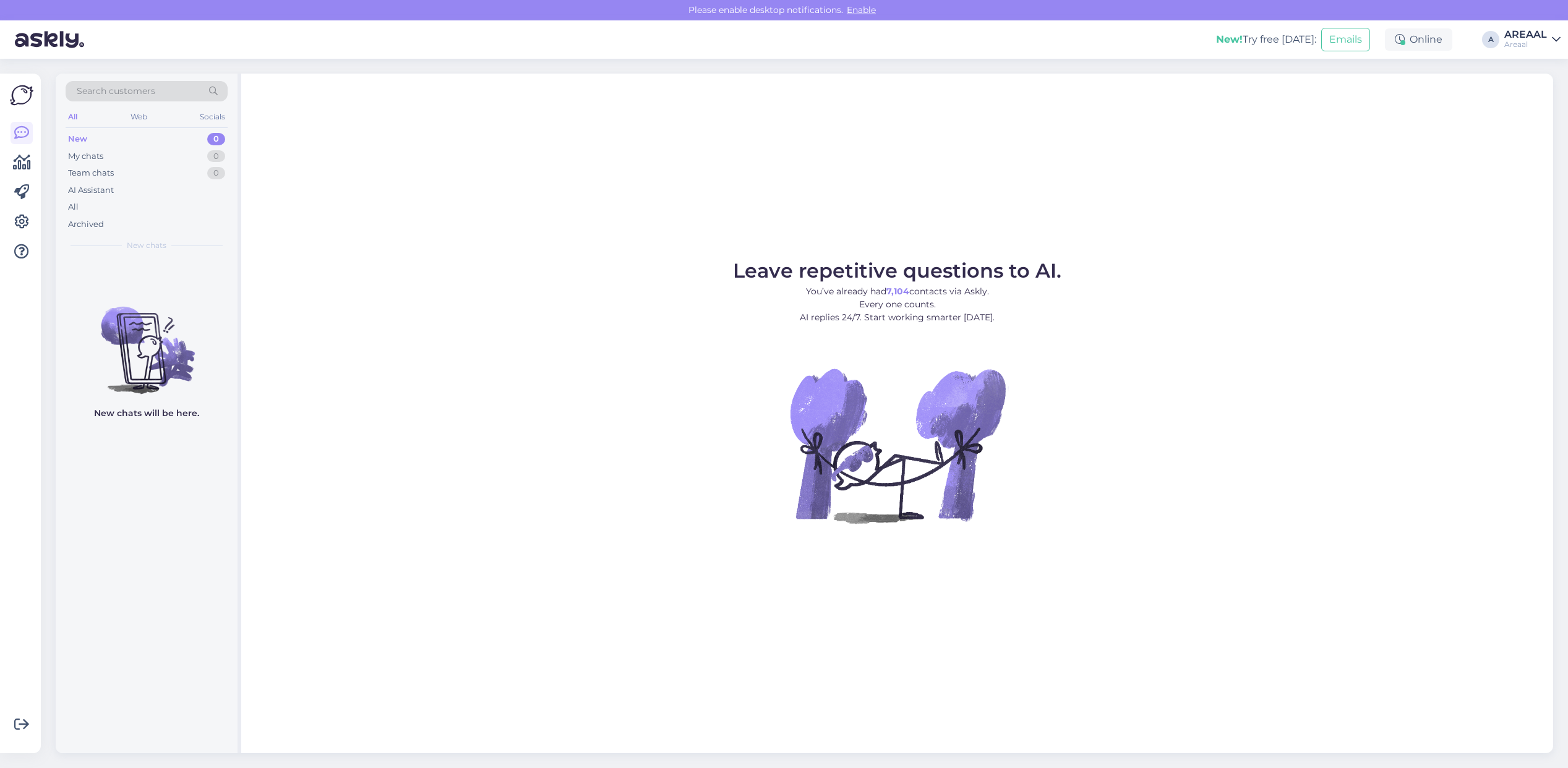
click at [1210, 165] on div "Leave repetitive questions to AI. You’ve already had 7,104 contacts via Askly. …" at bounding box center [897, 413] width 1312 height 679
click at [146, 199] on div "All" at bounding box center [146, 207] width 162 height 17
click at [161, 216] on div "Archived" at bounding box center [146, 225] width 162 height 17
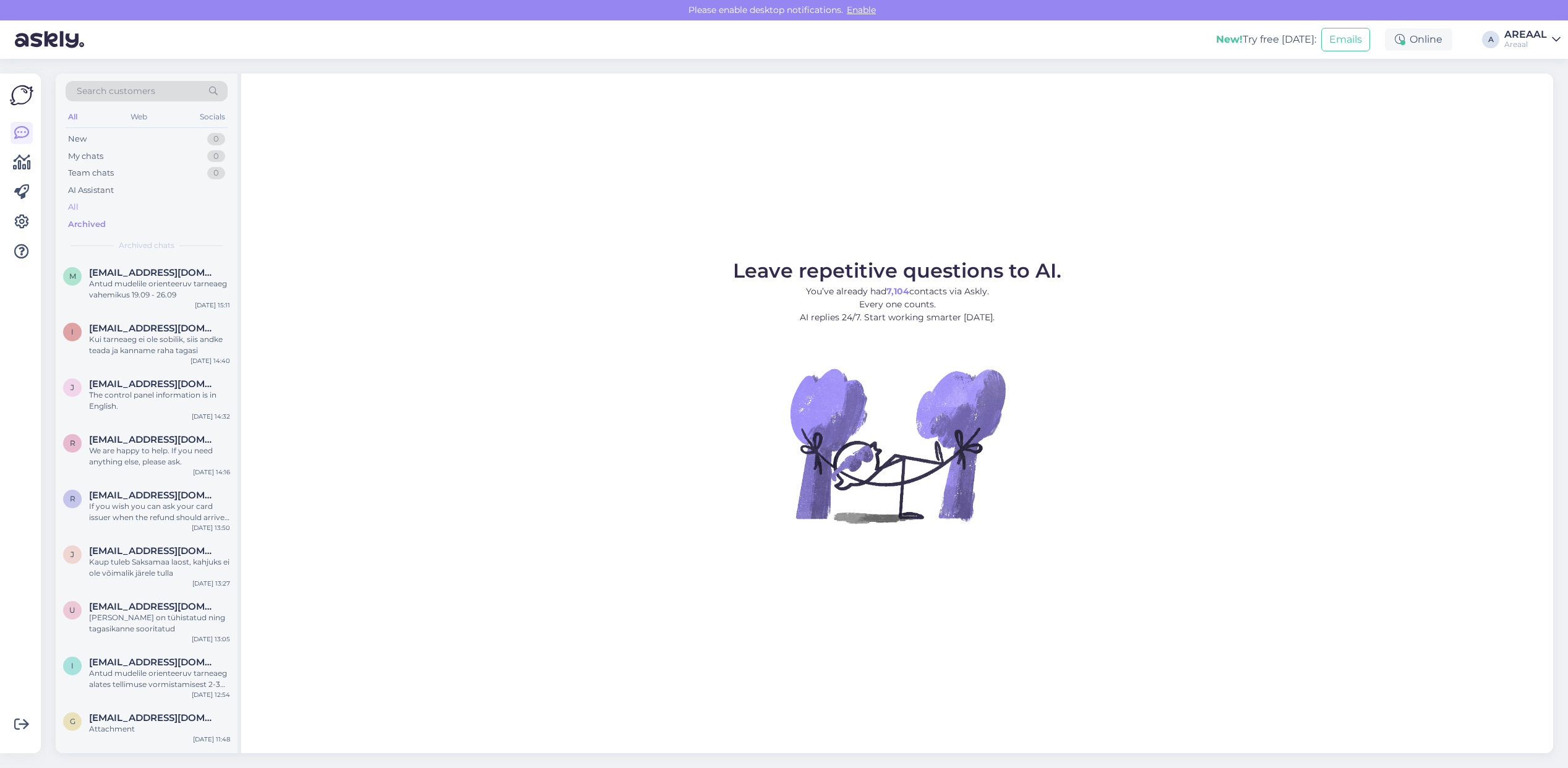
click at [160, 206] on div "All" at bounding box center [146, 207] width 162 height 17
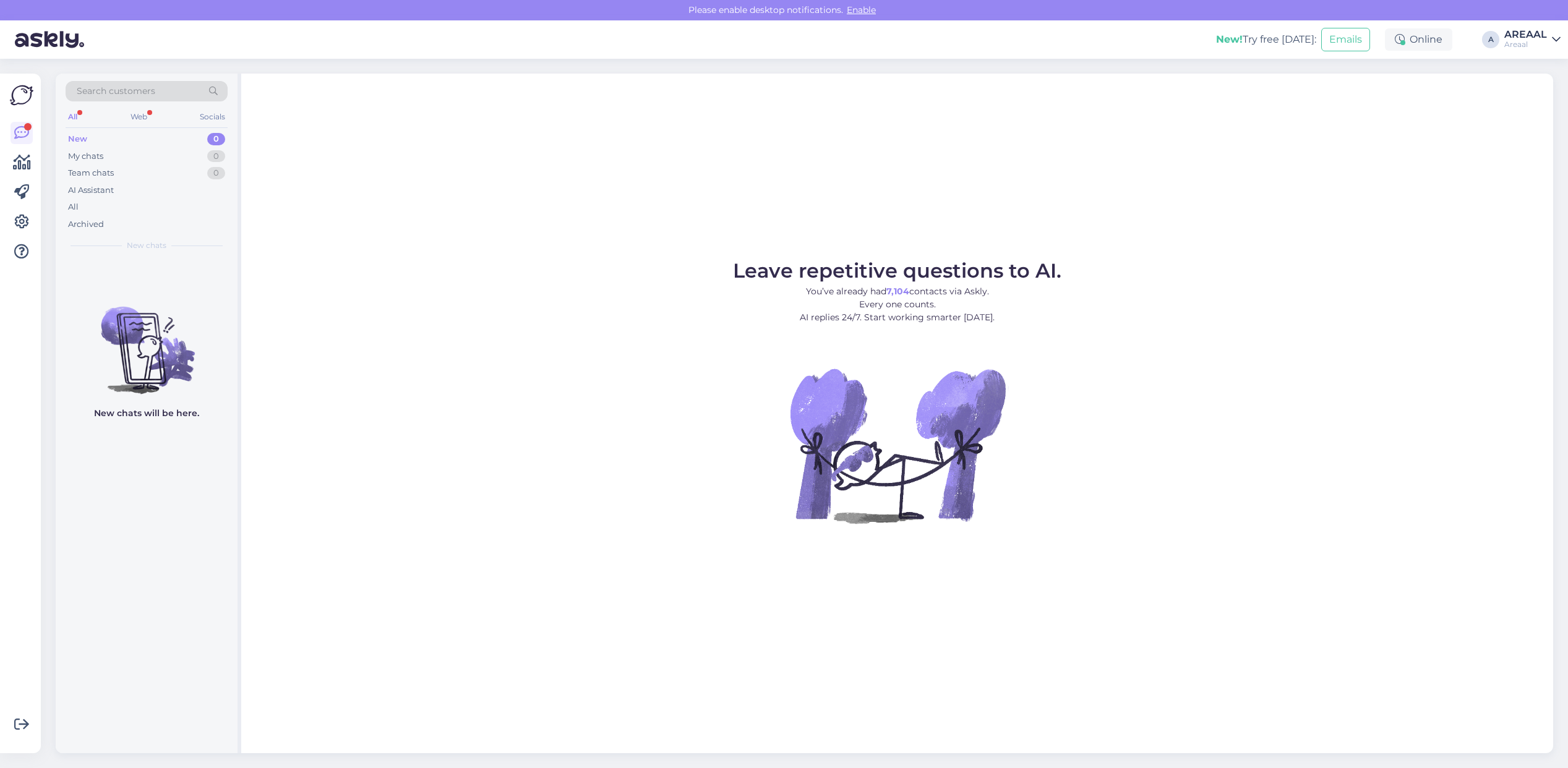
click at [768, 238] on div "Leave repetitive questions to AI. You’ve already had 7,104 contacts via Askly. …" at bounding box center [897, 413] width 1312 height 679
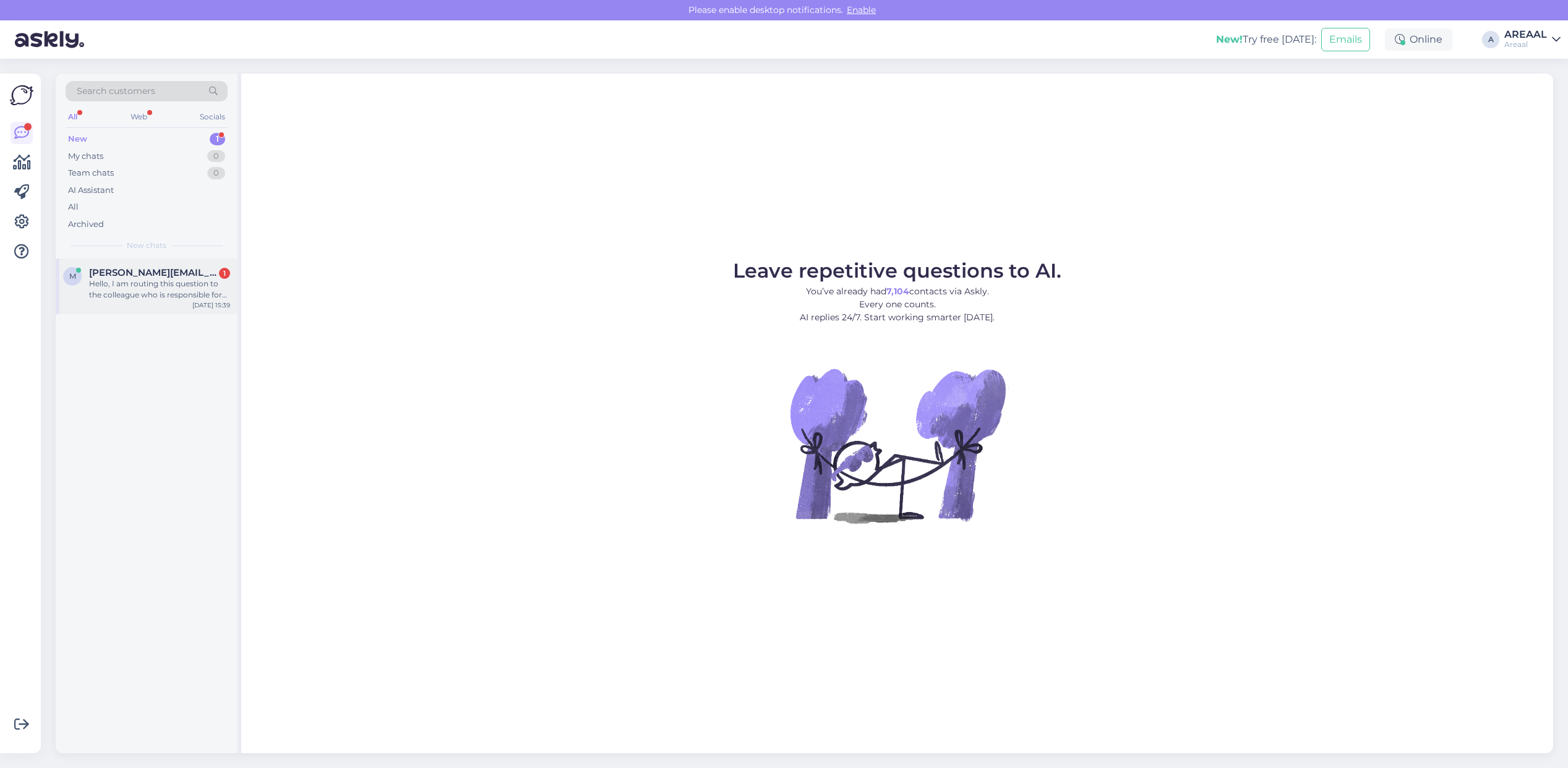
click at [196, 283] on div "Hello, I am routing this question to the colleague who is responsible for this …" at bounding box center [160, 289] width 141 height 23
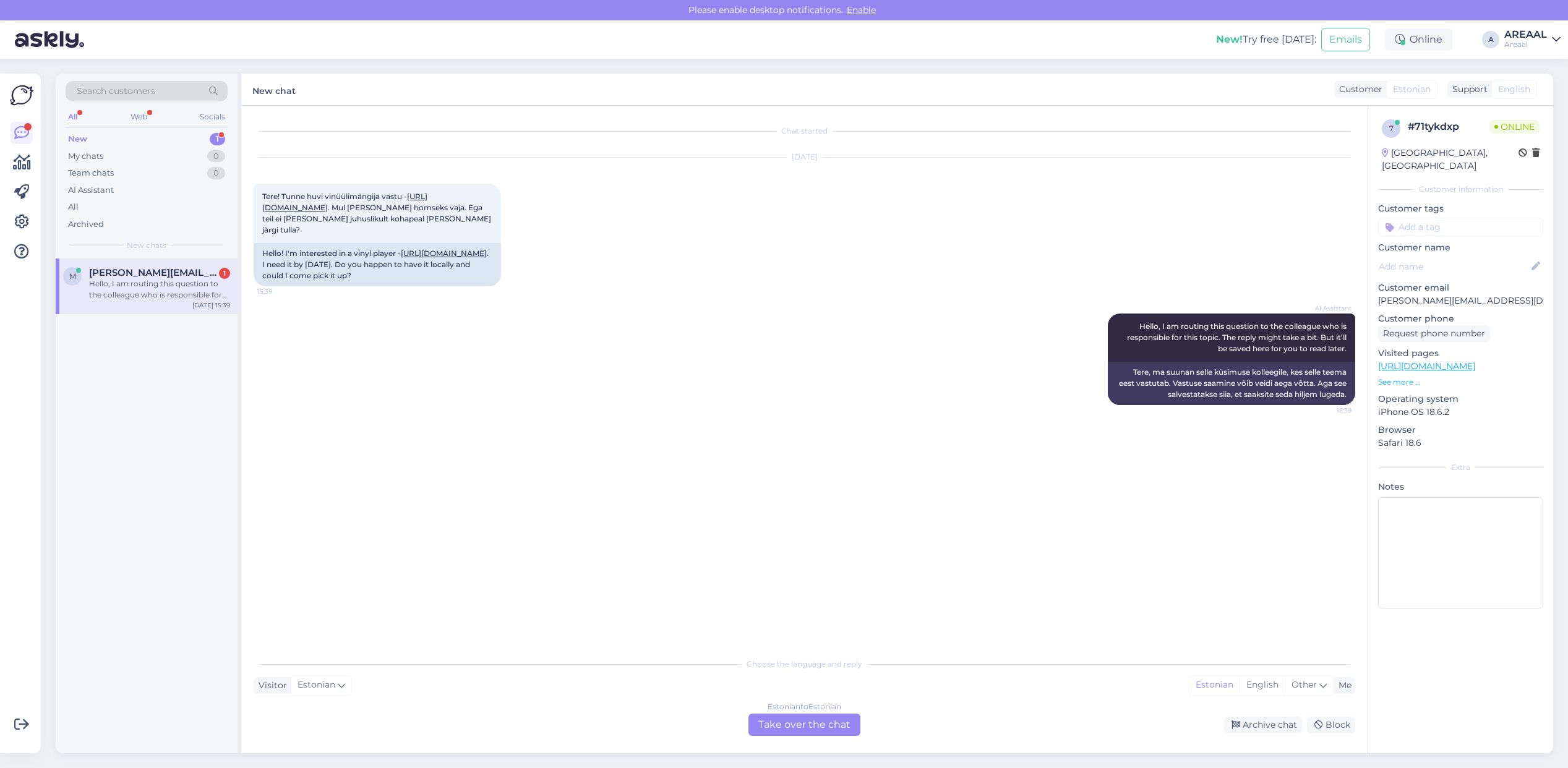
click at [845, 746] on div "Chat started [DATE] Tere! Tunne huvi vinüülimängija vastu - [URL][DOMAIN_NAME] …" at bounding box center [805, 429] width 1127 height 647
click at [835, 733] on div "Estonian to Estonian Take over the chat" at bounding box center [805, 724] width 112 height 23
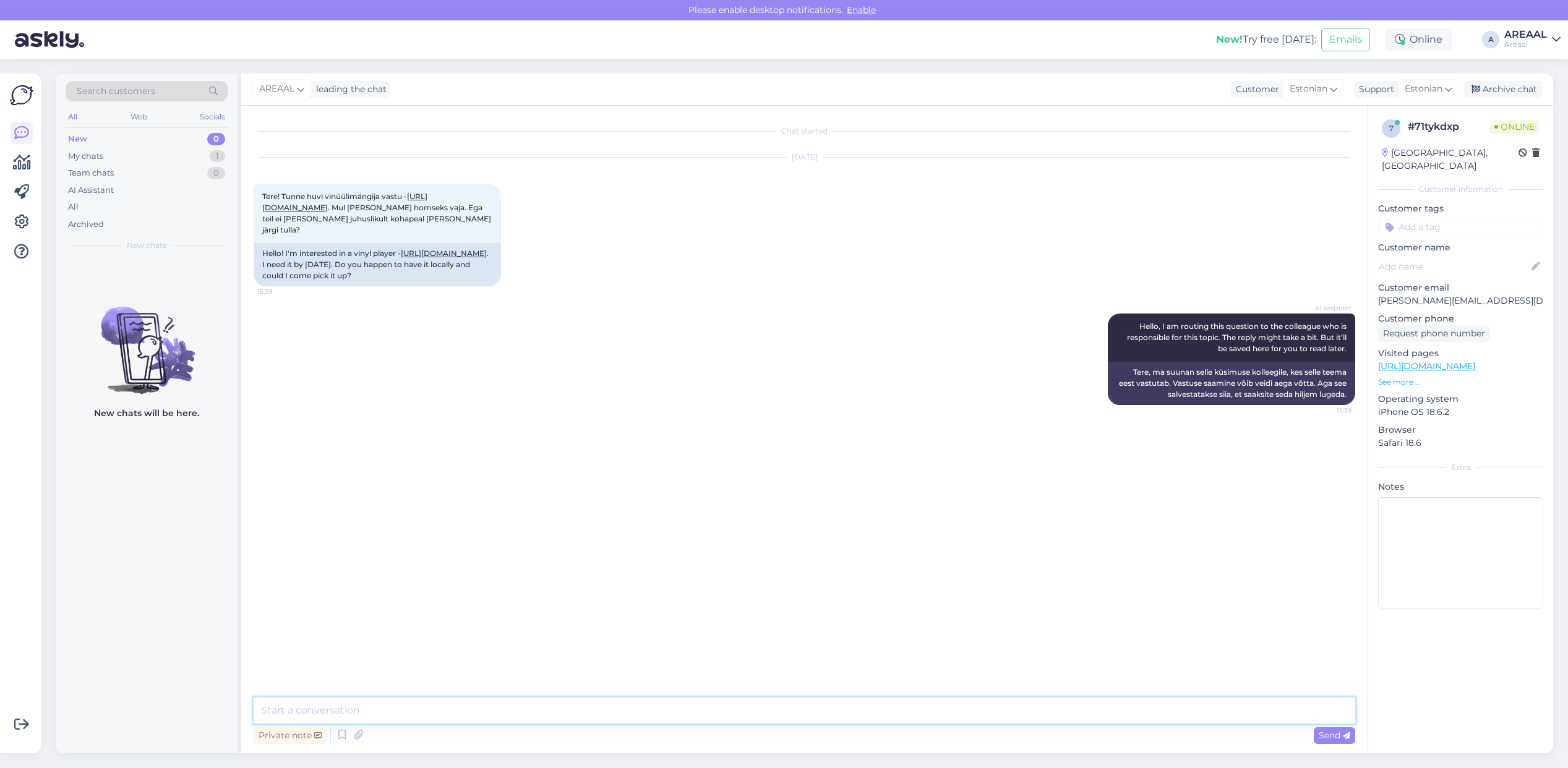
click at [823, 715] on textarea at bounding box center [804, 711] width 1101 height 26
type textarea "Toode asub Saksamaa [GEOGRAPHIC_DATA], kahjuks ei ole võimalik. Vabandame"
click at [417, 217] on span "Tere! Tunne huvi vinüülimängija vastu - https://areaal.ee/vinuulplaadimangija-s…" at bounding box center [377, 213] width 230 height 43
click at [413, 207] on link "[URL][DOMAIN_NAME]" at bounding box center [345, 202] width 165 height 20
click at [773, 273] on div "Sep 16 2025 Tere! Tunne huvi vinüülimängija vastu - https://areaal.ee/vinuulpla…" at bounding box center [804, 222] width 1101 height 155
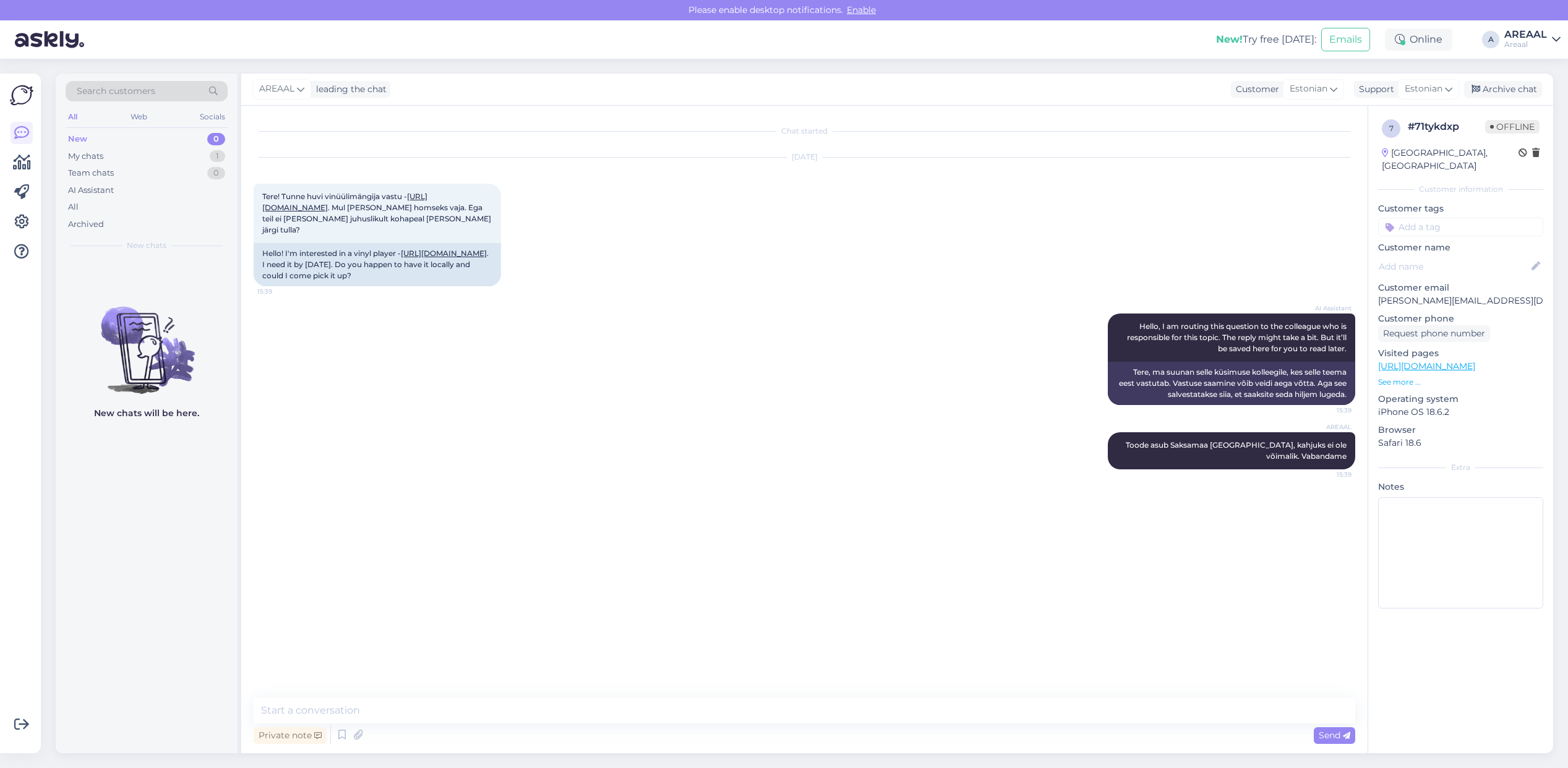
click at [735, 359] on div "AI Assistant Hello, I am routing this question to the colleague who is responsi…" at bounding box center [804, 359] width 1101 height 118
click at [1500, 84] on div "Archive chat" at bounding box center [1503, 89] width 78 height 17
click at [132, 201] on div "All" at bounding box center [146, 207] width 162 height 17
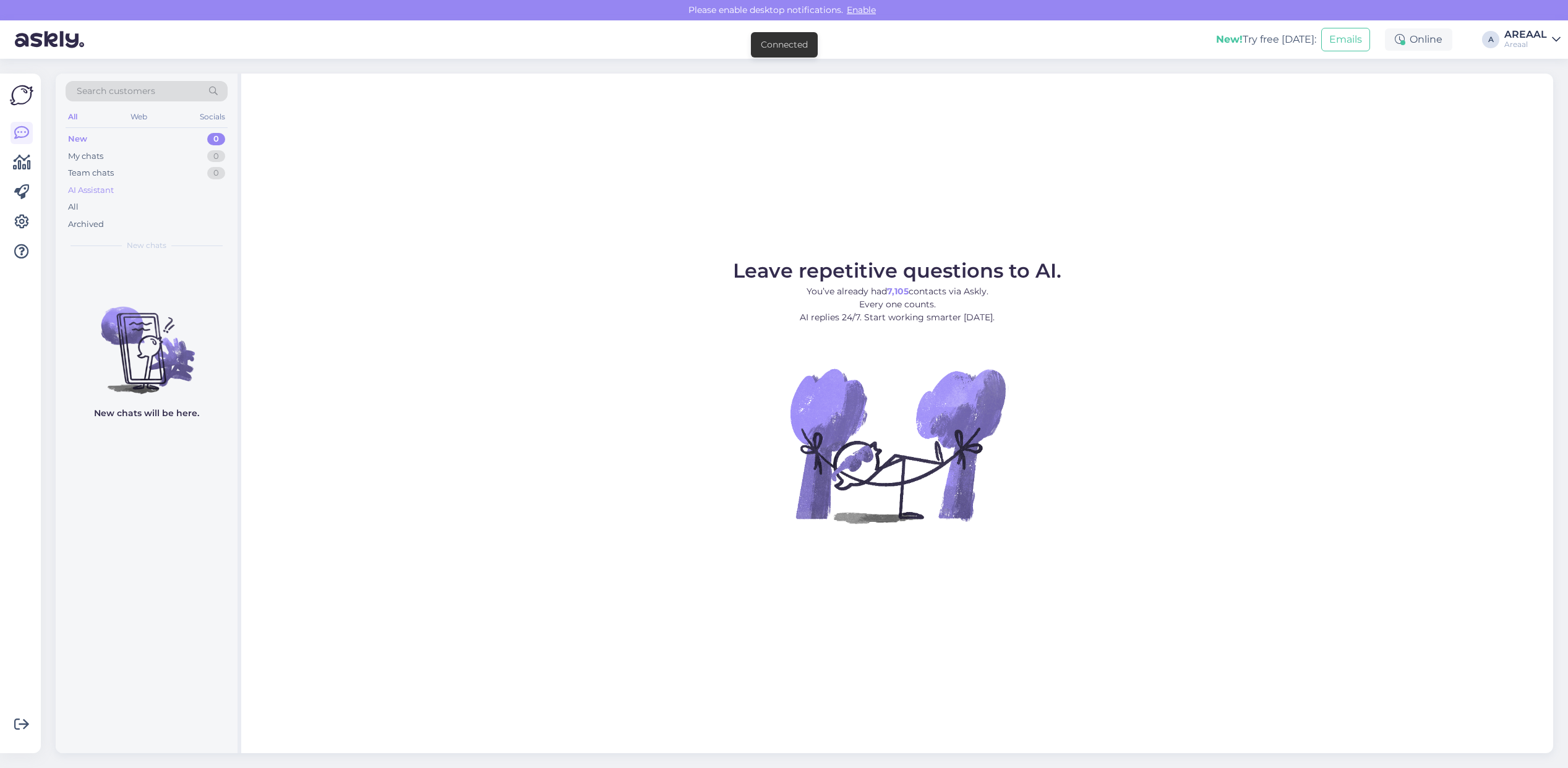
click at [140, 197] on div "AI Assistant" at bounding box center [146, 190] width 162 height 17
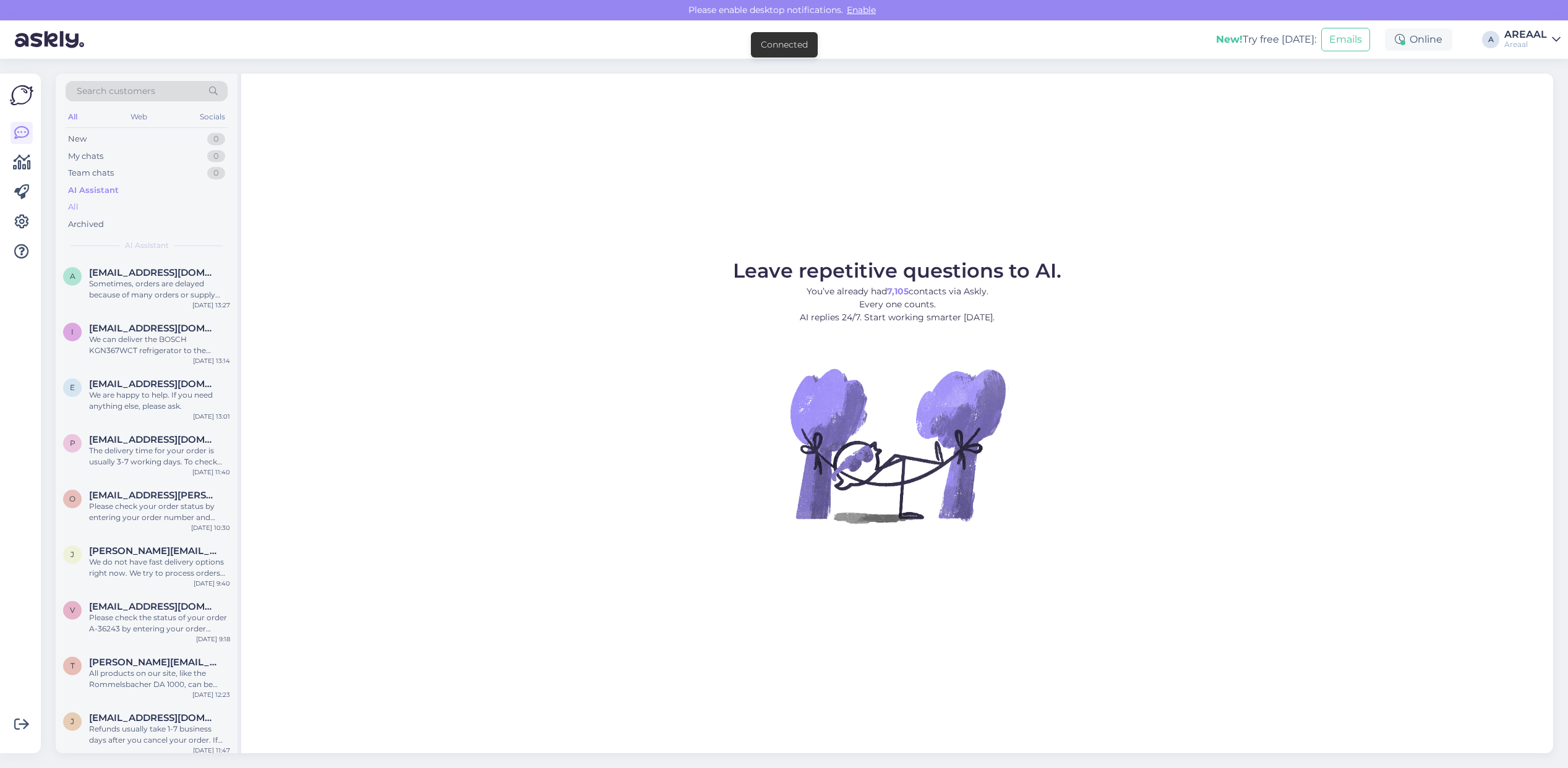
click at [132, 201] on div "All" at bounding box center [146, 207] width 162 height 17
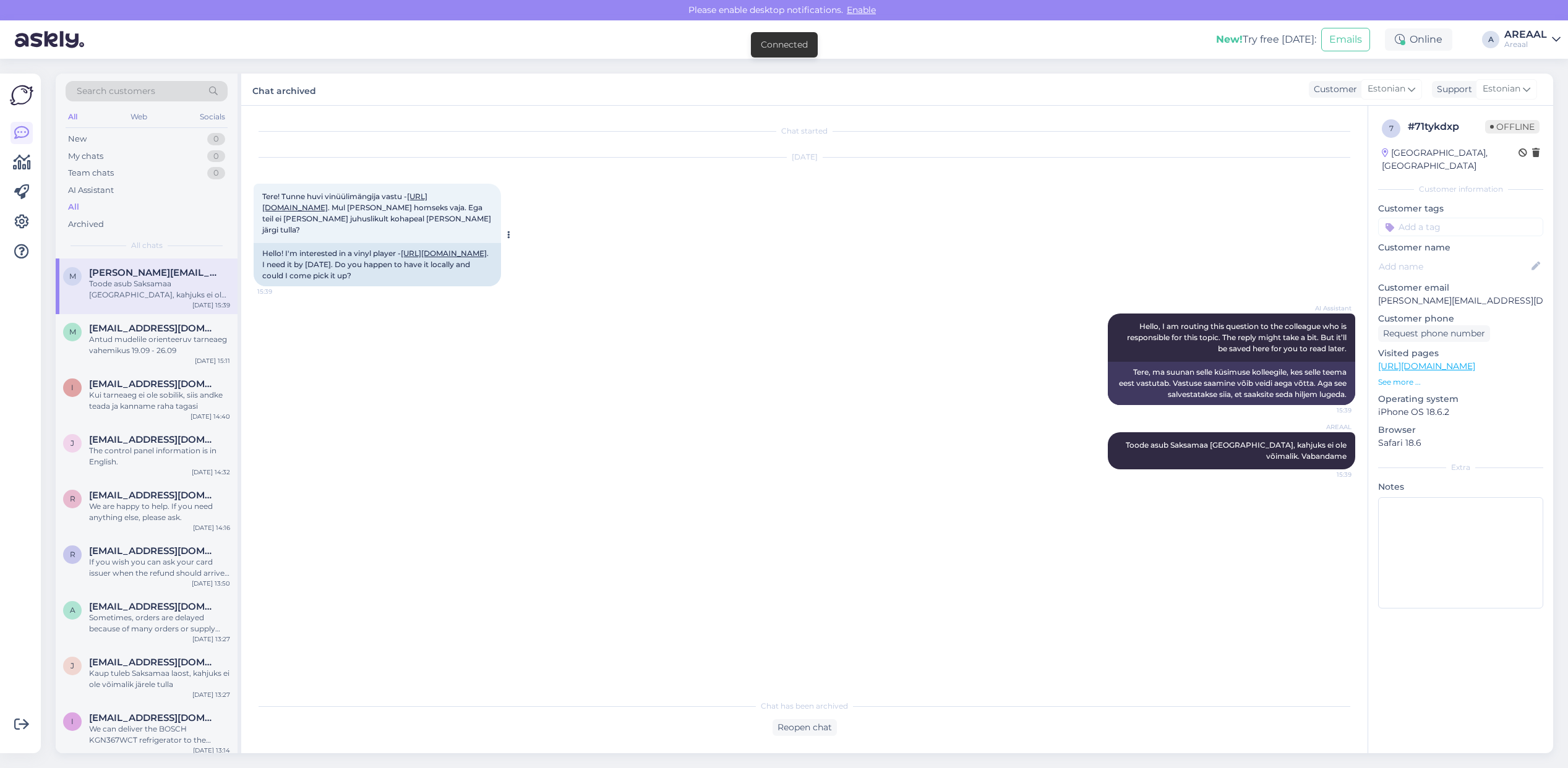
click at [428, 258] on link "https://areaal.ee/vinuulplaadimangija-sony-bt-must/" at bounding box center [443, 253] width 86 height 9
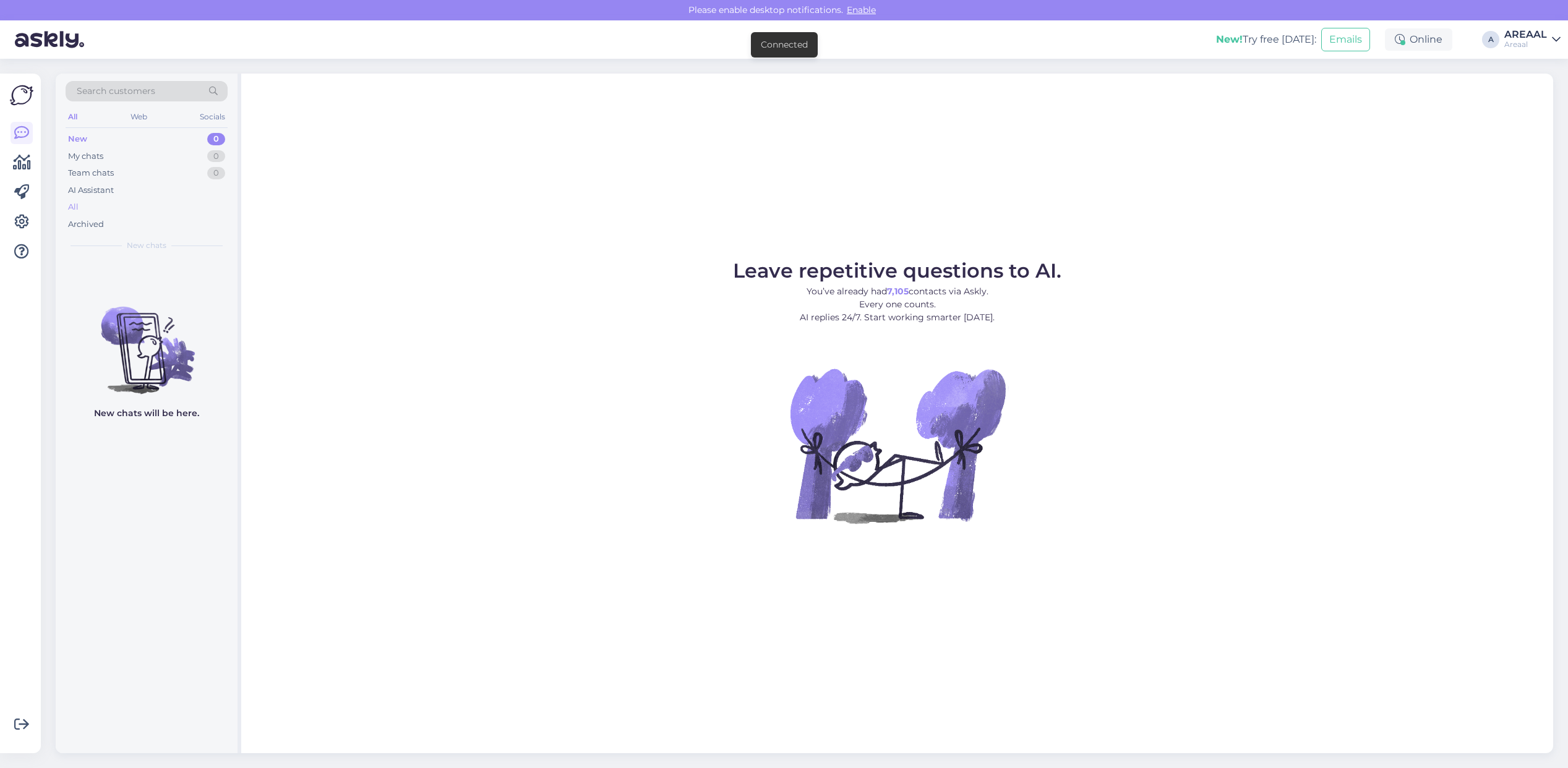
click at [162, 206] on div "All" at bounding box center [146, 207] width 162 height 17
click at [210, 206] on div "All" at bounding box center [146, 207] width 162 height 17
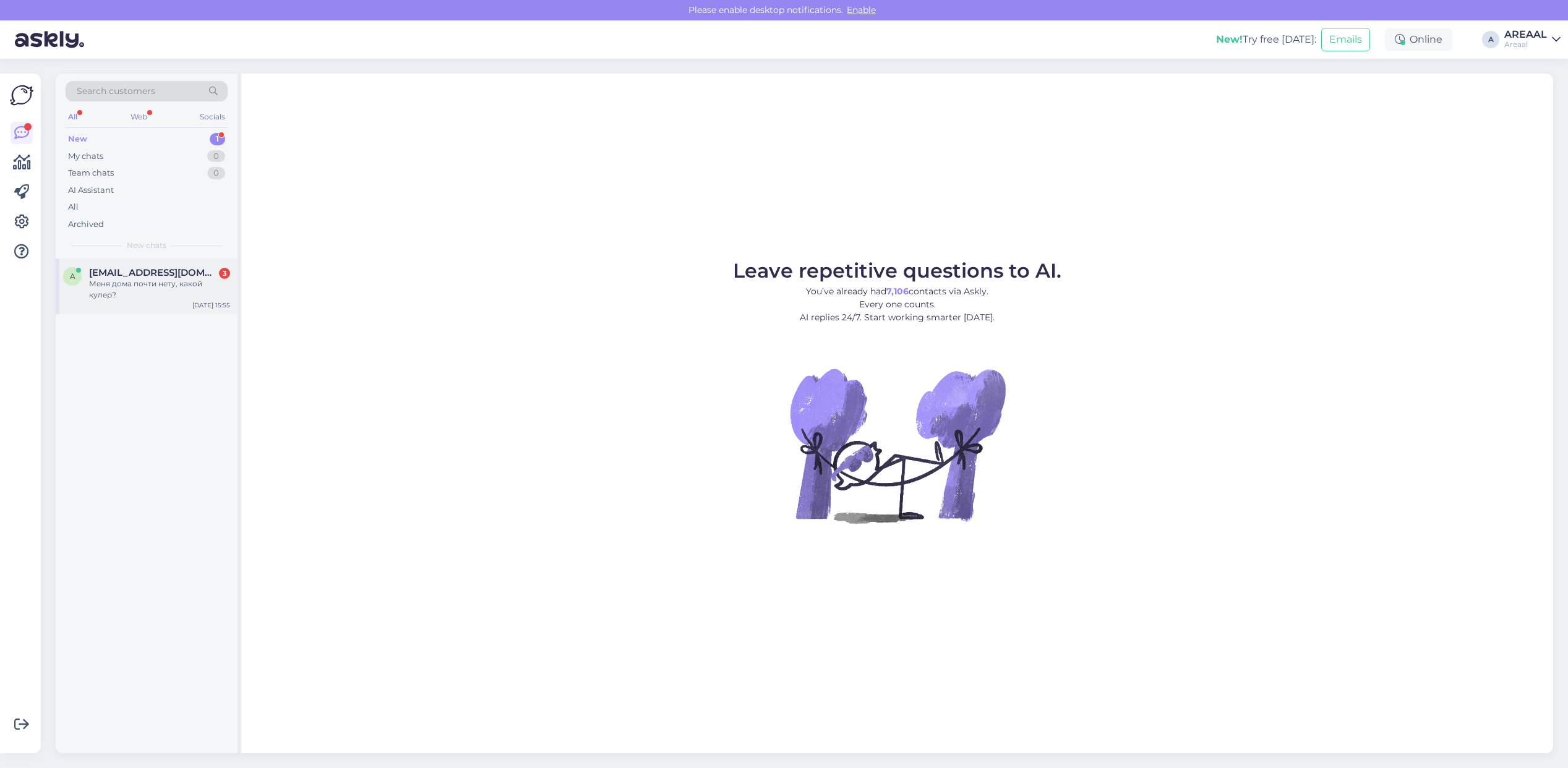
click at [195, 284] on div "Меня дома почти нету, какой кулер?" at bounding box center [160, 289] width 141 height 23
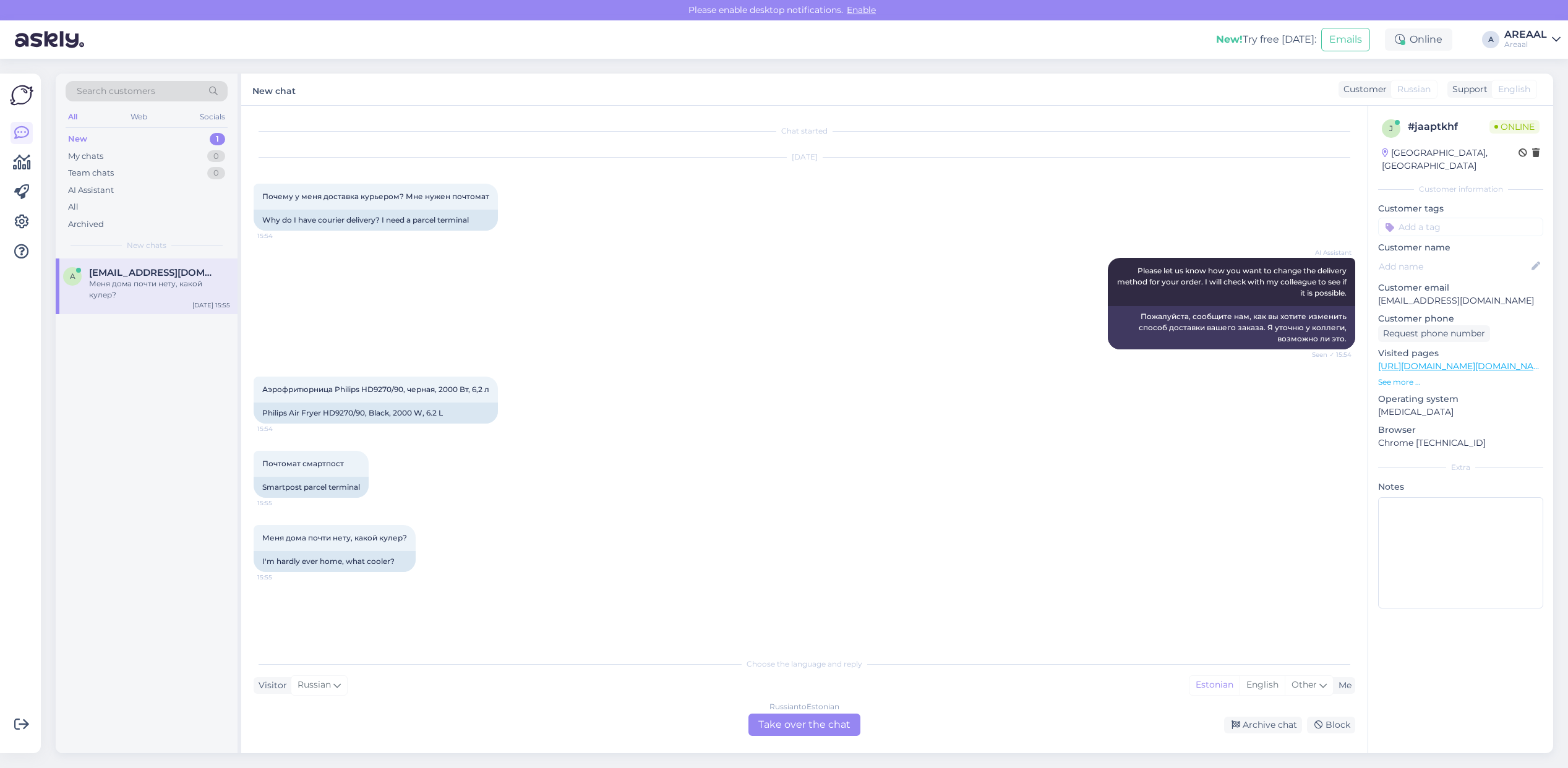
drag, startPoint x: 818, startPoint y: 724, endPoint x: 816, endPoint y: 716, distance: 8.2
click at [817, 724] on div "Russian to Estonian Take over the chat" at bounding box center [805, 724] width 112 height 23
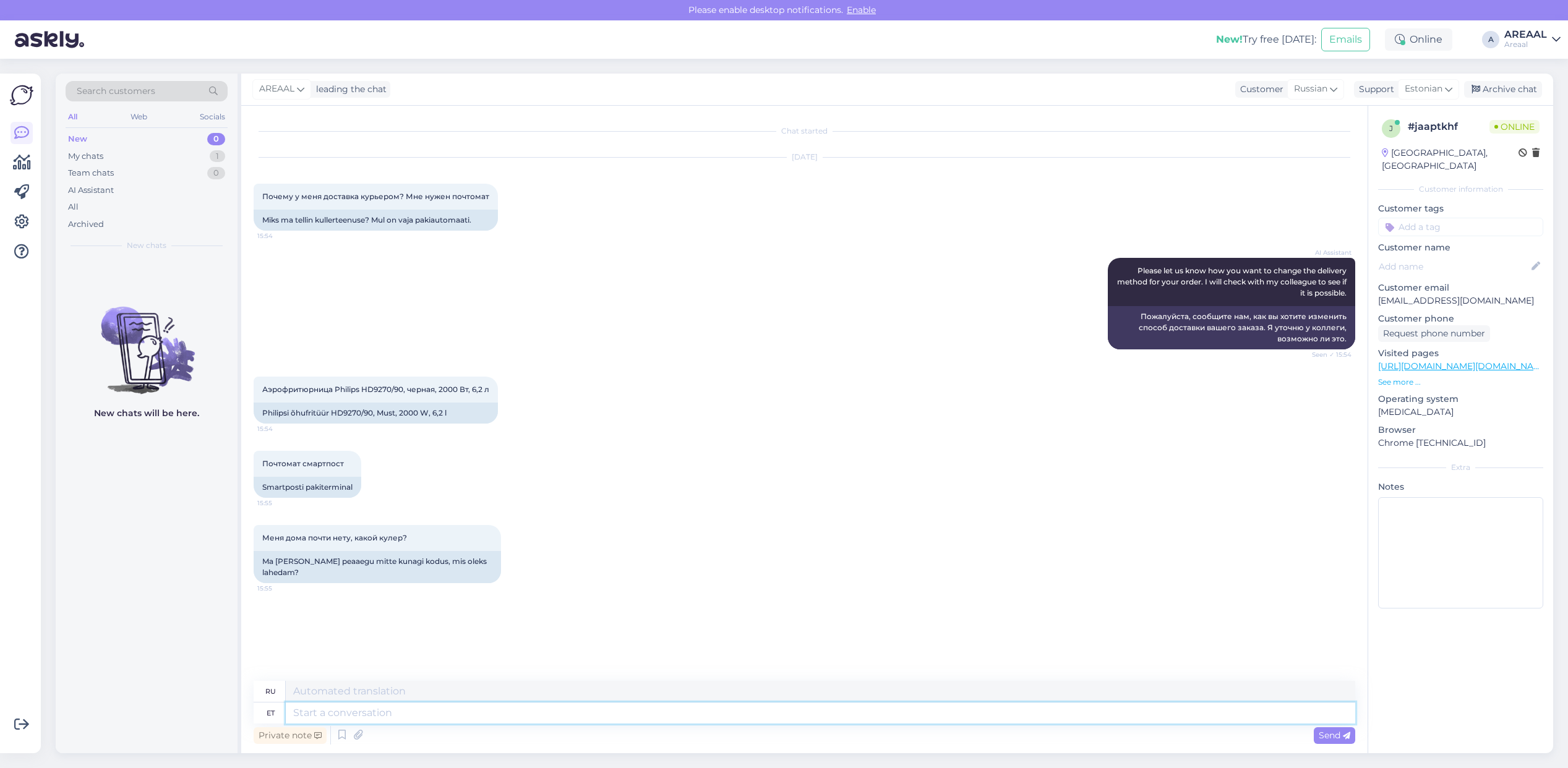
click at [816, 714] on textarea at bounding box center [820, 713] width 1069 height 21
click at [1418, 92] on span "Estonian" at bounding box center [1423, 89] width 38 height 14
type input "eng"
click at [1401, 146] on link "English" at bounding box center [1406, 144] width 136 height 20
click at [1476, 360] on link "https://areaal.ee/kuumaohufrituur-philips-airfryer-xl-spectre-hd9270-90/?utm_so…" at bounding box center [1501, 365] width 246 height 11
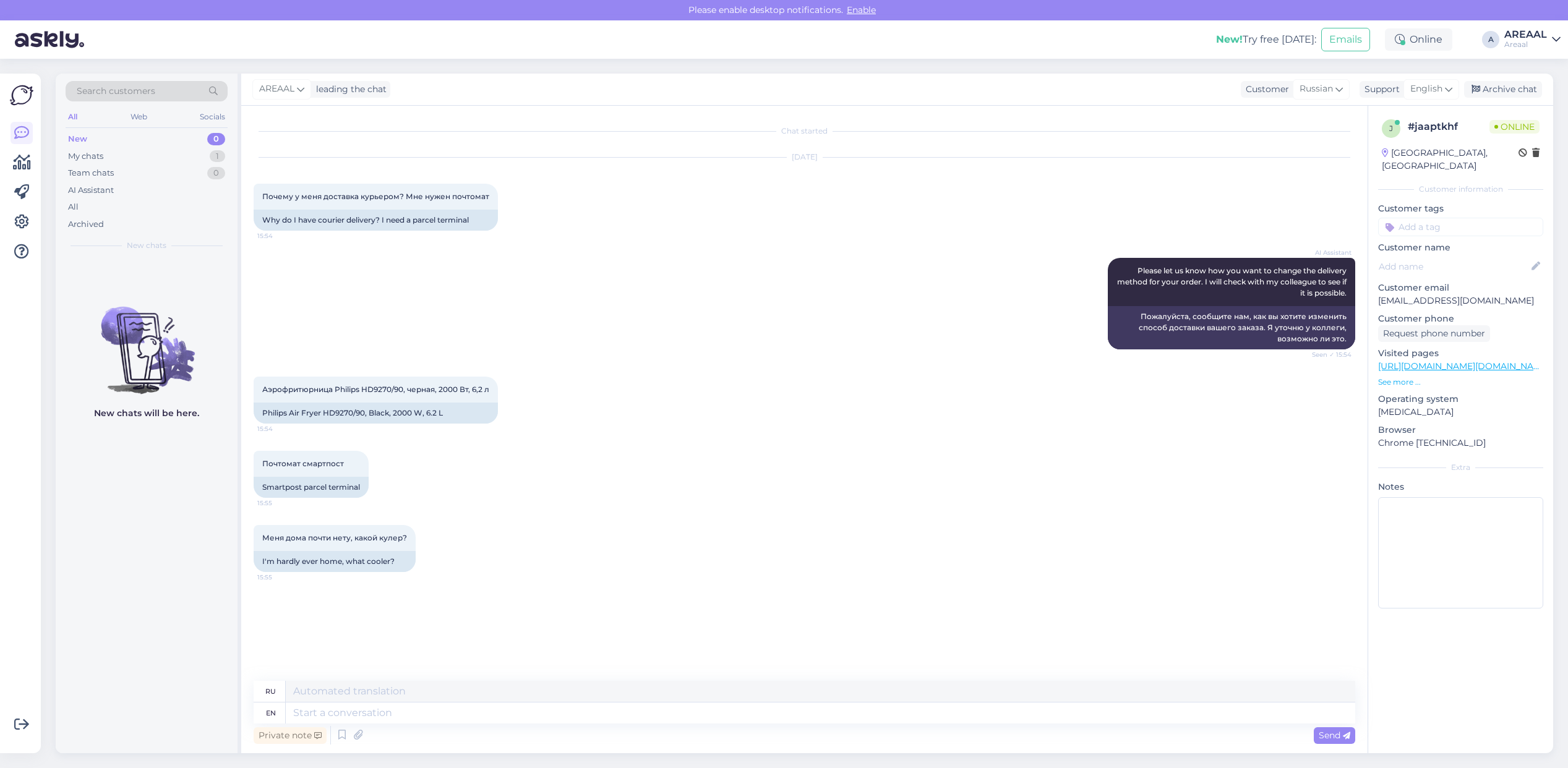
click at [782, 727] on div "Private note Send" at bounding box center [804, 735] width 1101 height 23
click at [787, 718] on textarea at bounding box center [820, 713] width 1069 height 21
type textarea "Unfortunately t"
type textarea "К сожалению"
type textarea "Unfortunately the pc"
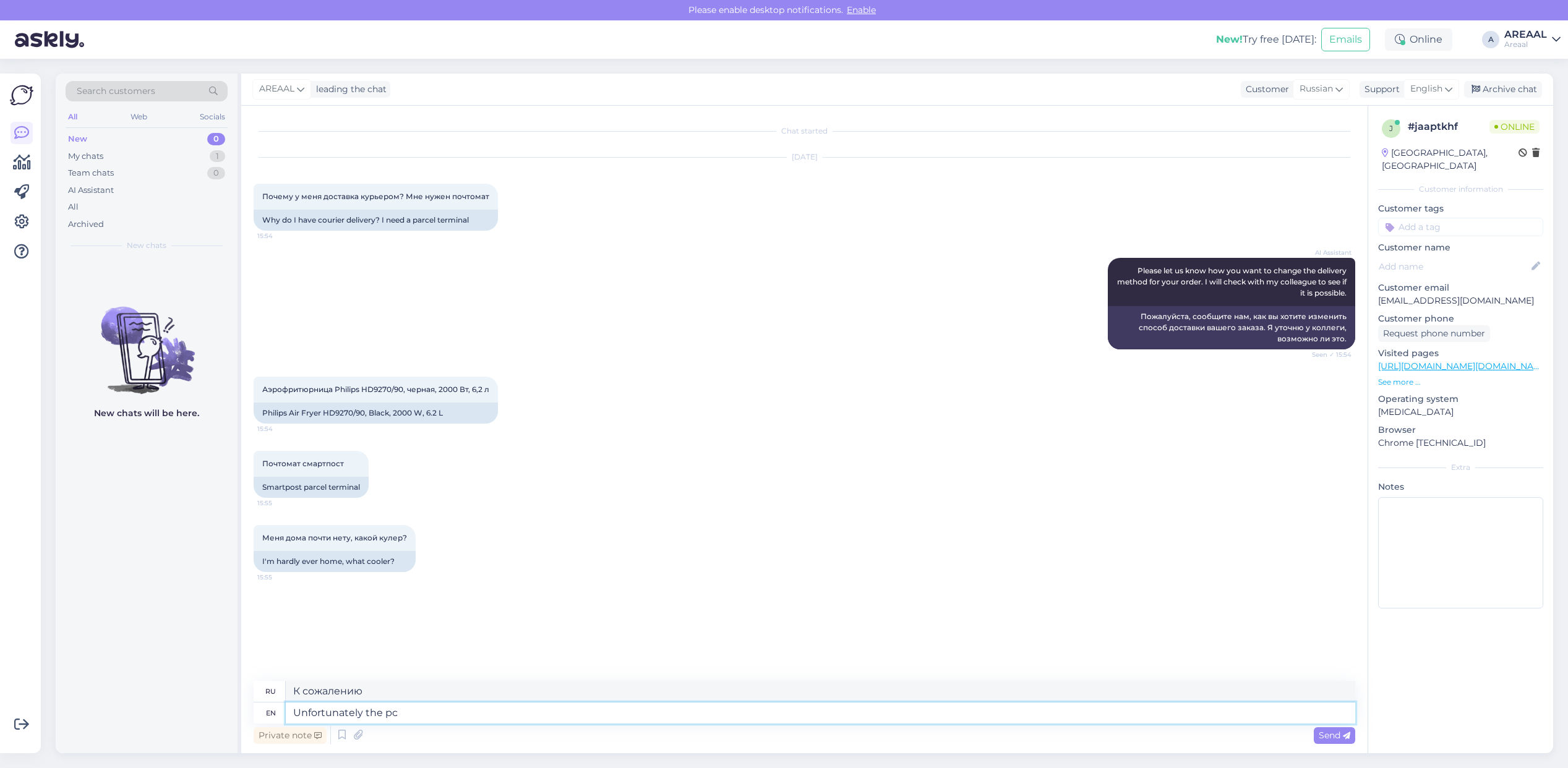
type textarea "К сожалению,"
type textarea "Unfortunately the pckage"
type textarea "К сожалению, упаковка"
type textarea "Unfortunately the package d"
type textarea "К сожалению, пакет"
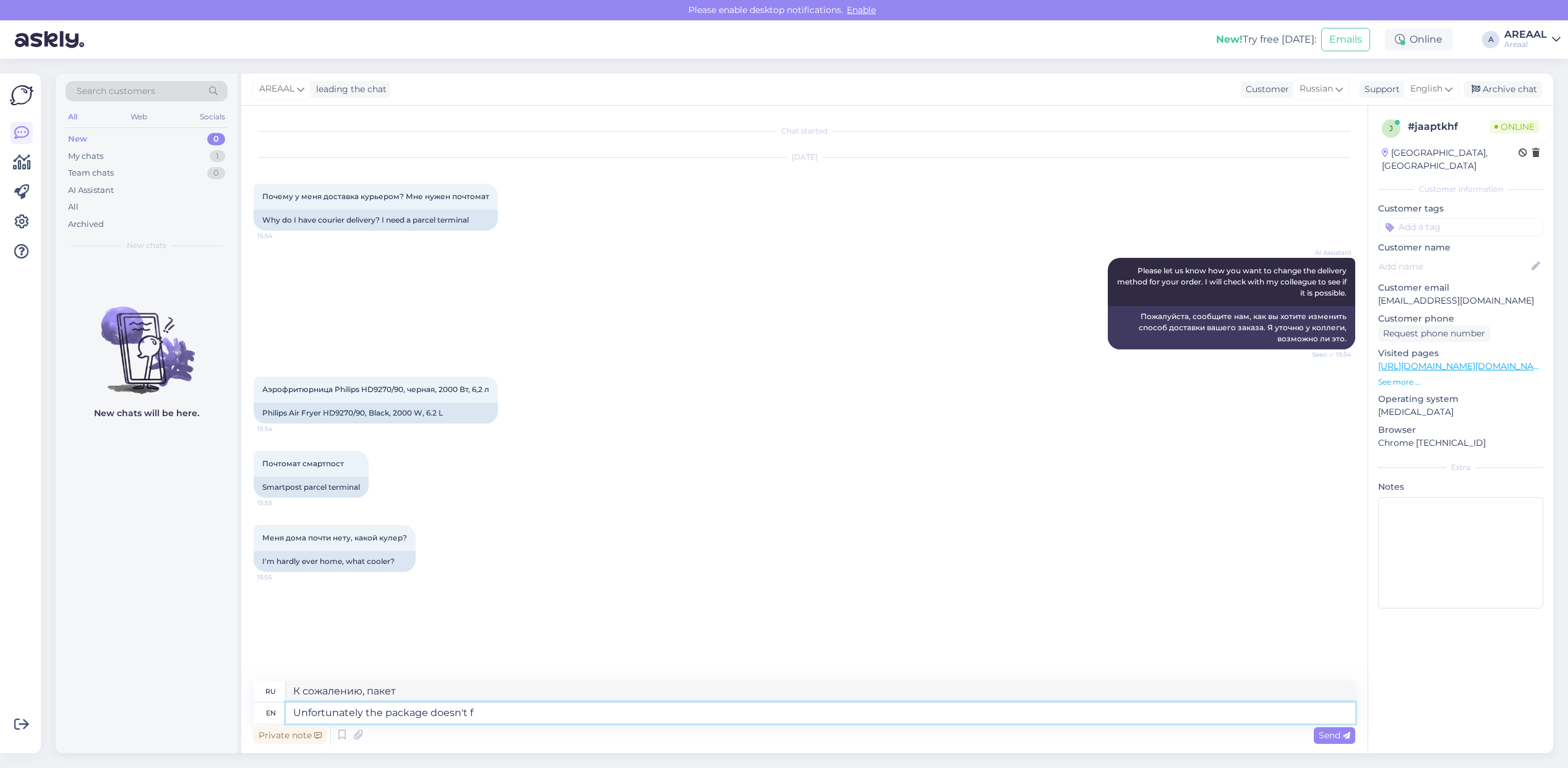
type textarea "Unfortunately the package doesn't fi"
type textarea "К сожалению, в комплект не входит"
type textarea "Unfortunately the package doesn't fit i"
type textarea "К сожалению, посылка не подходит."
type textarea "Unfortunately the package doesn't fit in parc"
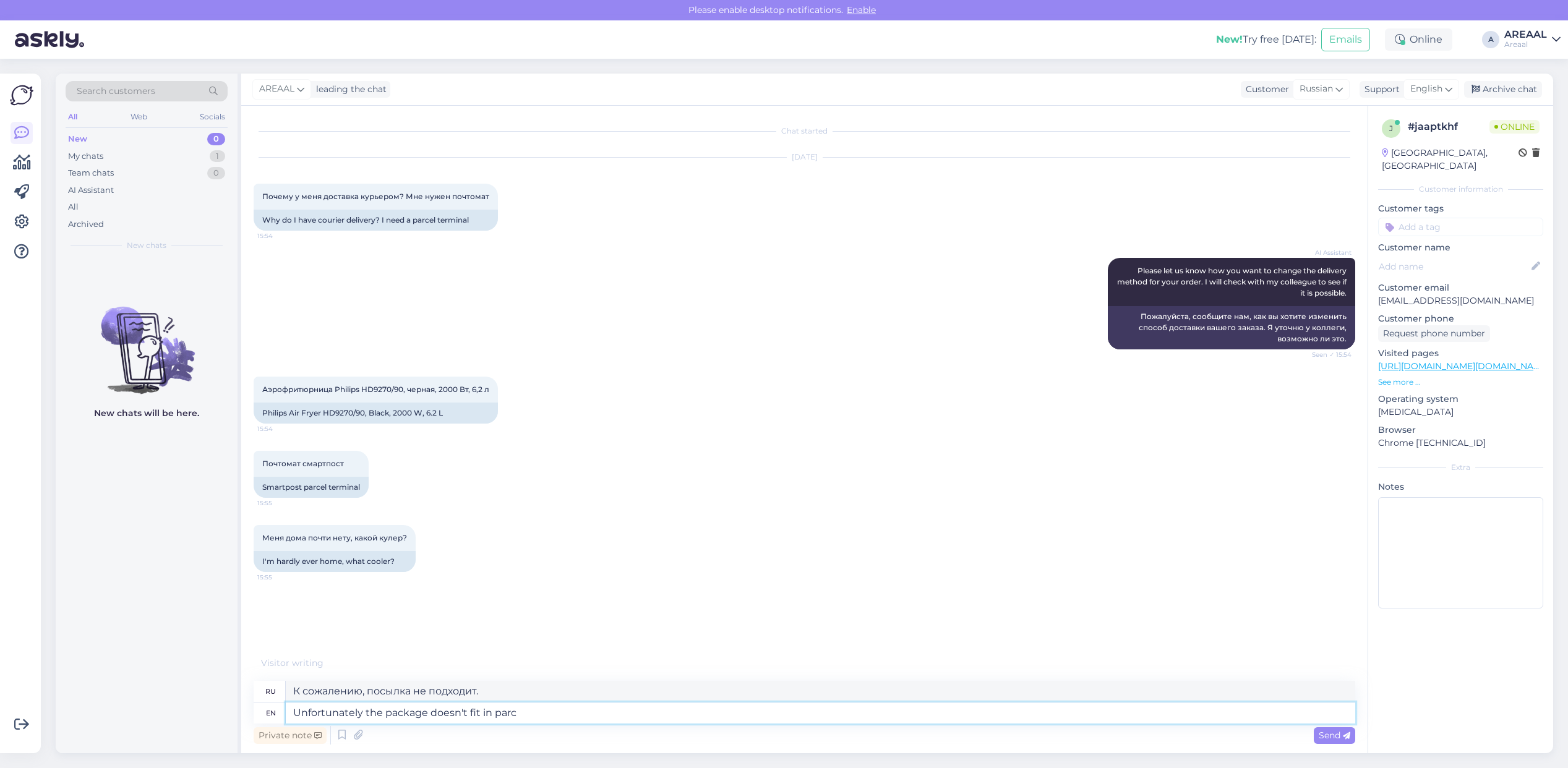
type textarea "К сожалению, посылка не помещается."
type textarea "Unfortunately the package doesn't fit in parcel mach"
type textarea "К сожалению, посылка не помещается в посылку."
type textarea "Unfortunately the package doesn't fit in parcel machine fo"
type textarea "К сожалению, посылка не помещается в пакомат."
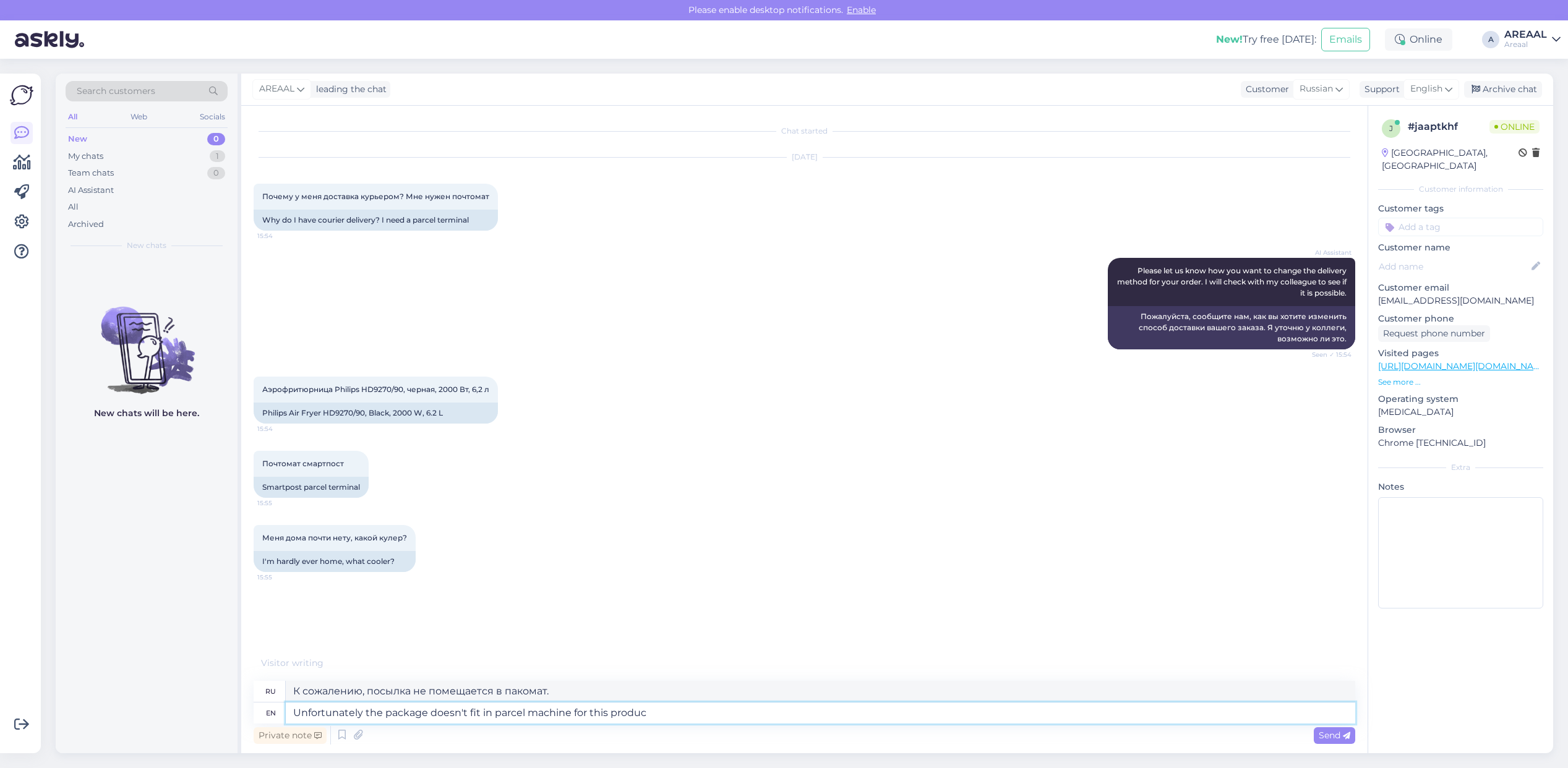
type textarea "Unfortunately the package doesn't fit in parcel machine for this product"
type textarea "К сожалению, посылка не помещается в пакомат для этого товара."
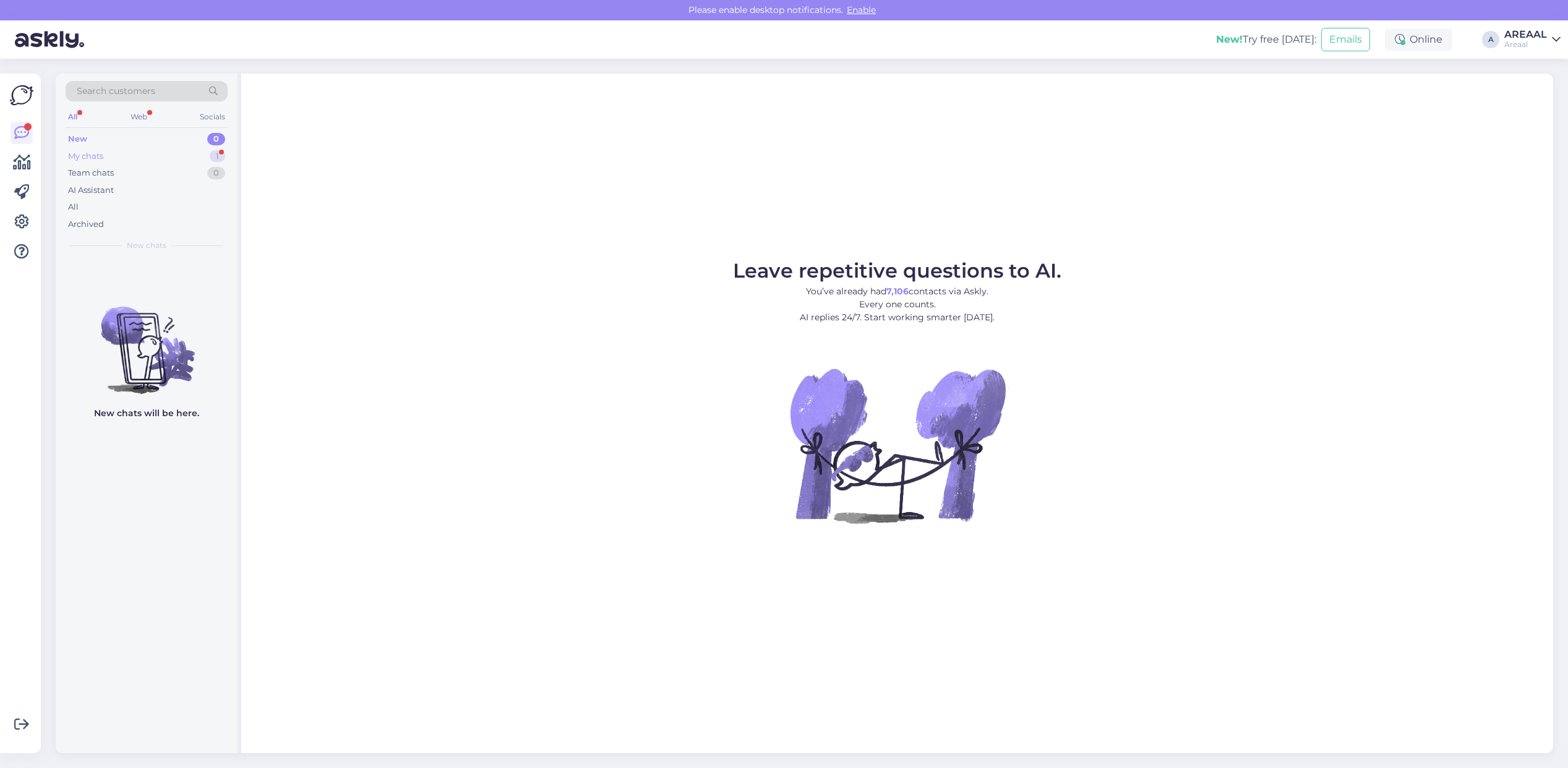
click at [226, 155] on div "My chats 1" at bounding box center [146, 156] width 162 height 17
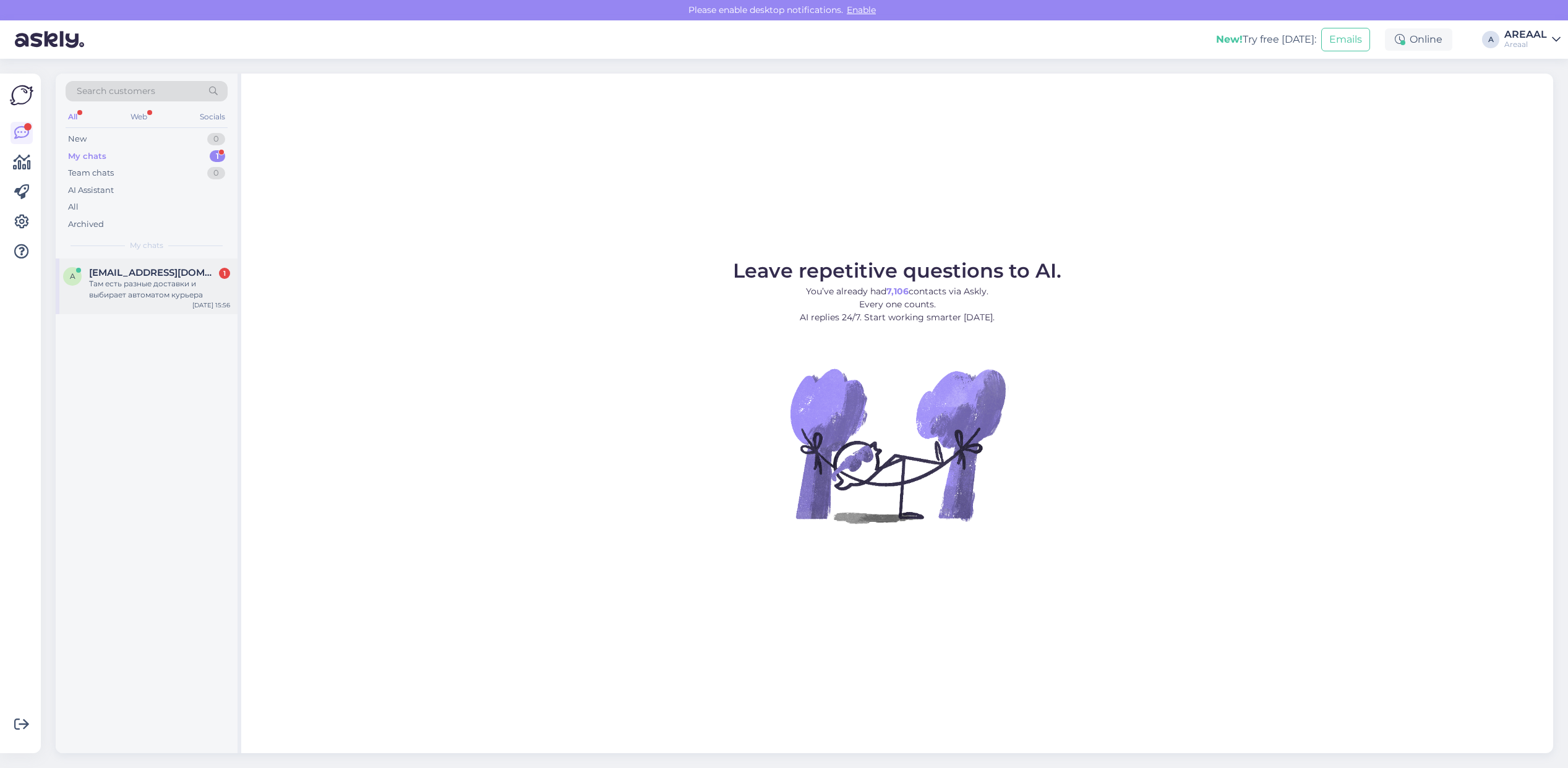
click at [185, 269] on span "[EMAIL_ADDRESS][DOMAIN_NAME]" at bounding box center [153, 272] width 129 height 11
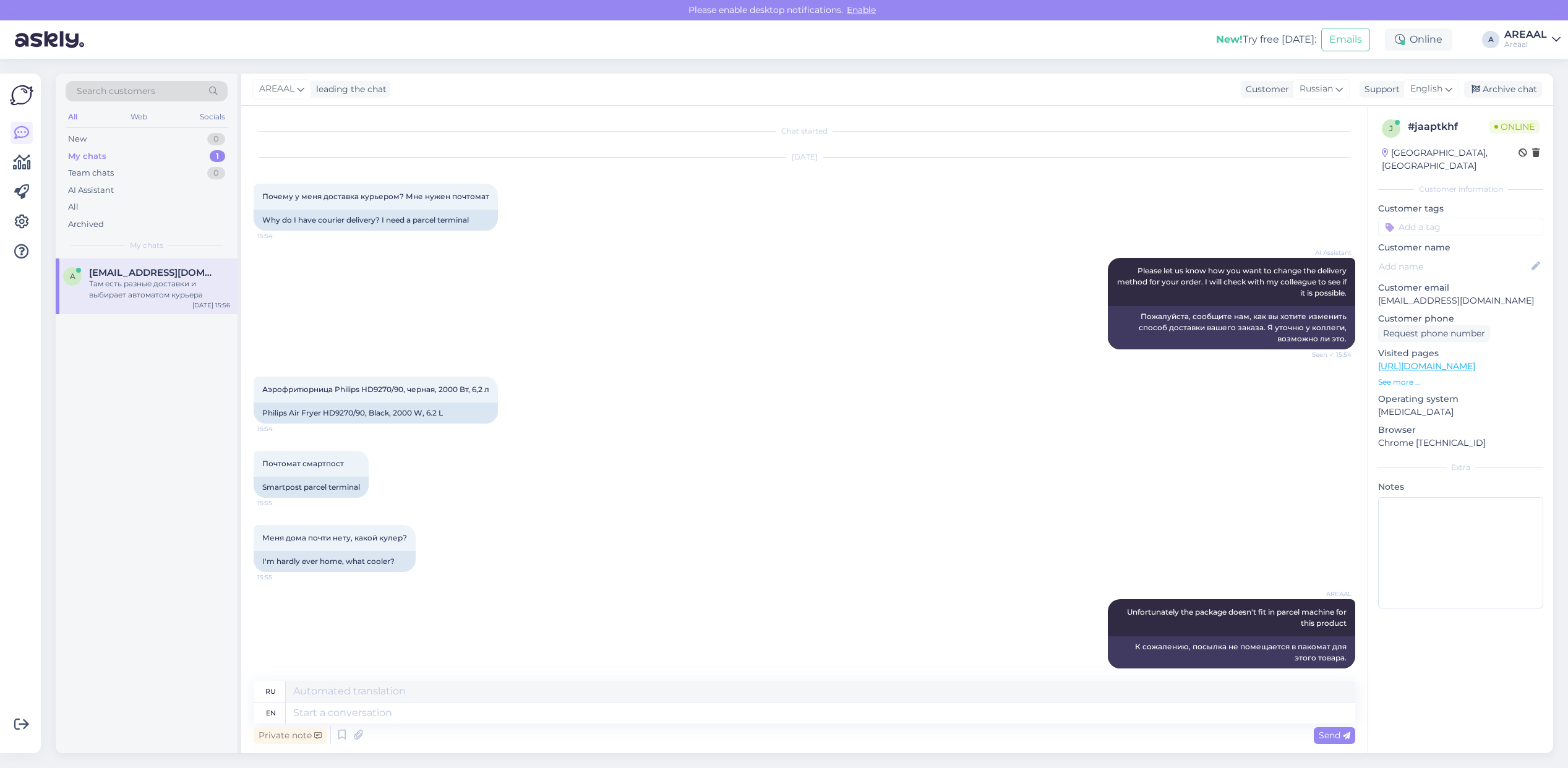
scroll to position [97, 0]
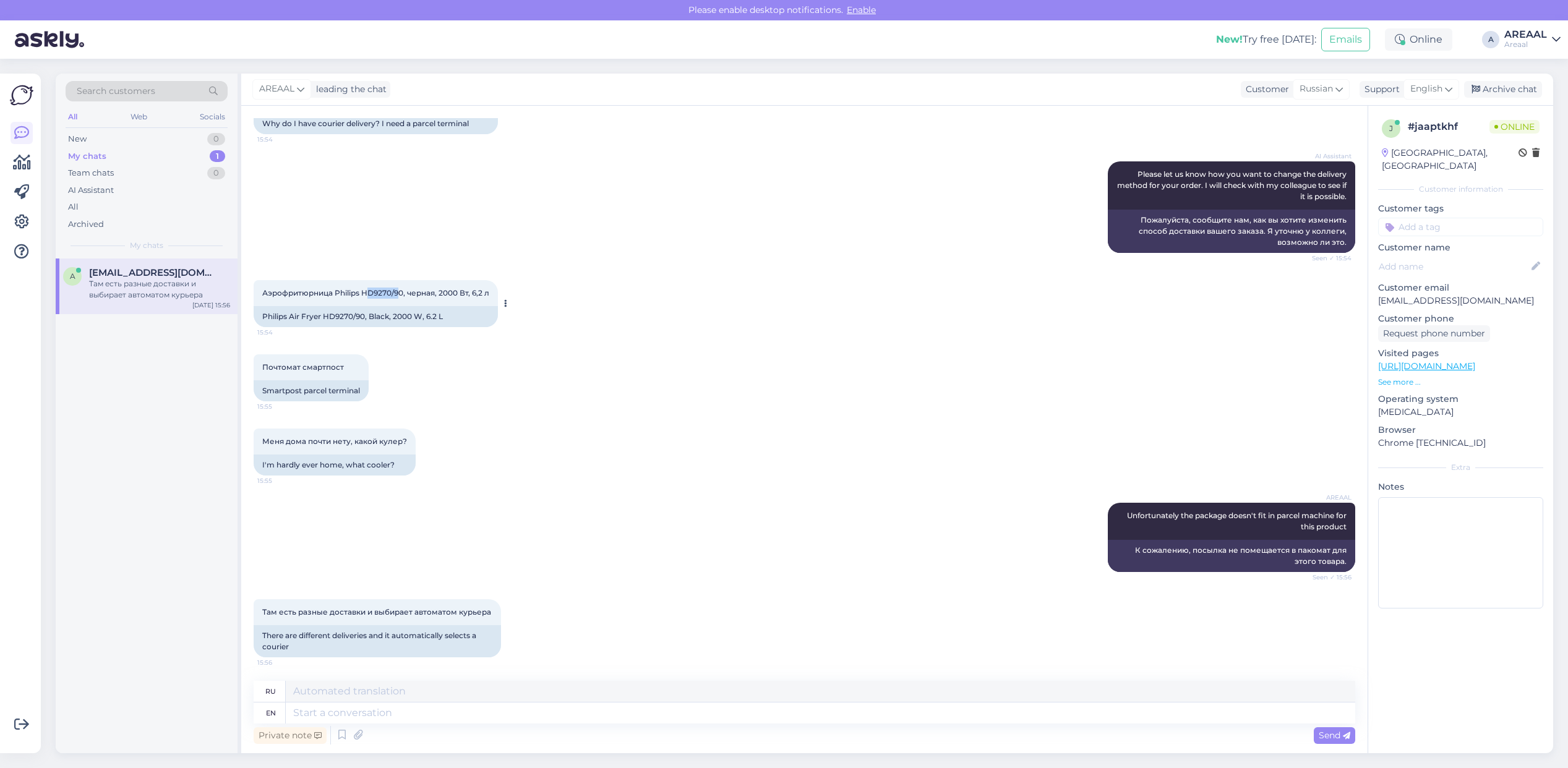
copy span "D9270/9"
copy span "HD9270/9"
drag, startPoint x: 402, startPoint y: 289, endPoint x: 363, endPoint y: 294, distance: 39.3
click at [363, 294] on span "Аэрофритюрница Philips HD9270/90, черная, 2000 Вт, 6,2 л" at bounding box center [376, 293] width 227 height 9
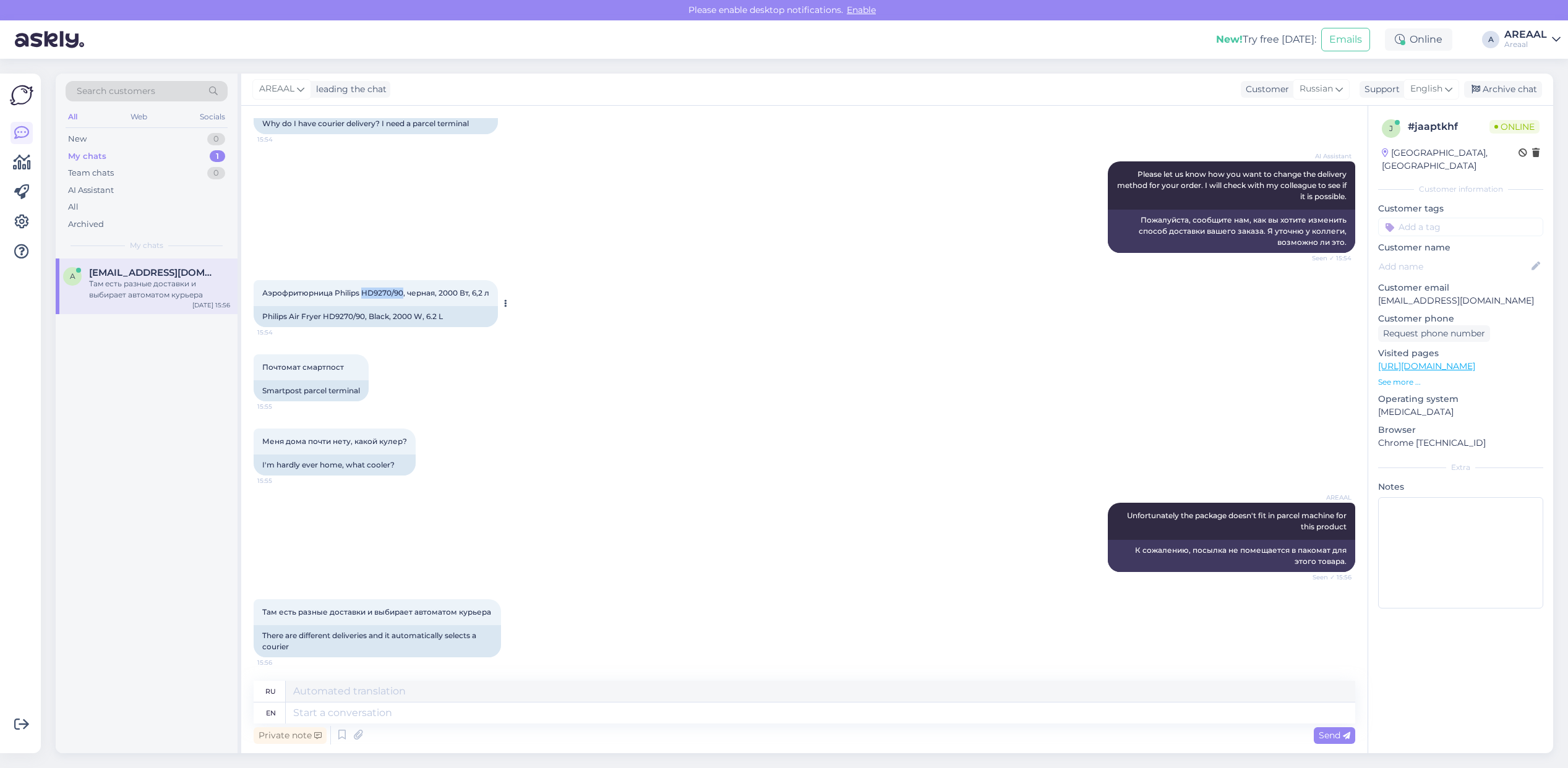
drag, startPoint x: 363, startPoint y: 294, endPoint x: 402, endPoint y: 294, distance: 39.0
click at [402, 294] on span "Аэрофритюрница Philips HD9270/90, черная, 2000 Вт, 6,2 л" at bounding box center [376, 293] width 227 height 9
click at [1208, 703] on textarea at bounding box center [820, 713] width 1069 height 21
click at [1215, 711] on textarea at bounding box center [820, 713] width 1069 height 21
type textarea "Only c"
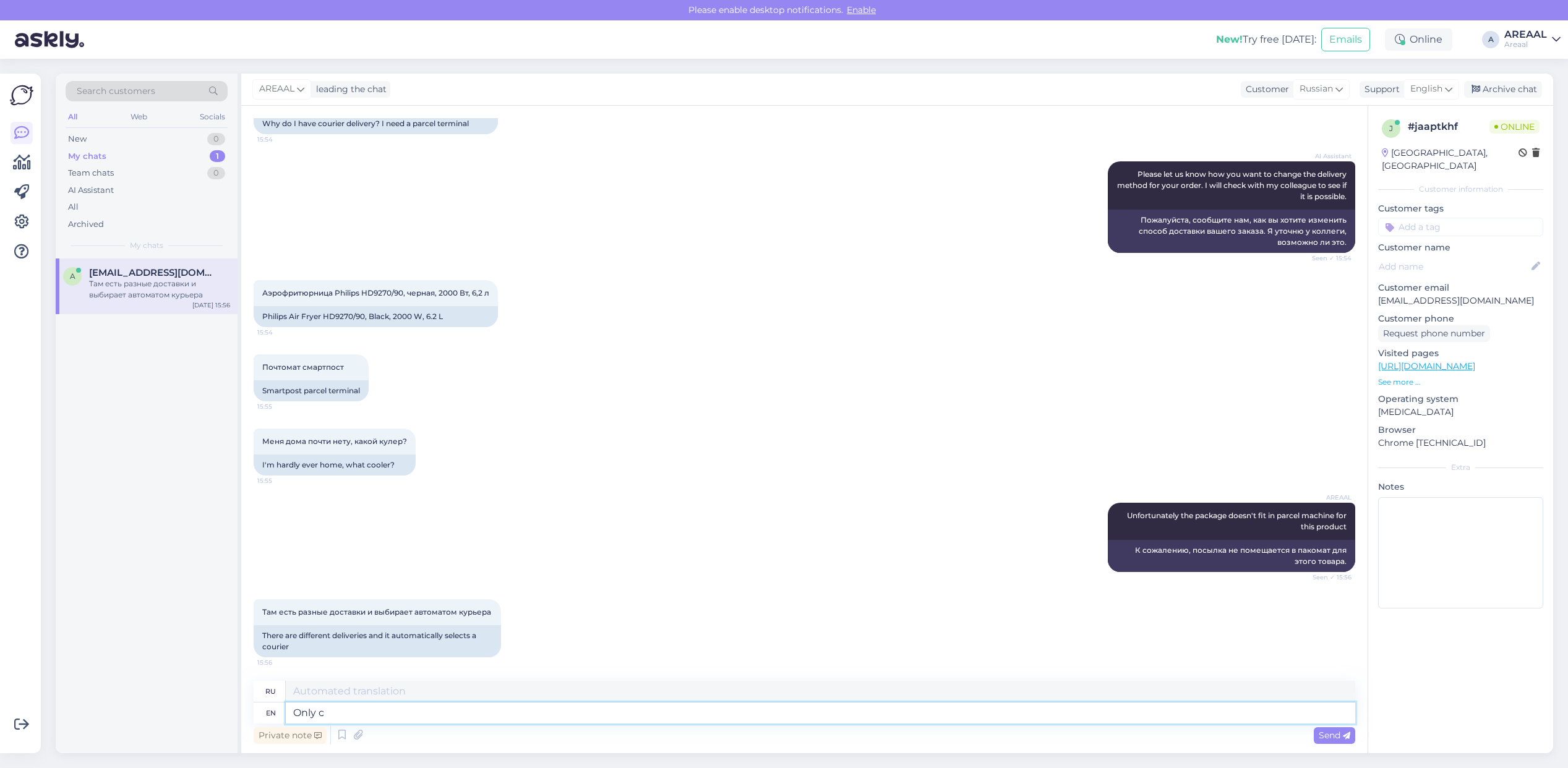
type textarea "Только"
type textarea "Only courier d"
type textarea "Только курьер"
type textarea "Only courier delivery"
type textarea "Только курьерская доставка"
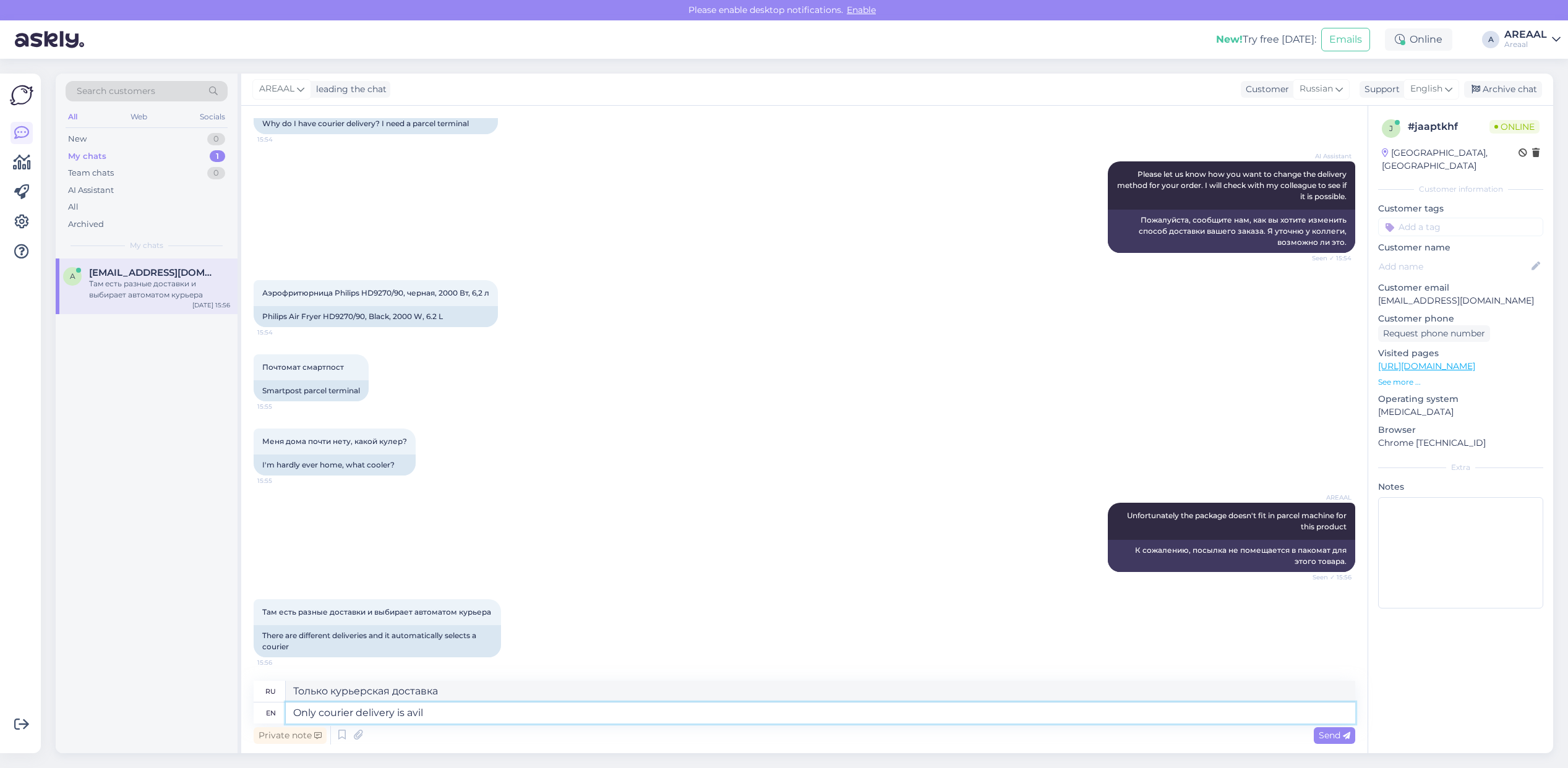
type textarea "Only courier delivery is avila"
type textarea "Доставка только курьером."
type textarea "Only courier delivery is availaboe f"
type textarea "Доступна только курьерская доставка."
type textarea "Unfortunately"
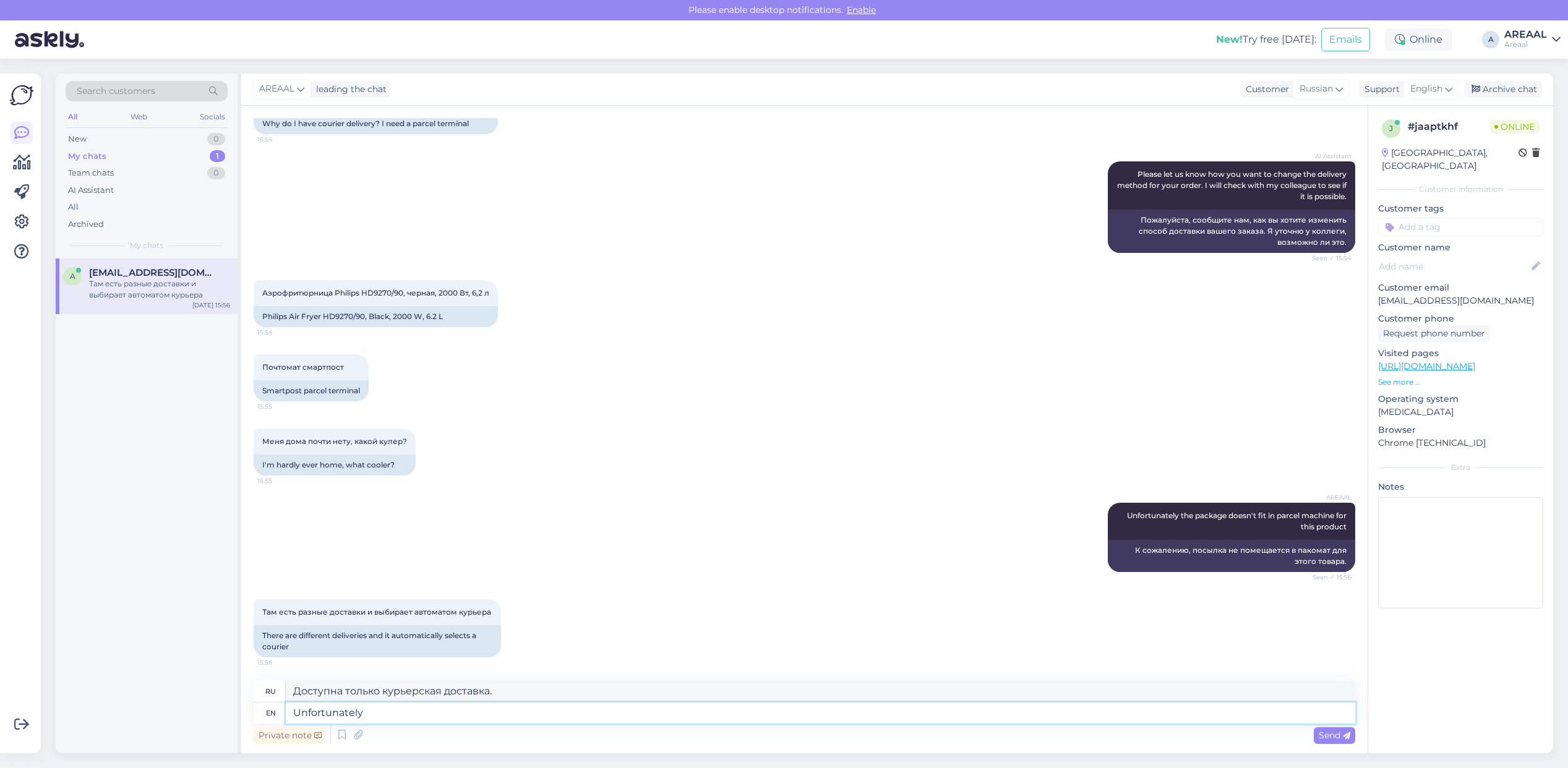
type textarea "К сожалению"
type textarea "Unfortunately onyl c"
type textarea "К сожалению, только один"
type textarea "Unfortunately only c"
type textarea "К сожалению, только"
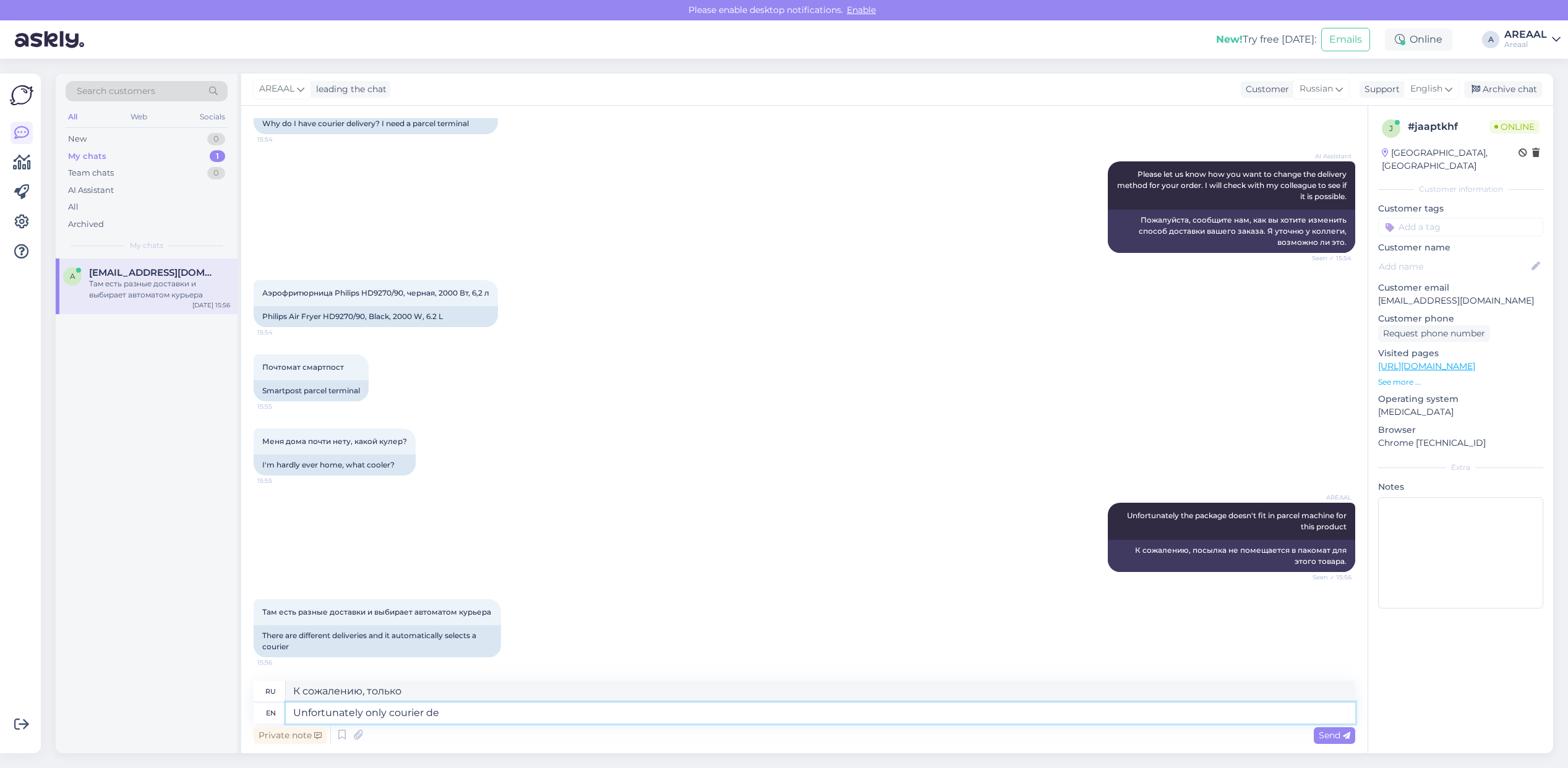
type textarea "Unfortunately only courier del"
type textarea "К сожалению только курьер"
type textarea "Unfortunately only courier delivery is"
type textarea "К сожалению, только курьерская доставка."
type textarea "Unfortunately only courier delivery is a"
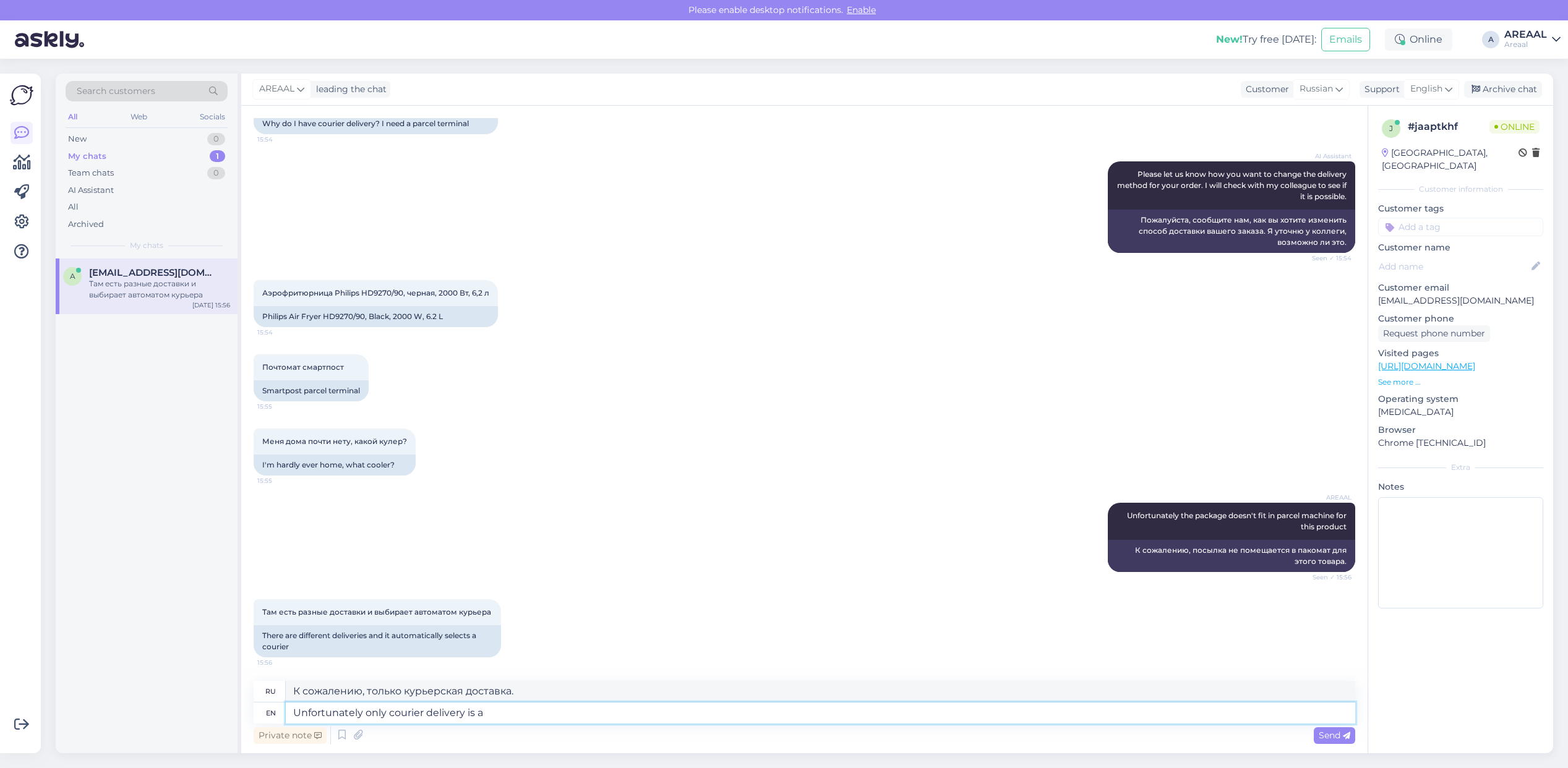
type textarea "К сожалению, возможна только курьерская доставка."
type textarea "Unfortunately only courier delivery is available fo"
type textarea "К сожалению, доступна только курьерская доставка."
type textarea "Unfortunately only courier delivery is available for this pr"
type textarea "К сожалению, для этого товара доступна только курьерская доставка."
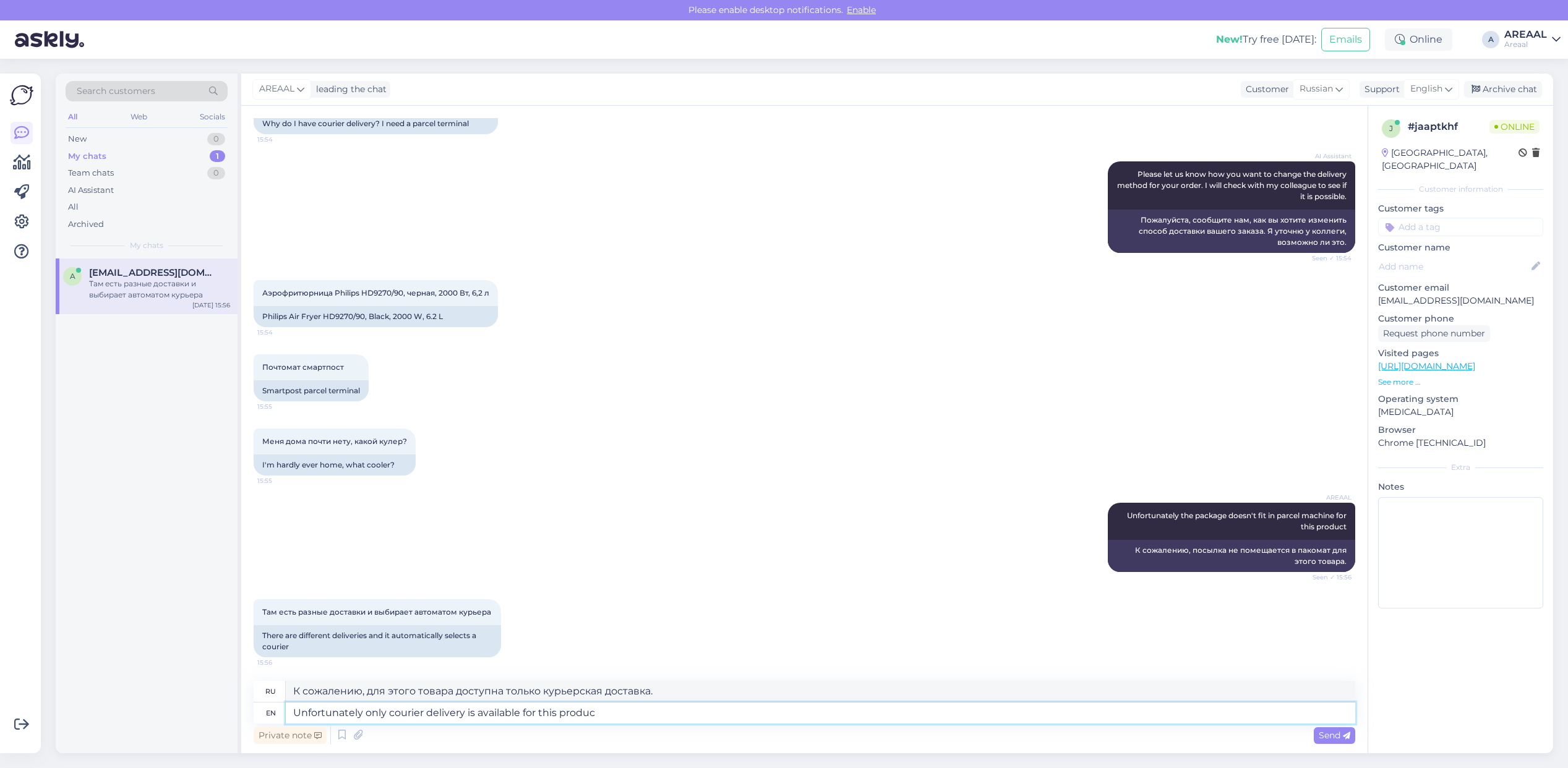
type textarea "Unfortunately only courier delivery is available for this product"
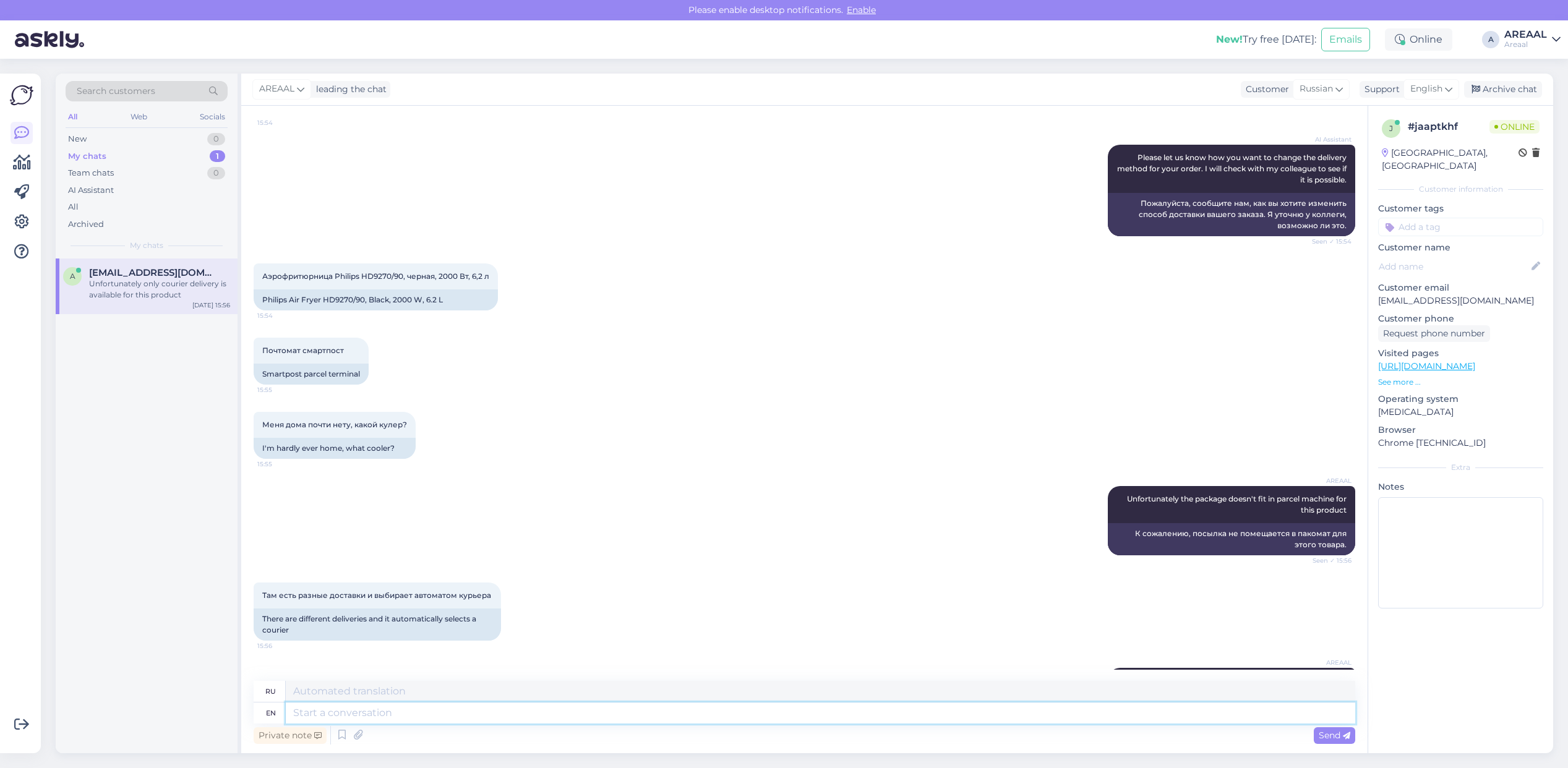
scroll to position [0, 0]
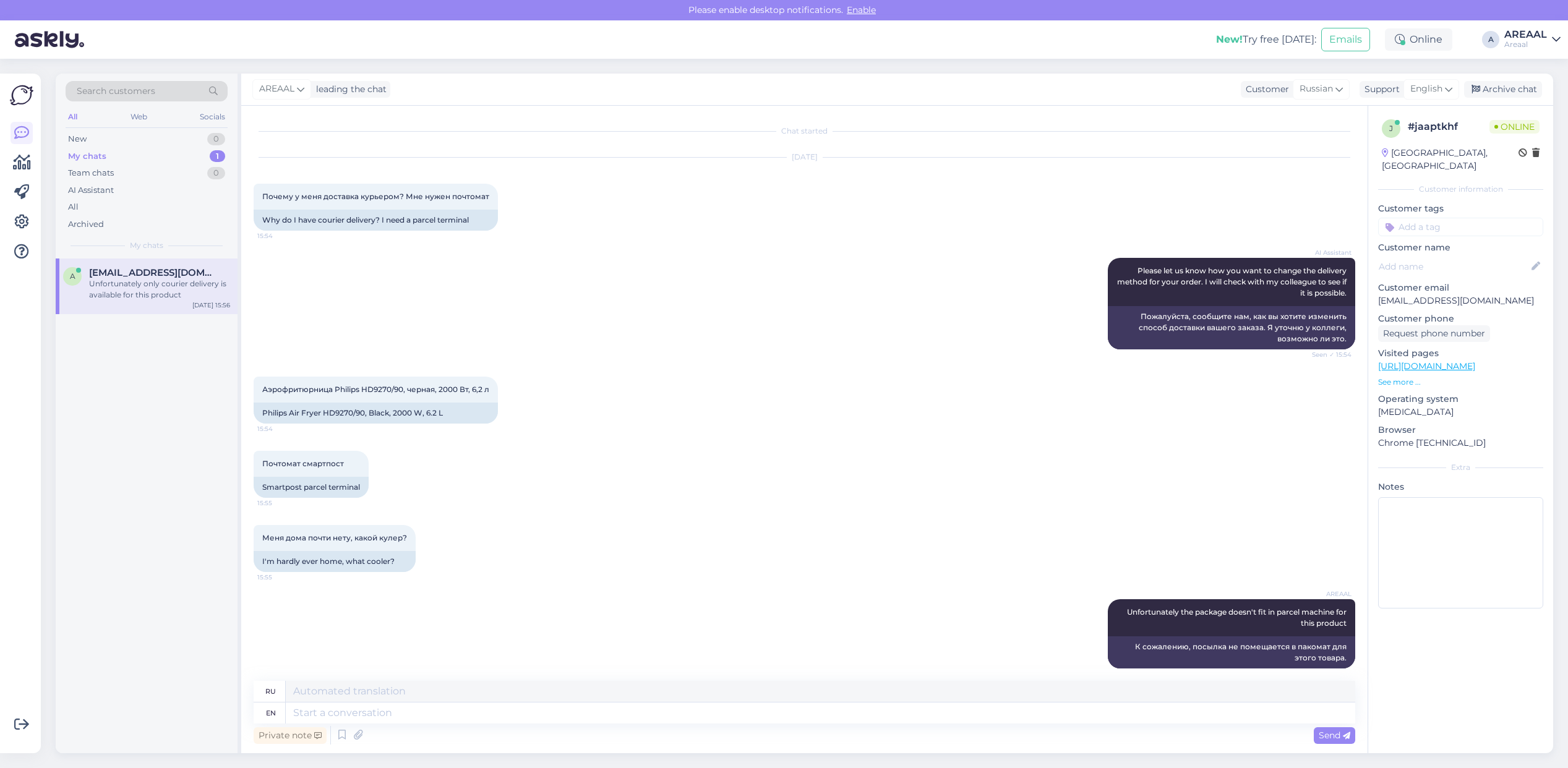
click at [717, 549] on div "Меня дома почти нету, какой кулер? 15:55 I'm hardly ever home, what cooler?" at bounding box center [804, 549] width 1101 height 74
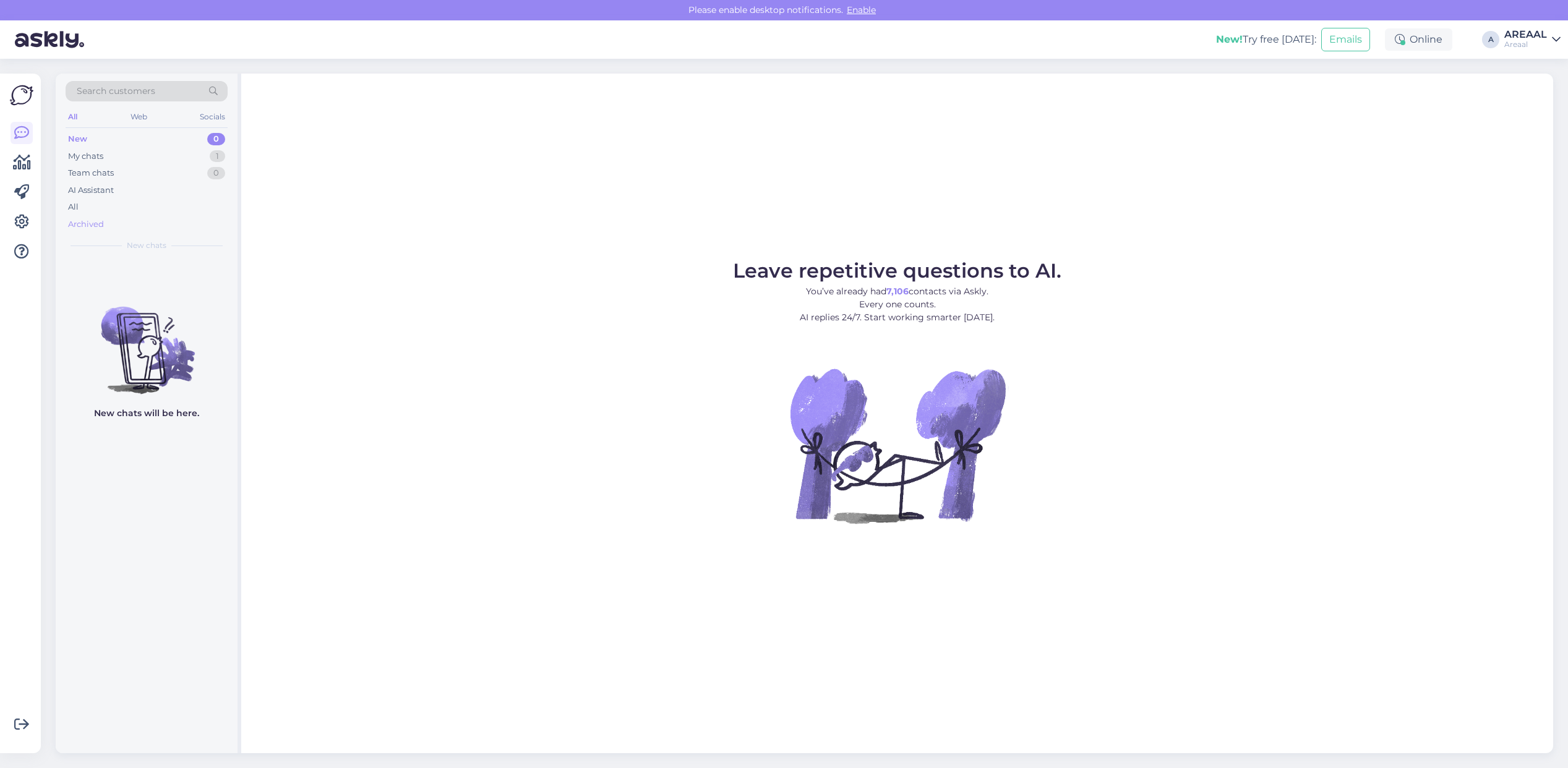
click at [147, 216] on div "Archived" at bounding box center [146, 225] width 162 height 17
click at [143, 207] on div "All" at bounding box center [146, 207] width 162 height 17
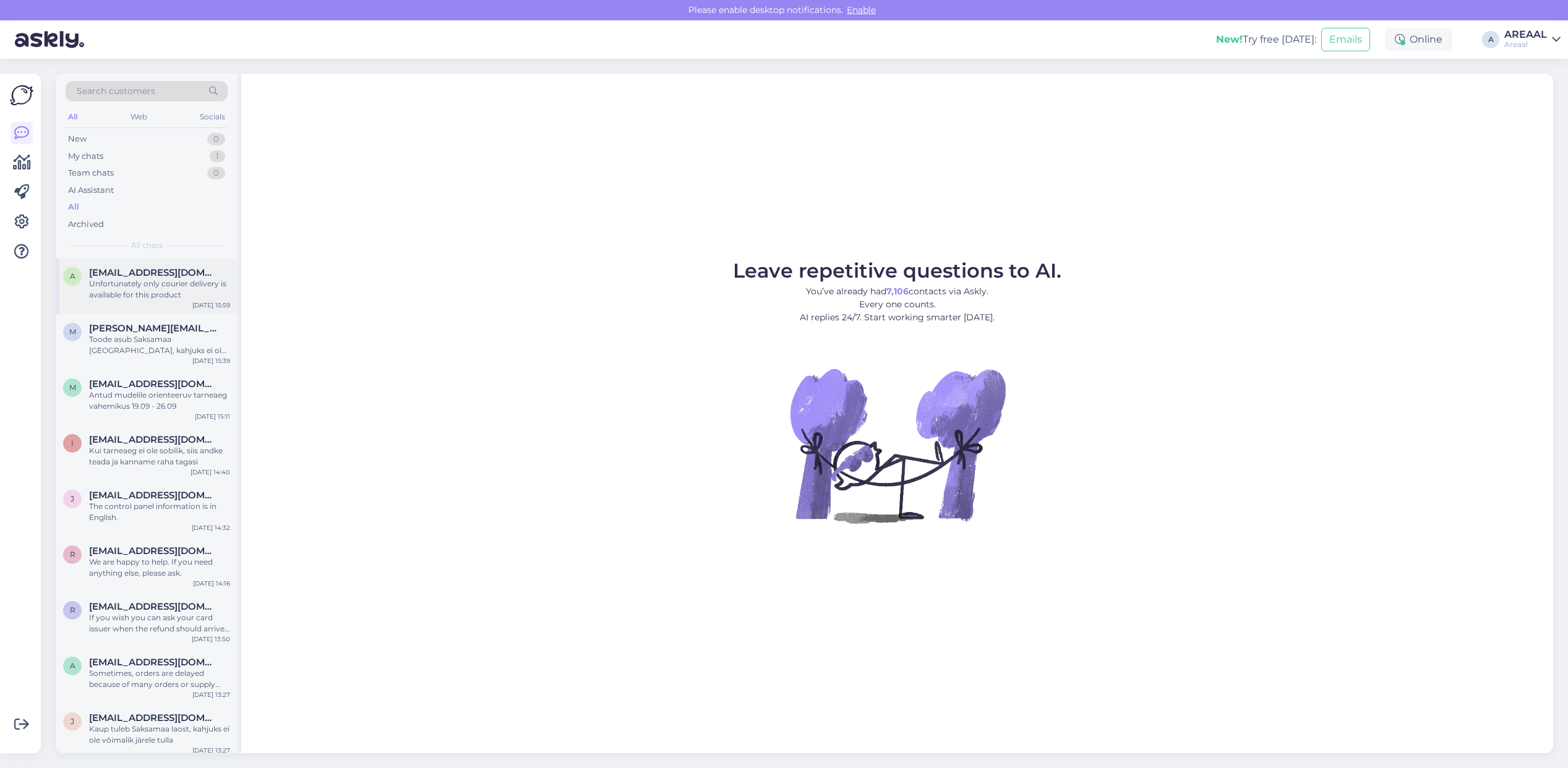
click at [164, 270] on span "[EMAIL_ADDRESS][DOMAIN_NAME]" at bounding box center [153, 272] width 129 height 11
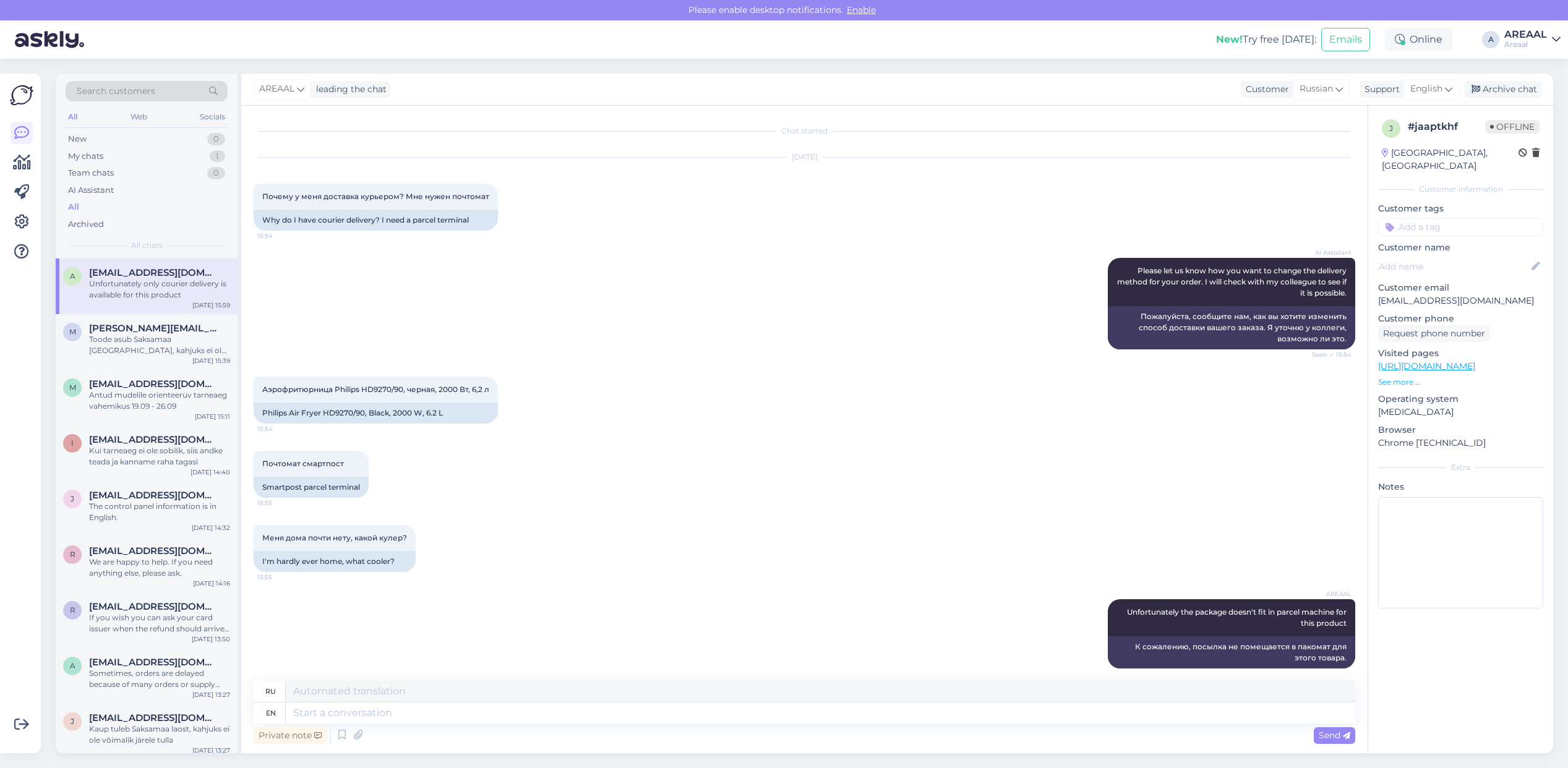
scroll to position [193, 0]
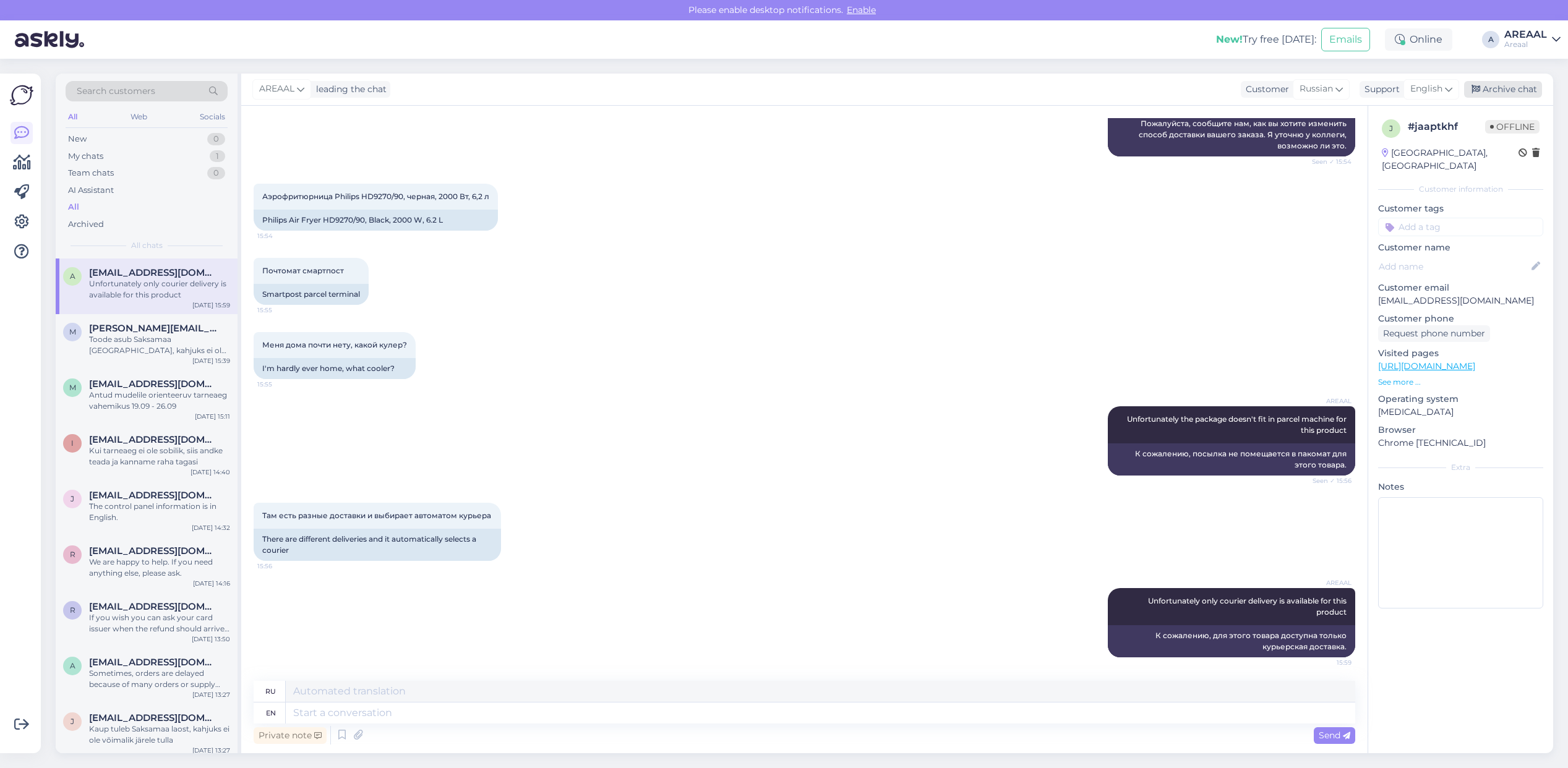
click at [1525, 92] on div "Archive chat" at bounding box center [1503, 89] width 78 height 17
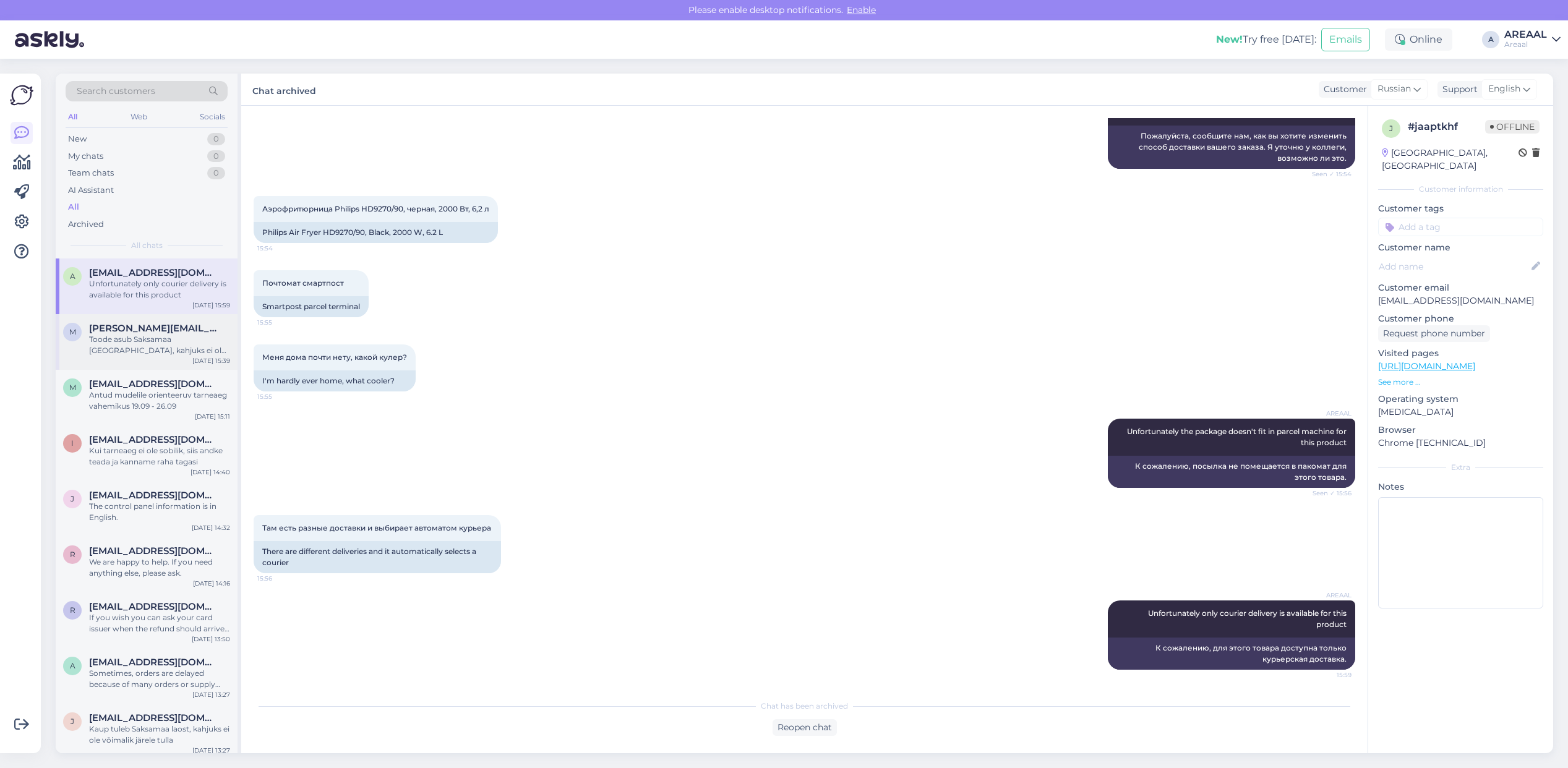
click at [155, 318] on div "M [PERSON_NAME][EMAIL_ADDRESS][DOMAIN_NAME] Toode asub [GEOGRAPHIC_DATA], kahju…" at bounding box center [147, 341] width 182 height 56
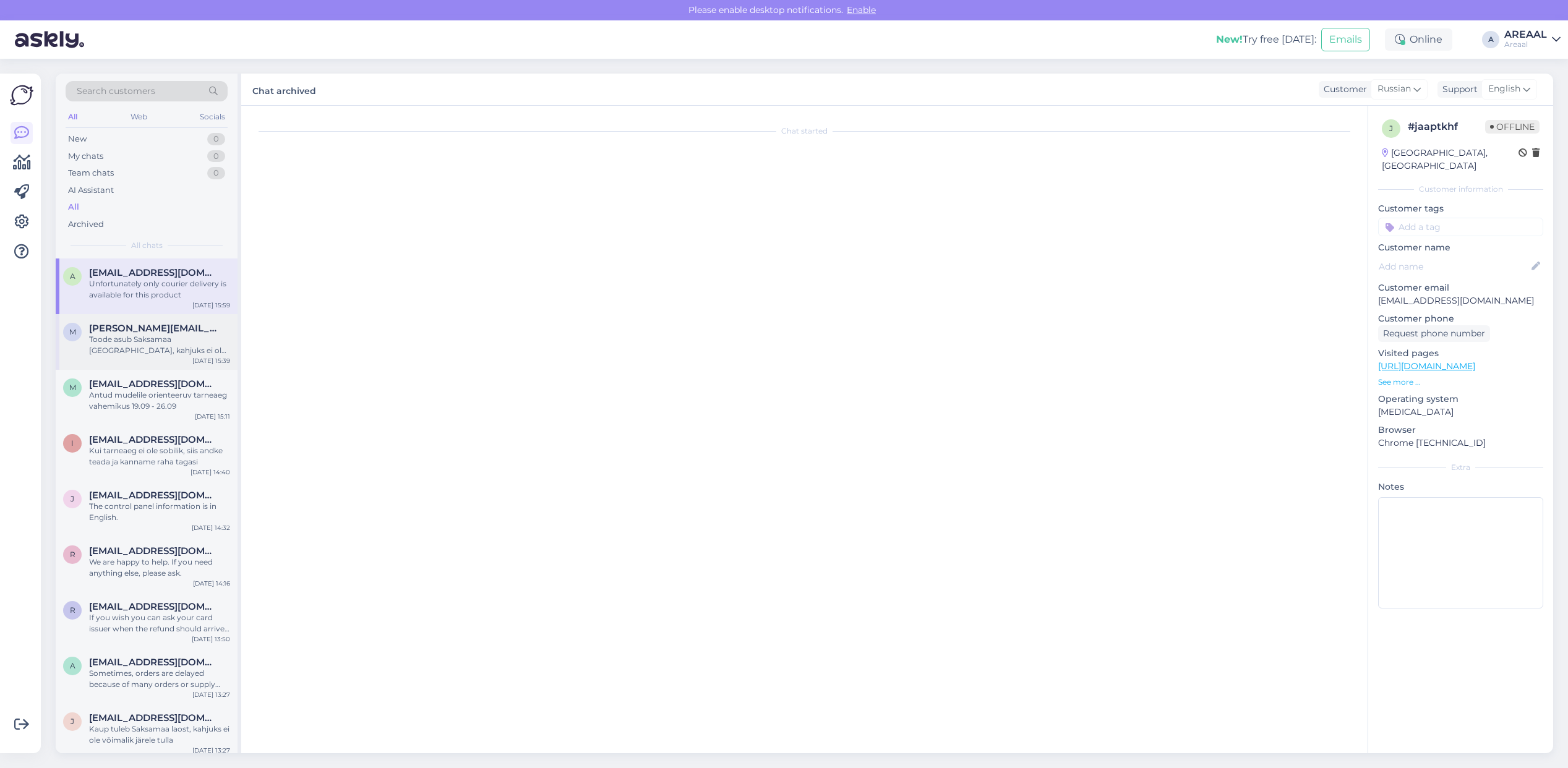
scroll to position [0, 0]
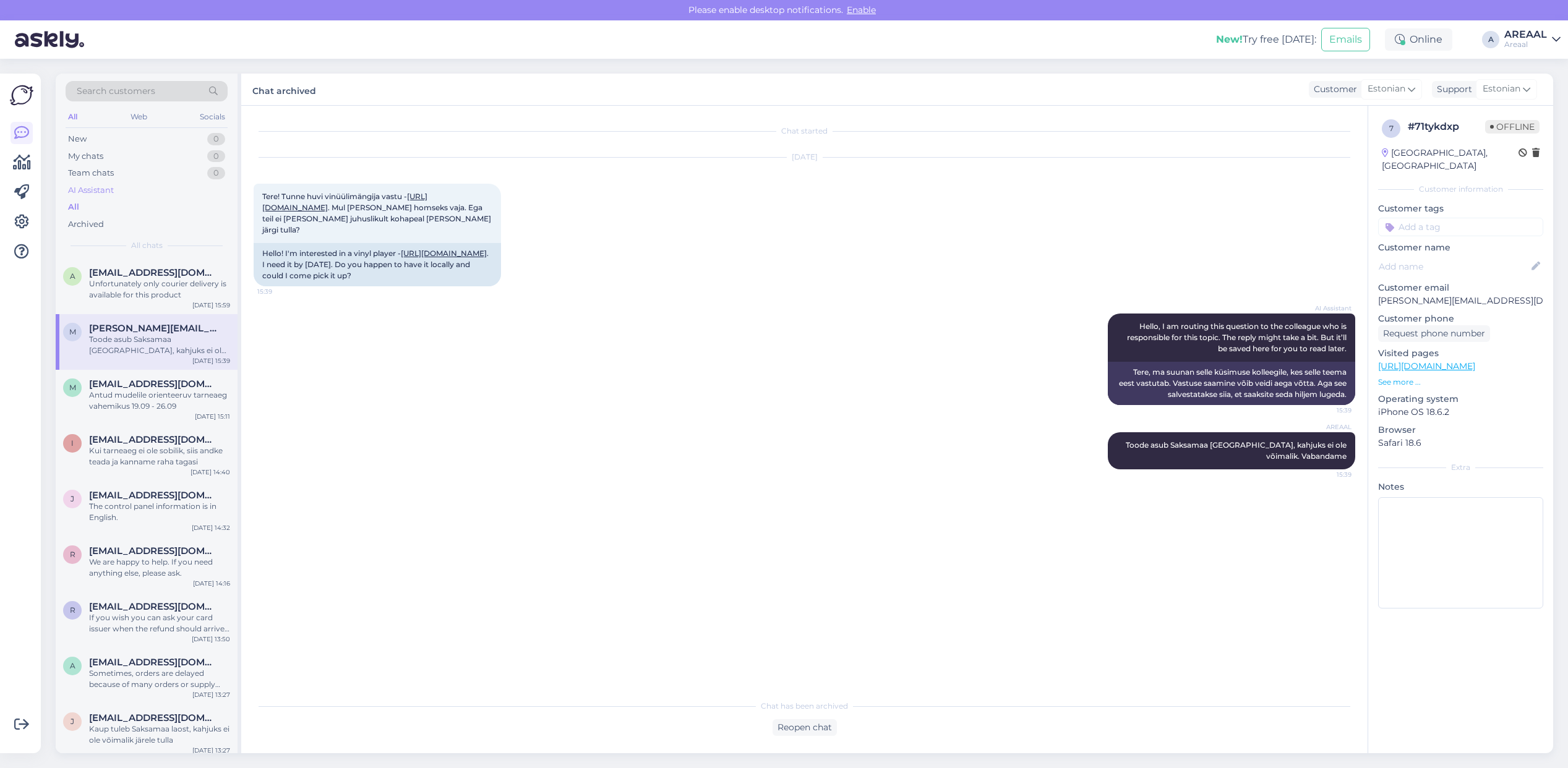
click at [121, 183] on div "AI Assistant" at bounding box center [146, 190] width 162 height 17
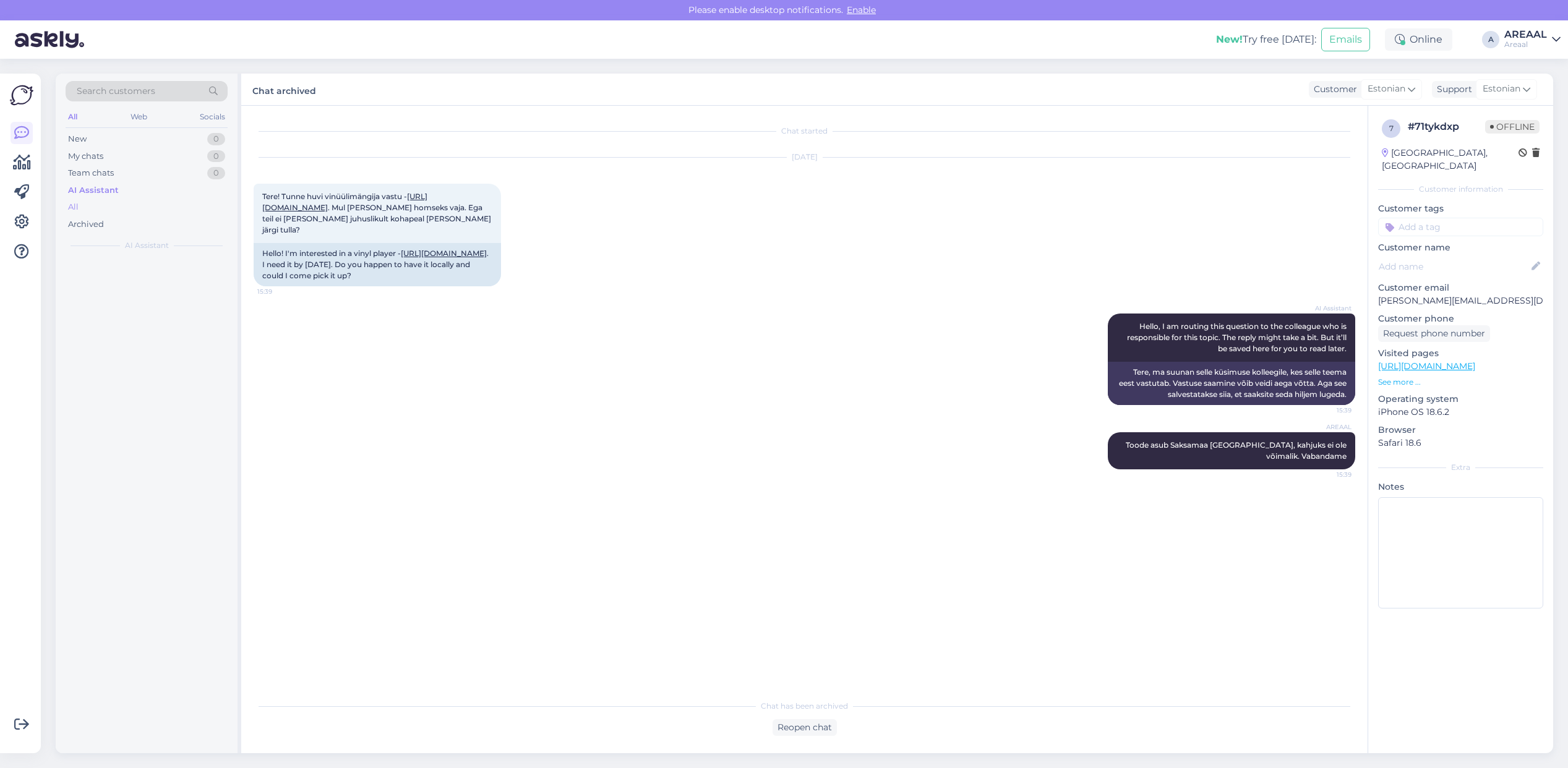
click at [119, 207] on div "All" at bounding box center [146, 207] width 162 height 17
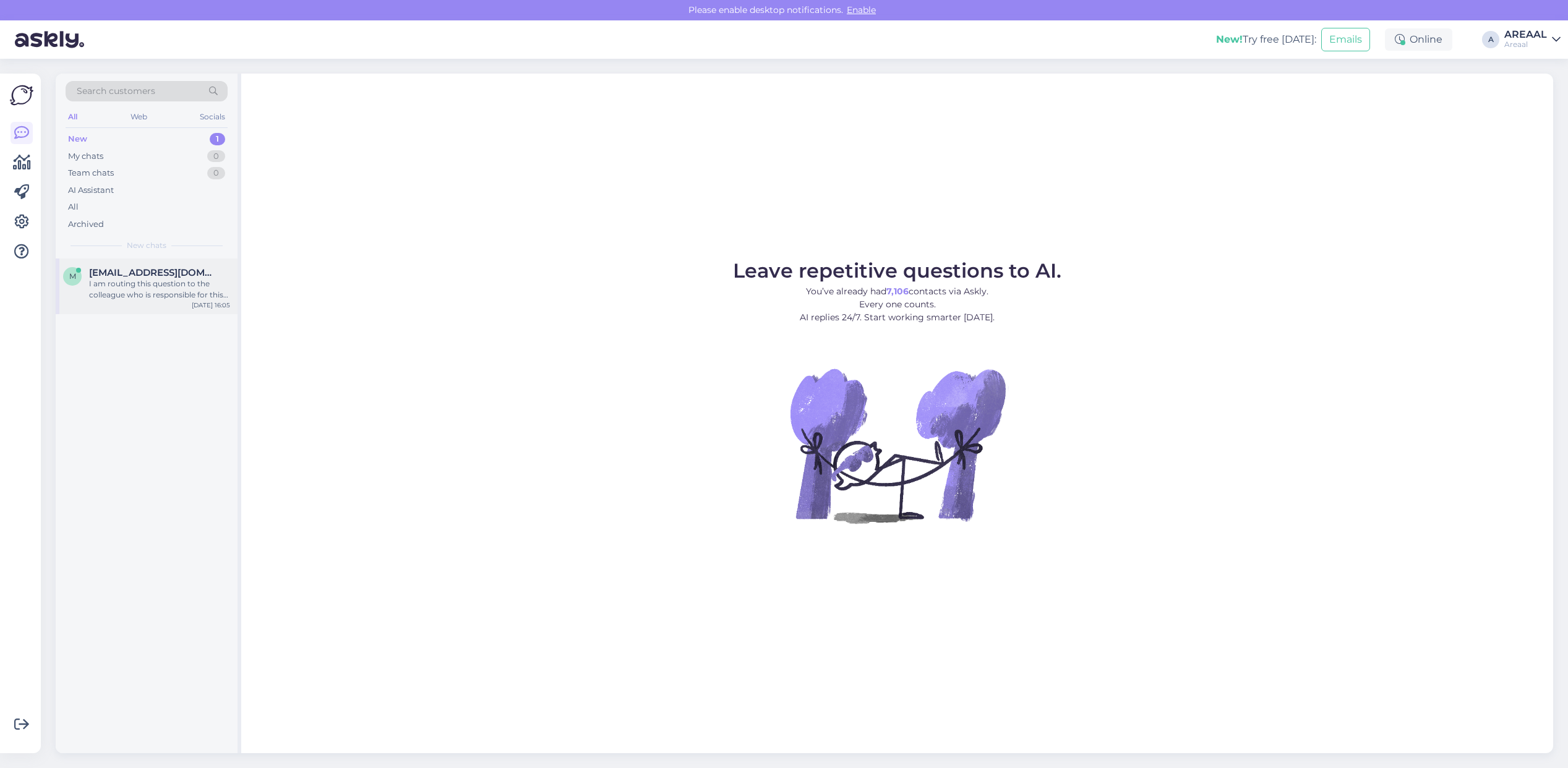
click at [162, 270] on span "[EMAIL_ADDRESS][DOMAIN_NAME]" at bounding box center [153, 272] width 129 height 11
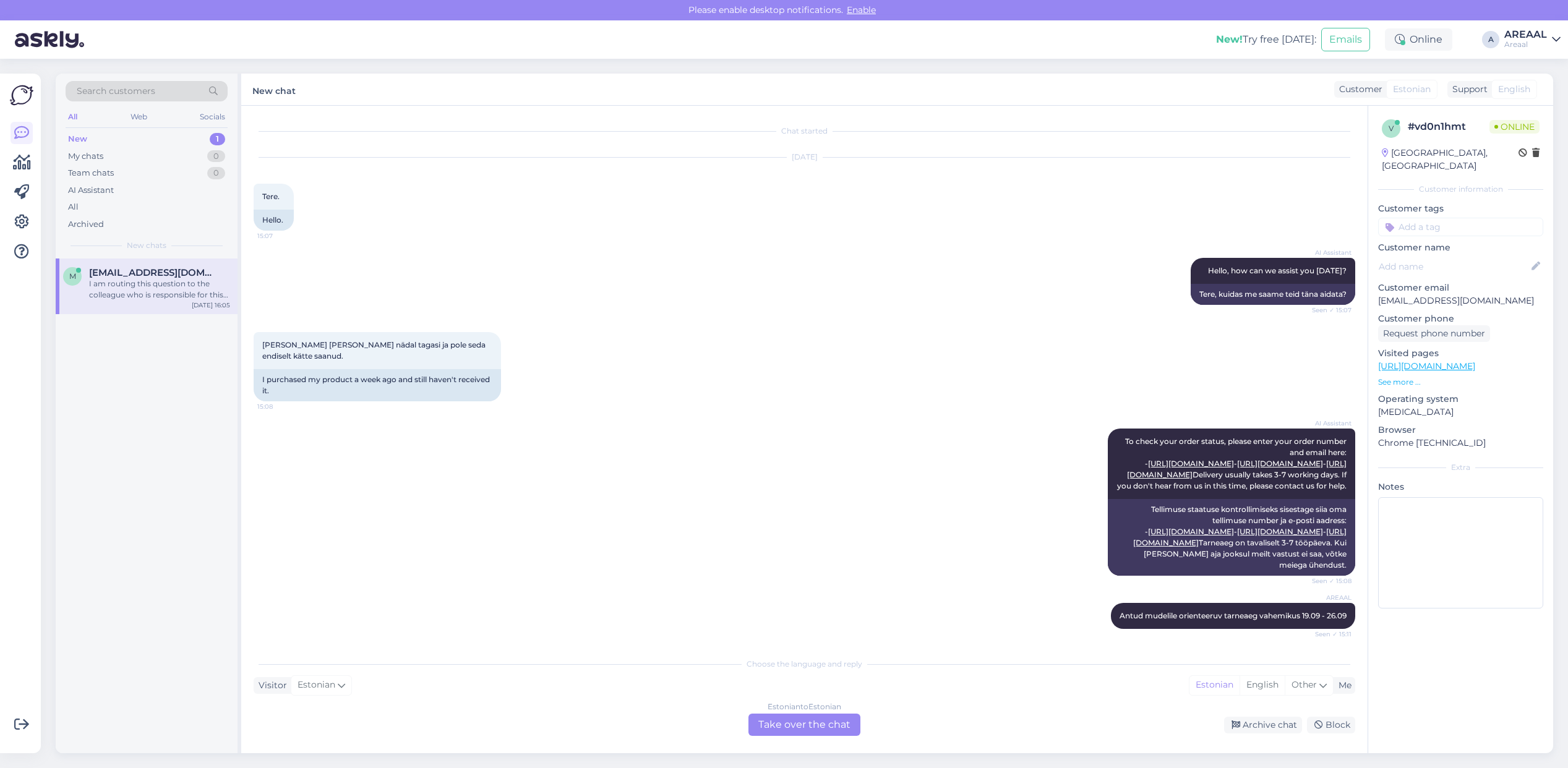
scroll to position [261, 0]
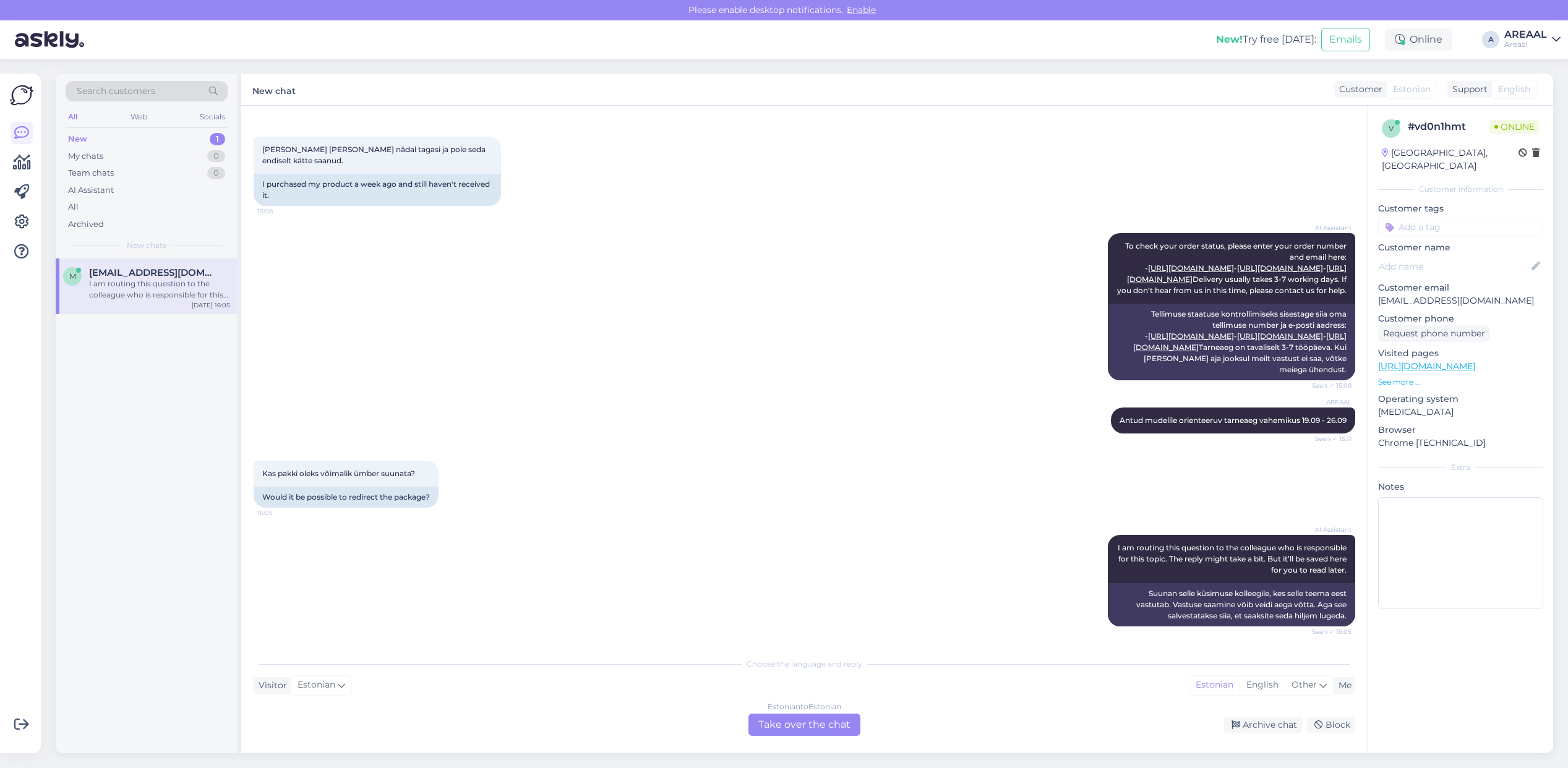
click at [808, 727] on div "Estonian to Estonian Take over the chat" at bounding box center [805, 724] width 112 height 23
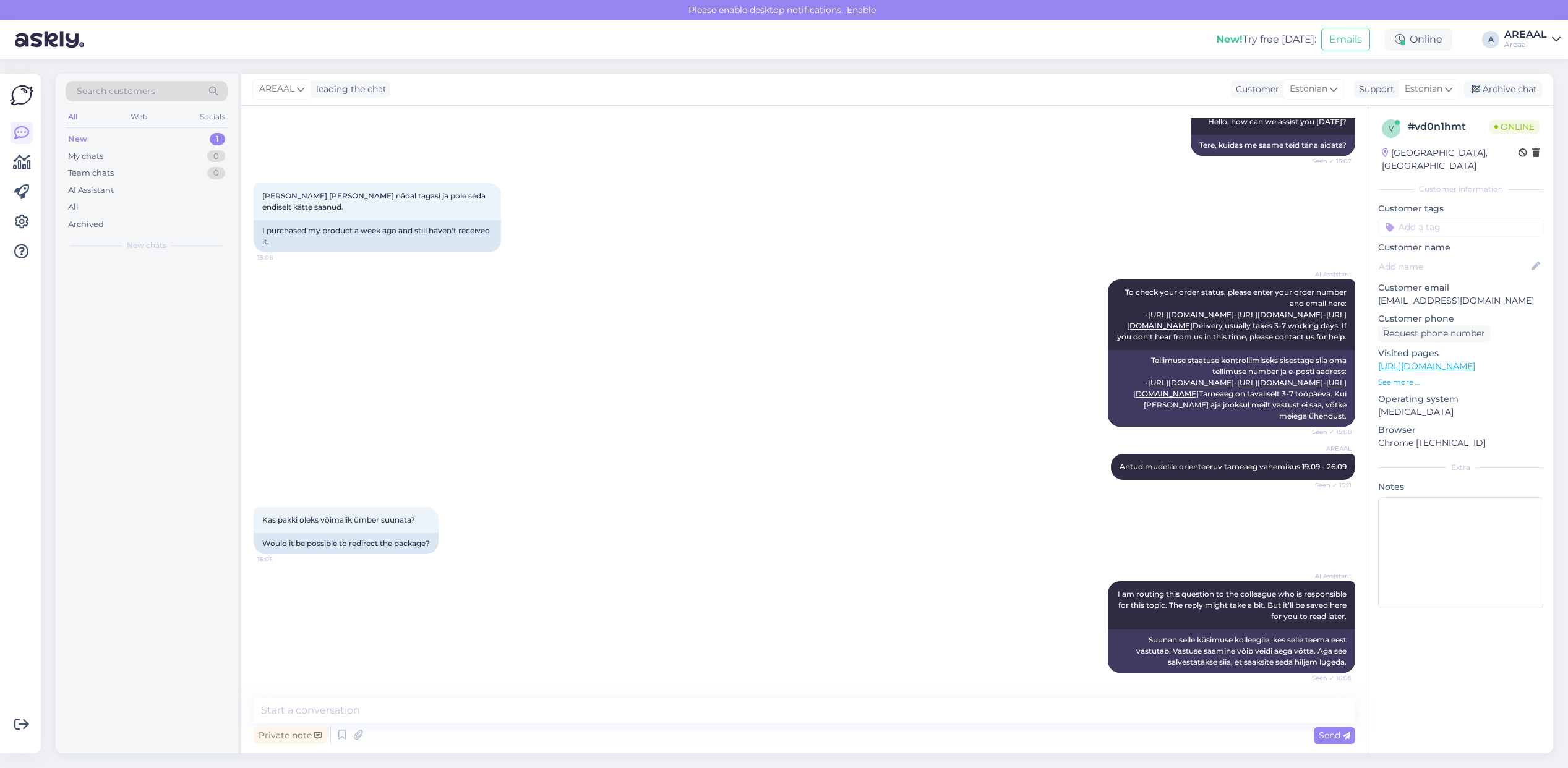
scroll to position [214, 0]
click at [808, 721] on textarea at bounding box center [804, 711] width 1101 height 26
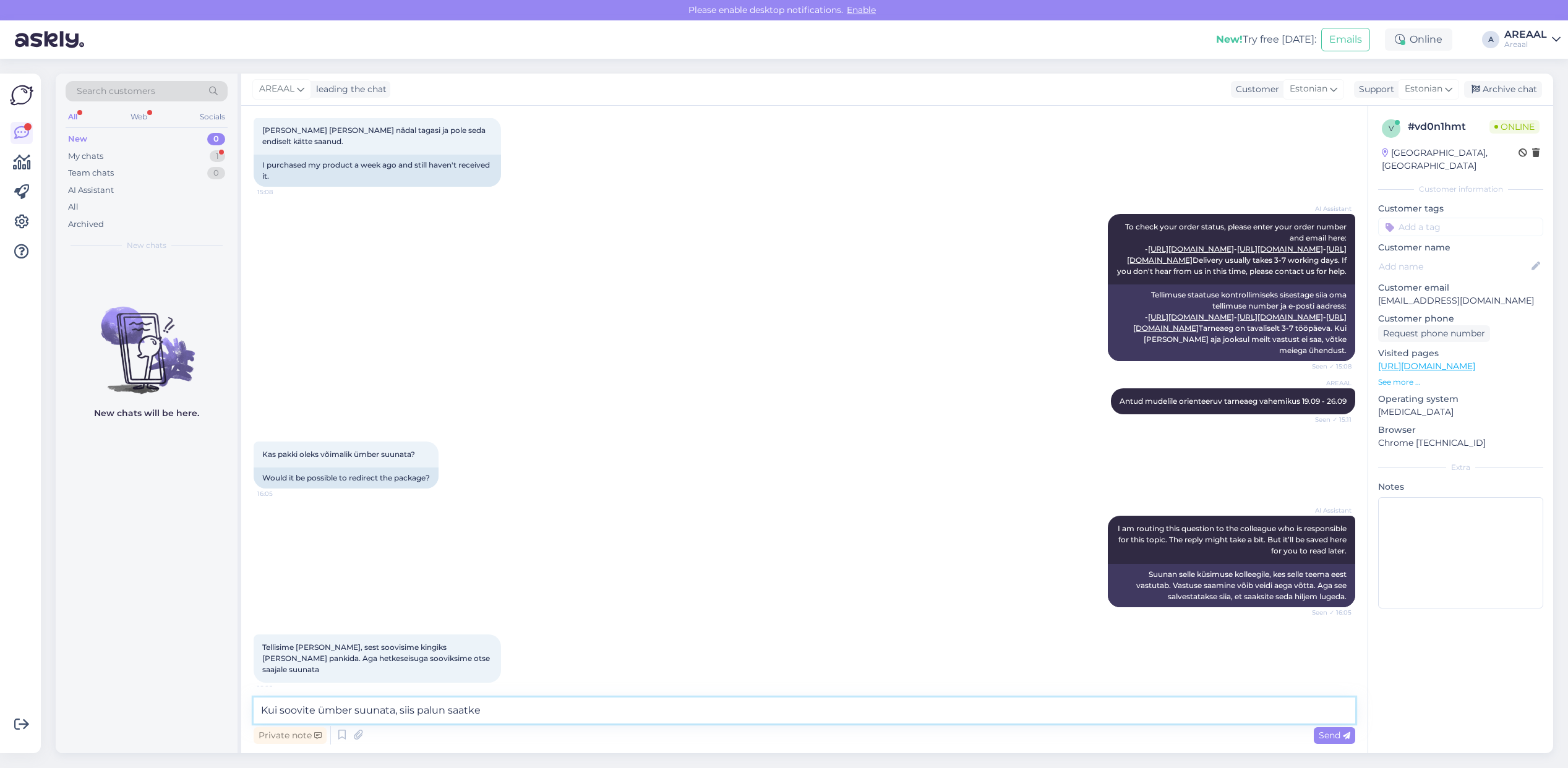
scroll to position [279, 0]
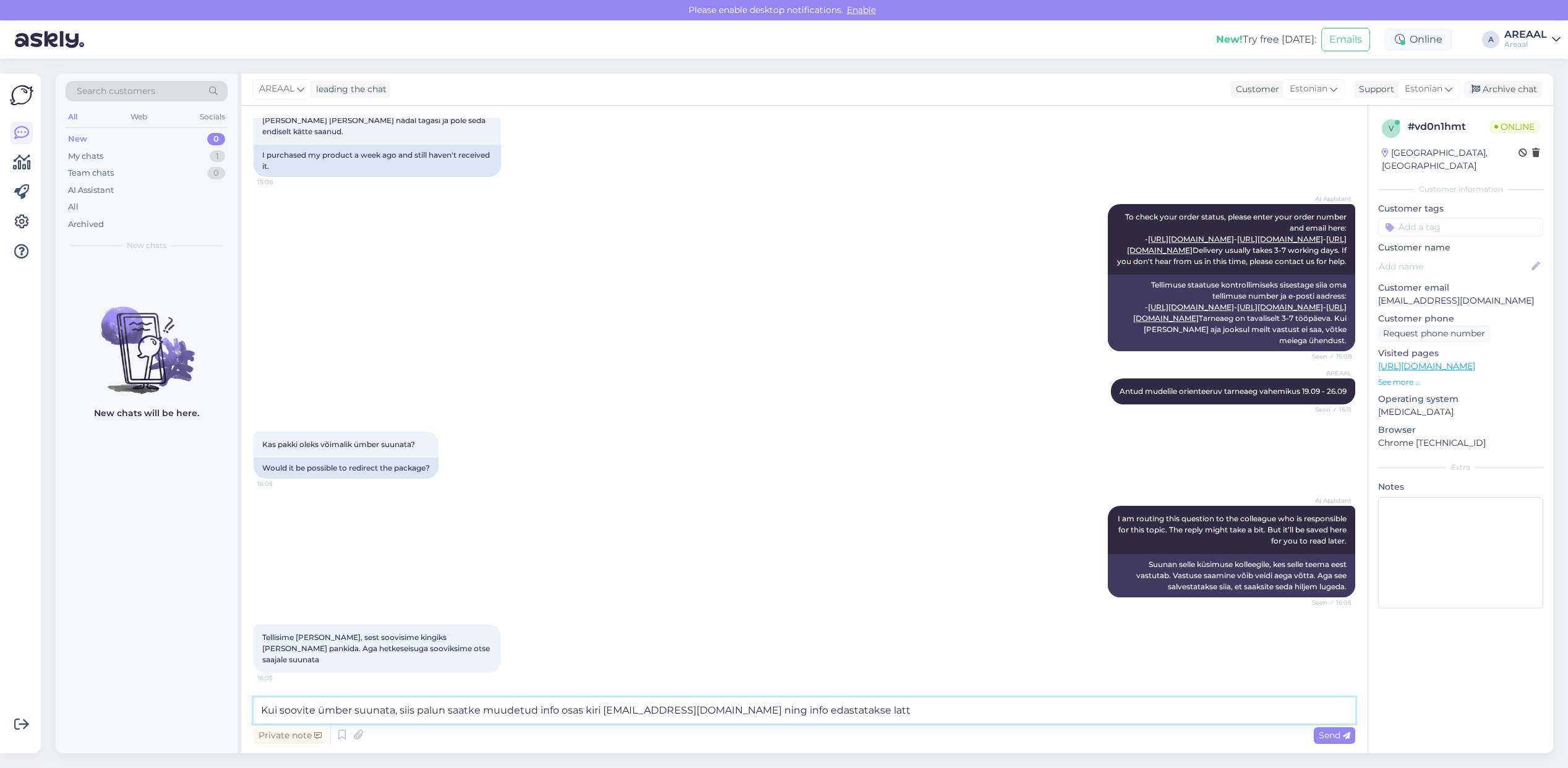
type textarea "Kui soovite ümber suunata, siis palun saatke muudetud info osas kiri info@areaa…"
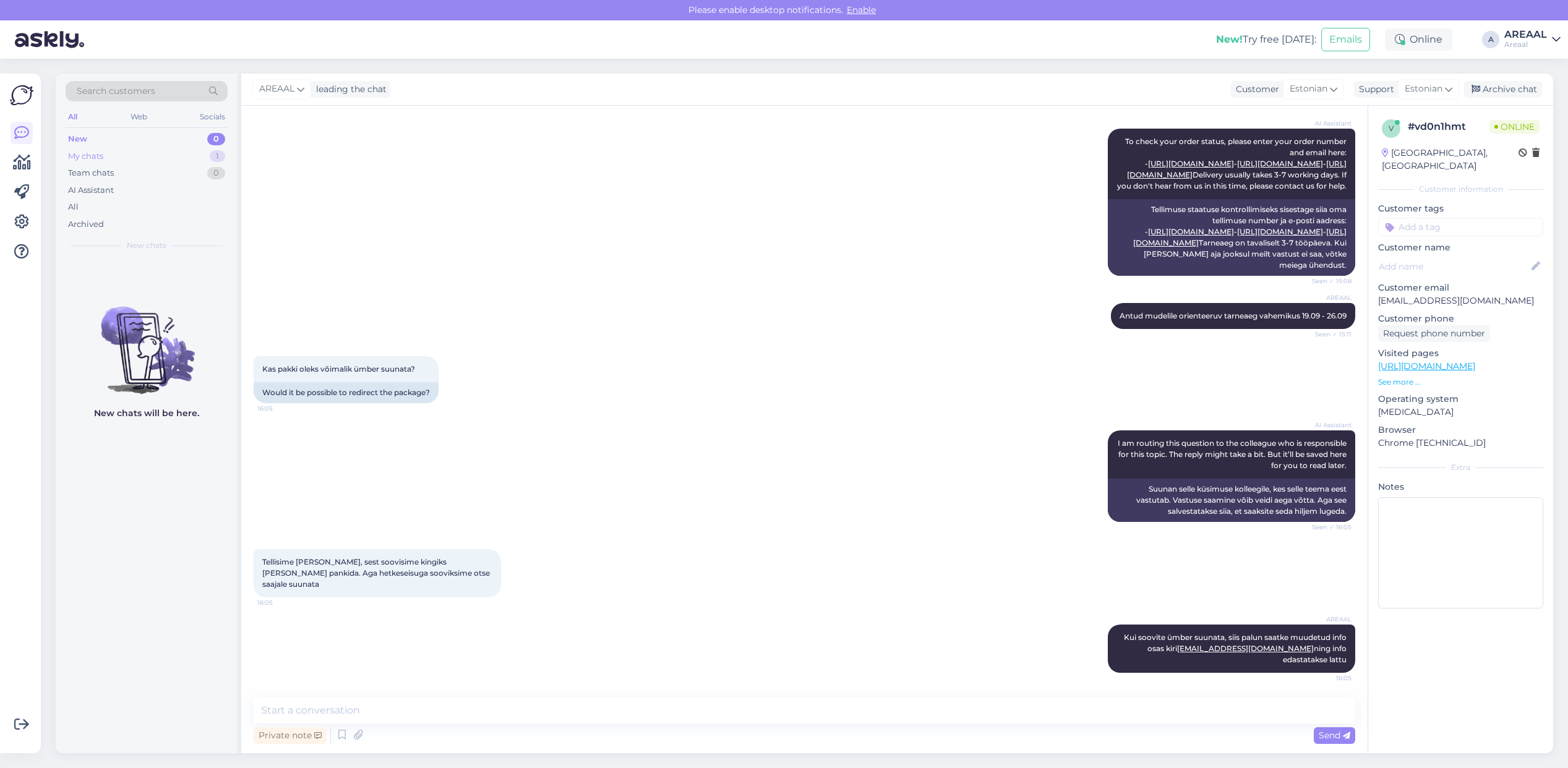
click at [204, 160] on div "My chats 1" at bounding box center [146, 156] width 162 height 17
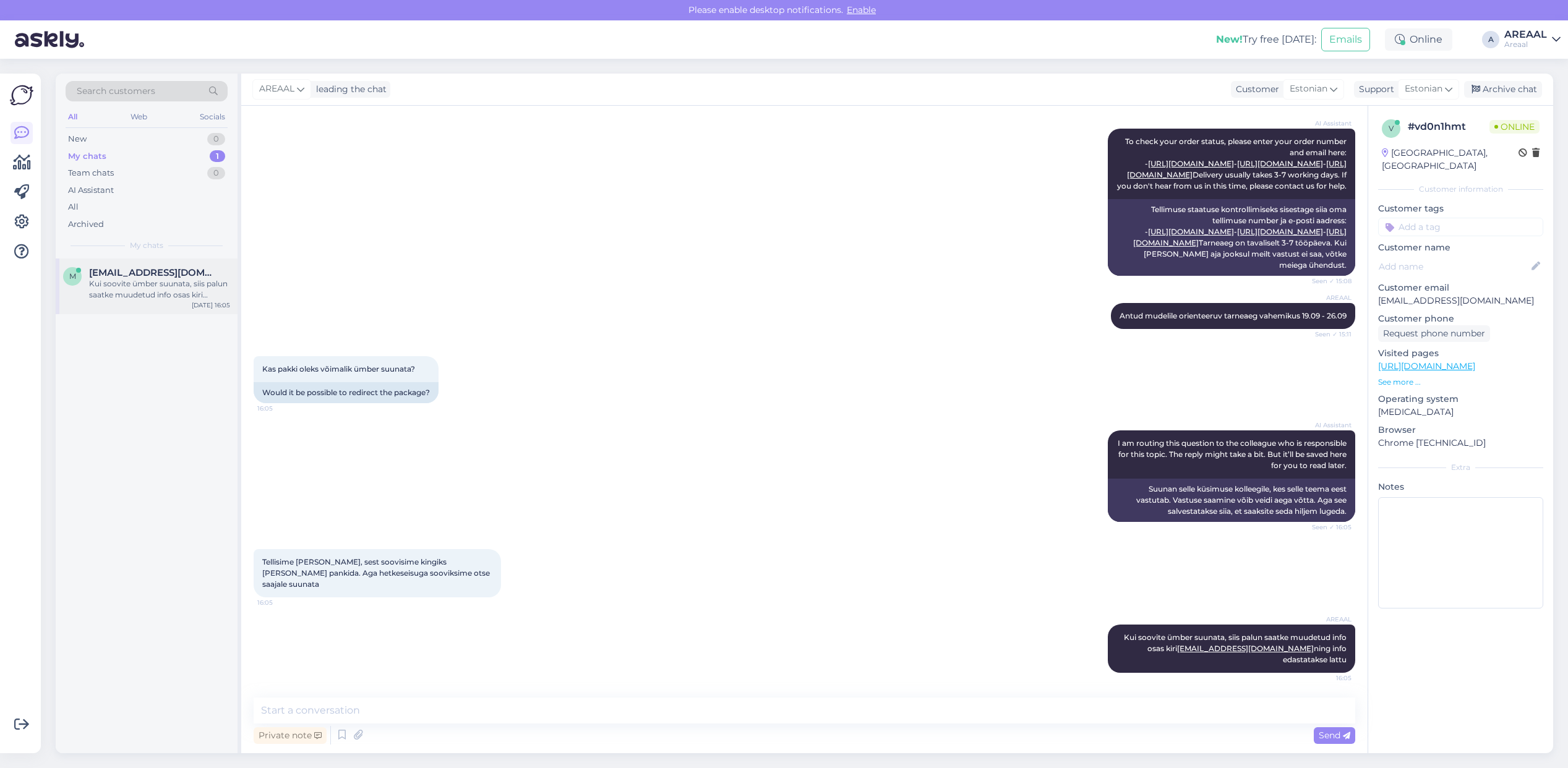
click at [201, 270] on span "Maris.sillaste@gmail.com" at bounding box center [153, 272] width 129 height 11
click at [178, 205] on div "All" at bounding box center [146, 207] width 162 height 17
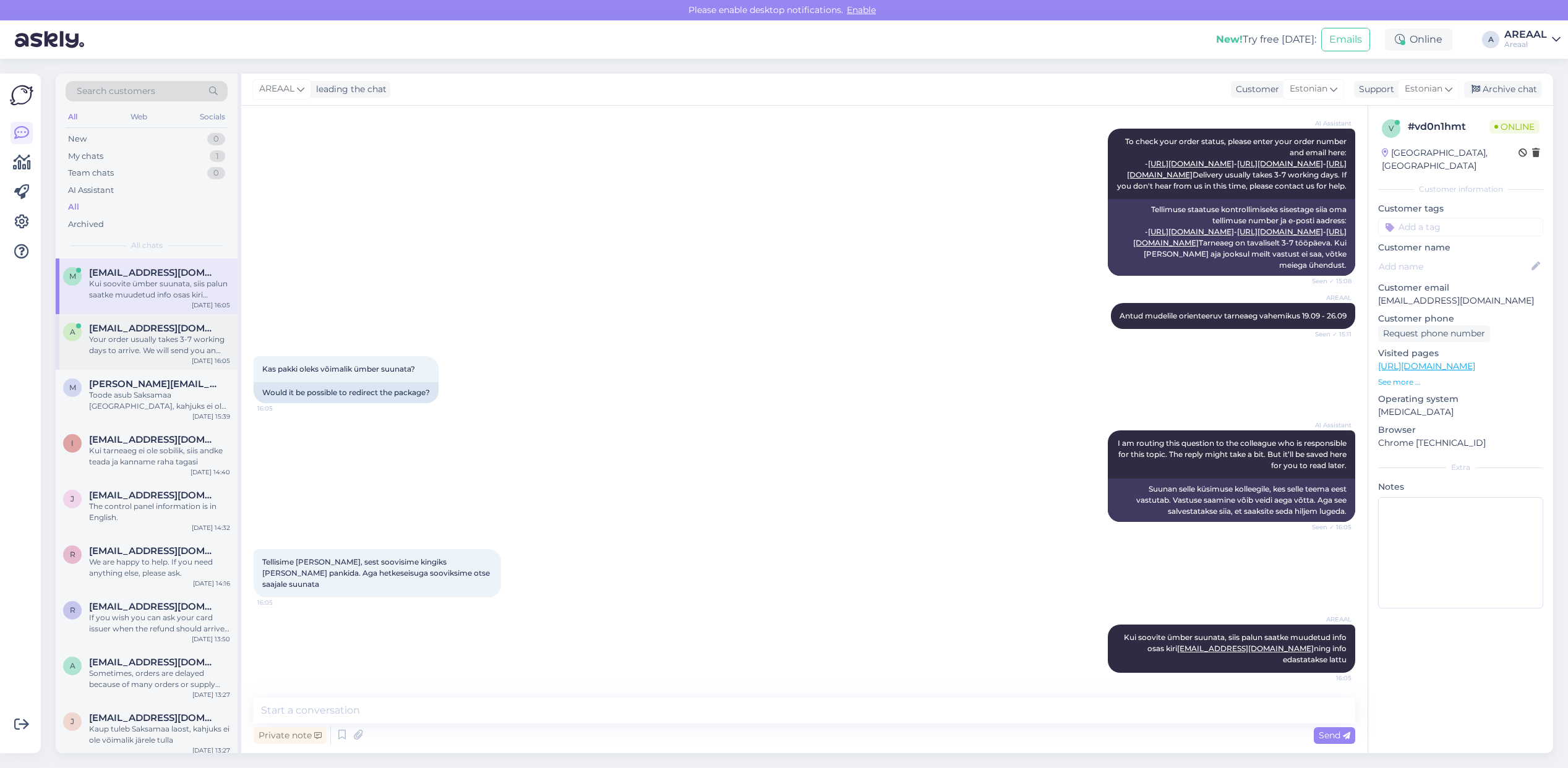
click at [174, 323] on span "aleksejdegtjarjov@gmail.com" at bounding box center [153, 328] width 129 height 11
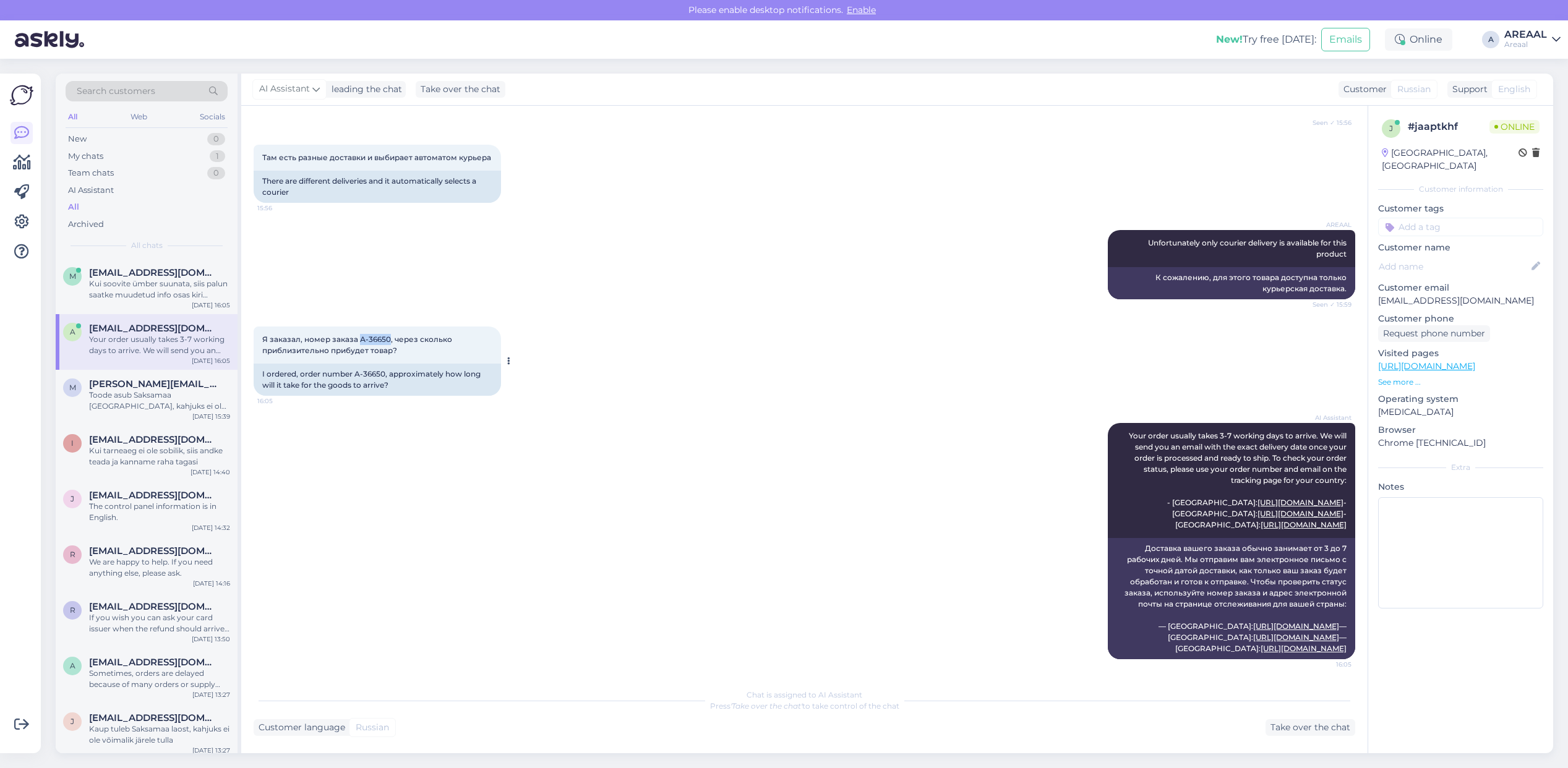
drag, startPoint x: 359, startPoint y: 338, endPoint x: 388, endPoint y: 341, distance: 29.2
click at [388, 341] on span "Я заказал, номер заказа А-36650, через сколько приблизительно прибудет товар?" at bounding box center [358, 344] width 192 height 20
copy span "А-36650"
drag, startPoint x: 159, startPoint y: 227, endPoint x: 453, endPoint y: 448, distance: 367.8
click at [424, 411] on div "Search customers All Web Socials New 0 My chats 1 Team chats 0 AI Assistant All…" at bounding box center [805, 413] width 1497 height 679
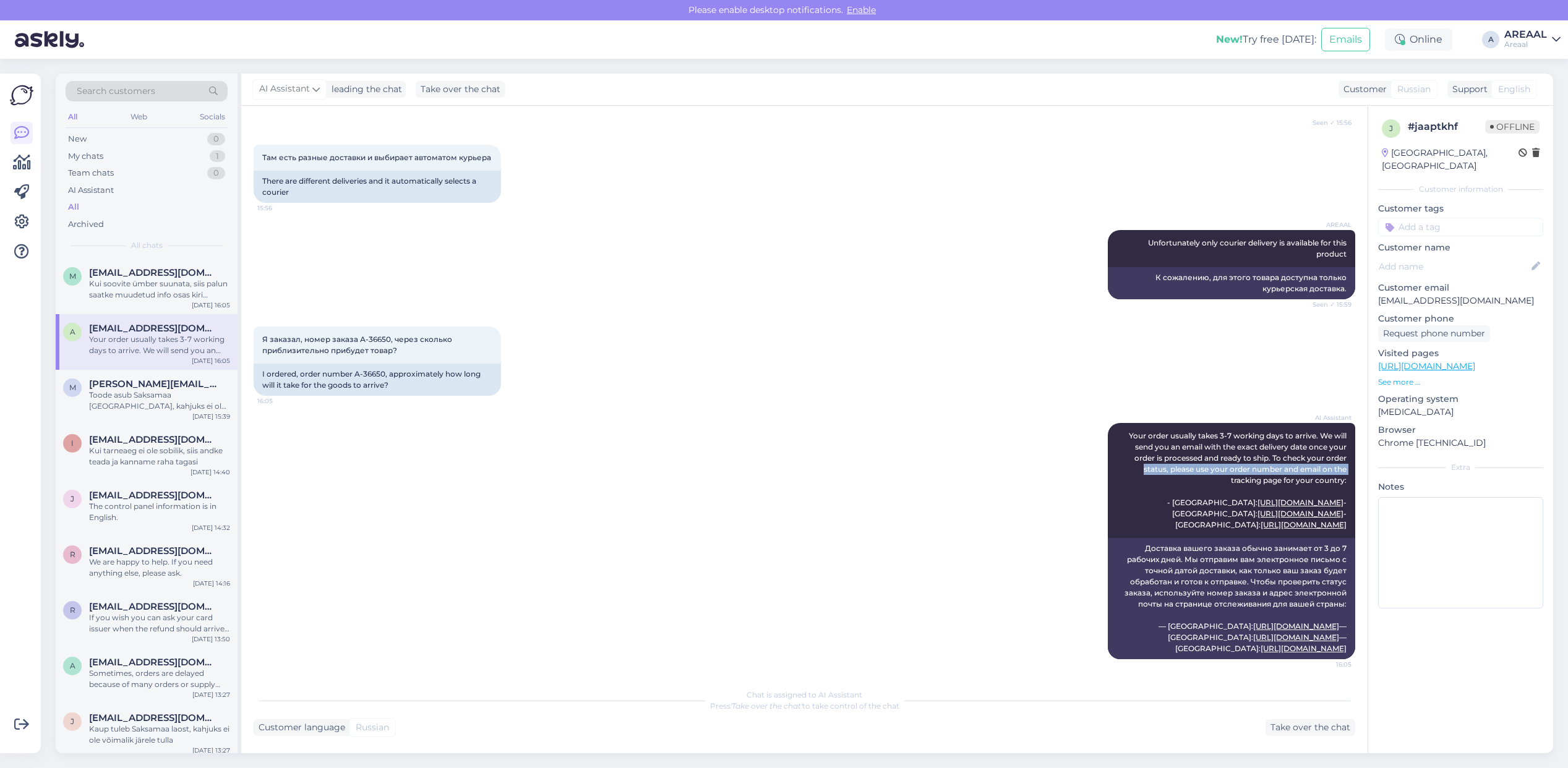
click at [481, 474] on div "AI Assistant Your order usually takes 3-7 working days to arrive. We will send …" at bounding box center [804, 541] width 1101 height 263
click at [178, 159] on div "My chats 1" at bounding box center [146, 156] width 162 height 17
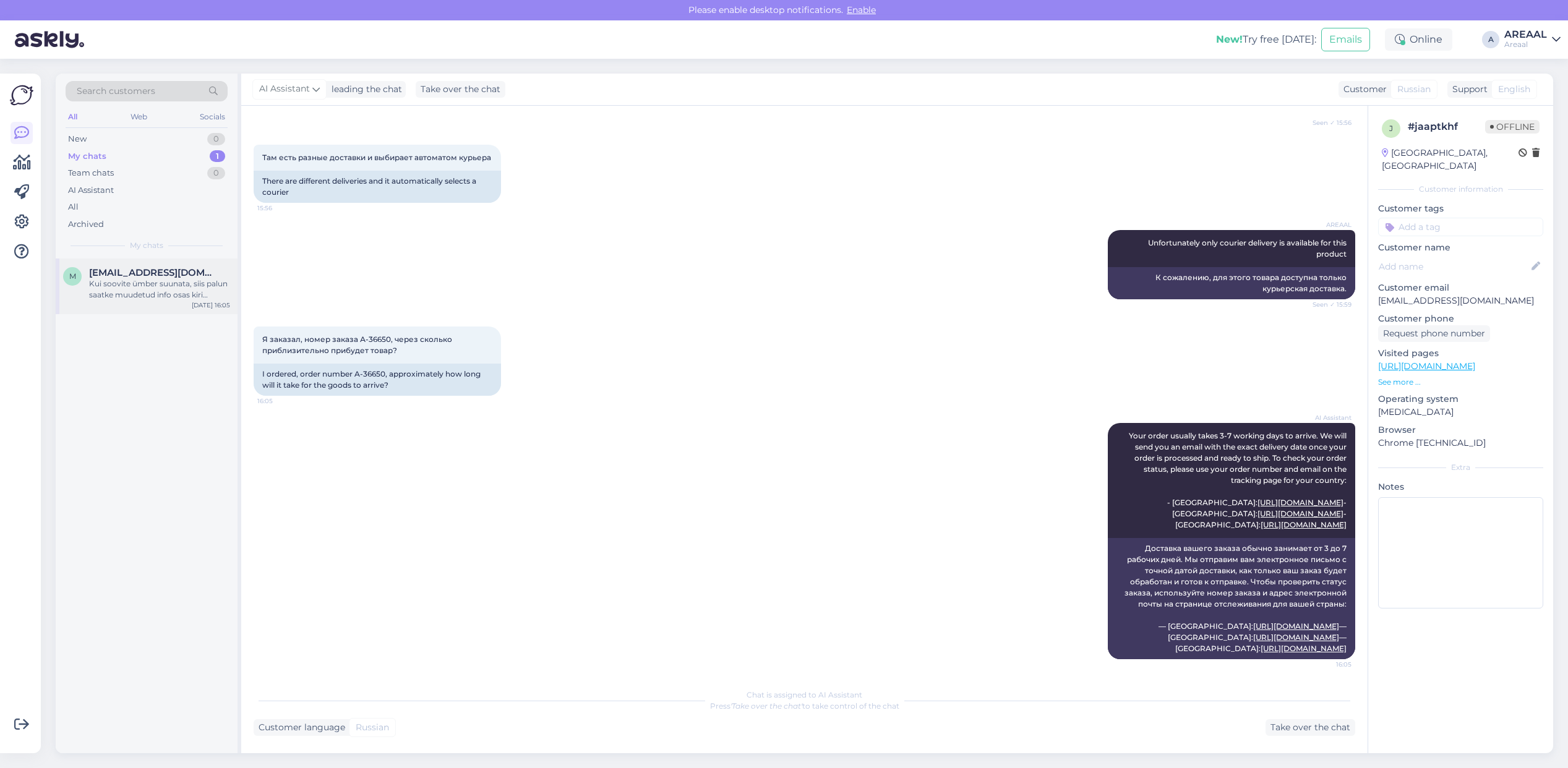
click at [188, 275] on span "Maris.sillaste@gmail.com" at bounding box center [153, 272] width 129 height 11
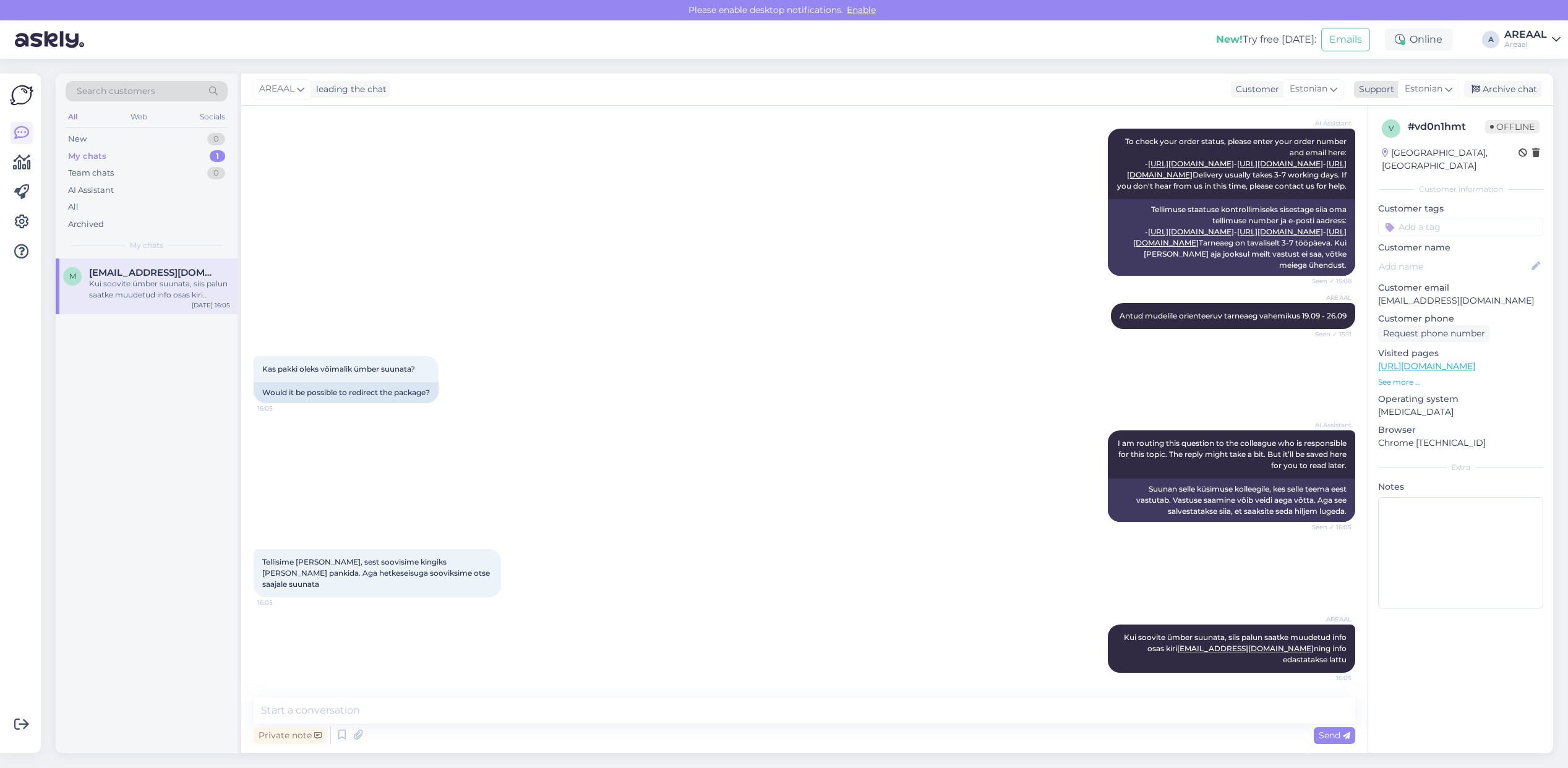
drag, startPoint x: 1507, startPoint y: 88, endPoint x: 1488, endPoint y: 91, distance: 19.2
click at [1506, 88] on div "Archive chat" at bounding box center [1503, 89] width 78 height 17
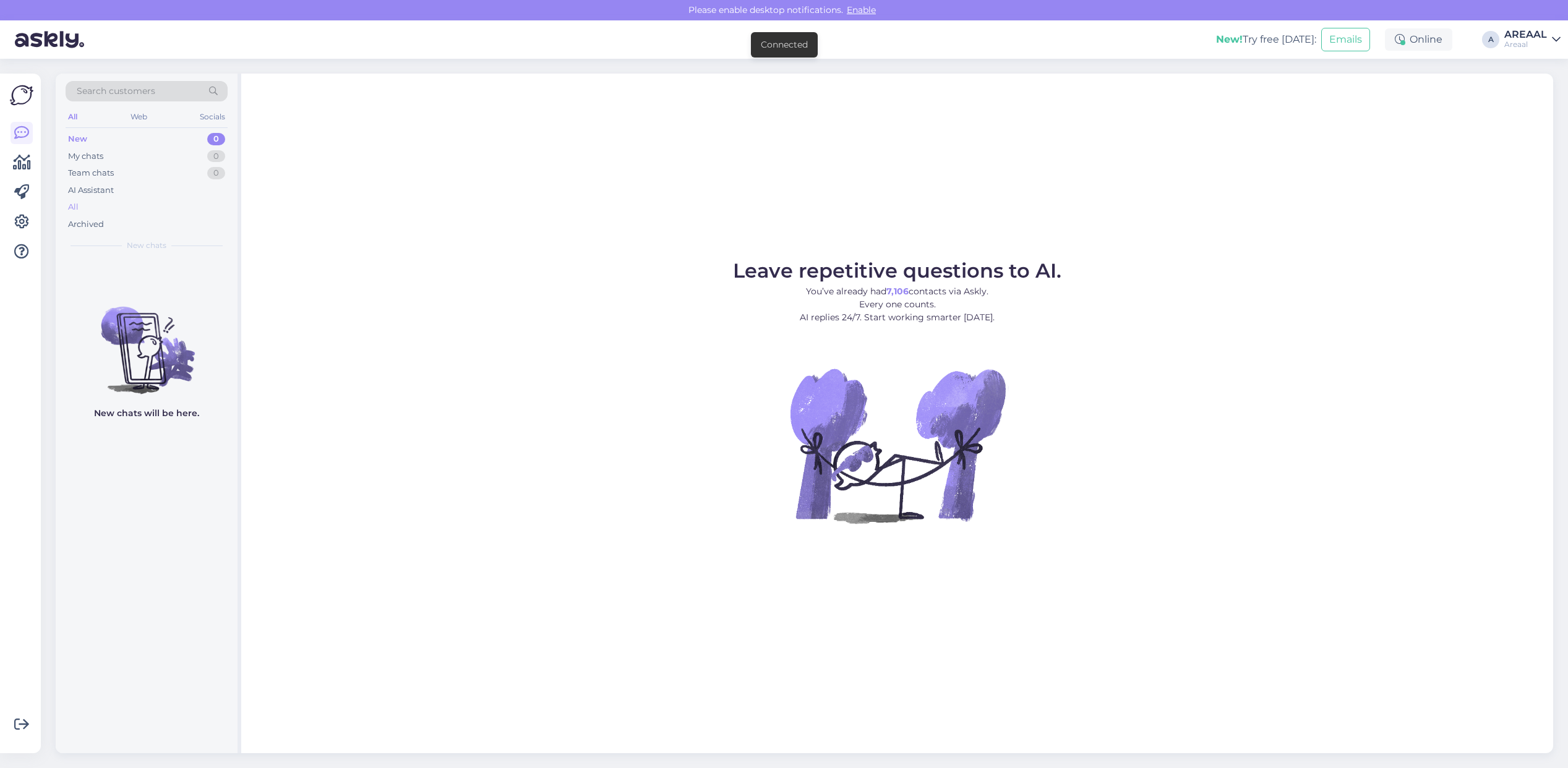
click at [190, 202] on div "All" at bounding box center [146, 207] width 162 height 17
click at [156, 210] on div "All" at bounding box center [146, 207] width 162 height 17
click at [1532, 31] on div "AREAAL" at bounding box center [1525, 35] width 43 height 10
click at [1533, 97] on button "Open" at bounding box center [1534, 95] width 35 height 19
click at [167, 207] on div "All" at bounding box center [146, 207] width 162 height 17
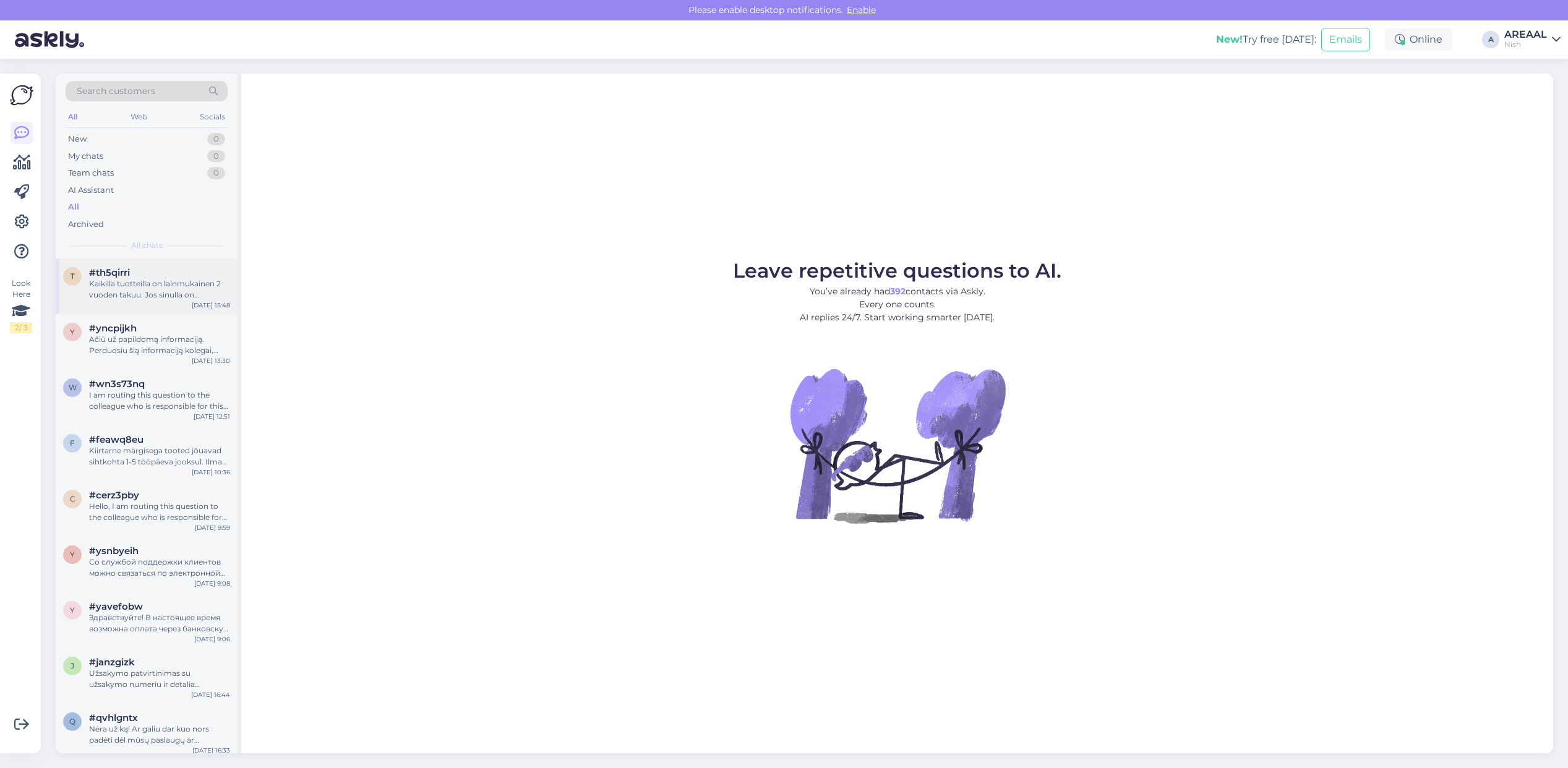
click at [142, 281] on div "Kaikilla tuotteilla on lainmukainen 2 vuoden takuu. Jos sinulla on takuuseen li…" at bounding box center [160, 289] width 141 height 23
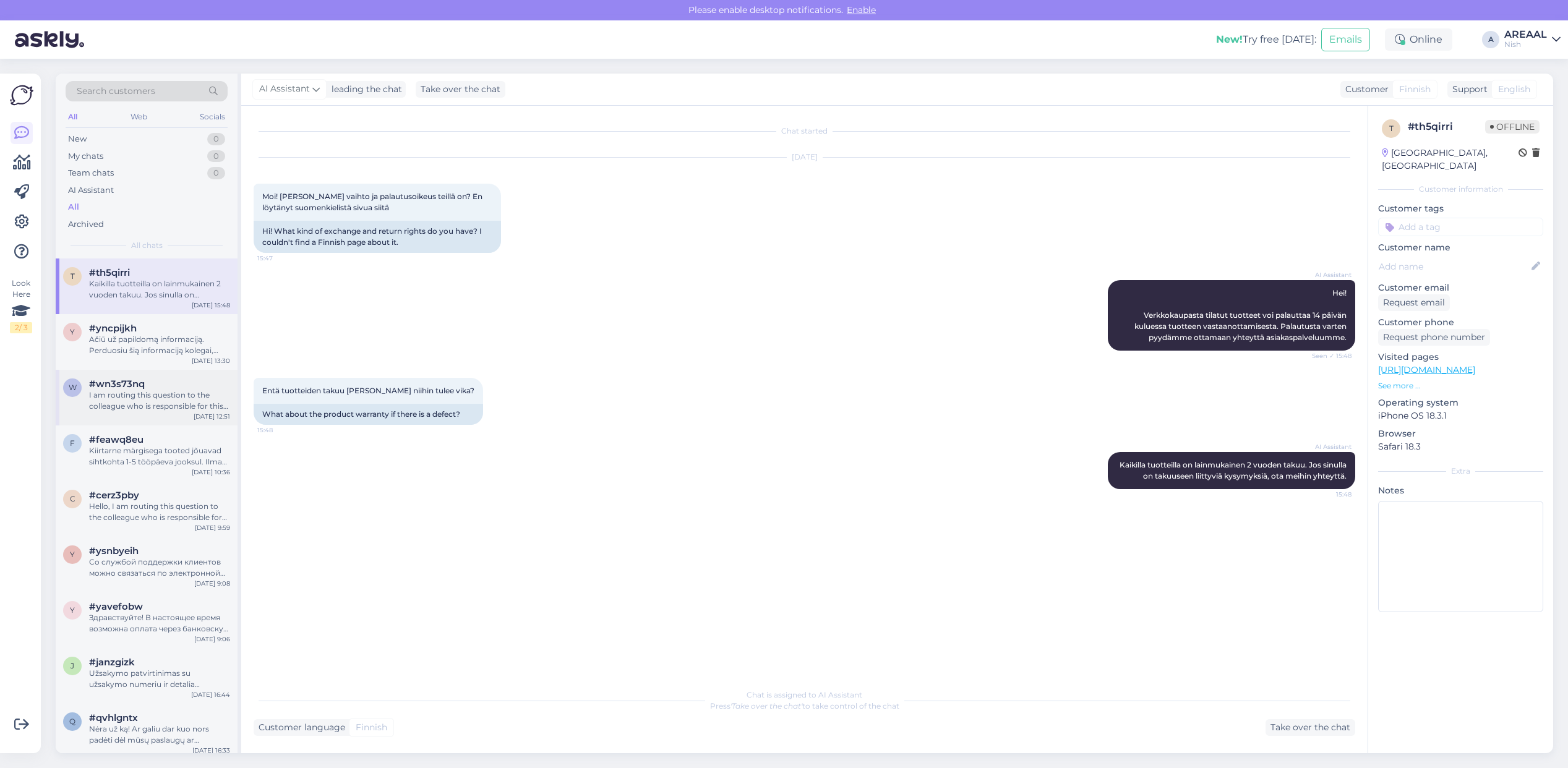
click at [131, 370] on div "w #wn3s73nq I am routing this question to the colleague who is responsible for …" at bounding box center [147, 397] width 182 height 56
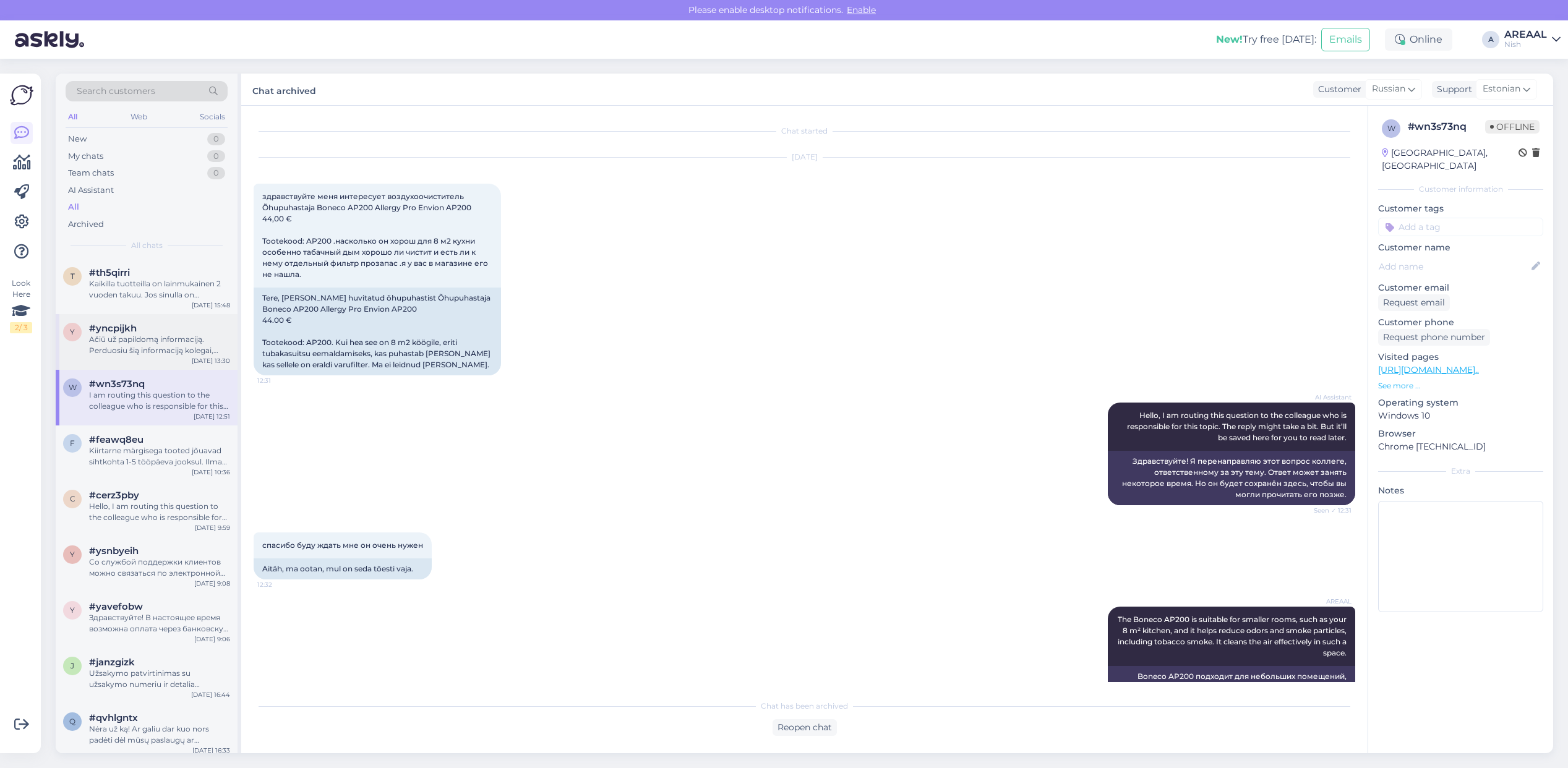
scroll to position [418, 0]
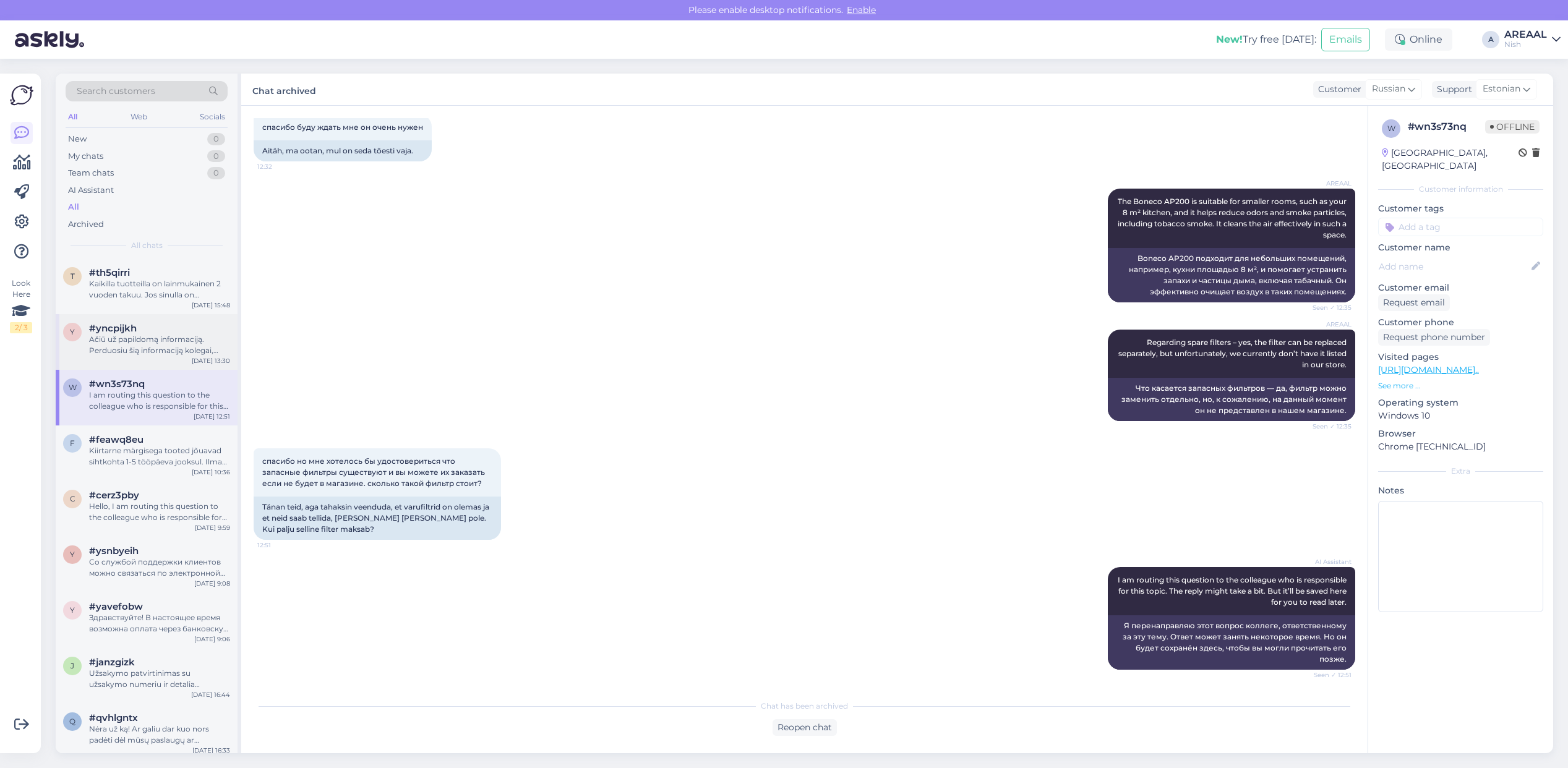
click at [128, 338] on div "Ačiū už papildomą informaciją. Perduosiu šią informaciją kolegai, kuris nagrinė…" at bounding box center [160, 344] width 141 height 23
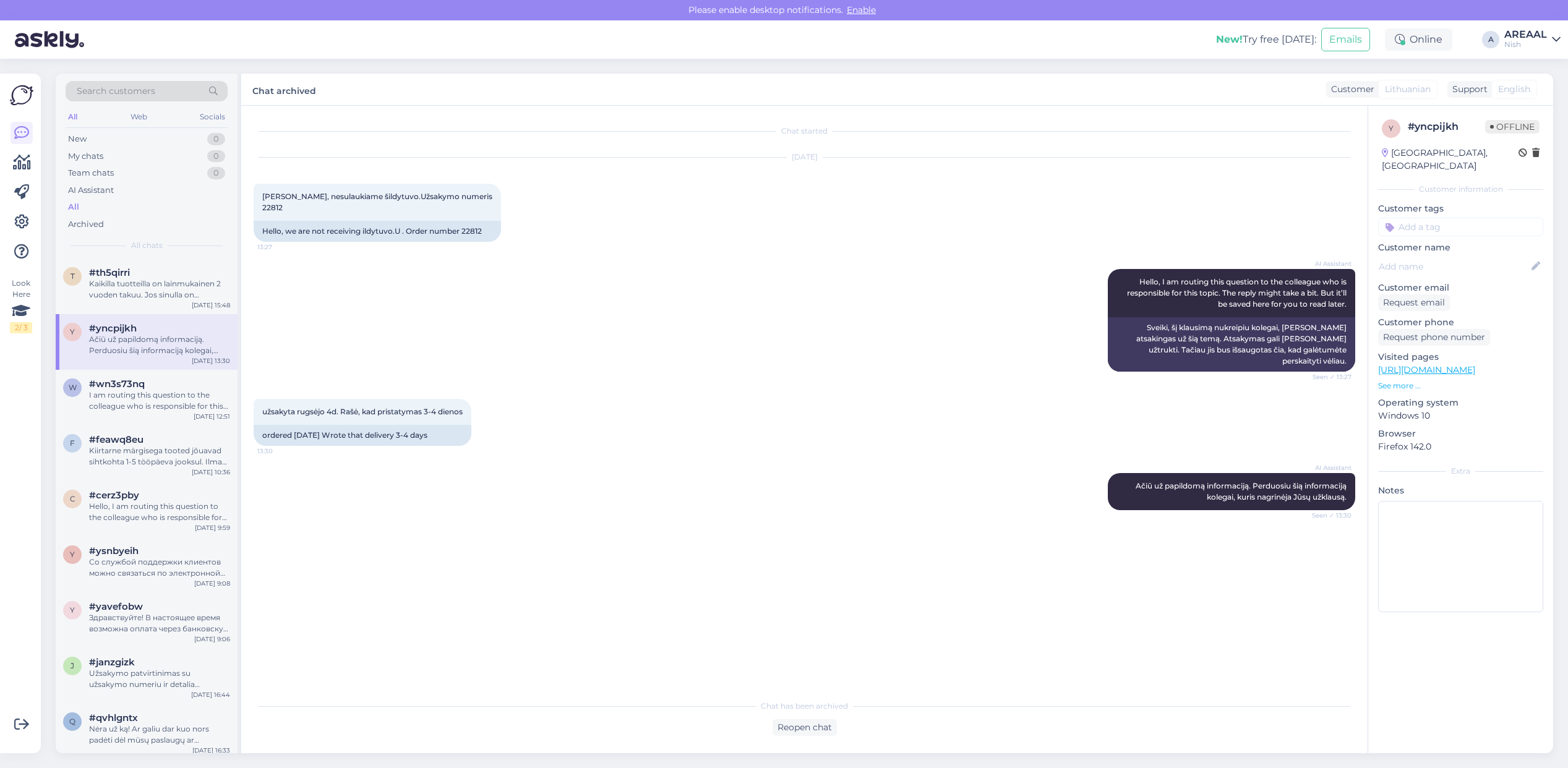
scroll to position [0, 0]
click at [143, 292] on div "Kaikilla tuotteilla on lainmukainen 2 vuoden takuu. Jos sinulla on takuuseen li…" at bounding box center [160, 289] width 141 height 23
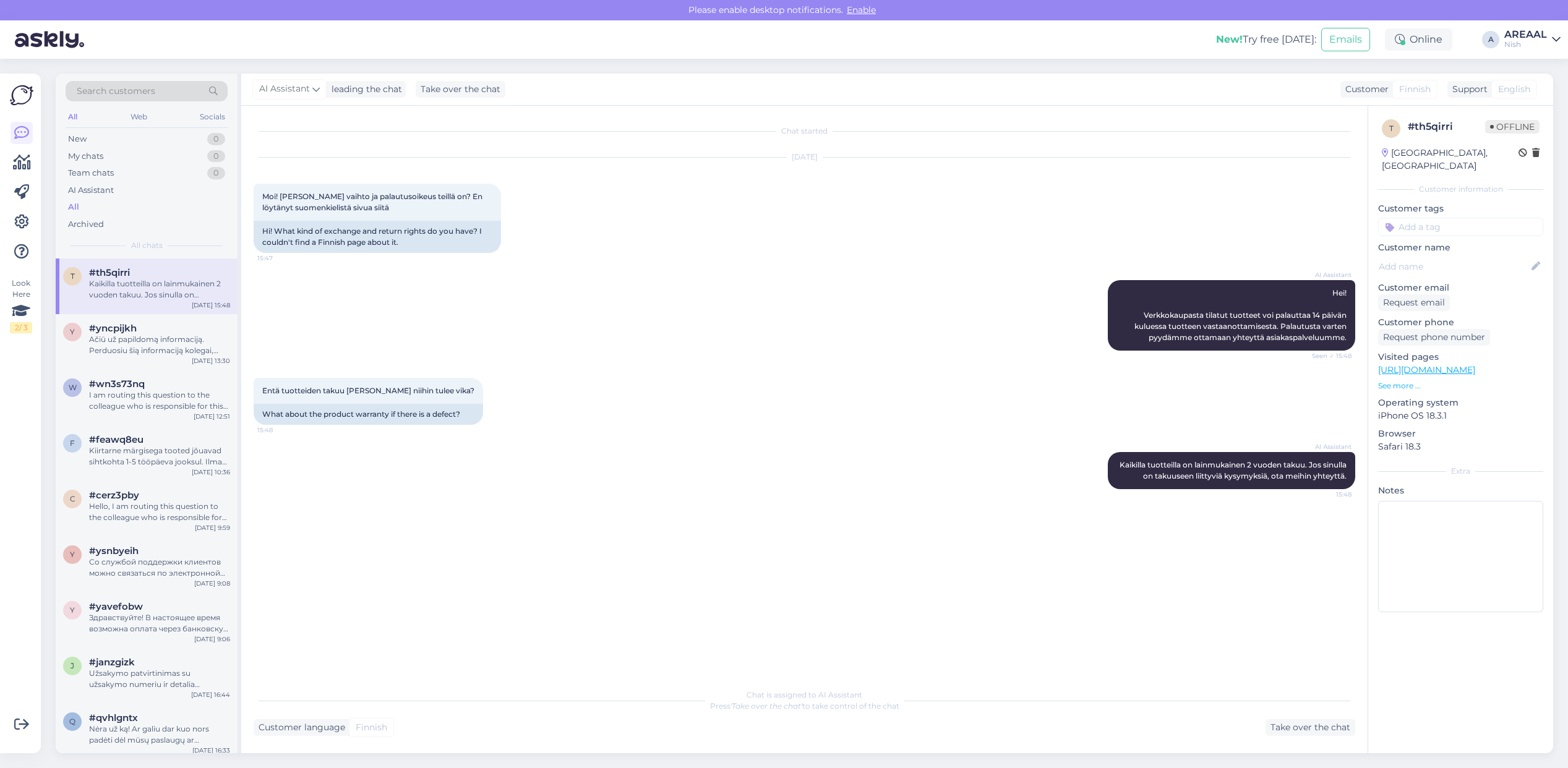
click at [1540, 44] on div "Nish" at bounding box center [1525, 44] width 43 height 10
click at [1538, 60] on button "Open" at bounding box center [1534, 69] width 35 height 19
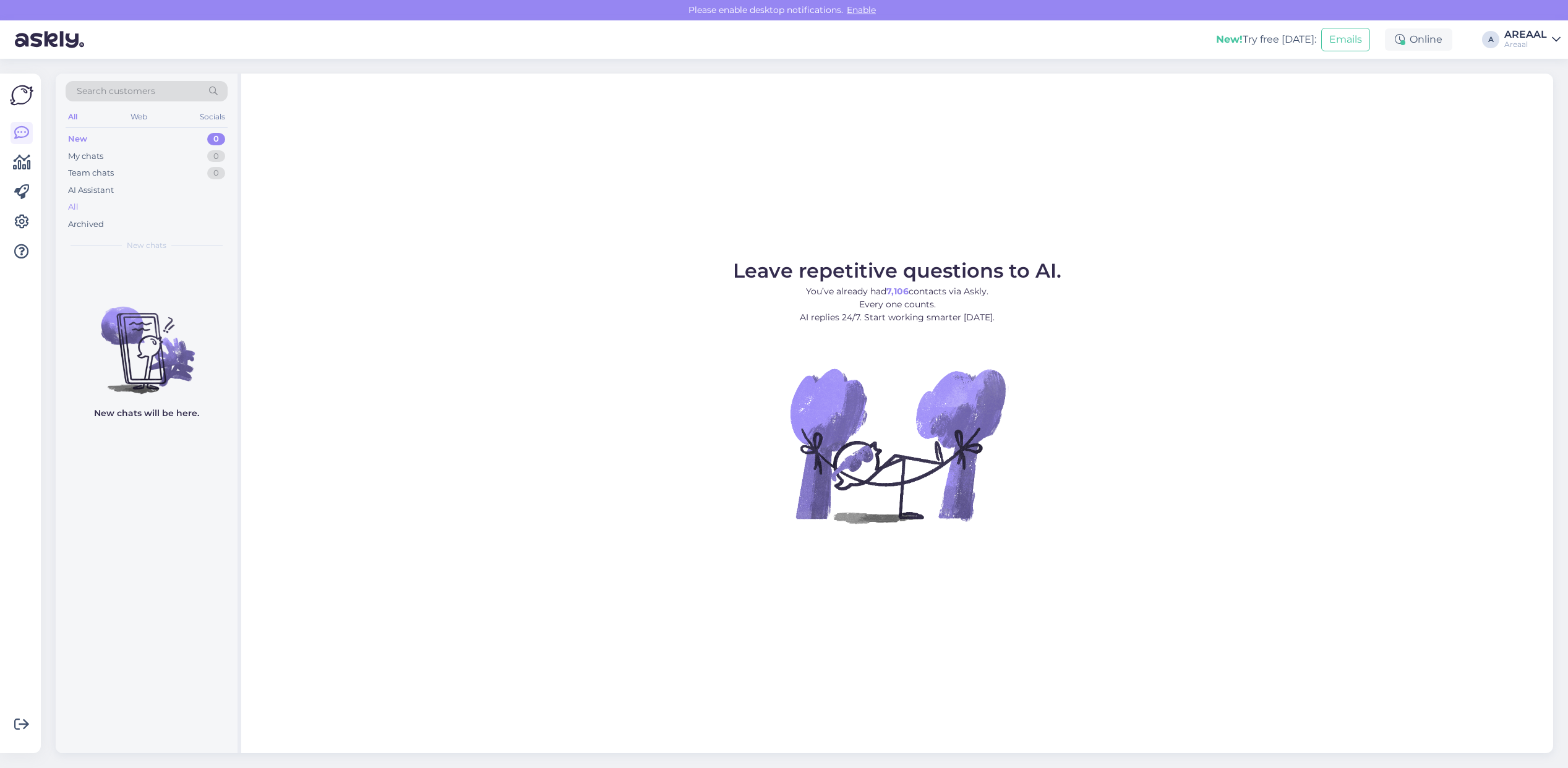
click at [128, 205] on div "All" at bounding box center [146, 207] width 162 height 17
drag, startPoint x: 116, startPoint y: 190, endPoint x: 113, endPoint y: 208, distance: 18.2
click at [116, 193] on div "AI Assistant" at bounding box center [146, 190] width 162 height 17
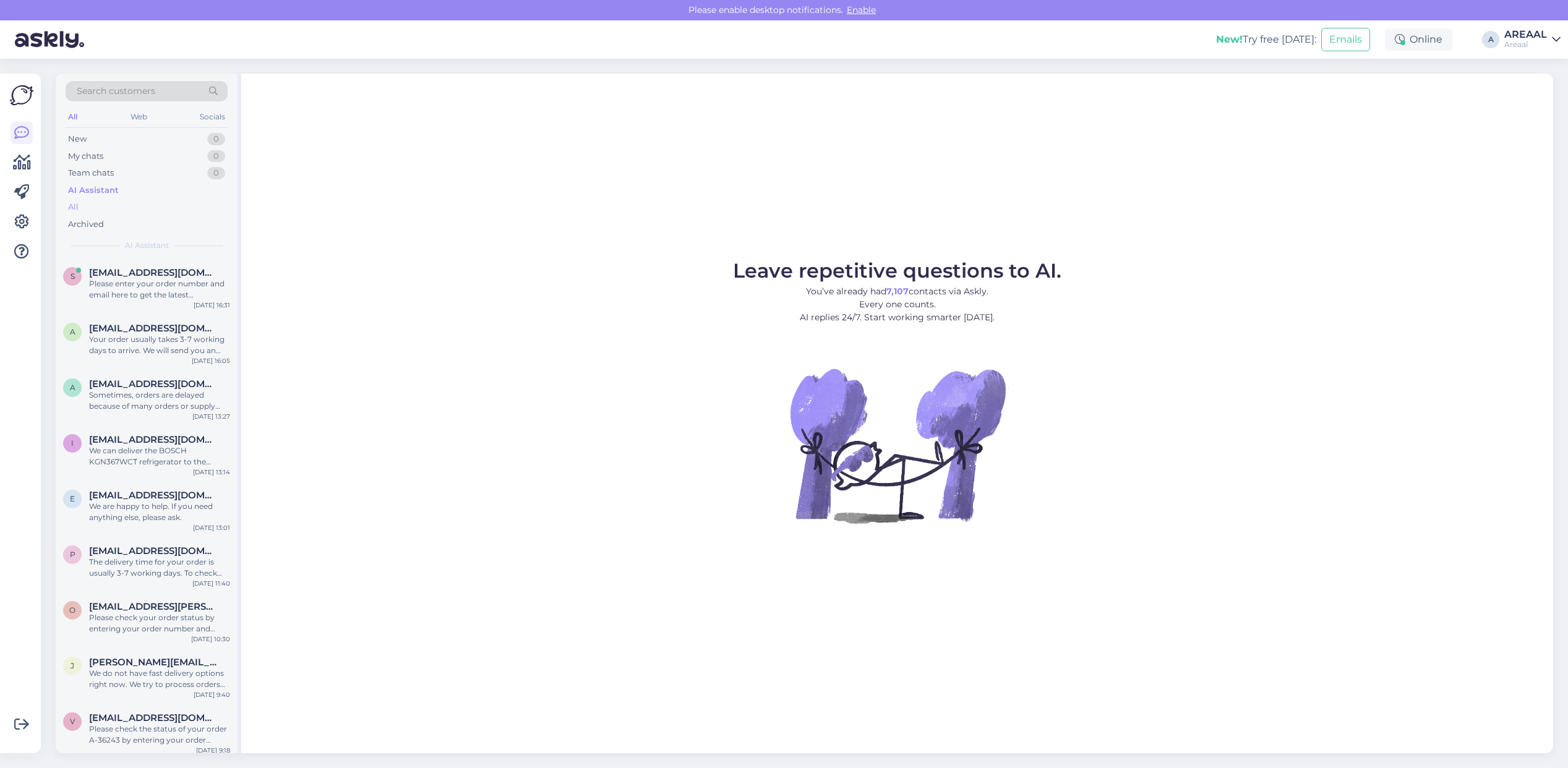
click at [113, 208] on div "All" at bounding box center [146, 207] width 162 height 17
click at [158, 284] on div "Please enter your order number and email here to get the latest information on …" at bounding box center [160, 289] width 141 height 23
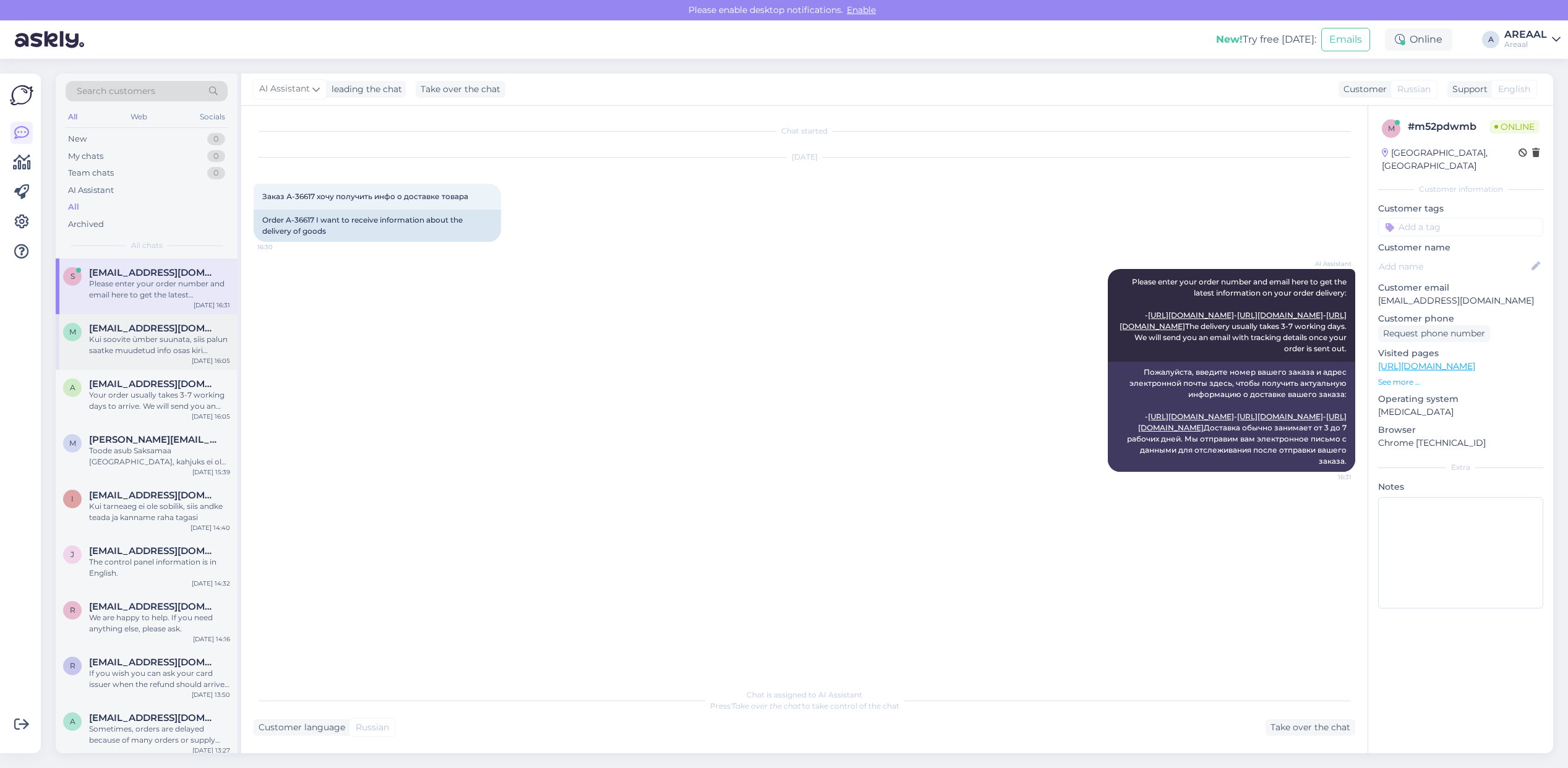
click at [148, 331] on span "[EMAIL_ADDRESS][DOMAIN_NAME]" at bounding box center [153, 328] width 129 height 11
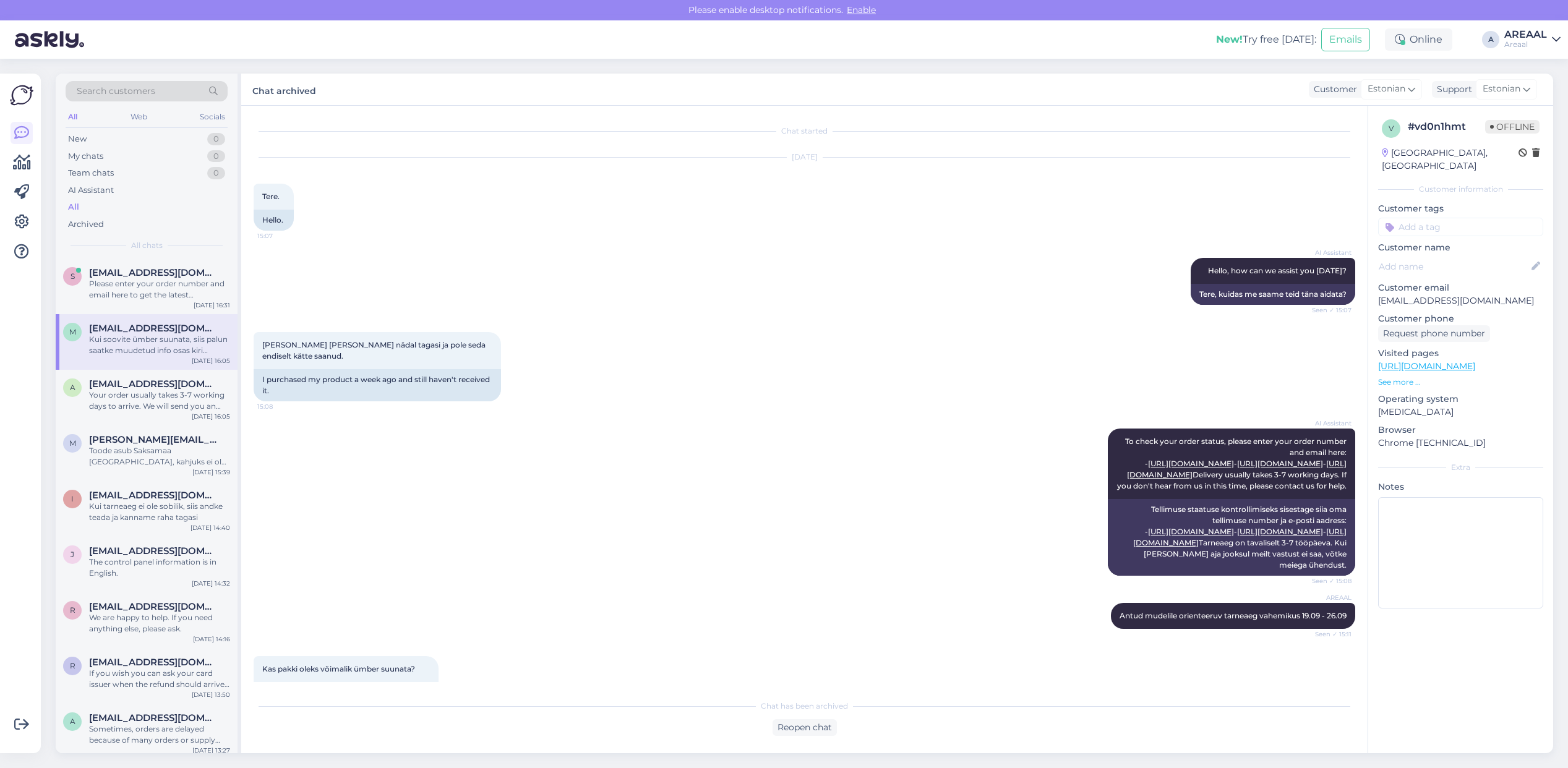
scroll to position [347, 0]
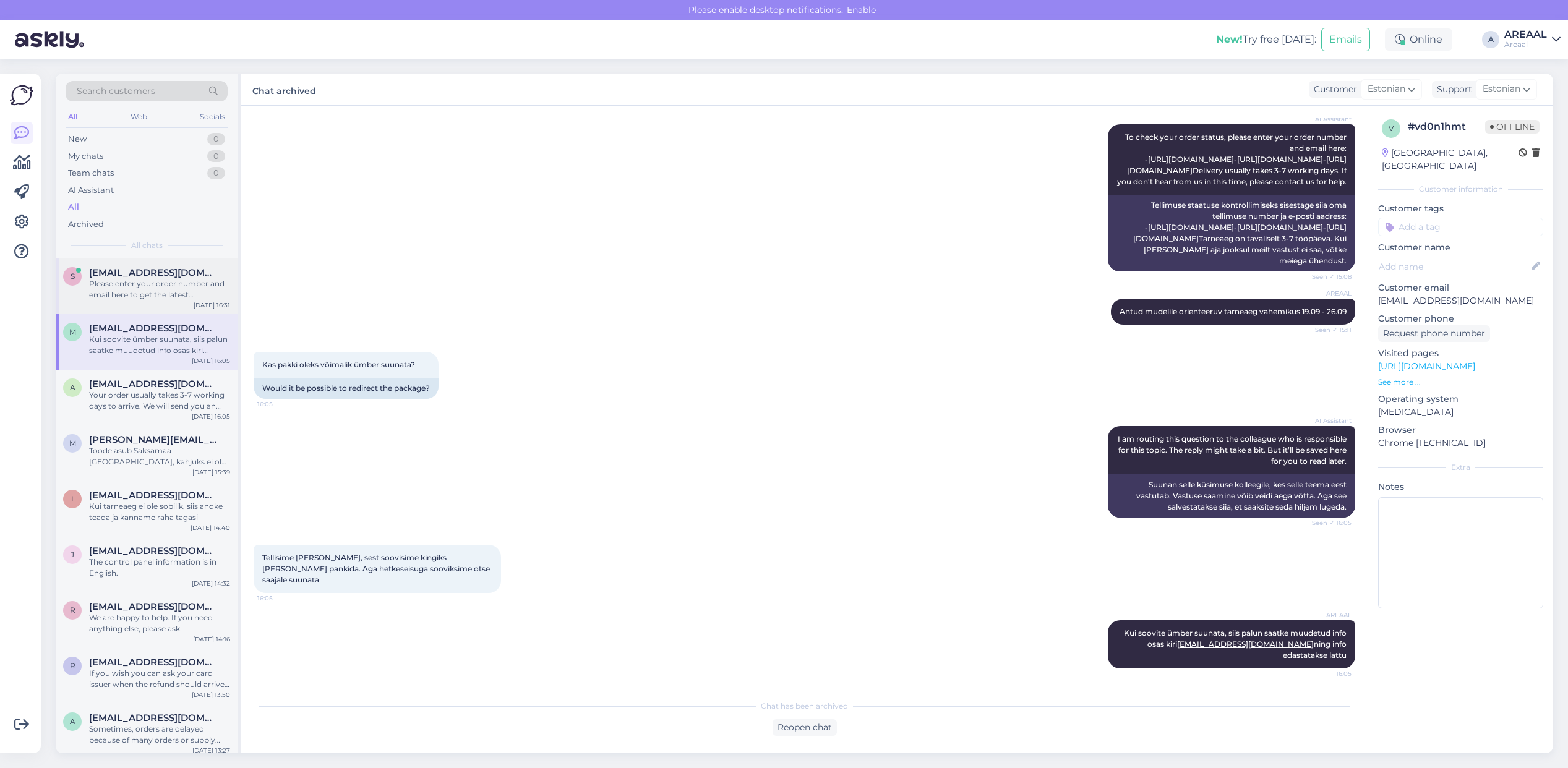
click at [138, 286] on div "Please enter your order number and email here to get the latest information on …" at bounding box center [160, 289] width 141 height 23
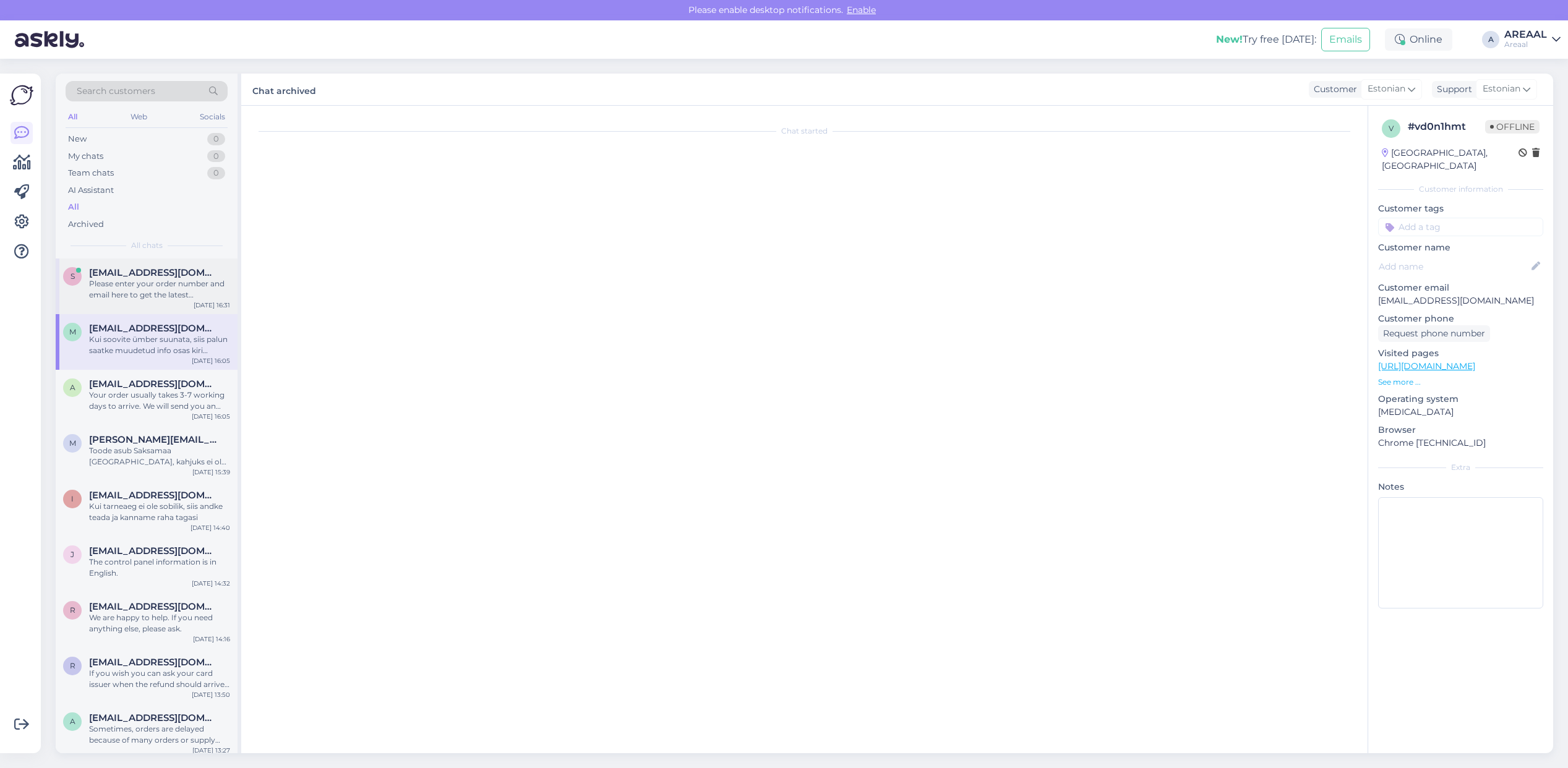
scroll to position [0, 0]
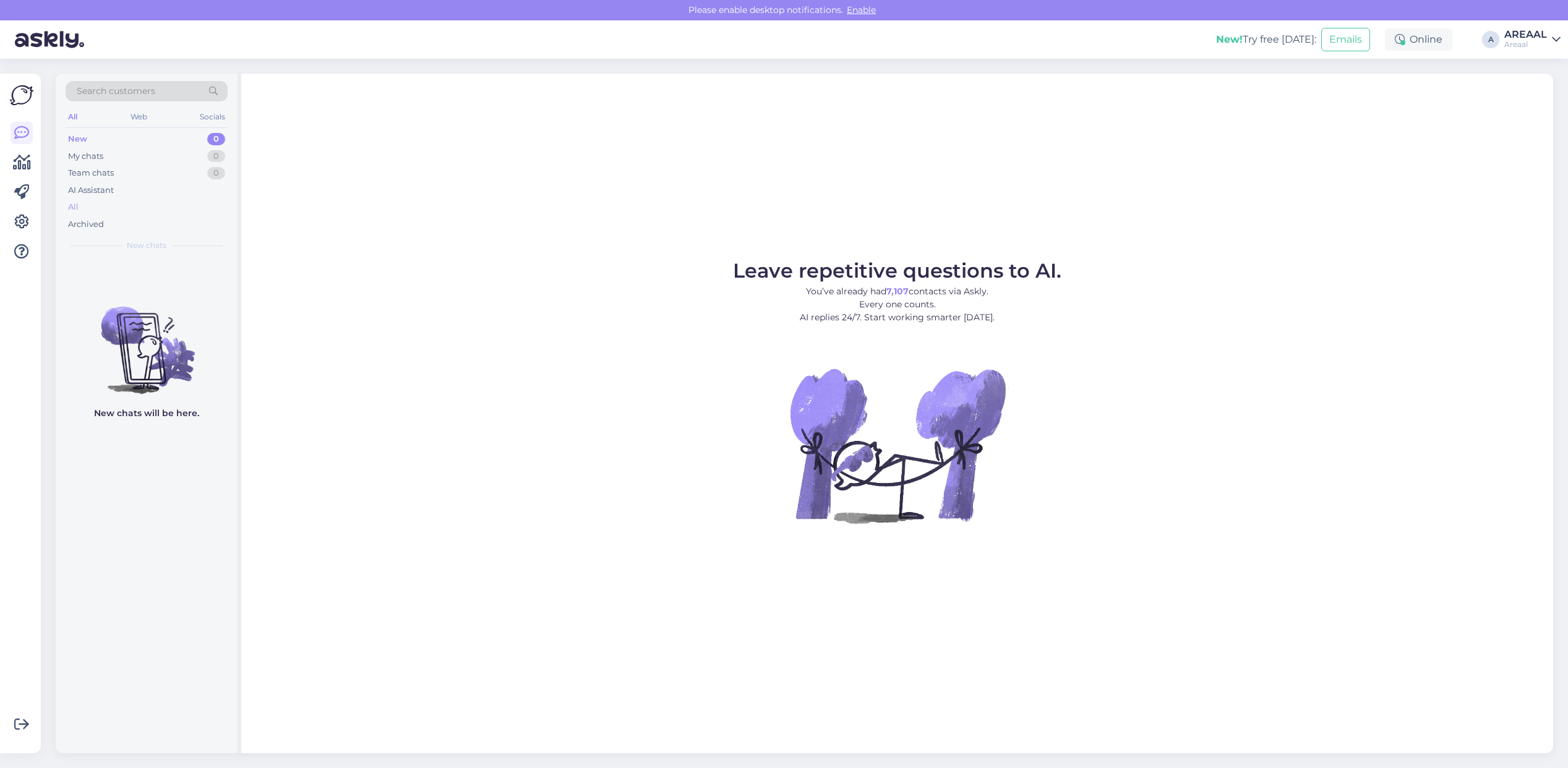
click at [134, 211] on div "All" at bounding box center [146, 207] width 162 height 17
click at [156, 204] on div "All" at bounding box center [146, 207] width 162 height 17
